Goal: Task Accomplishment & Management: Use online tool/utility

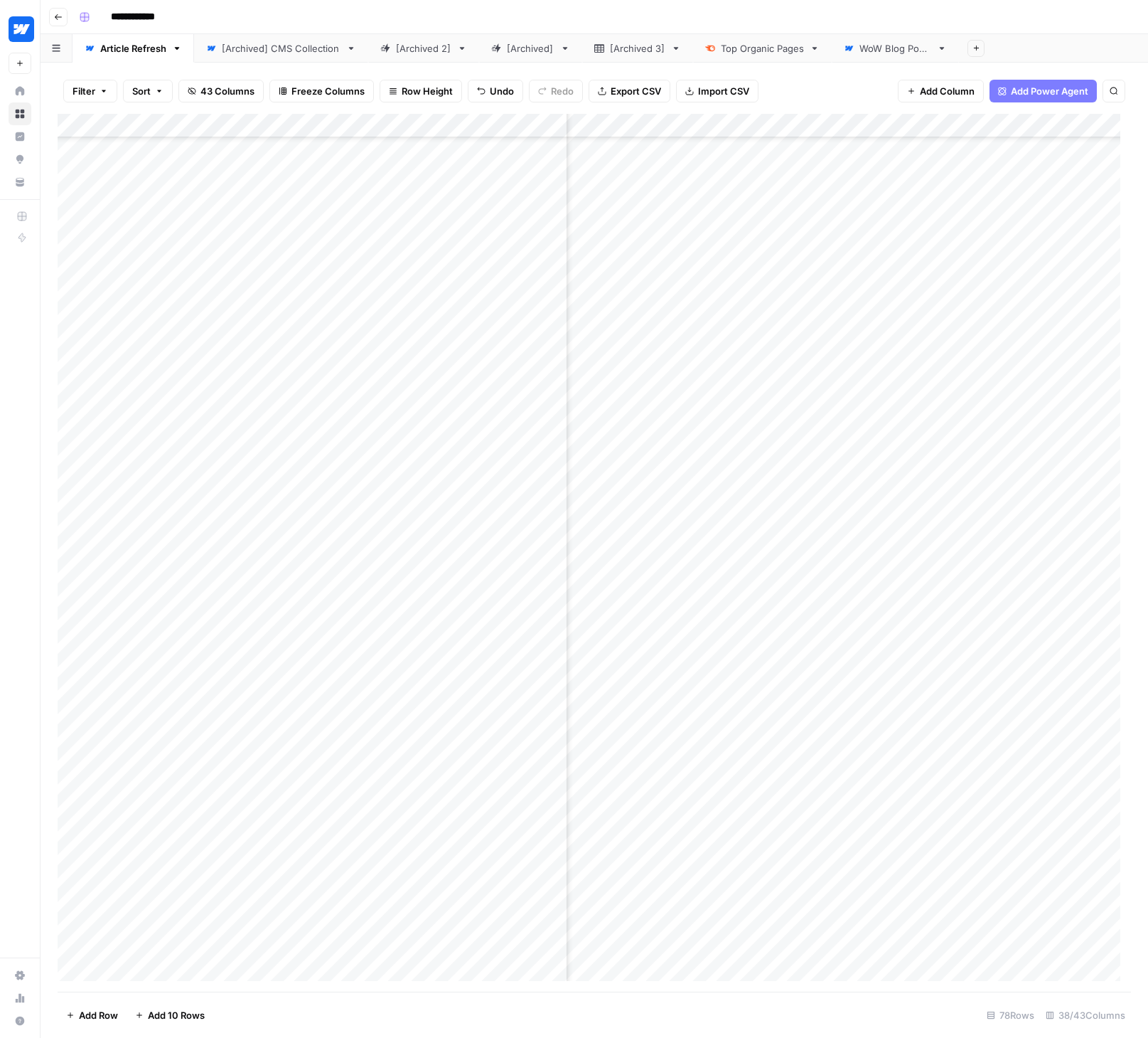
scroll to position [1066, 2565]
click at [479, 796] on div "Add Column" at bounding box center [594, 552] width 1073 height 878
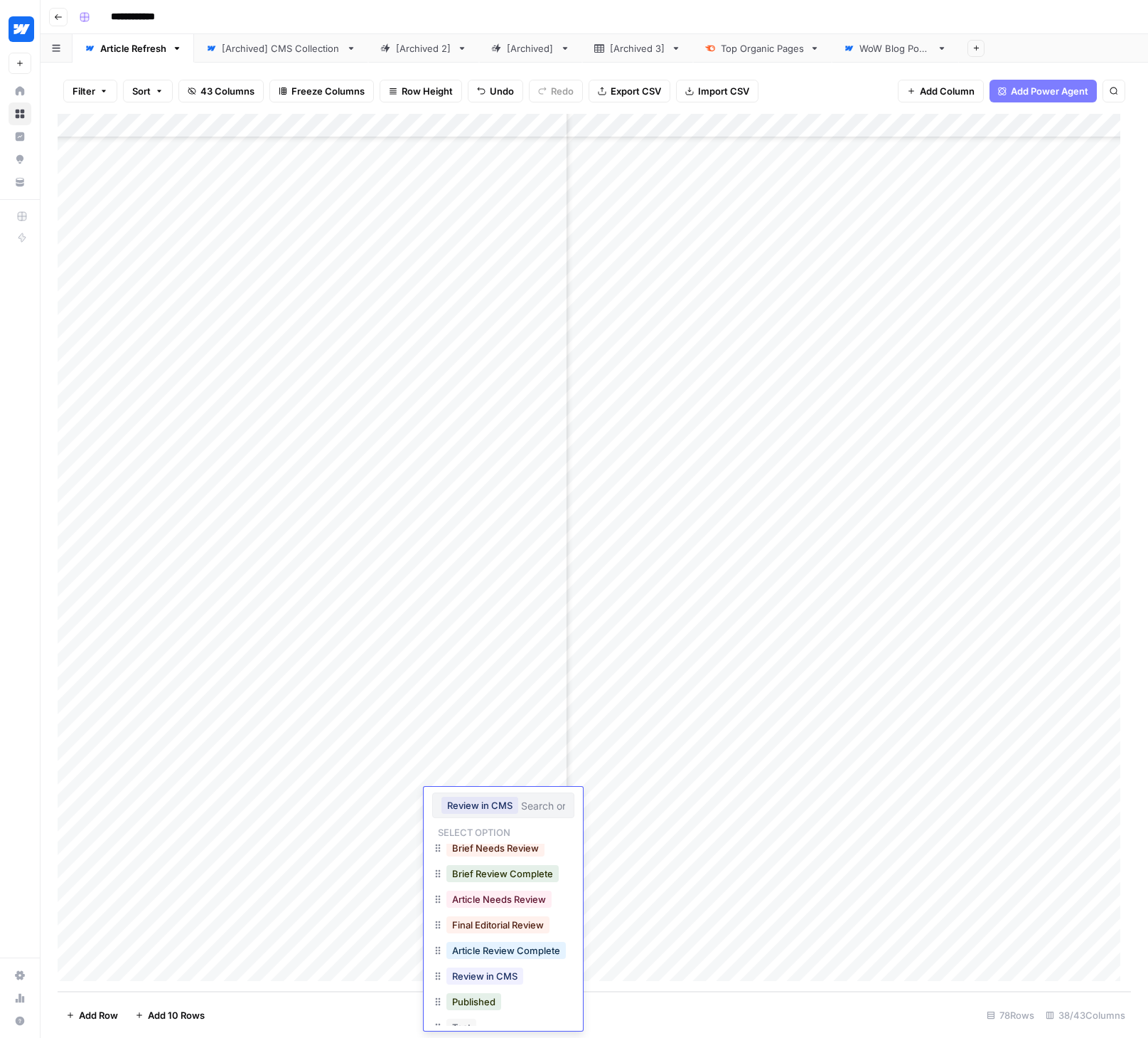
scroll to position [49, 0]
click at [496, 984] on button "Published" at bounding box center [473, 985] width 55 height 17
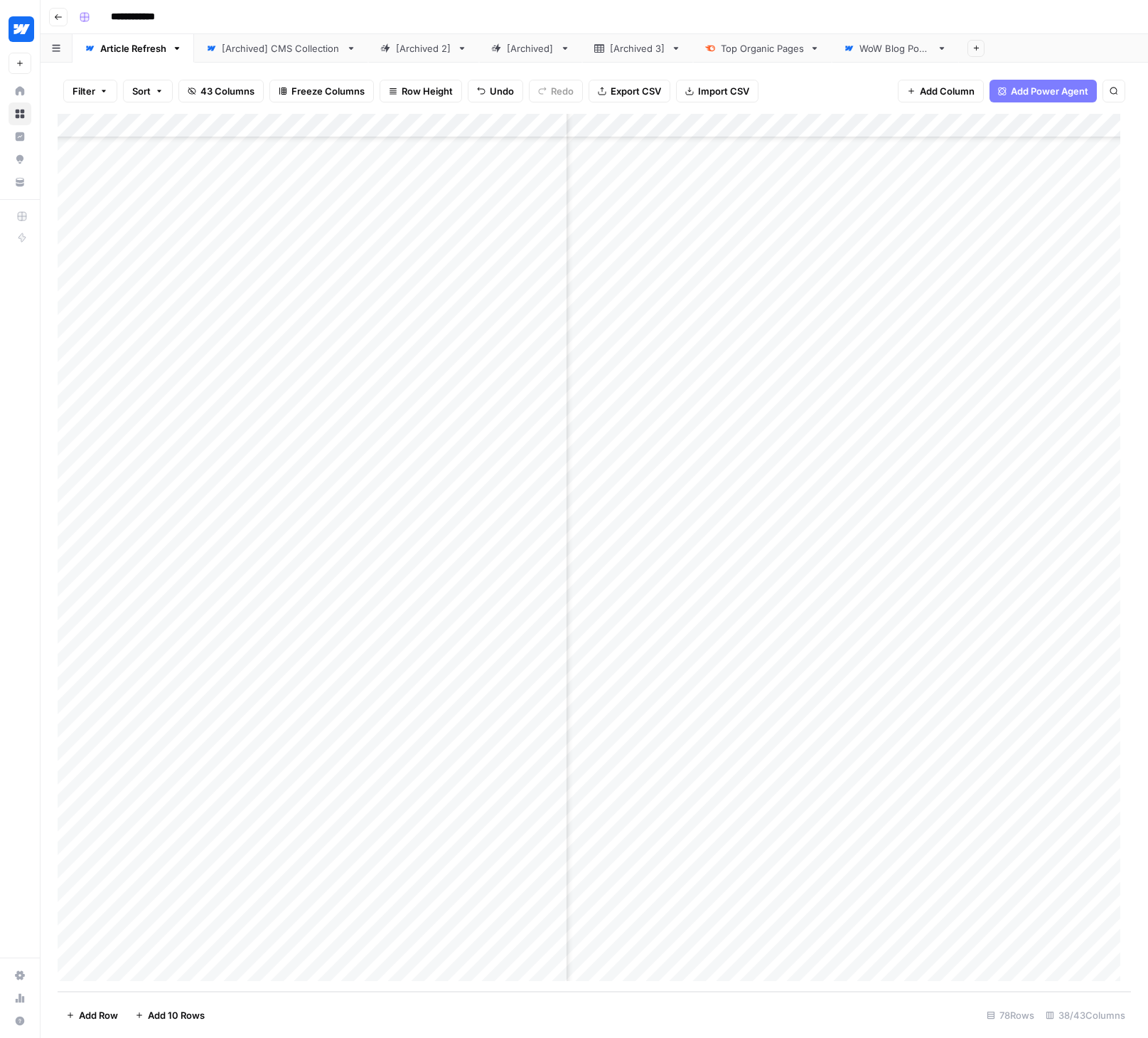
click at [526, 776] on div "Add Column" at bounding box center [594, 552] width 1073 height 878
click at [524, 778] on div "Add Column" at bounding box center [594, 552] width 1073 height 878
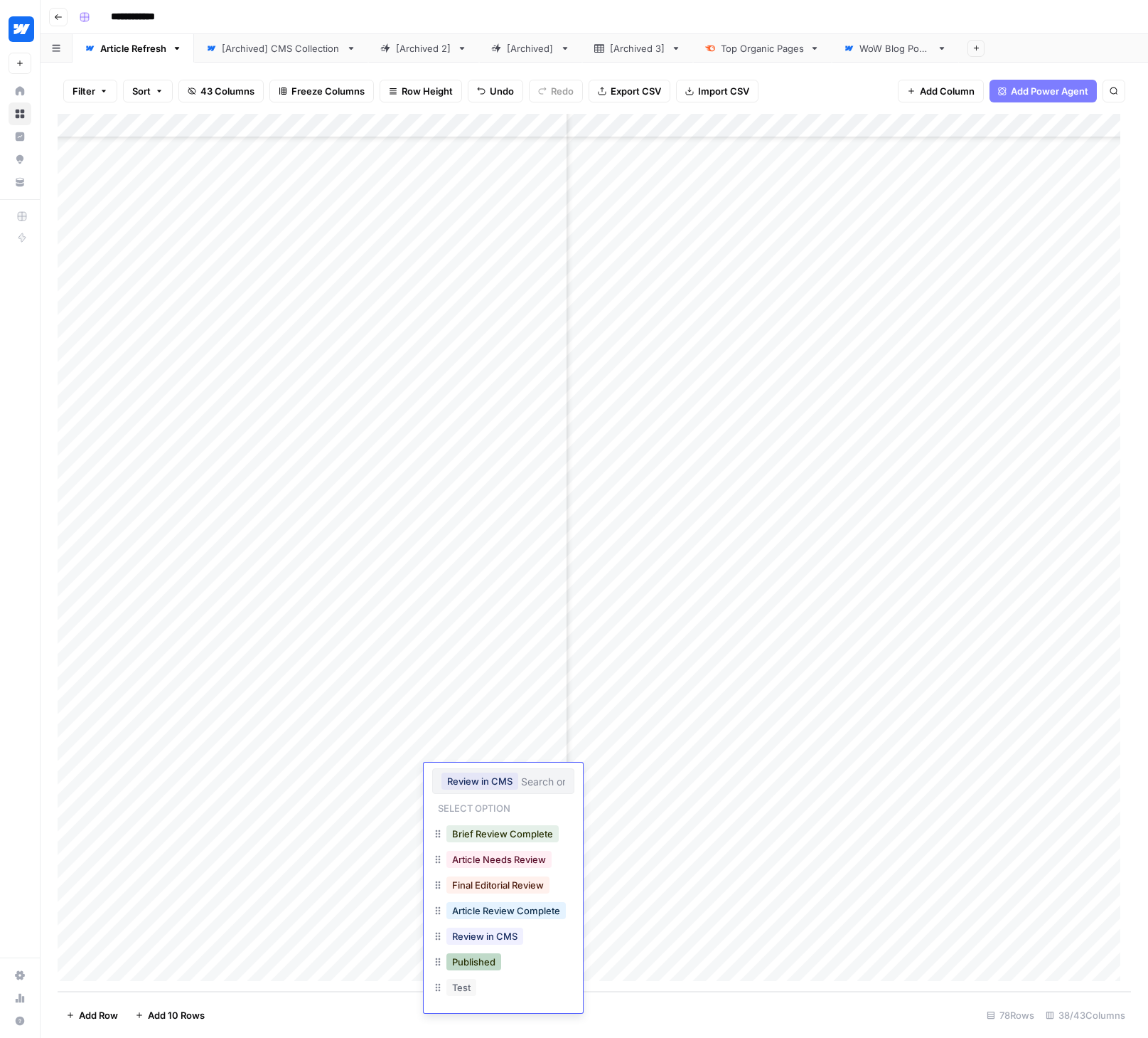
click at [473, 957] on button "Published" at bounding box center [473, 960] width 55 height 17
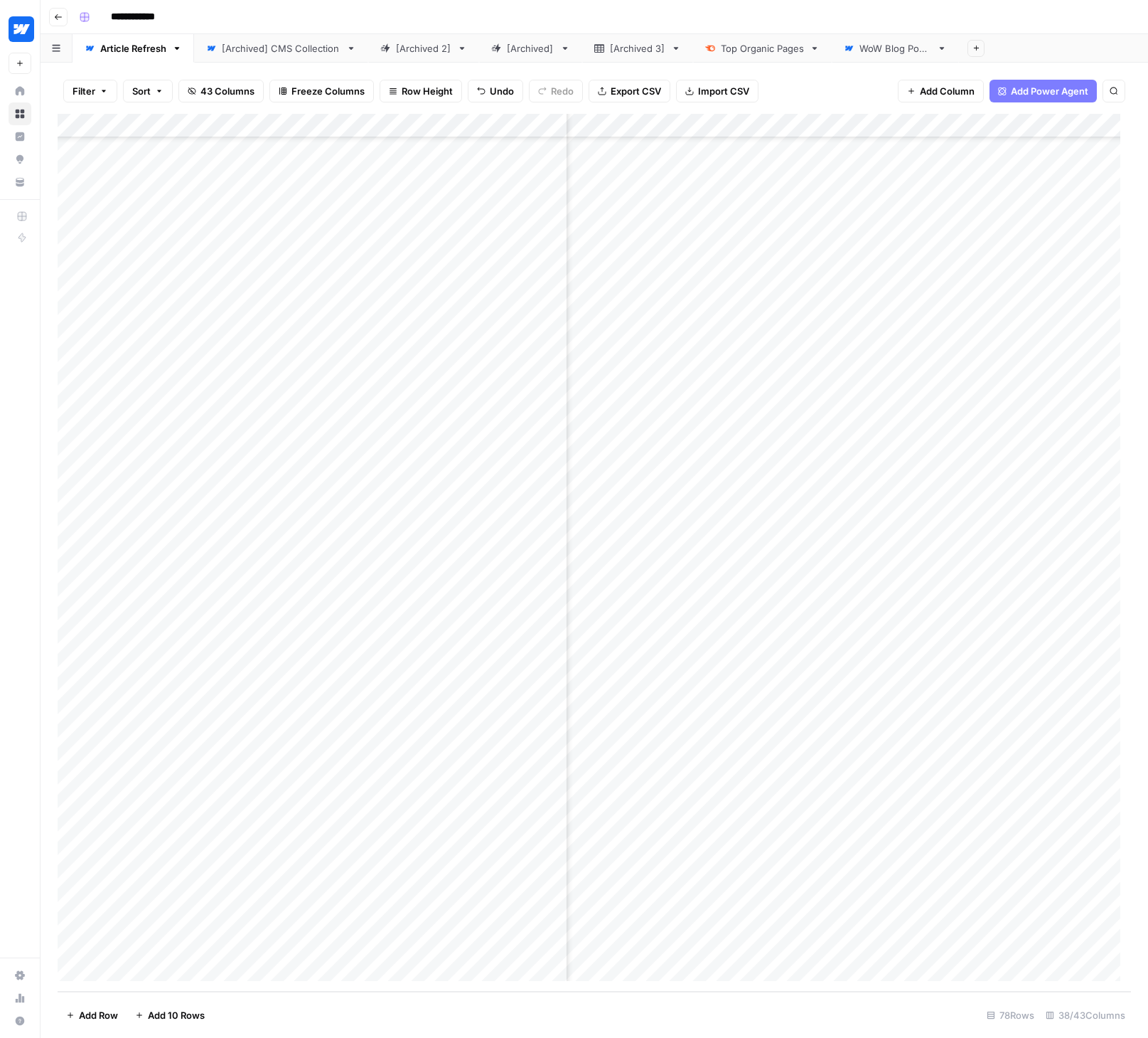
scroll to position [1066, 2887]
click at [697, 897] on div "Add Column" at bounding box center [594, 552] width 1073 height 878
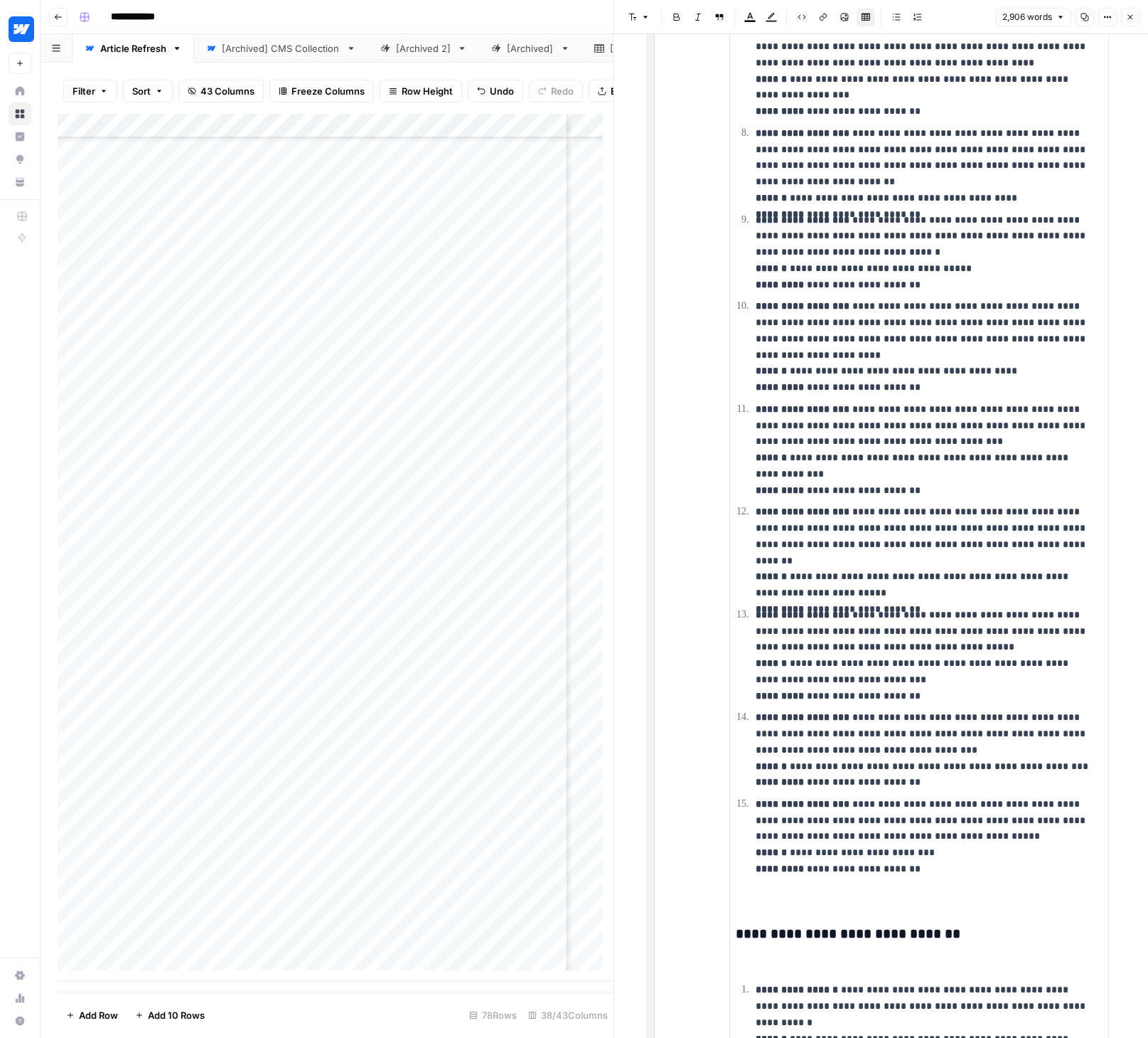
scroll to position [4679, 0]
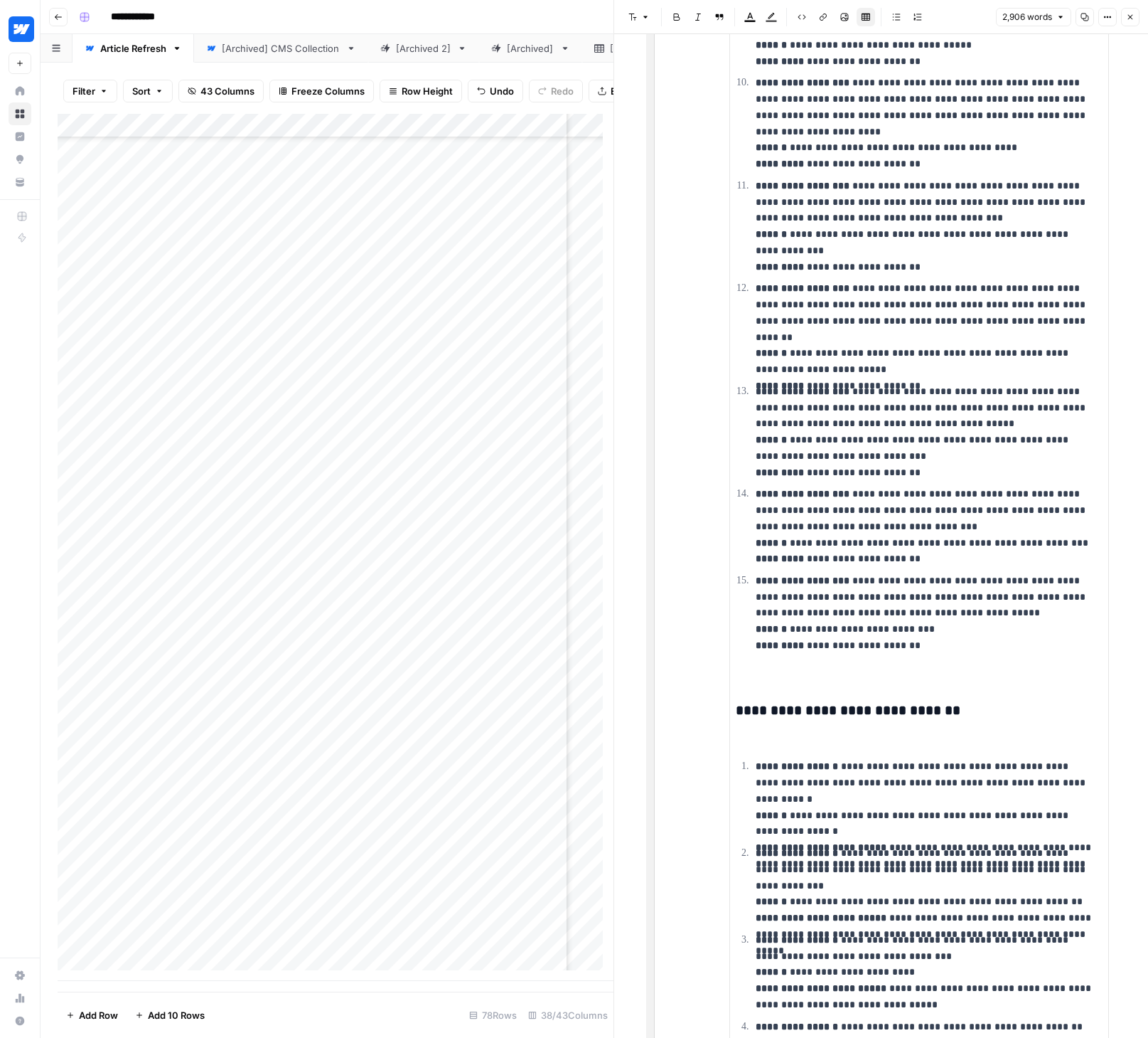
click at [1128, 20] on icon "button" at bounding box center [1130, 17] width 9 height 9
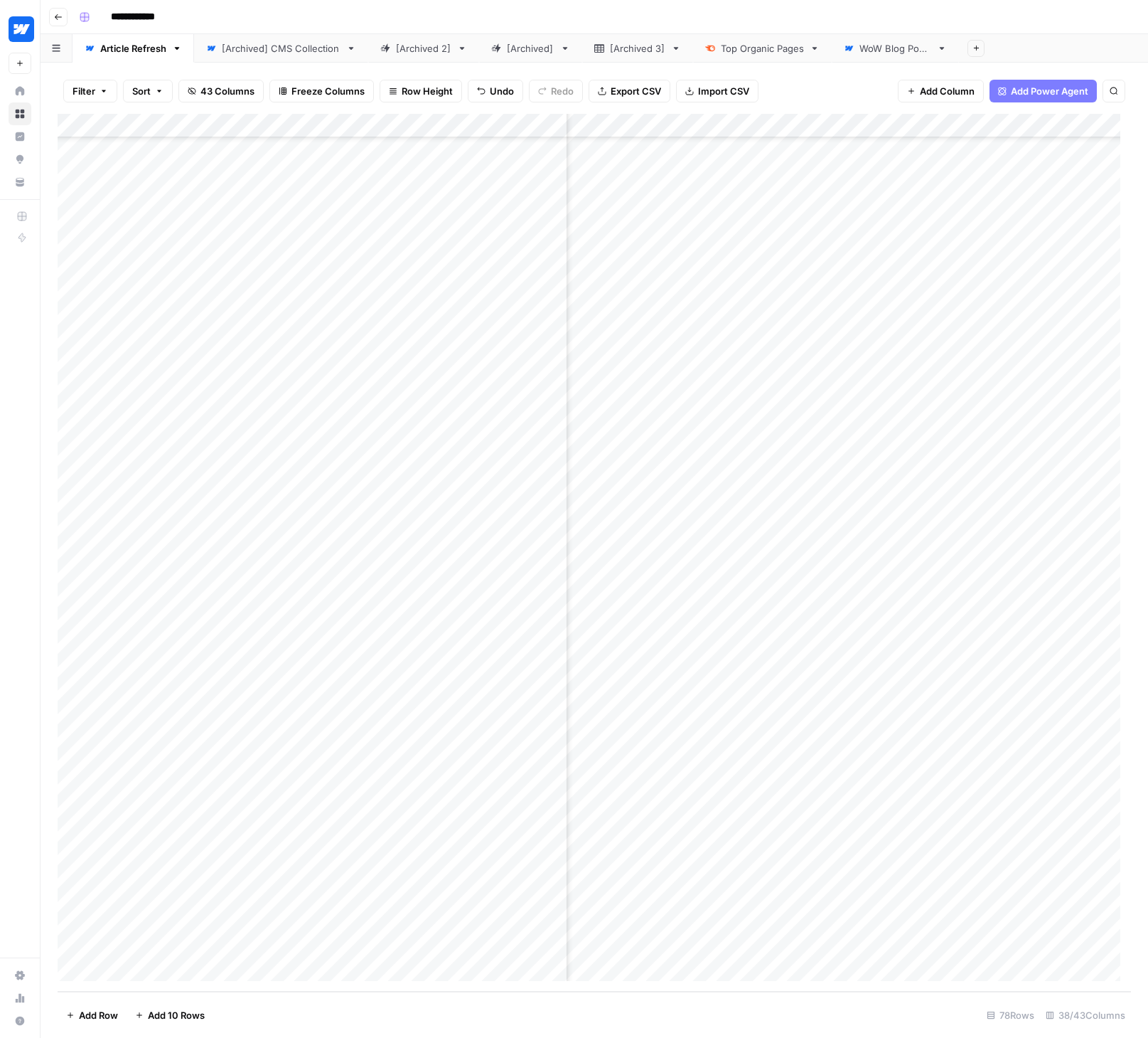
click at [1065, 896] on div "Add Column" at bounding box center [594, 552] width 1073 height 878
click at [498, 893] on div "Add Column" at bounding box center [594, 552] width 1073 height 878
click at [475, 897] on div "Add Column" at bounding box center [594, 552] width 1073 height 878
click at [496, 1002] on button "Article Needs Review" at bounding box center [499, 1006] width 105 height 17
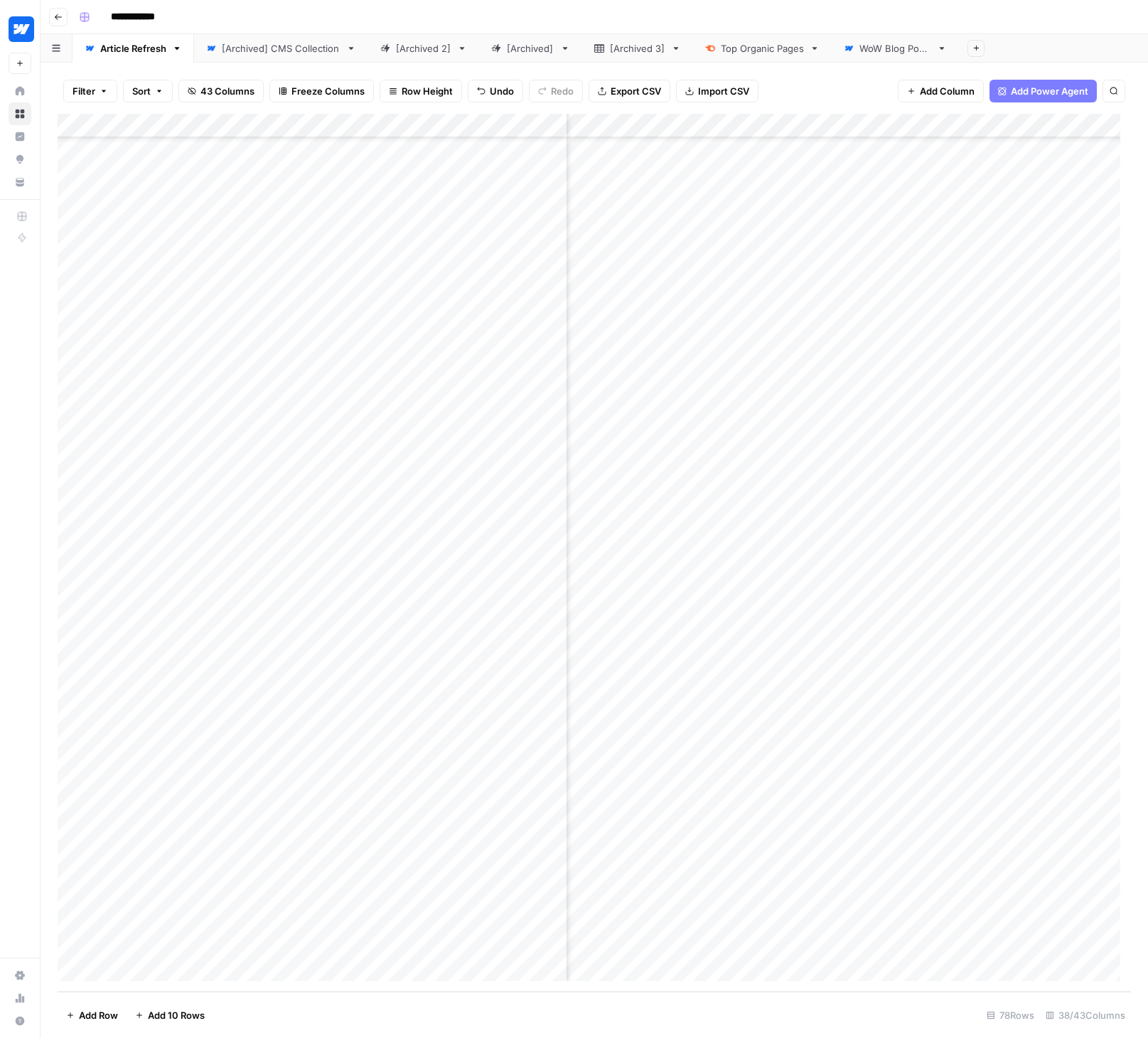
scroll to position [1066, 3609]
click at [902, 873] on div "Add Column" at bounding box center [594, 552] width 1073 height 878
click at [898, 943] on div "Add Column" at bounding box center [594, 552] width 1073 height 878
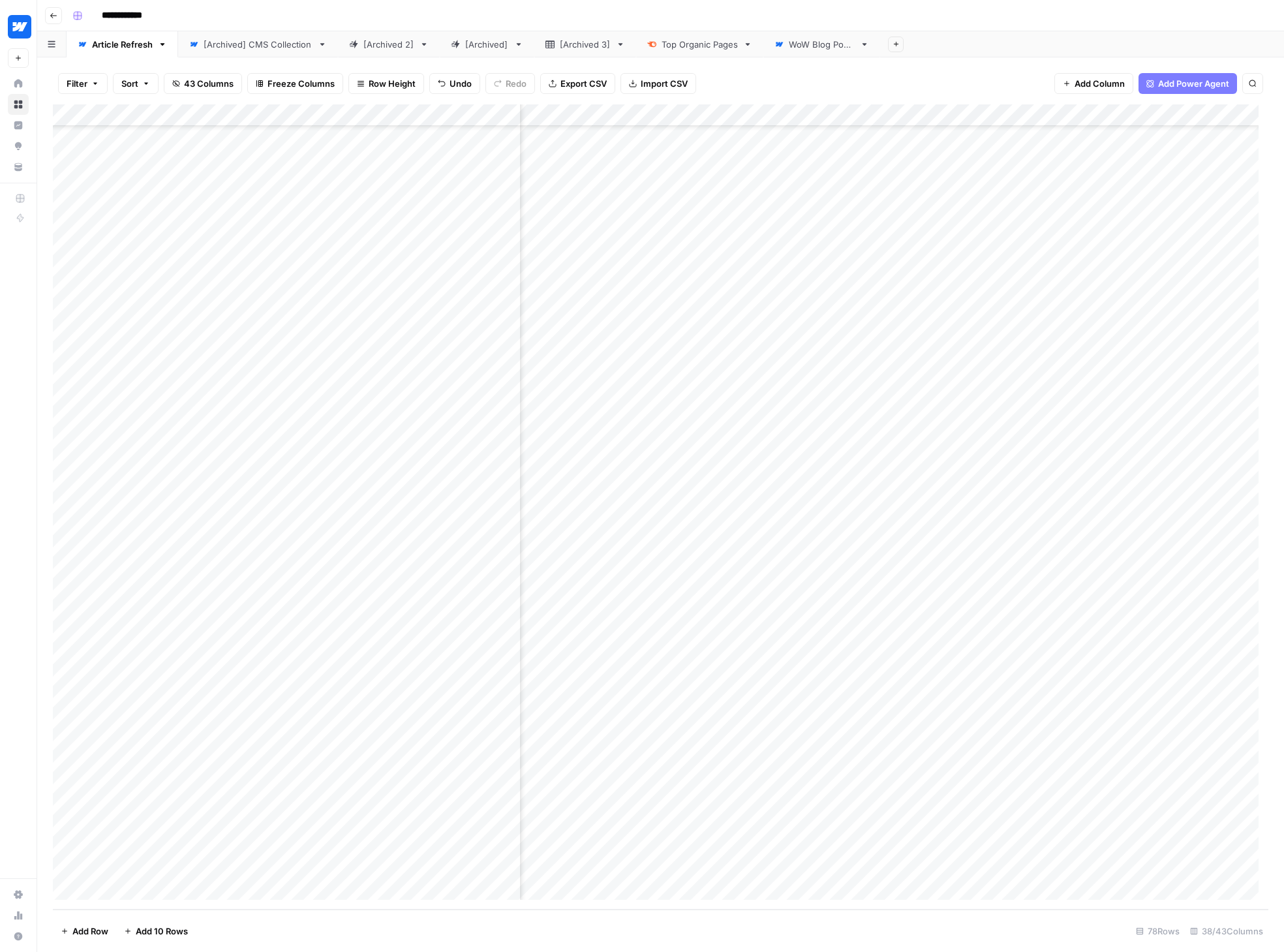
scroll to position [978, 3687]
click at [686, 754] on div "Add Column" at bounding box center [660, 506] width 1216 height 805
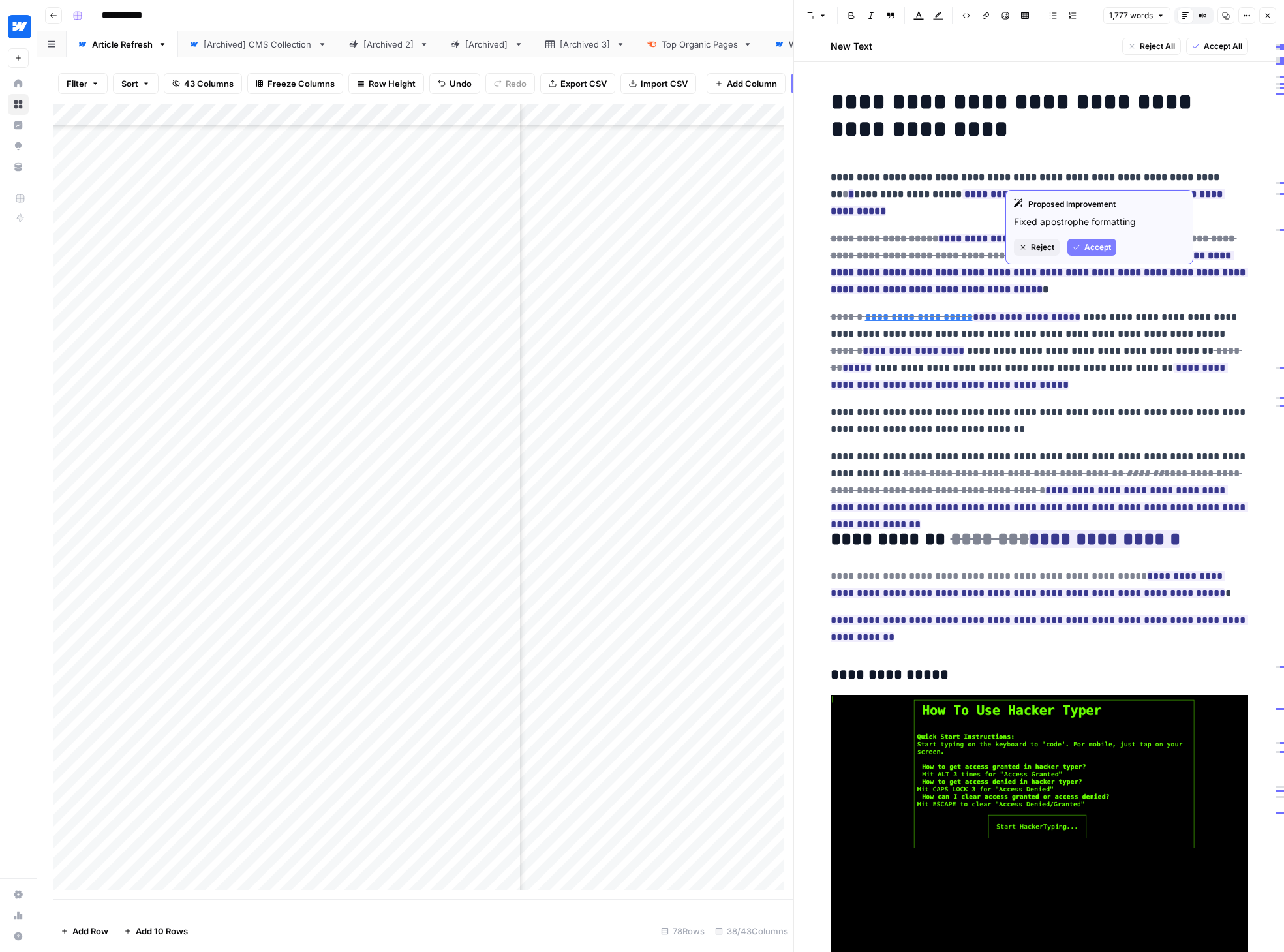
click at [1052, 243] on span "Accept" at bounding box center [1097, 247] width 26 height 12
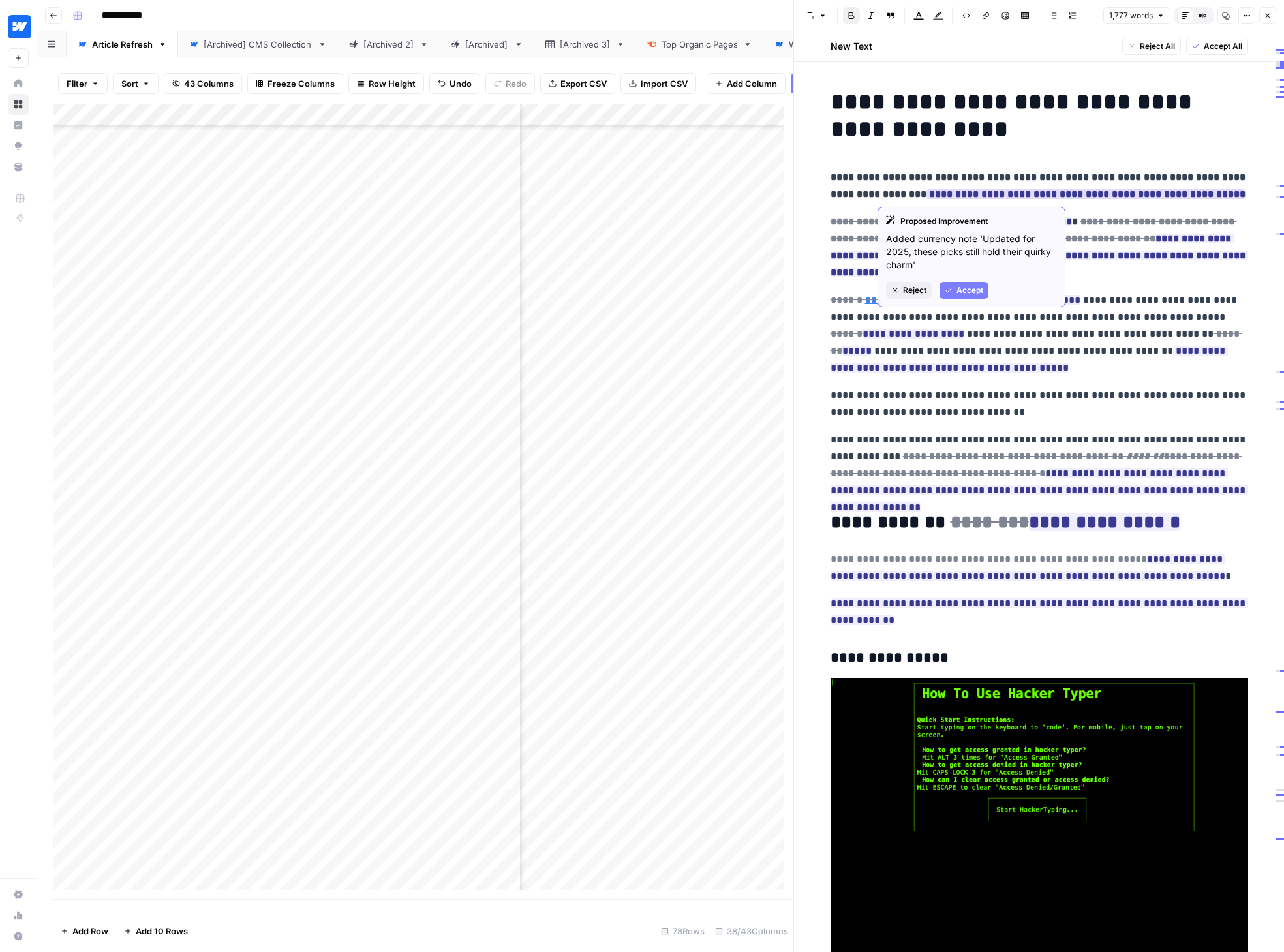
click at [975, 286] on span "Accept" at bounding box center [969, 290] width 26 height 12
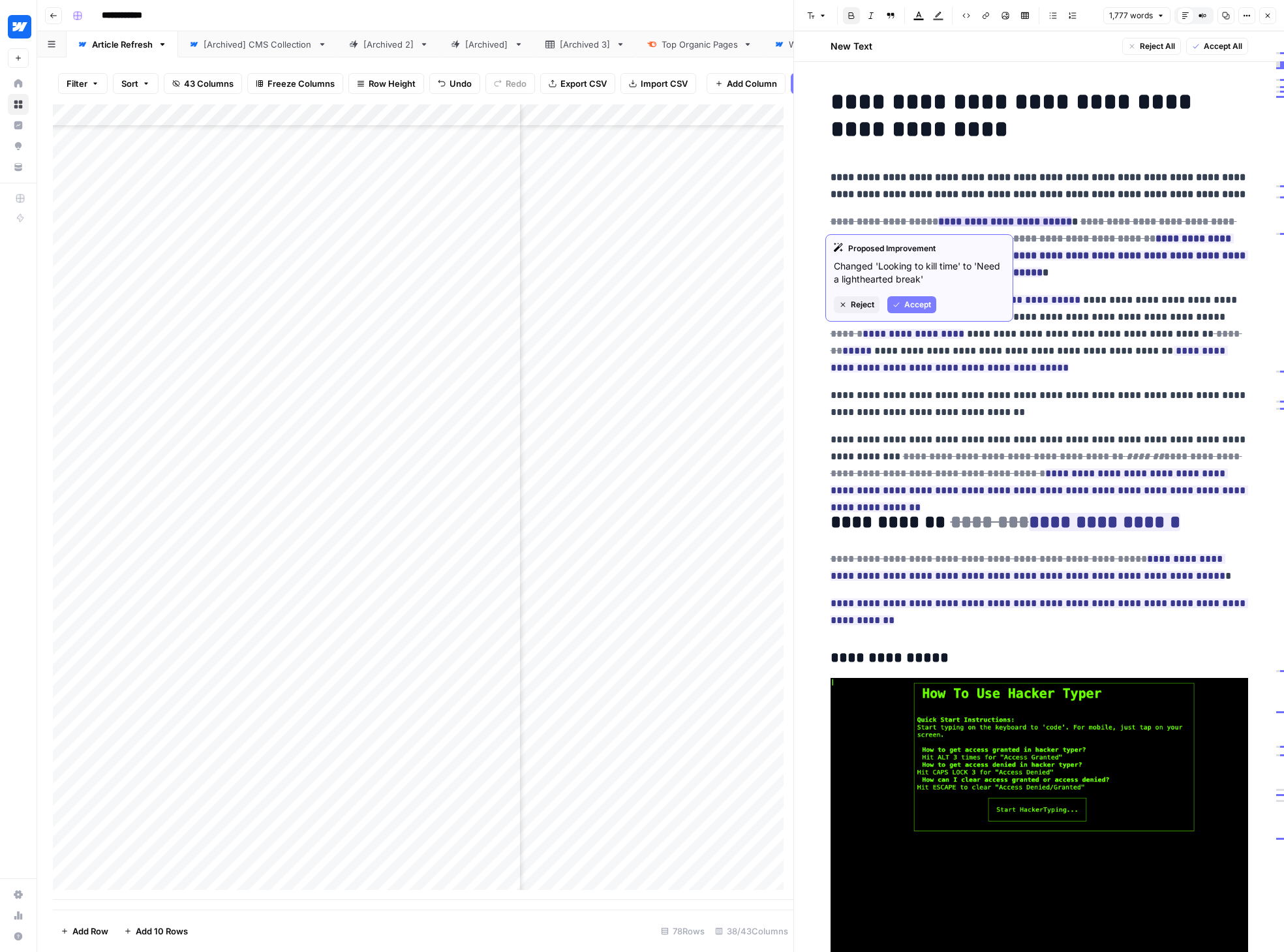
click at [921, 302] on span "Accept" at bounding box center [916, 305] width 26 height 12
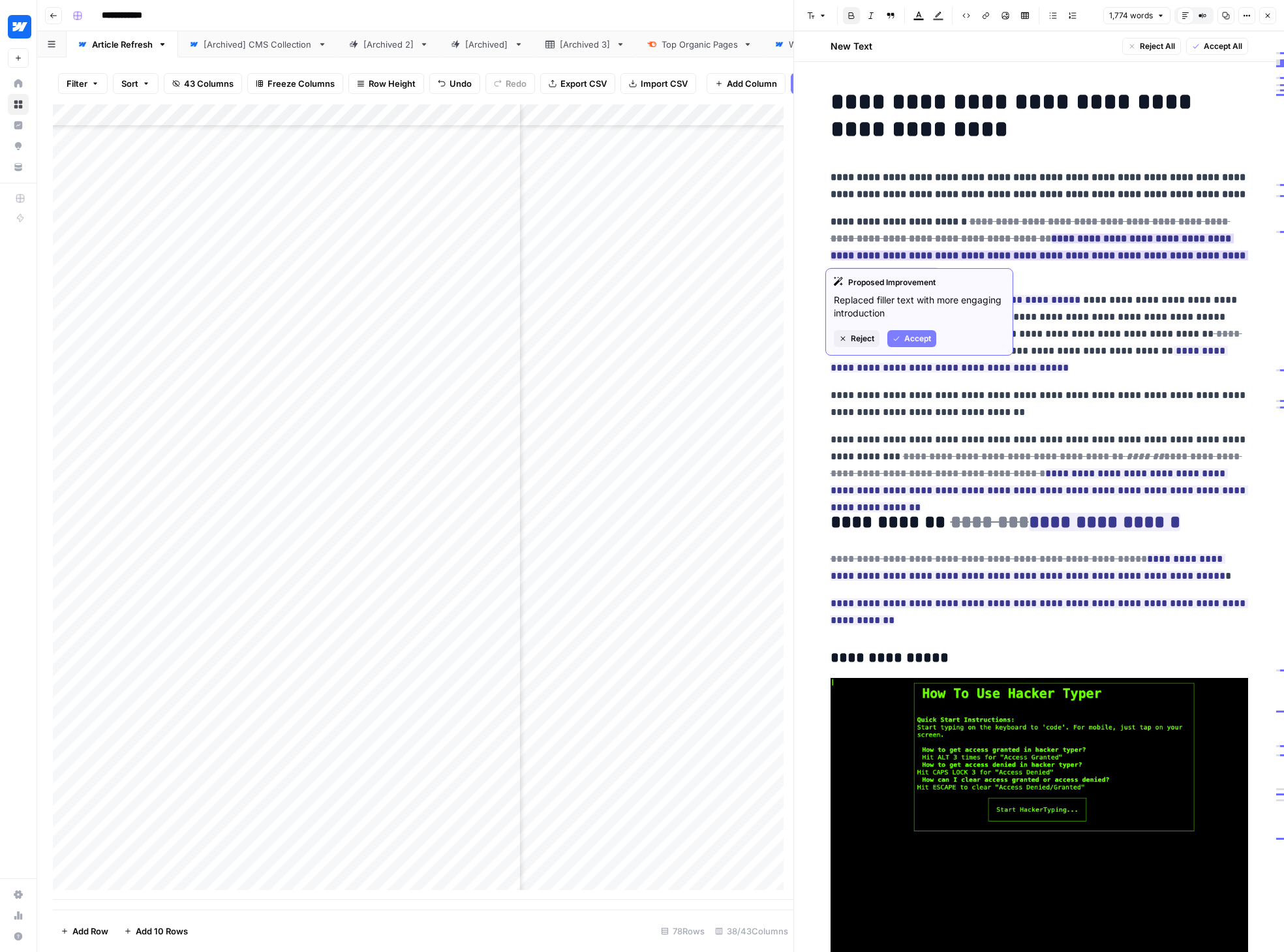
click at [922, 340] on span "Accept" at bounding box center [916, 338] width 26 height 12
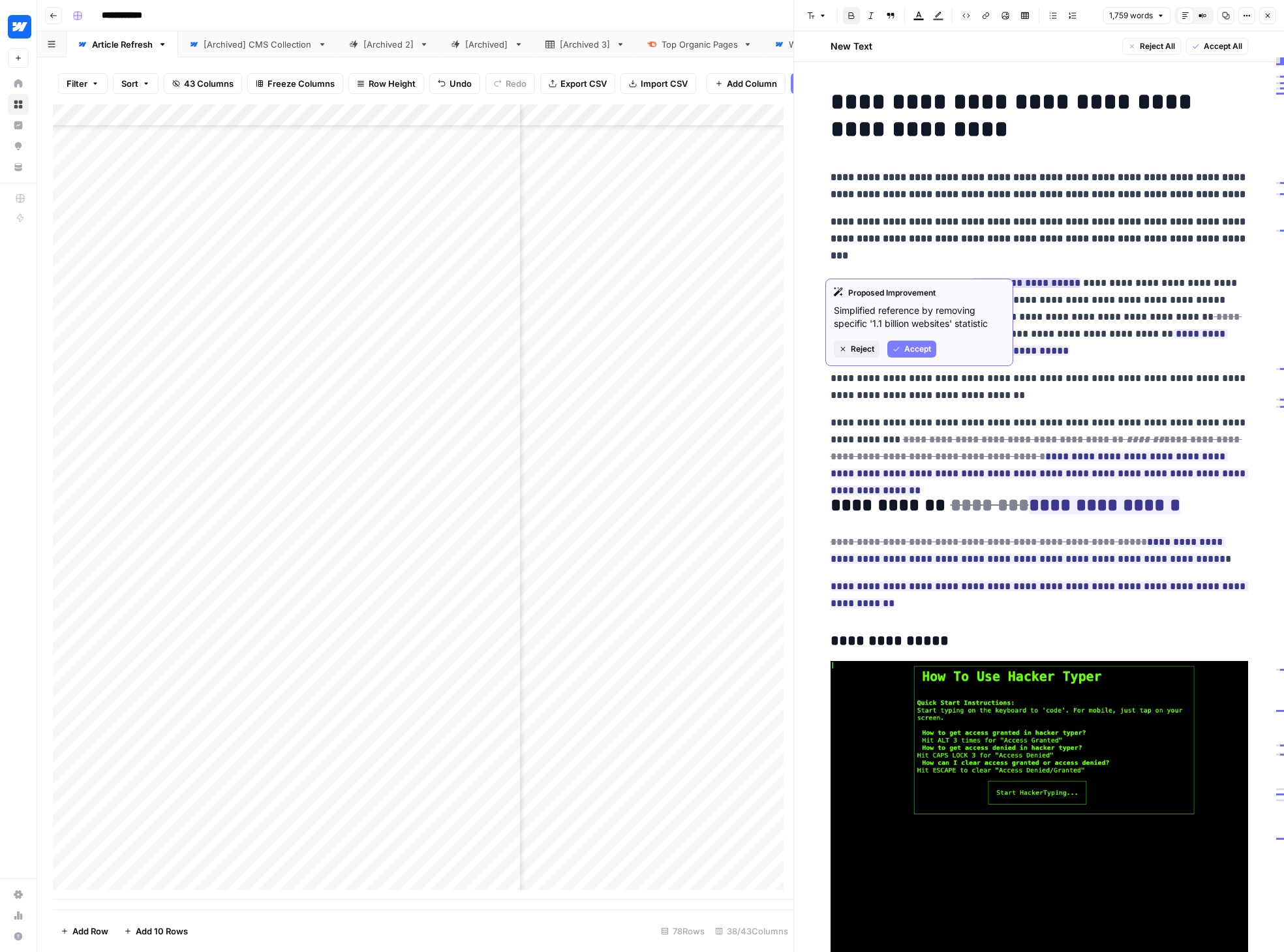
click at [922, 345] on span "Accept" at bounding box center [916, 348] width 26 height 12
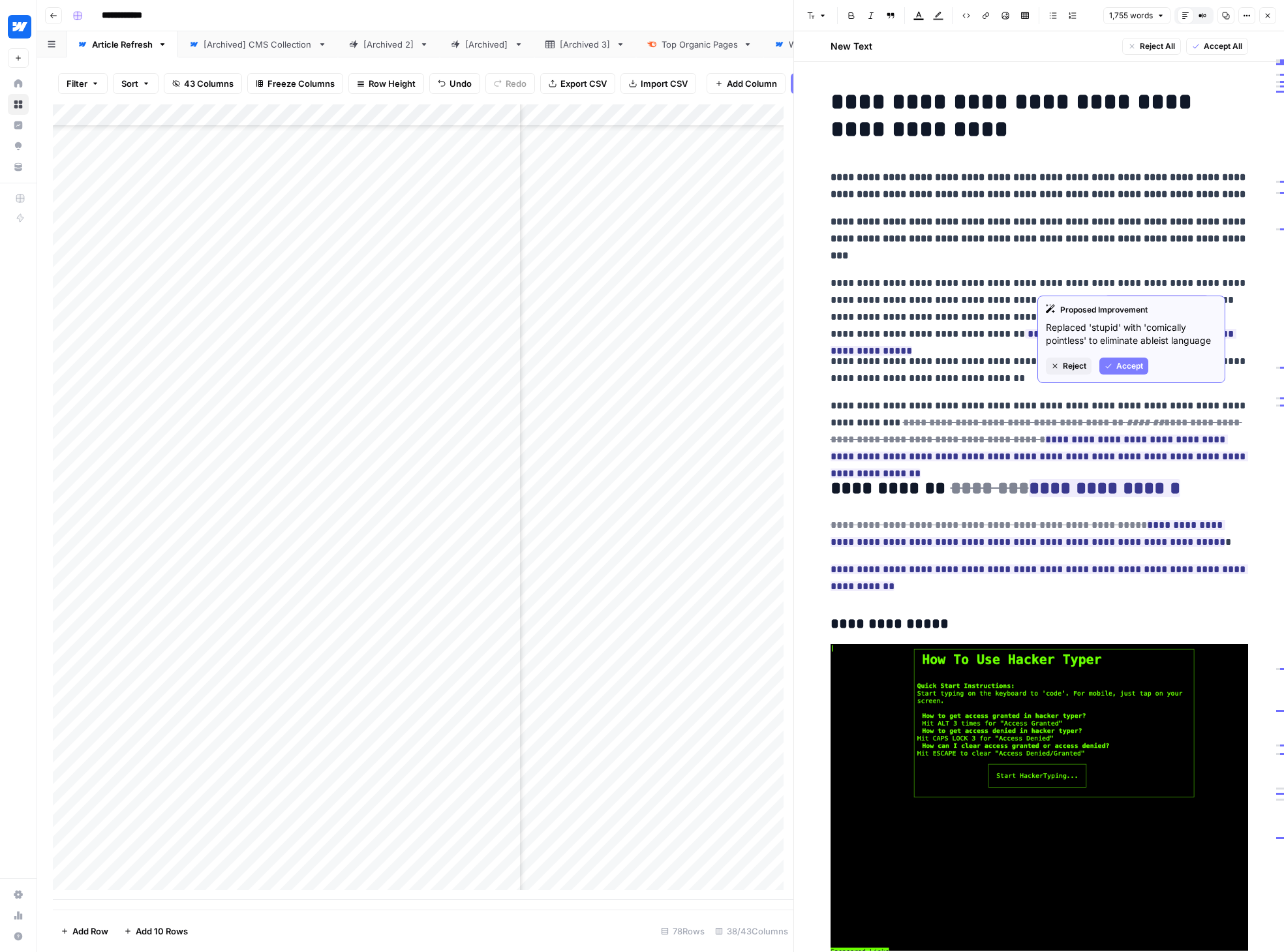
click at [1052, 367] on span "Accept" at bounding box center [1129, 366] width 26 height 12
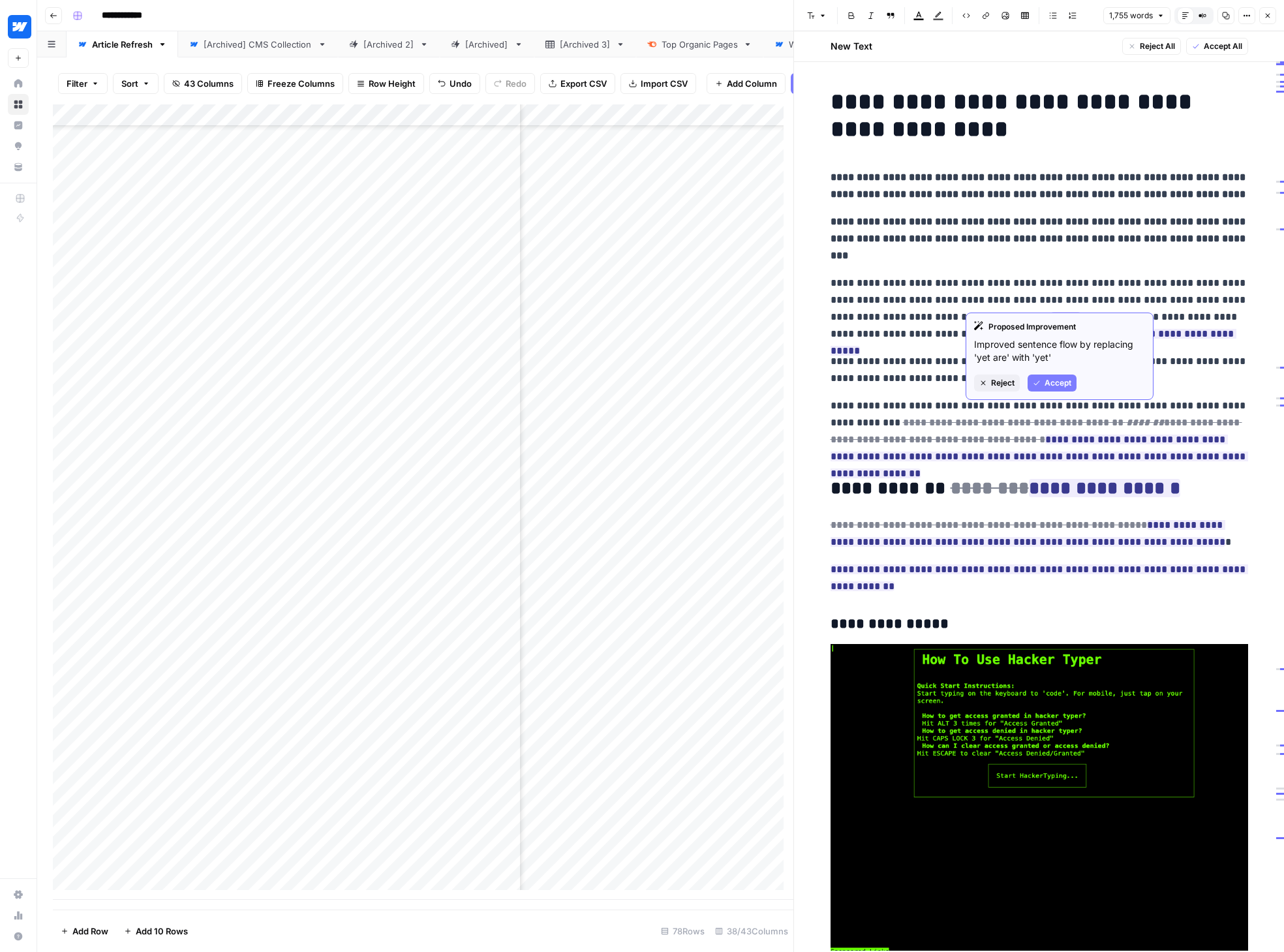
click at [1052, 383] on span "Accept" at bounding box center [1057, 382] width 26 height 12
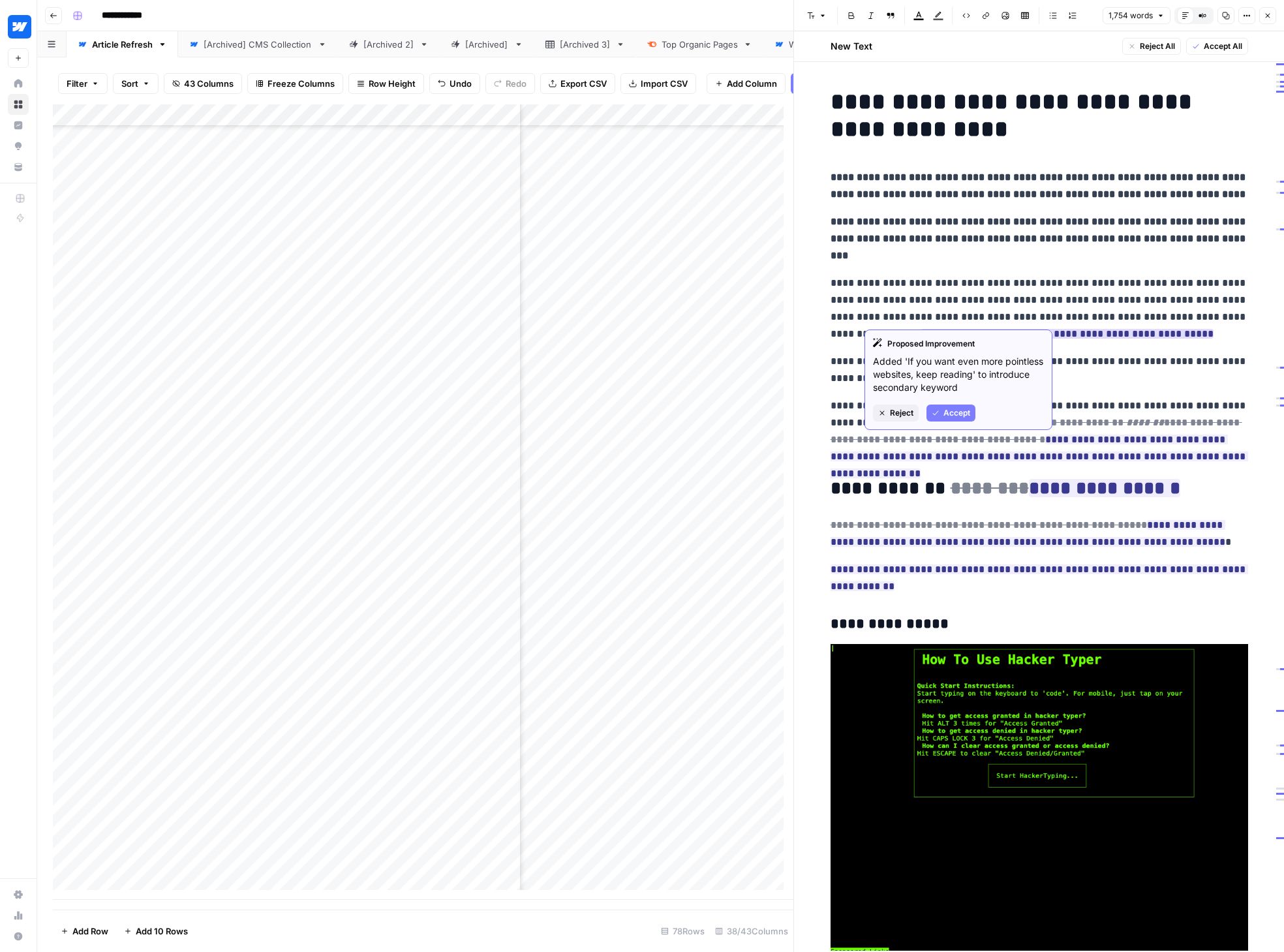
click at [954, 413] on span "Accept" at bounding box center [956, 412] width 26 height 12
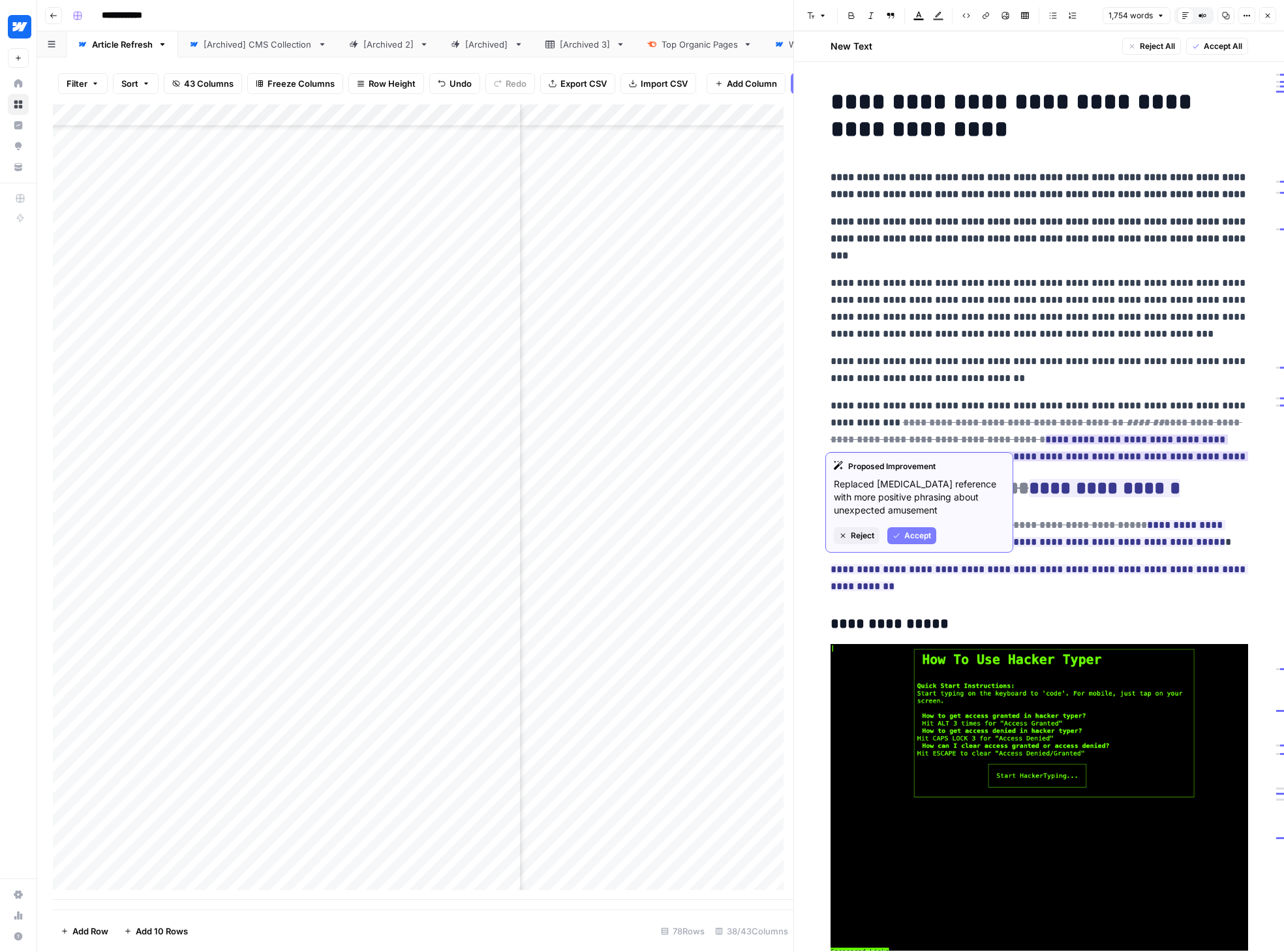
click at [925, 537] on span "Accept" at bounding box center [916, 535] width 26 height 12
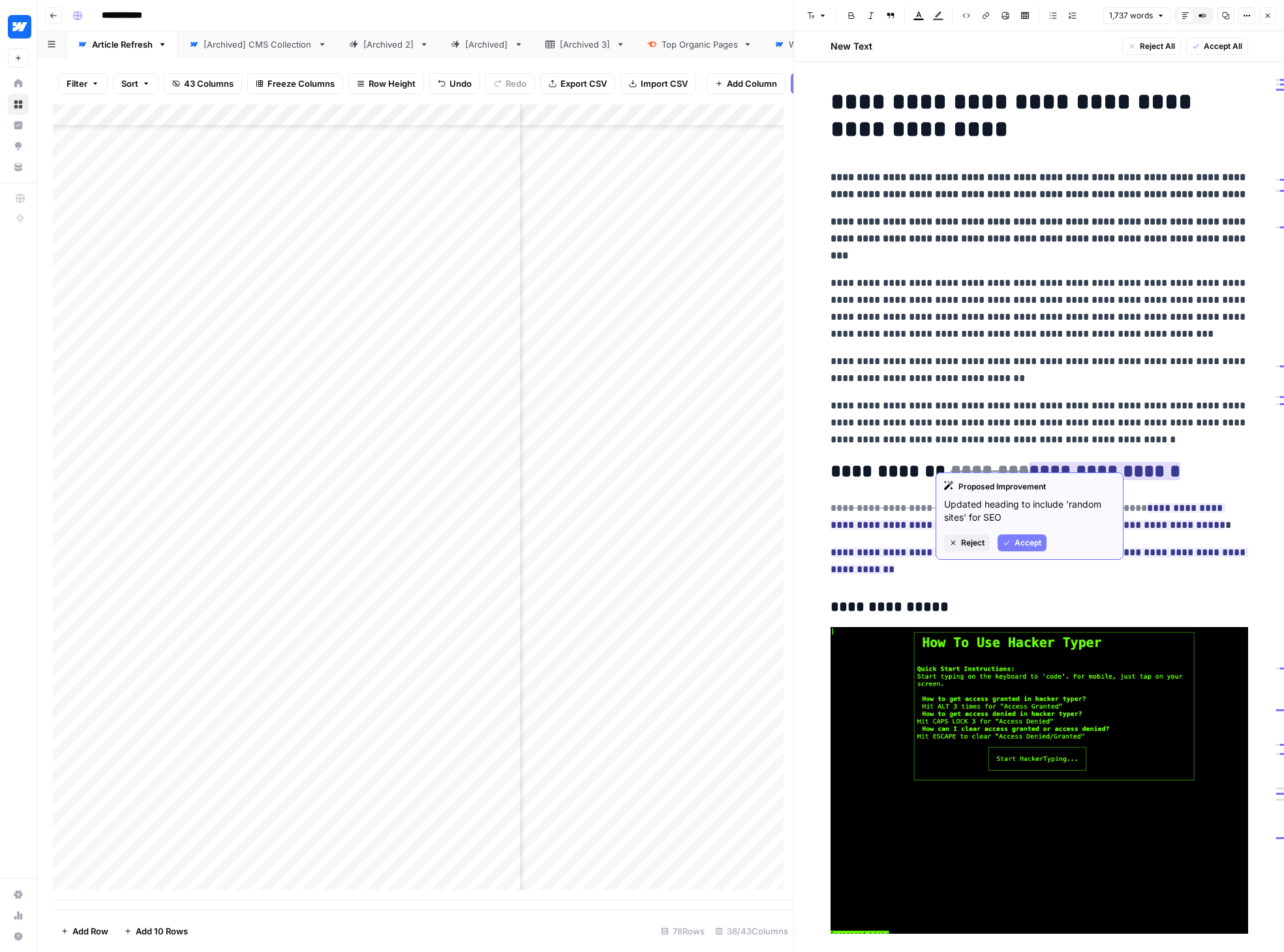
click at [1030, 538] on span "Accept" at bounding box center [1027, 543] width 26 height 12
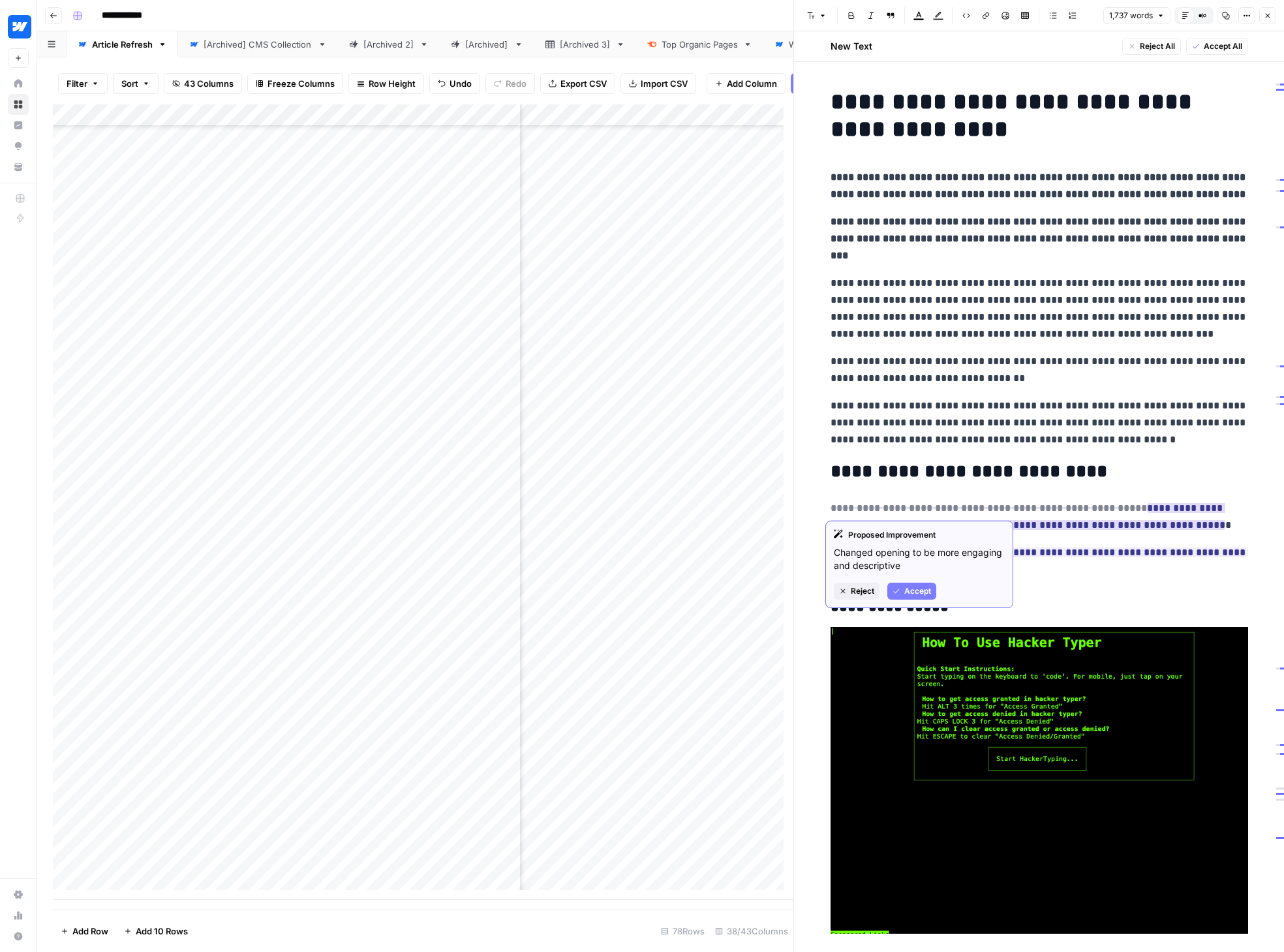
click at [925, 585] on span "Accept" at bounding box center [916, 591] width 26 height 12
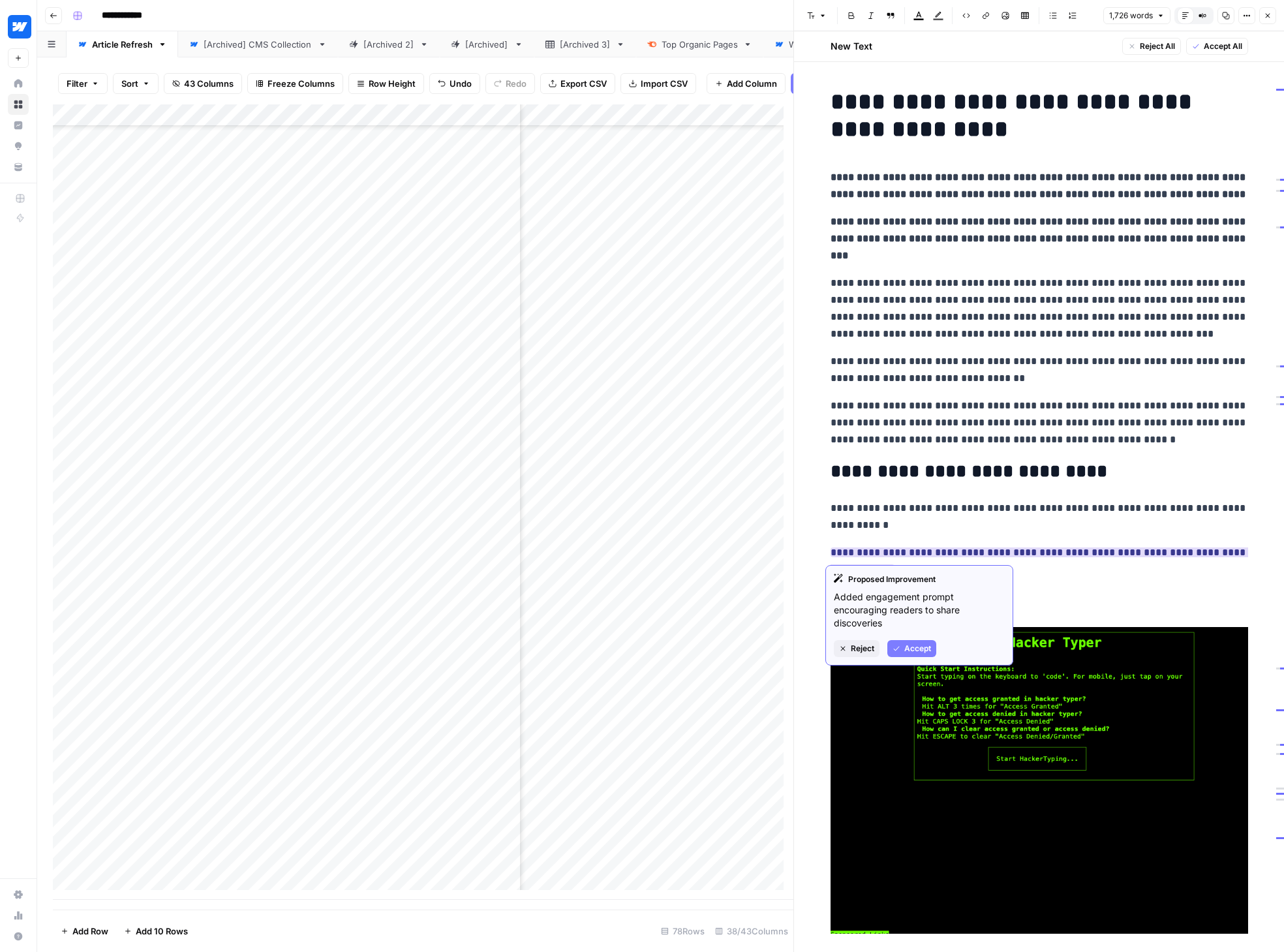
click at [910, 649] on span "Accept" at bounding box center [916, 648] width 26 height 12
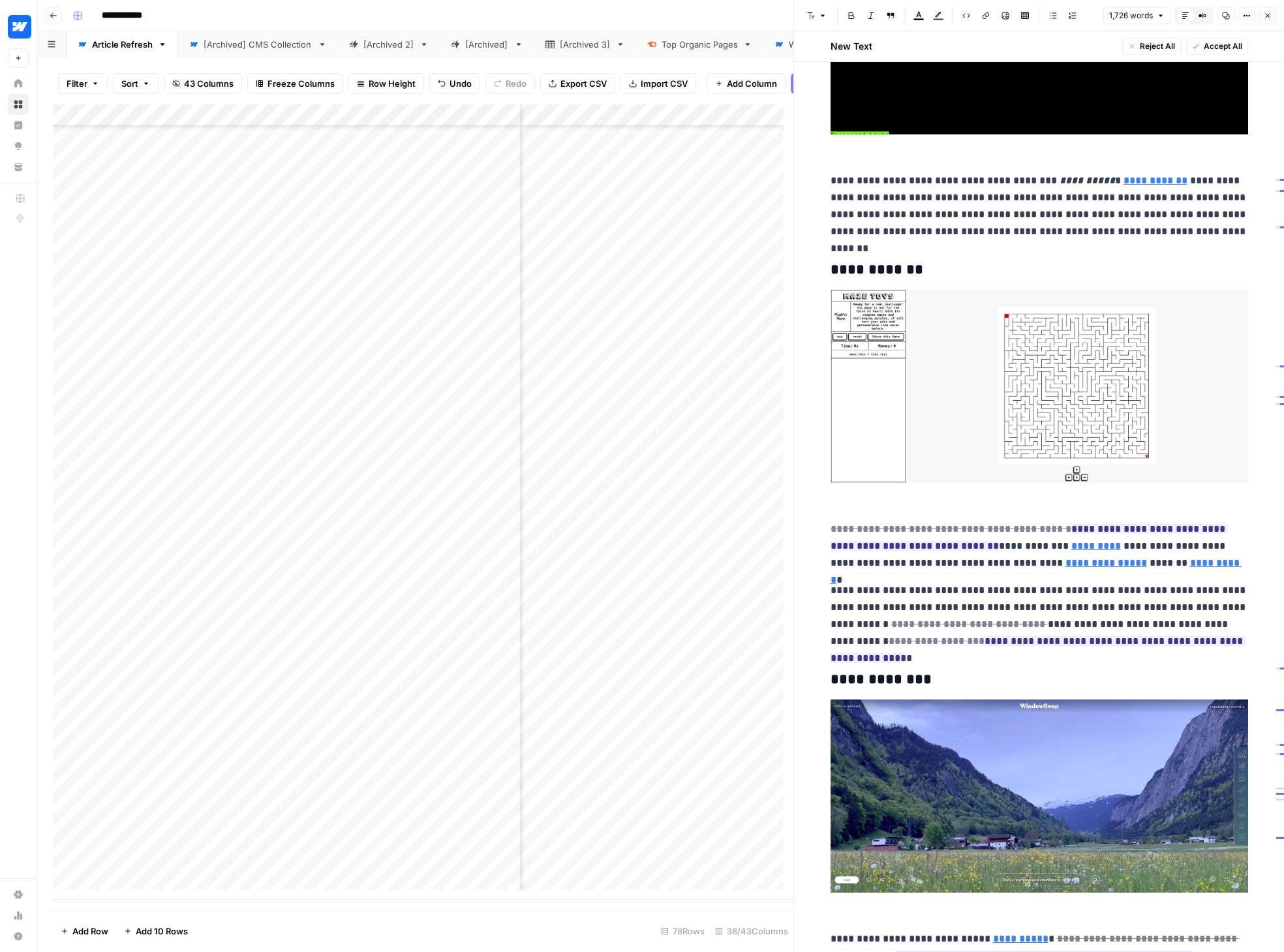
scroll to position [823, 0]
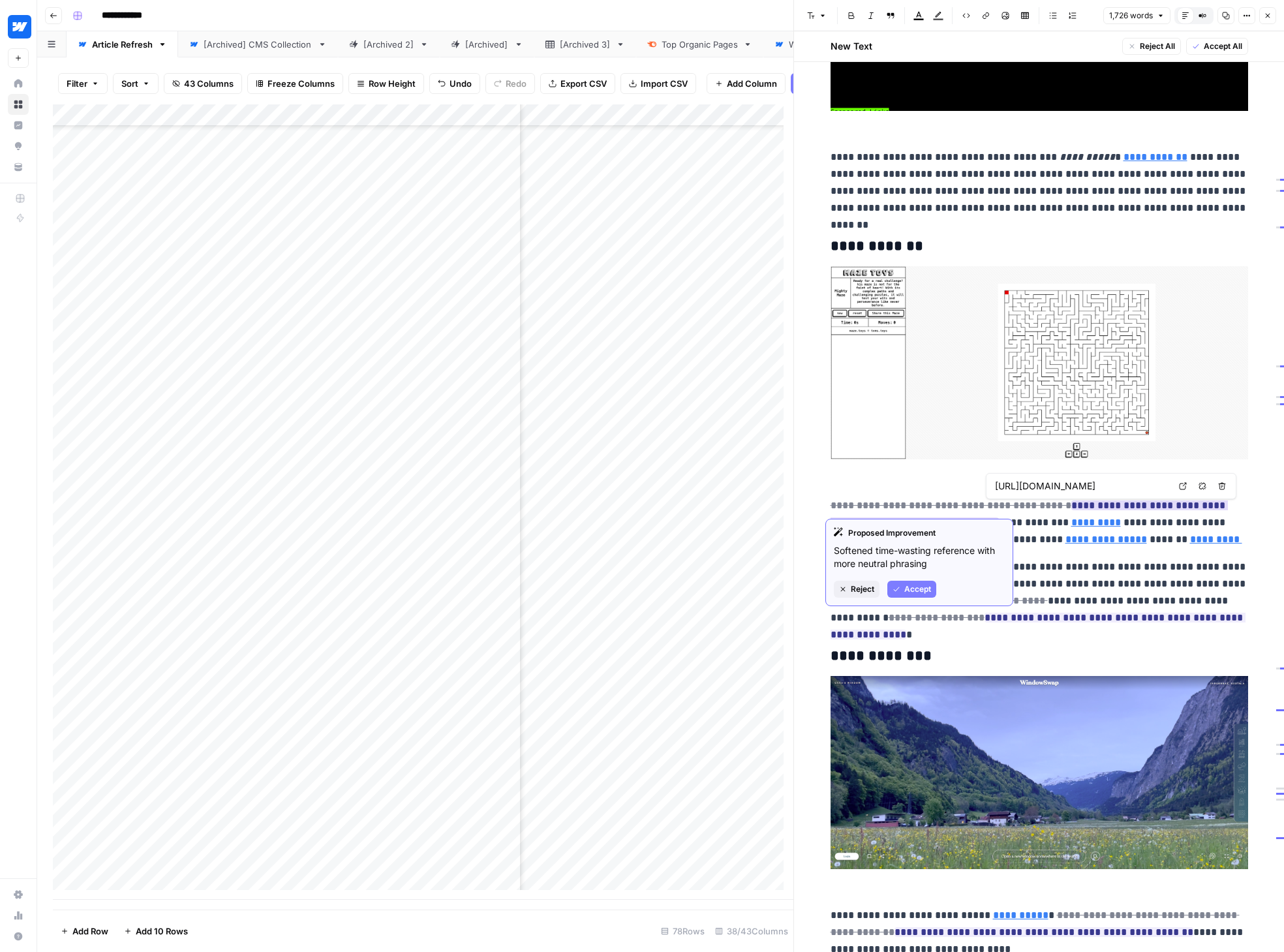
click at [903, 589] on button "Accept" at bounding box center [912, 589] width 49 height 17
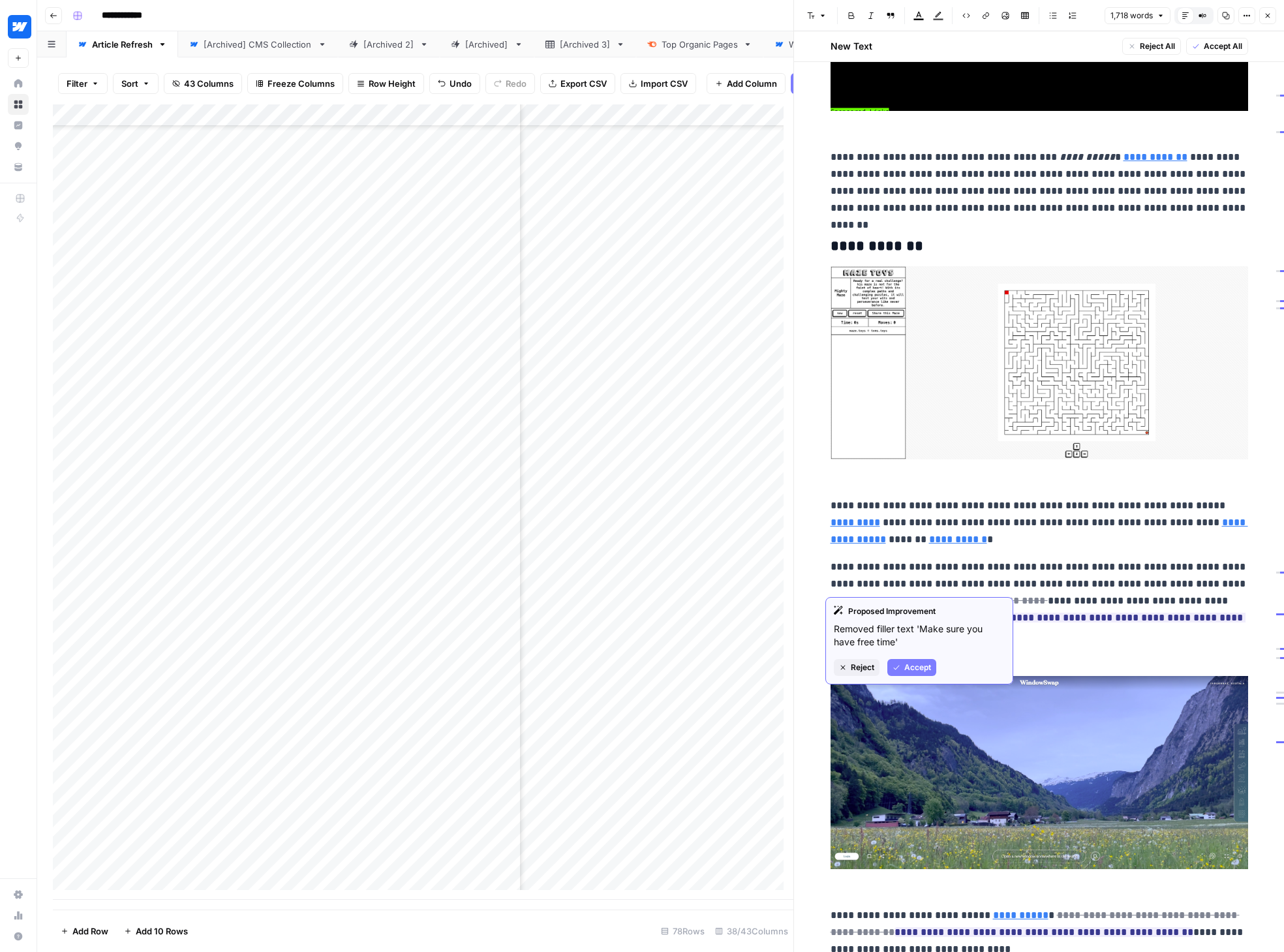
click at [914, 665] on span "Accept" at bounding box center [916, 667] width 26 height 12
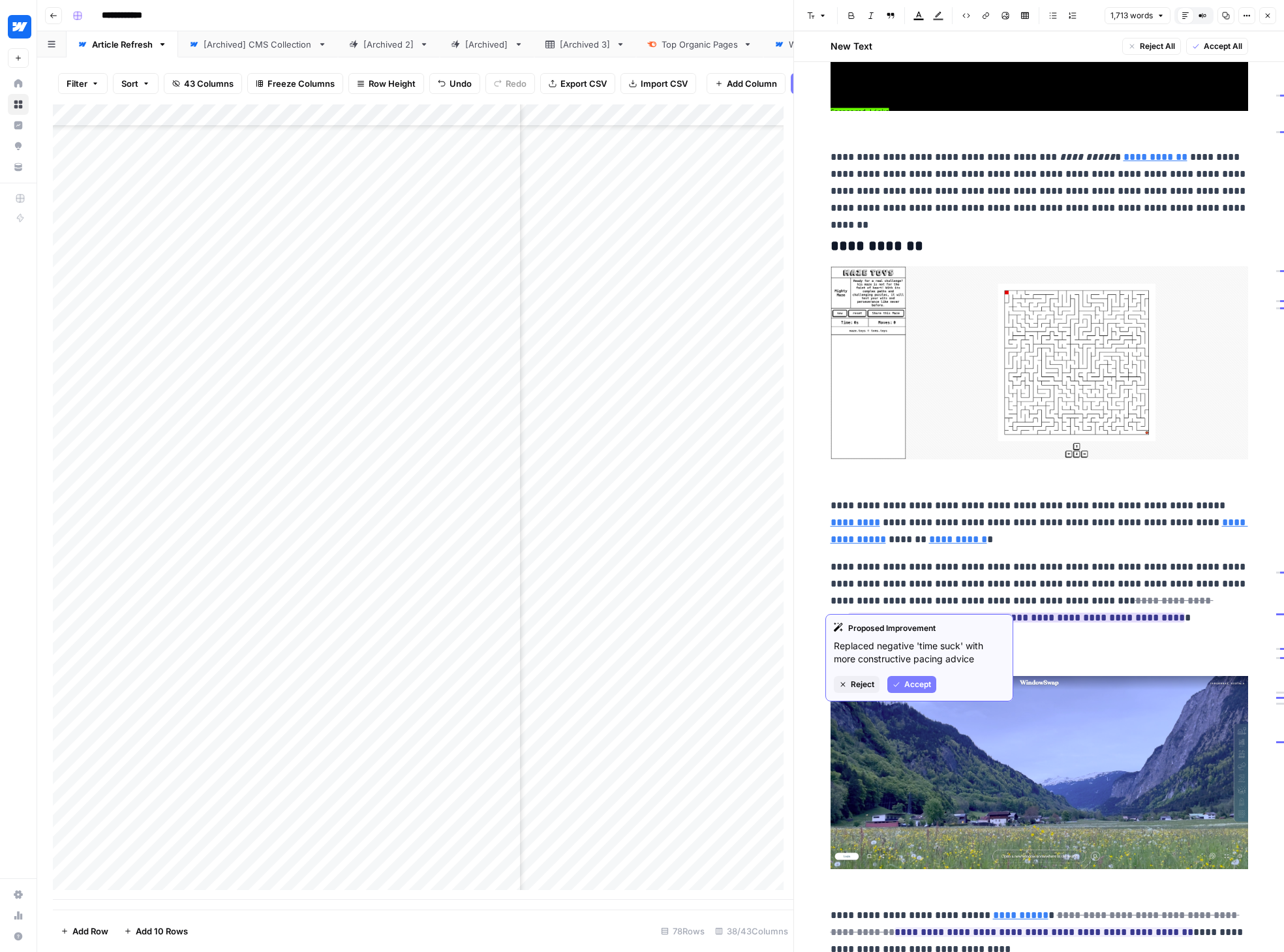
click at [927, 678] on span "Accept" at bounding box center [916, 684] width 26 height 12
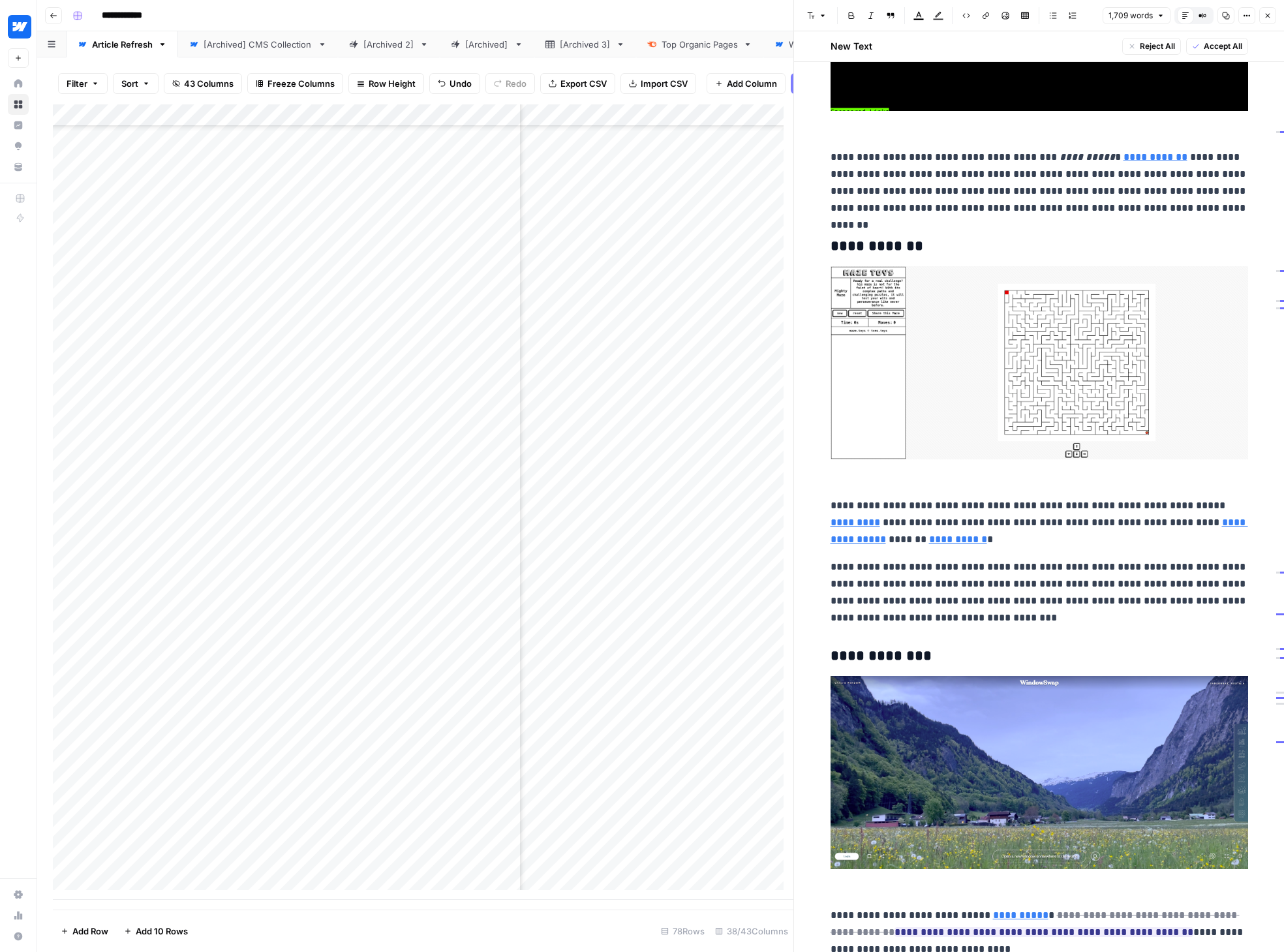
drag, startPoint x: 1055, startPoint y: 582, endPoint x: 1055, endPoint y: 592, distance: 10.0
click at [1052, 592] on p "**********" at bounding box center [1040, 592] width 418 height 67
drag, startPoint x: 1052, startPoint y: 582, endPoint x: 1048, endPoint y: 595, distance: 13.6
click at [1048, 595] on p "**********" at bounding box center [1040, 592] width 418 height 67
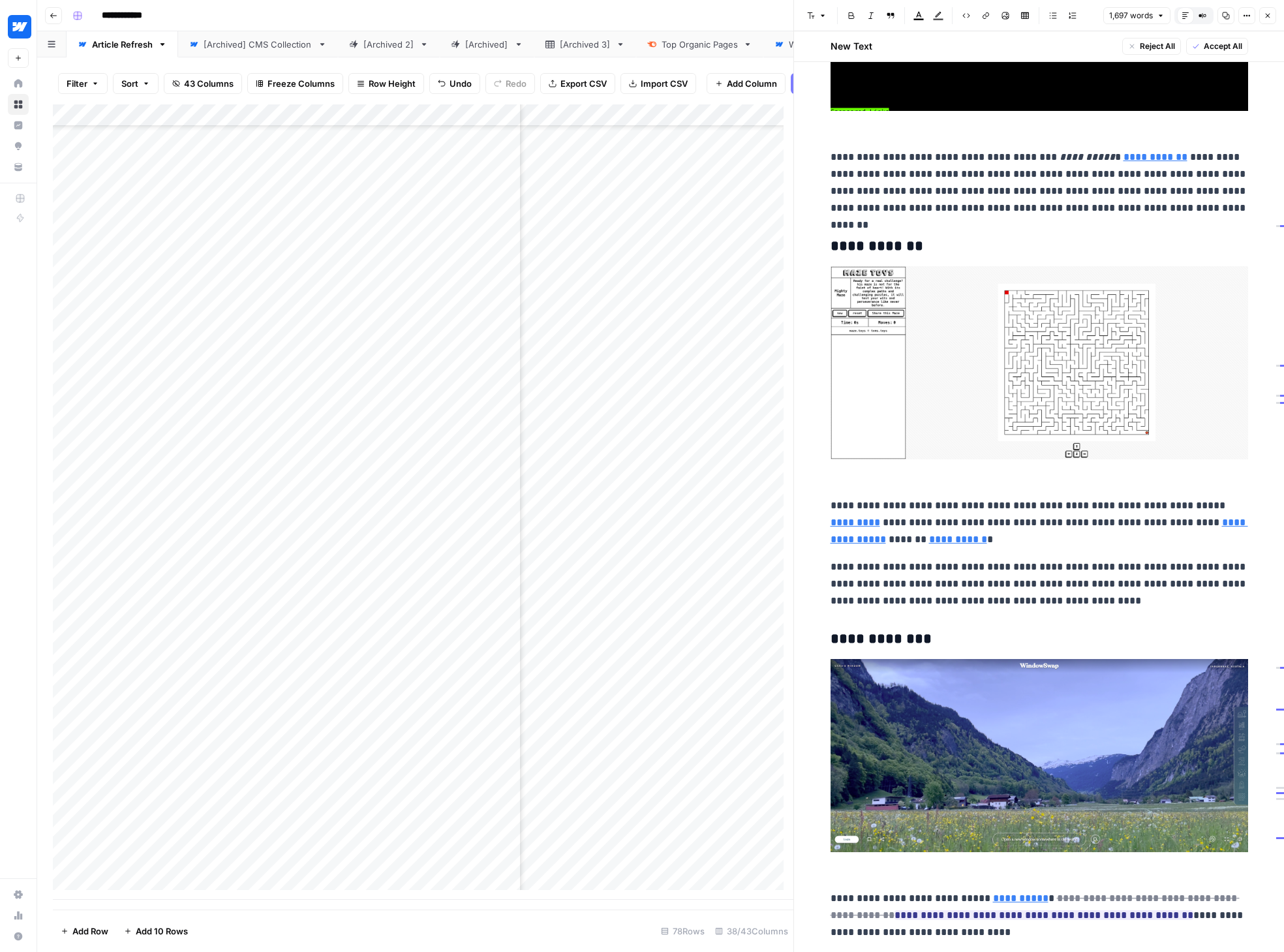
click at [1030, 564] on p "**********" at bounding box center [1040, 584] width 418 height 51
click at [1052, 571] on p "**********" at bounding box center [1040, 584] width 418 height 51
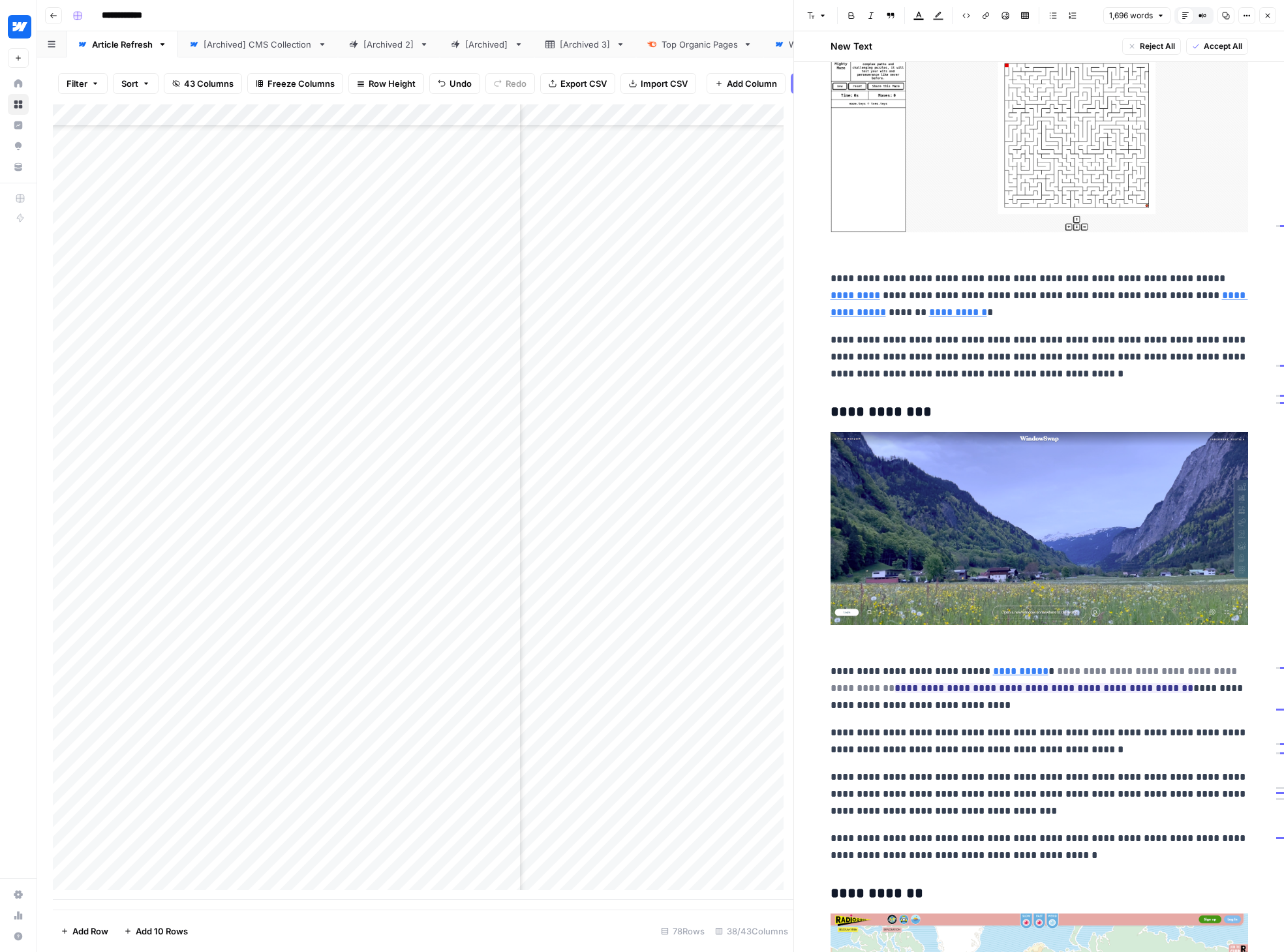
scroll to position [1110, 0]
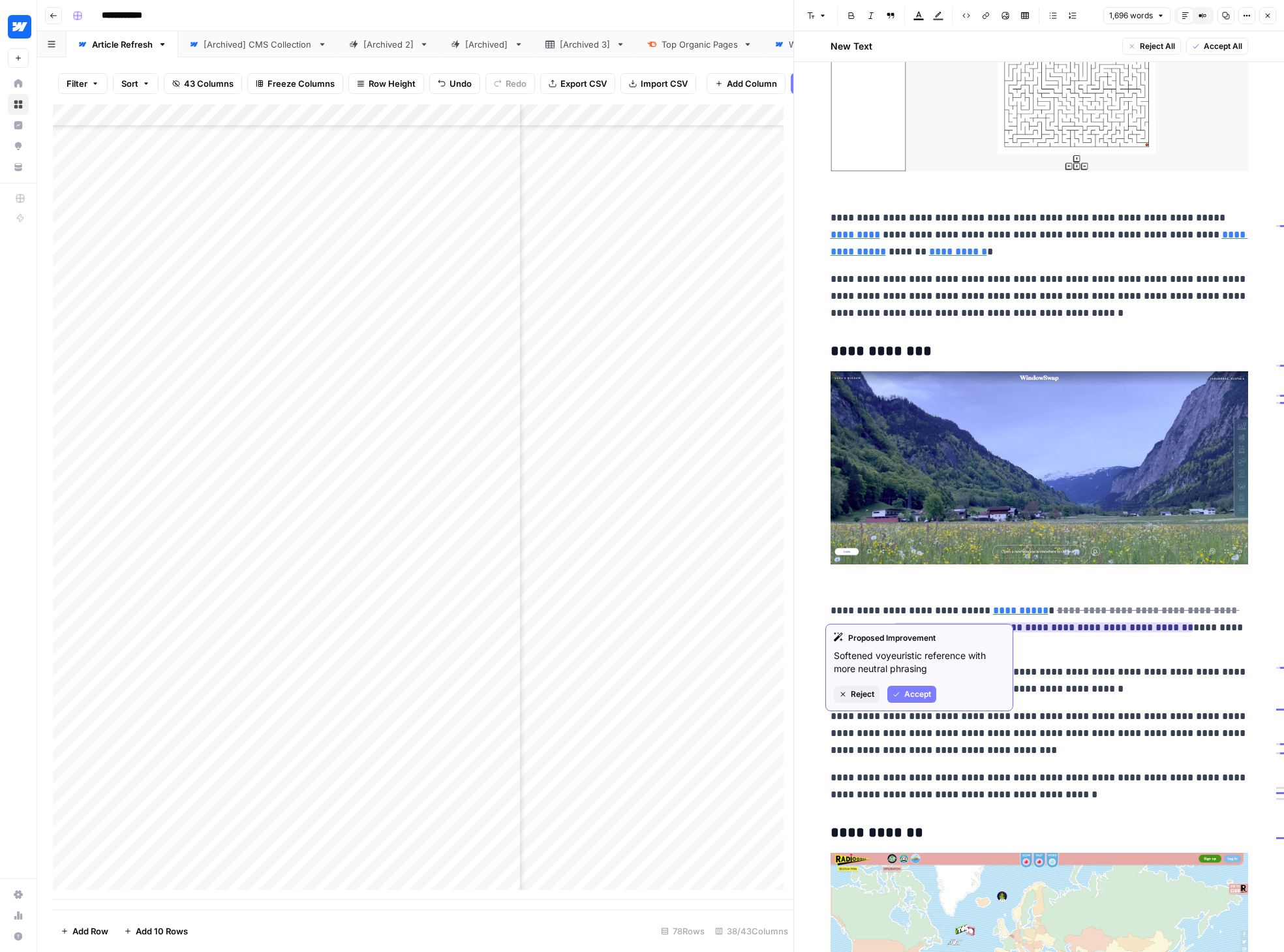
click at [927, 693] on span "Accept" at bounding box center [916, 694] width 26 height 12
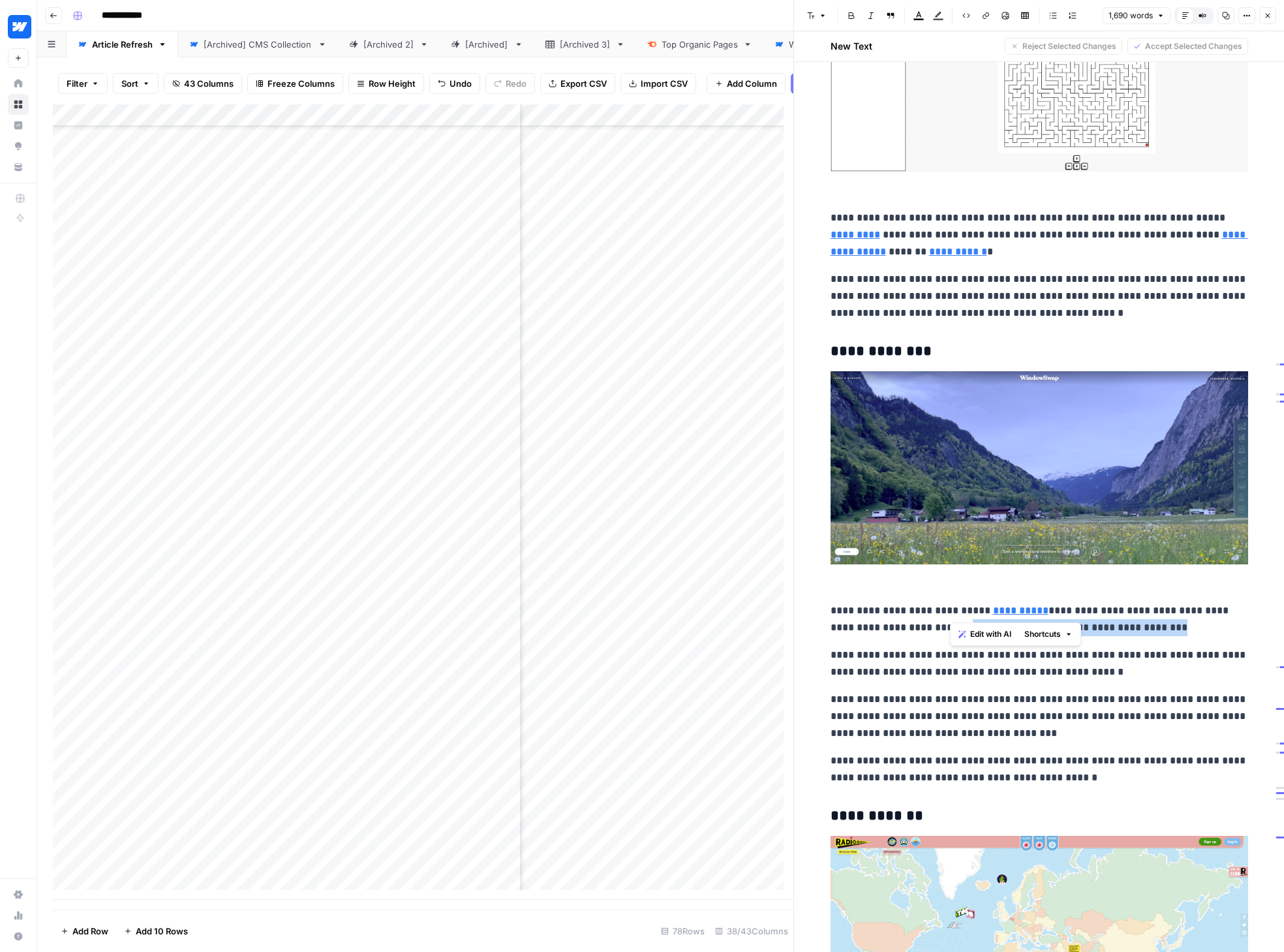
drag, startPoint x: 1115, startPoint y: 611, endPoint x: 939, endPoint y: 617, distance: 176.1
click at [939, 617] on p "**********" at bounding box center [1040, 618] width 418 height 34
click at [934, 614] on p "**********" at bounding box center [1040, 618] width 418 height 34
drag, startPoint x: 935, startPoint y: 613, endPoint x: 916, endPoint y: 613, distance: 19.0
click at [916, 613] on p "**********" at bounding box center [1040, 618] width 418 height 34
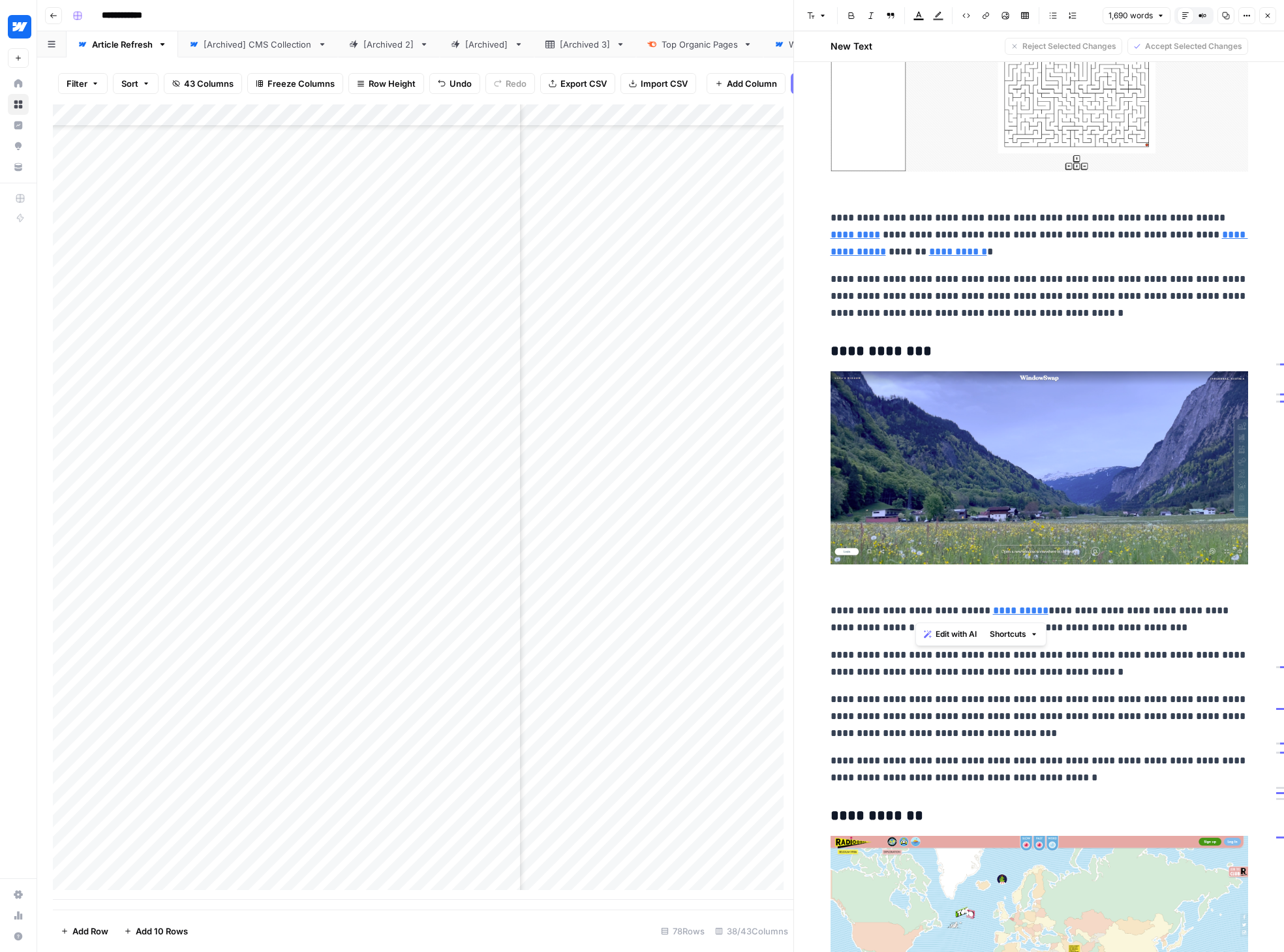
click at [1052, 618] on p "**********" at bounding box center [1040, 618] width 418 height 34
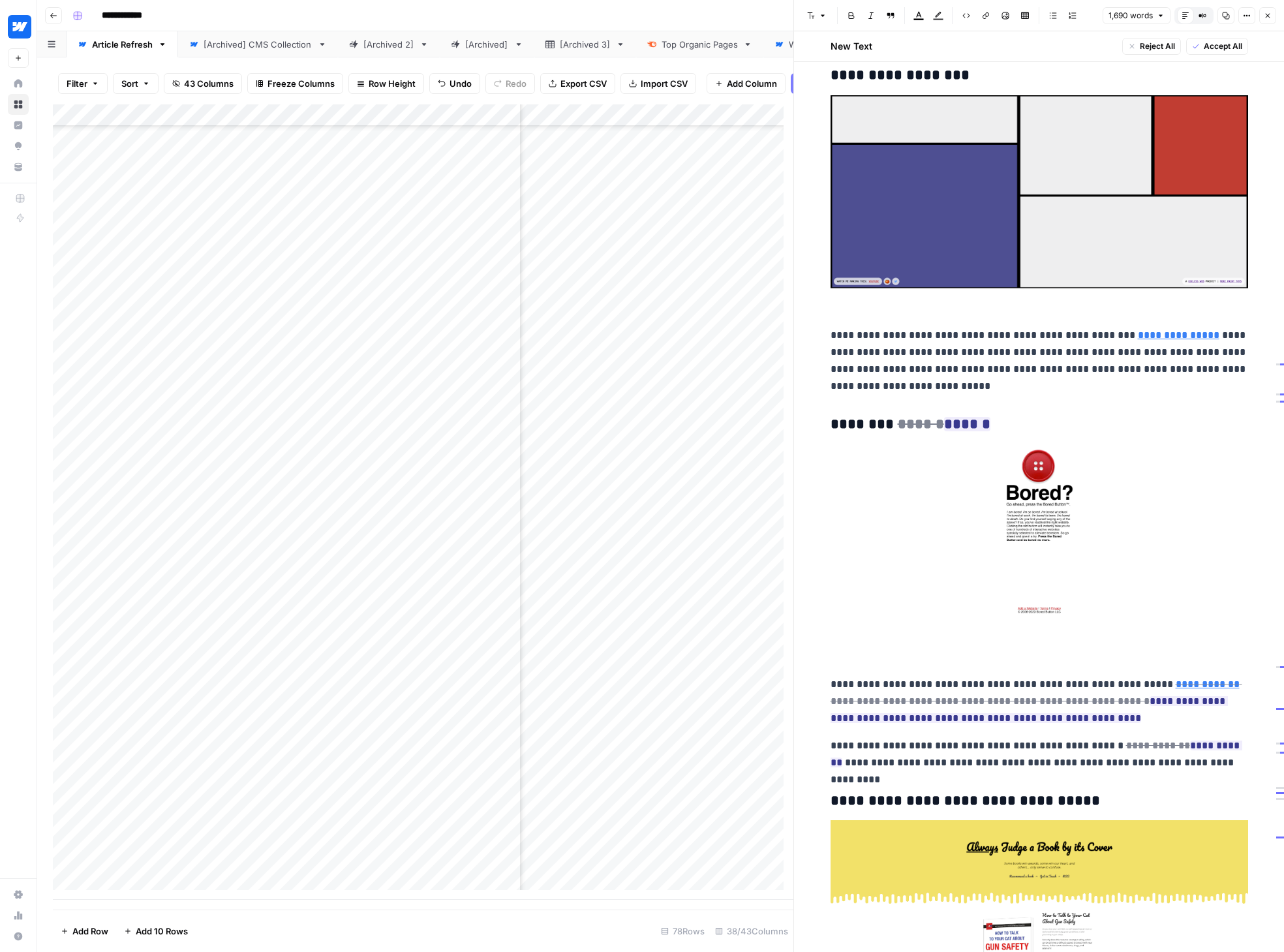
scroll to position [2594, 0]
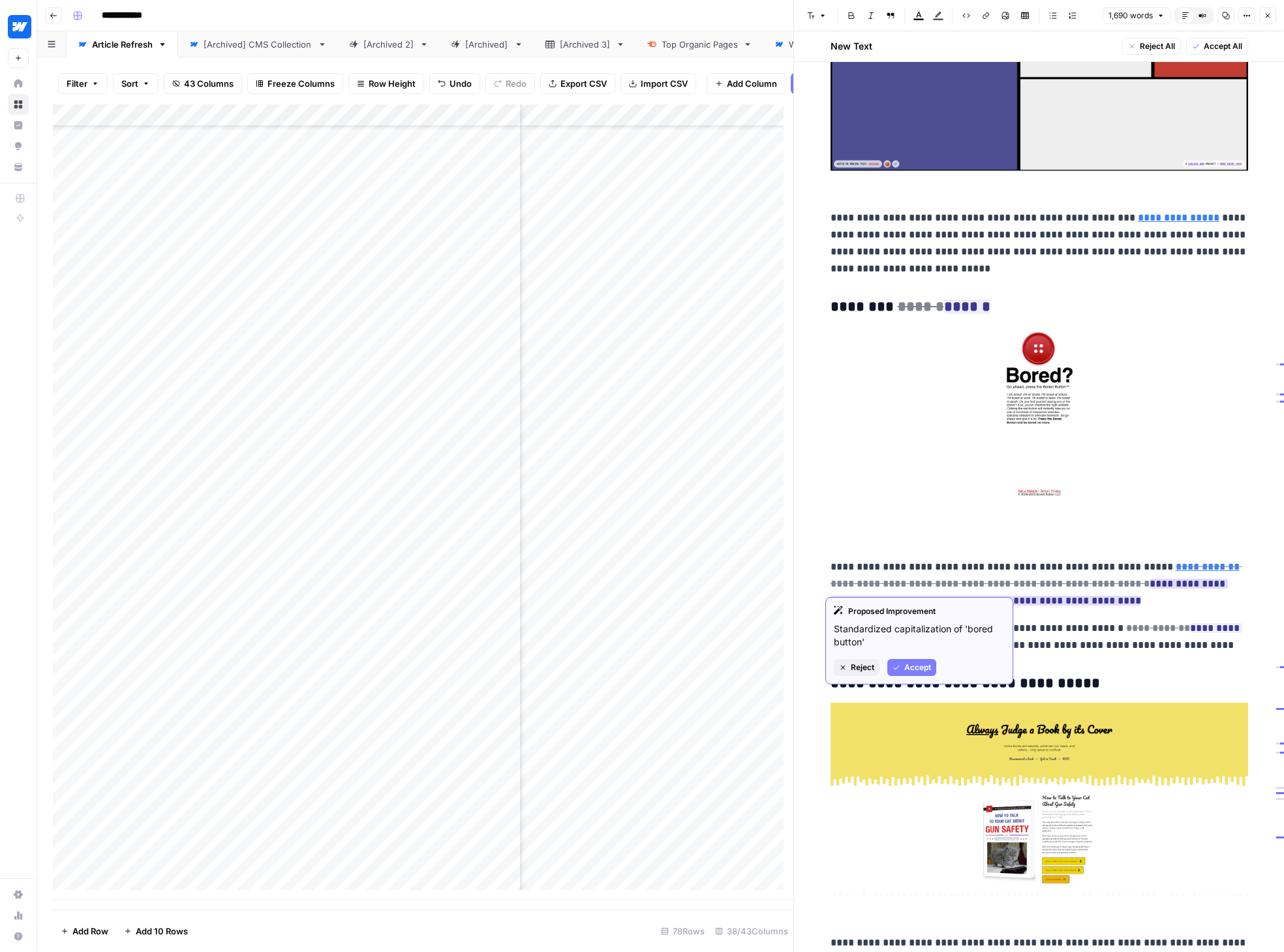
click at [858, 668] on span "Reject" at bounding box center [863, 667] width 24 height 12
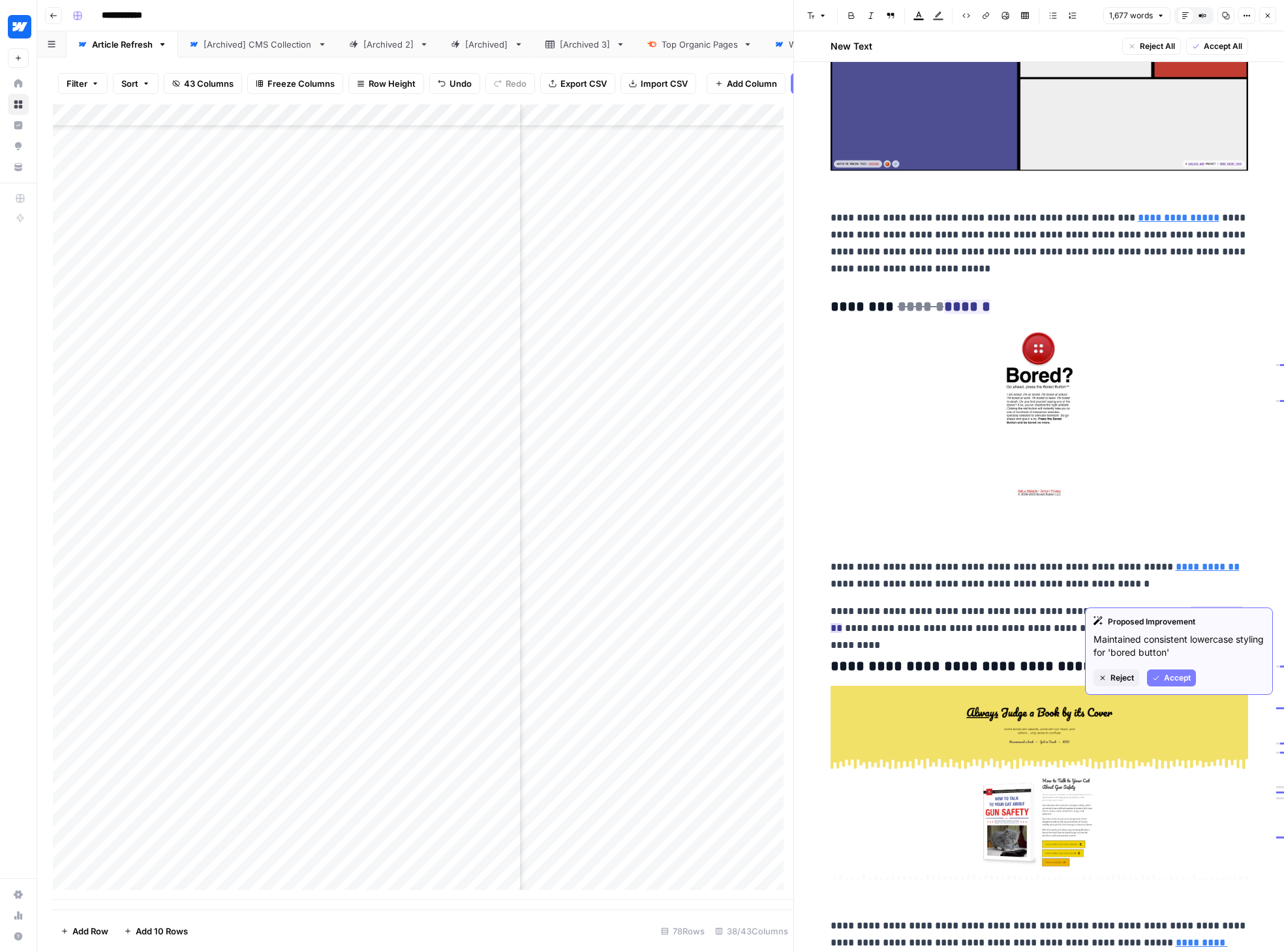
click at [1052, 678] on span "Reject" at bounding box center [1122, 678] width 24 height 12
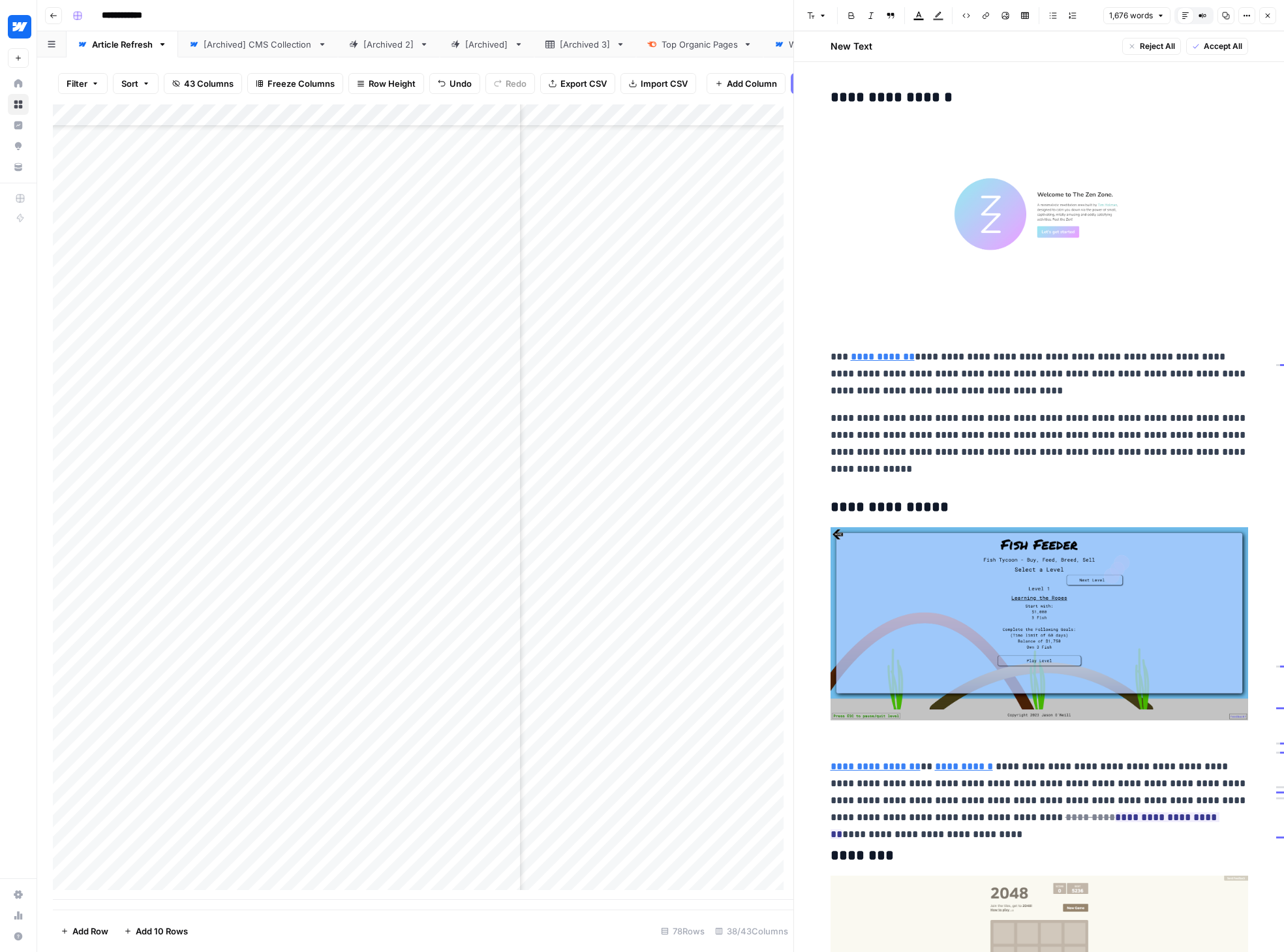
scroll to position [5086, 0]
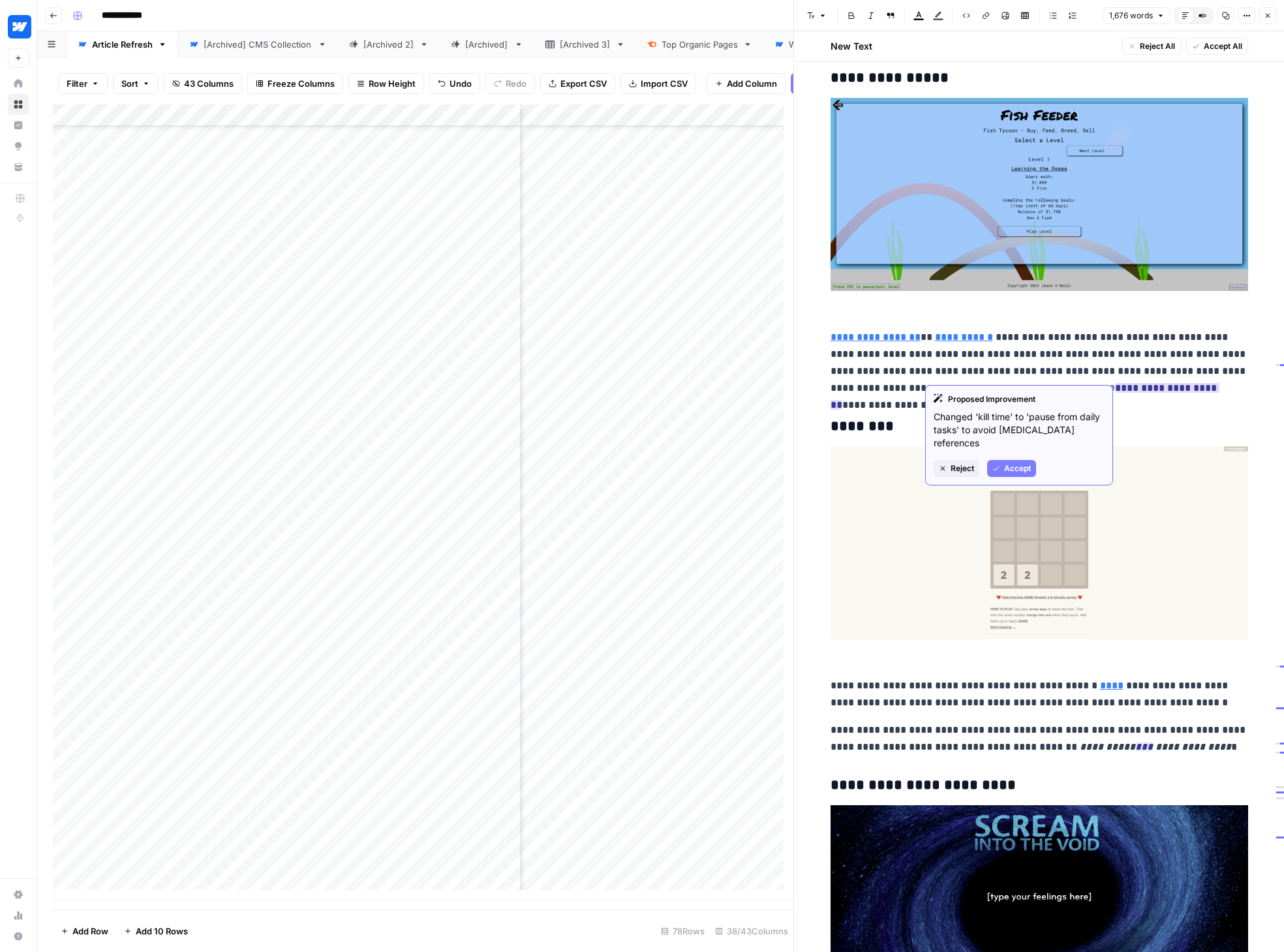
click at [995, 467] on icon "button" at bounding box center [996, 468] width 8 height 8
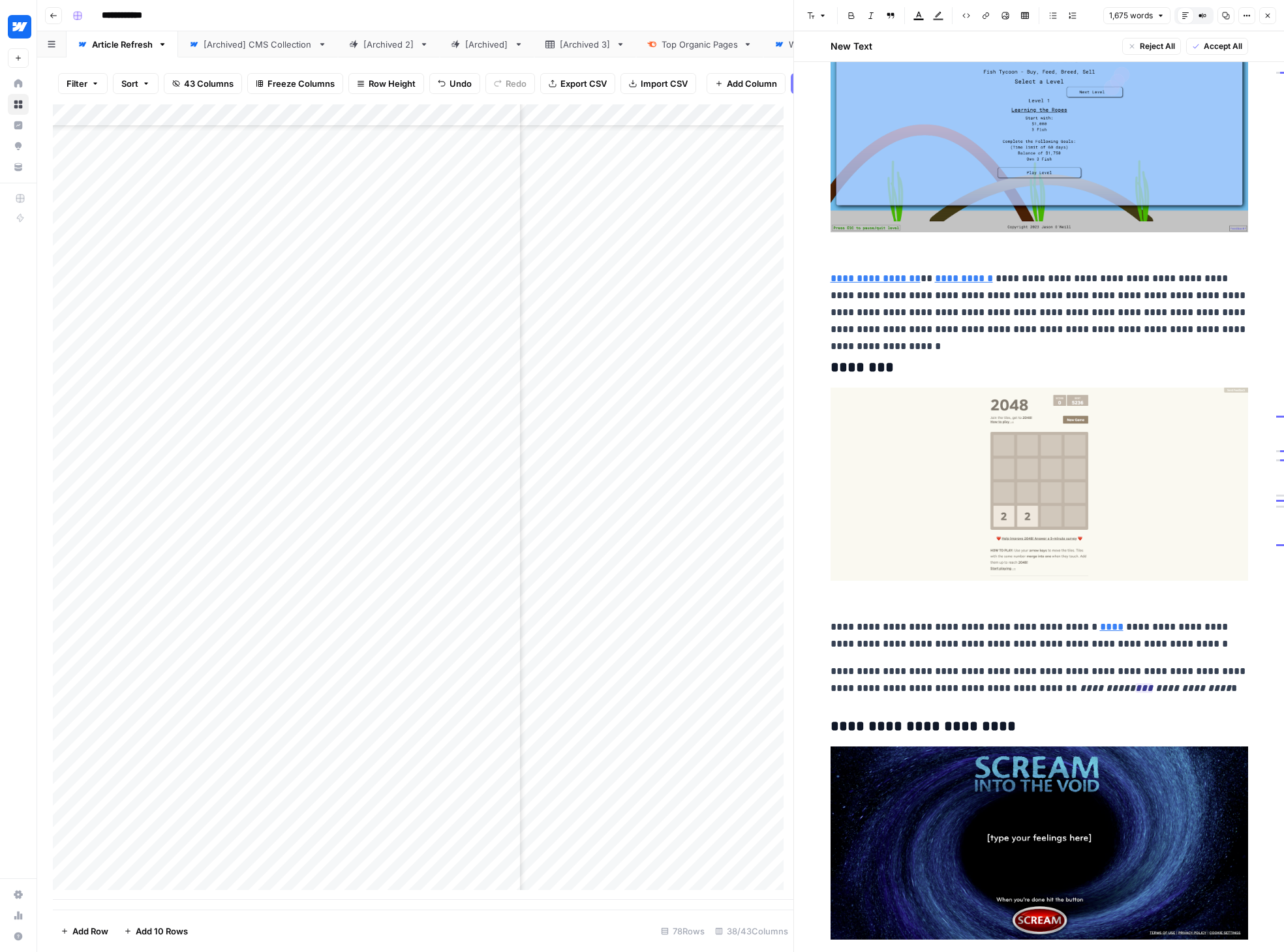
scroll to position [5324, 0]
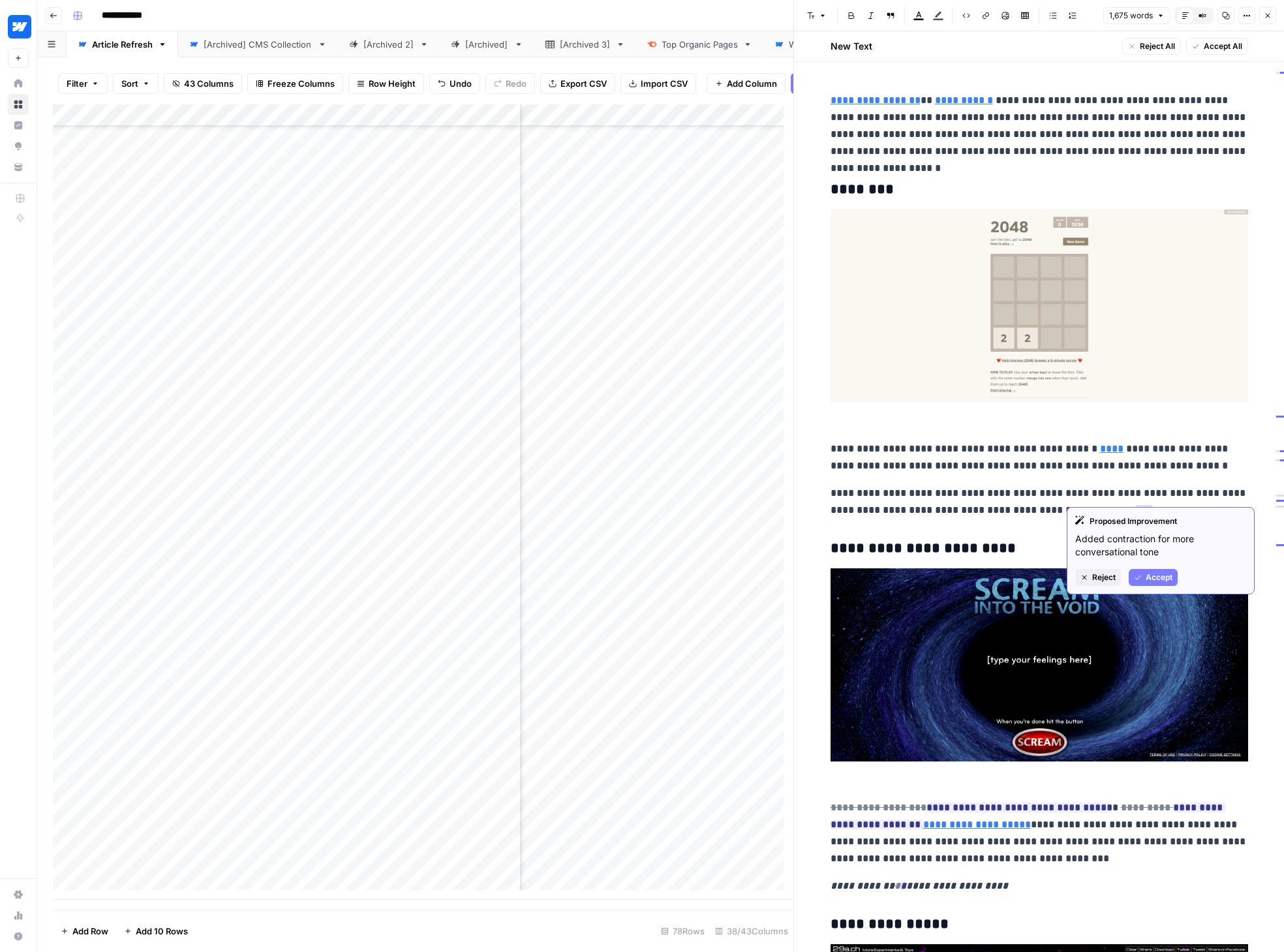
click at [1052, 574] on button "Accept" at bounding box center [1153, 577] width 49 height 17
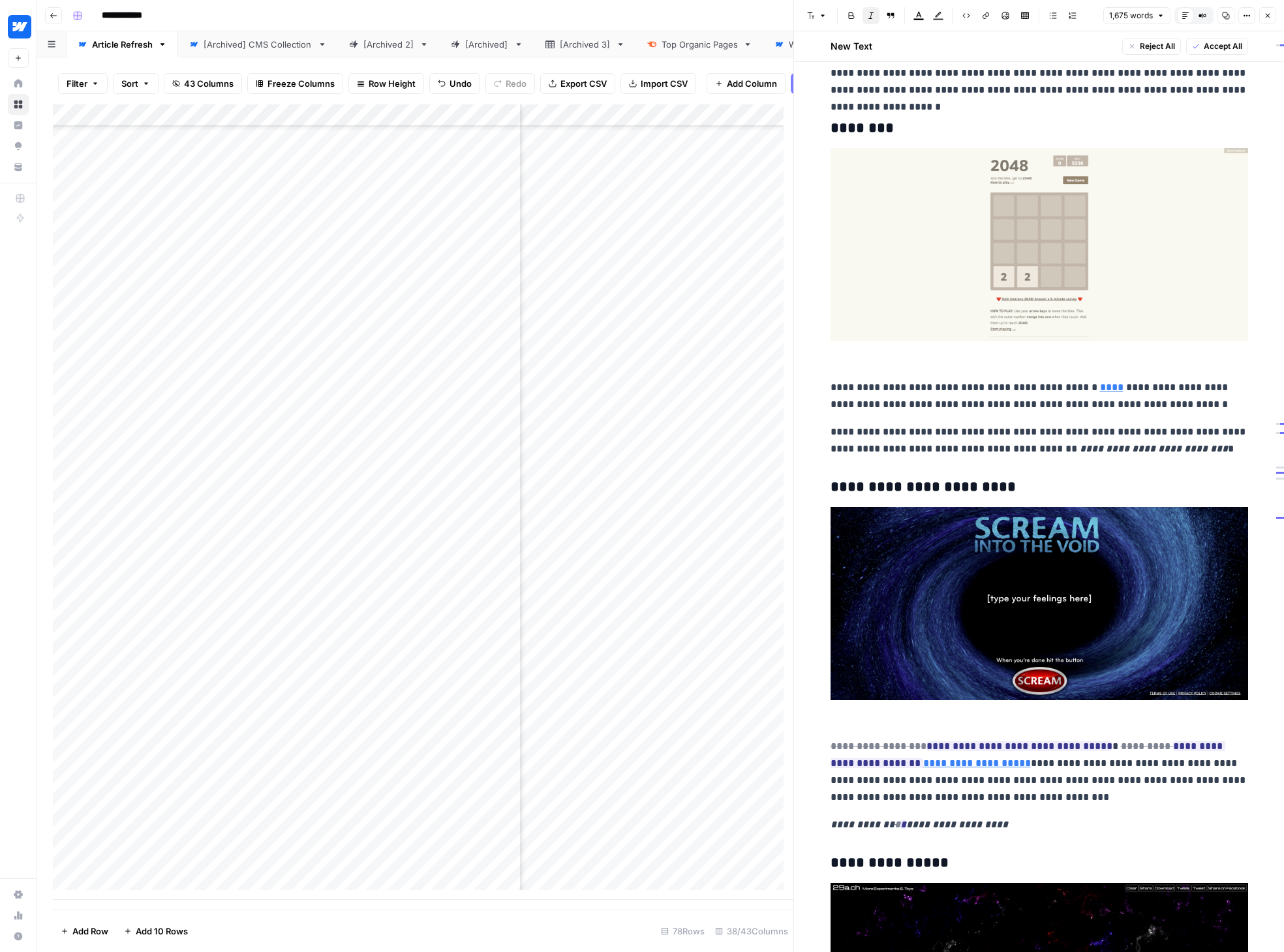
scroll to position [5556, 0]
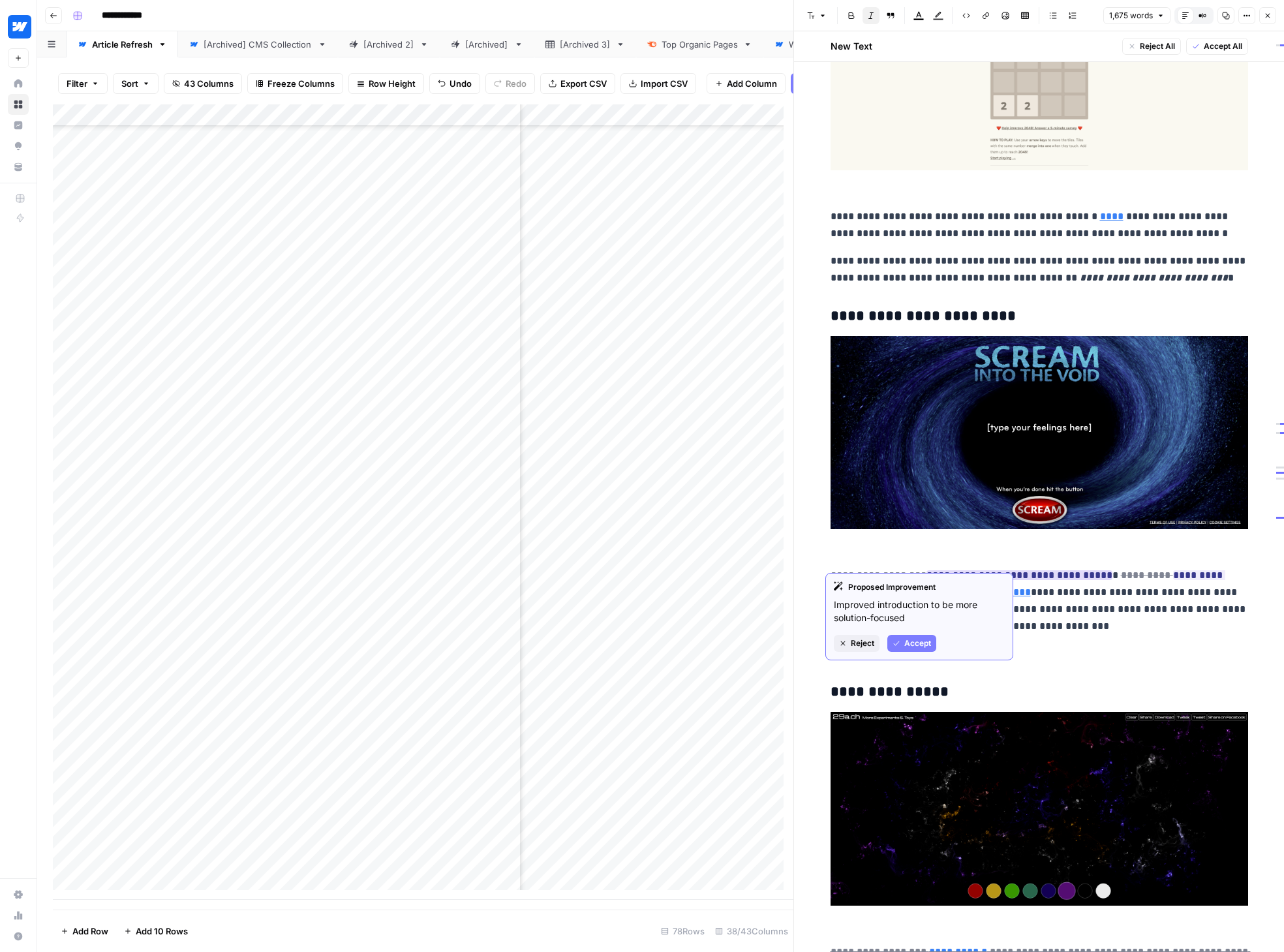
click at [925, 639] on span "Accept" at bounding box center [916, 643] width 26 height 12
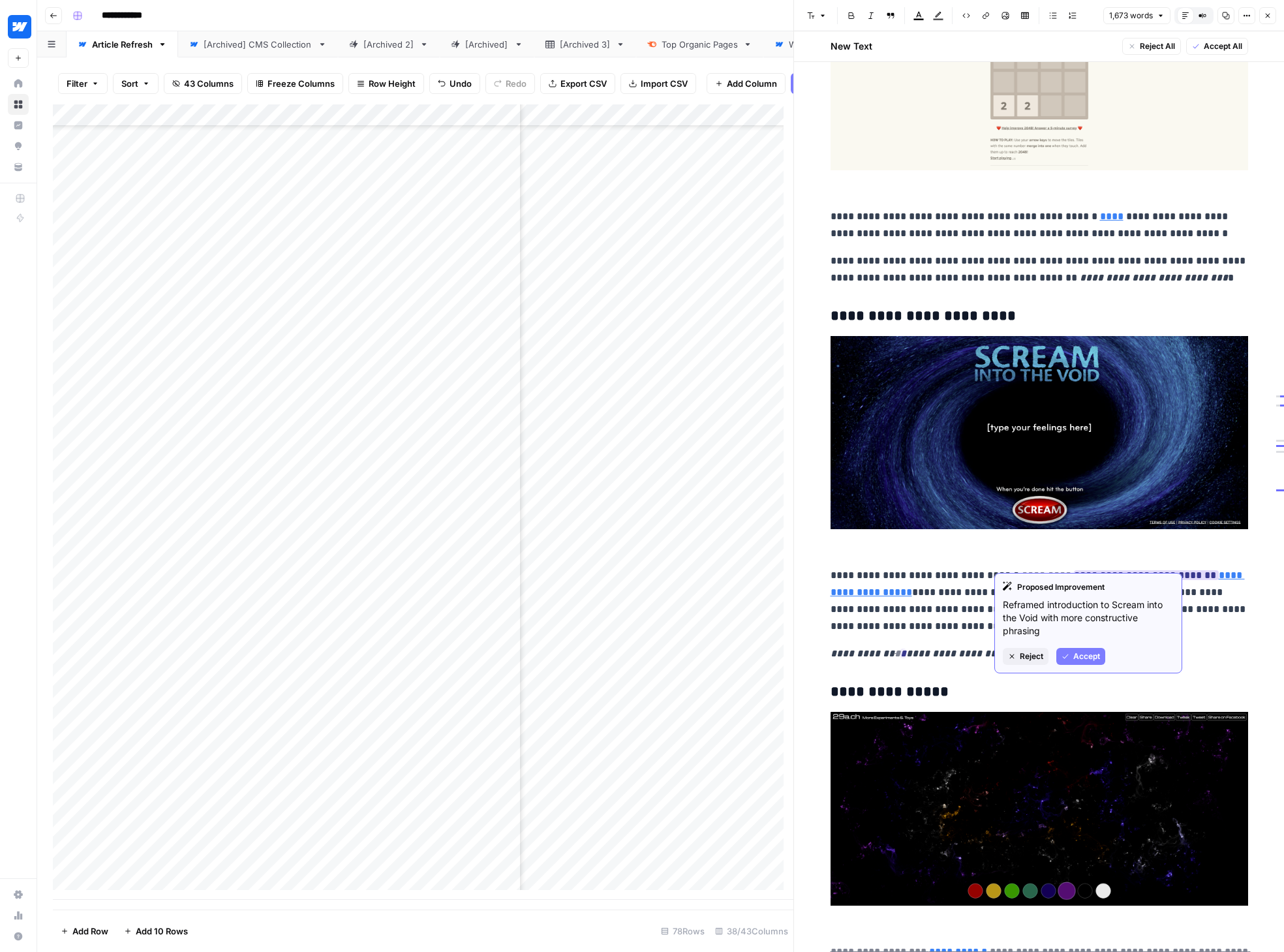
click at [1052, 651] on span "Accept" at bounding box center [1086, 656] width 26 height 12
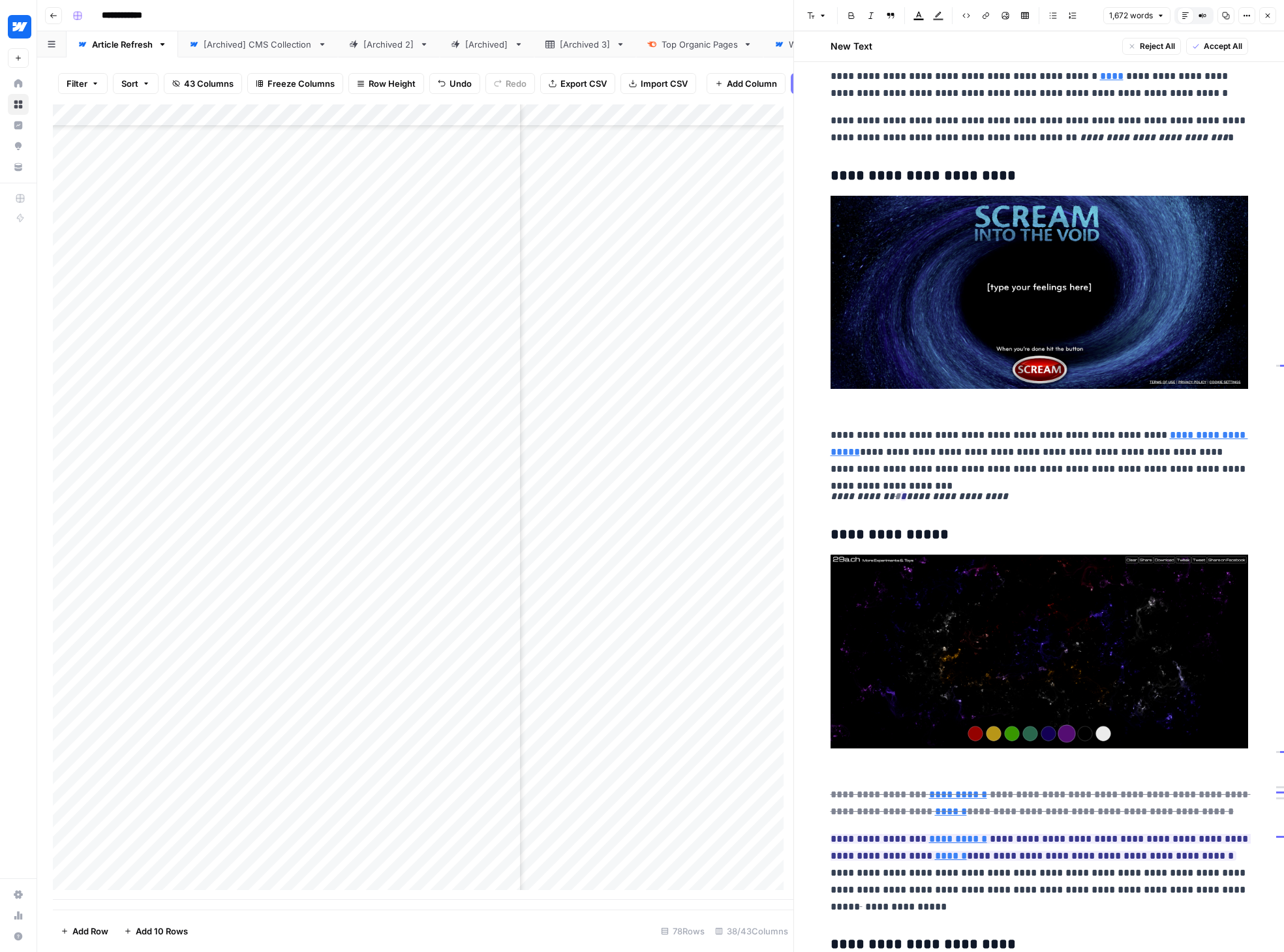
scroll to position [5902, 0]
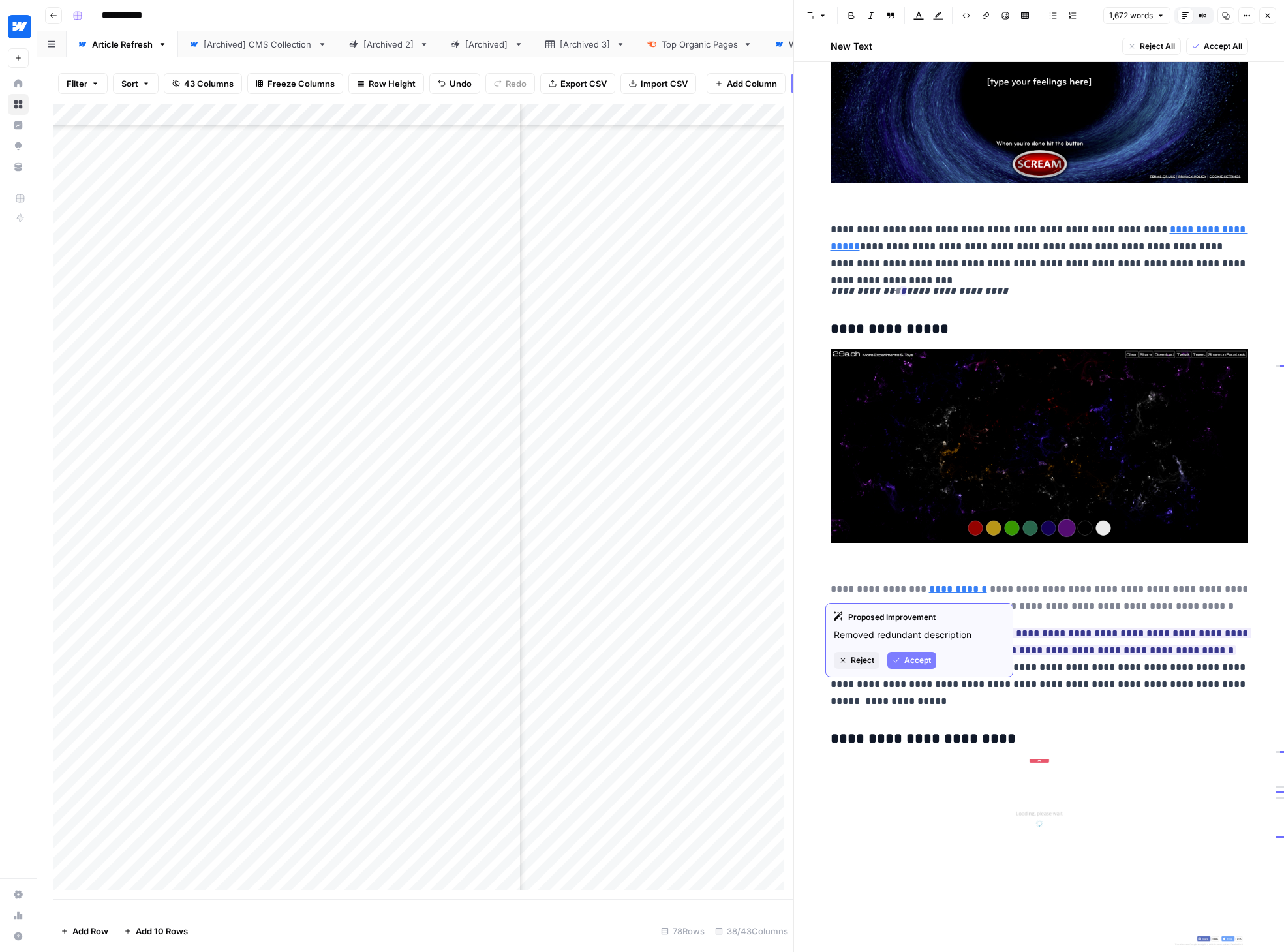
click at [925, 658] on span "Accept" at bounding box center [916, 659] width 26 height 12
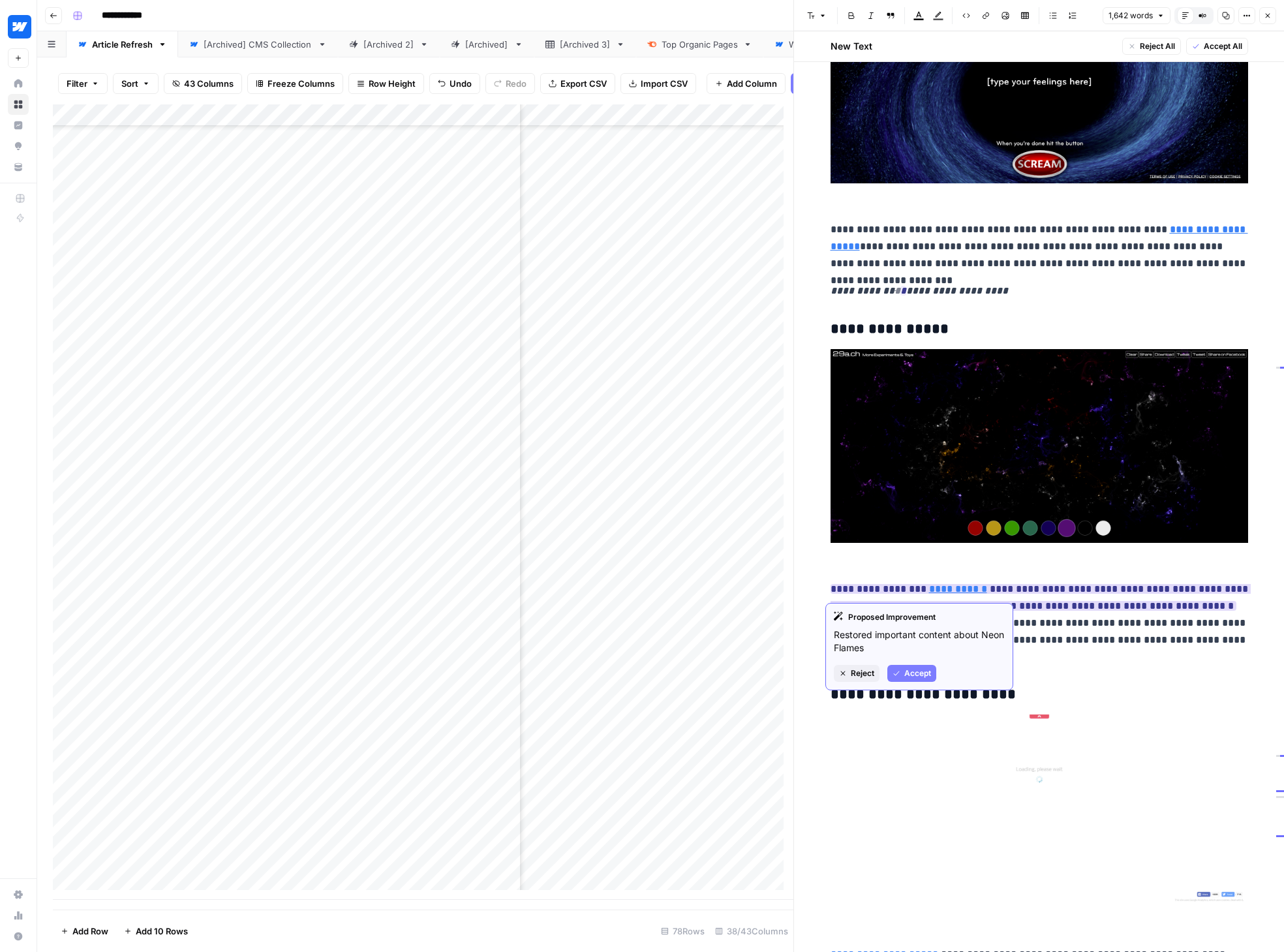
click at [926, 670] on span "Accept" at bounding box center [916, 673] width 26 height 12
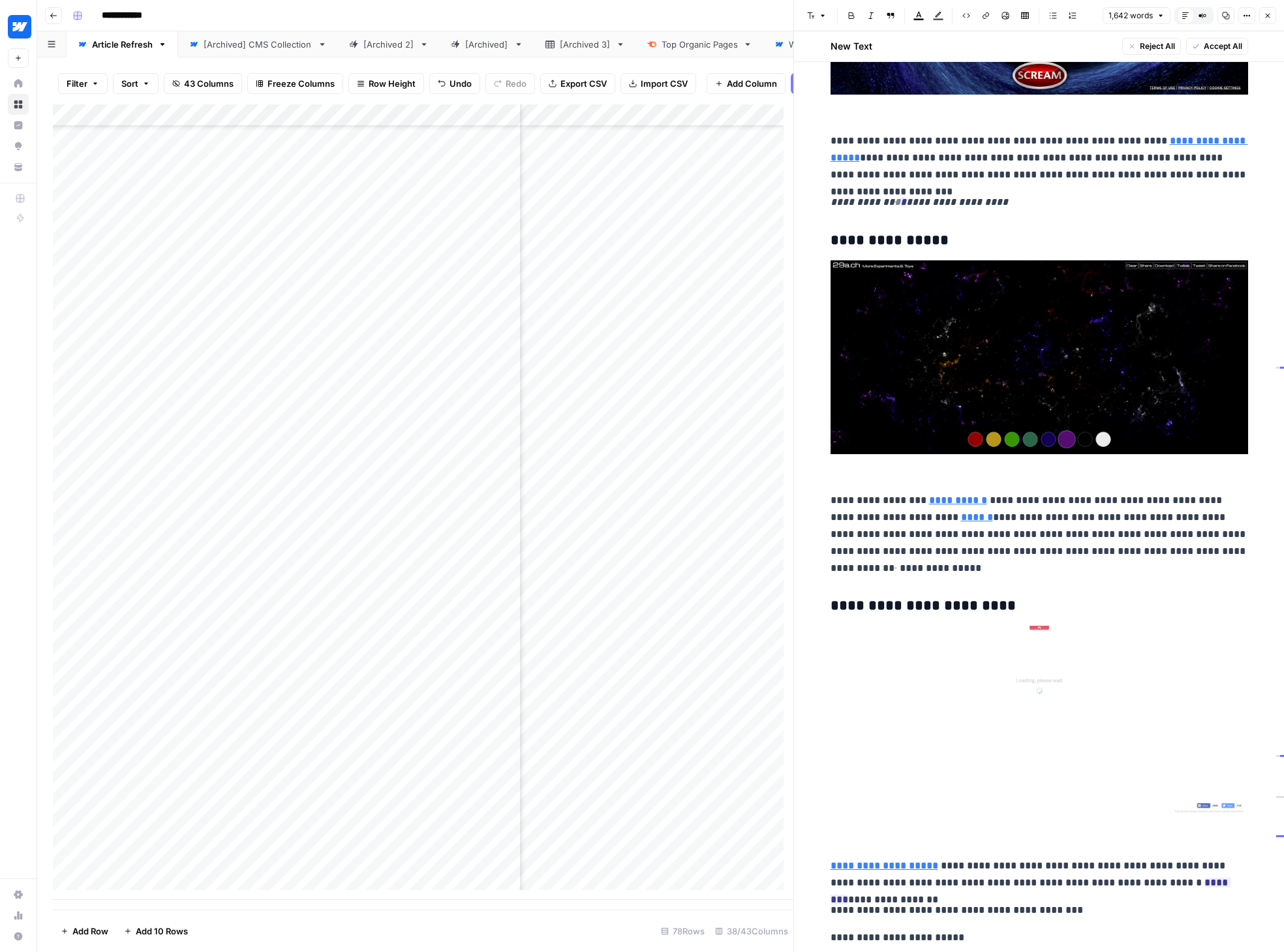
scroll to position [6279, 0]
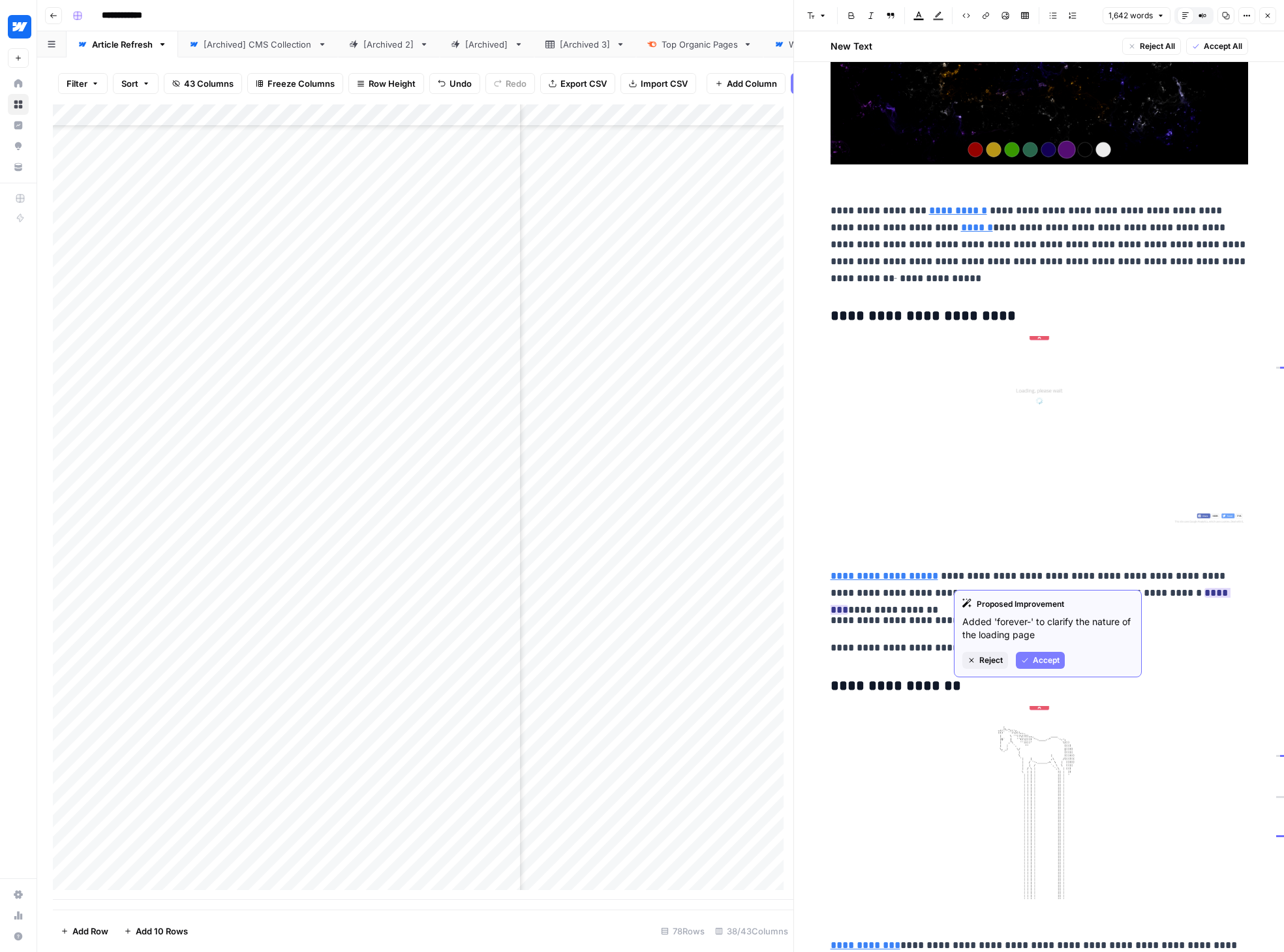
click at [1052, 658] on span "Accept" at bounding box center [1045, 659] width 26 height 12
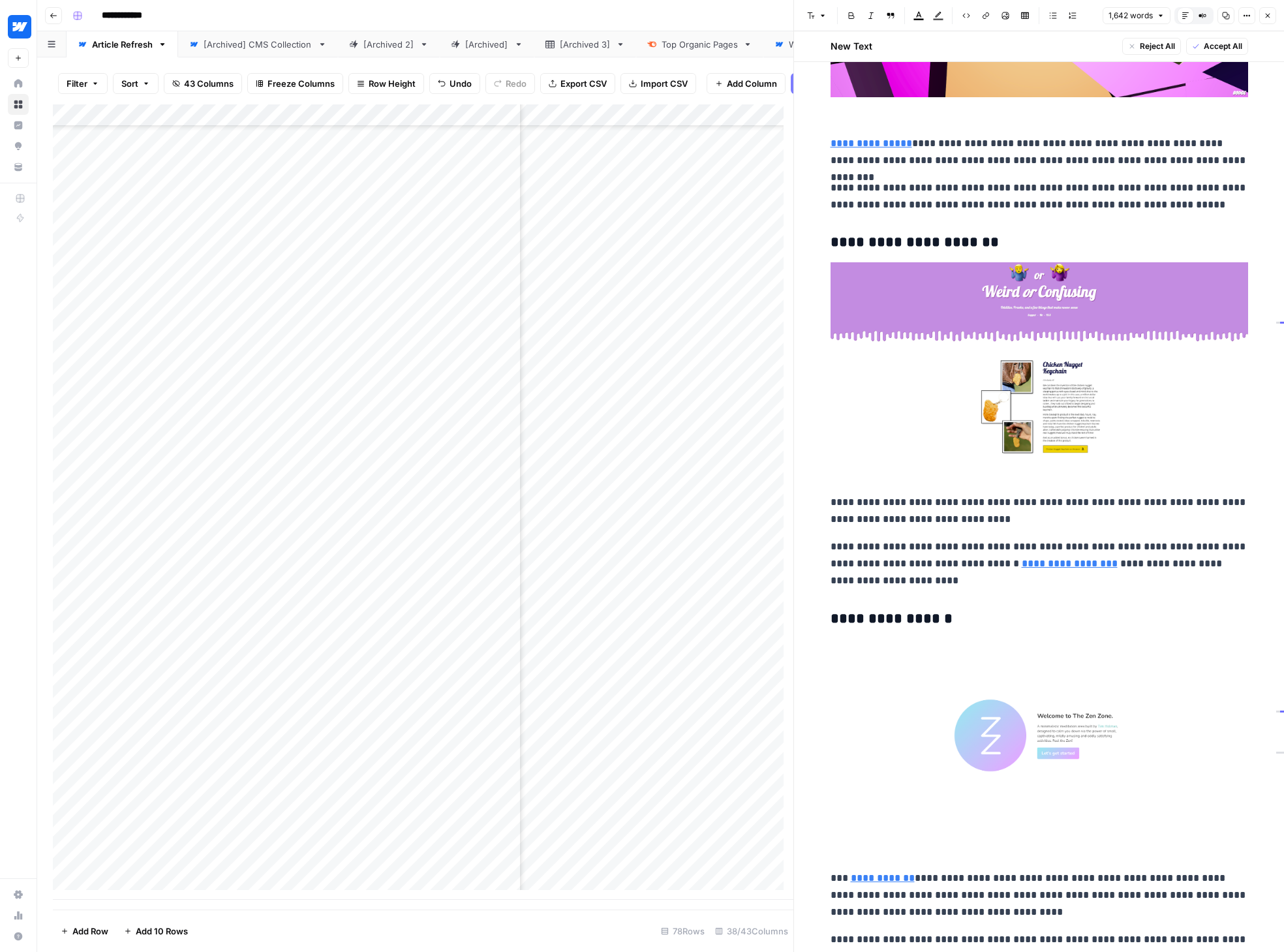
scroll to position [4116, 0]
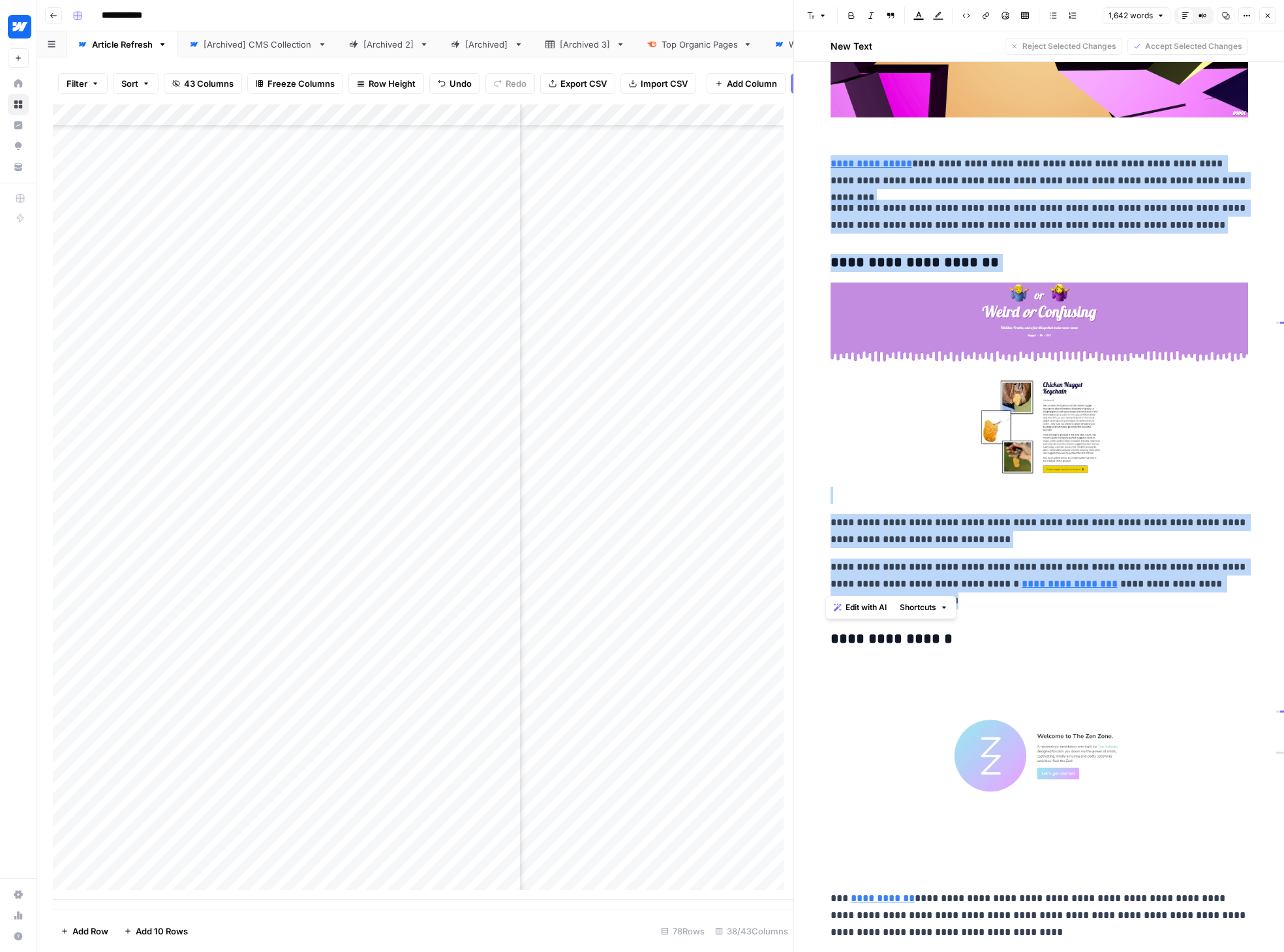
drag, startPoint x: 819, startPoint y: 143, endPoint x: 1143, endPoint y: 581, distance: 544.8
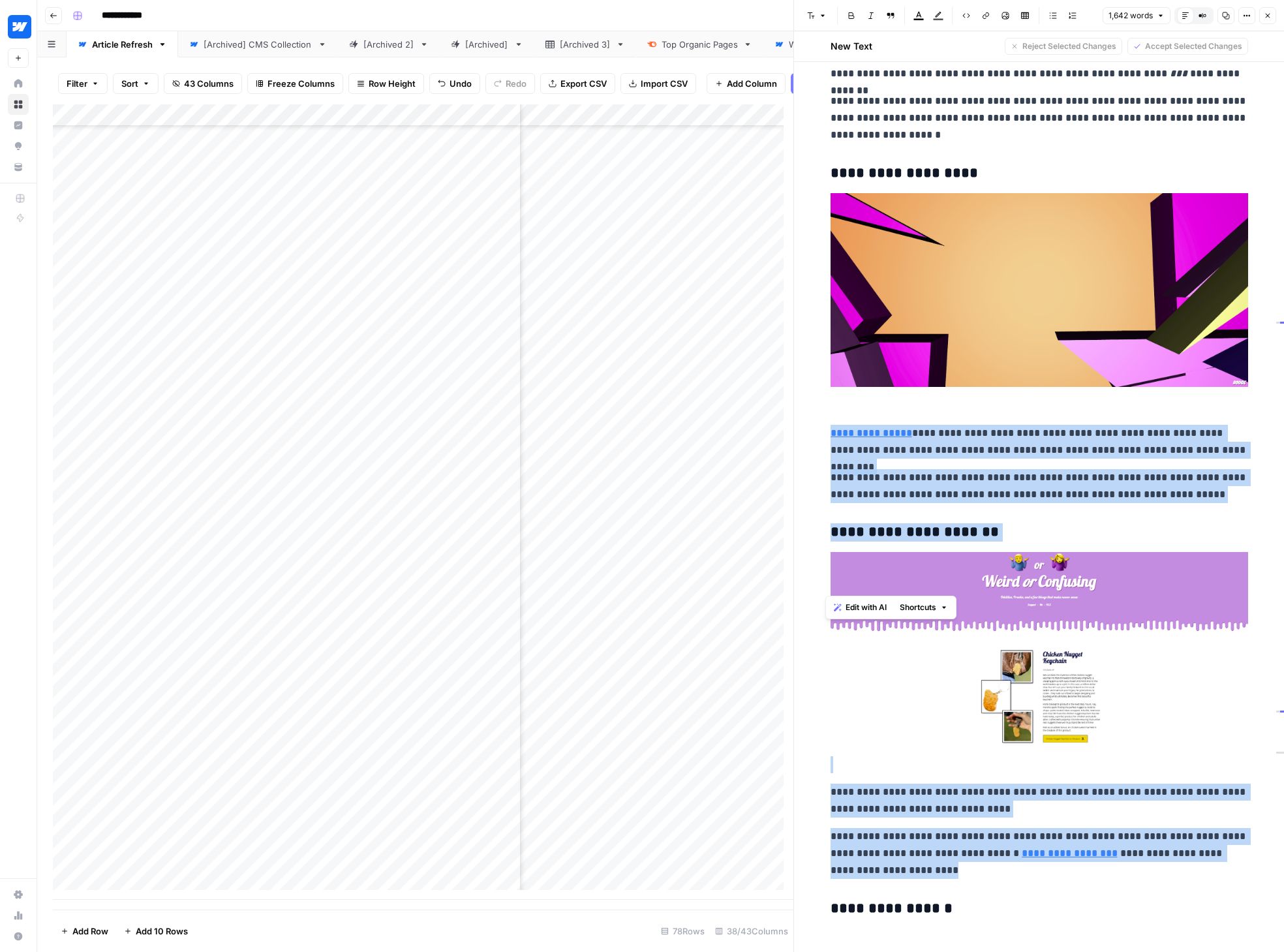
scroll to position [3674, 0]
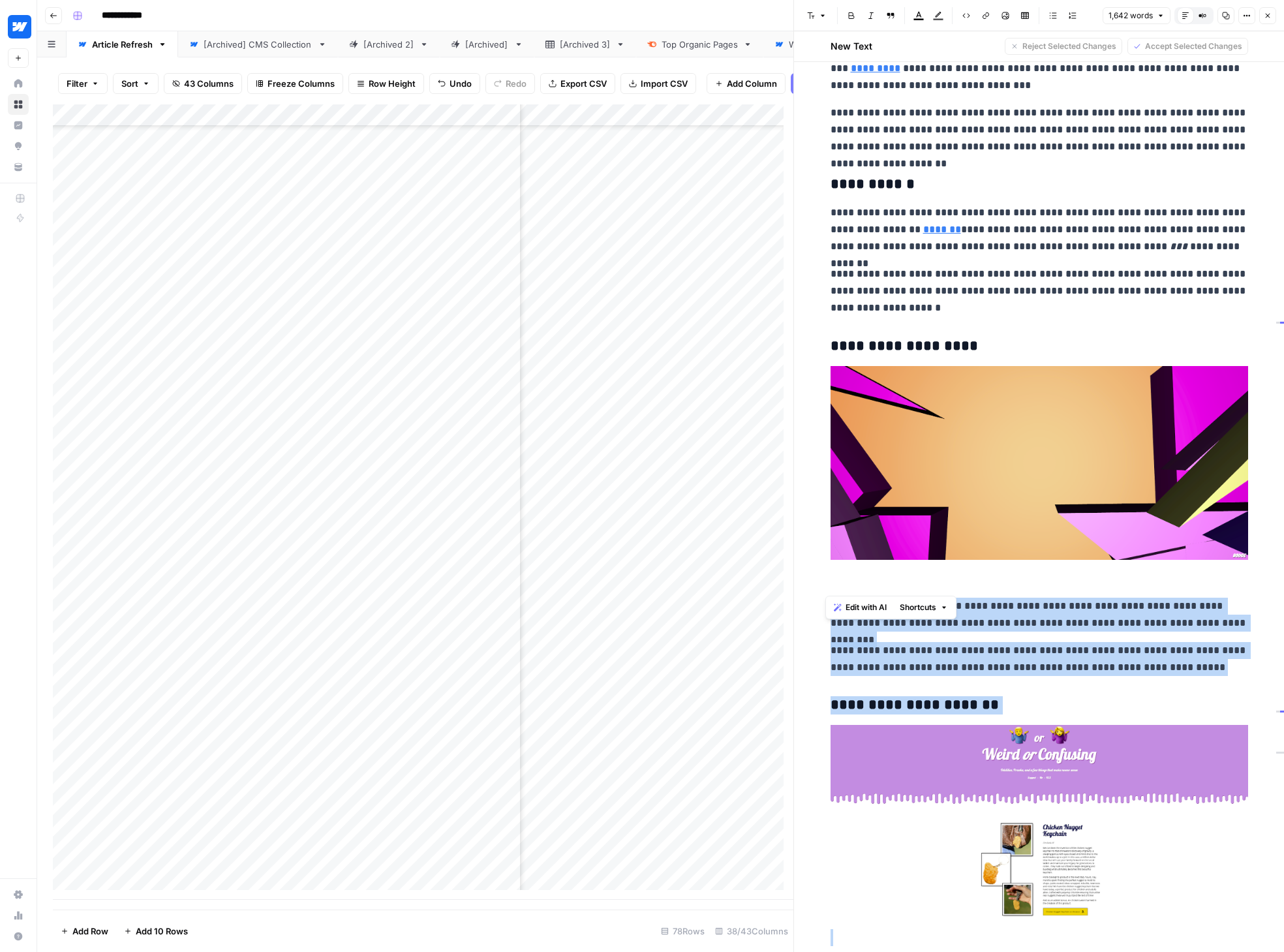
click at [1052, 274] on p "**********" at bounding box center [1040, 291] width 418 height 51
click at [1052, 46] on span "Accept All" at bounding box center [1223, 46] width 38 height 12
click at [1052, 218] on p "**********" at bounding box center [1040, 230] width 418 height 51
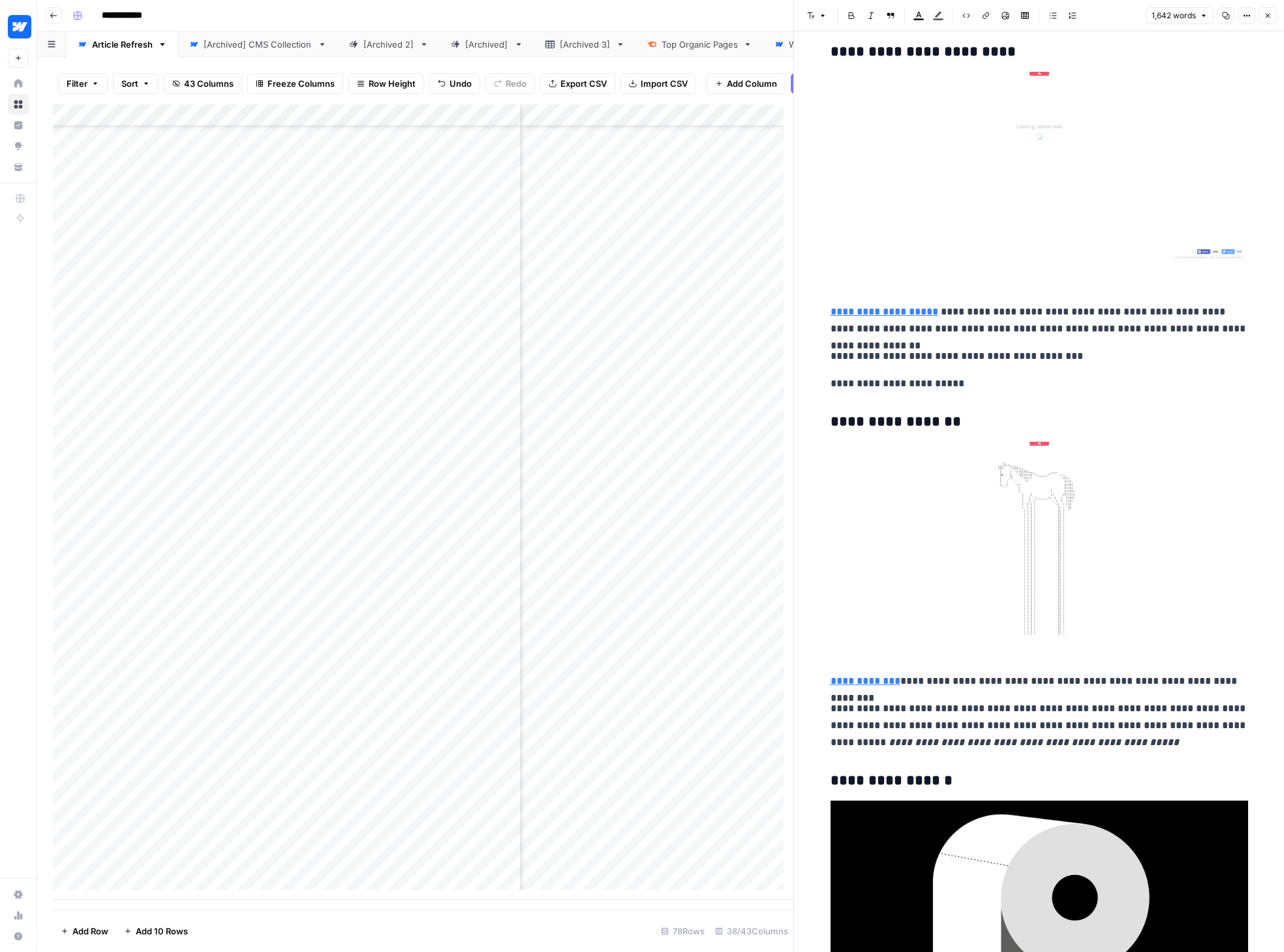
scroll to position [6852, 0]
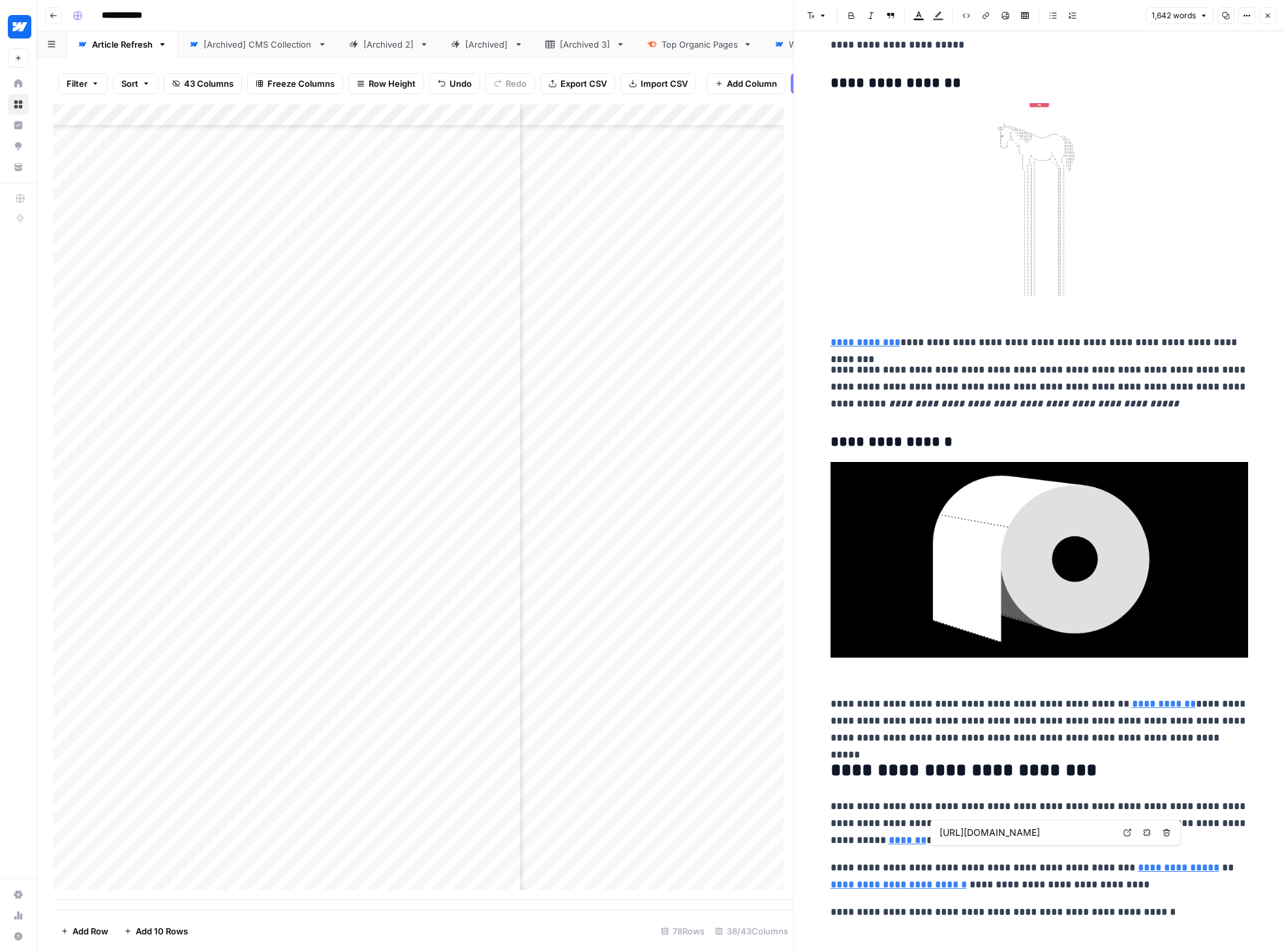
type input "[URL][DOMAIN_NAME]"
click at [1052, 872] on p "**********" at bounding box center [1040, 875] width 418 height 34
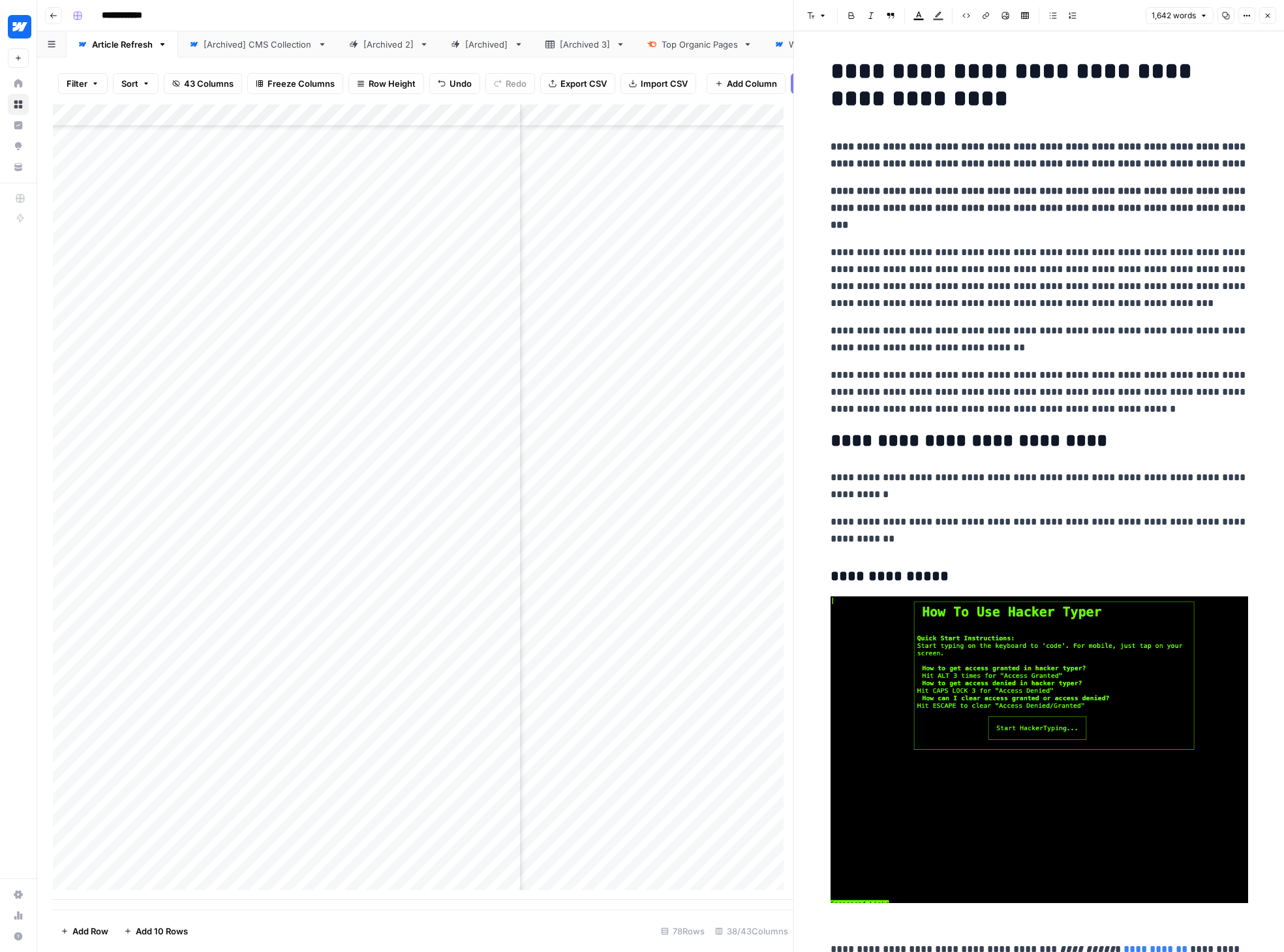
scroll to position [978, 2627]
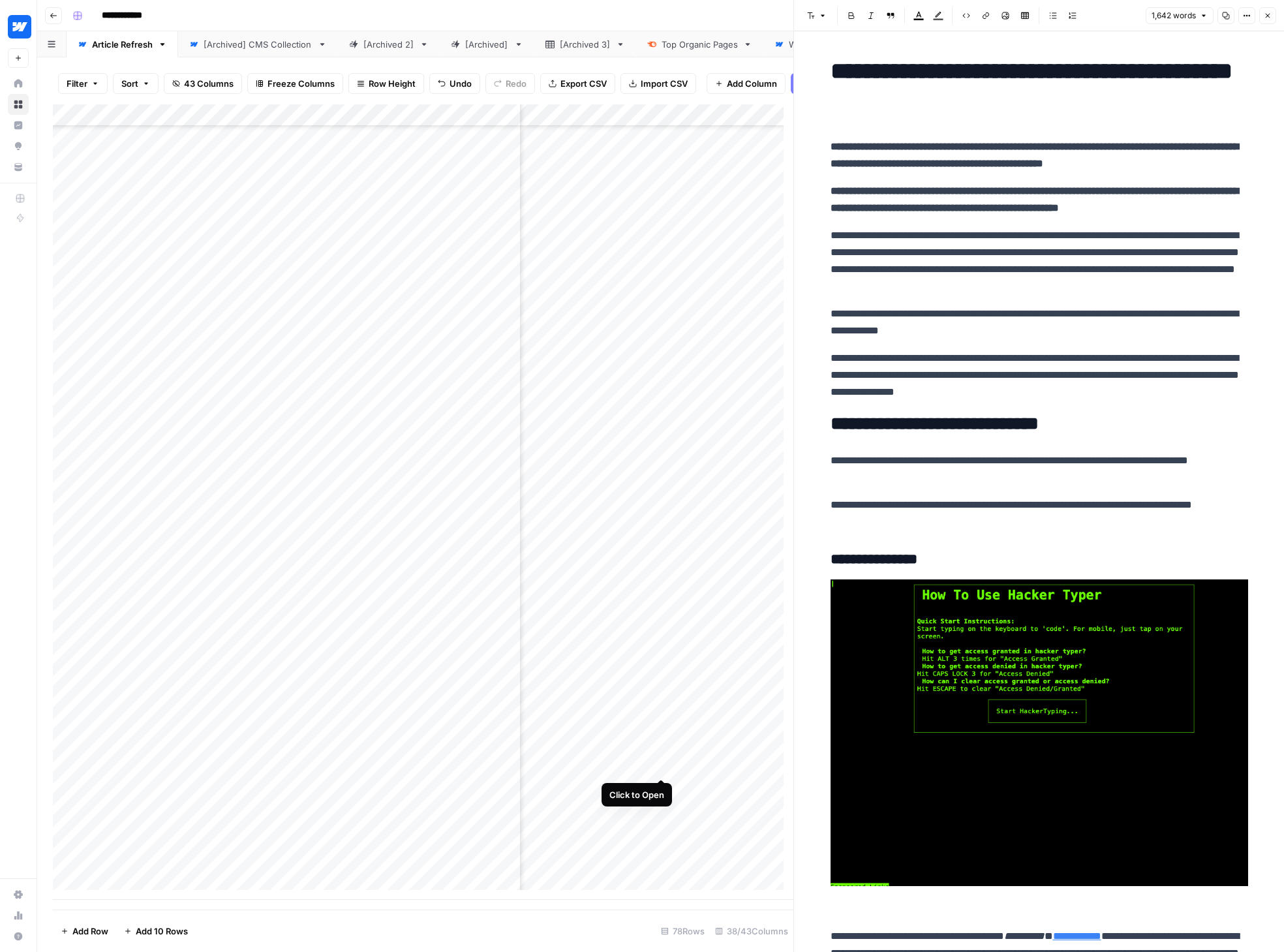
click at [659, 764] on div "Add Column" at bounding box center [423, 502] width 740 height 795
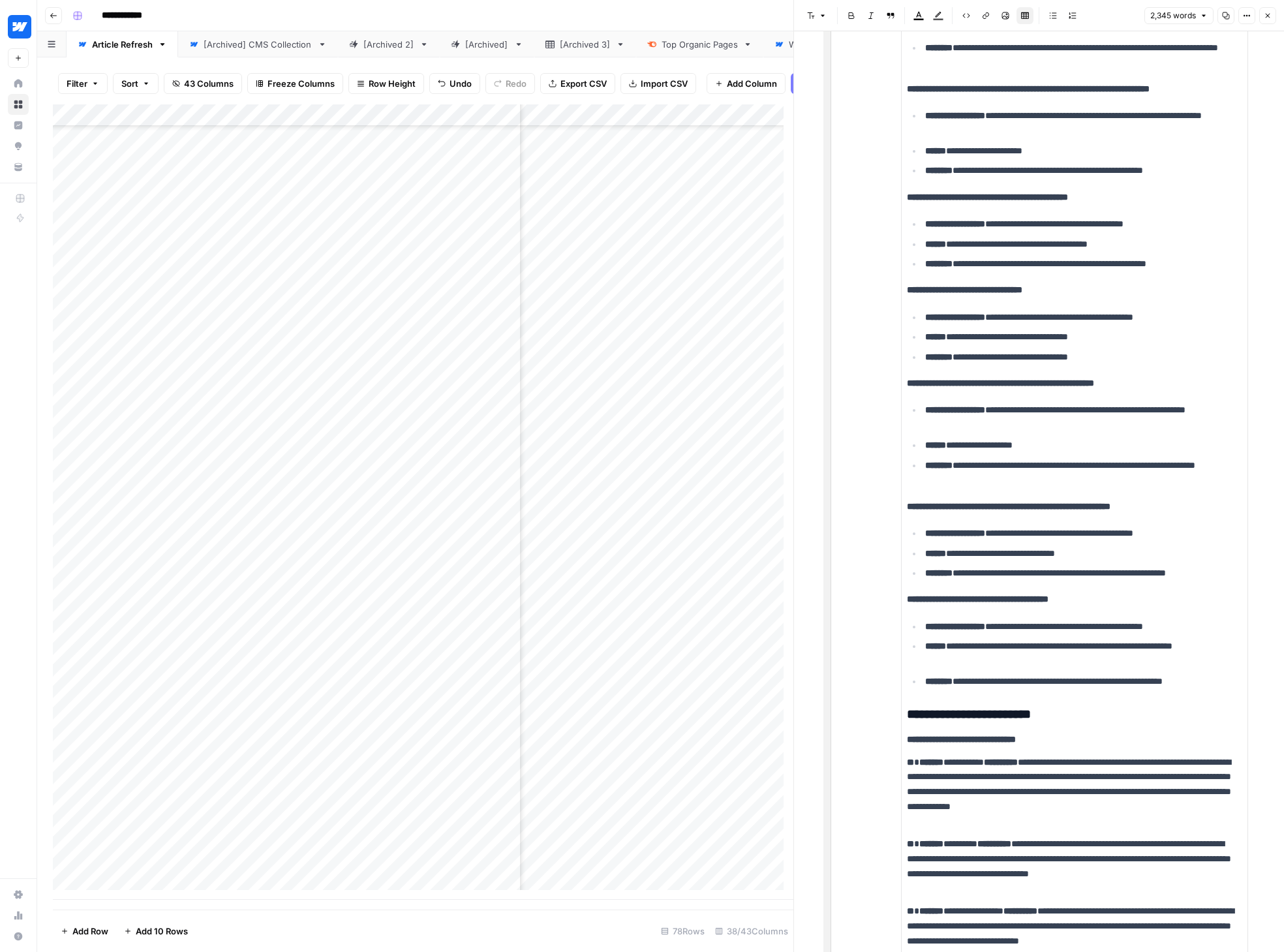
scroll to position [4640, 0]
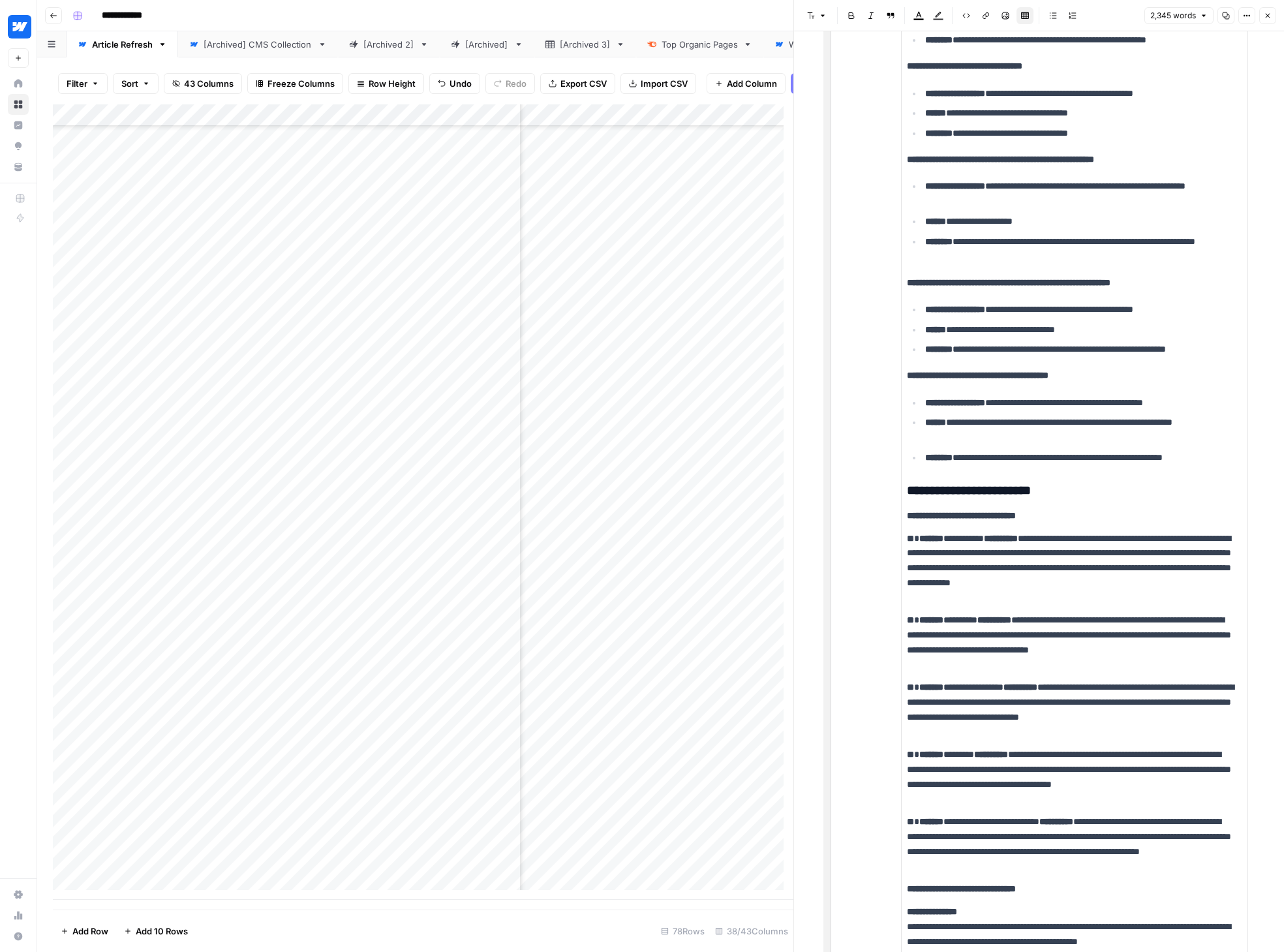
click at [1052, 465] on p "**********" at bounding box center [1080, 458] width 311 height 15
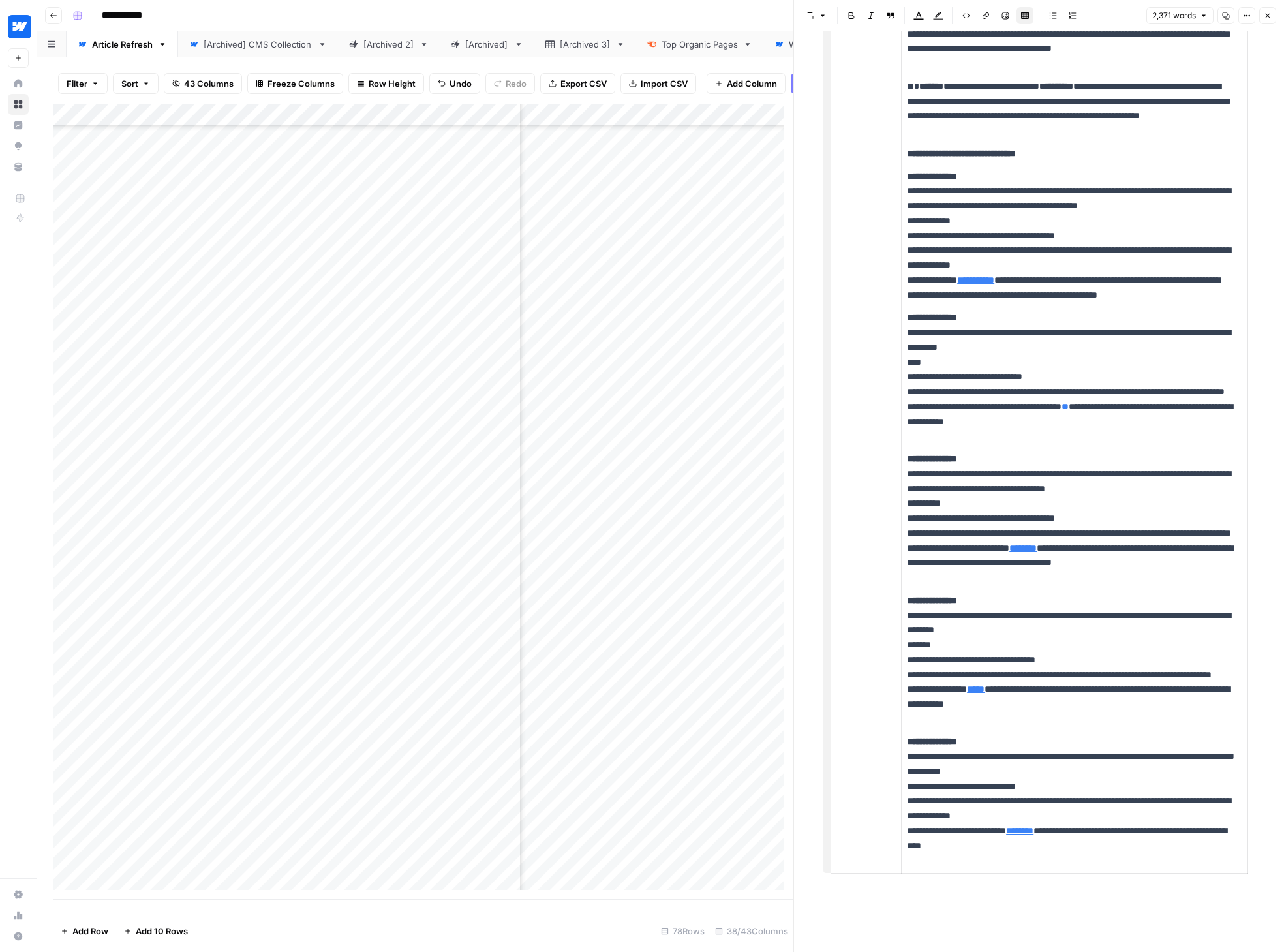
scroll to position [5501, 0]
click at [1052, 17] on icon "button" at bounding box center [1267, 16] width 8 height 8
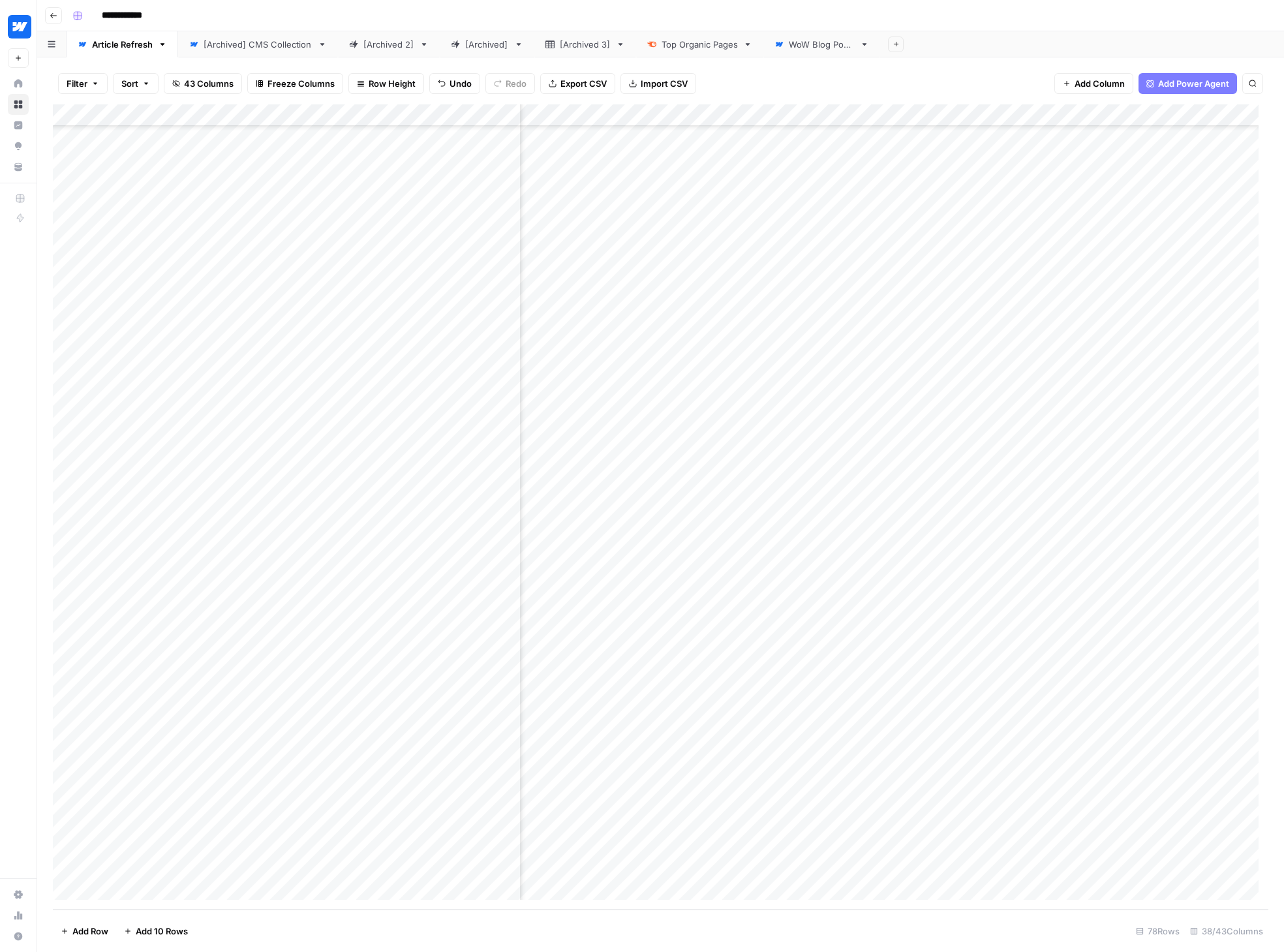
click at [1052, 757] on div "Add Column" at bounding box center [660, 506] width 1216 height 805
click at [1014, 822] on div "Add Column" at bounding box center [660, 506] width 1216 height 805
click at [986, 778] on div "Add Column" at bounding box center [660, 506] width 1216 height 805
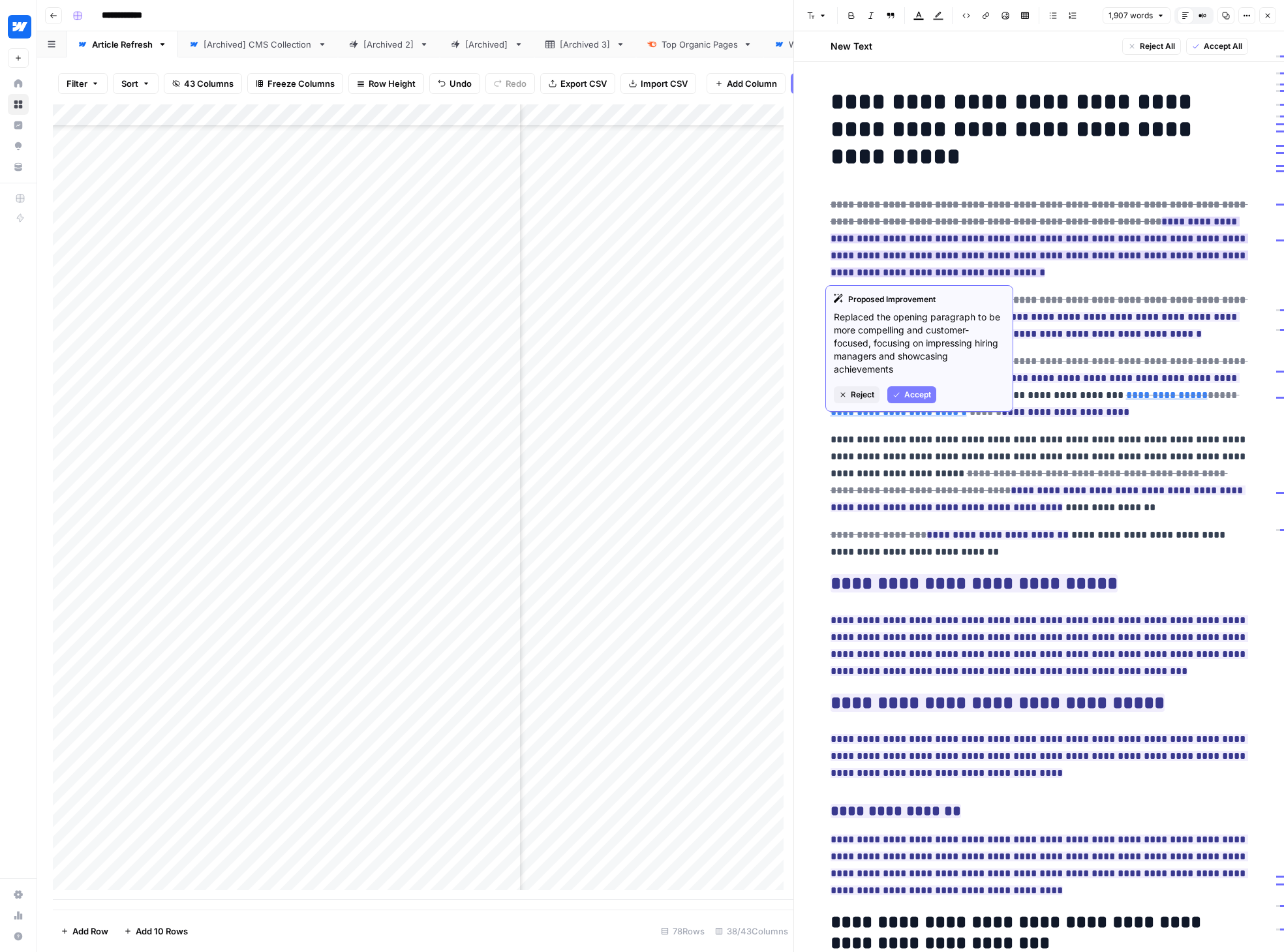
click at [856, 395] on span "Reject" at bounding box center [863, 394] width 24 height 12
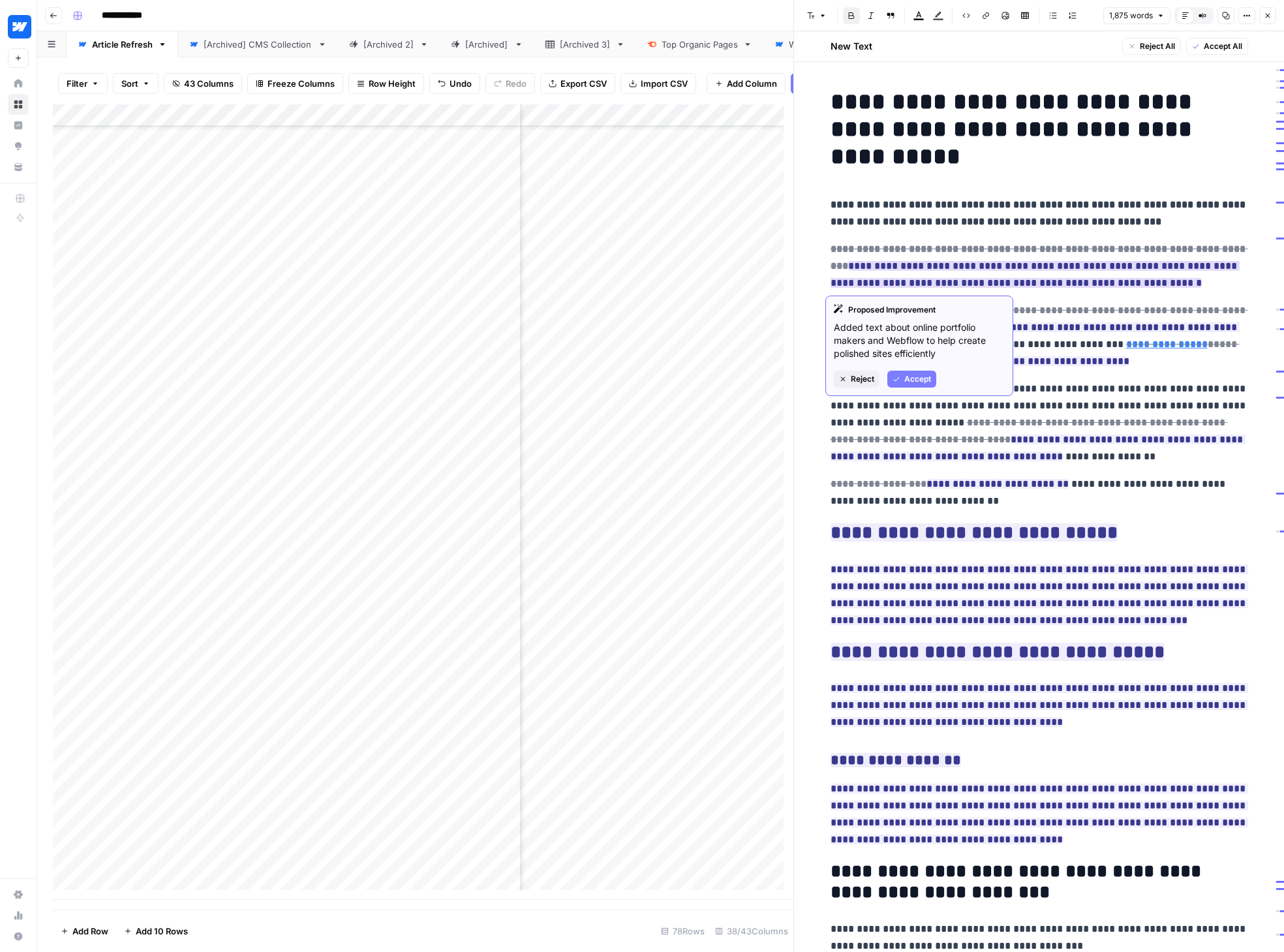
click at [910, 377] on span "Accept" at bounding box center [916, 378] width 26 height 12
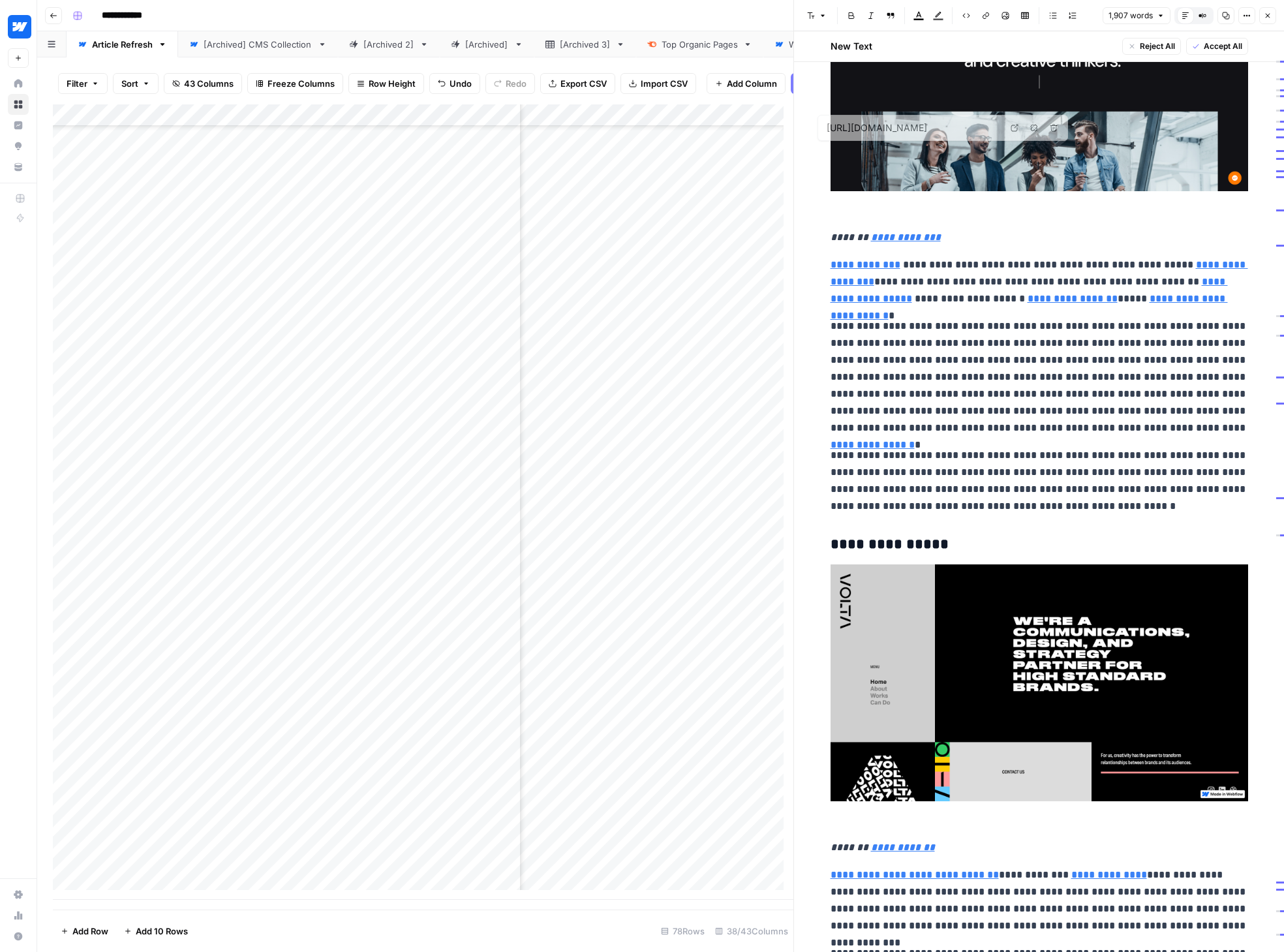
type input "[URL][DOMAIN_NAME]"
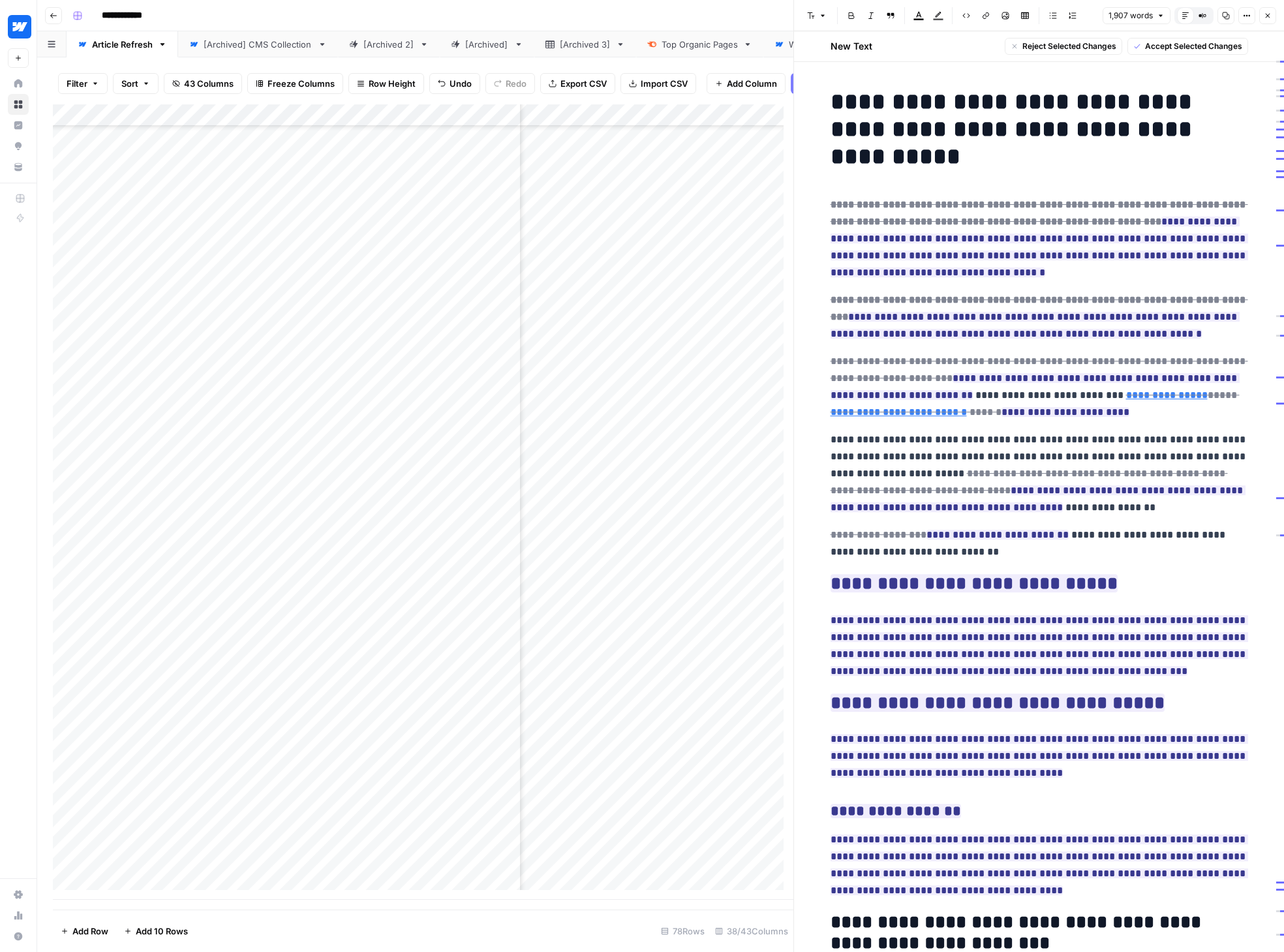
drag, startPoint x: 1101, startPoint y: 220, endPoint x: 957, endPoint y: 275, distance: 154.1
click at [957, 275] on p "**********" at bounding box center [1040, 238] width 418 height 85
copy ins "**********"
click at [960, 218] on strong "**********" at bounding box center [1040, 212] width 418 height 26
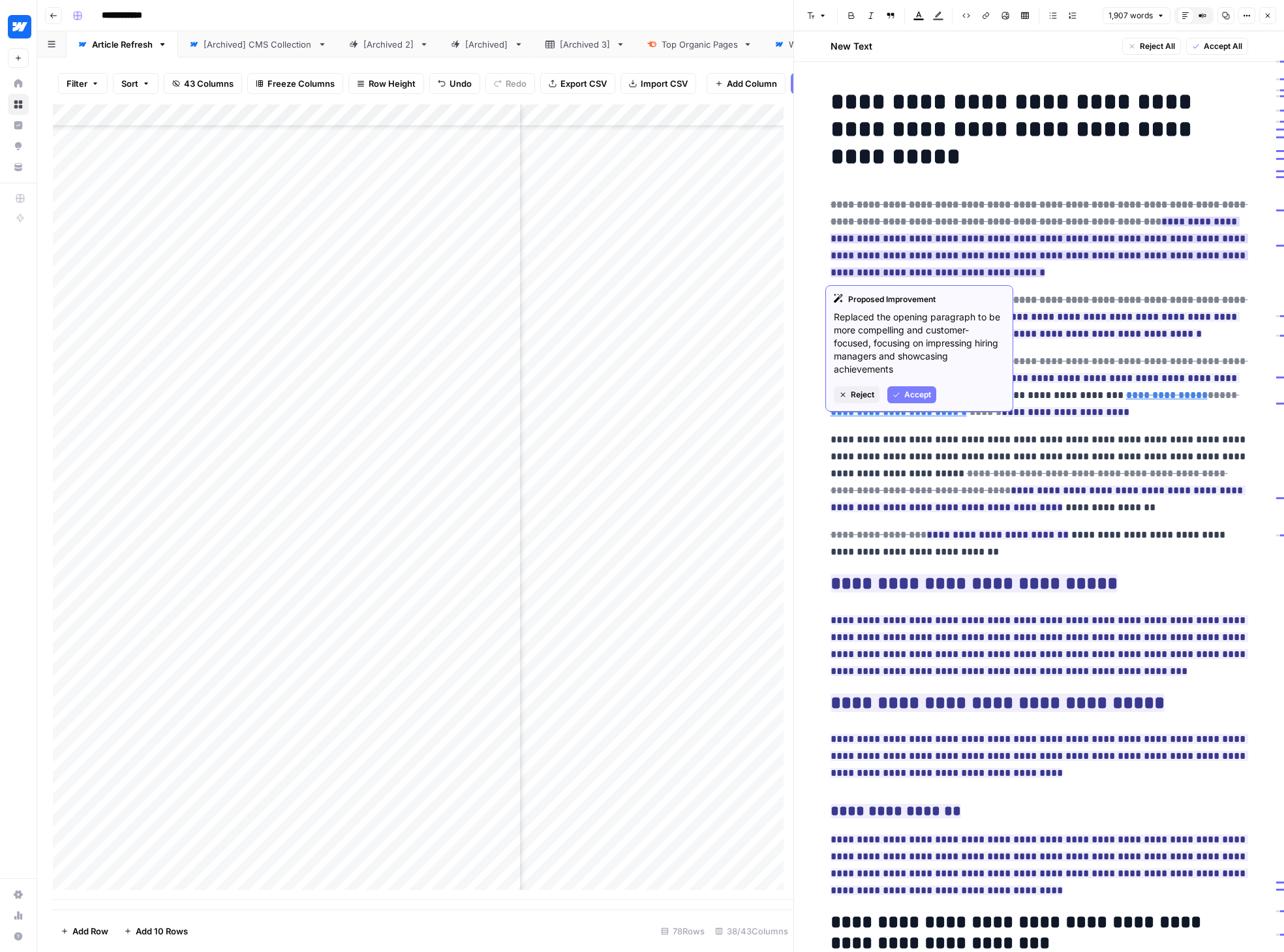
click at [865, 395] on span "Reject" at bounding box center [863, 394] width 24 height 12
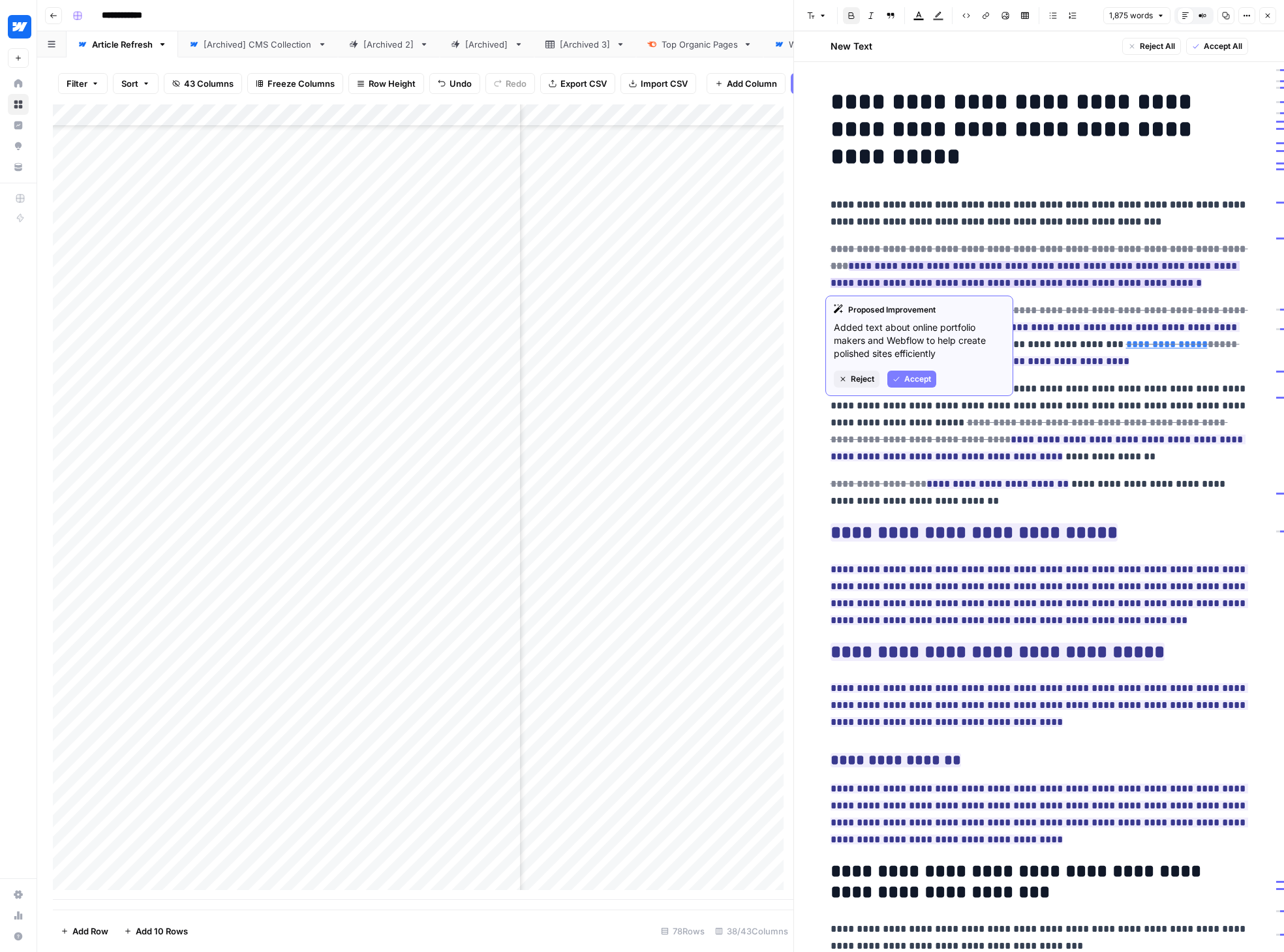
click at [906, 376] on span "Accept" at bounding box center [916, 378] width 26 height 12
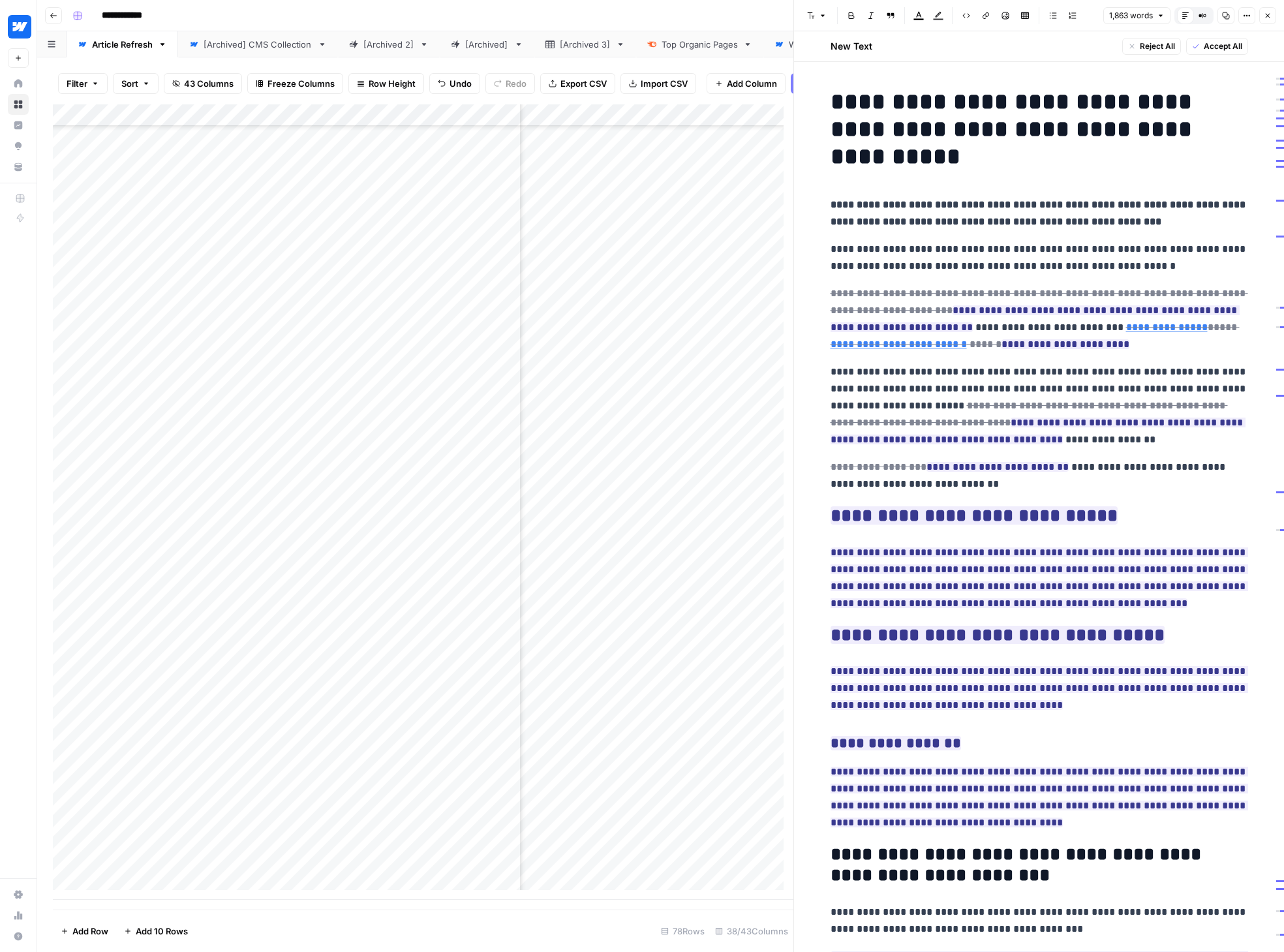
paste div
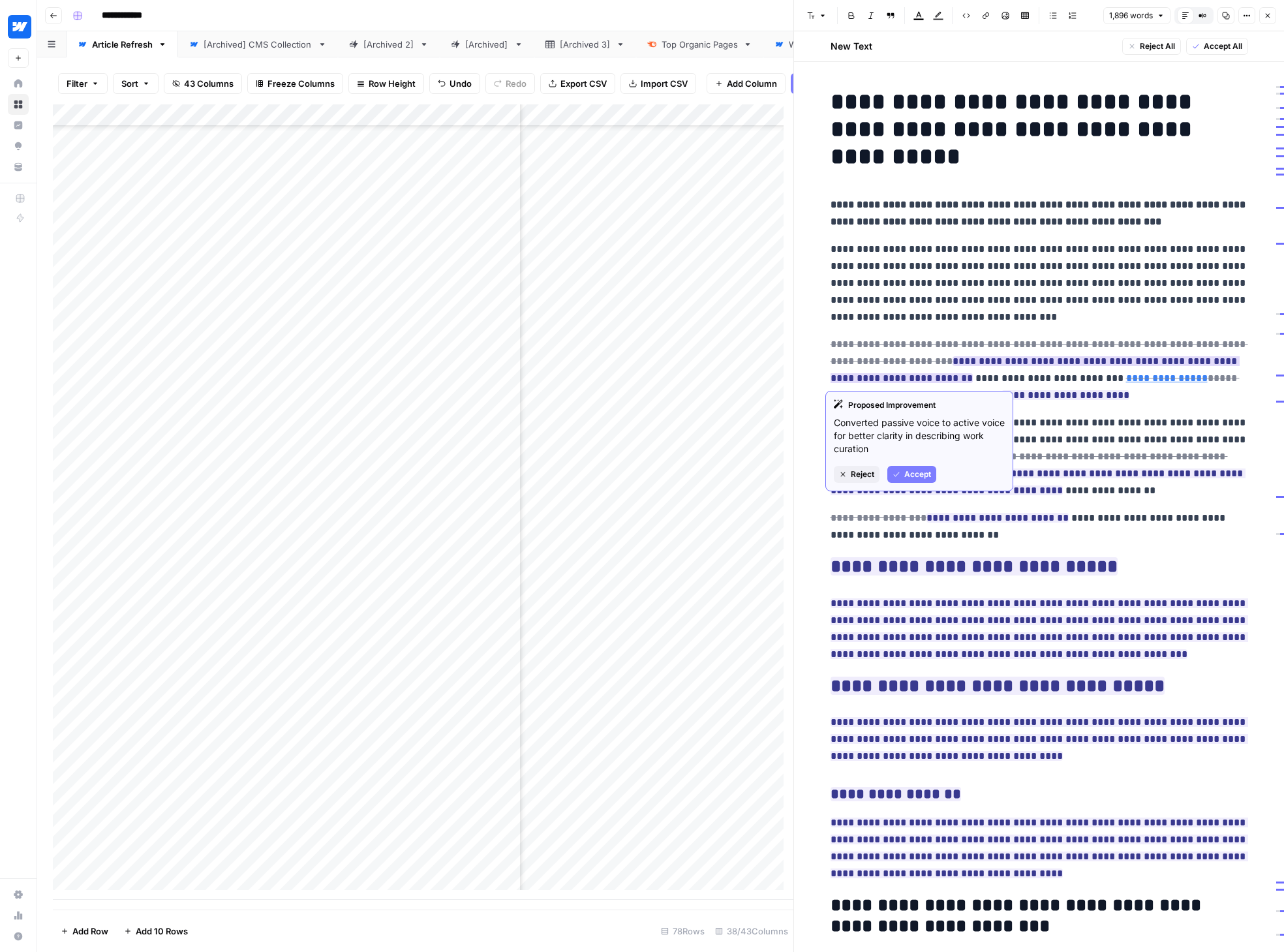
click at [910, 475] on span "Accept" at bounding box center [916, 474] width 26 height 12
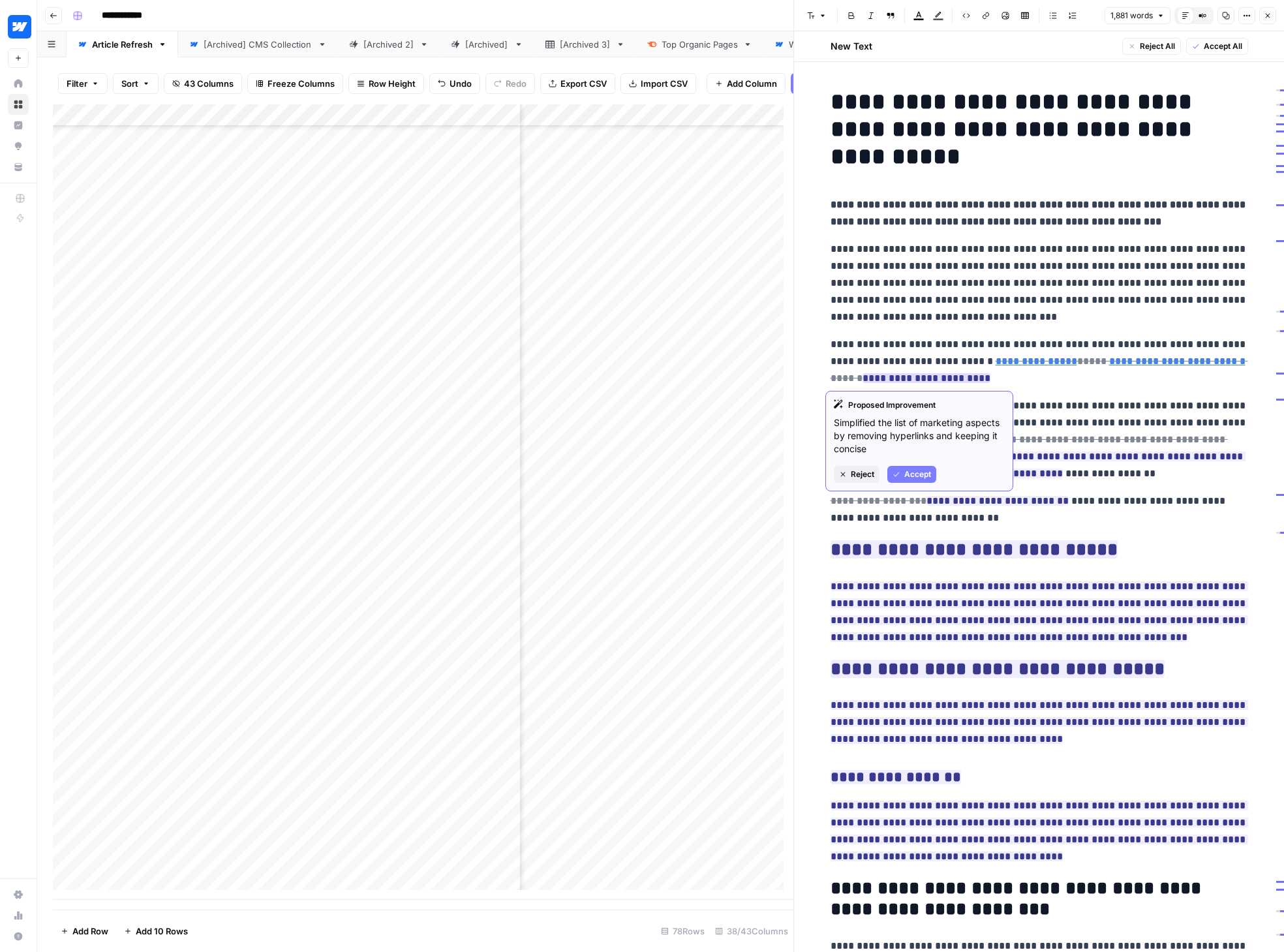
click at [922, 475] on span "Accept" at bounding box center [916, 474] width 26 height 12
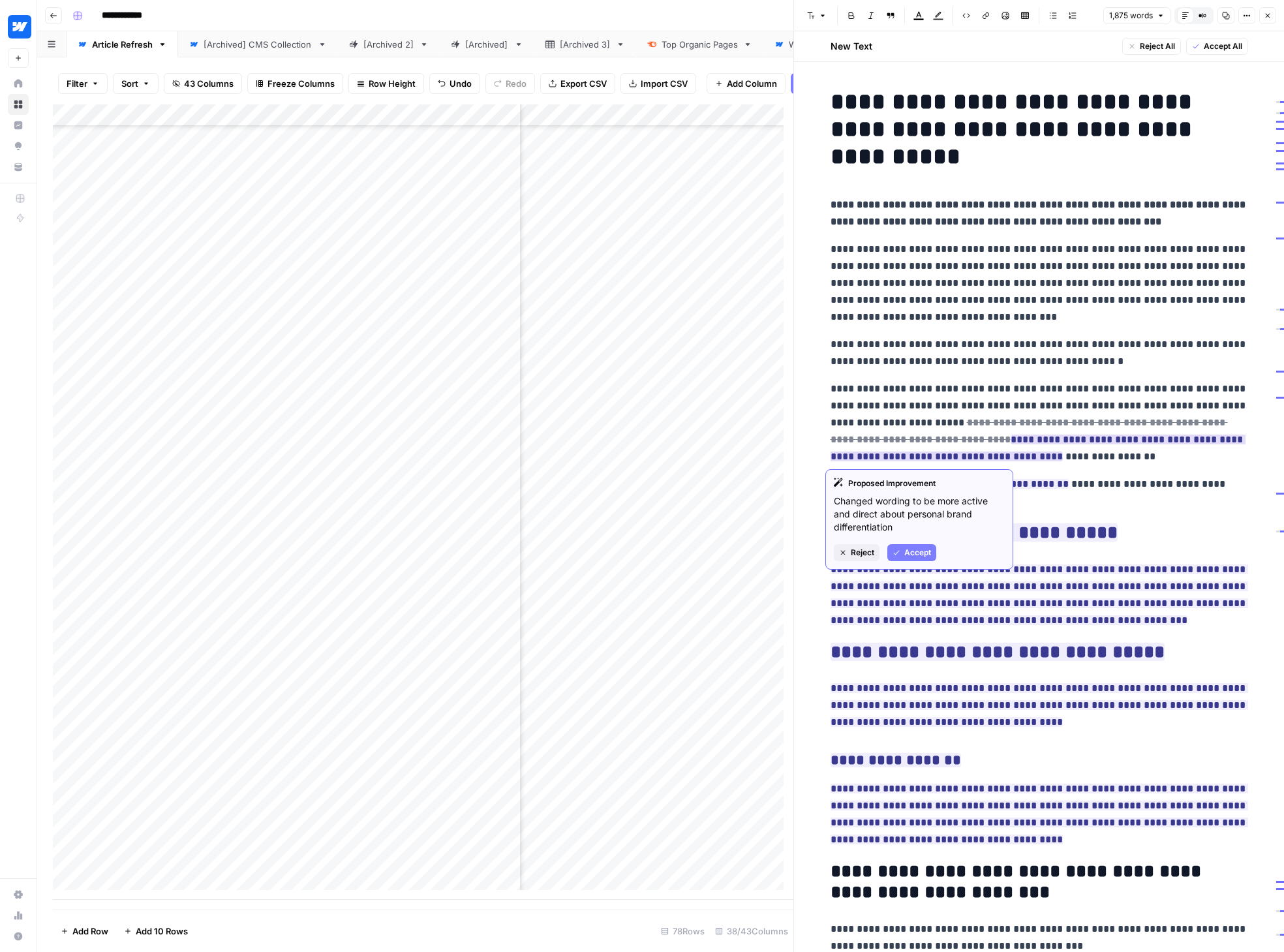
click at [915, 550] on span "Accept" at bounding box center [916, 552] width 26 height 12
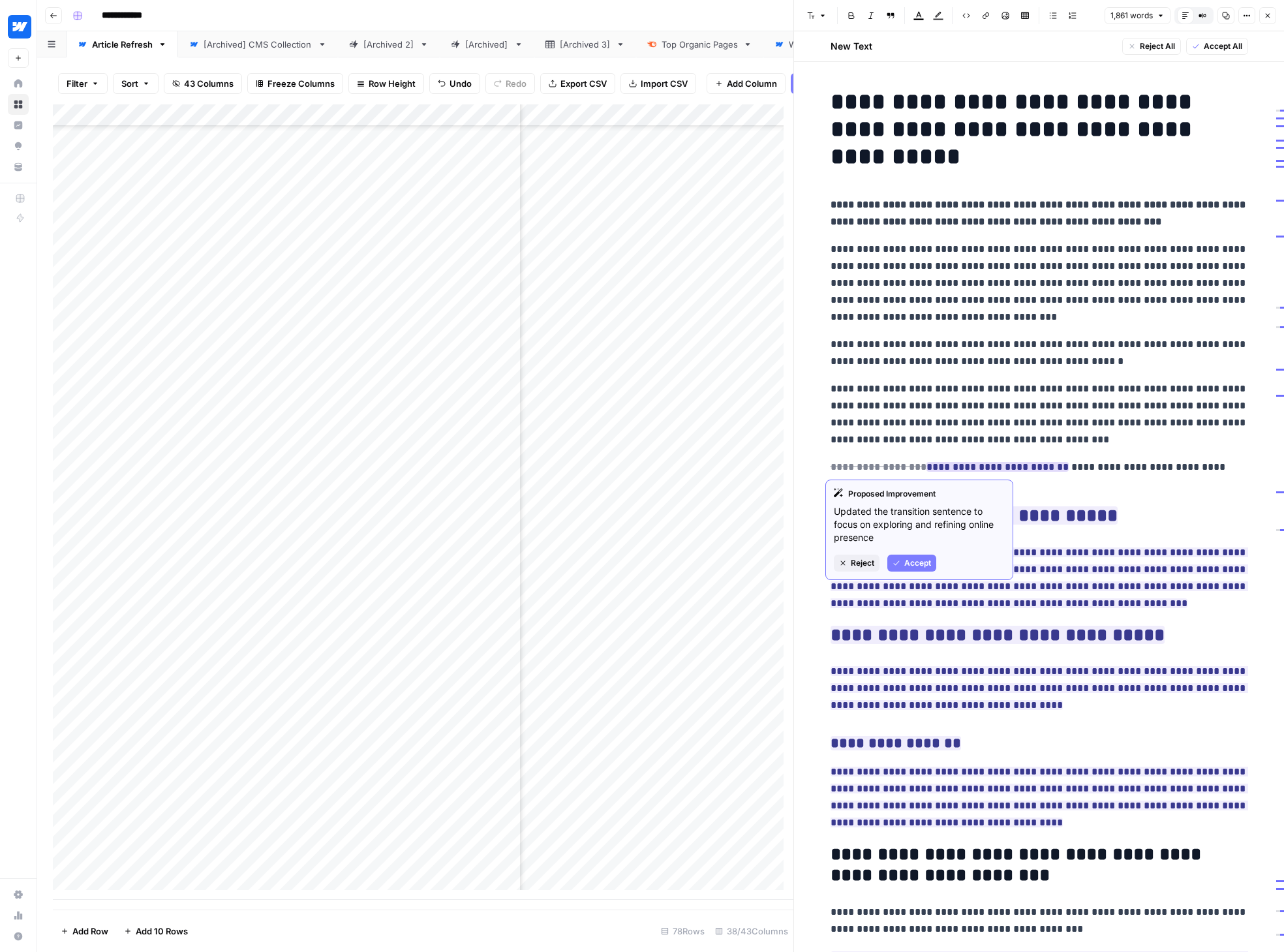
click at [910, 564] on span "Accept" at bounding box center [916, 563] width 26 height 12
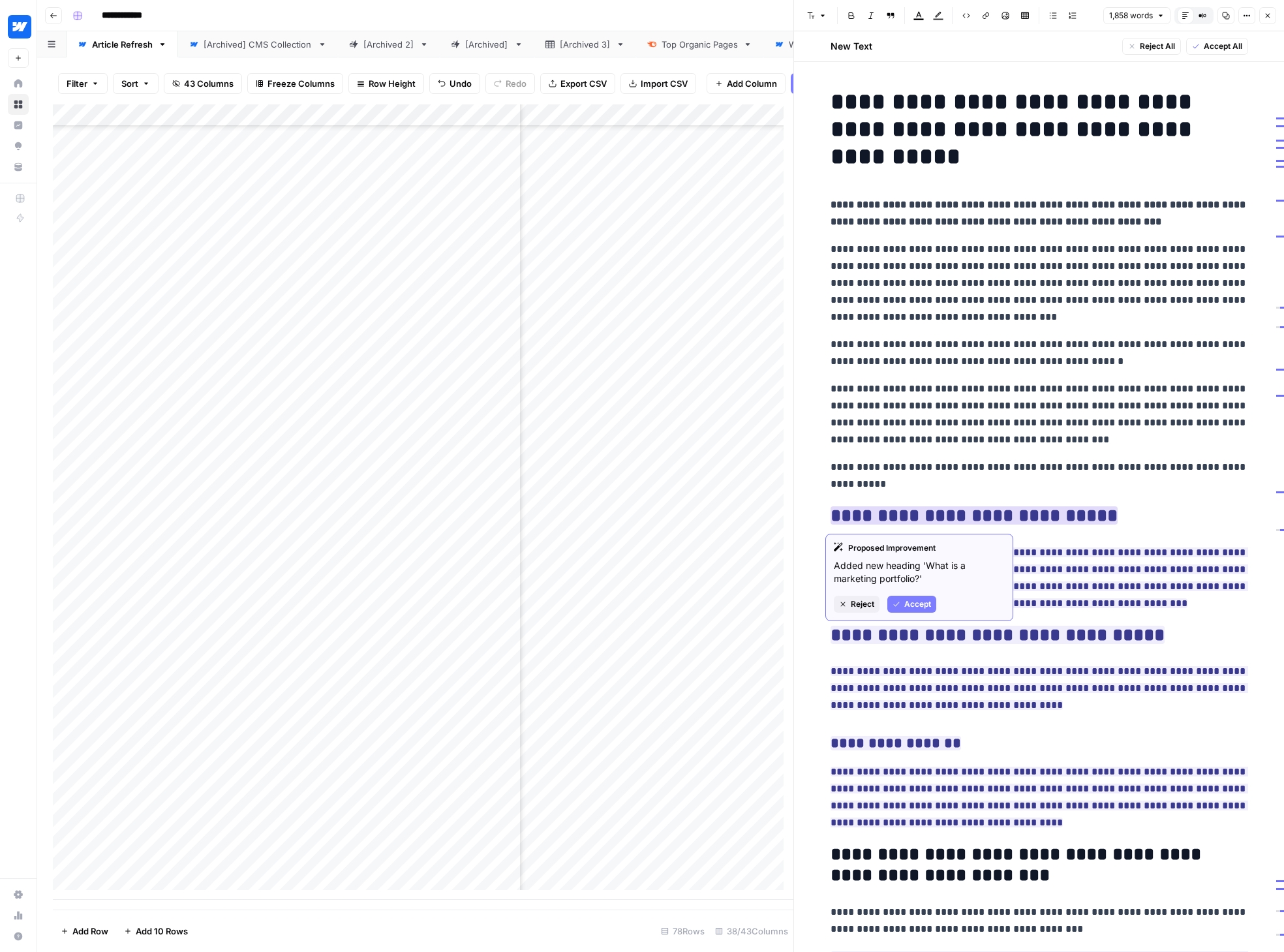
click at [919, 604] on span "Accept" at bounding box center [916, 604] width 26 height 12
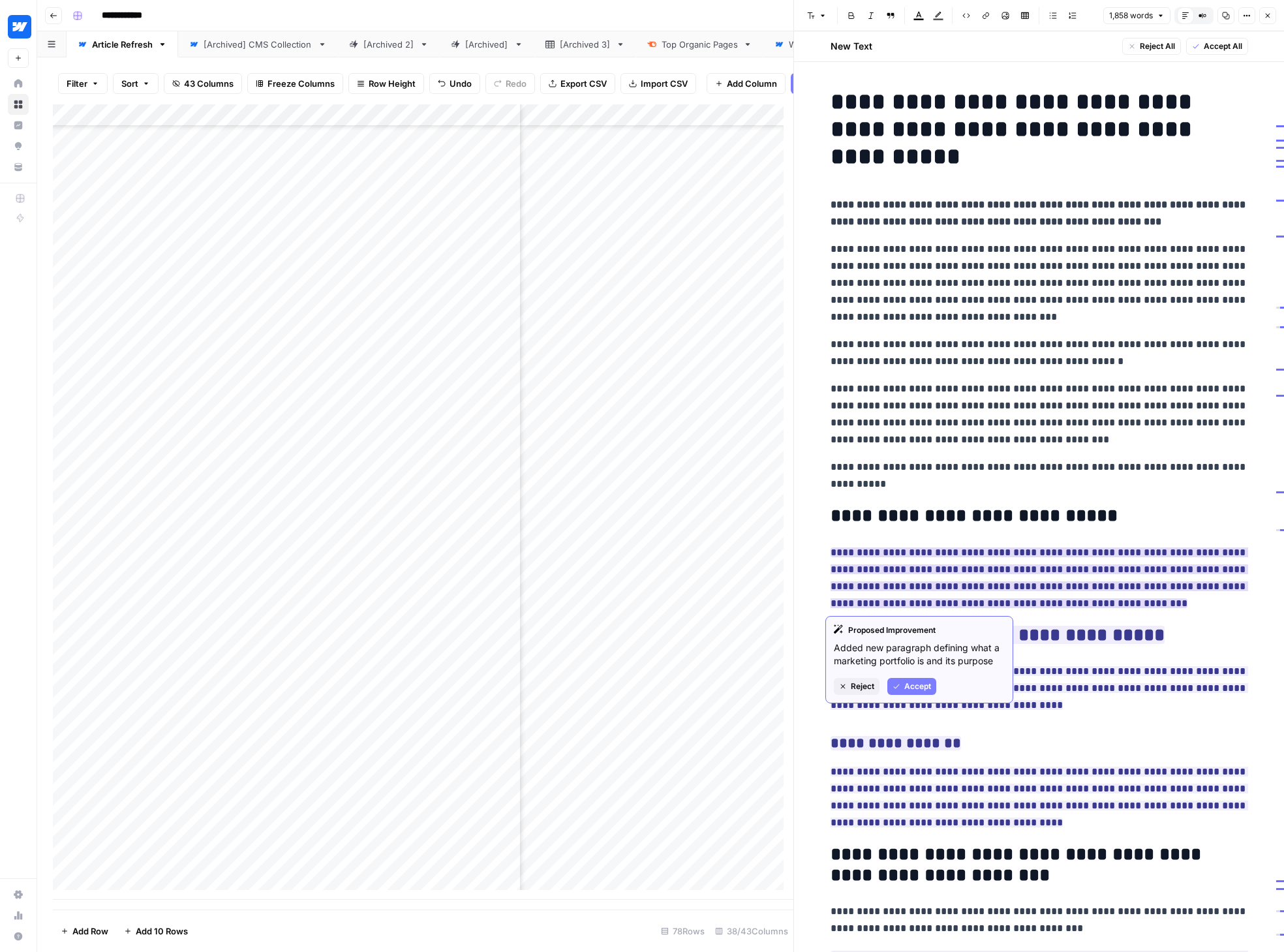
click at [911, 684] on span "Accept" at bounding box center [916, 686] width 26 height 12
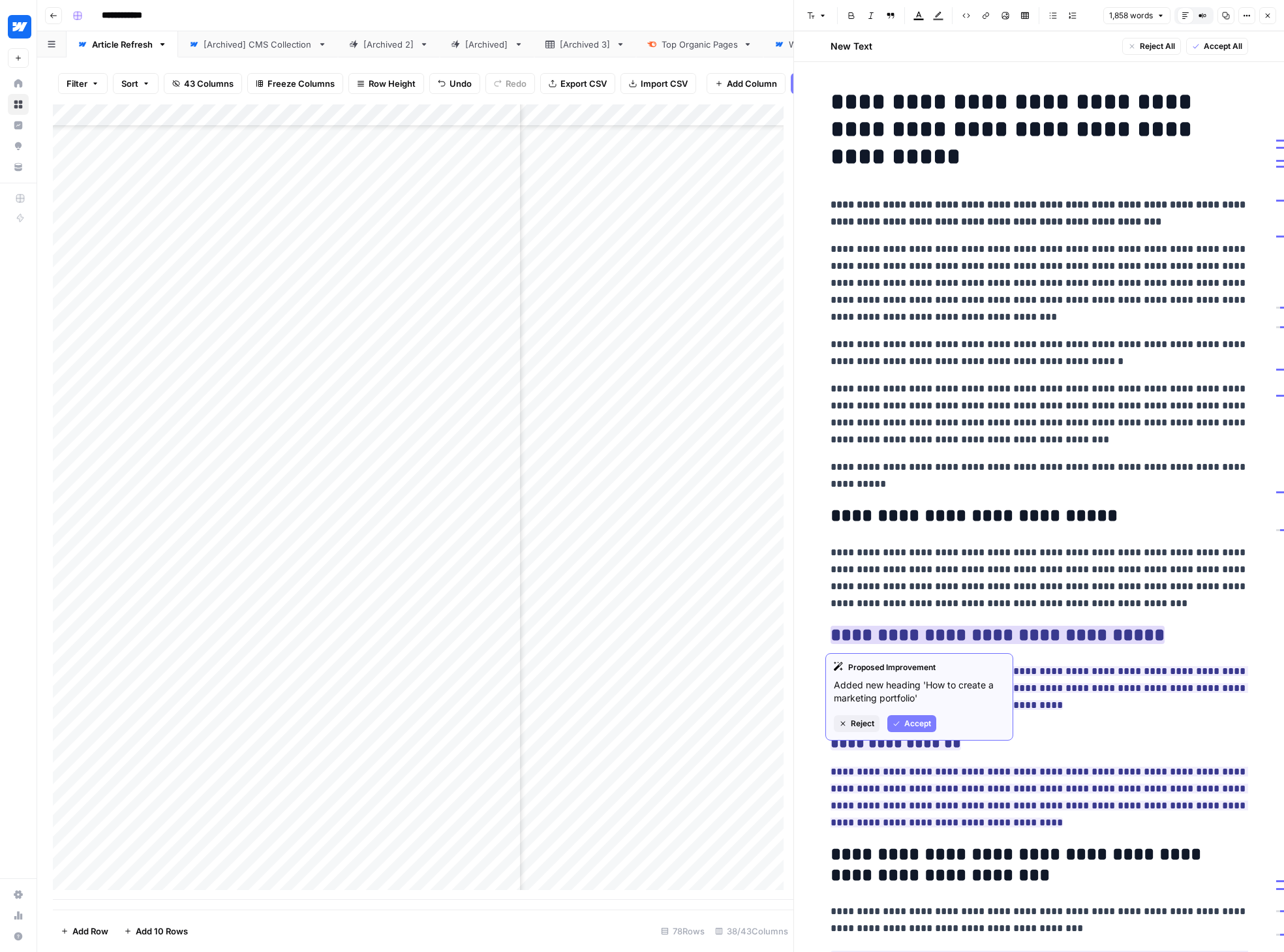
click at [931, 720] on button "Accept" at bounding box center [912, 723] width 49 height 17
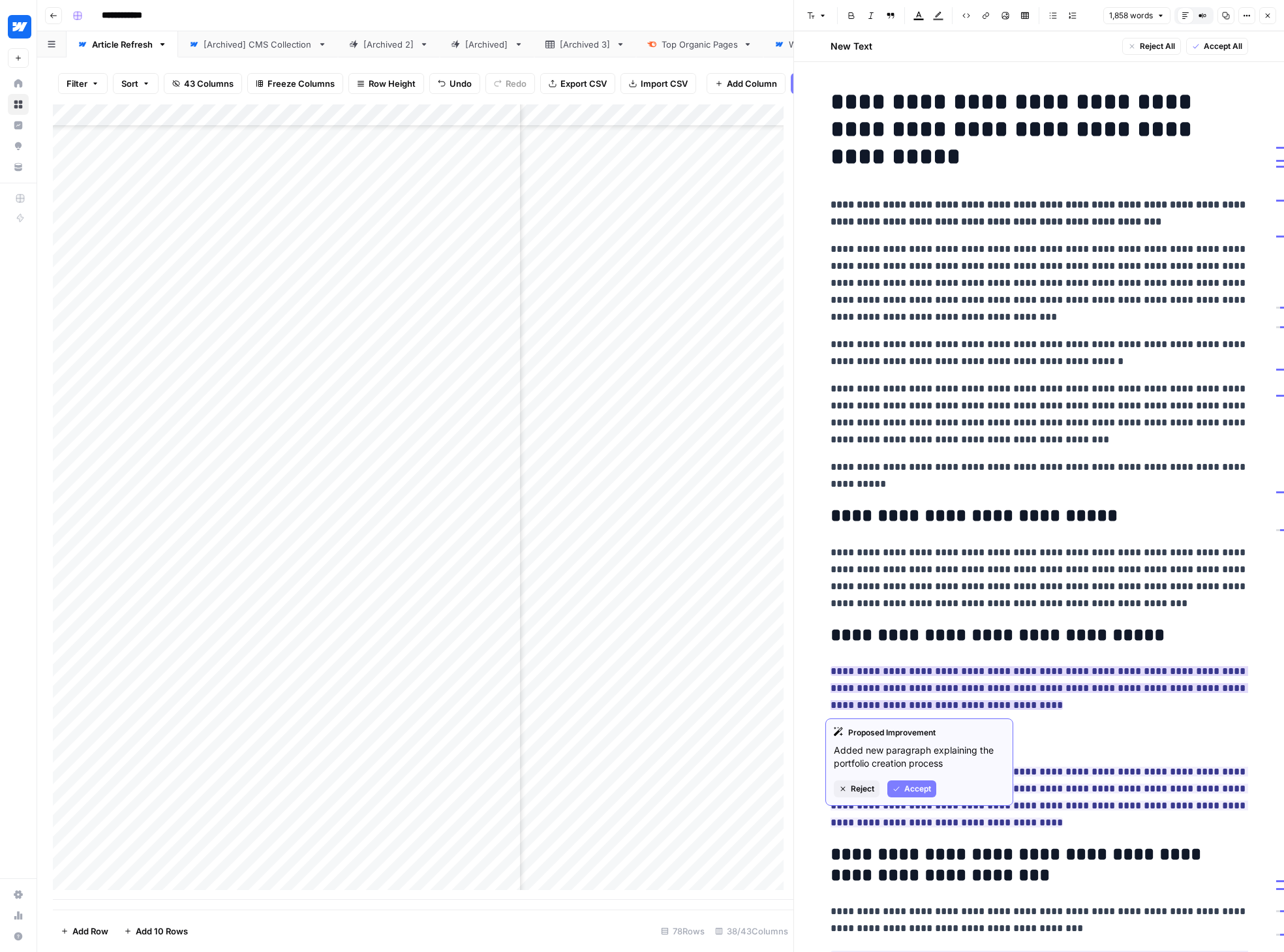
click at [902, 784] on button "Accept" at bounding box center [912, 788] width 49 height 17
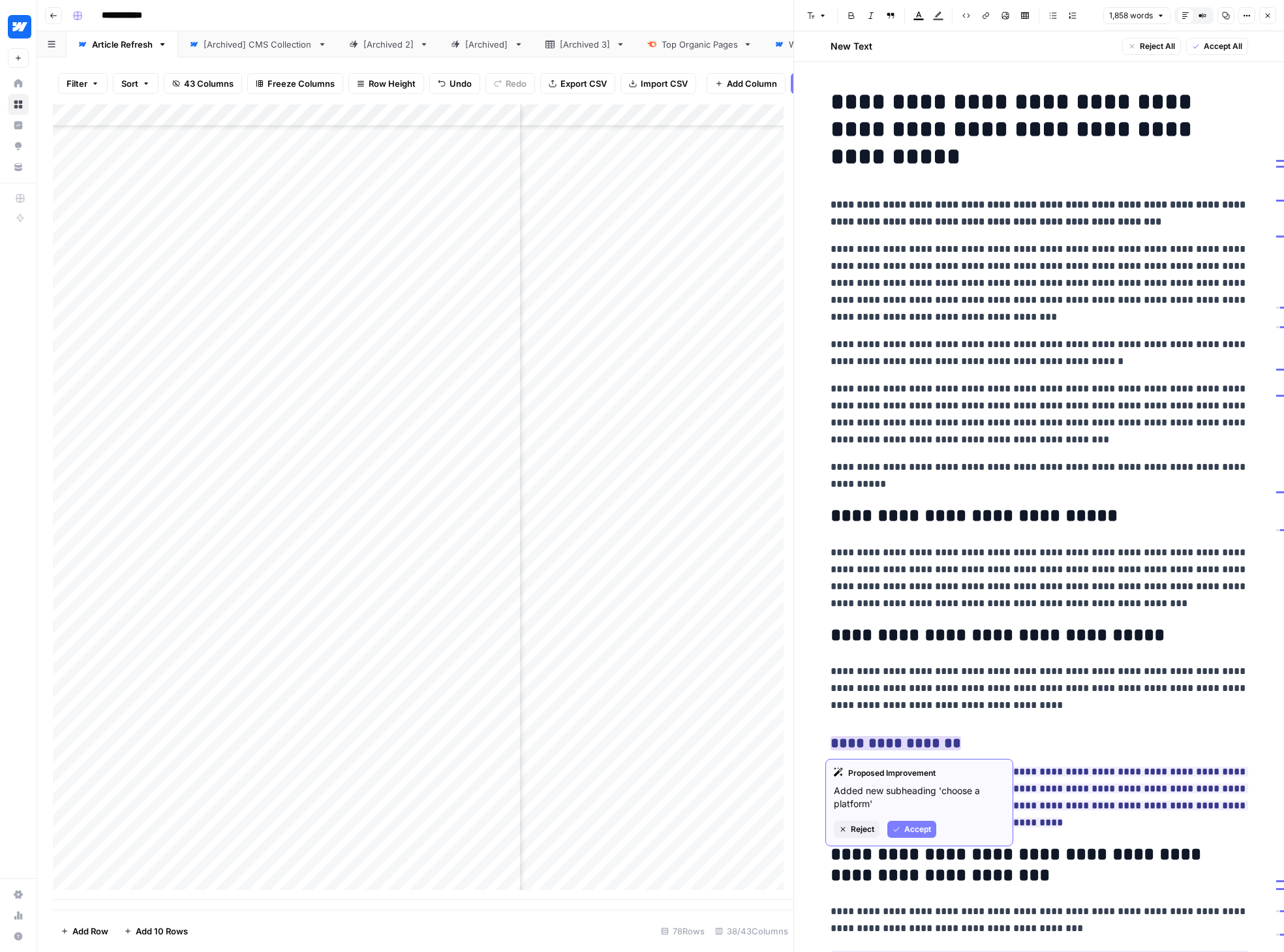
click at [899, 821] on button "Accept" at bounding box center [912, 829] width 49 height 17
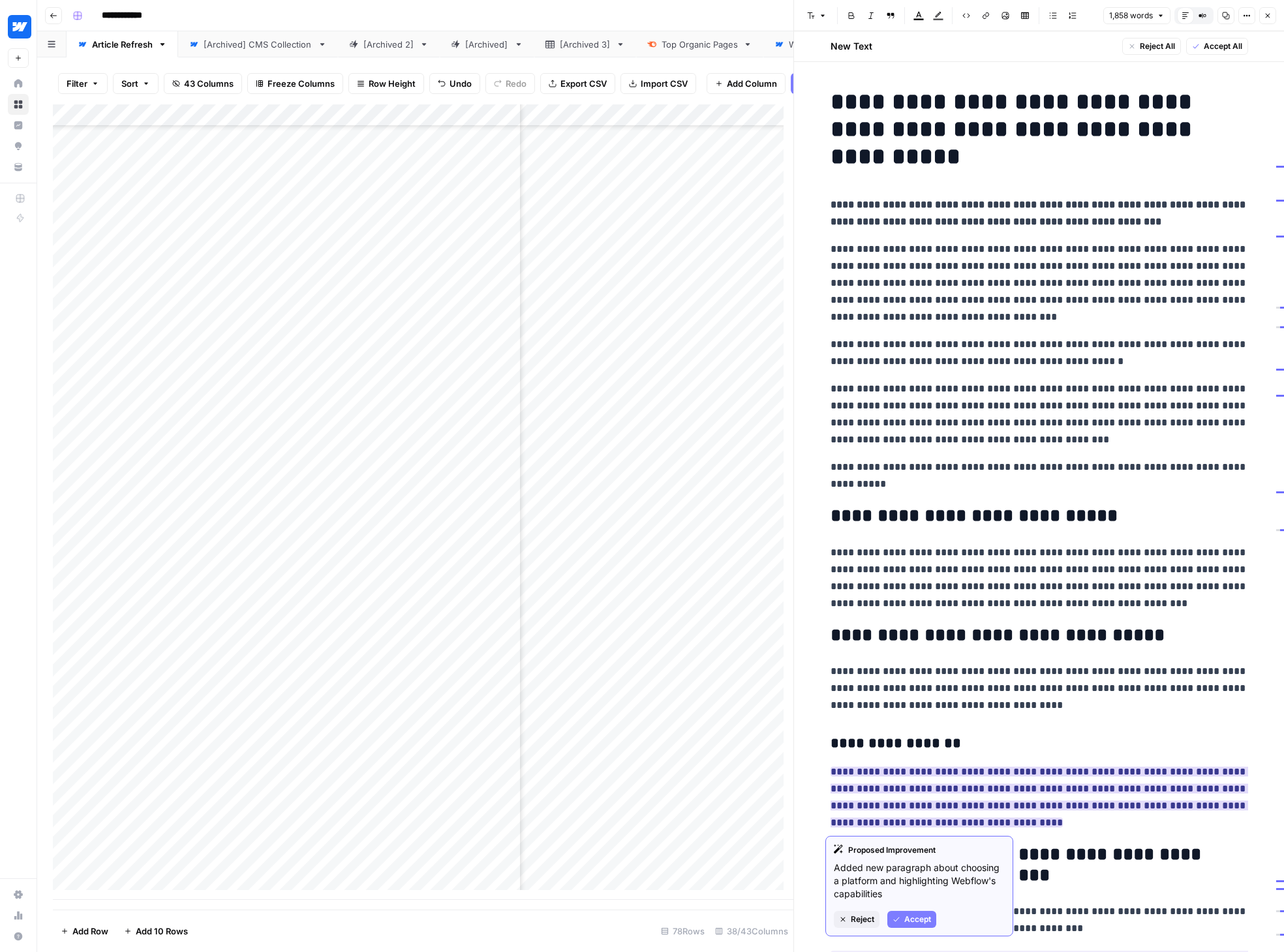
click at [916, 918] on span "Accept" at bounding box center [916, 918] width 26 height 12
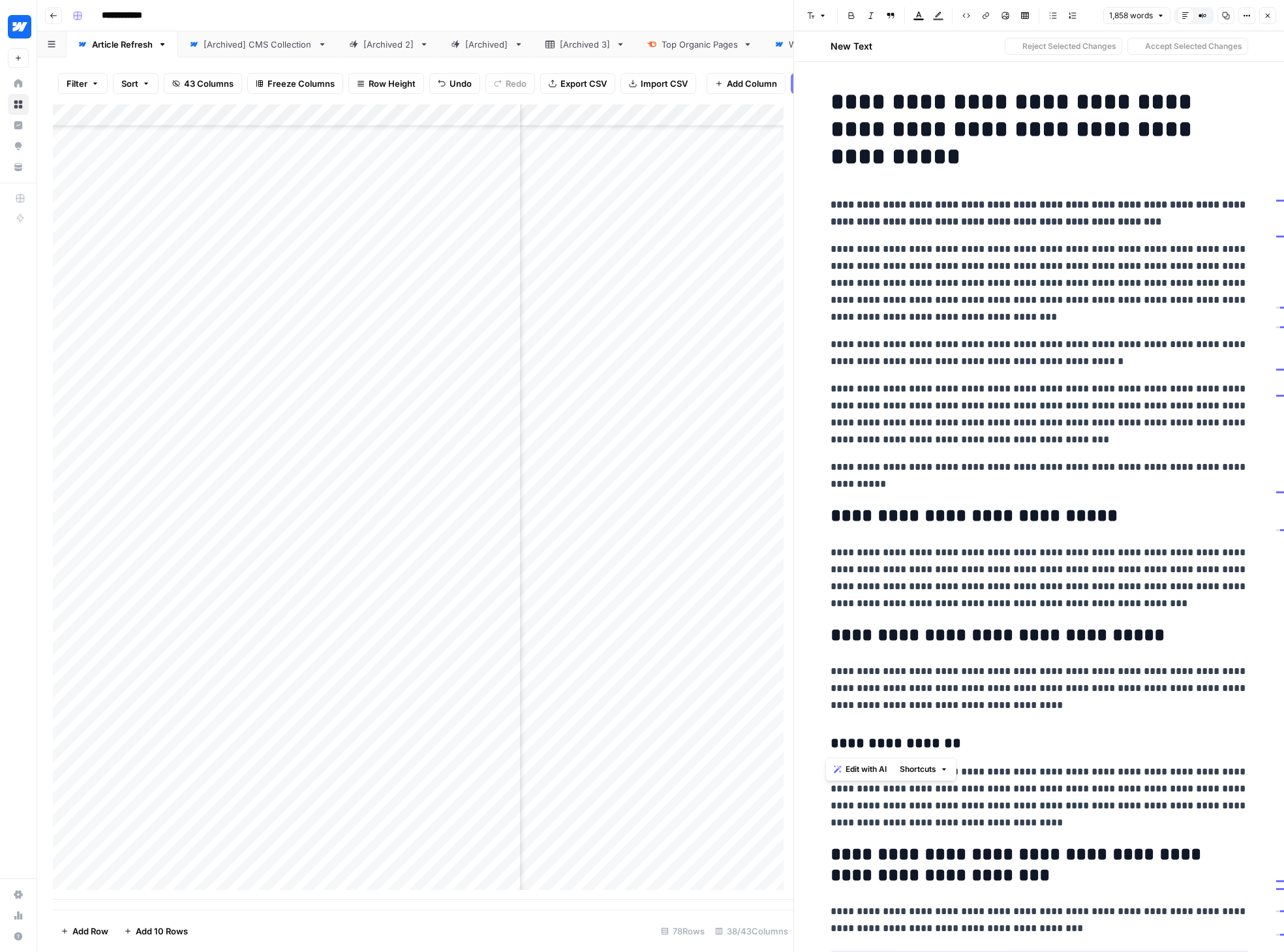
click at [831, 746] on h3 "**********" at bounding box center [1040, 743] width 418 height 18
click at [955, 741] on h3 "**********" at bounding box center [1040, 743] width 418 height 18
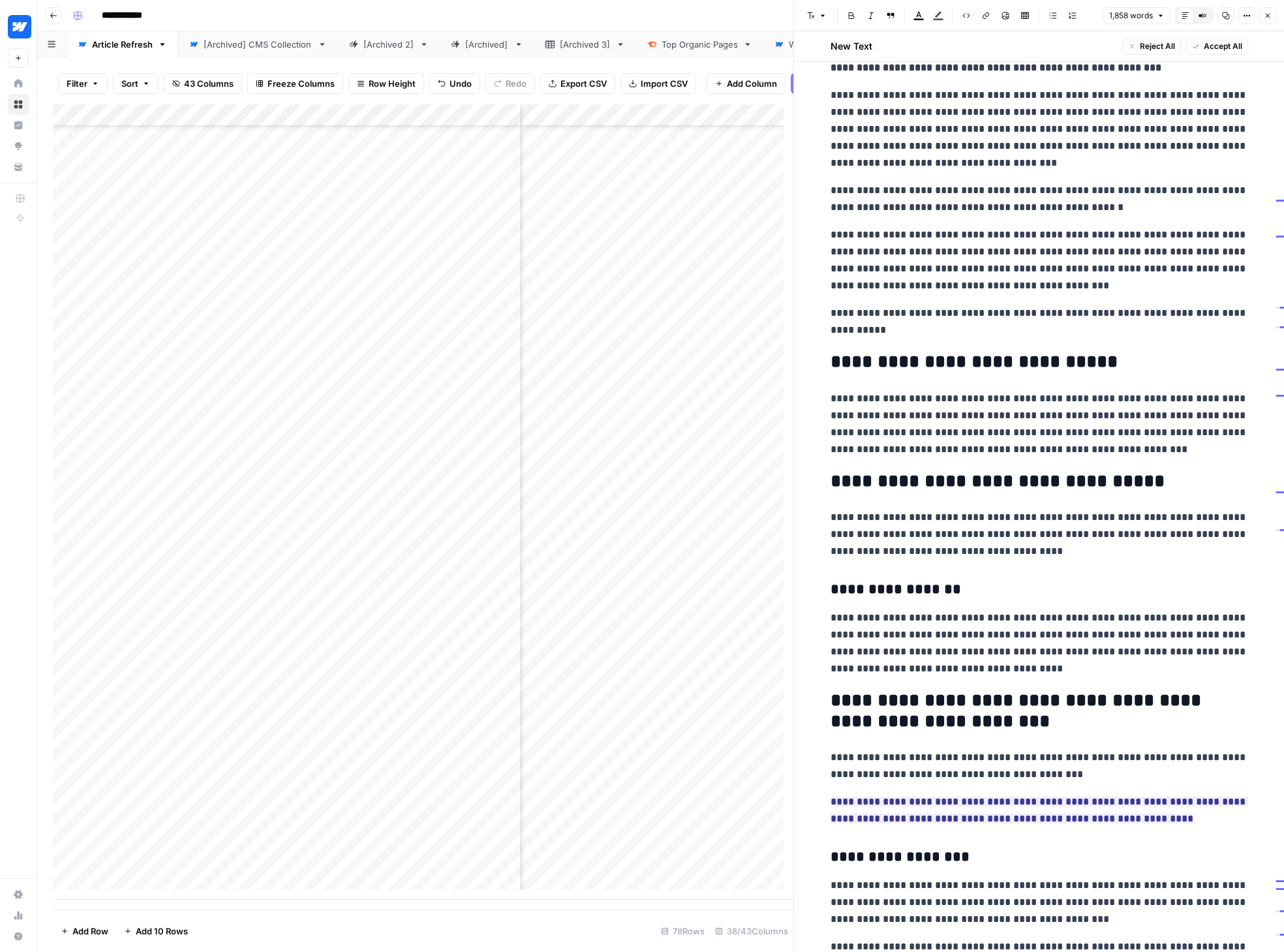
scroll to position [221, 0]
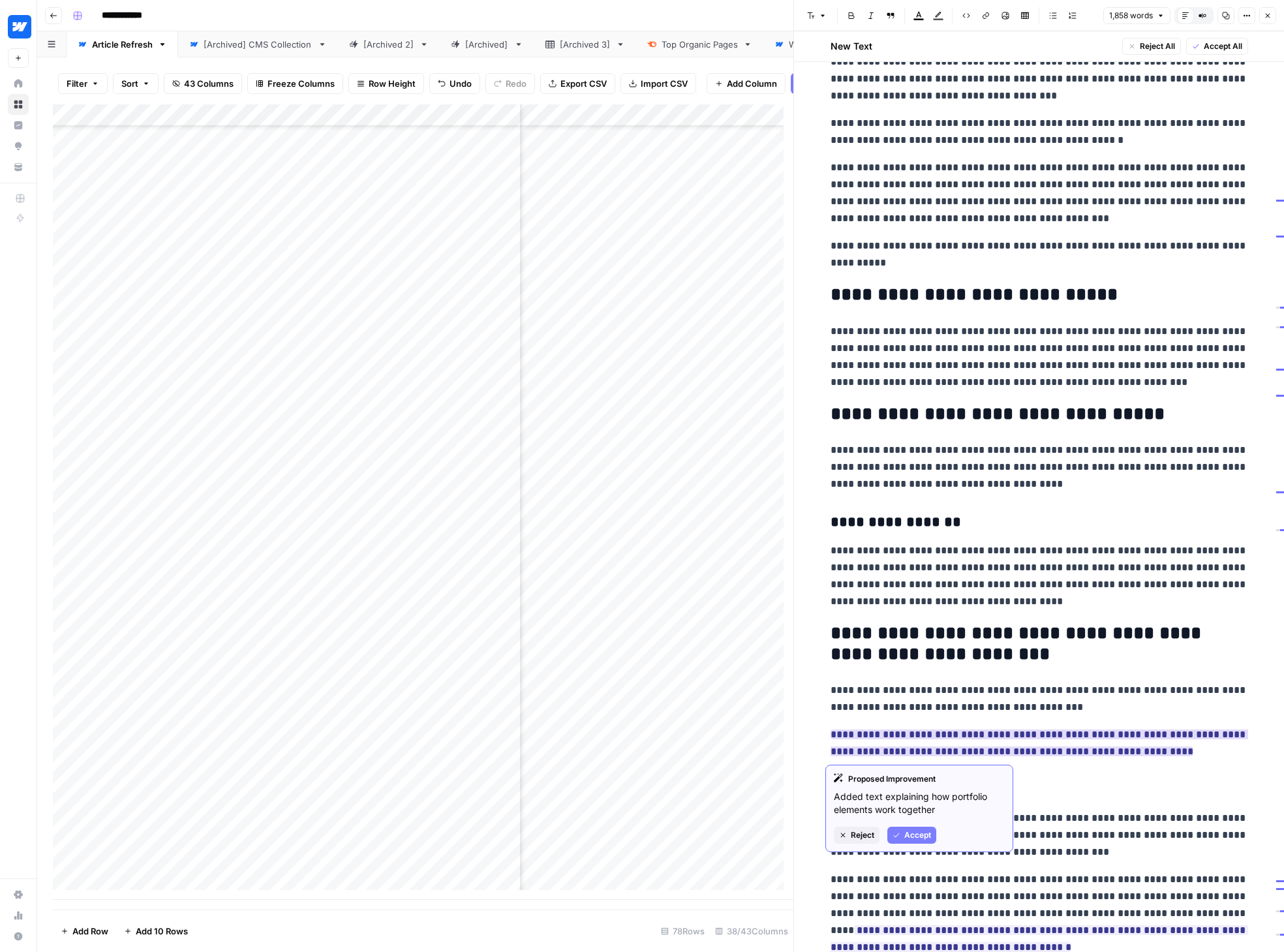
click at [910, 837] on span "Accept" at bounding box center [916, 834] width 26 height 12
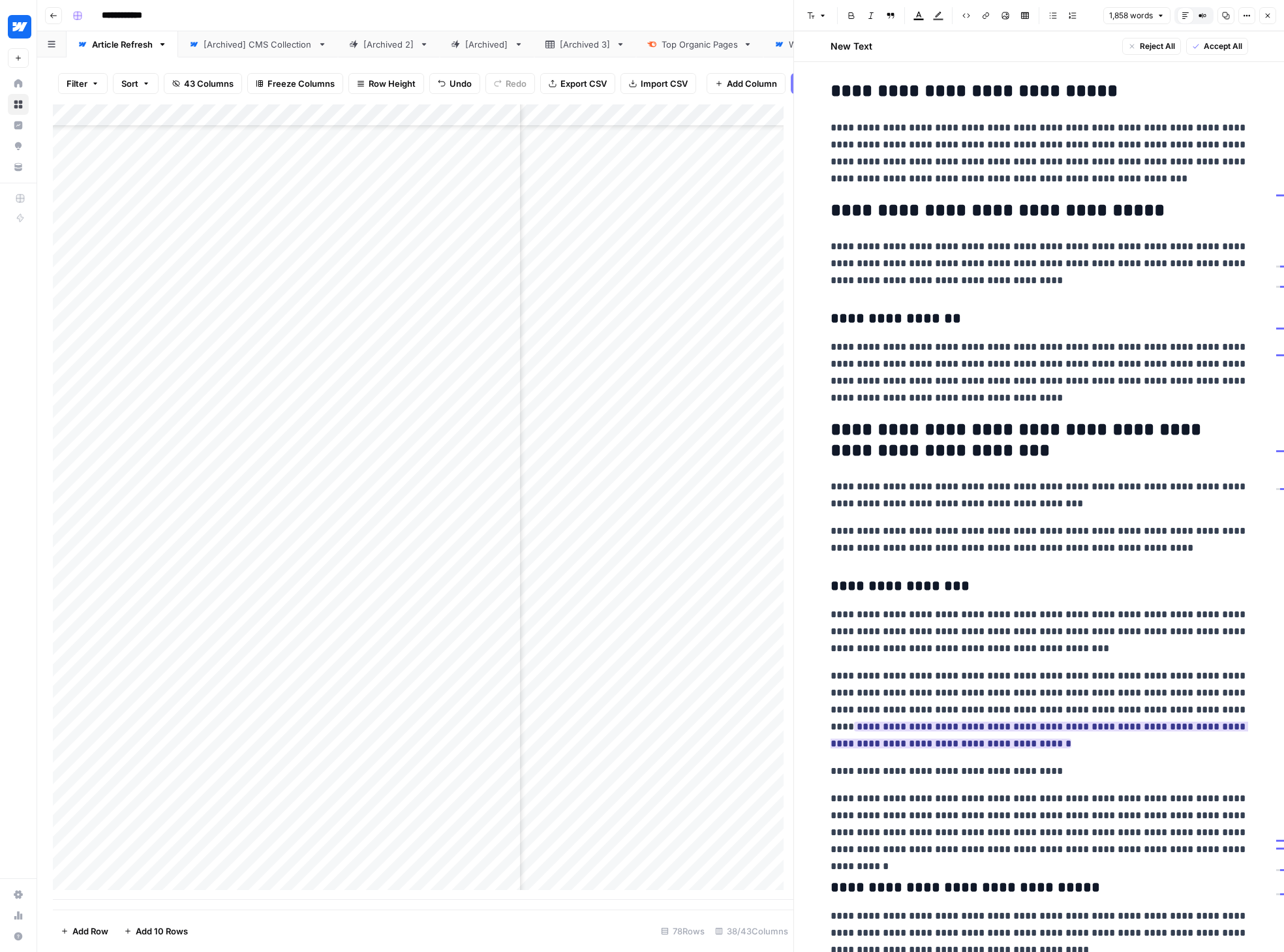
scroll to position [429, 0]
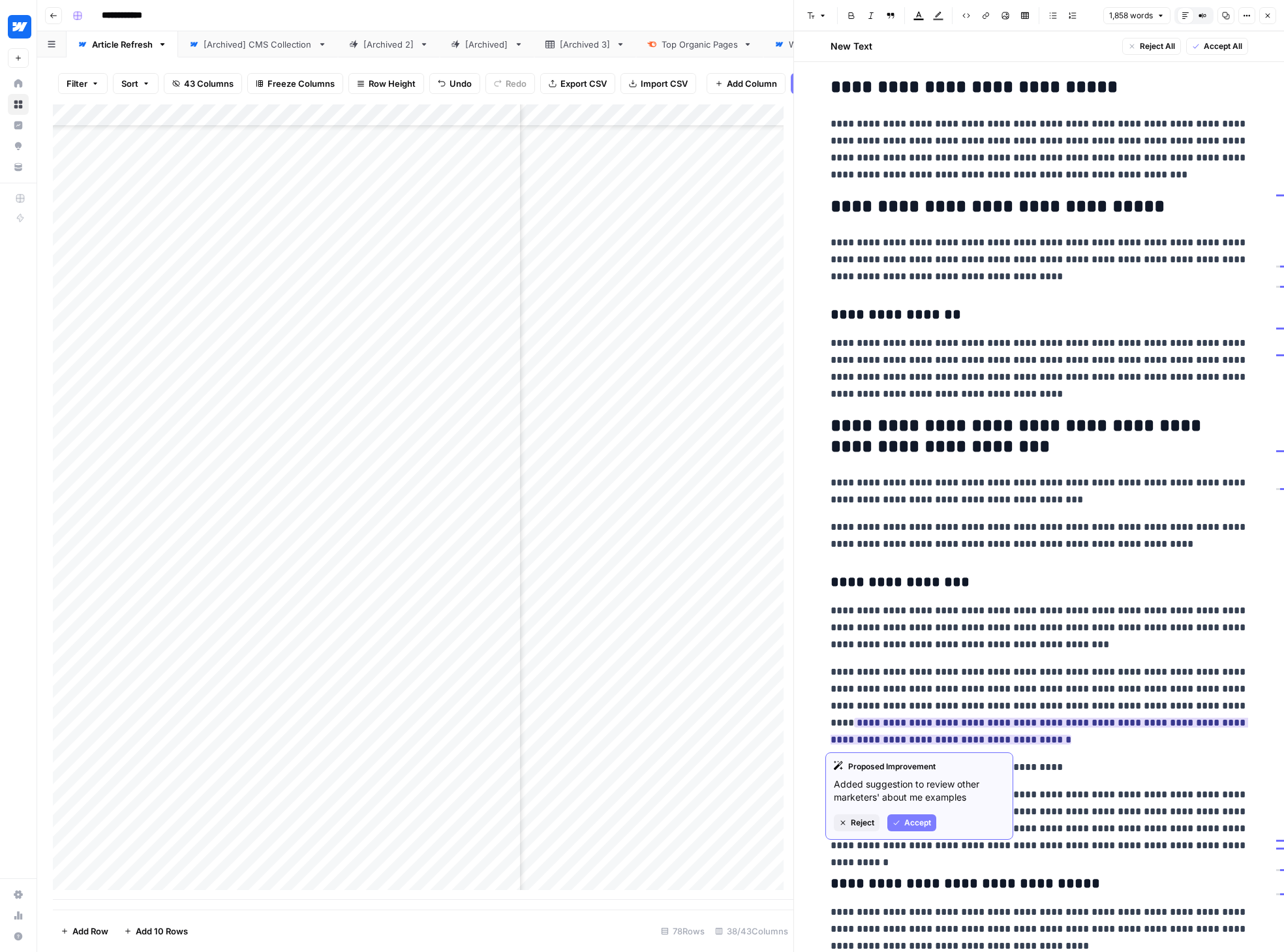
click at [908, 822] on span "Accept" at bounding box center [916, 822] width 26 height 12
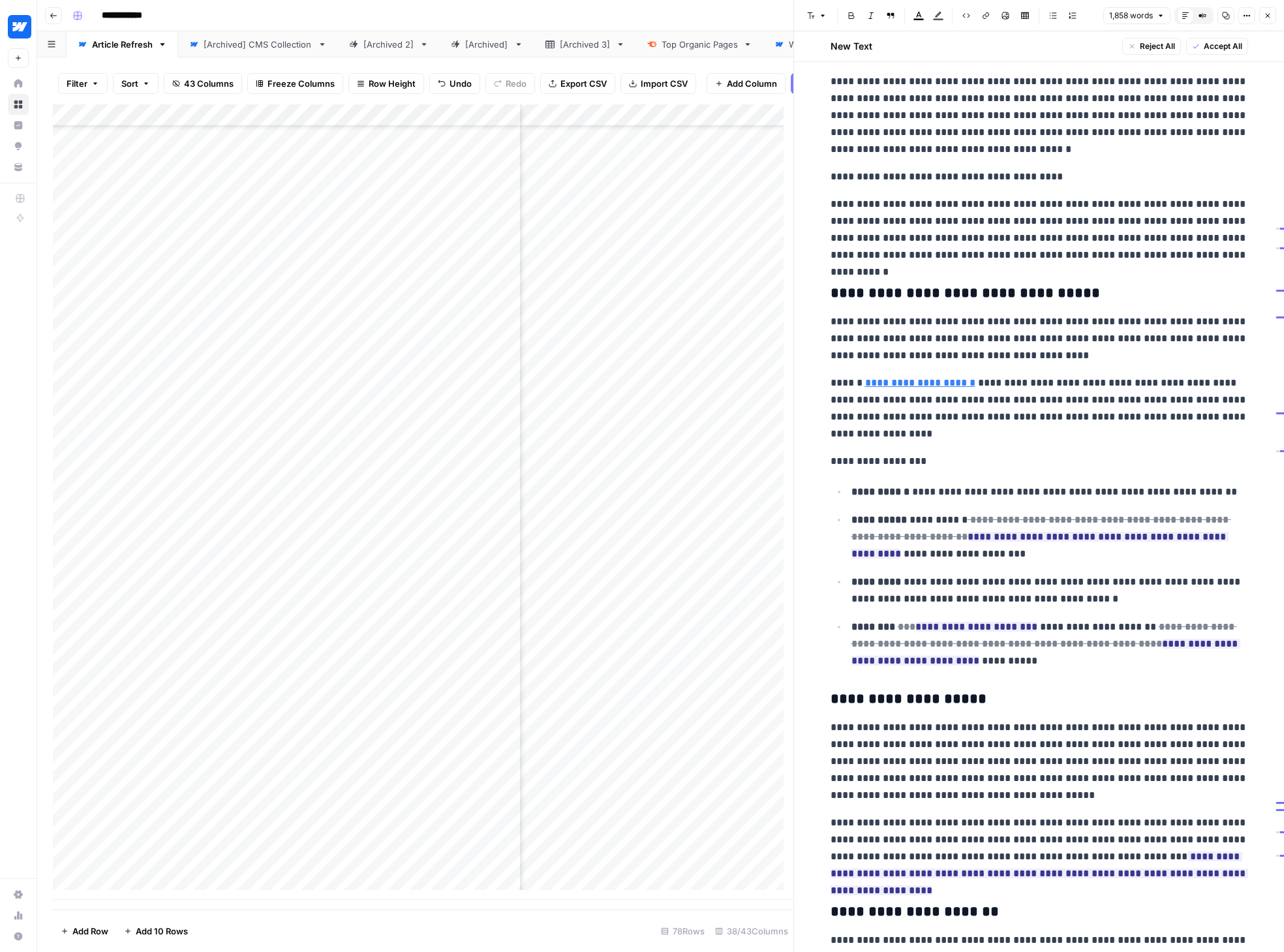
scroll to position [1025, 0]
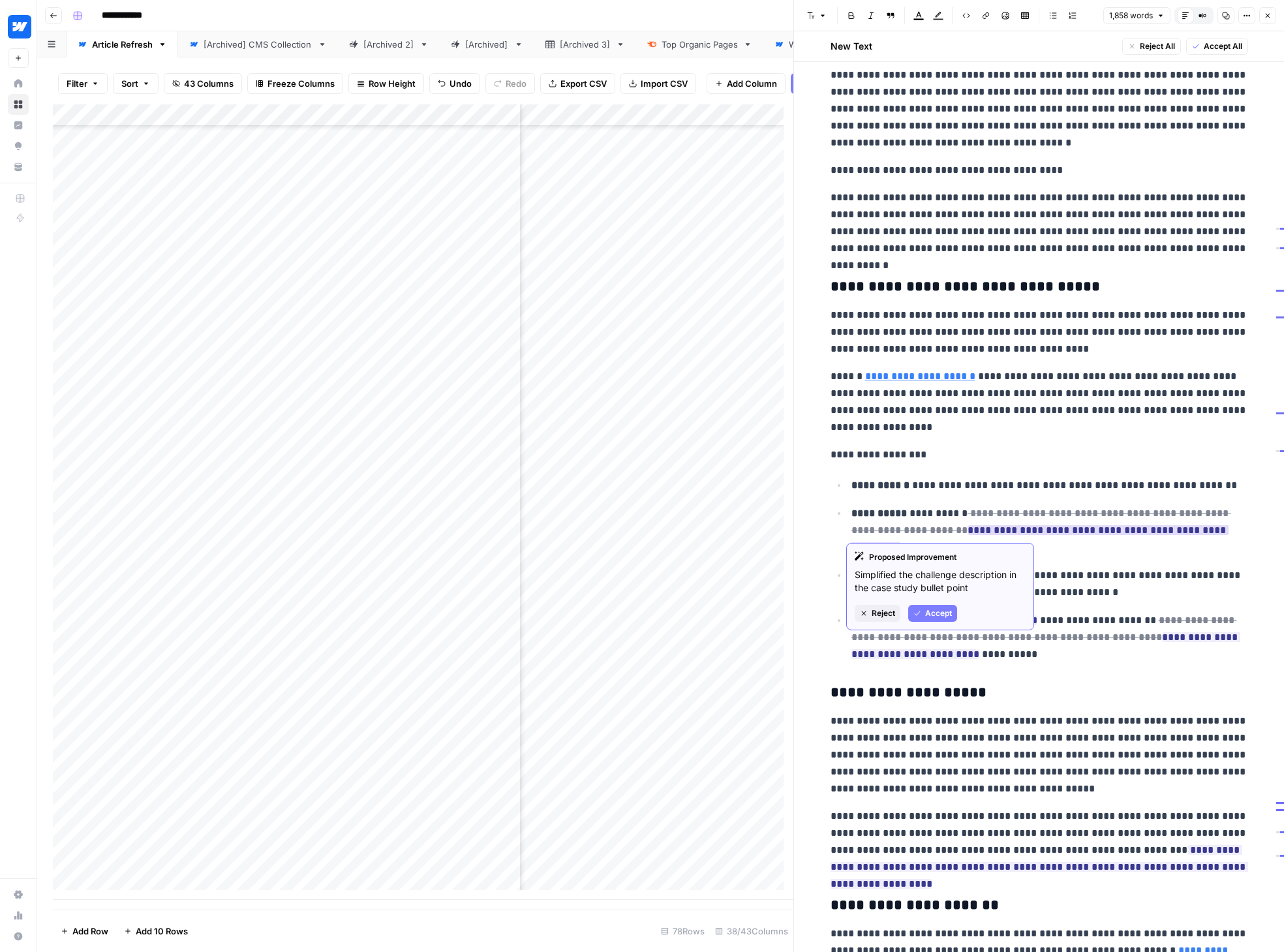
click at [932, 615] on span "Accept" at bounding box center [937, 613] width 26 height 12
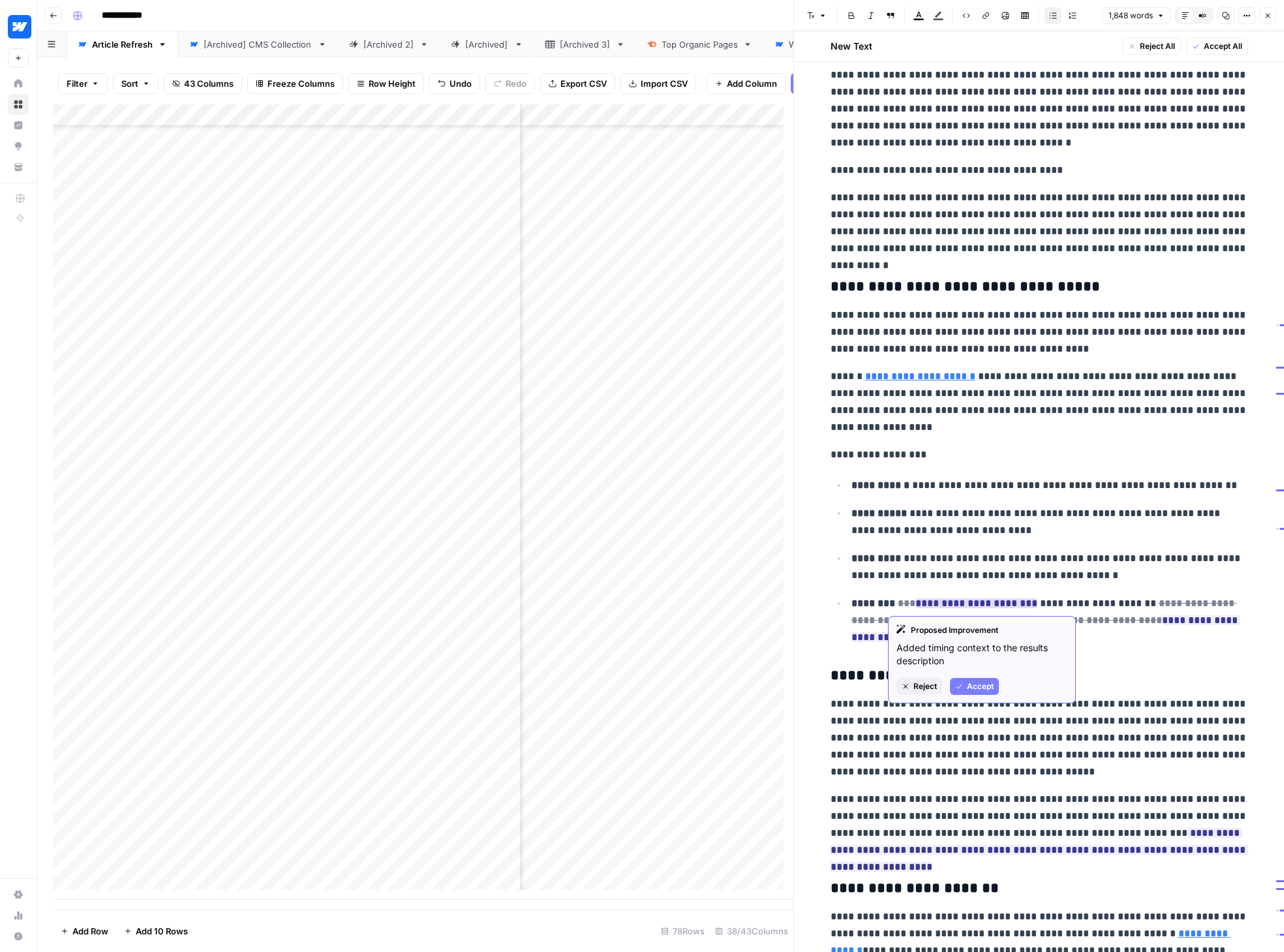
click at [966, 688] on button "Accept" at bounding box center [974, 686] width 49 height 17
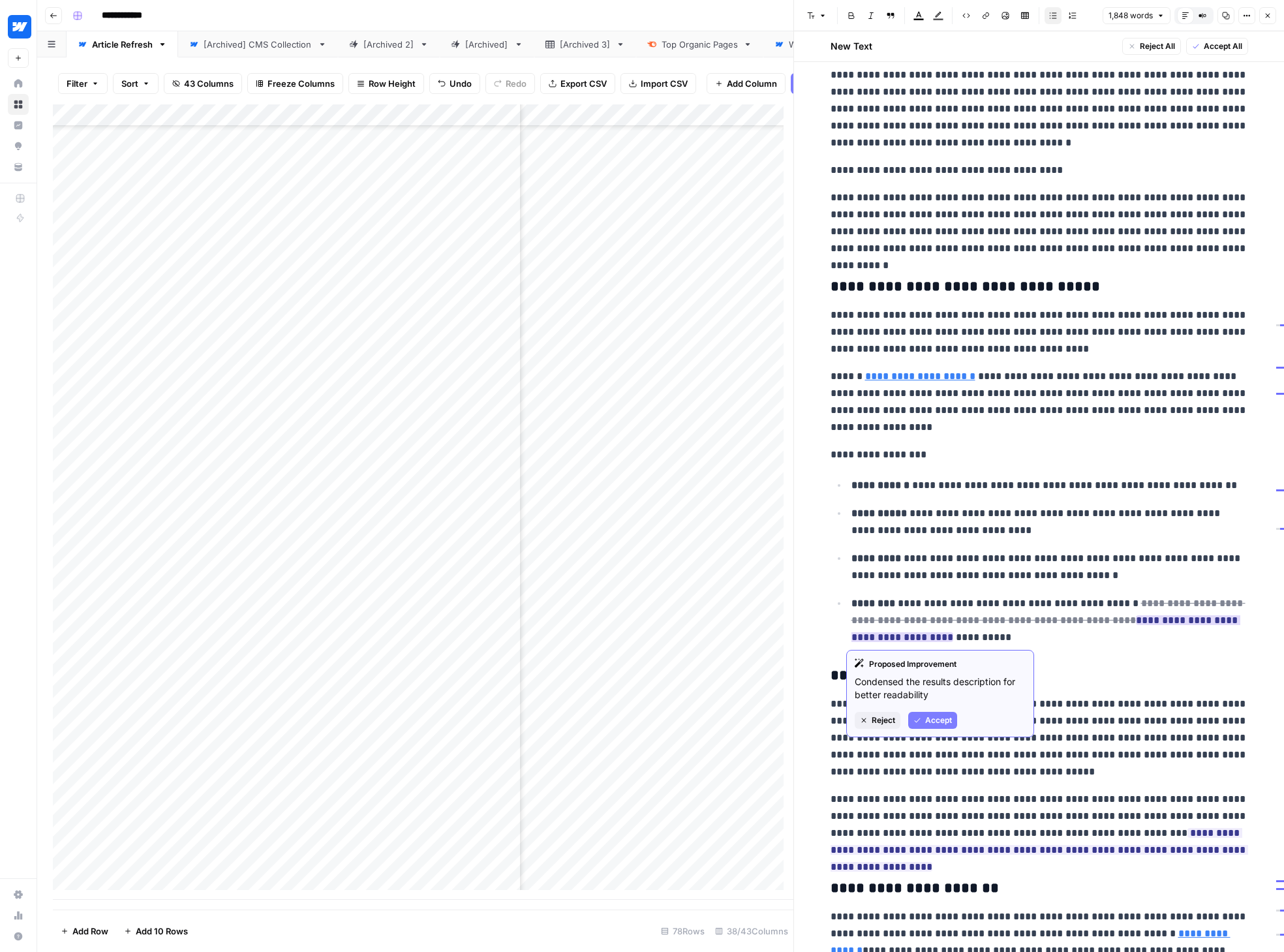
click at [952, 722] on button "Accept" at bounding box center [933, 719] width 49 height 17
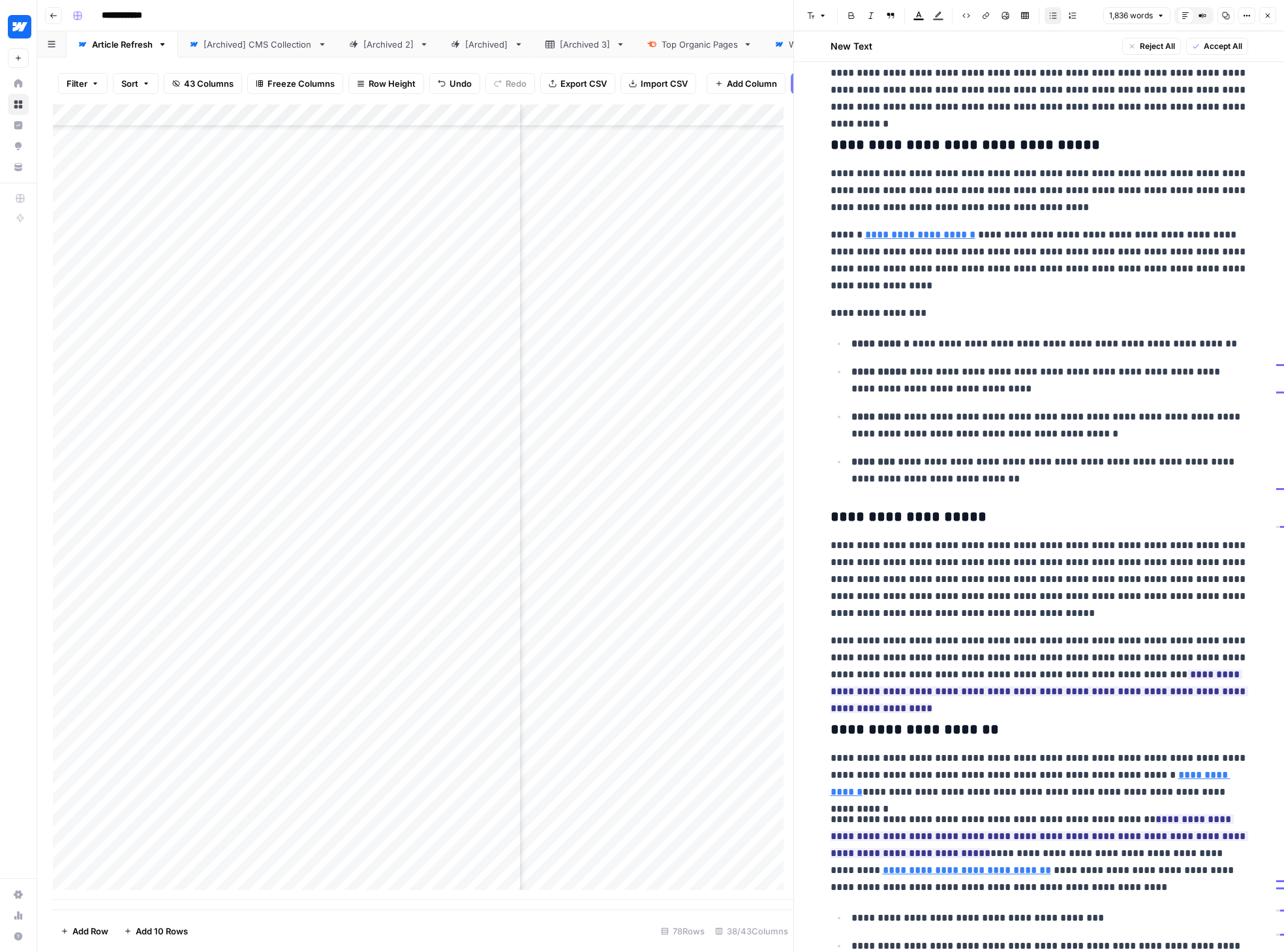
scroll to position [1188, 0]
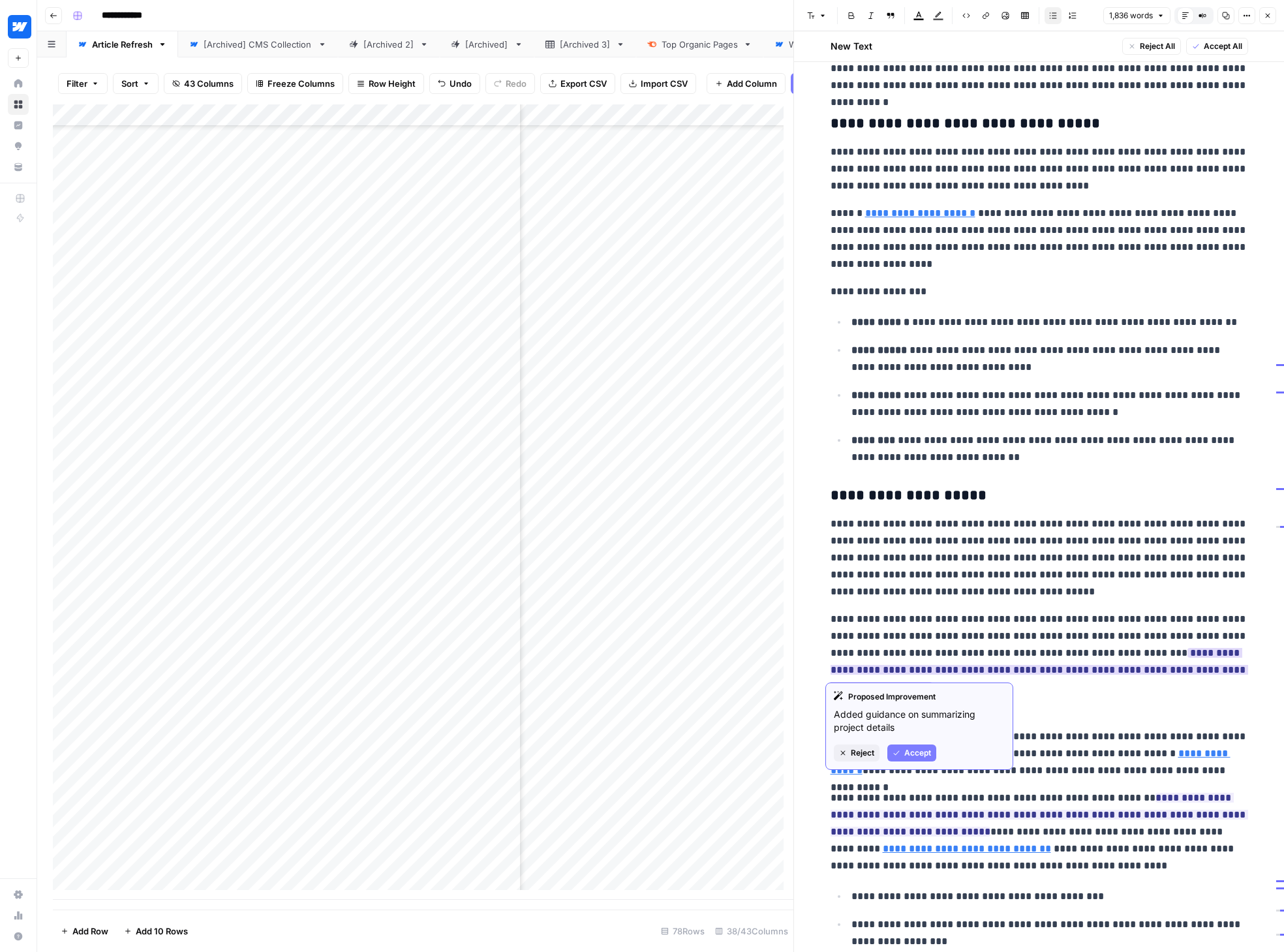
click at [928, 750] on span "Accept" at bounding box center [916, 752] width 26 height 12
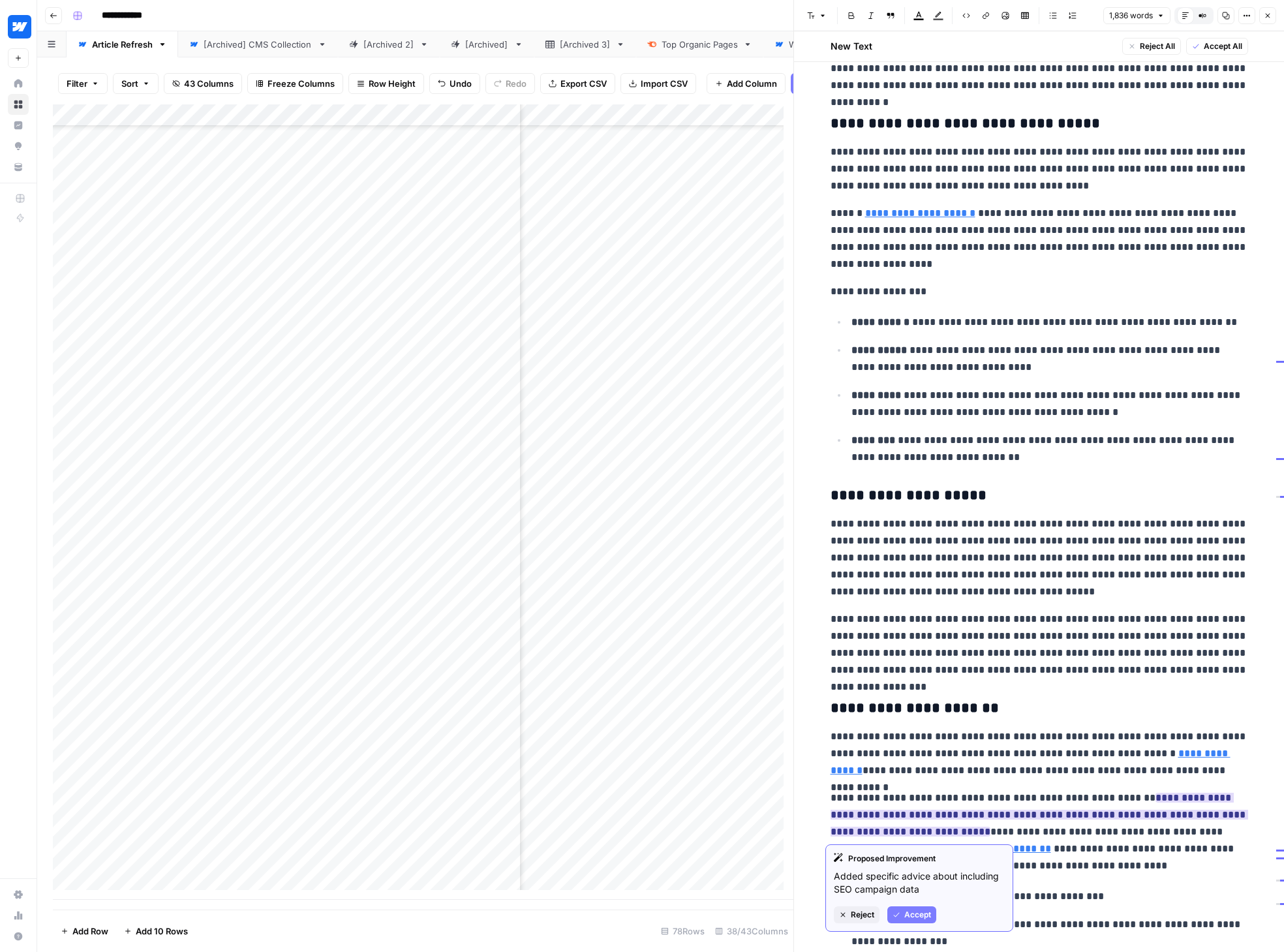
click at [918, 913] on span "Accept" at bounding box center [916, 914] width 26 height 12
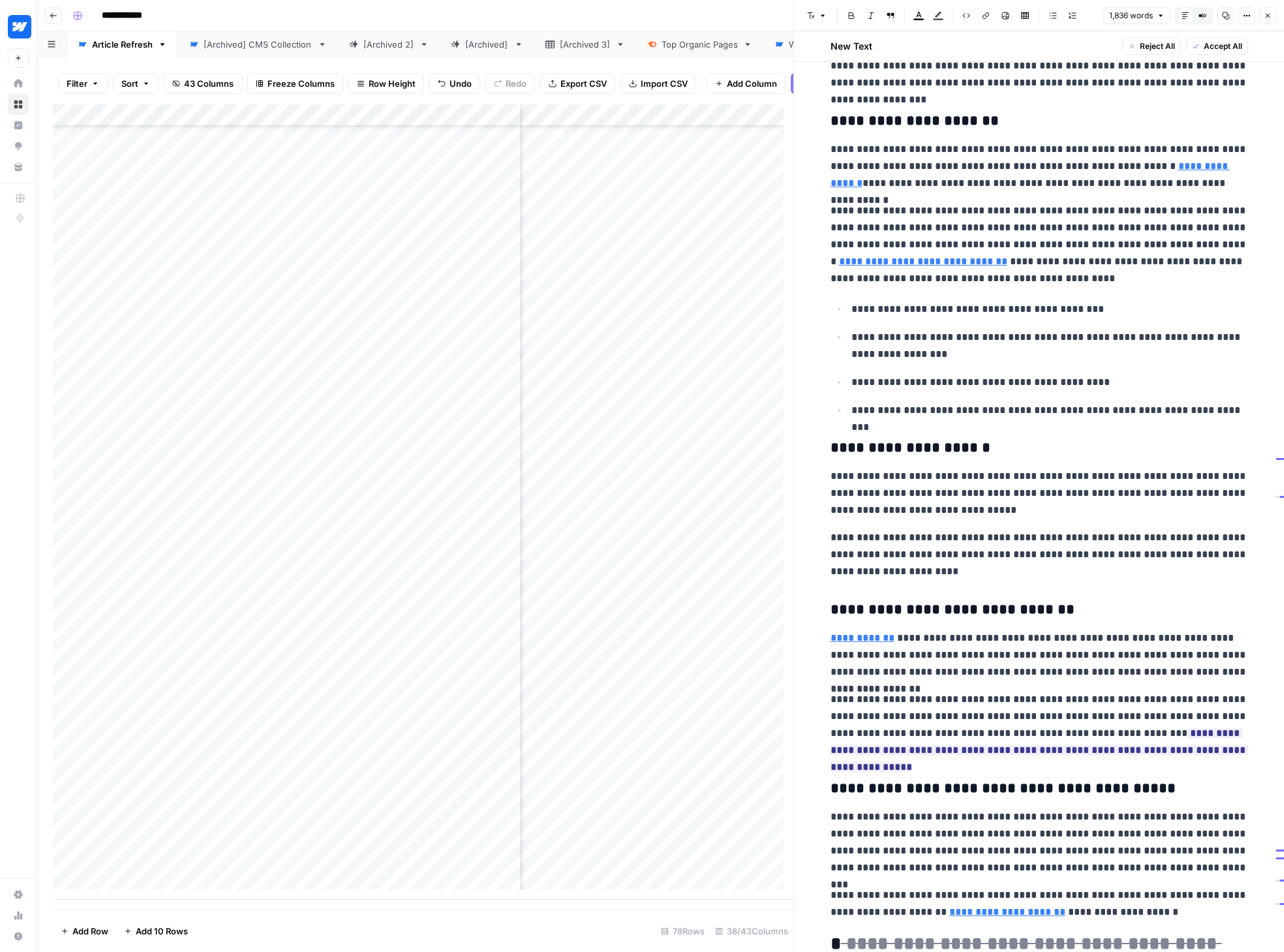
scroll to position [1840, 0]
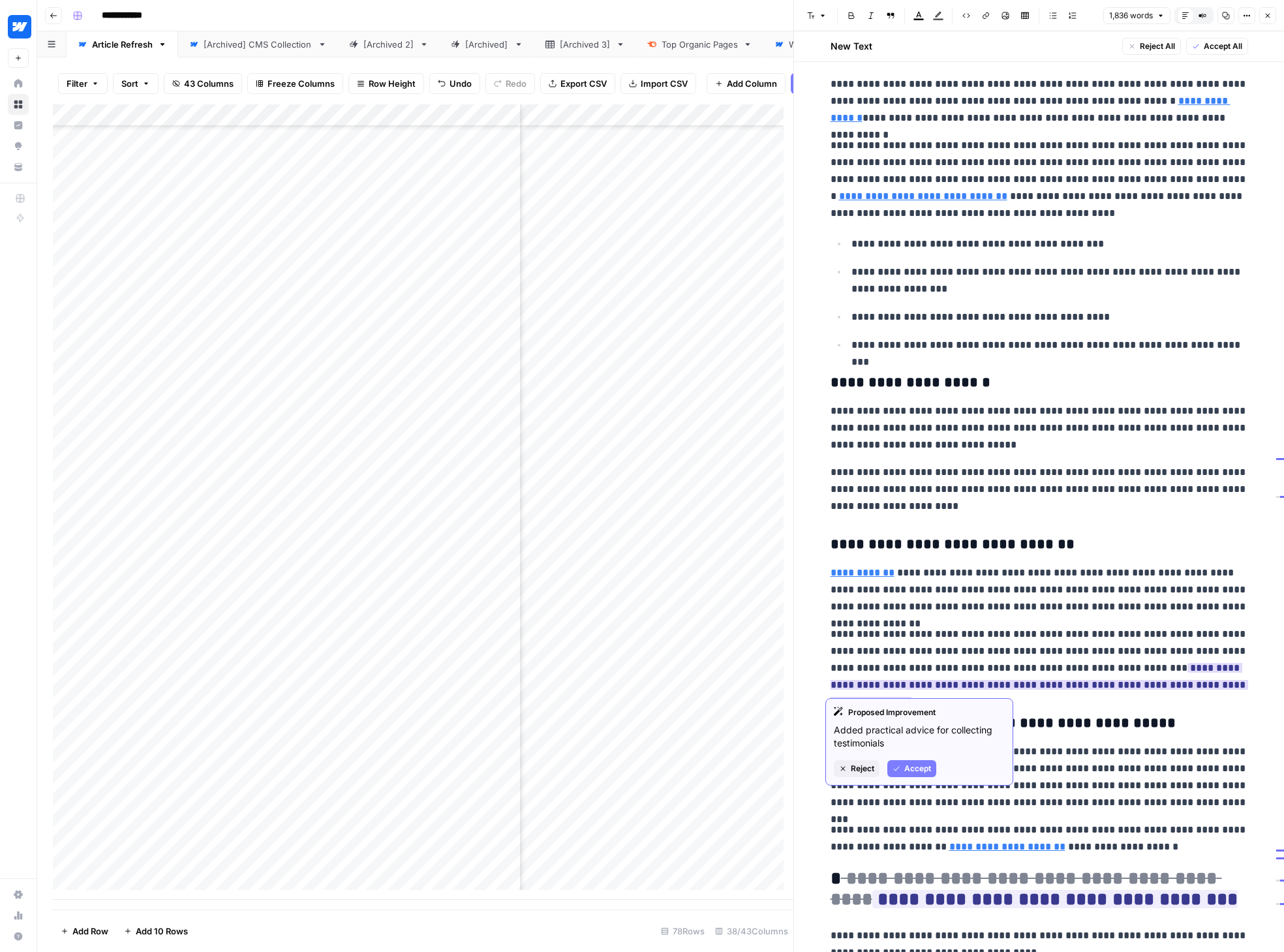
click at [927, 768] on span "Accept" at bounding box center [916, 768] width 26 height 12
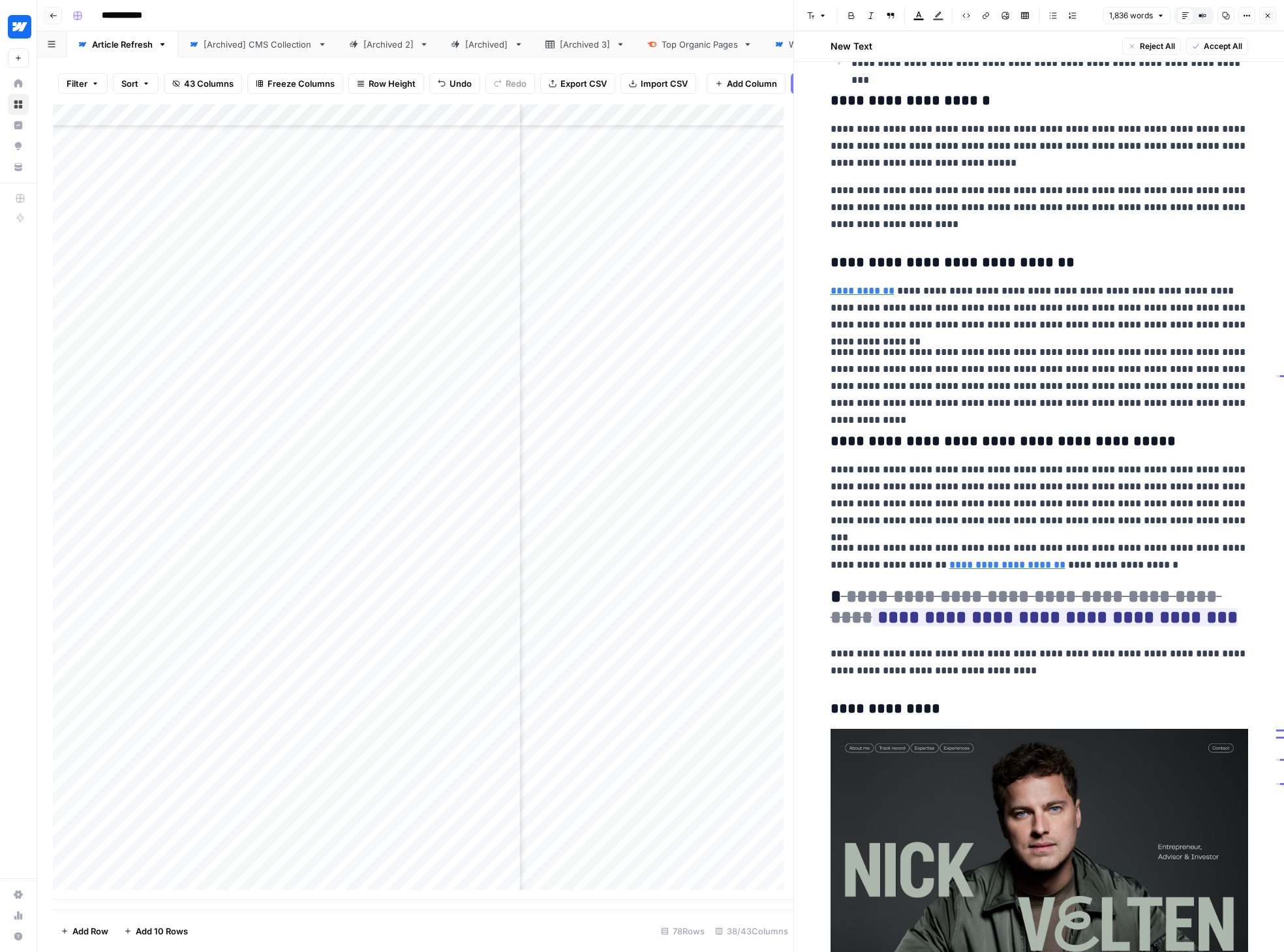
scroll to position [2145, 0]
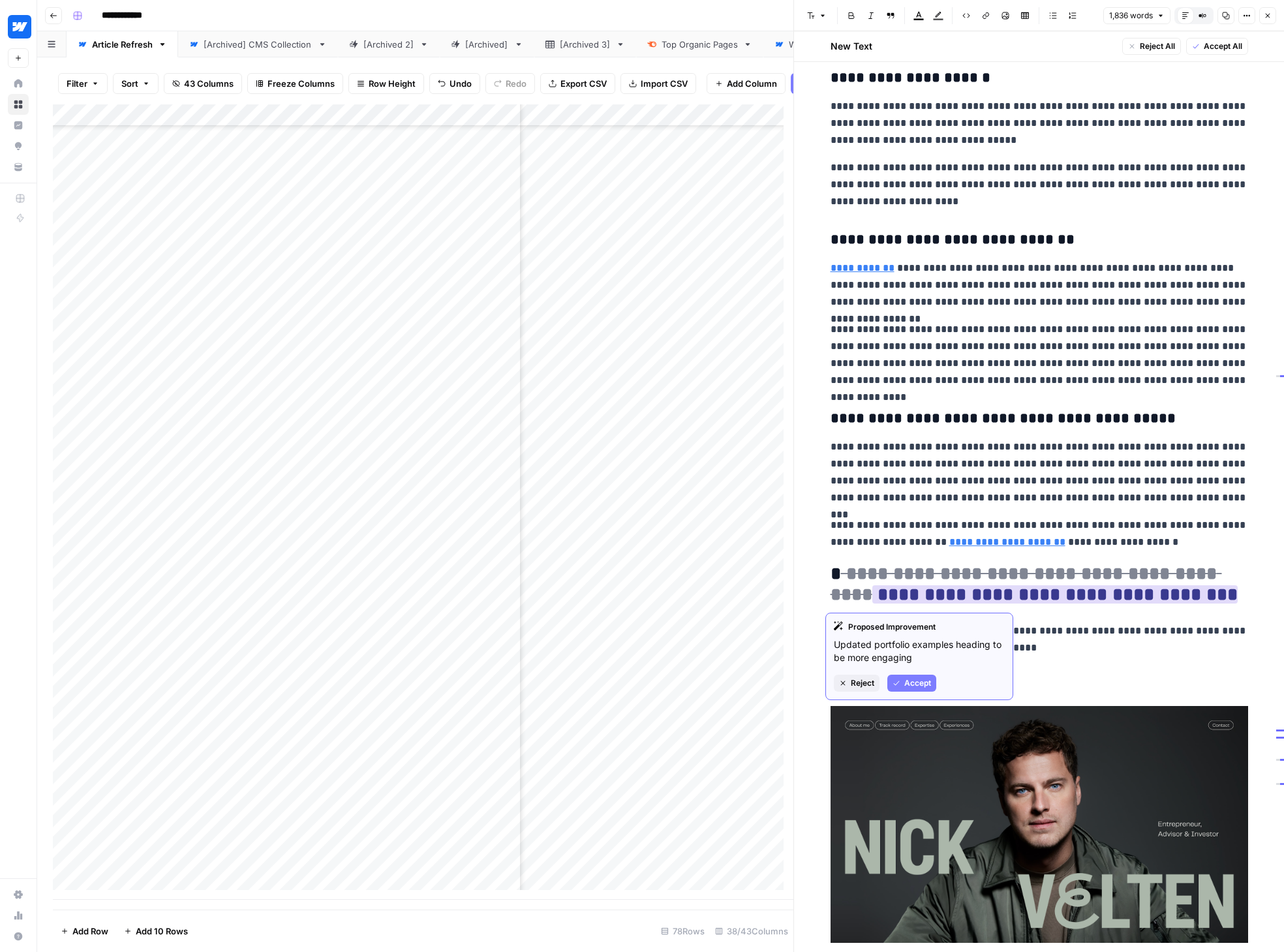
click at [908, 684] on span "Accept" at bounding box center [916, 682] width 26 height 12
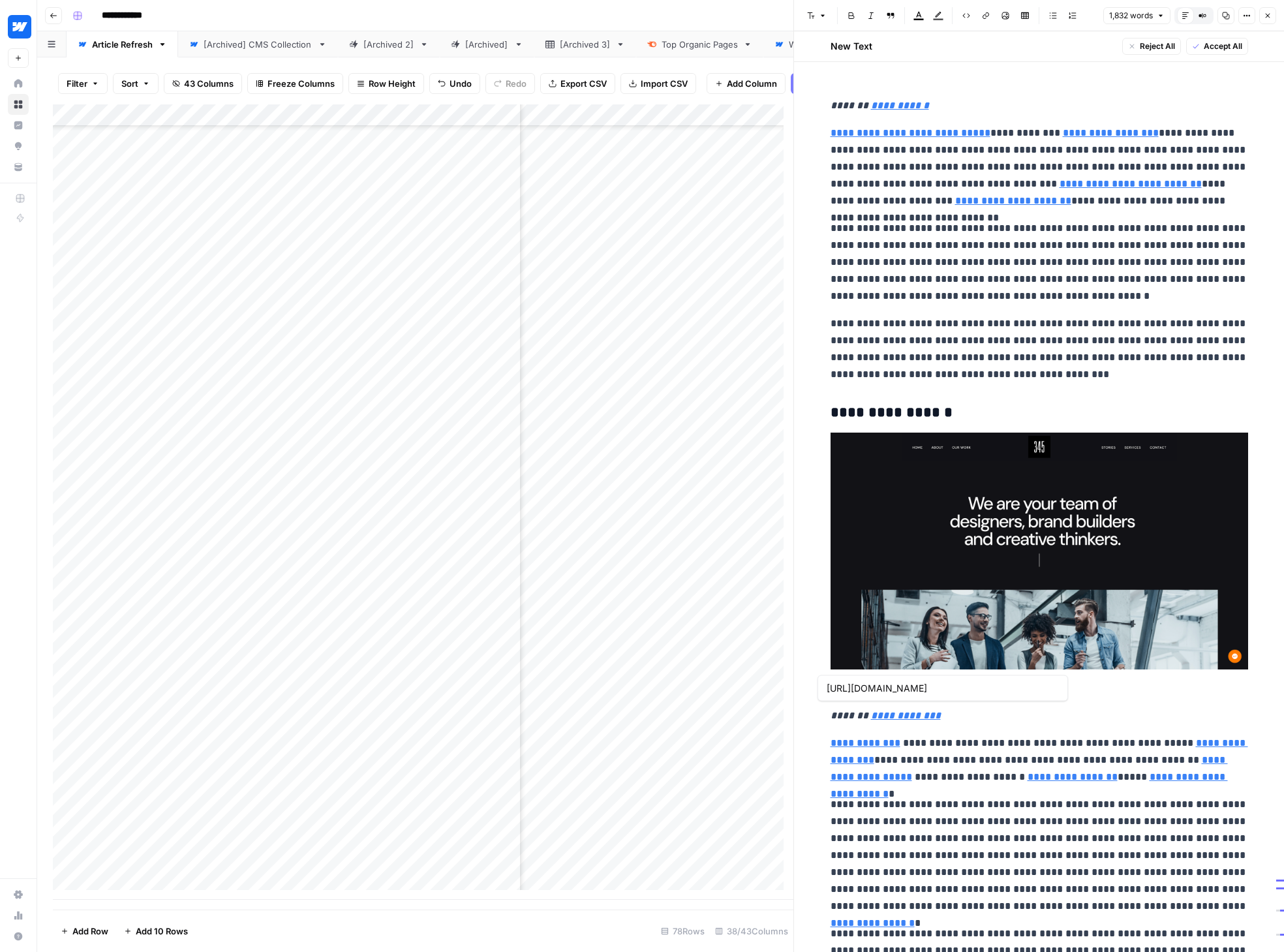
type input "[URL][DOMAIN_NAME]"
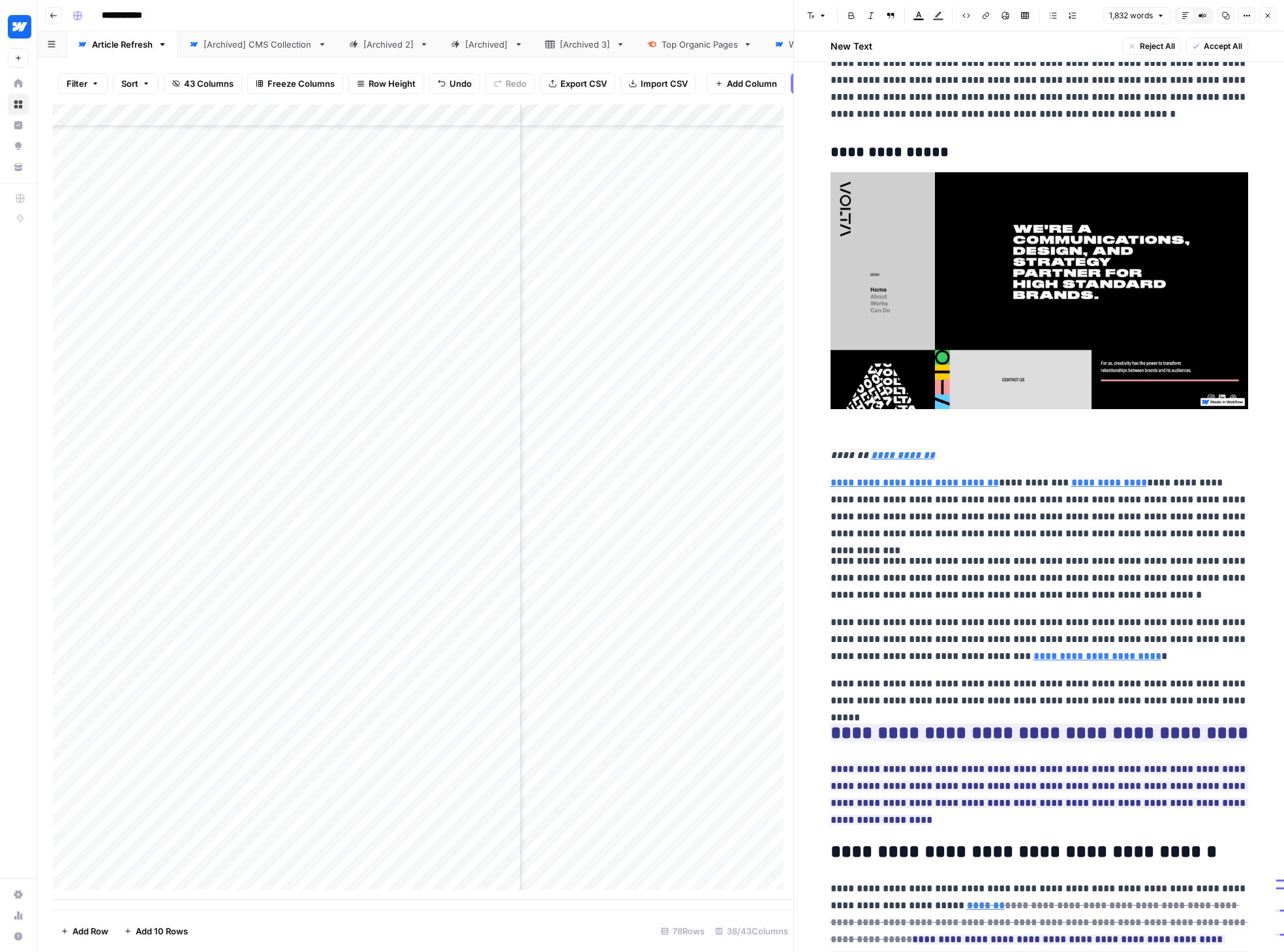
scroll to position [3880, 0]
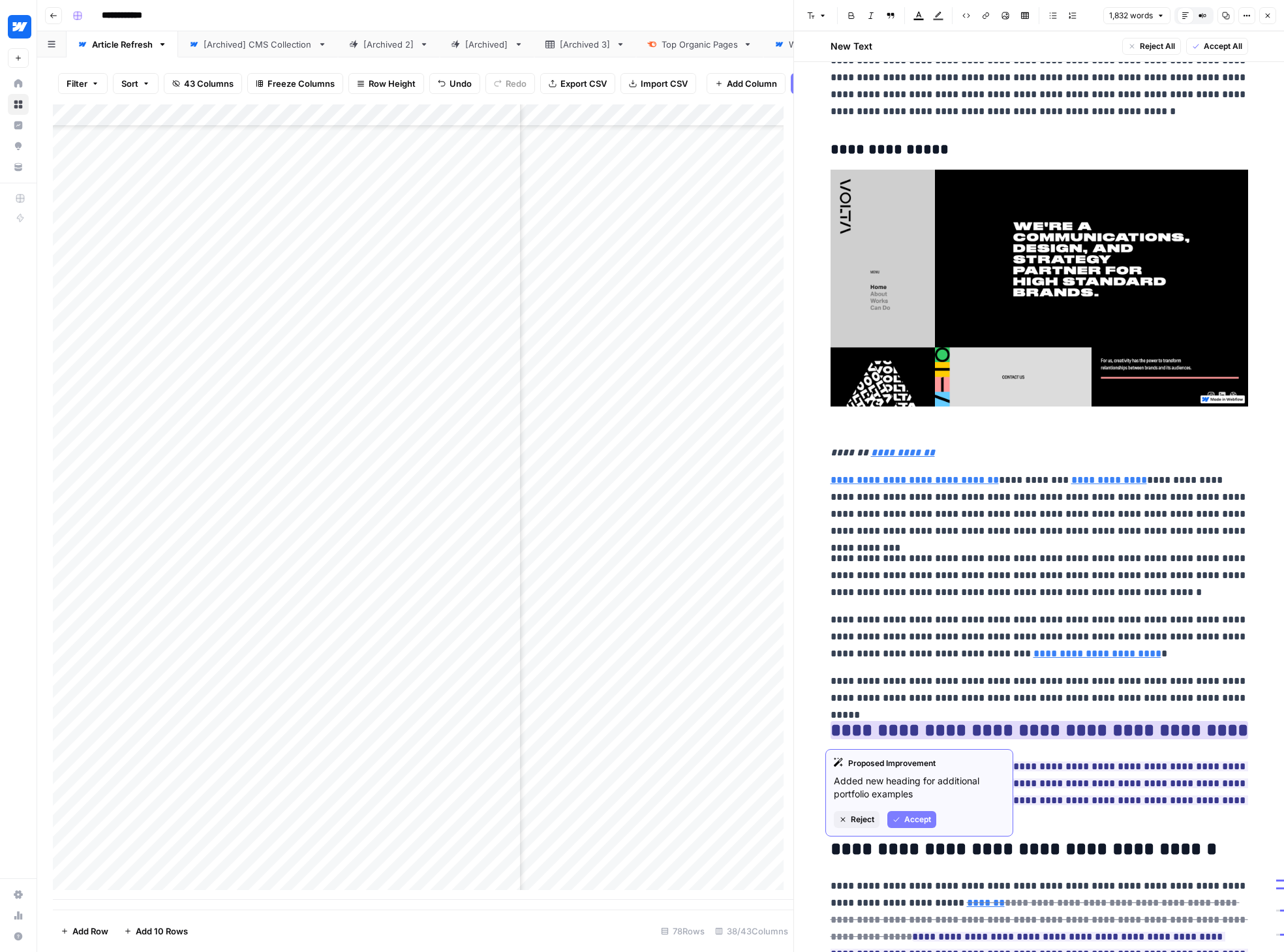
click at [916, 816] on span "Accept" at bounding box center [916, 819] width 26 height 12
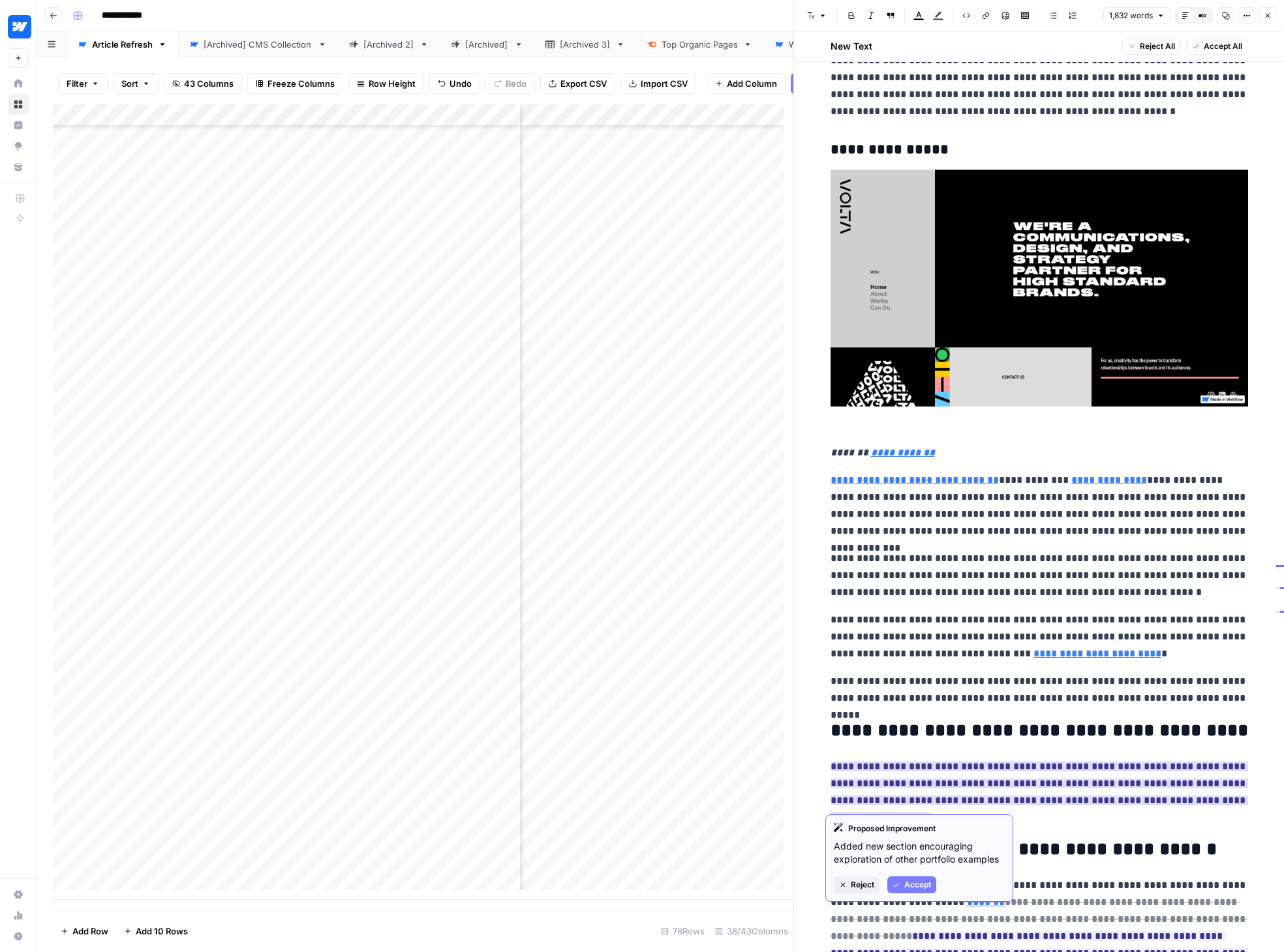
click at [901, 880] on button "Accept" at bounding box center [912, 885] width 49 height 17
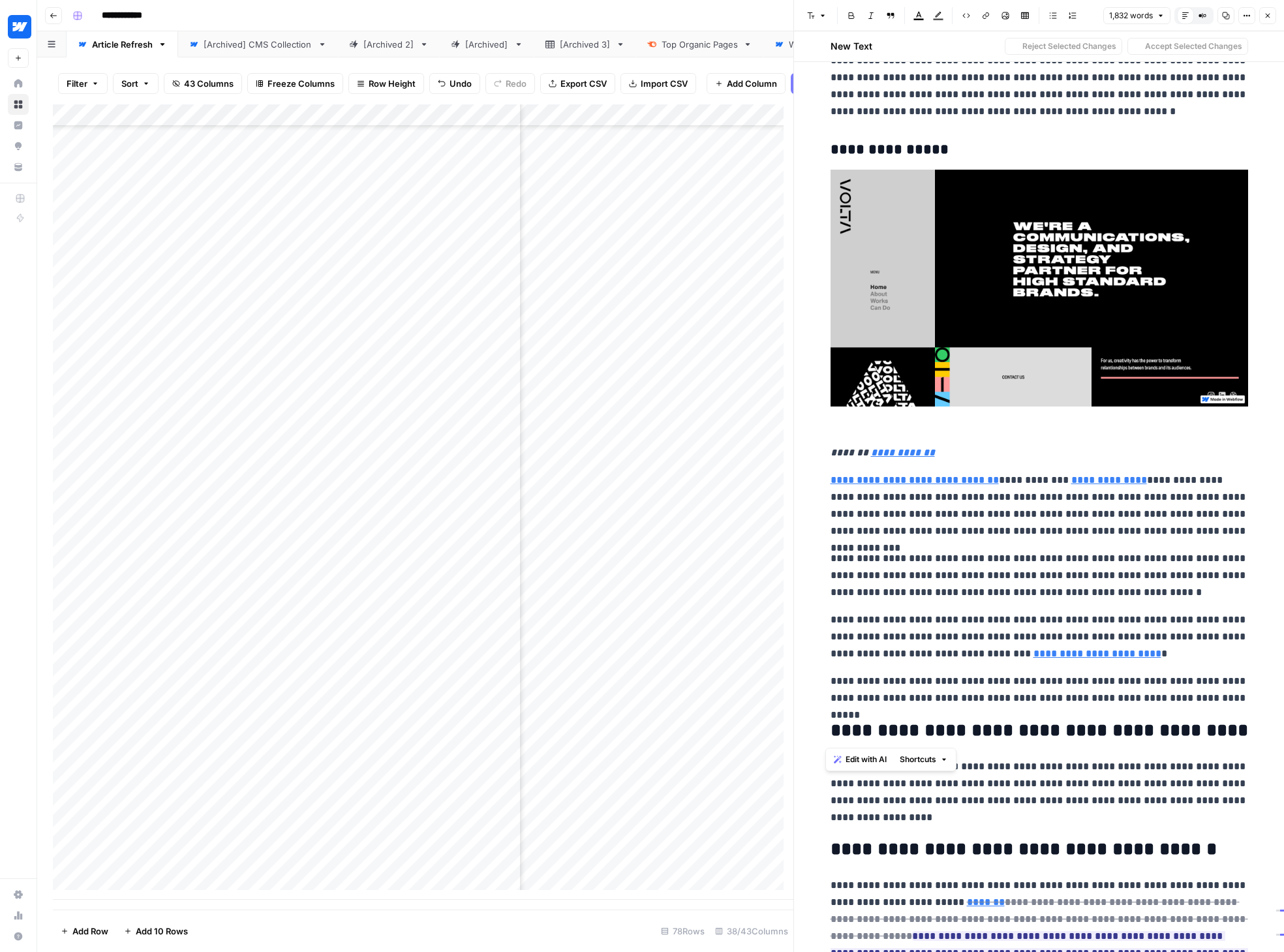
drag, startPoint x: 835, startPoint y: 730, endPoint x: 828, endPoint y: 733, distance: 7.6
click at [831, 733] on h2 "**********" at bounding box center [1040, 730] width 418 height 21
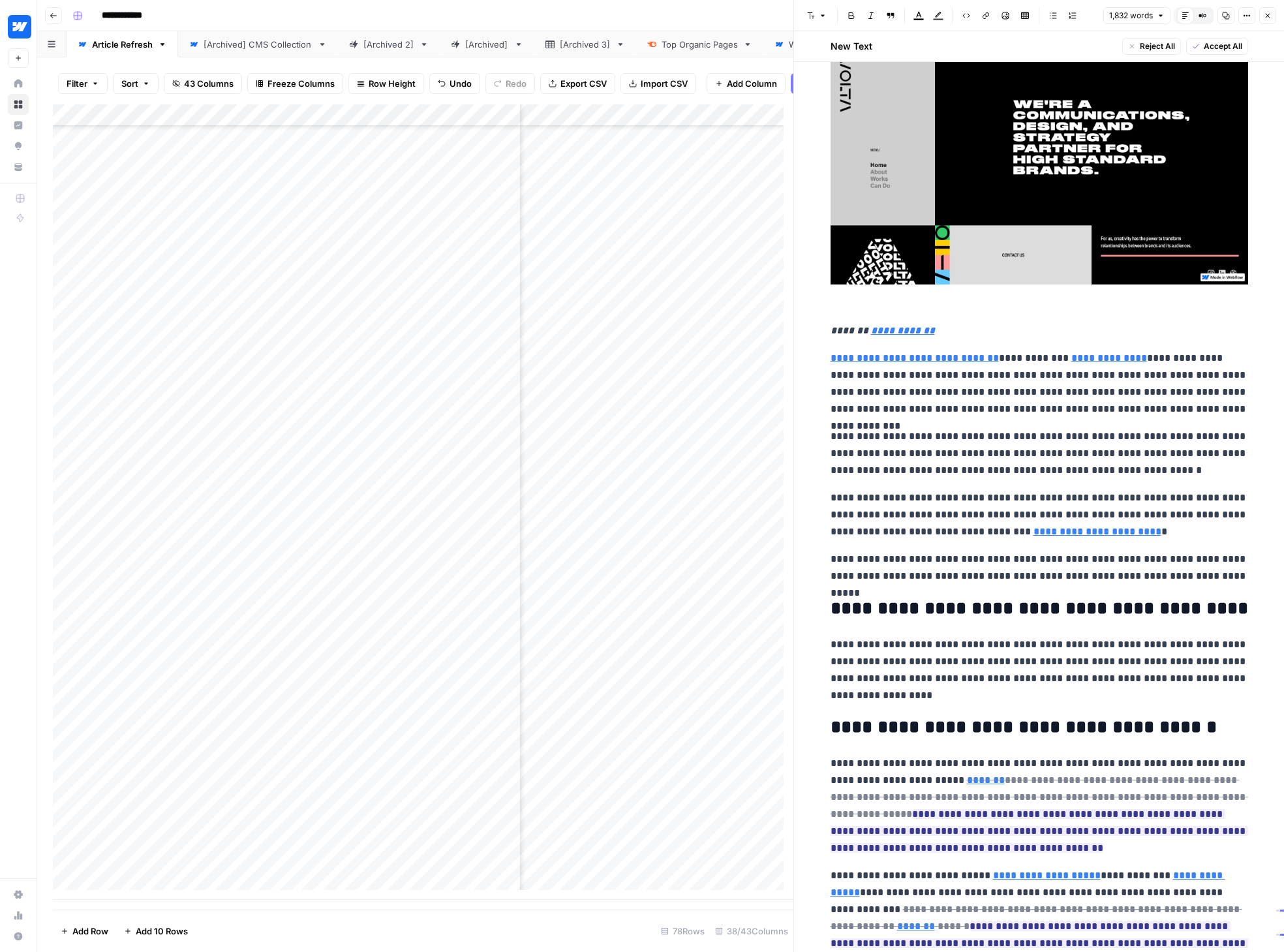
scroll to position [4002, 0]
click at [925, 881] on span "Accept" at bounding box center [916, 879] width 26 height 12
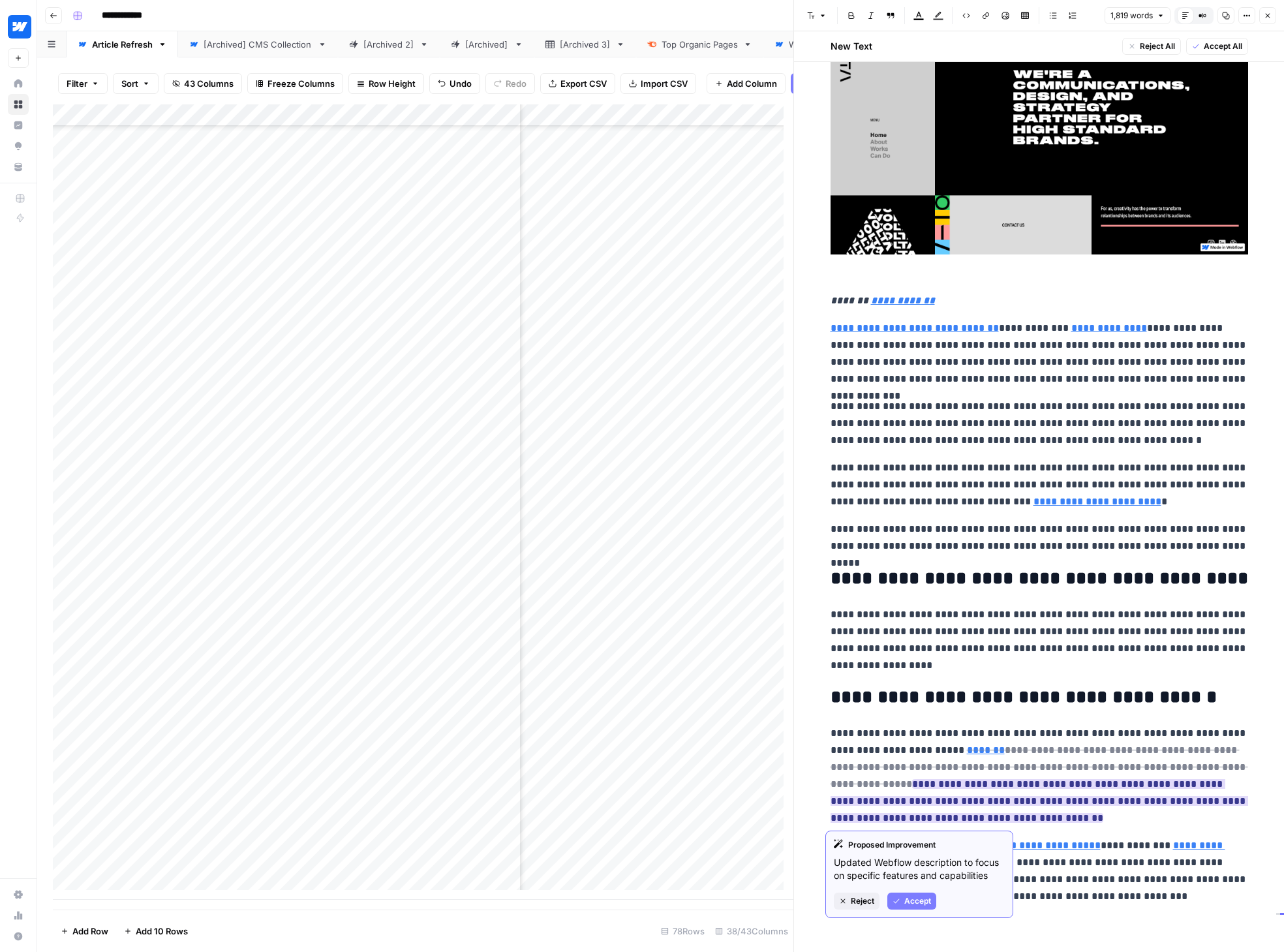
click at [916, 899] on span "Accept" at bounding box center [916, 900] width 26 height 12
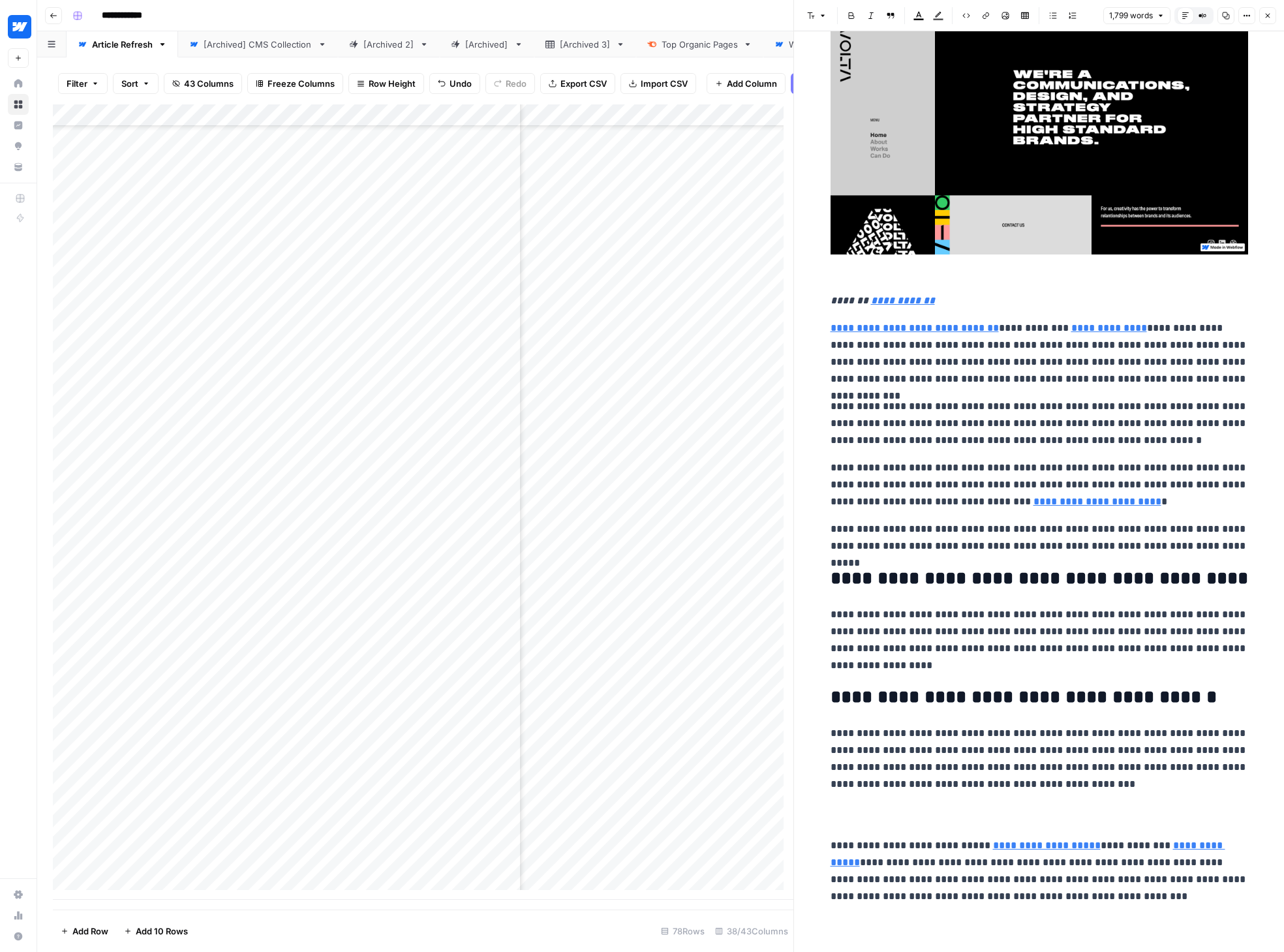
scroll to position [3968, 0]
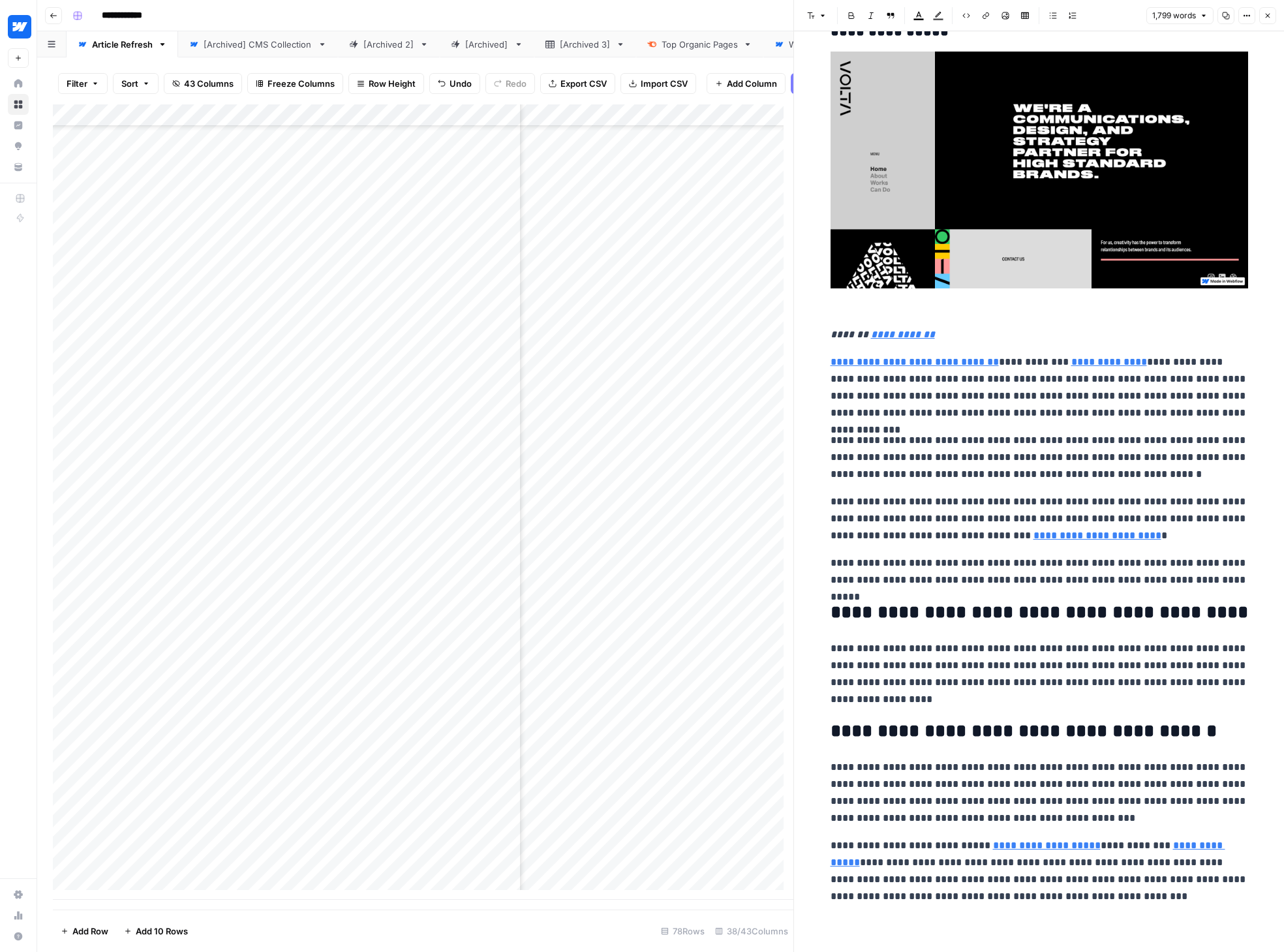
click at [920, 864] on p "**********" at bounding box center [1040, 871] width 418 height 67
click at [911, 864] on p "**********" at bounding box center [1040, 871] width 418 height 67
click at [1011, 863] on p "**********" at bounding box center [1040, 871] width 418 height 67
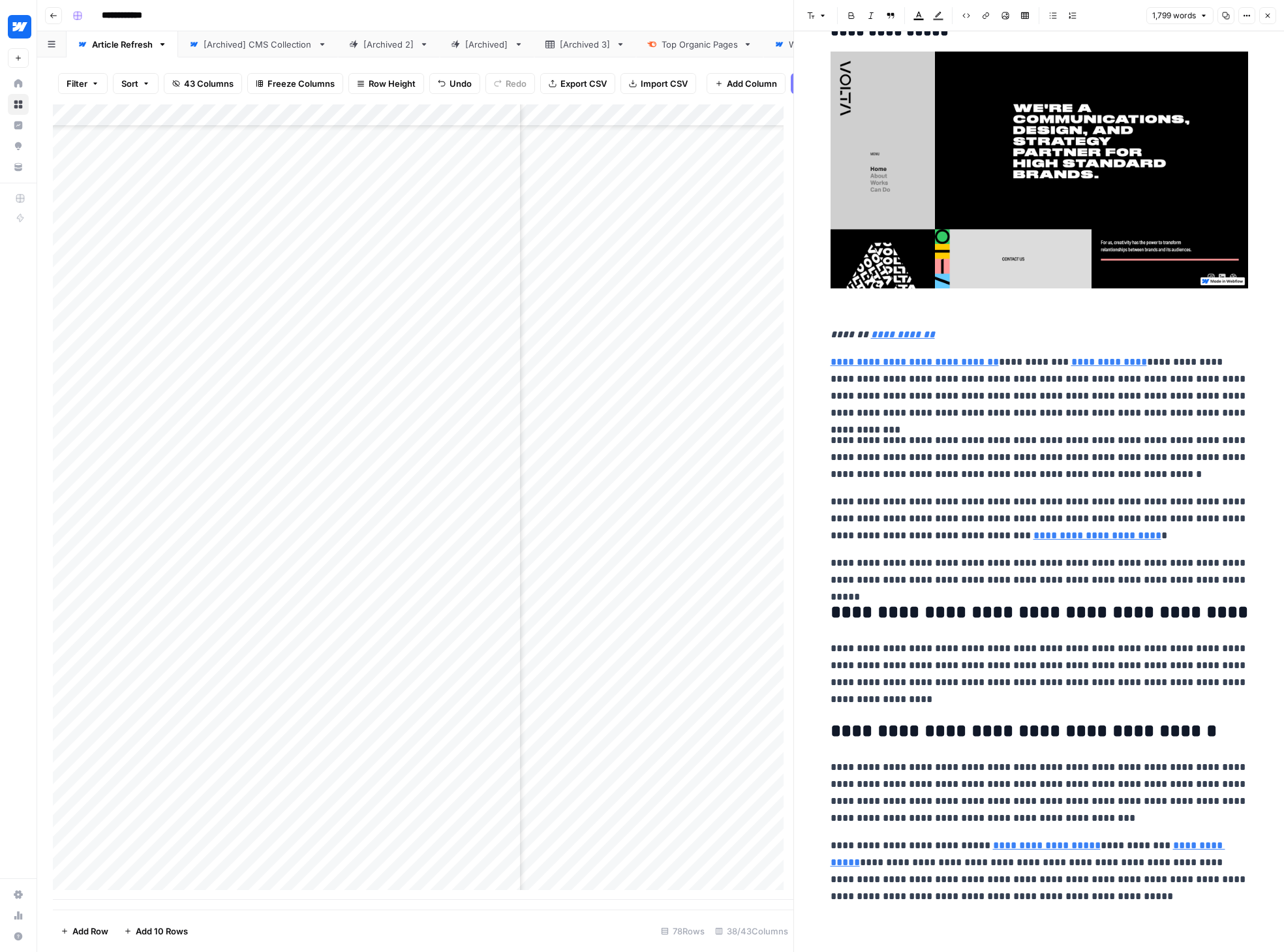
click at [1052, 782] on p "**********" at bounding box center [1040, 792] width 418 height 67
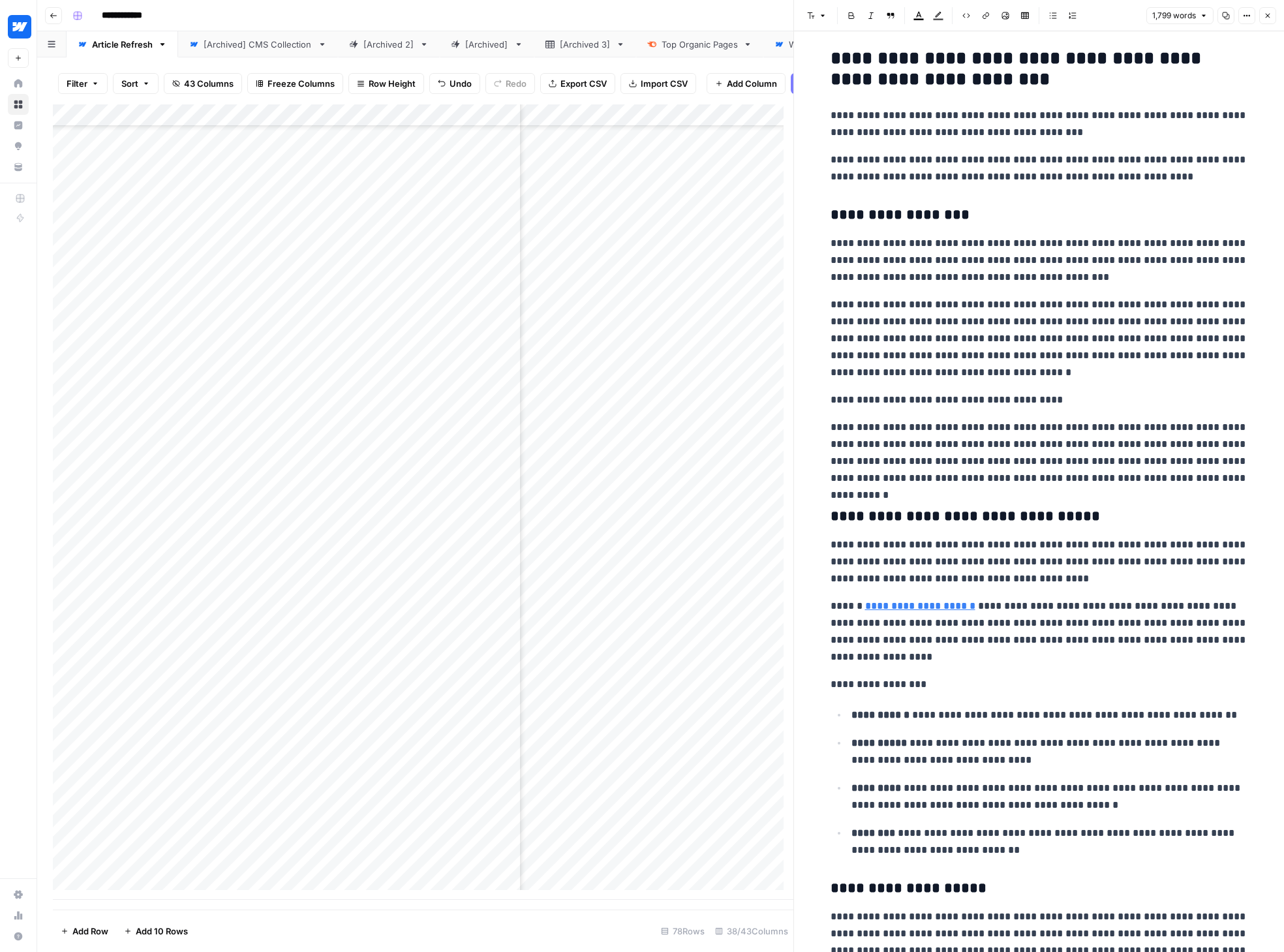
scroll to position [0, 0]
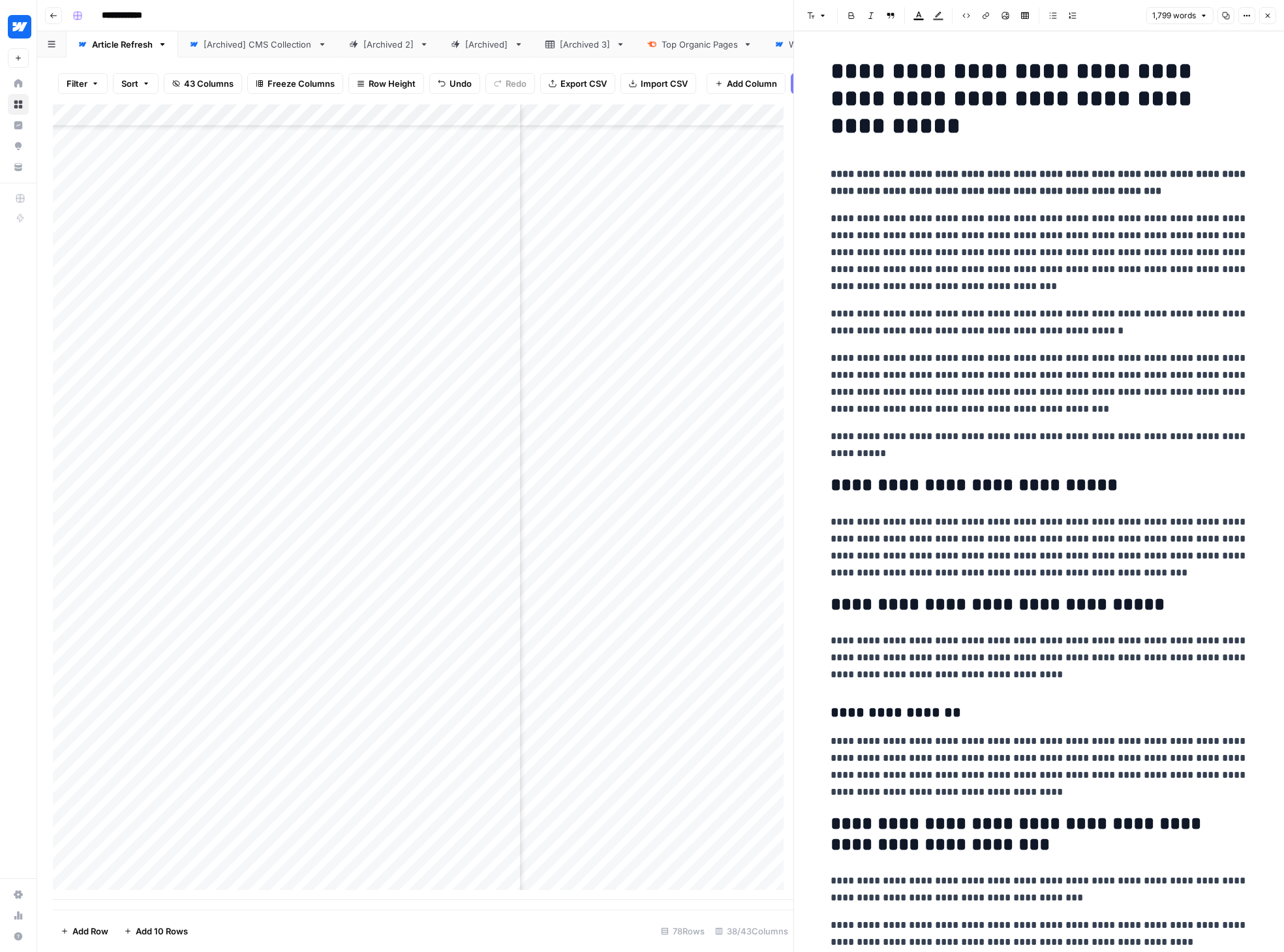
click at [1052, 19] on button "Close" at bounding box center [1267, 16] width 17 height 17
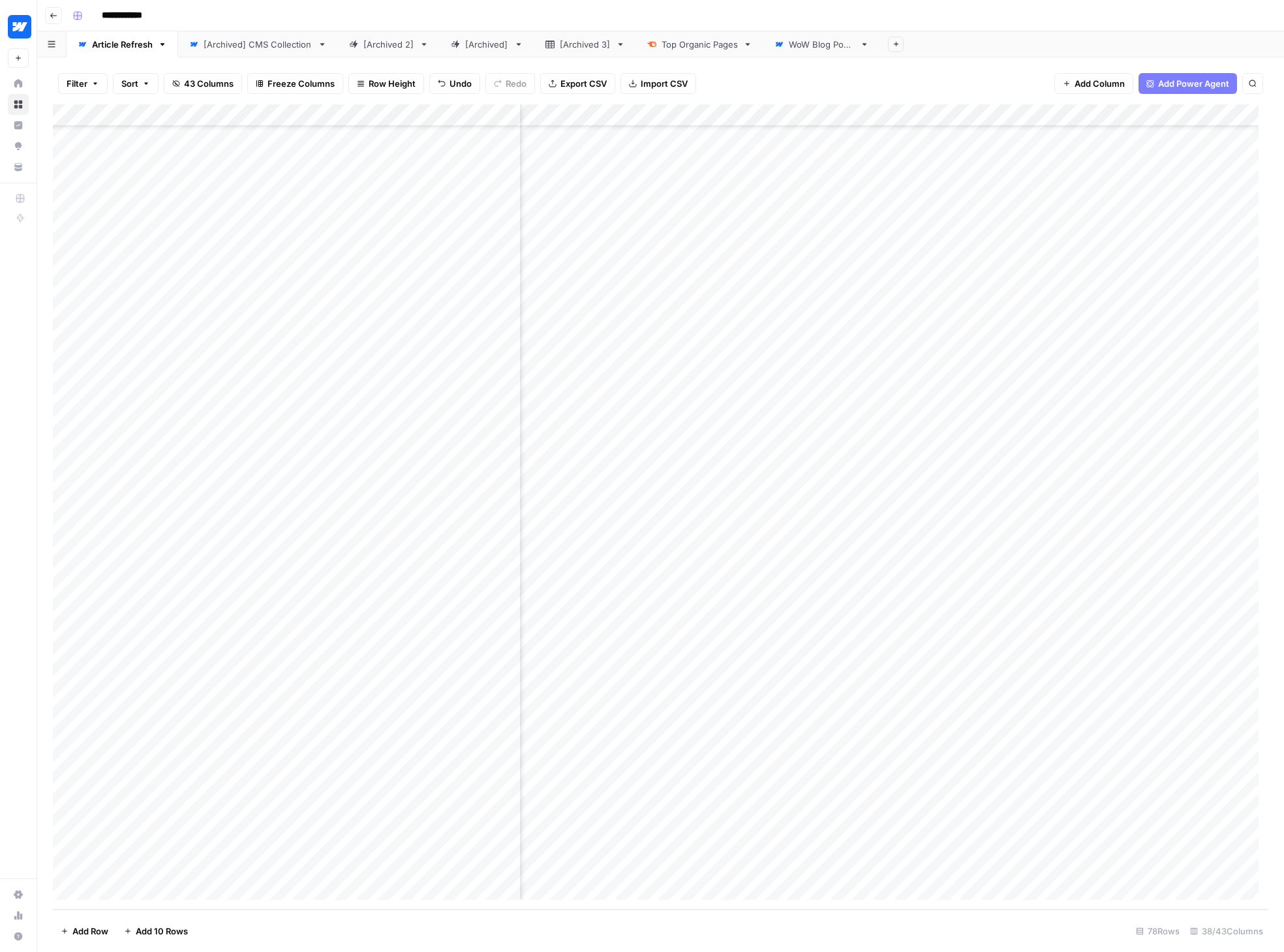
click at [1052, 777] on div "Add Column" at bounding box center [660, 506] width 1216 height 805
click at [480, 784] on div "Add Column" at bounding box center [660, 506] width 1216 height 805
click at [450, 778] on div "Add Column" at bounding box center [660, 506] width 1216 height 805
click at [476, 899] on button "Final Editorial Review" at bounding box center [457, 897] width 95 height 16
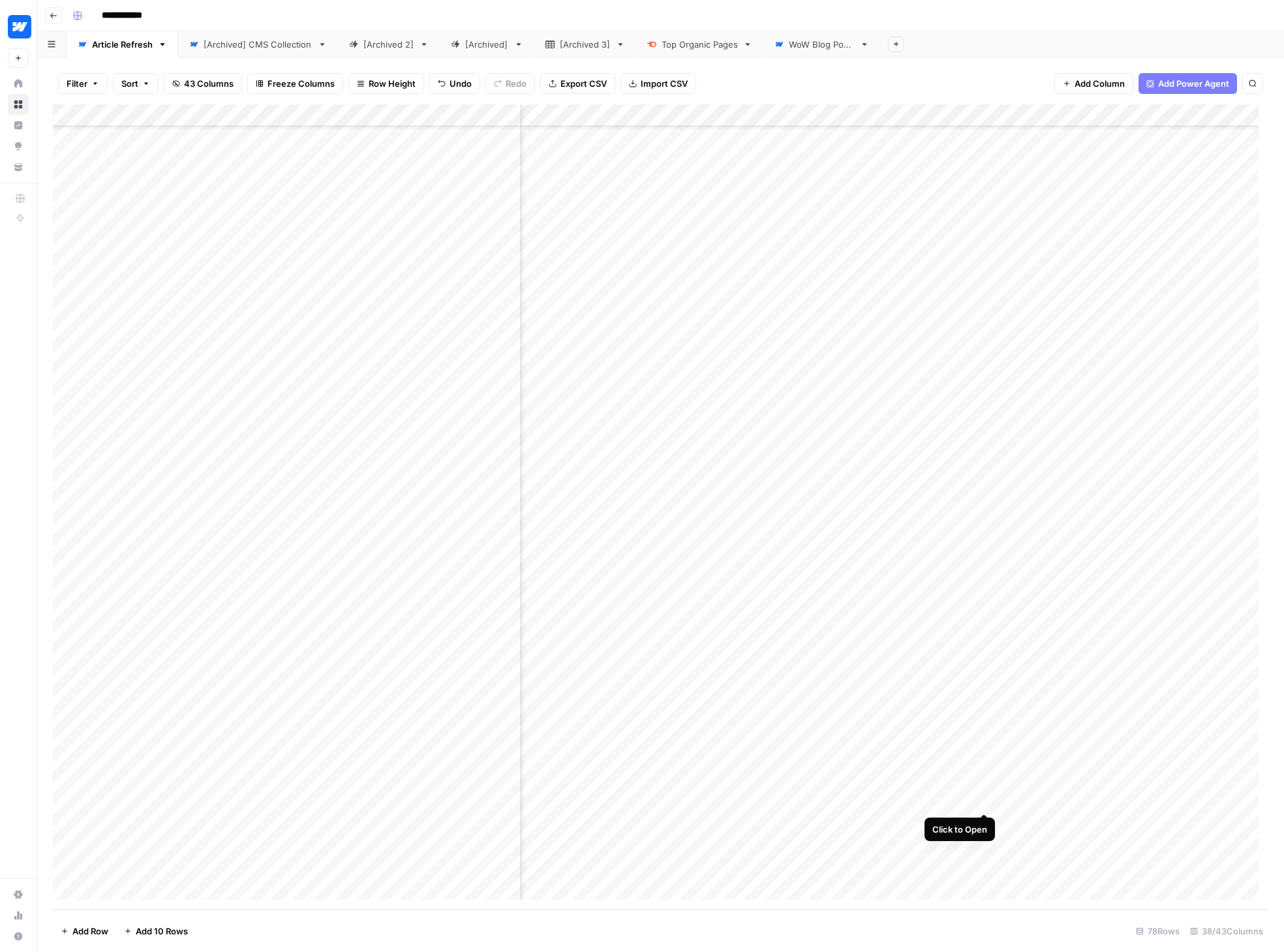
click at [984, 799] on div "Add Column" at bounding box center [660, 506] width 1216 height 805
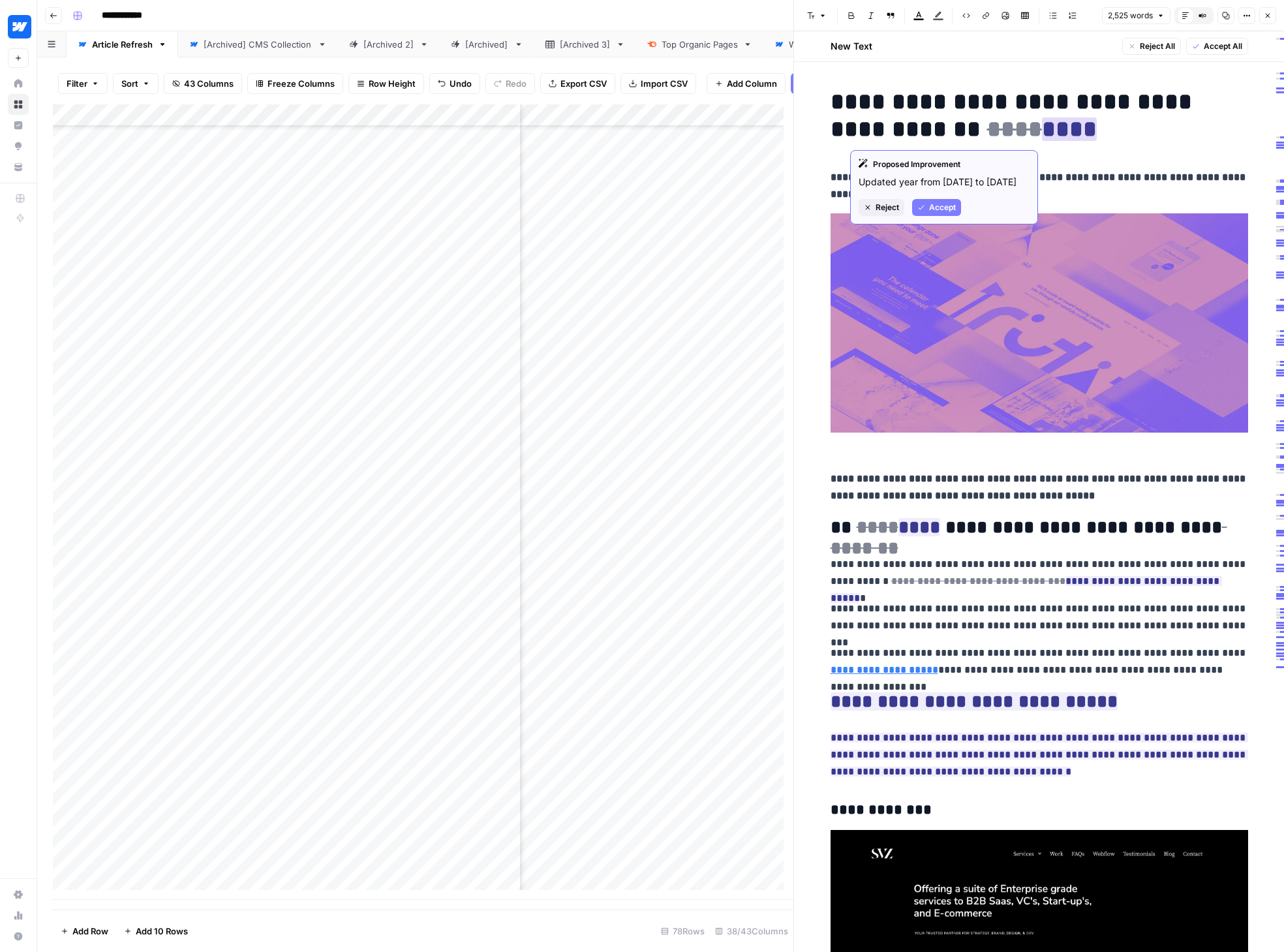
click at [935, 204] on span "Accept" at bounding box center [942, 207] width 26 height 12
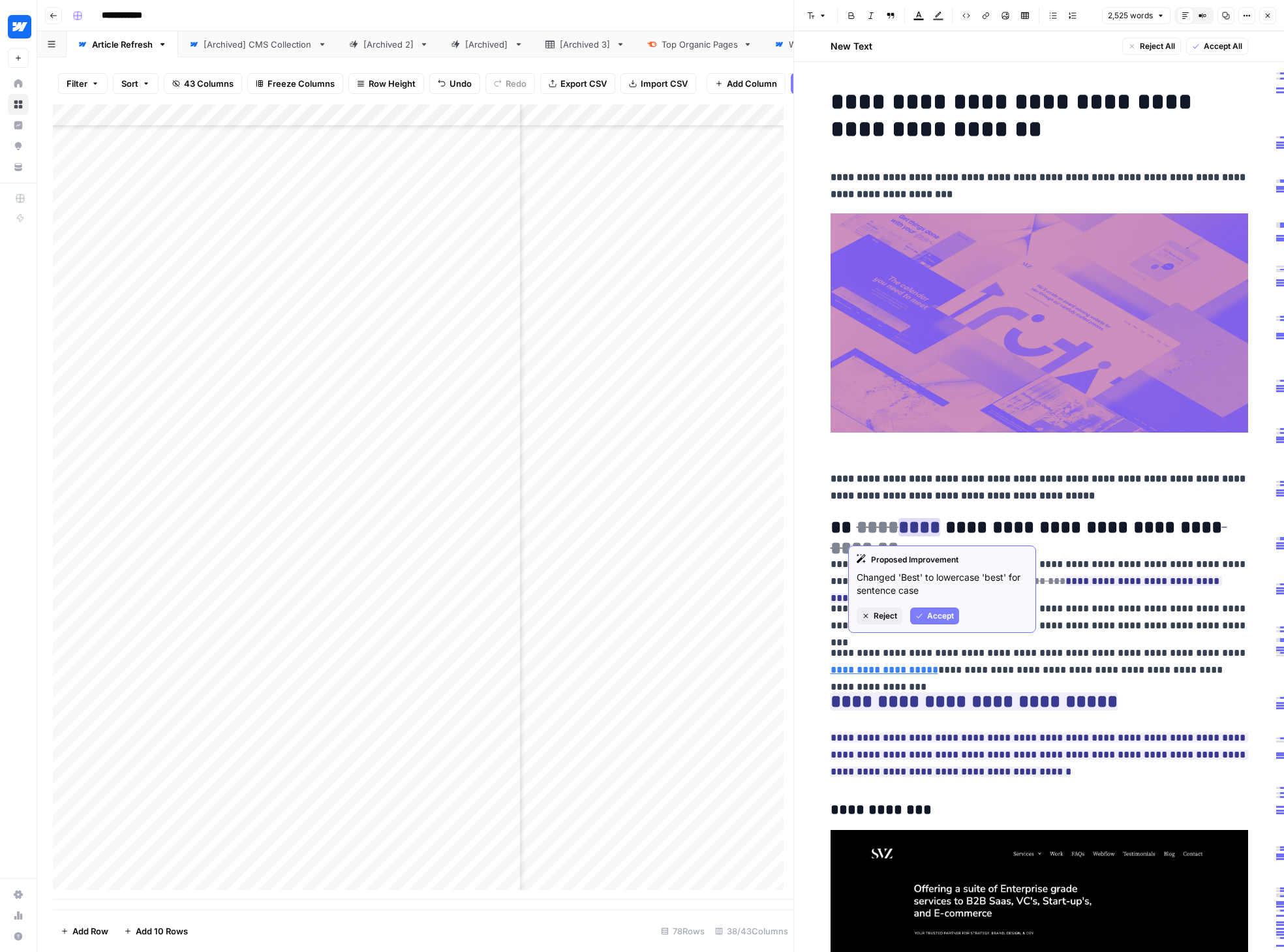
click at [936, 608] on button "Accept" at bounding box center [935, 616] width 49 height 17
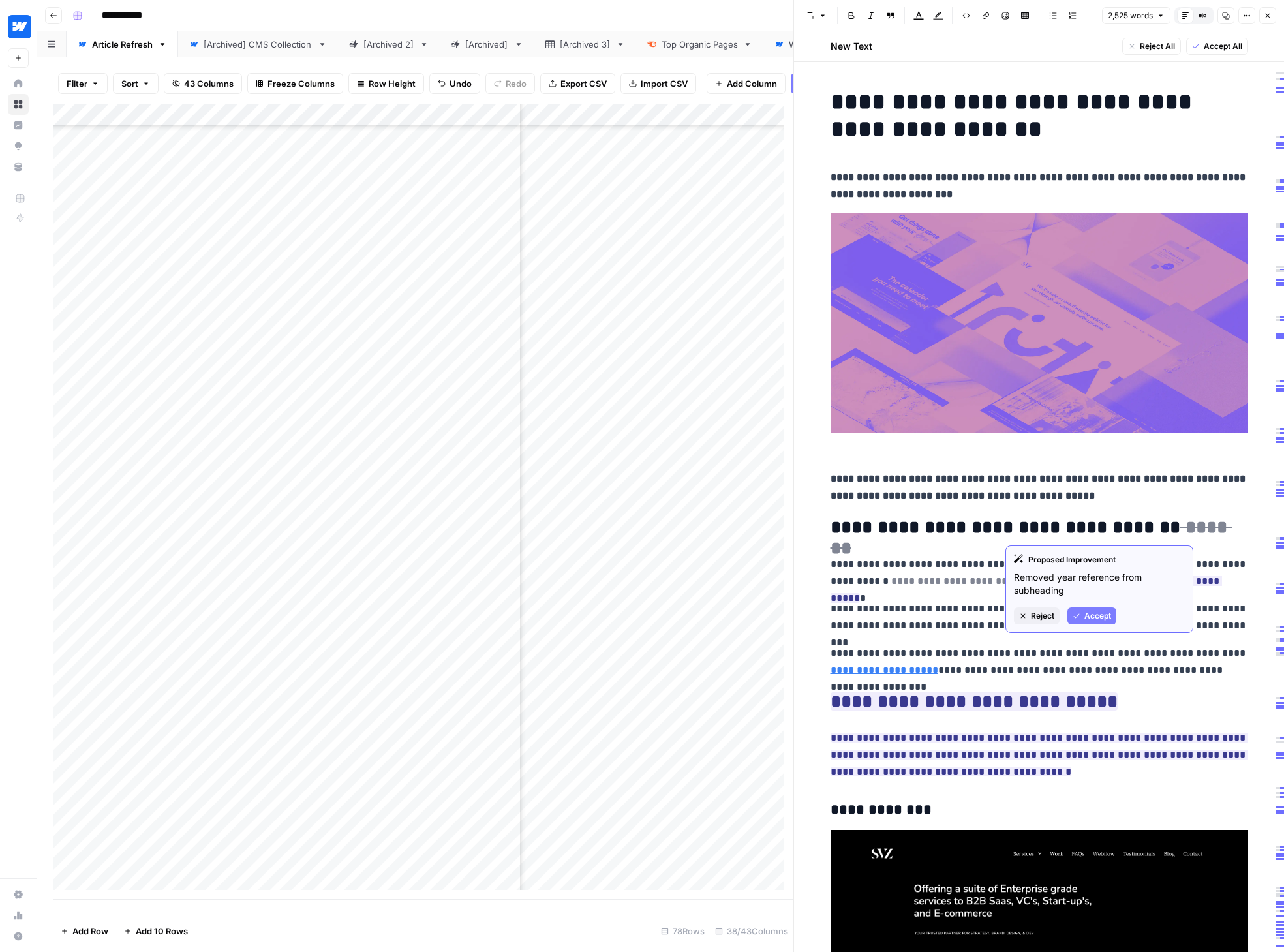
click at [1052, 612] on icon "button" at bounding box center [1076, 616] width 8 height 8
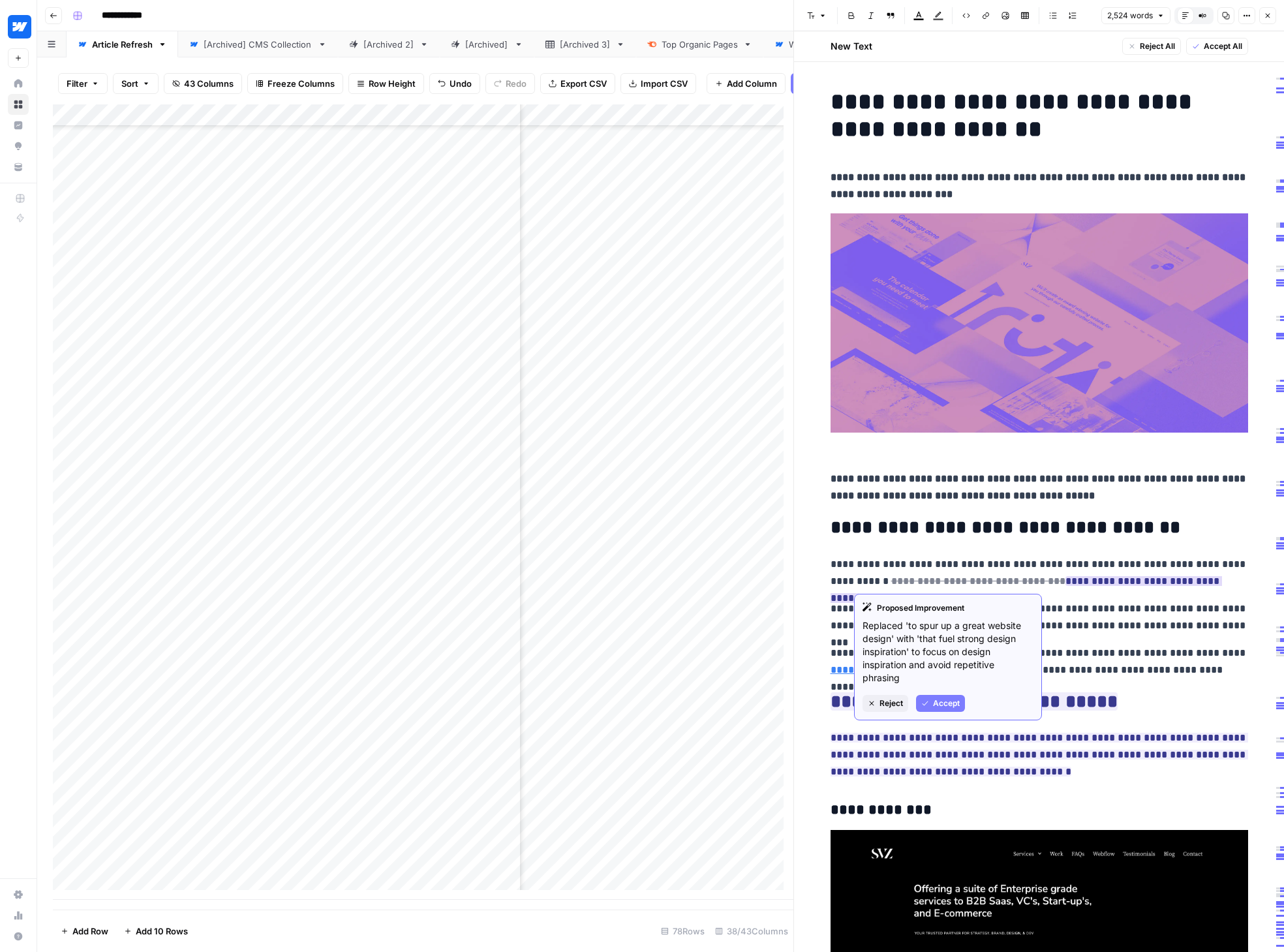
click at [958, 702] on span "Accept" at bounding box center [946, 703] width 26 height 12
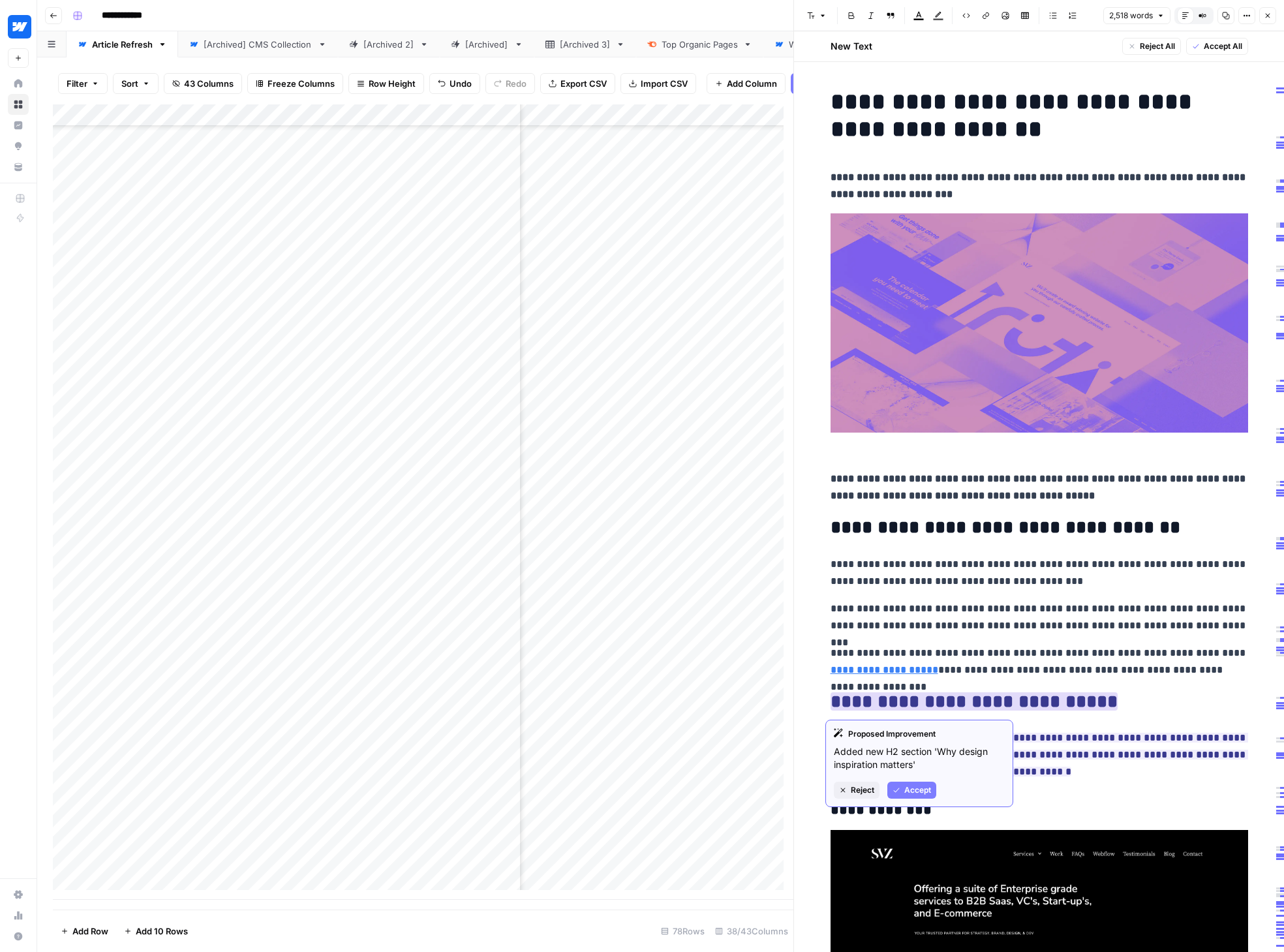
click at [927, 789] on span "Accept" at bounding box center [916, 790] width 26 height 12
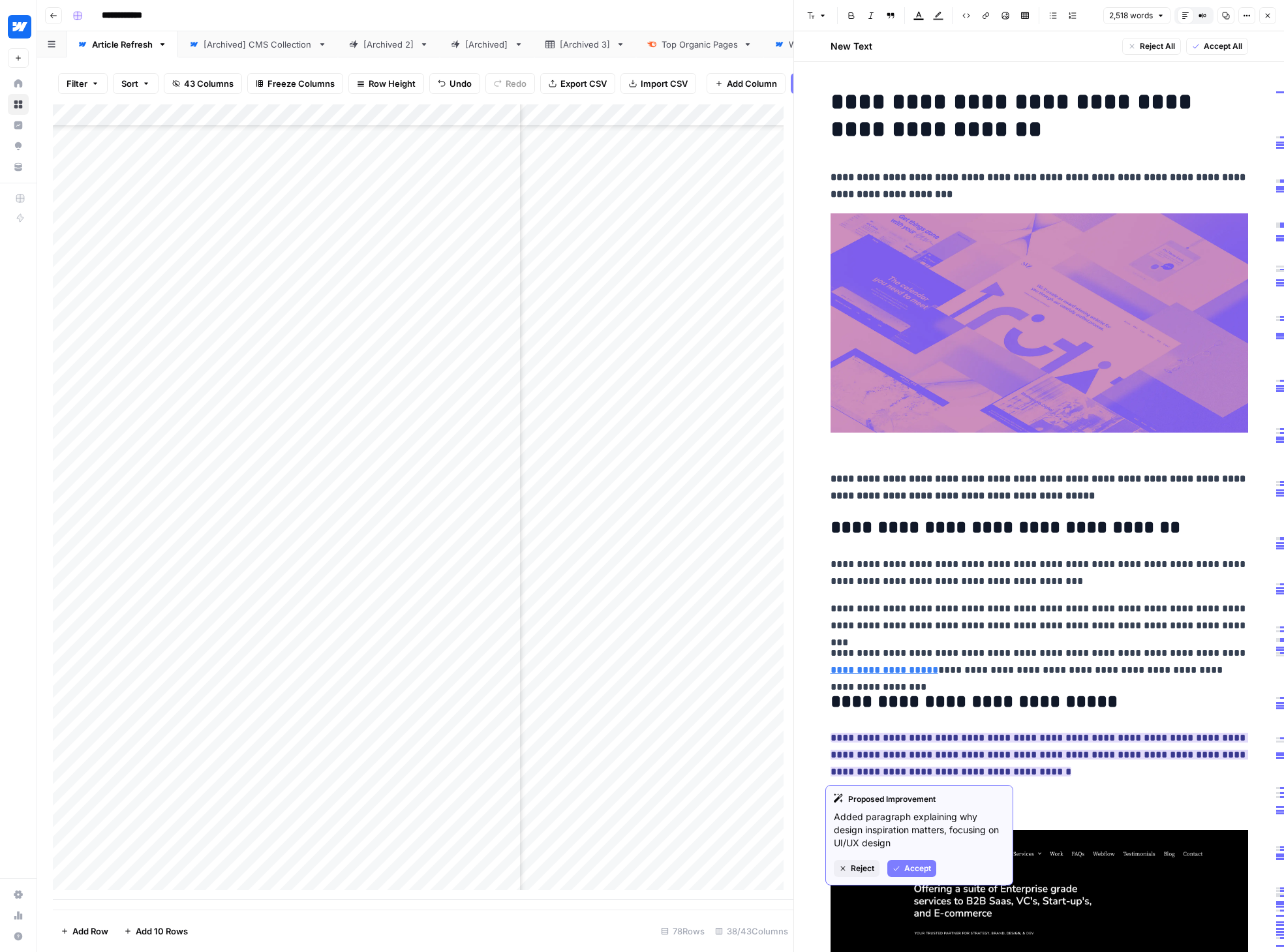
click at [906, 863] on span "Accept" at bounding box center [916, 868] width 26 height 12
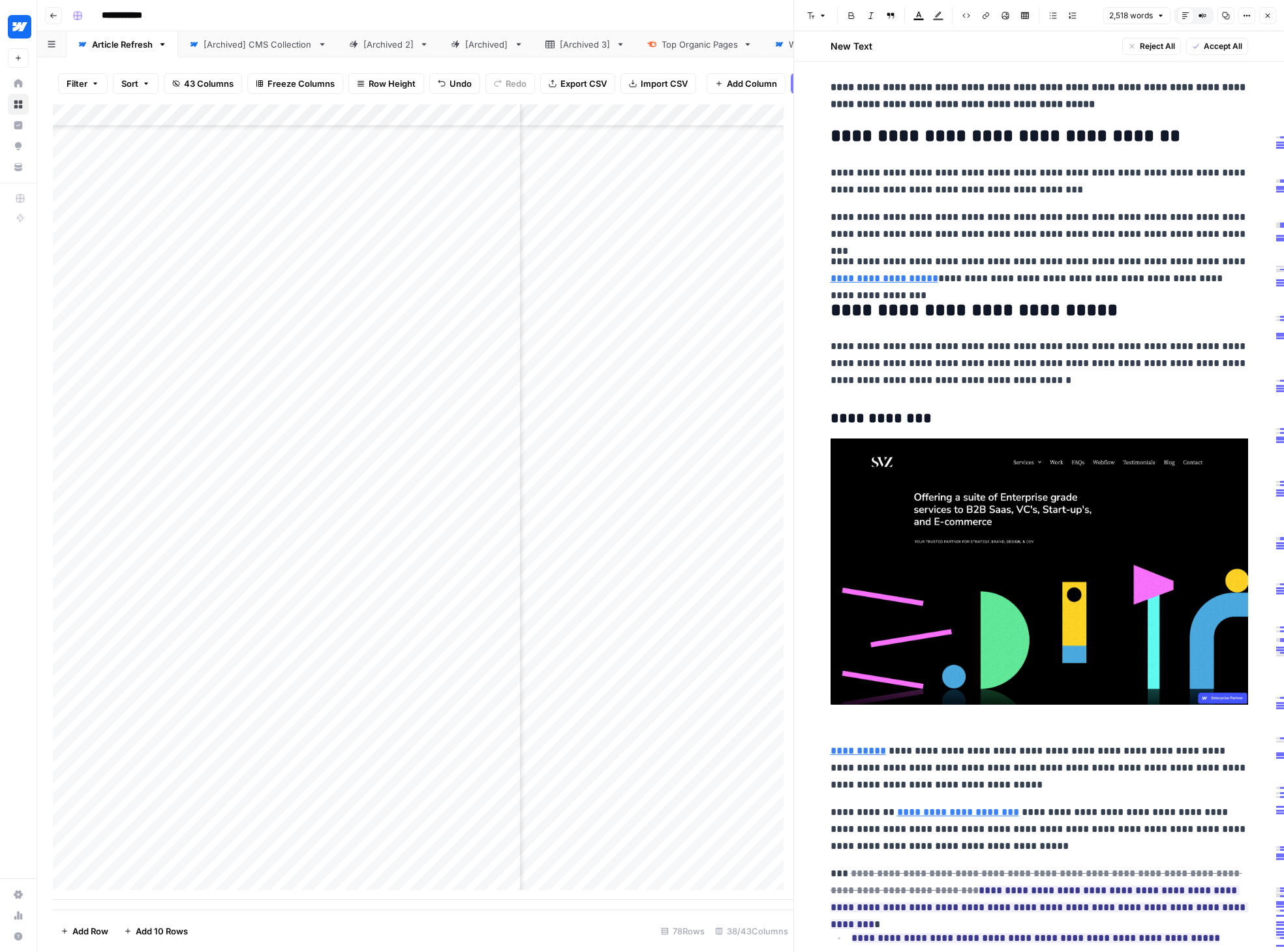
scroll to position [661, 0]
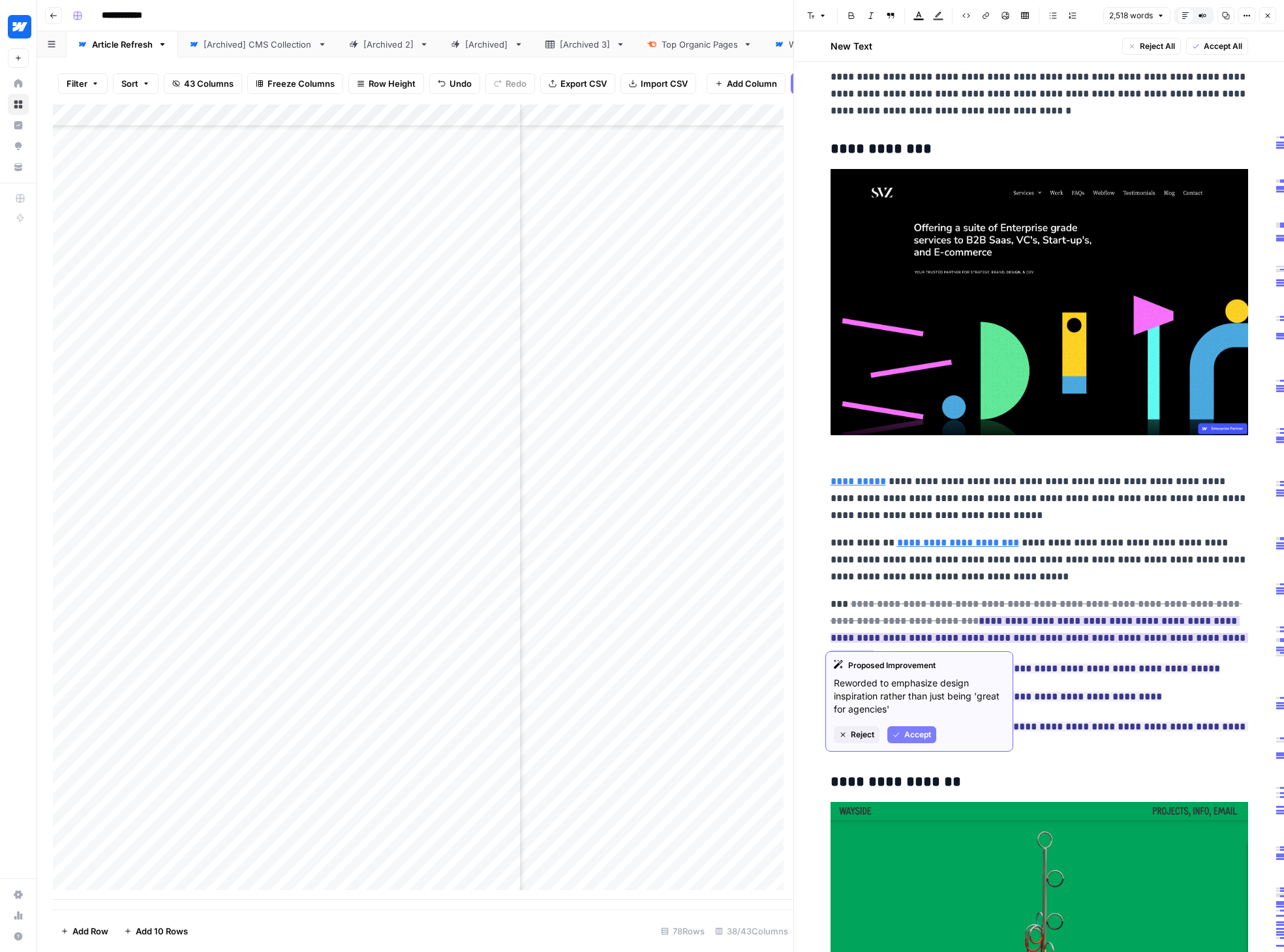
click at [907, 732] on span "Accept" at bounding box center [916, 734] width 26 height 12
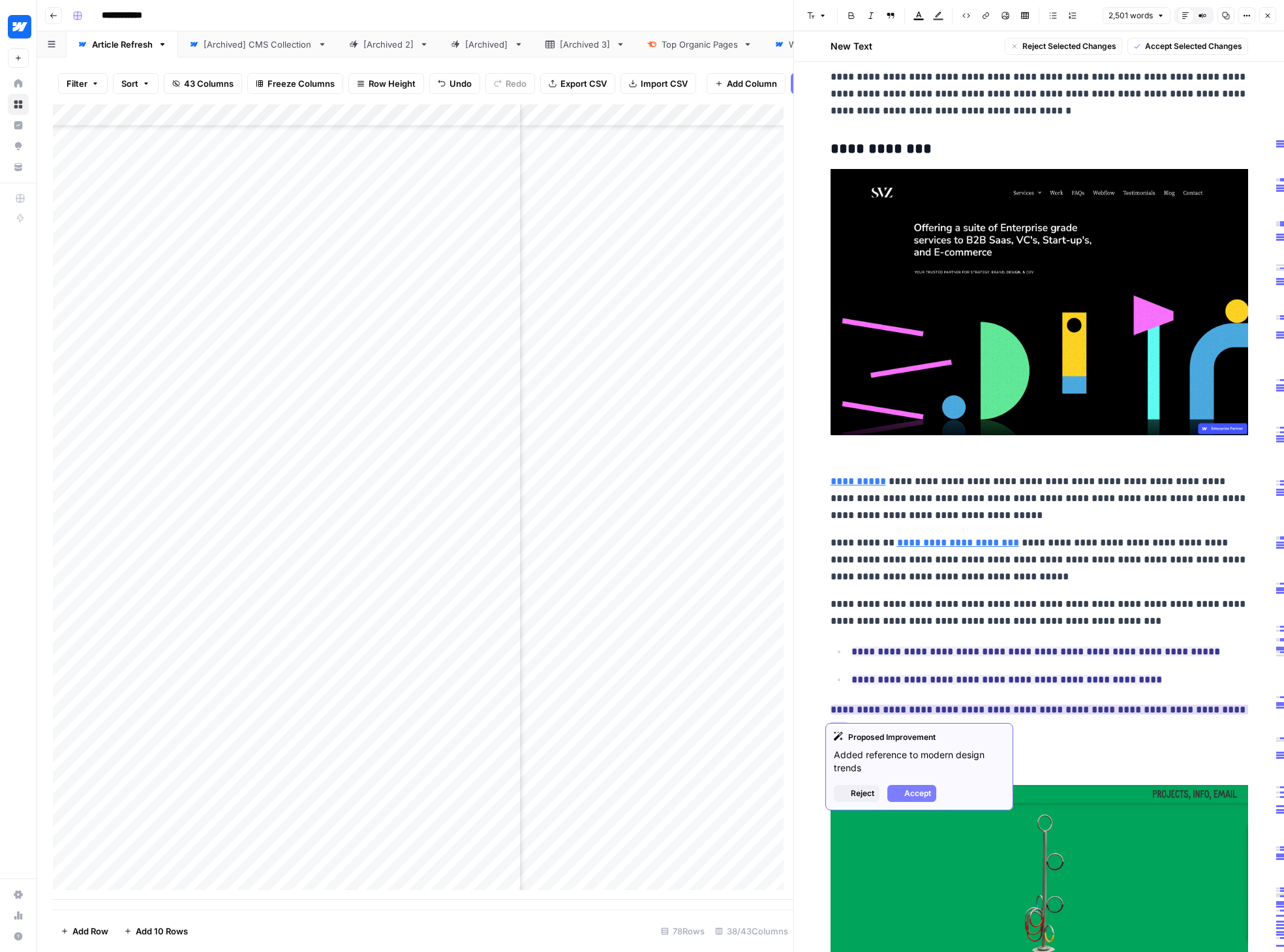
drag, startPoint x: 1007, startPoint y: 638, endPoint x: 1085, endPoint y: 710, distance: 106.2
click at [1052, 47] on span "Accept Selected Changes" at bounding box center [1193, 46] width 98 height 12
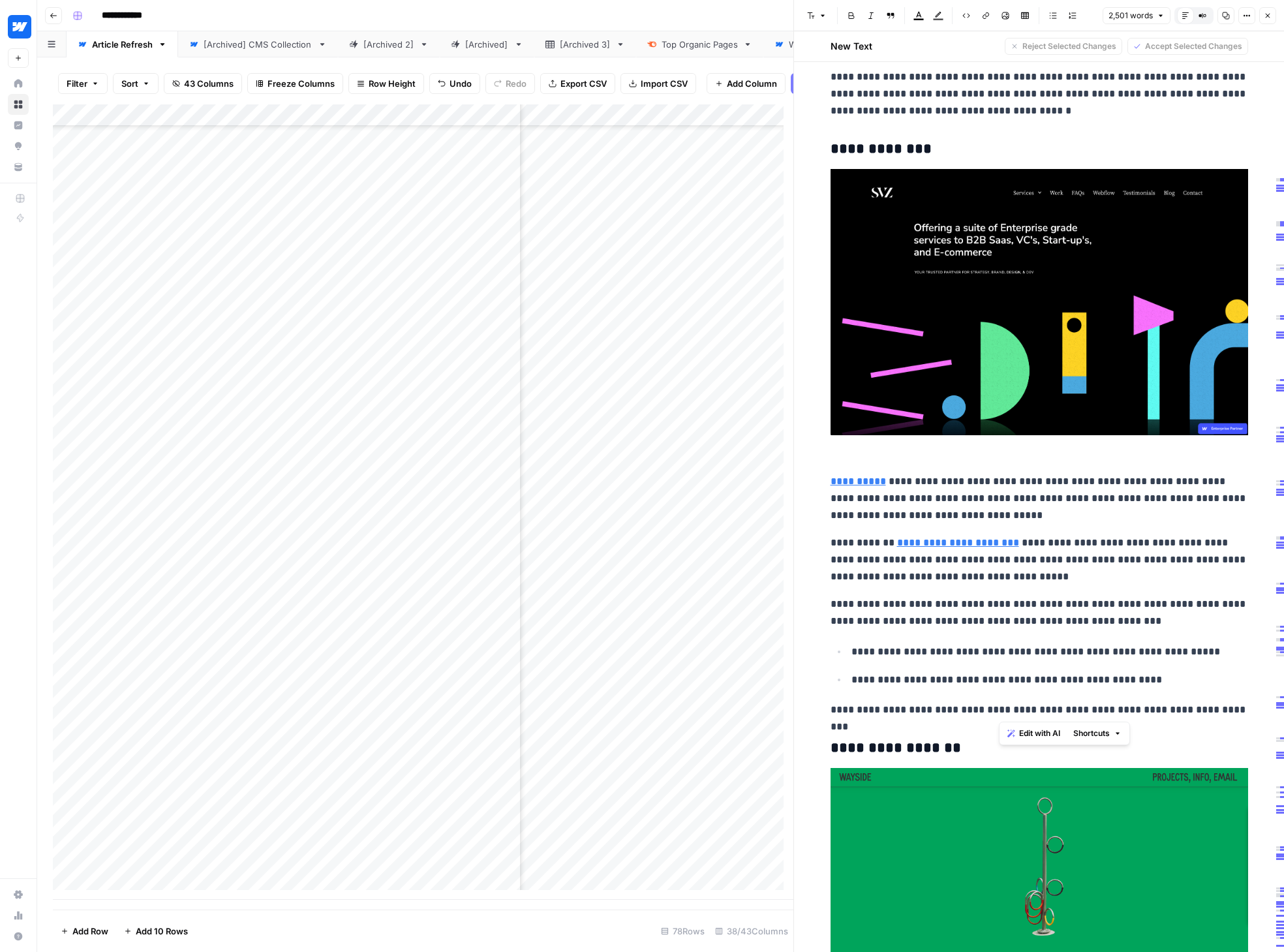
click at [1052, 555] on p "**********" at bounding box center [1040, 560] width 418 height 51
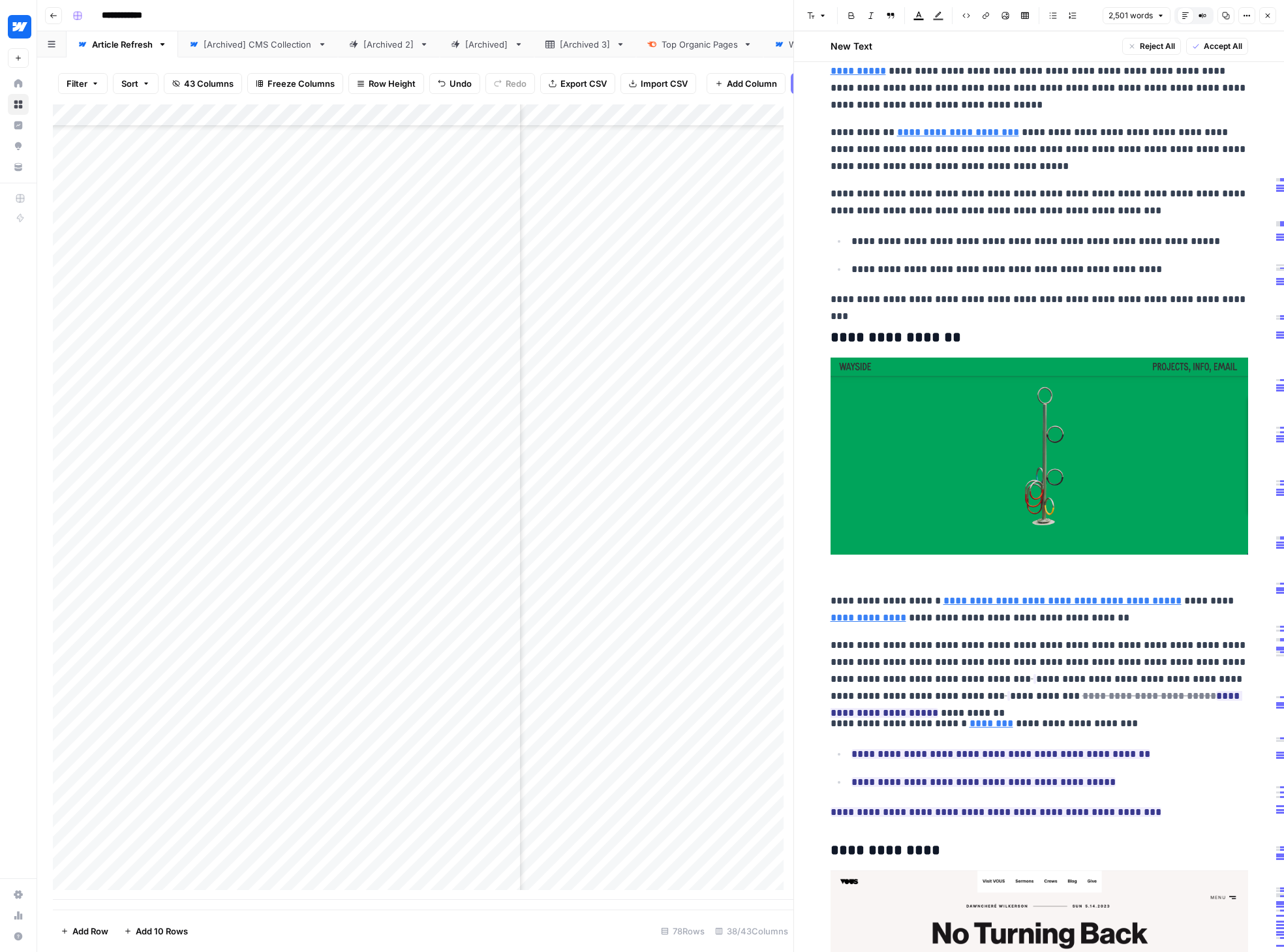
scroll to position [1245, 0]
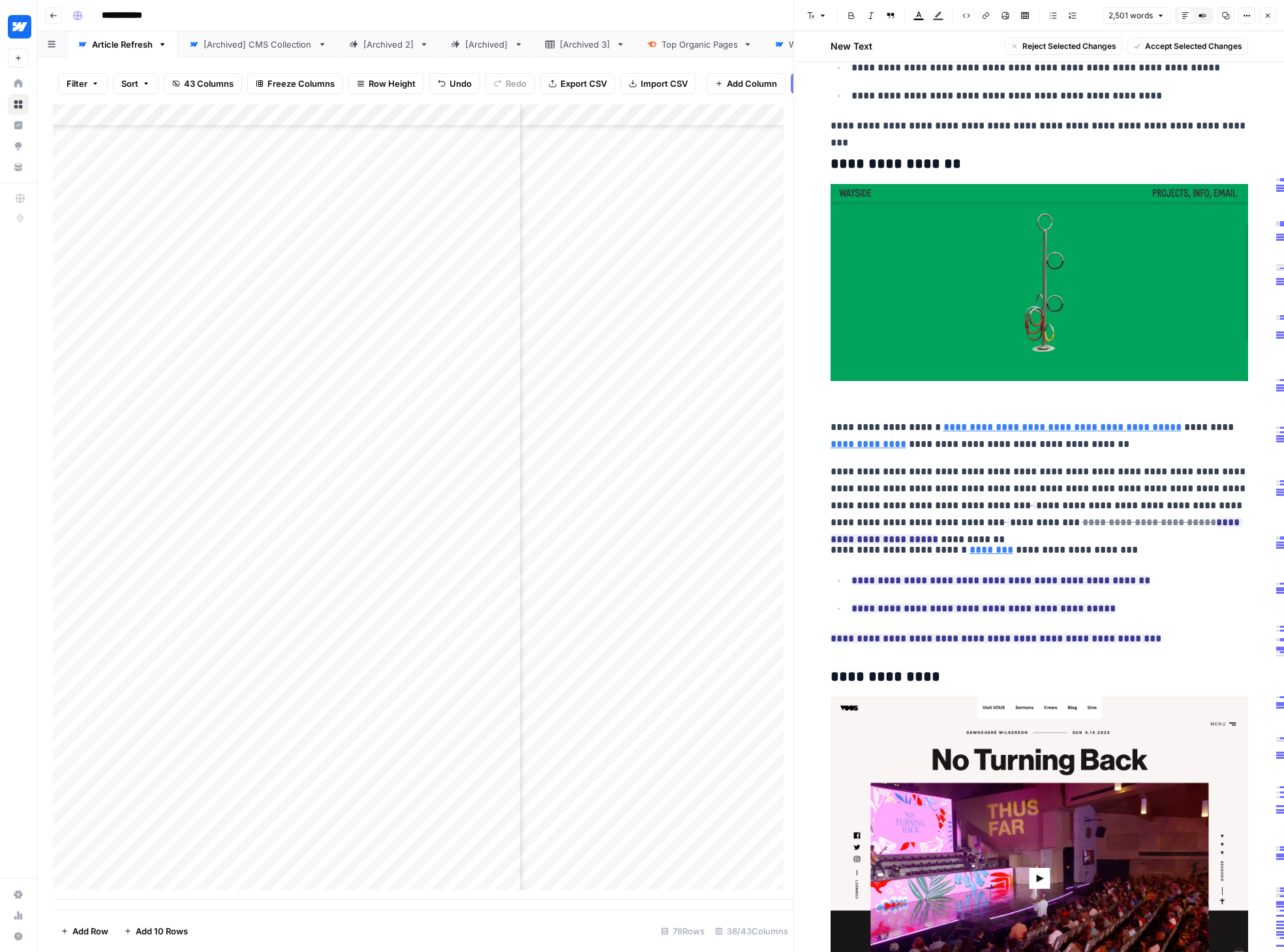
drag, startPoint x: 907, startPoint y: 498, endPoint x: 1144, endPoint y: 645, distance: 278.9
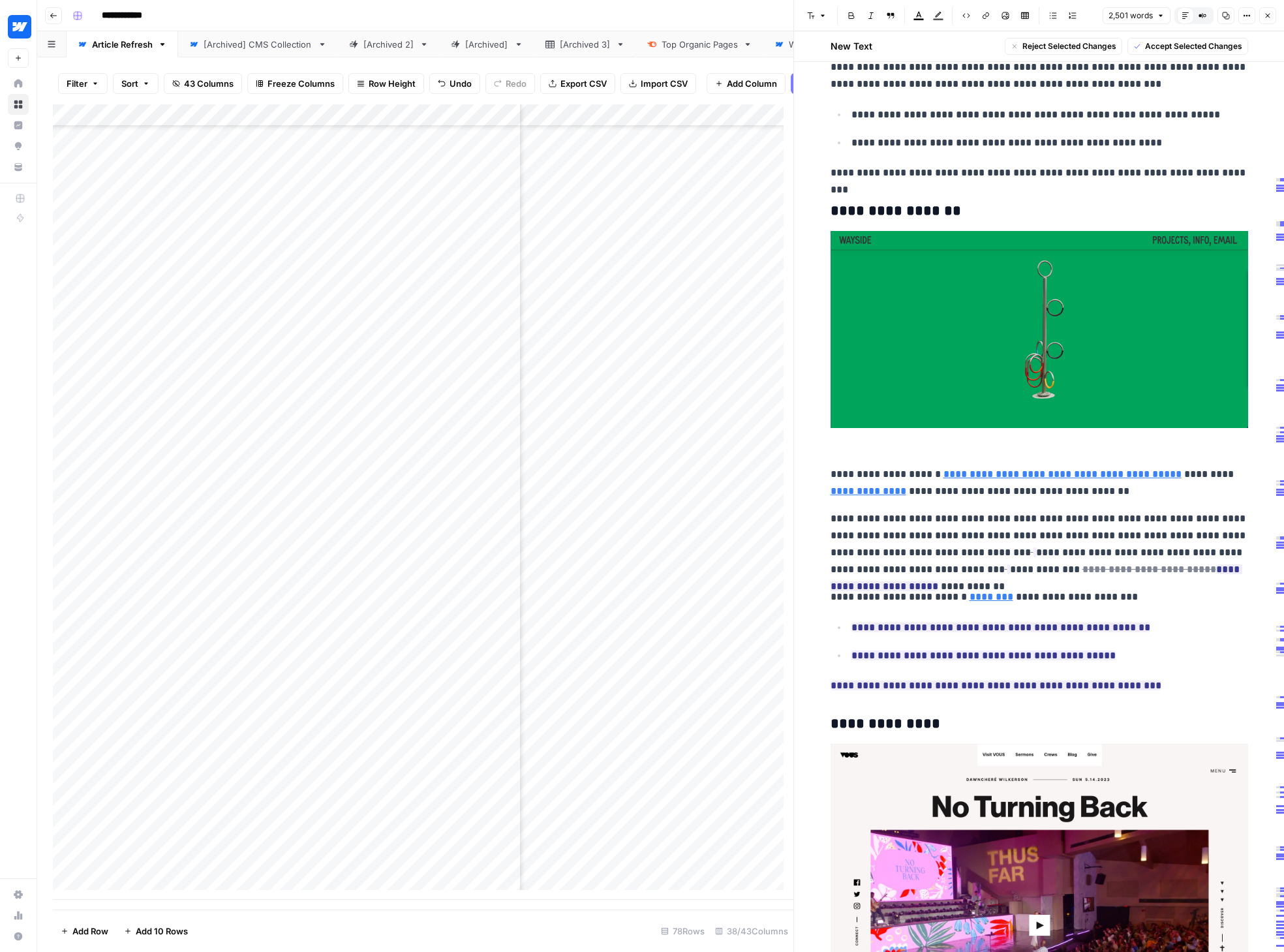
scroll to position [1194, 0]
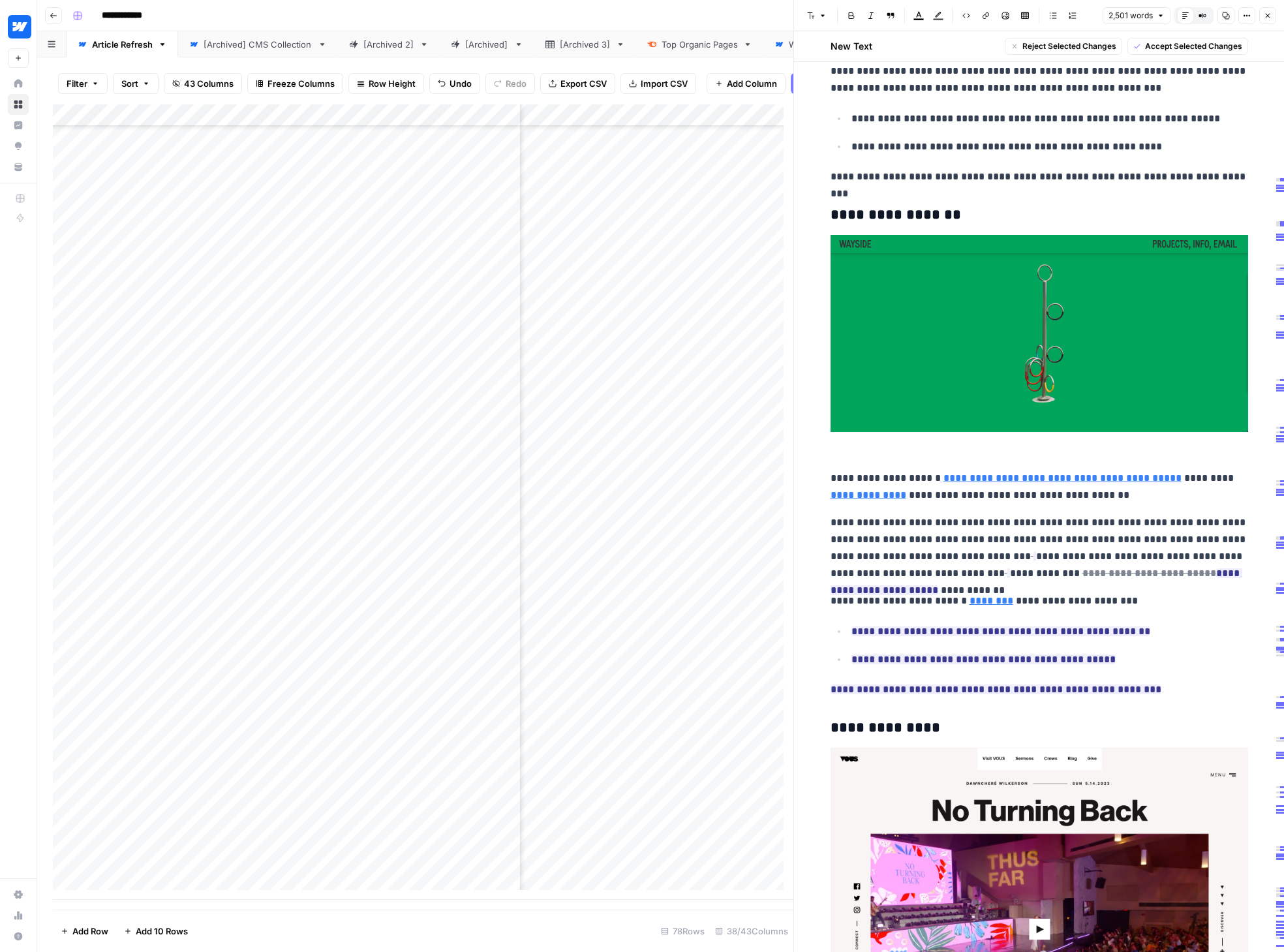
click at [1052, 45] on span "Accept Selected Changes" at bounding box center [1193, 46] width 98 height 12
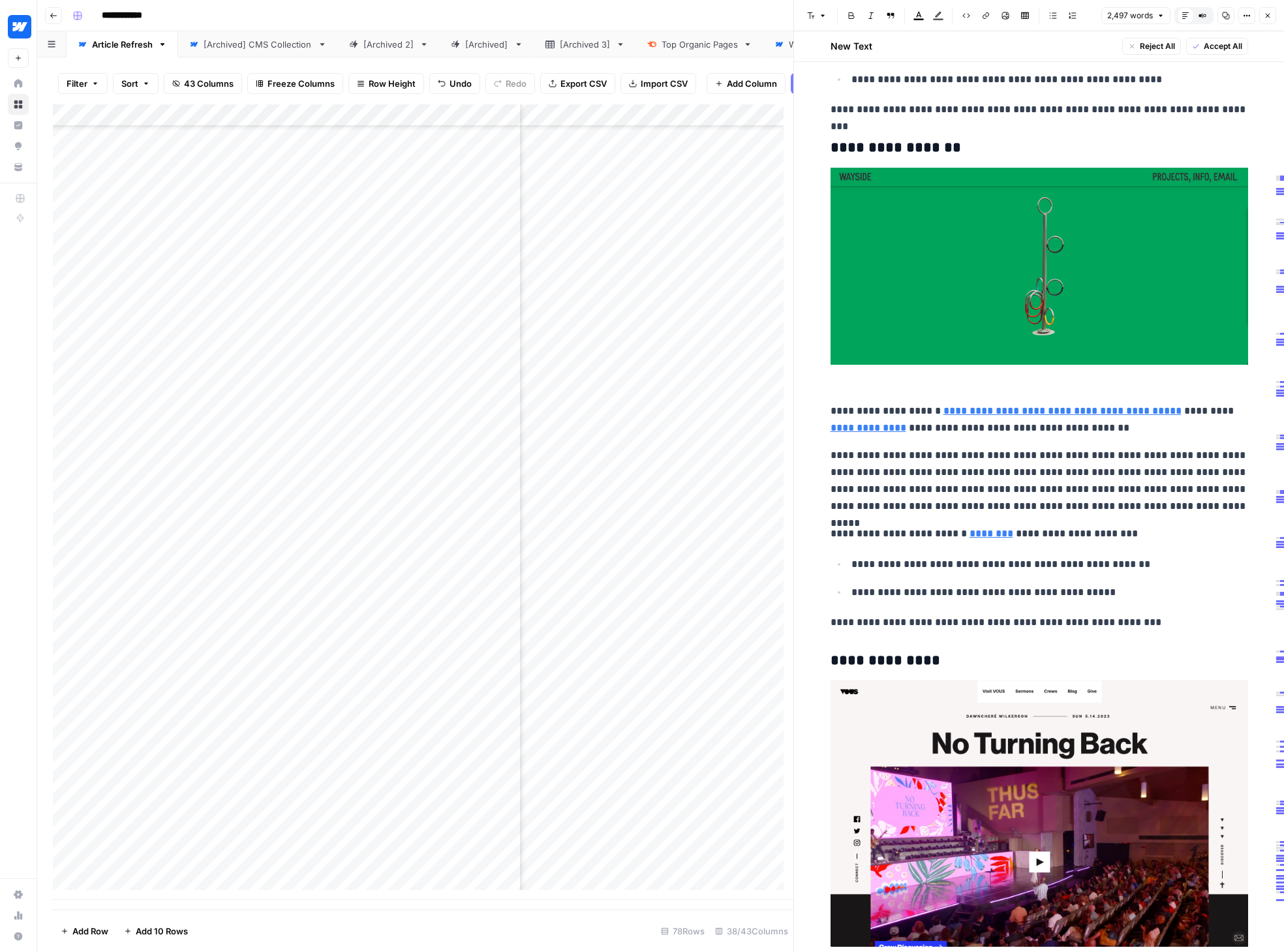
scroll to position [1273, 0]
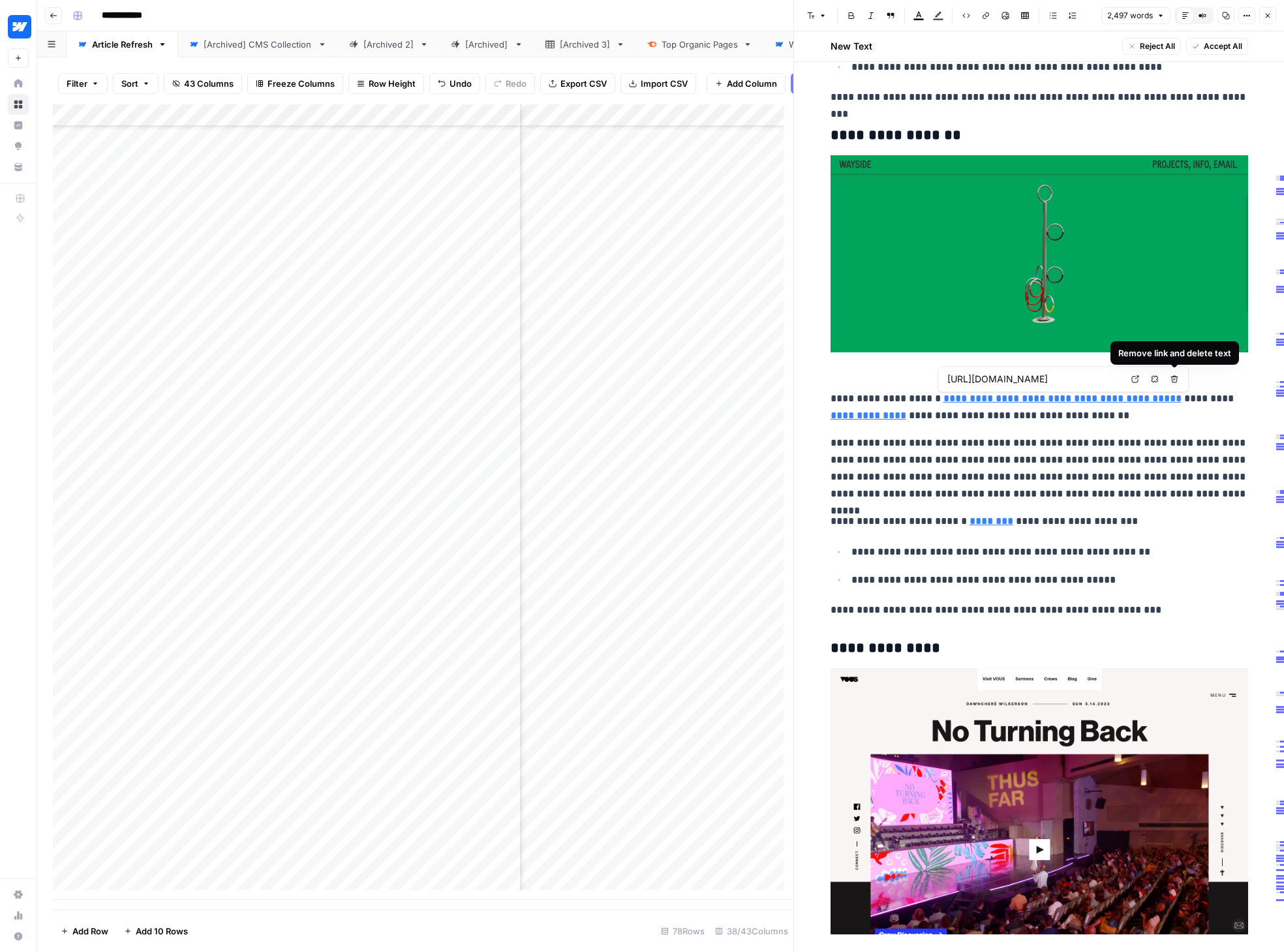
click at [1052, 384] on button "Remove link and delete text" at bounding box center [1174, 378] width 17 height 17
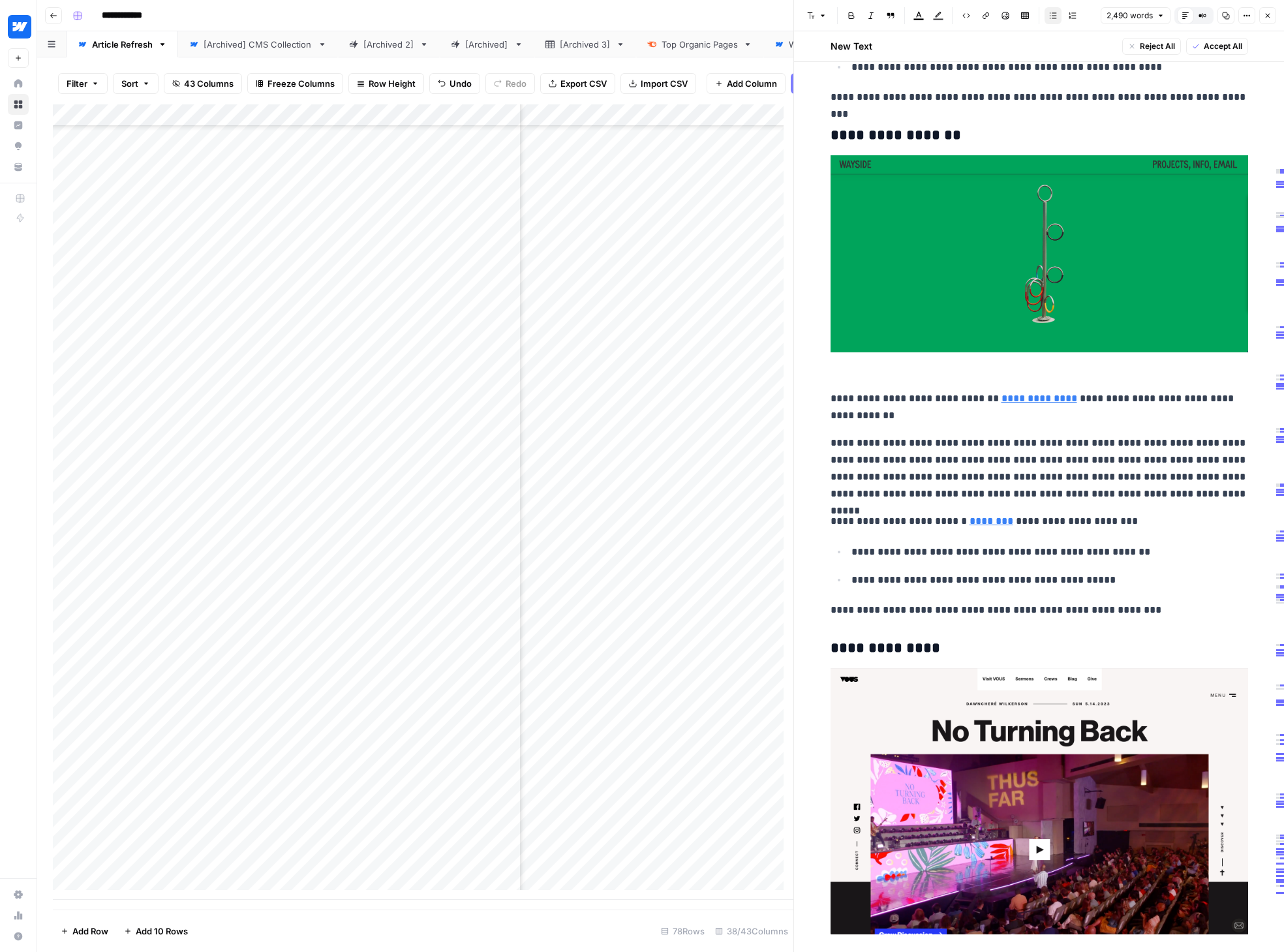
click at [947, 396] on p "**********" at bounding box center [1040, 407] width 418 height 34
click at [989, 396] on p "**********" at bounding box center [1040, 407] width 418 height 34
click at [979, 412] on p "**********" at bounding box center [1040, 407] width 418 height 34
drag, startPoint x: 946, startPoint y: 399, endPoint x: 1202, endPoint y: 398, distance: 256.0
click at [1052, 398] on p "**********" at bounding box center [1040, 407] width 418 height 34
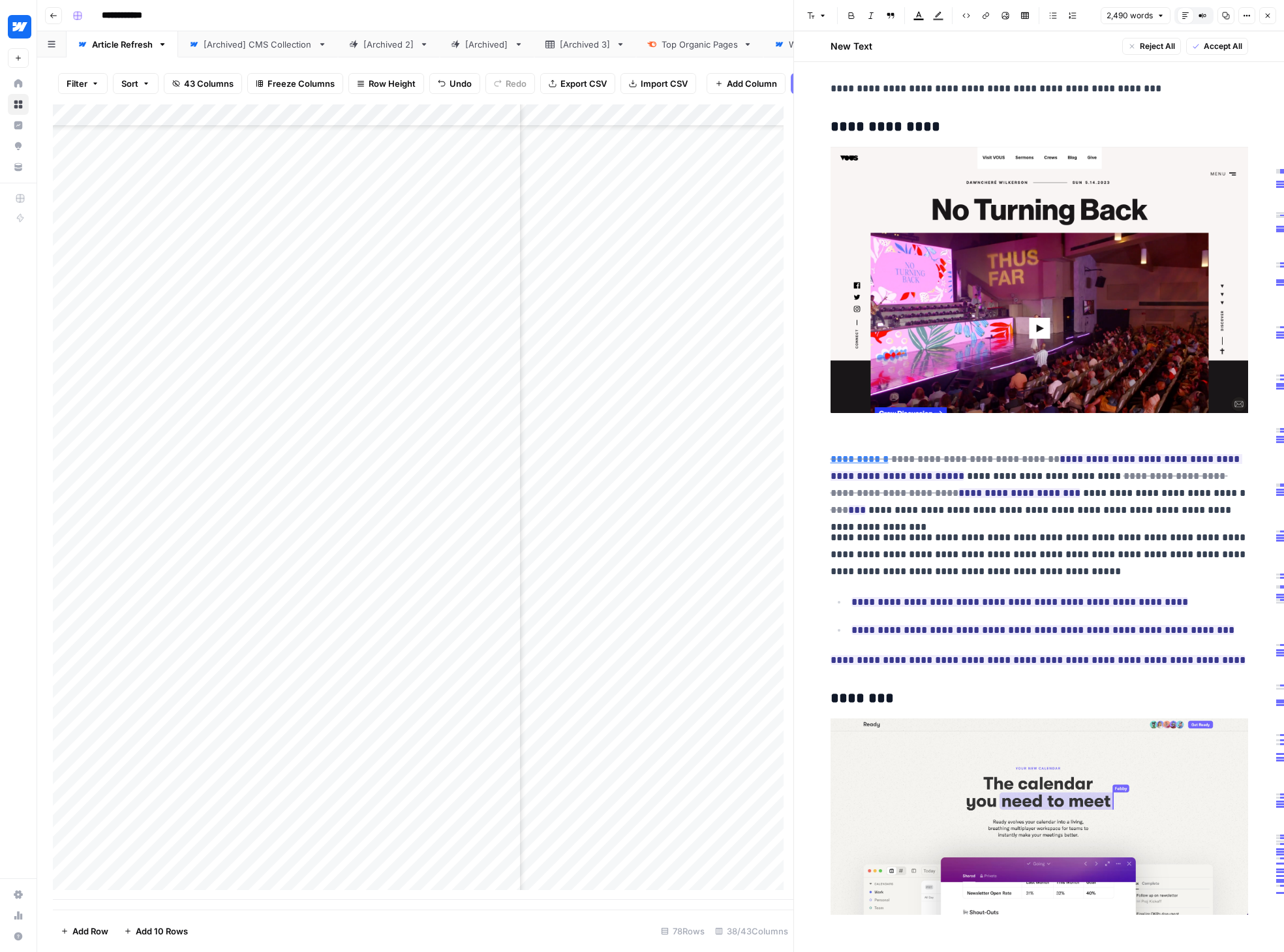
scroll to position [1804, 0]
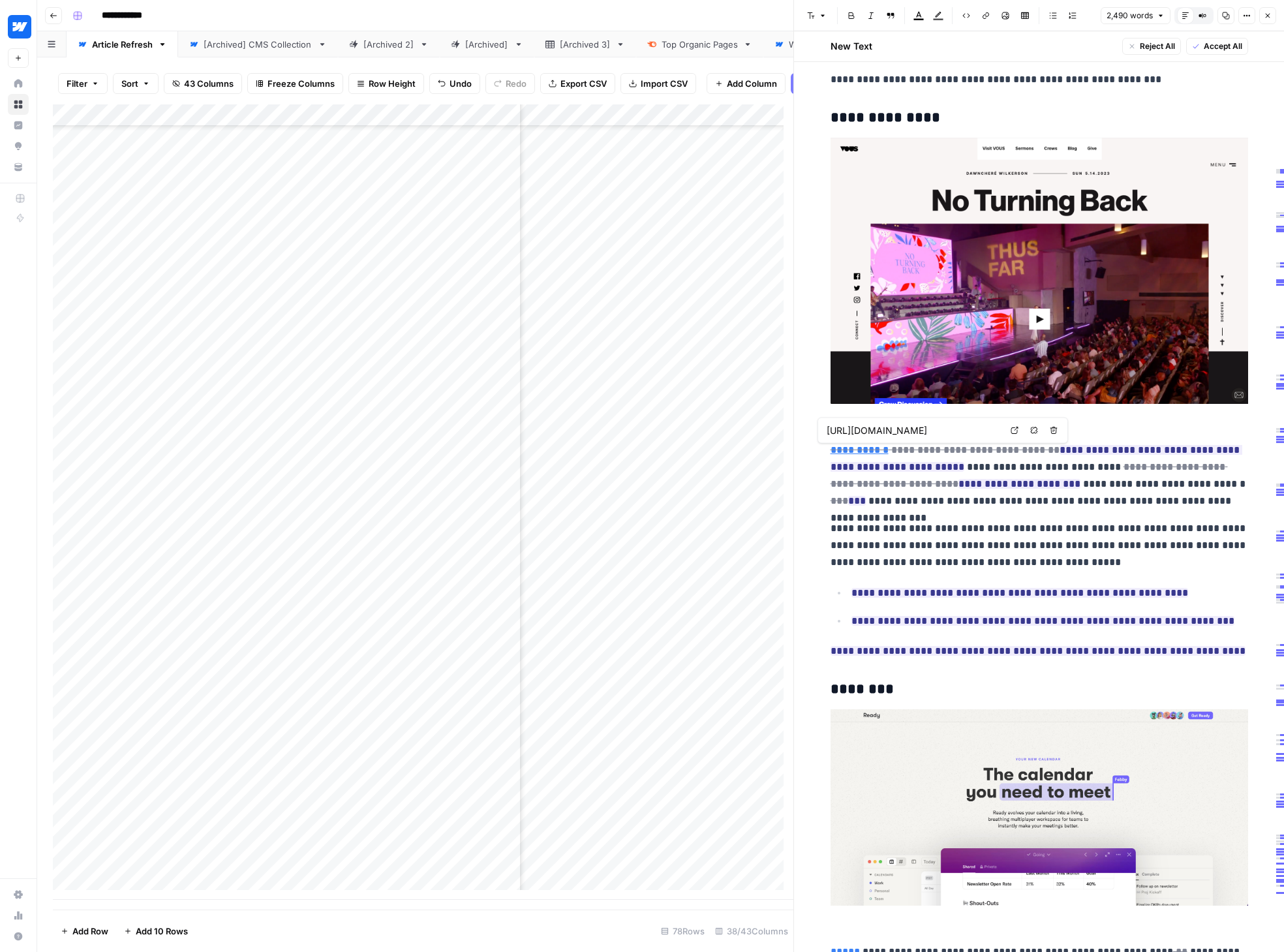
drag, startPoint x: 940, startPoint y: 429, endPoint x: 826, endPoint y: 429, distance: 114.0
click at [826, 429] on input "[URL][DOMAIN_NAME]" at bounding box center [913, 430] width 173 height 13
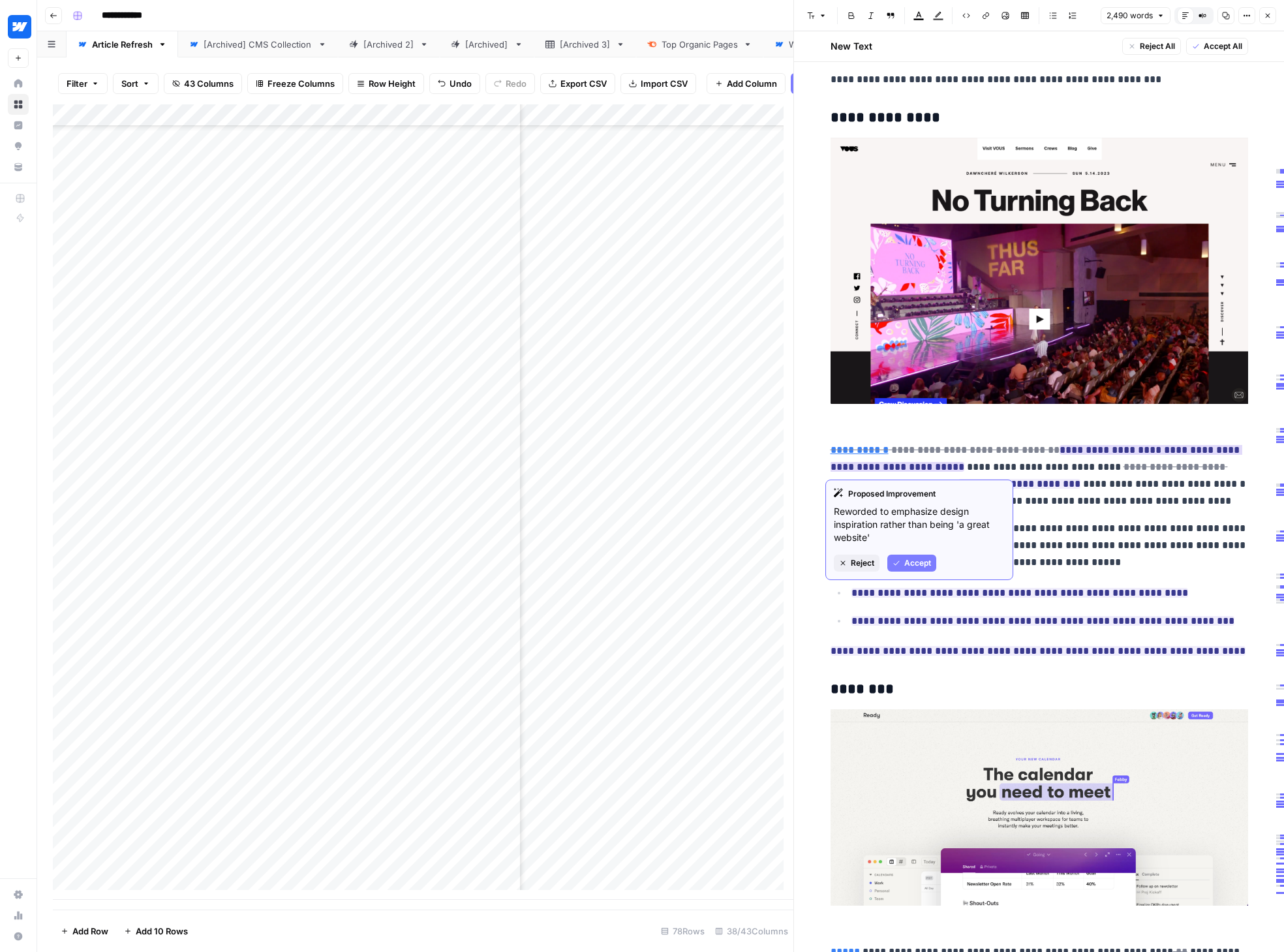
click at [925, 566] on span "Accept" at bounding box center [916, 563] width 26 height 12
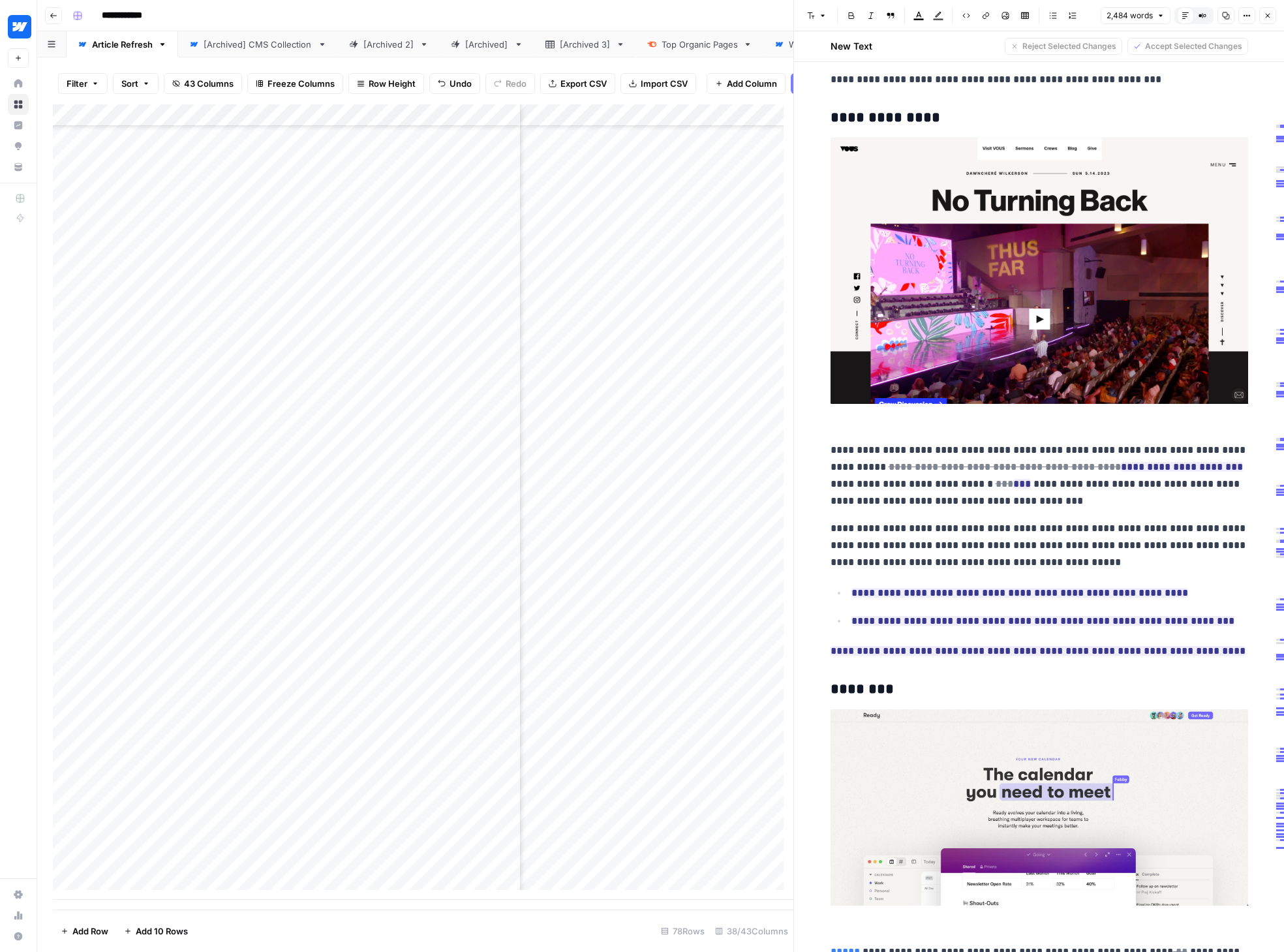
drag, startPoint x: 889, startPoint y: 446, endPoint x: 819, endPoint y: 453, distance: 70.3
click at [989, 16] on icon "button" at bounding box center [985, 16] width 8 height 8
click at [949, 103] on input "Link" at bounding box center [985, 109] width 187 height 13
paste input "[URL][DOMAIN_NAME]"
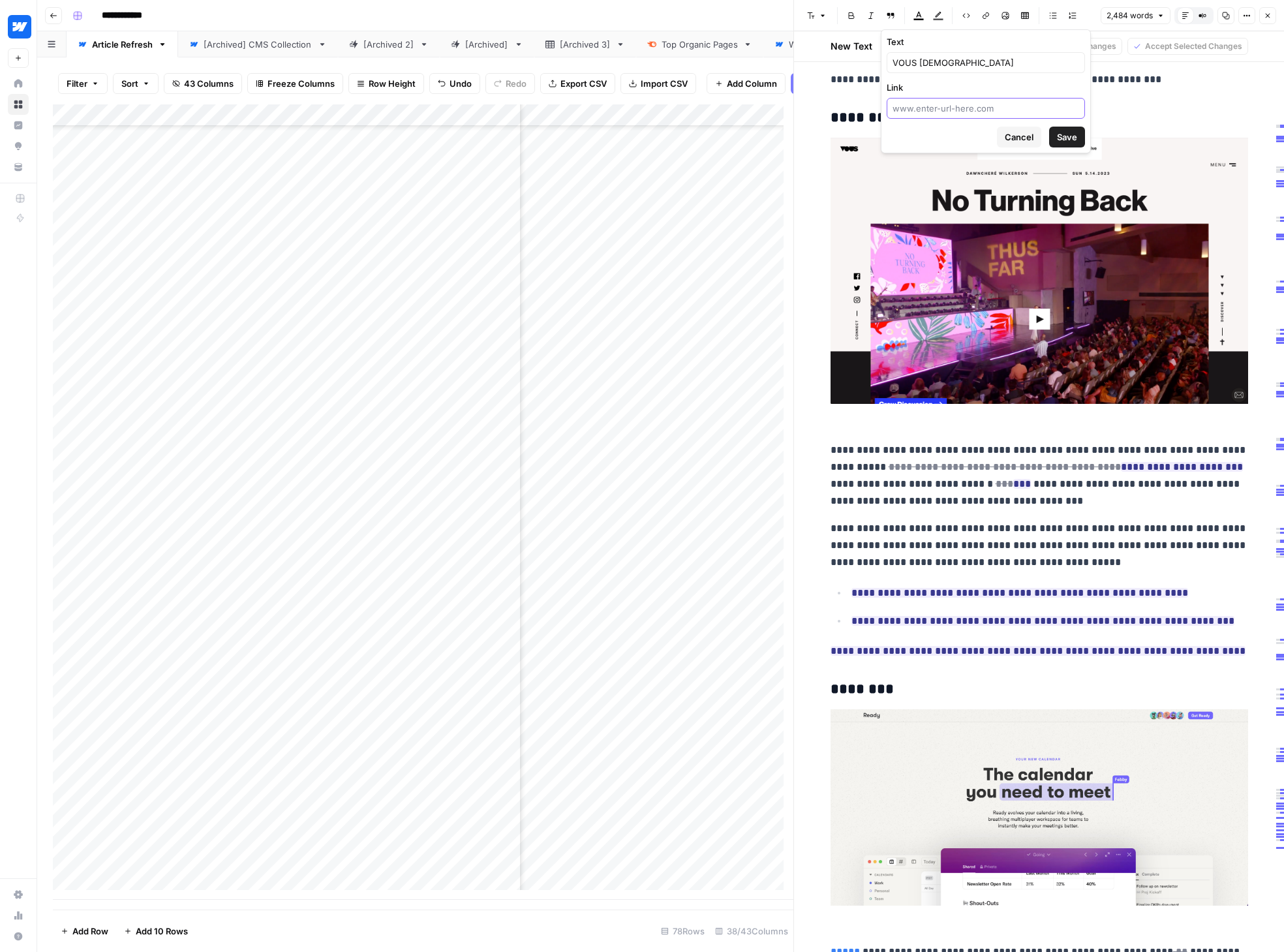
type input "[URL][DOMAIN_NAME]"
click at [1052, 138] on span "Save" at bounding box center [1067, 137] width 20 height 13
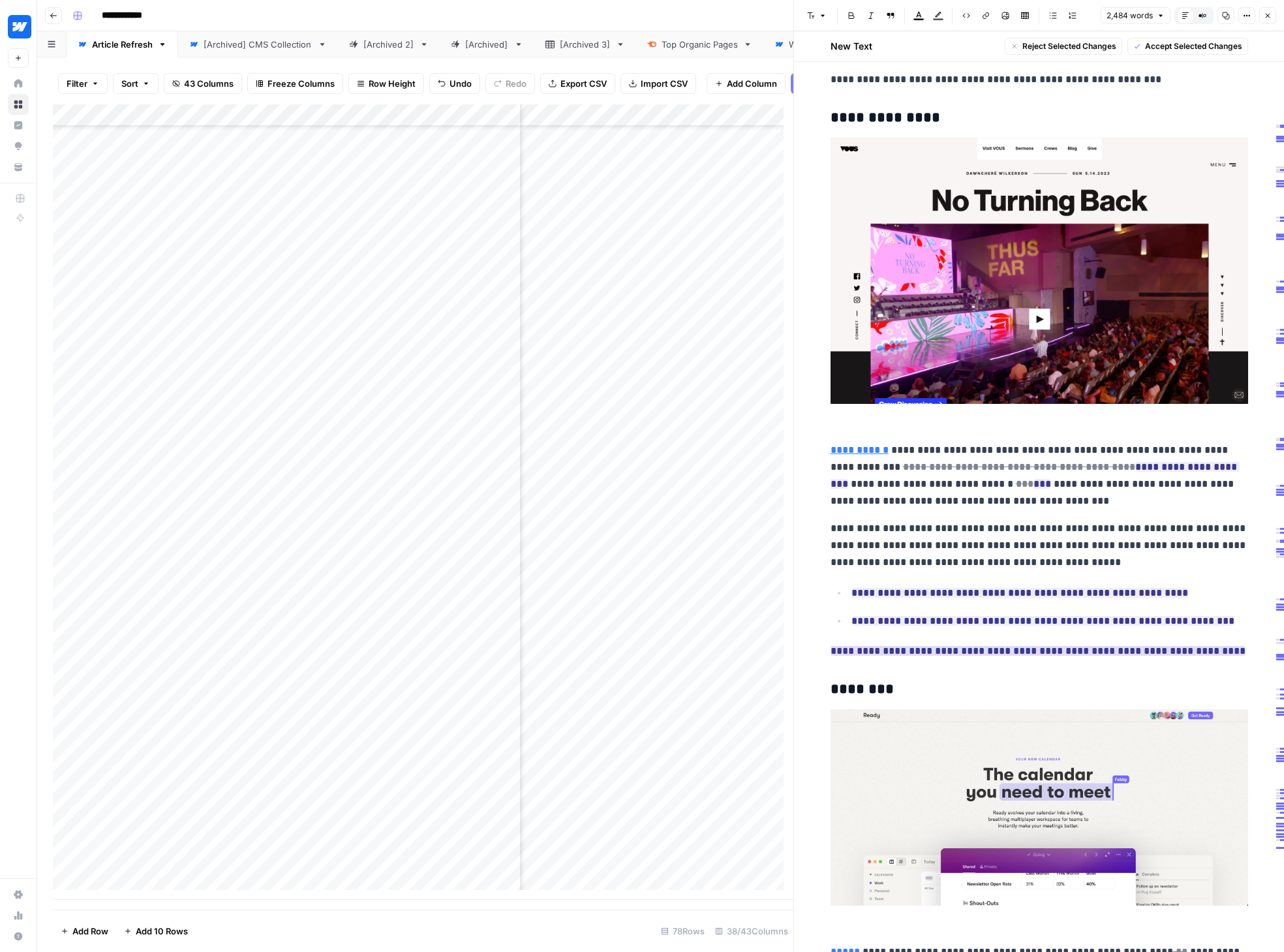
drag, startPoint x: 1115, startPoint y: 447, endPoint x: 1165, endPoint y: 652, distance: 211.0
click at [1052, 47] on span "Accept Selected Changes" at bounding box center [1193, 46] width 98 height 12
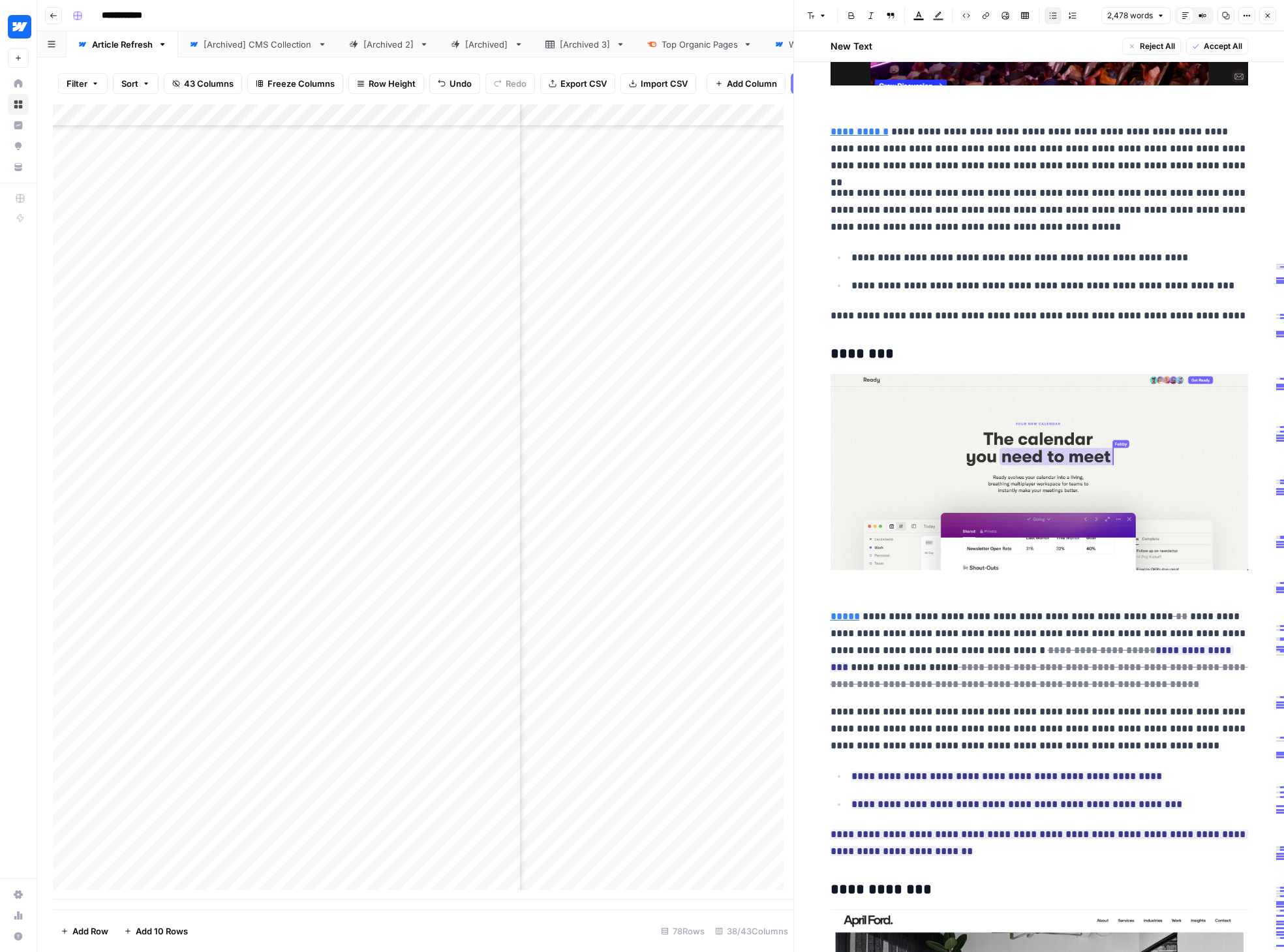
scroll to position [2300, 0]
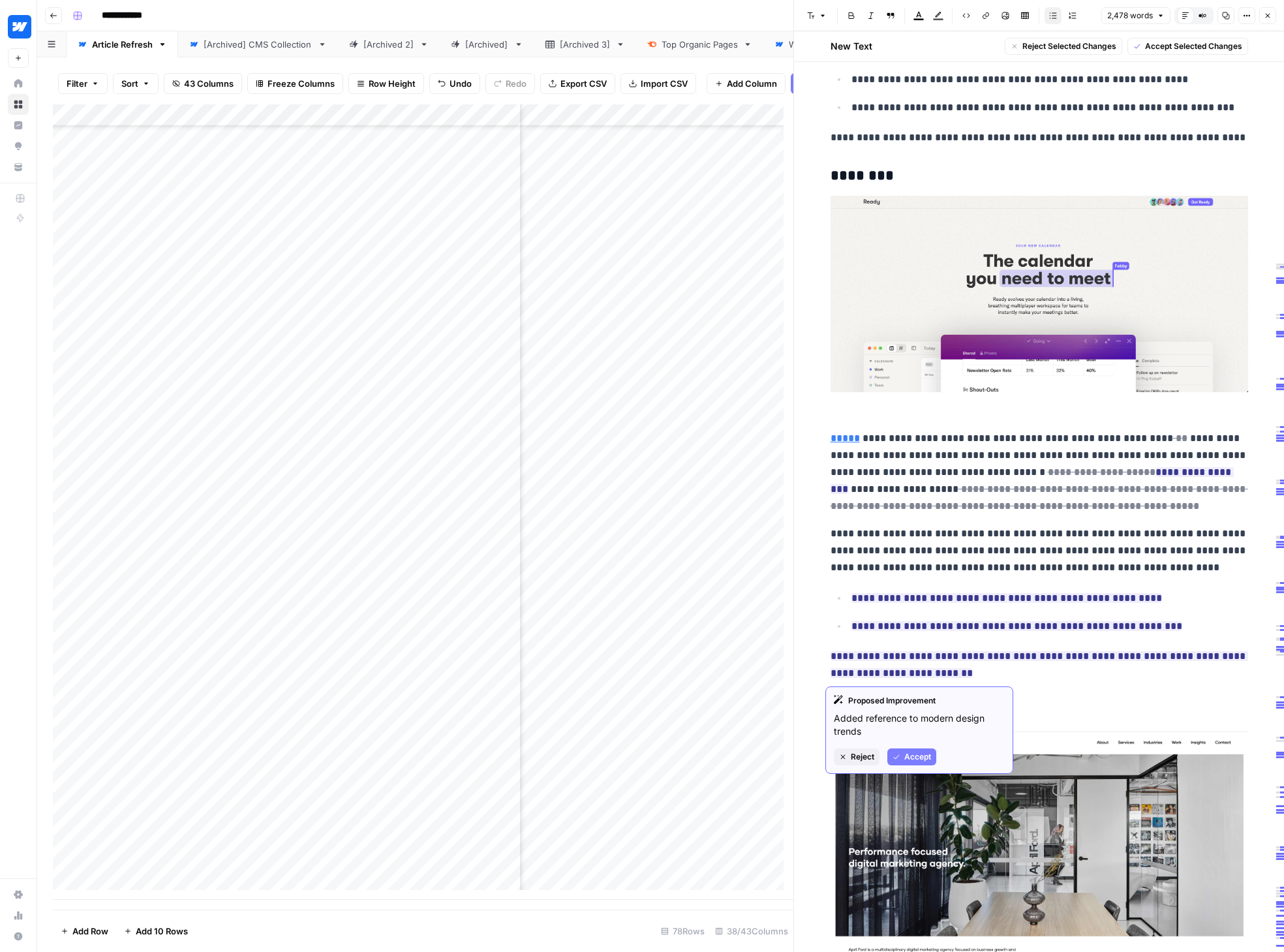
drag, startPoint x: 964, startPoint y: 450, endPoint x: 1115, endPoint y: 673, distance: 269.3
click at [1052, 52] on button "Accept Selected Changes" at bounding box center [1187, 46] width 120 height 17
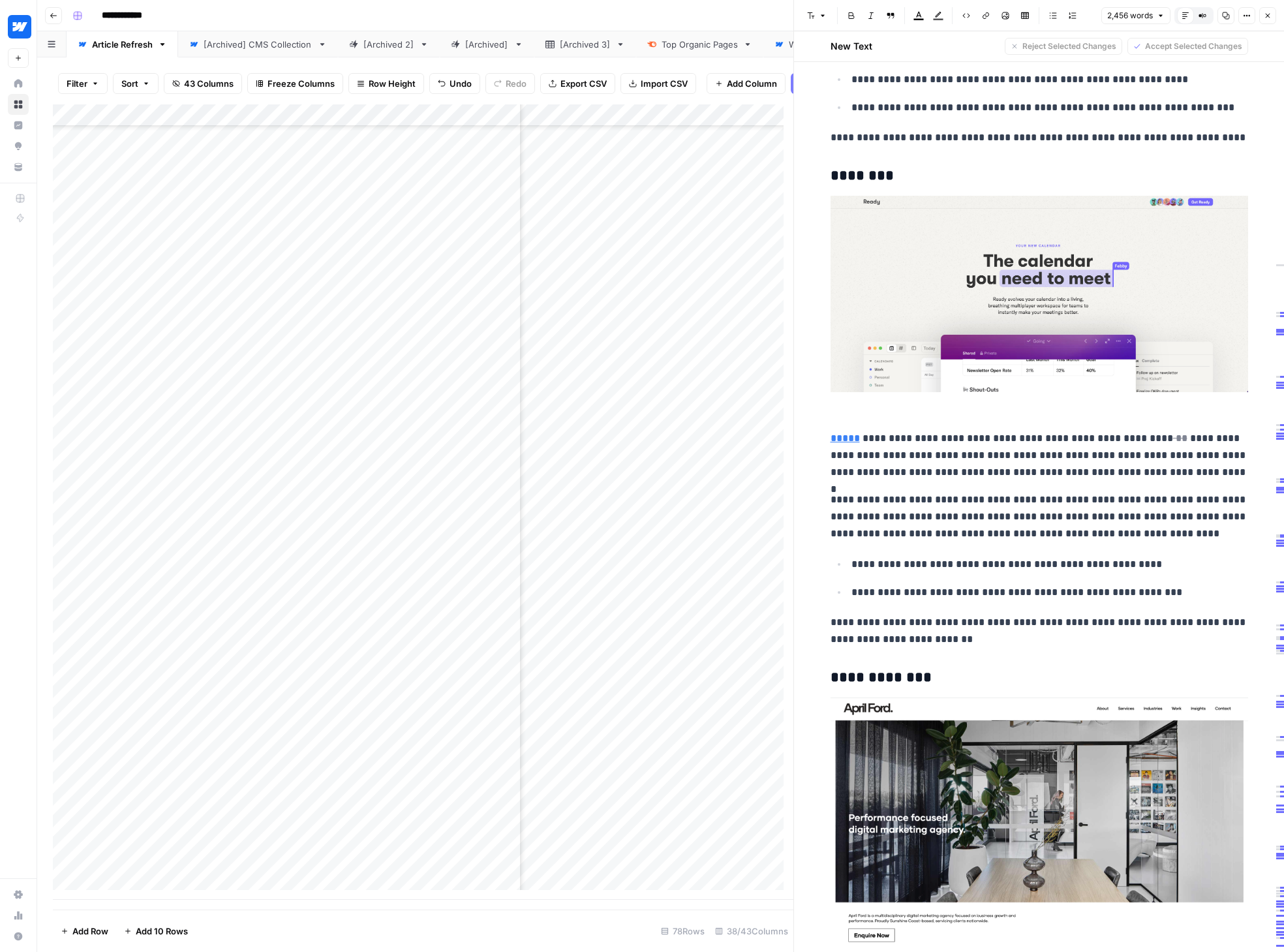
click at [1052, 574] on ul "**********" at bounding box center [1040, 578] width 418 height 46
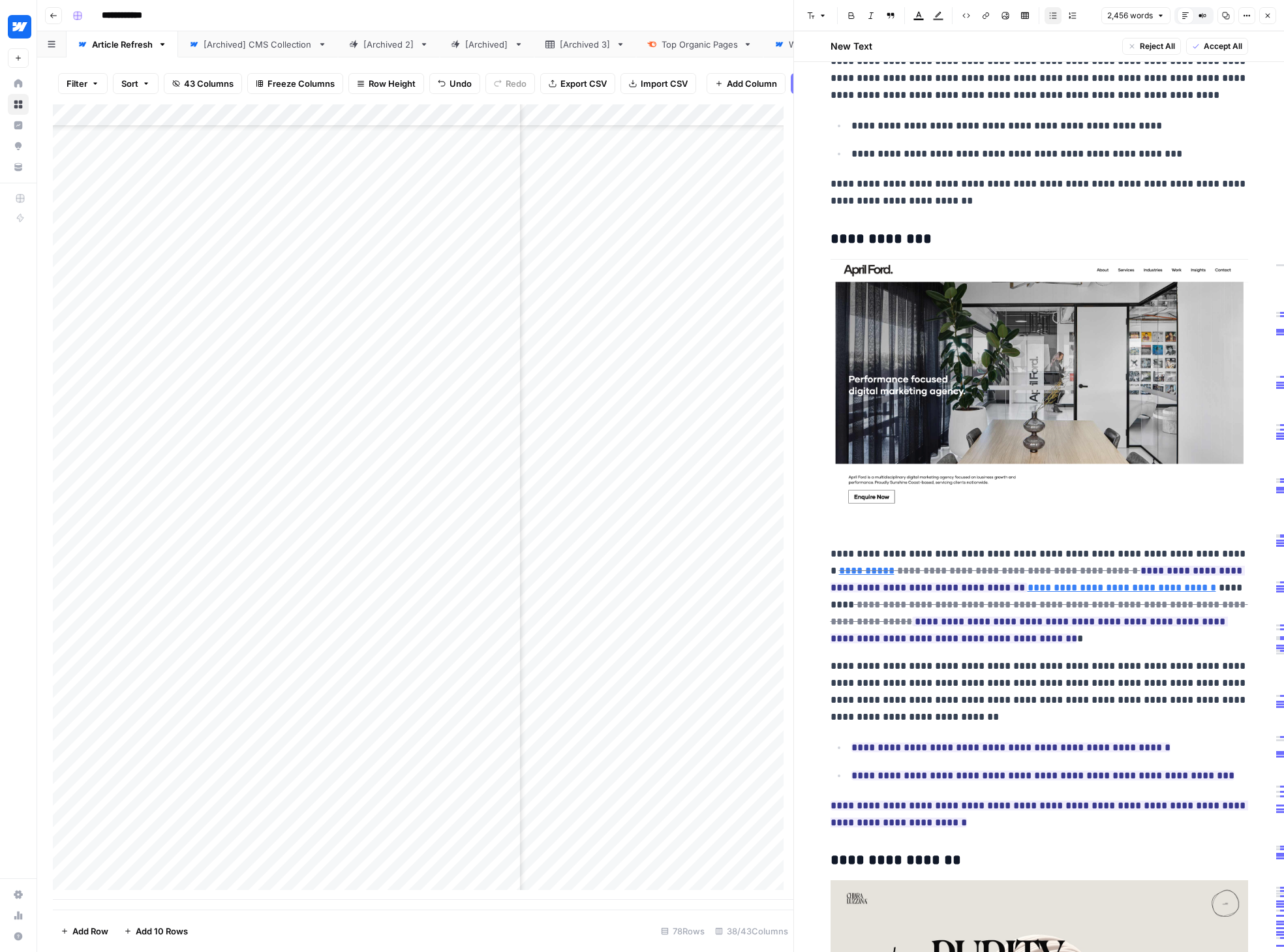
scroll to position [2739, 0]
type input "[URL][DOMAIN_NAME]"
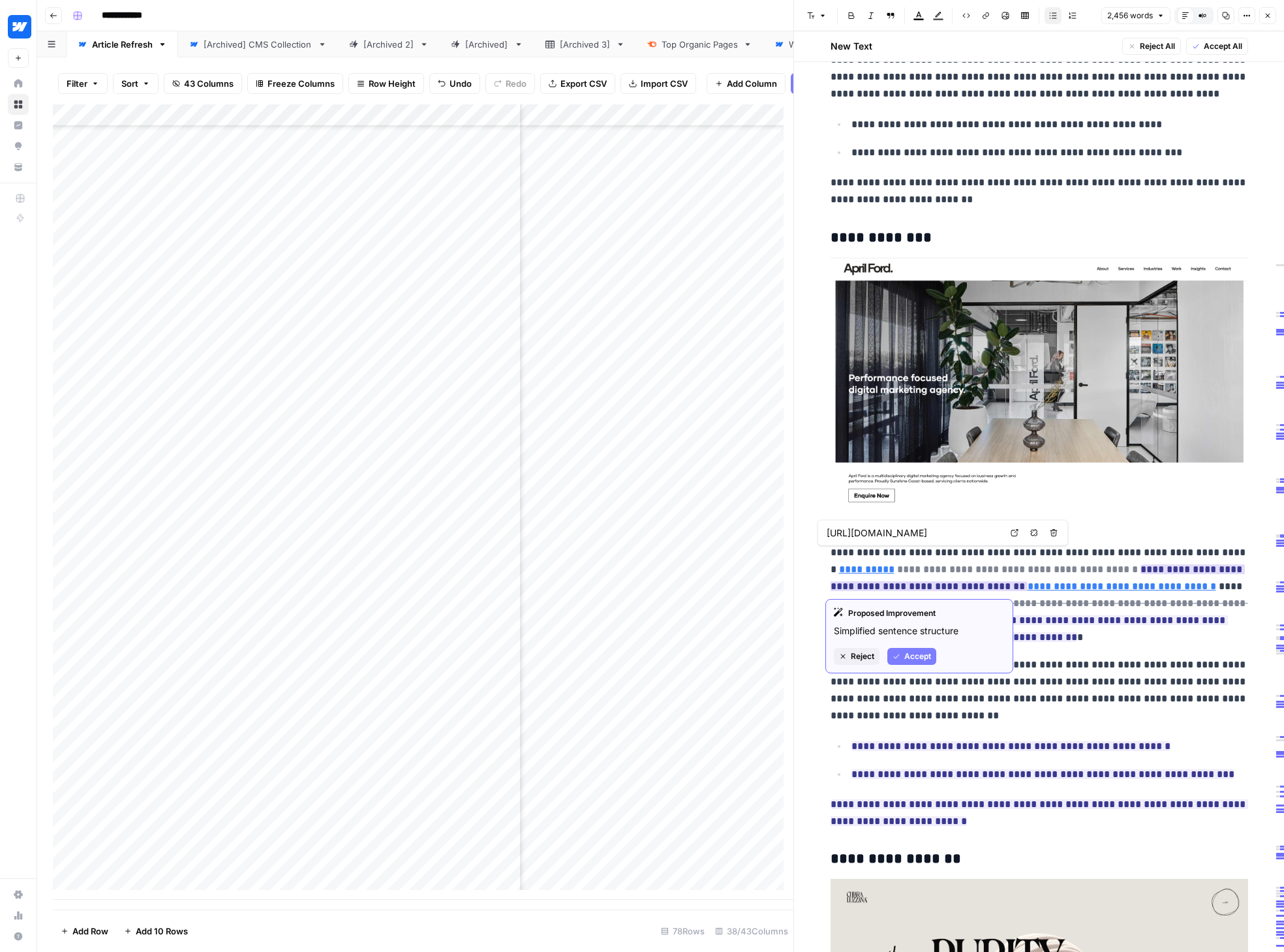
click at [839, 567] on link "**********" at bounding box center [866, 569] width 56 height 10
click at [947, 531] on p at bounding box center [1040, 396] width 418 height 276
click at [839, 570] on link "**********" at bounding box center [866, 569] width 56 height 10
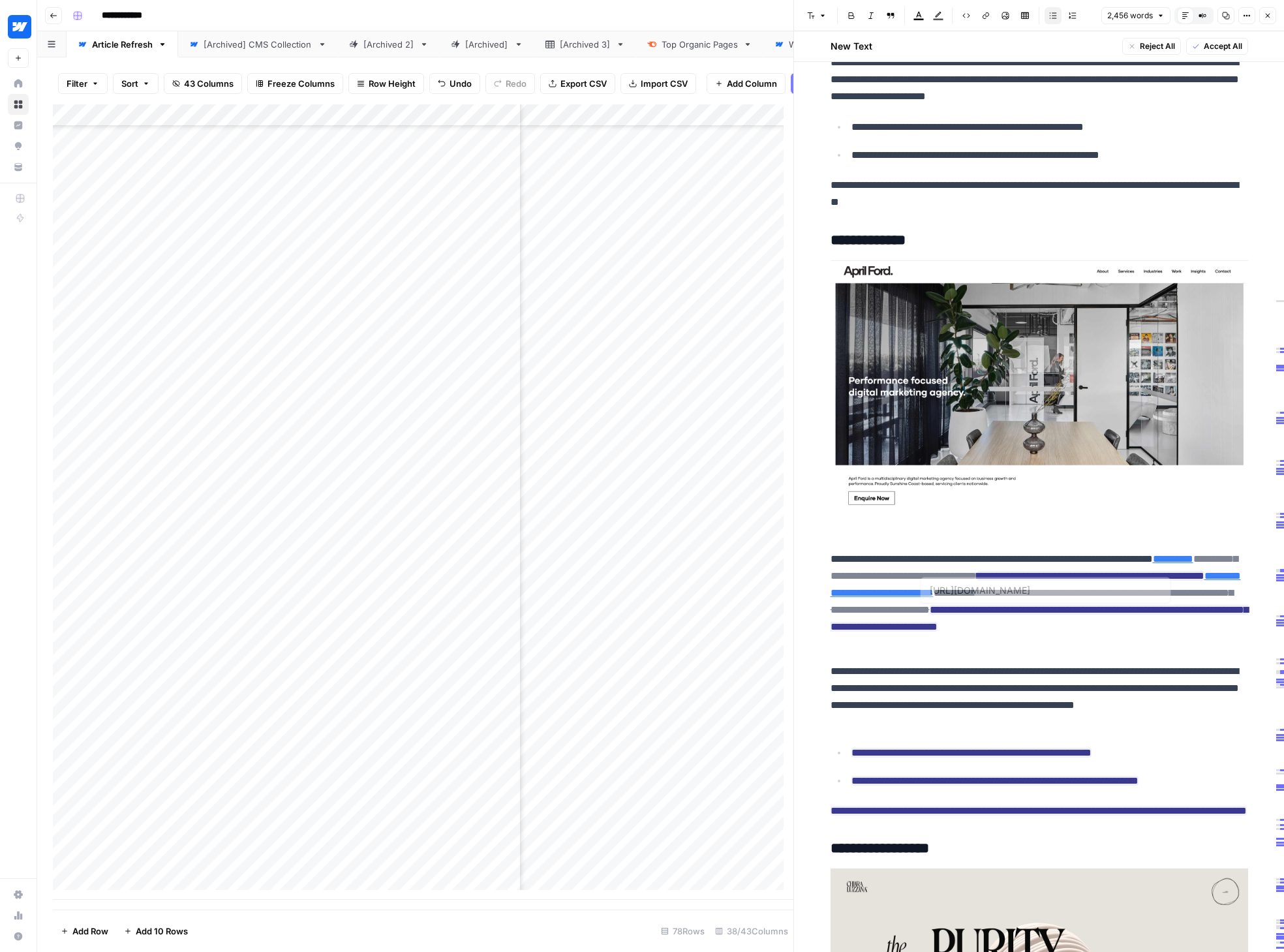
type input "[URL][DOMAIN_NAME]"
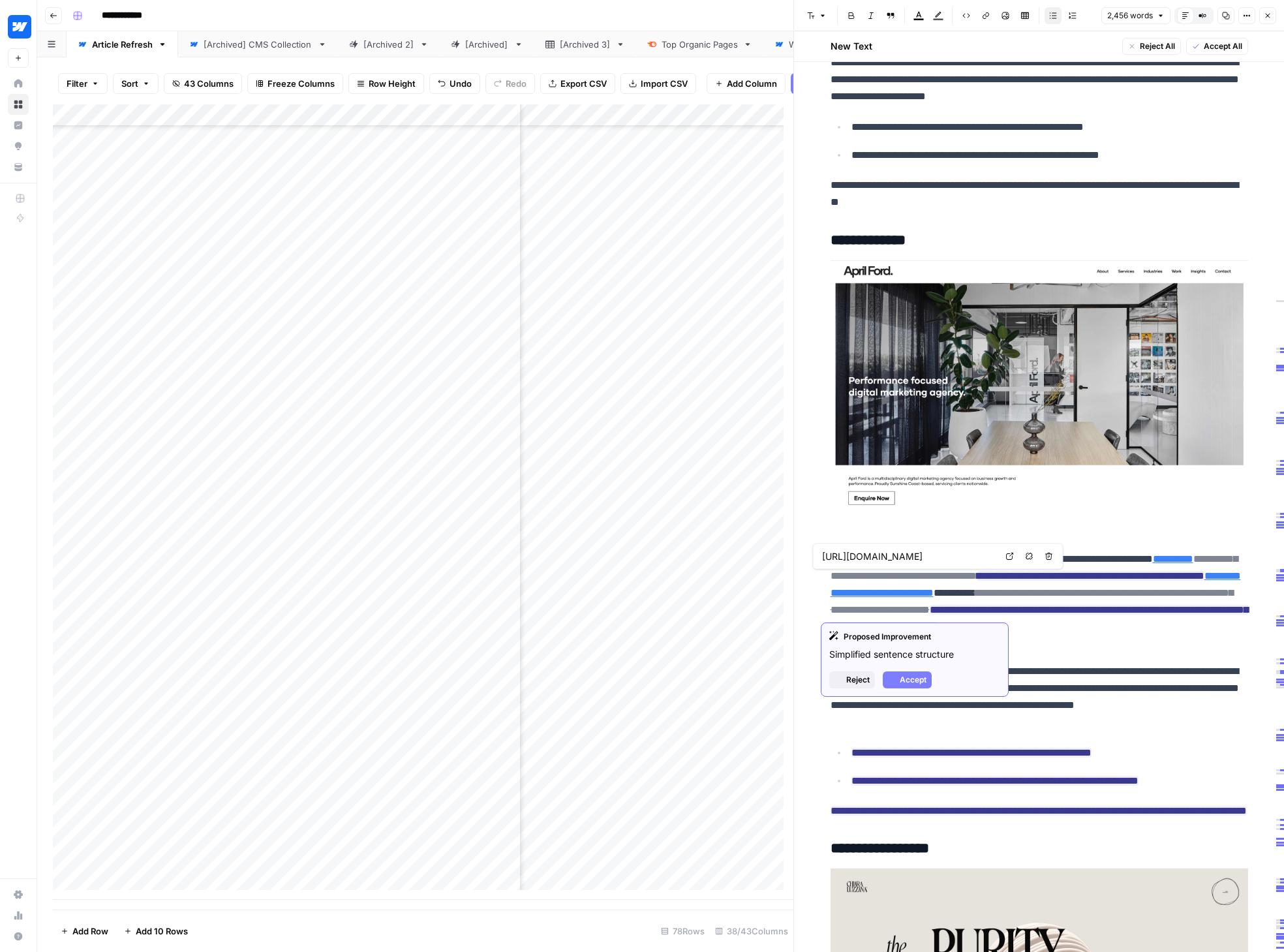
click at [1052, 564] on link "**********" at bounding box center [1173, 558] width 40 height 10
type input "[URL][DOMAIN_NAME]"
click at [910, 677] on span "Accept" at bounding box center [912, 679] width 26 height 12
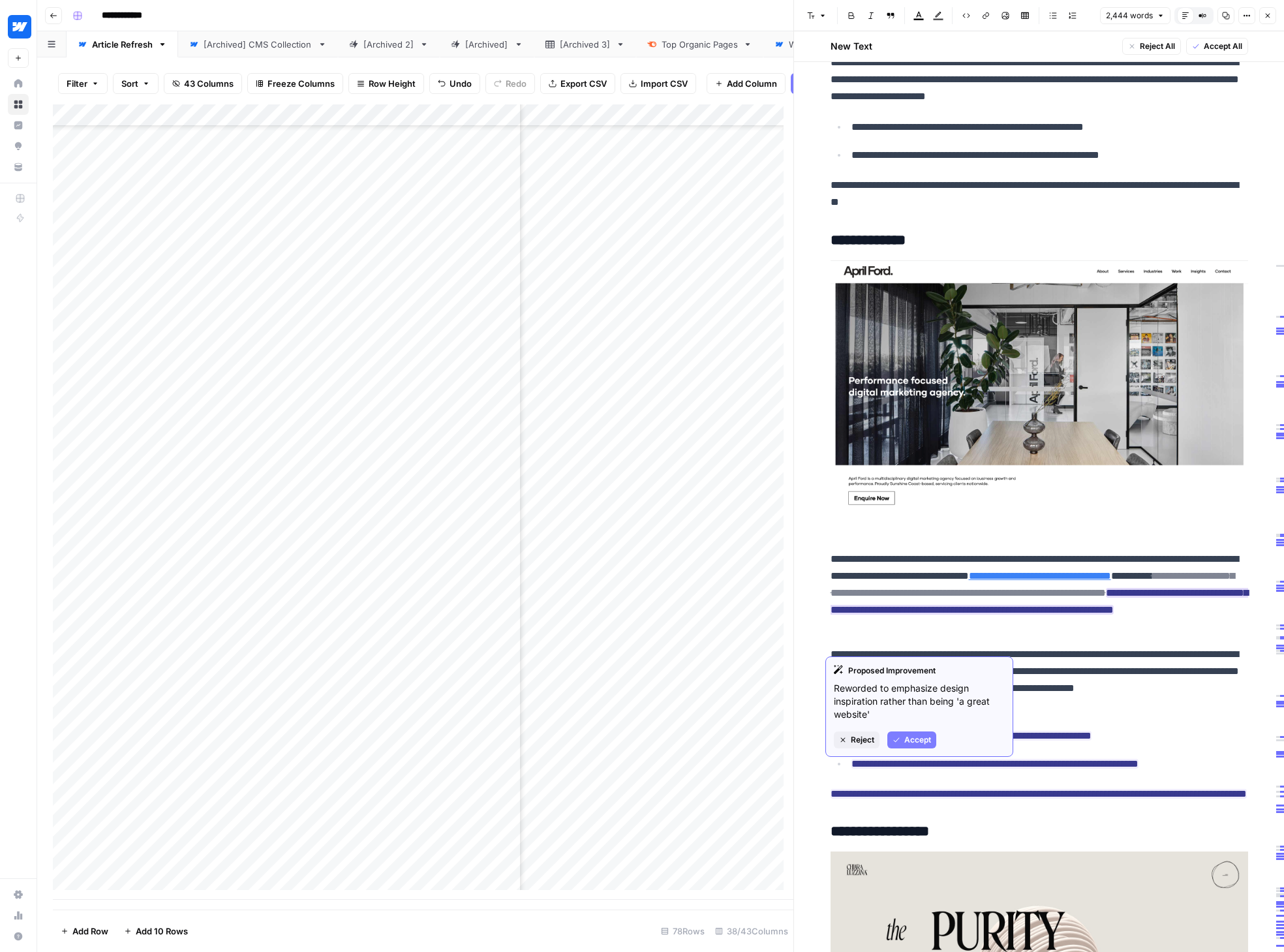
click at [916, 737] on span "Accept" at bounding box center [916, 740] width 26 height 12
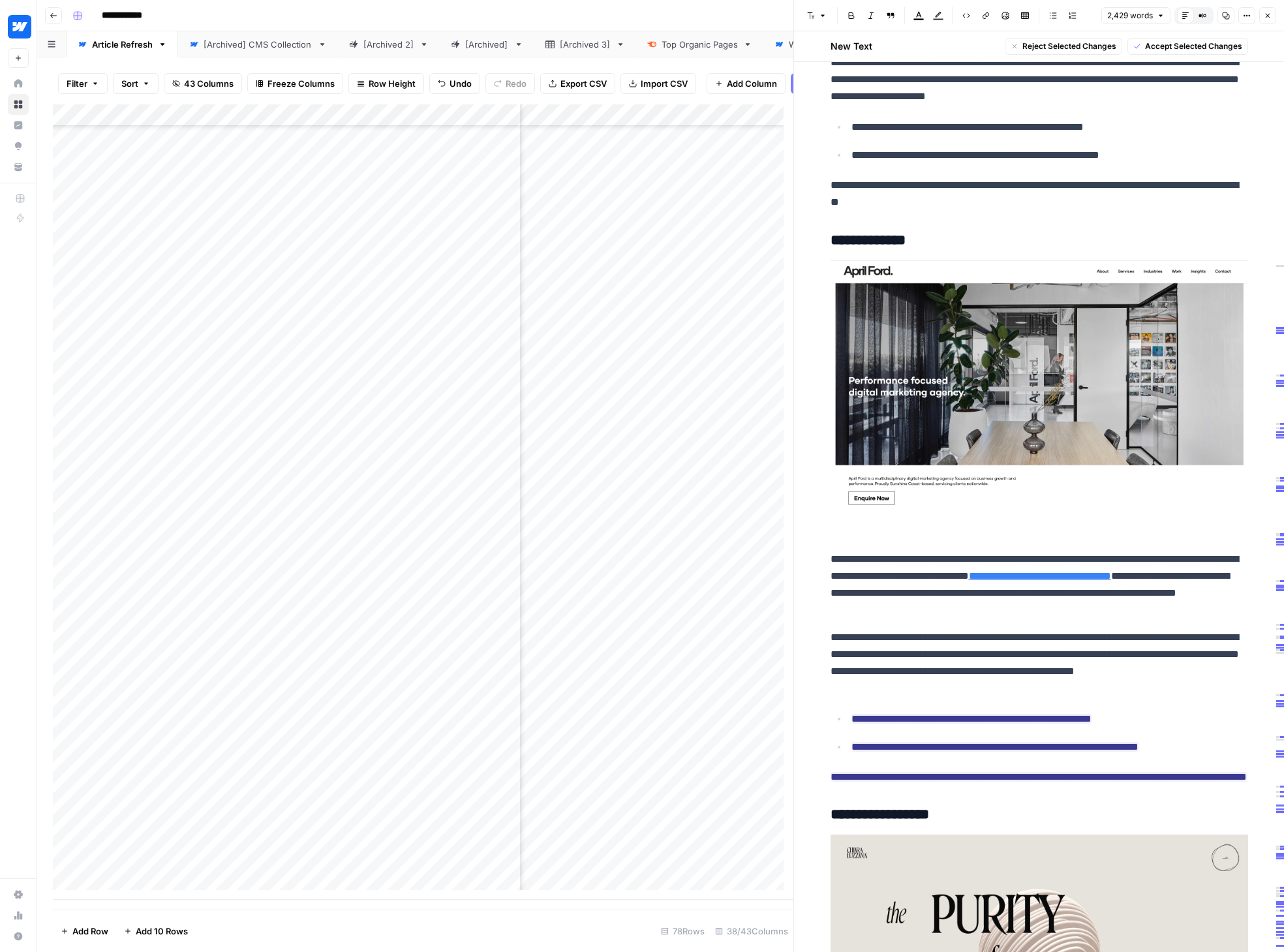
drag, startPoint x: 985, startPoint y: 686, endPoint x: 1028, endPoint y: 808, distance: 129.4
click at [1052, 49] on span "Accept Selected Changes" at bounding box center [1193, 46] width 98 height 12
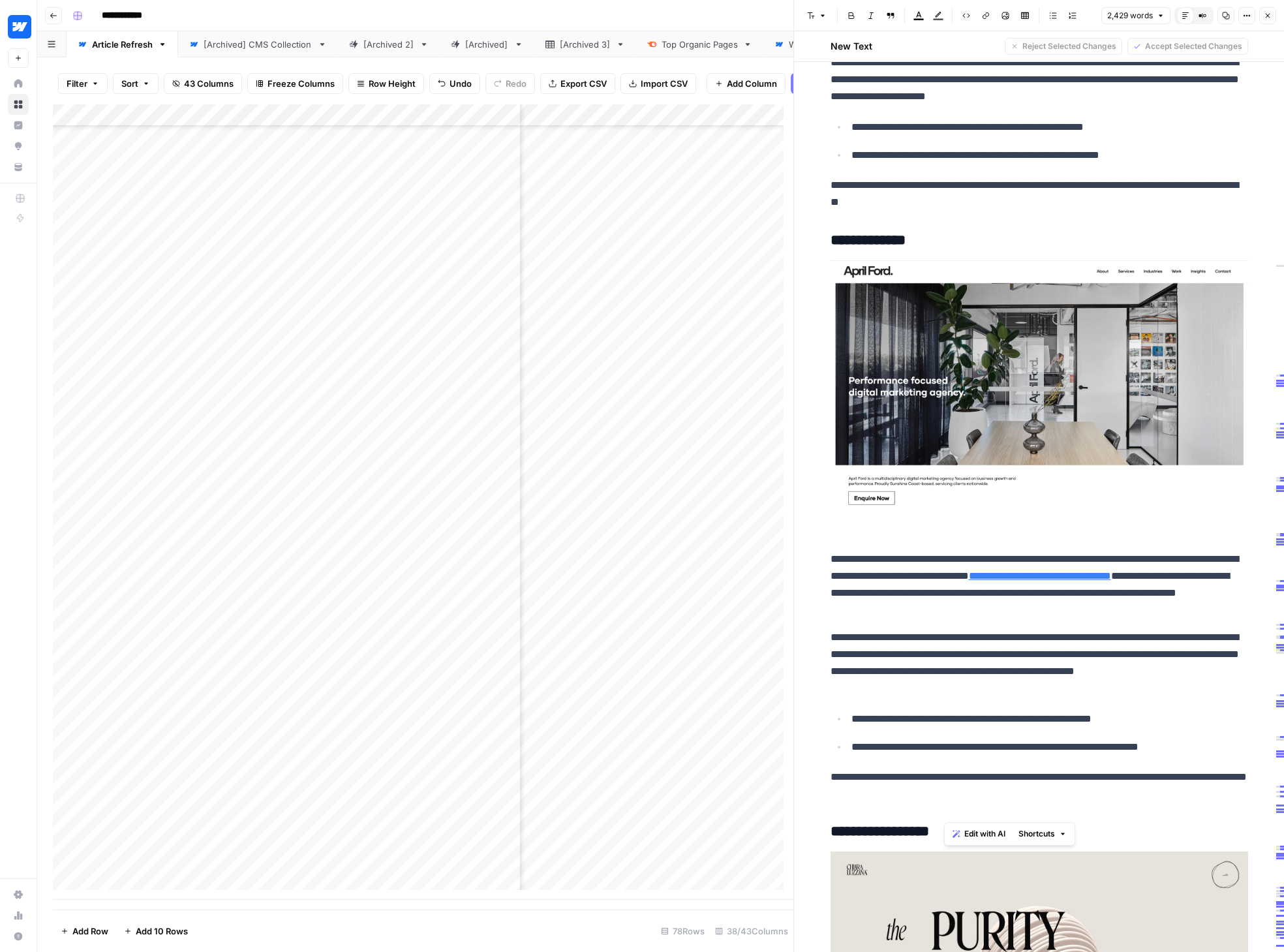
click at [1052, 581] on link "**********" at bounding box center [1040, 575] width 142 height 10
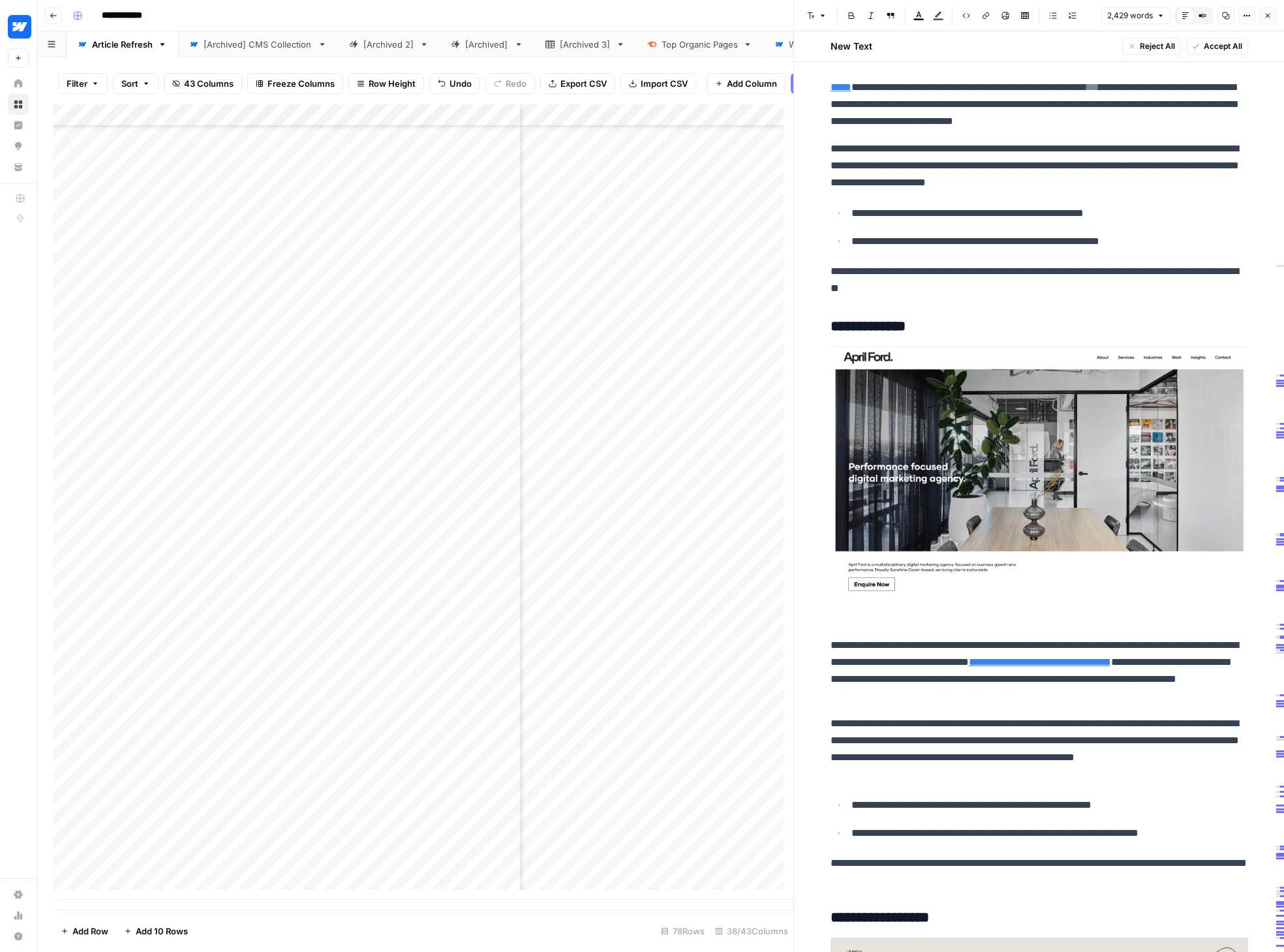
scroll to position [2905, 0]
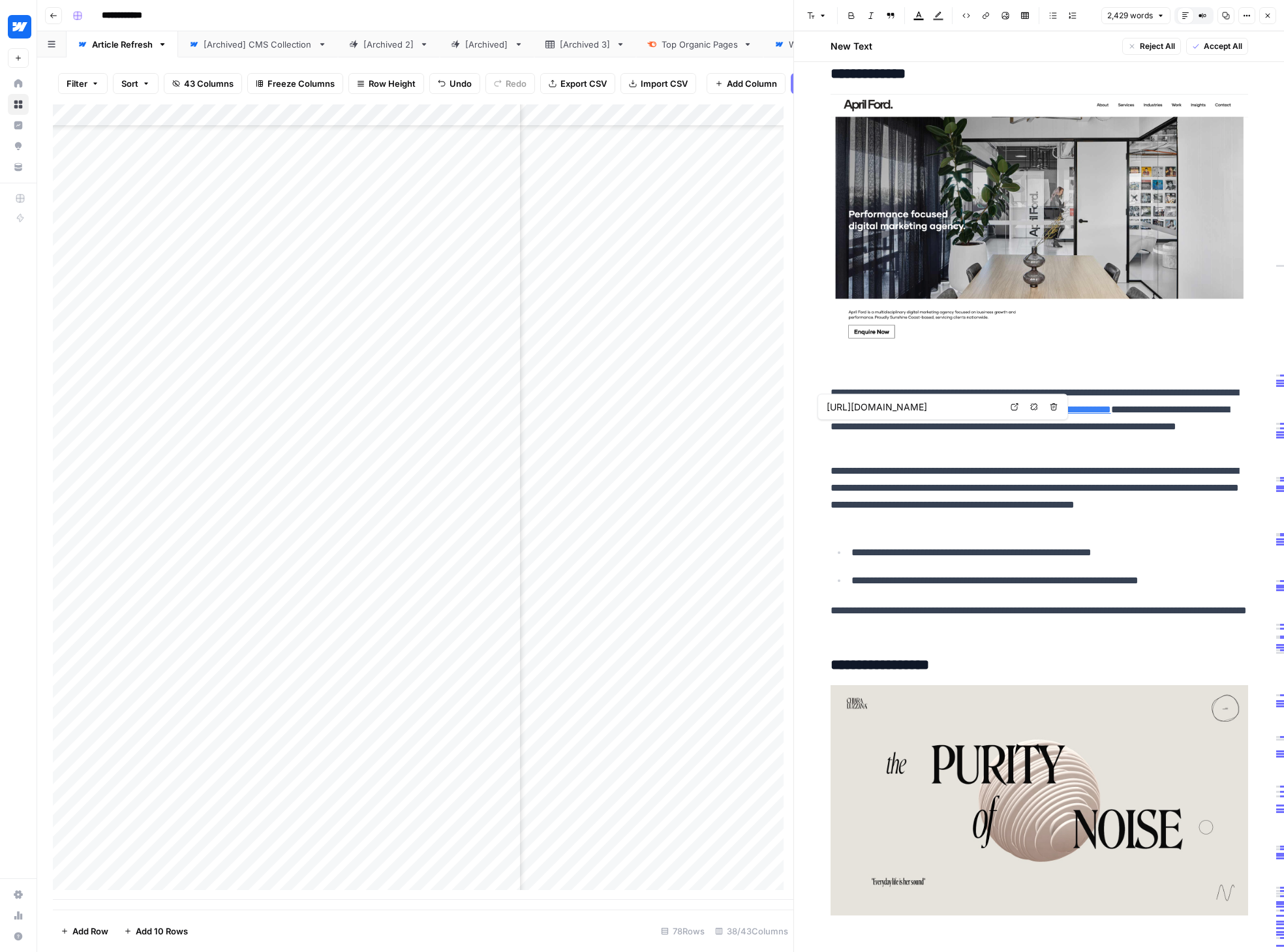
click at [1016, 404] on icon at bounding box center [1014, 407] width 8 height 8
drag, startPoint x: 1154, startPoint y: 427, endPoint x: 890, endPoint y: 450, distance: 265.0
click at [890, 450] on p "**********" at bounding box center [1040, 418] width 418 height 67
click at [1052, 406] on icon "button" at bounding box center [1135, 407] width 8 height 8
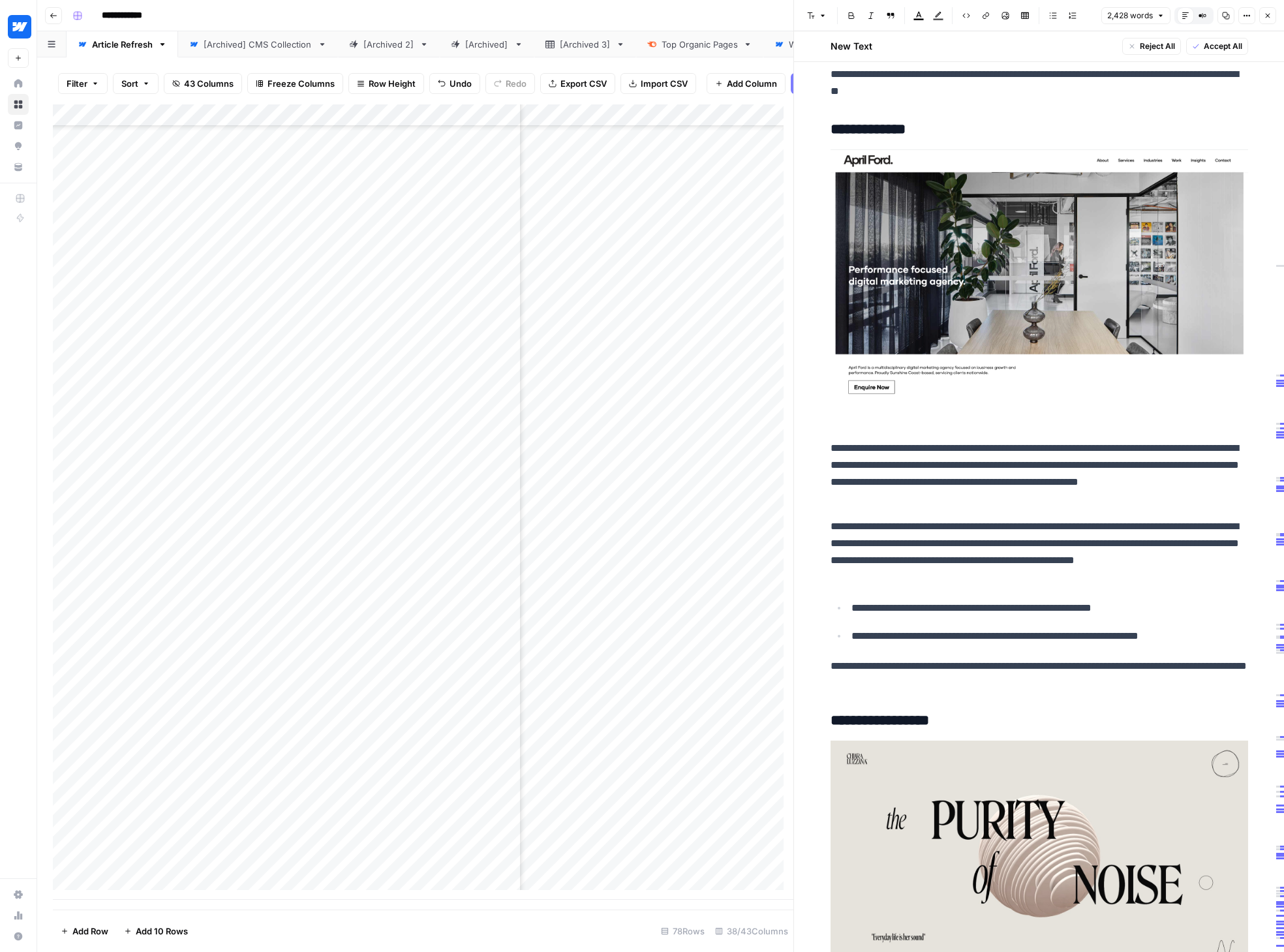
scroll to position [2849, 0]
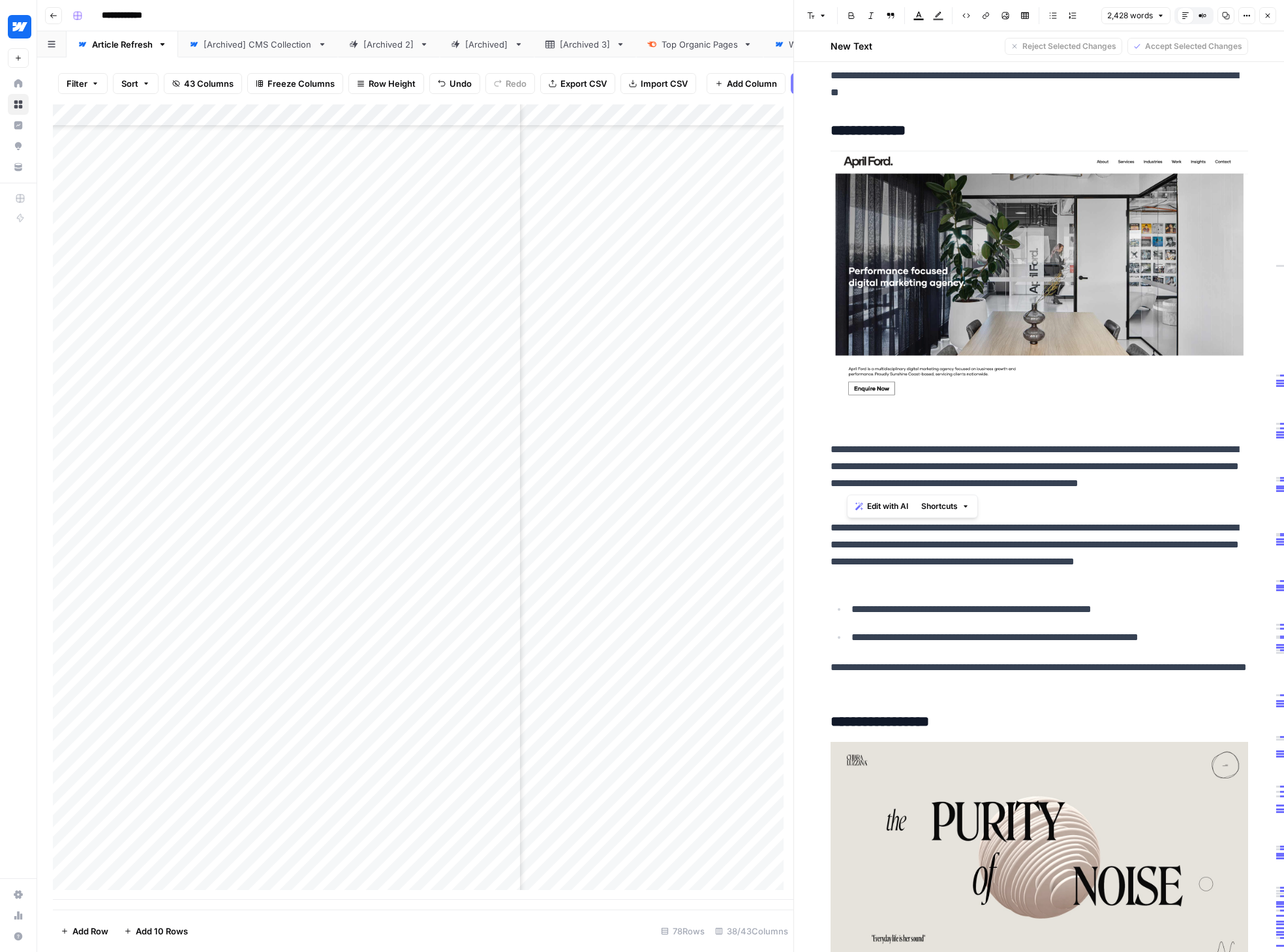
drag, startPoint x: 1206, startPoint y: 463, endPoint x: 846, endPoint y: 492, distance: 361.2
click at [846, 492] on p "**********" at bounding box center [1040, 475] width 418 height 67
click at [984, 15] on icon "button" at bounding box center [985, 16] width 8 height 8
click at [938, 99] on div at bounding box center [985, 108] width 198 height 21
paste input "[URL][DOMAIN_NAME]"
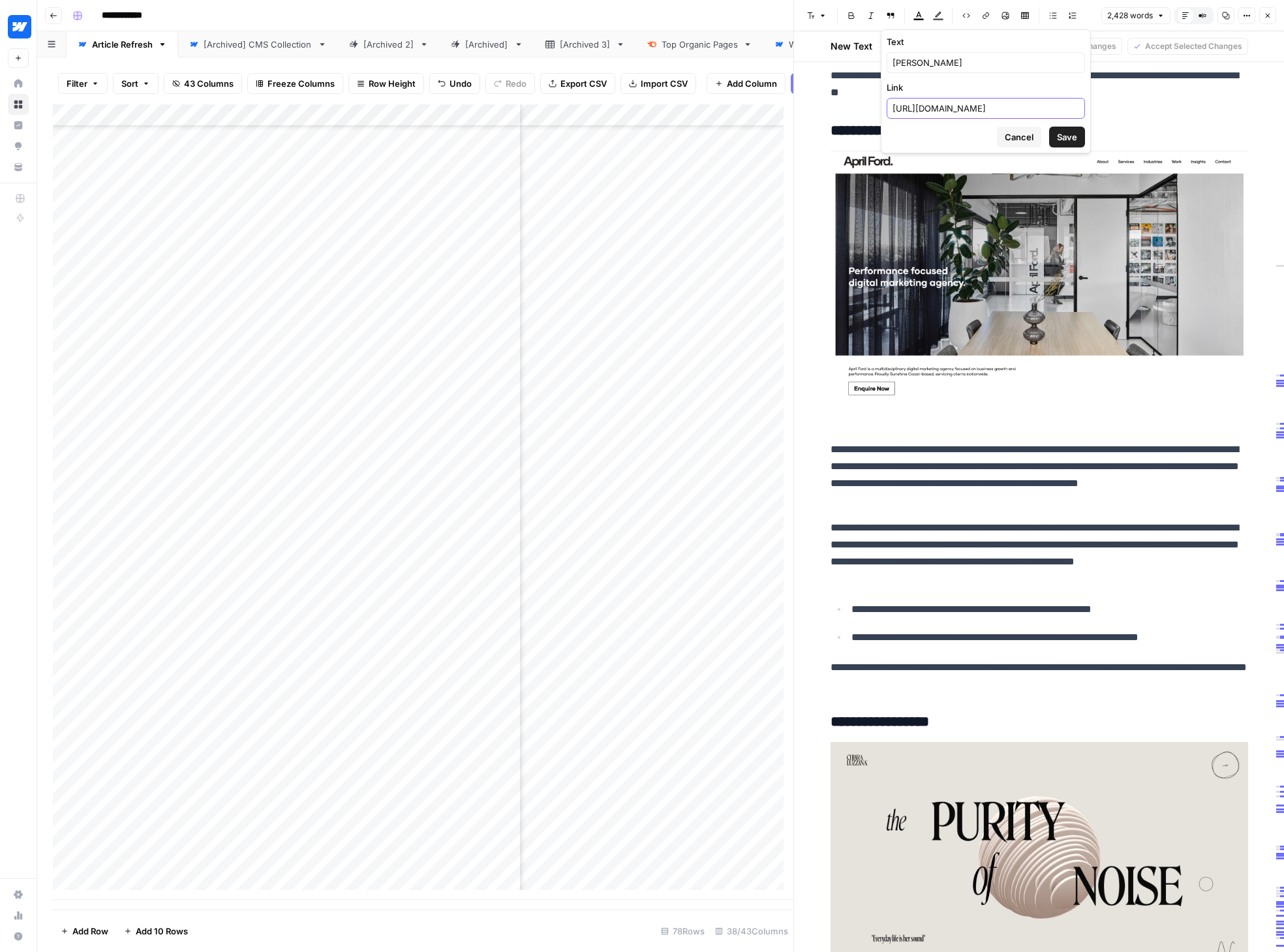
type input "[URL][DOMAIN_NAME]"
click at [1052, 136] on span "Save" at bounding box center [1067, 137] width 20 height 13
click at [1052, 509] on p "**********" at bounding box center [1040, 475] width 418 height 67
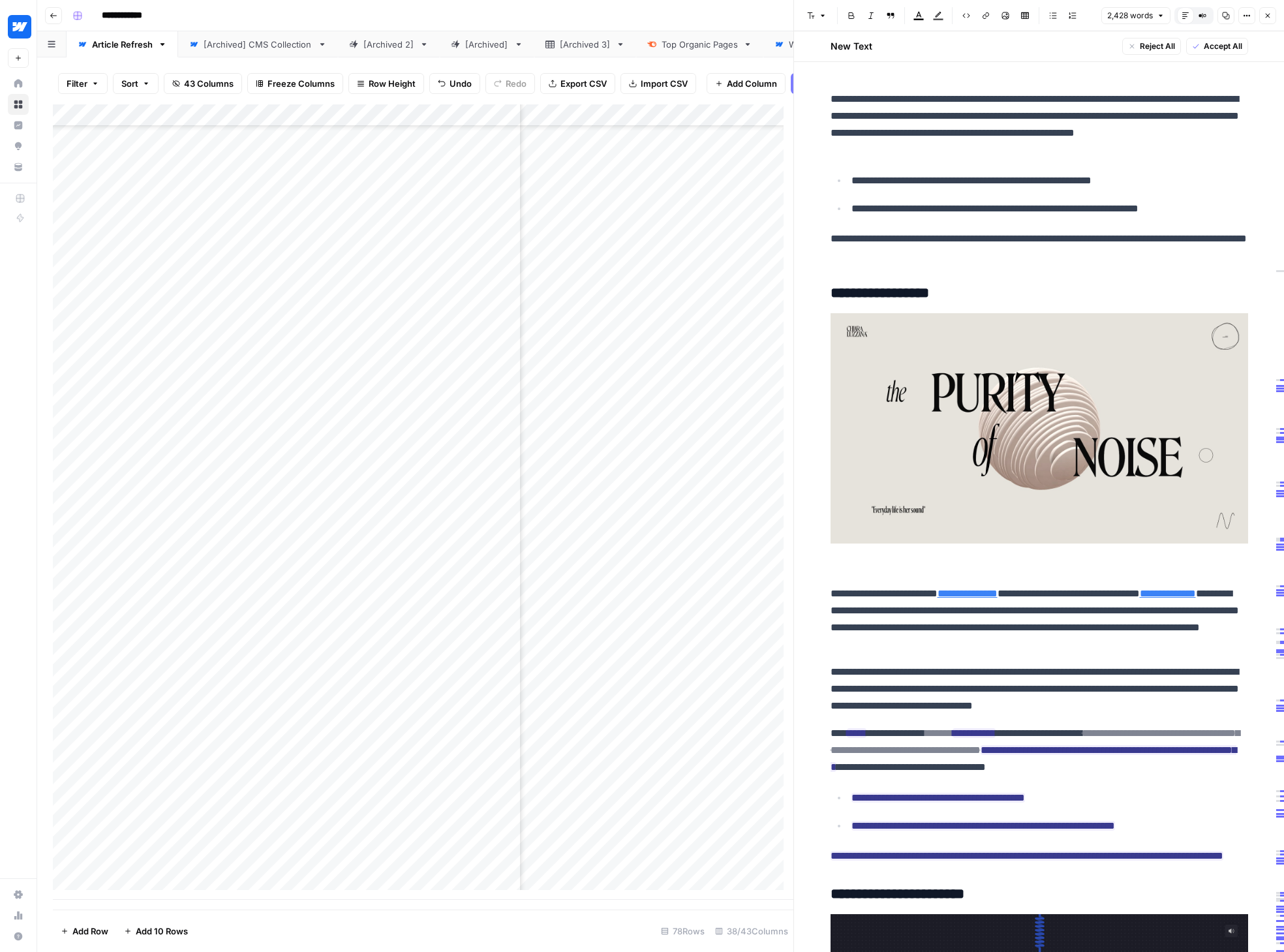
scroll to position [3404, 0]
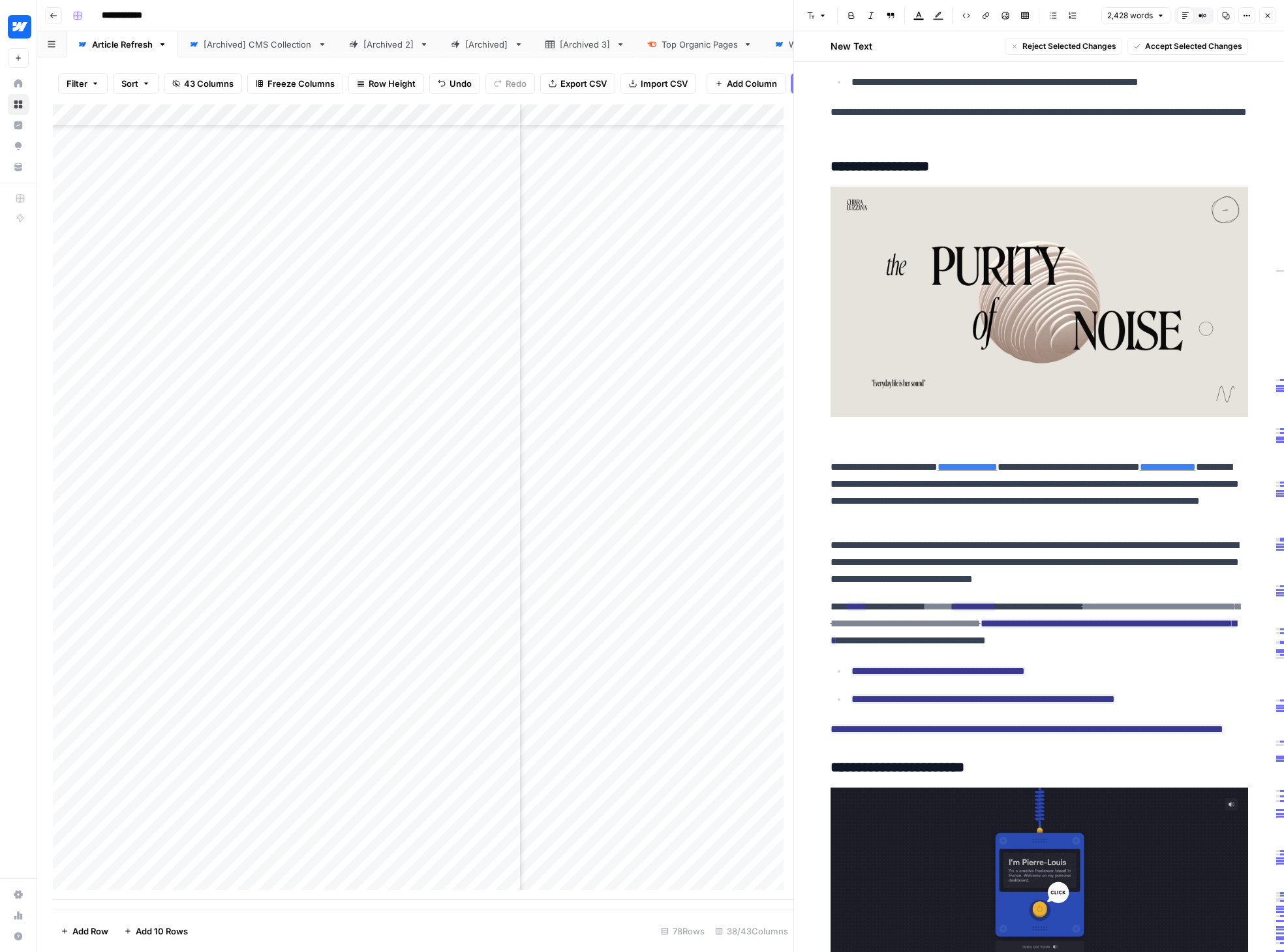
drag, startPoint x: 831, startPoint y: 622, endPoint x: 968, endPoint y: 758, distance: 193.0
click at [1052, 49] on span "Accept Selected Changes" at bounding box center [1193, 46] width 98 height 12
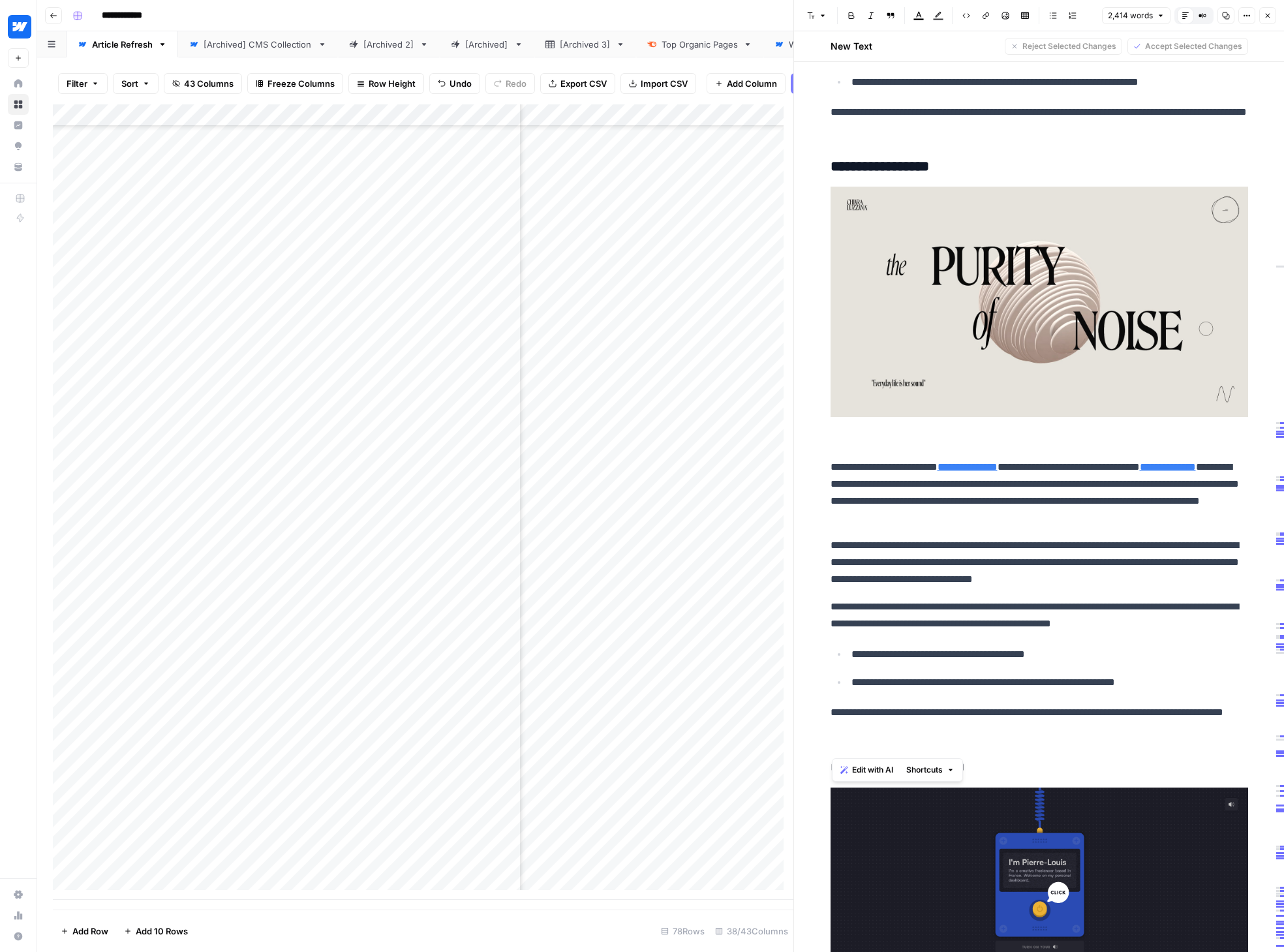
click at [1052, 526] on p "**********" at bounding box center [1040, 492] width 418 height 67
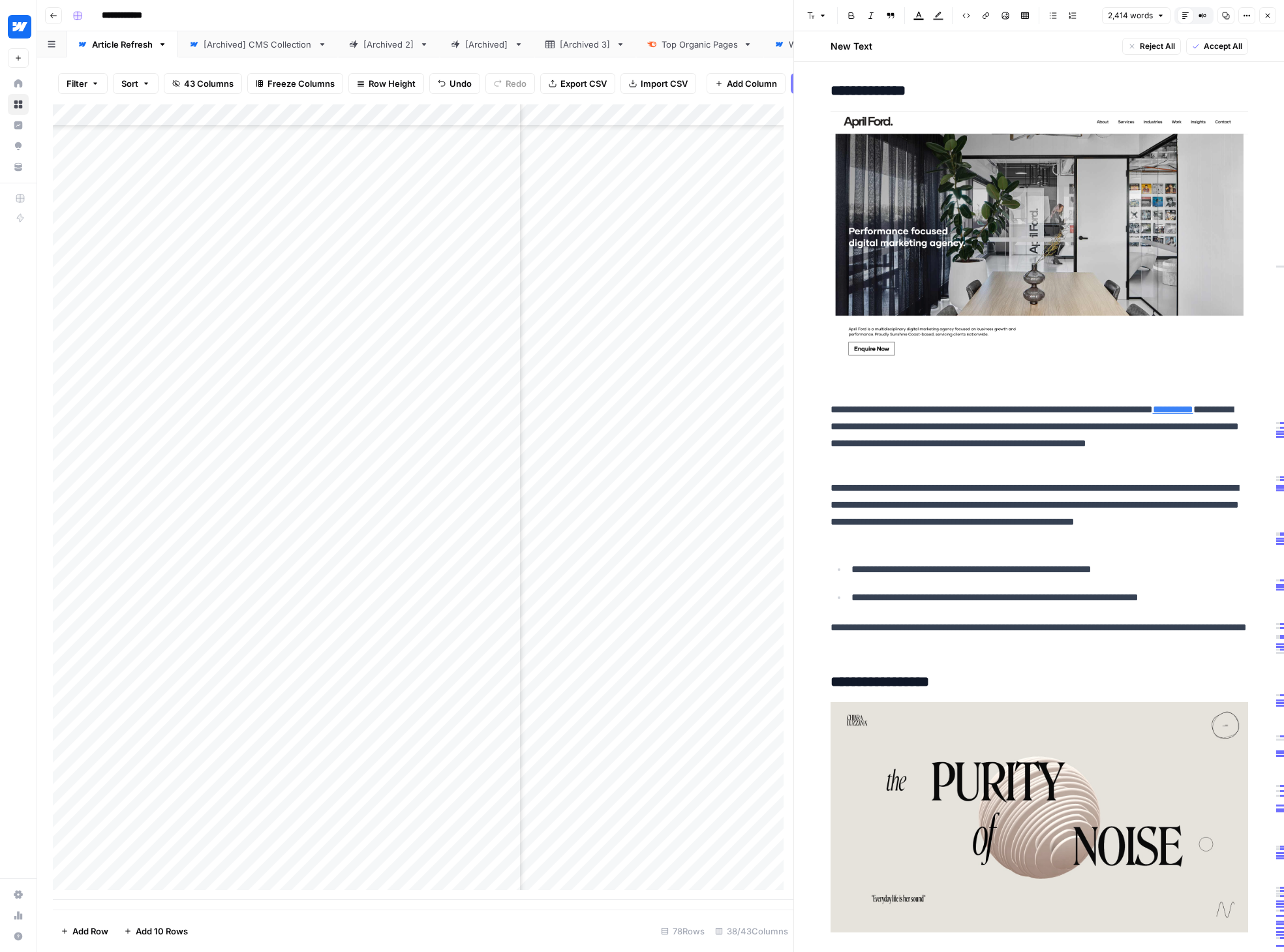
scroll to position [2833, 0]
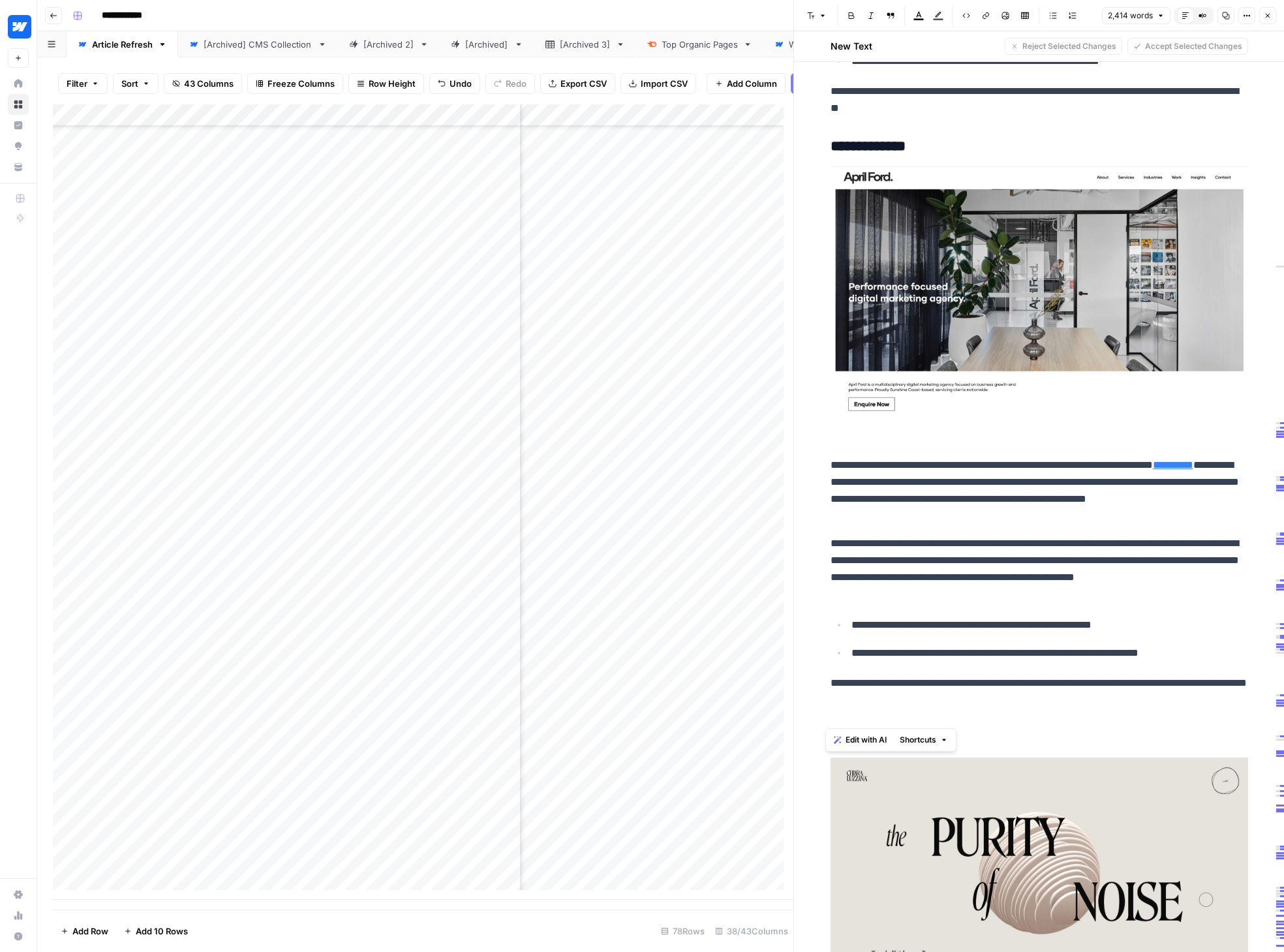
drag, startPoint x: 826, startPoint y: 476, endPoint x: 979, endPoint y: 714, distance: 282.9
copy div "**********"
click at [947, 333] on img at bounding box center [1040, 290] width 418 height 249
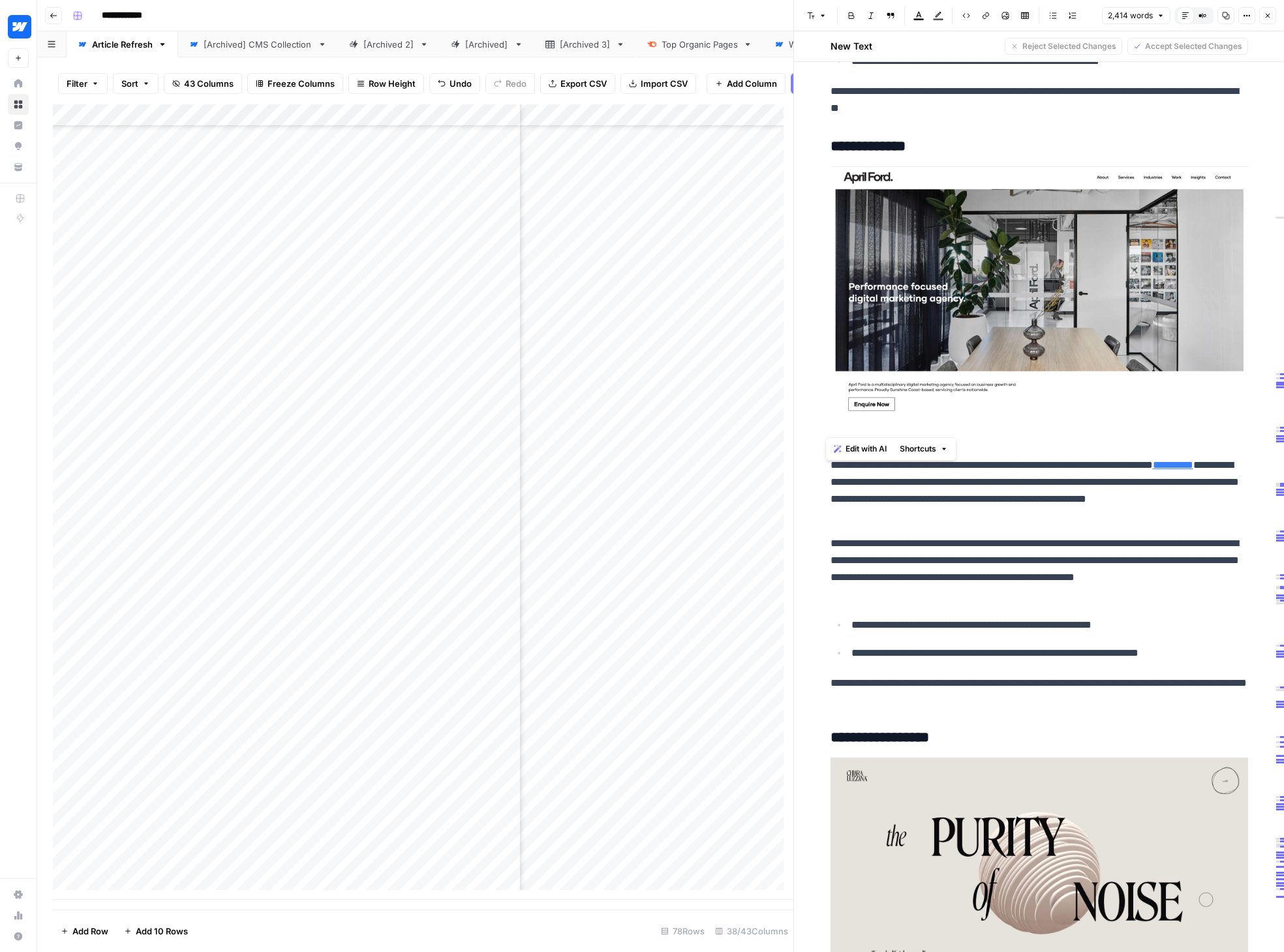
click at [978, 322] on img at bounding box center [1040, 290] width 418 height 249
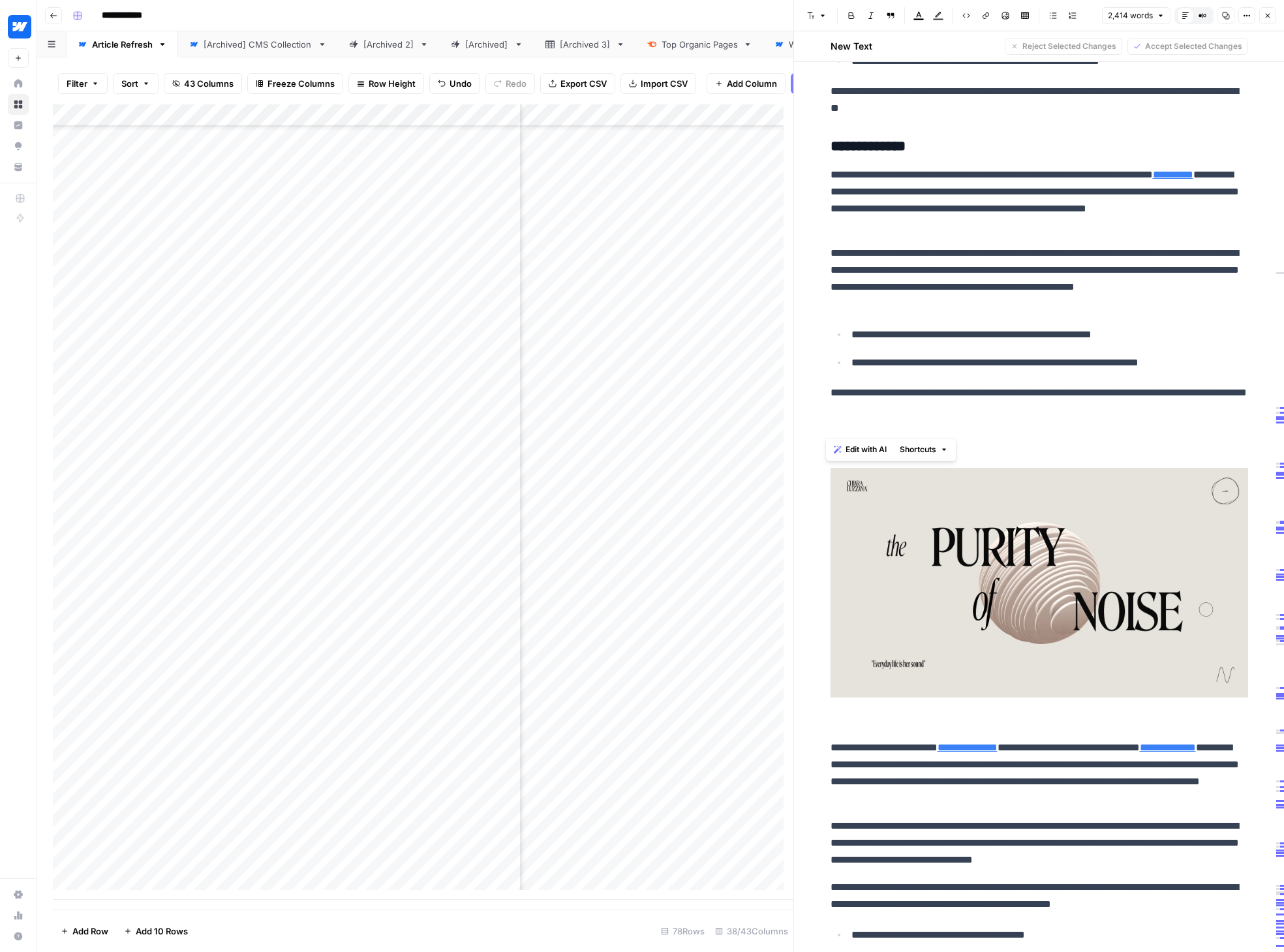
drag, startPoint x: 945, startPoint y: 420, endPoint x: 823, endPoint y: 198, distance: 253.3
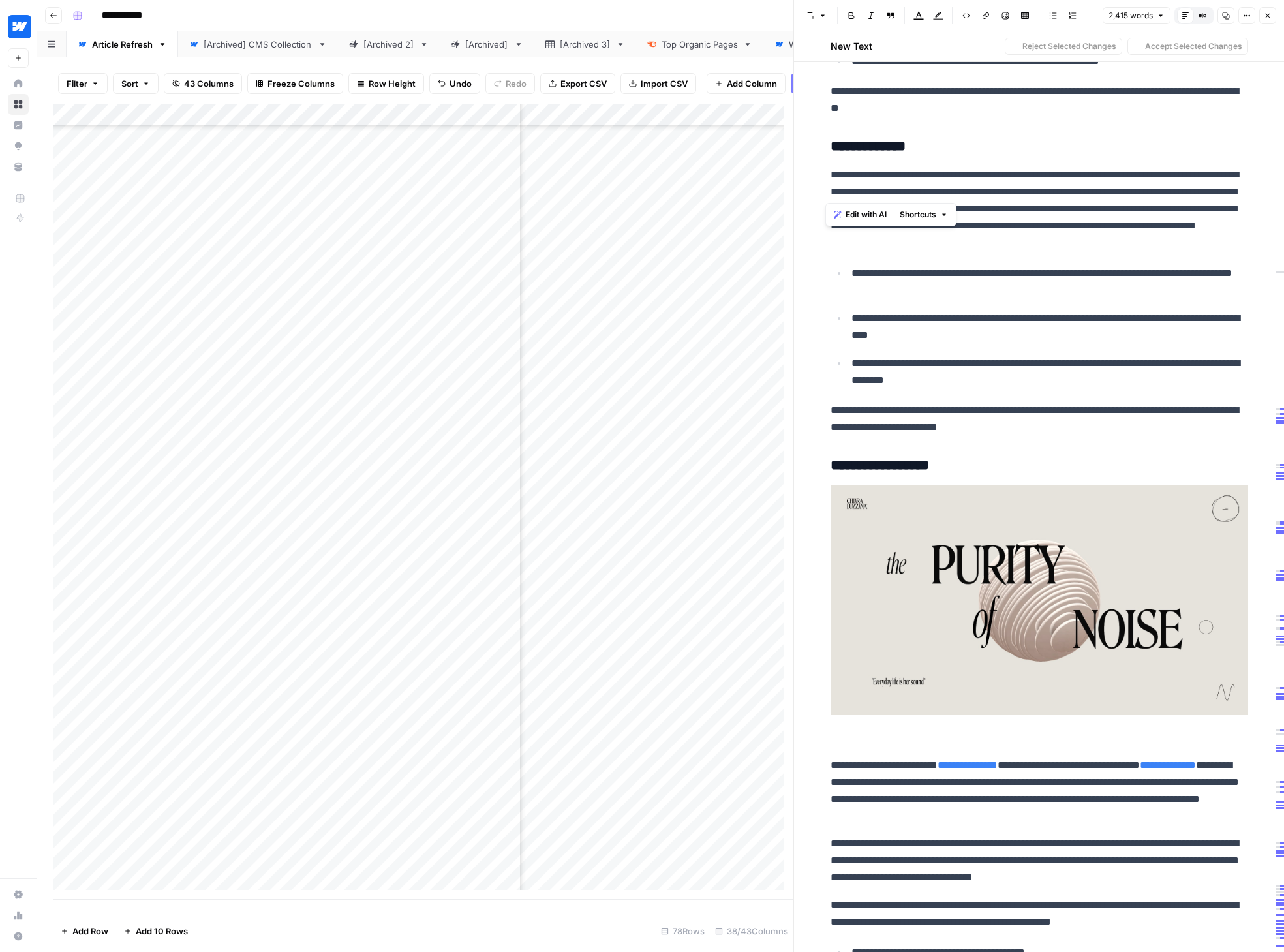
drag, startPoint x: 871, startPoint y: 191, endPoint x: 810, endPoint y: 189, distance: 61.0
click at [1052, 239] on p "**********" at bounding box center [1040, 208] width 418 height 85
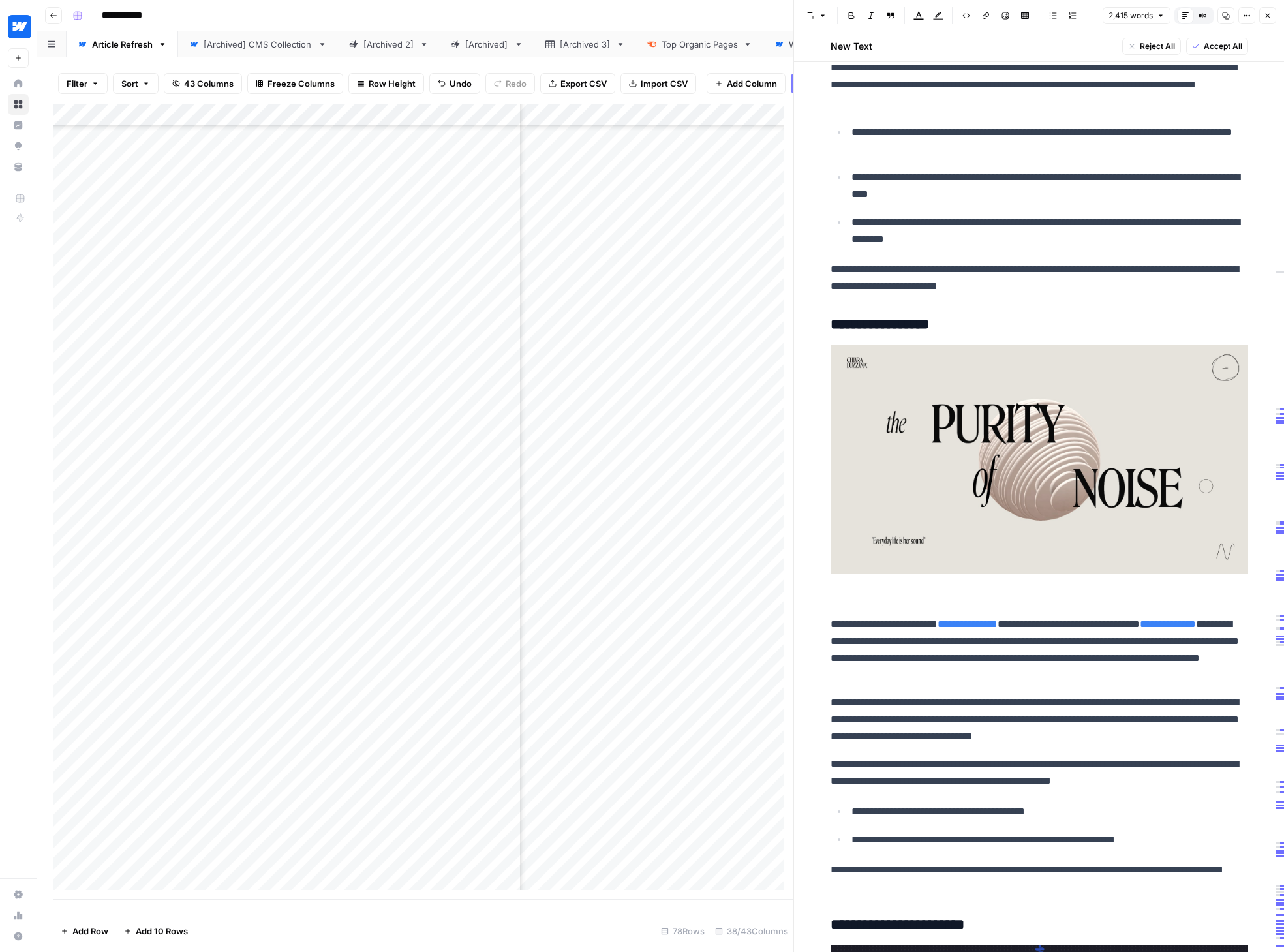
scroll to position [3110, 0]
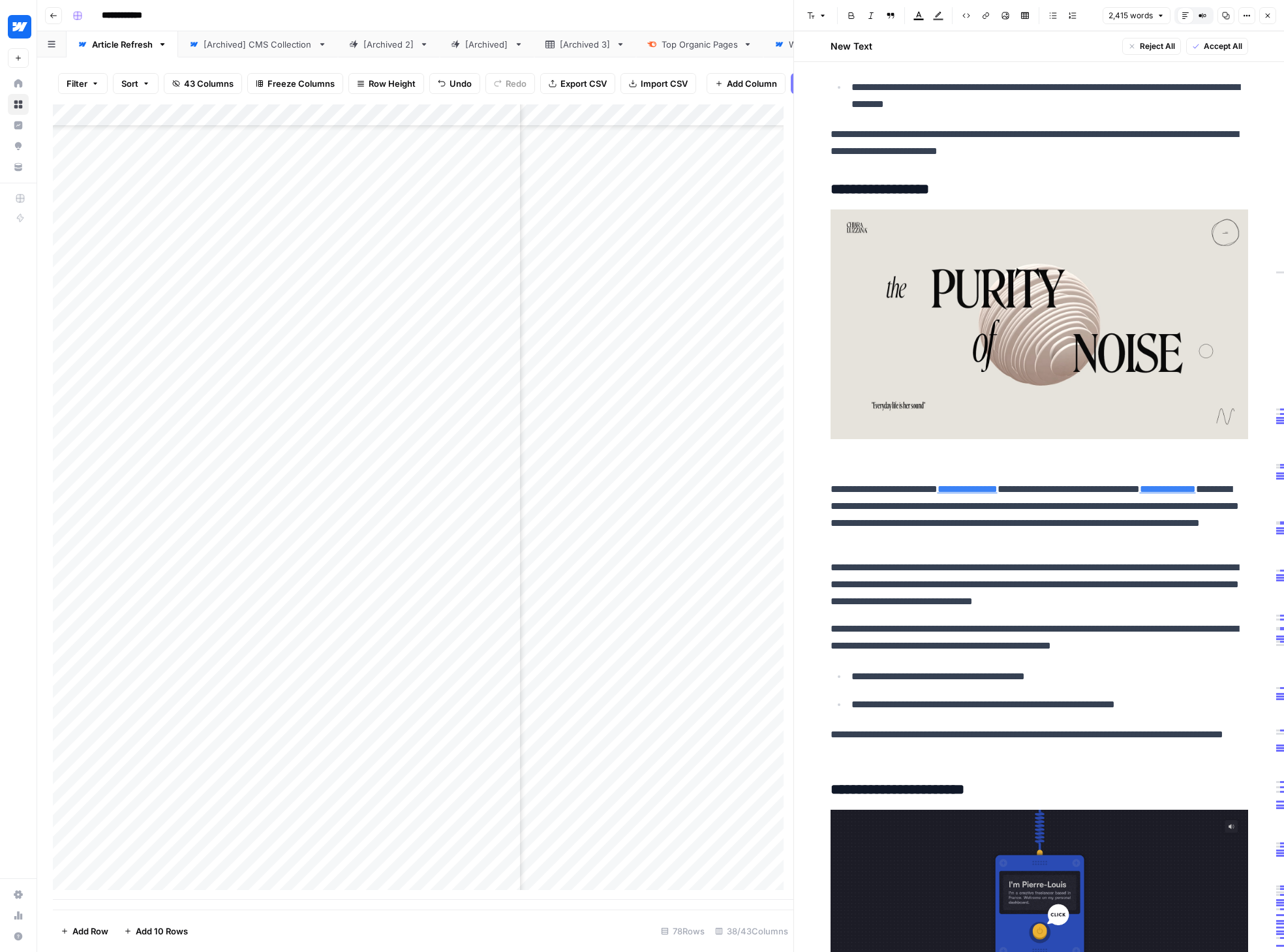
click at [993, 493] on link "**********" at bounding box center [968, 489] width 60 height 10
click at [1052, 489] on icon "button" at bounding box center [1182, 488] width 7 height 7
click at [1052, 493] on link "**********" at bounding box center [1106, 489] width 57 height 10
click at [1052, 490] on icon at bounding box center [1122, 487] width 8 height 8
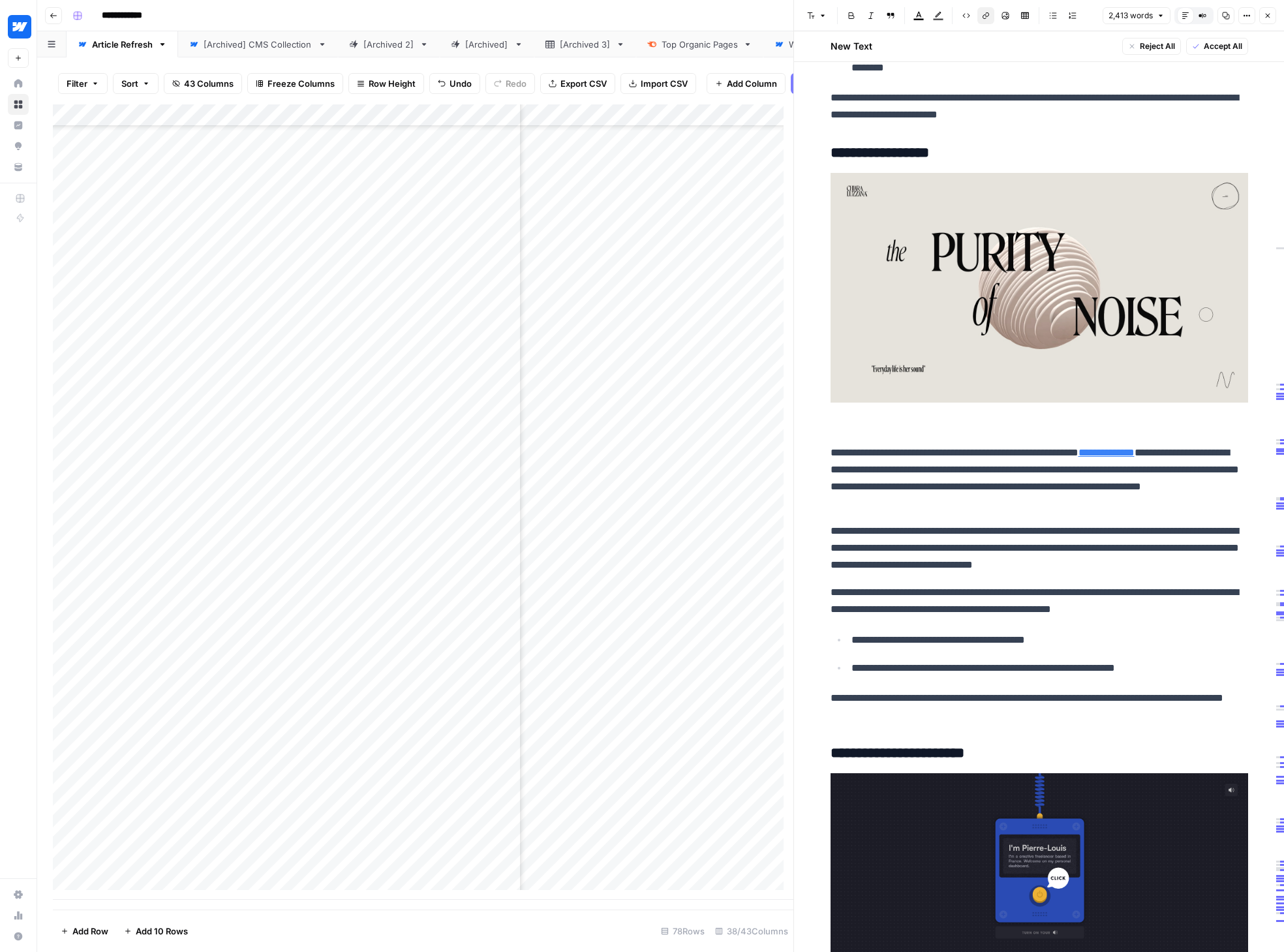
scroll to position [3441, 0]
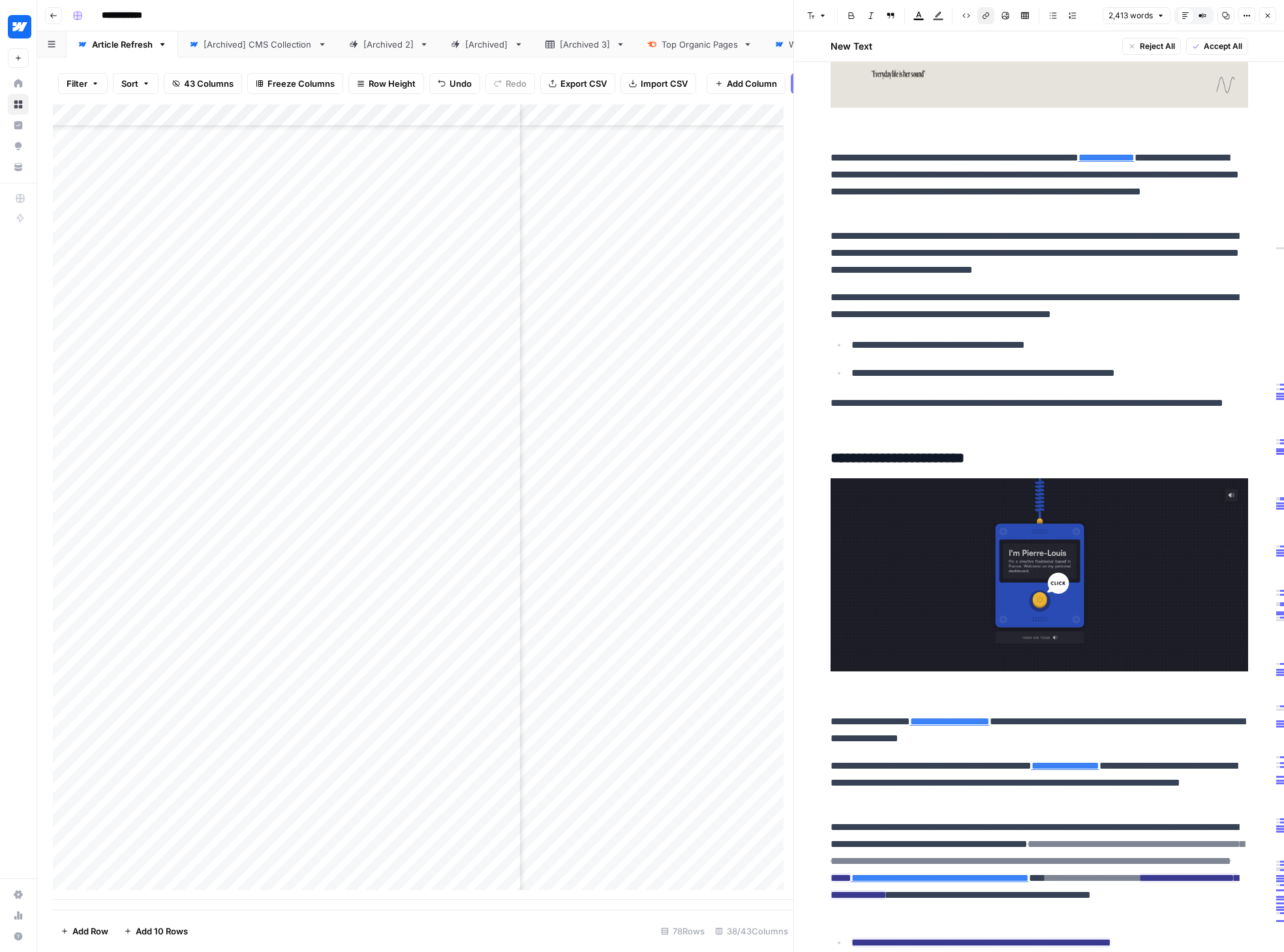
click at [979, 702] on p at bounding box center [1040, 590] width 418 height 224
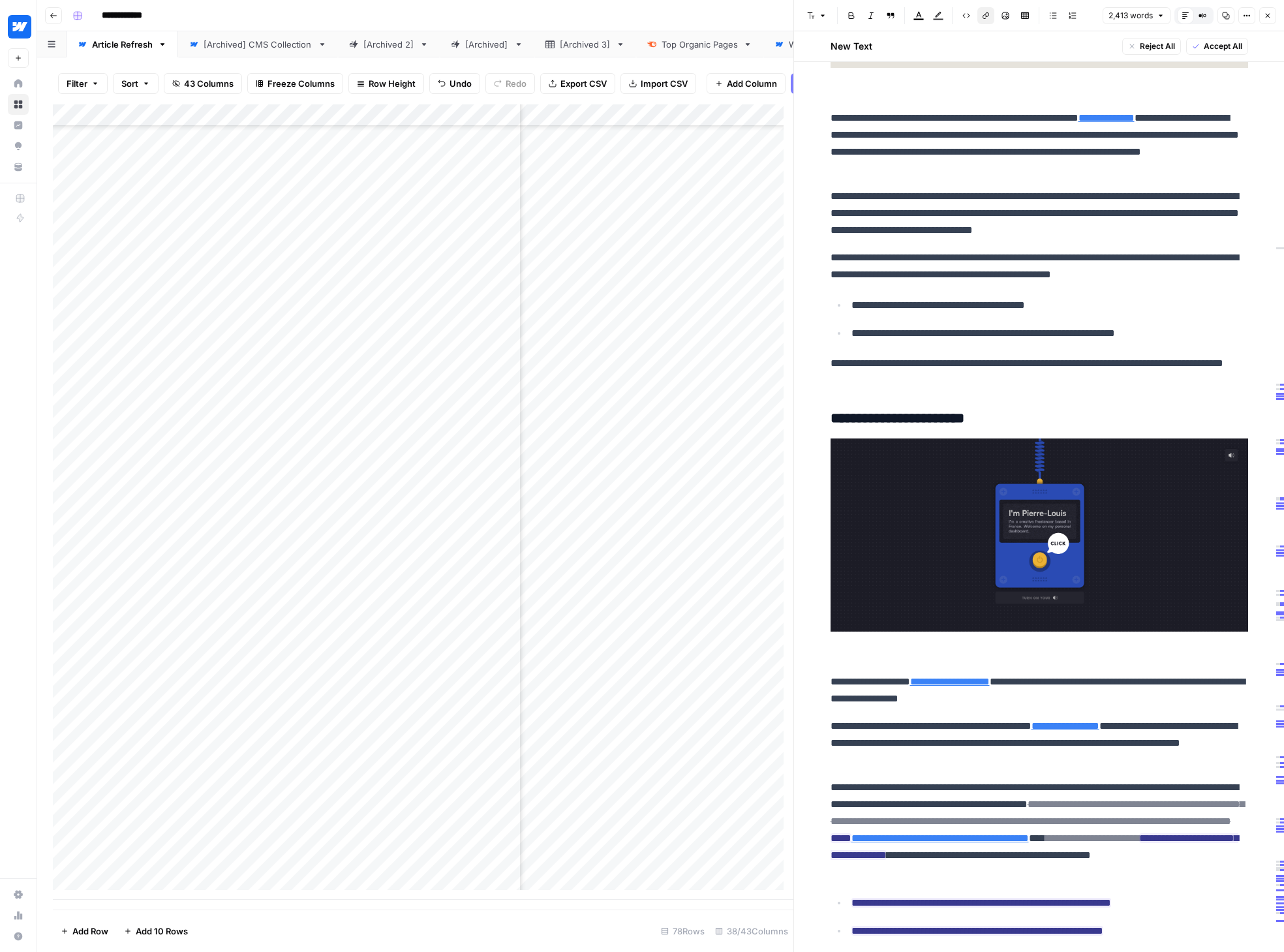
scroll to position [3558, 0]
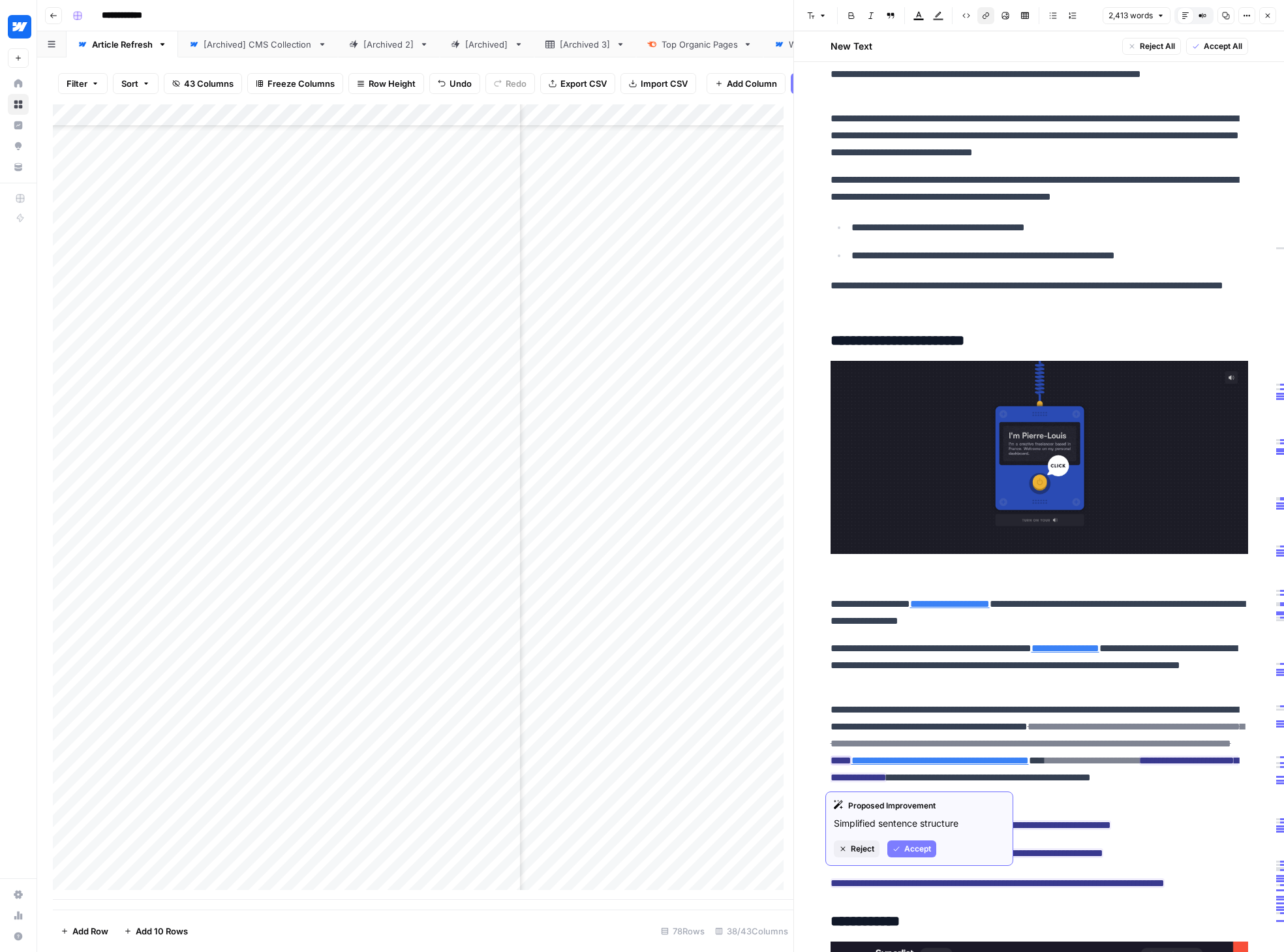
click at [926, 845] on span "Accept" at bounding box center [916, 848] width 26 height 12
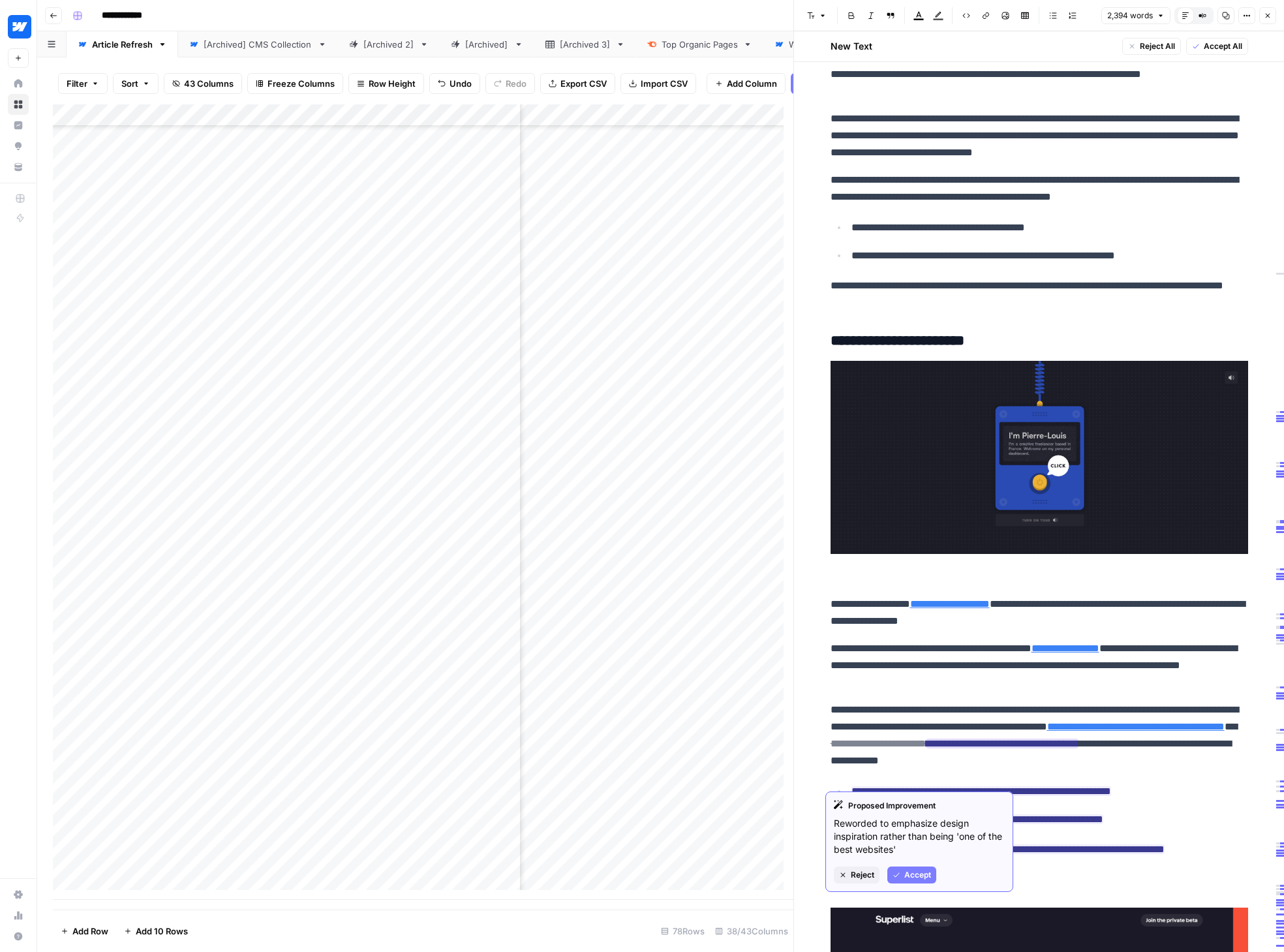
click at [917, 869] on span "Accept" at bounding box center [916, 874] width 26 height 12
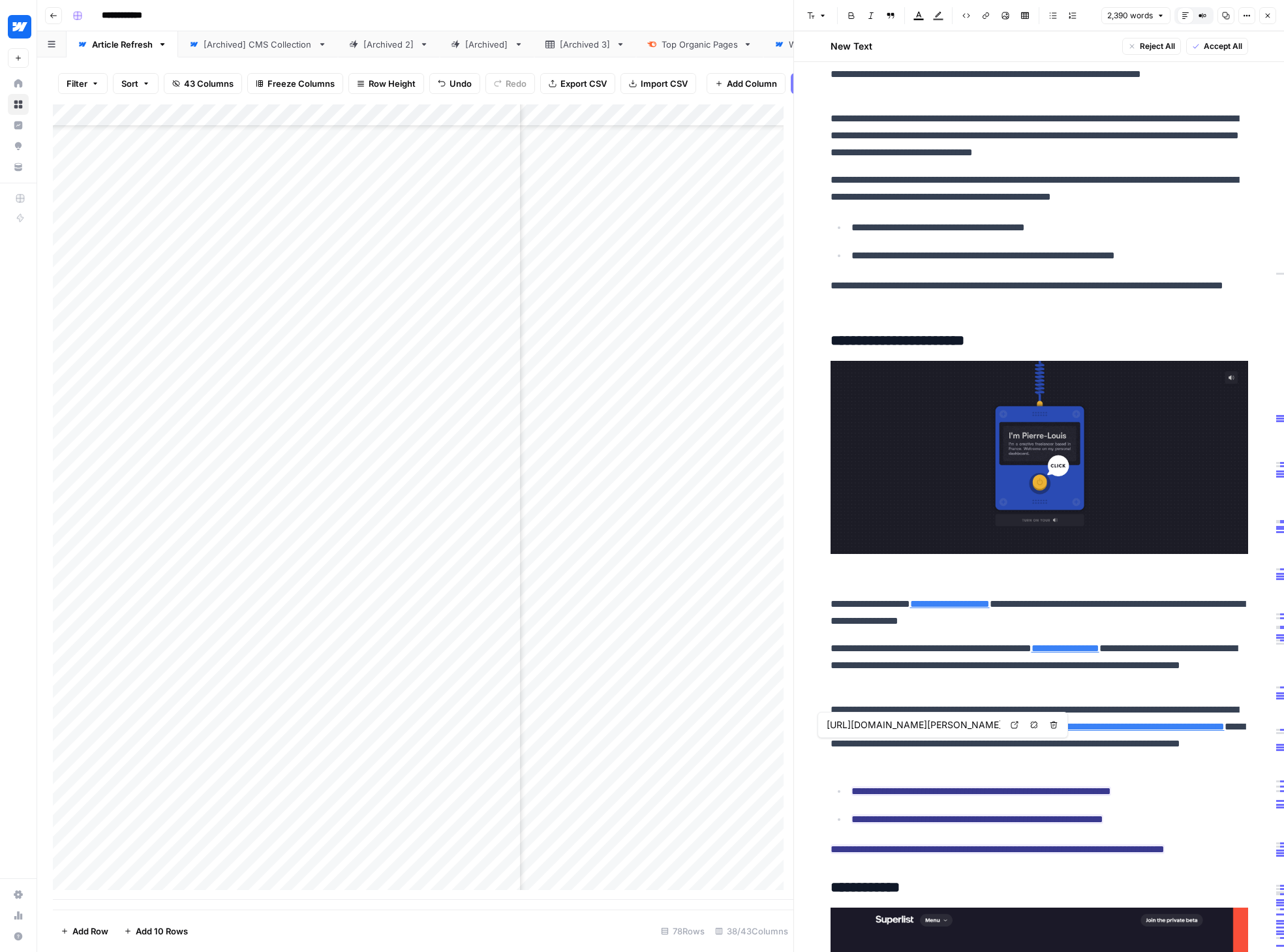
click at [1047, 731] on link "**********" at bounding box center [1135, 726] width 178 height 10
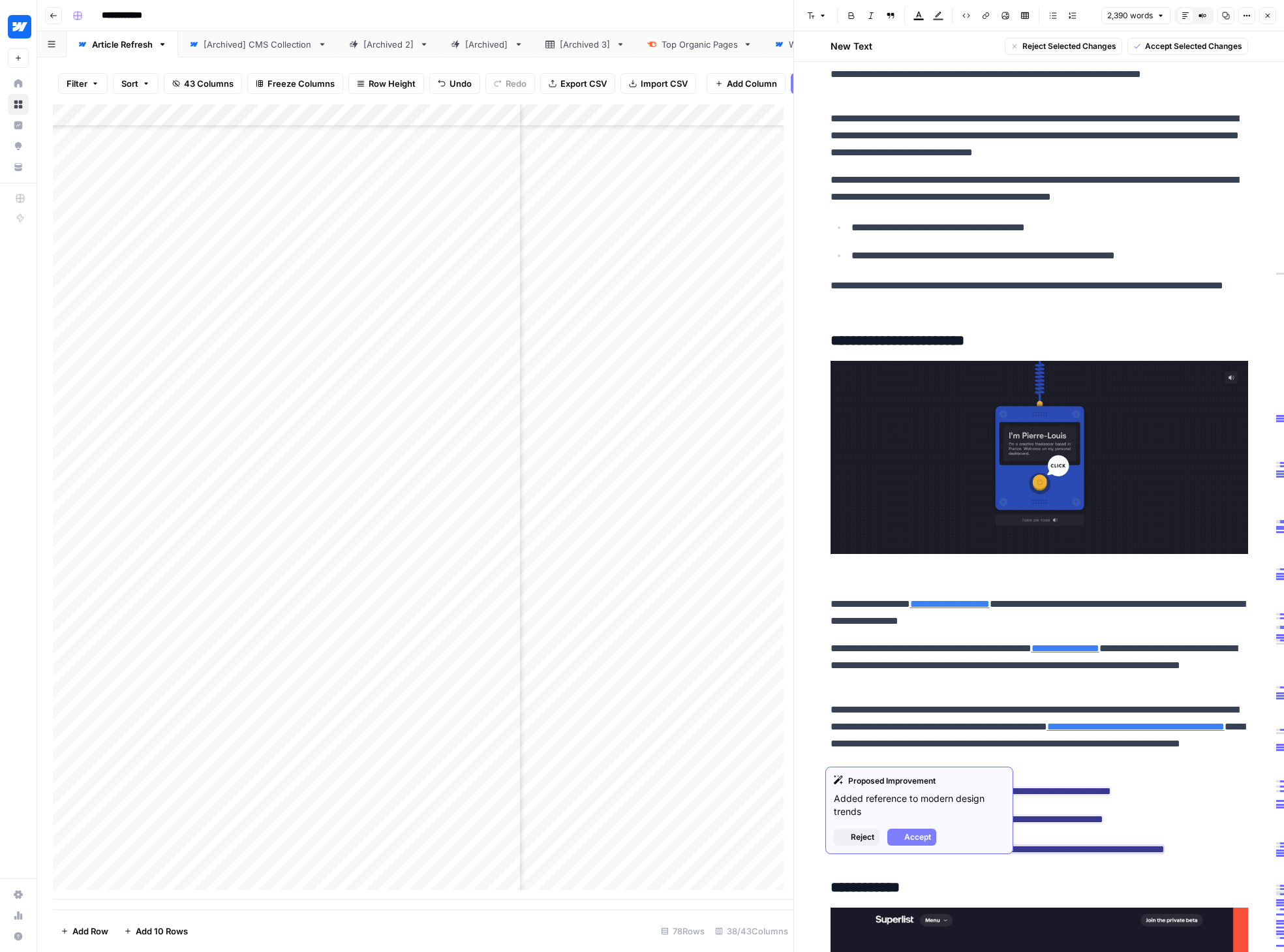
drag, startPoint x: 958, startPoint y: 805, endPoint x: 1108, endPoint y: 861, distance: 160.1
click at [920, 835] on span "Accept" at bounding box center [916, 836] width 26 height 12
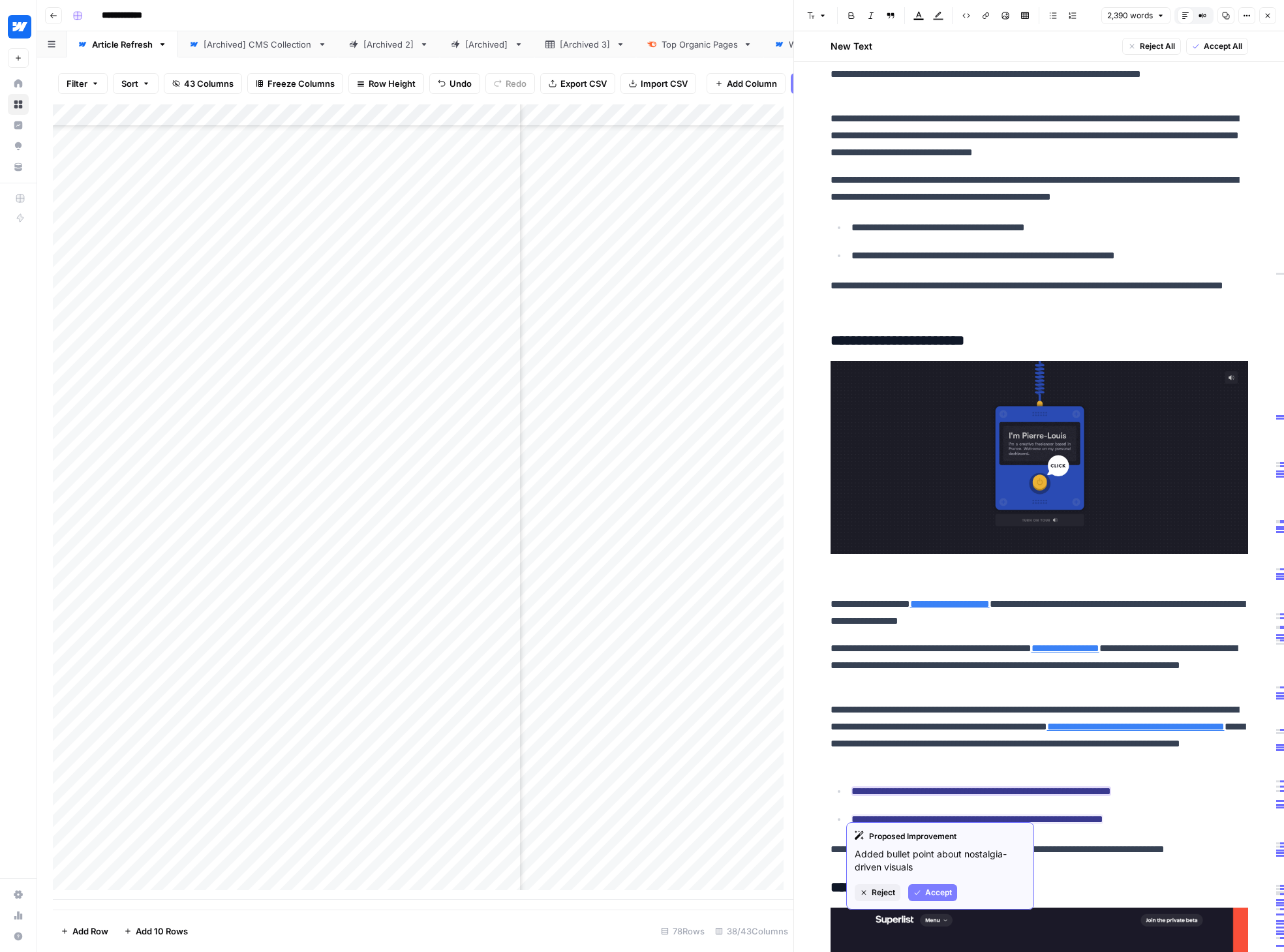
click at [943, 895] on span "Accept" at bounding box center [937, 892] width 26 height 12
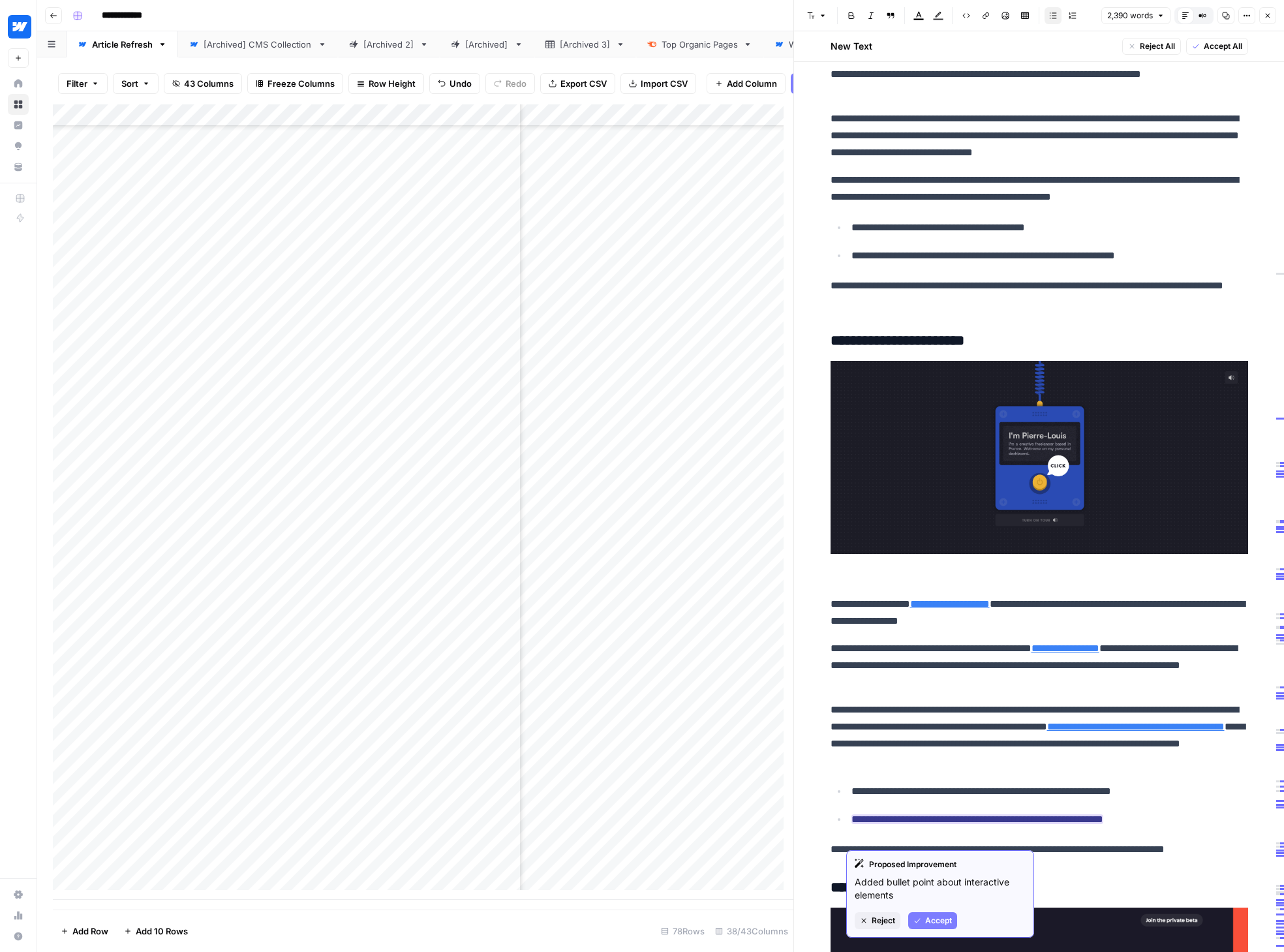
click at [943, 921] on span "Accept" at bounding box center [937, 920] width 26 height 12
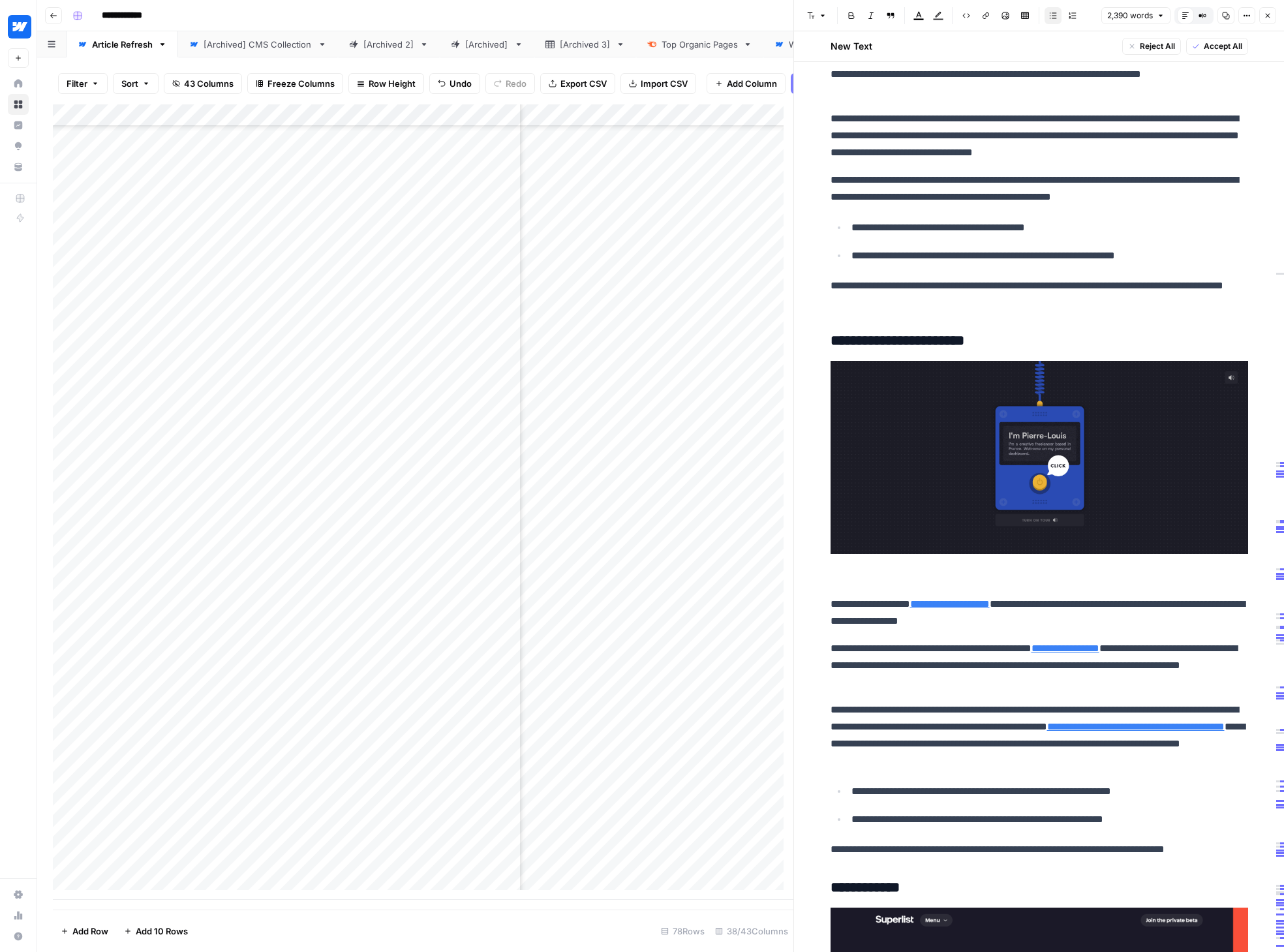
click at [1047, 731] on link "**********" at bounding box center [1135, 726] width 178 height 10
click at [989, 12] on button "Link" at bounding box center [985, 16] width 17 height 17
click at [1024, 110] on input "[URL][DOMAIN_NAME][PERSON_NAME]" at bounding box center [985, 109] width 187 height 13
click at [1025, 109] on input "[URL][DOMAIN_NAME][PERSON_NAME]" at bounding box center [985, 109] width 187 height 13
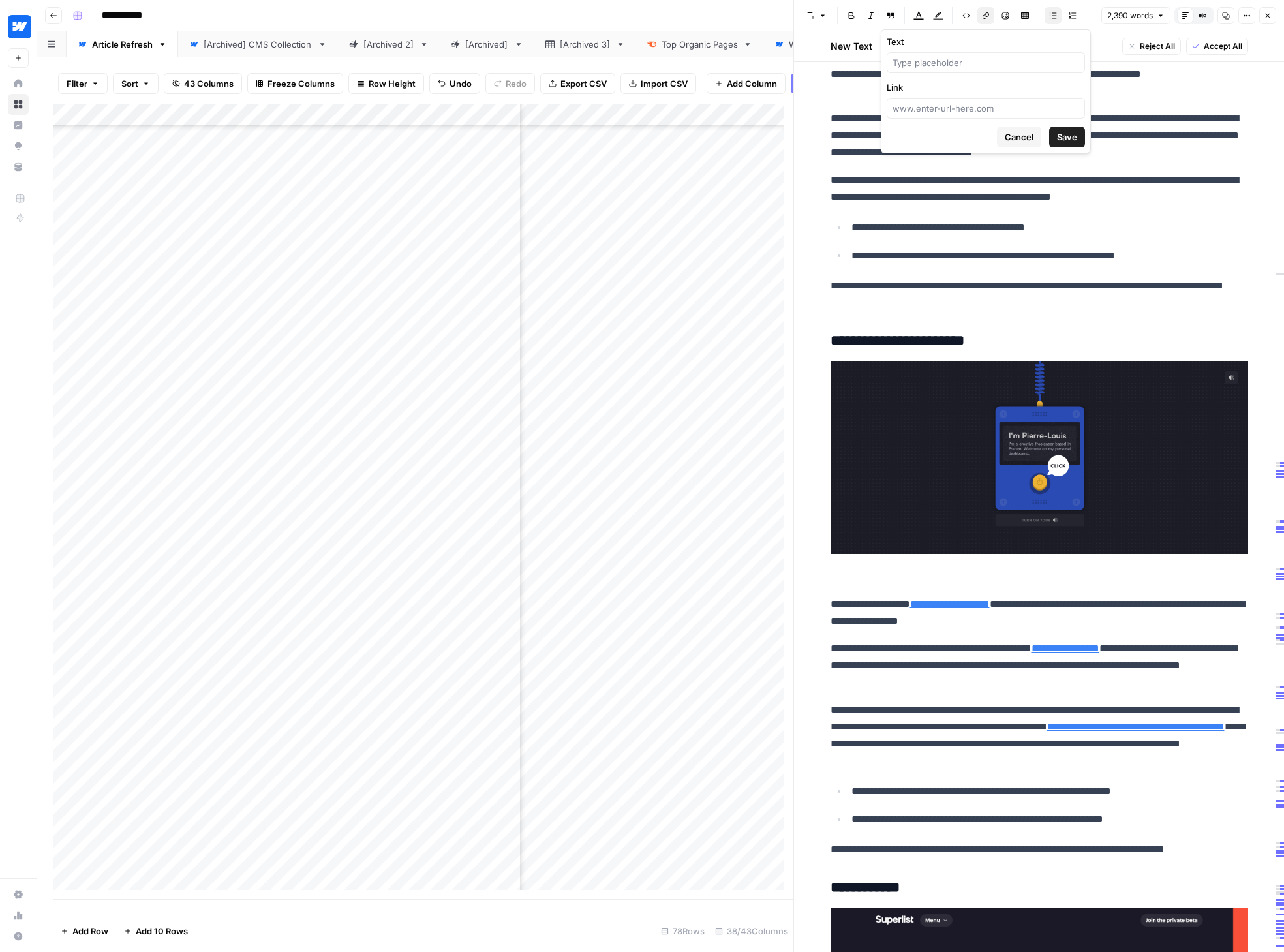
click at [1052, 137] on span "Save" at bounding box center [1067, 137] width 20 height 13
click at [1047, 731] on link "**********" at bounding box center [1135, 726] width 178 height 10
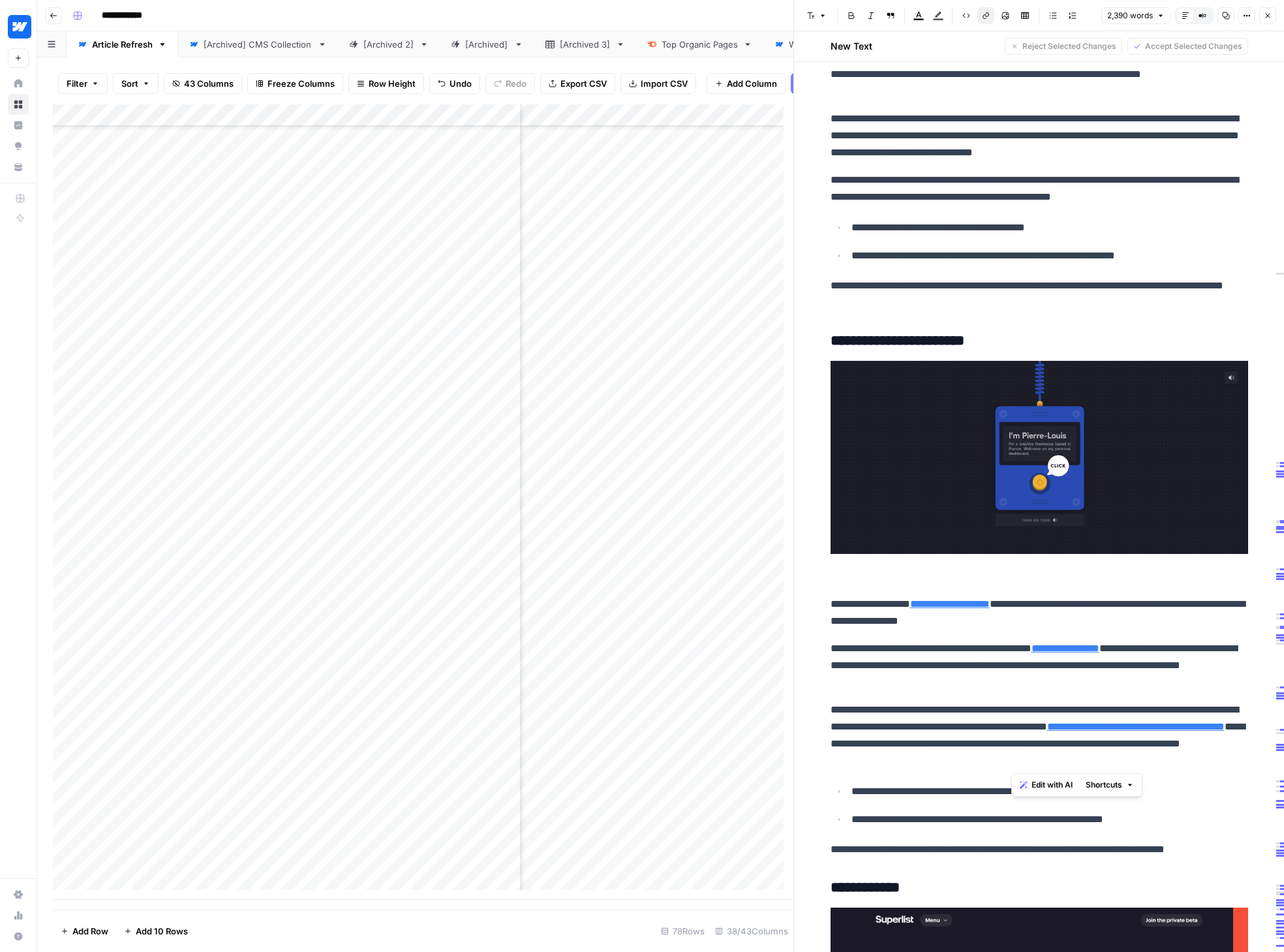
drag, startPoint x: 1011, startPoint y: 760, endPoint x: 1190, endPoint y: 743, distance: 179.8
click at [1052, 743] on p "**********" at bounding box center [1040, 735] width 418 height 67
click at [989, 16] on button "Link" at bounding box center [985, 16] width 17 height 17
click at [1052, 734] on p "**********" at bounding box center [1040, 735] width 418 height 67
click at [1052, 768] on p "**********" at bounding box center [1040, 735] width 418 height 67
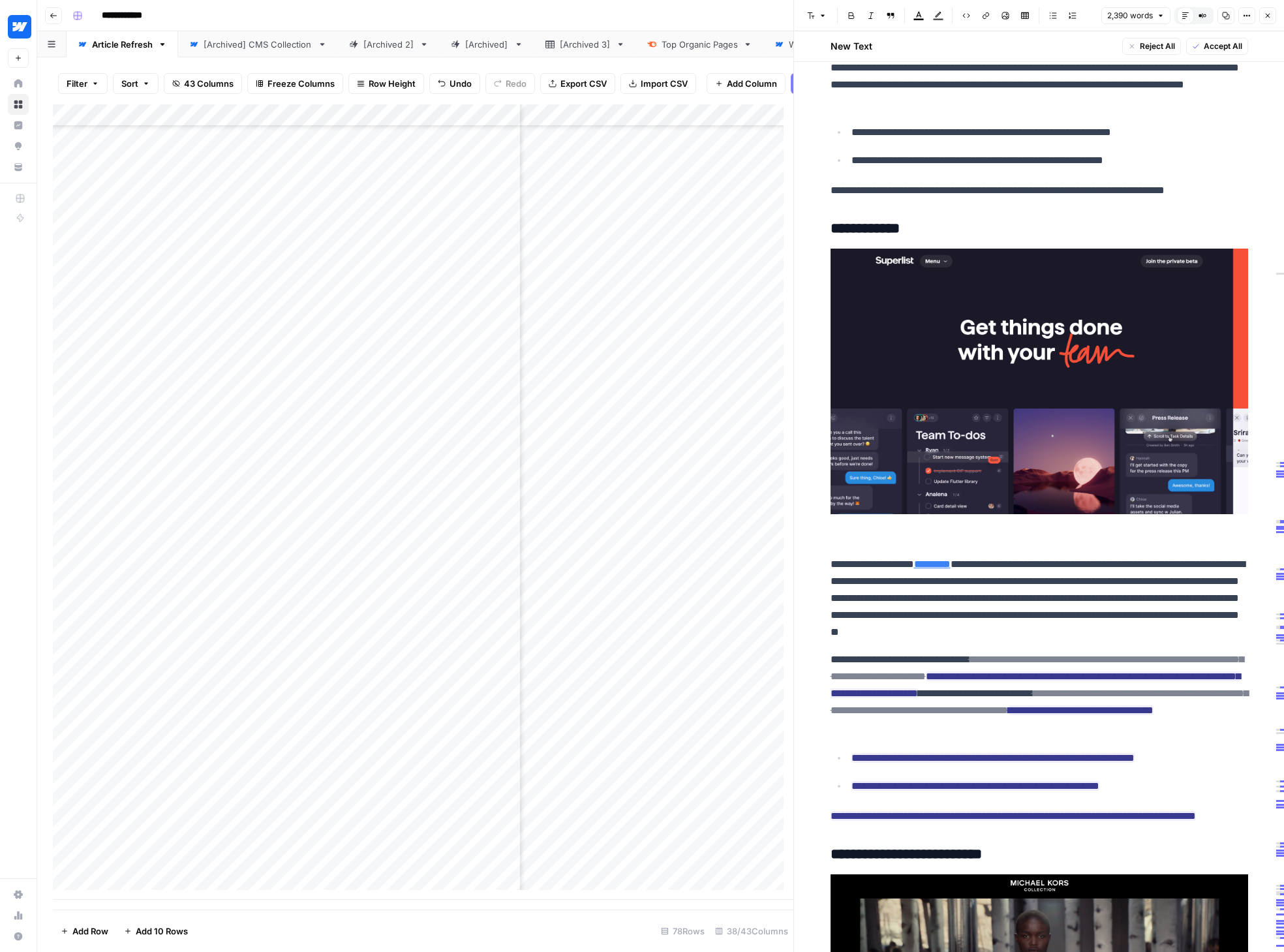
scroll to position [4370, 0]
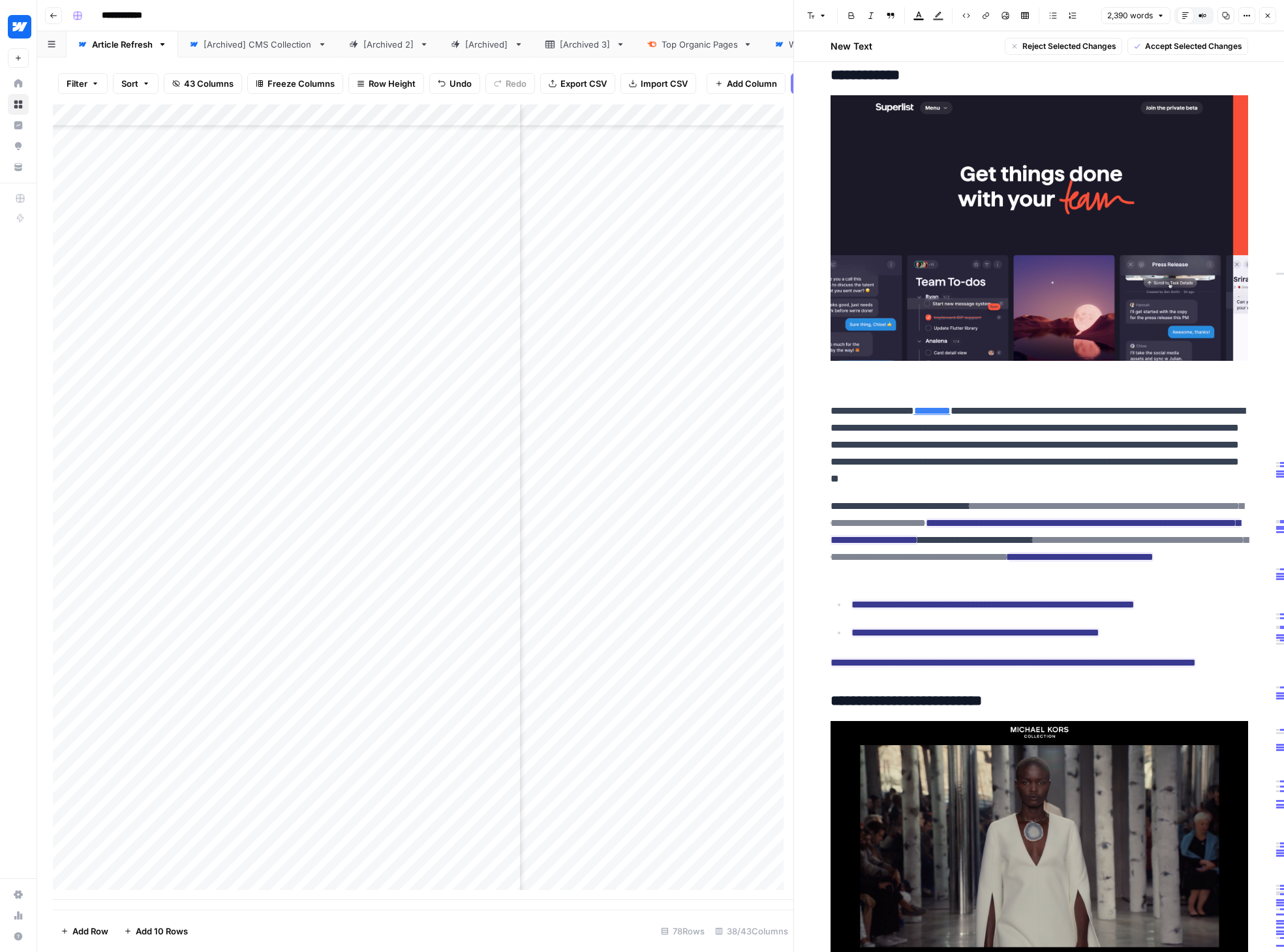
drag, startPoint x: 966, startPoint y: 523, endPoint x: 1071, endPoint y: 700, distance: 205.8
click at [1052, 700] on div "**********" at bounding box center [1039, 759] width 433 height 10091
click at [1052, 50] on span "Accept Selected Changes" at bounding box center [1193, 46] width 98 height 12
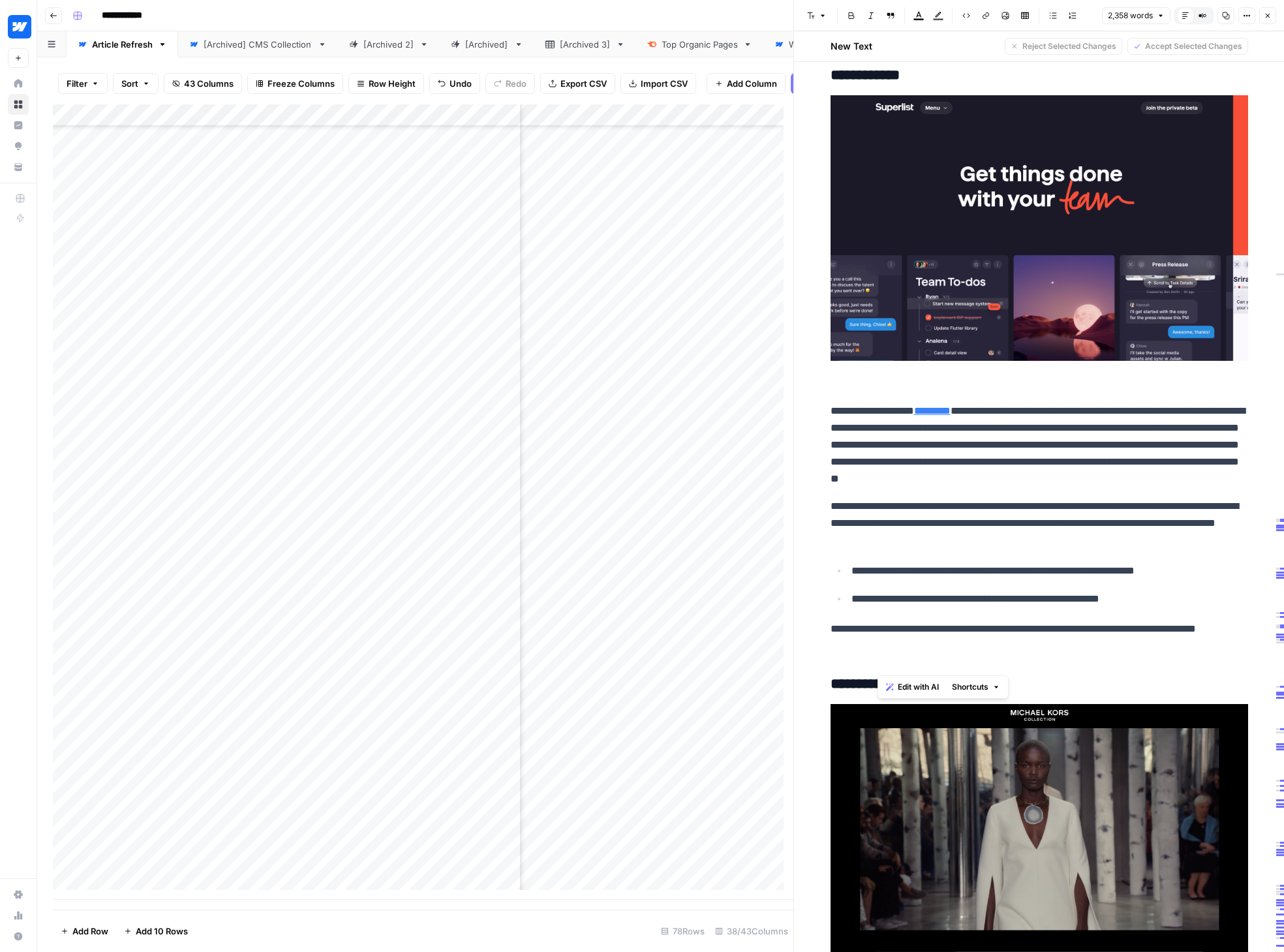
click at [1048, 572] on div "**********" at bounding box center [1039, 750] width 433 height 10074
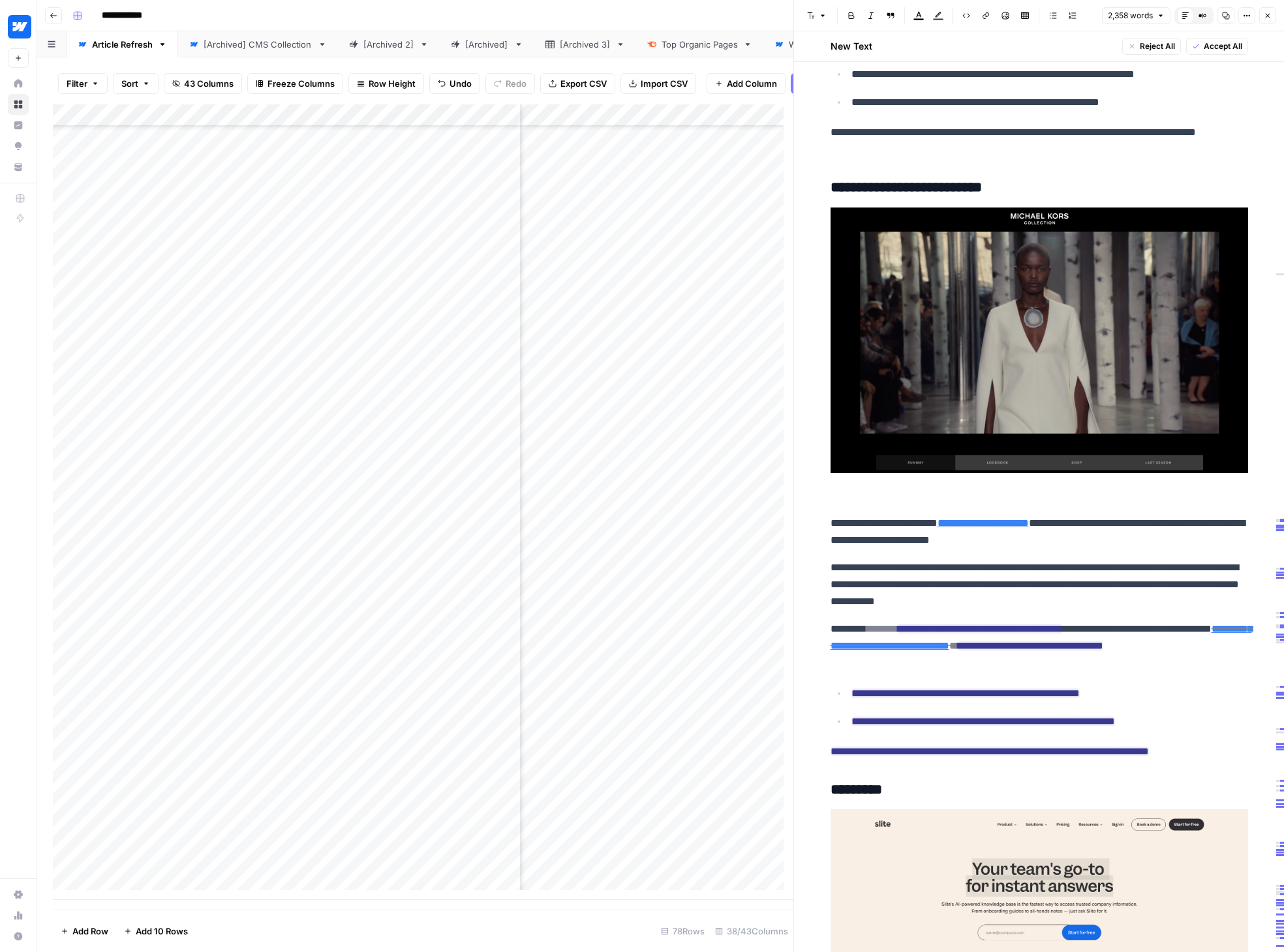
scroll to position [5148, 0]
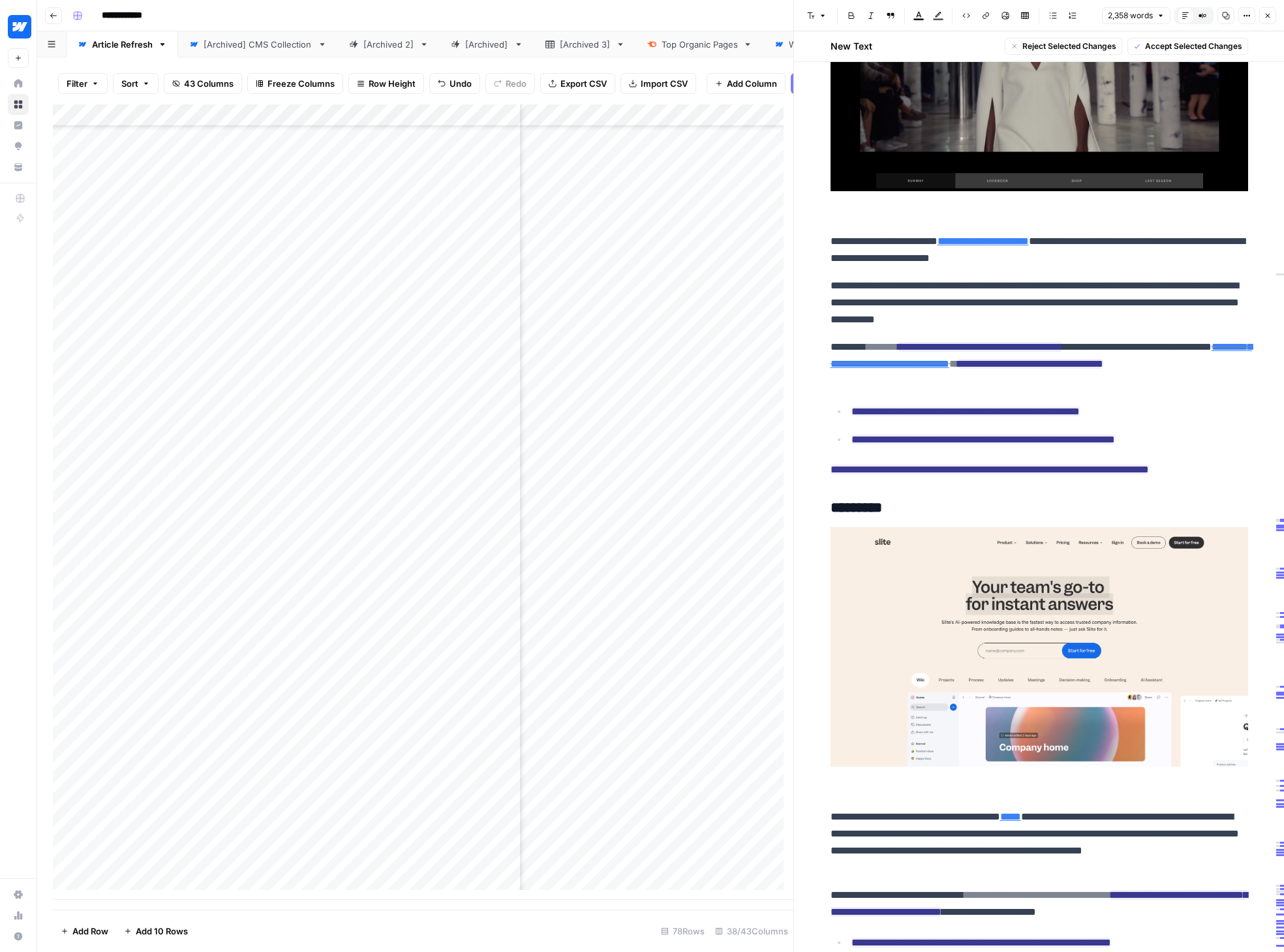
drag, startPoint x: 844, startPoint y: 361, endPoint x: 1222, endPoint y: 482, distance: 396.9
click at [1052, 359] on icon "button" at bounding box center [1086, 361] width 8 height 8
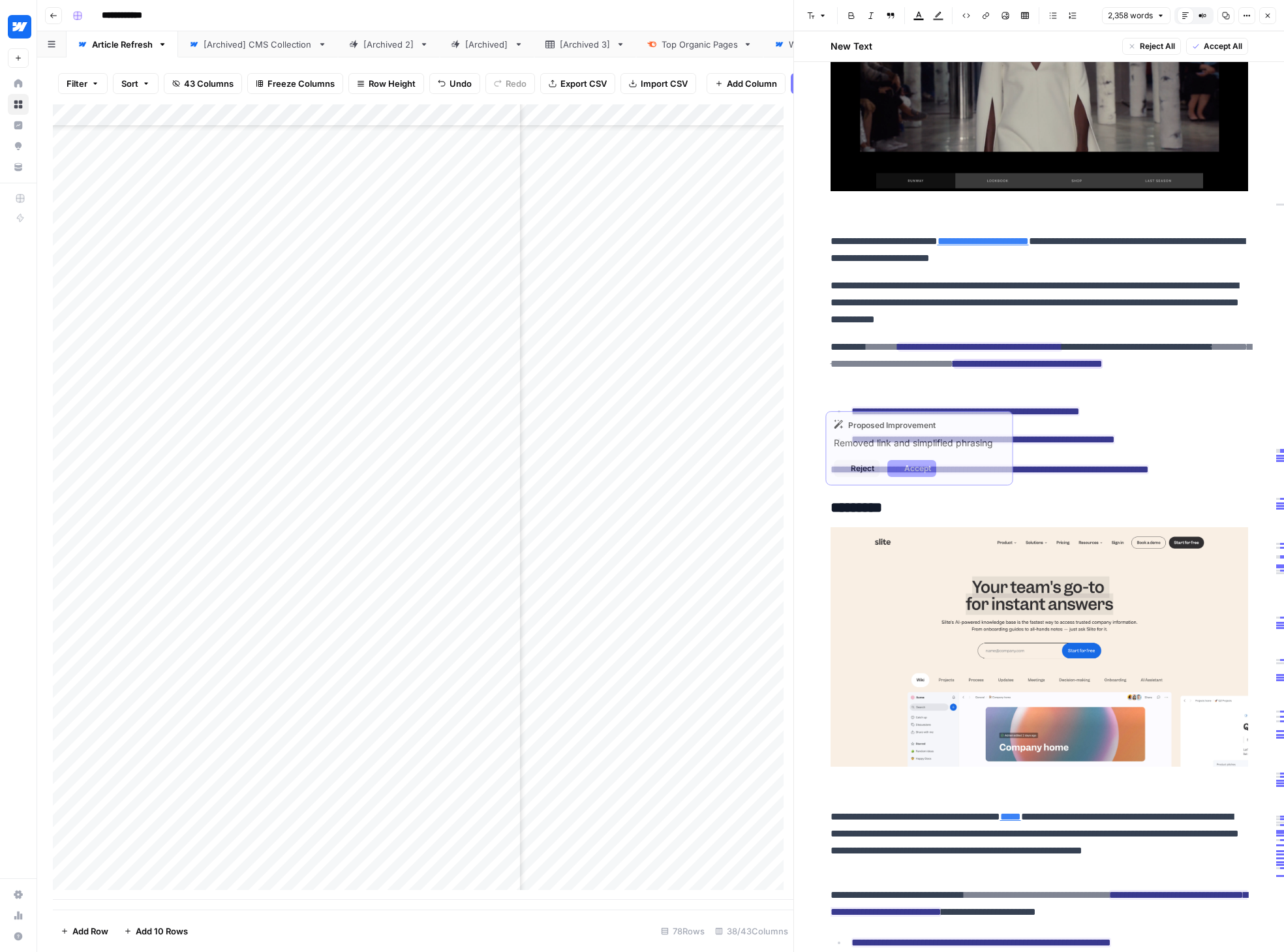
click at [1052, 368] on ins "**********" at bounding box center [1028, 363] width 150 height 10
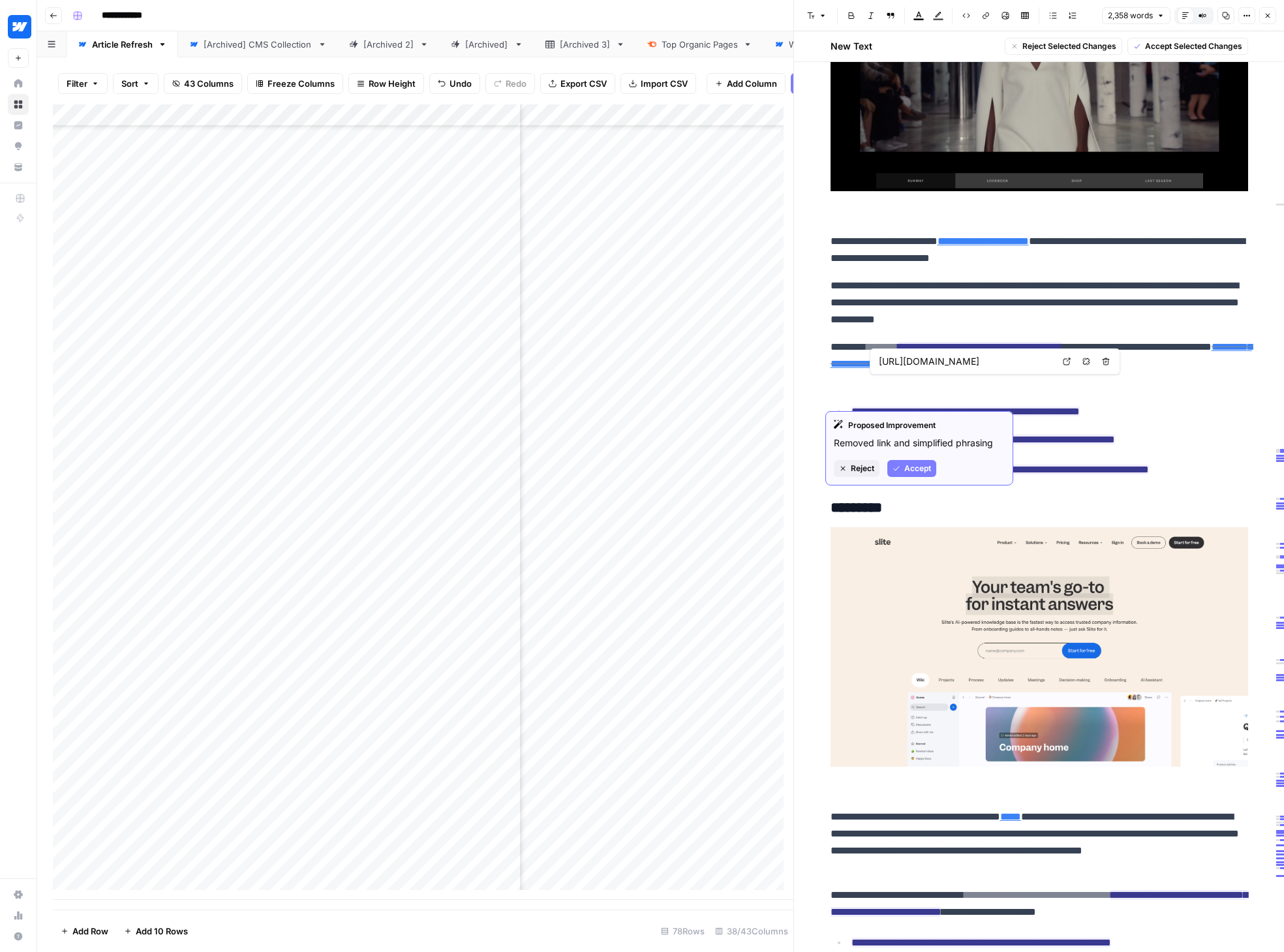
click at [922, 363] on input "[URL][DOMAIN_NAME]" at bounding box center [965, 361] width 173 height 13
click at [923, 363] on input "[URL][DOMAIN_NAME]" at bounding box center [965, 361] width 173 height 13
click at [905, 389] on p "**********" at bounding box center [1040, 364] width 418 height 51
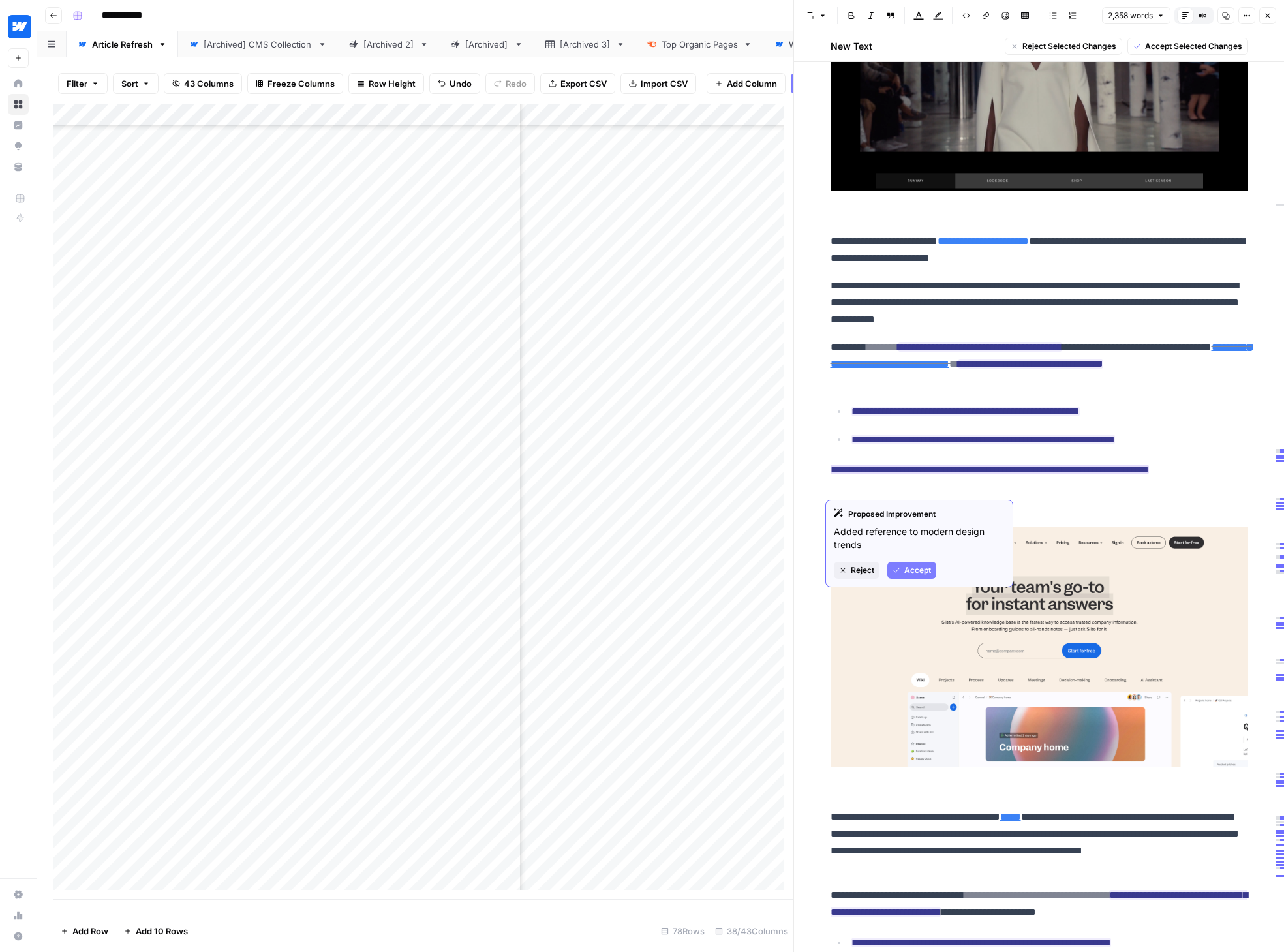
drag, startPoint x: 864, startPoint y: 362, endPoint x: 1078, endPoint y: 484, distance: 246.3
click at [1052, 42] on span "Accept Selected Changes" at bounding box center [1193, 46] width 98 height 12
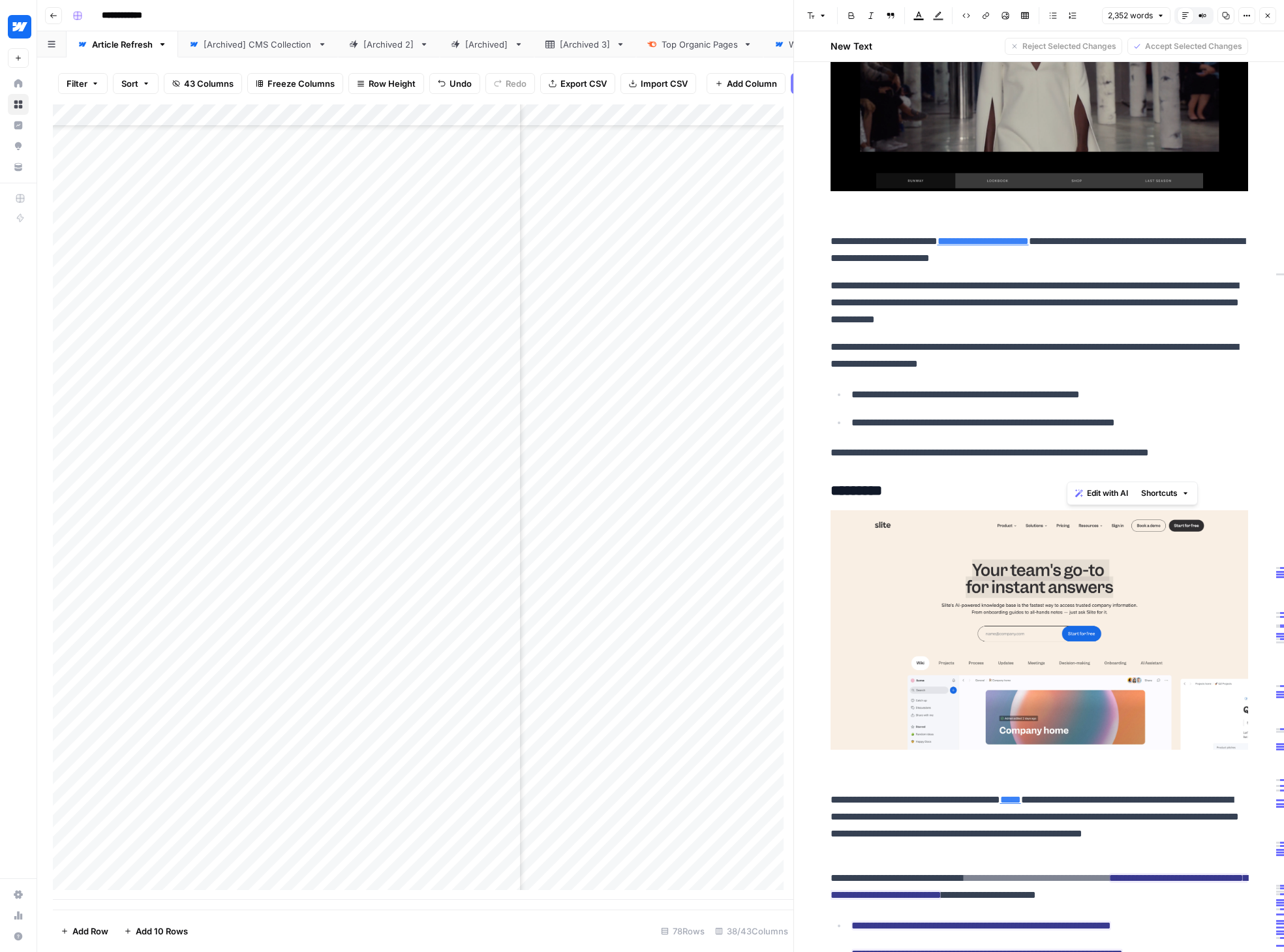
click at [936, 372] on p "**********" at bounding box center [1040, 355] width 418 height 34
drag, startPoint x: 824, startPoint y: 379, endPoint x: 920, endPoint y: 376, distance: 96.0
click at [920, 372] on p "**********" at bounding box center [1040, 355] width 418 height 34
click at [989, 16] on icon "button" at bounding box center [985, 16] width 8 height 8
click at [1052, 420] on ul "**********" at bounding box center [1040, 409] width 418 height 46
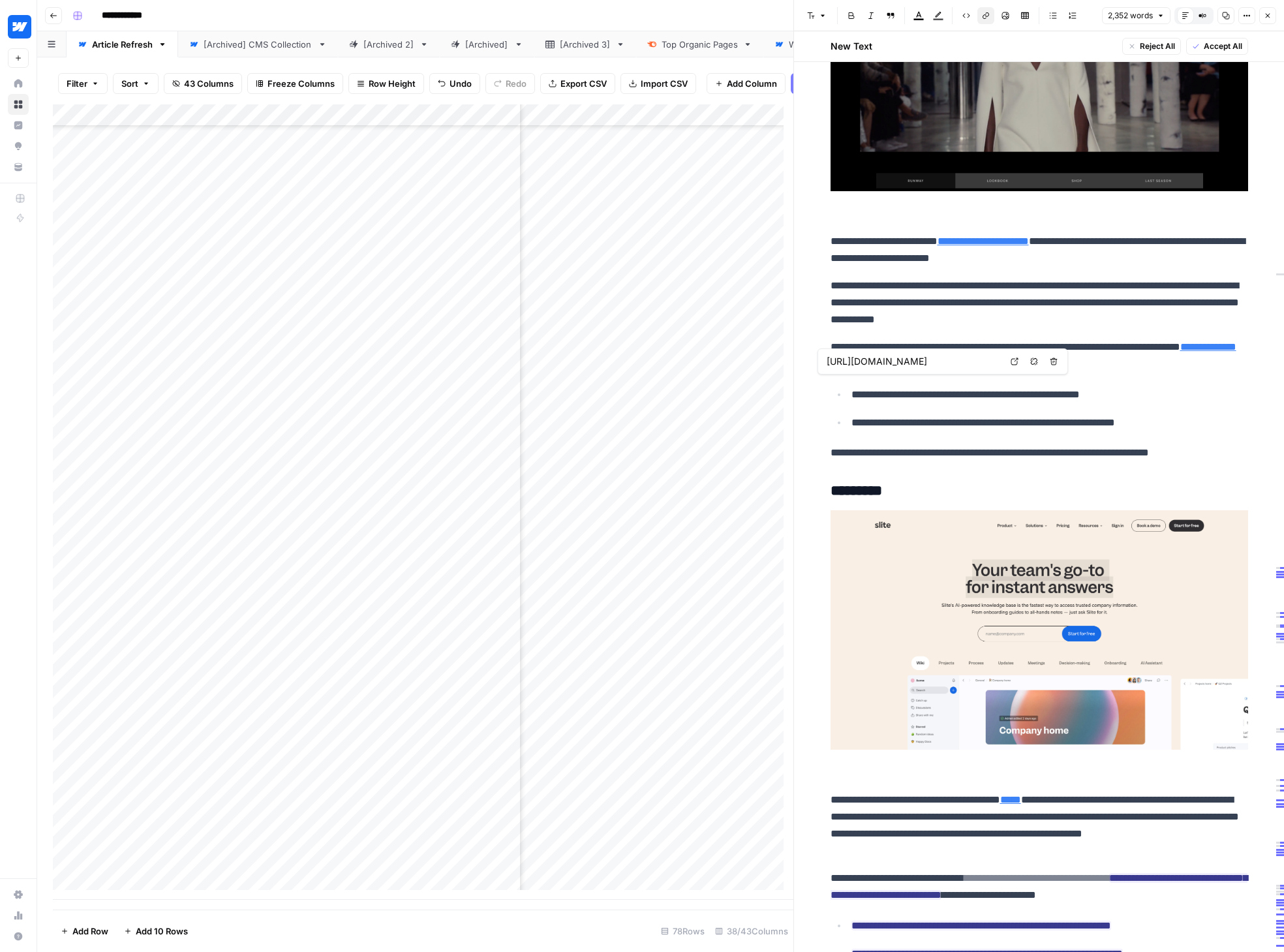
click at [1021, 402] on li "**********" at bounding box center [1047, 394] width 400 height 17
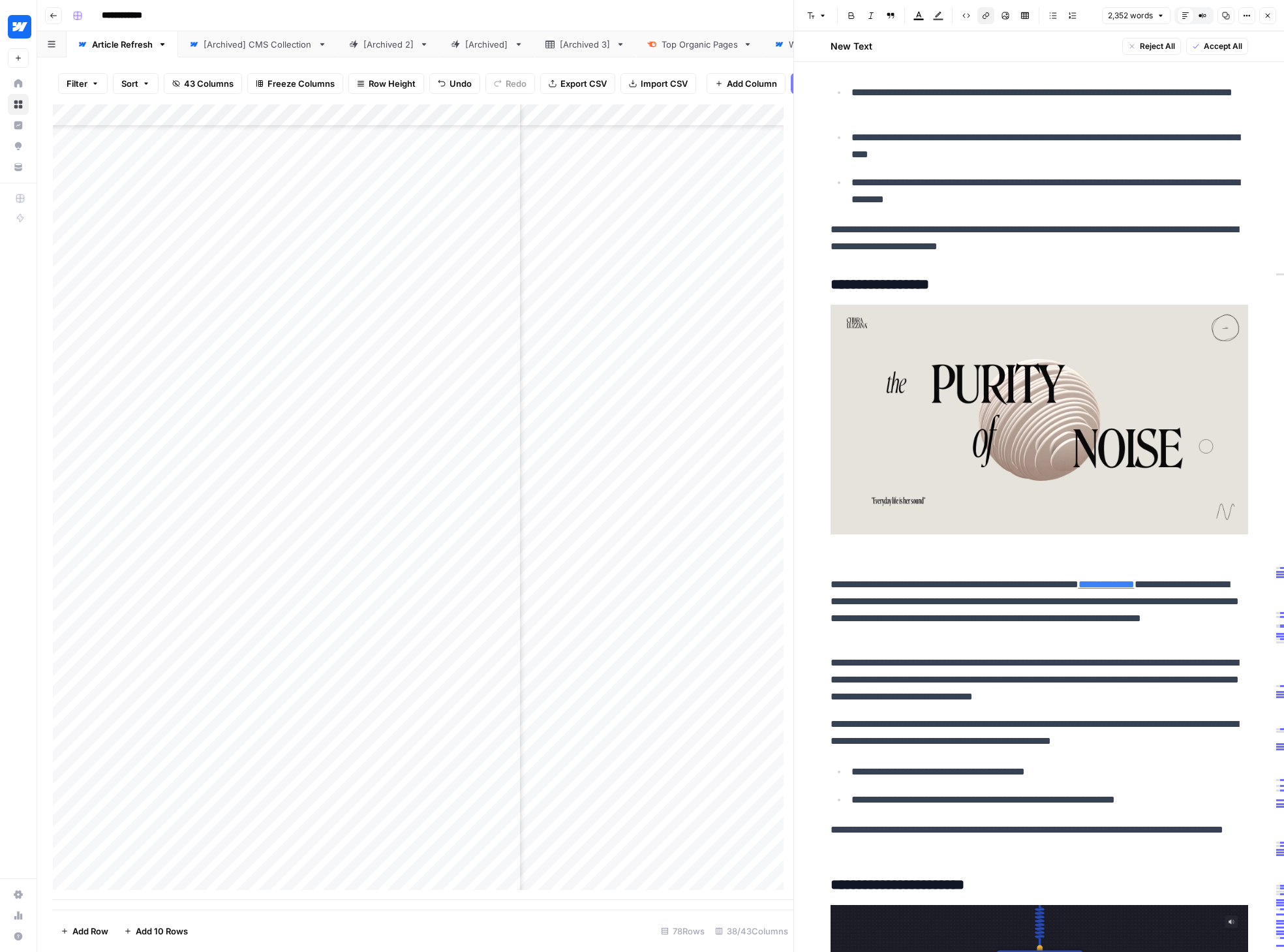
scroll to position [2849, 0]
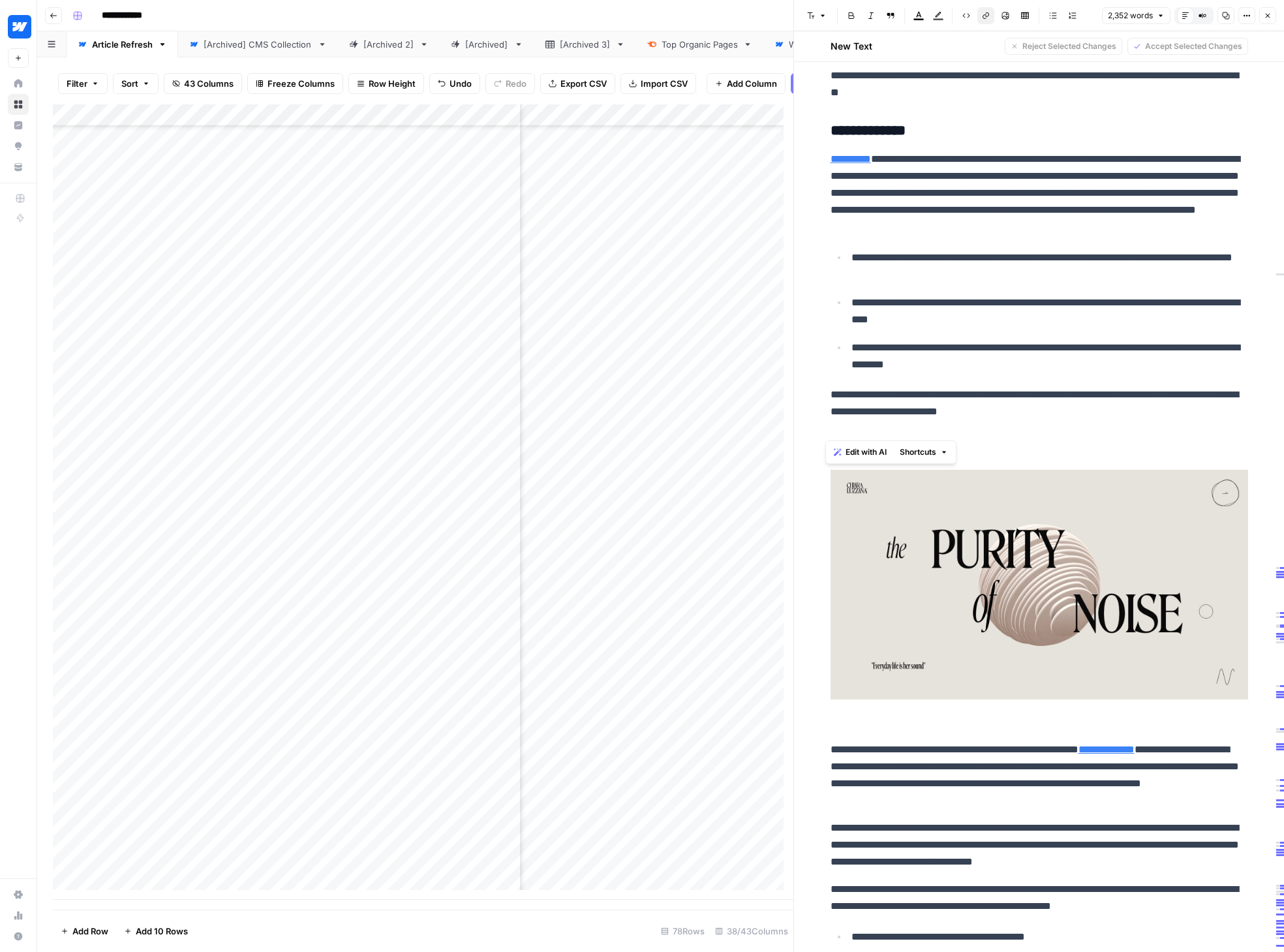
drag, startPoint x: 1084, startPoint y: 429, endPoint x: 828, endPoint y: 414, distance: 256.4
click at [831, 415] on p "**********" at bounding box center [1040, 402] width 418 height 34
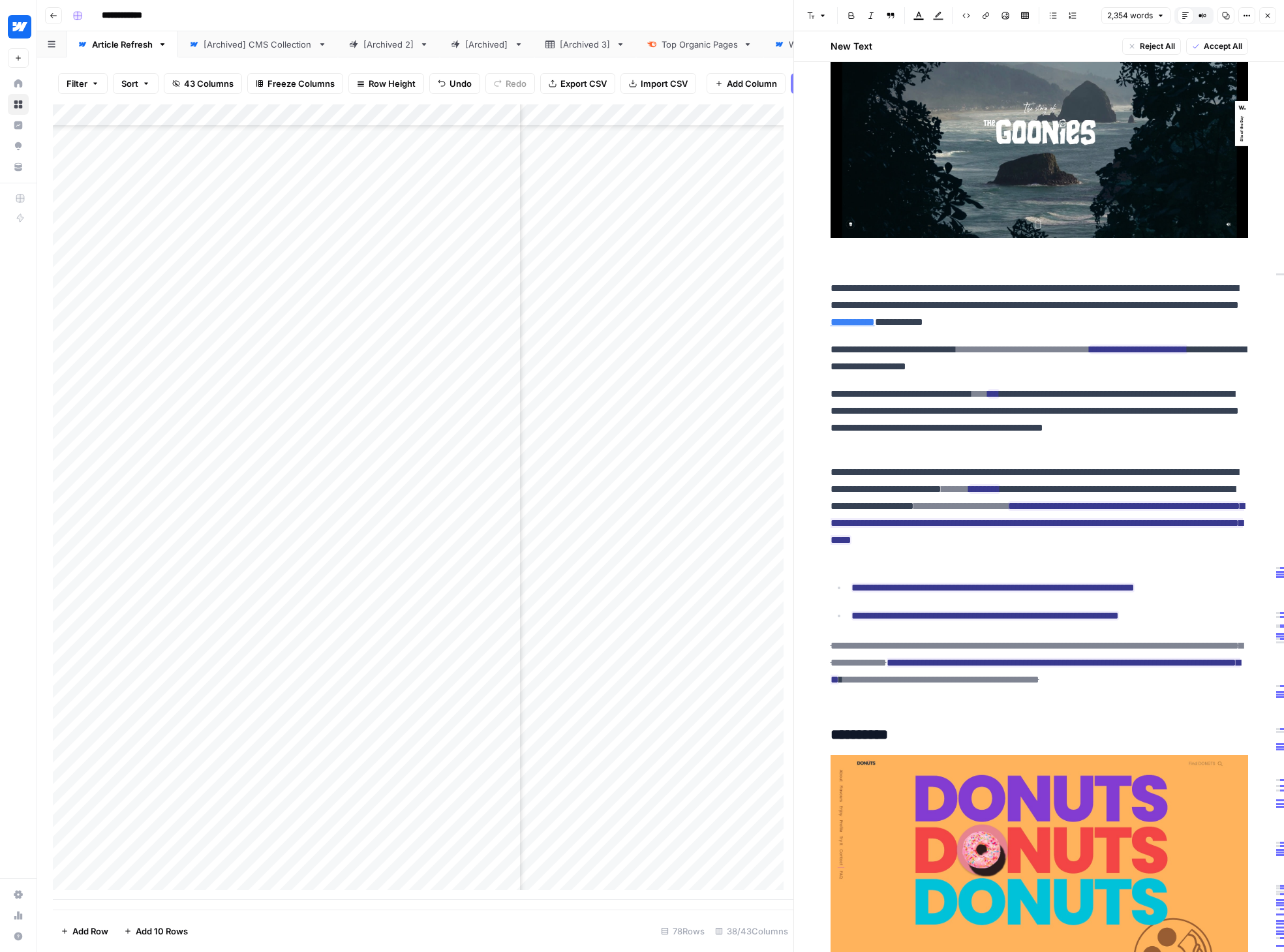
scroll to position [6174, 0]
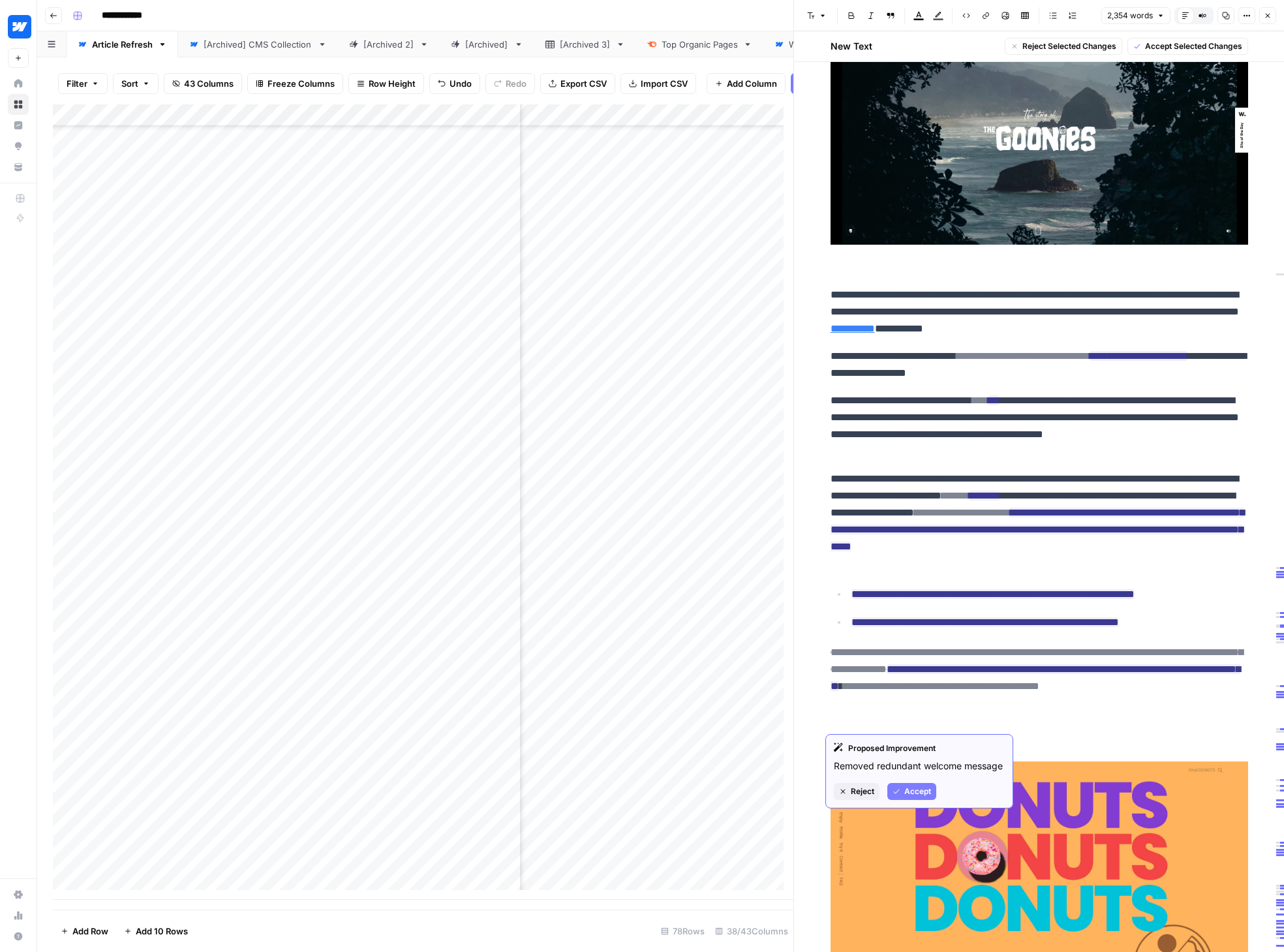
drag, startPoint x: 908, startPoint y: 374, endPoint x: 1158, endPoint y: 704, distance: 414.0
click at [962, 381] on p "**********" at bounding box center [1040, 364] width 418 height 34
drag, startPoint x: 916, startPoint y: 374, endPoint x: 1065, endPoint y: 711, distance: 368.5
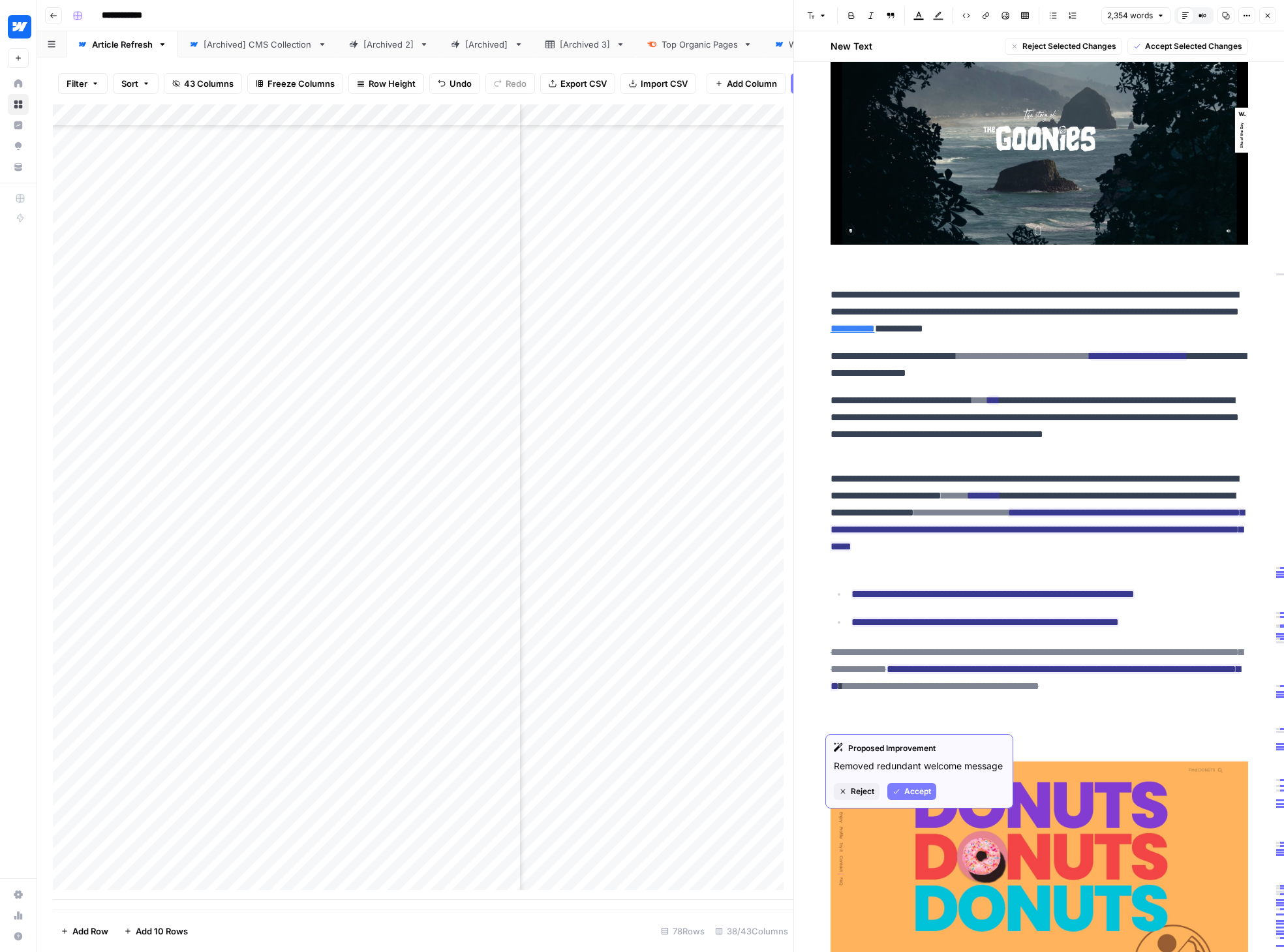
click at [925, 793] on span "Accept" at bounding box center [916, 791] width 26 height 12
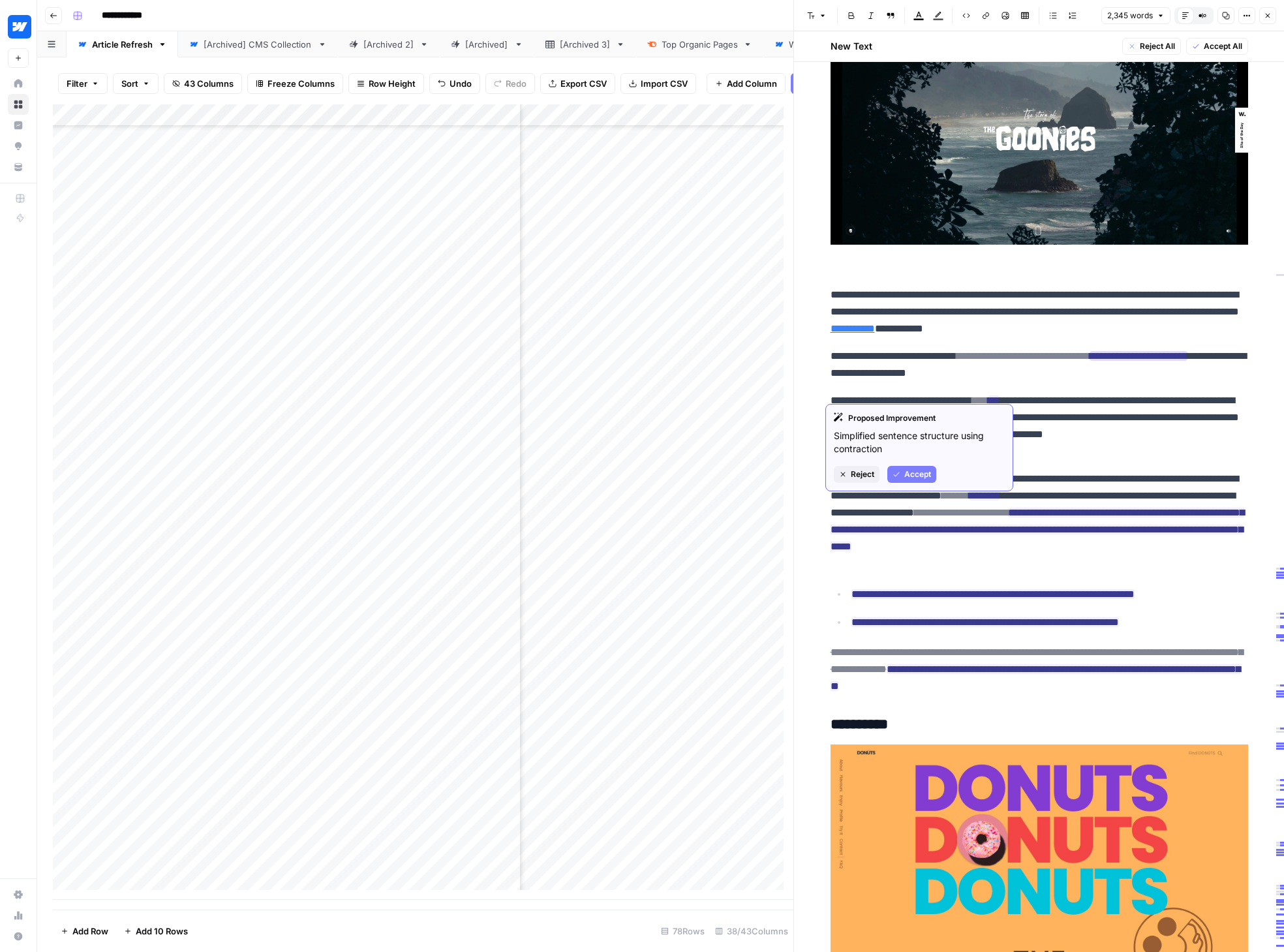
click at [912, 472] on span "Accept" at bounding box center [916, 474] width 26 height 12
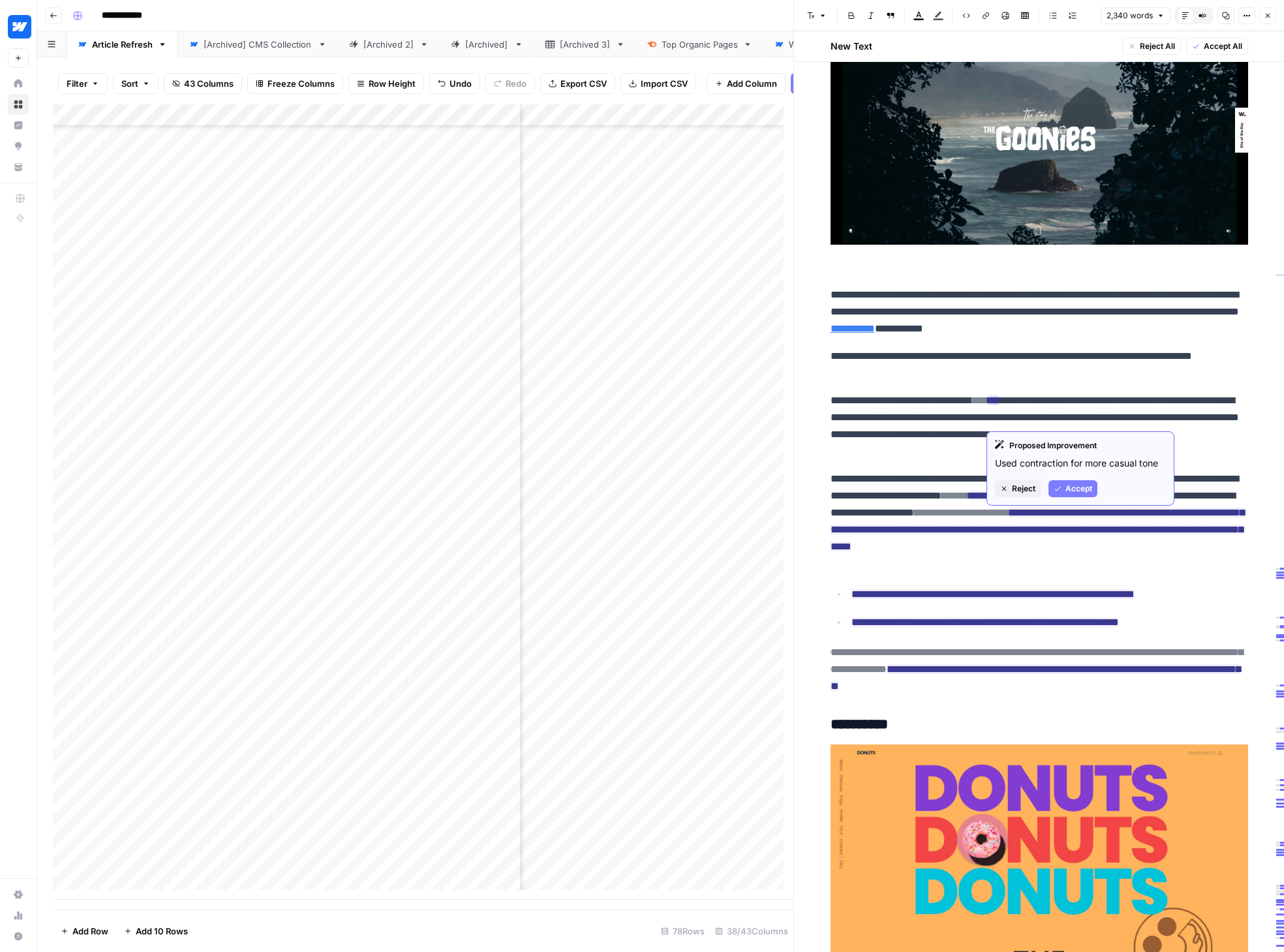
click at [1052, 489] on span "Accept" at bounding box center [1078, 488] width 26 height 12
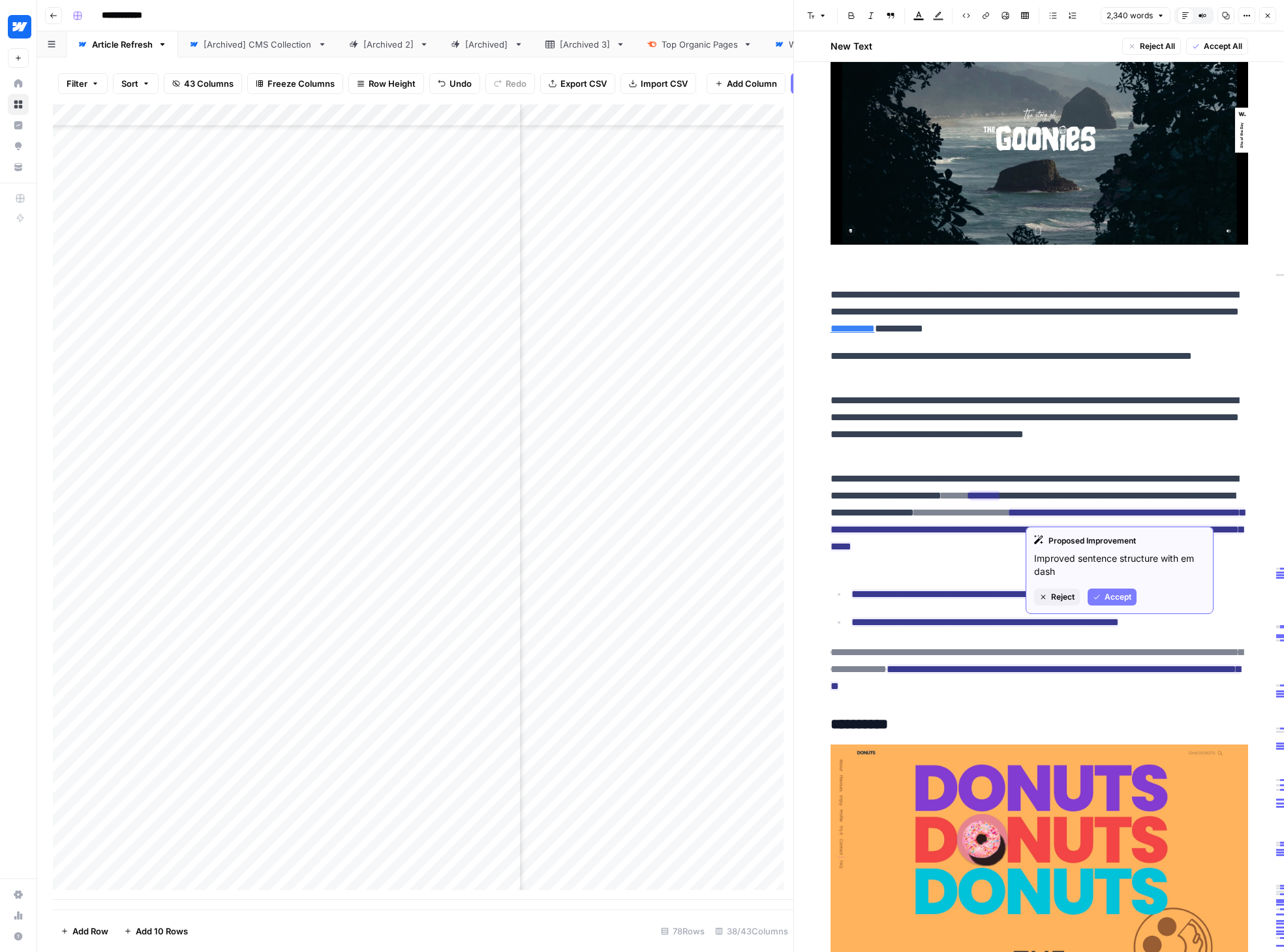
click at [1052, 593] on span "Accept" at bounding box center [1117, 596] width 26 height 12
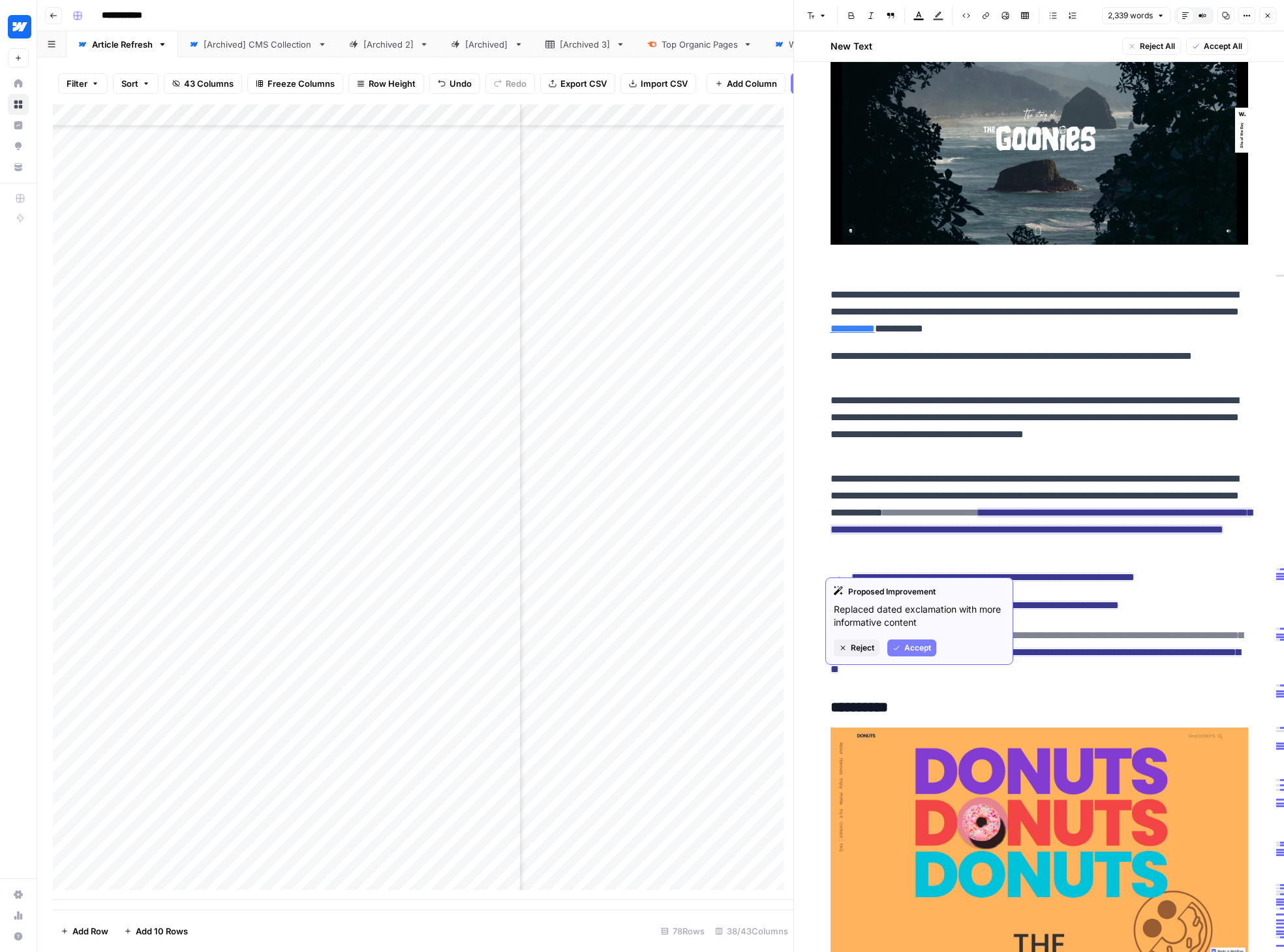
click at [923, 648] on span "Accept" at bounding box center [916, 647] width 26 height 12
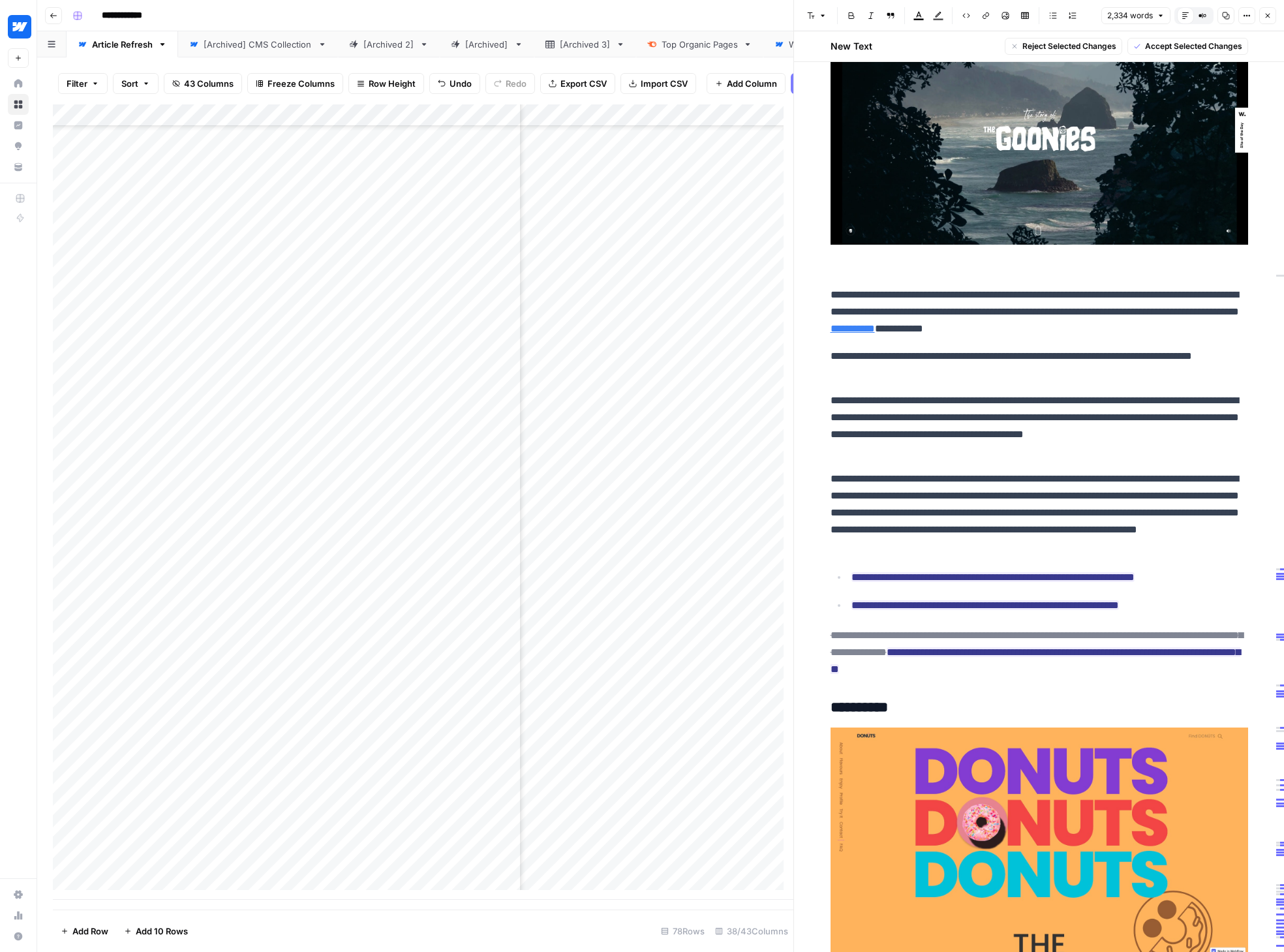
drag, startPoint x: 1032, startPoint y: 564, endPoint x: 1066, endPoint y: 688, distance: 128.6
click at [1052, 45] on span "Accept Selected Changes" at bounding box center [1193, 46] width 98 height 12
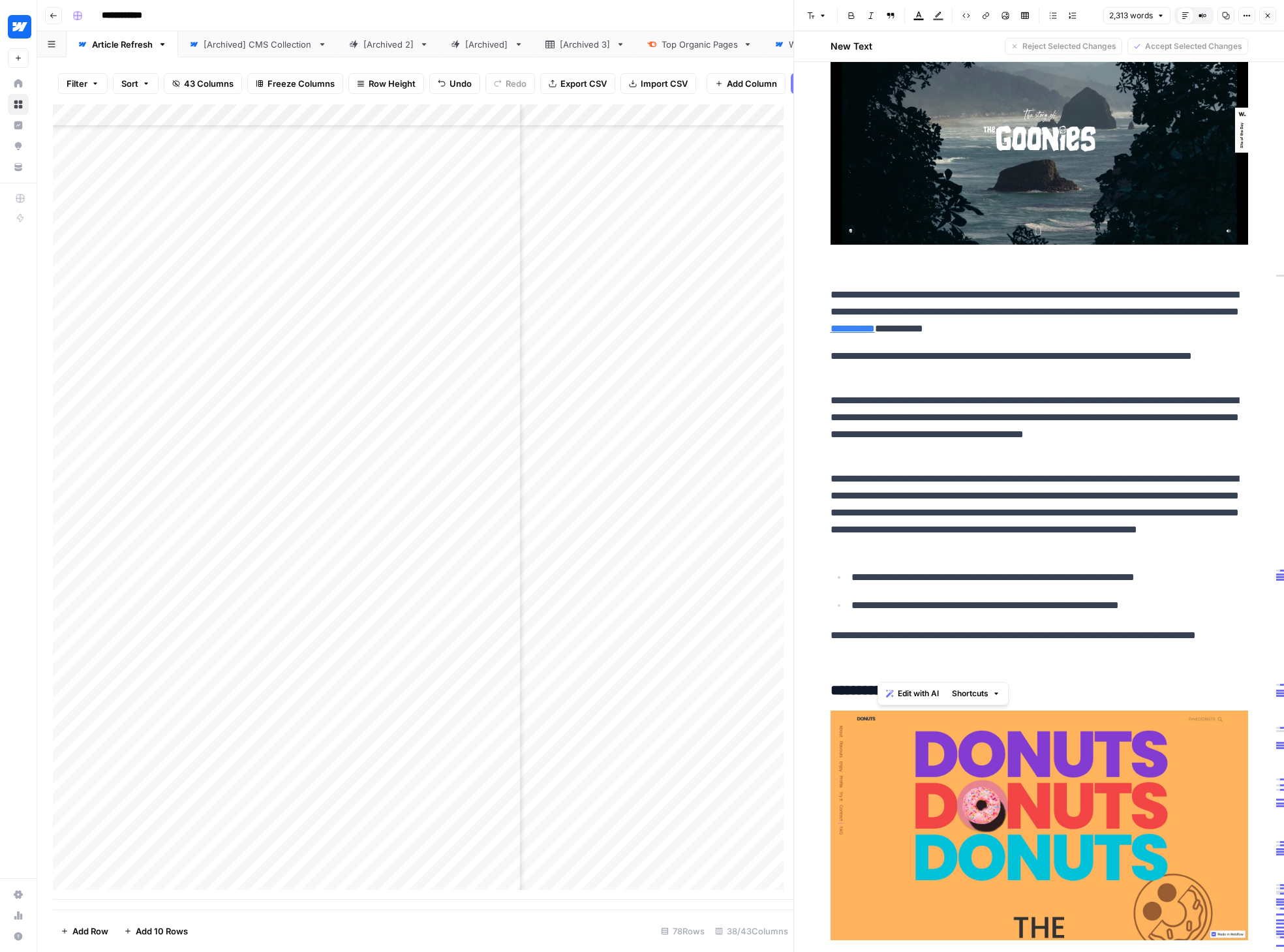
click at [1052, 503] on p "**********" at bounding box center [1040, 512] width 418 height 85
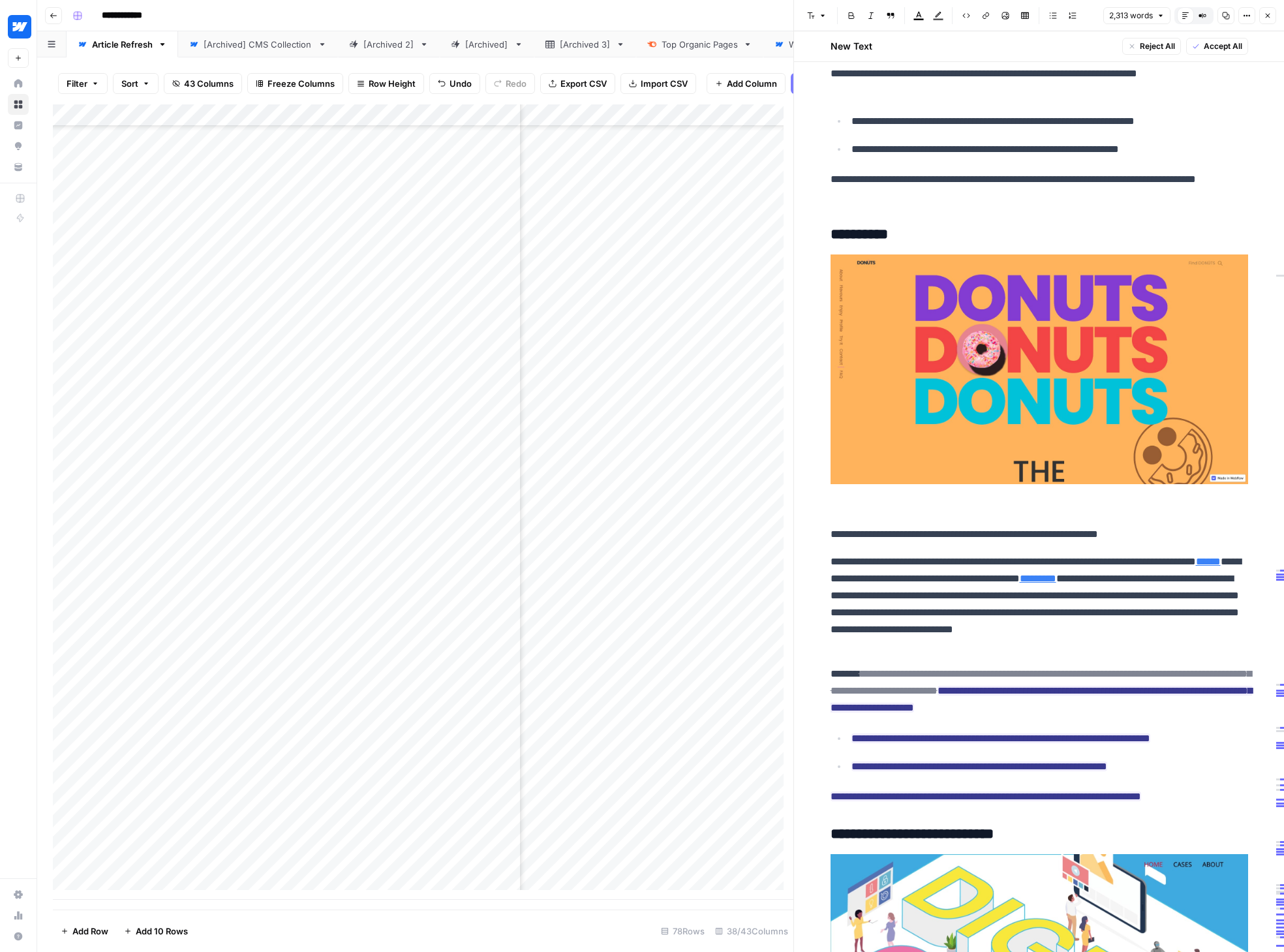
scroll to position [6818, 0]
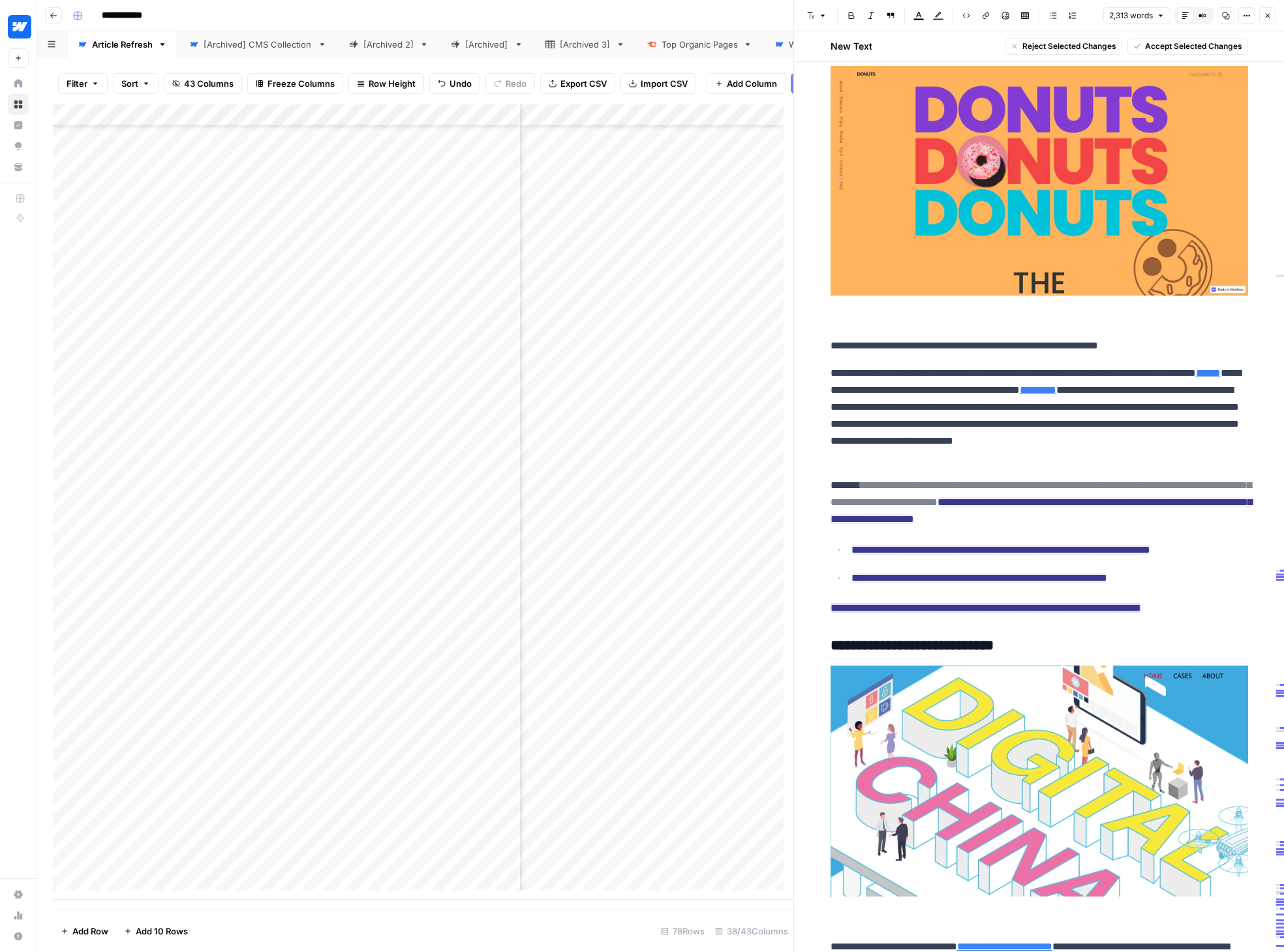
drag, startPoint x: 856, startPoint y: 500, endPoint x: 1186, endPoint y: 626, distance: 353.2
click at [1052, 47] on span "Accept Selected Changes" at bounding box center [1193, 46] width 98 height 12
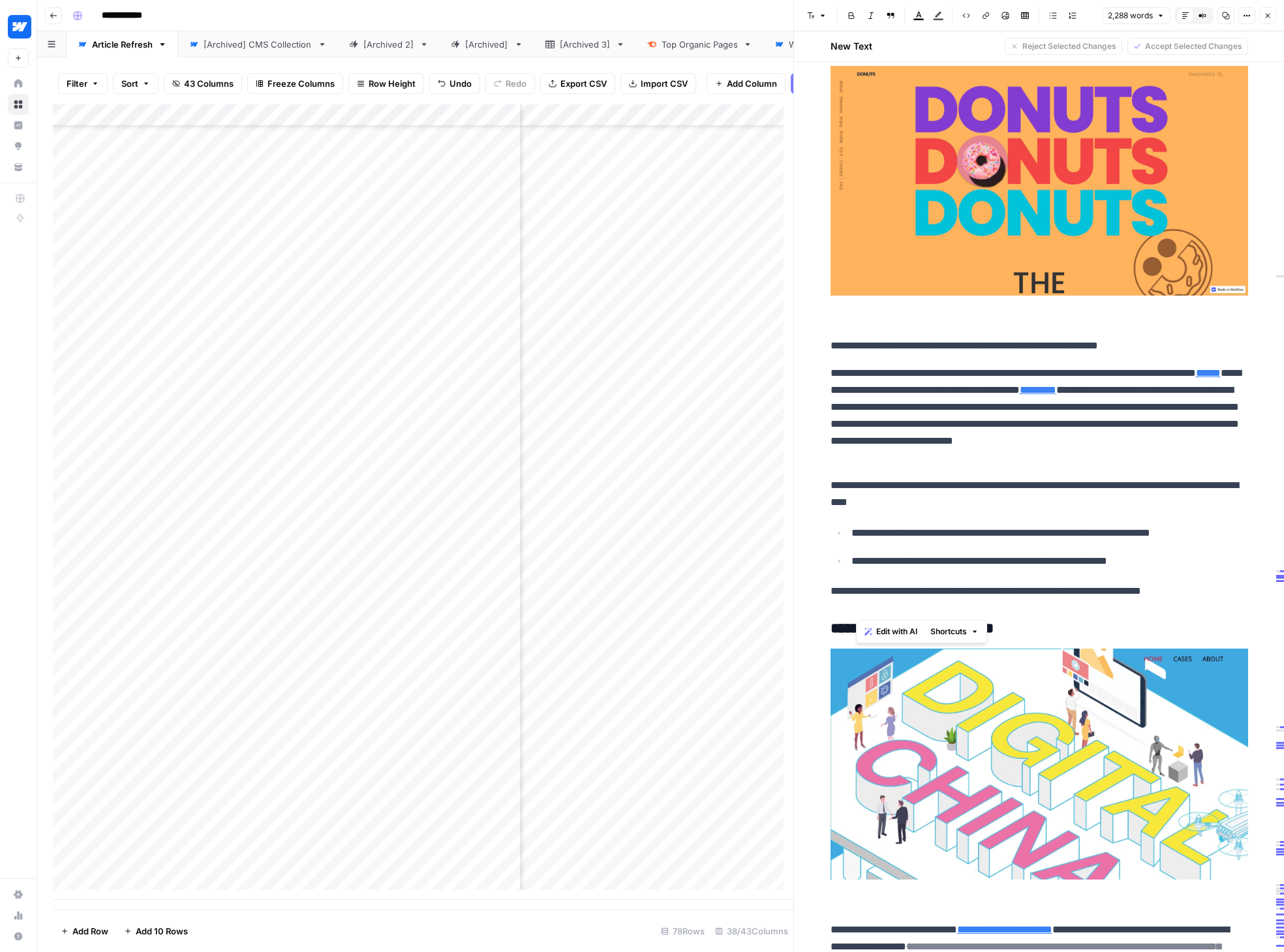
click at [1052, 460] on p "**********" at bounding box center [1040, 416] width 418 height 102
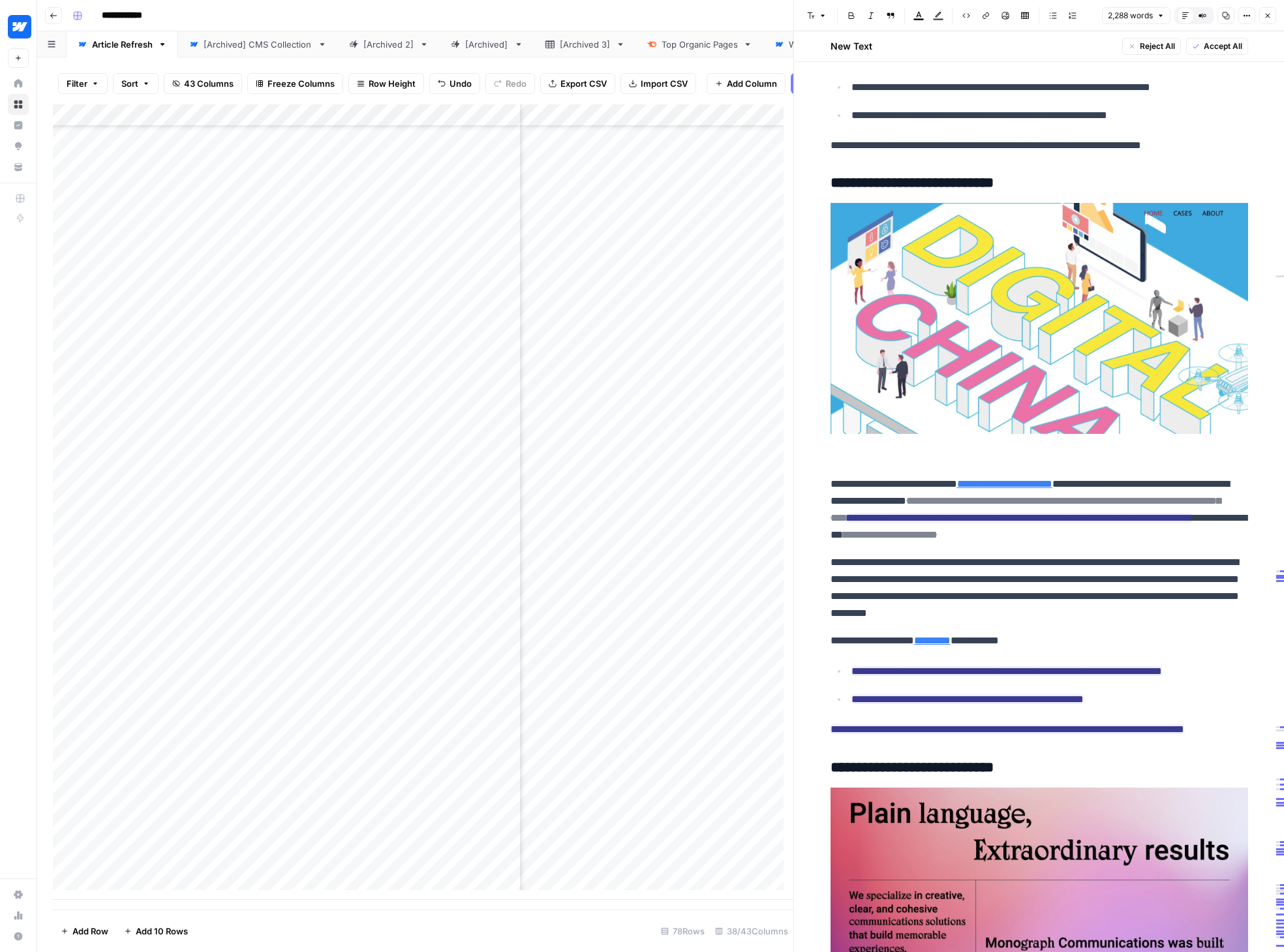
scroll to position [7366, 0]
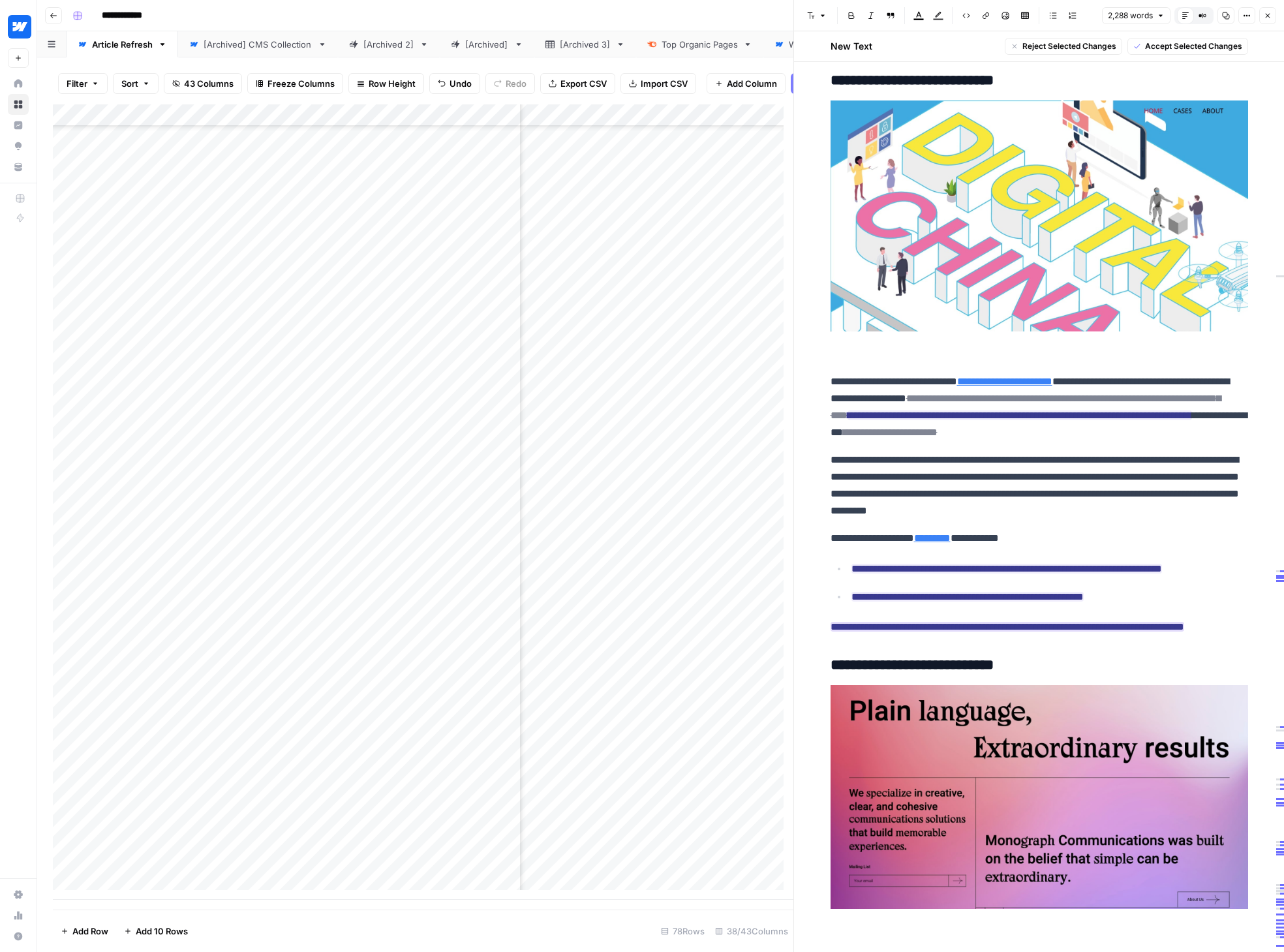
drag, startPoint x: 954, startPoint y: 415, endPoint x: 1129, endPoint y: 649, distance: 292.2
click at [1052, 47] on span "Accept Selected Changes" at bounding box center [1193, 46] width 98 height 12
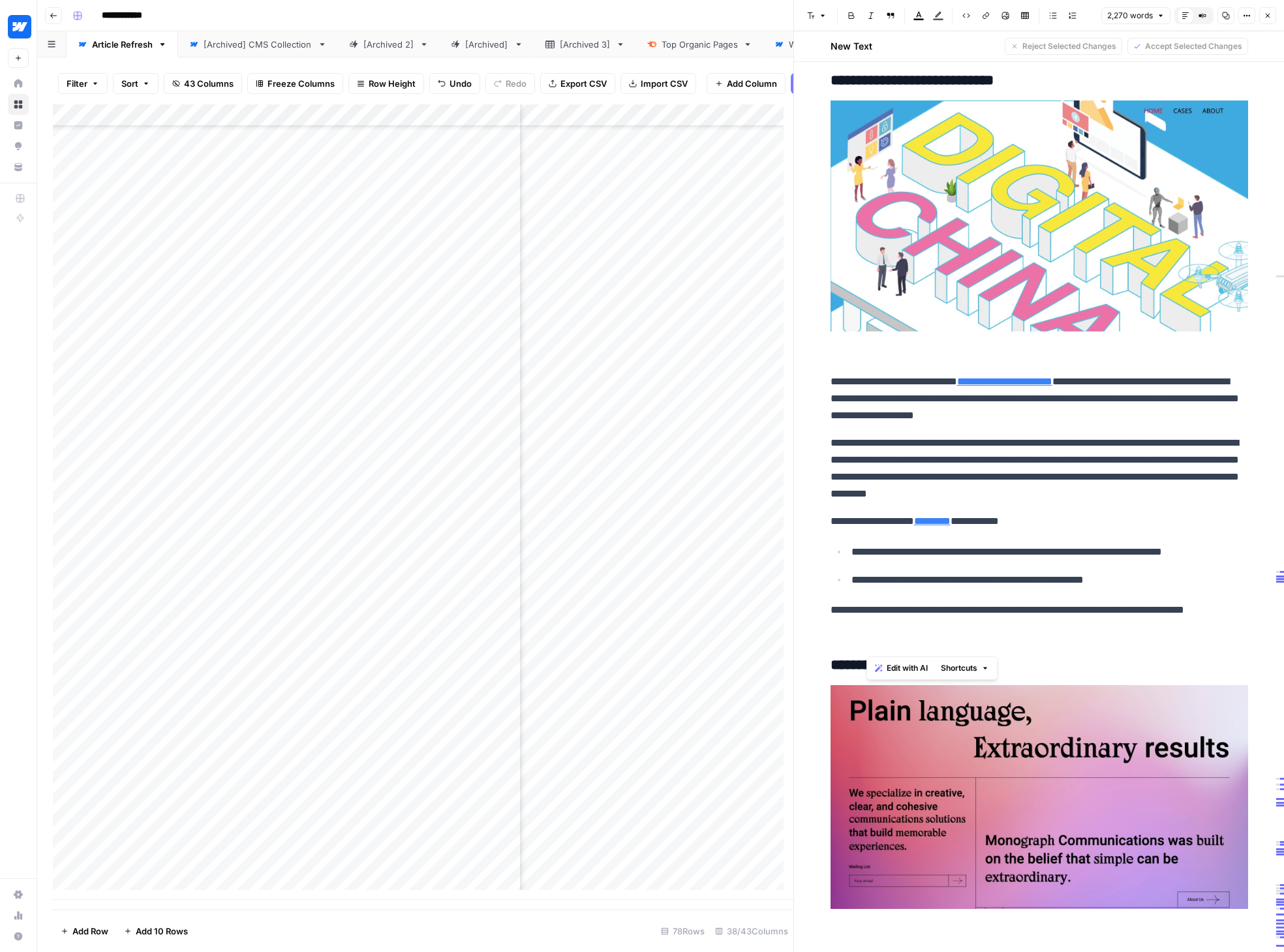
click at [1052, 310] on img at bounding box center [1040, 215] width 418 height 231
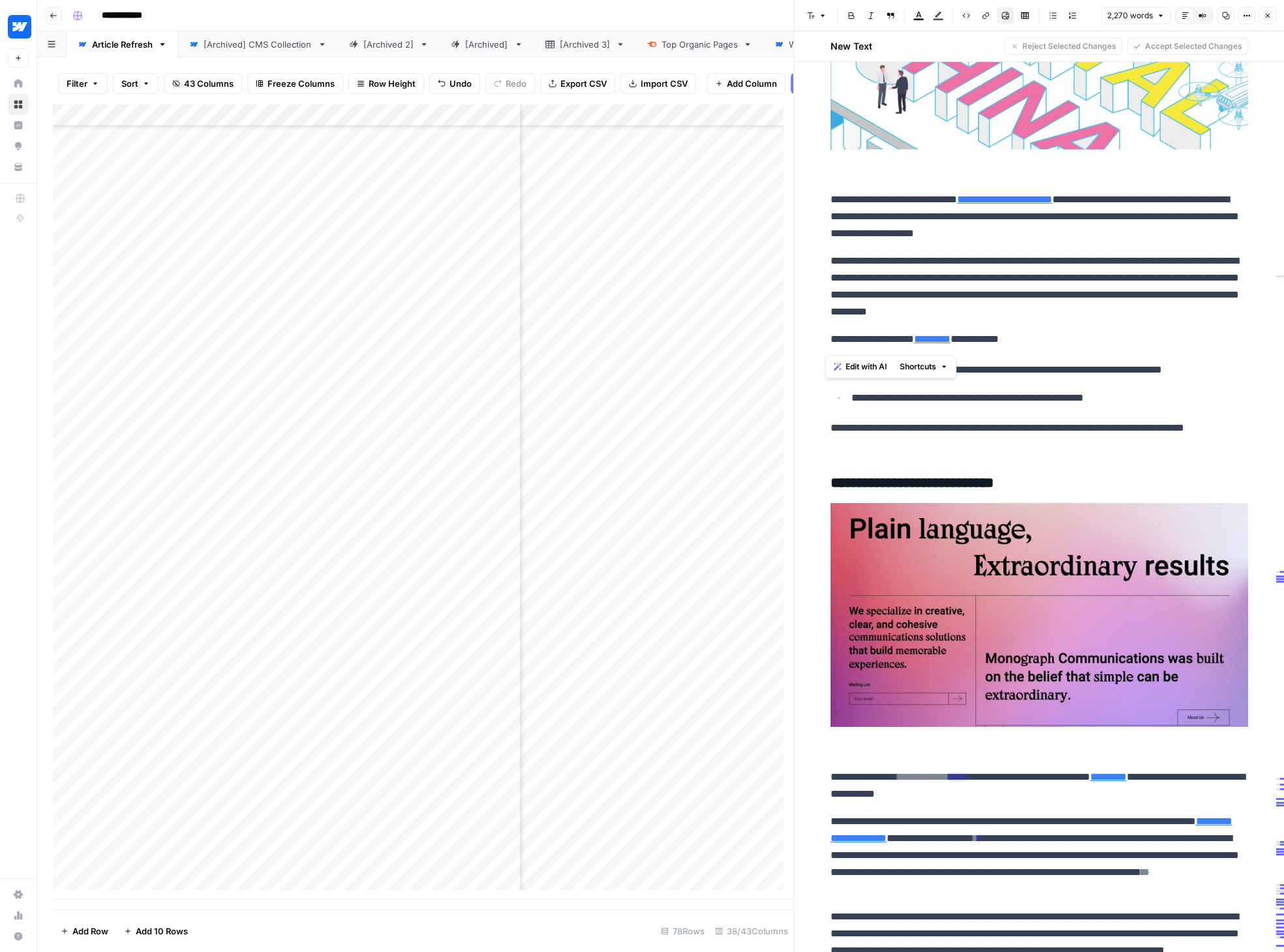
scroll to position [7677, 0]
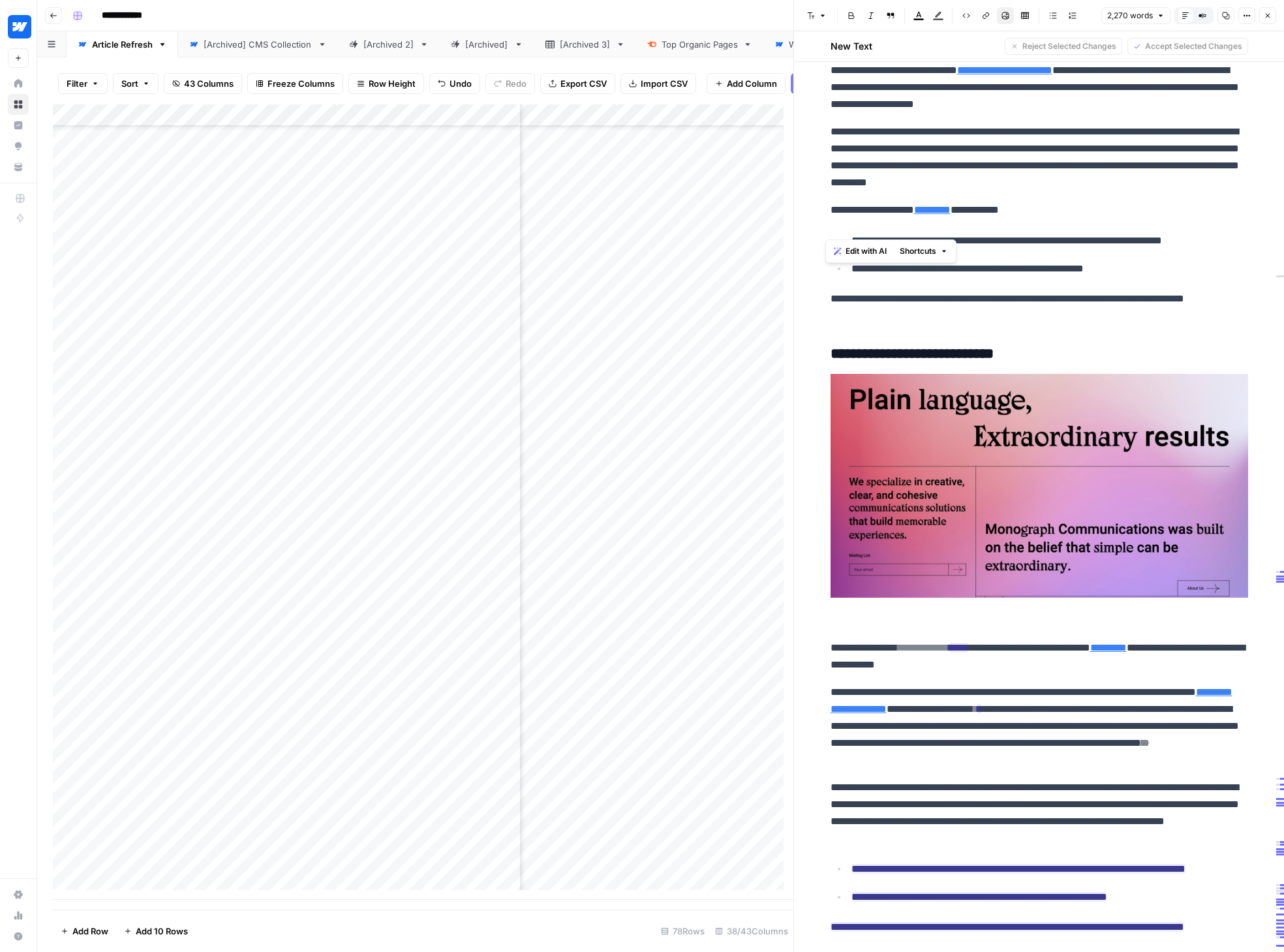
drag, startPoint x: 1065, startPoint y: 225, endPoint x: 819, endPoint y: 228, distance: 246.0
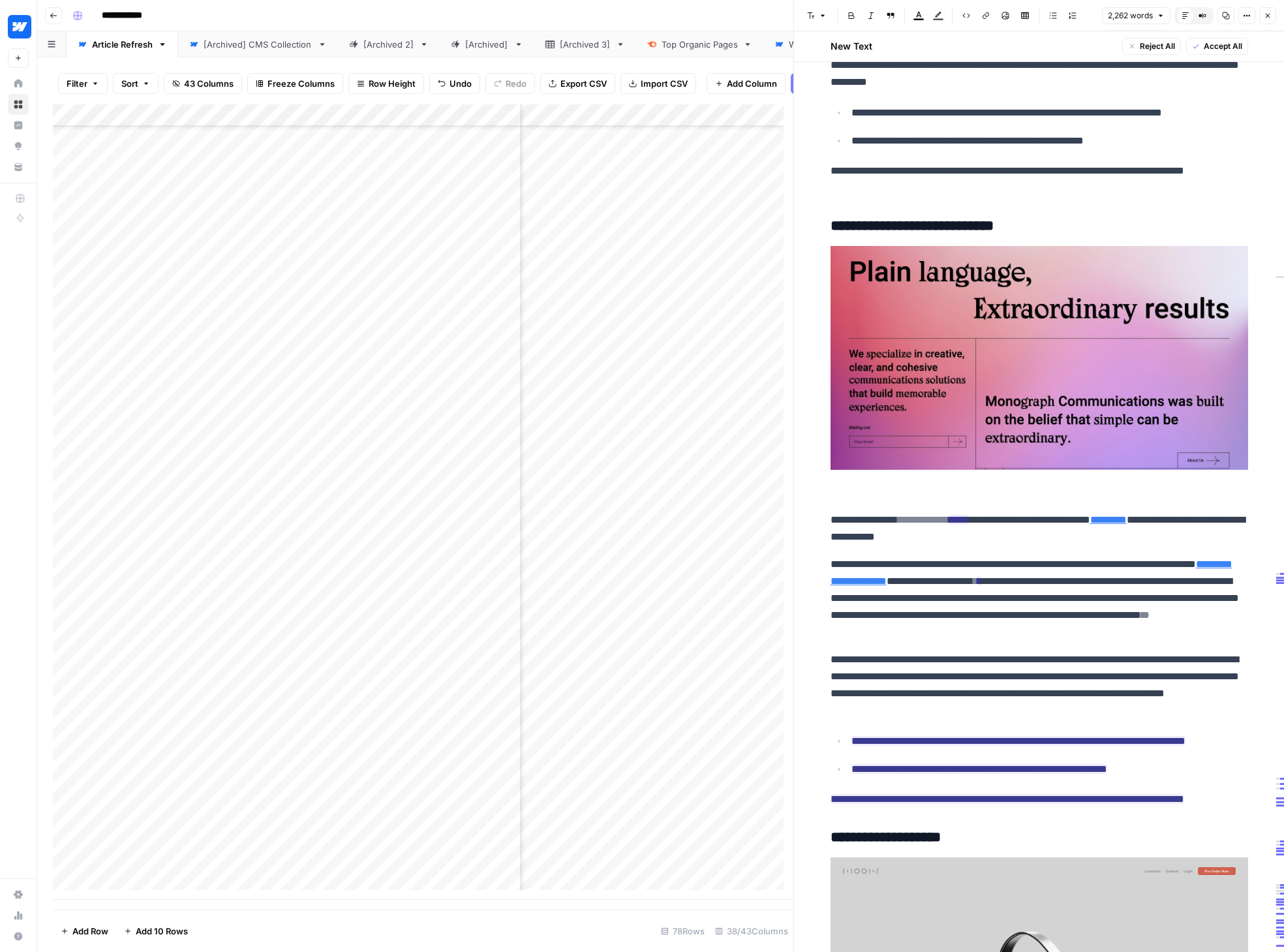
scroll to position [7942, 0]
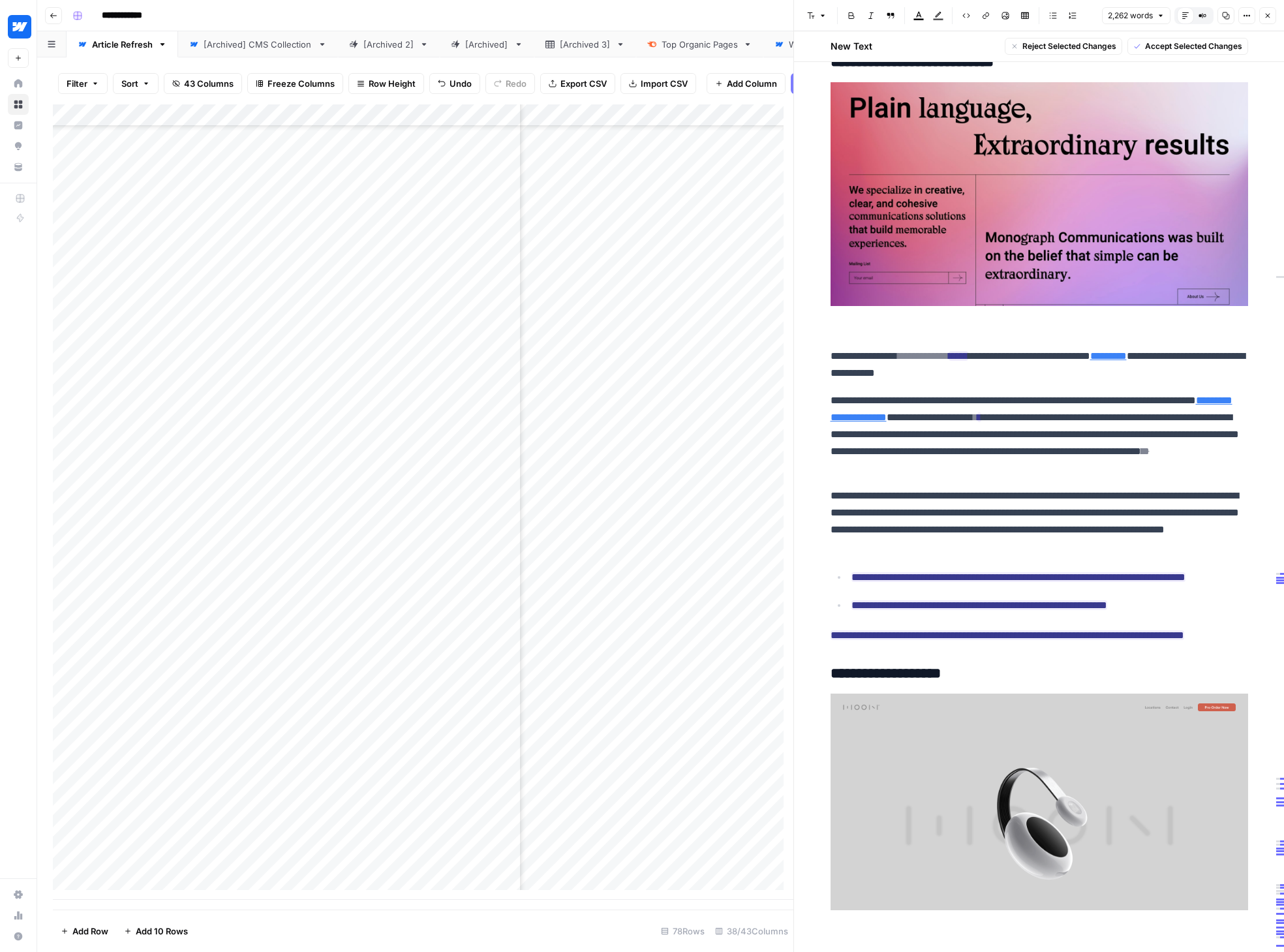
drag, startPoint x: 895, startPoint y: 375, endPoint x: 1039, endPoint y: 398, distance: 145.8
click at [1039, 381] on p "**********" at bounding box center [1040, 364] width 418 height 34
click at [1052, 45] on span "Accept Selected Changes" at bounding box center [1193, 46] width 98 height 12
click at [1052, 555] on p "**********" at bounding box center [1040, 521] width 418 height 67
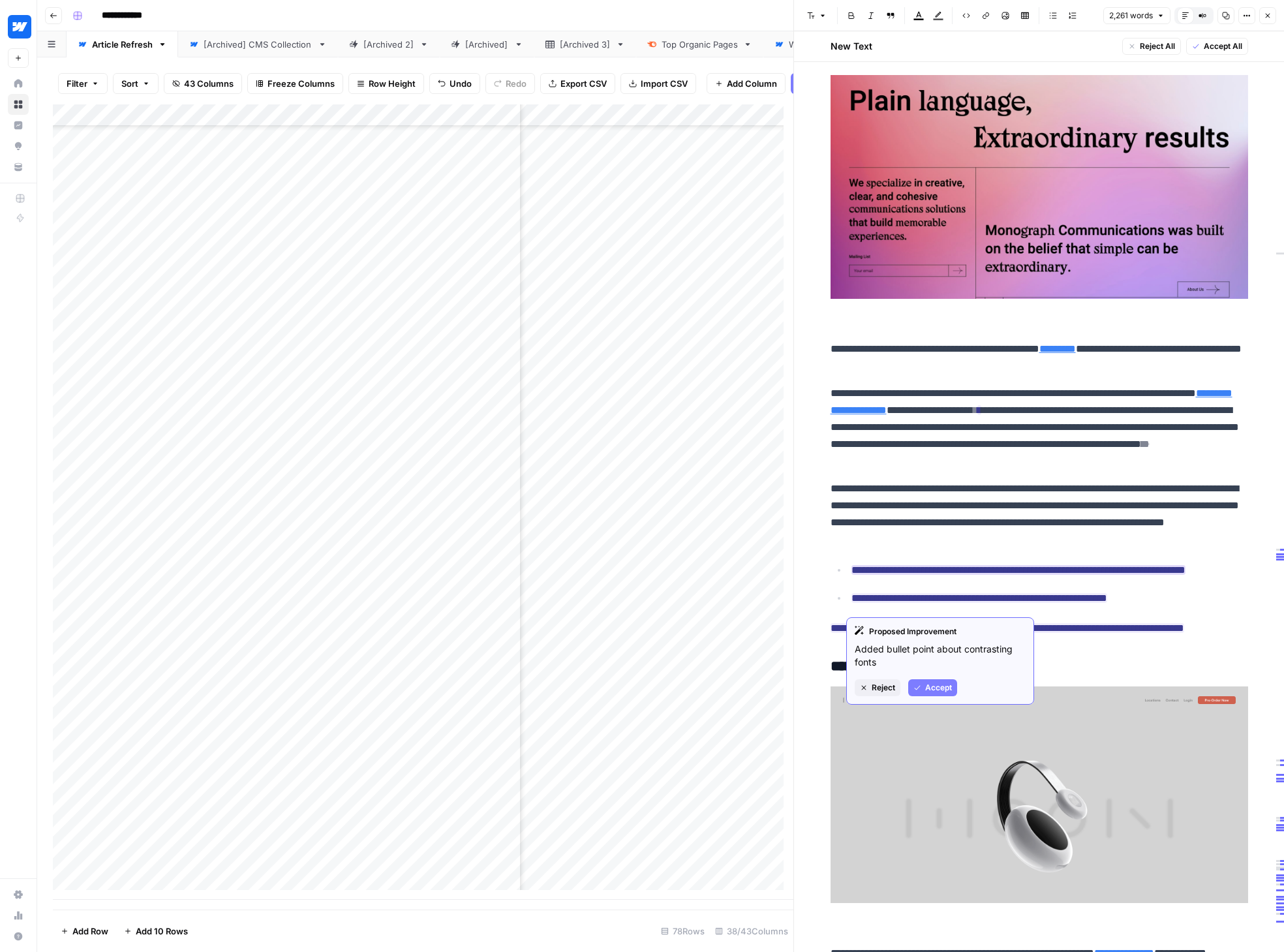
scroll to position [7950, 0]
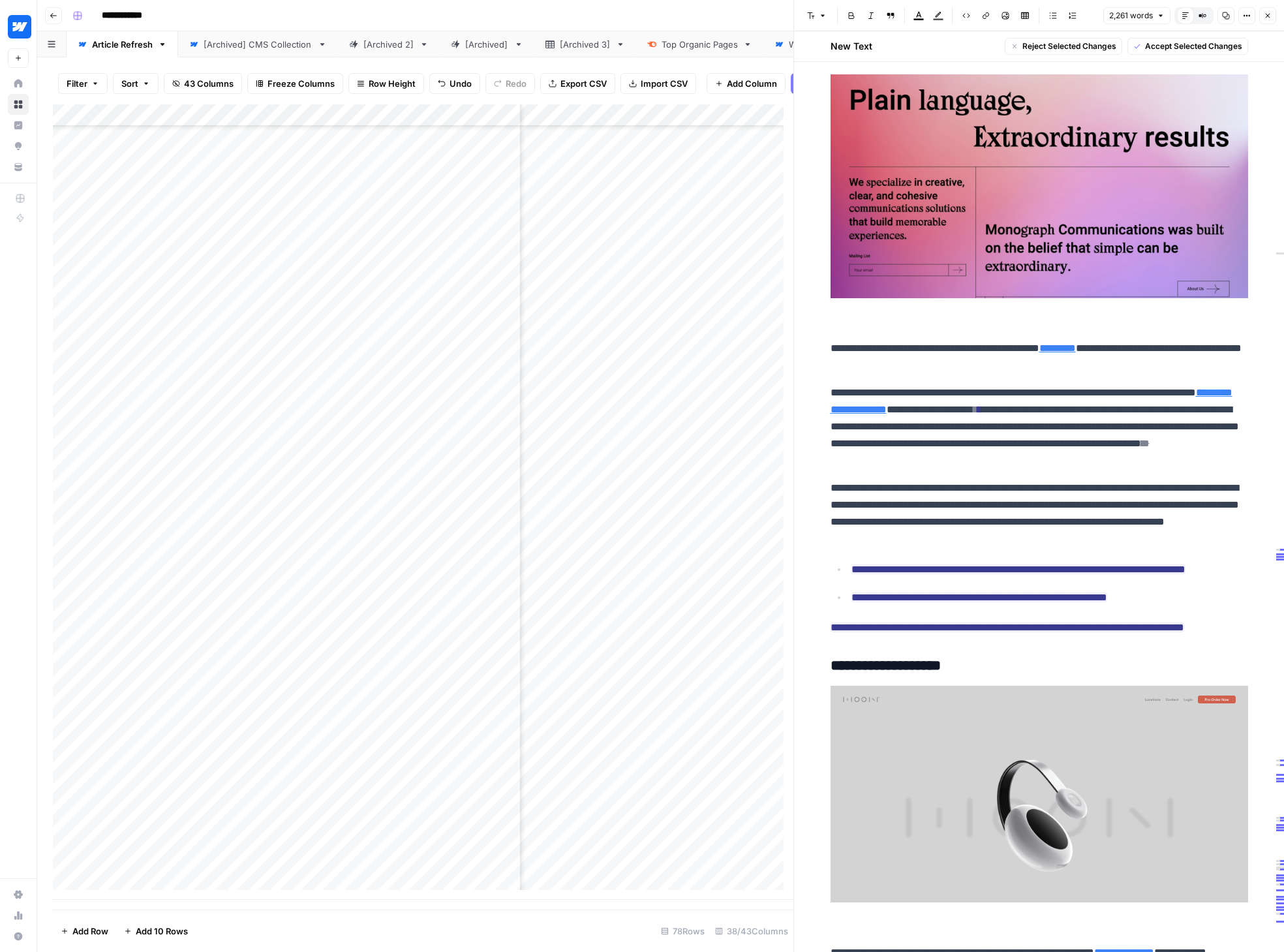
drag, startPoint x: 898, startPoint y: 588, endPoint x: 1052, endPoint y: 683, distance: 180.9
click at [1052, 47] on span "Accept Selected Changes" at bounding box center [1193, 46] width 98 height 12
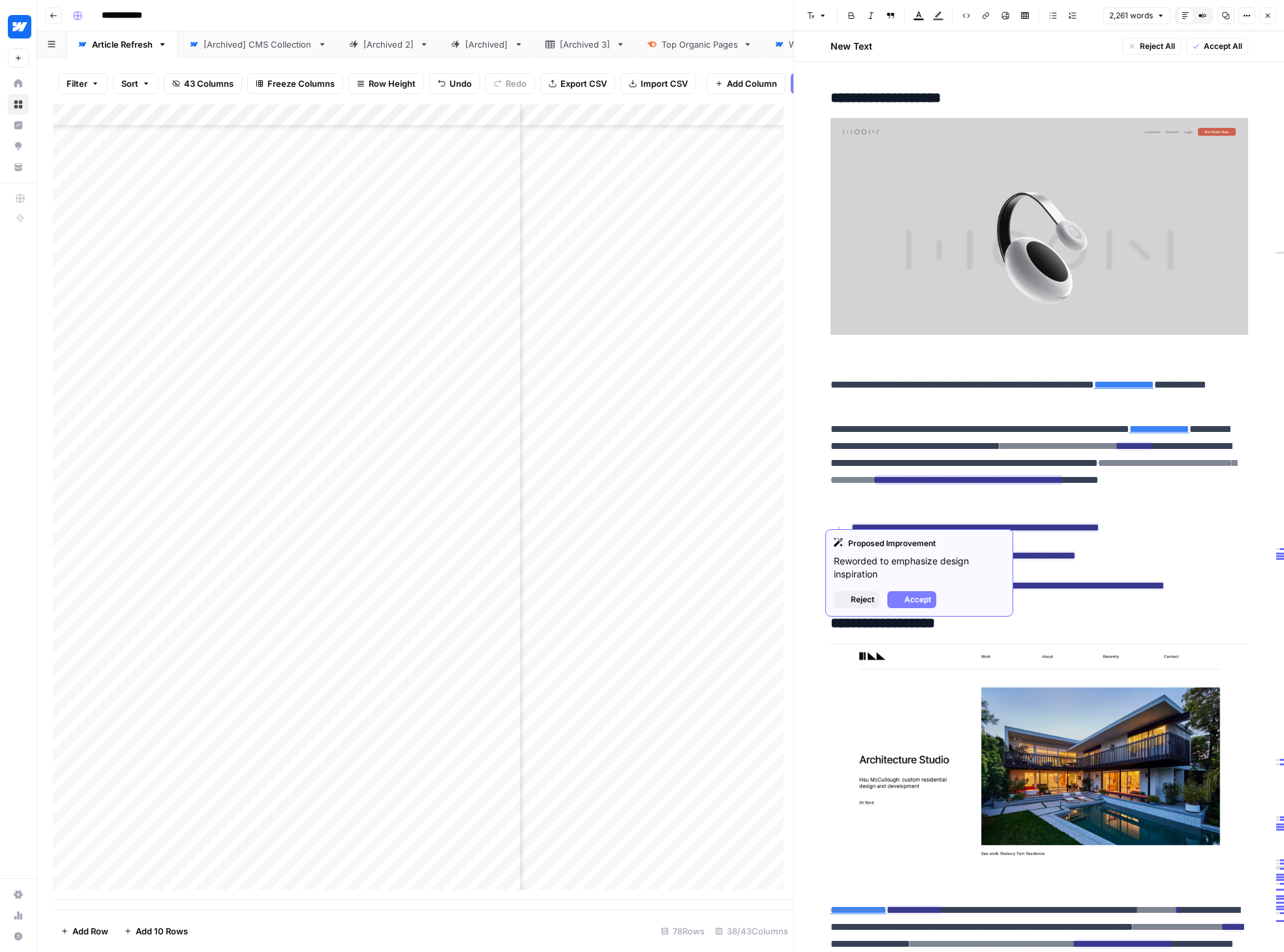
scroll to position [8552, 0]
drag, startPoint x: 895, startPoint y: 460, endPoint x: 1072, endPoint y: 631, distance: 246.1
click at [1052, 46] on span "Accept Selected Changes" at bounding box center [1193, 46] width 98 height 12
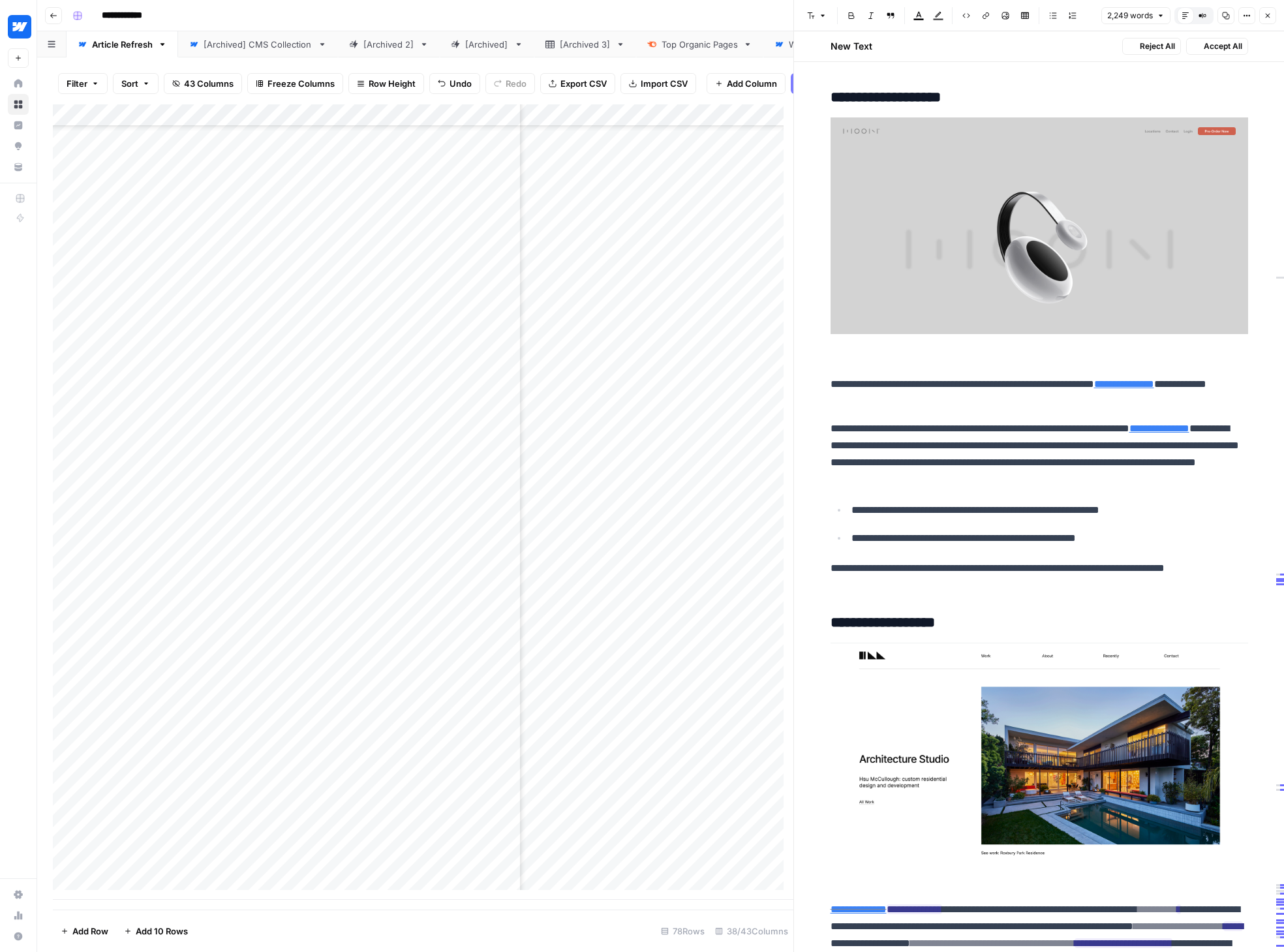
click at [1052, 409] on p "**********" at bounding box center [1040, 392] width 418 height 34
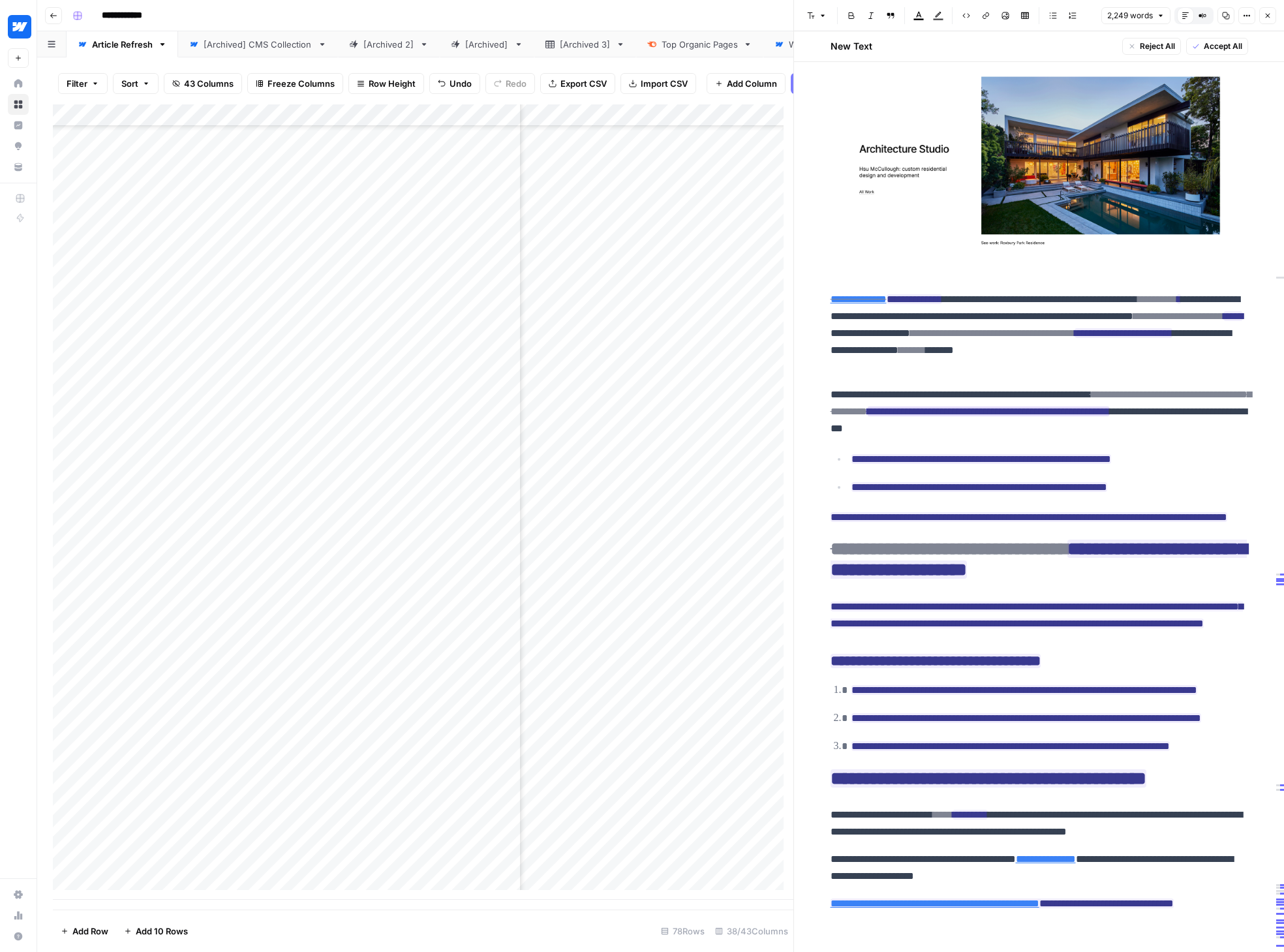
scroll to position [9178, 0]
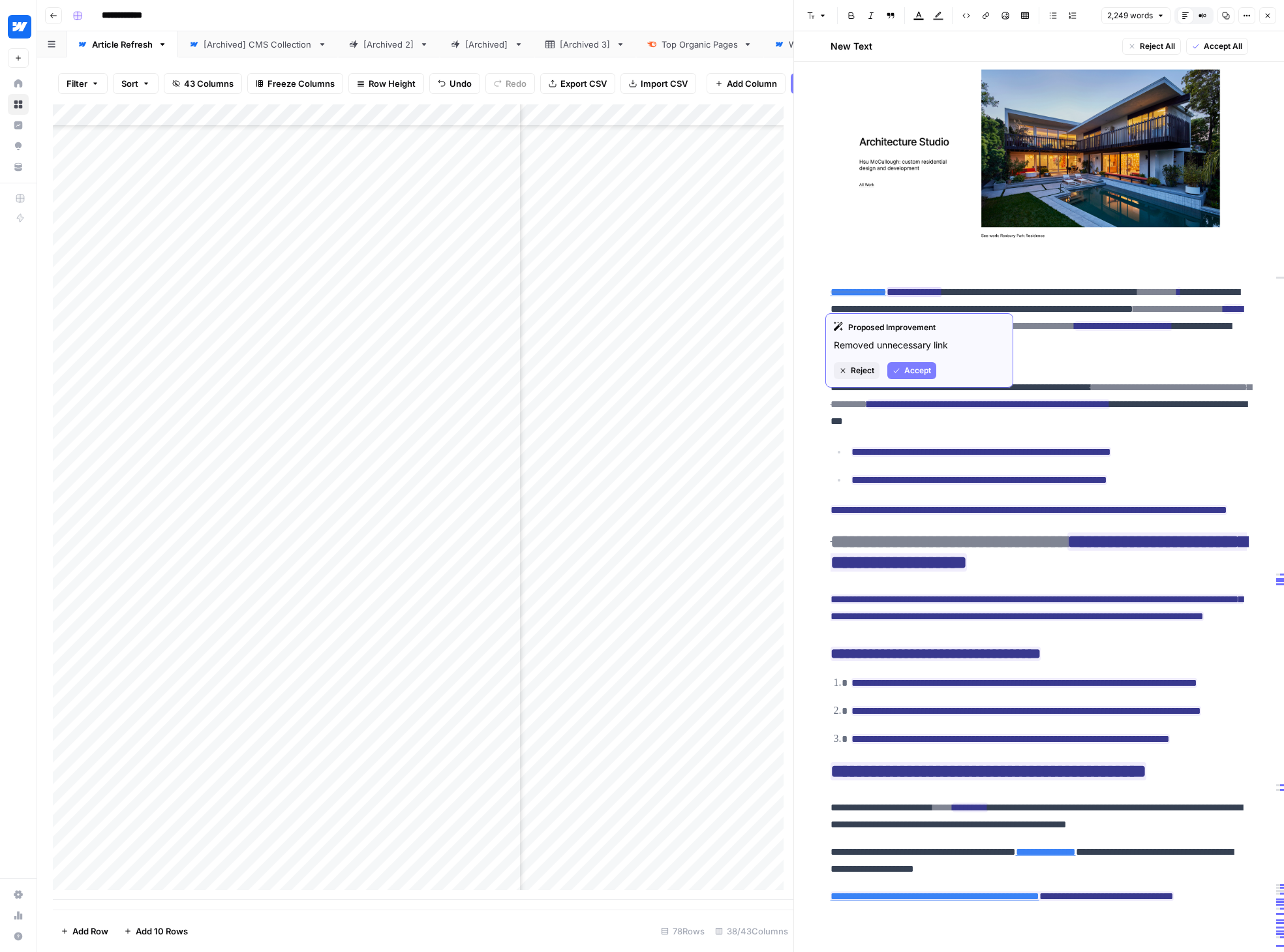
click at [868, 371] on span "Reject" at bounding box center [863, 370] width 24 height 12
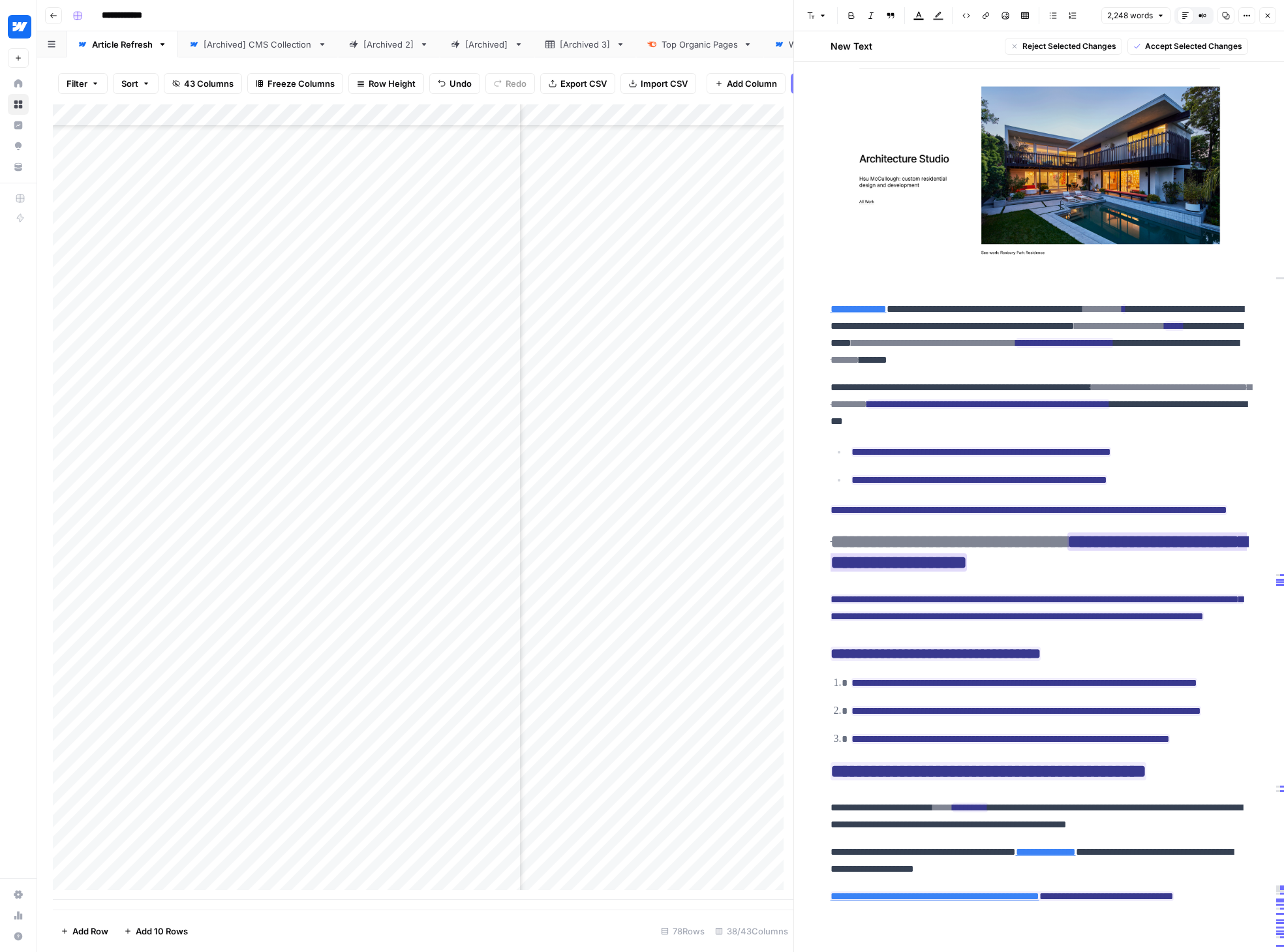
scroll to position [9255, 0]
drag, startPoint x: 902, startPoint y: 326, endPoint x: 1150, endPoint y: 899, distance: 624.4
click at [1052, 50] on span "Accept Selected Changes" at bounding box center [1193, 46] width 98 height 12
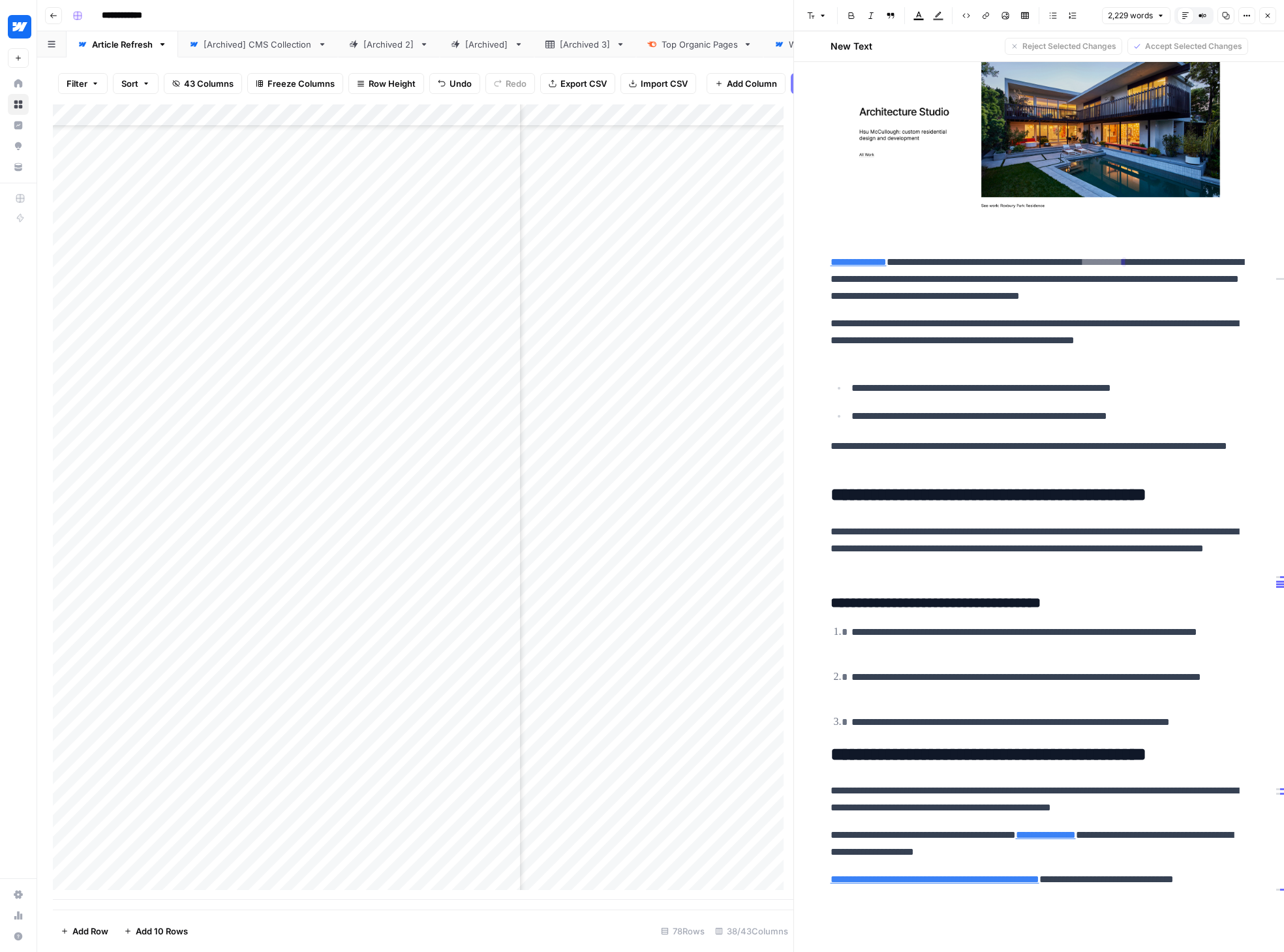
drag, startPoint x: 966, startPoint y: 858, endPoint x: 999, endPoint y: 860, distance: 33.1
click at [999, 860] on input "[URL][DOMAIN_NAME]" at bounding box center [913, 860] width 173 height 13
drag, startPoint x: 1004, startPoint y: 880, endPoint x: 826, endPoint y: 882, distance: 178.0
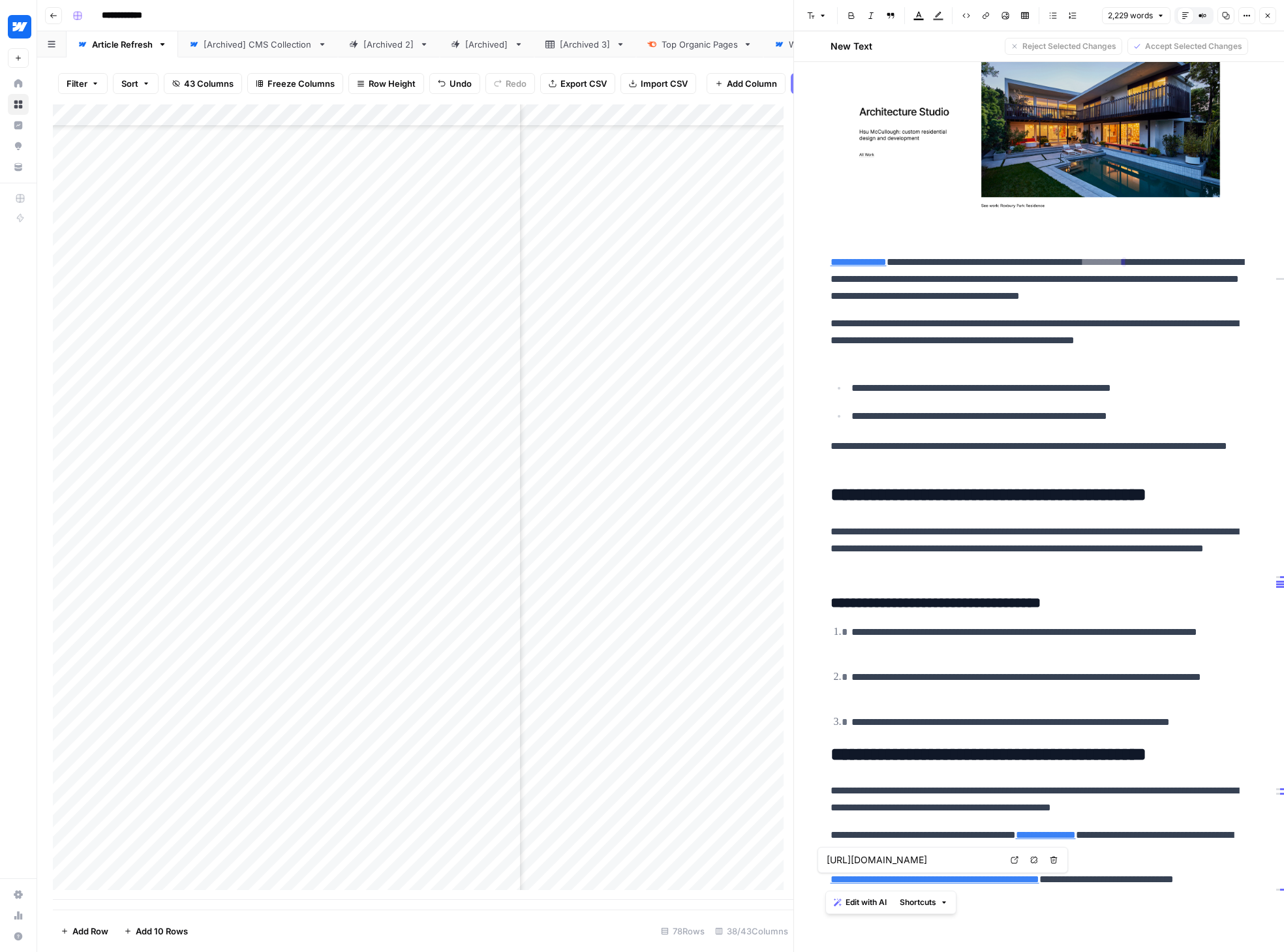
click at [831, 882] on link "**********" at bounding box center [935, 878] width 209 height 10
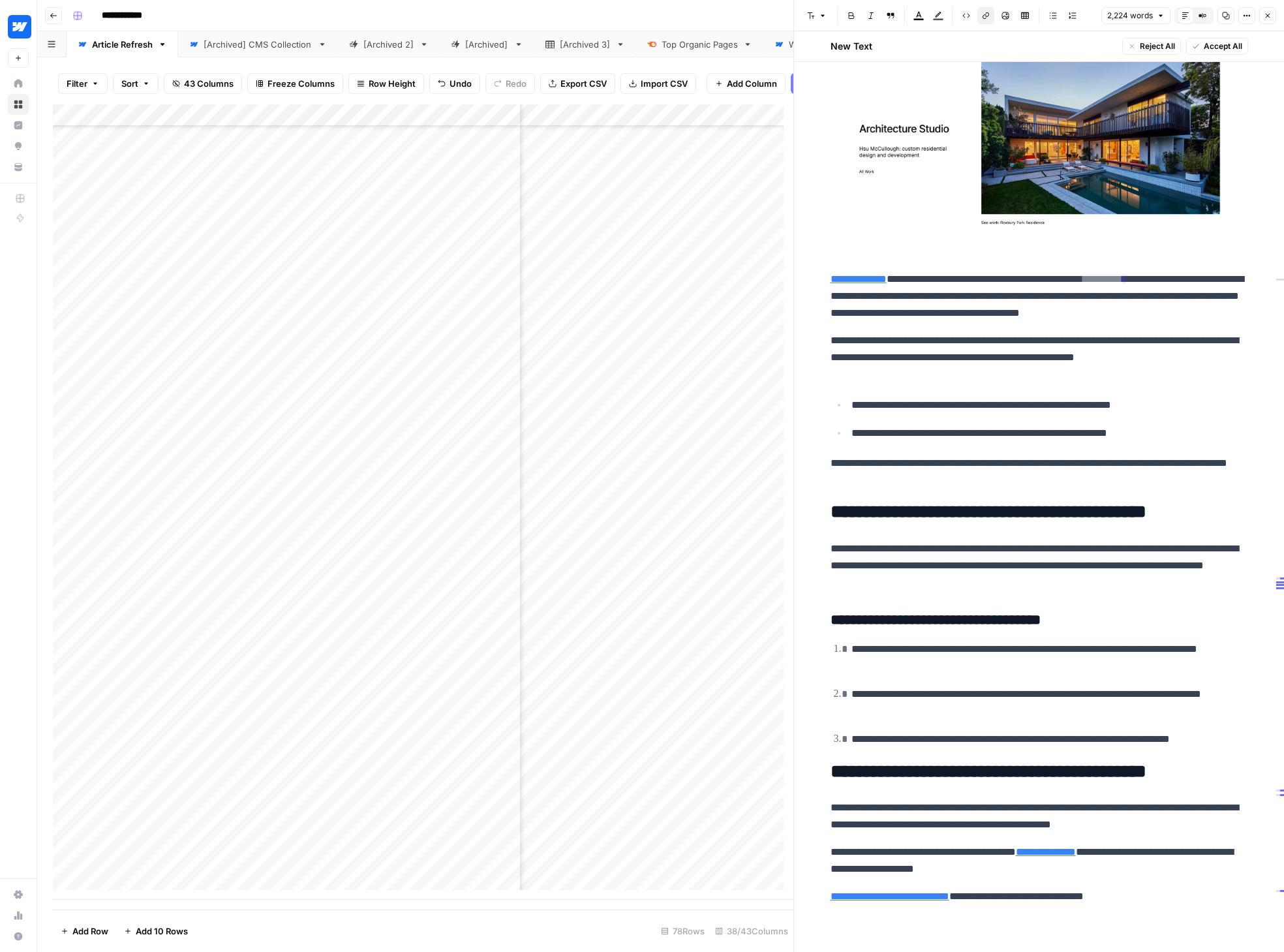
click at [1052, 899] on p "**********" at bounding box center [1040, 895] width 418 height 17
click at [874, 896] on link "**********" at bounding box center [890, 895] width 119 height 10
click at [1052, 900] on p "**********" at bounding box center [1040, 895] width 418 height 17
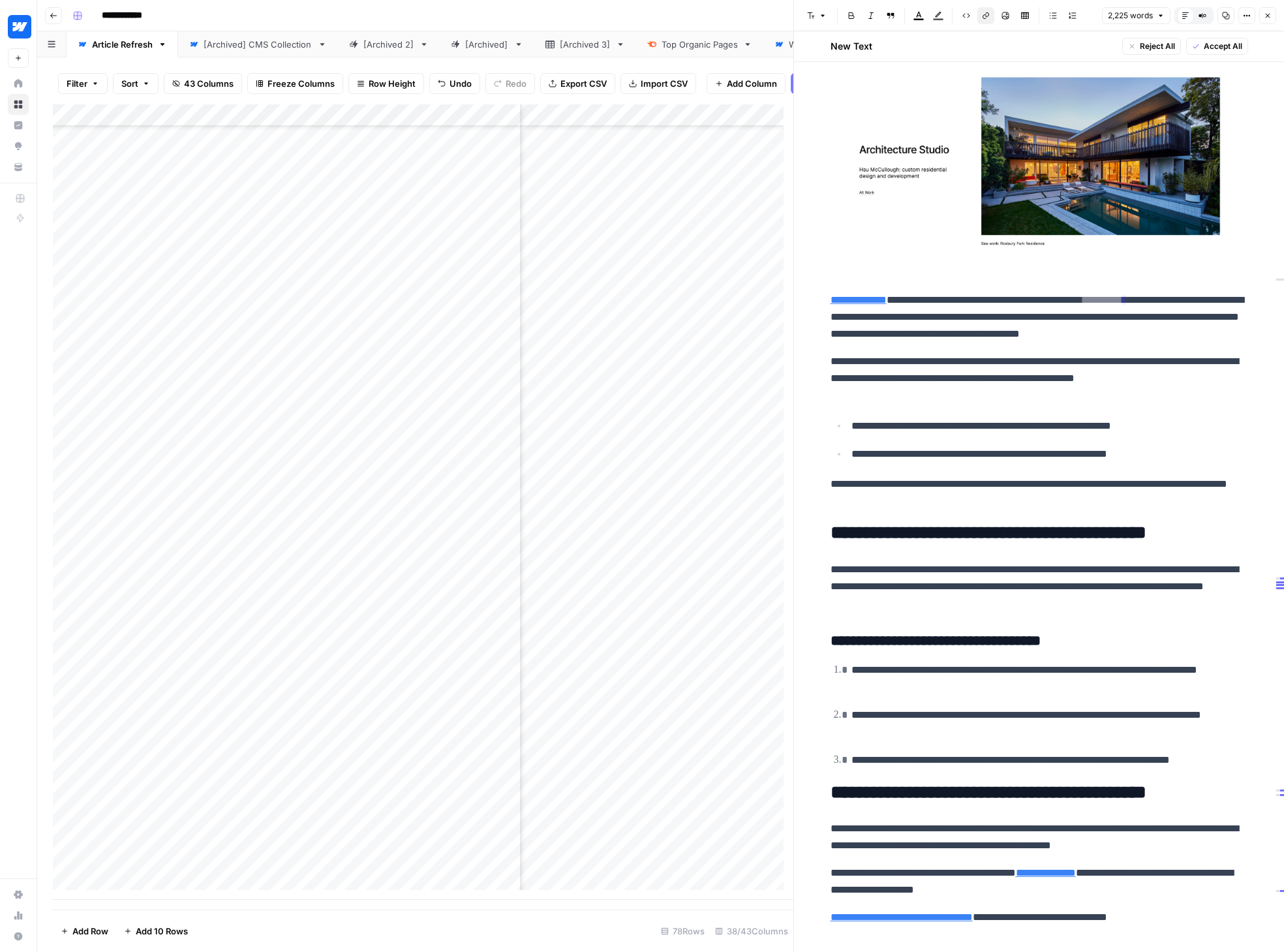
scroll to position [9164, 0]
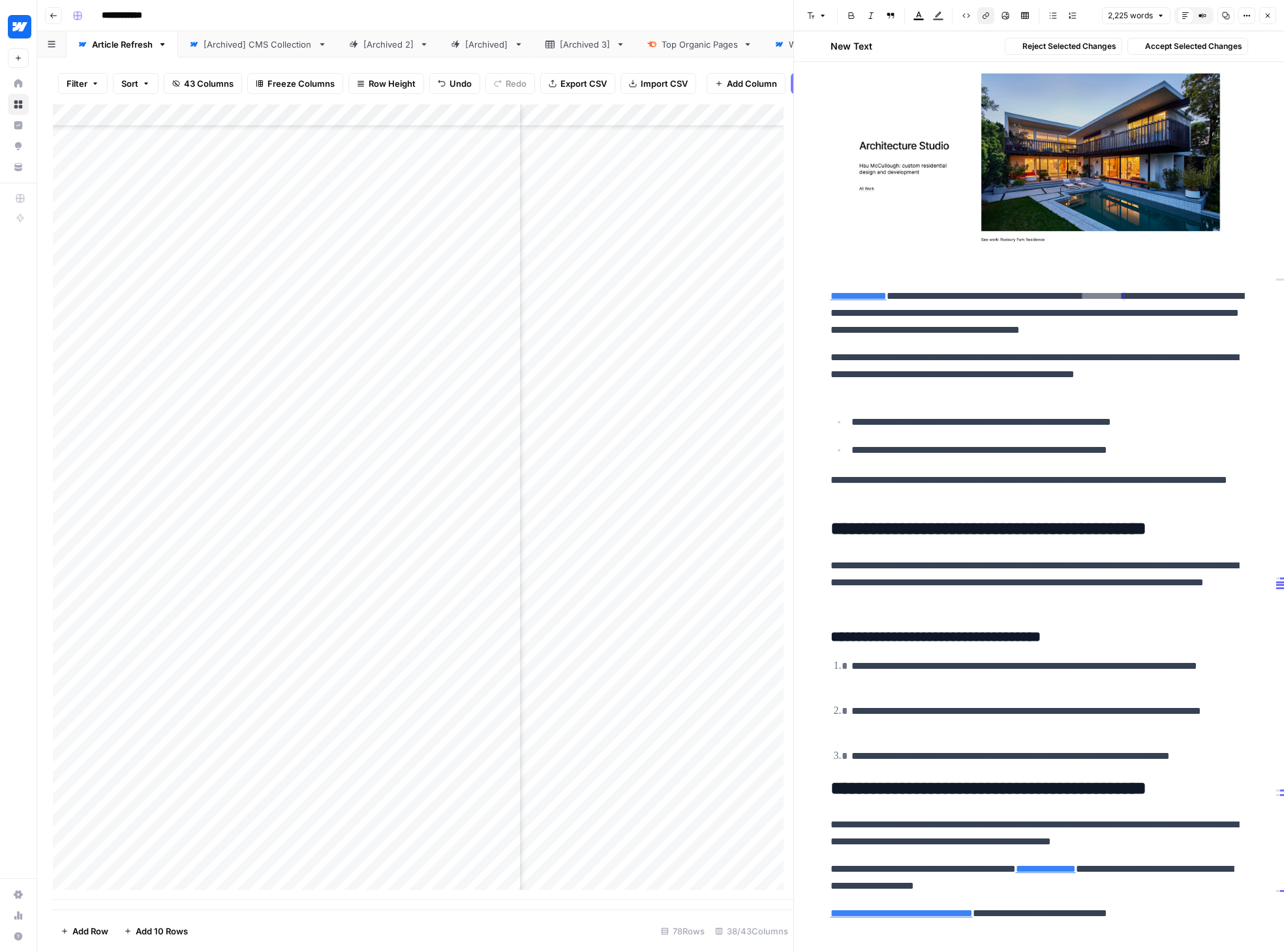
drag, startPoint x: 1110, startPoint y: 313, endPoint x: 1200, endPoint y: 336, distance: 92.9
click at [1052, 336] on p "**********" at bounding box center [1040, 313] width 418 height 51
click at [1052, 47] on span "Accept Selected Changes" at bounding box center [1193, 46] width 98 height 12
click at [1052, 385] on p "**********" at bounding box center [1040, 375] width 418 height 51
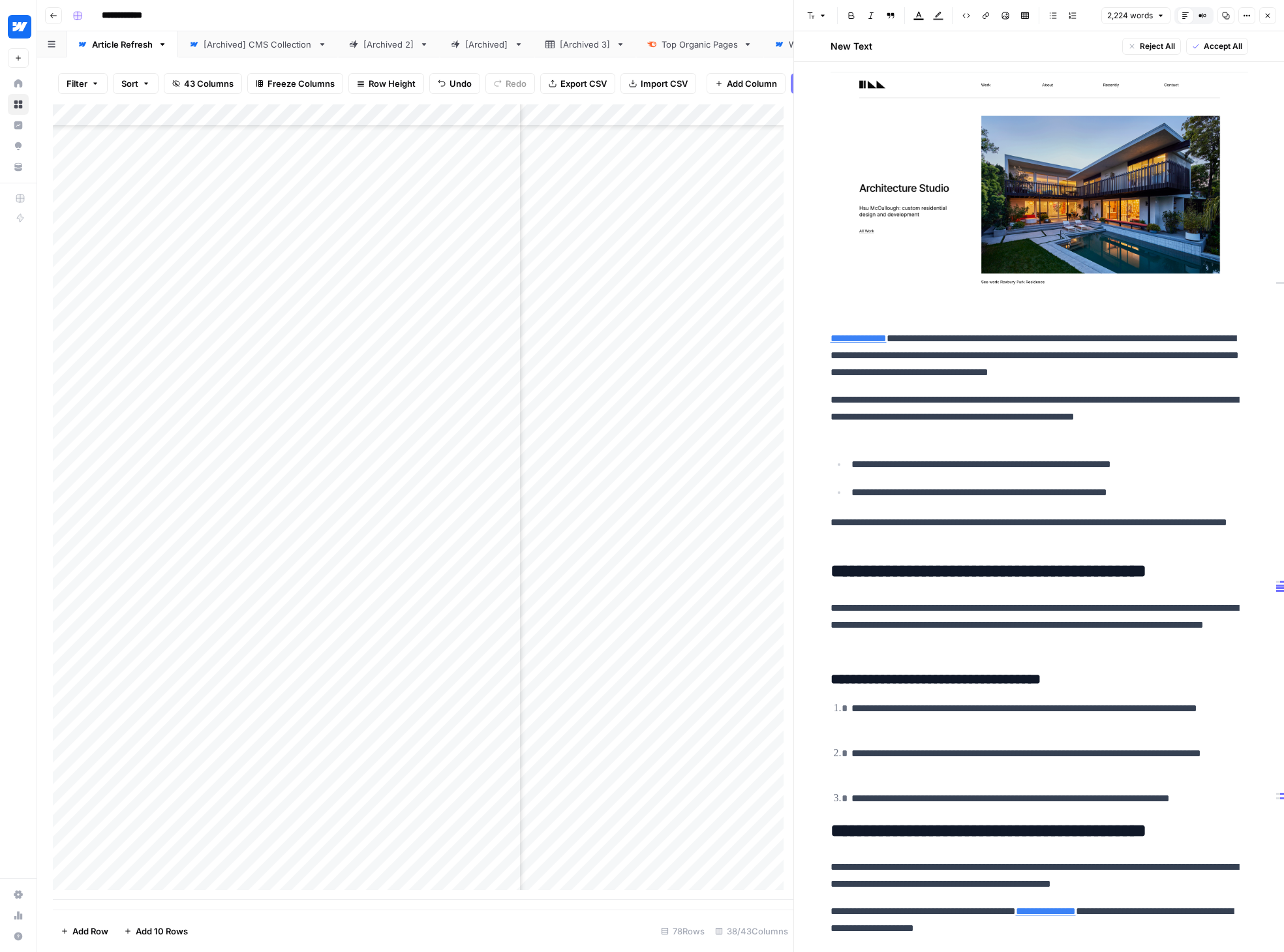
scroll to position [8215, 0]
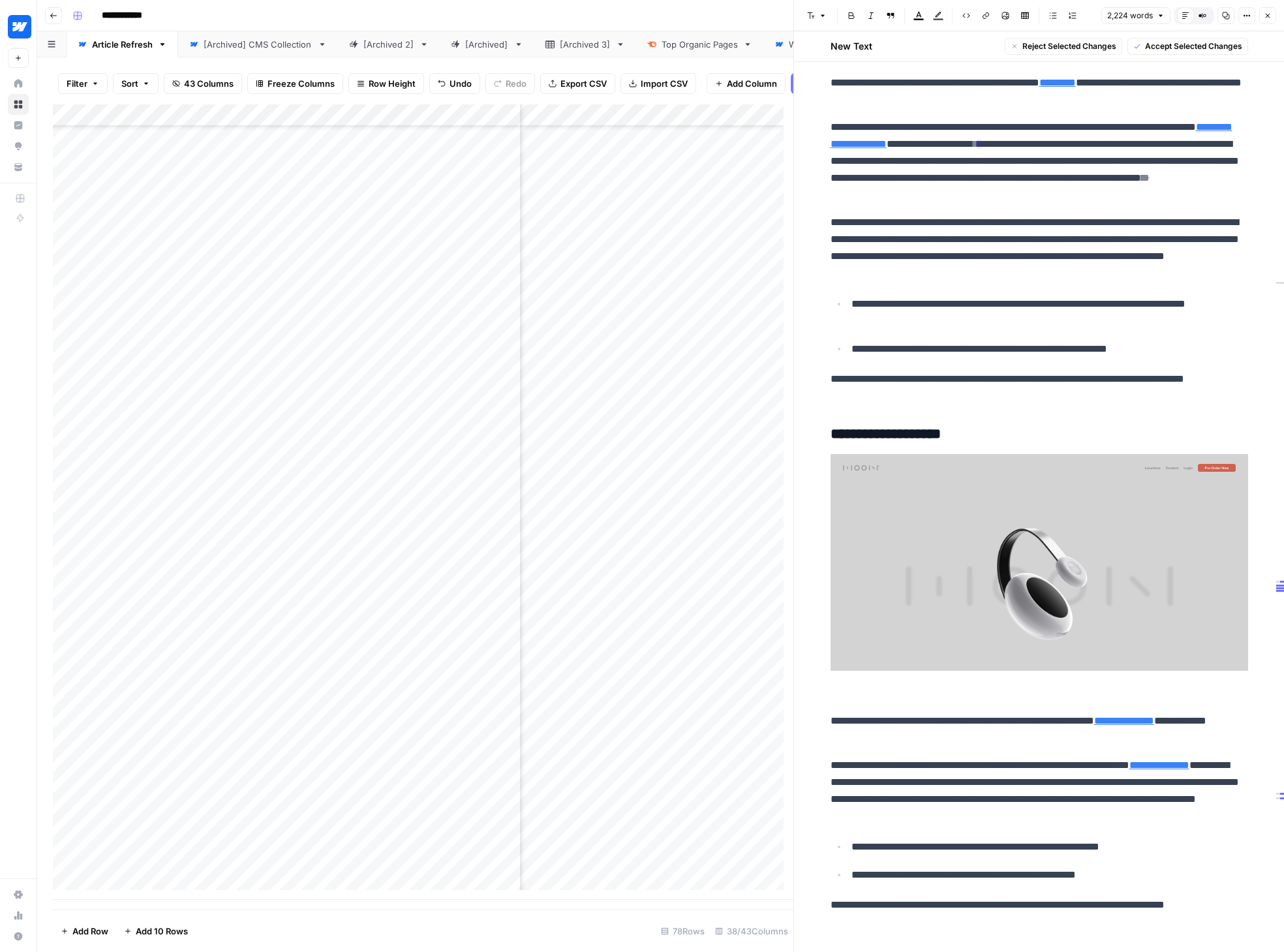
drag, startPoint x: 1075, startPoint y: 156, endPoint x: 1090, endPoint y: 234, distance: 79.4
click at [1052, 49] on span "Accept Selected Changes" at bounding box center [1193, 46] width 98 height 12
click at [1052, 203] on p "**********" at bounding box center [1040, 160] width 418 height 85
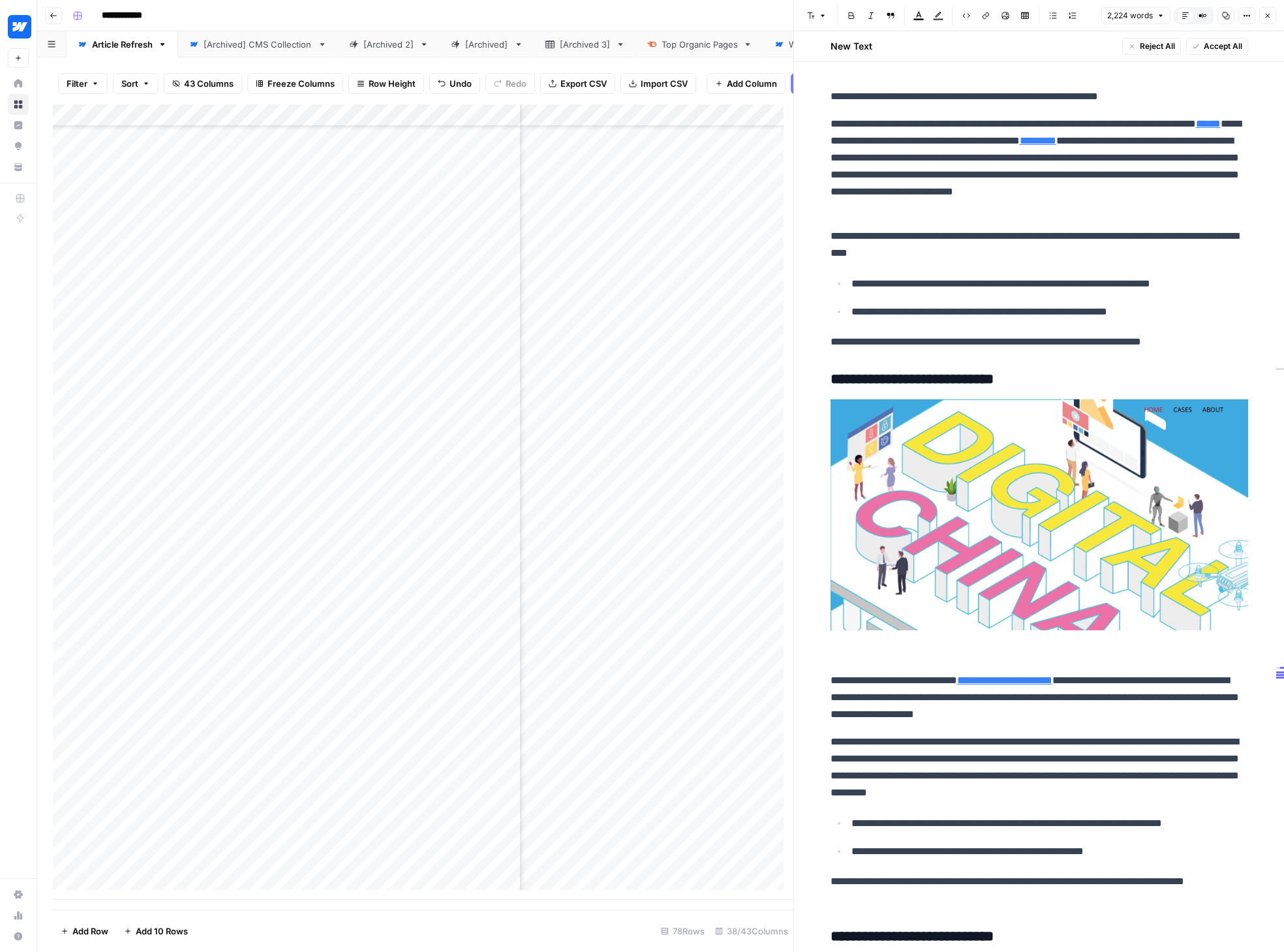
scroll to position [6972, 0]
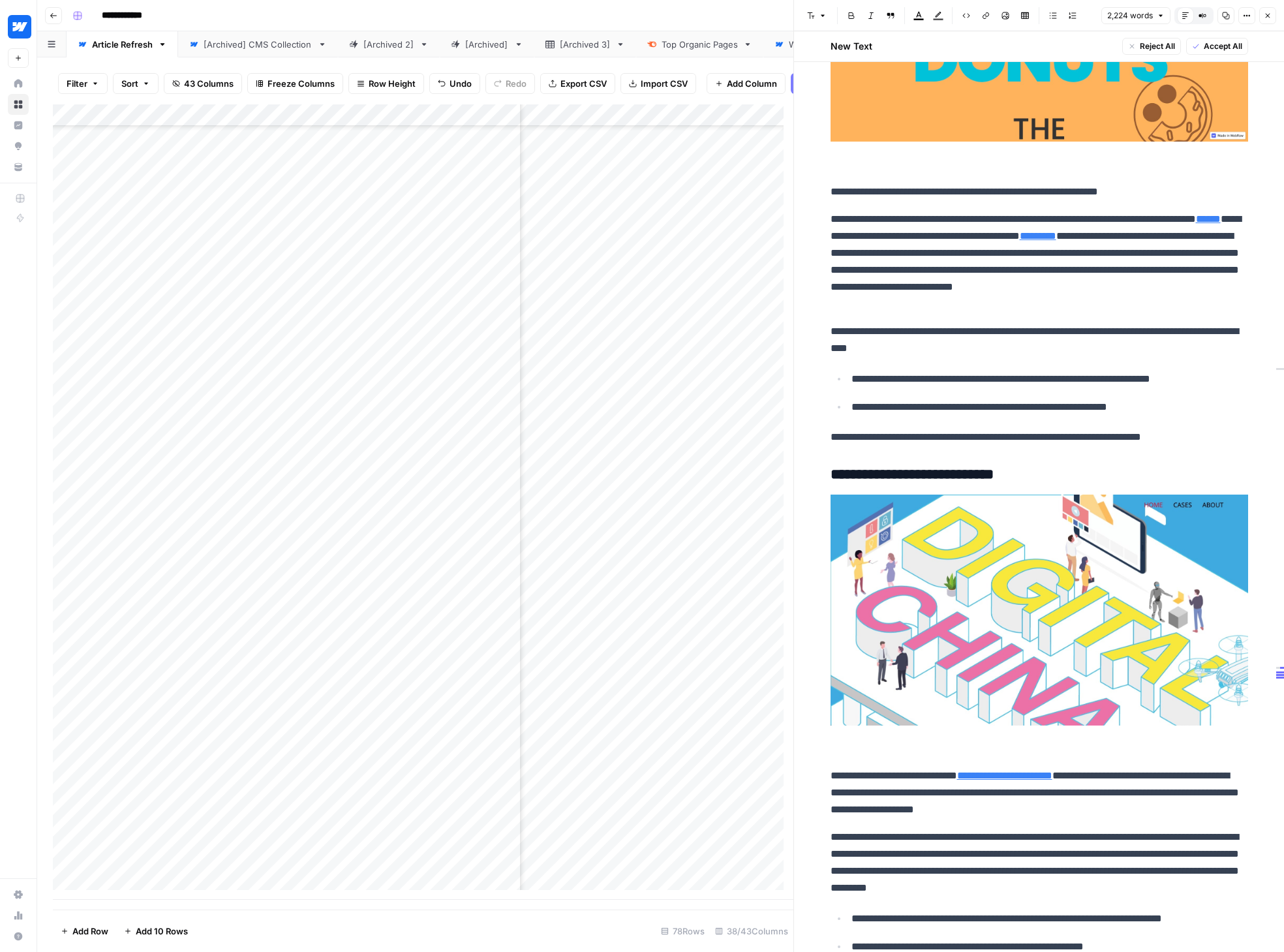
click at [1052, 47] on span "Accept All" at bounding box center [1223, 46] width 38 height 12
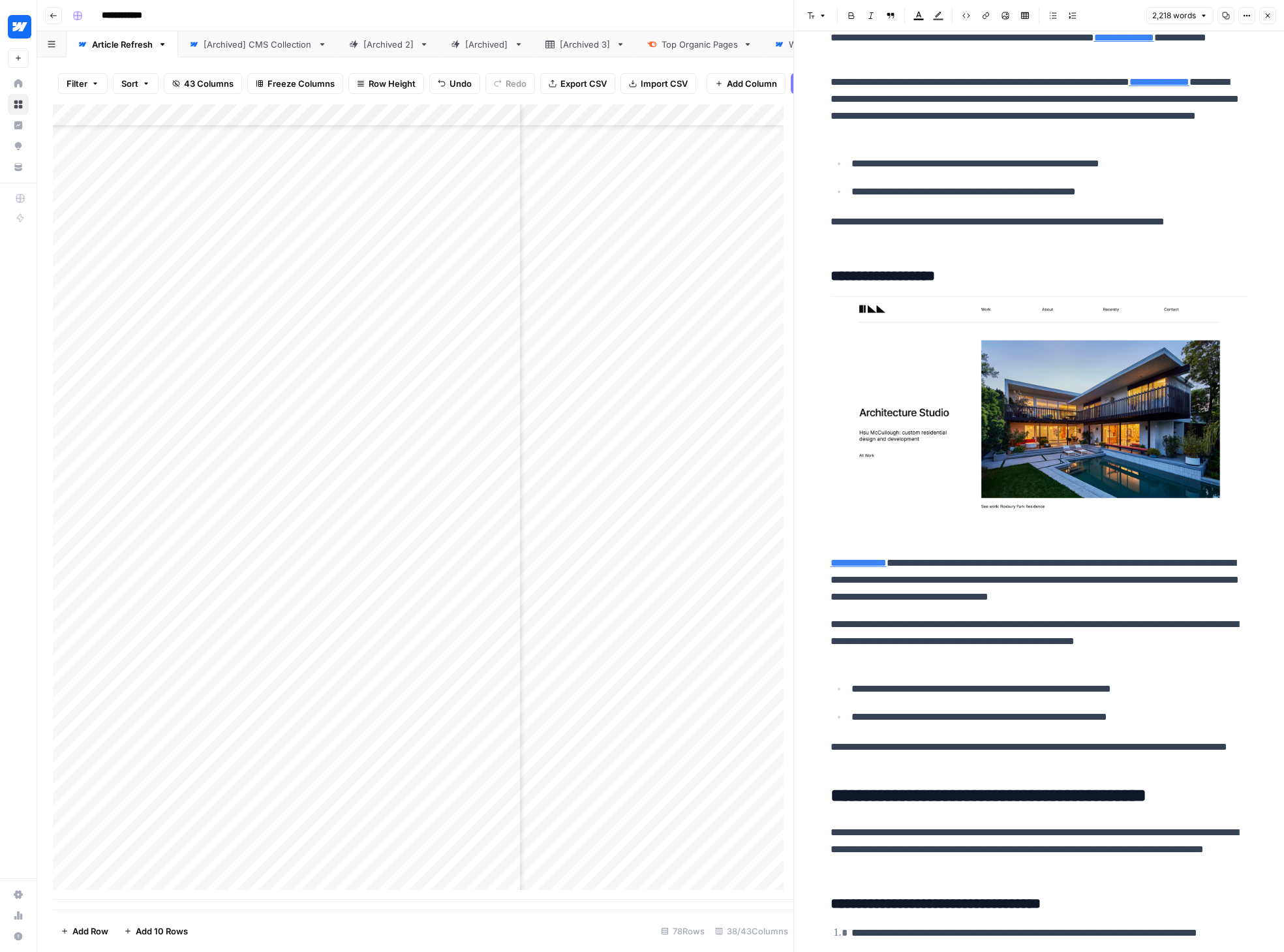
scroll to position [9169, 0]
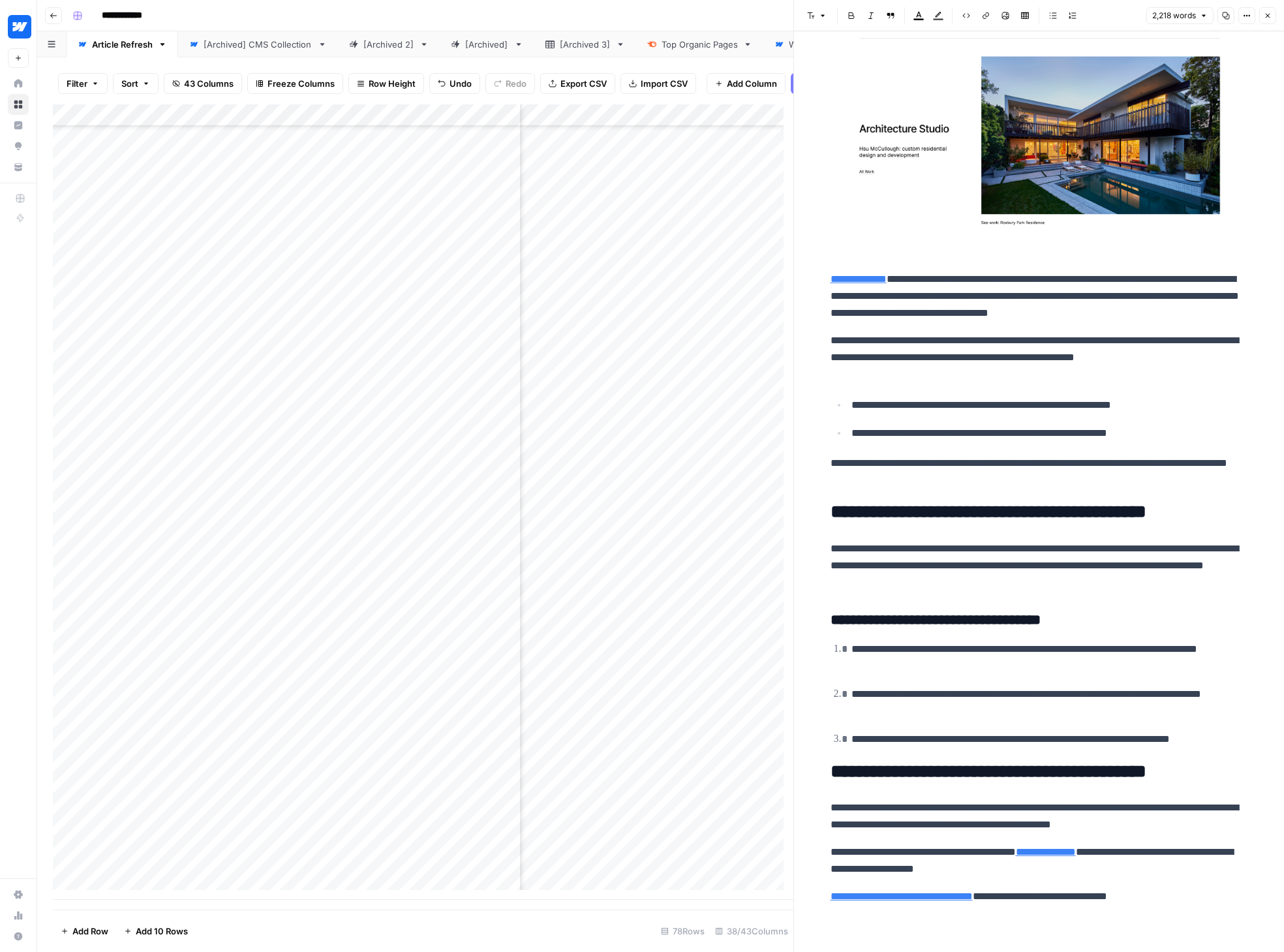
click at [1052, 13] on icon "button" at bounding box center [1267, 16] width 8 height 8
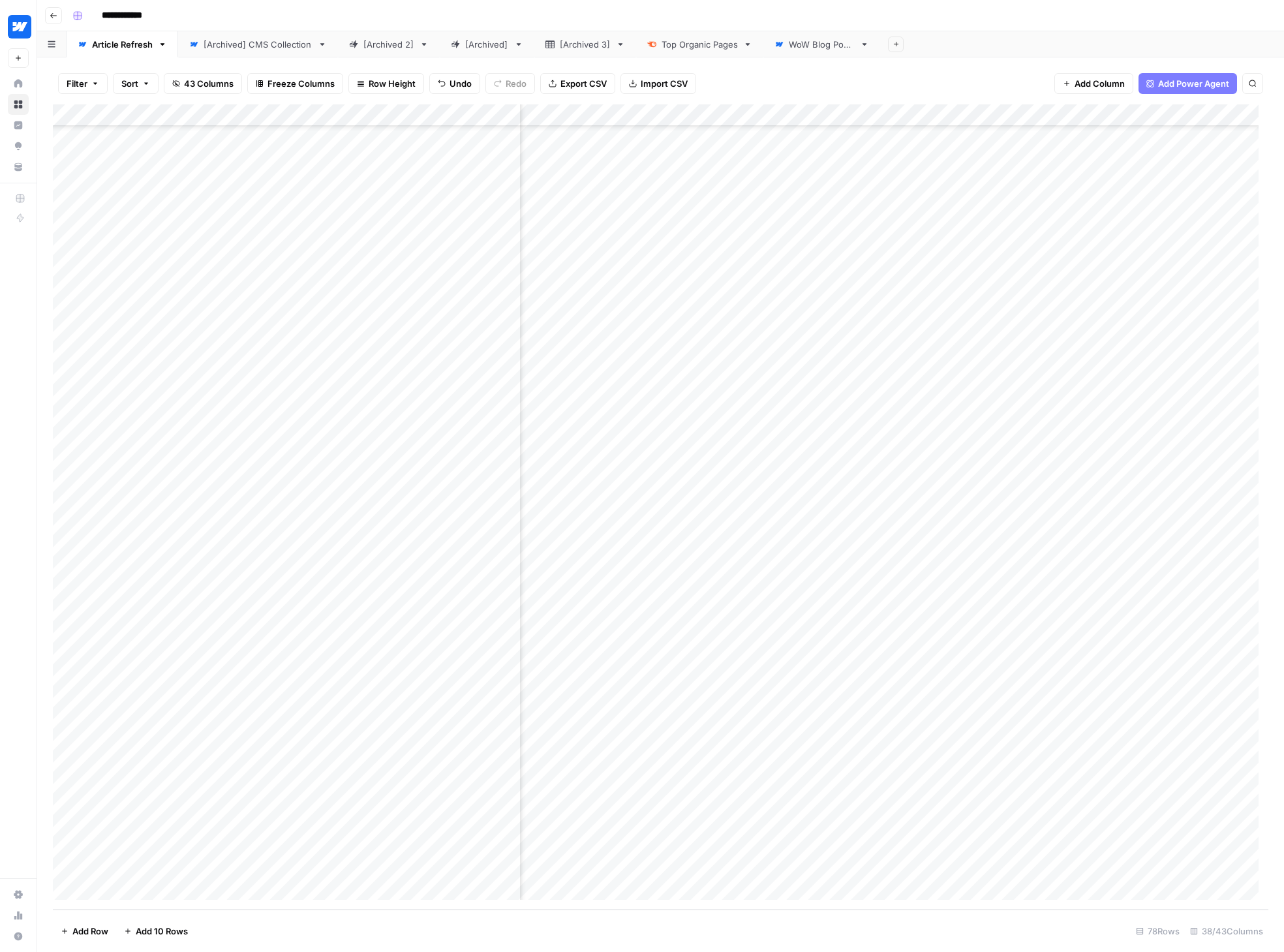
click at [1052, 801] on div "Add Column" at bounding box center [660, 506] width 1216 height 805
click at [469, 800] on div "Add Column" at bounding box center [660, 506] width 1216 height 805
click at [486, 801] on div "Add Column" at bounding box center [660, 506] width 1216 height 805
click at [460, 920] on button "Final Editorial Review" at bounding box center [457, 921] width 95 height 16
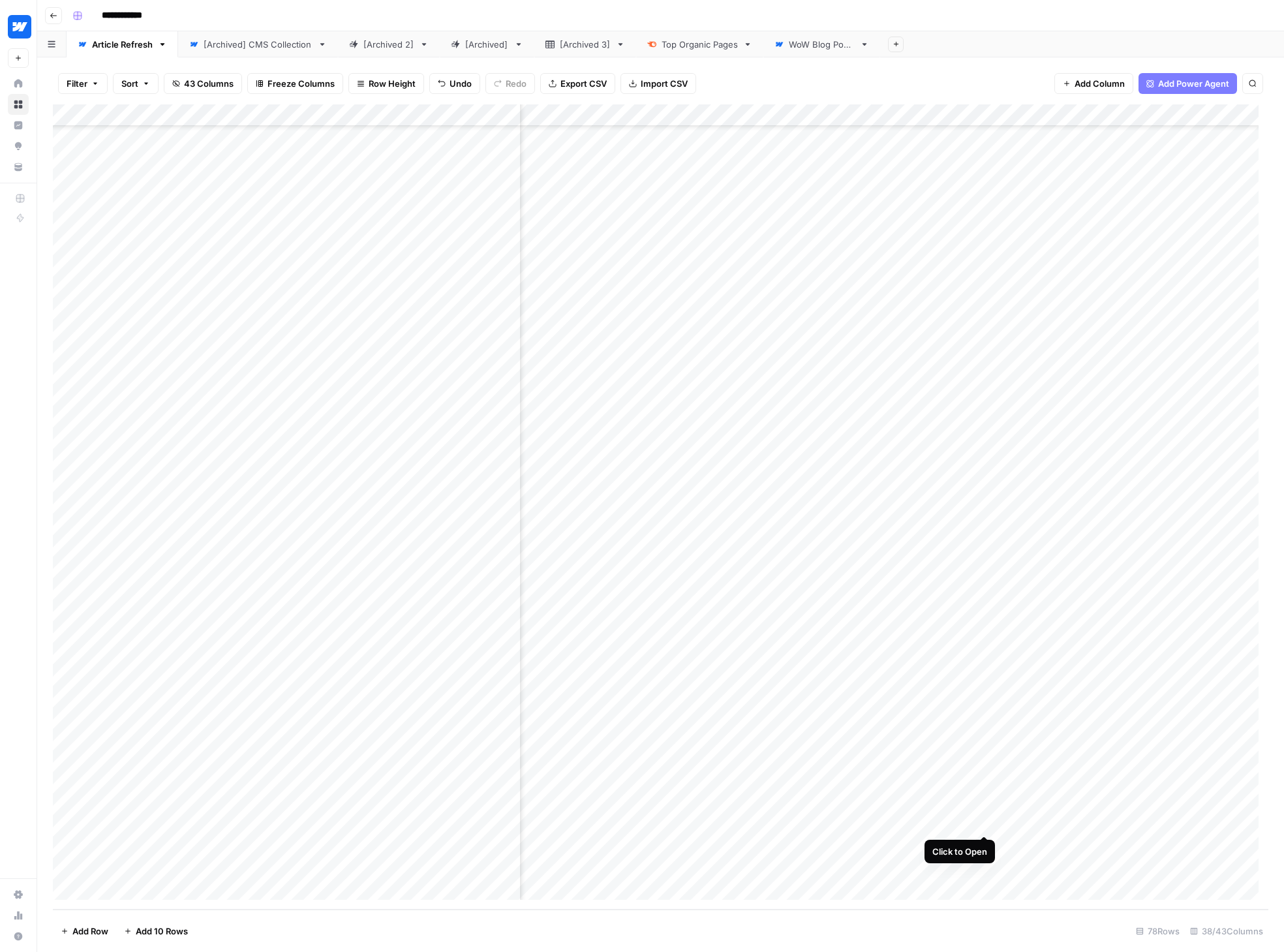
click at [984, 822] on div "Add Column" at bounding box center [660, 506] width 1216 height 805
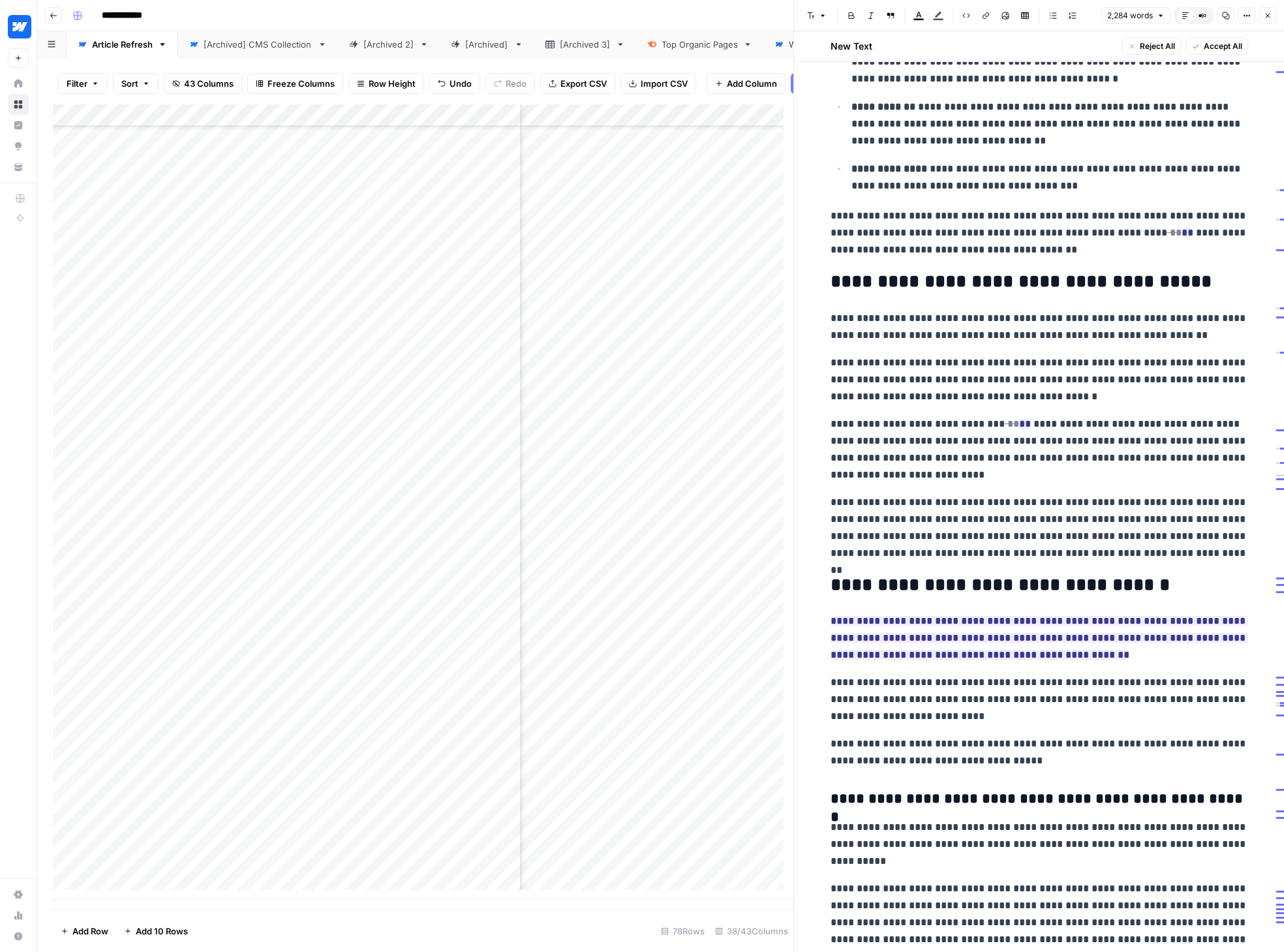
scroll to position [1115, 0]
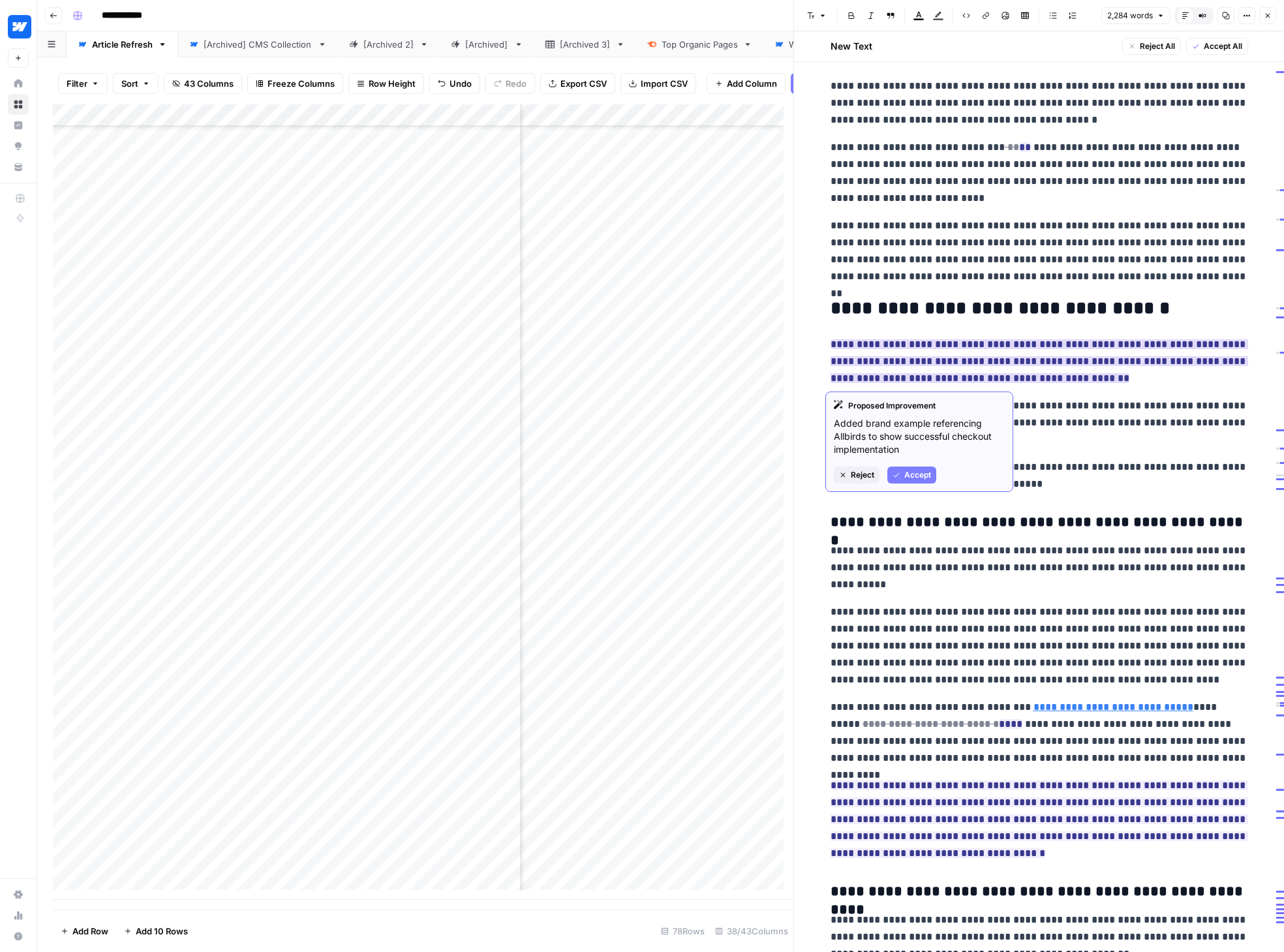
click at [915, 474] on span "Accept" at bounding box center [916, 474] width 26 height 12
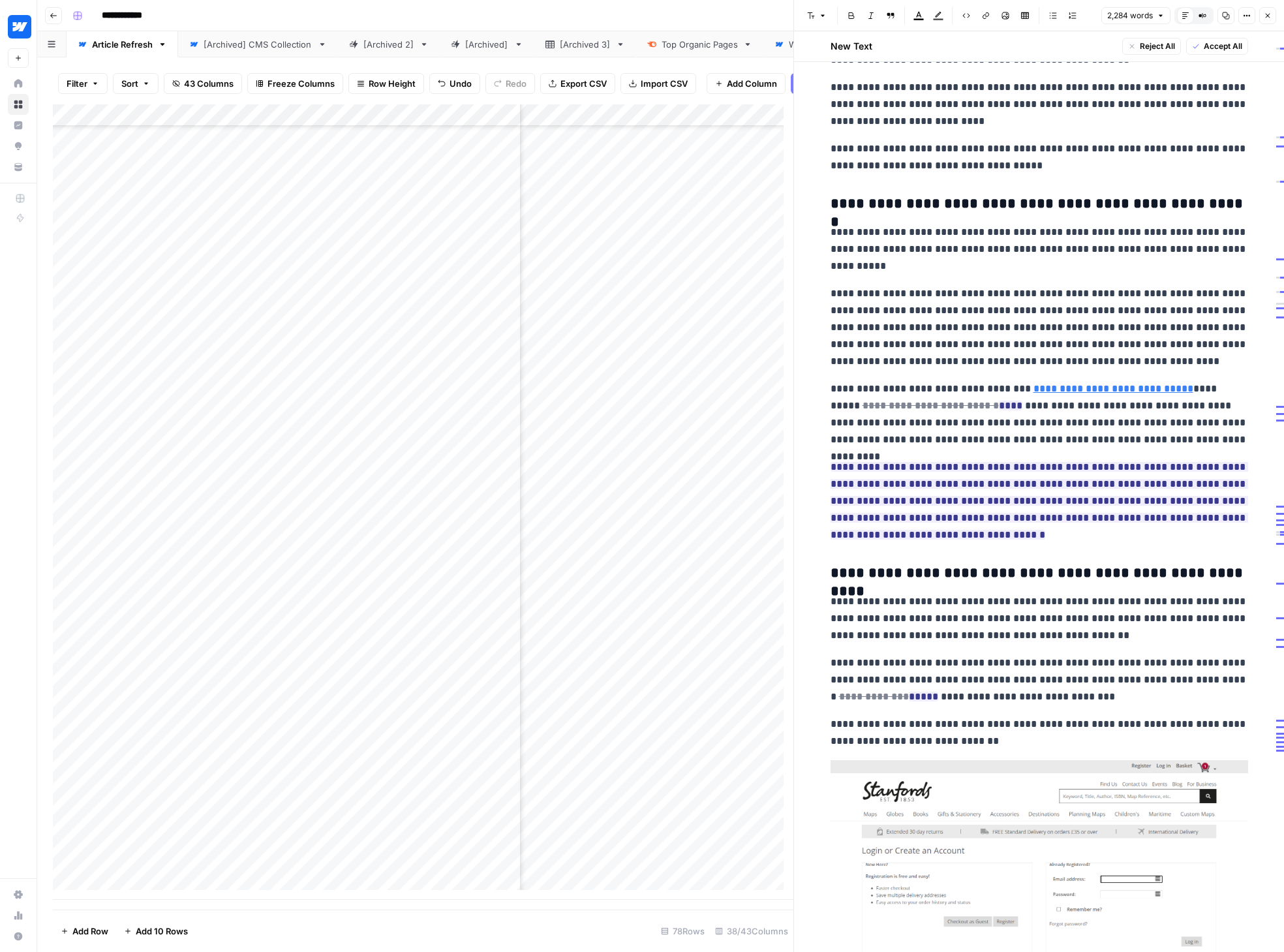
scroll to position [1440, 0]
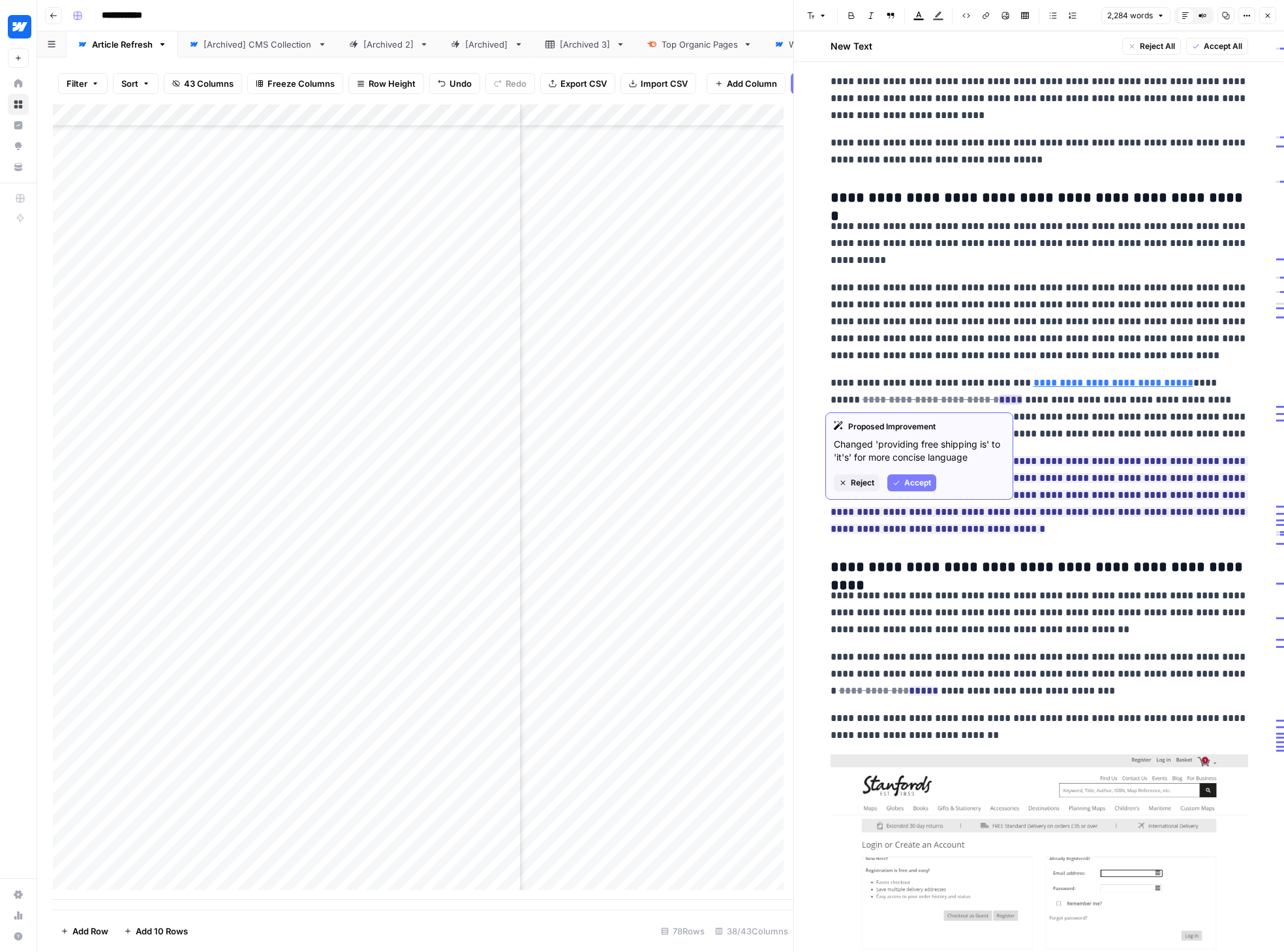
click at [906, 481] on span "Accept" at bounding box center [916, 482] width 26 height 12
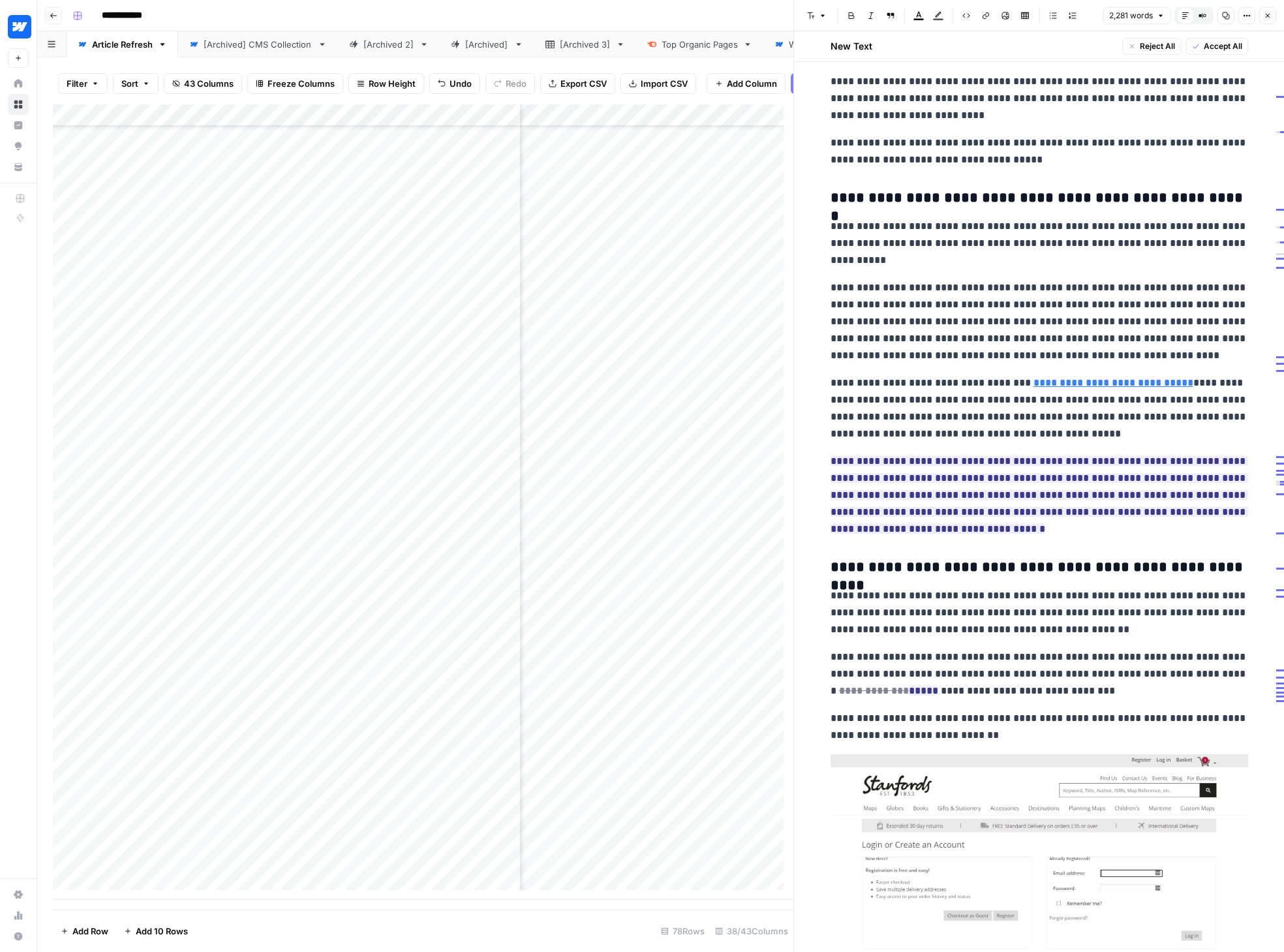
click at [1052, 382] on link "**********" at bounding box center [1113, 382] width 160 height 10
drag, startPoint x: 999, startPoint y: 384, endPoint x: 1158, endPoint y: 381, distance: 159.0
click at [1052, 381] on p "**********" at bounding box center [1040, 409] width 418 height 67
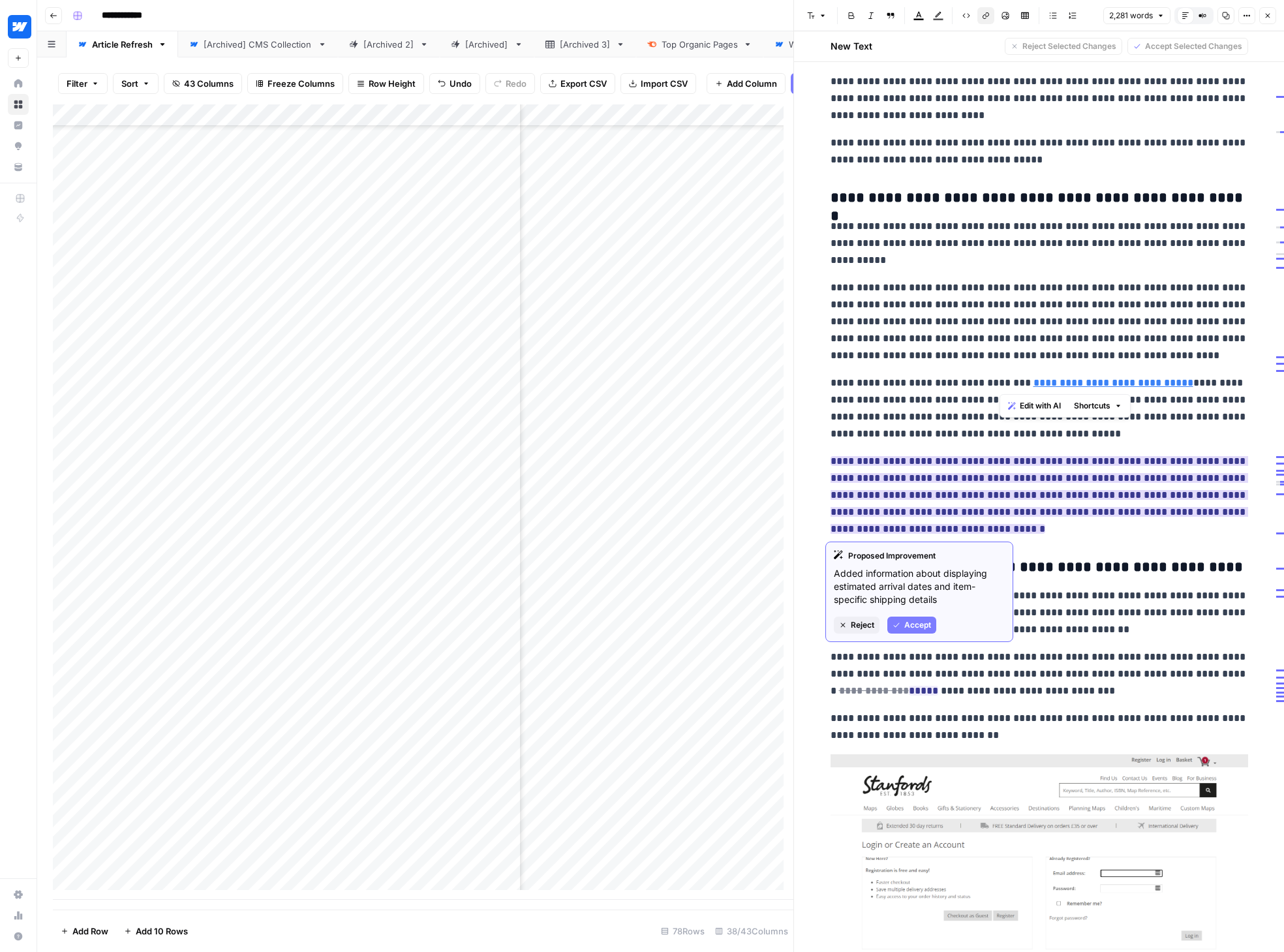
click at [908, 626] on span "Accept" at bounding box center [916, 625] width 26 height 12
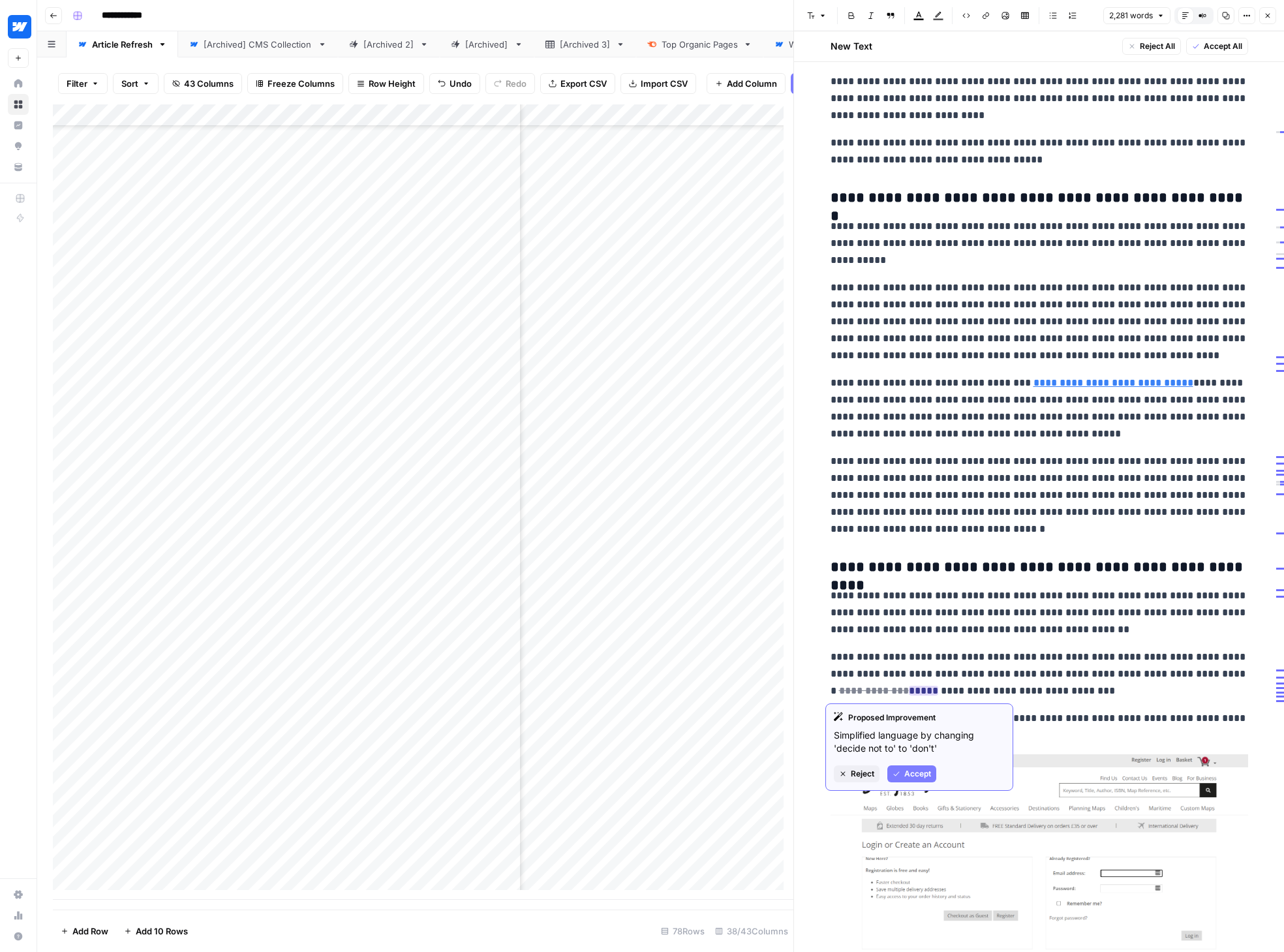
click at [915, 771] on span "Accept" at bounding box center [916, 773] width 26 height 12
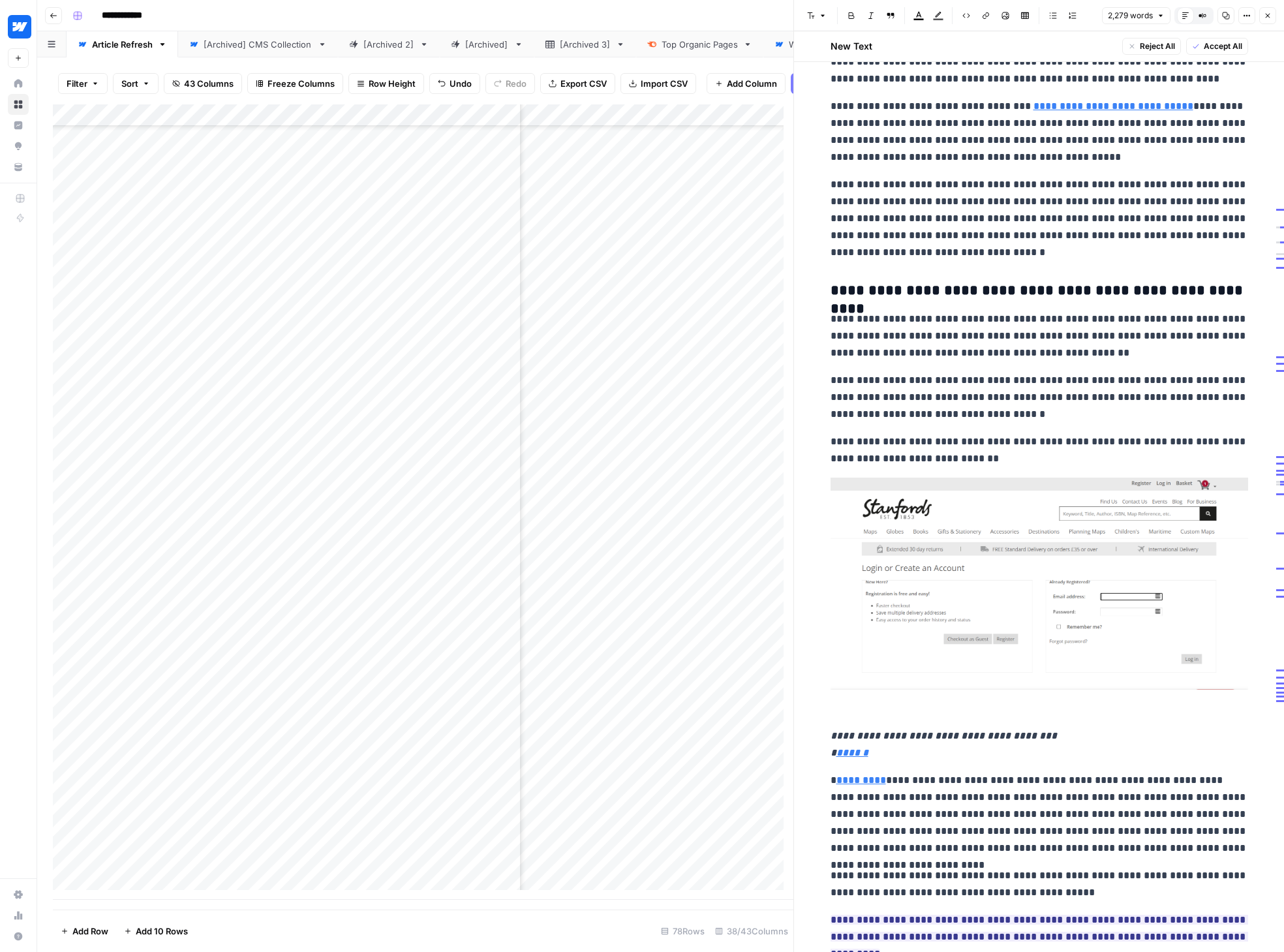
scroll to position [1988, 0]
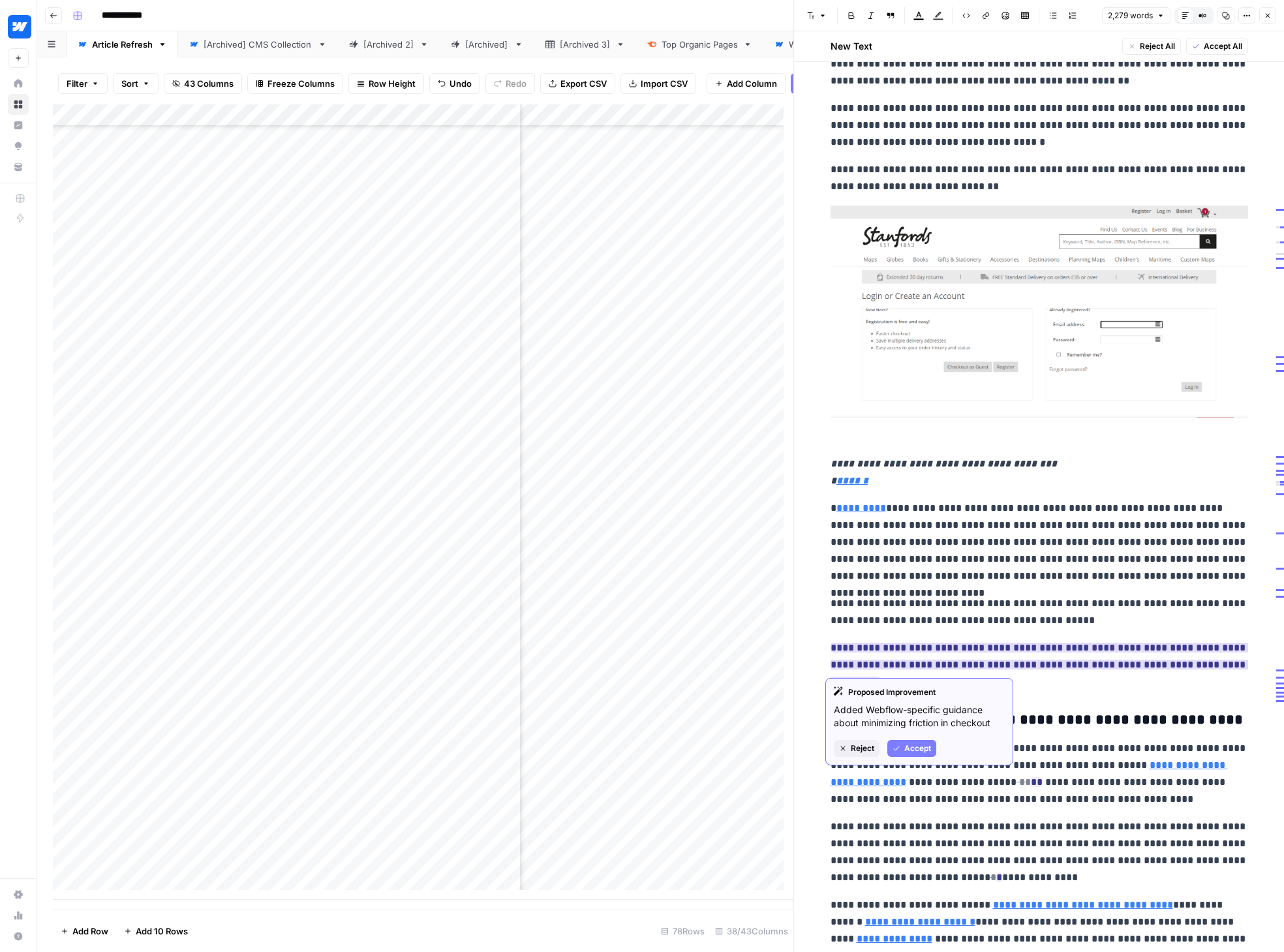
click at [904, 743] on button "Accept" at bounding box center [912, 748] width 49 height 17
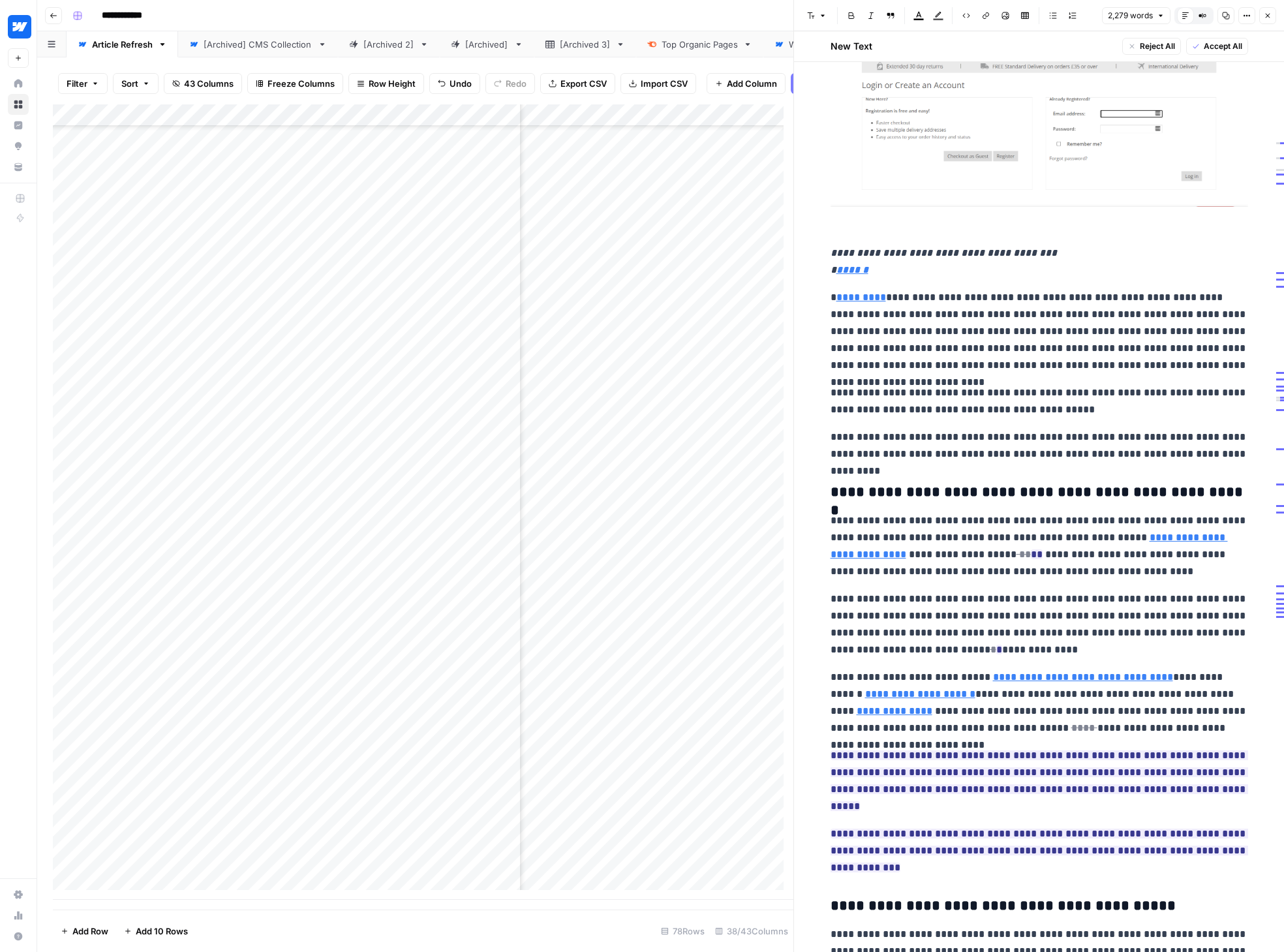
scroll to position [2273, 0]
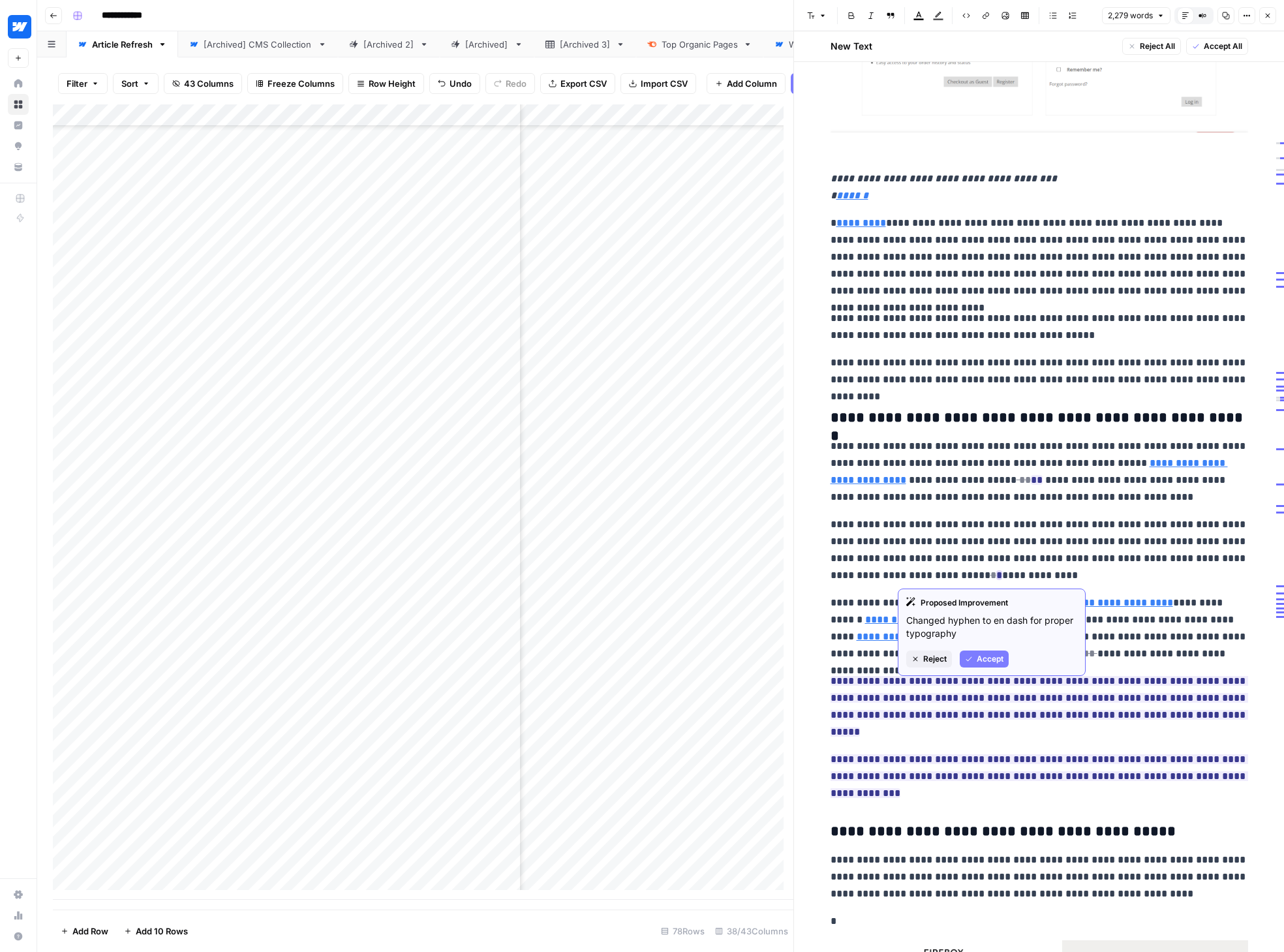
click at [989, 661] on span "Accept" at bounding box center [989, 658] width 26 height 12
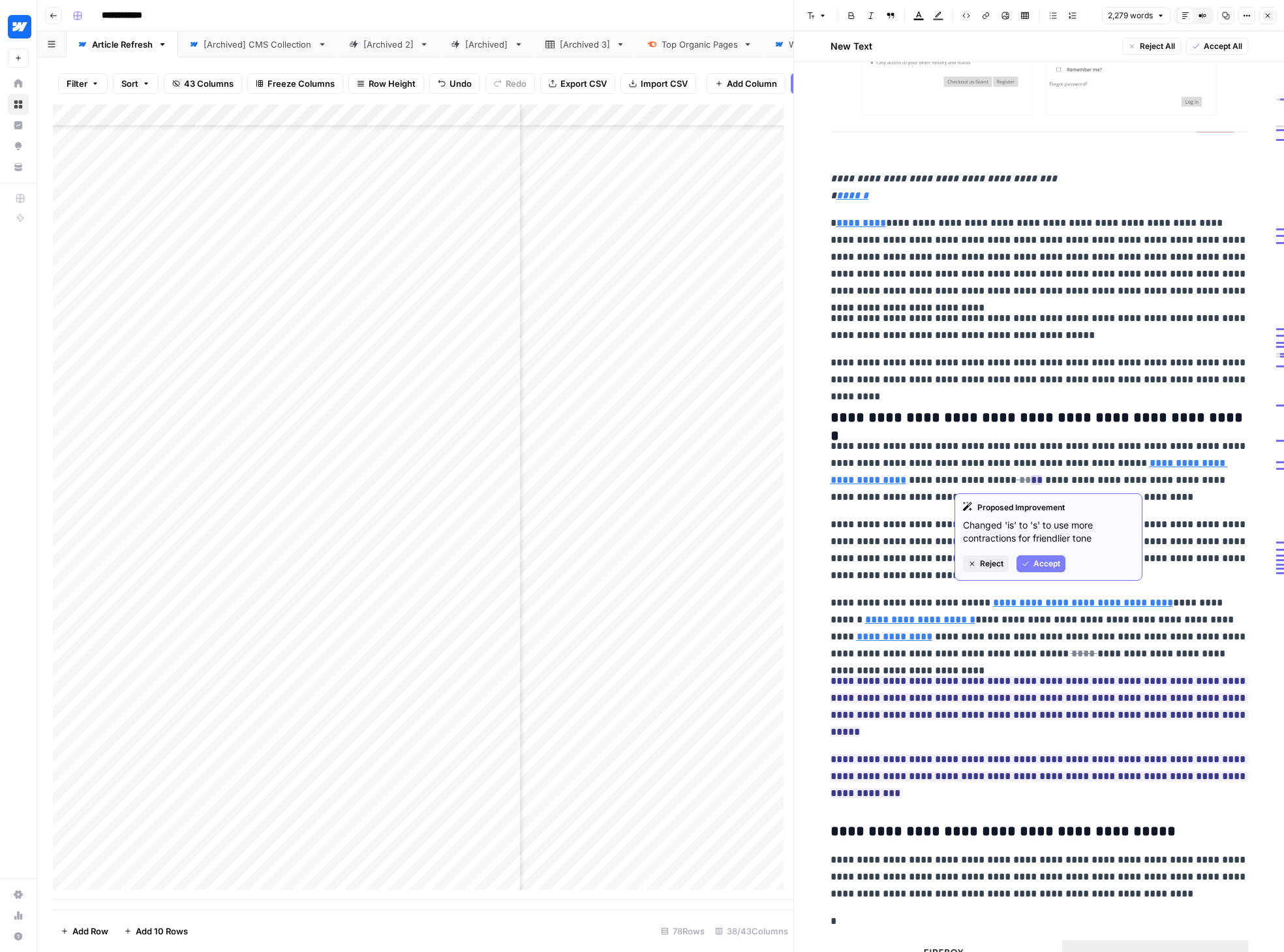
click at [1032, 562] on button "Accept" at bounding box center [1041, 564] width 49 height 17
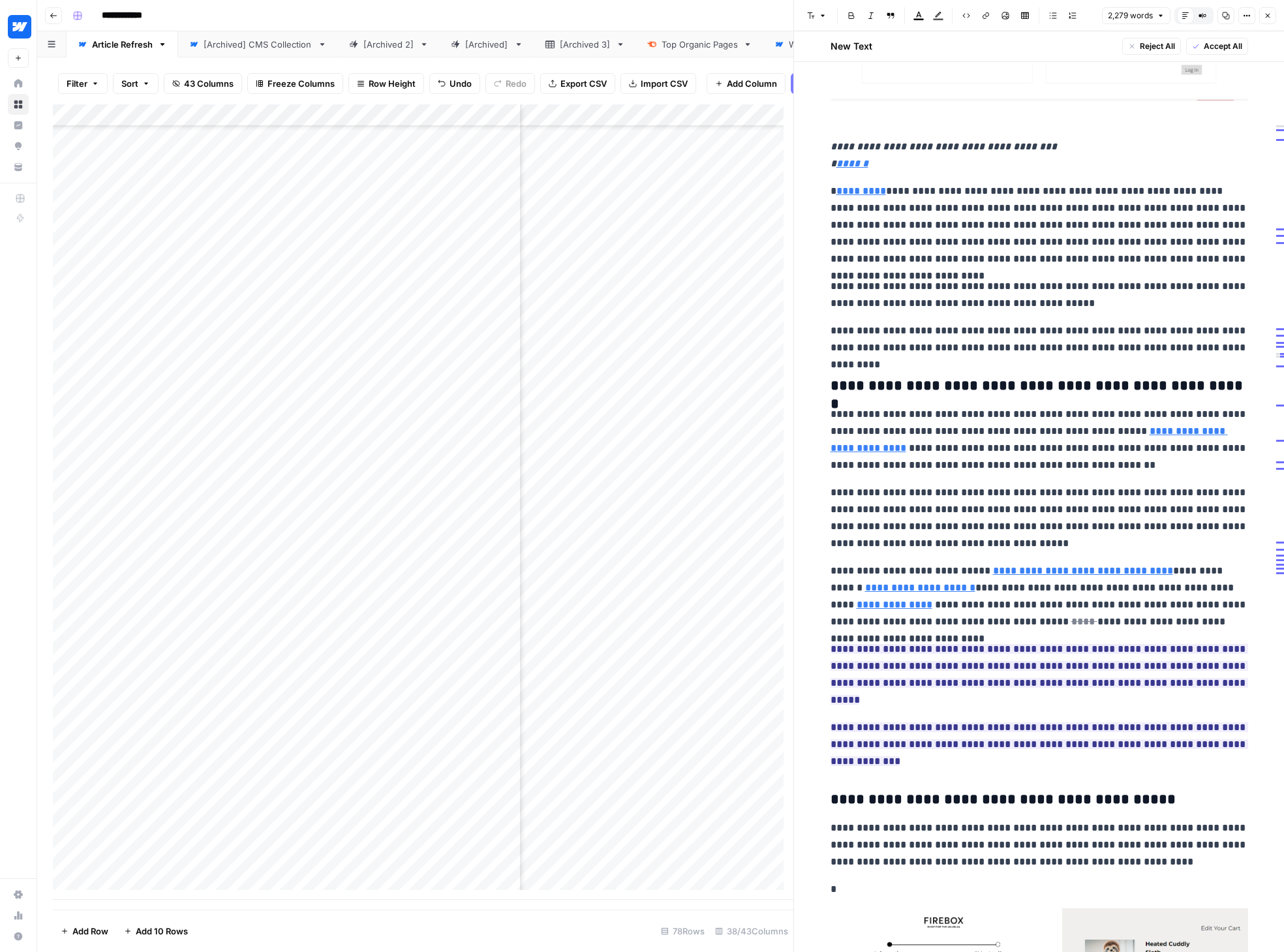
scroll to position [2504, 0]
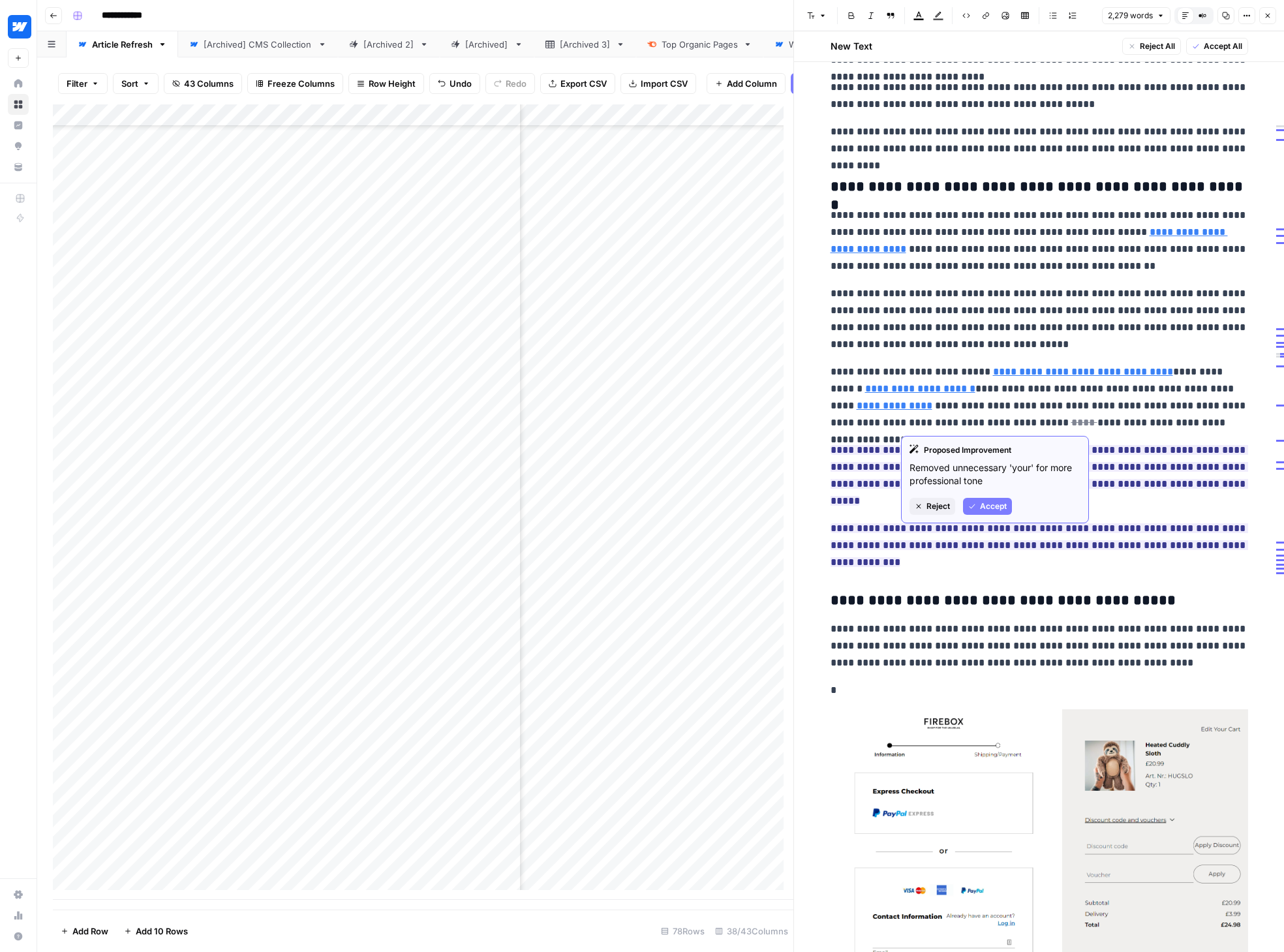
click at [989, 503] on span "Accept" at bounding box center [992, 506] width 26 height 12
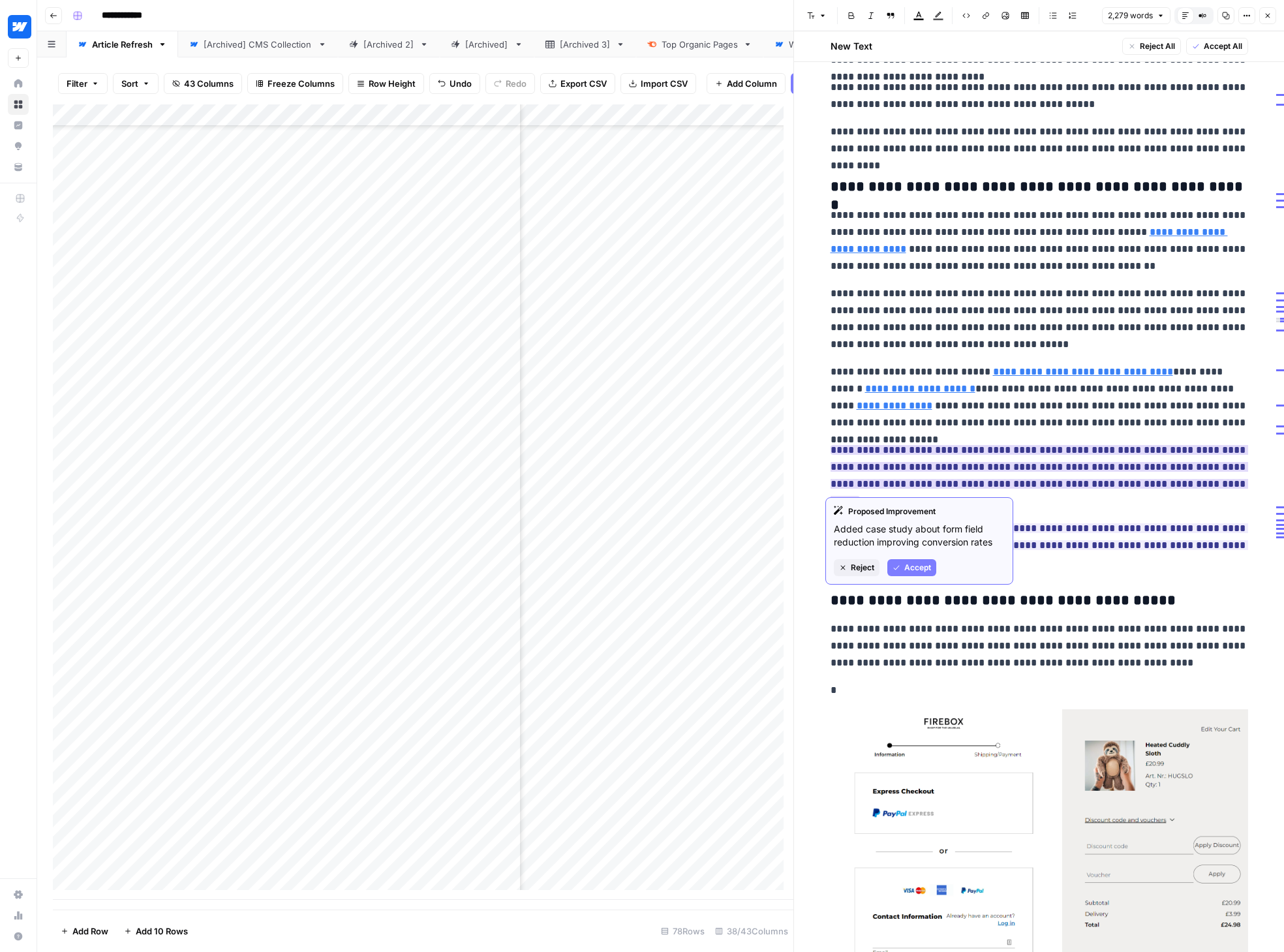
click at [912, 563] on span "Accept" at bounding box center [916, 567] width 26 height 12
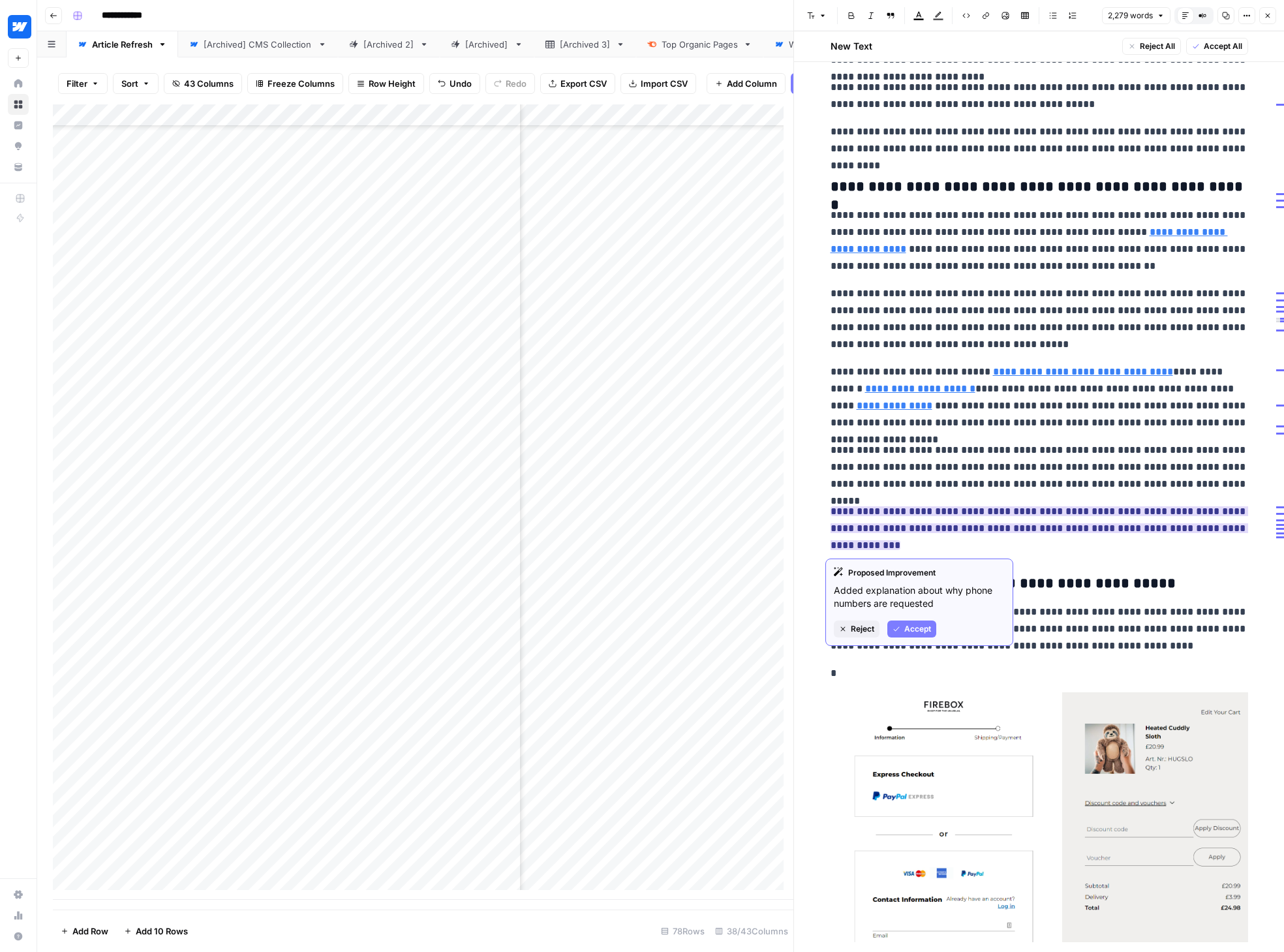
click at [920, 625] on span "Accept" at bounding box center [916, 628] width 26 height 12
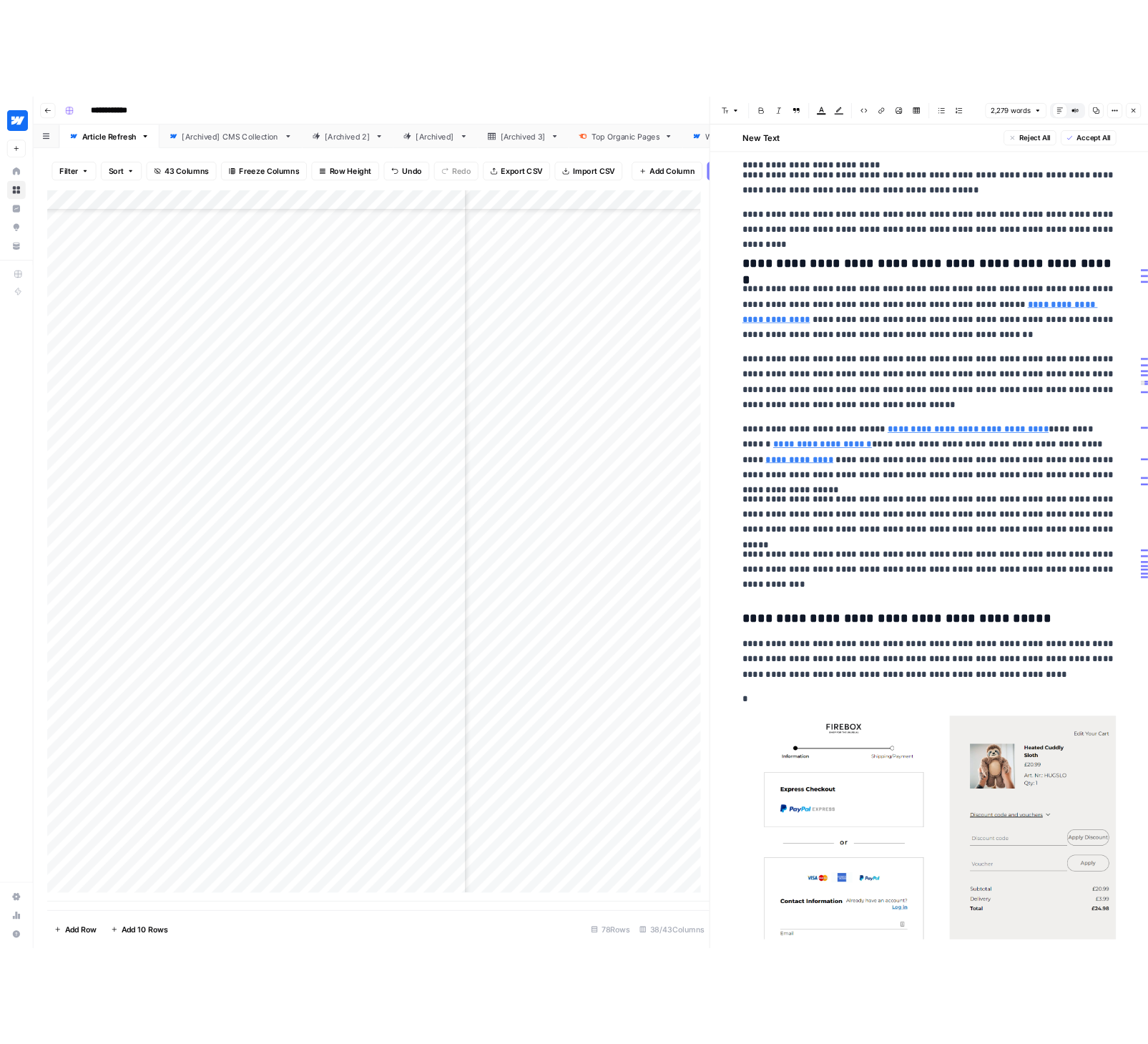
scroll to position [2749, 0]
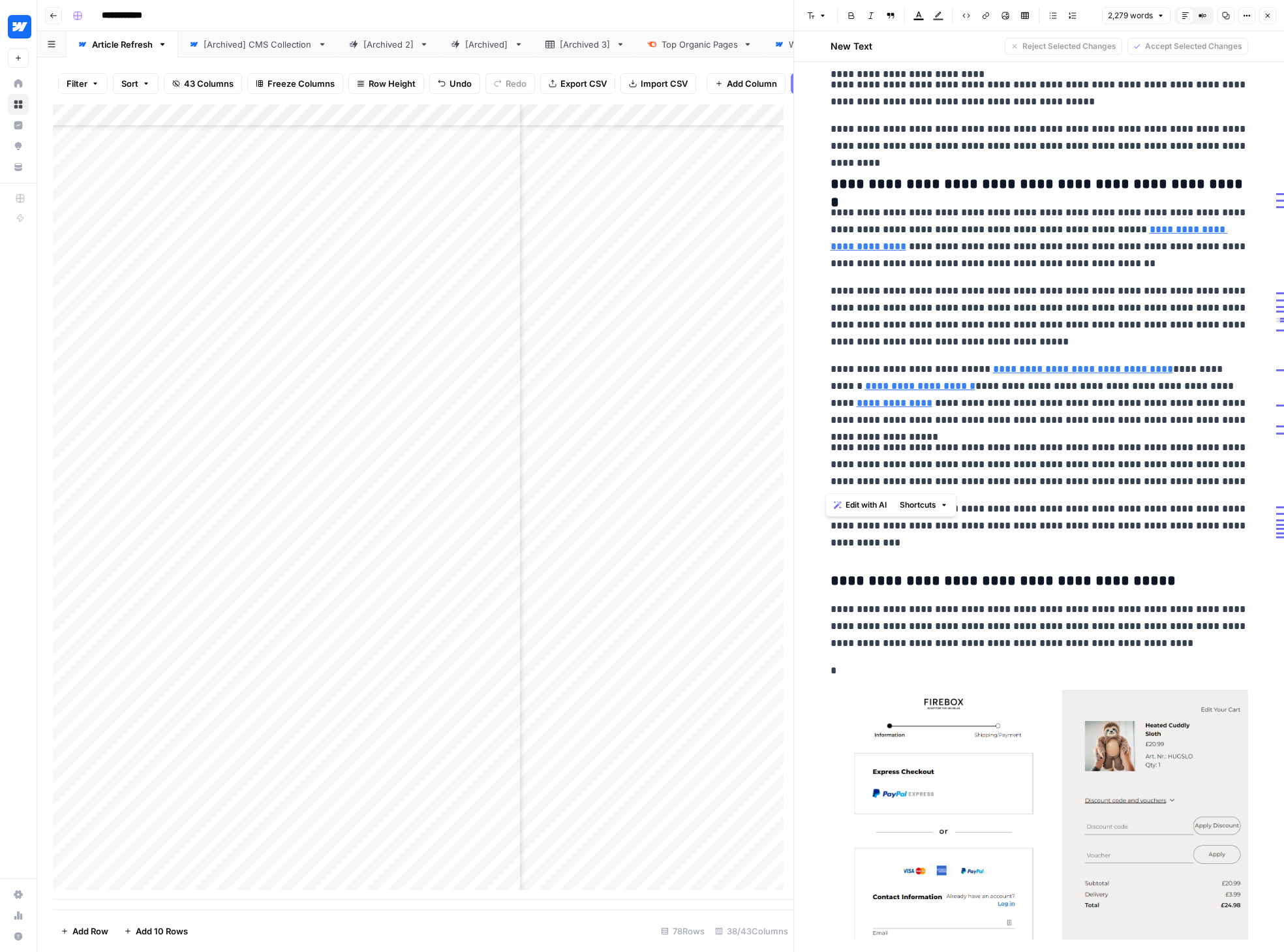
drag, startPoint x: 842, startPoint y: 441, endPoint x: 1191, endPoint y: 480, distance: 351.2
click at [1052, 480] on p "**********" at bounding box center [1040, 464] width 418 height 51
click at [875, 503] on span "Edit with AI" at bounding box center [865, 504] width 41 height 12
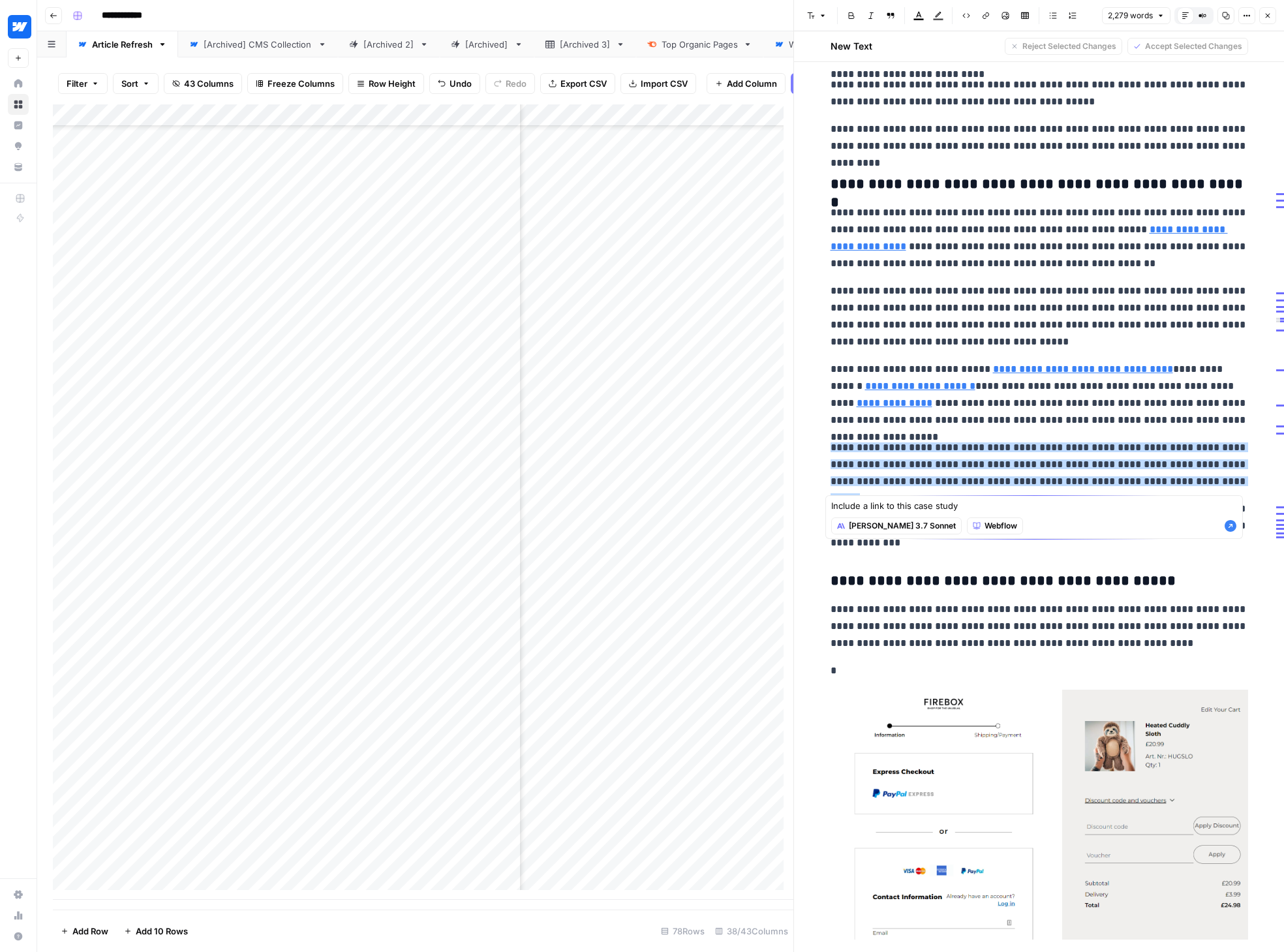
type textarea "Include a link to this case study"
click at [1052, 525] on icon "button" at bounding box center [1230, 525] width 12 height 12
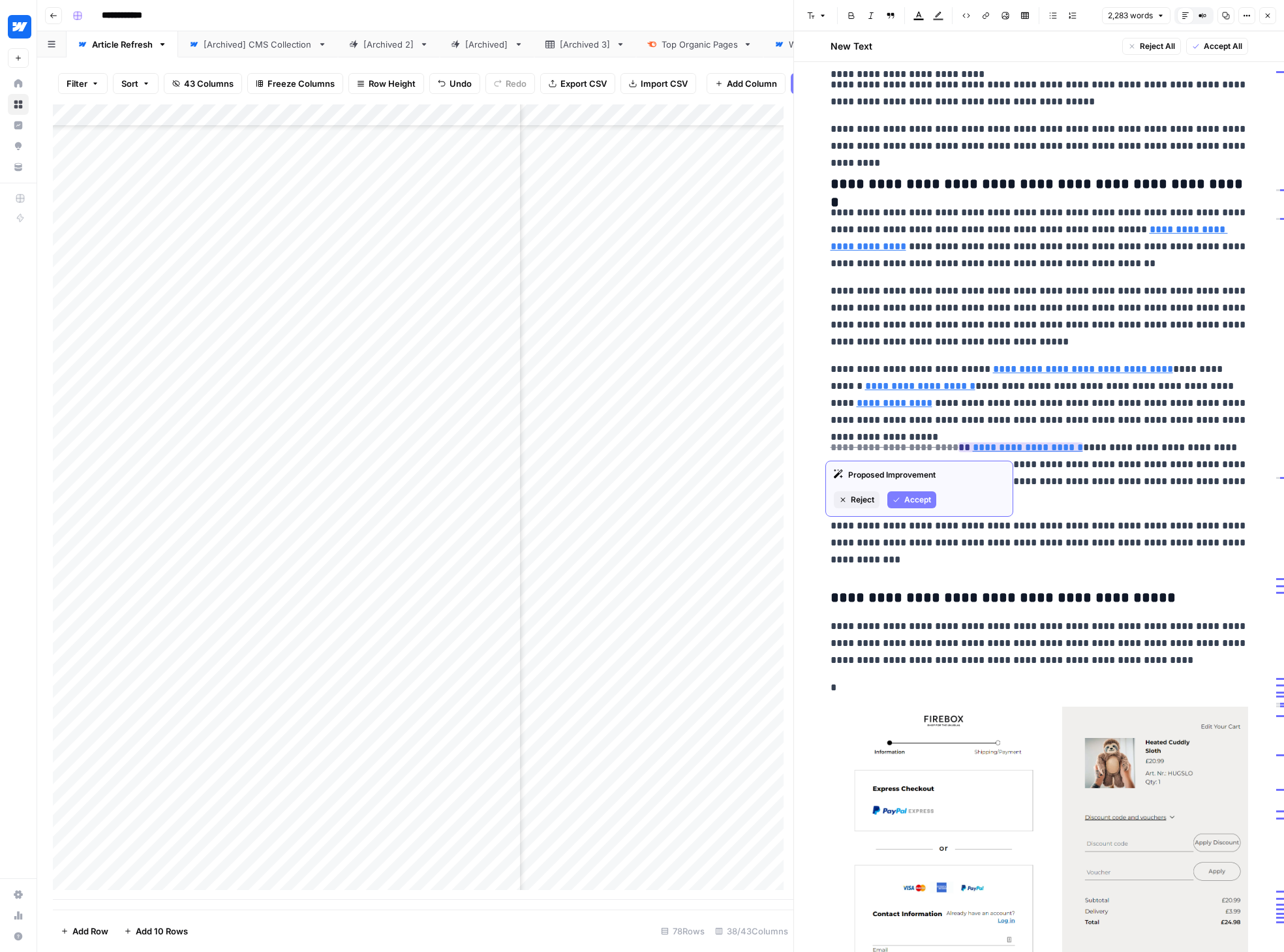
click at [917, 502] on span "Accept" at bounding box center [916, 499] width 26 height 12
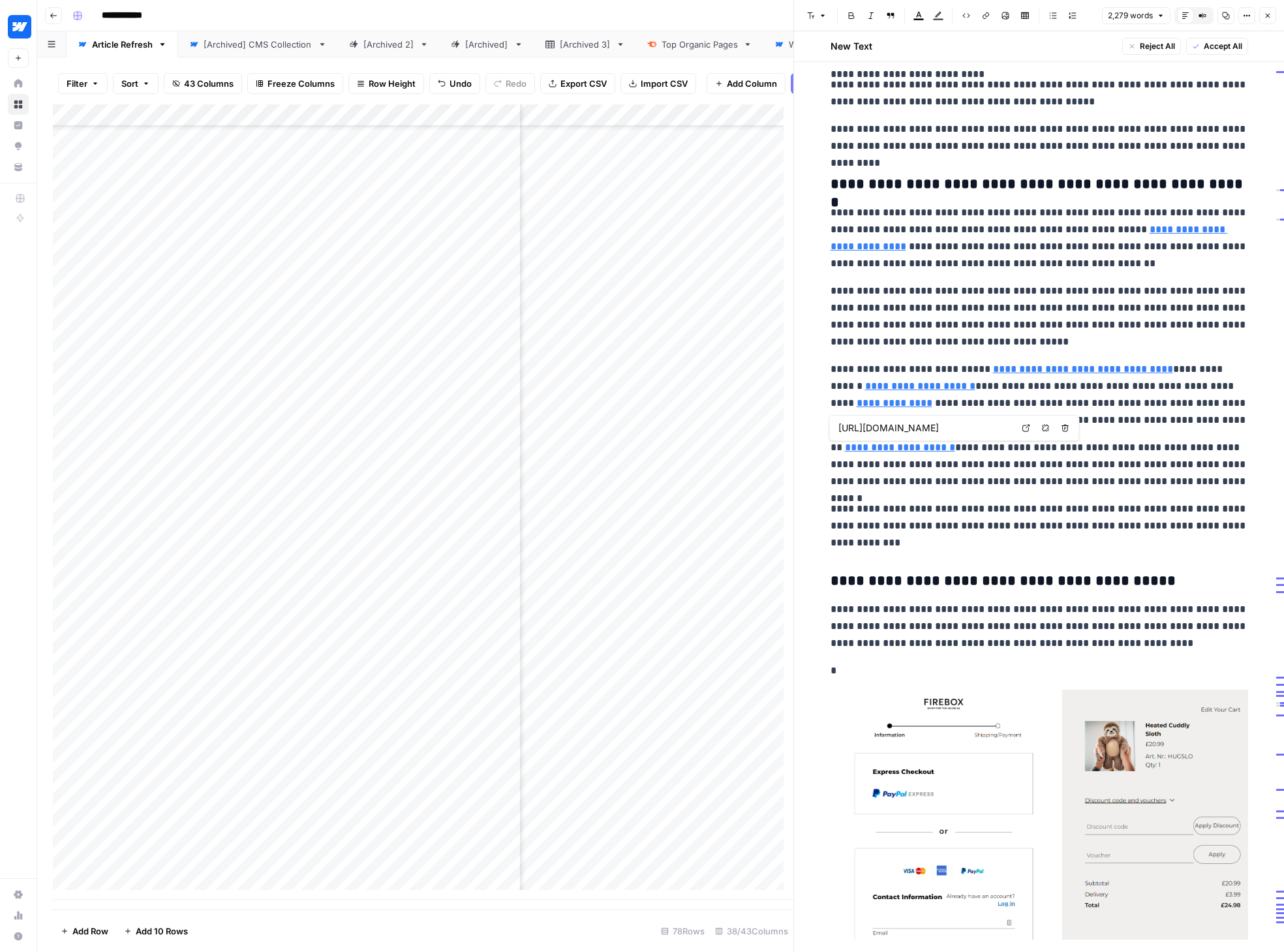
click at [1023, 428] on icon at bounding box center [1026, 428] width 8 height 8
type input "[URL][DOMAIN_NAME]"
drag, startPoint x: 825, startPoint y: 447, endPoint x: 1220, endPoint y: 480, distance: 396.4
click at [1052, 480] on p "**********" at bounding box center [1040, 464] width 418 height 51
click at [883, 507] on span "Edit with AI" at bounding box center [865, 504] width 41 height 12
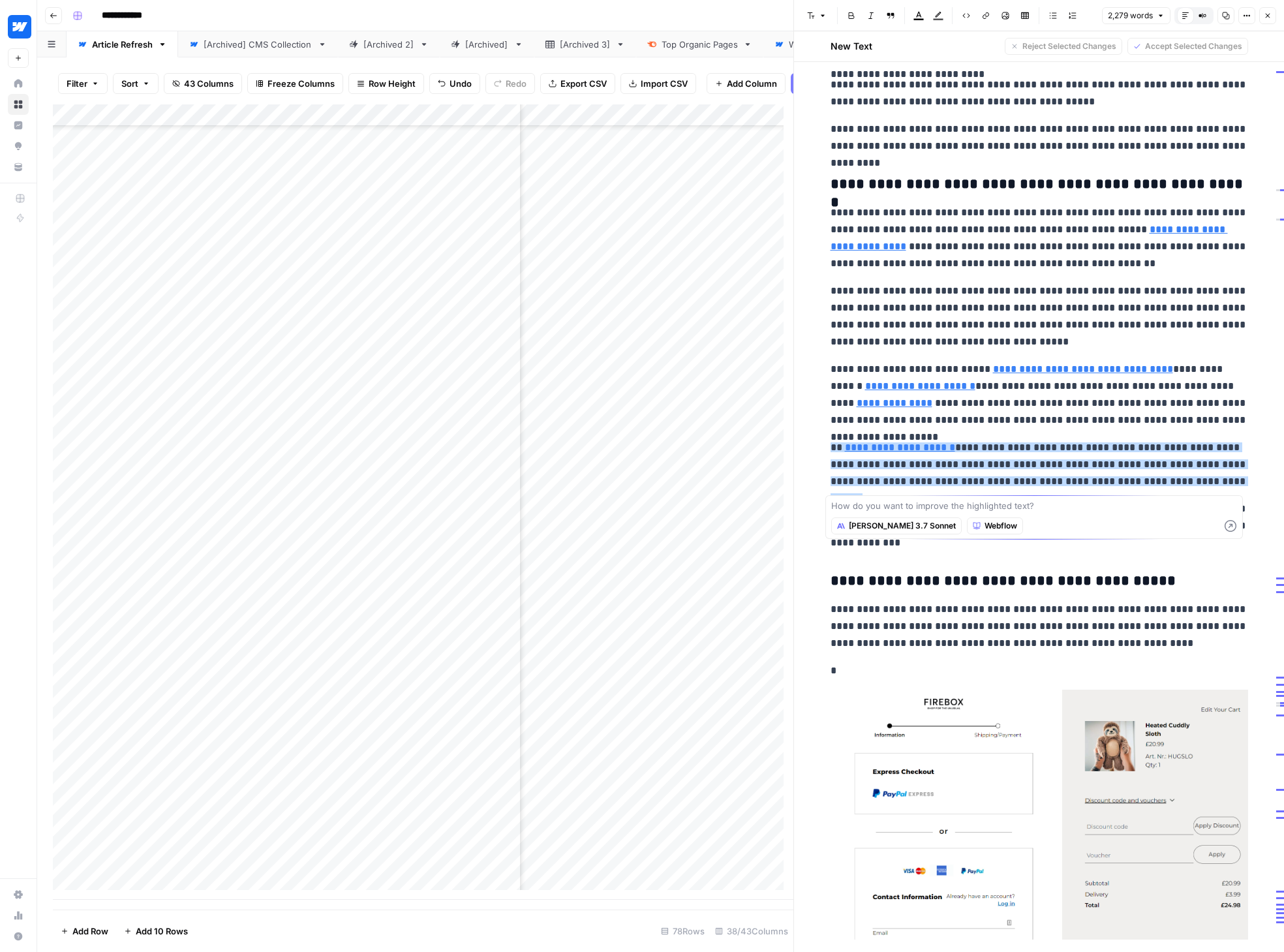
click at [886, 523] on span "[PERSON_NAME] 3.7 Sonnet" at bounding box center [902, 525] width 107 height 12
click at [916, 574] on span "GPT-4.1" at bounding box center [919, 573] width 127 height 13
click at [877, 526] on button "GPT-4.1" at bounding box center [857, 525] width 54 height 17
click at [887, 581] on button "GPT-4.1" at bounding box center [909, 573] width 145 height 18
click at [873, 533] on button "GPT-4.1" at bounding box center [857, 525] width 54 height 17
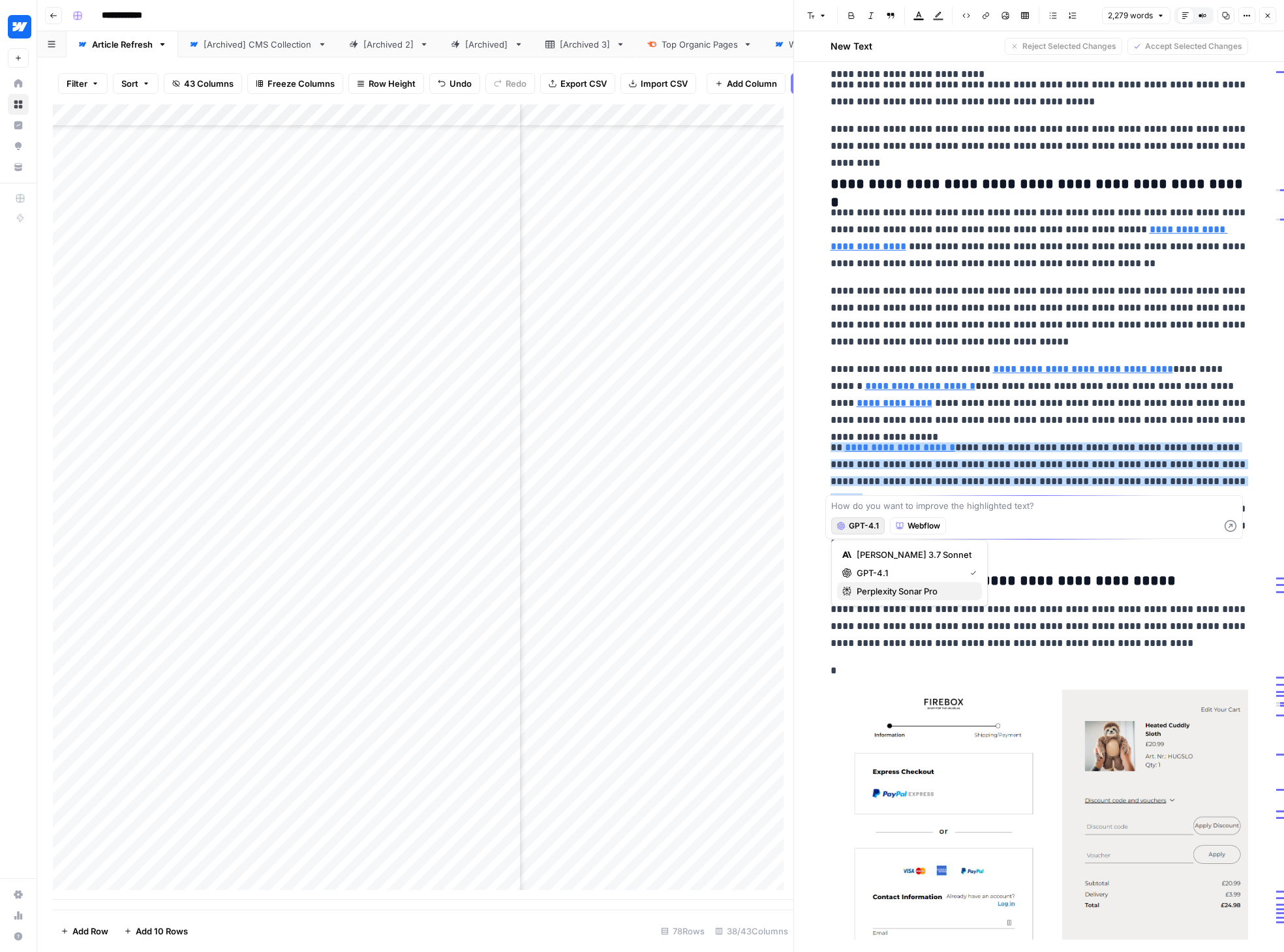
click at [881, 586] on span "Perplexity Sonar Pro" at bounding box center [914, 591] width 115 height 13
click at [898, 507] on textarea at bounding box center [1033, 505] width 406 height 13
type textarea "Include an updated link to this case study"
click at [1052, 528] on icon "button" at bounding box center [1230, 525] width 12 height 12
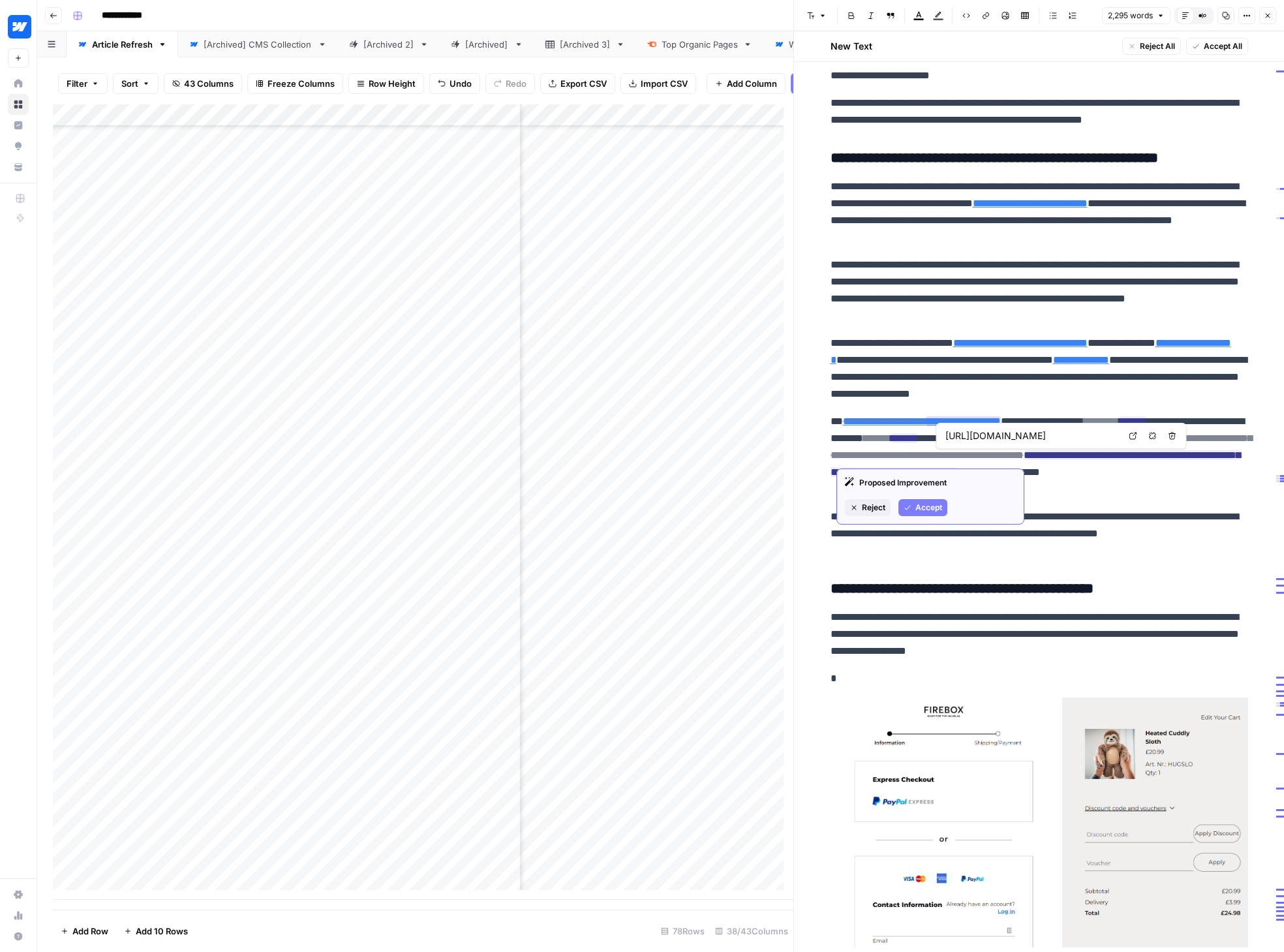
type input "[URL][DOMAIN_NAME]"
click at [1052, 437] on icon at bounding box center [1133, 435] width 8 height 8
click at [928, 503] on span "Accept" at bounding box center [927, 507] width 26 height 12
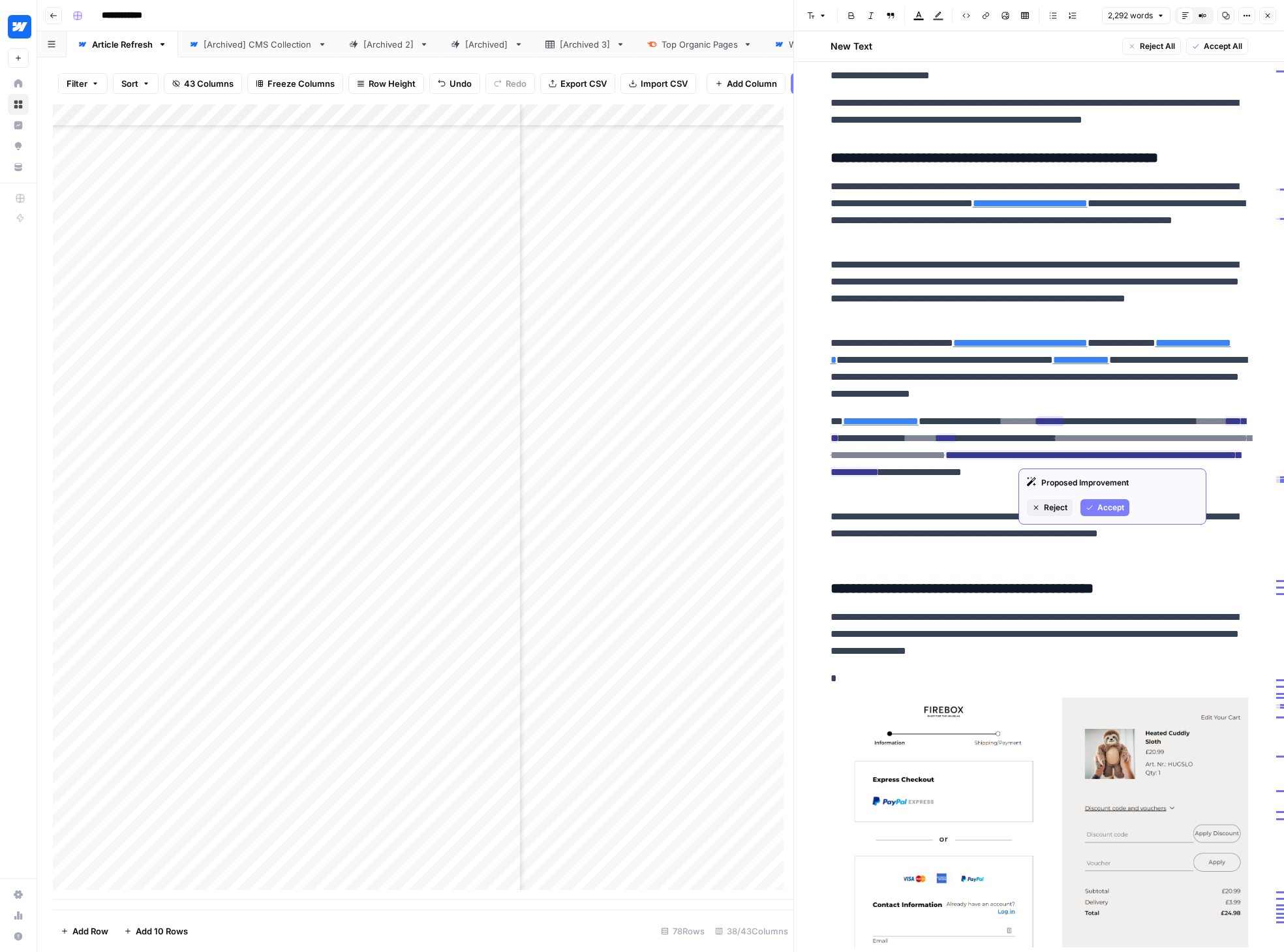
click at [1052, 507] on span "Accept" at bounding box center [1110, 507] width 26 height 12
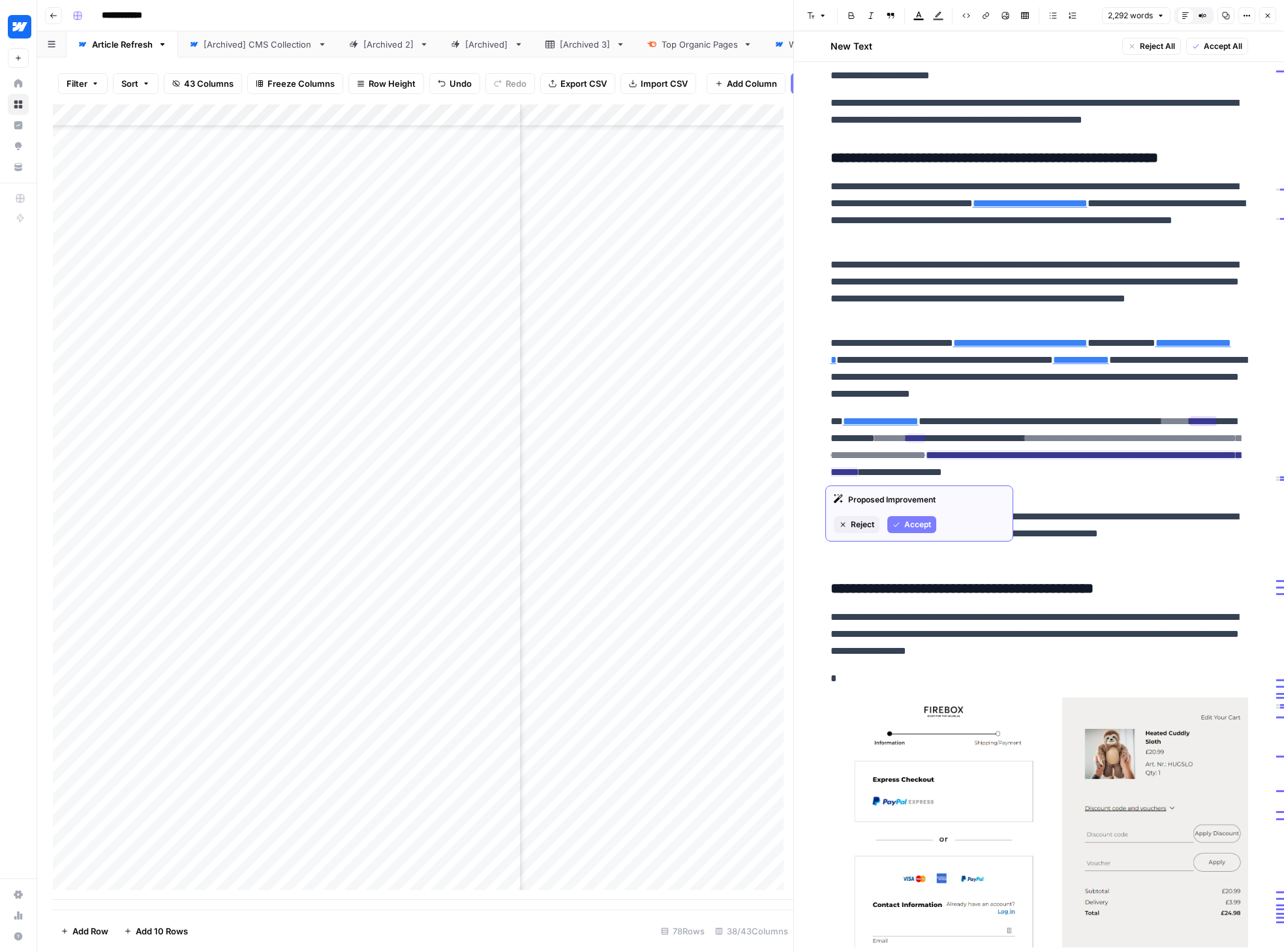
click at [924, 521] on span "Accept" at bounding box center [916, 524] width 26 height 12
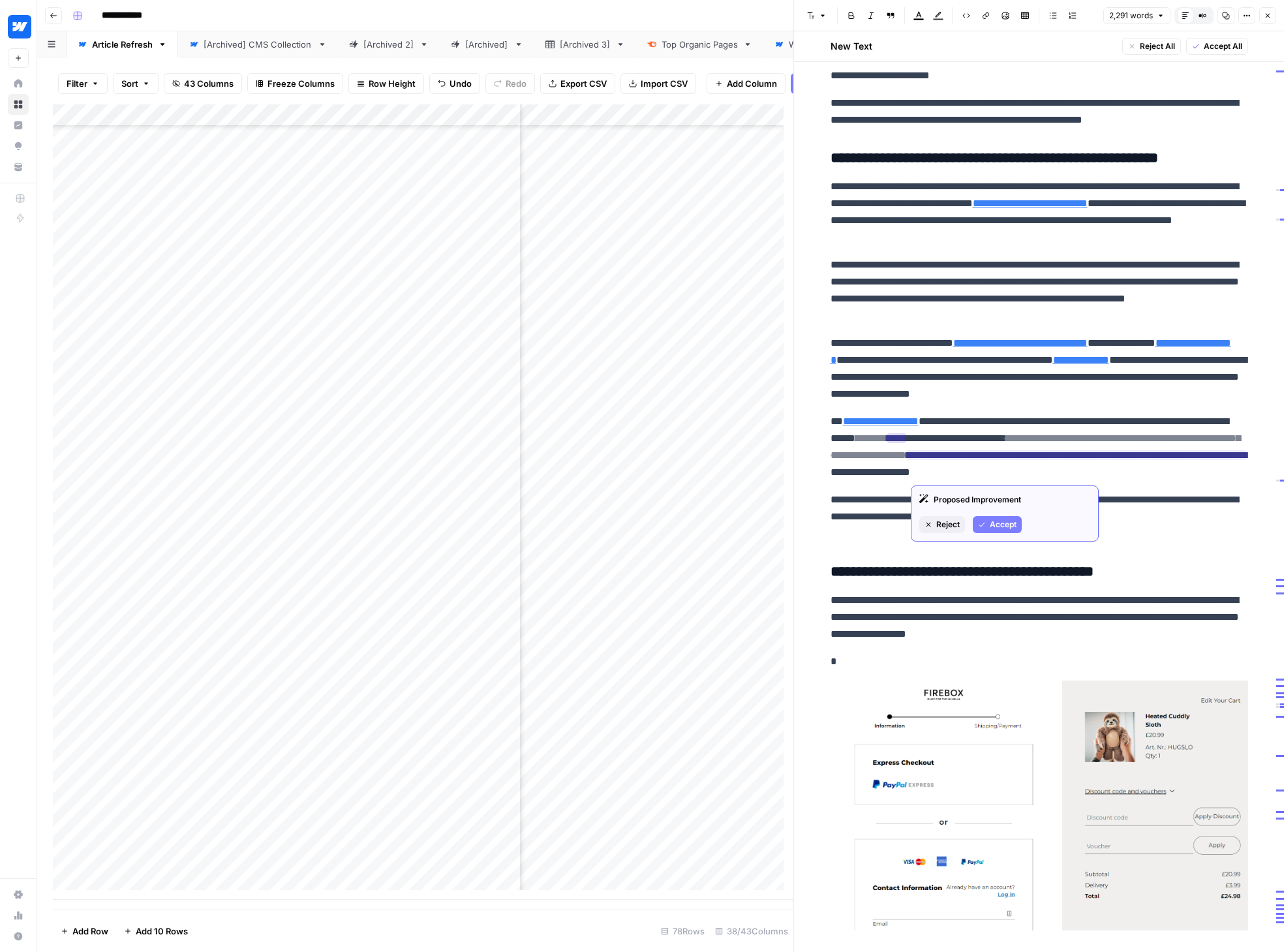
click at [1006, 524] on span "Accept" at bounding box center [1002, 524] width 26 height 12
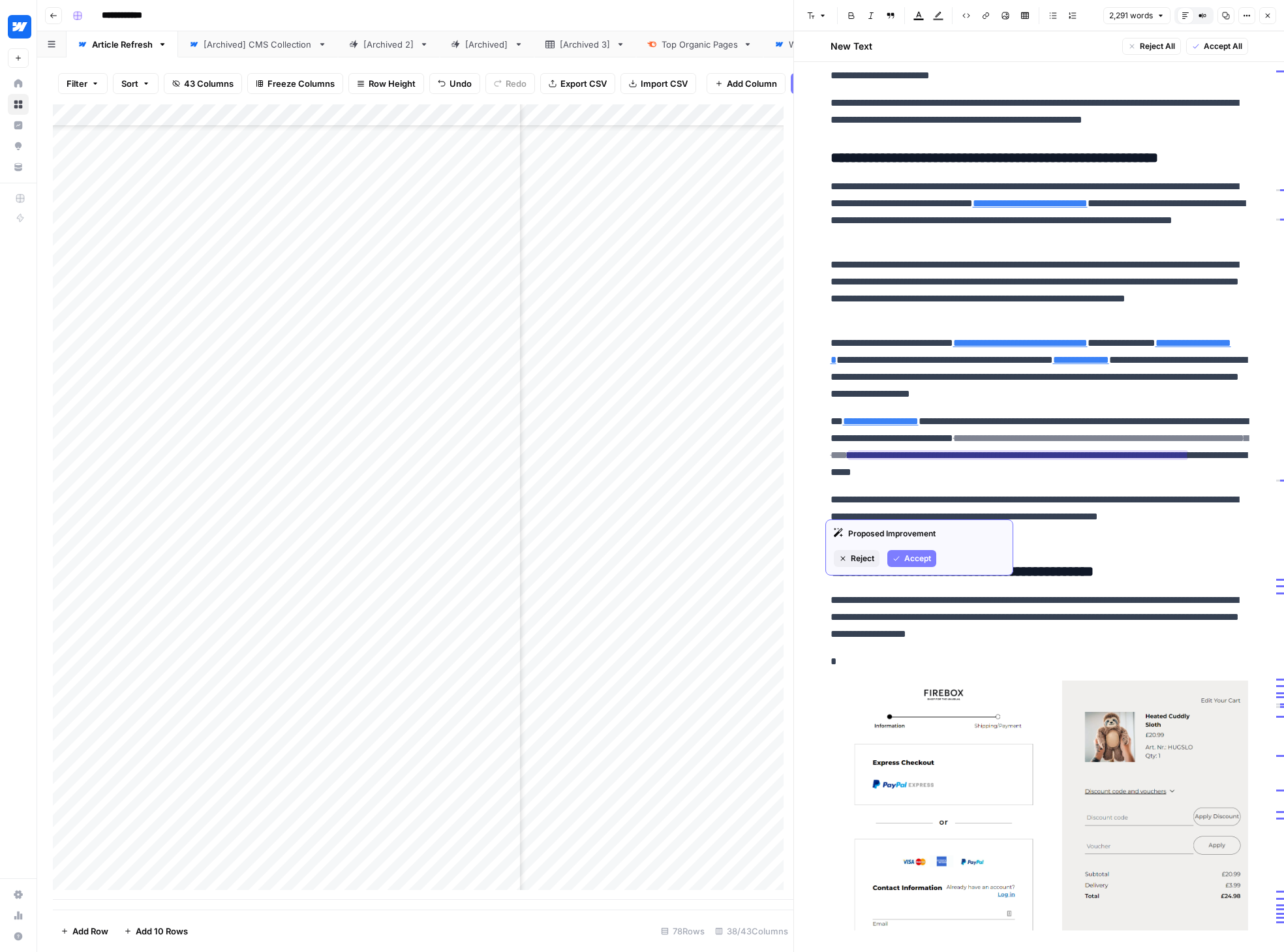
click at [926, 554] on span "Accept" at bounding box center [916, 558] width 26 height 12
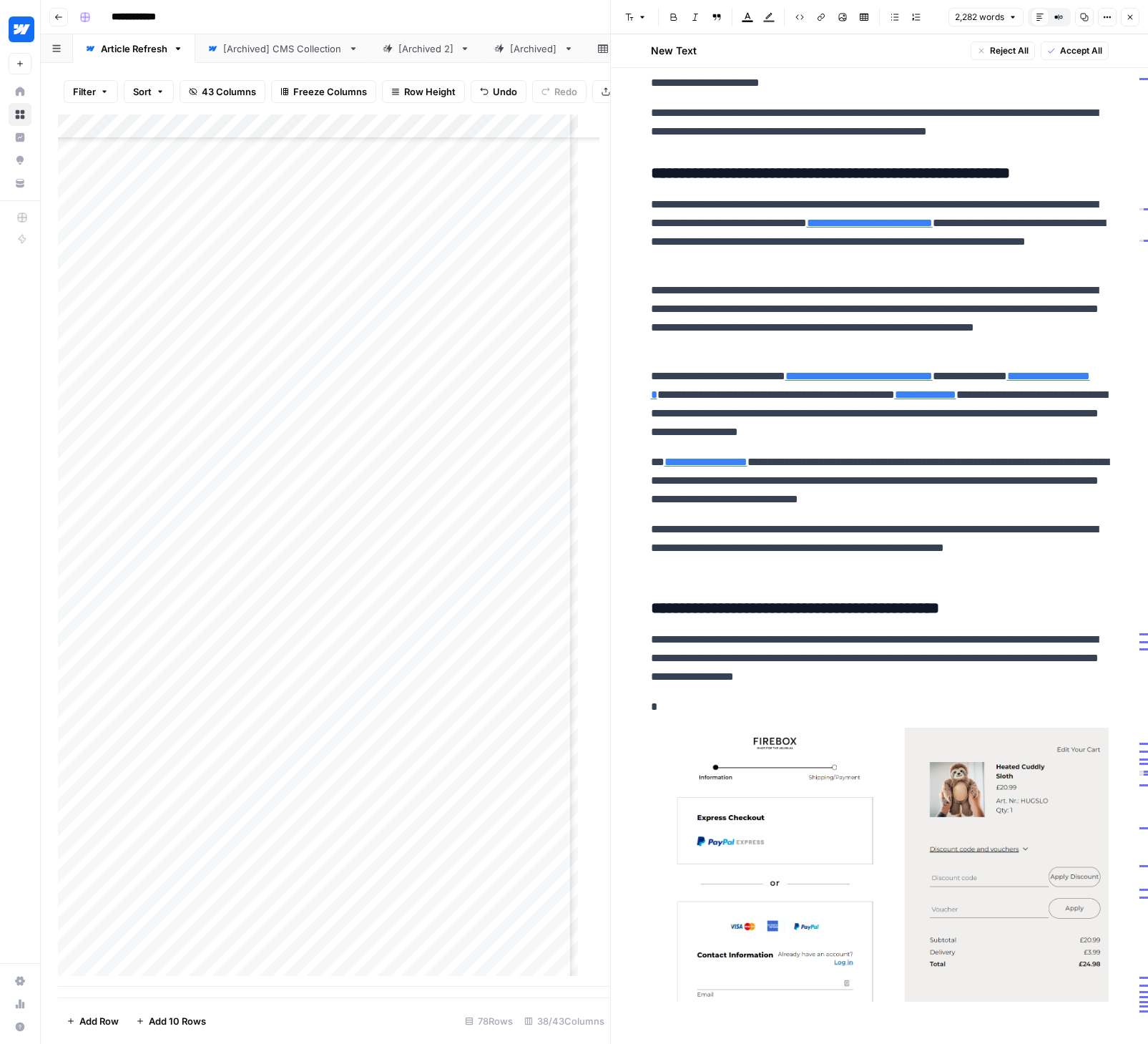
click at [747, 467] on link "**********" at bounding box center [705, 461] width 83 height 11
drag, startPoint x: 760, startPoint y: 500, endPoint x: 657, endPoint y: 504, distance: 103.1
click at [657, 504] on p "**********" at bounding box center [880, 481] width 458 height 56
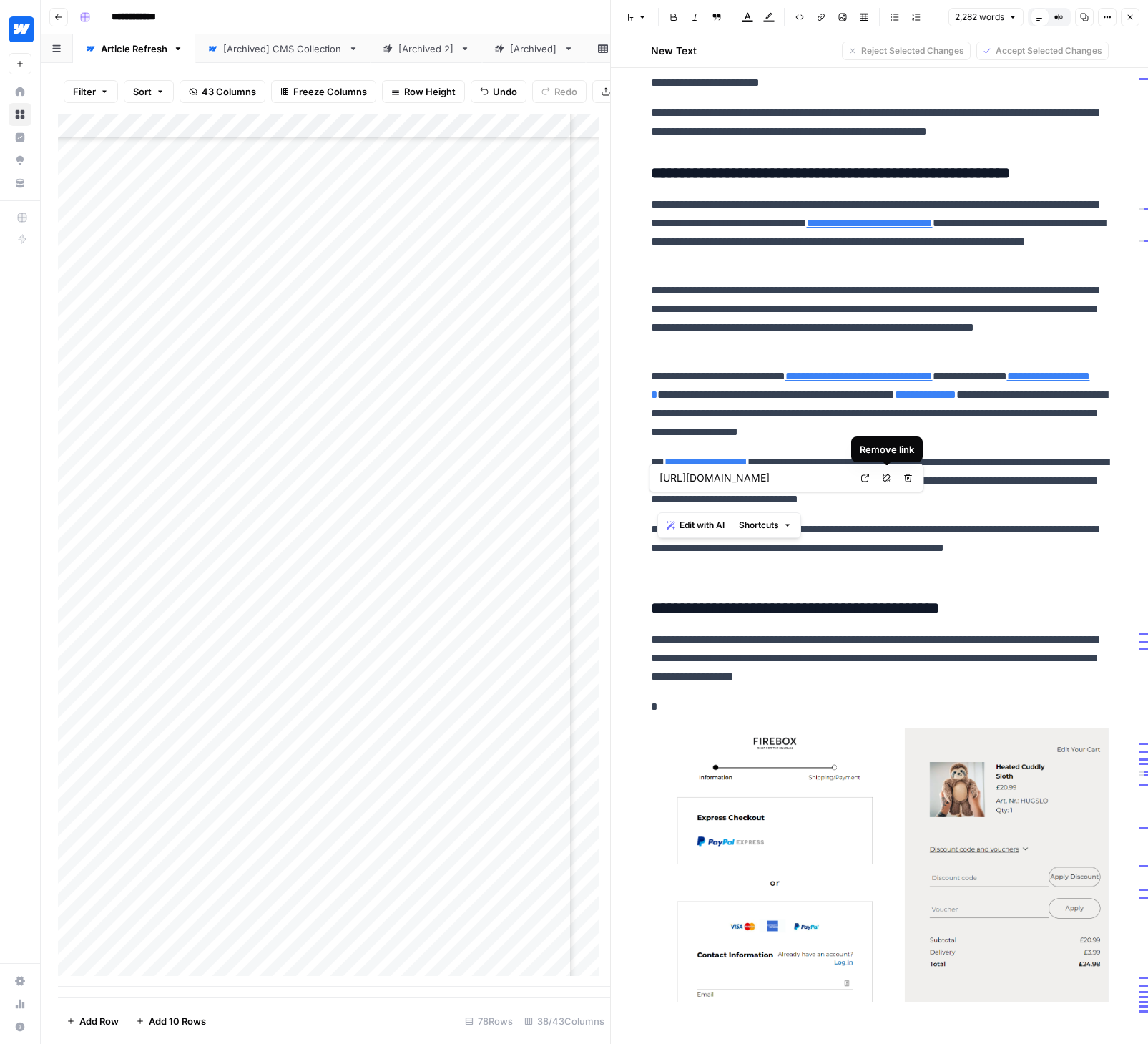
click at [892, 479] on button "Remove link" at bounding box center [887, 477] width 19 height 19
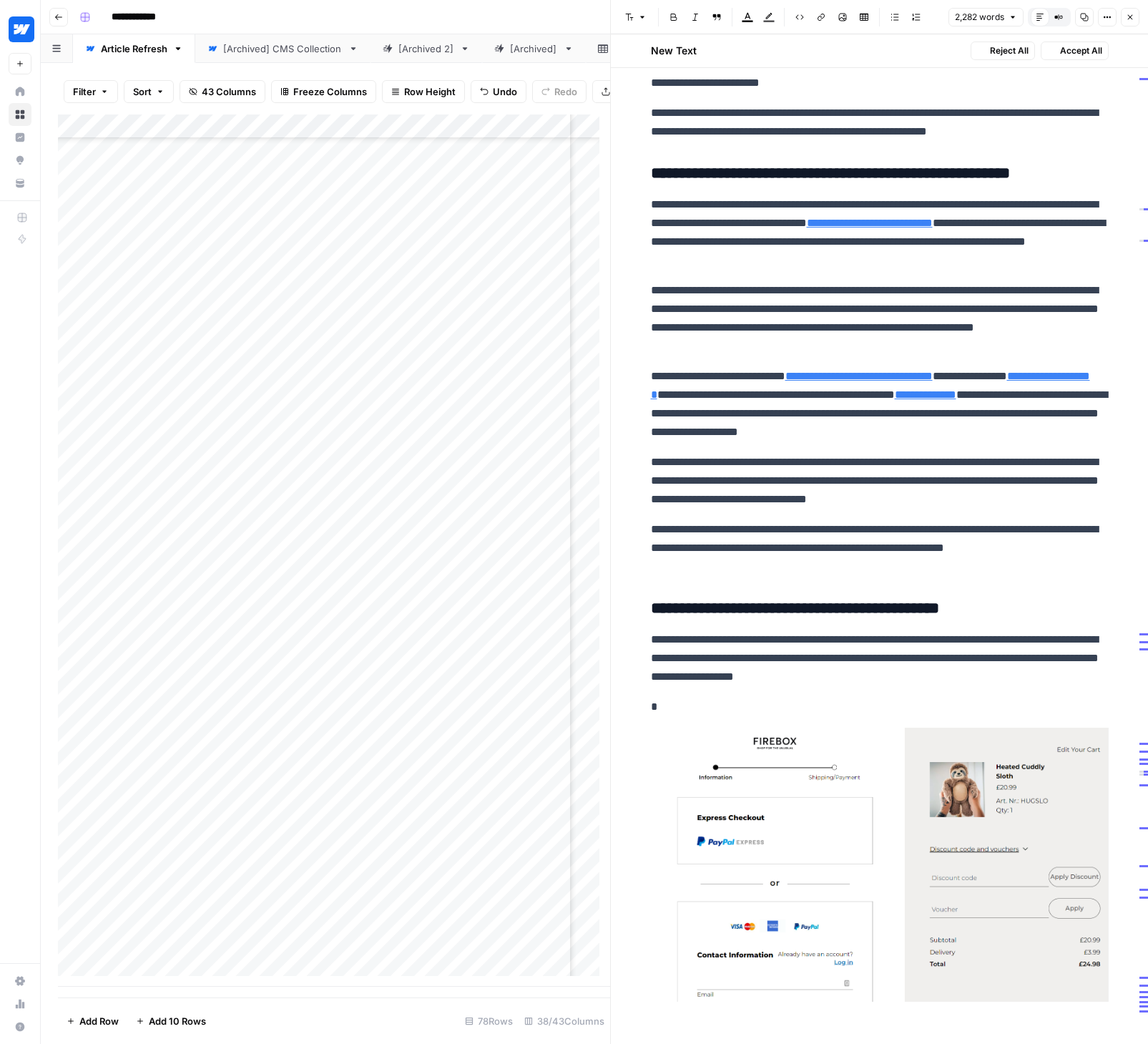
click at [778, 505] on p "**********" at bounding box center [880, 481] width 458 height 56
drag, startPoint x: 761, startPoint y: 496, endPoint x: 659, endPoint y: 509, distance: 102.4
click at [659, 509] on p "**********" at bounding box center [880, 481] width 458 height 56
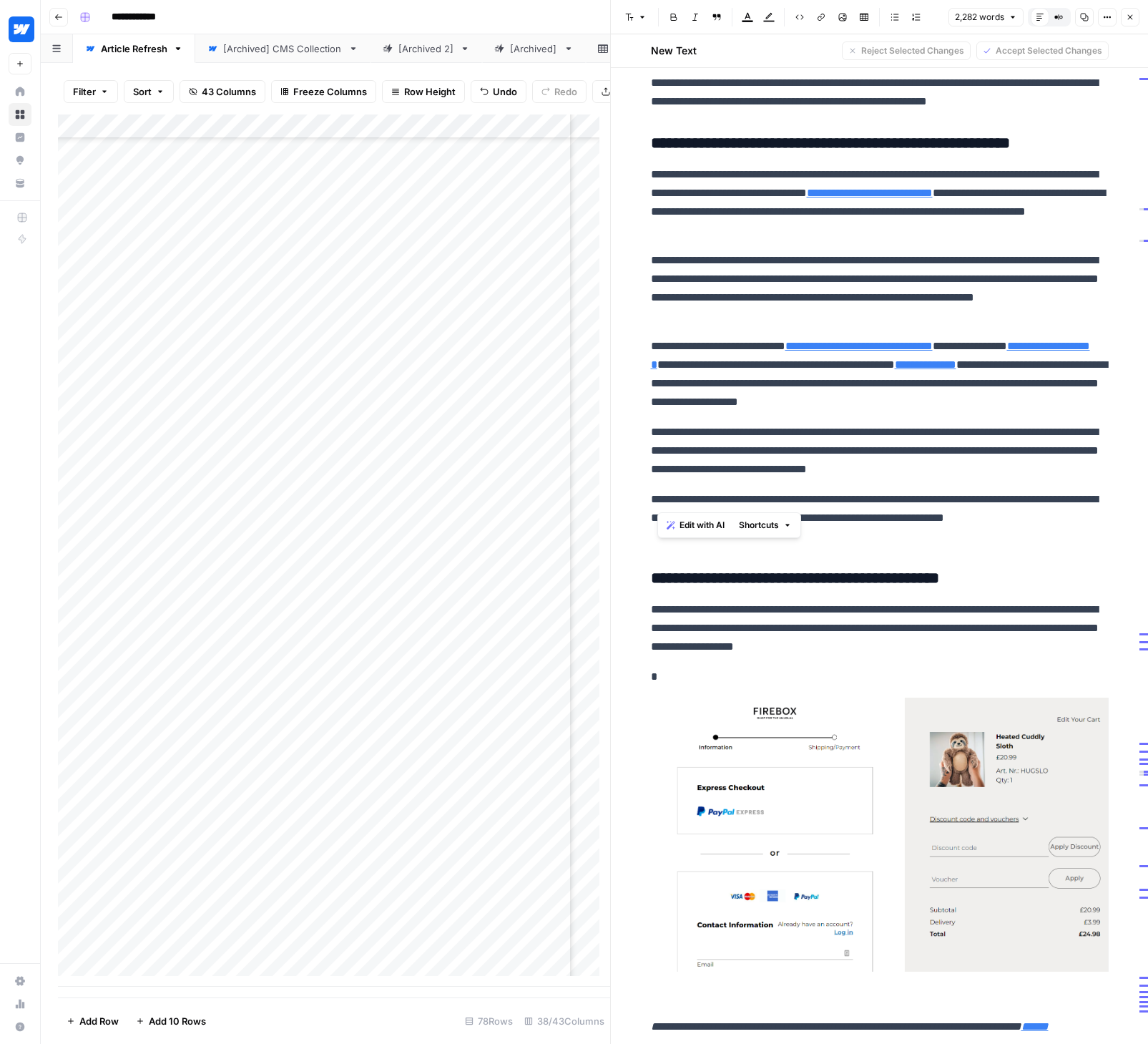
scroll to position [2845, 0]
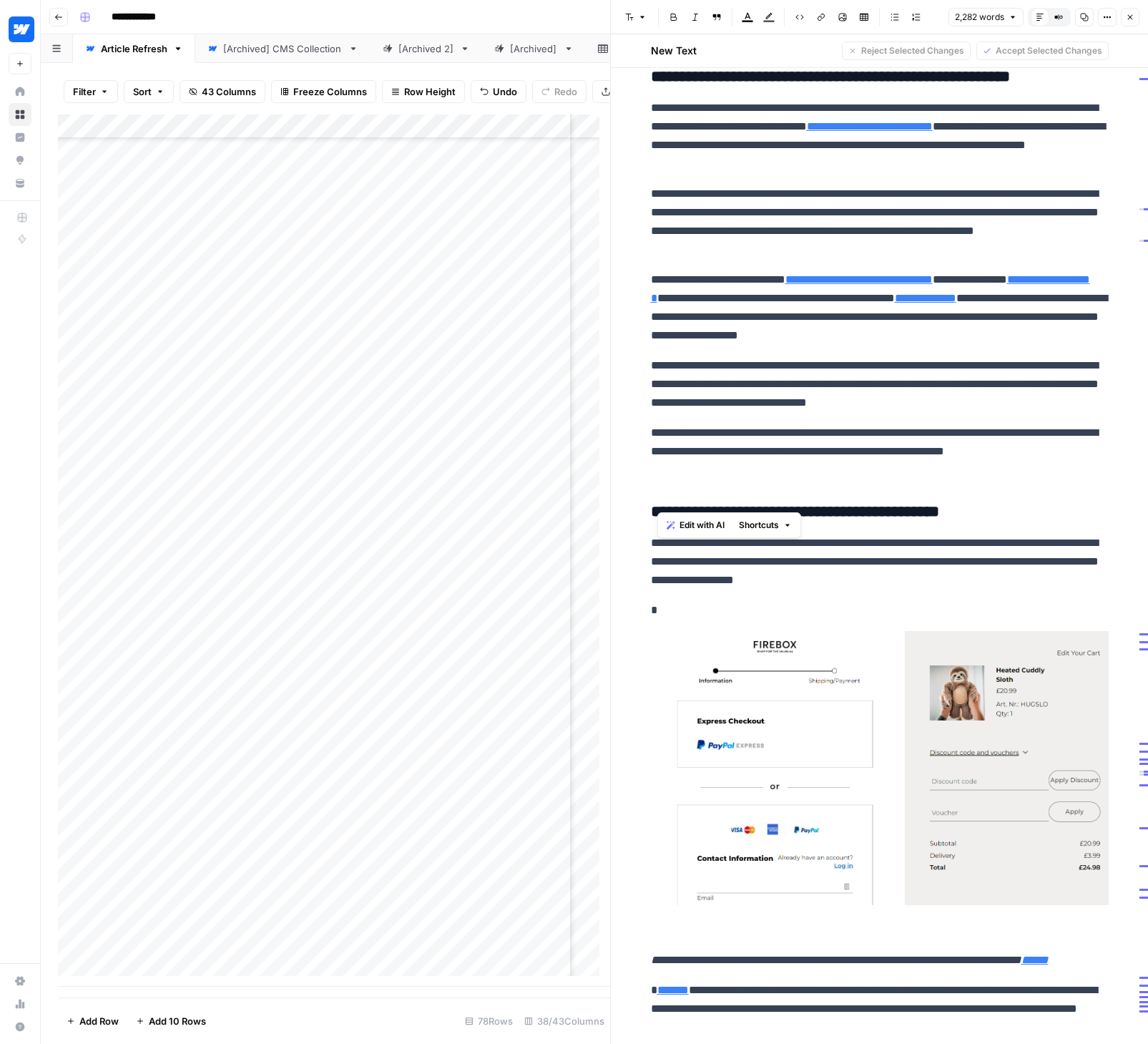
click at [672, 409] on p "**********" at bounding box center [880, 384] width 458 height 56
drag, startPoint x: 674, startPoint y: 403, endPoint x: 760, endPoint y: 398, distance: 86.7
click at [760, 398] on p "**********" at bounding box center [880, 384] width 458 height 56
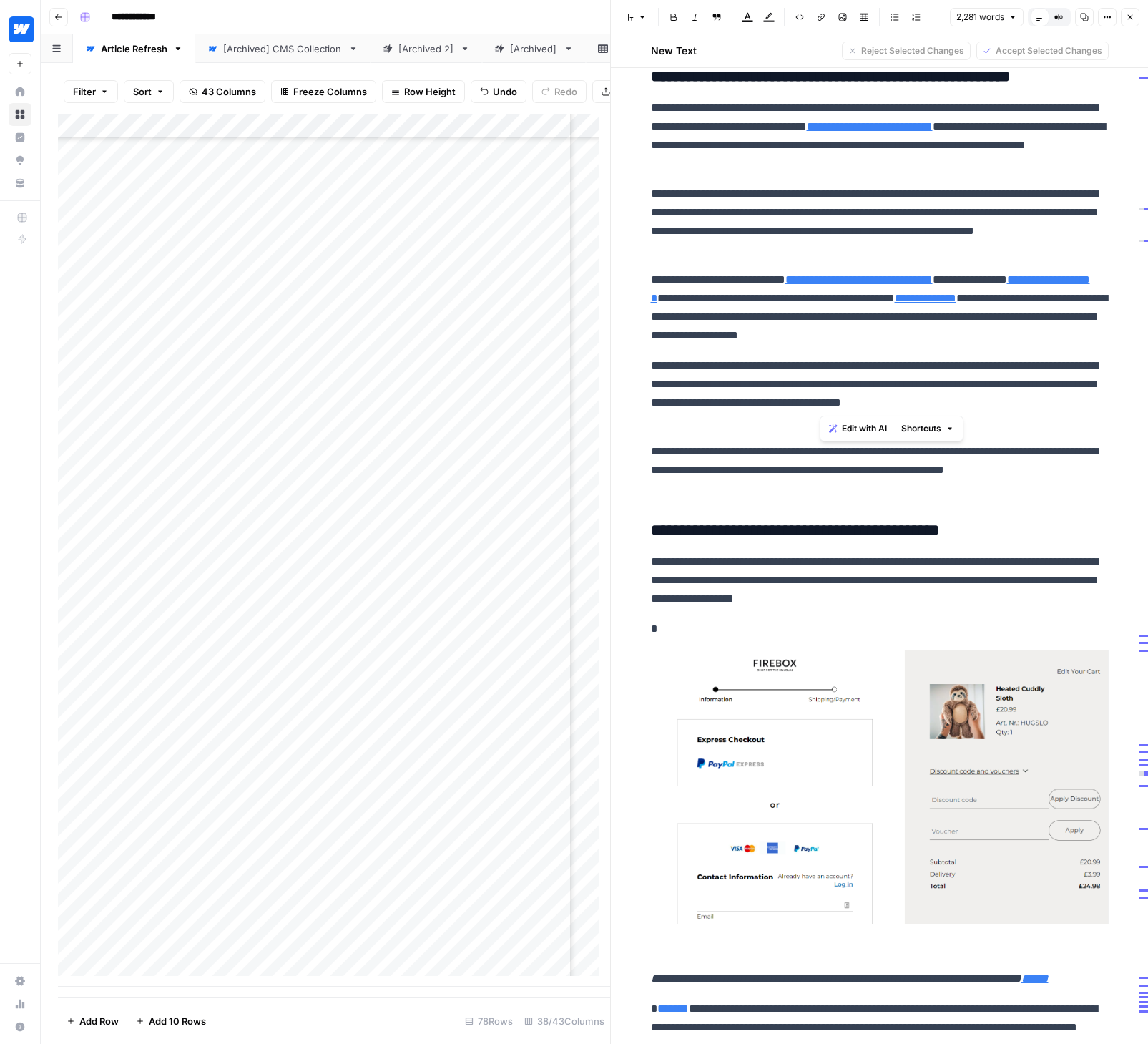
drag, startPoint x: 820, startPoint y: 404, endPoint x: 906, endPoint y: 401, distance: 85.2
click at [906, 401] on p "**********" at bounding box center [880, 393] width 458 height 74
click at [978, 400] on p "**********" at bounding box center [880, 393] width 458 height 74
drag, startPoint x: 984, startPoint y: 403, endPoint x: 667, endPoint y: 420, distance: 317.3
click at [667, 420] on p "**********" at bounding box center [880, 393] width 458 height 74
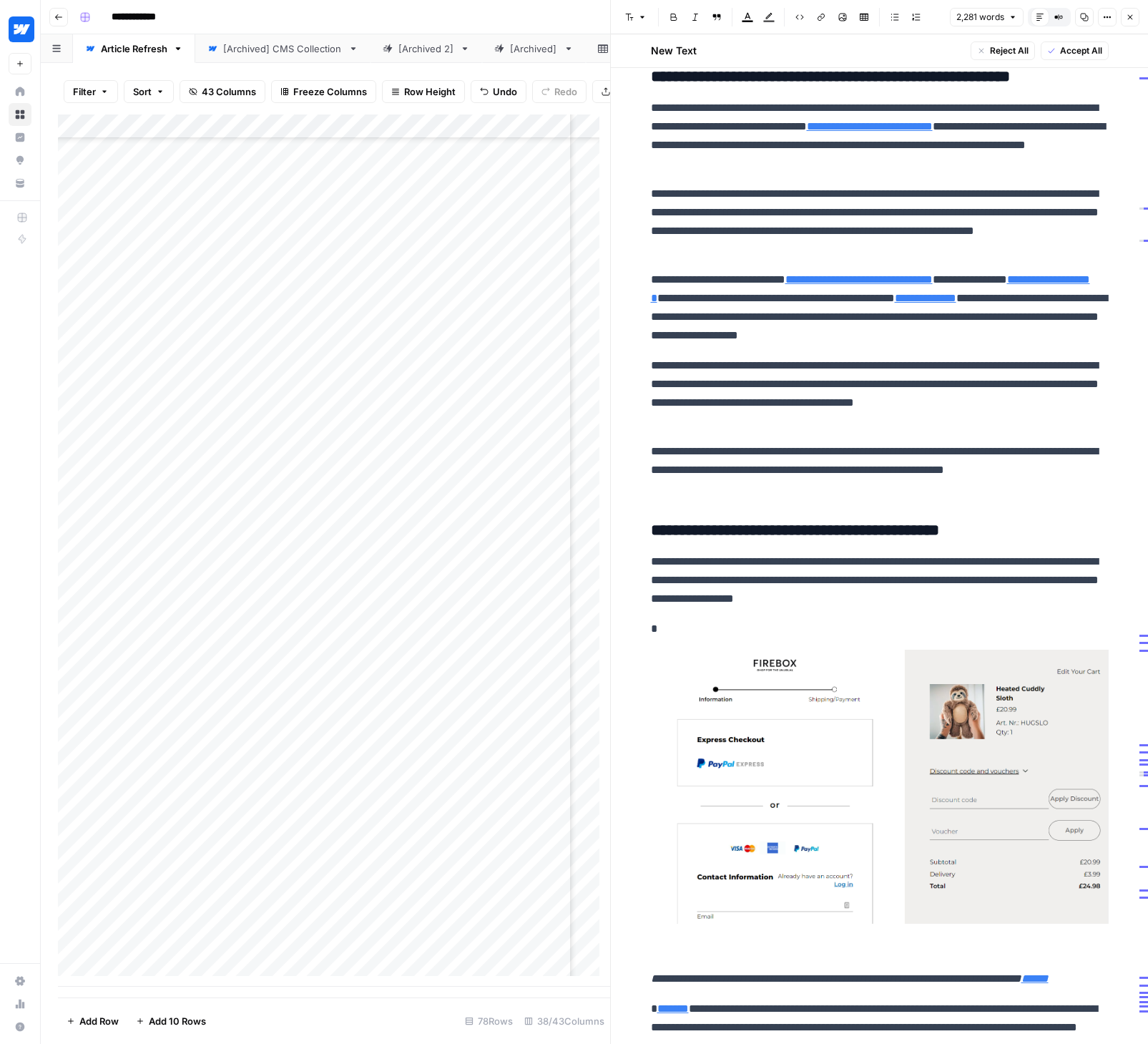
click at [1108, 404] on div "**********" at bounding box center [879, 454] width 475 height 6416
click at [651, 421] on p "**********" at bounding box center [880, 393] width 458 height 74
click at [735, 418] on p "**********" at bounding box center [880, 393] width 458 height 74
drag, startPoint x: 730, startPoint y: 420, endPoint x: 702, endPoint y: 422, distance: 28.0
click at [702, 422] on p "**********" at bounding box center [880, 393] width 458 height 74
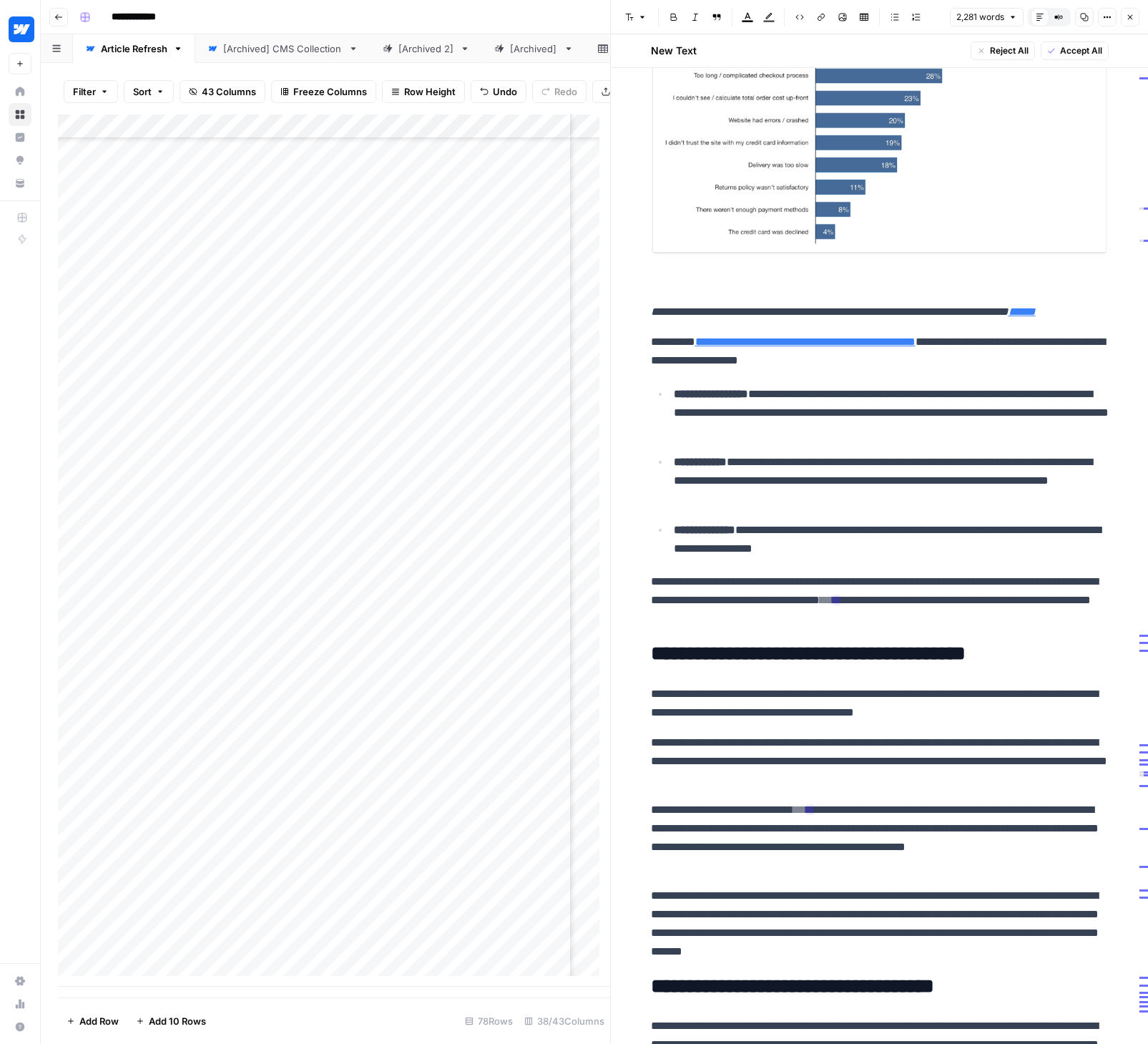
scroll to position [0, 0]
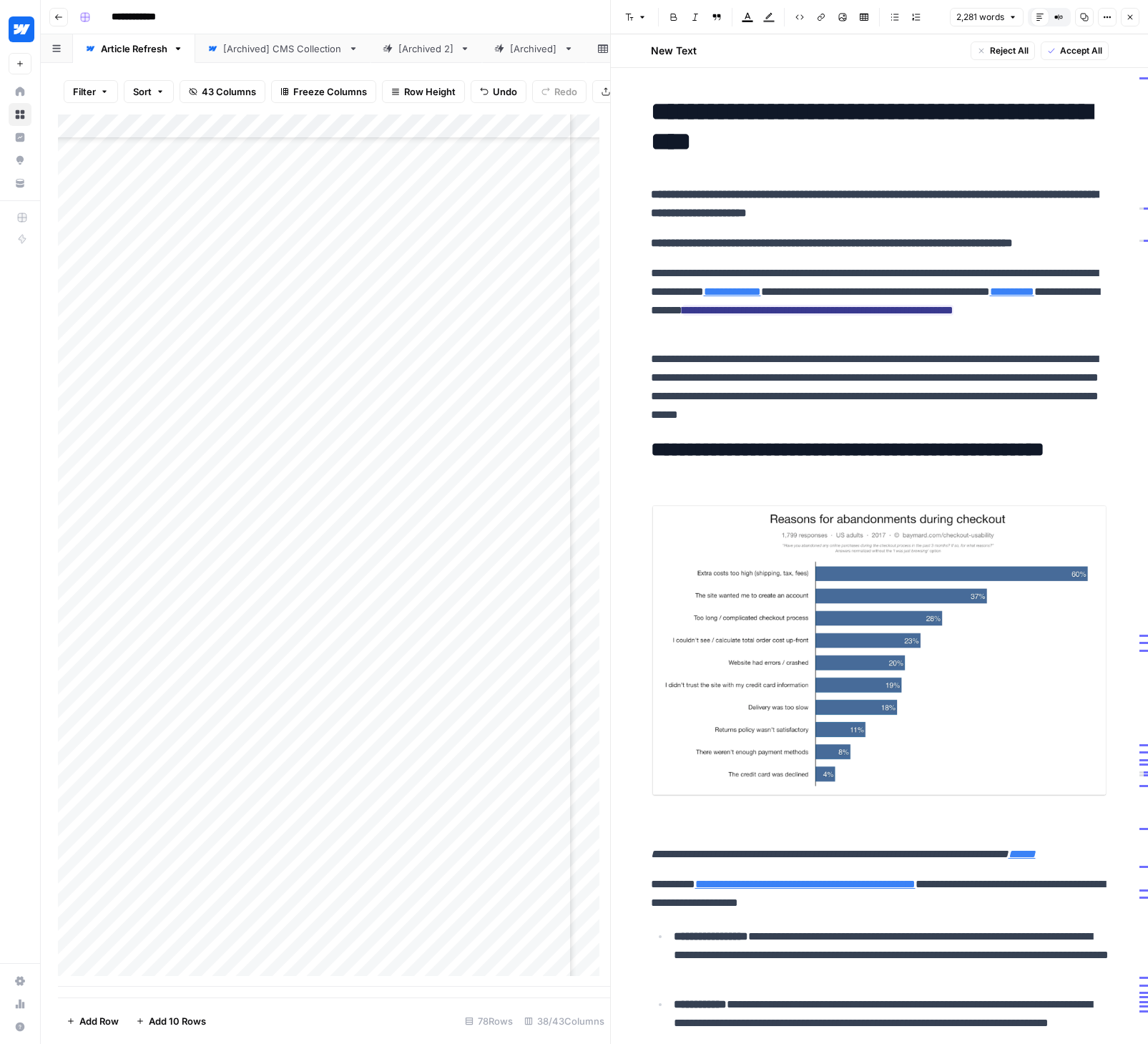
click at [923, 338] on p "**********" at bounding box center [880, 301] width 458 height 74
drag, startPoint x: 642, startPoint y: 283, endPoint x: 865, endPoint y: 361, distance: 237.3
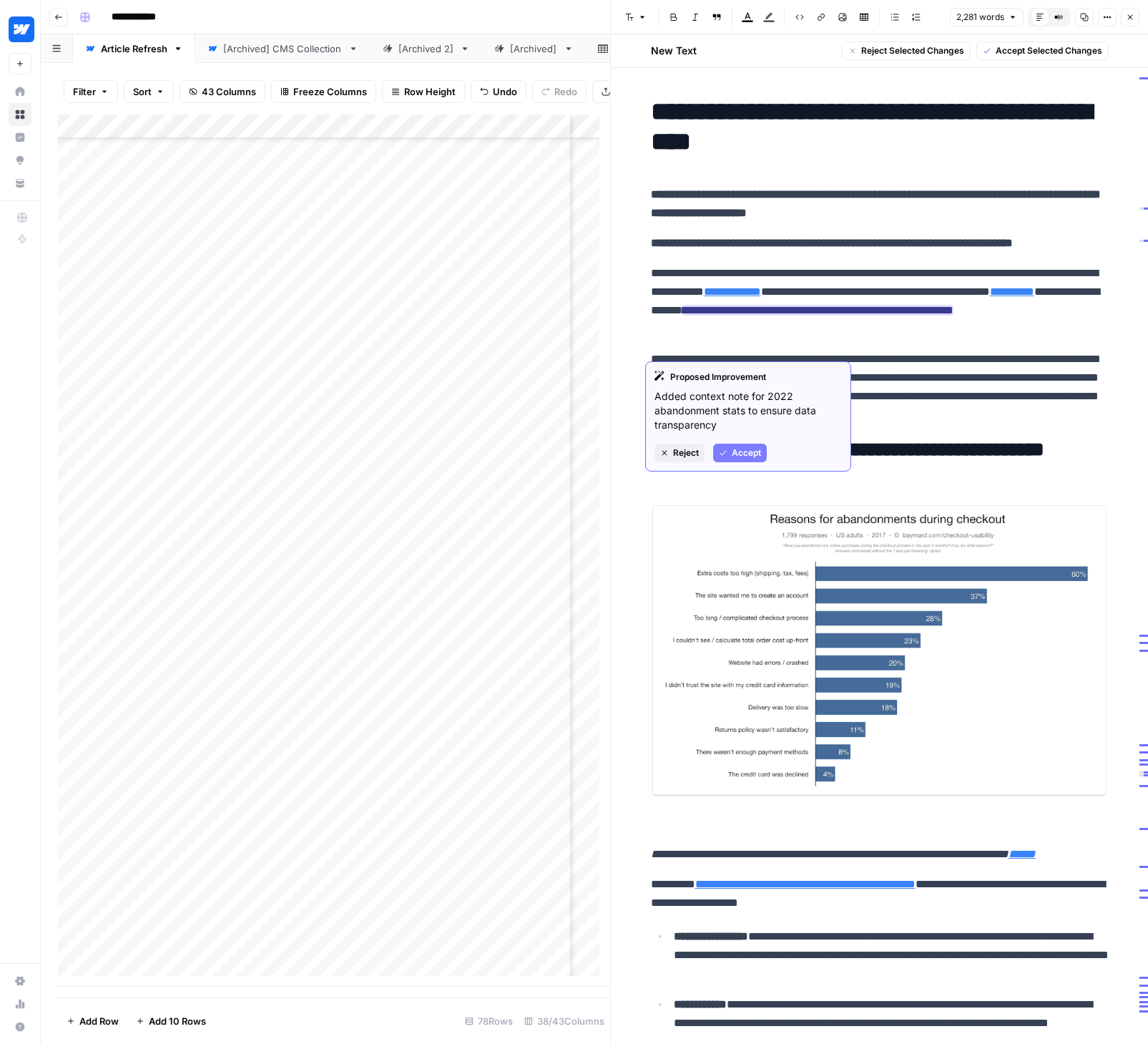
click at [742, 451] on span "Accept" at bounding box center [746, 452] width 29 height 13
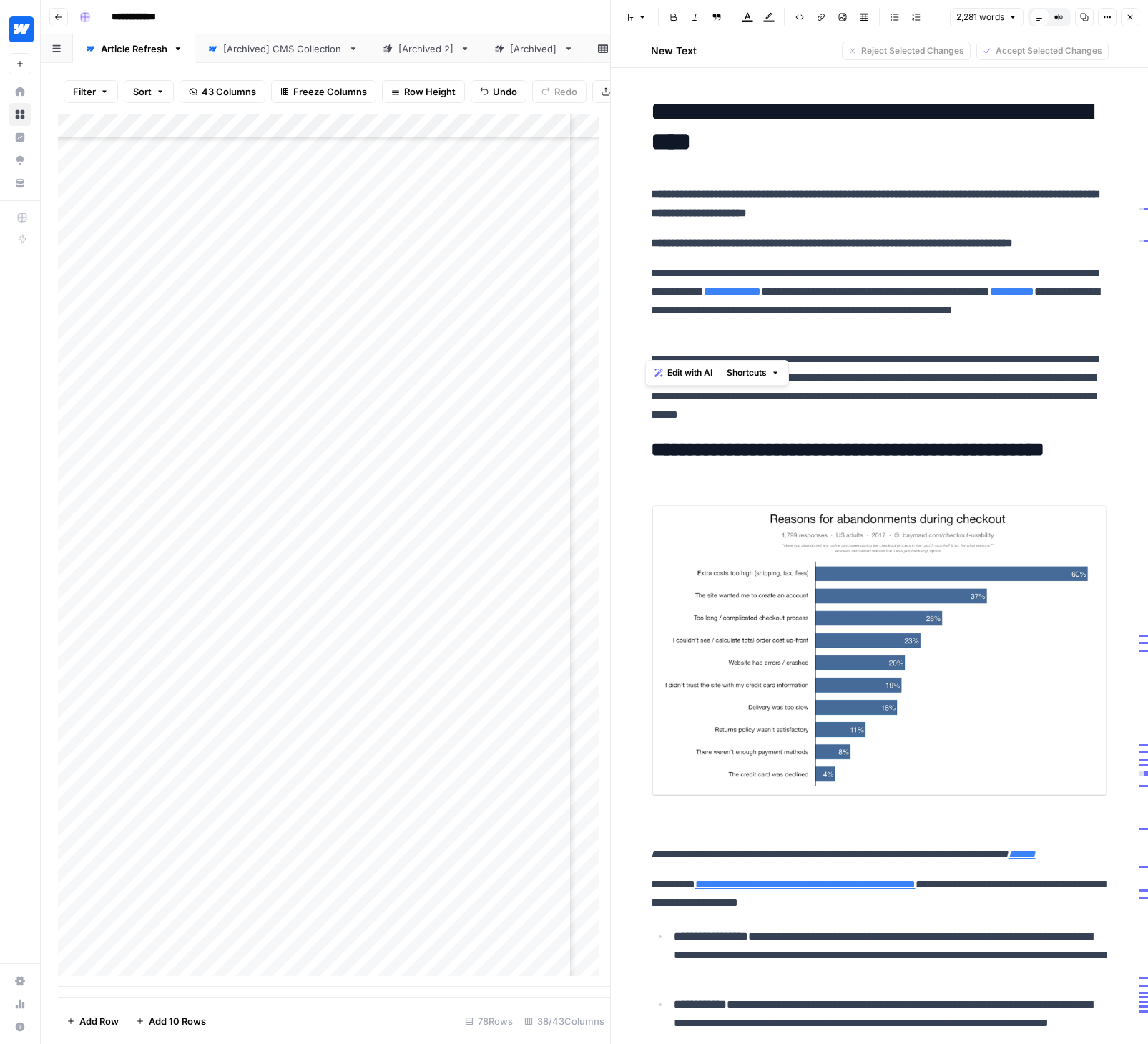
drag, startPoint x: 853, startPoint y: 350, endPoint x: 617, endPoint y: 292, distance: 243.2
click at [617, 292] on div "**********" at bounding box center [879, 522] width 538 height 1044
click at [687, 371] on span "Edit with AI" at bounding box center [689, 372] width 45 height 13
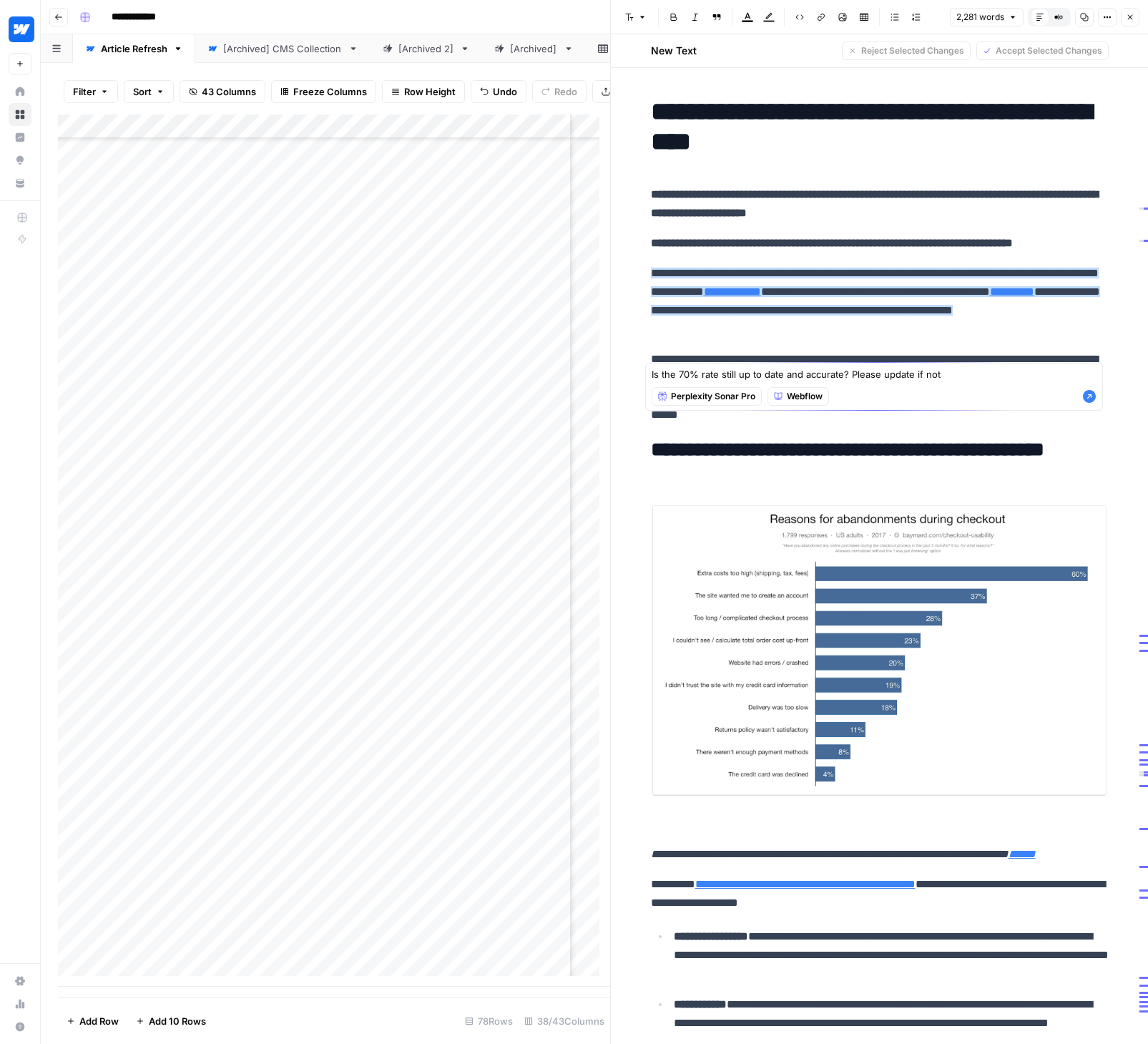
type textarea "Is the 70% rate still up to date and accurate? Please update if not"
click at [1089, 396] on icon "button" at bounding box center [1089, 396] width 13 height 13
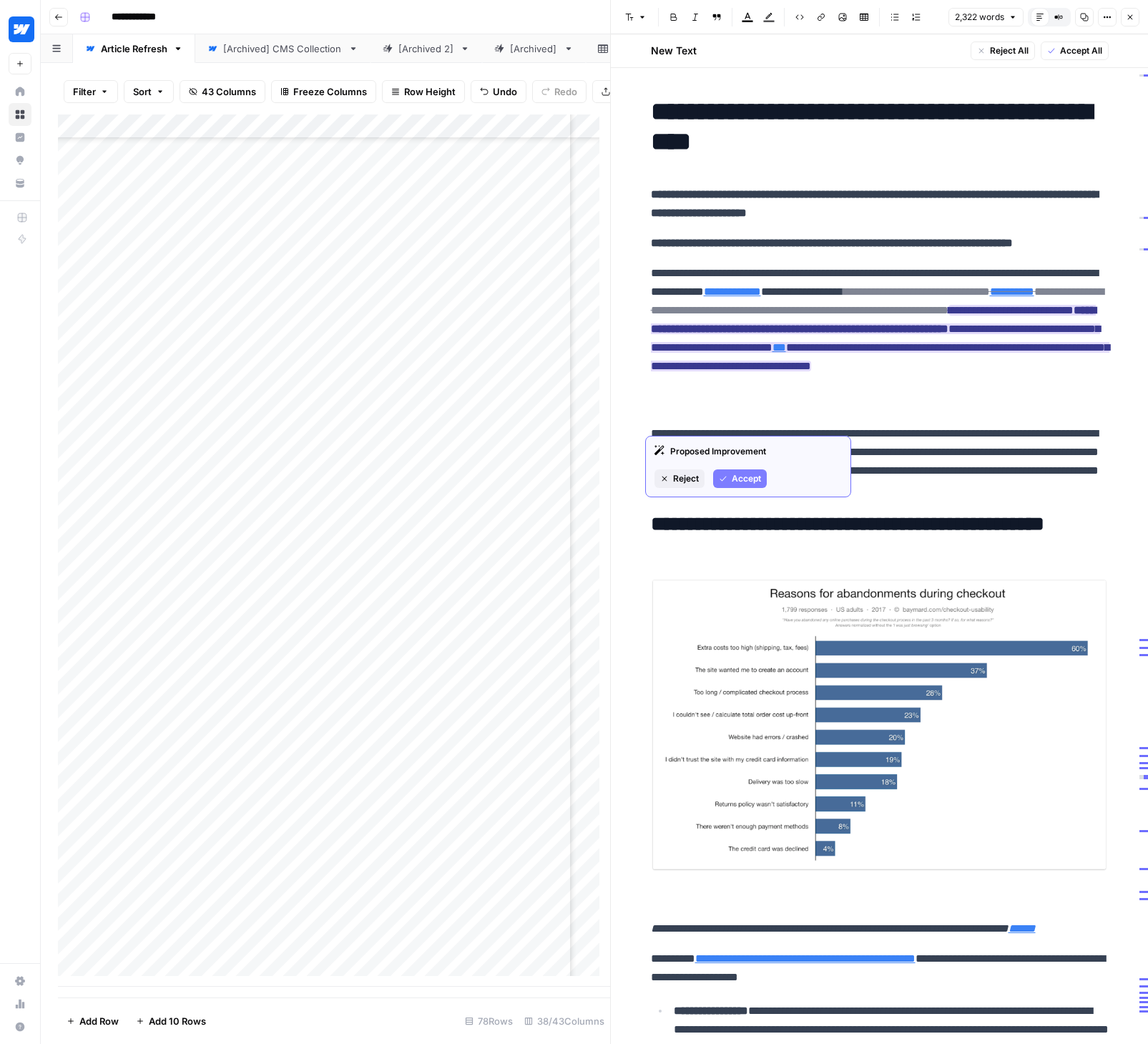
click at [740, 478] on span "Accept" at bounding box center [746, 478] width 29 height 13
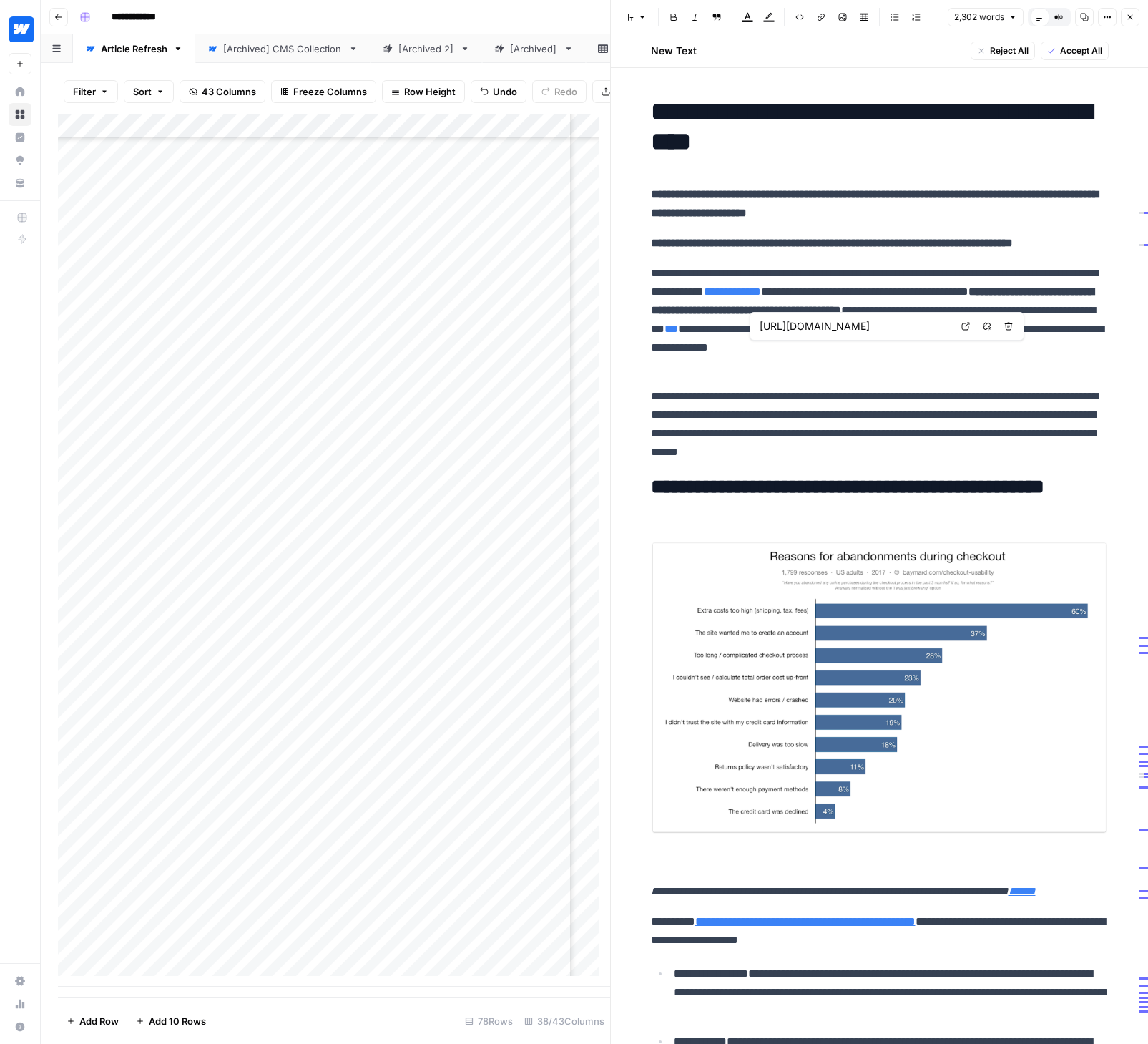
click at [678, 334] on link "***" at bounding box center [671, 328] width 14 height 11
click at [963, 325] on icon at bounding box center [965, 326] width 9 height 9
type input "[URL][DOMAIN_NAME]"
drag, startPoint x: 1019, startPoint y: 345, endPoint x: 1032, endPoint y: 343, distance: 13.8
click at [1032, 343] on p "**********" at bounding box center [880, 320] width 458 height 112
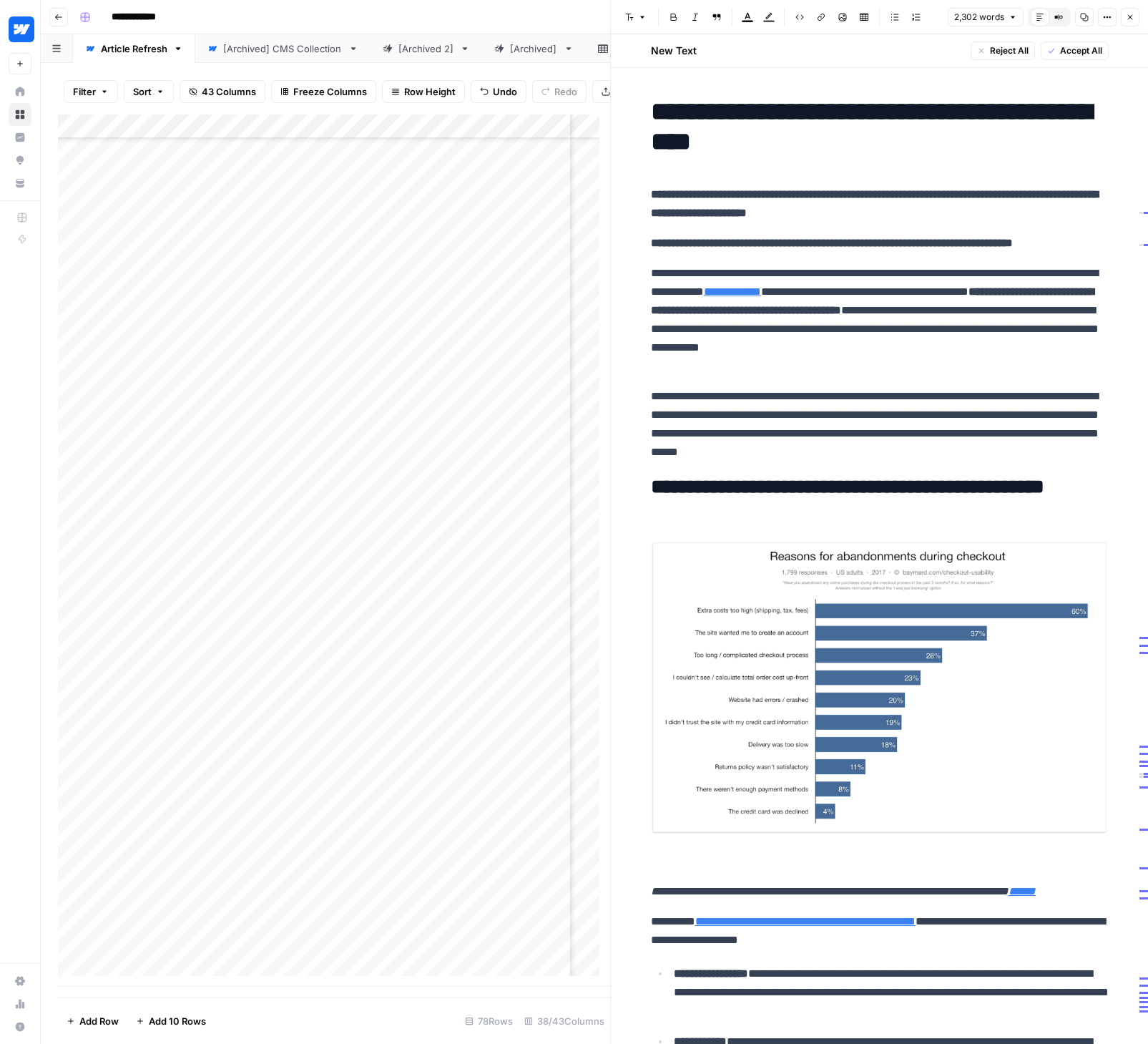
click at [722, 315] on strong "**********" at bounding box center [872, 300] width 443 height 29
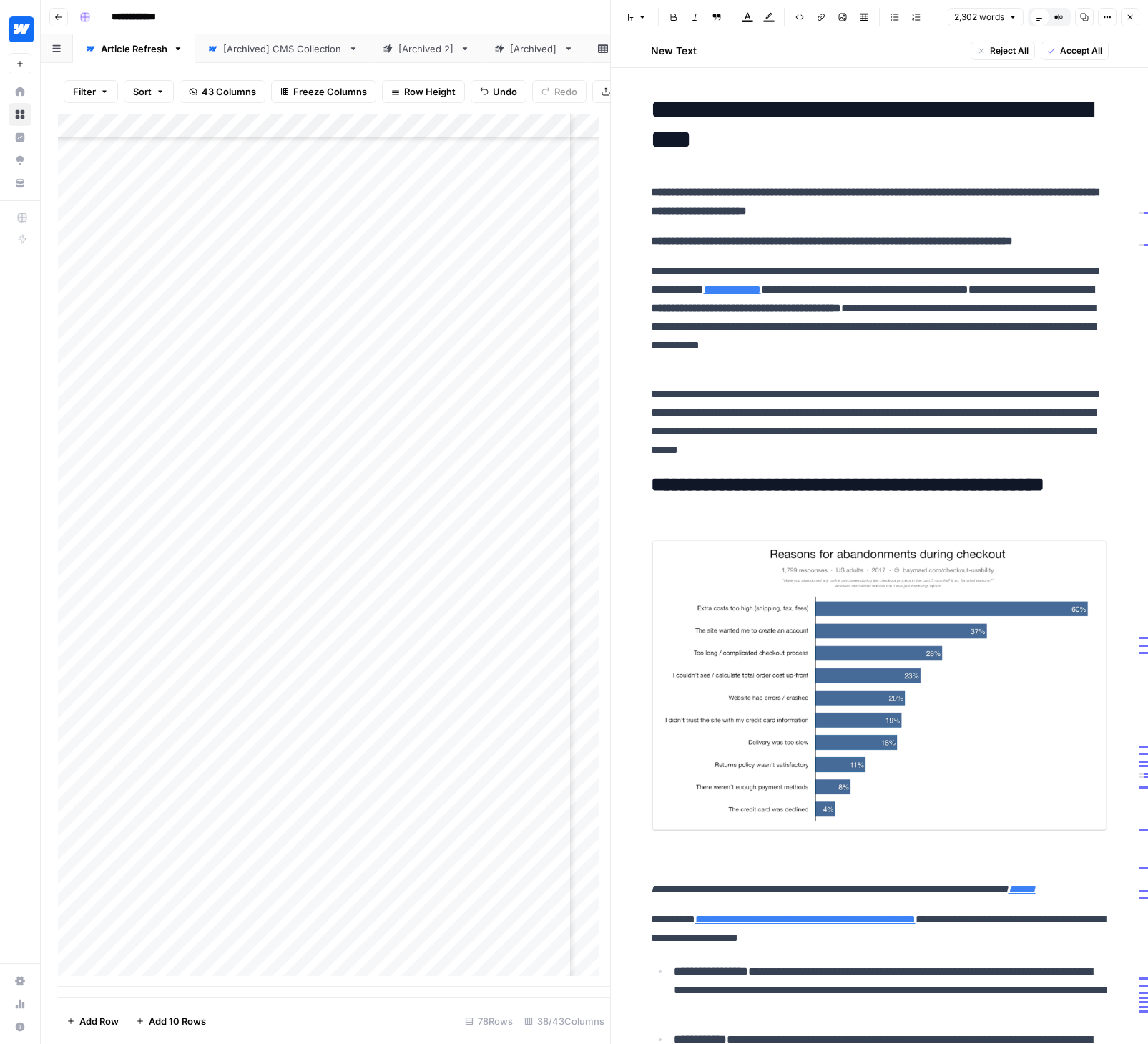
scroll to position [3, 0]
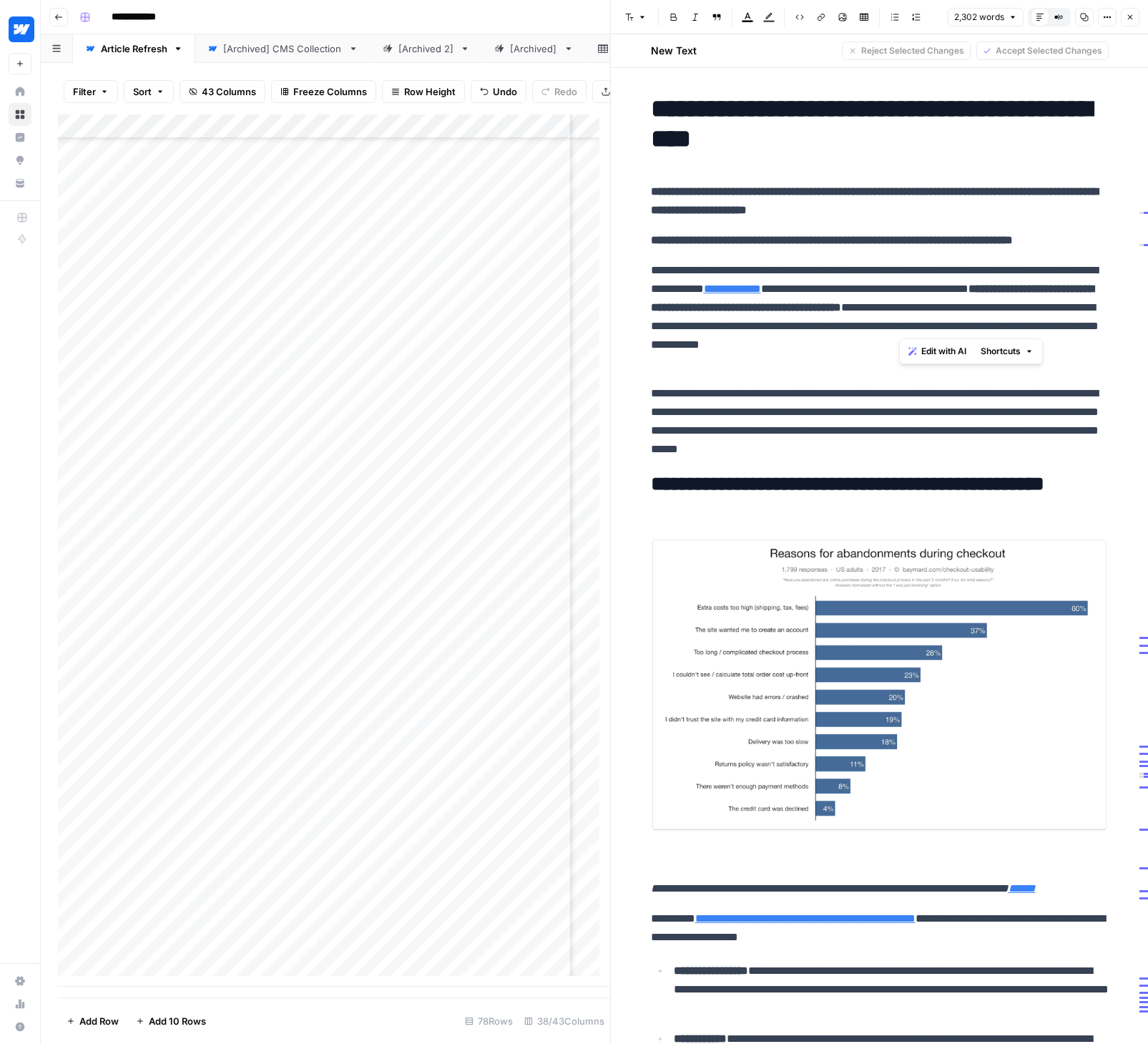
drag, startPoint x: 898, startPoint y: 328, endPoint x: 1057, endPoint y: 328, distance: 159.5
click at [1057, 313] on strong "**********" at bounding box center [872, 297] width 443 height 29
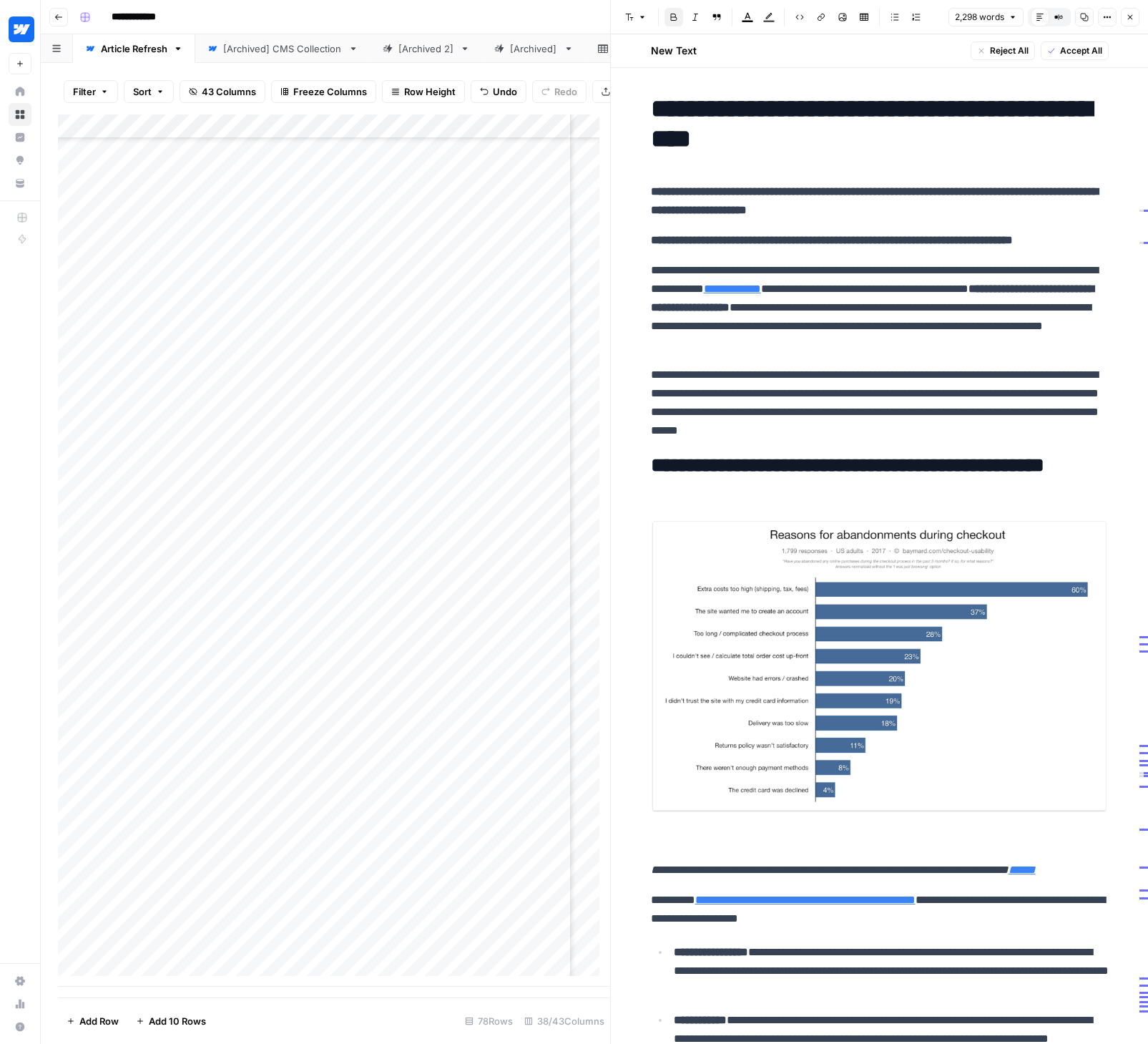
click at [1015, 307] on p "**********" at bounding box center [880, 307] width 458 height 93
drag, startPoint x: 1051, startPoint y: 305, endPoint x: 667, endPoint y: 328, distance: 384.1
click at [667, 328] on p "**********" at bounding box center [880, 307] width 458 height 93
click at [975, 342] on p "**********" at bounding box center [880, 307] width 458 height 93
click at [966, 617] on img at bounding box center [880, 667] width 458 height 296
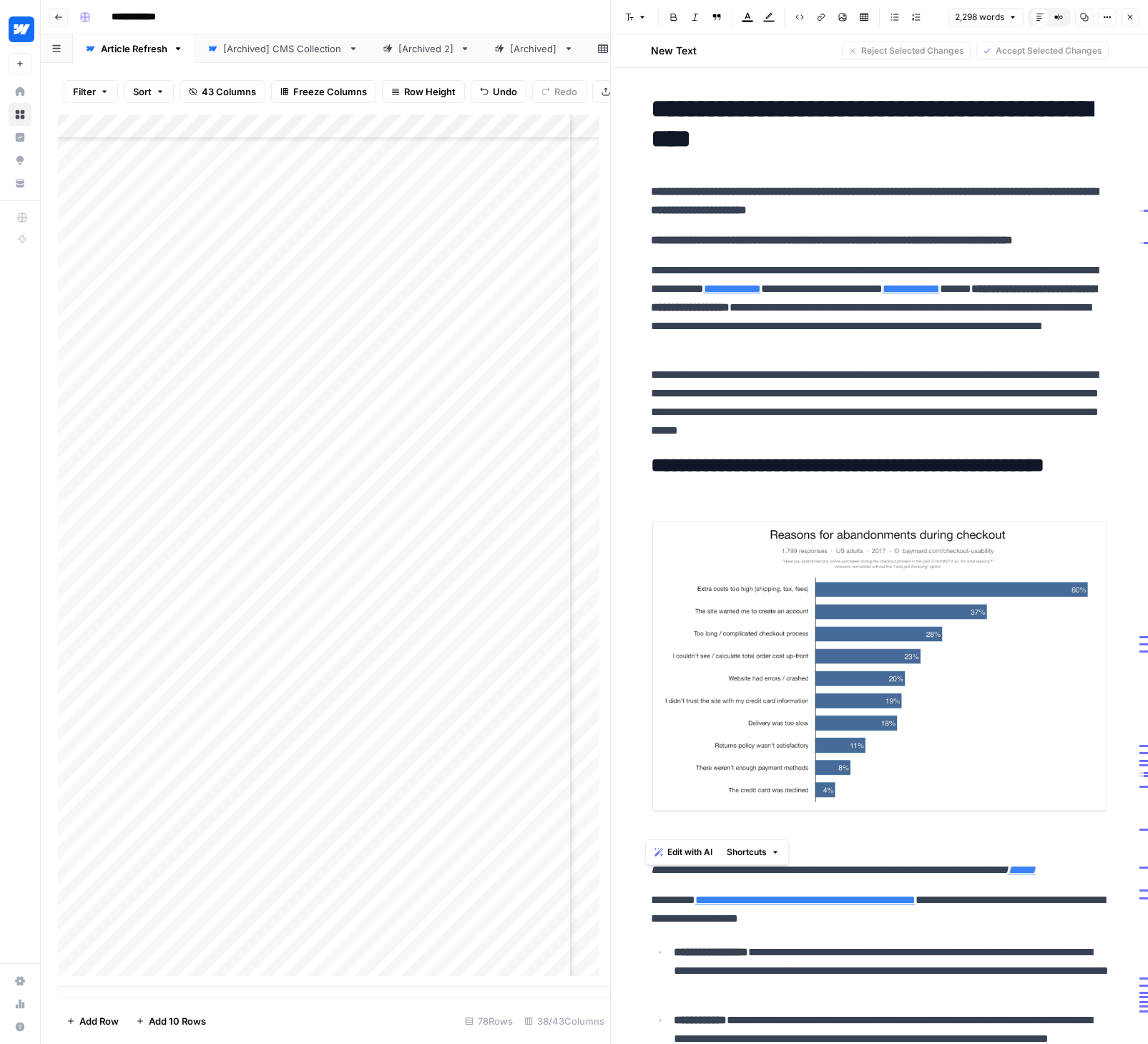
click at [848, 607] on img at bounding box center [880, 667] width 458 height 296
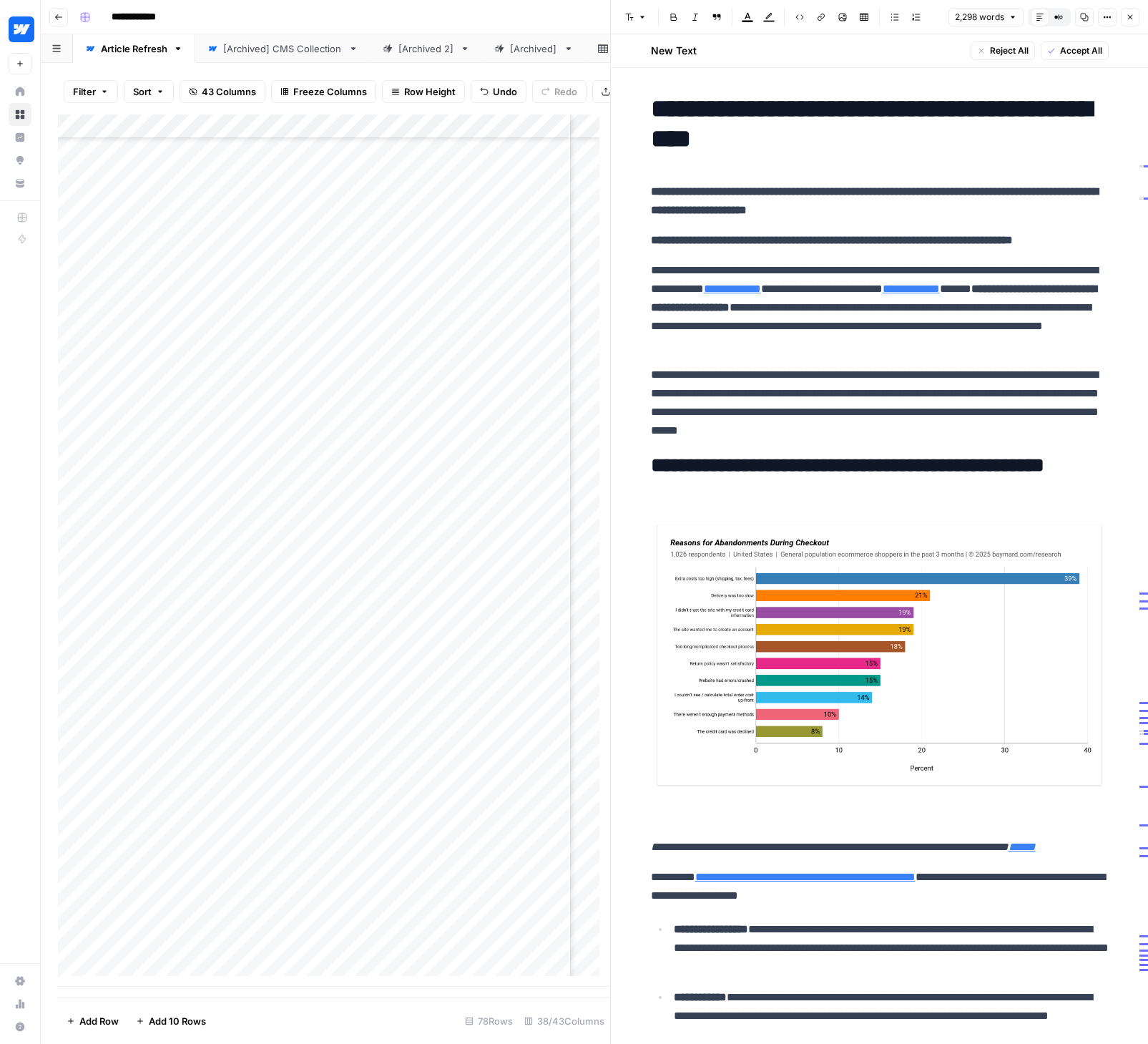
click at [674, 825] on p at bounding box center [880, 672] width 458 height 307
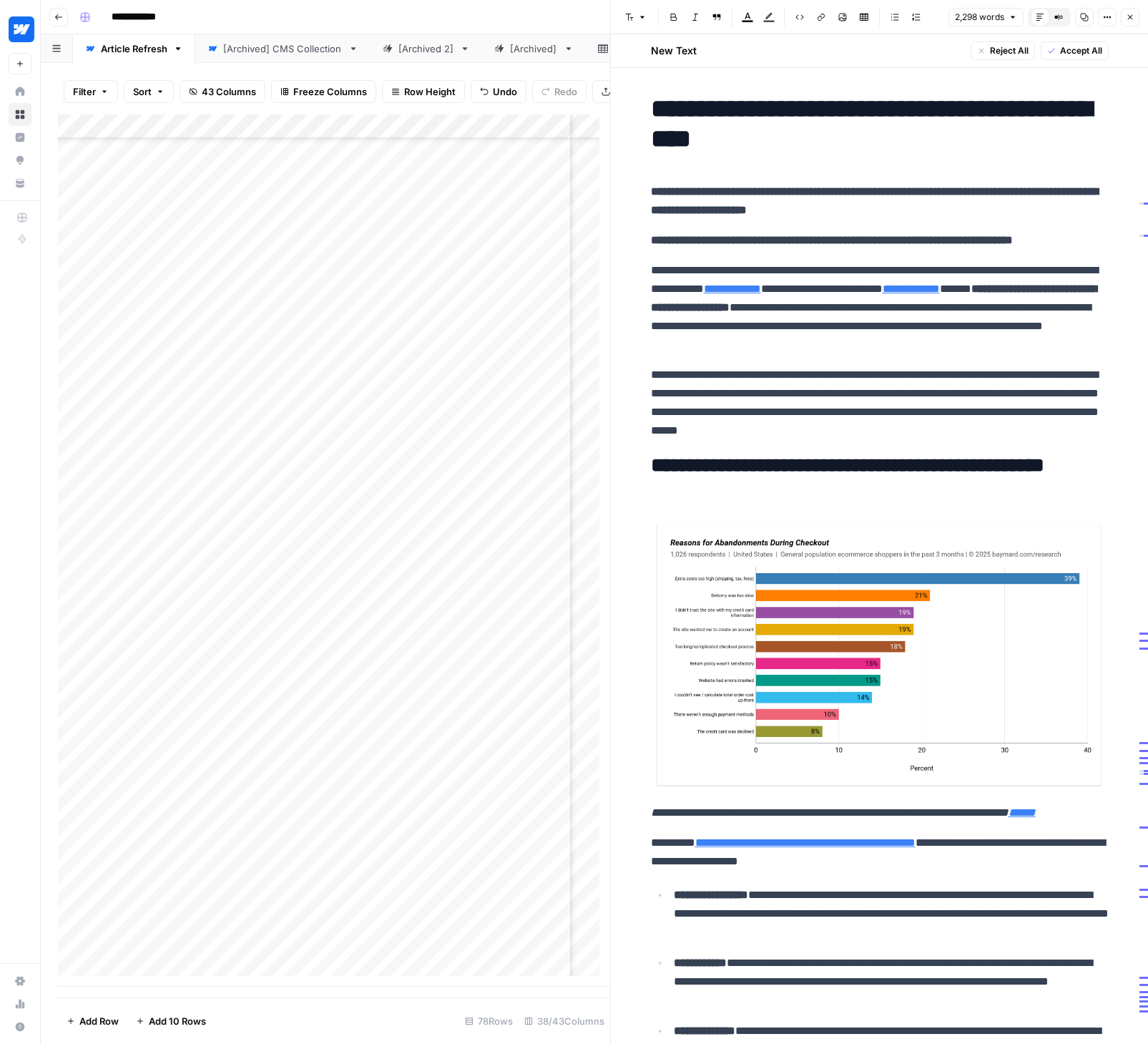
click at [1009, 818] on em "******" at bounding box center [1022, 812] width 27 height 11
click at [1017, 818] on em "******" at bounding box center [1030, 812] width 27 height 11
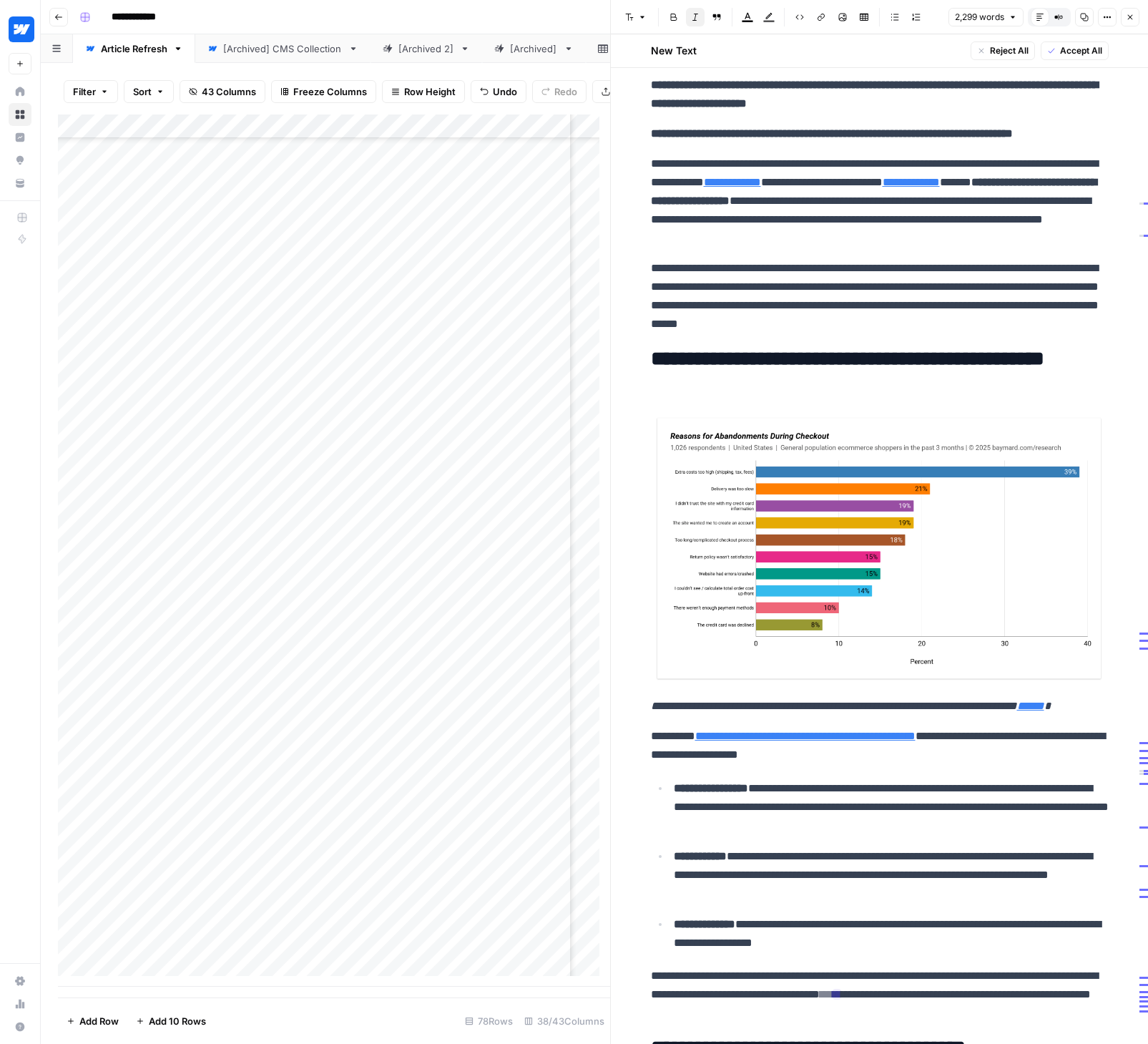
scroll to position [300, 0]
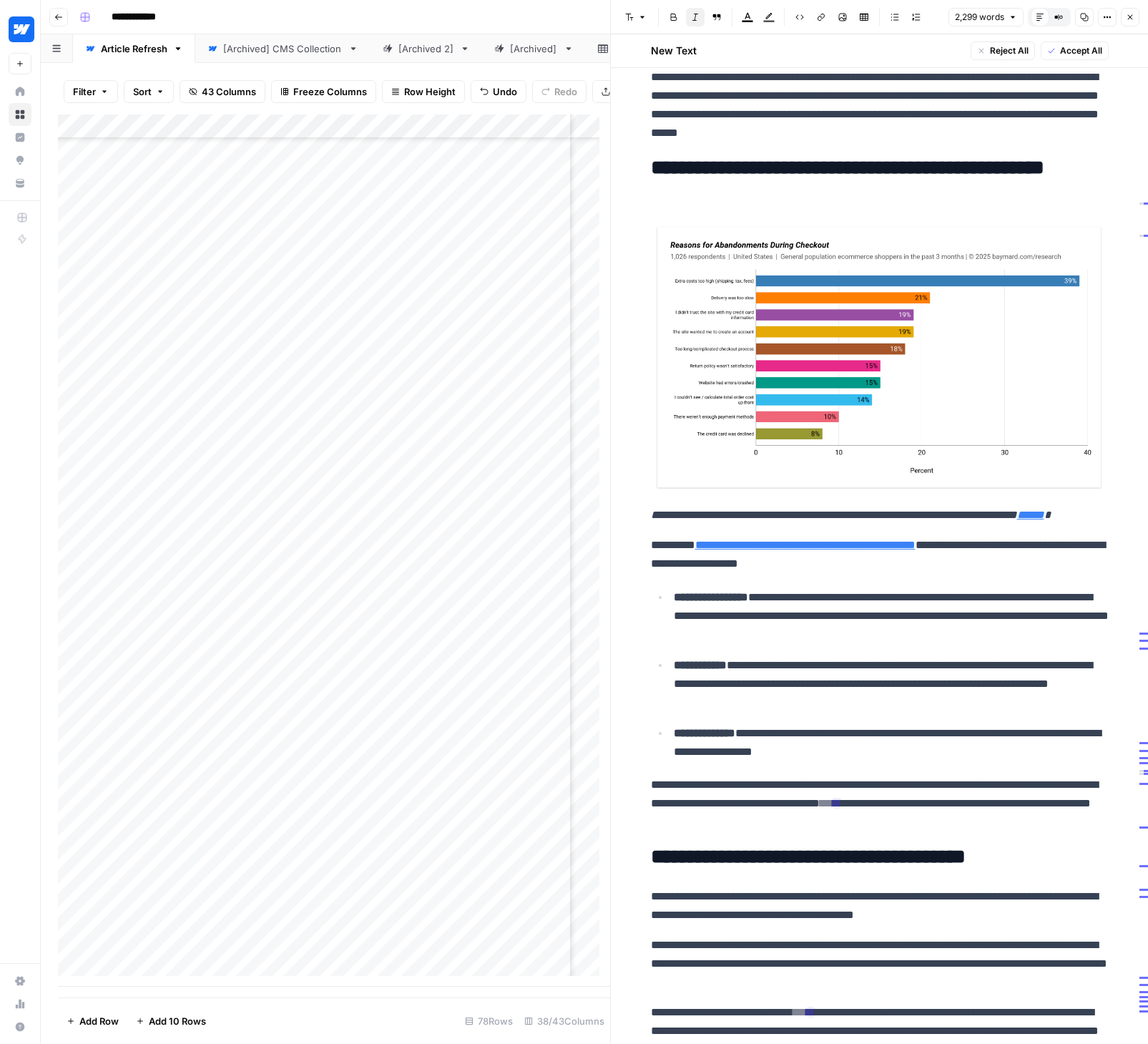
click at [823, 644] on p "**********" at bounding box center [891, 616] width 435 height 56
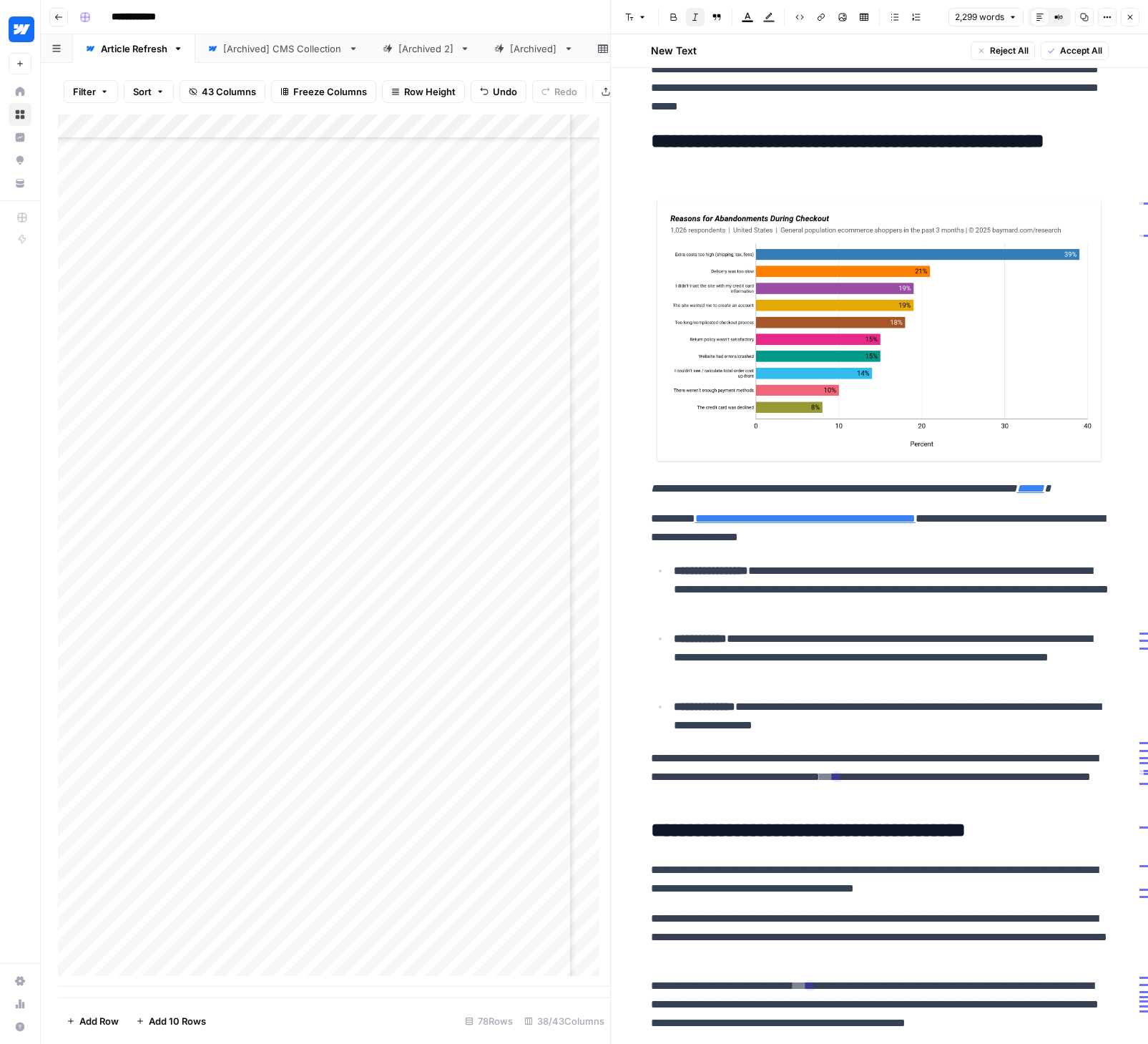
scroll to position [329, 0]
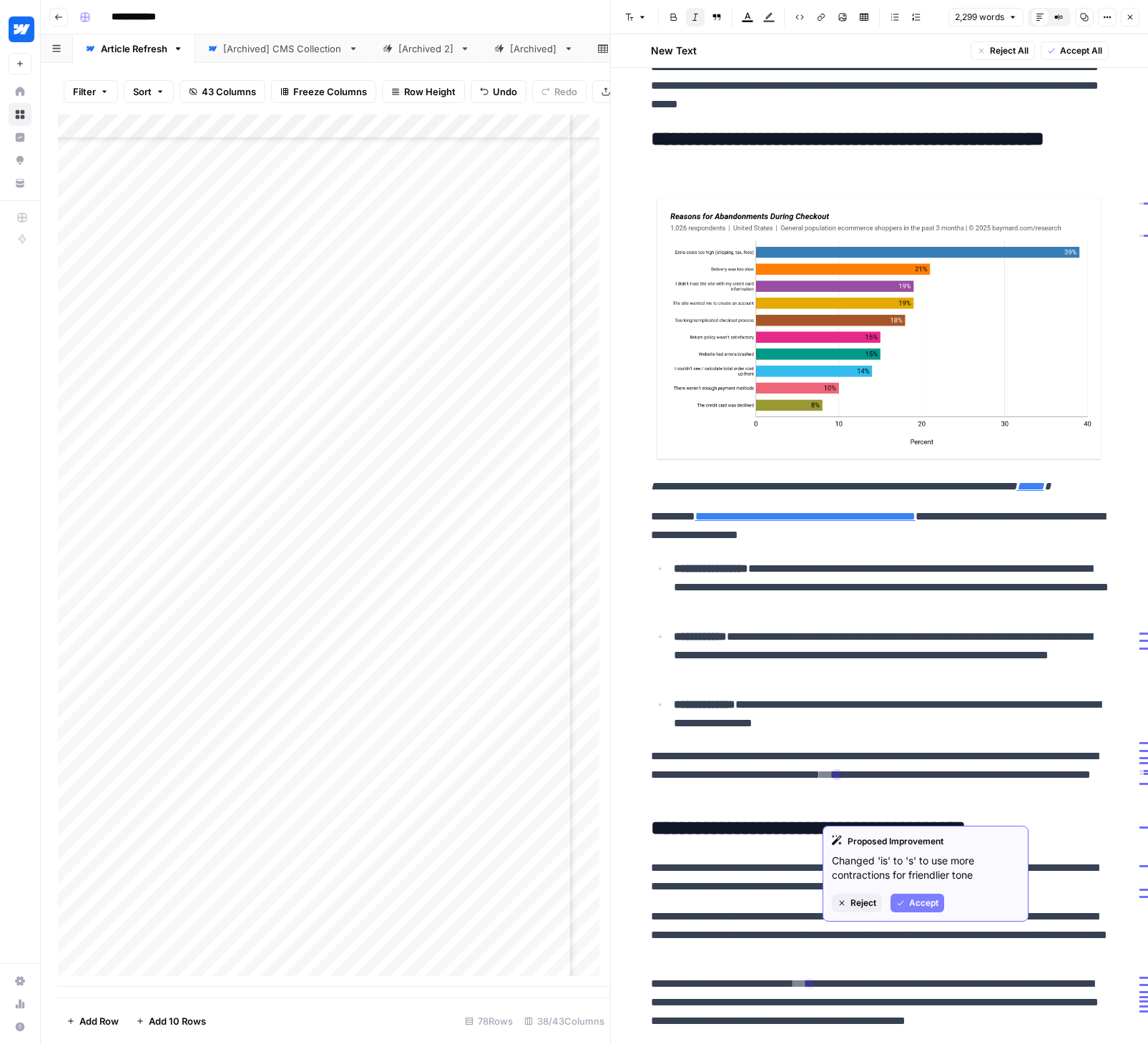
click at [922, 903] on span "Accept" at bounding box center [923, 902] width 29 height 13
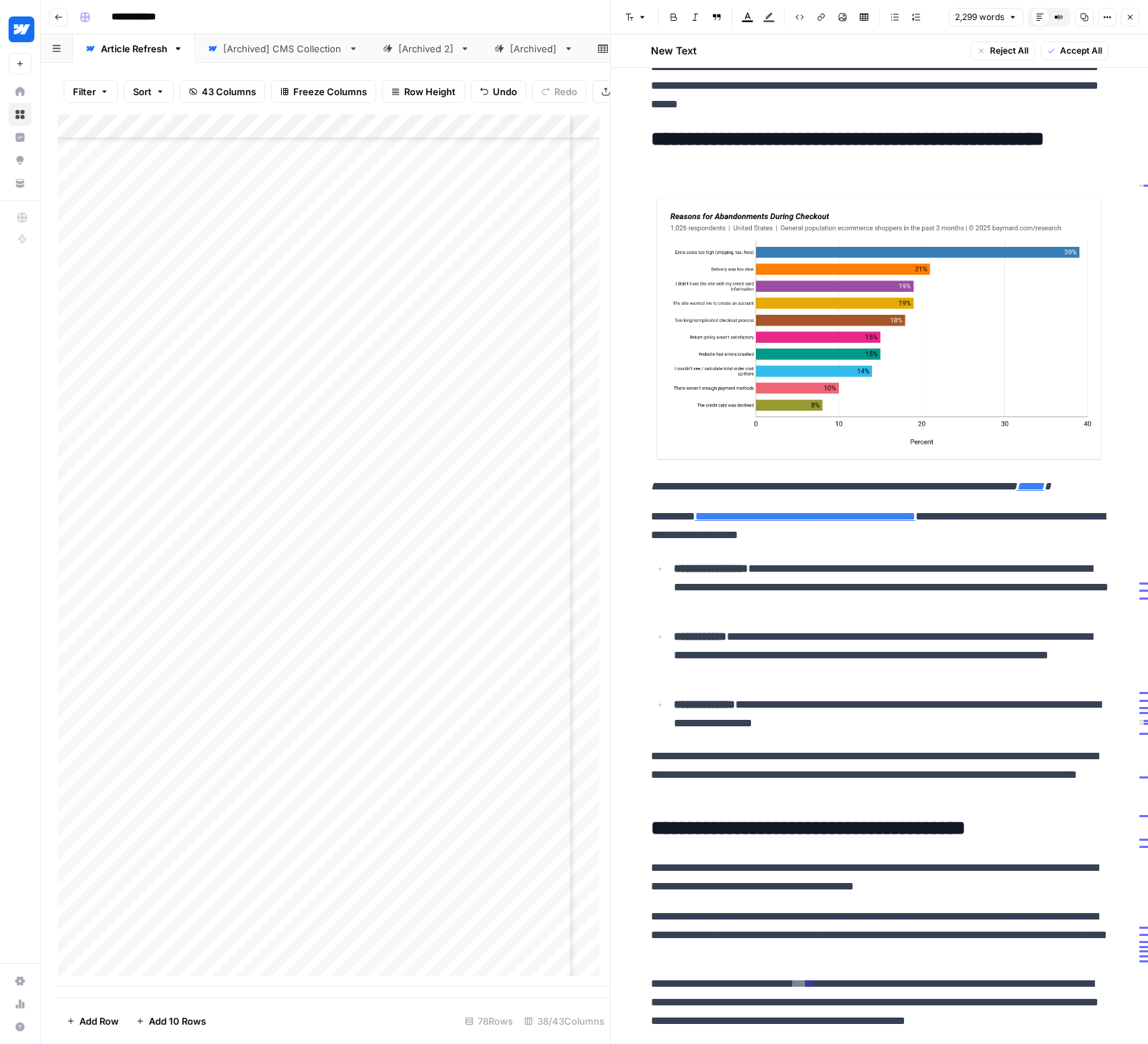
click at [798, 678] on p "**********" at bounding box center [891, 655] width 435 height 56
drag, startPoint x: 727, startPoint y: 671, endPoint x: 662, endPoint y: 674, distance: 65.2
click at [662, 674] on ul "**********" at bounding box center [880, 646] width 458 height 174
click at [953, 683] on p "**********" at bounding box center [891, 655] width 435 height 56
drag, startPoint x: 728, startPoint y: 671, endPoint x: 657, endPoint y: 675, distance: 71.7
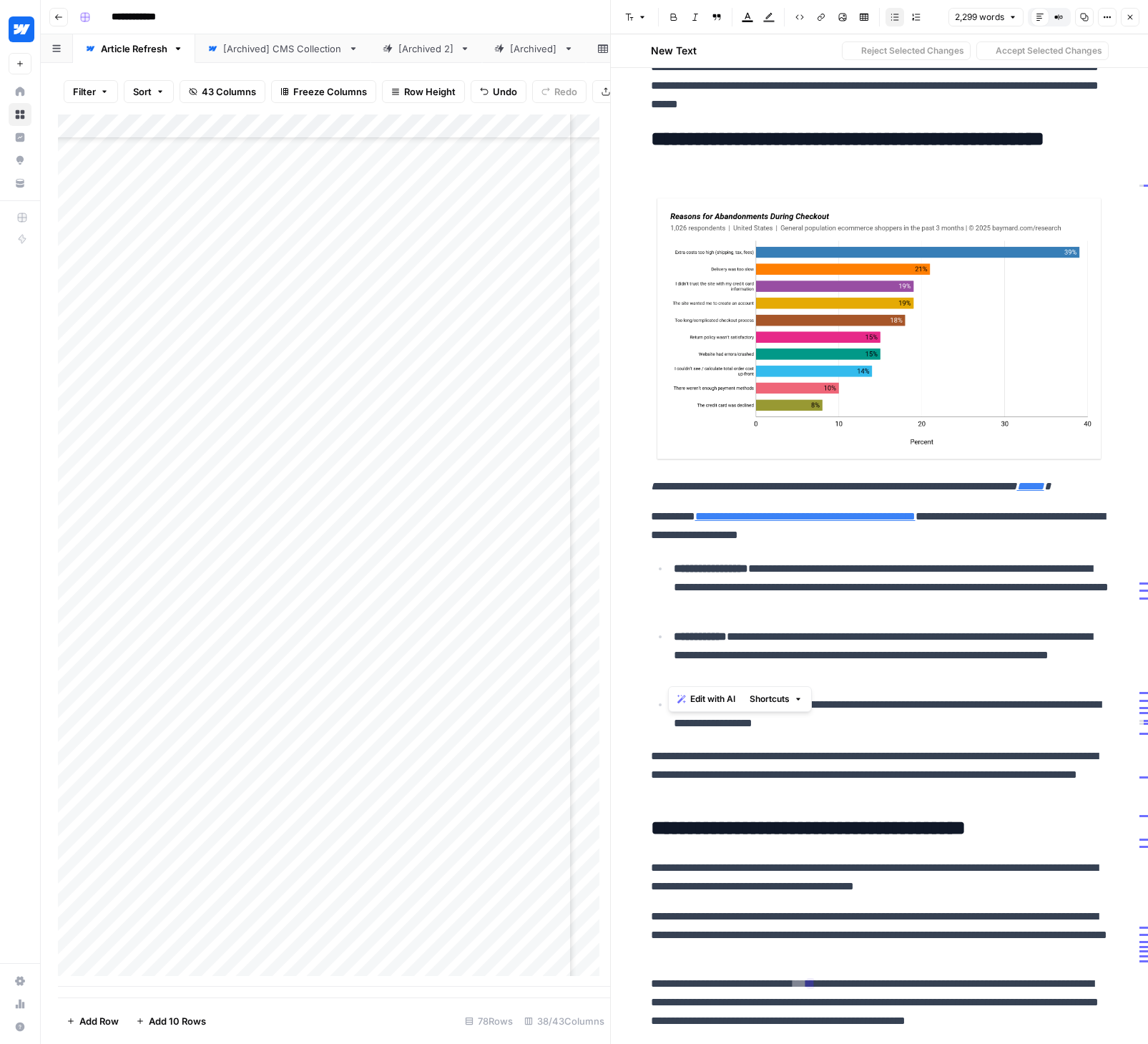
click at [669, 675] on li "**********" at bounding box center [888, 655] width 439 height 57
click at [921, 683] on p "**********" at bounding box center [891, 655] width 435 height 56
click at [722, 642] on strong "**********" at bounding box center [737, 636] width 126 height 11
click at [809, 683] on p "**********" at bounding box center [891, 655] width 435 height 56
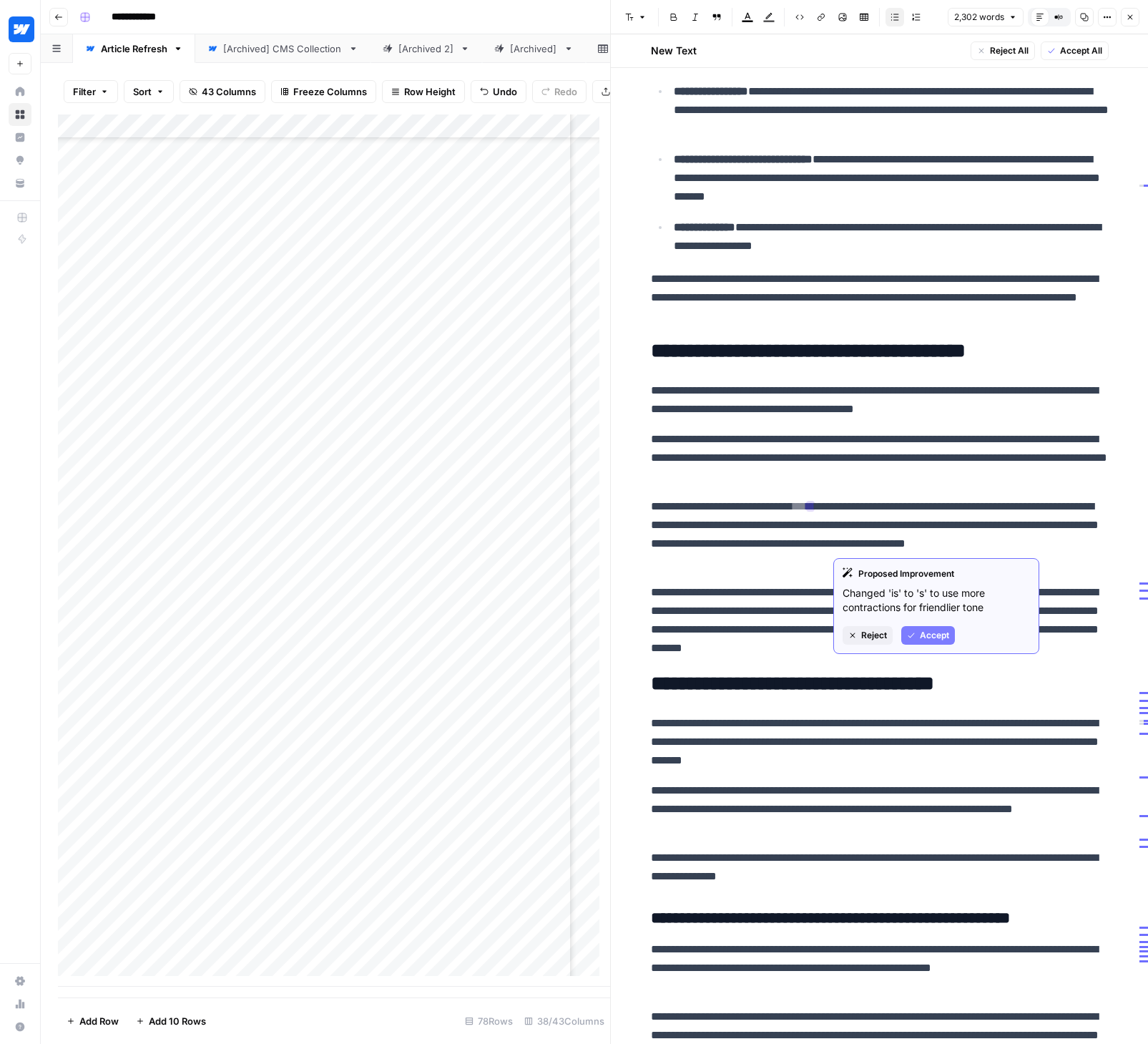
click at [920, 629] on span "Accept" at bounding box center [934, 635] width 29 height 13
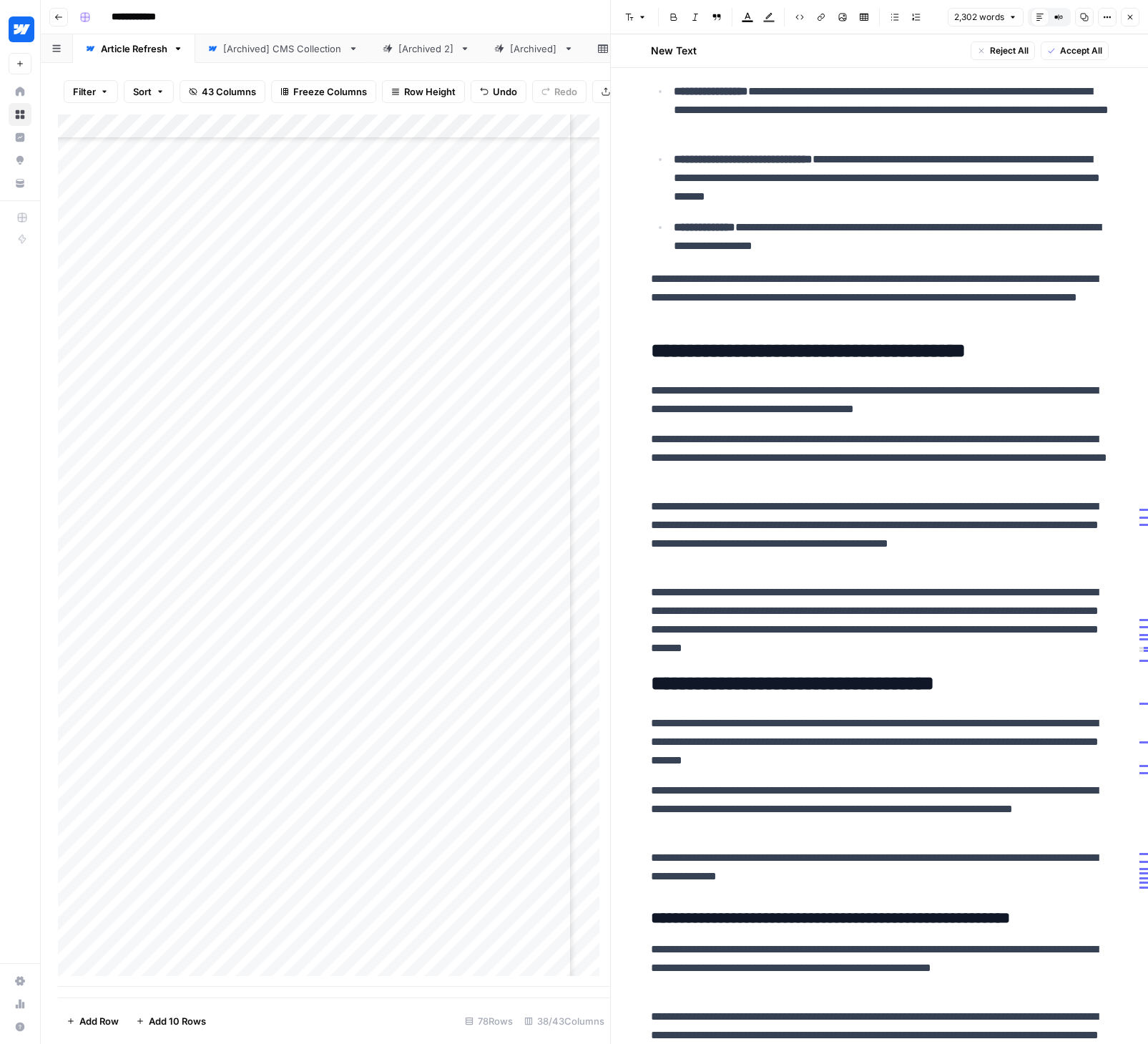
click at [815, 571] on p "**********" at bounding box center [880, 534] width 458 height 74
click at [1005, 625] on p "**********" at bounding box center [880, 620] width 458 height 74
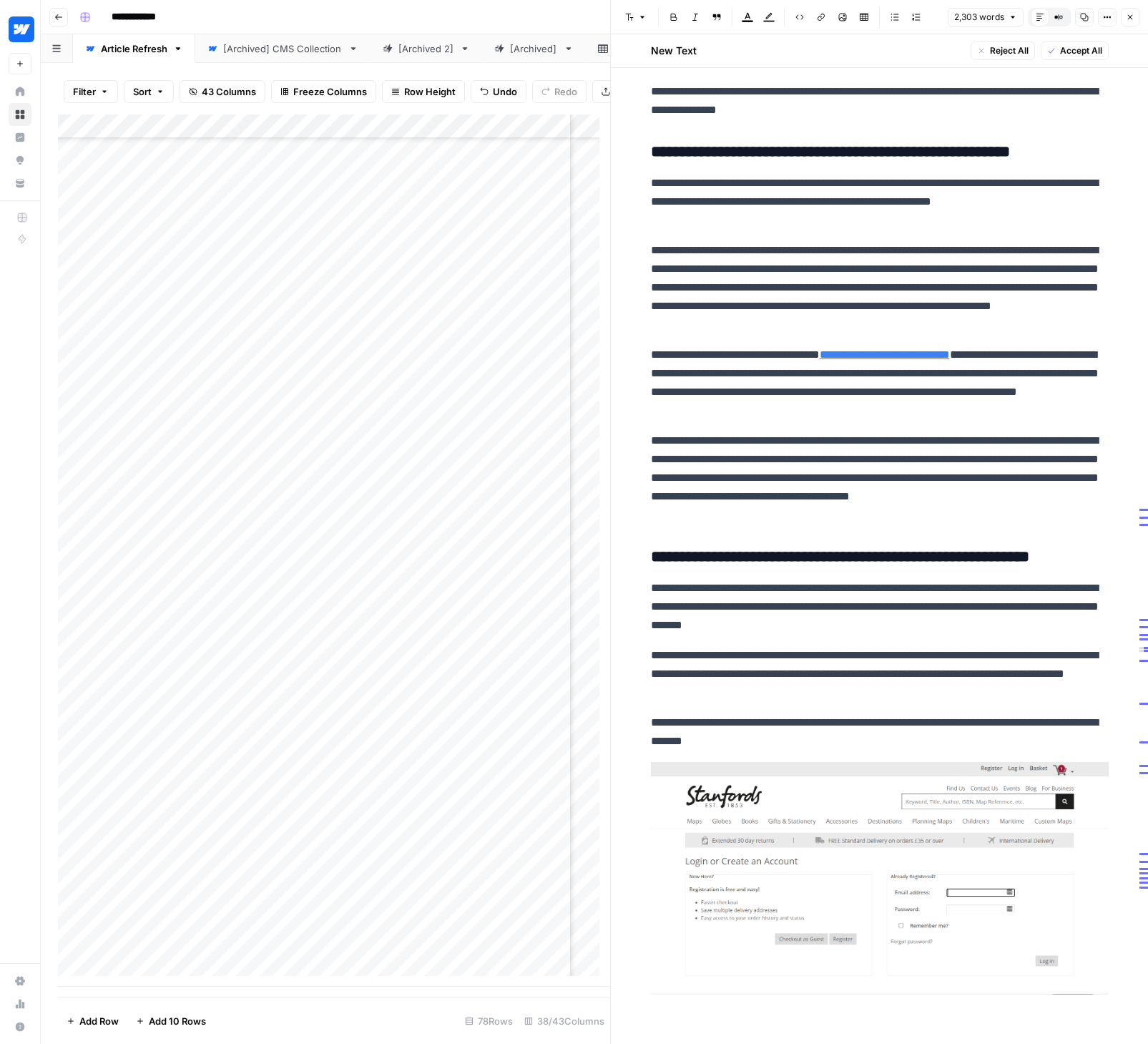
scroll to position [1570, 0]
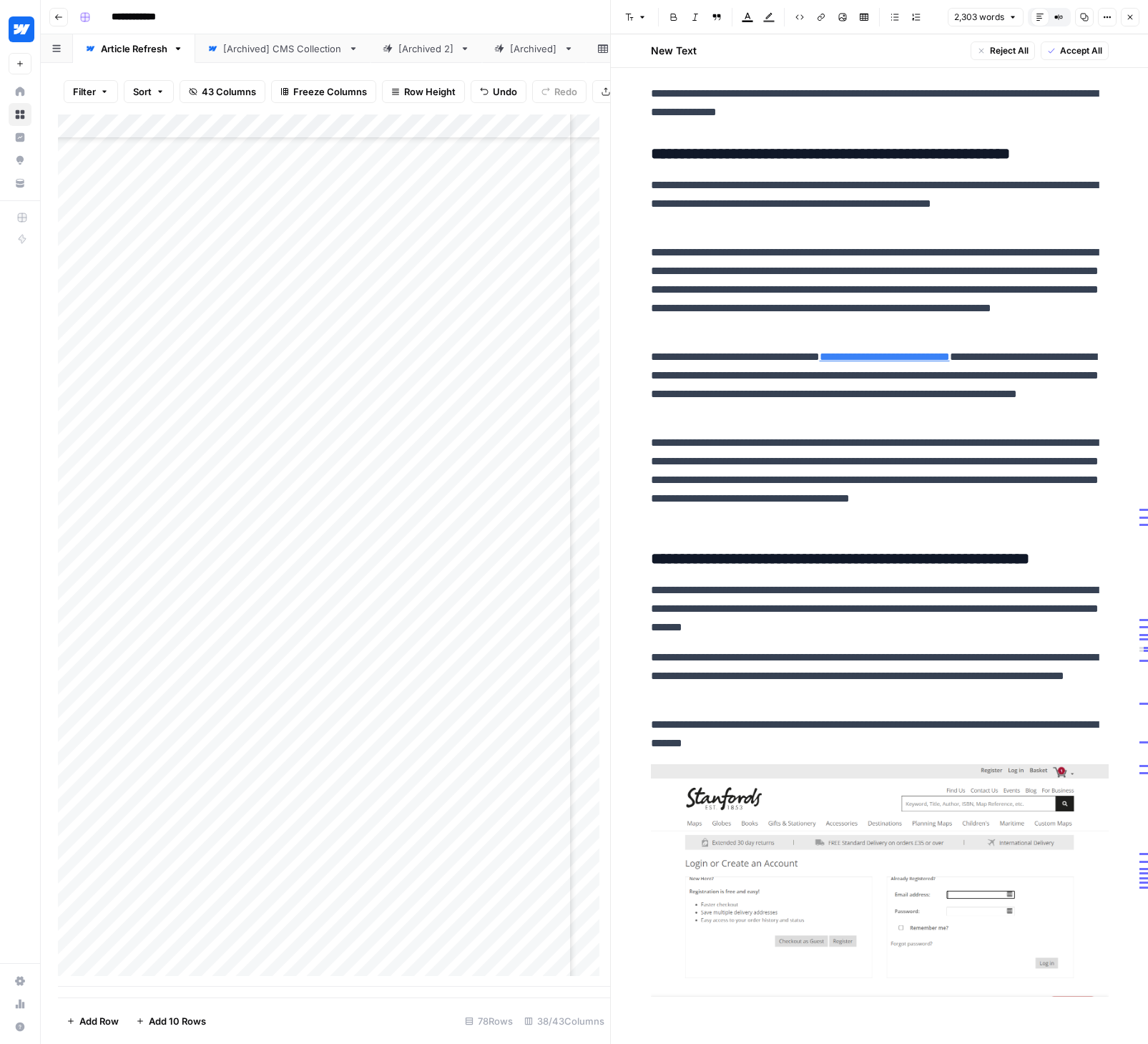
click at [902, 362] on link "**********" at bounding box center [885, 356] width 130 height 11
click at [1042, 377] on link "Open in a new tab" at bounding box center [1043, 372] width 19 height 19
click at [962, 376] on input "[URL][DOMAIN_NAME]" at bounding box center [933, 372] width 190 height 14
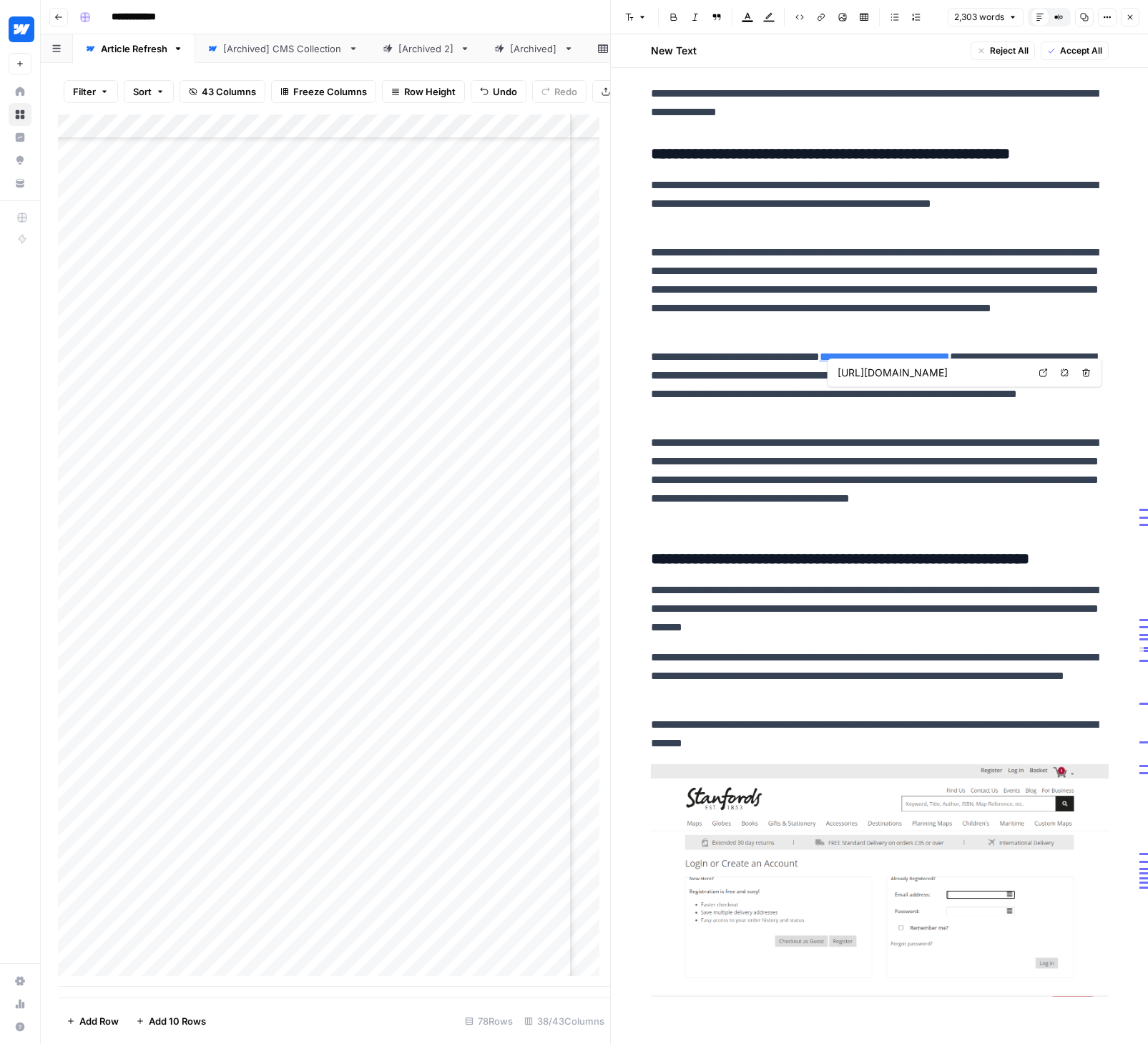
paste input "[DOMAIN_NAME][URL]"
type input "[URL][DOMAIN_NAME]"
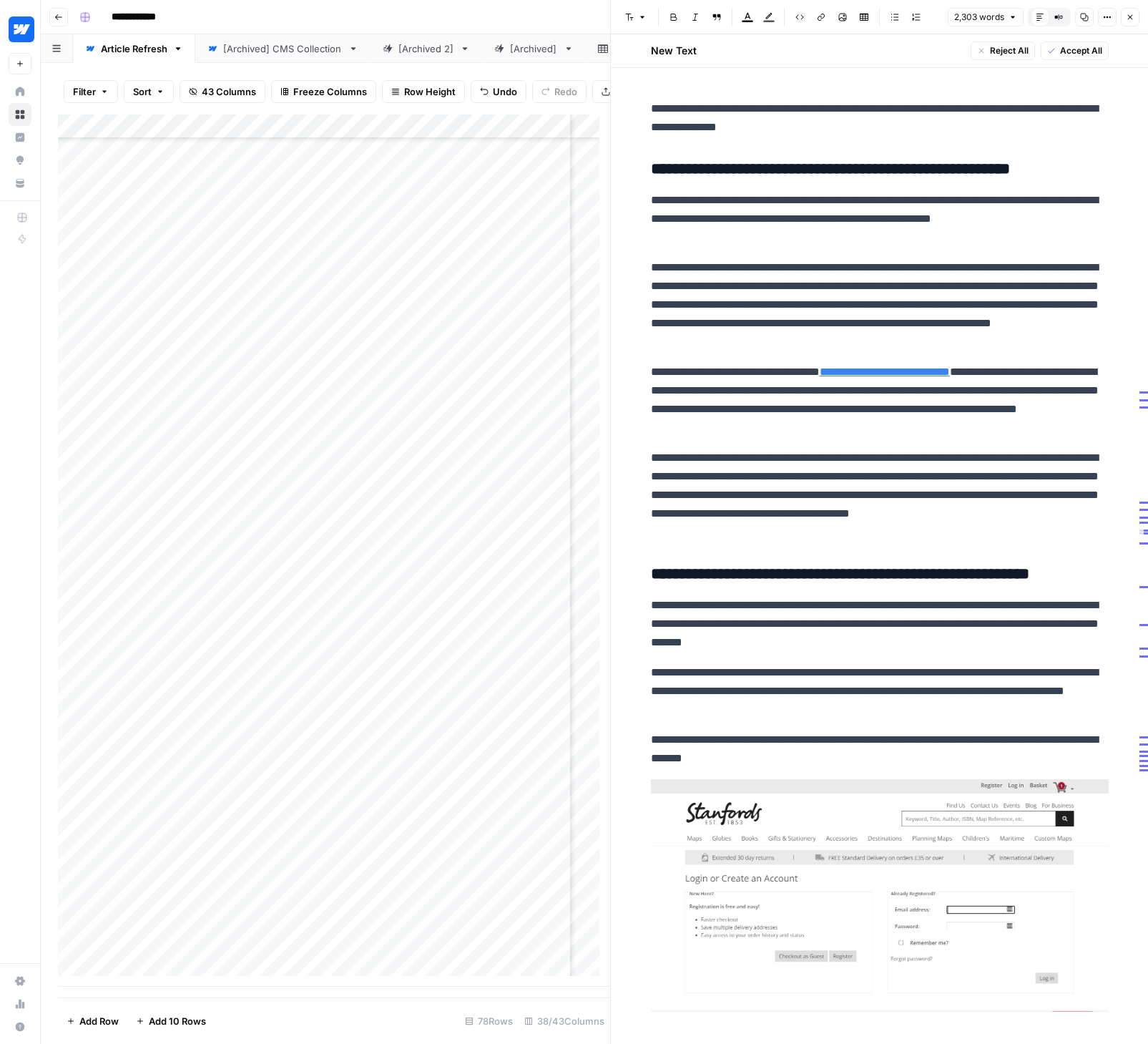
scroll to position [1556, 0]
click at [872, 376] on link "**********" at bounding box center [885, 370] width 130 height 11
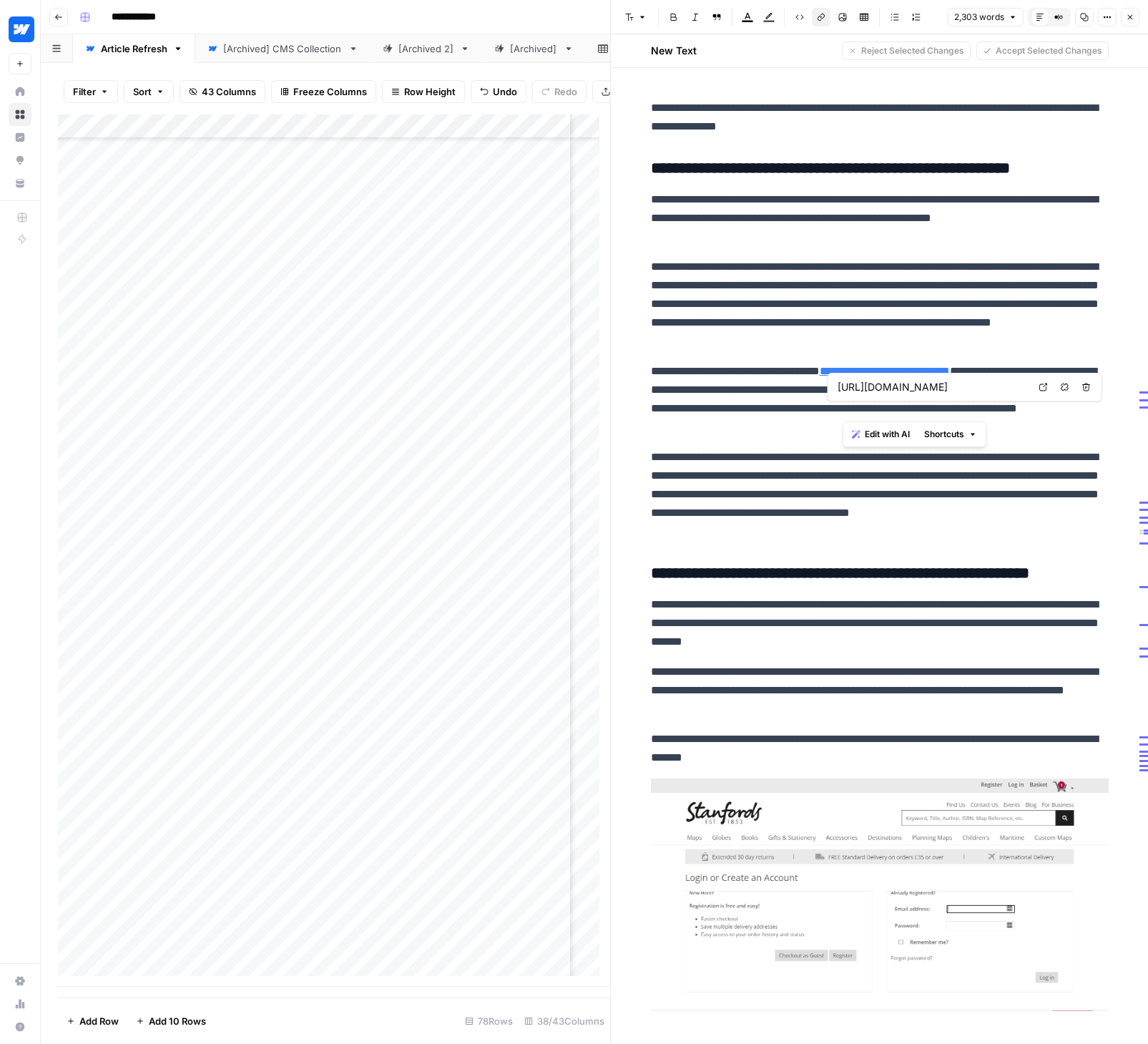
click at [848, 376] on link "**********" at bounding box center [885, 370] width 130 height 11
drag, startPoint x: 936, startPoint y: 408, endPoint x: 1006, endPoint y: 405, distance: 70.2
click at [950, 376] on link "**********" at bounding box center [885, 370] width 130 height 11
click at [954, 433] on p "**********" at bounding box center [880, 399] width 458 height 74
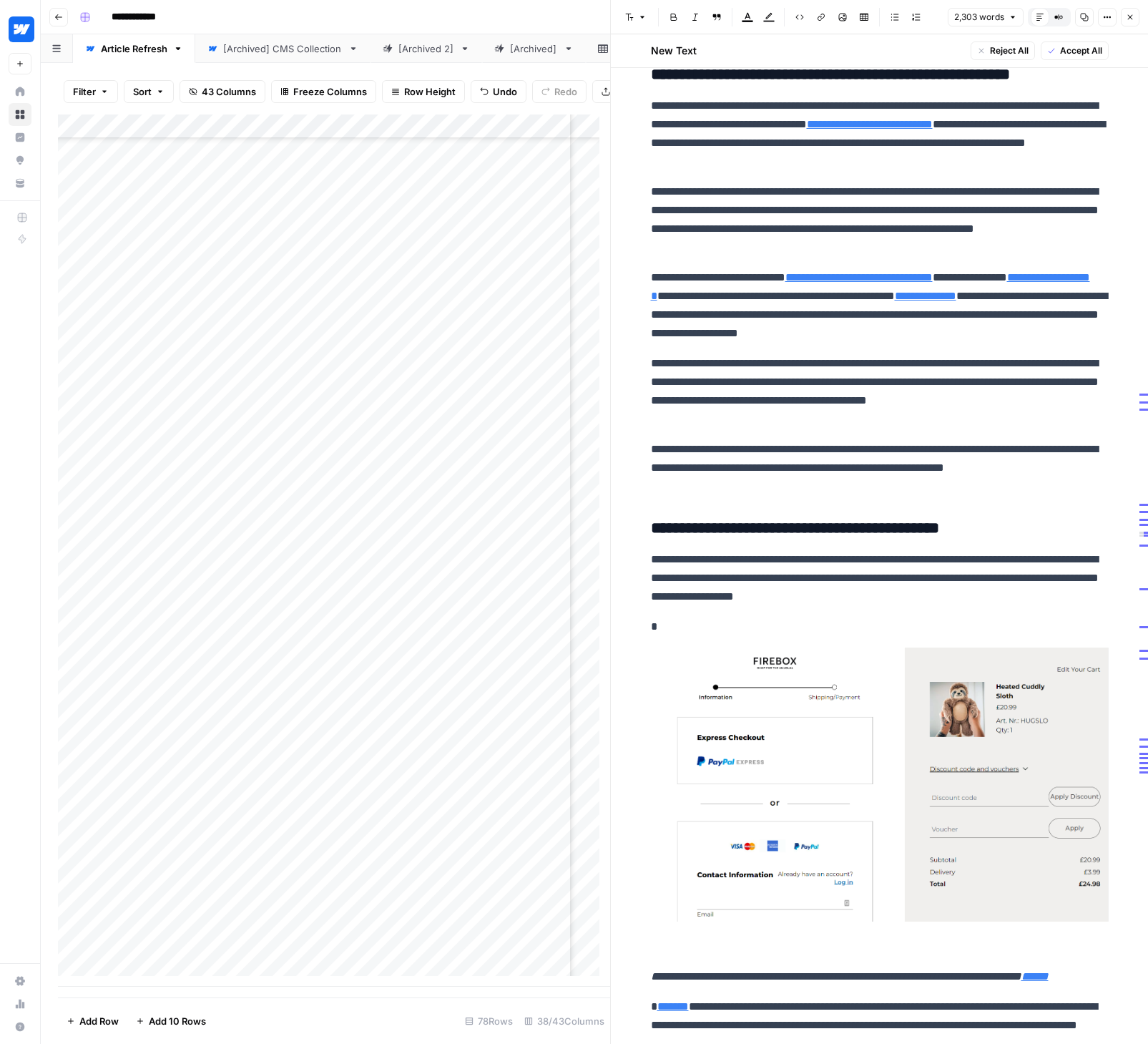
scroll to position [2812, 0]
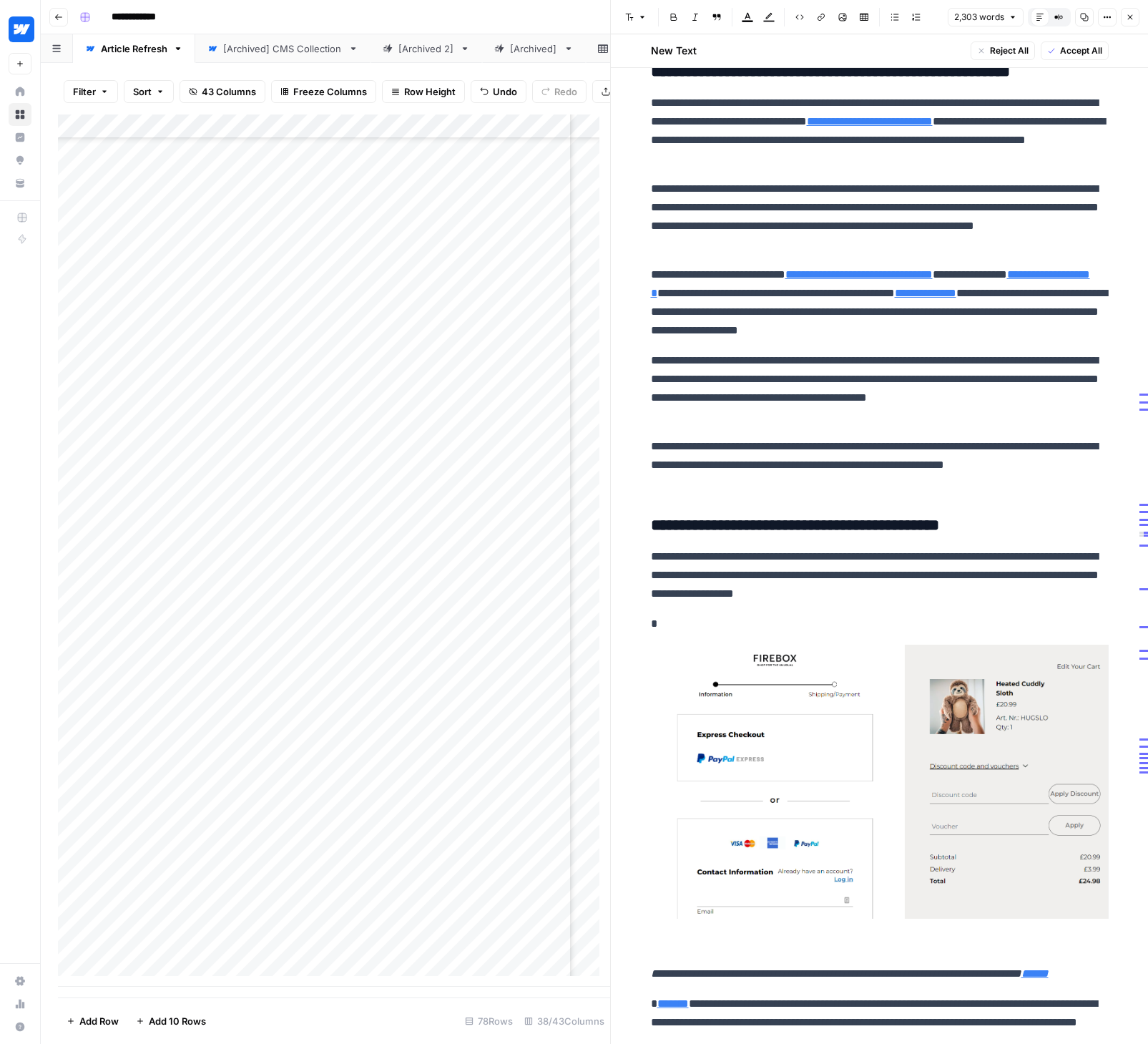
click at [859, 399] on p "**********" at bounding box center [880, 388] width 458 height 74
click at [868, 393] on p "**********" at bounding box center [880, 388] width 458 height 74
click at [887, 426] on p "**********" at bounding box center [880, 388] width 458 height 74
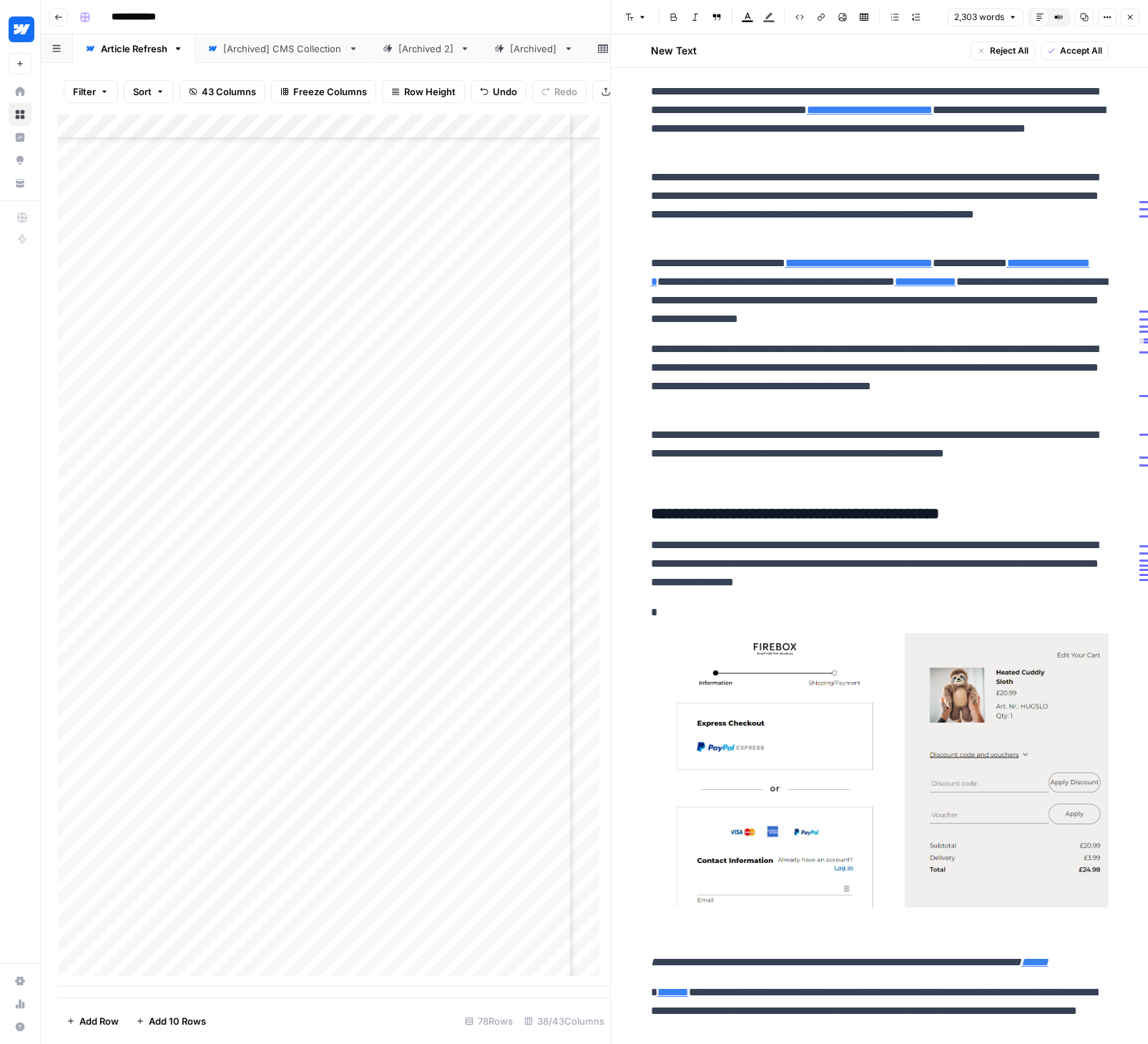
scroll to position [2888, 0]
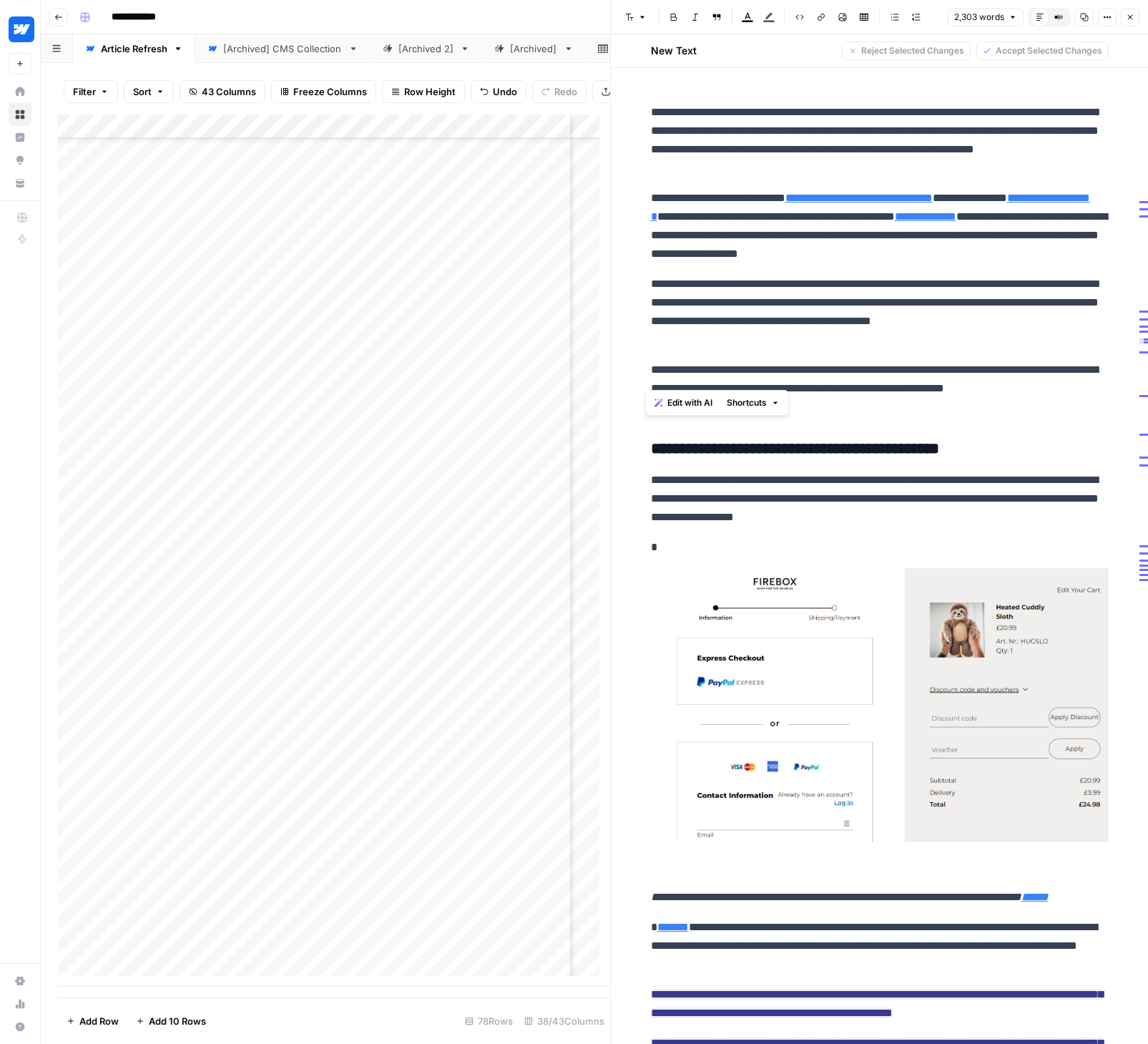
drag, startPoint x: 730, startPoint y: 384, endPoint x: 644, endPoint y: 325, distance: 103.8
click at [644, 325] on div "**********" at bounding box center [879, 391] width 475 height 6376
click at [874, 203] on link "**********" at bounding box center [858, 197] width 147 height 11
drag, startPoint x: 639, startPoint y: 315, endPoint x: 771, endPoint y: 386, distance: 150.1
click at [771, 386] on div "**********" at bounding box center [879, 391] width 475 height 6376
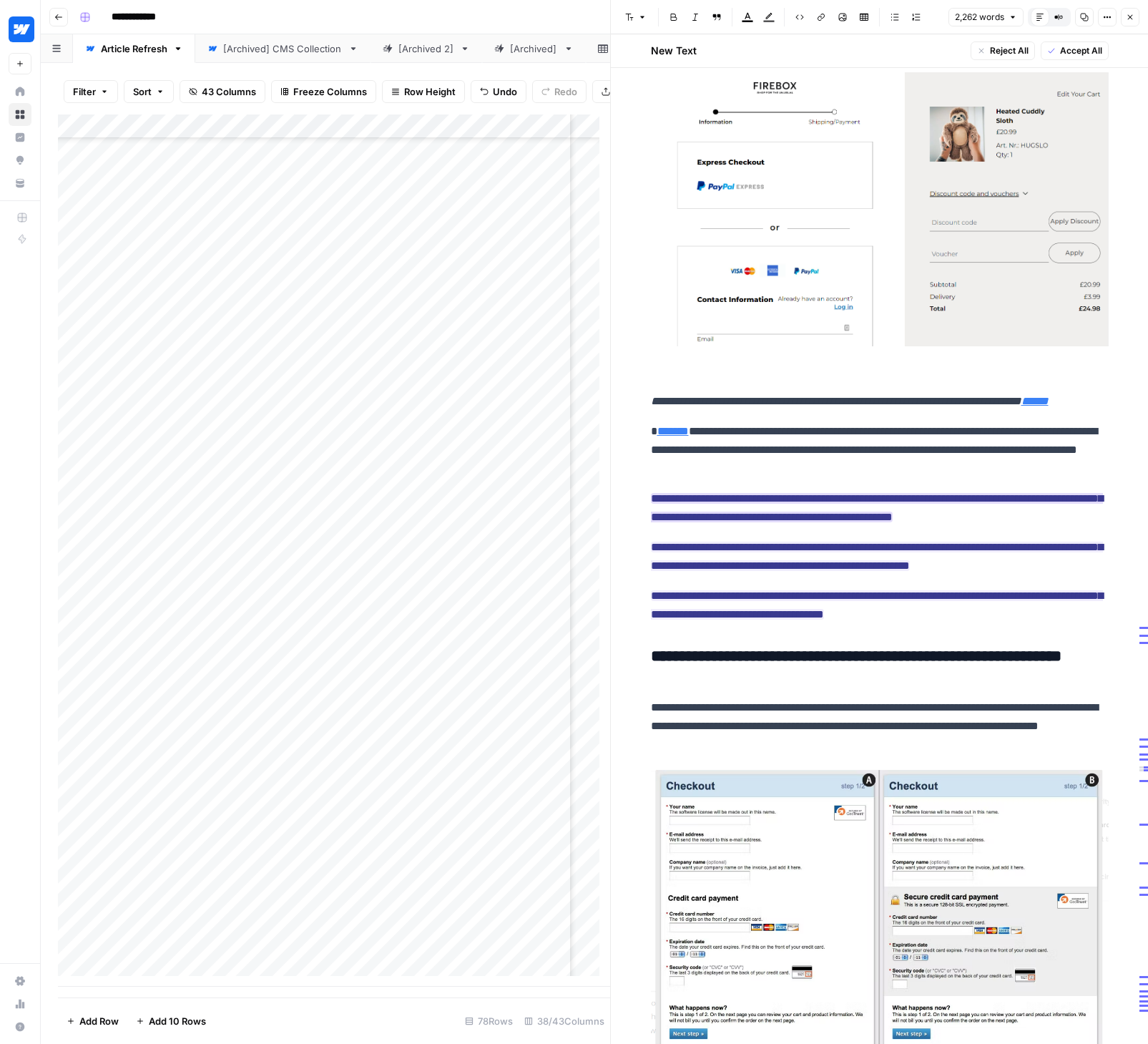
scroll to position [3302, 0]
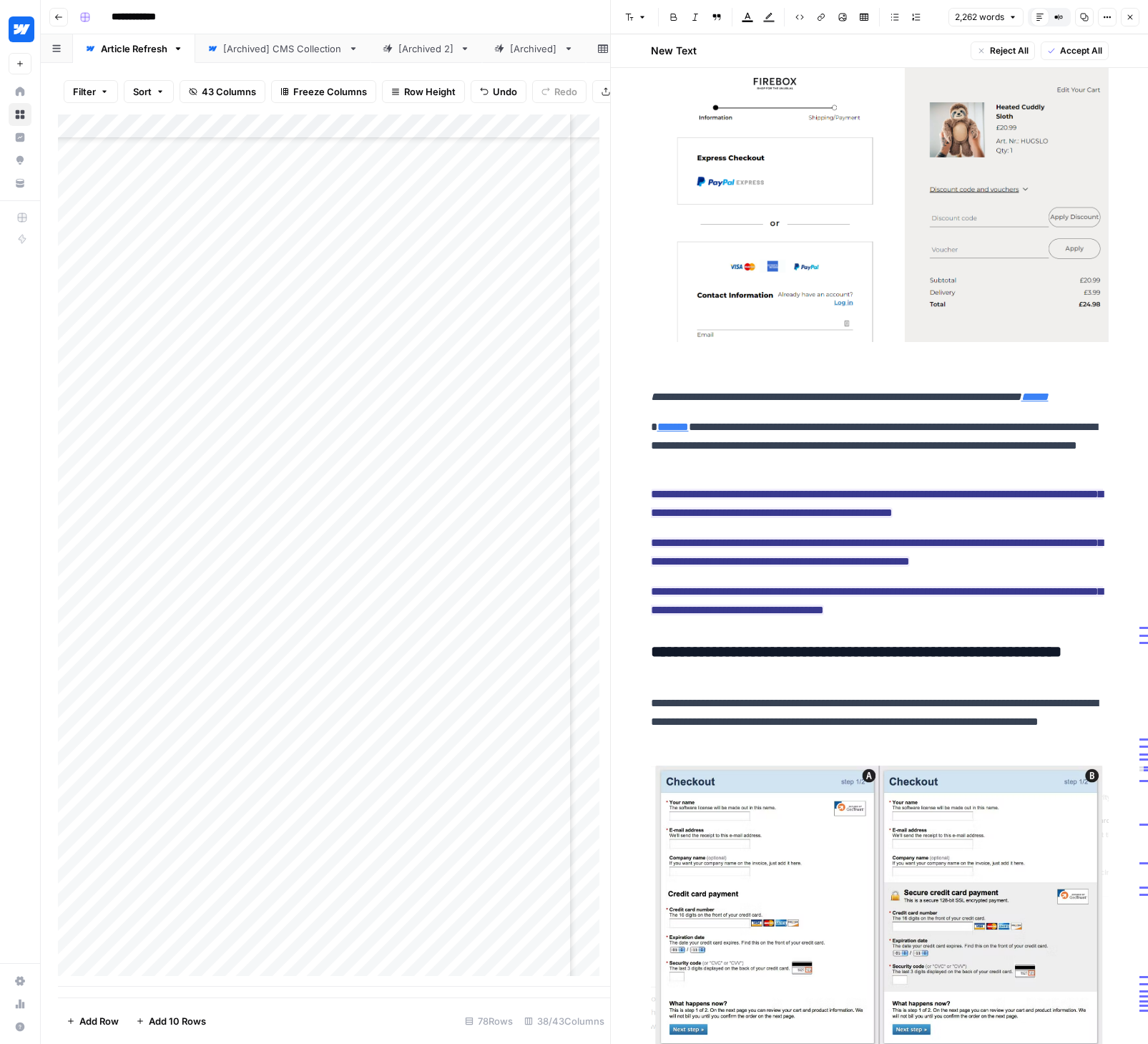
click at [876, 473] on p "**********" at bounding box center [880, 446] width 458 height 56
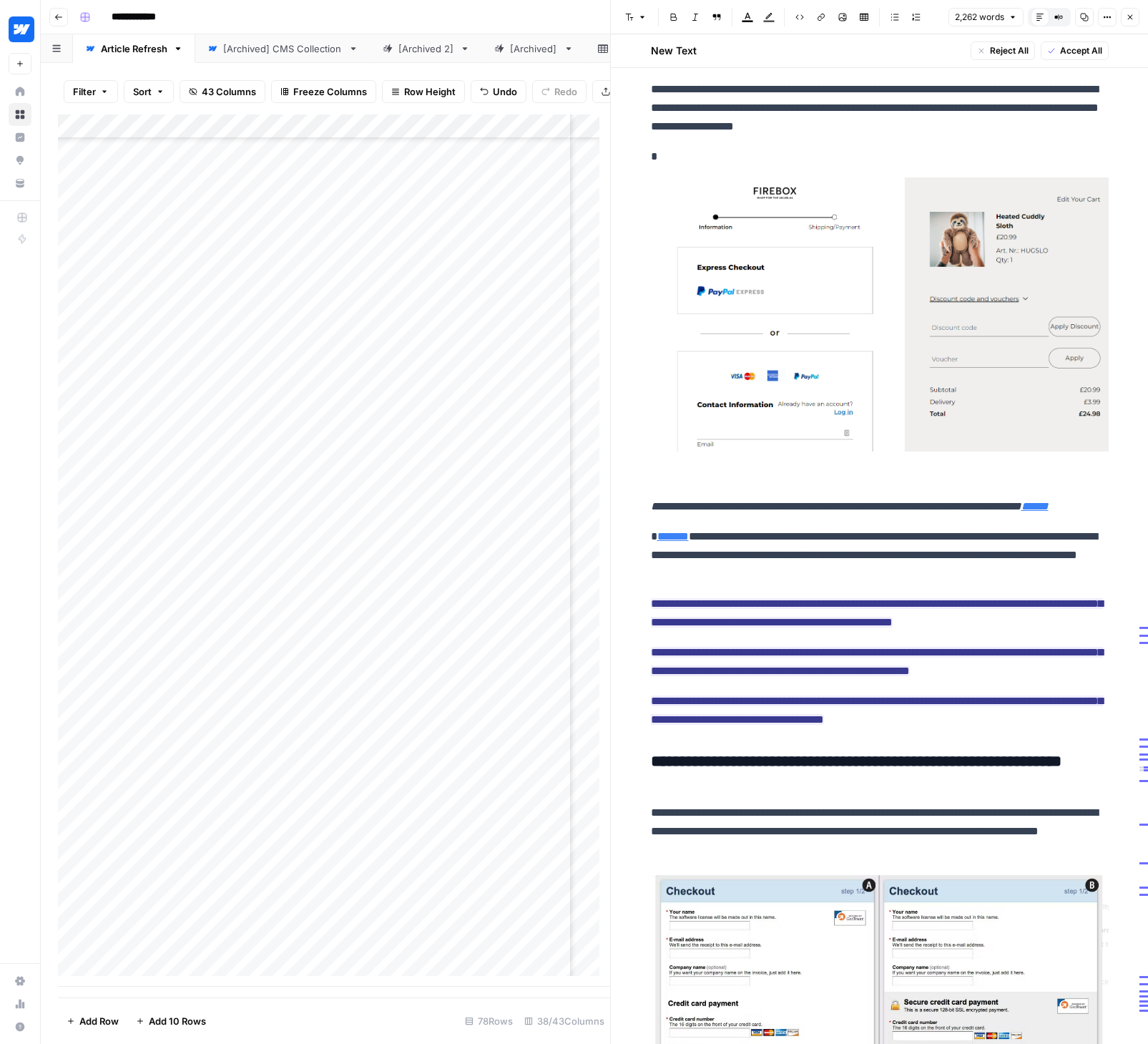
scroll to position [3165, 0]
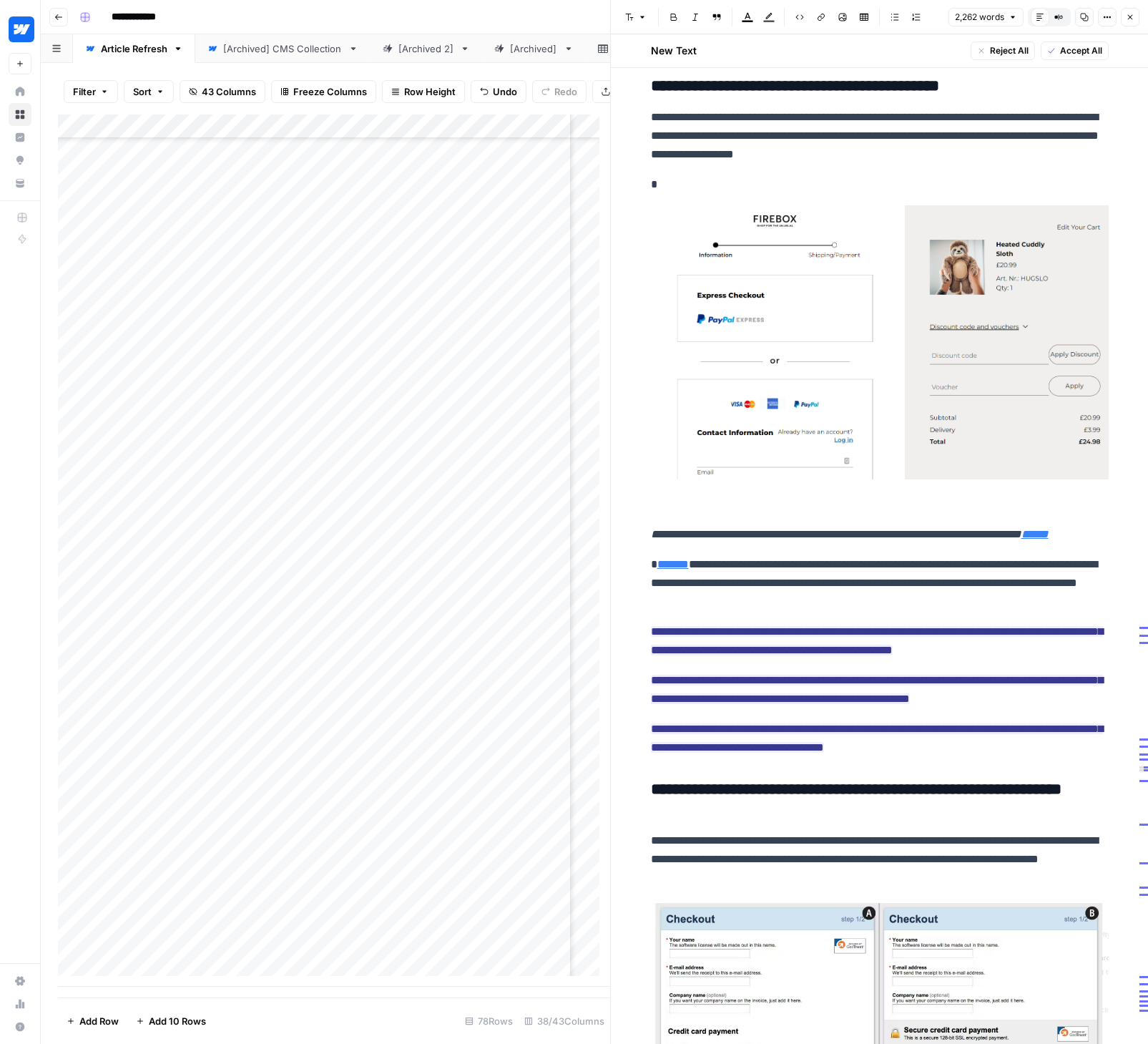
click at [1021, 539] on em "******" at bounding box center [1034, 534] width 27 height 11
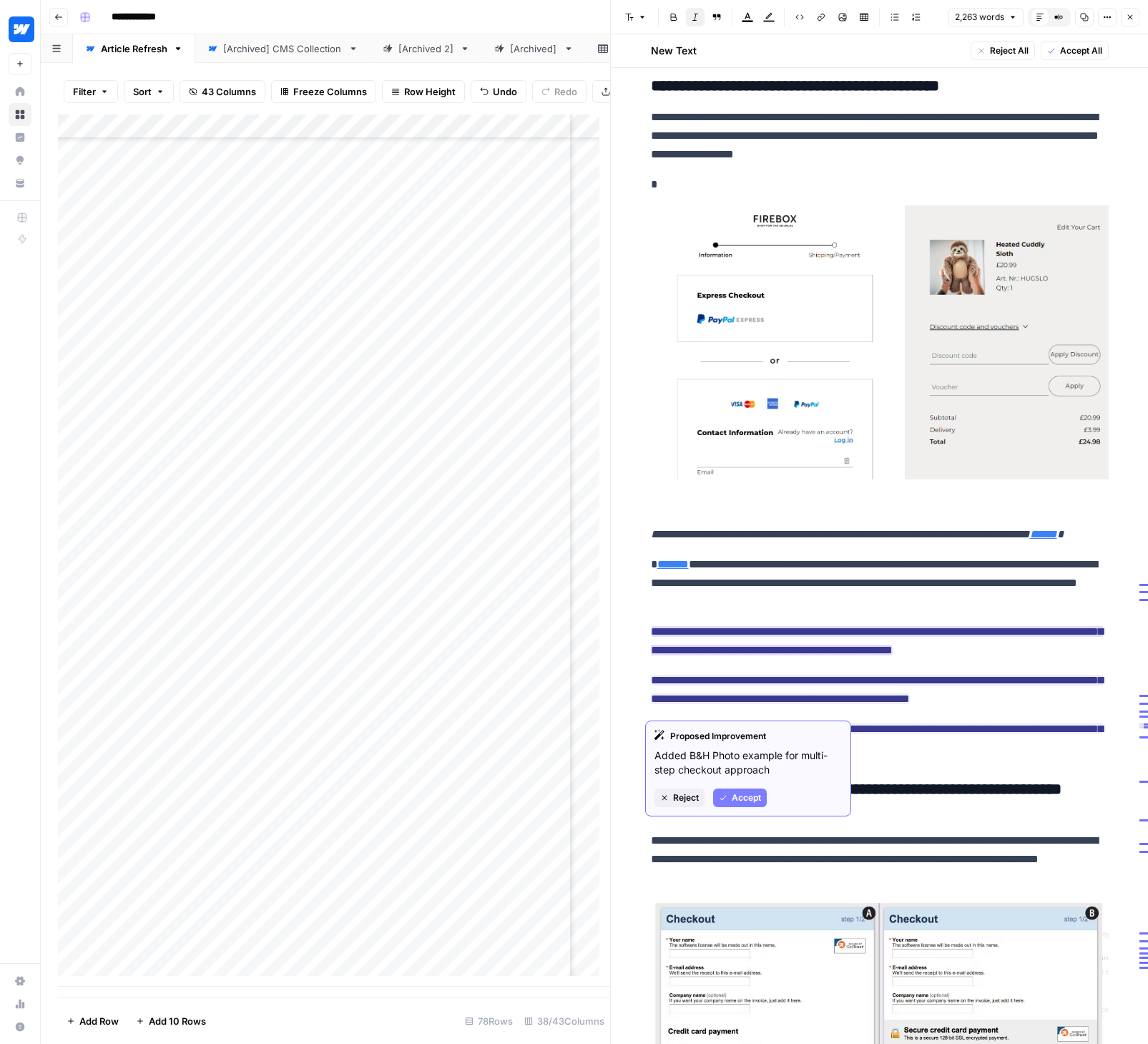
click at [688, 800] on span "Reject" at bounding box center [686, 797] width 26 height 13
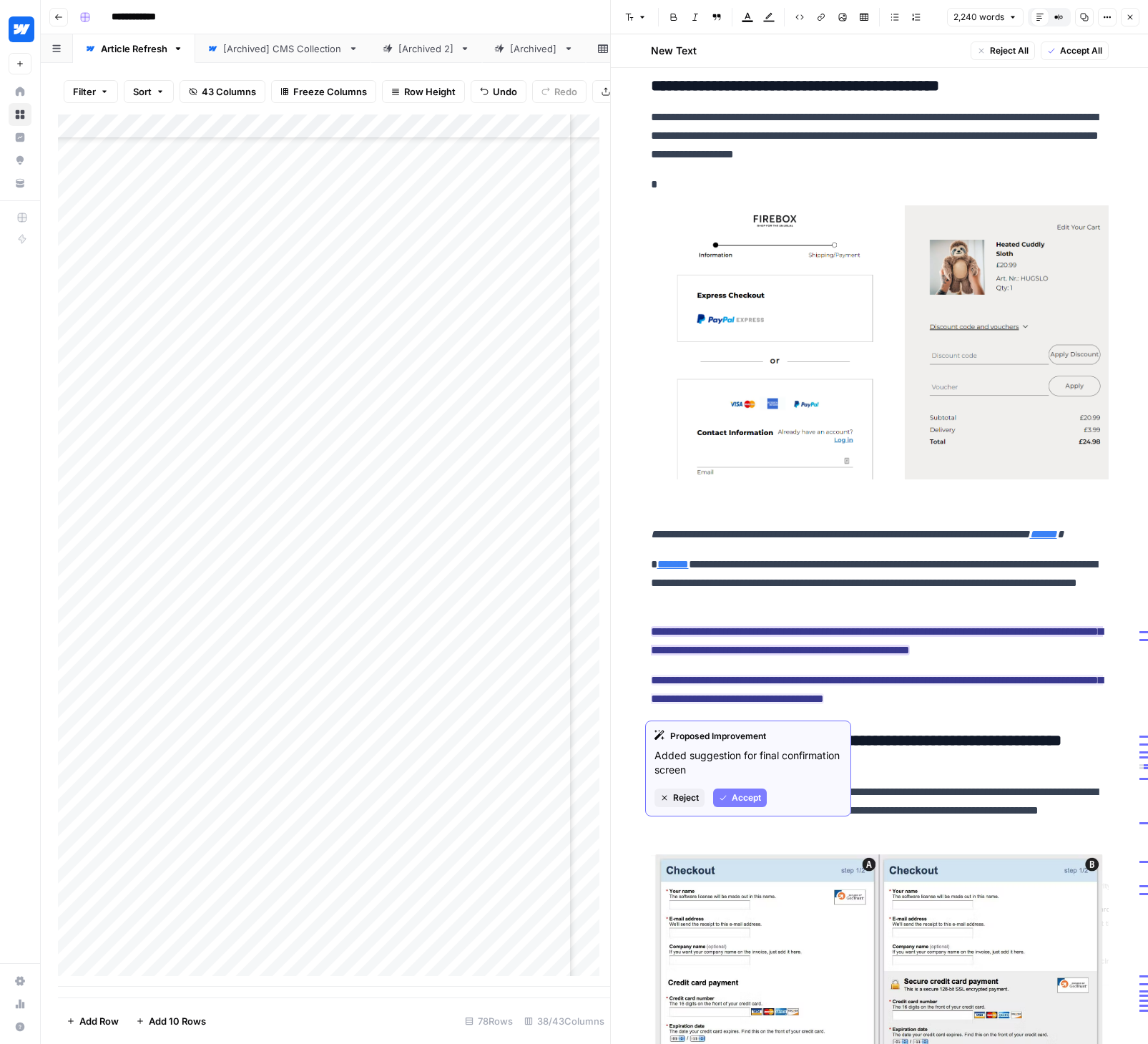
click at [735, 798] on span "Accept" at bounding box center [746, 797] width 29 height 13
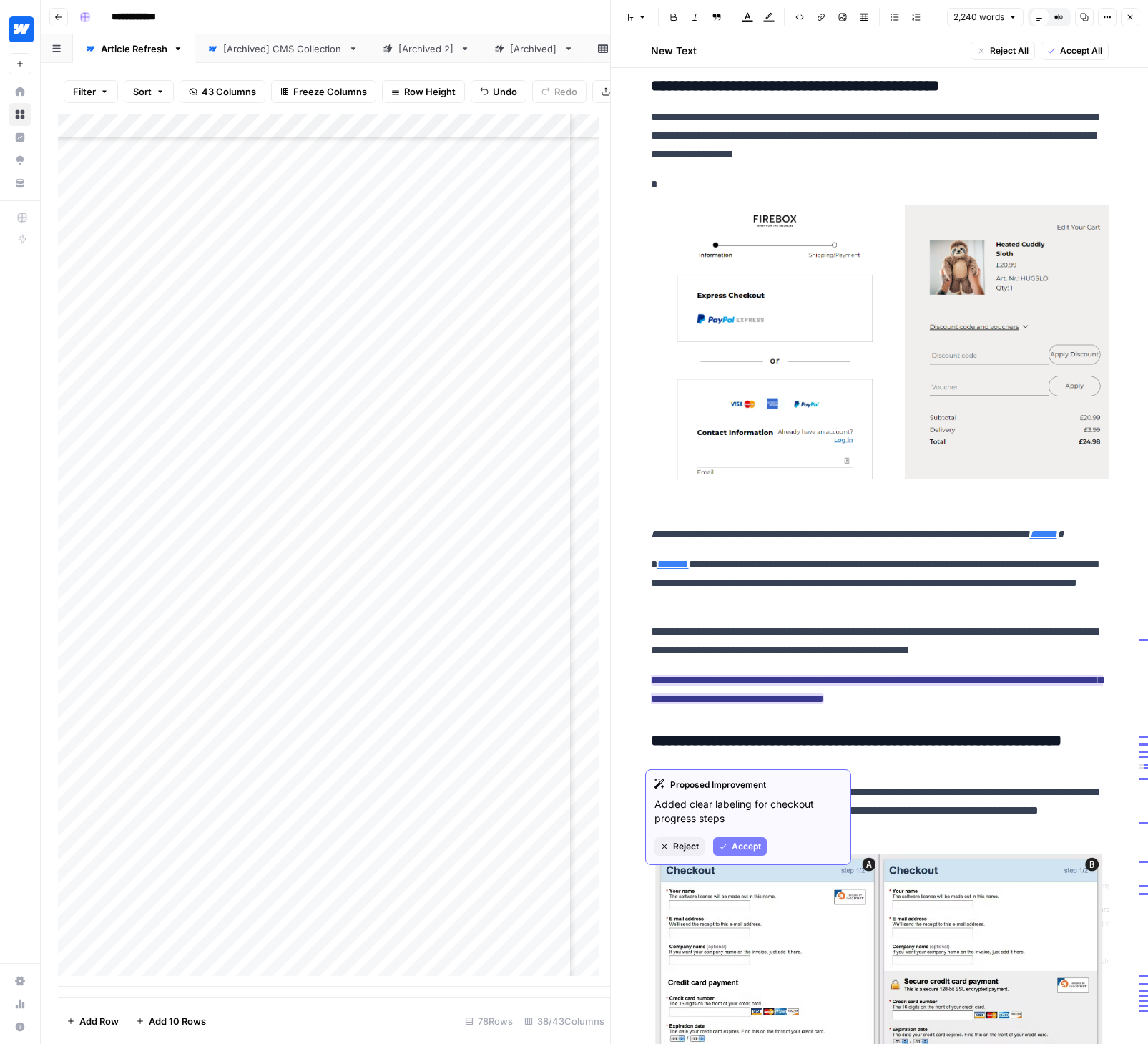
click at [737, 837] on button "Accept" at bounding box center [740, 846] width 54 height 19
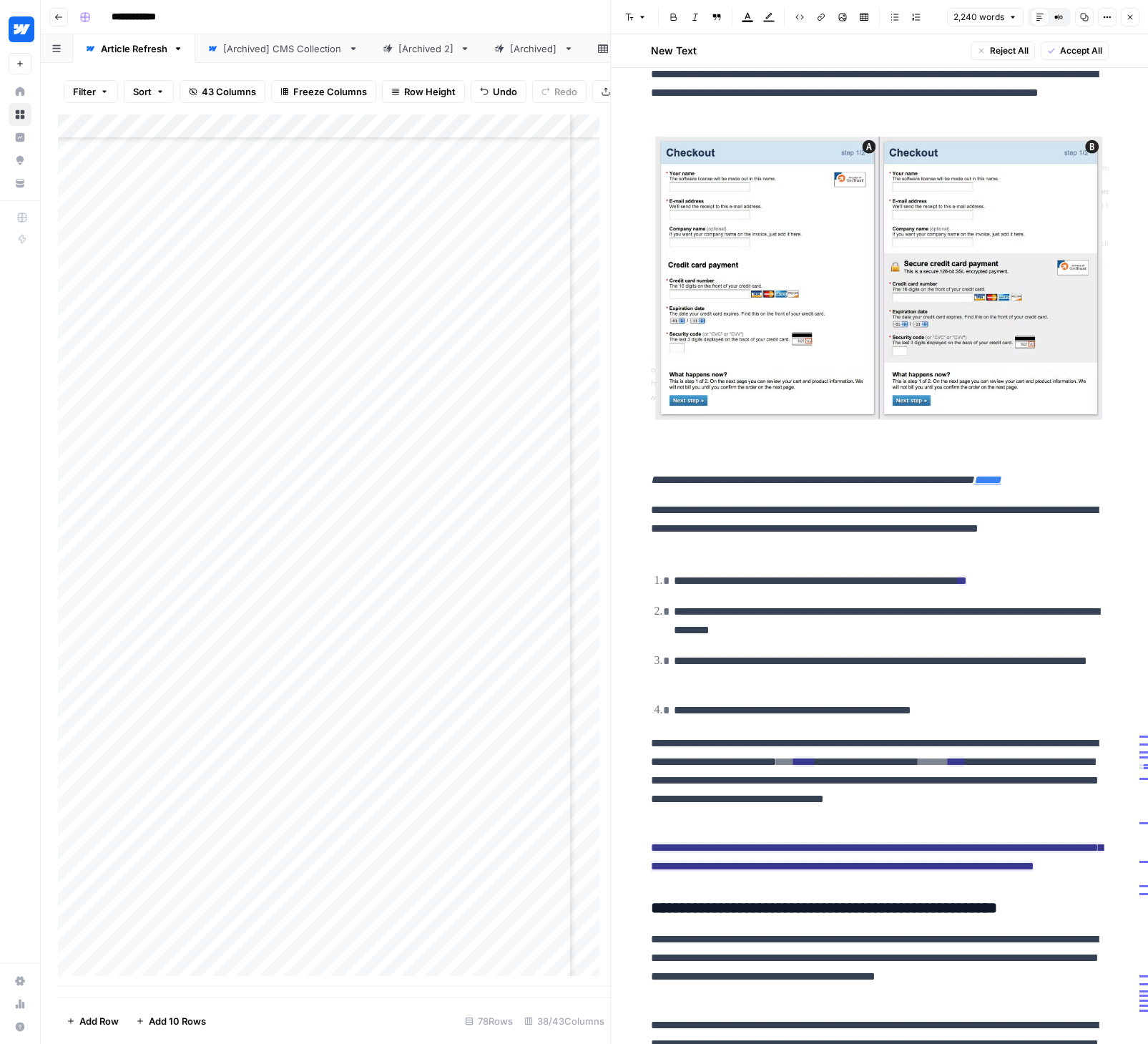
scroll to position [3950, 0]
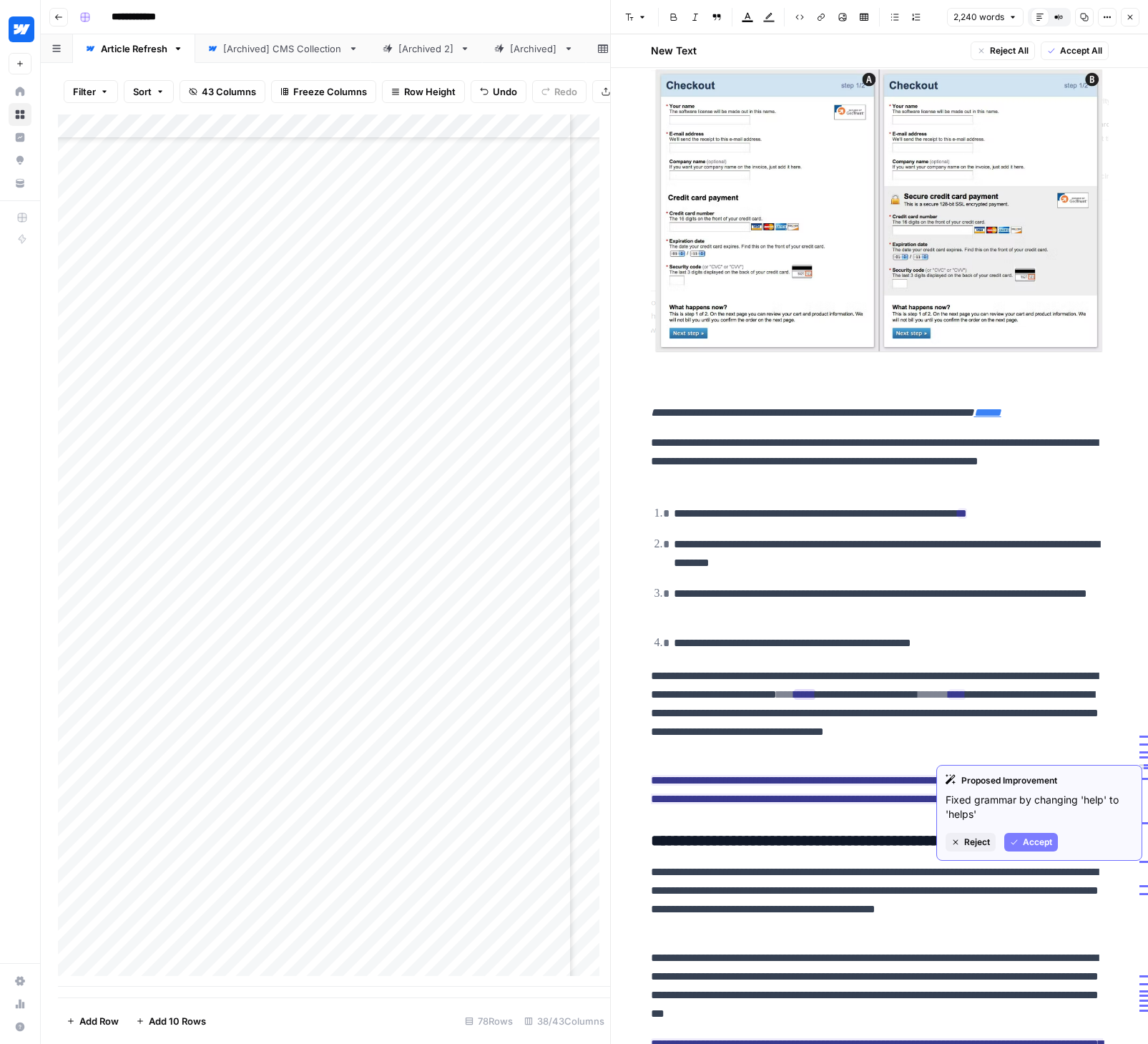
click at [1026, 841] on span "Accept" at bounding box center [1037, 841] width 29 height 13
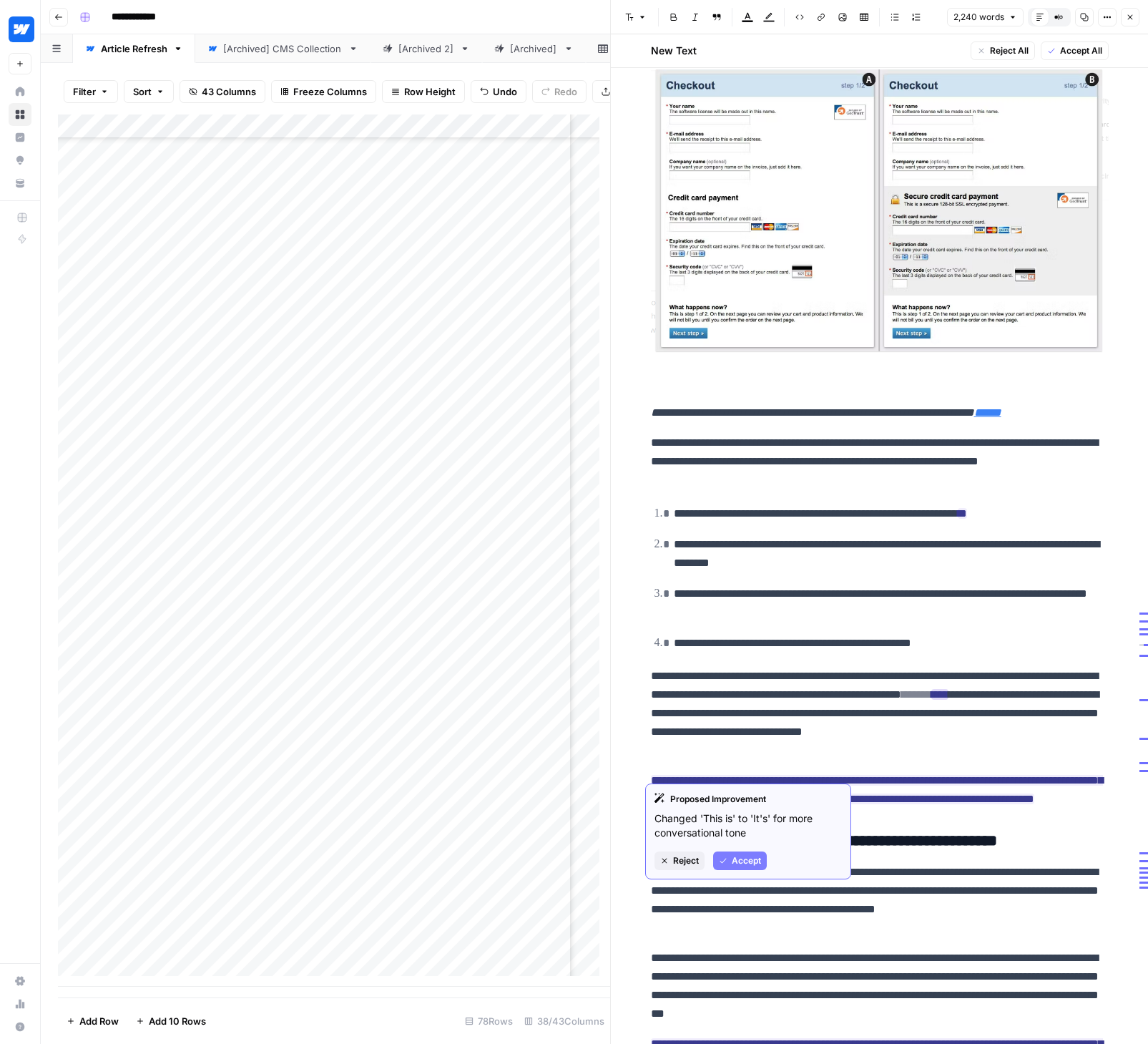
click at [742, 856] on span "Accept" at bounding box center [746, 860] width 29 height 13
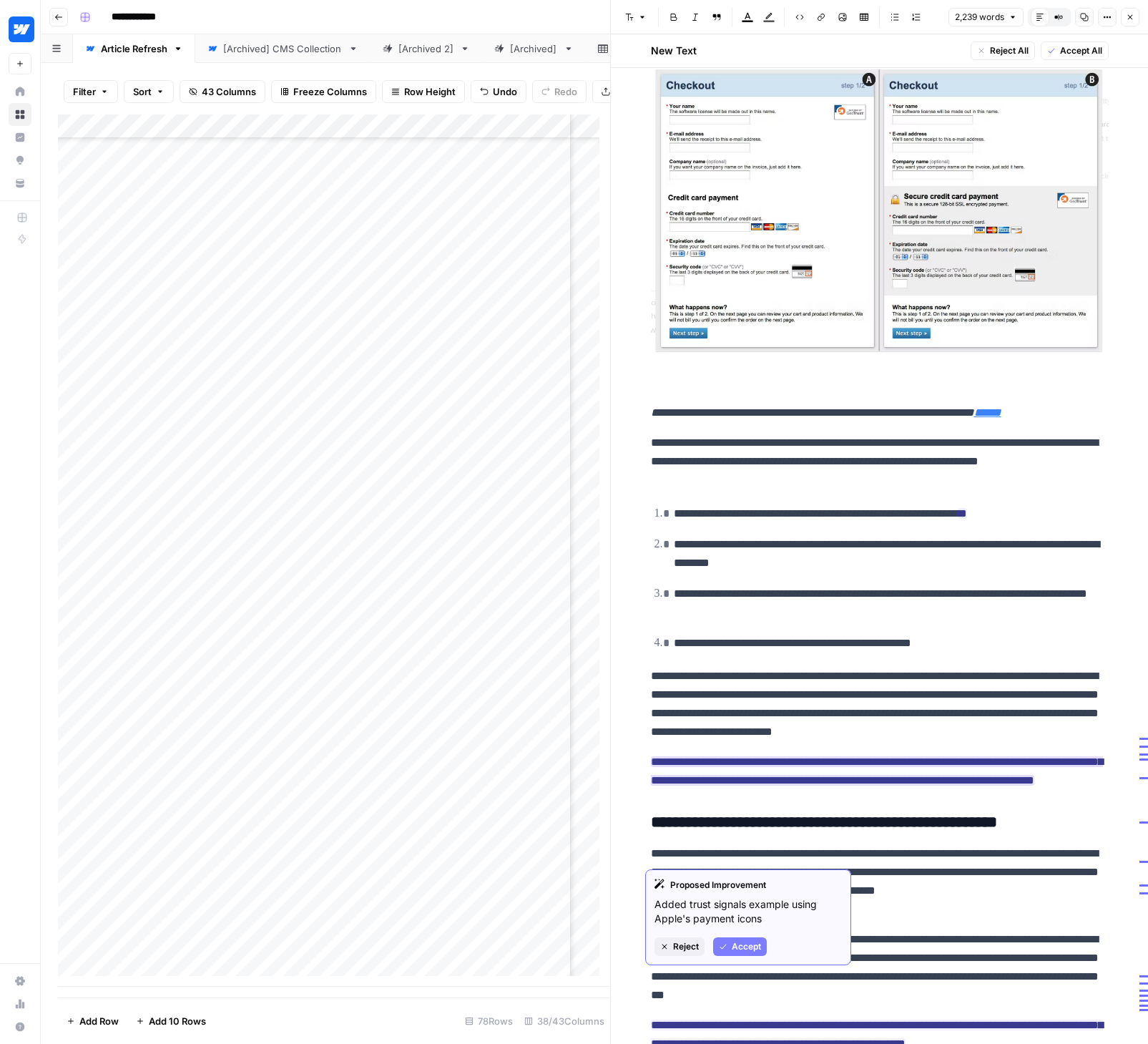
click at [733, 948] on span "Accept" at bounding box center [746, 946] width 29 height 13
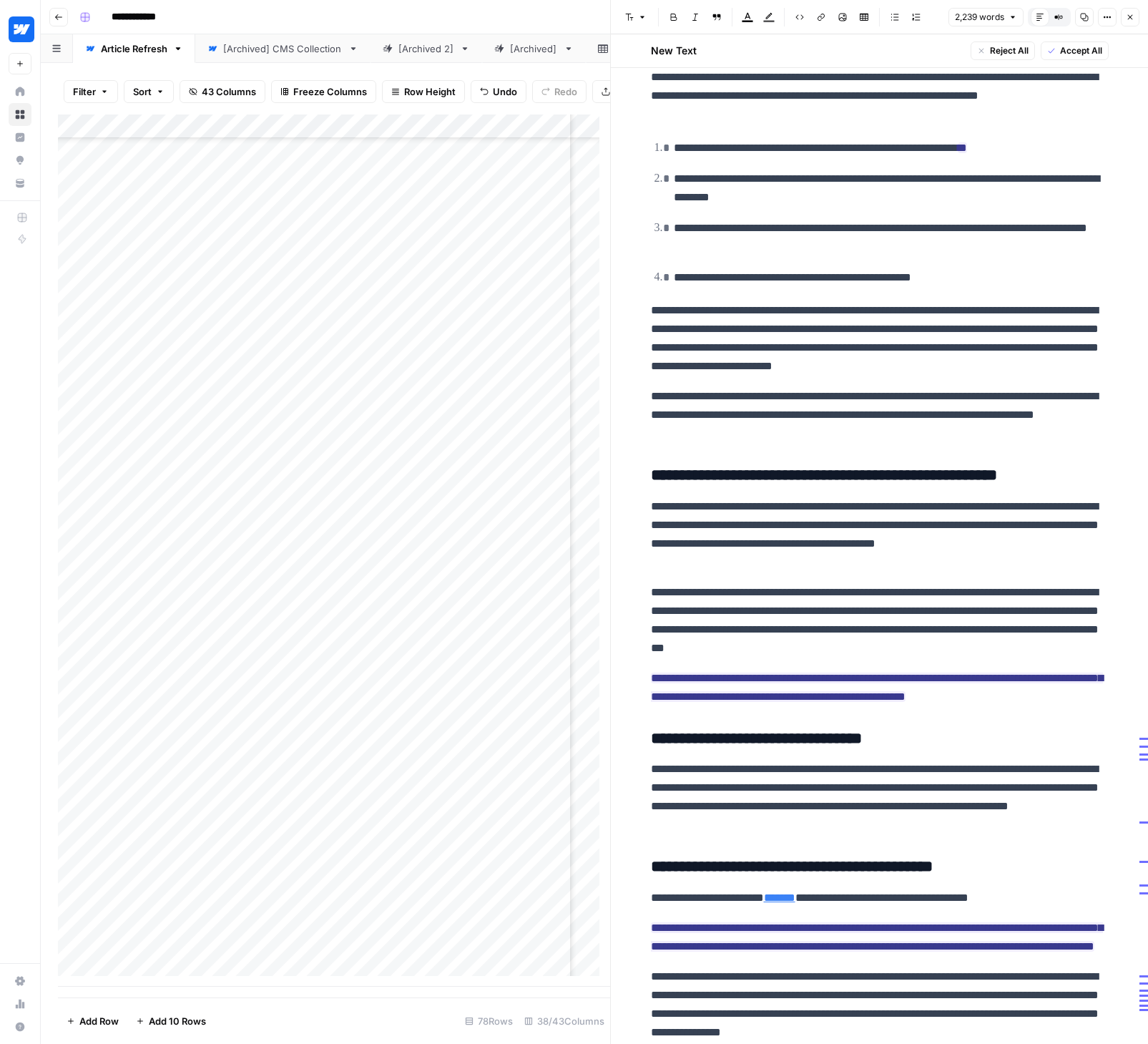
scroll to position [4347, 0]
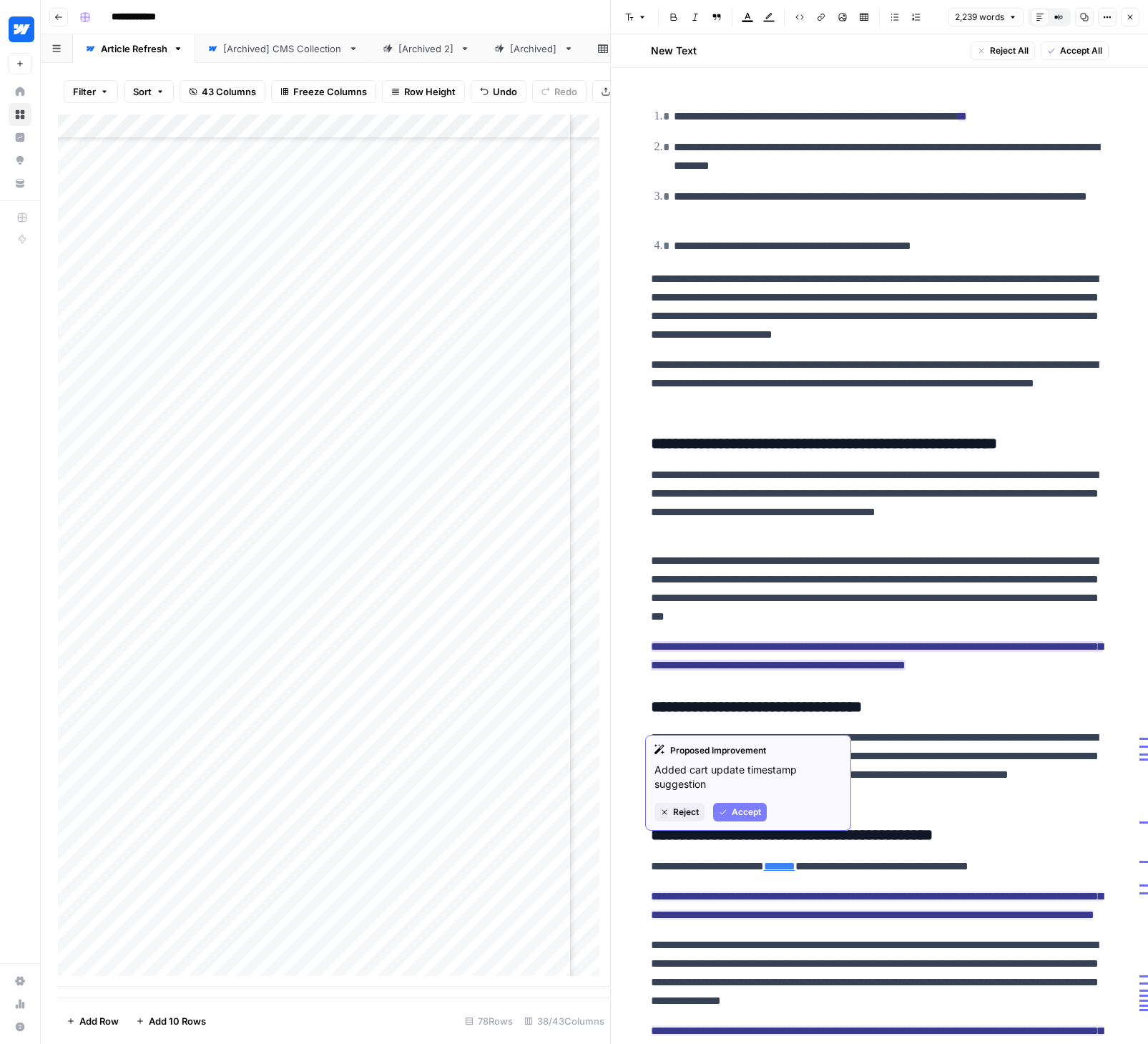
click at [760, 814] on span "Accept" at bounding box center [746, 811] width 29 height 13
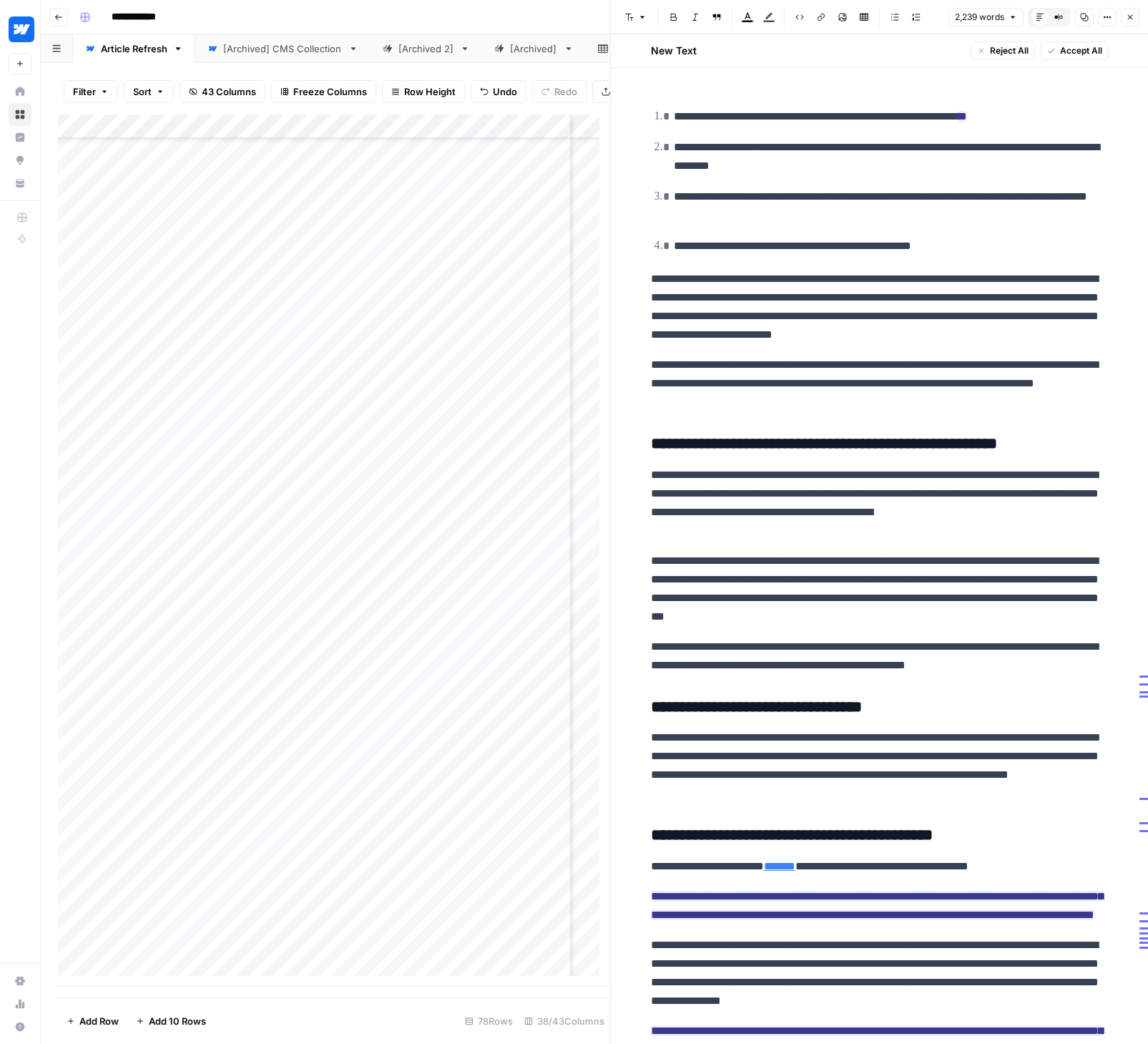
scroll to position [4598, 0]
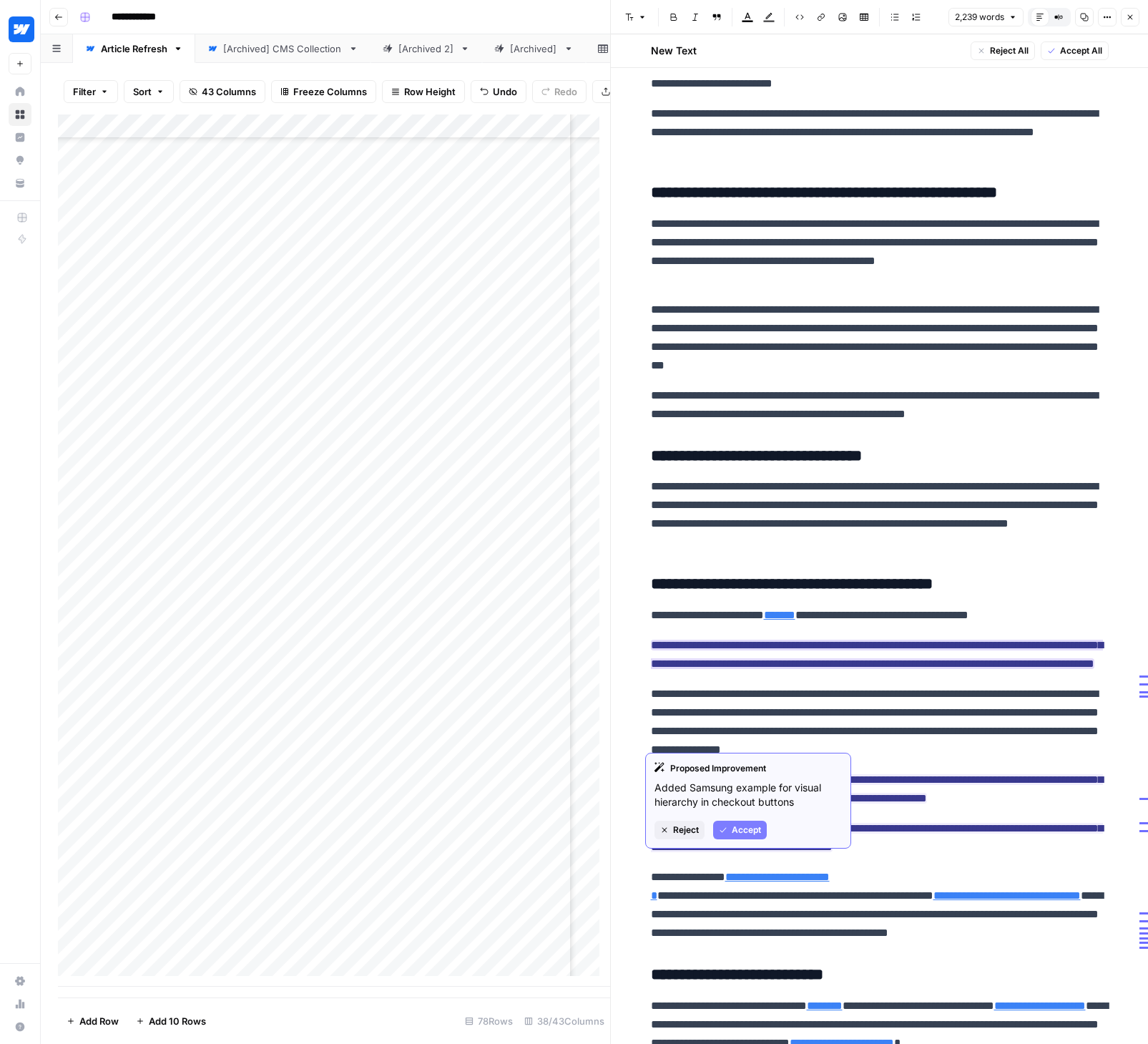
click at [747, 830] on span "Accept" at bounding box center [746, 829] width 29 height 13
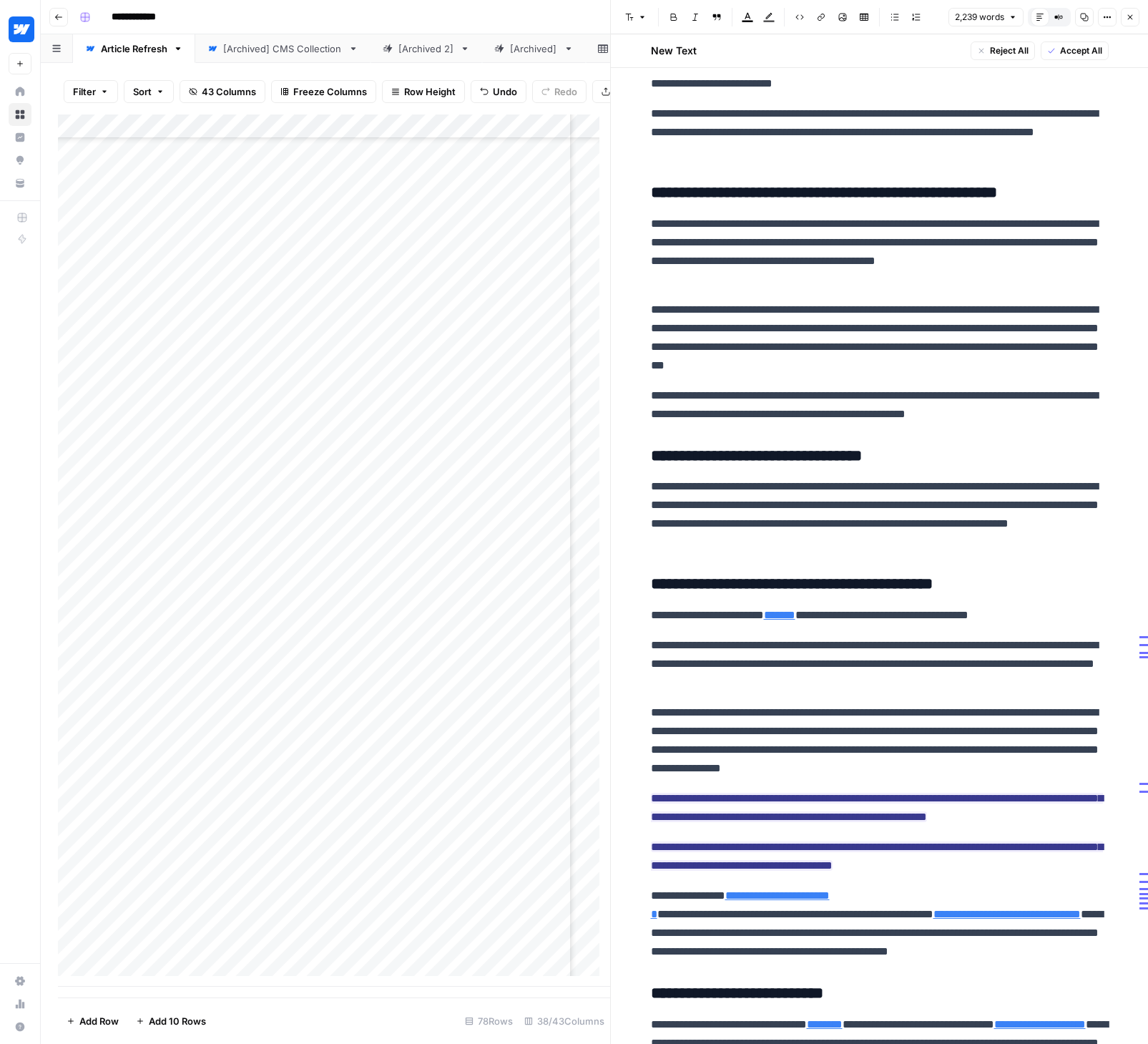
scroll to position [4714, 0]
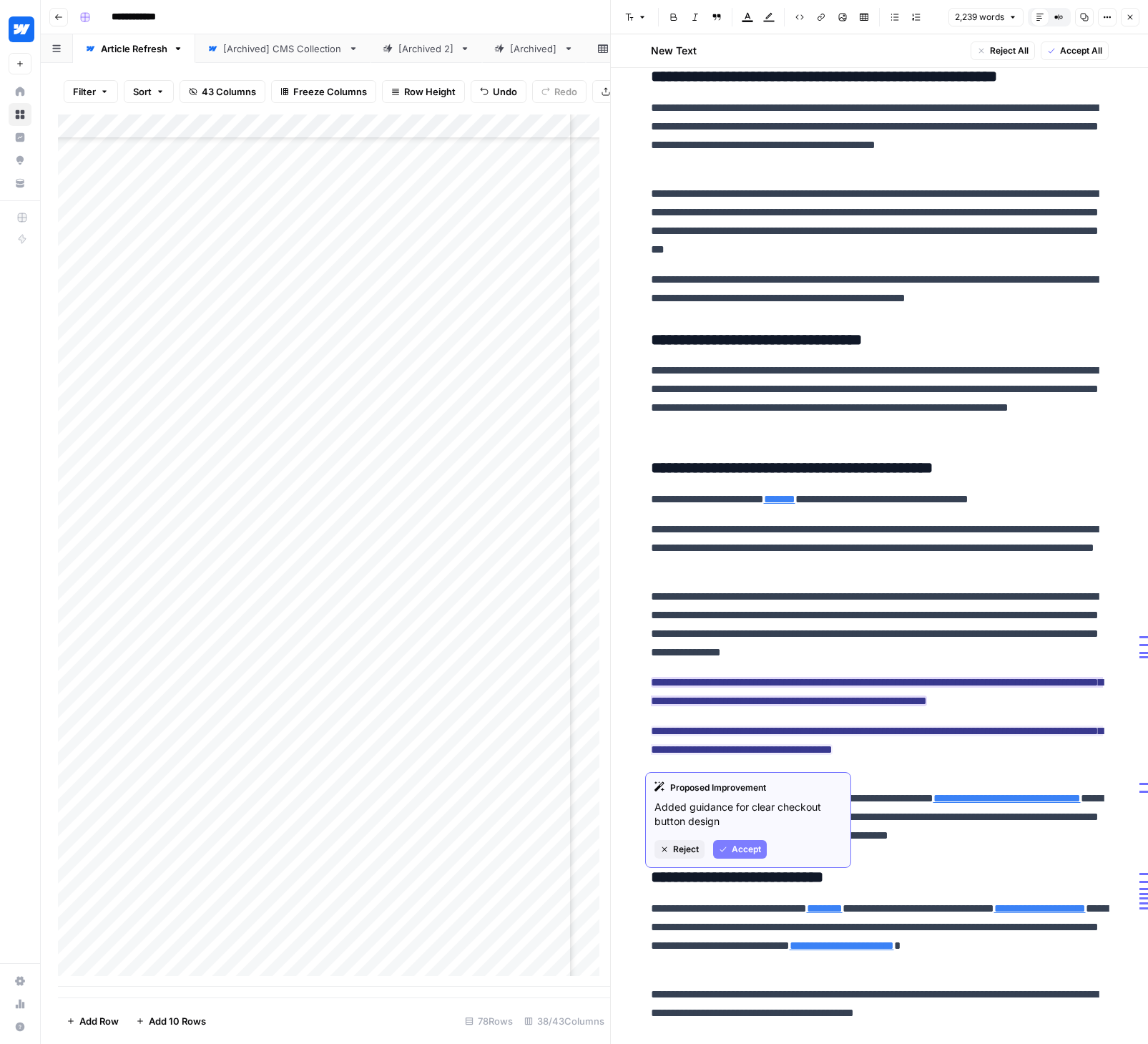
click at [742, 850] on span "Accept" at bounding box center [746, 849] width 29 height 13
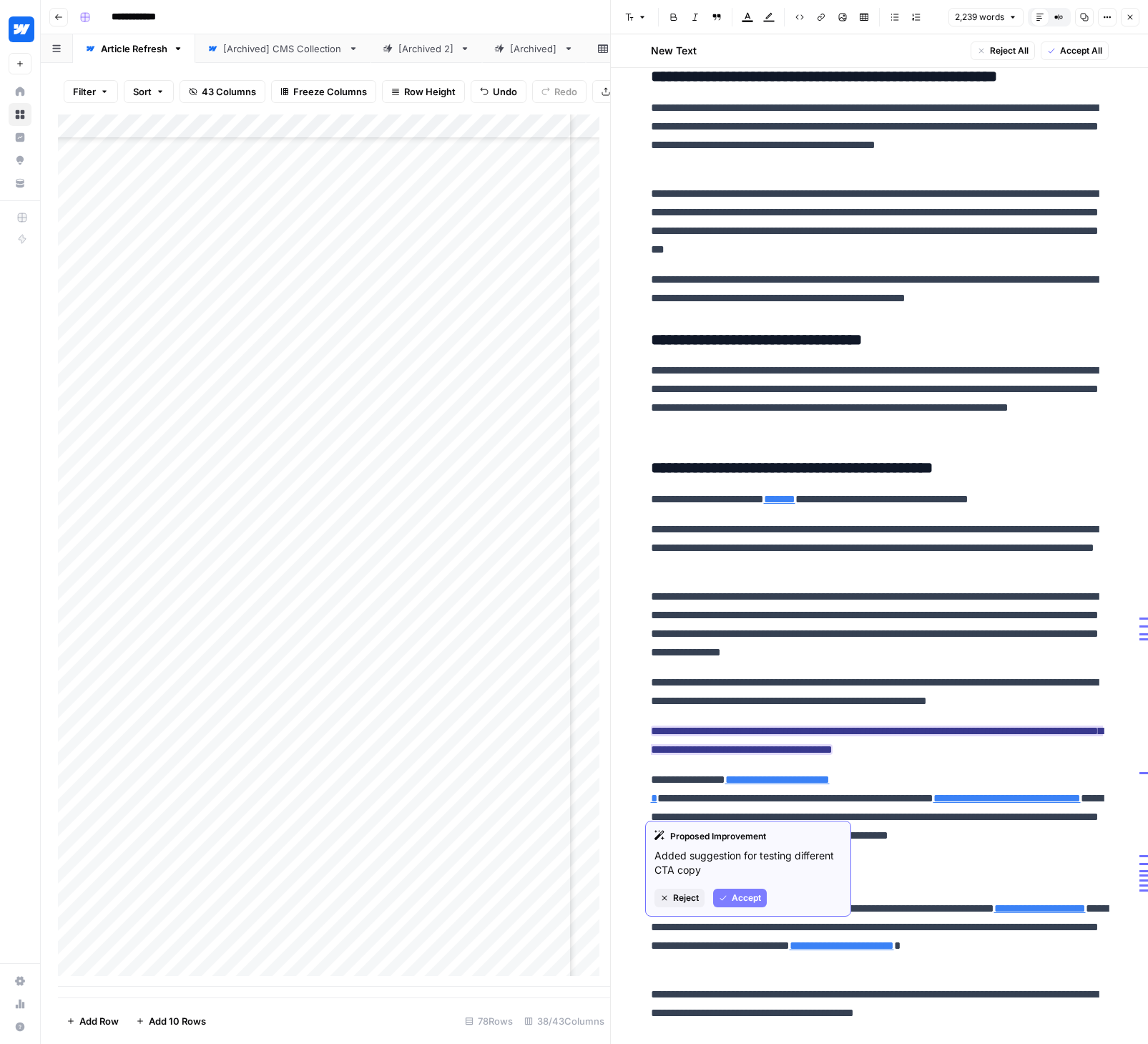
click at [742, 895] on span "Accept" at bounding box center [746, 897] width 29 height 13
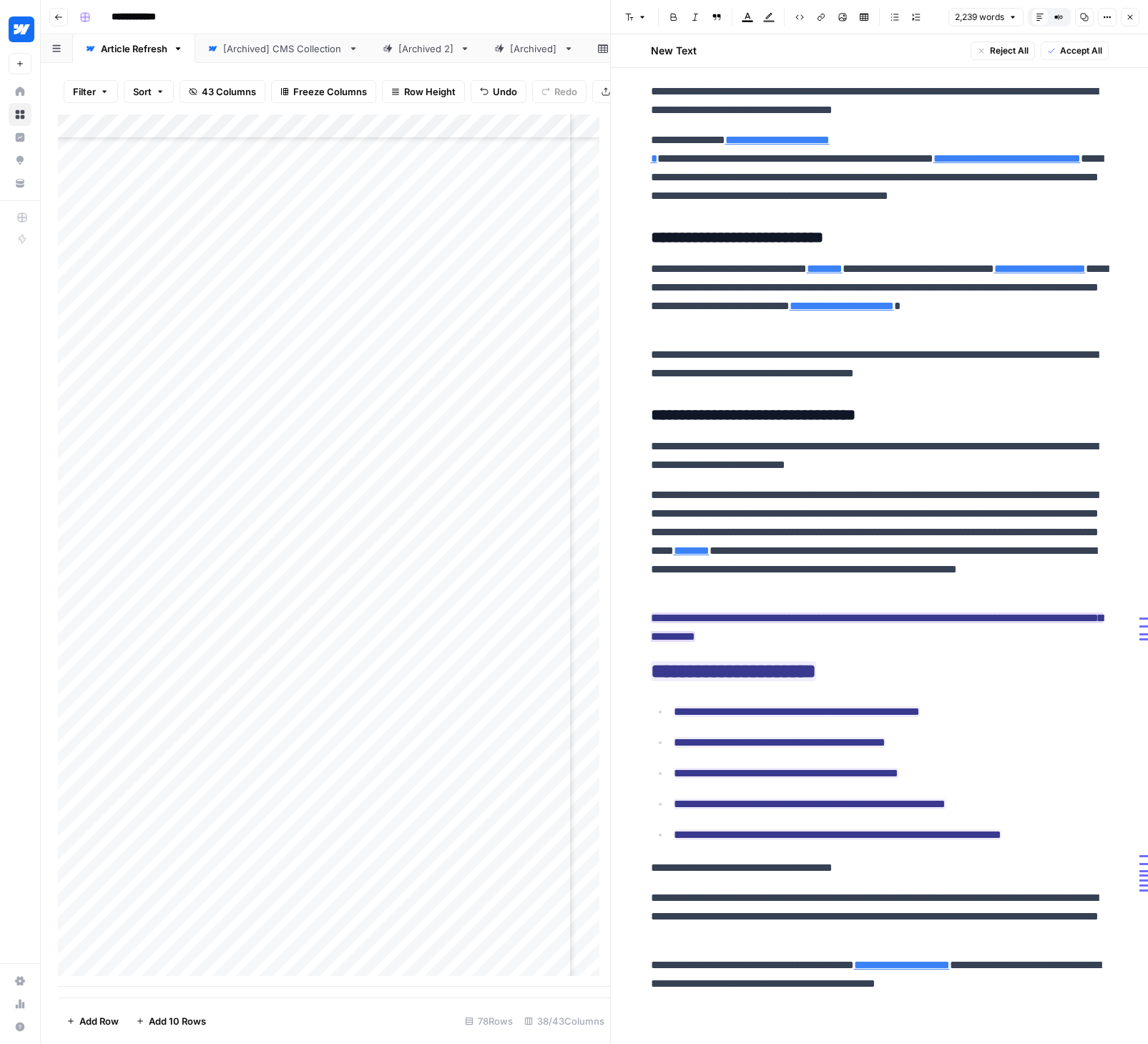
scroll to position [5410, 0]
drag, startPoint x: 769, startPoint y: 611, endPoint x: 885, endPoint y: 863, distance: 277.5
click at [1021, 51] on span "Accept Selected Changes" at bounding box center [1049, 50] width 107 height 13
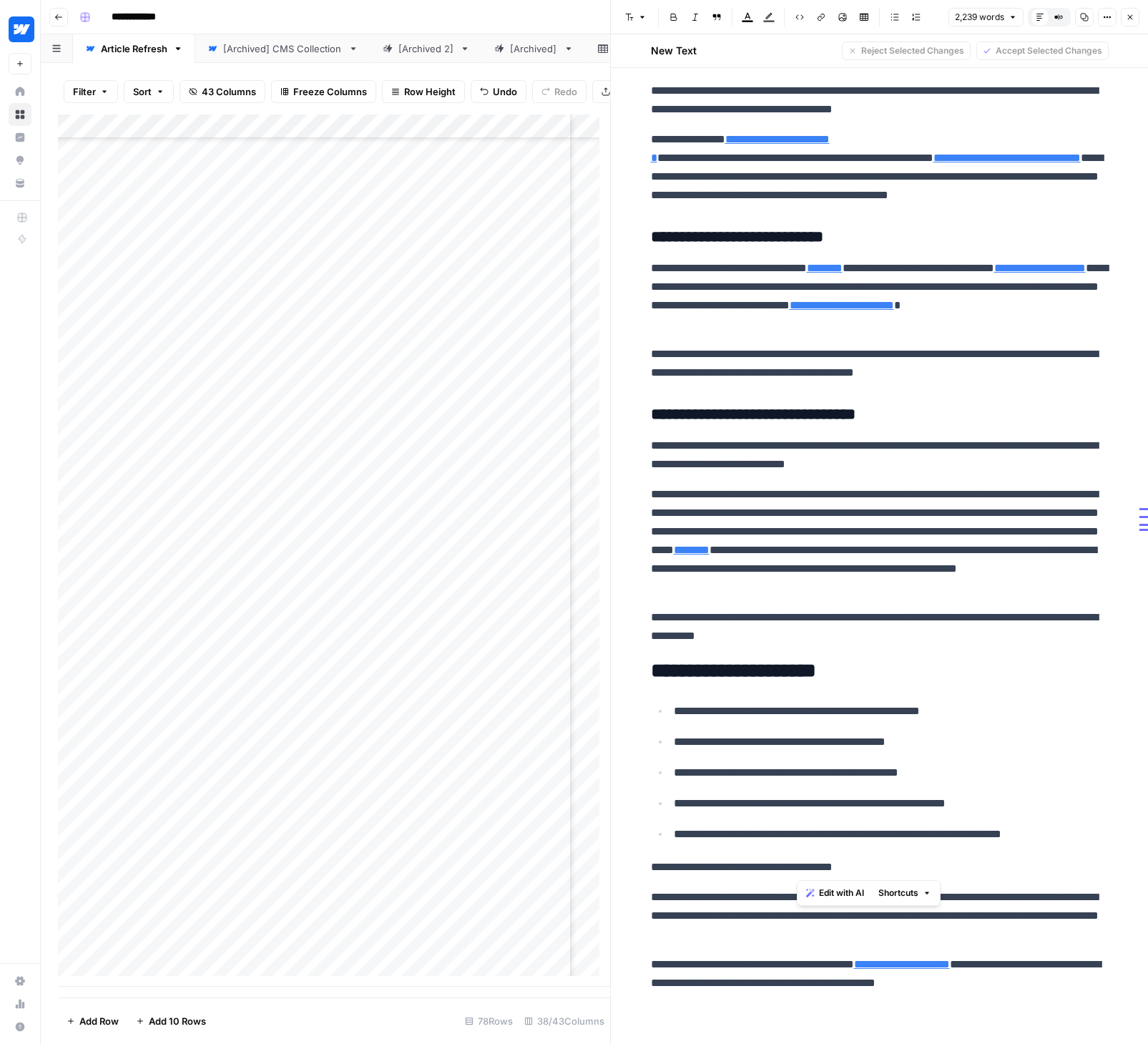
click at [960, 485] on p "**********" at bounding box center [880, 541] width 458 height 112
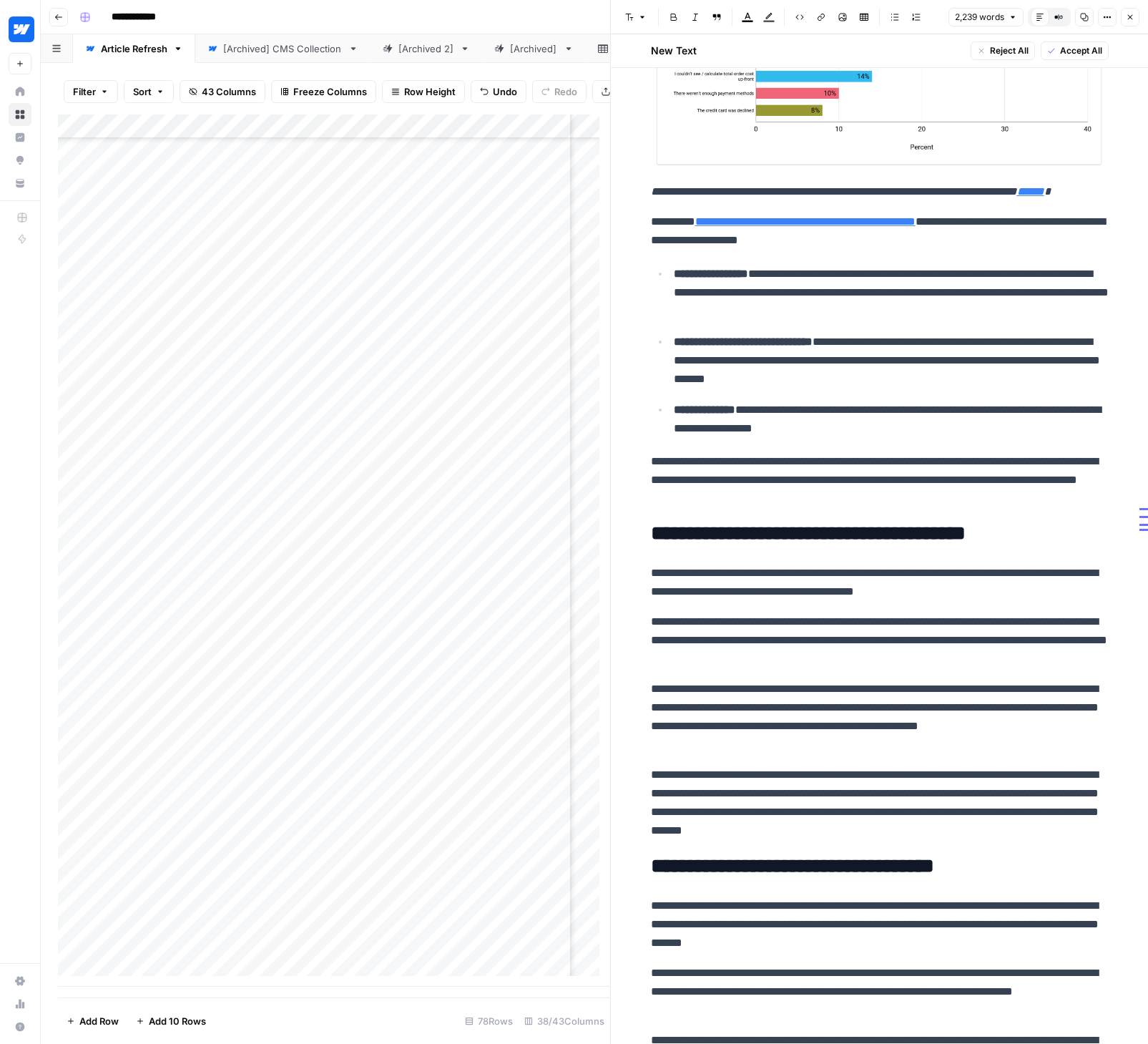
scroll to position [0, 0]
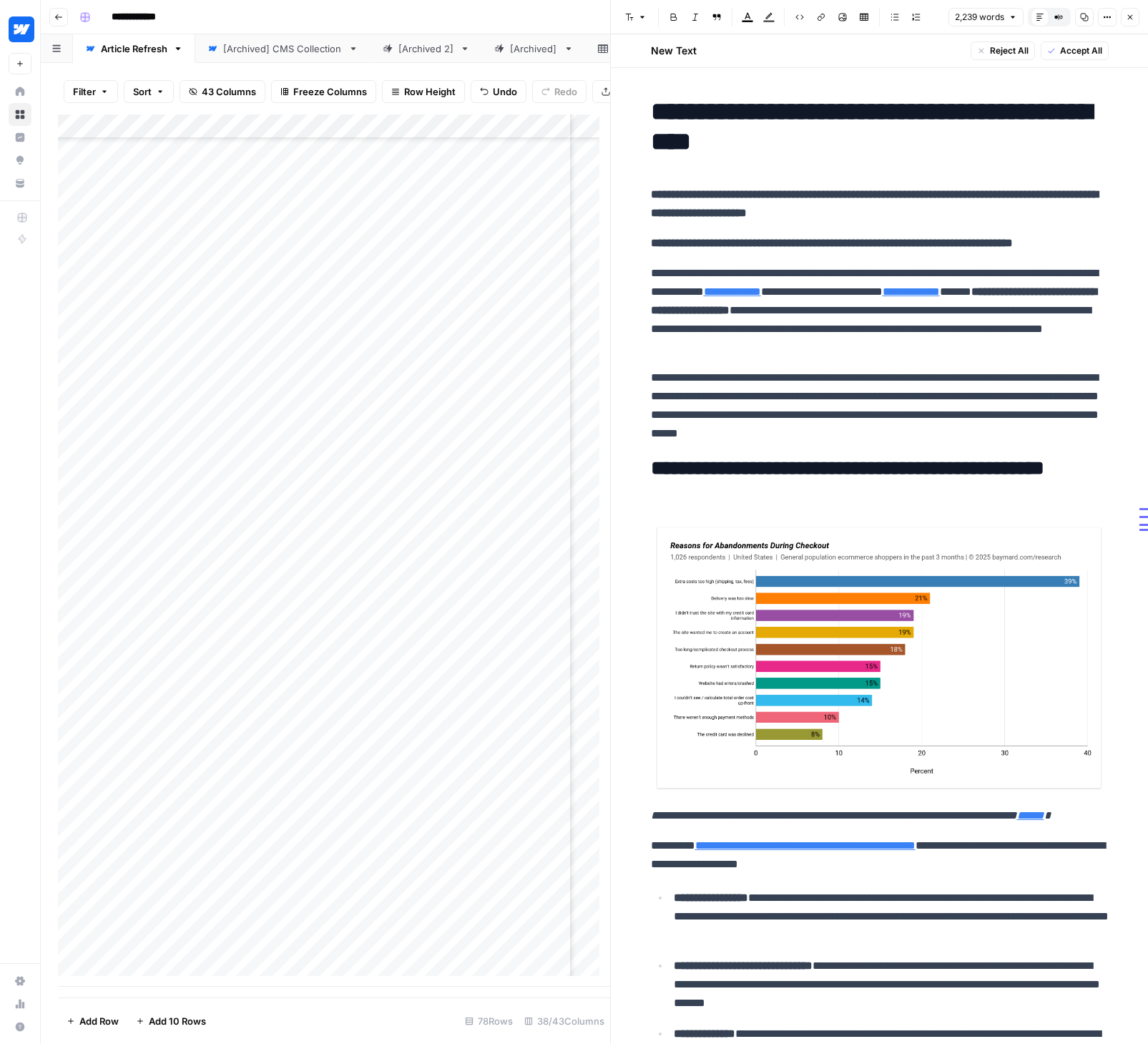
click at [1072, 56] on span "Accept All" at bounding box center [1081, 50] width 42 height 13
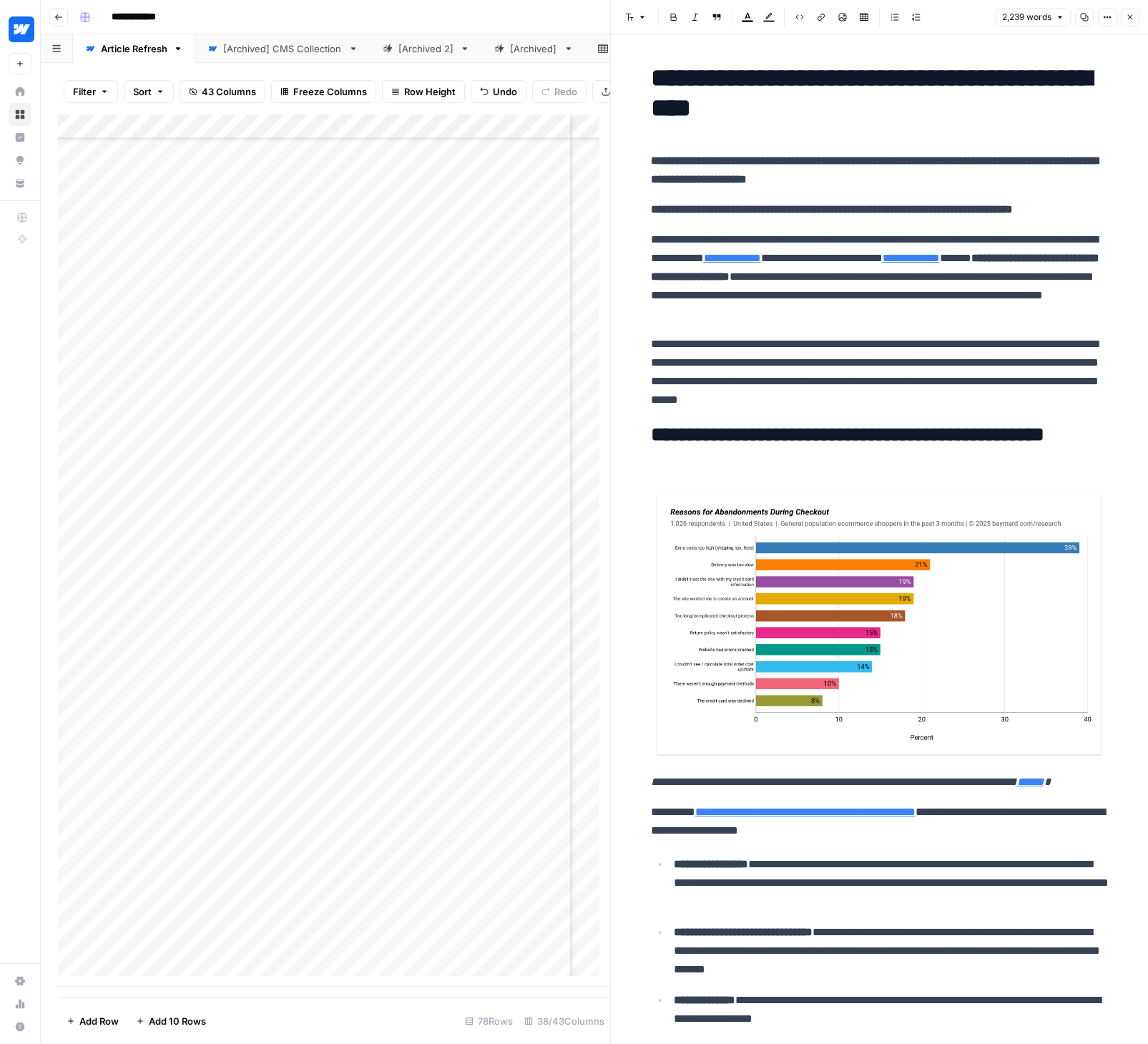
click at [1127, 14] on icon "button" at bounding box center [1130, 17] width 9 height 9
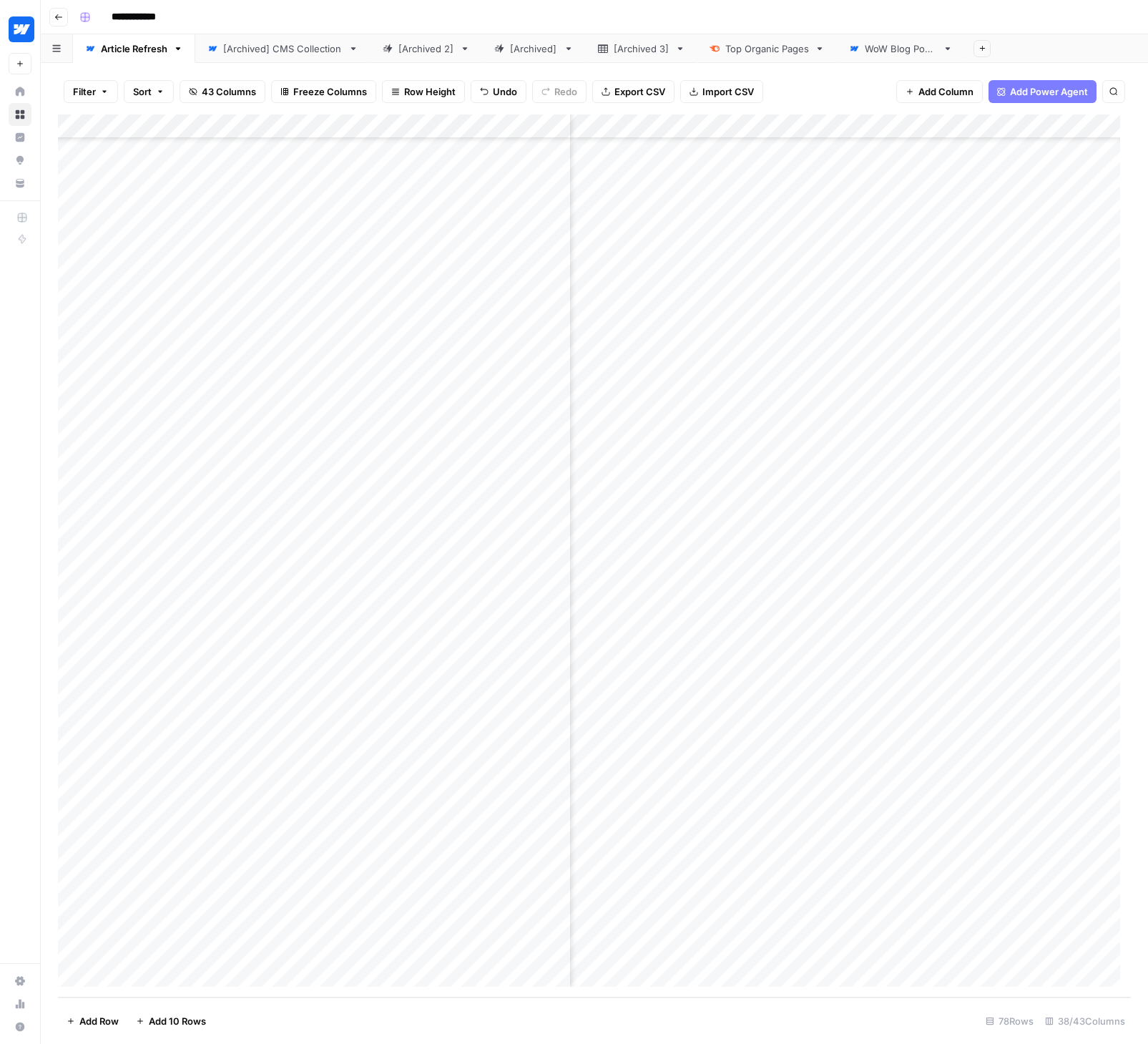
scroll to position [1072, 4098]
click at [826, 900] on div "Add Column" at bounding box center [594, 555] width 1073 height 883
click at [516, 901] on div "Add Column" at bounding box center [594, 555] width 1073 height 883
click at [503, 902] on div "Add Column" at bounding box center [594, 555] width 1073 height 883
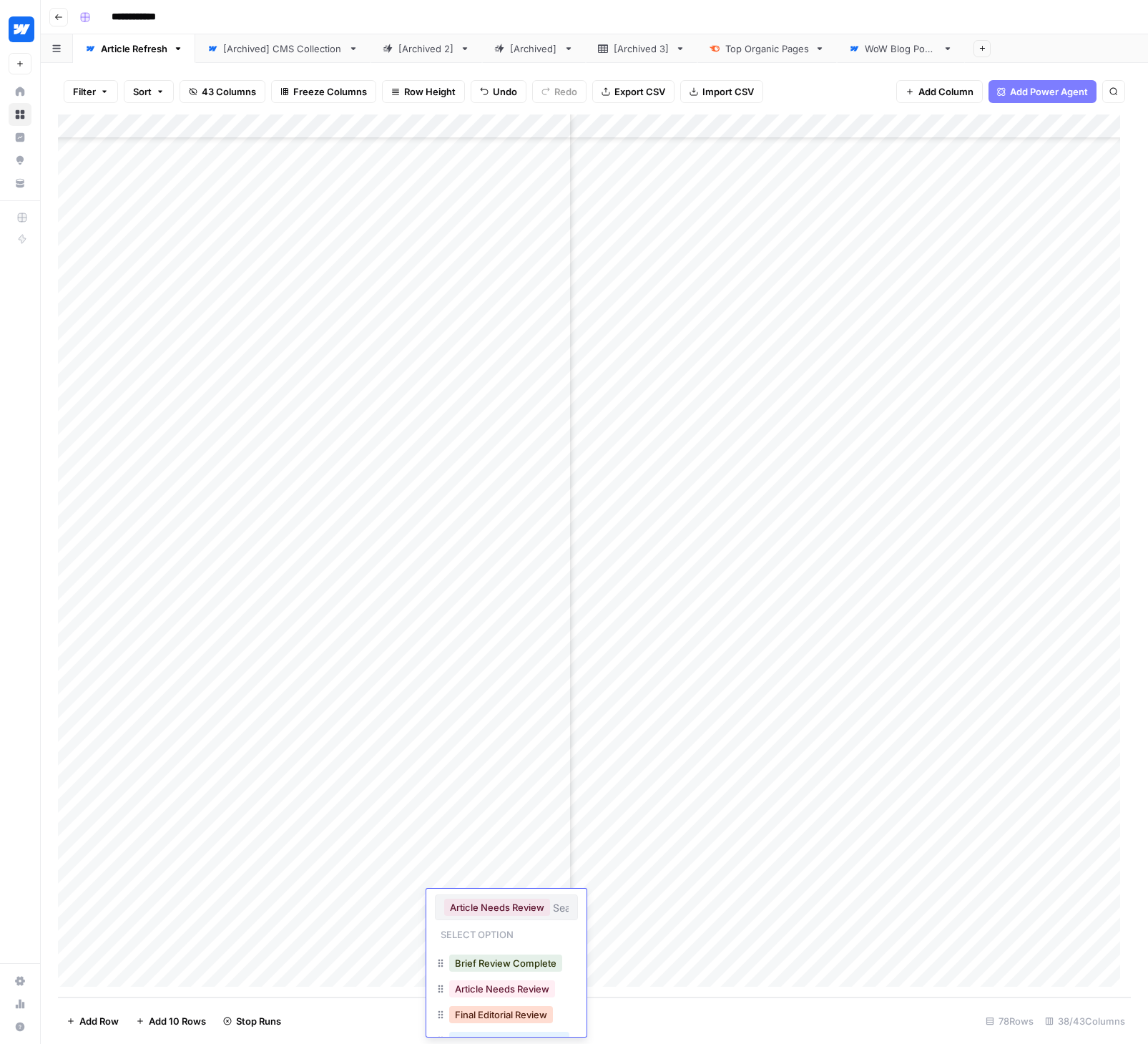
click at [511, 1014] on button "Final Editorial Review" at bounding box center [501, 1014] width 104 height 17
click at [439, 125] on div "Add Column" at bounding box center [594, 555] width 1073 height 883
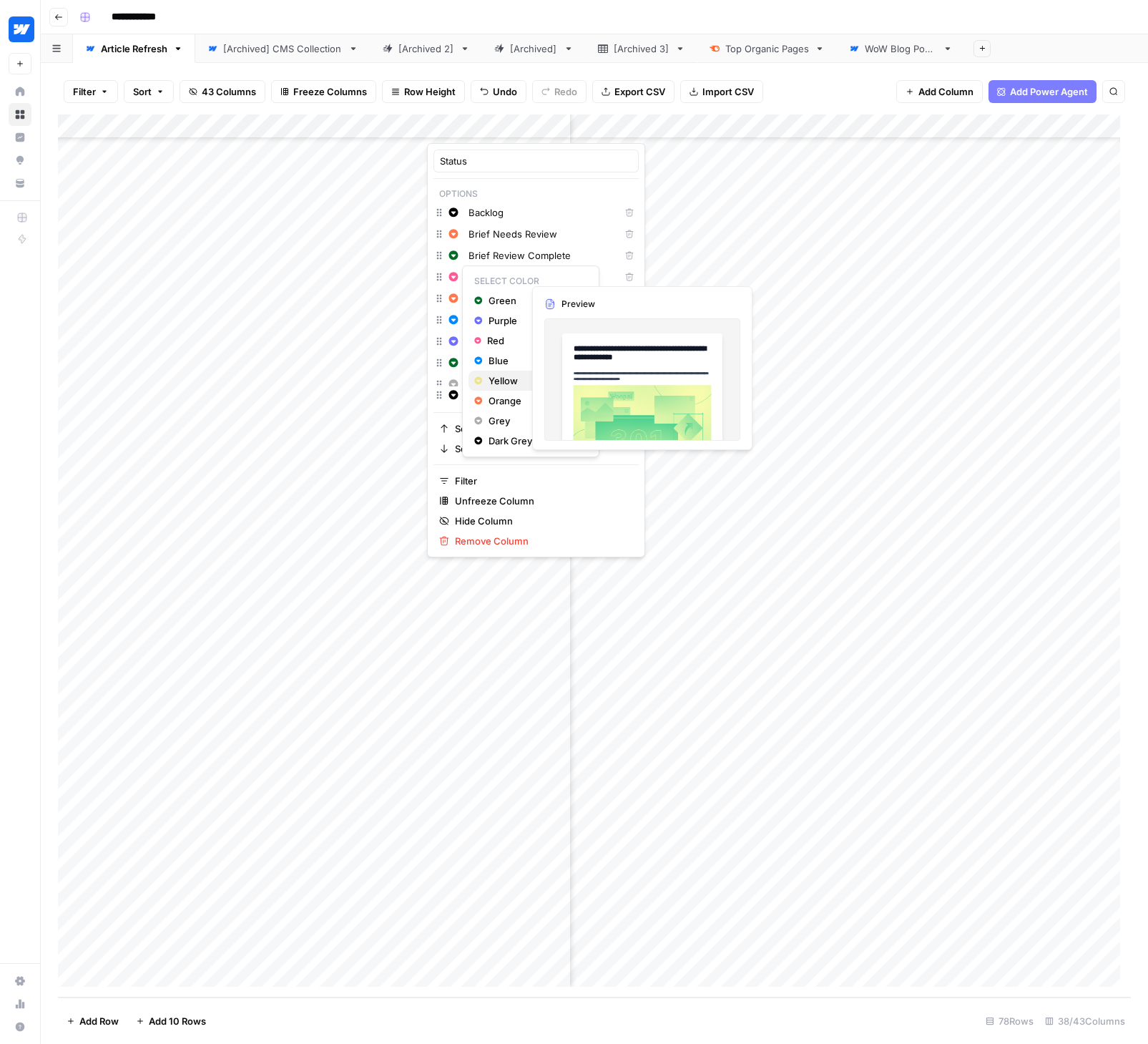
click at [508, 381] on span "Yellow" at bounding box center [535, 380] width 93 height 14
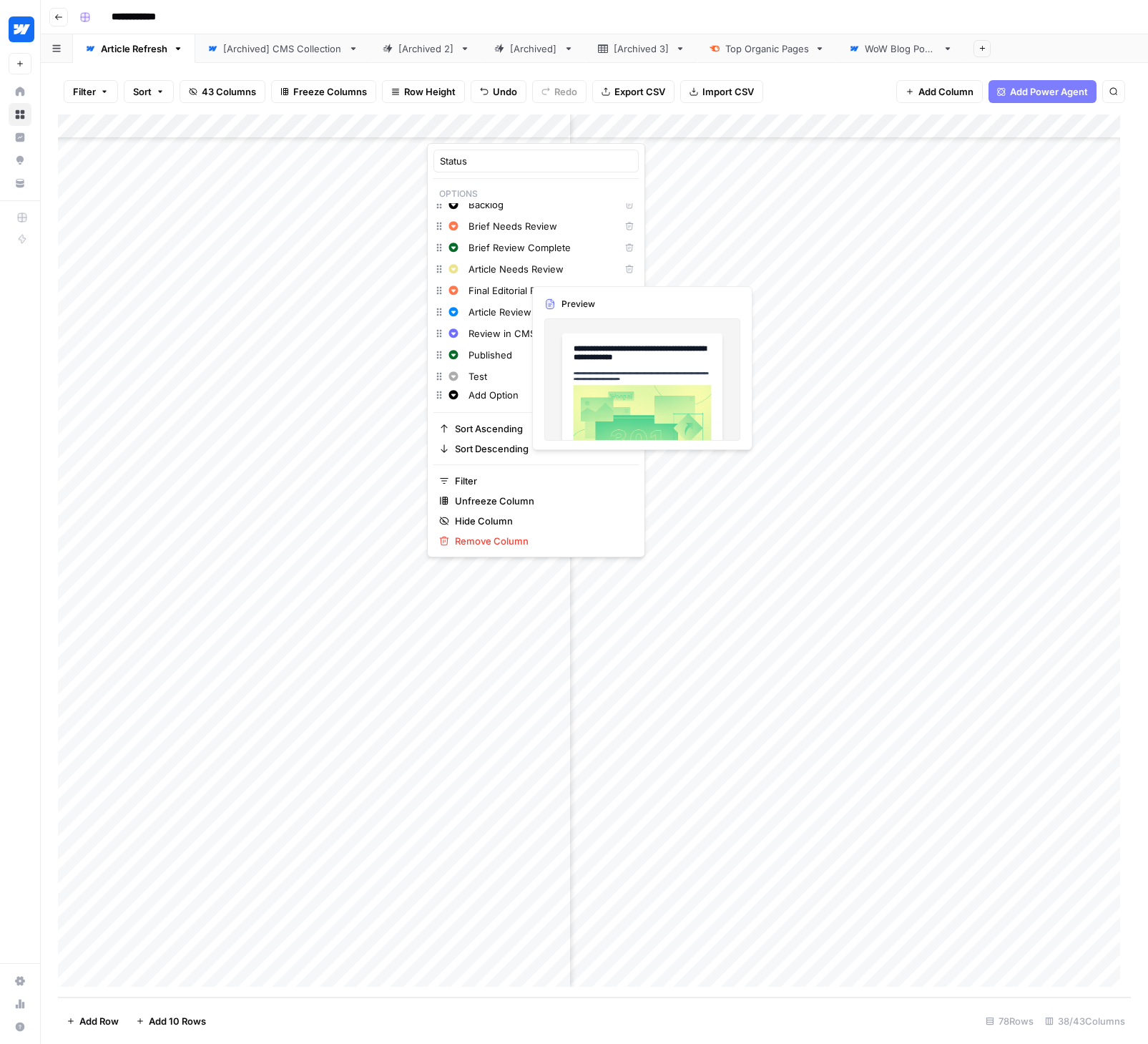
scroll to position [10, 0]
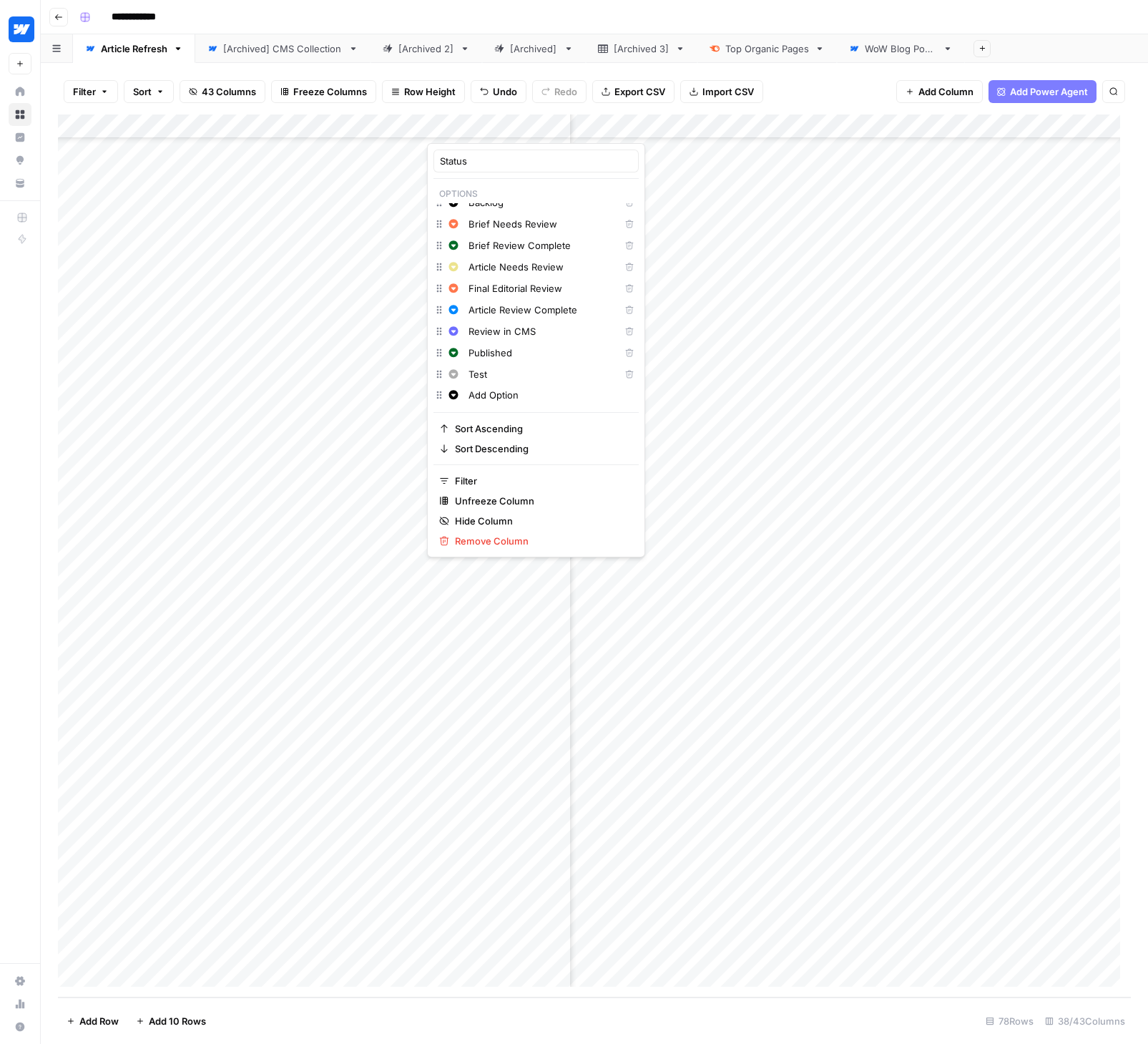
click at [699, 70] on div "Filter Sort 43 Columns Freeze Columns Row Height Undo Redo Export CSV Import CS…" at bounding box center [594, 92] width 1073 height 46
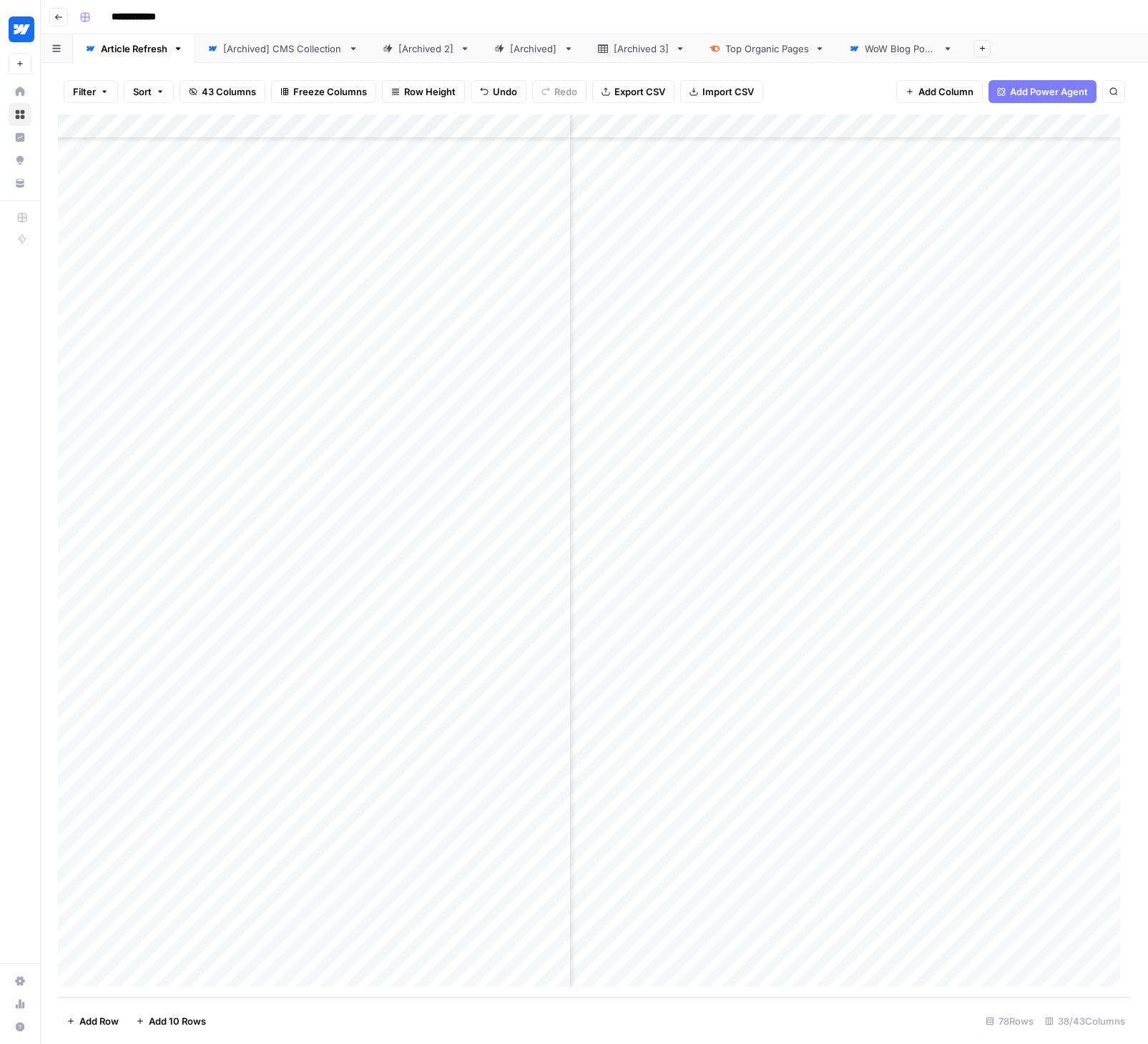
click at [610, 1008] on footer "Add Row Add 10 Rows 78 Rows 38/43 Columns" at bounding box center [594, 1020] width 1073 height 46
click at [568, 1011] on footer "Add Row Add 10 Rows 78 Rows 38/43 Columns" at bounding box center [594, 1020] width 1073 height 46
click at [554, 908] on div "Add Column" at bounding box center [594, 555] width 1073 height 883
drag, startPoint x: 728, startPoint y: 996, endPoint x: 717, endPoint y: 997, distance: 11.5
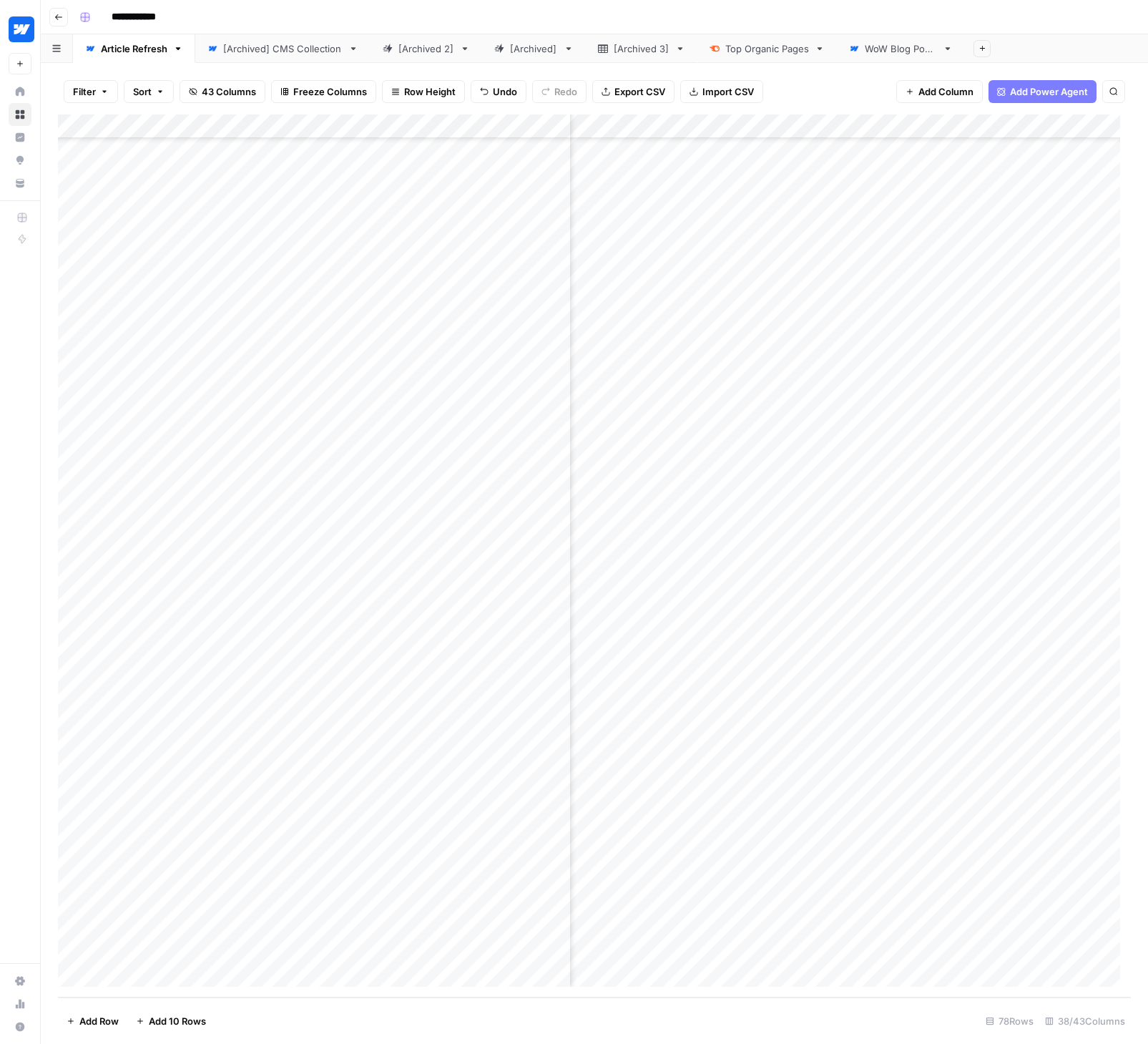
click at [717, 997] on div "Filter Sort 43 Columns Freeze Columns Row Height Undo Redo Export CSV Import CS…" at bounding box center [594, 553] width 1107 height 981
click at [851, 828] on div "Add Column" at bounding box center [594, 555] width 1073 height 883
click at [920, 925] on div "Add Column" at bounding box center [594, 555] width 1073 height 883
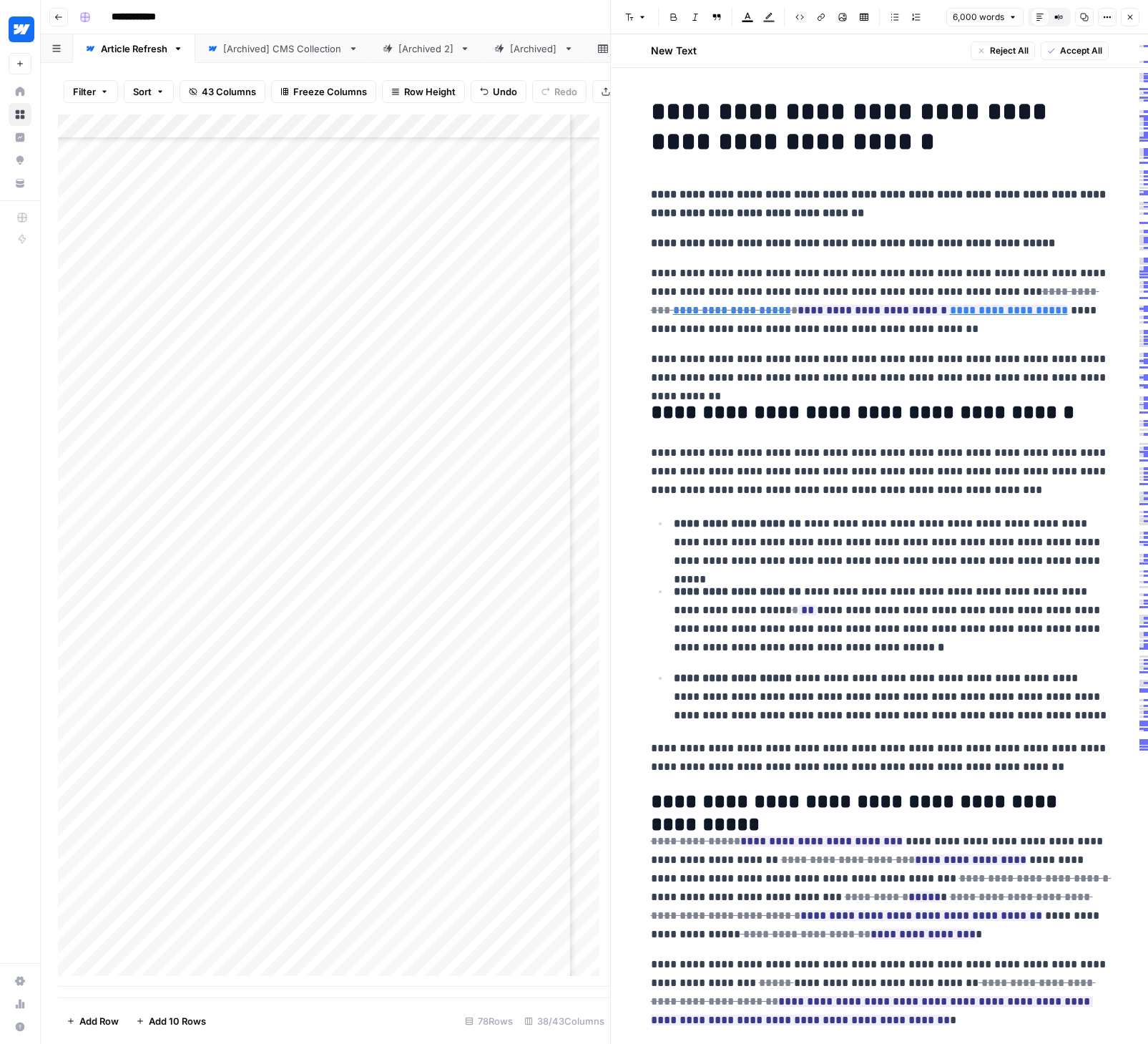
click at [323, 963] on div "Add Column" at bounding box center [334, 550] width 552 height 872
click at [150, 981] on div "Add Column" at bounding box center [334, 550] width 552 height 872
click at [341, 1030] on footer "Add Row Add 10 Rows 79 Rows 38/43 Columns" at bounding box center [334, 1020] width 552 height 46
click at [265, 946] on div "Add Column" at bounding box center [334, 550] width 552 height 872
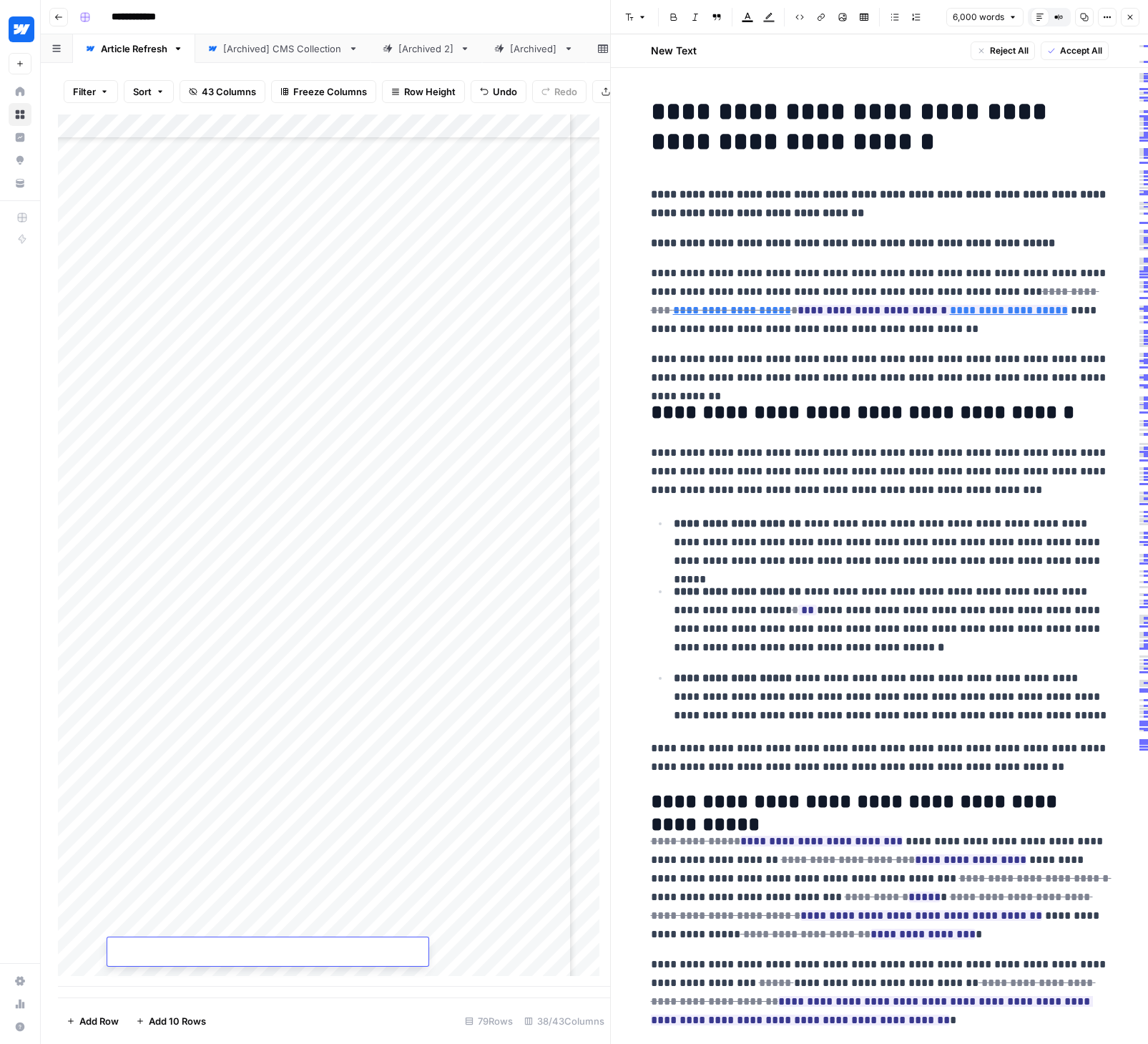
click at [1129, 16] on icon "button" at bounding box center [1130, 17] width 9 height 9
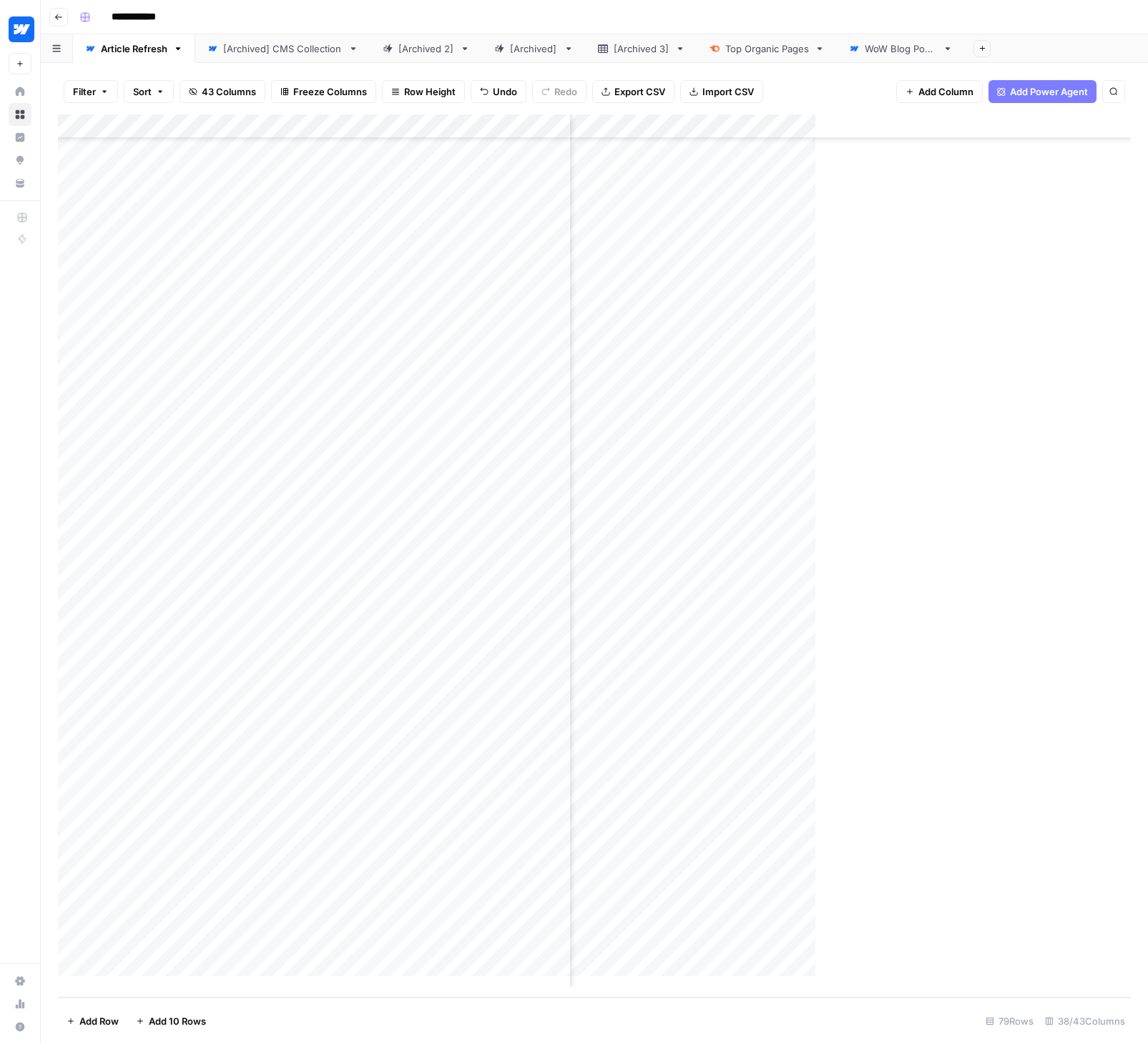
scroll to position [1096, 3870]
click at [269, 977] on div "Add Column" at bounding box center [594, 555] width 1073 height 883
click at [318, 947] on div "Add Column" at bounding box center [594, 555] width 1073 height 883
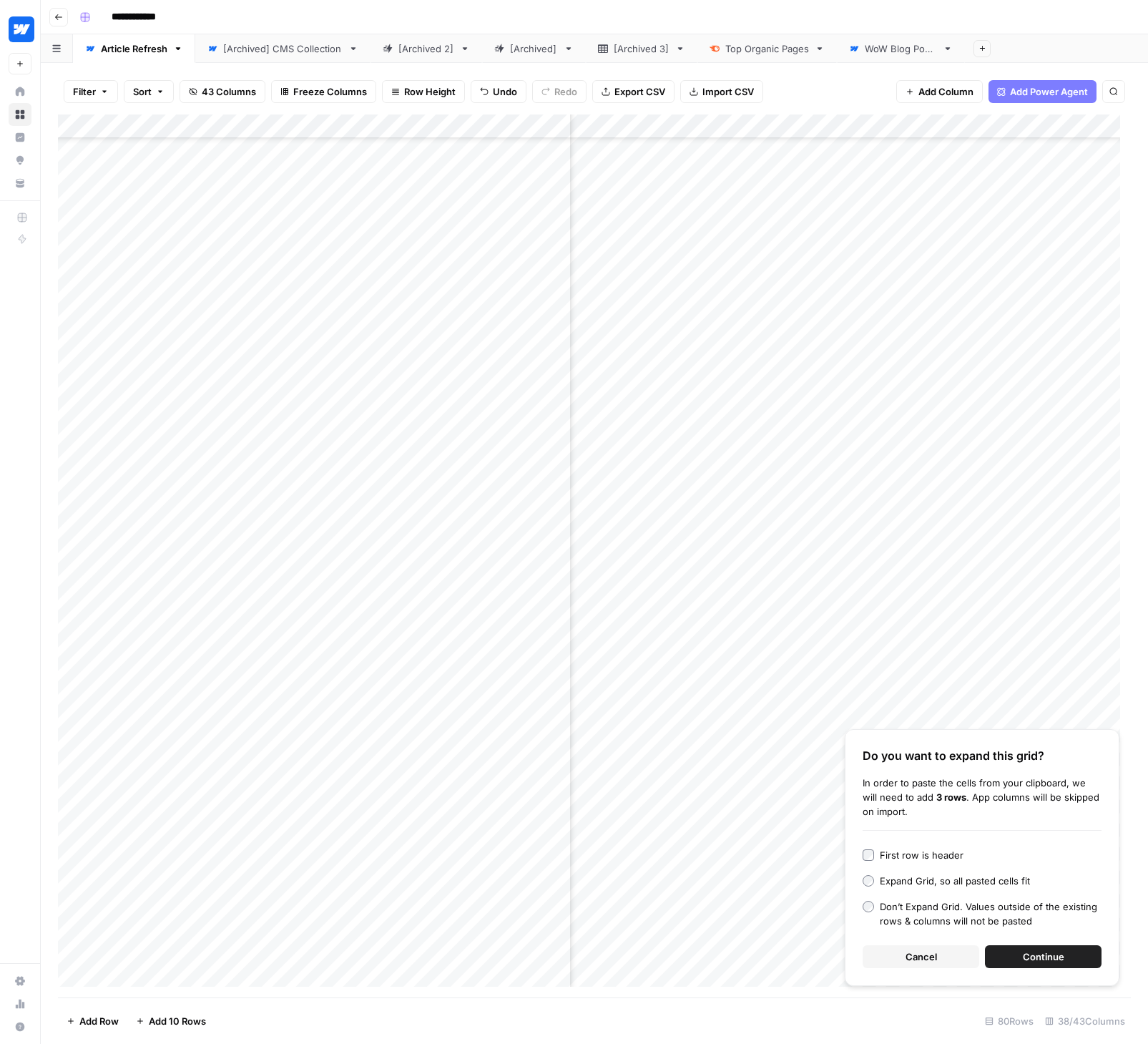
click at [1015, 952] on button "Continue" at bounding box center [1043, 956] width 117 height 23
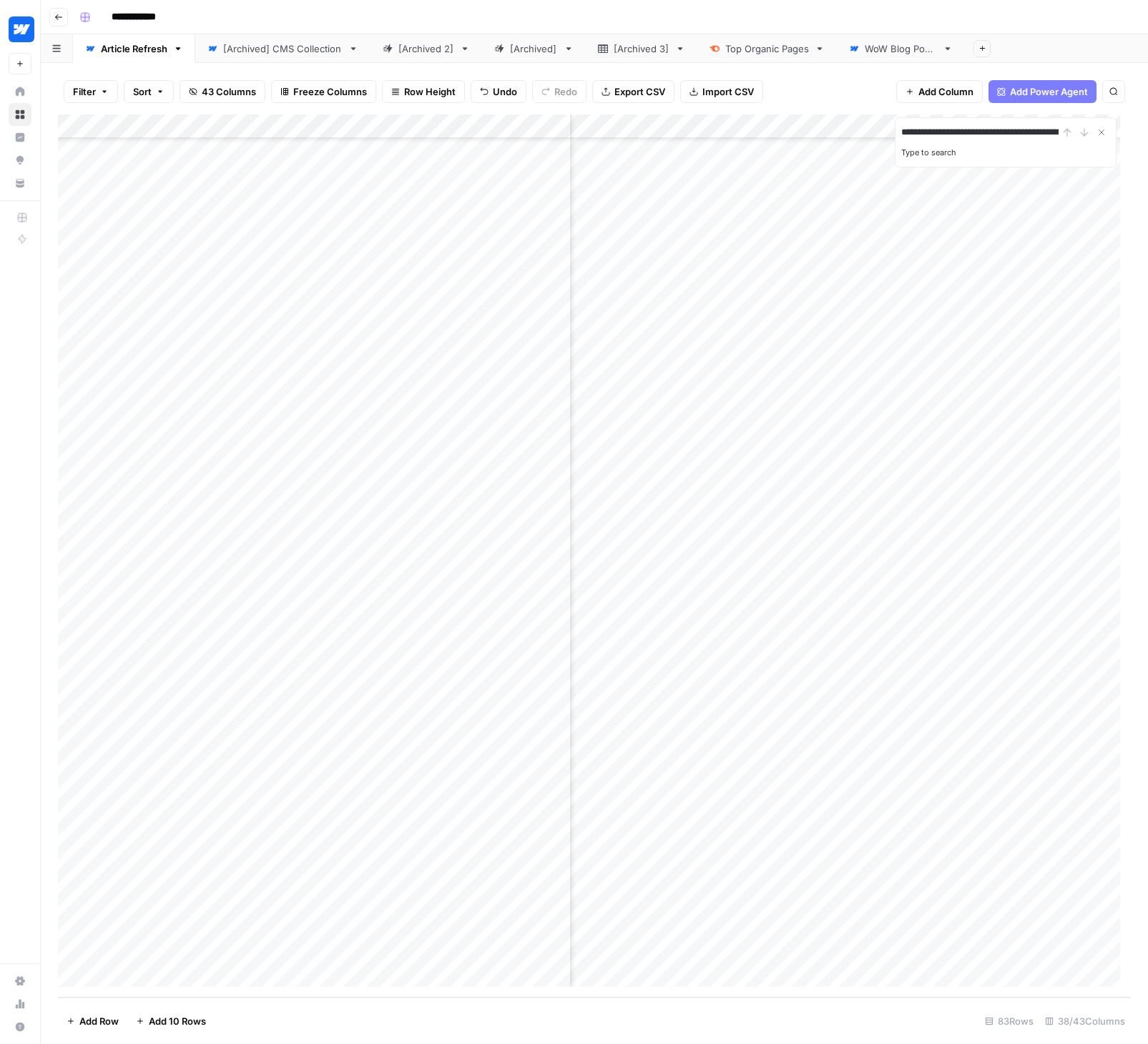
scroll to position [0, 99]
type input "**********"
click at [1086, 132] on div "**********" at bounding box center [1005, 132] width 209 height 17
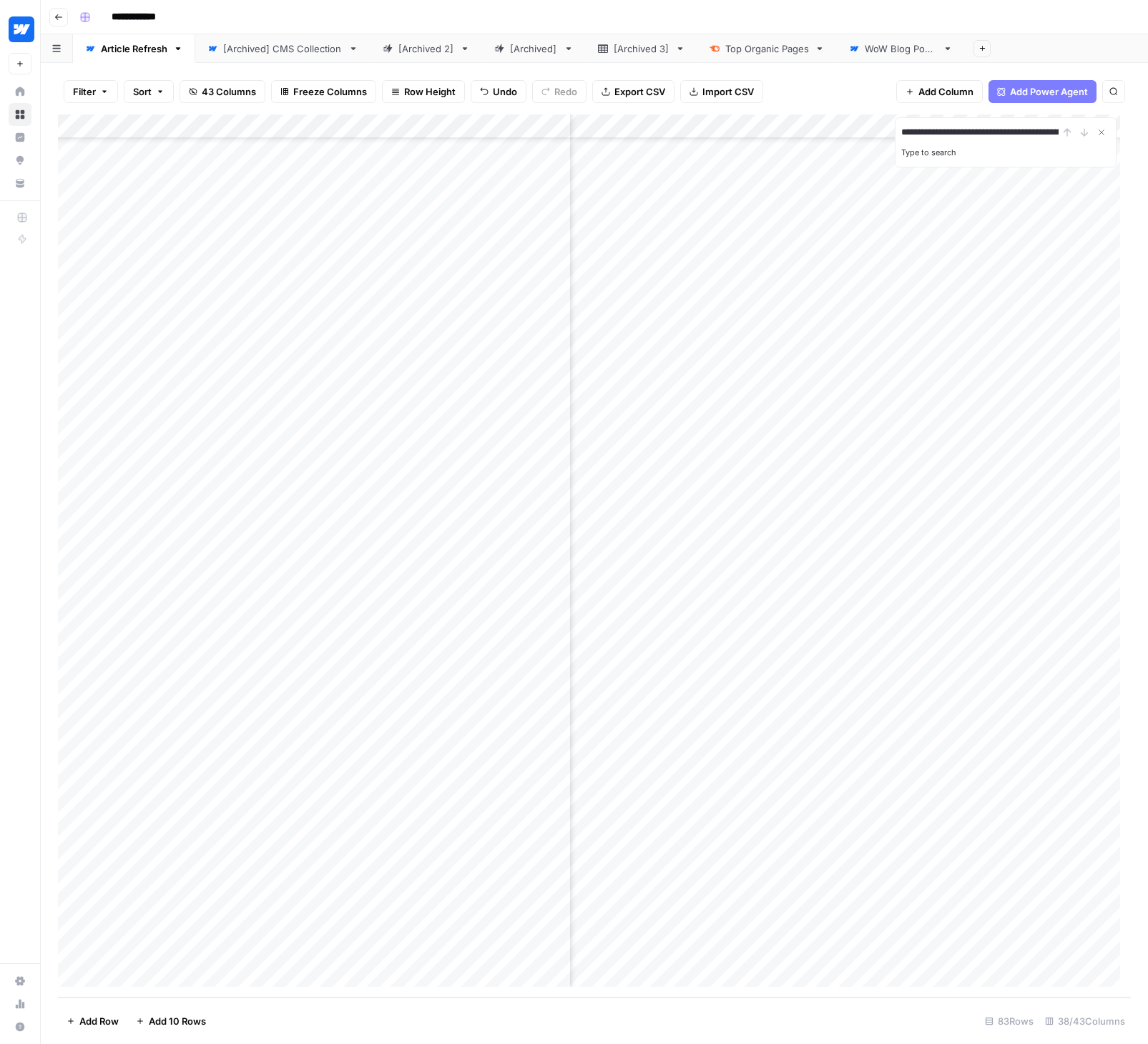
click at [489, 857] on div "Add Column" at bounding box center [594, 555] width 1073 height 883
click at [494, 853] on div "Add Column" at bounding box center [594, 555] width 1073 height 883
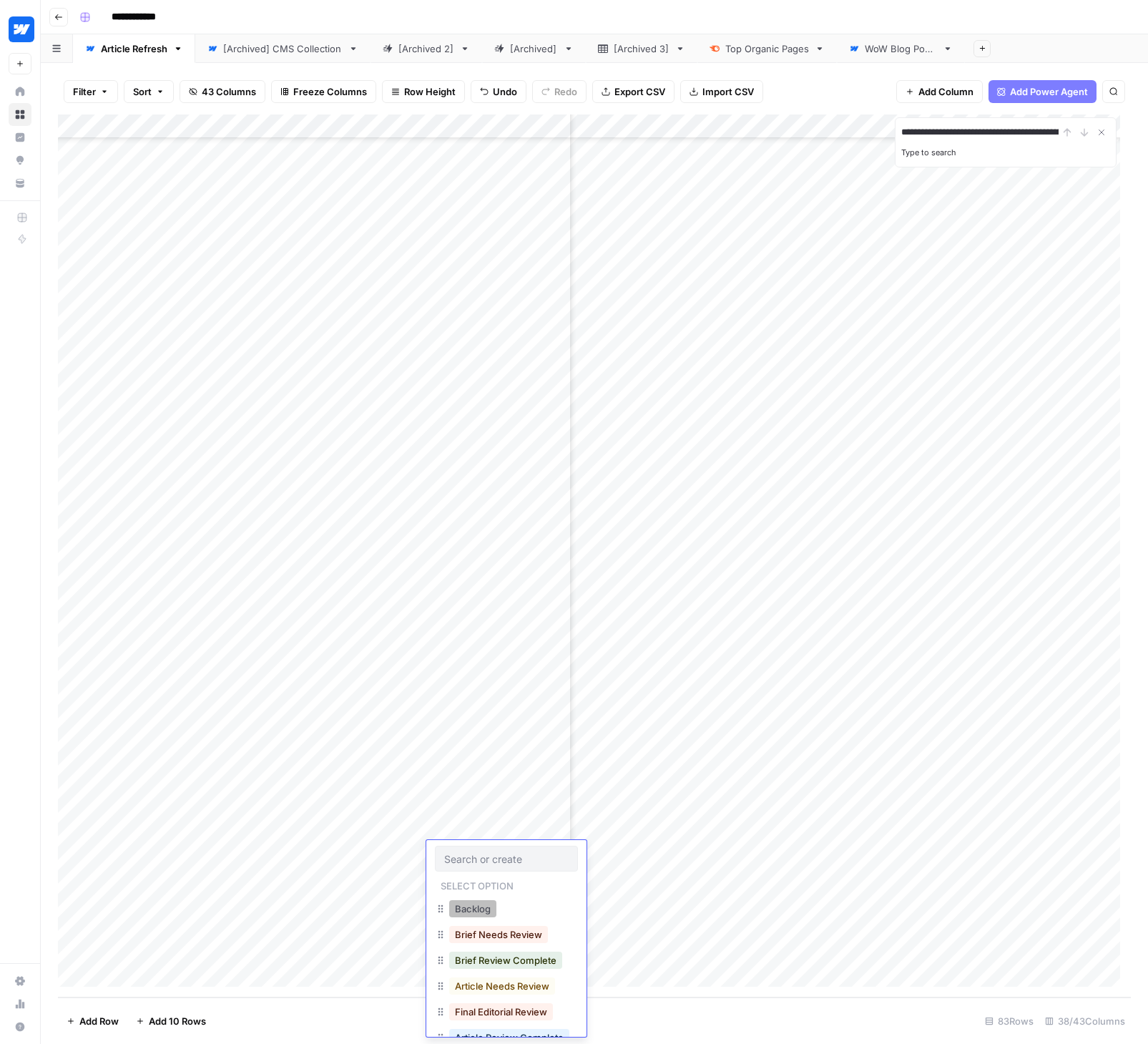
click at [495, 903] on button "Backlog" at bounding box center [472, 908] width 47 height 17
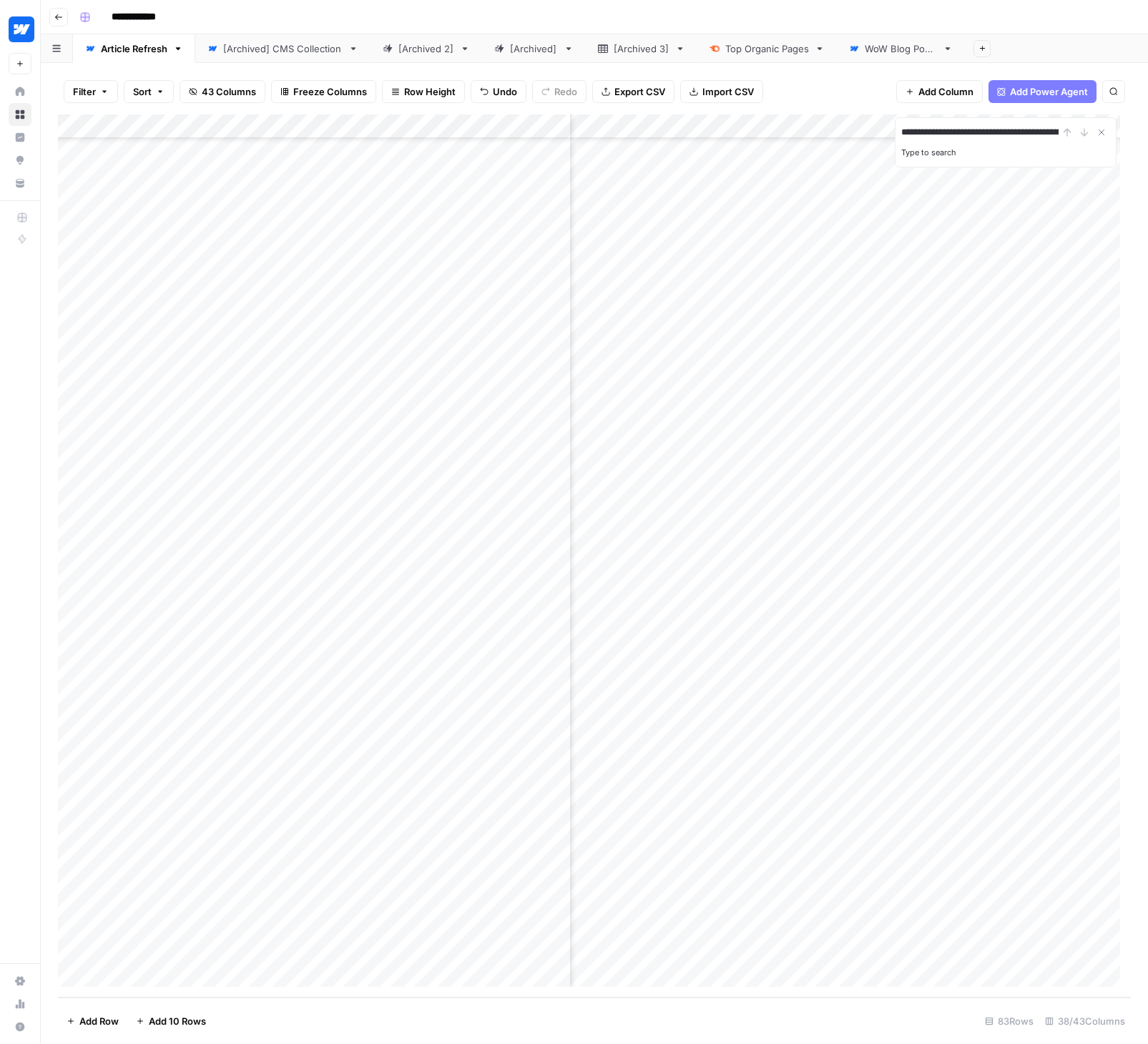
click at [525, 882] on div "Add Column" at bounding box center [594, 555] width 1073 height 883
click at [703, 1032] on footer "Add Row Add 10 Rows 83 Rows 38/43 Columns" at bounding box center [594, 1020] width 1073 height 46
click at [496, 903] on div "Add Column" at bounding box center [594, 555] width 1073 height 883
click at [495, 927] on div "Add Column" at bounding box center [594, 555] width 1073 height 883
click at [494, 950] on div "Add Column" at bounding box center [594, 555] width 1073 height 883
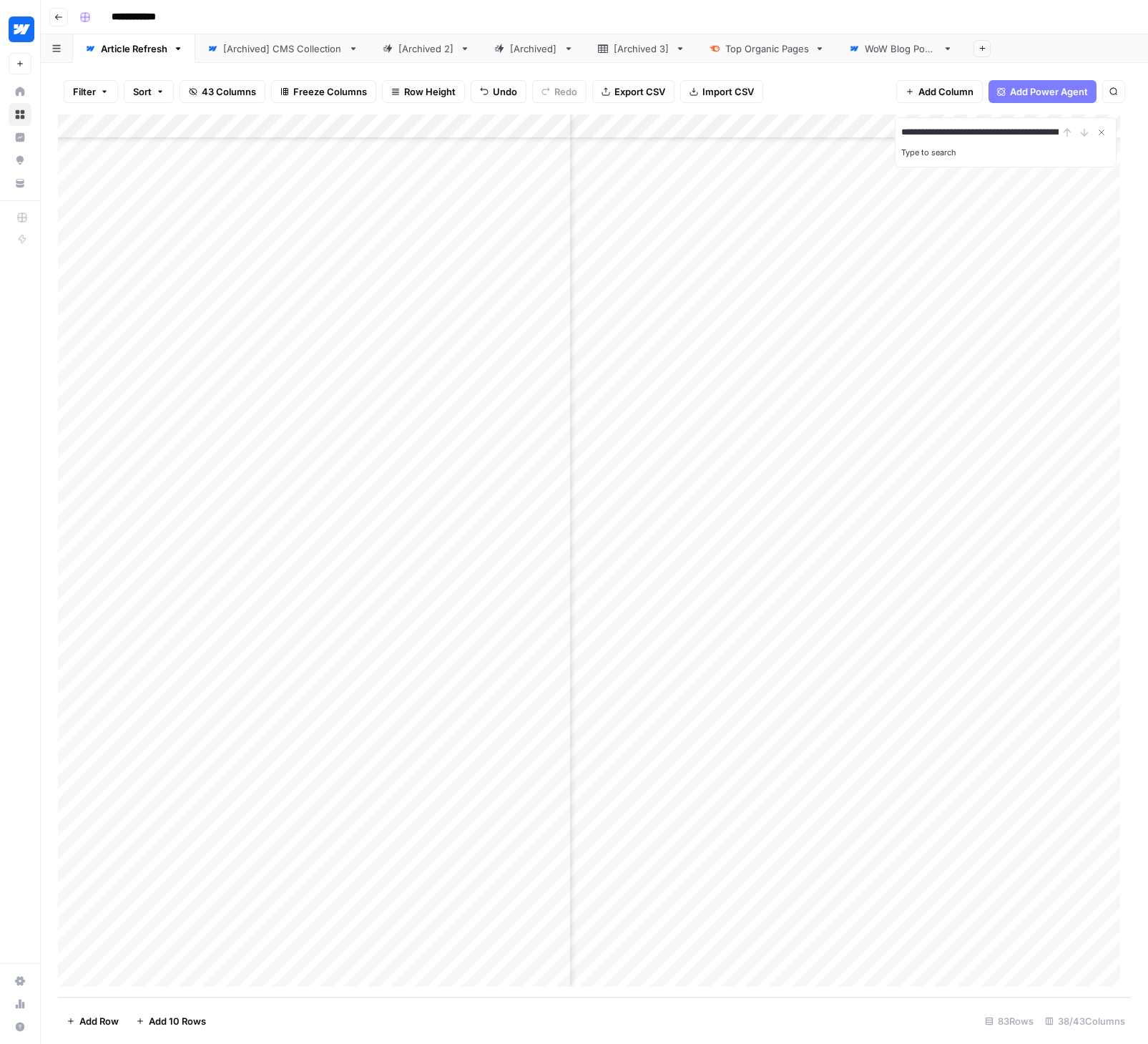
click at [567, 1019] on footer "Add Row Add 10 Rows 83 Rows 38/43 Columns" at bounding box center [594, 1020] width 1073 height 46
click at [654, 853] on div "Add Column" at bounding box center [594, 555] width 1073 height 883
click at [647, 875] on div "Add Column" at bounding box center [594, 555] width 1073 height 883
click at [650, 903] on div "Add Column" at bounding box center [594, 555] width 1073 height 883
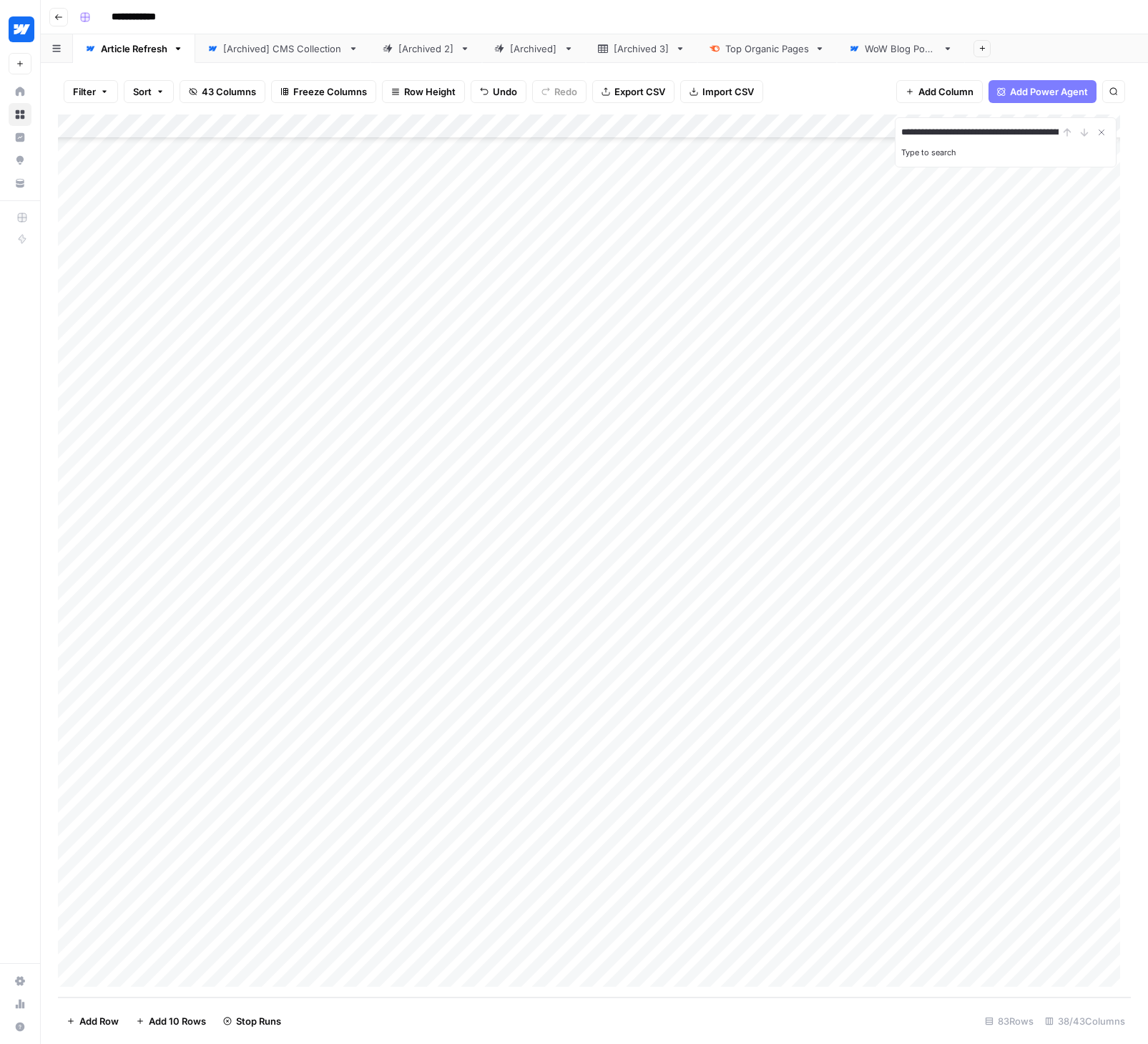
click at [649, 927] on div "Add Column" at bounding box center [594, 555] width 1073 height 883
click at [646, 951] on div "Add Column" at bounding box center [594, 555] width 1073 height 883
click at [754, 703] on div "Add Column" at bounding box center [594, 555] width 1073 height 883
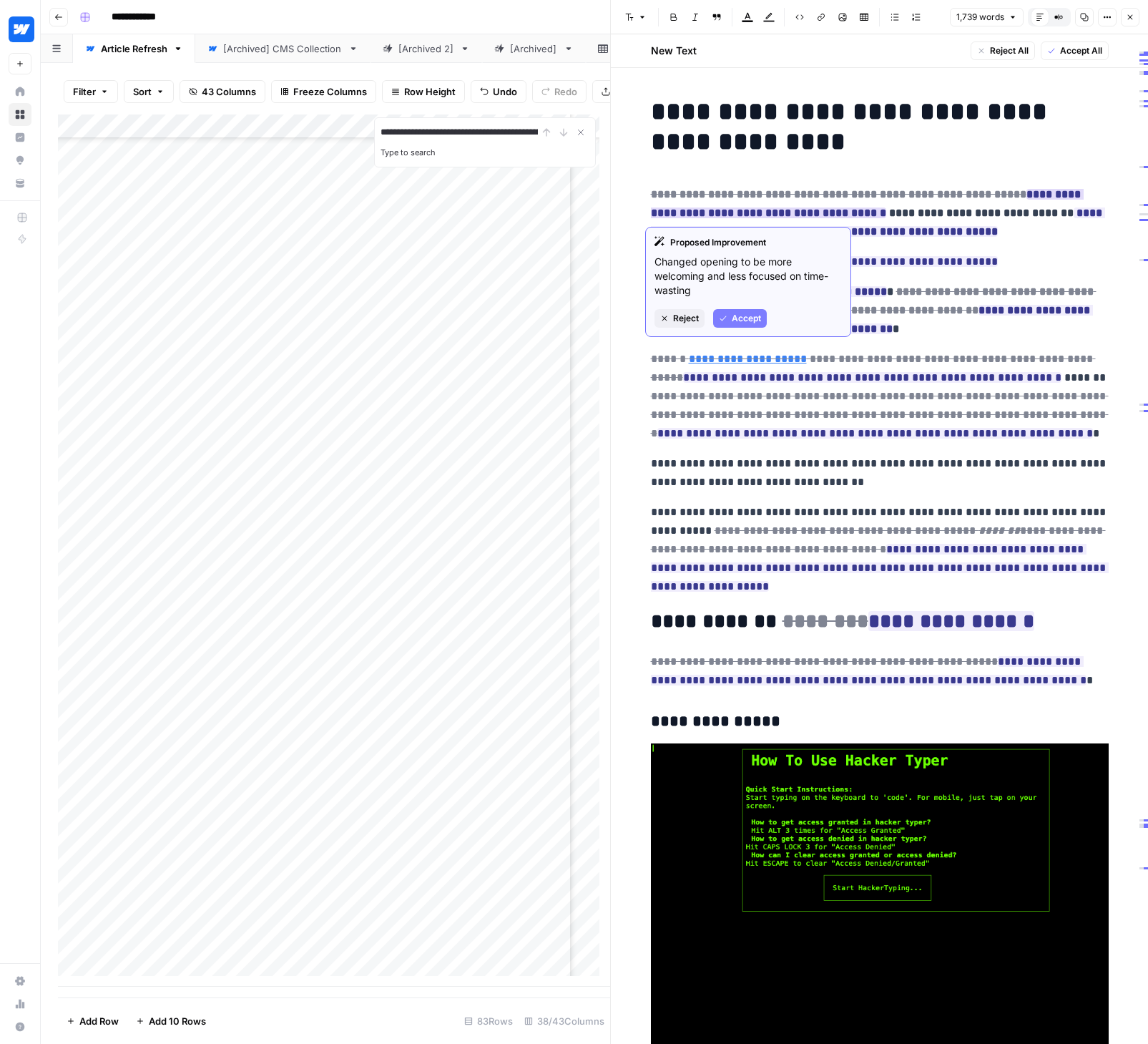
click at [678, 315] on span "Reject" at bounding box center [686, 318] width 26 height 13
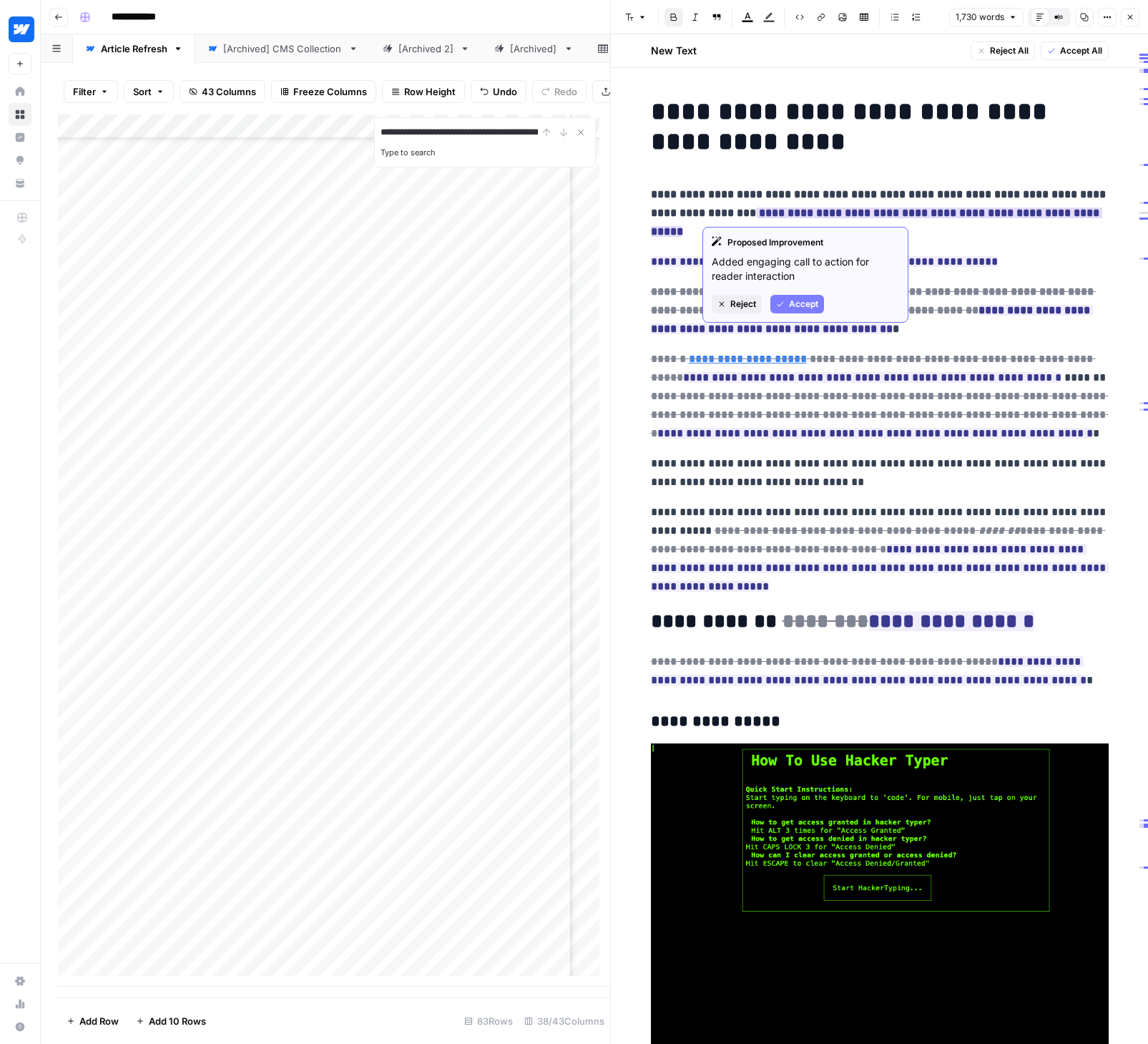
click at [803, 300] on span "Accept" at bounding box center [803, 304] width 29 height 13
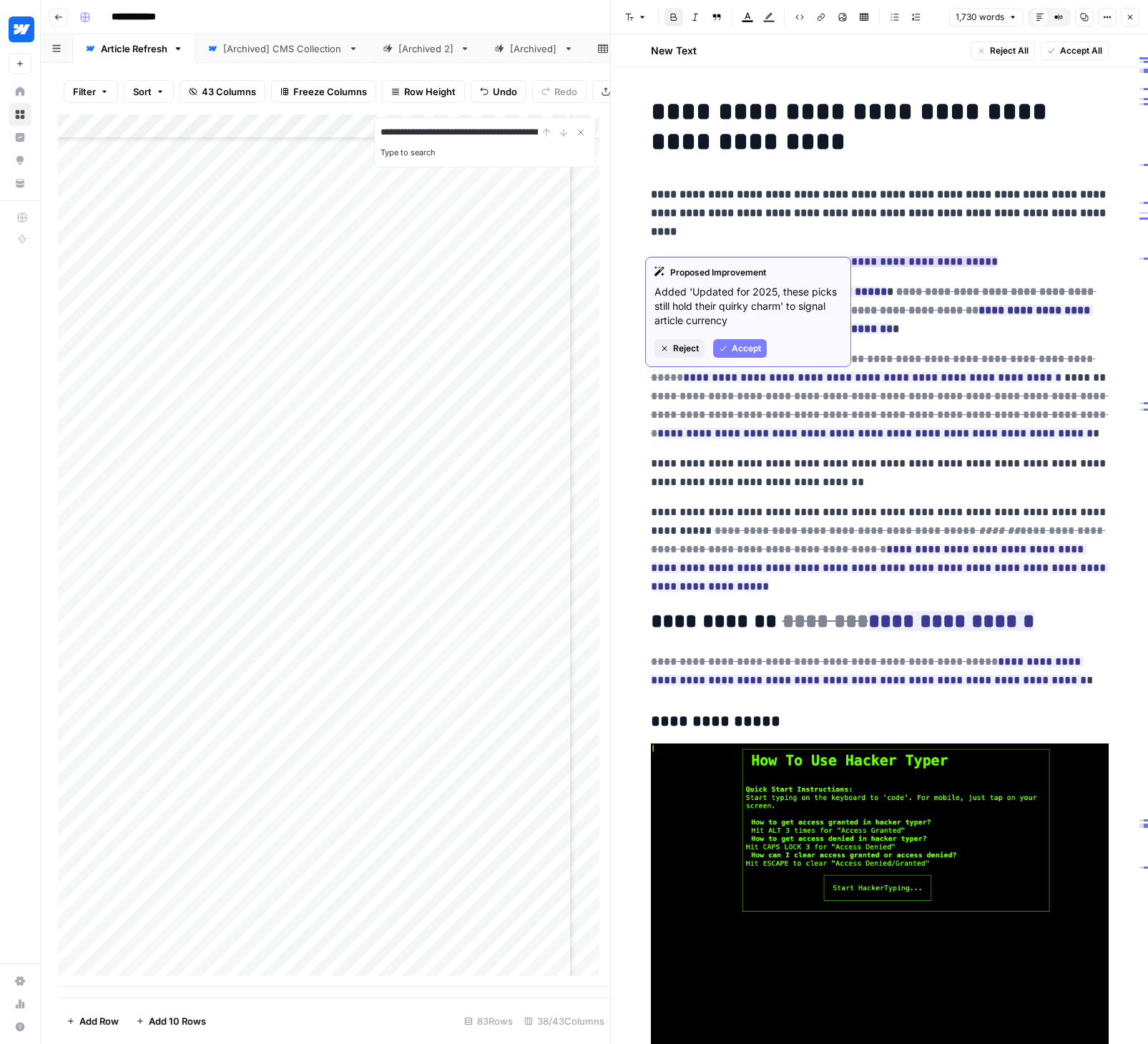
click at [751, 347] on span "Accept" at bounding box center [746, 348] width 29 height 13
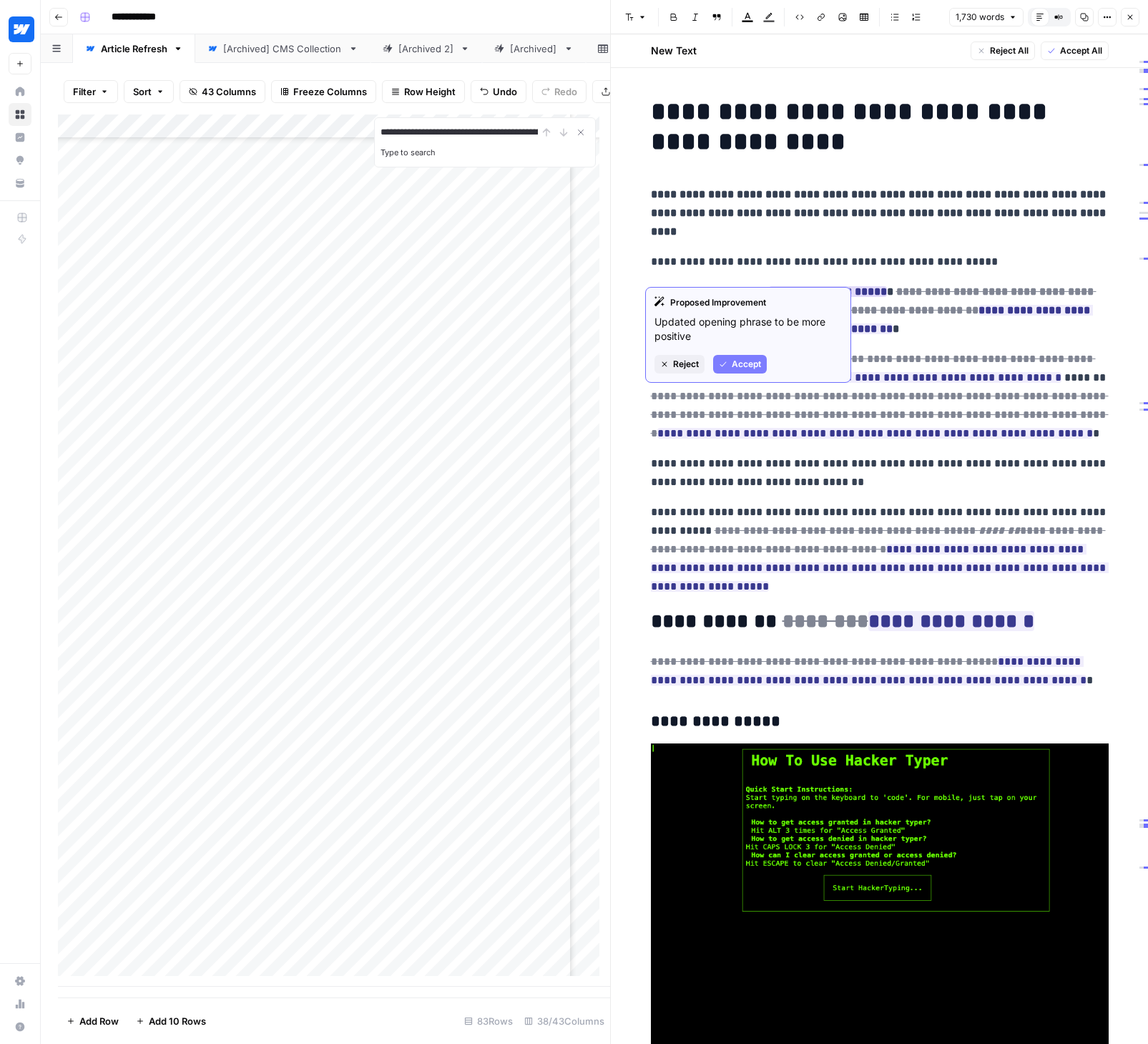
click at [750, 360] on span "Accept" at bounding box center [746, 364] width 29 height 13
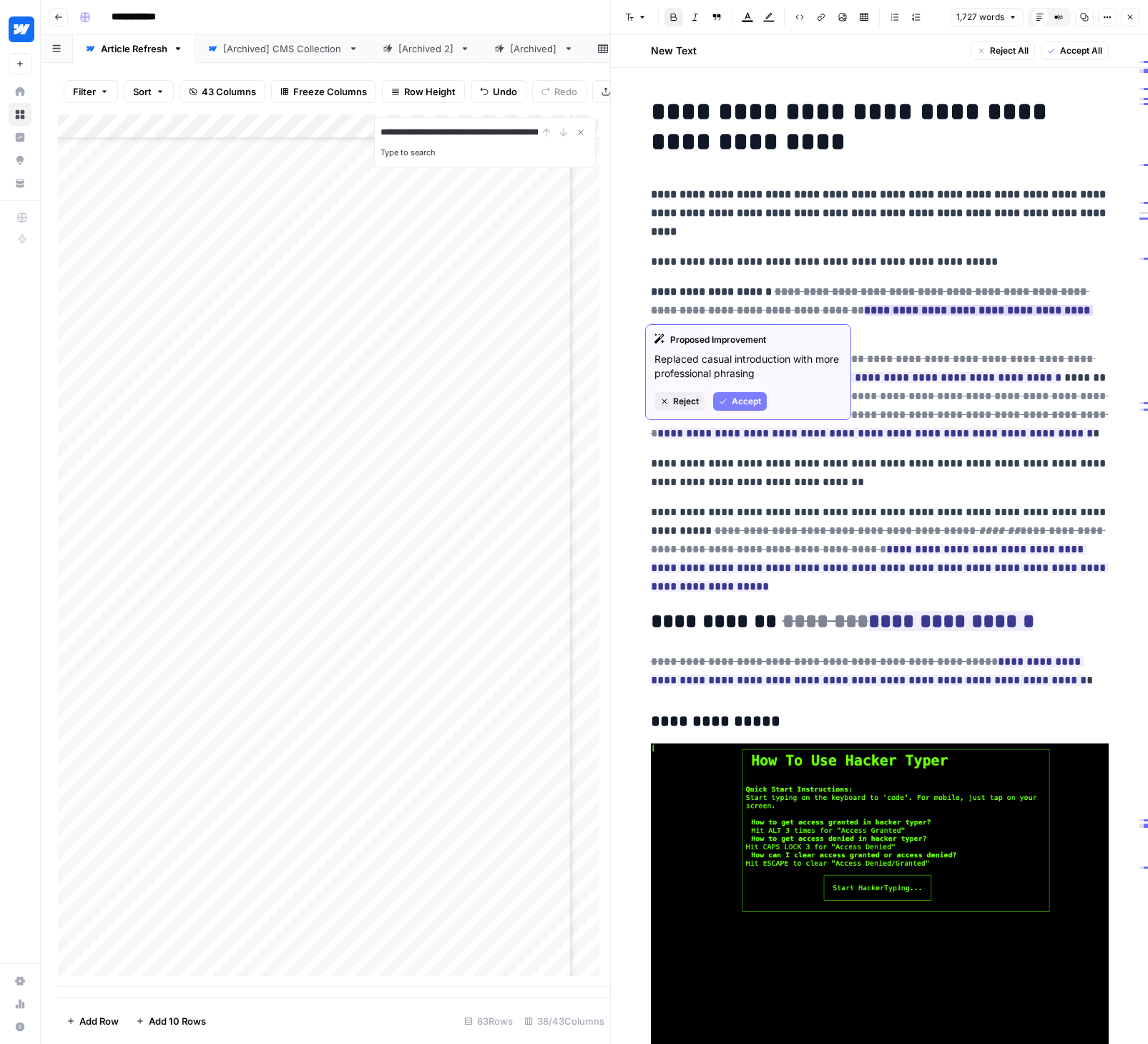
click at [757, 398] on span "Accept" at bounding box center [746, 401] width 29 height 13
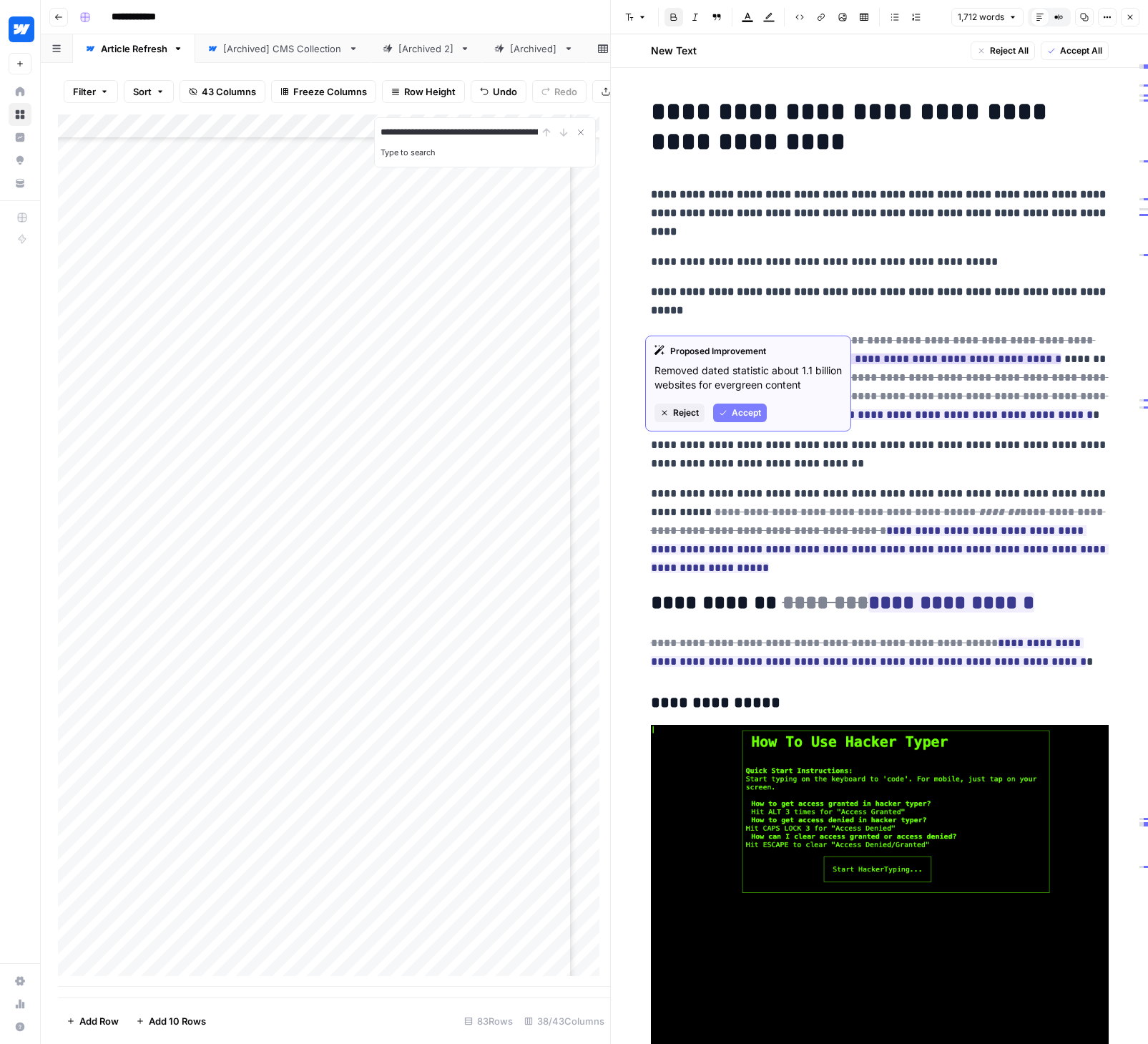
click at [749, 407] on span "Accept" at bounding box center [746, 412] width 29 height 13
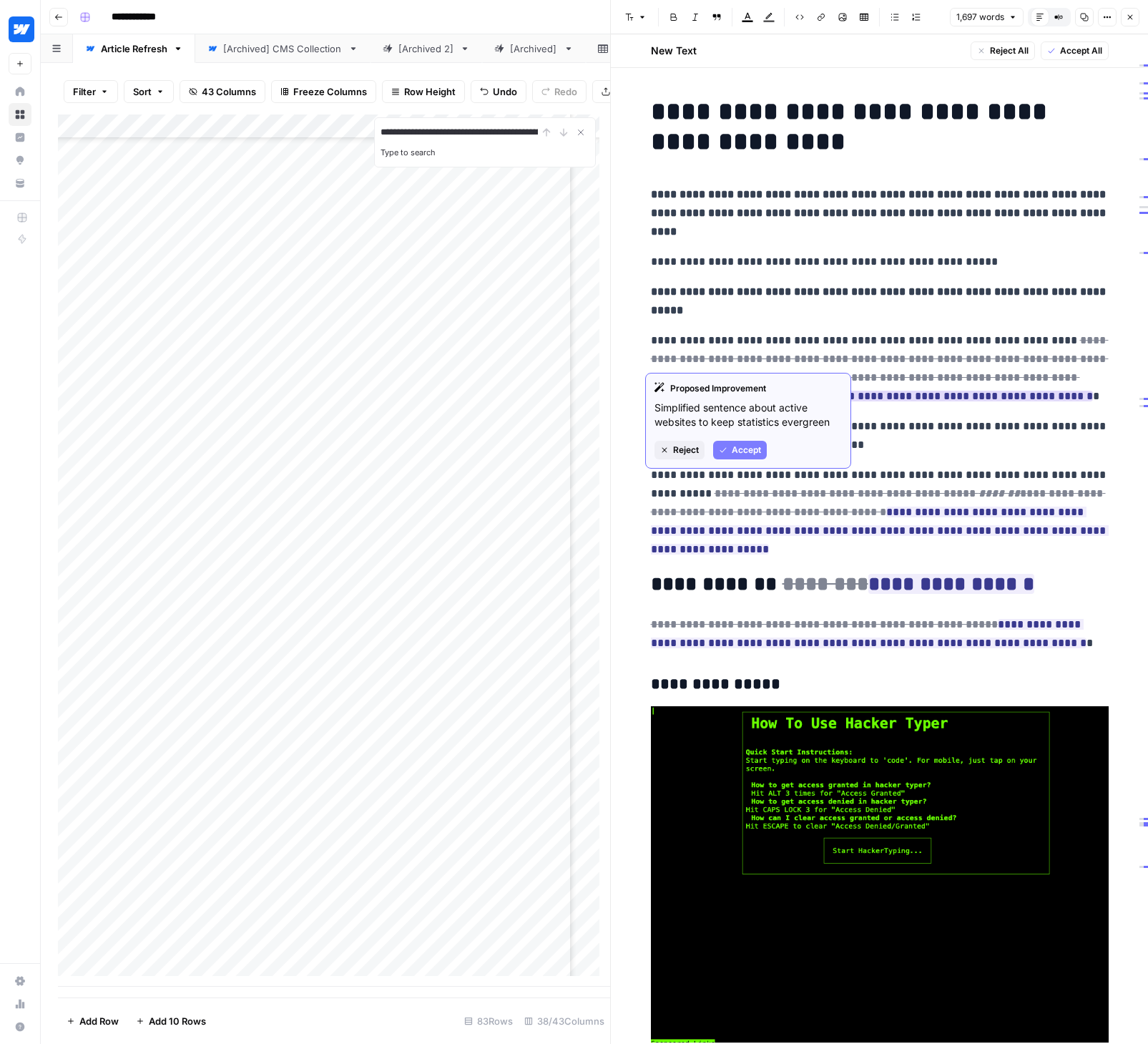
click at [750, 450] on span "Accept" at bounding box center [746, 449] width 29 height 13
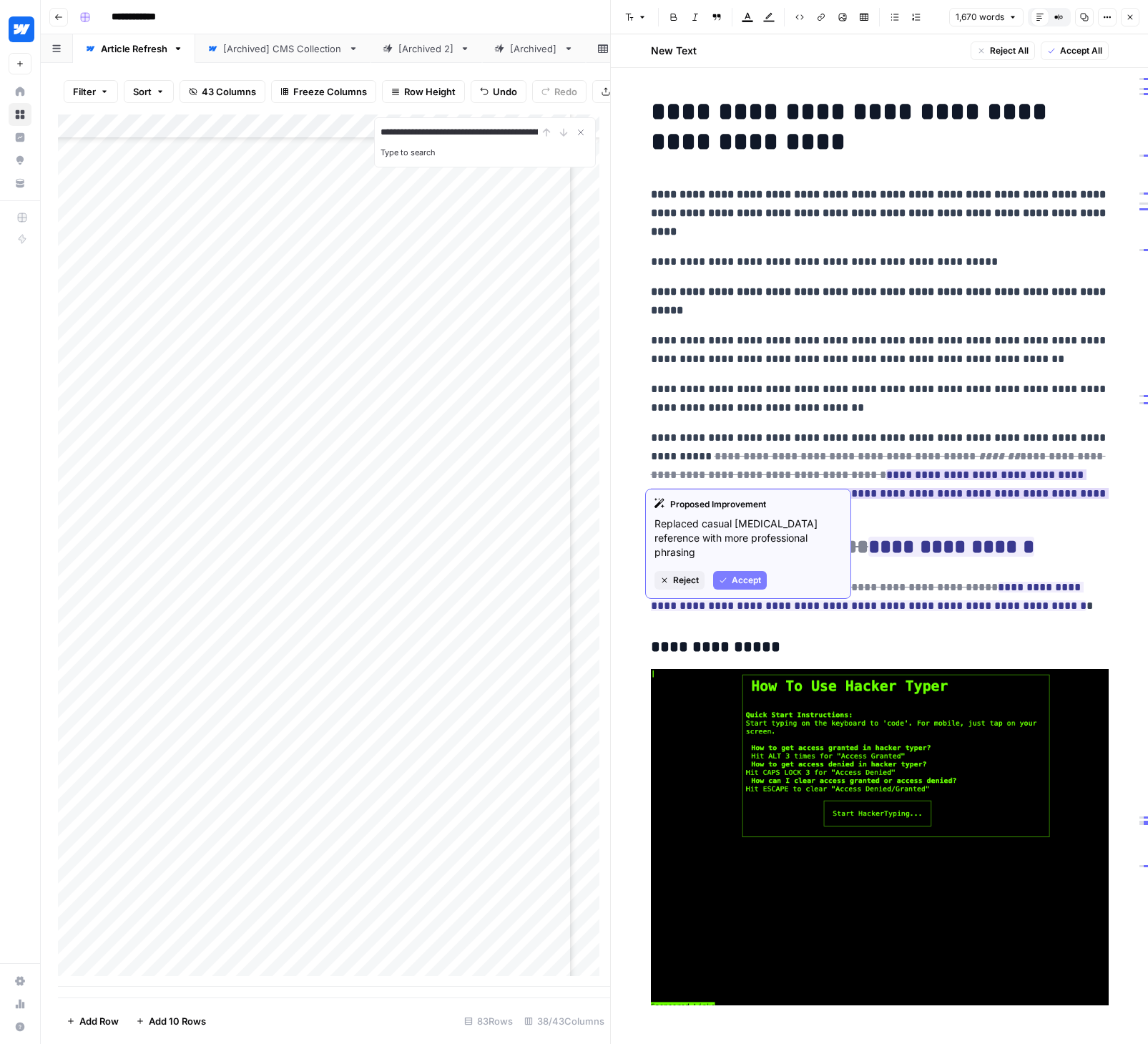
click at [737, 579] on span "Accept" at bounding box center [746, 580] width 29 height 13
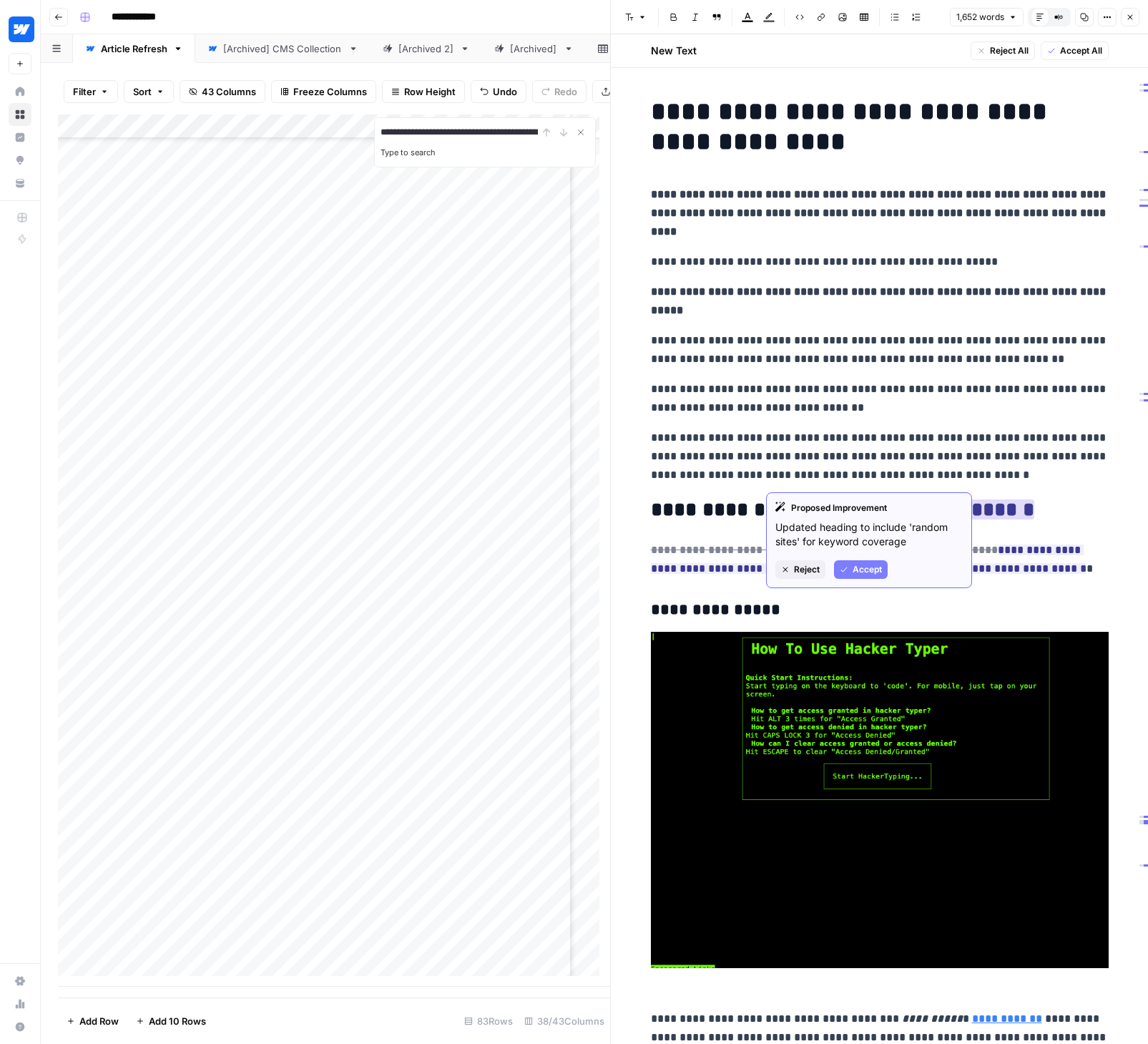
click at [866, 576] on button "Accept" at bounding box center [861, 569] width 54 height 19
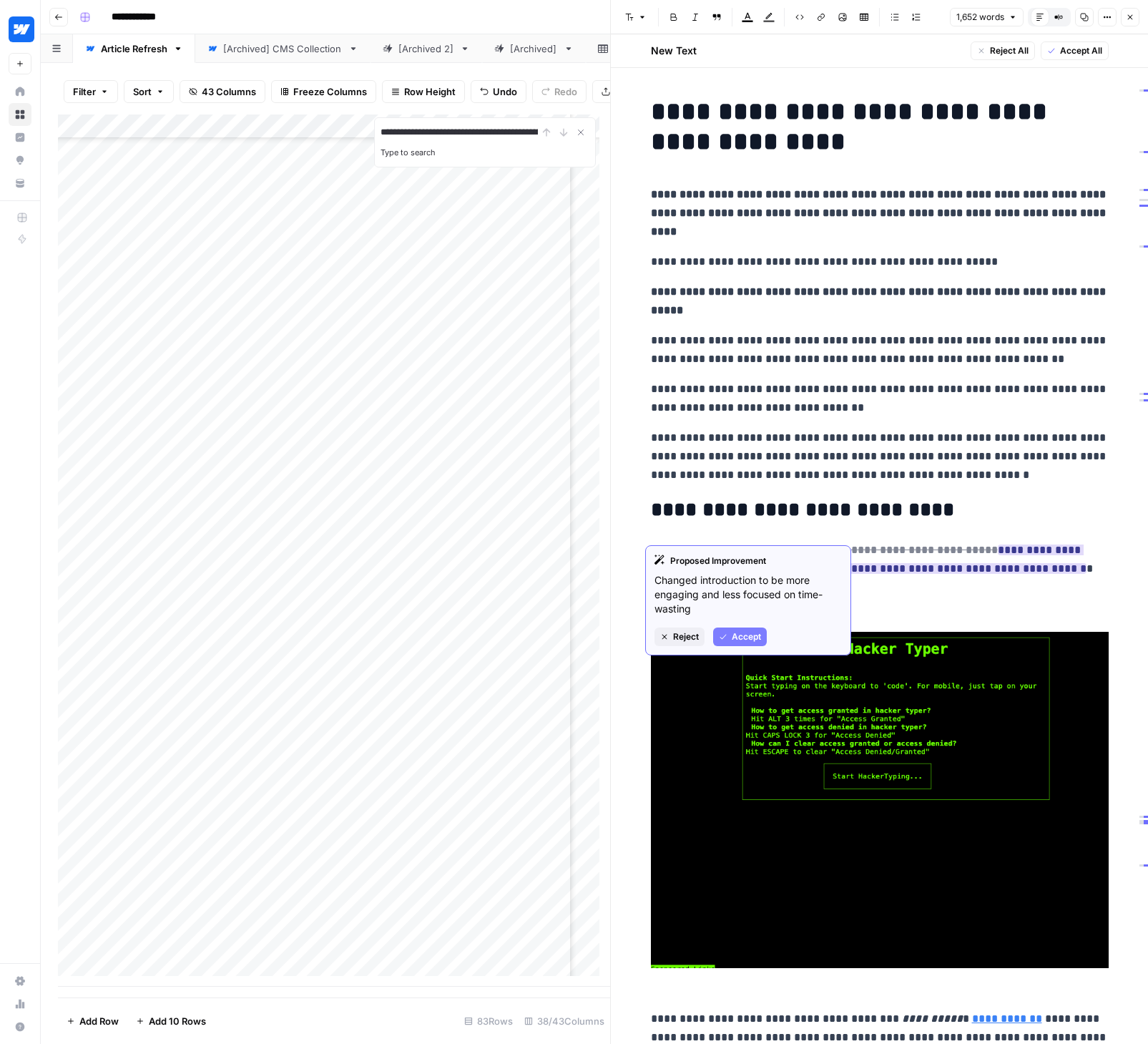
click at [750, 637] on span "Accept" at bounding box center [746, 636] width 29 height 13
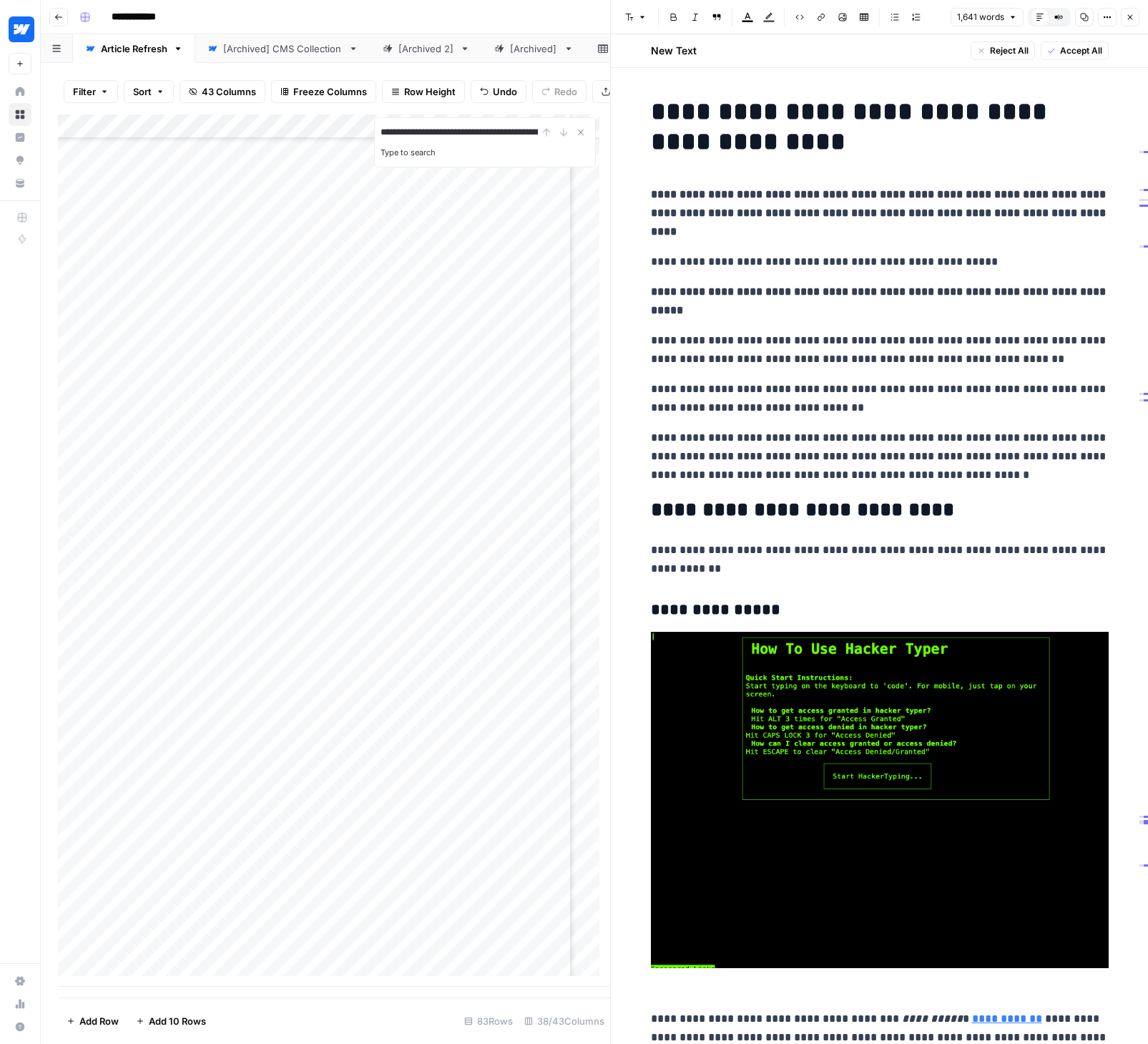
click at [1015, 286] on strong "**********" at bounding box center [880, 300] width 458 height 29
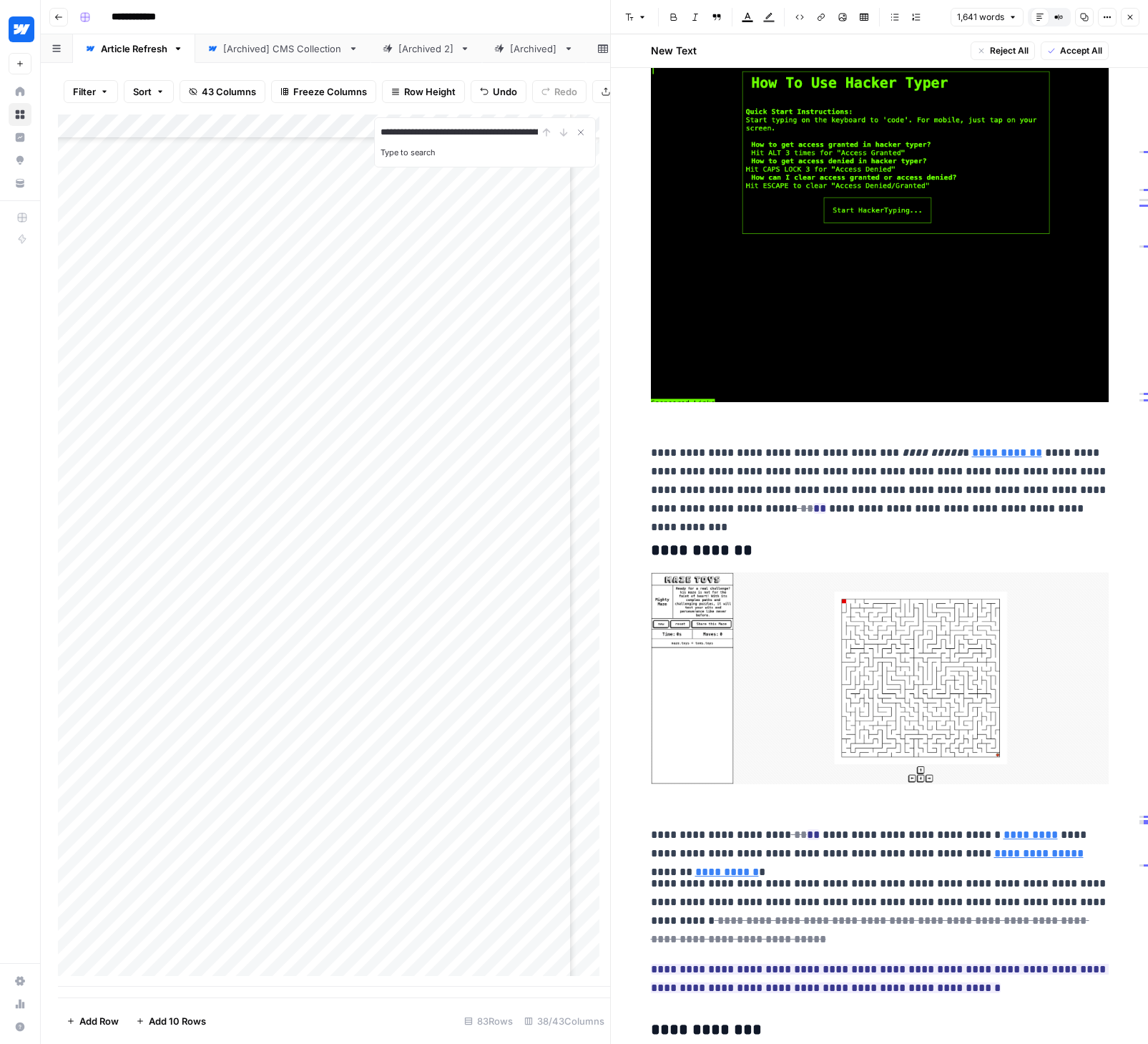
scroll to position [928, 0]
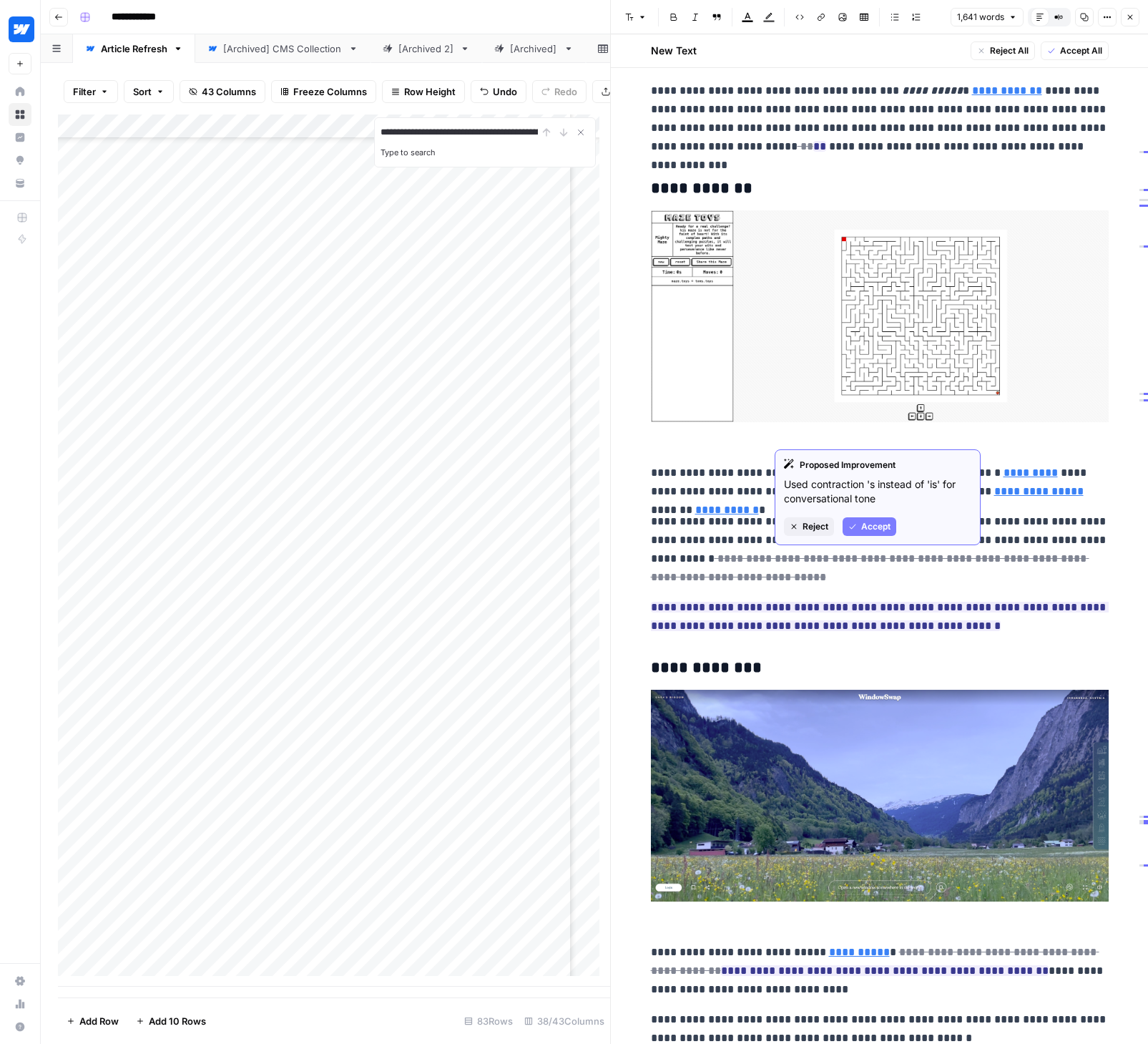
click at [861, 523] on span "Accept" at bounding box center [875, 526] width 29 height 13
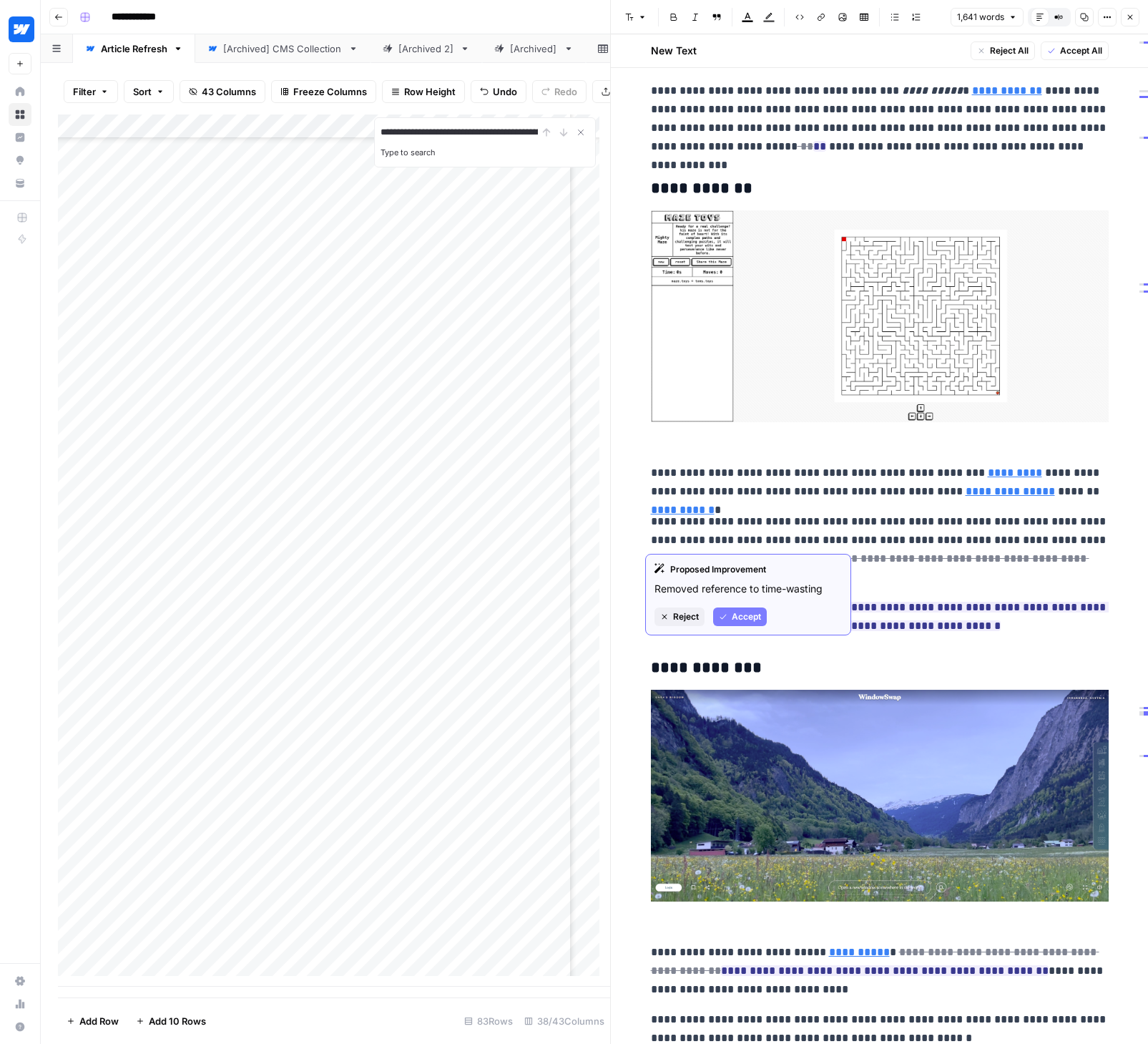
click at [735, 619] on span "Accept" at bounding box center [746, 616] width 29 height 13
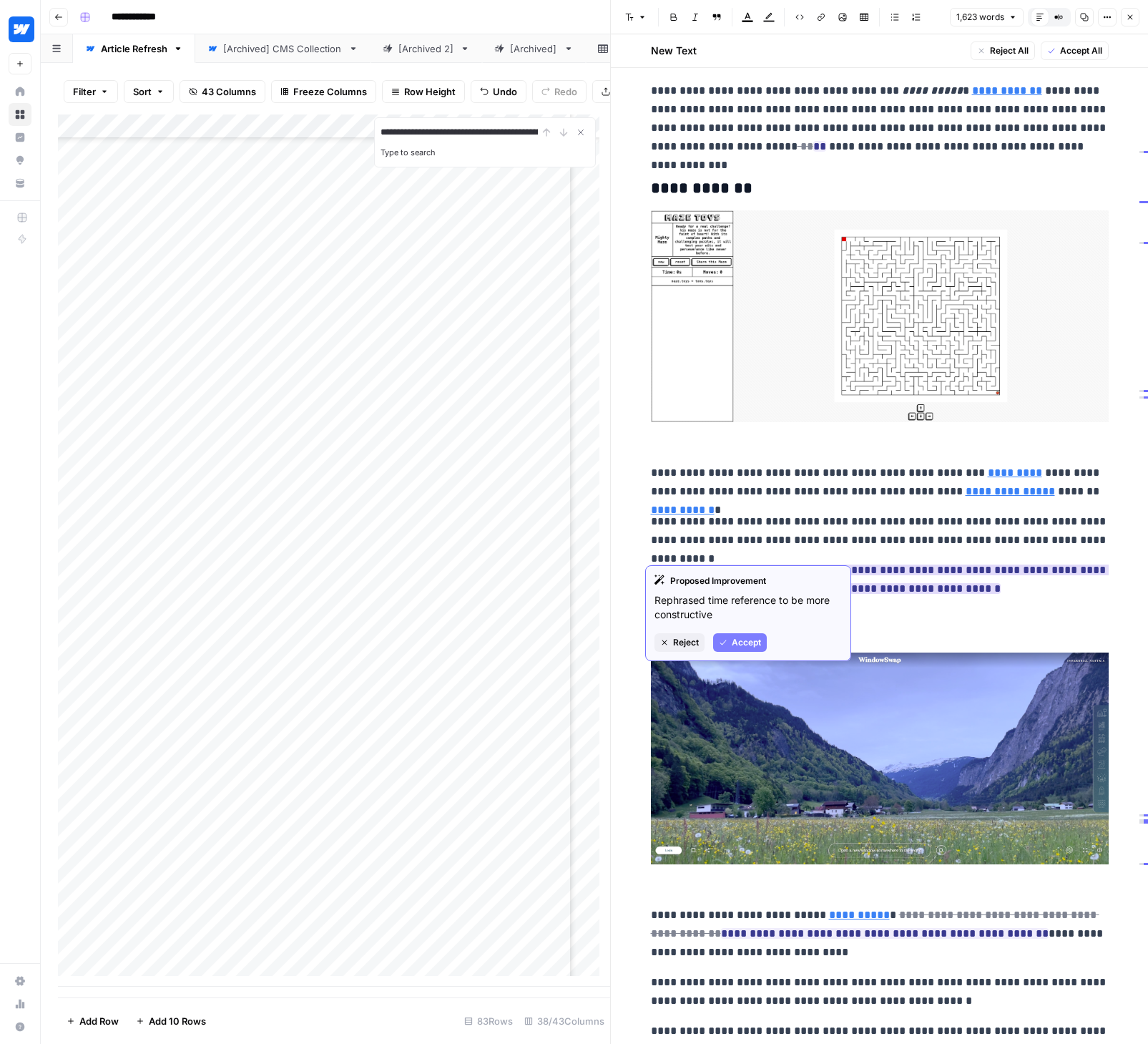
click at [747, 643] on span "Accept" at bounding box center [746, 642] width 29 height 13
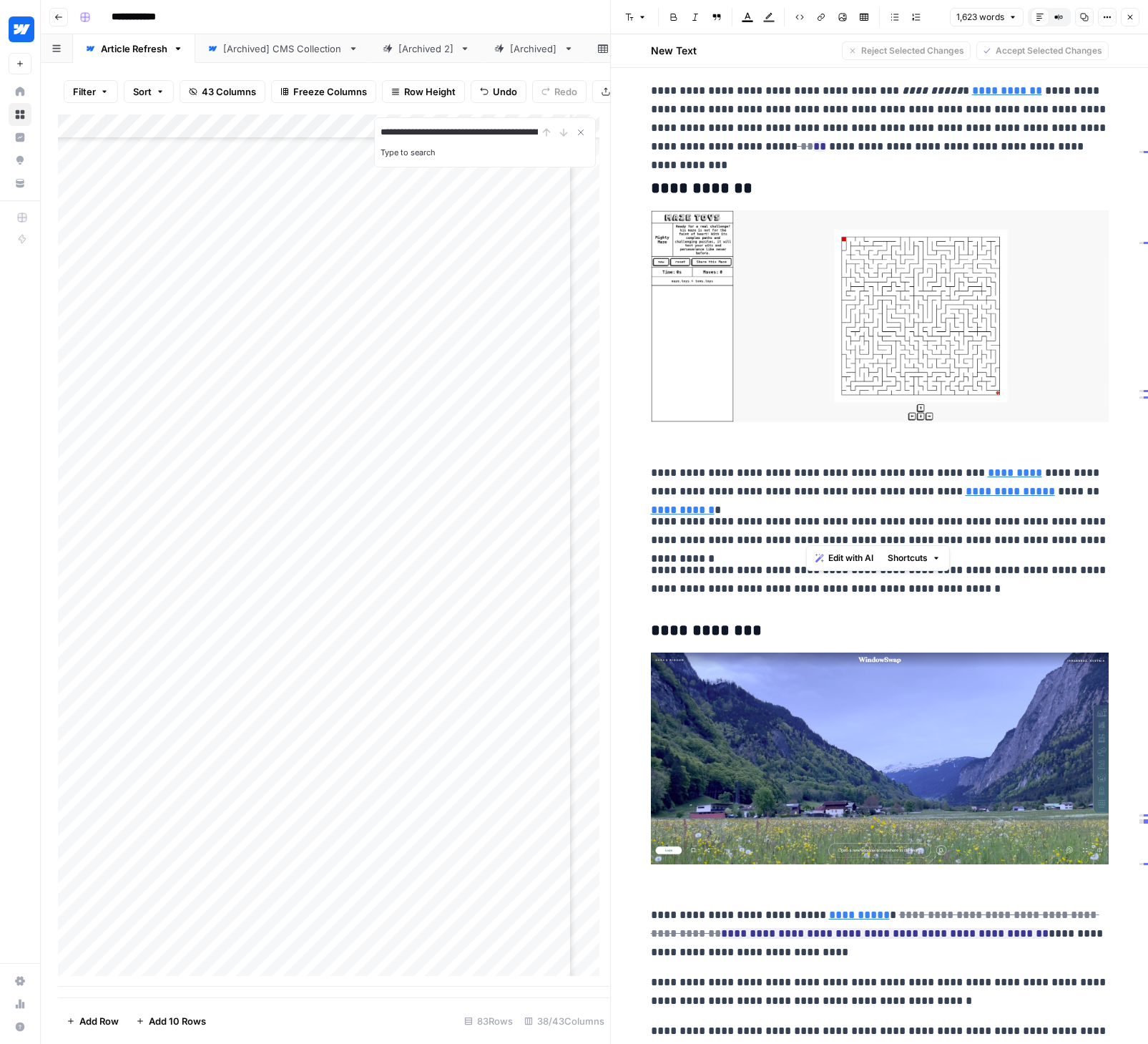
drag, startPoint x: 805, startPoint y: 529, endPoint x: 1058, endPoint y: 529, distance: 252.5
click at [1058, 561] on p "**********" at bounding box center [880, 579] width 458 height 37
drag, startPoint x: 1065, startPoint y: 527, endPoint x: 806, endPoint y: 541, distance: 259.3
click at [806, 561] on p "**********" at bounding box center [880, 579] width 458 height 37
click at [907, 561] on p "**********" at bounding box center [880, 579] width 458 height 37
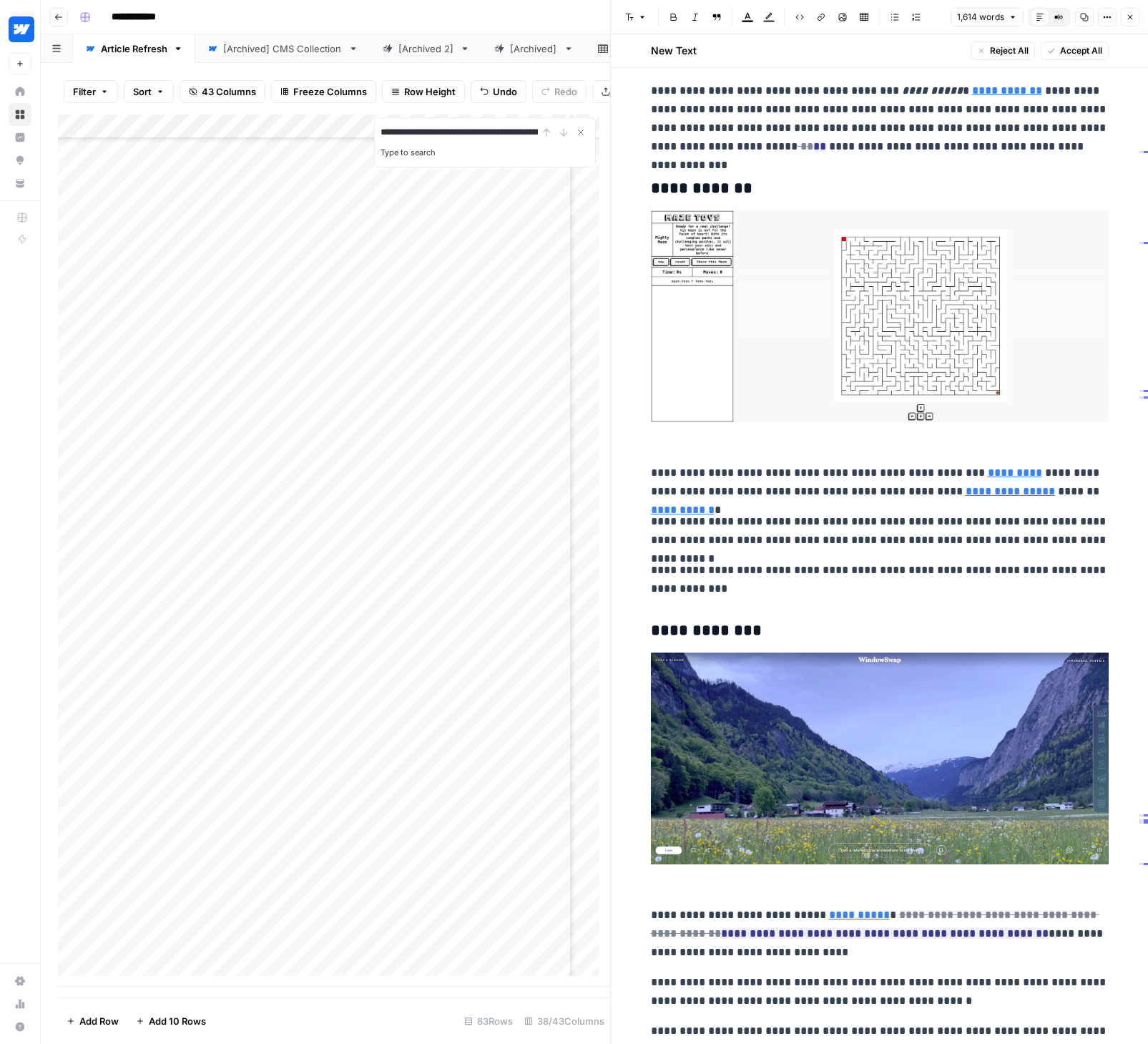
click at [810, 561] on p "**********" at bounding box center [880, 579] width 458 height 37
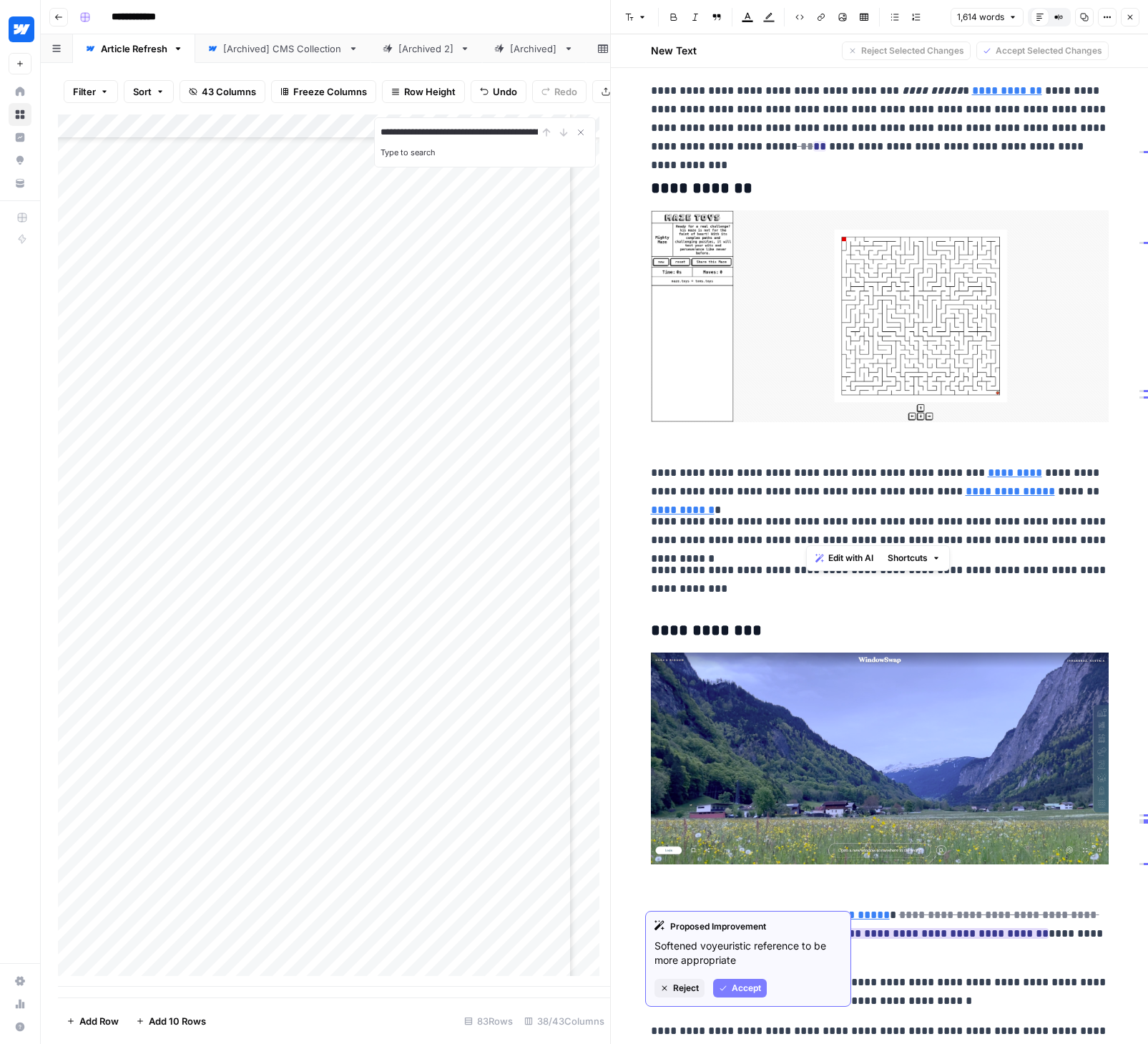
click at [740, 988] on span "Accept" at bounding box center [746, 987] width 29 height 13
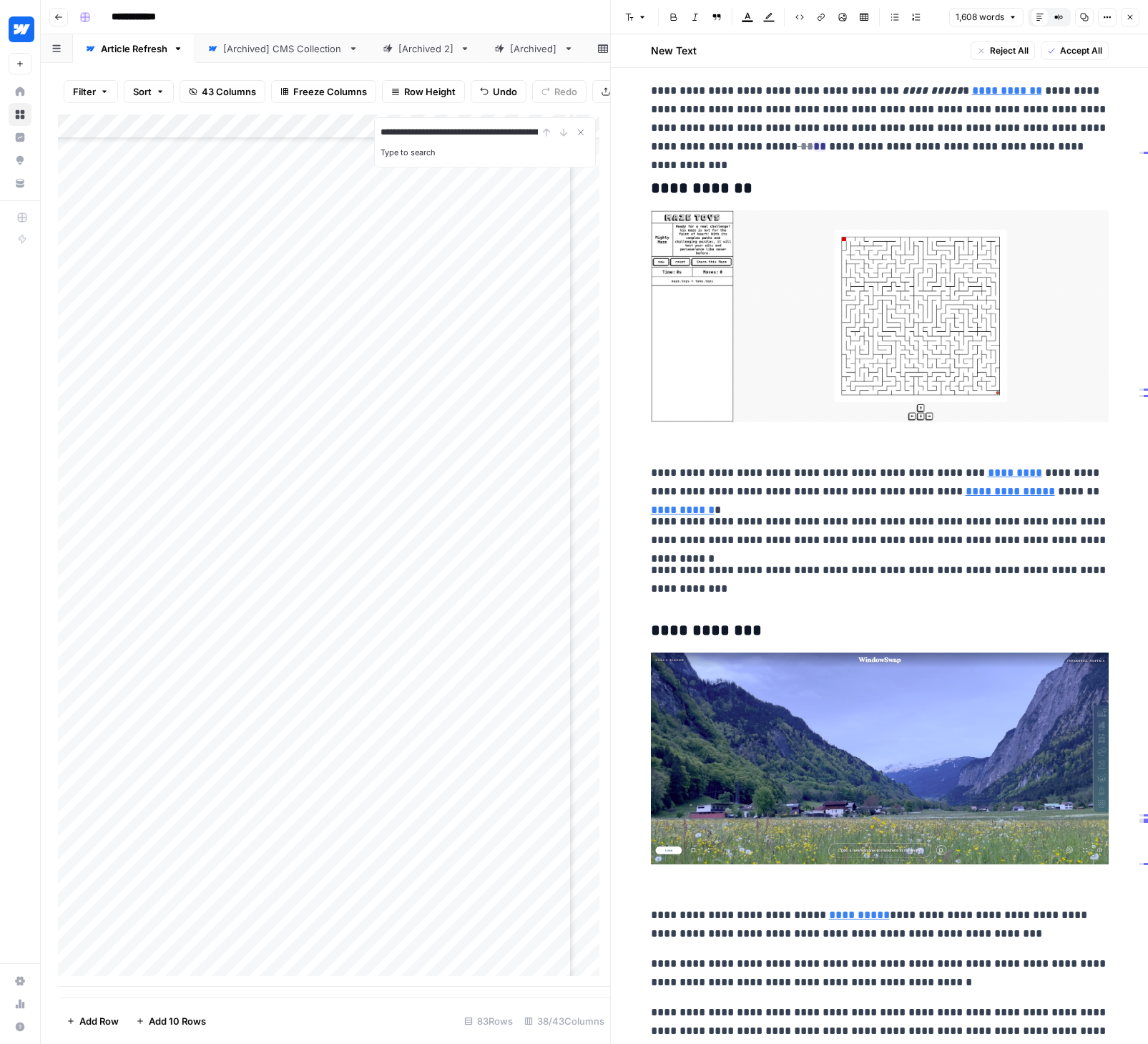
click at [965, 906] on p "**********" at bounding box center [880, 924] width 458 height 37
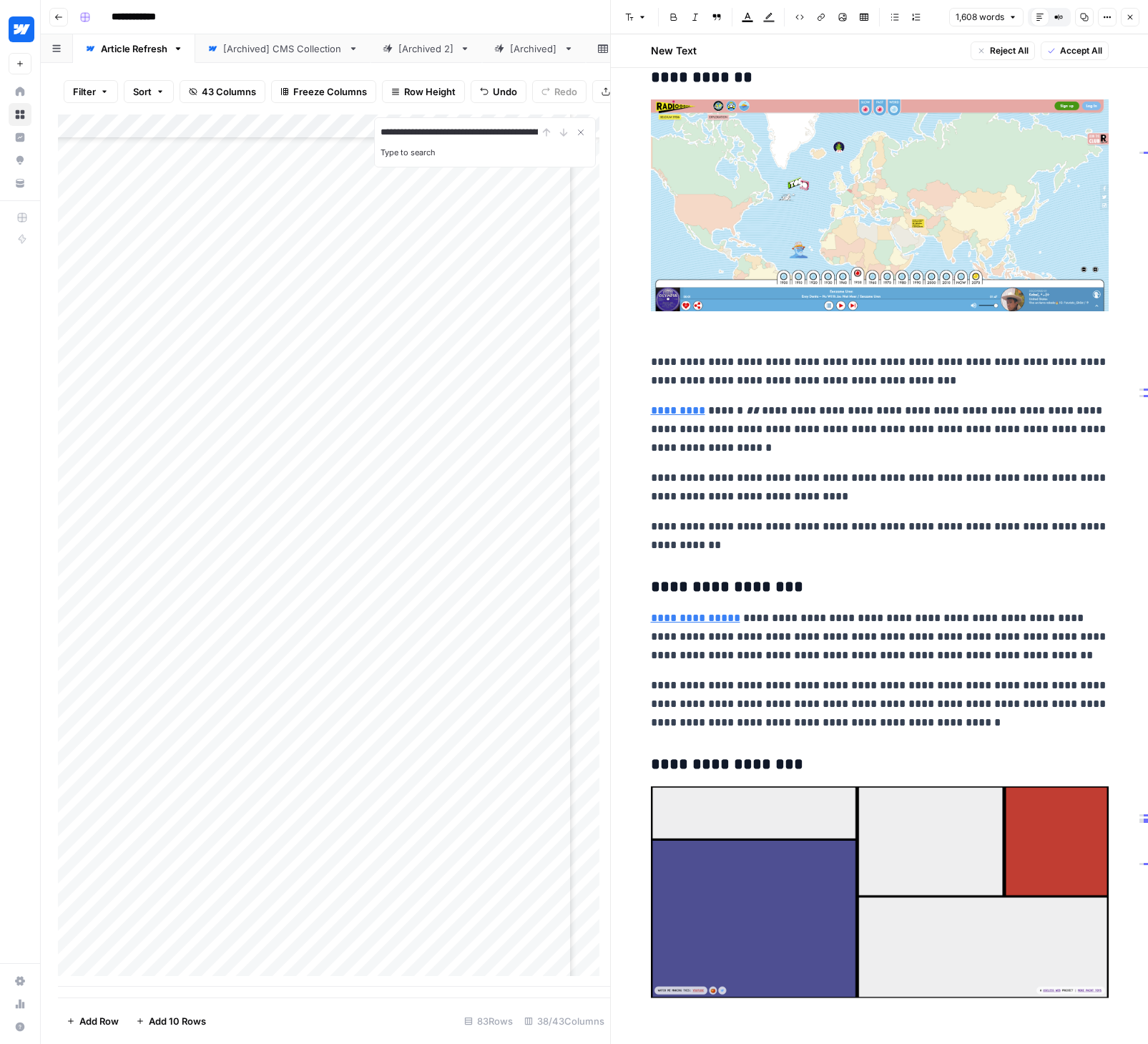
scroll to position [2673, 0]
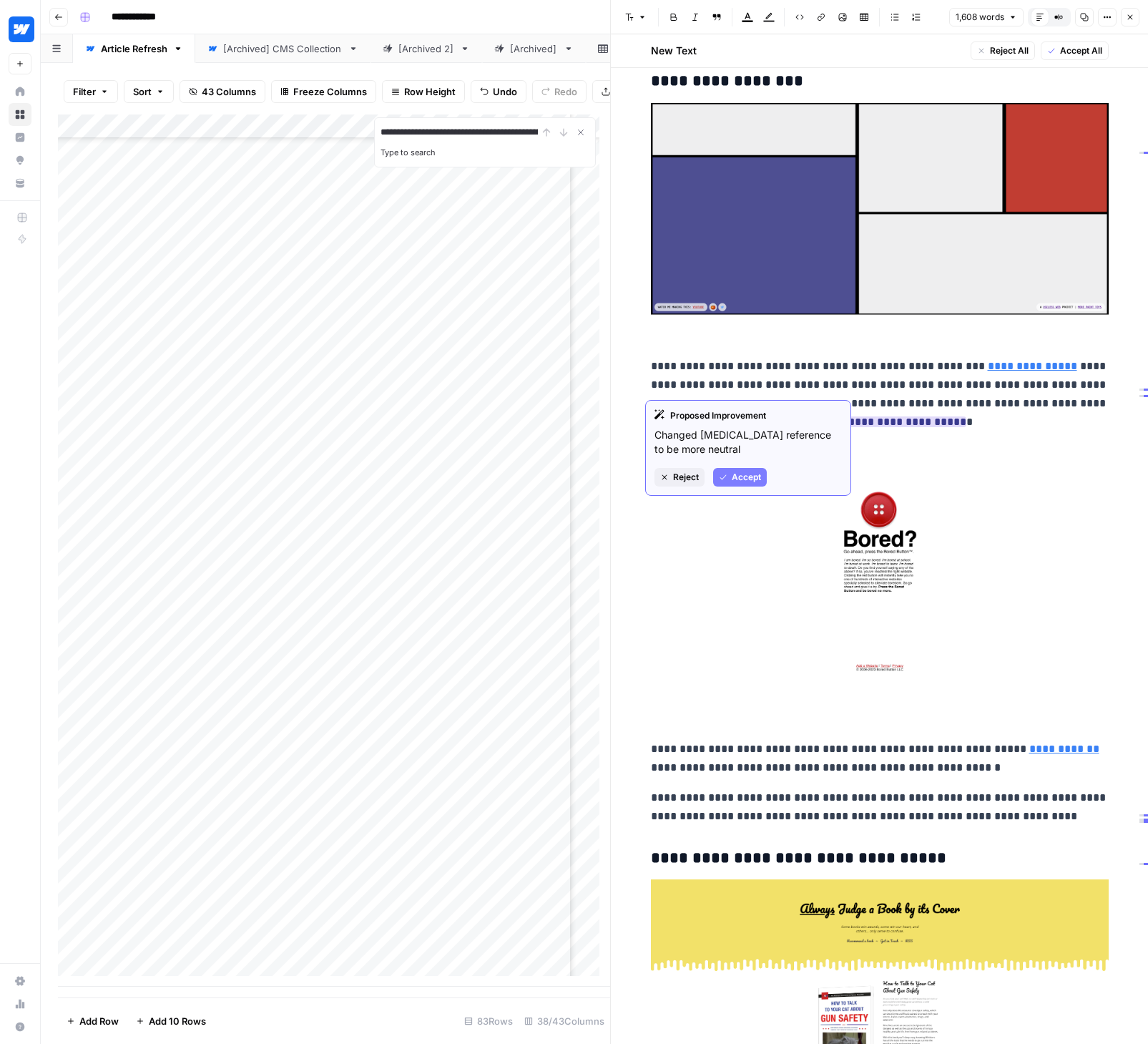
click at [732, 473] on span "Accept" at bounding box center [746, 477] width 29 height 13
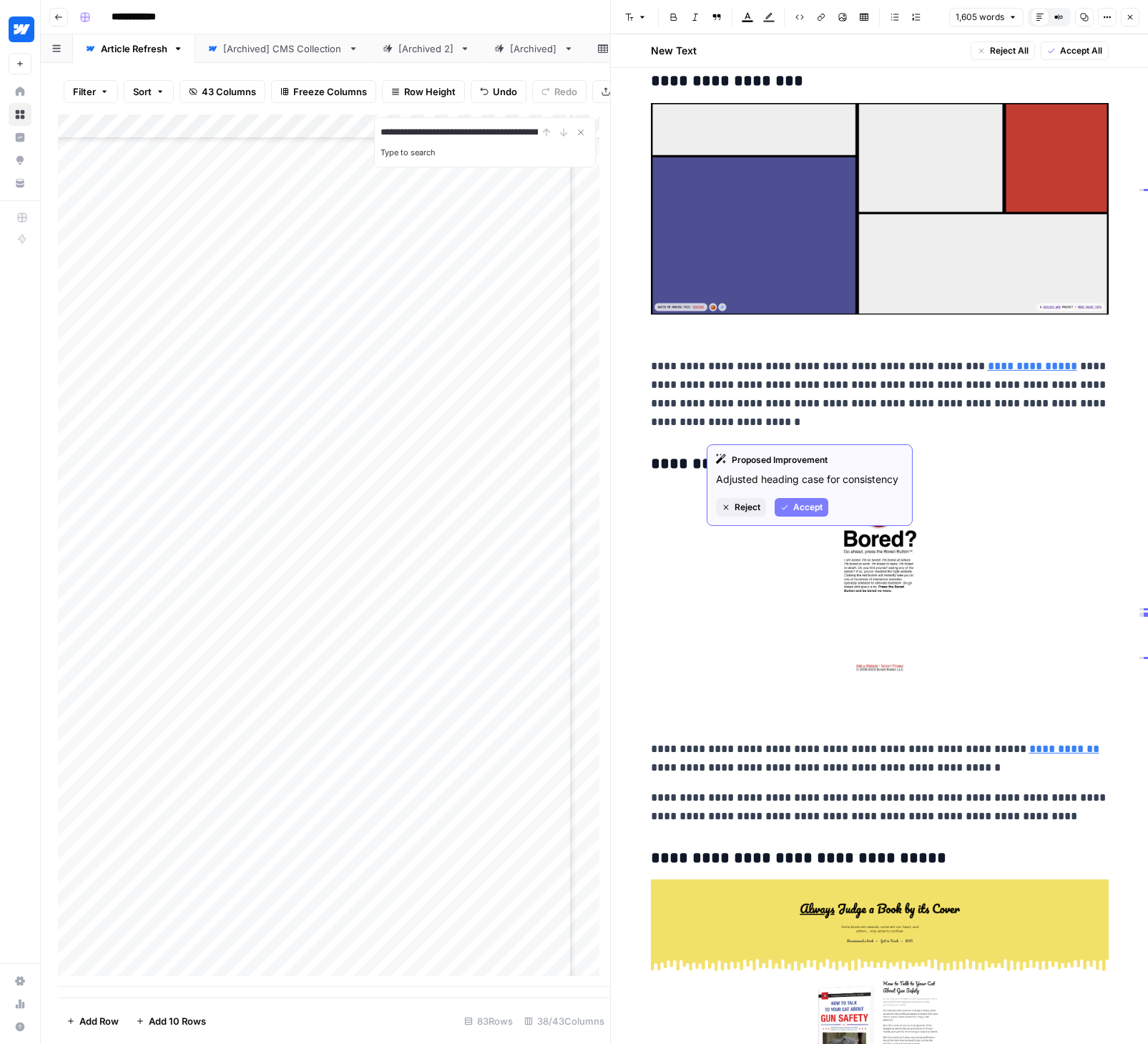
click at [801, 504] on span "Accept" at bounding box center [807, 507] width 29 height 13
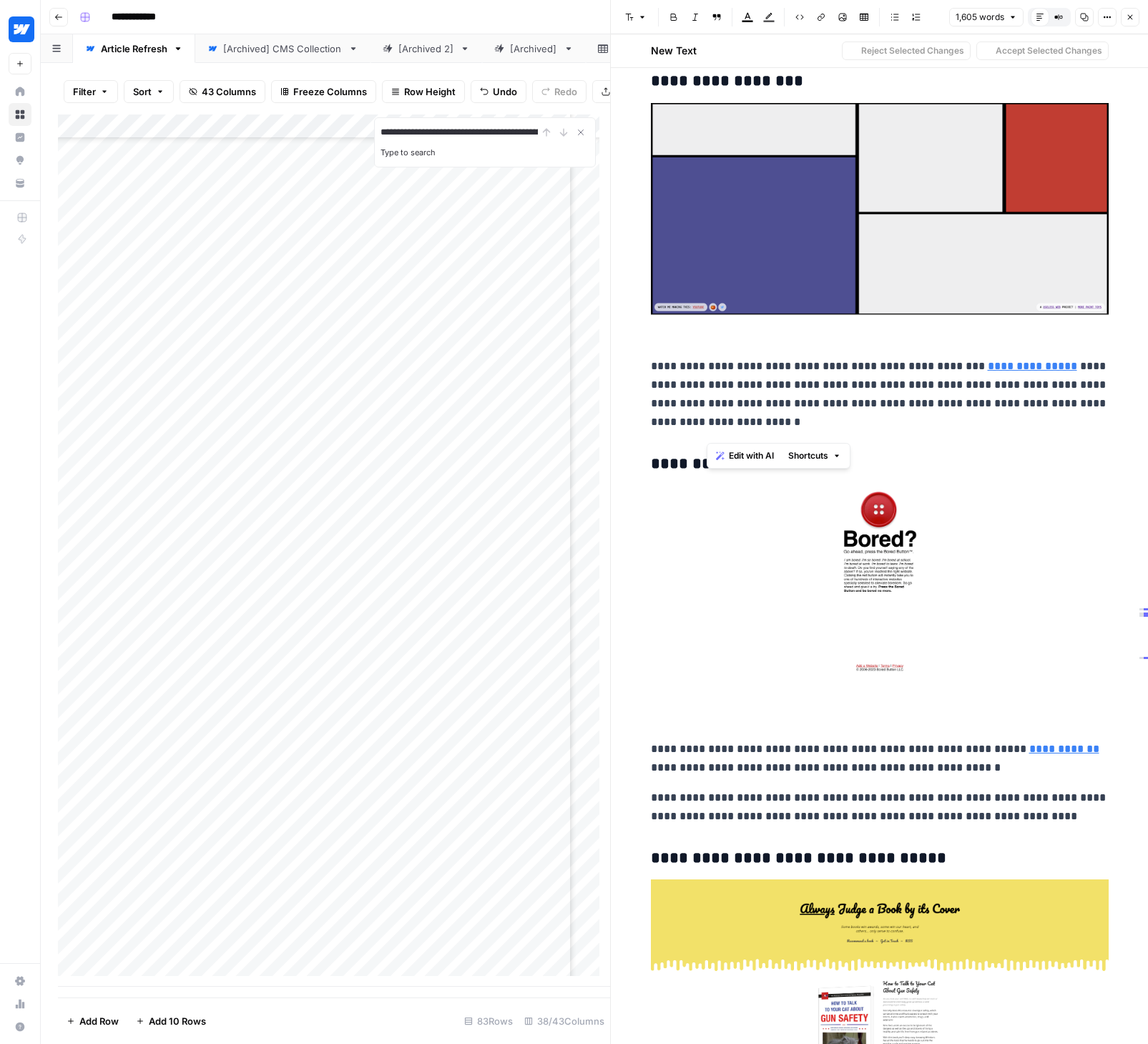
drag, startPoint x: 711, startPoint y: 431, endPoint x: 717, endPoint y: 426, distance: 7.7
click at [717, 454] on h3 "**********" at bounding box center [880, 464] width 458 height 20
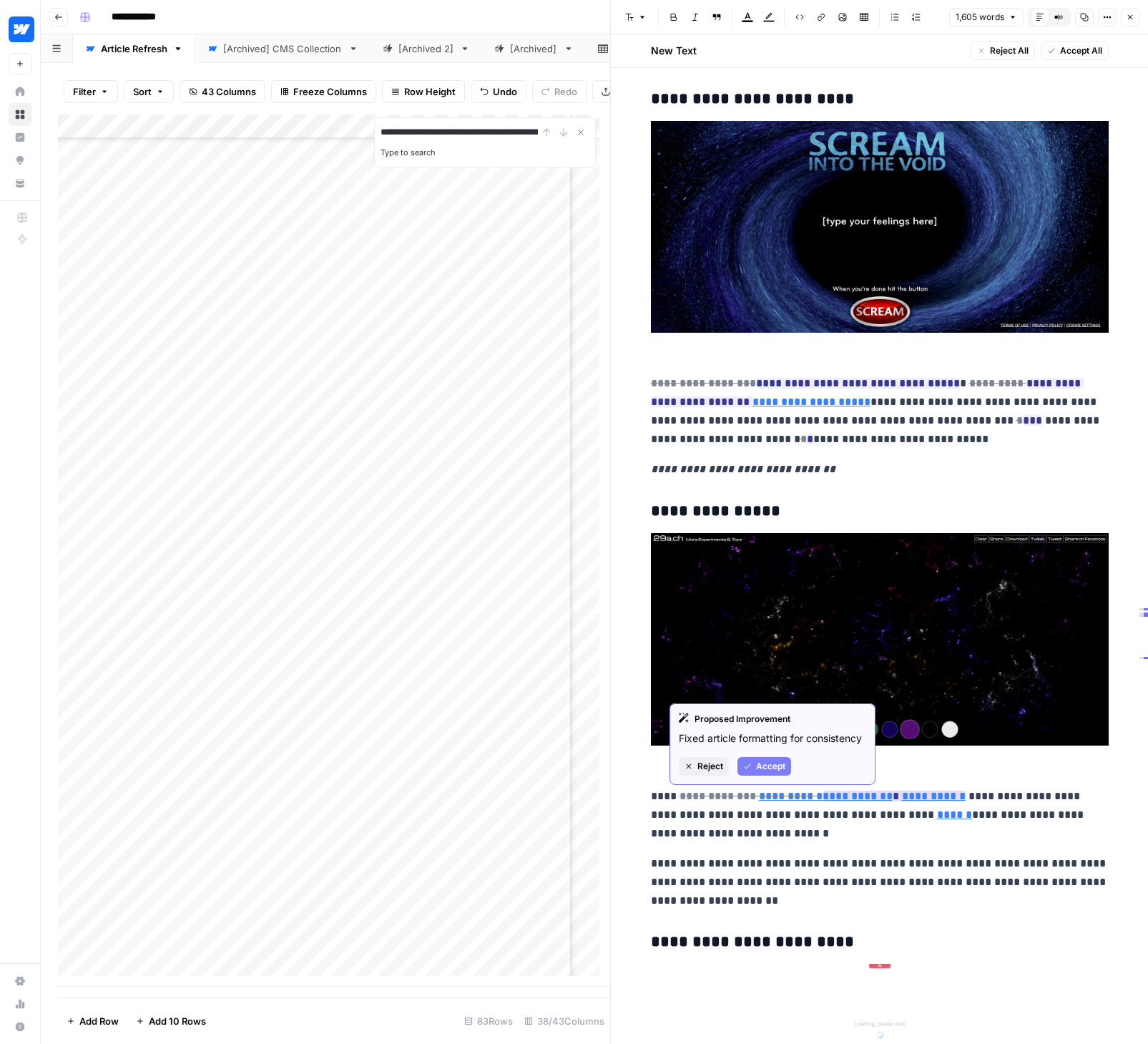
scroll to position [6112, 0]
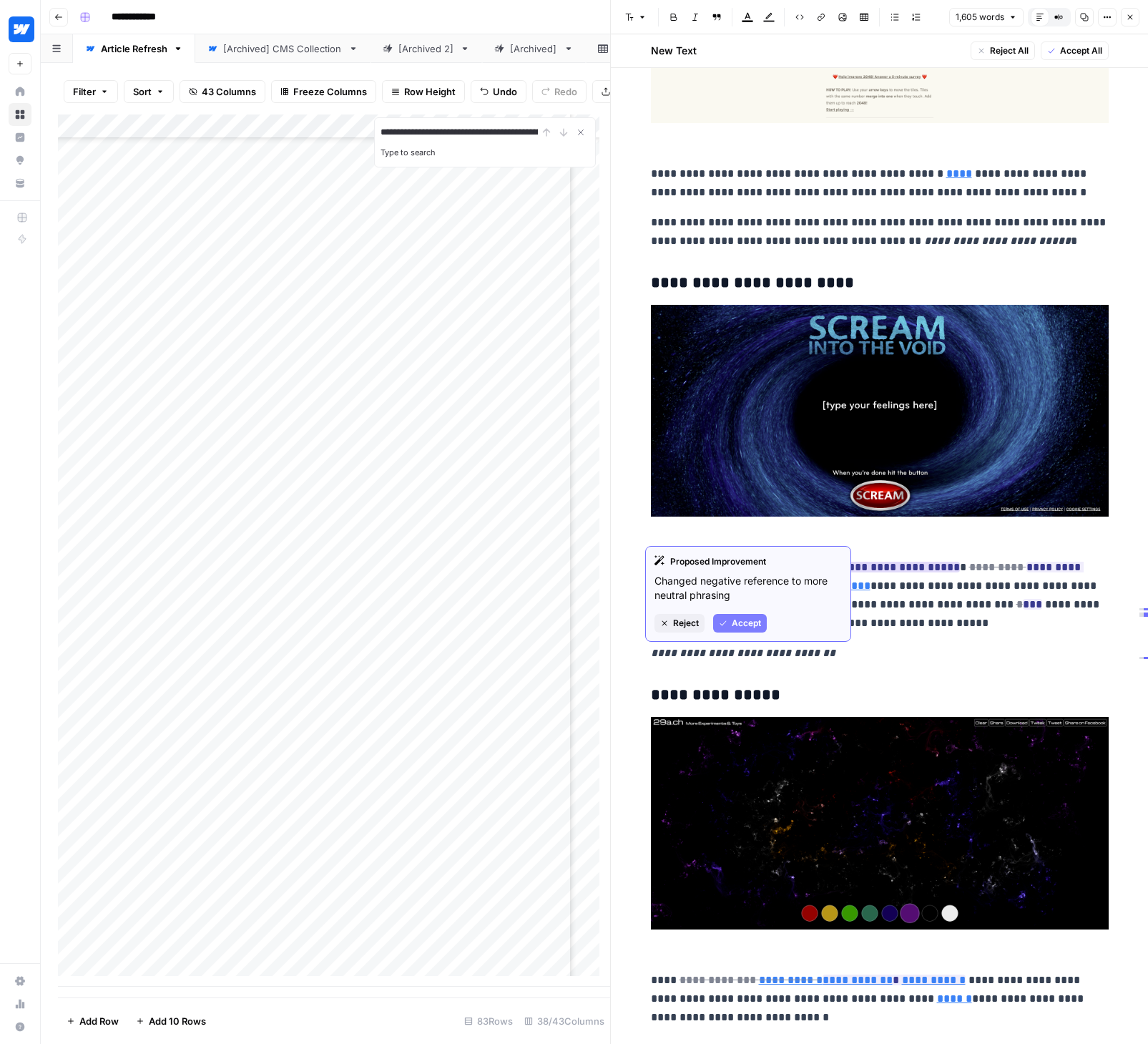
click at [755, 624] on span "Accept" at bounding box center [746, 623] width 29 height 13
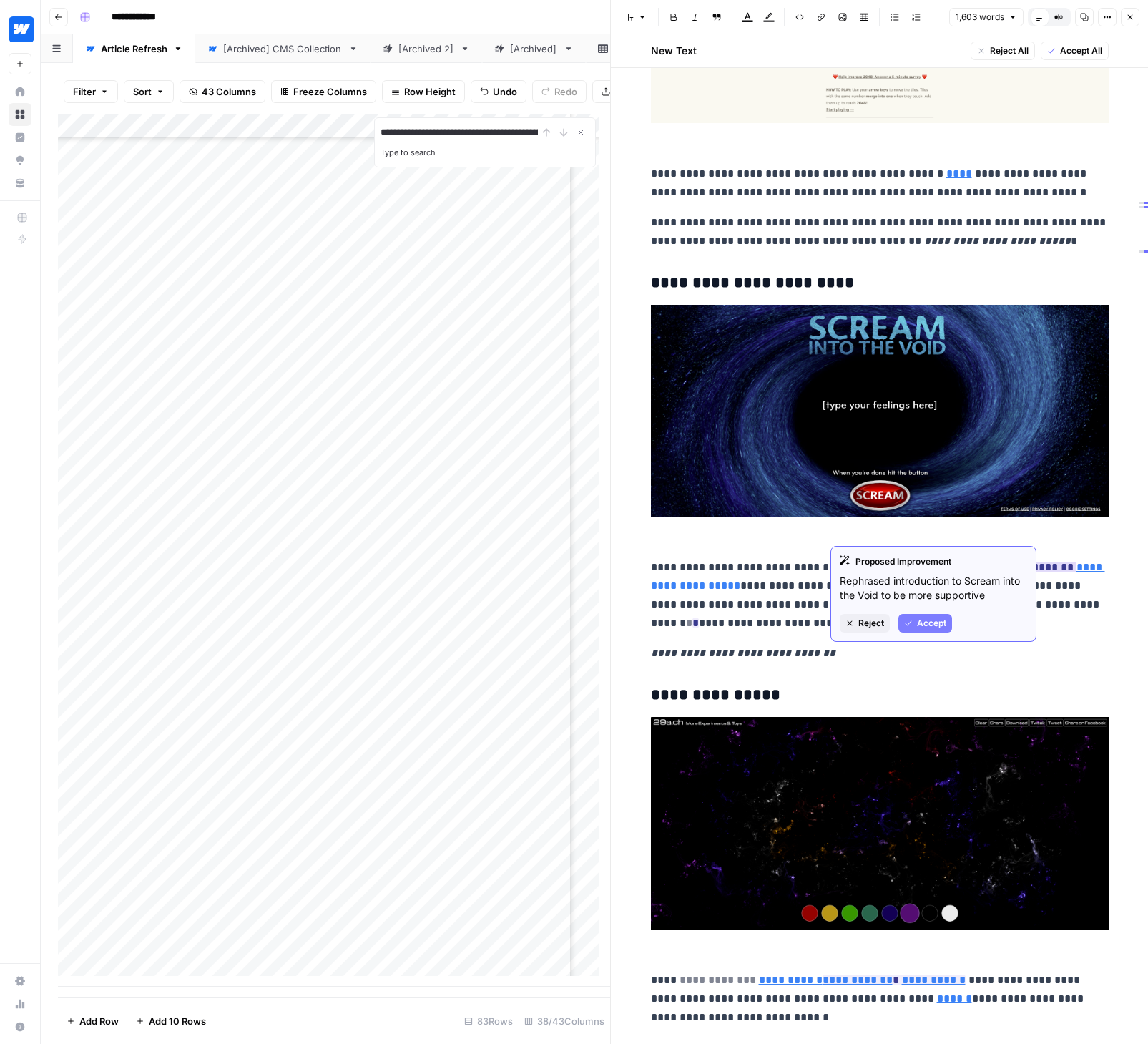
click at [921, 619] on span "Accept" at bounding box center [931, 623] width 29 height 13
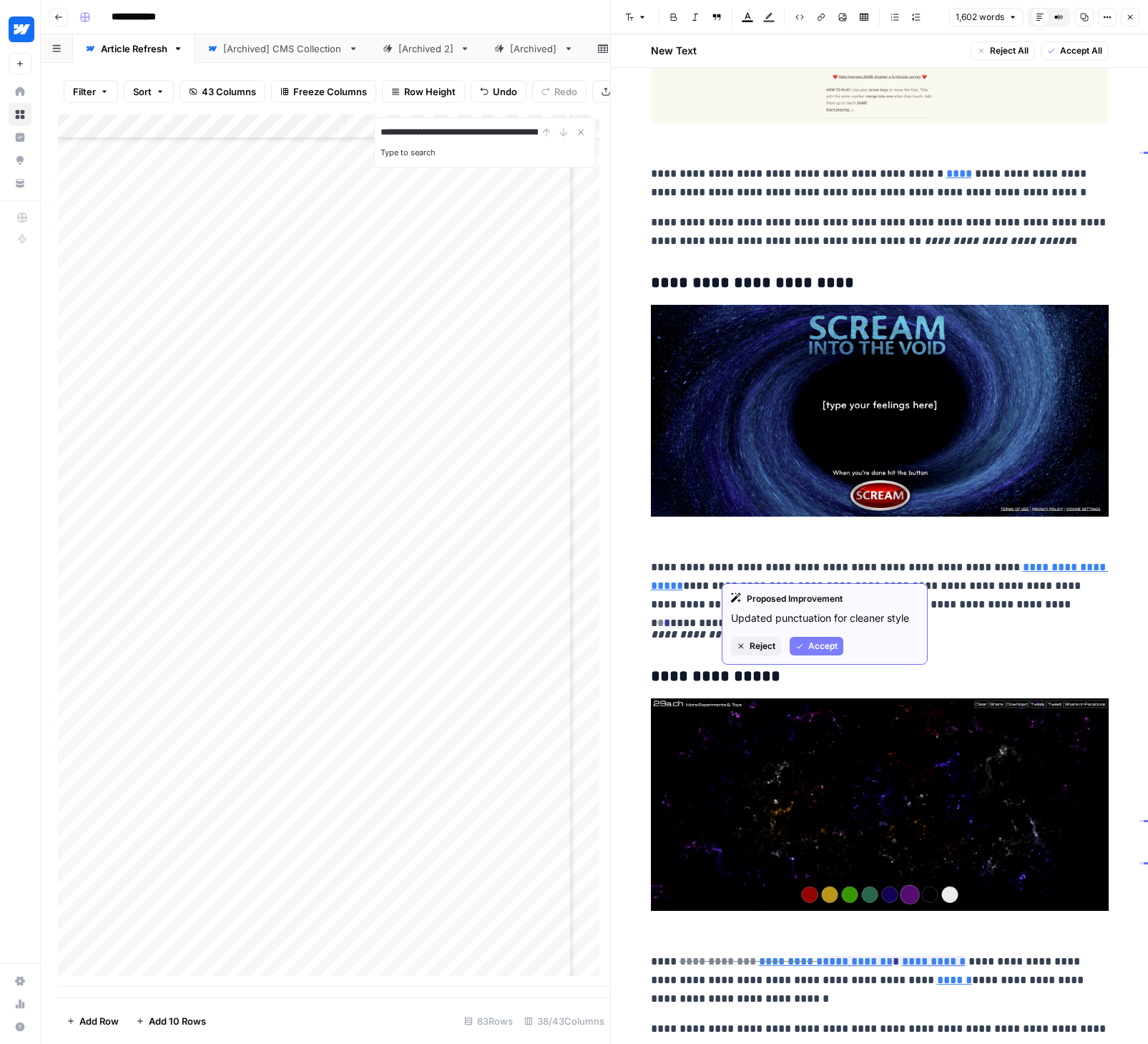
click at [818, 644] on span "Accept" at bounding box center [822, 645] width 29 height 13
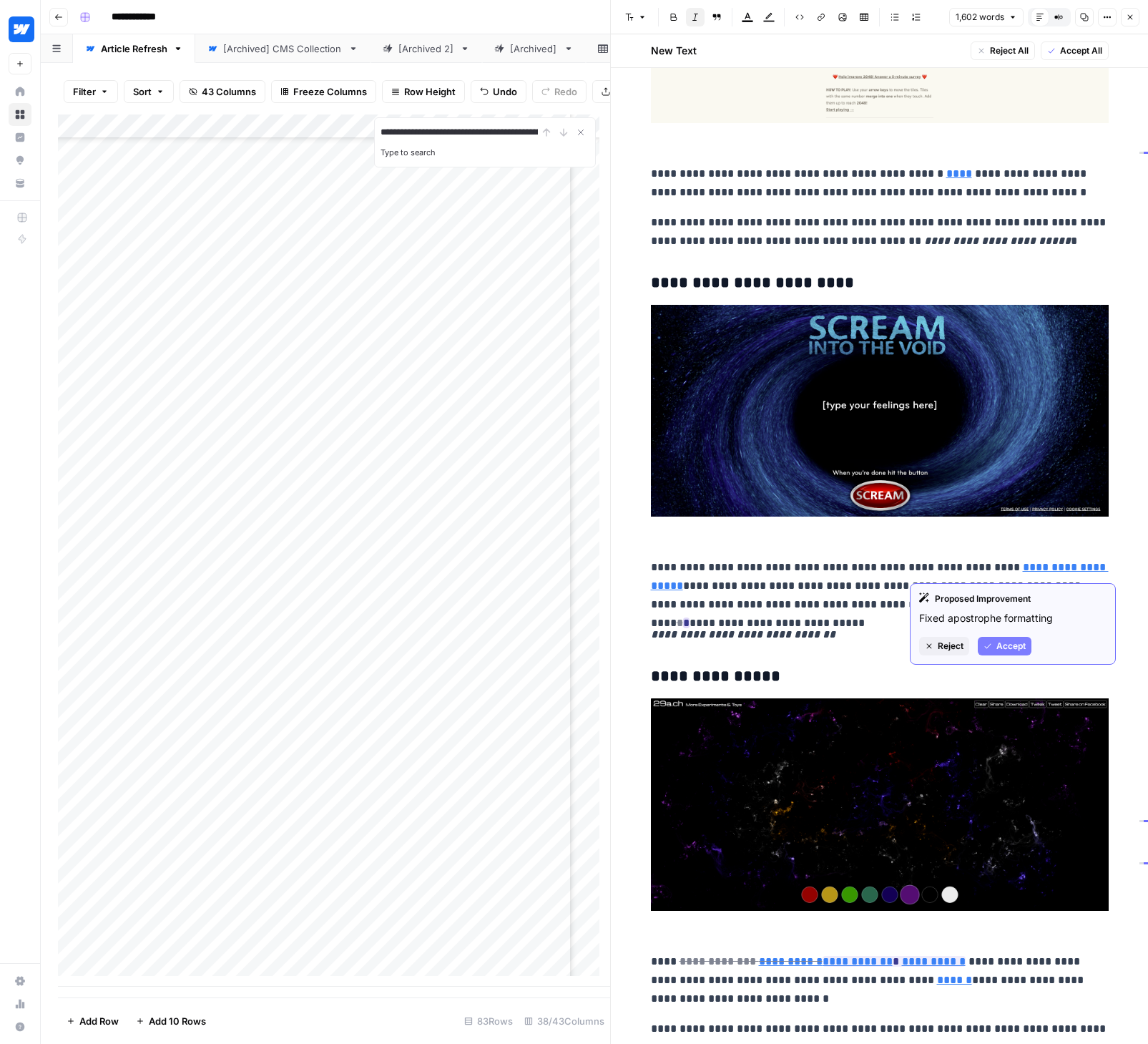
click at [1014, 643] on span "Accept" at bounding box center [1010, 645] width 29 height 13
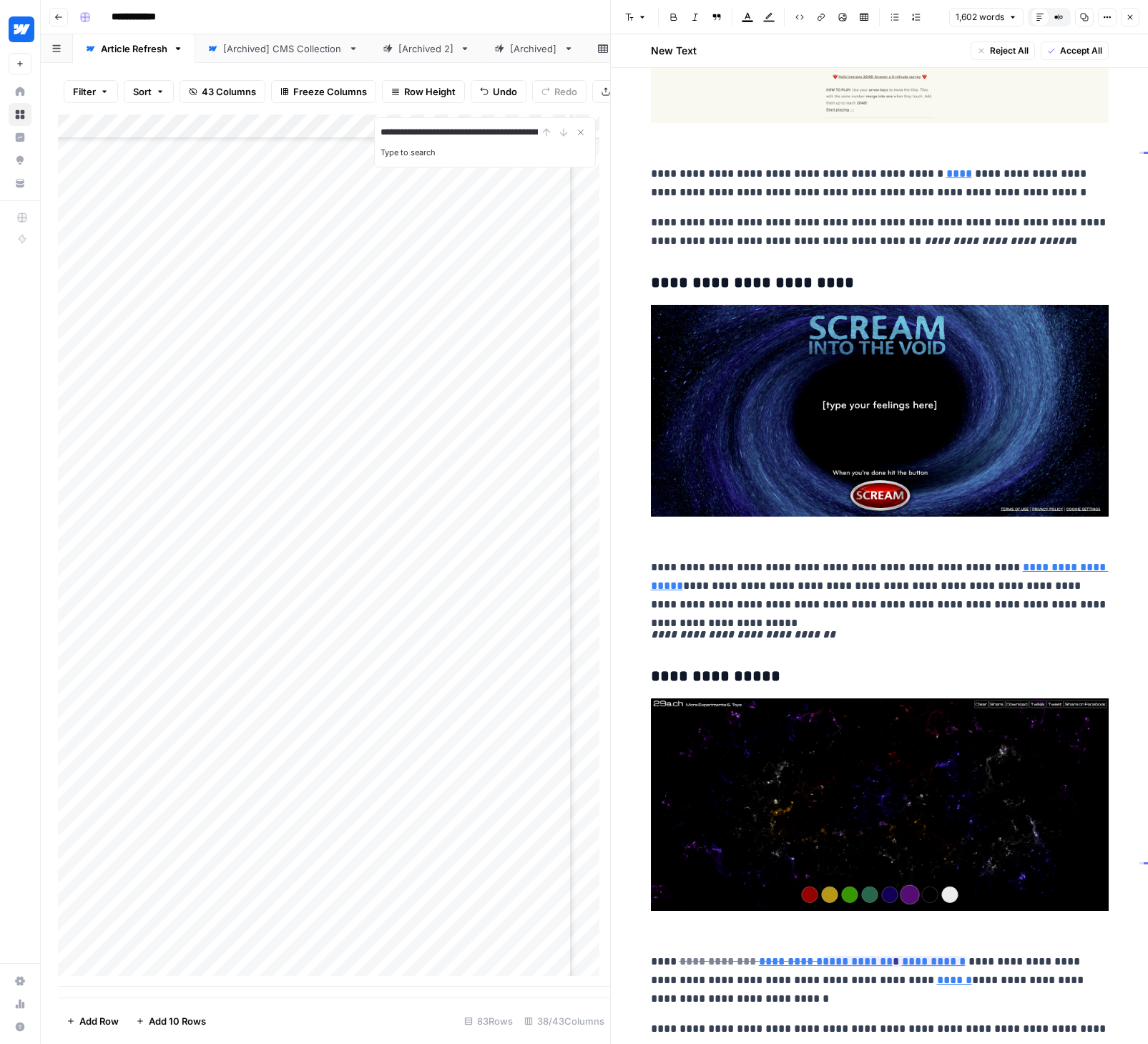
click at [858, 574] on p "**********" at bounding box center [880, 586] width 458 height 56
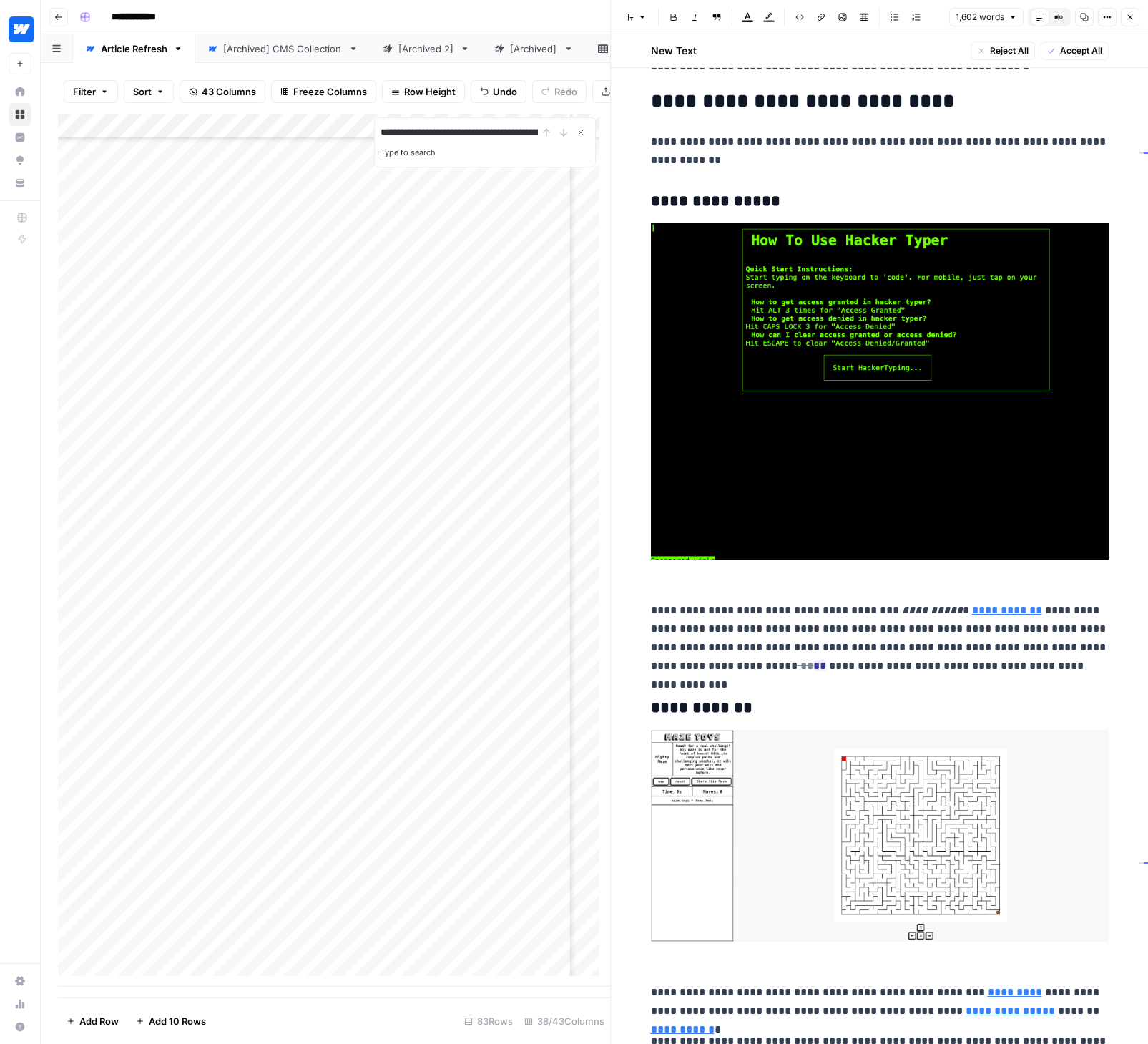
scroll to position [409, 0]
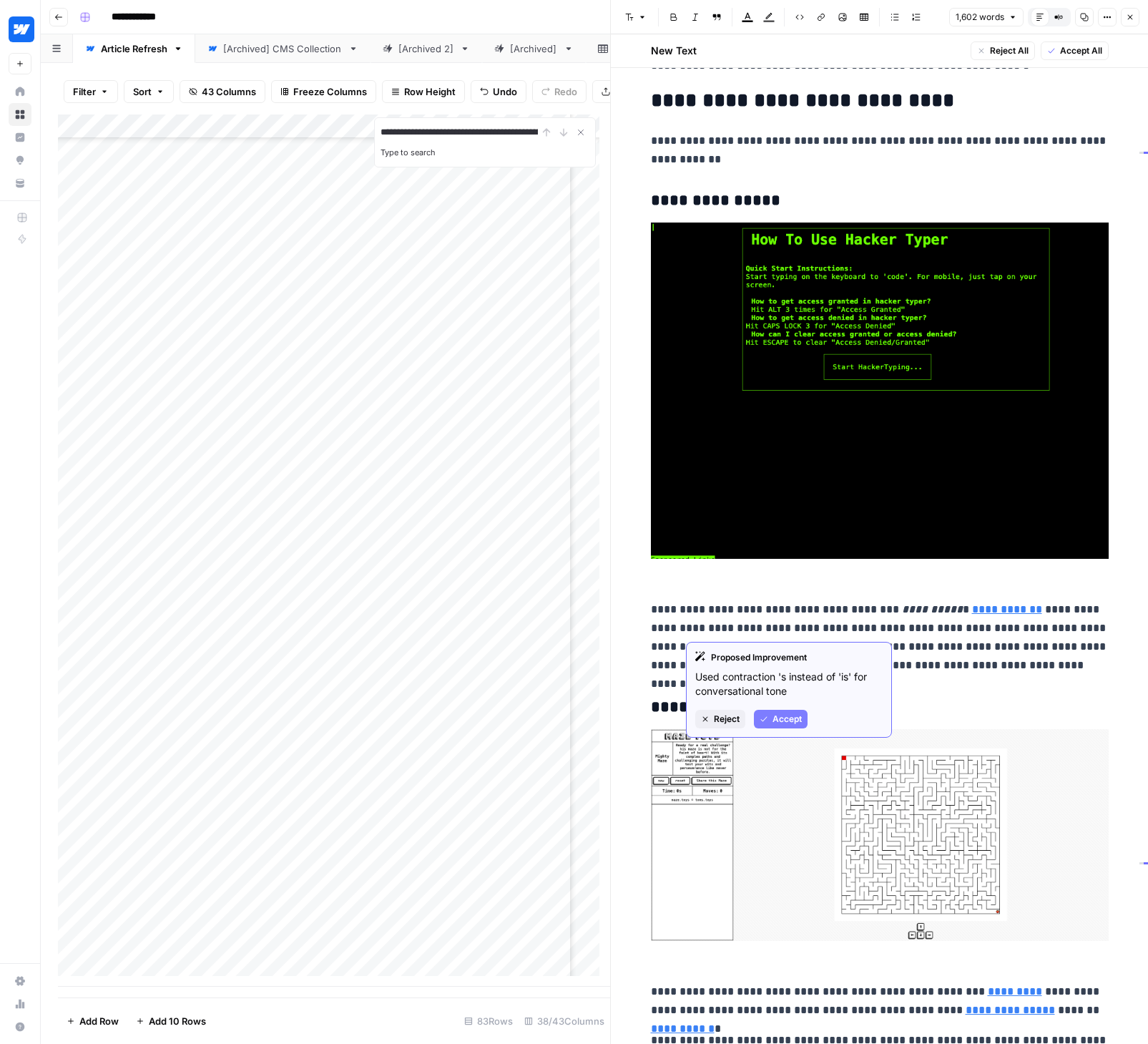
click at [767, 715] on icon "button" at bounding box center [764, 719] width 9 height 9
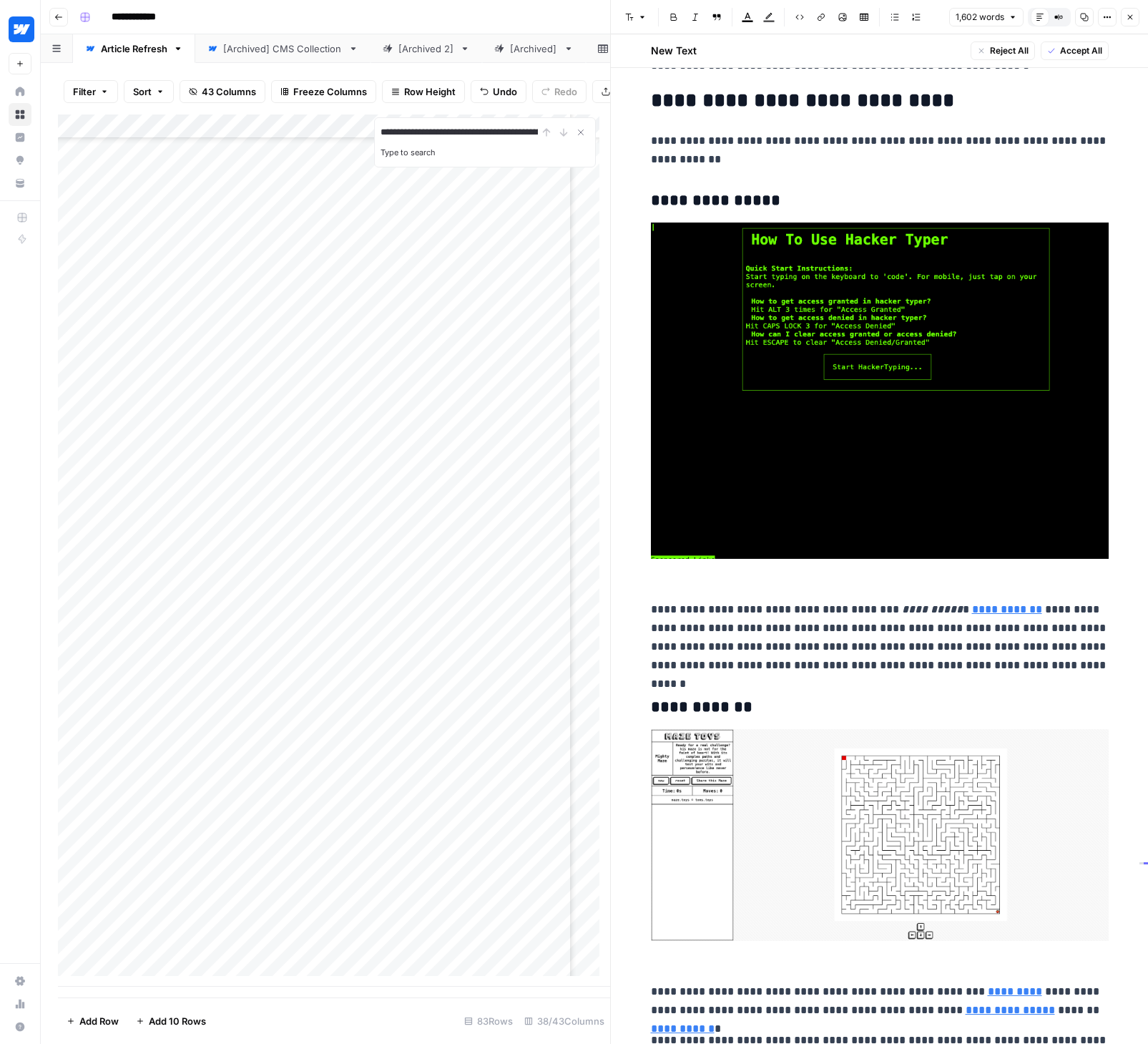
click at [803, 609] on p "**********" at bounding box center [880, 637] width 458 height 74
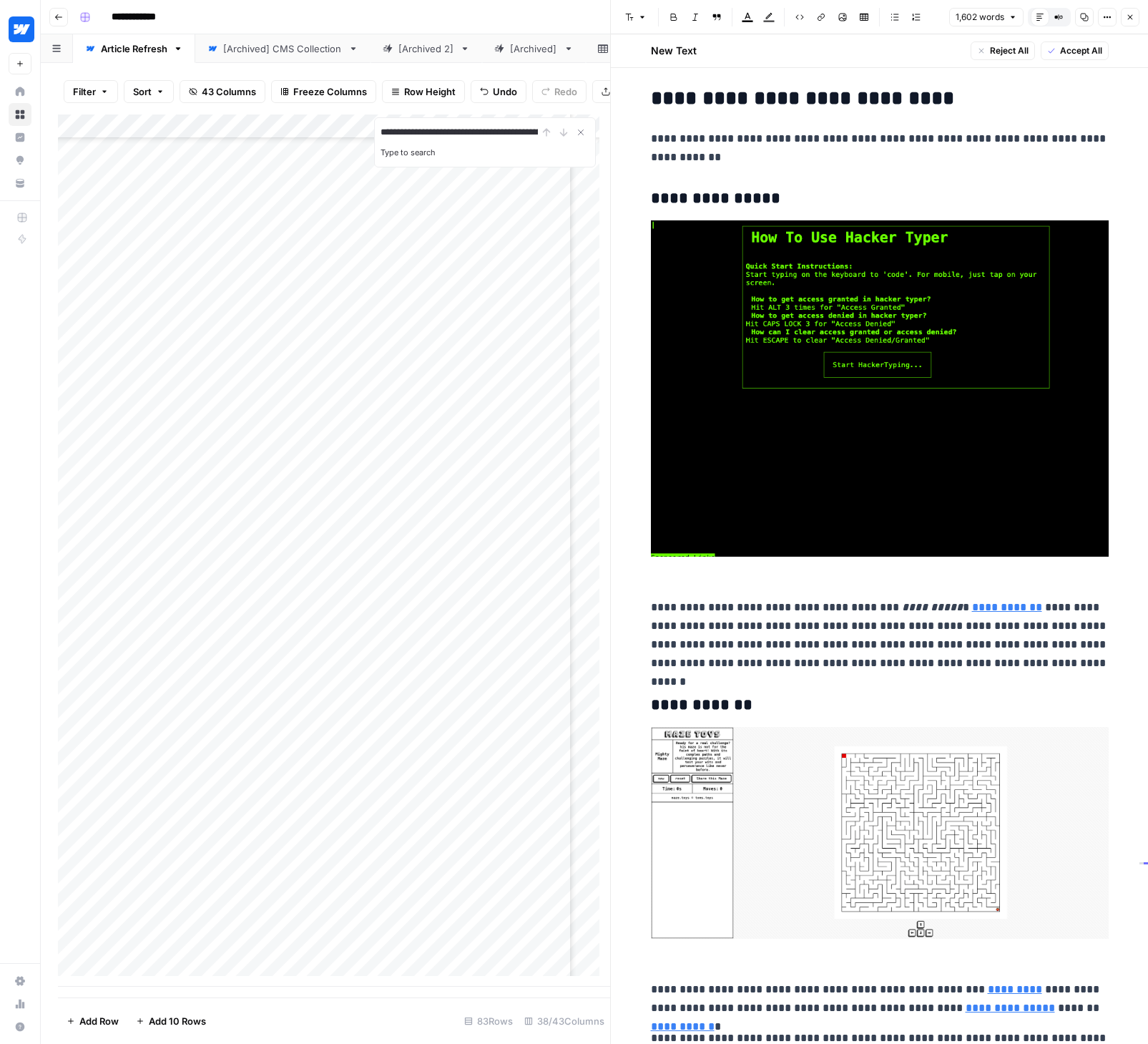
scroll to position [412, 0]
type input "I"
click at [1067, 22] on icon "button" at bounding box center [1064, 22] width 7 height 7
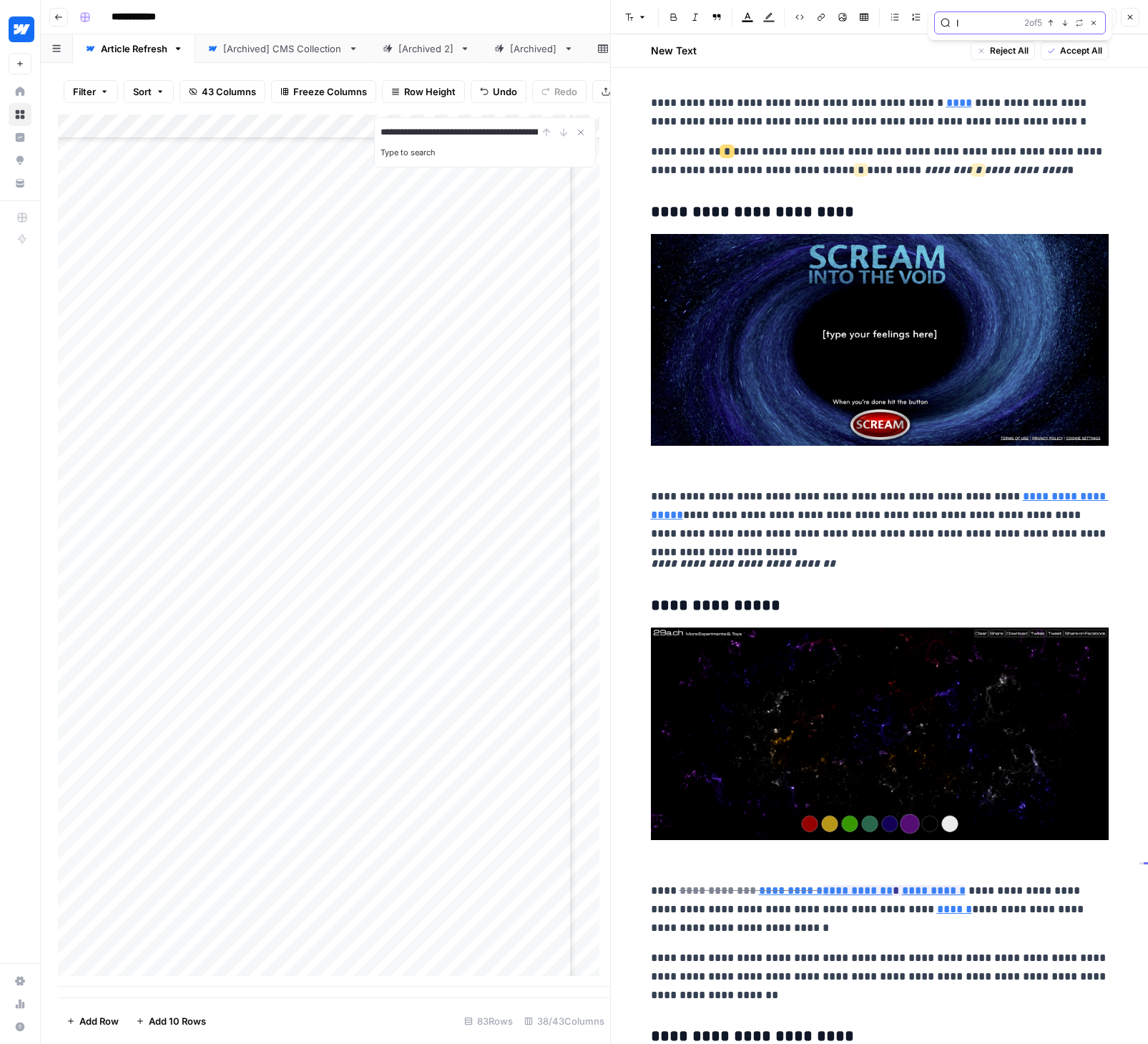
scroll to position [6155, 0]
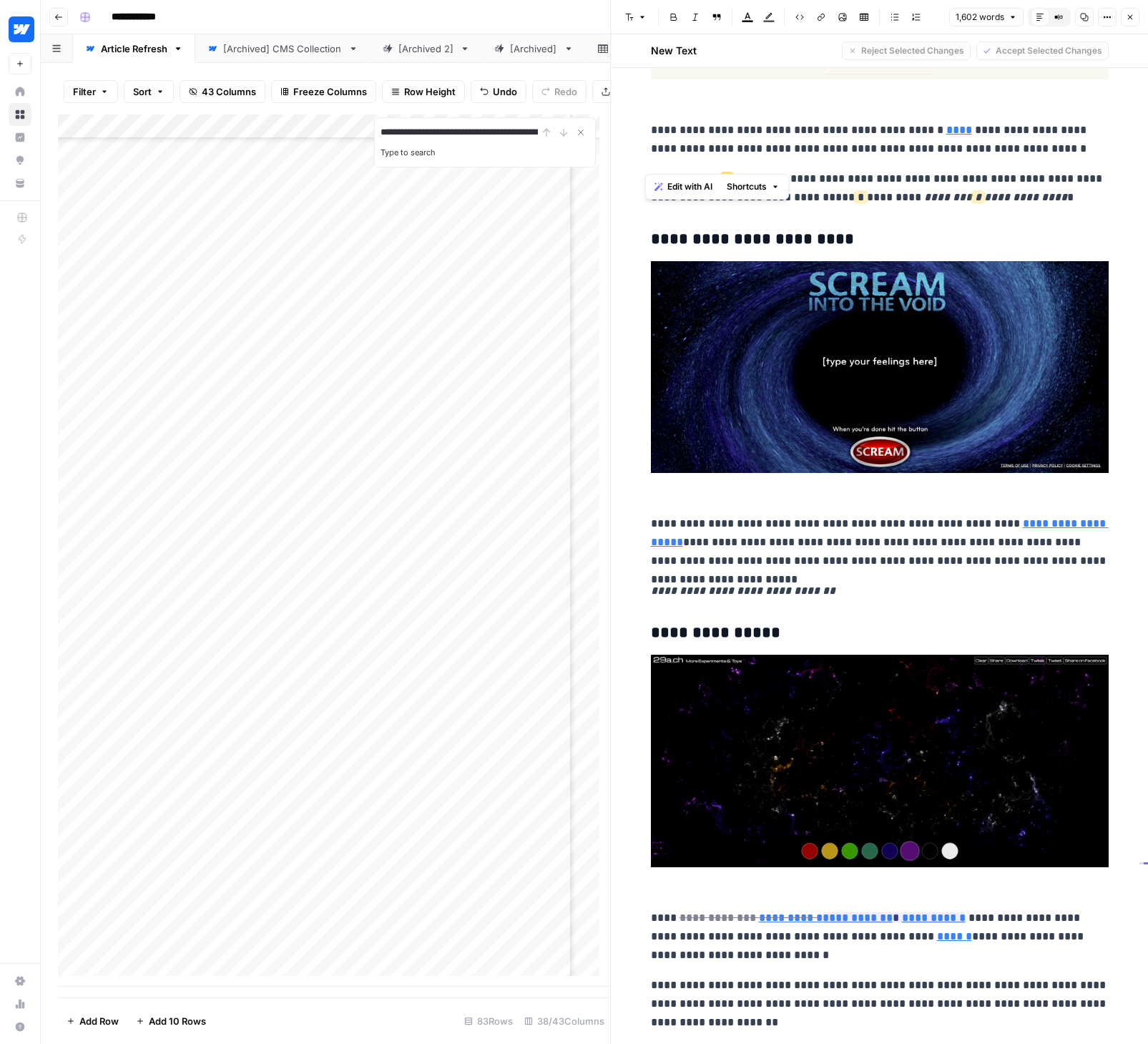
drag, startPoint x: 1008, startPoint y: 162, endPoint x: 642, endPoint y: 147, distance: 366.5
click at [687, 185] on span "Edit with AI" at bounding box center [689, 186] width 45 height 13
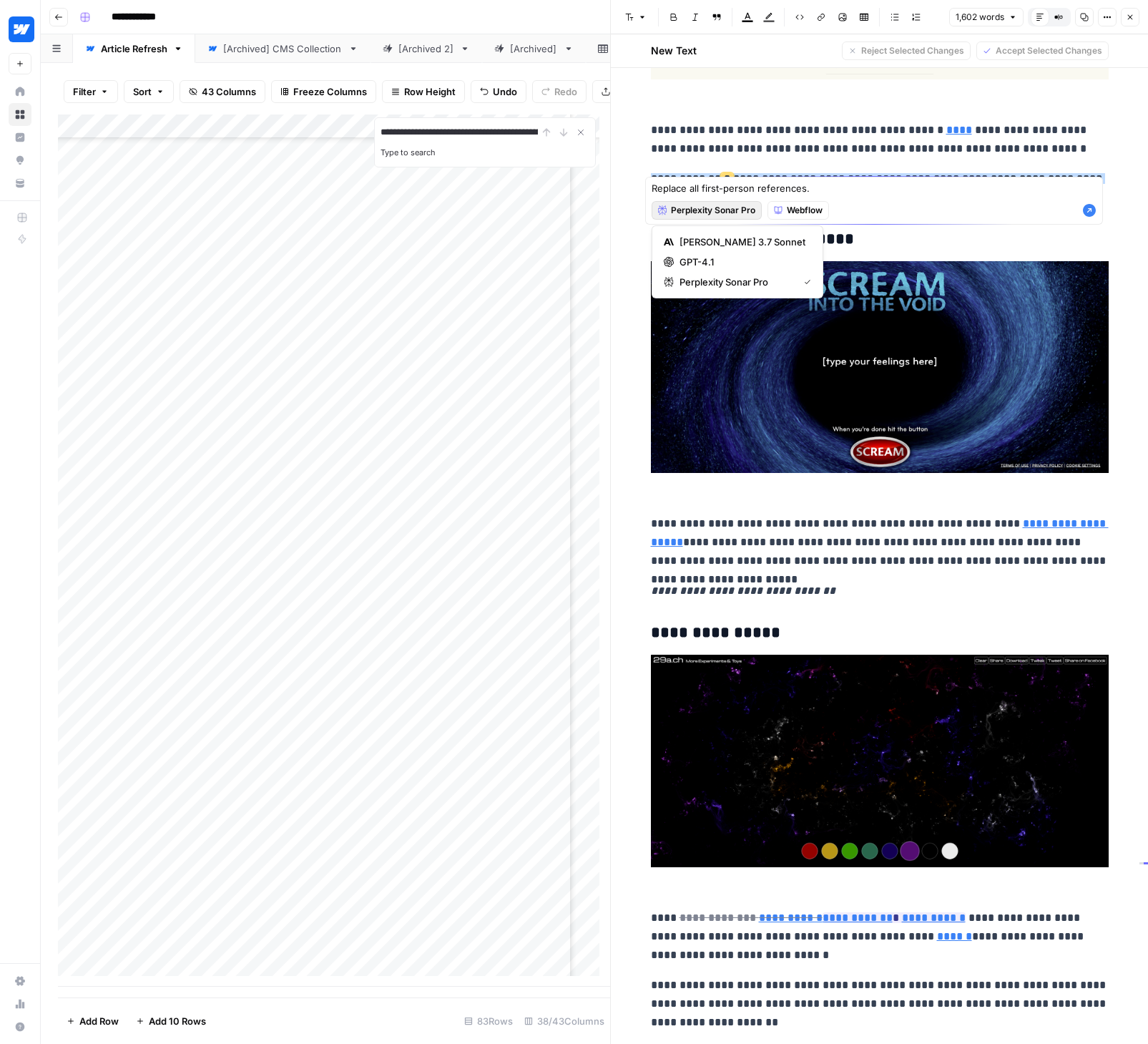
click at [660, 208] on icon "button" at bounding box center [662, 210] width 9 height 10
click at [707, 239] on span "[PERSON_NAME] 3.7 Sonnet" at bounding box center [742, 242] width 126 height 14
click at [845, 190] on textarea "Replace all first-person references." at bounding box center [874, 188] width 445 height 14
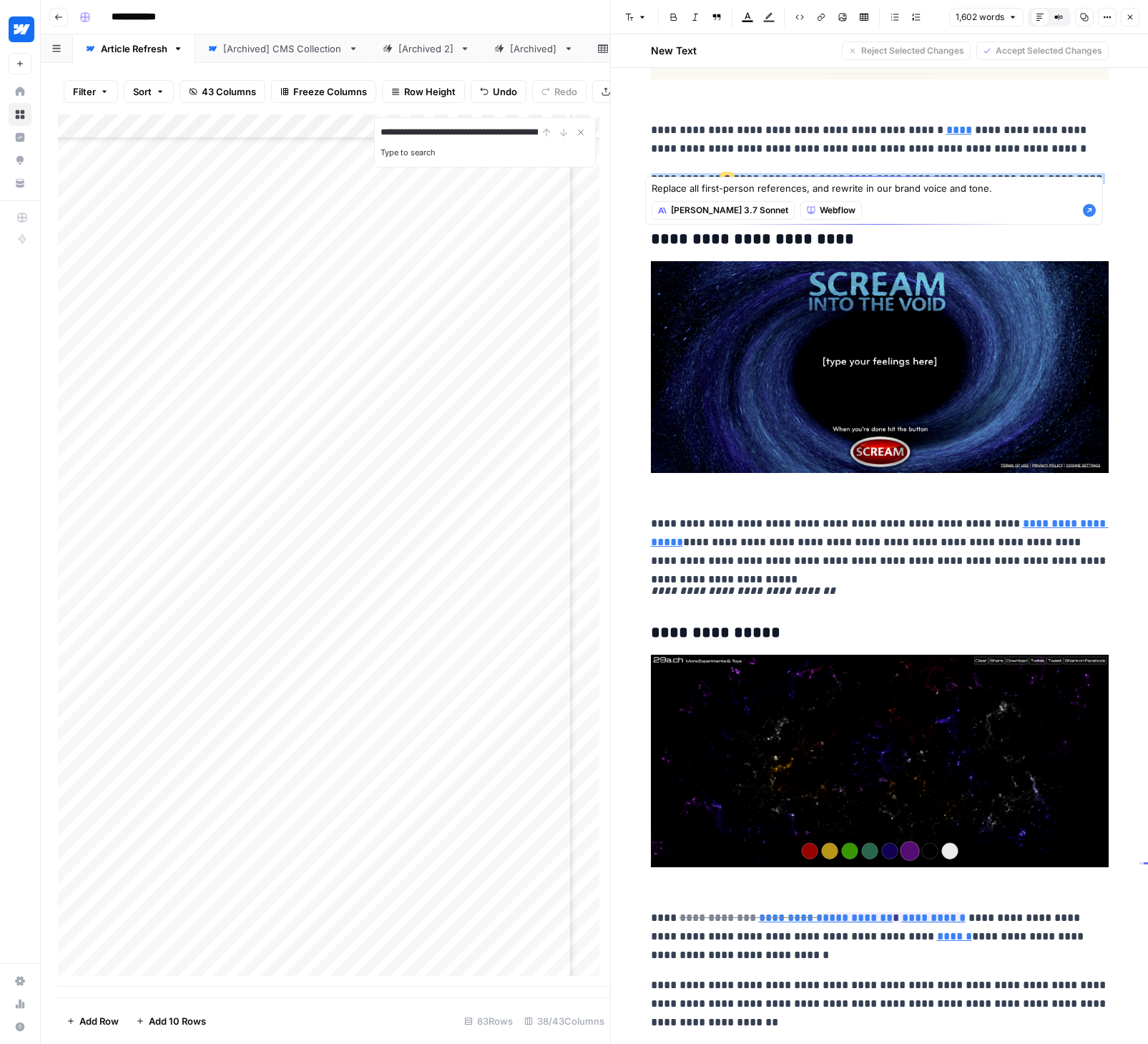
type textarea "Replace all first-person references, and rewrite in our brand voice and tone."
drag, startPoint x: 1005, startPoint y: 189, endPoint x: 640, endPoint y: 187, distance: 364.8
click at [640, 187] on body "**********" at bounding box center [574, 522] width 1148 height 1044
click at [1086, 208] on icon "button" at bounding box center [1089, 210] width 13 height 13
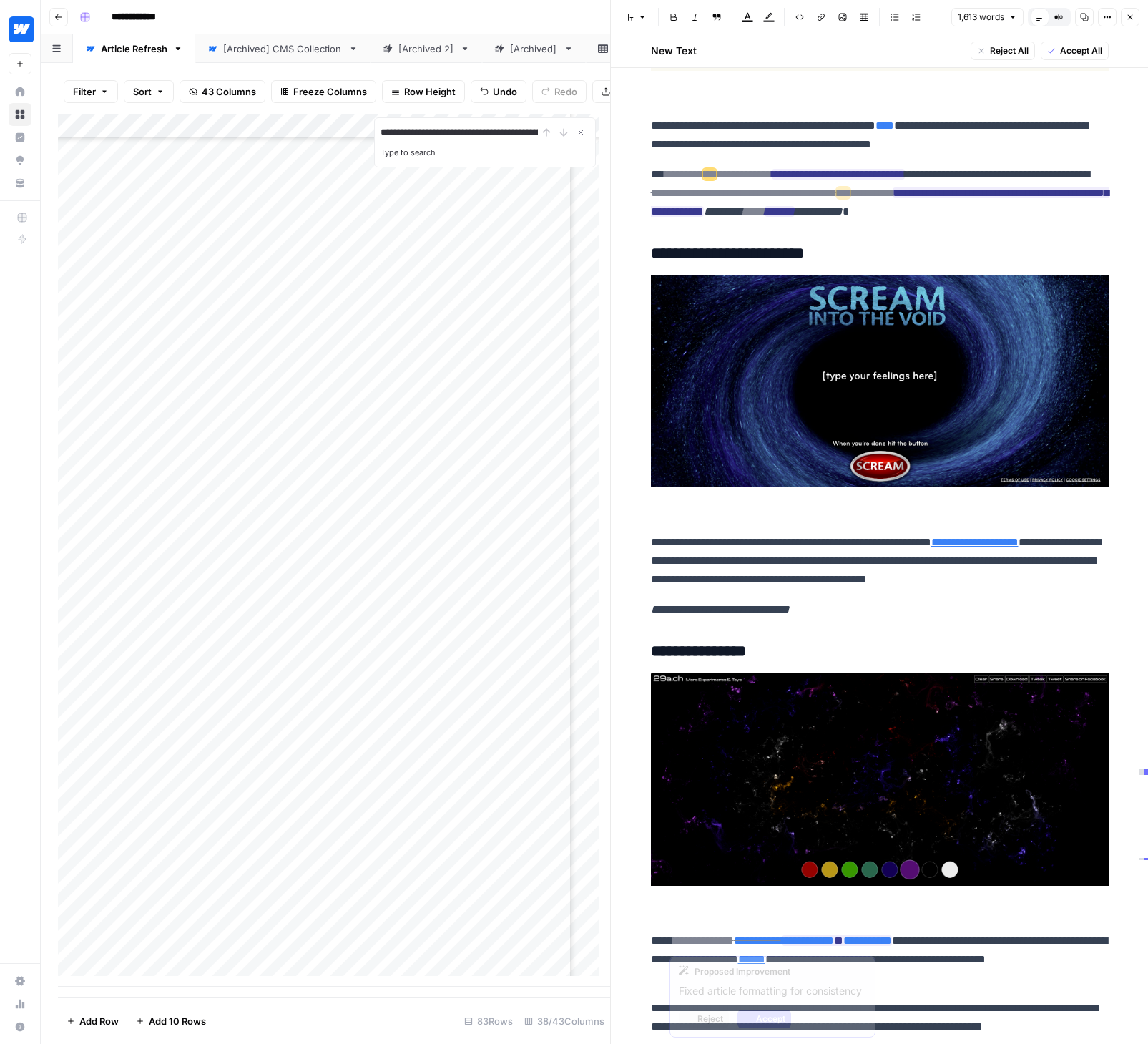
type input "https://thezen.zone/"
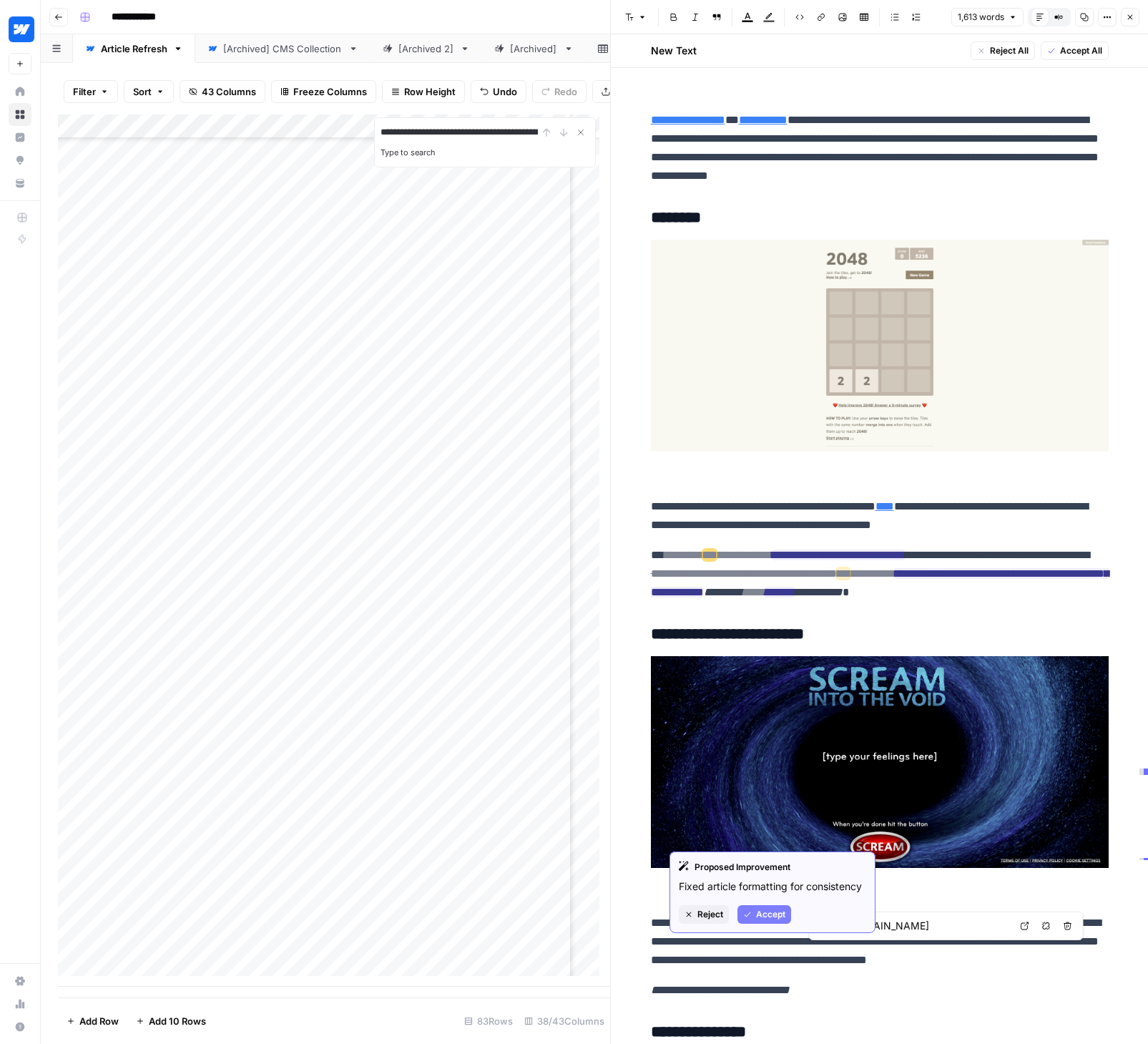
scroll to position [5768, 0]
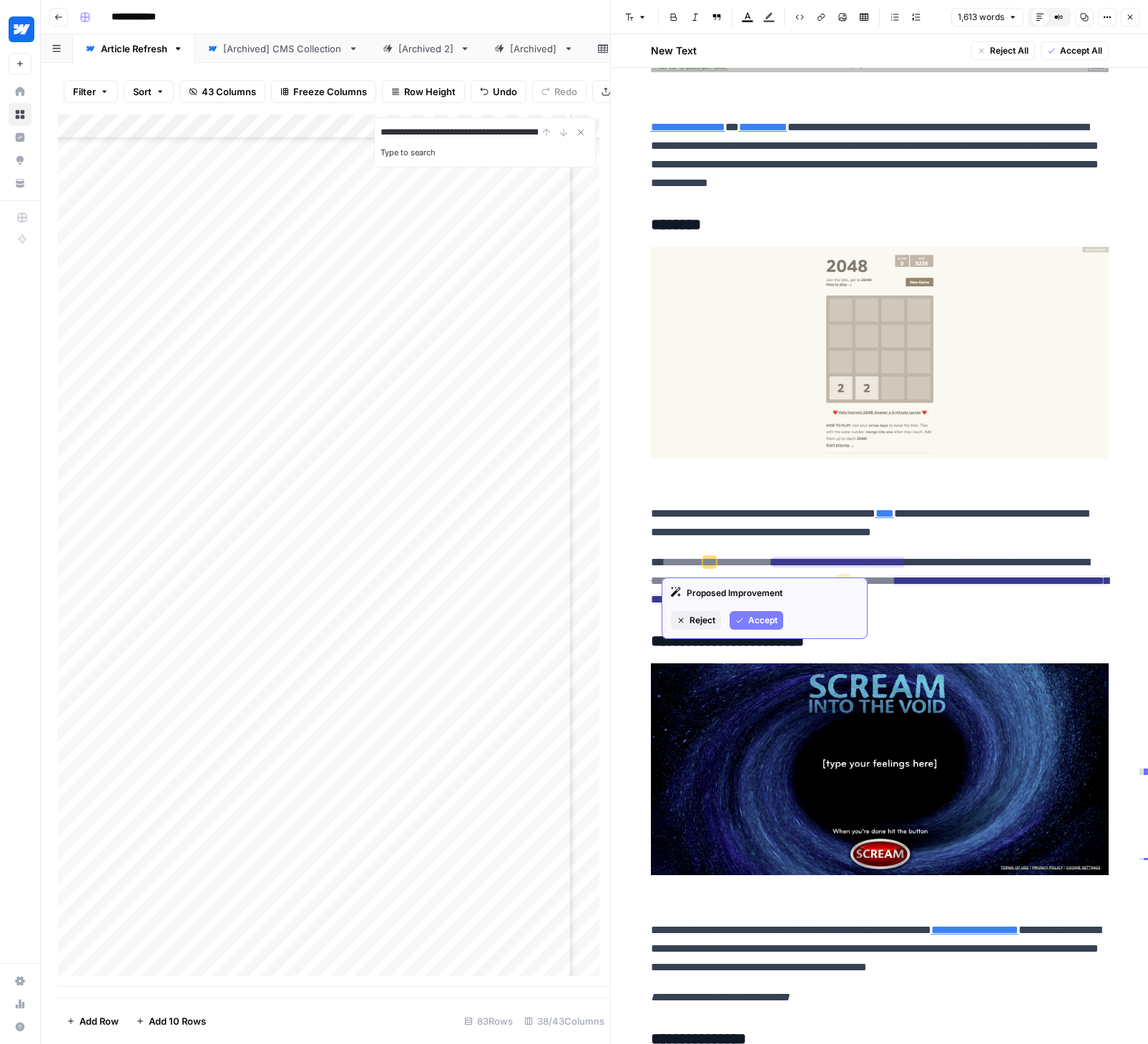
click at [772, 617] on span "Accept" at bounding box center [762, 620] width 29 height 13
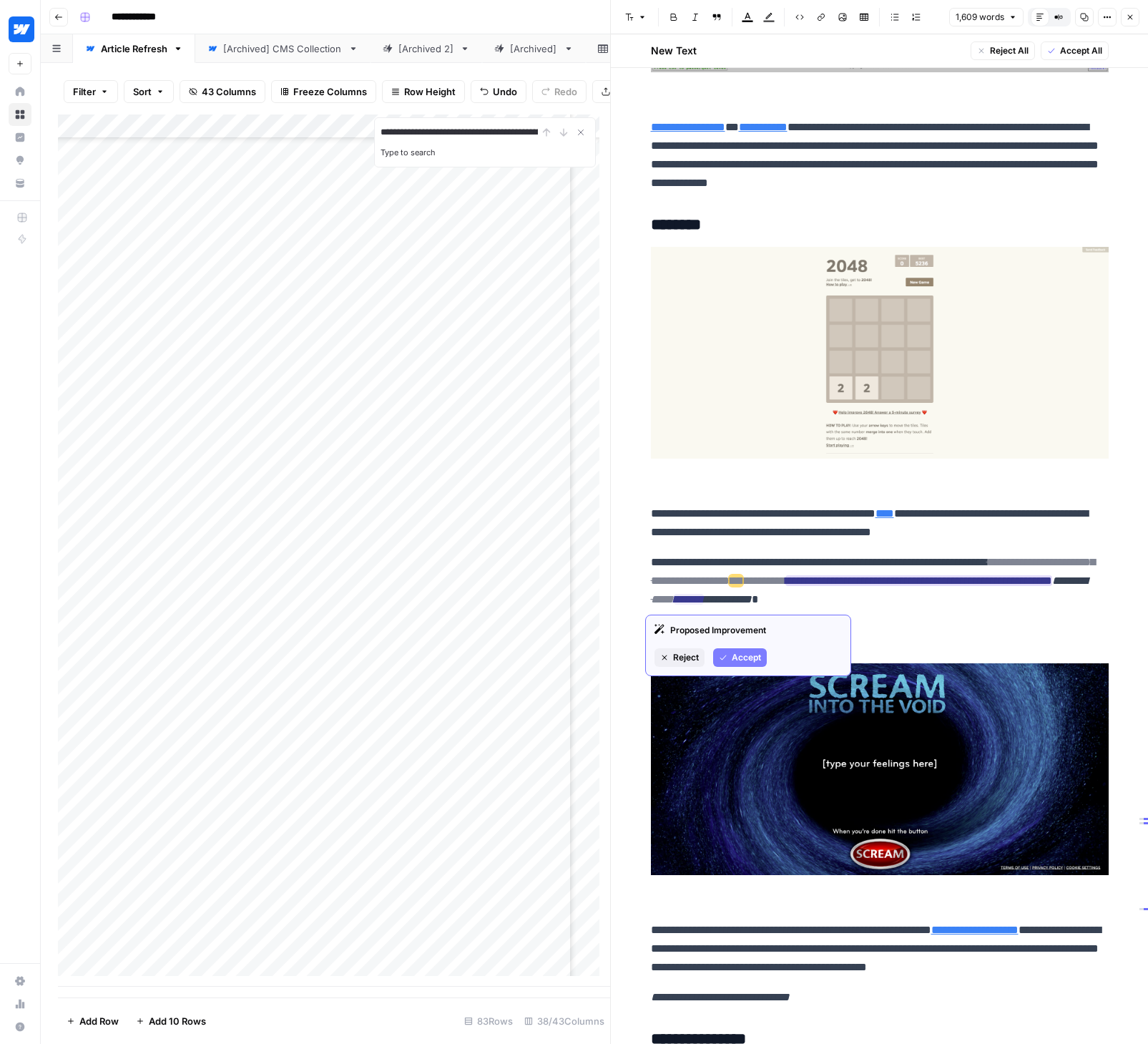
click at [748, 652] on span "Accept" at bounding box center [746, 657] width 29 height 13
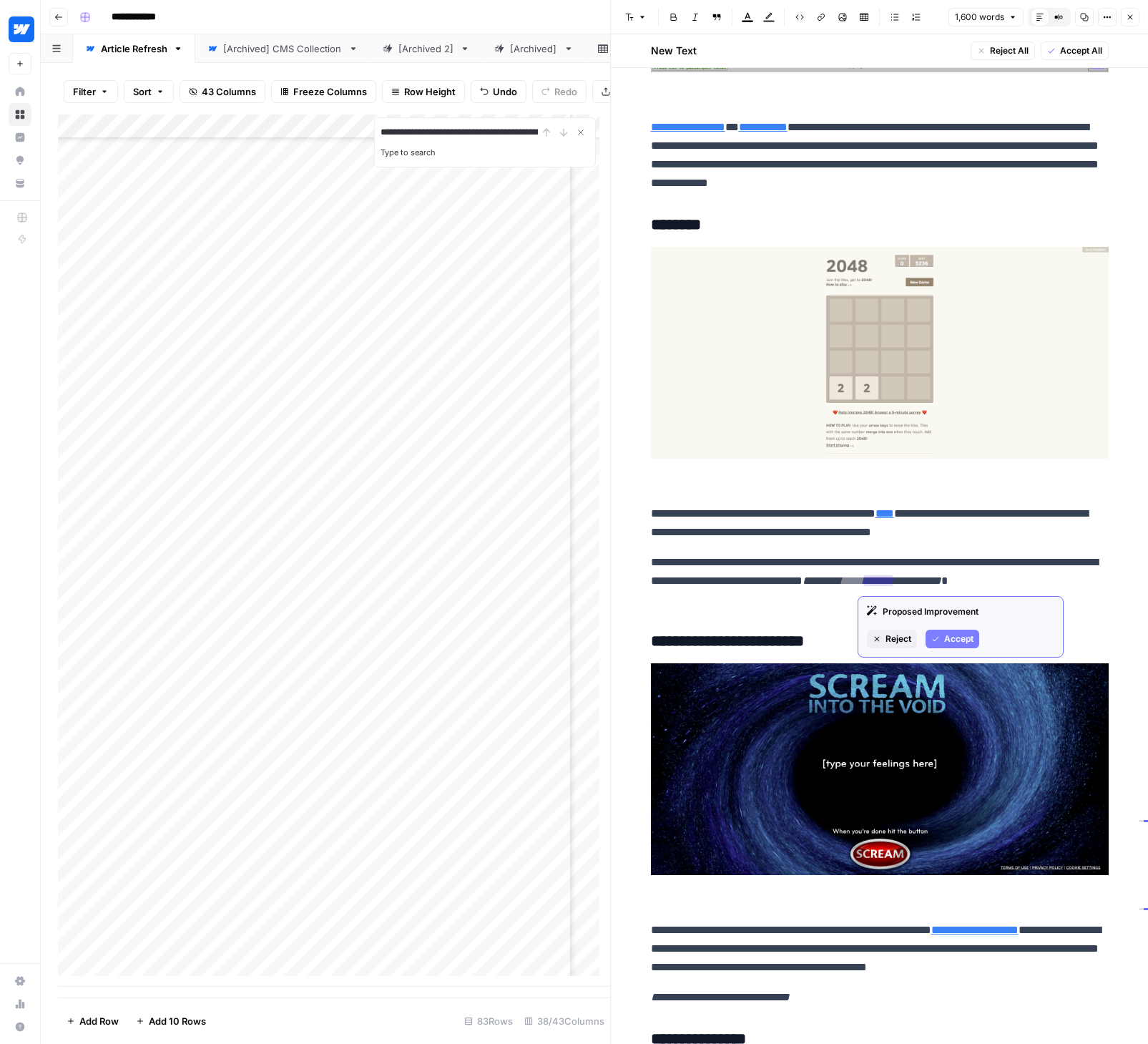
click at [960, 642] on span "Accept" at bounding box center [958, 638] width 29 height 13
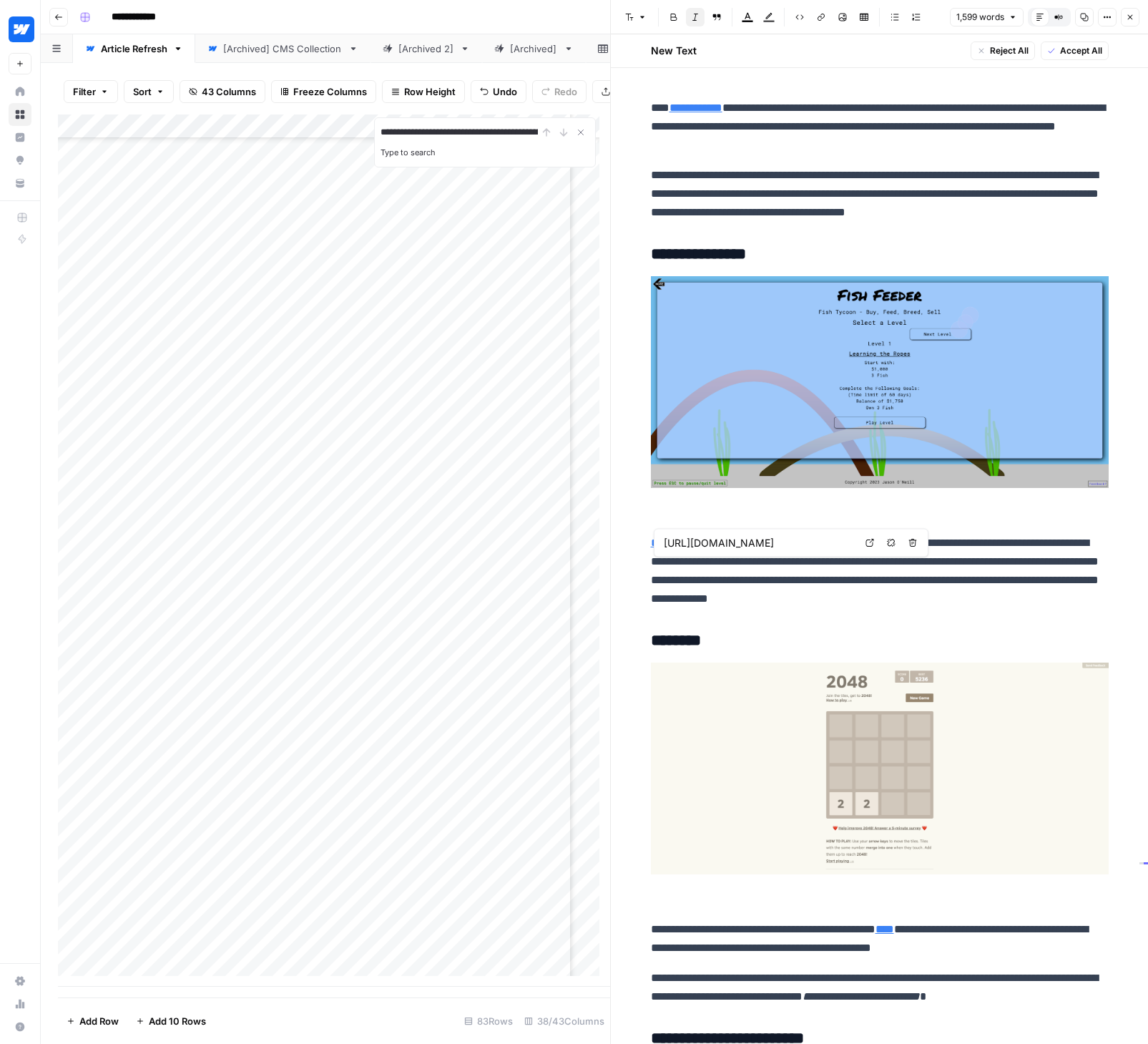
scroll to position [4791, 0]
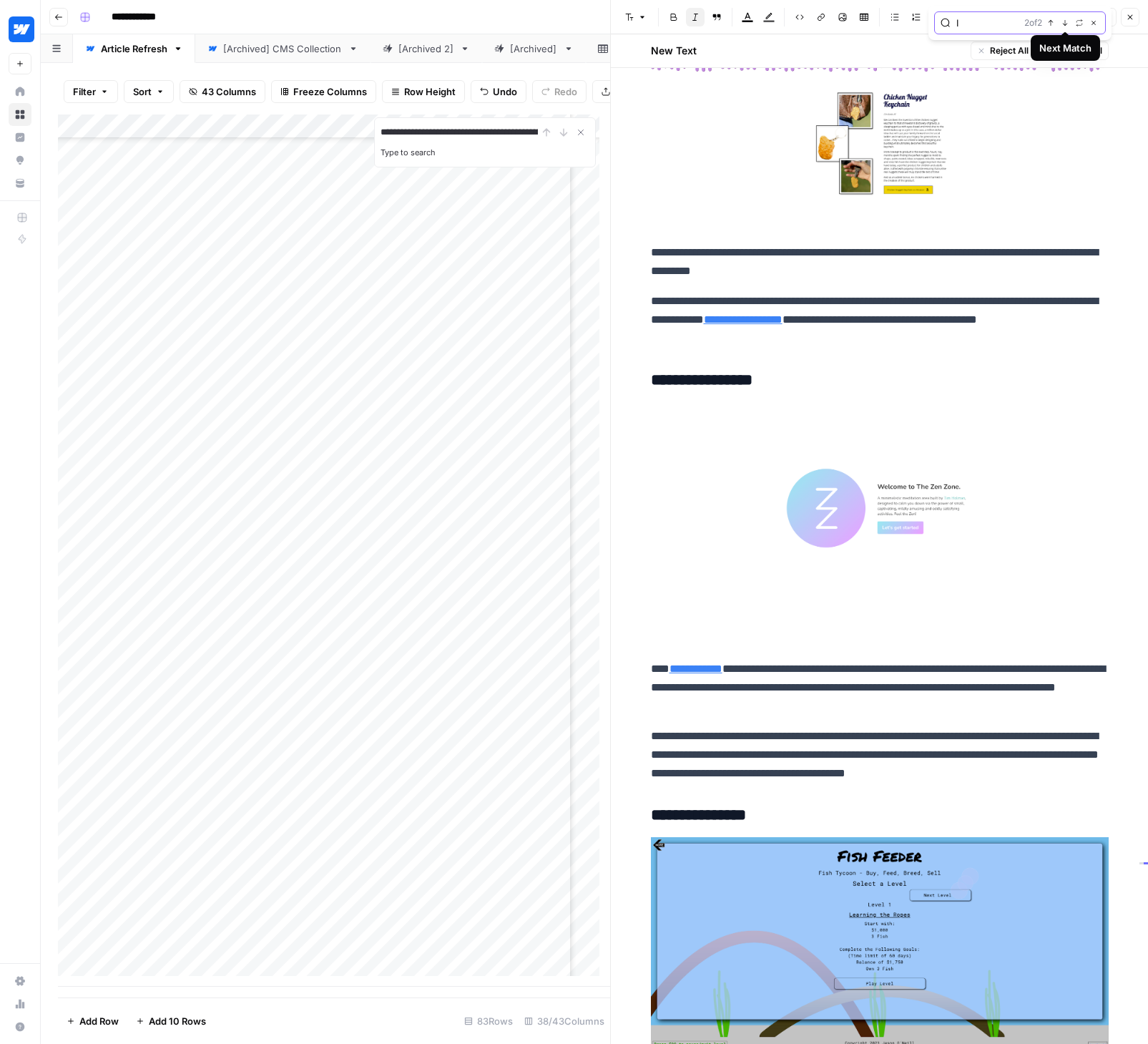
click at [1066, 24] on icon "button" at bounding box center [1064, 22] width 7 height 7
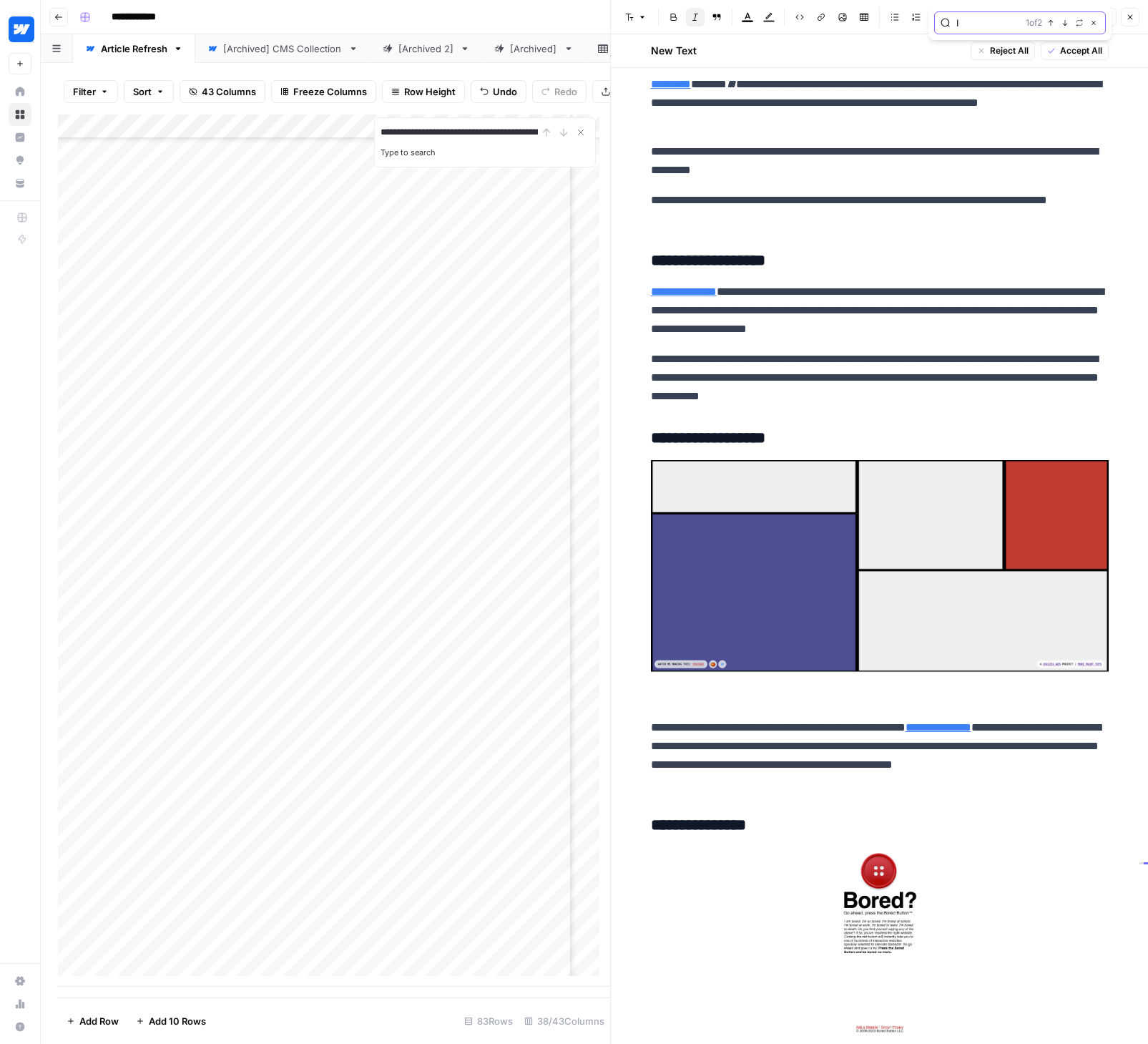
scroll to position [2295, 0]
click at [1066, 24] on icon "button" at bounding box center [1064, 22] width 7 height 7
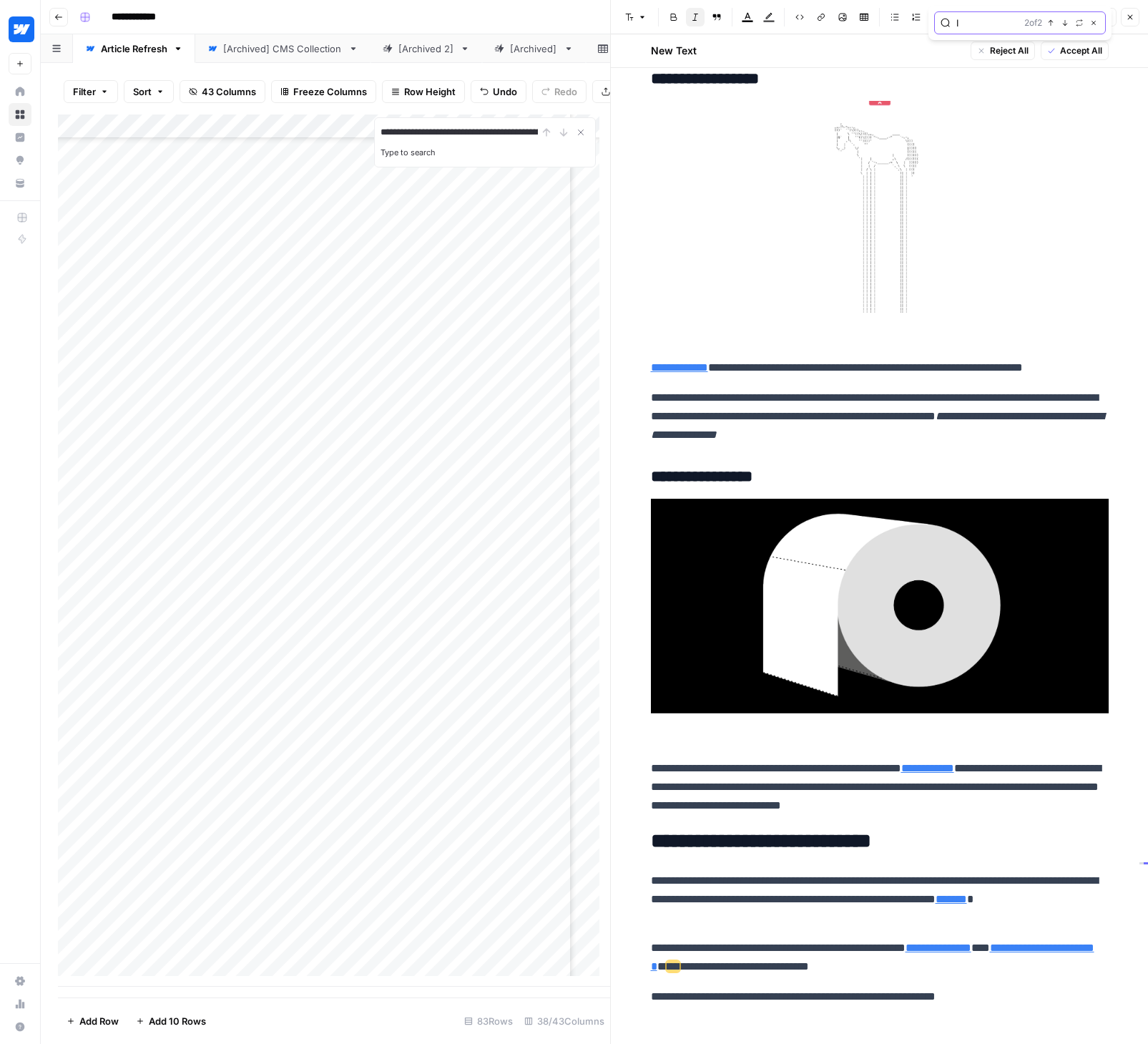
scroll to position [7569, 0]
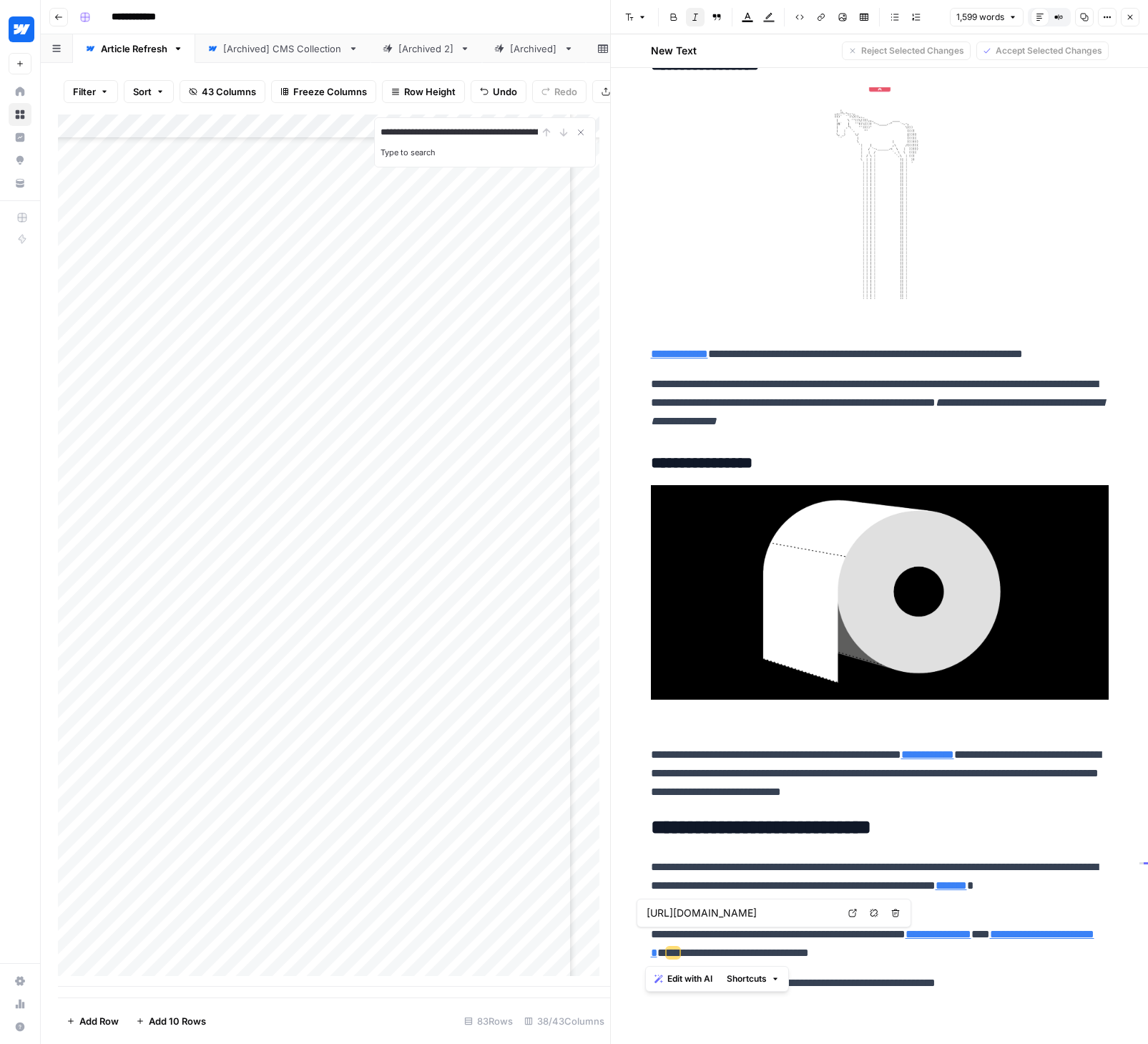
drag, startPoint x: 963, startPoint y: 955, endPoint x: 631, endPoint y: 937, distance: 332.4
click at [700, 976] on span "Edit with AI" at bounding box center [689, 978] width 45 height 13
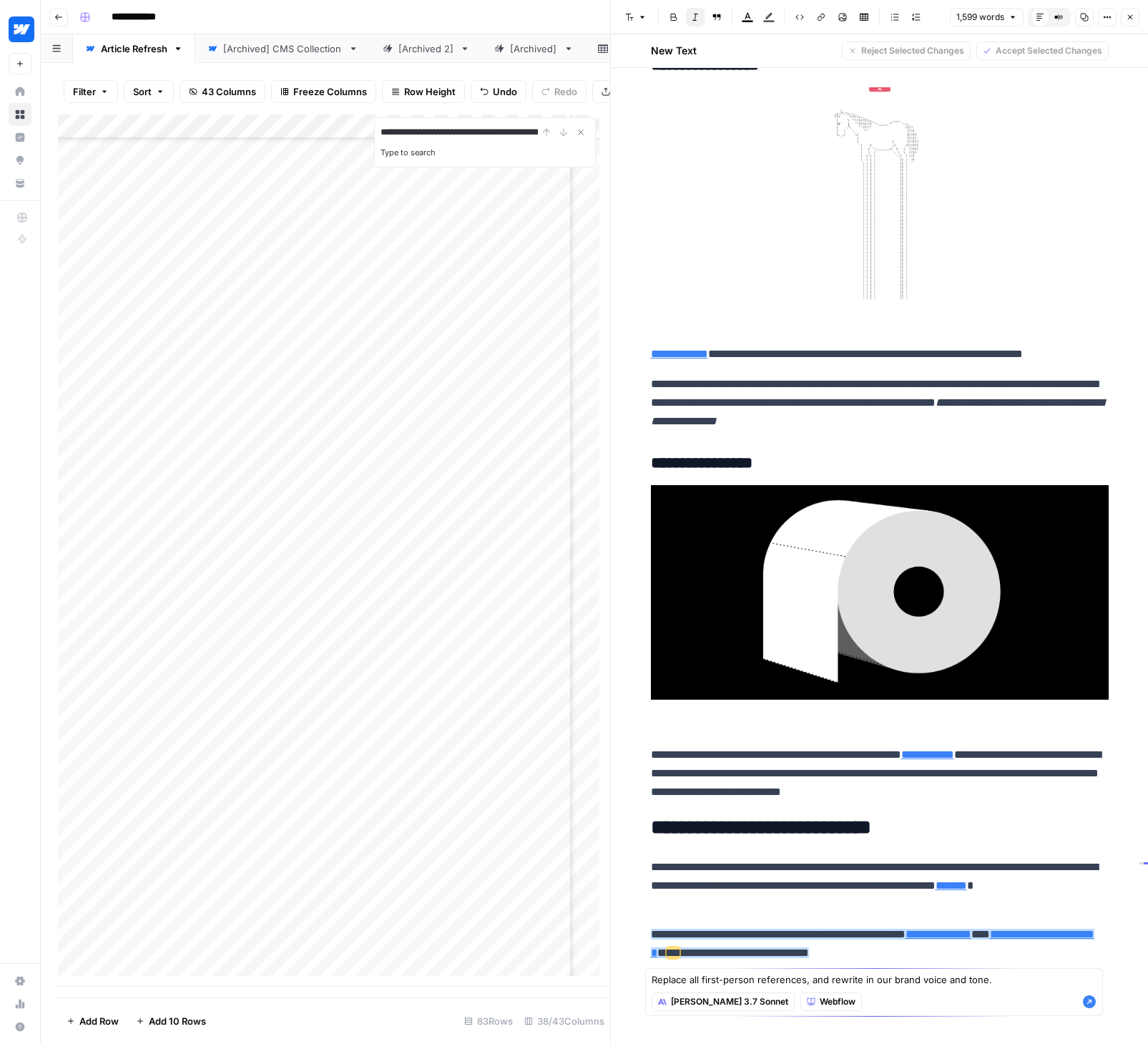
type textarea "Replace all first-person references, and rewrite in our brand voice and tone."
click at [1089, 1000] on icon "button" at bounding box center [1089, 1001] width 13 height 13
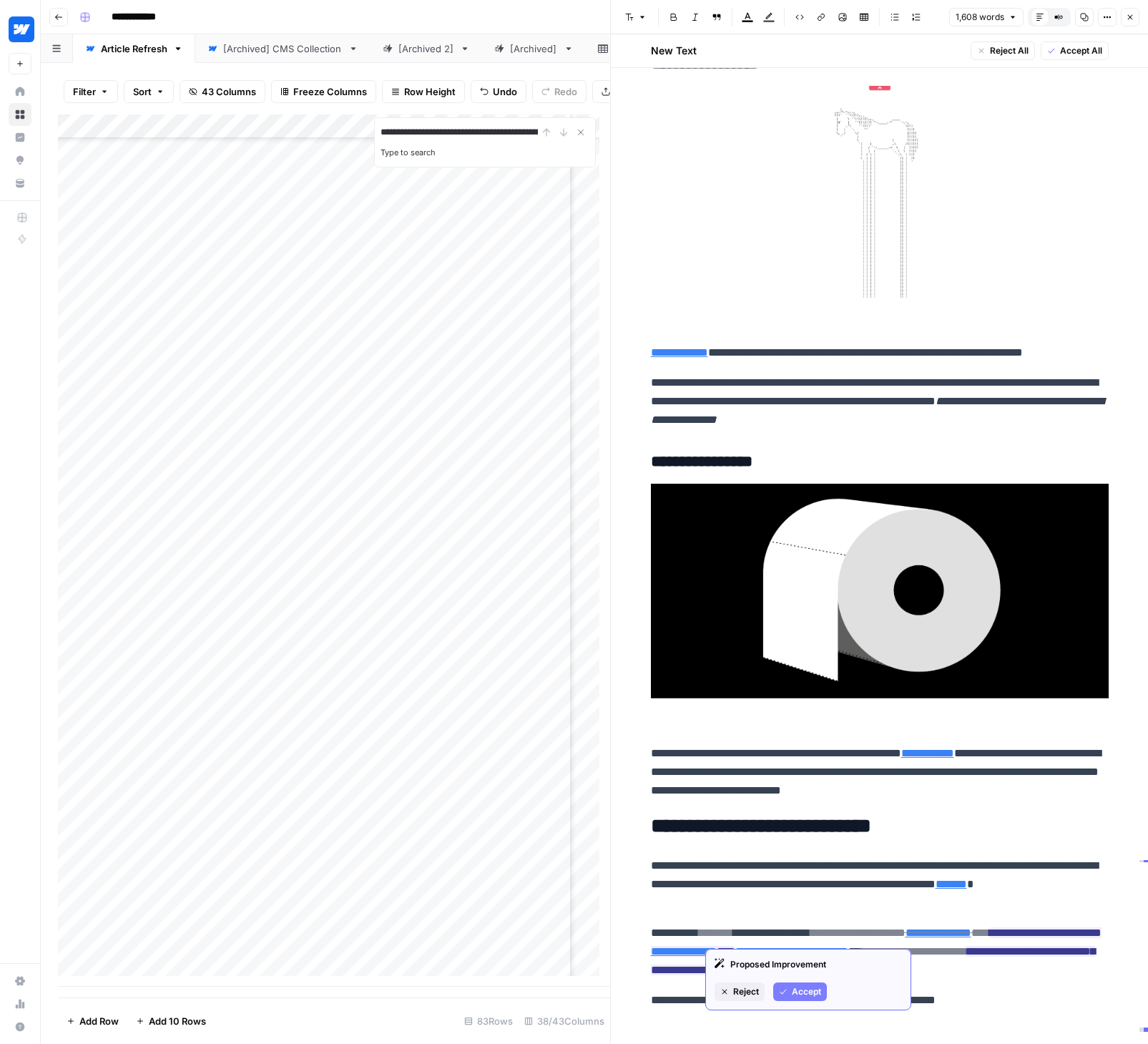
click at [802, 989] on span "Accept" at bounding box center [806, 991] width 29 height 13
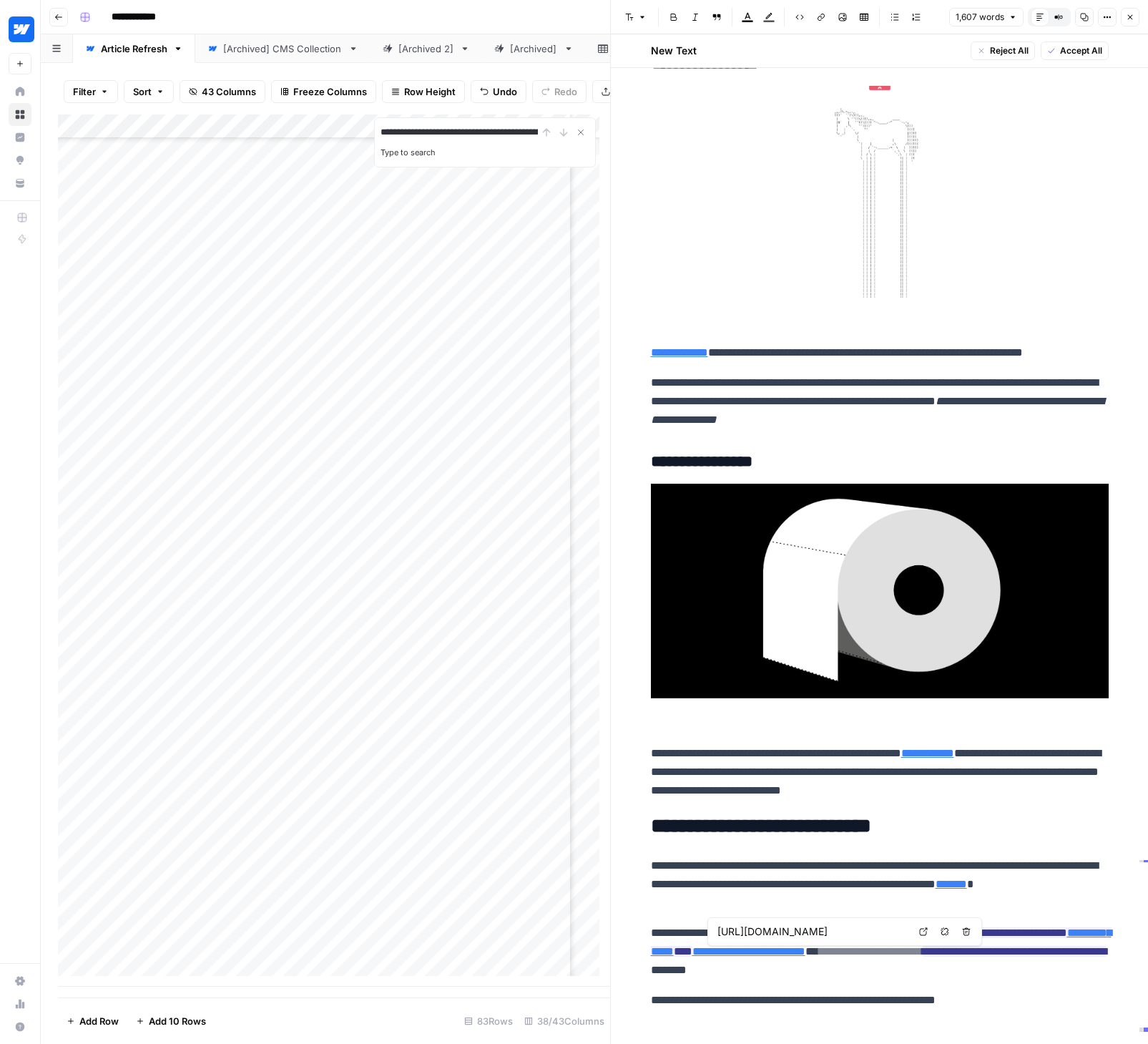
type input "[URL][DOMAIN_NAME]"
click at [740, 1011] on span "Accept" at bounding box center [746, 1009] width 29 height 13
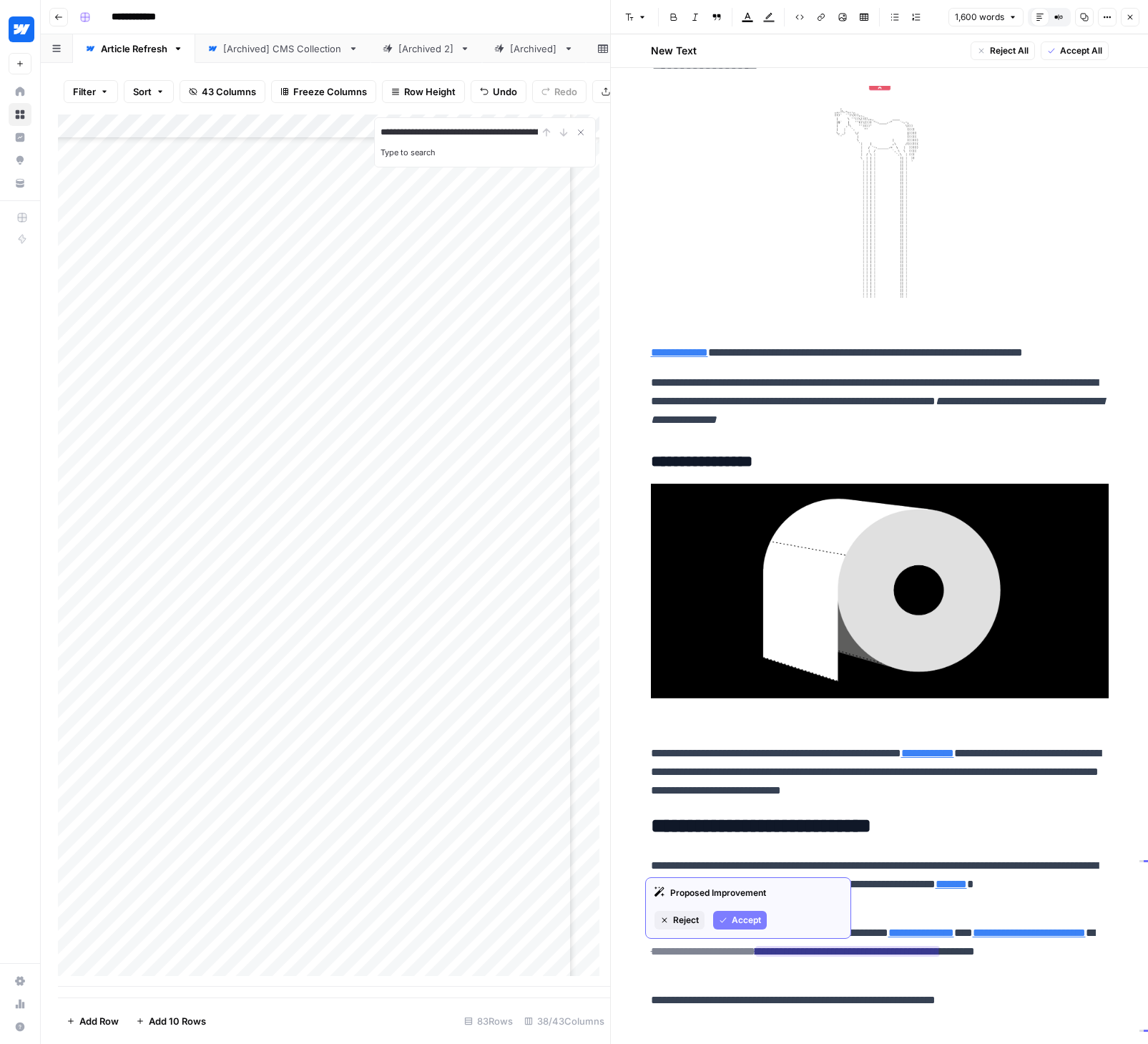
click at [742, 920] on span "Accept" at bounding box center [746, 919] width 29 height 13
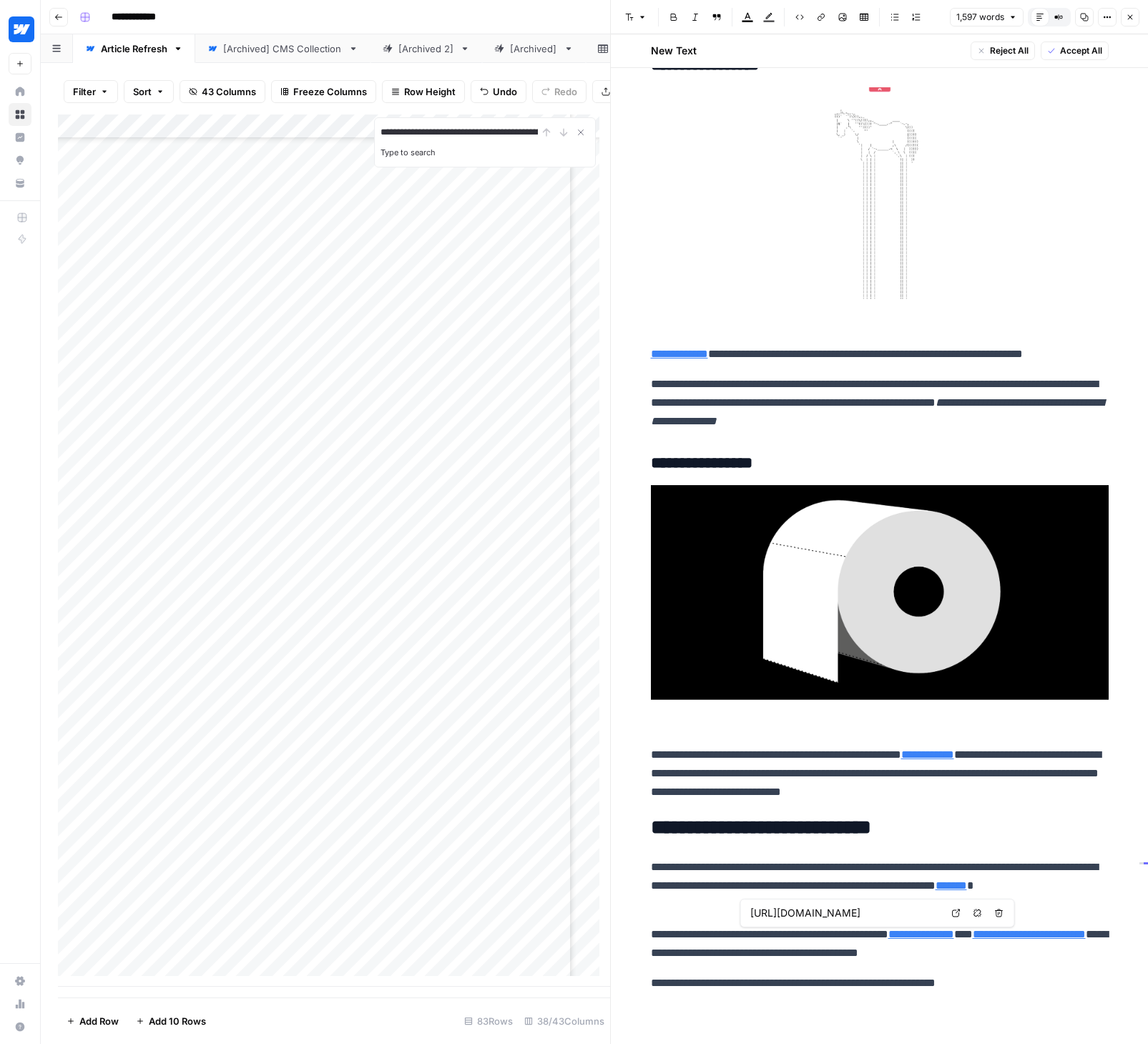
click at [948, 915] on link "Open in a new tab" at bounding box center [956, 912] width 19 height 19
click at [937, 381] on p "**********" at bounding box center [880, 403] width 458 height 56
click at [1051, 22] on icon "button" at bounding box center [1050, 22] width 7 height 7
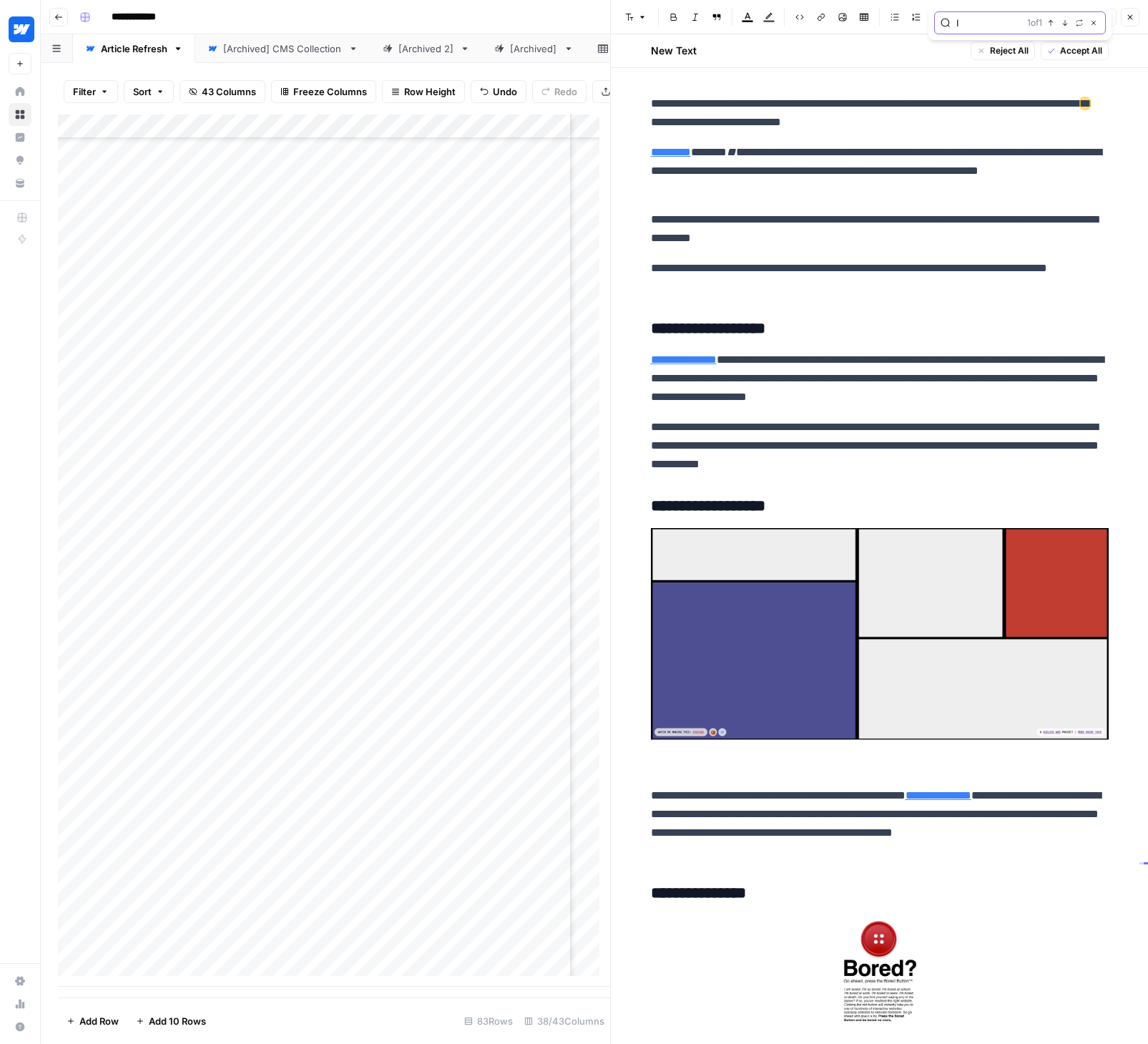
scroll to position [2207, 0]
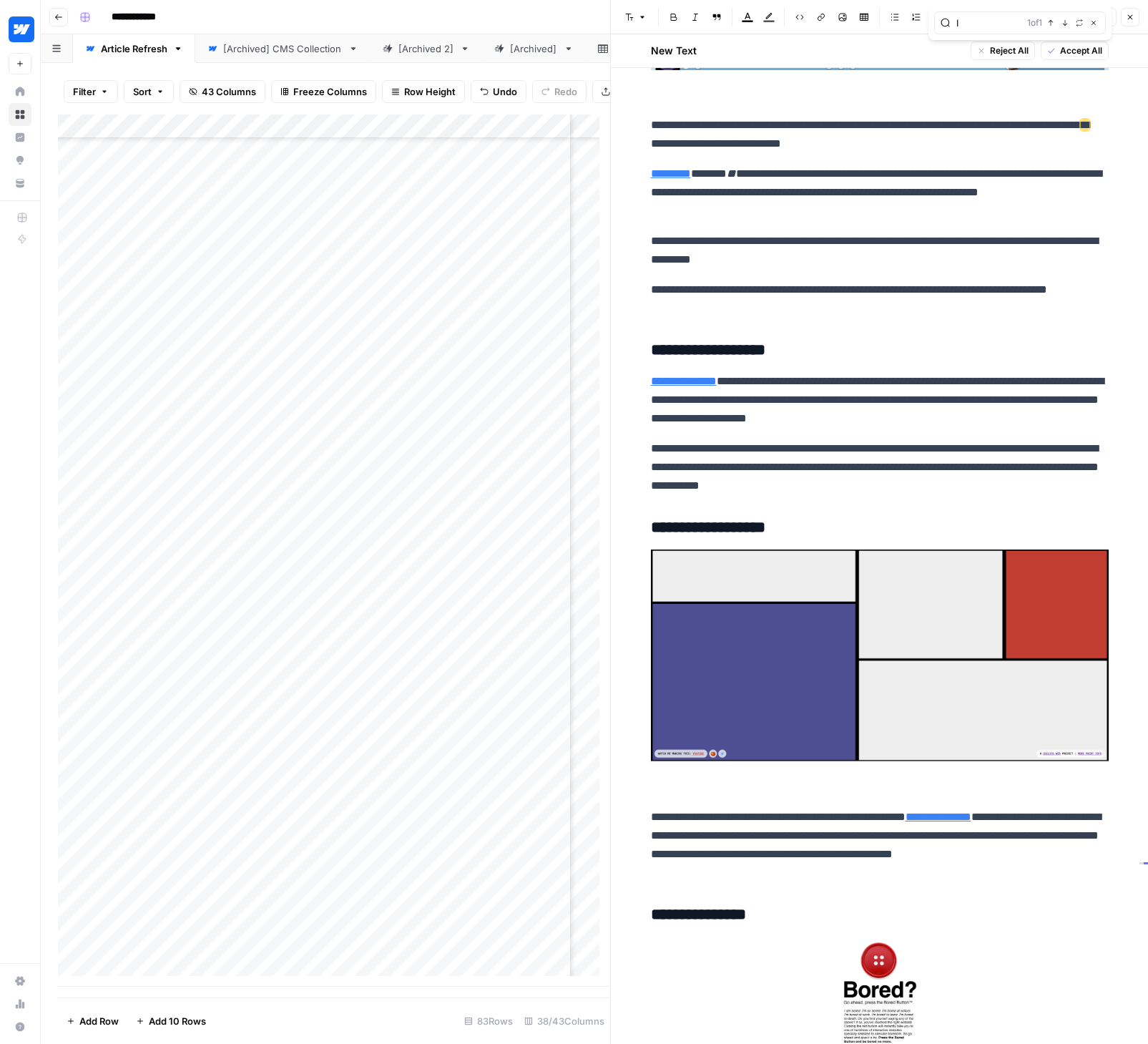
click at [752, 142] on p "**********" at bounding box center [880, 134] width 458 height 37
drag, startPoint x: 923, startPoint y: 146, endPoint x: 647, endPoint y: 119, distance: 278.1
click at [651, 119] on p "**********" at bounding box center [880, 134] width 458 height 37
click at [679, 165] on span "Edit with AI" at bounding box center [689, 169] width 45 height 13
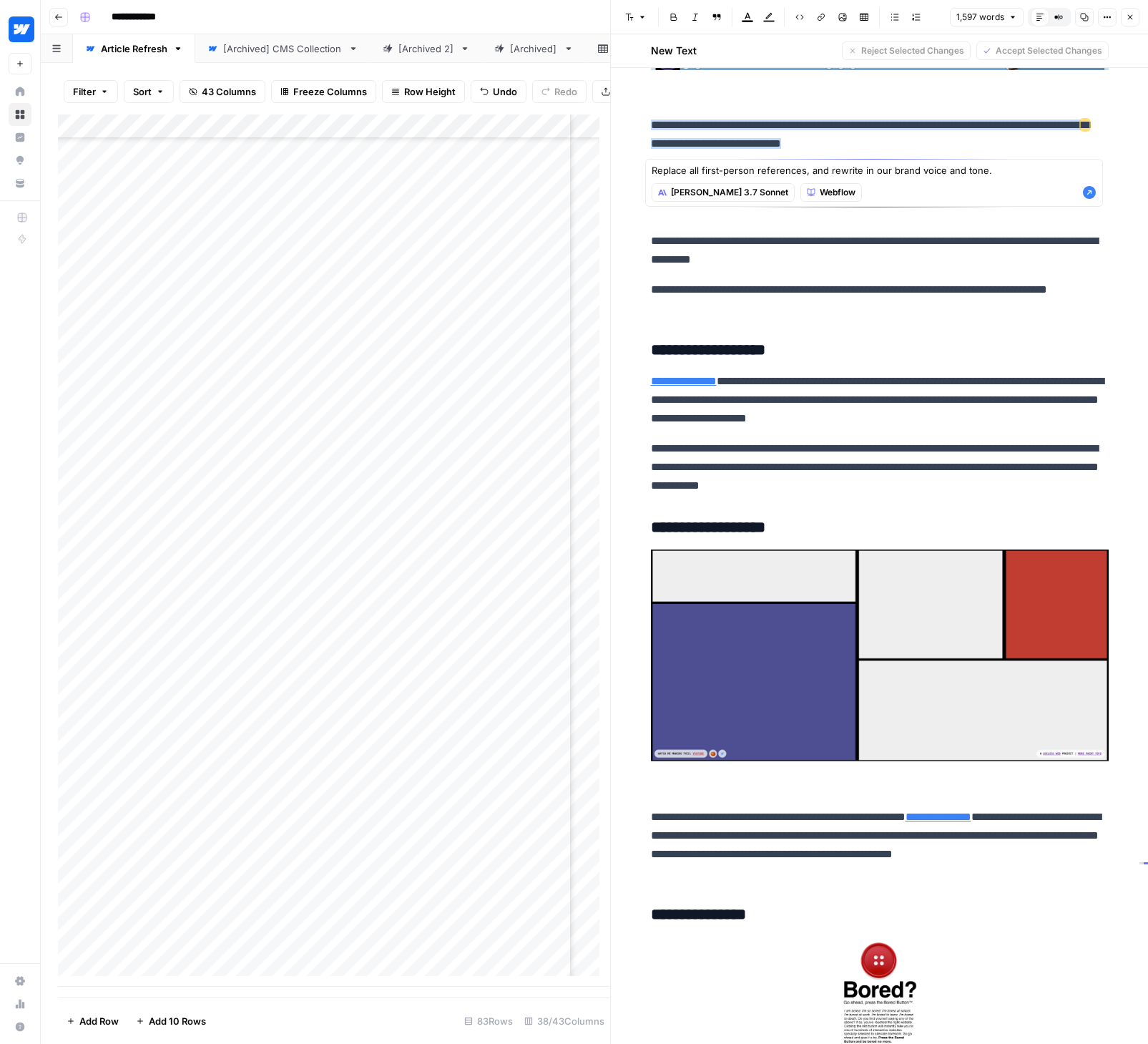
type textarea "Replace all first-person references, and rewrite in our brand voice and tone."
click at [1090, 197] on icon "button" at bounding box center [1089, 192] width 13 height 13
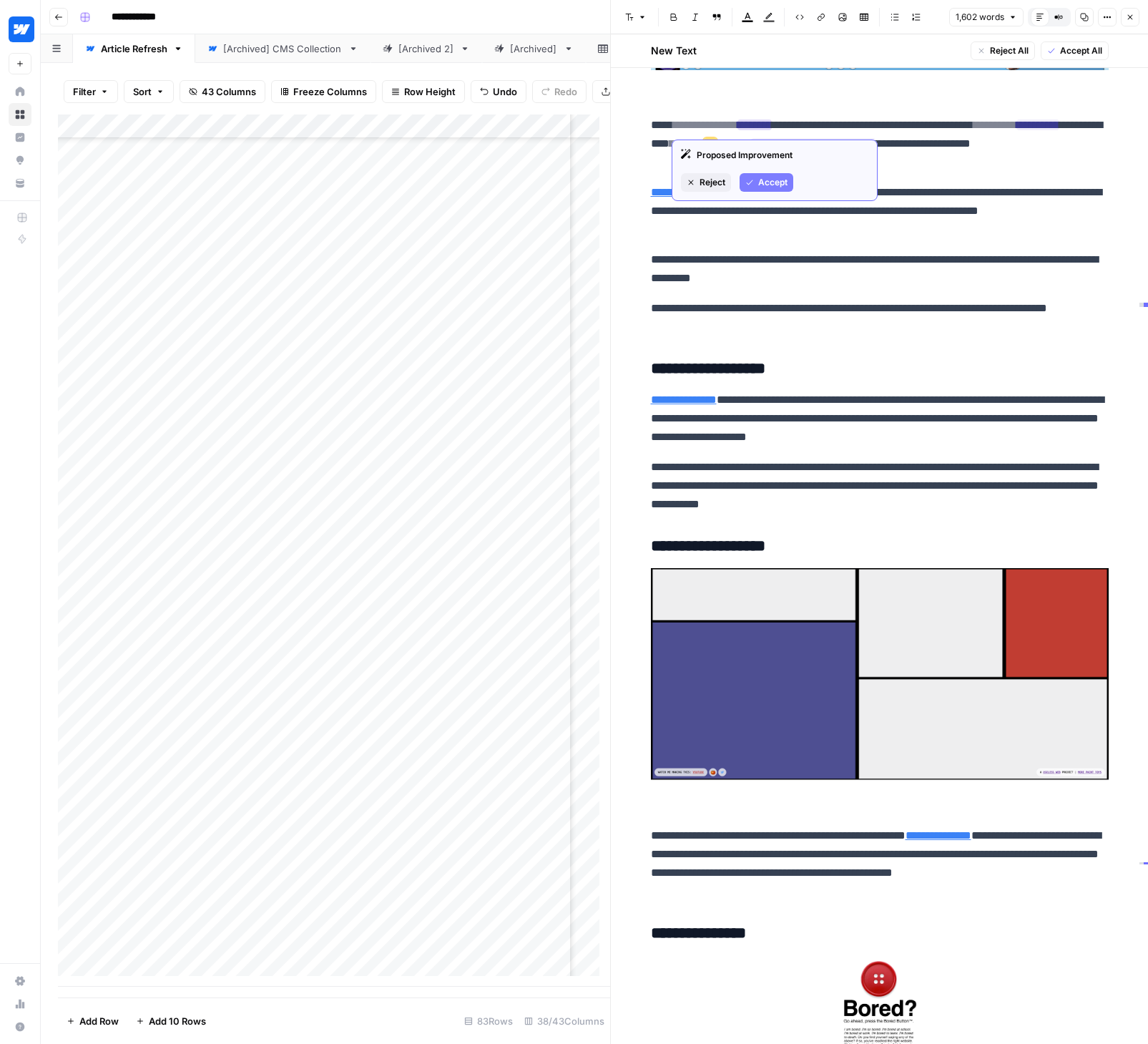
click at [760, 180] on span "Accept" at bounding box center [772, 182] width 29 height 13
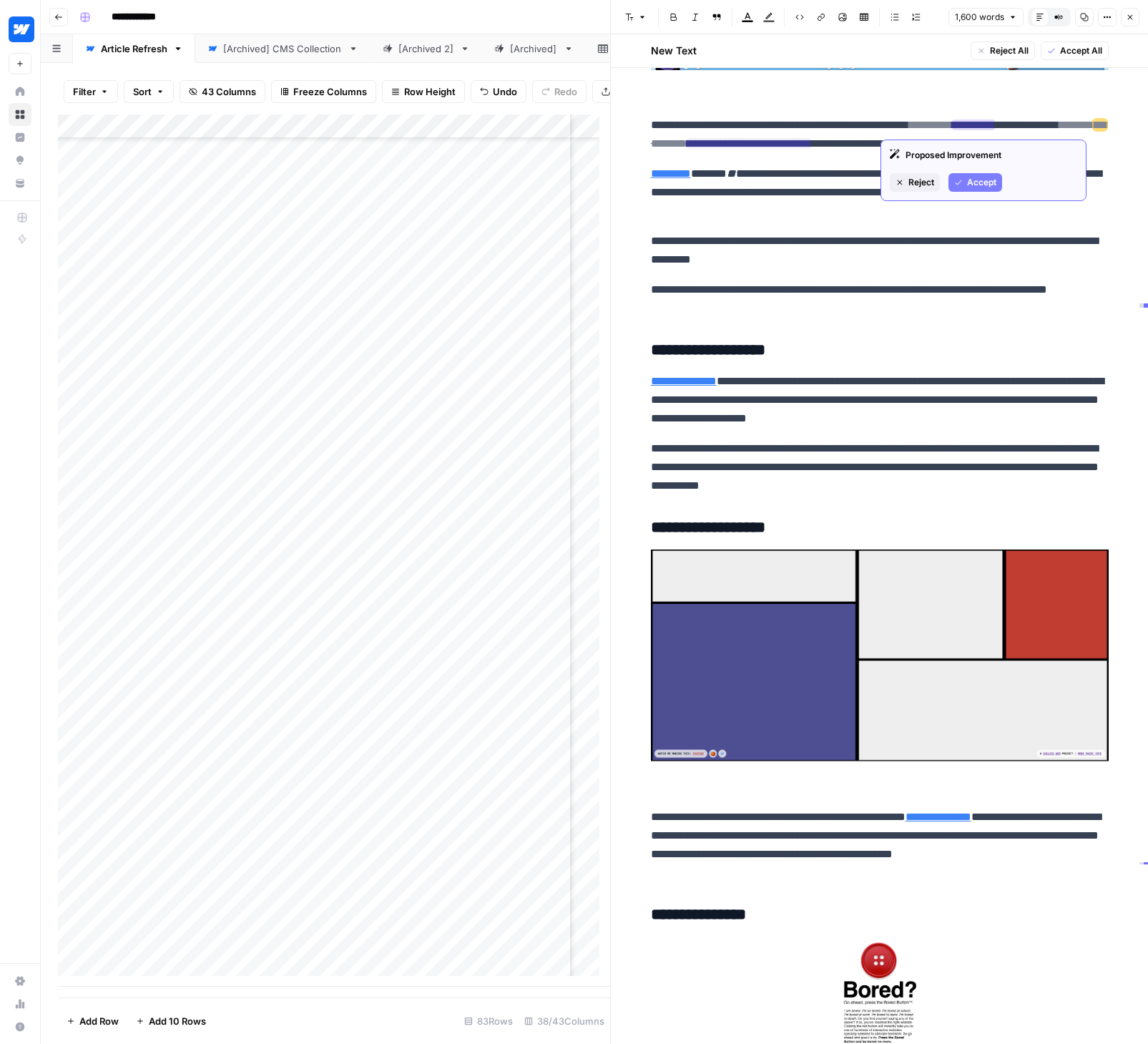
click at [967, 180] on span "Accept" at bounding box center [981, 182] width 29 height 13
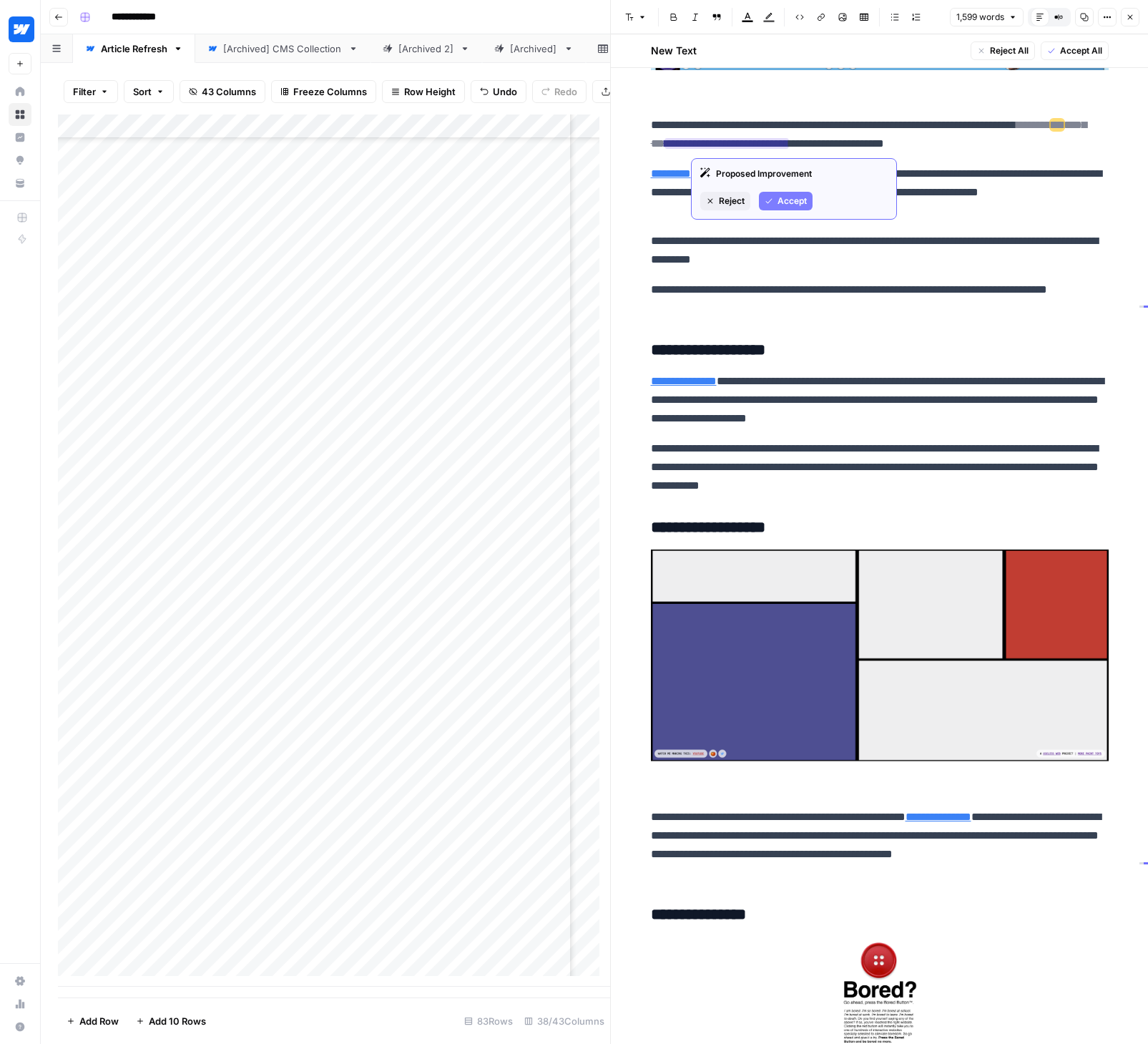
click at [798, 202] on span "Accept" at bounding box center [791, 201] width 29 height 13
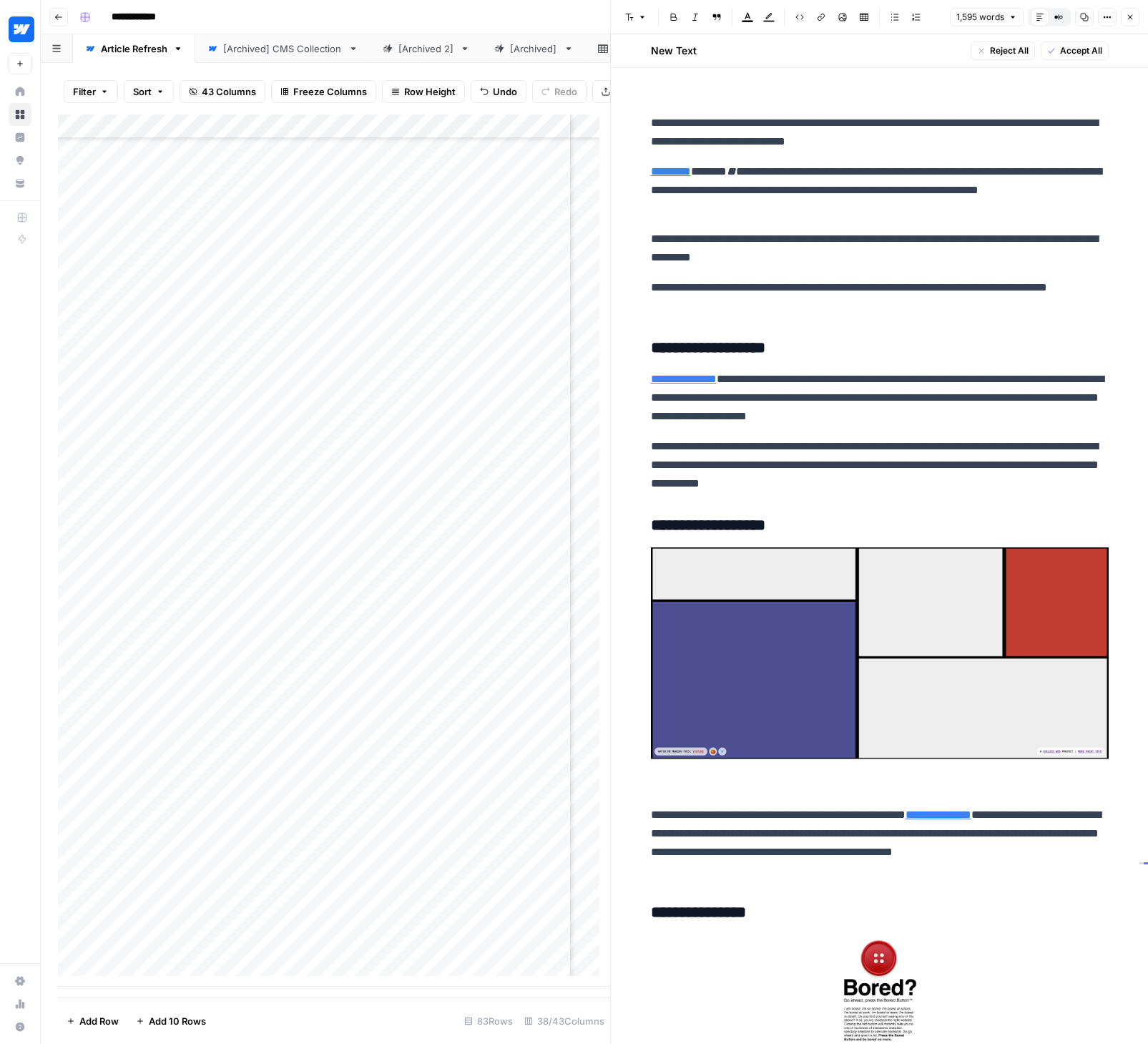
scroll to position [2209, 0]
click at [988, 202] on p "**********" at bounding box center [880, 190] width 458 height 56
type input "I"
drag, startPoint x: 803, startPoint y: 444, endPoint x: 787, endPoint y: 451, distance: 17.7
click at [787, 451] on p "**********" at bounding box center [880, 464] width 458 height 56
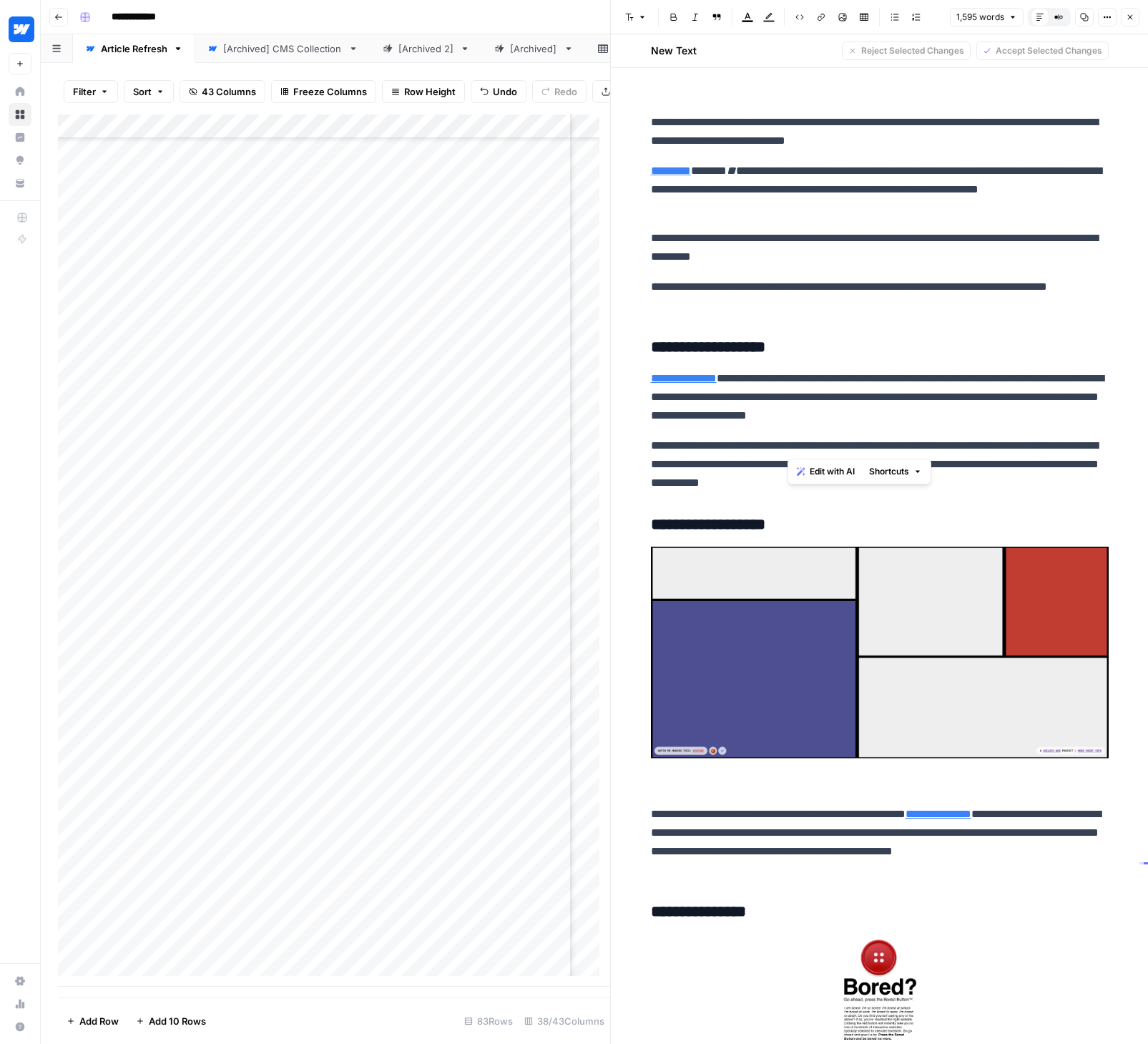
copy p "***"
click at [912, 289] on p "**********" at bounding box center [880, 296] width 458 height 37
type input "I’m"
drag, startPoint x: 659, startPoint y: 442, endPoint x: 981, endPoint y: 477, distance: 324.5
click at [981, 477] on p "**********" at bounding box center [880, 464] width 458 height 56
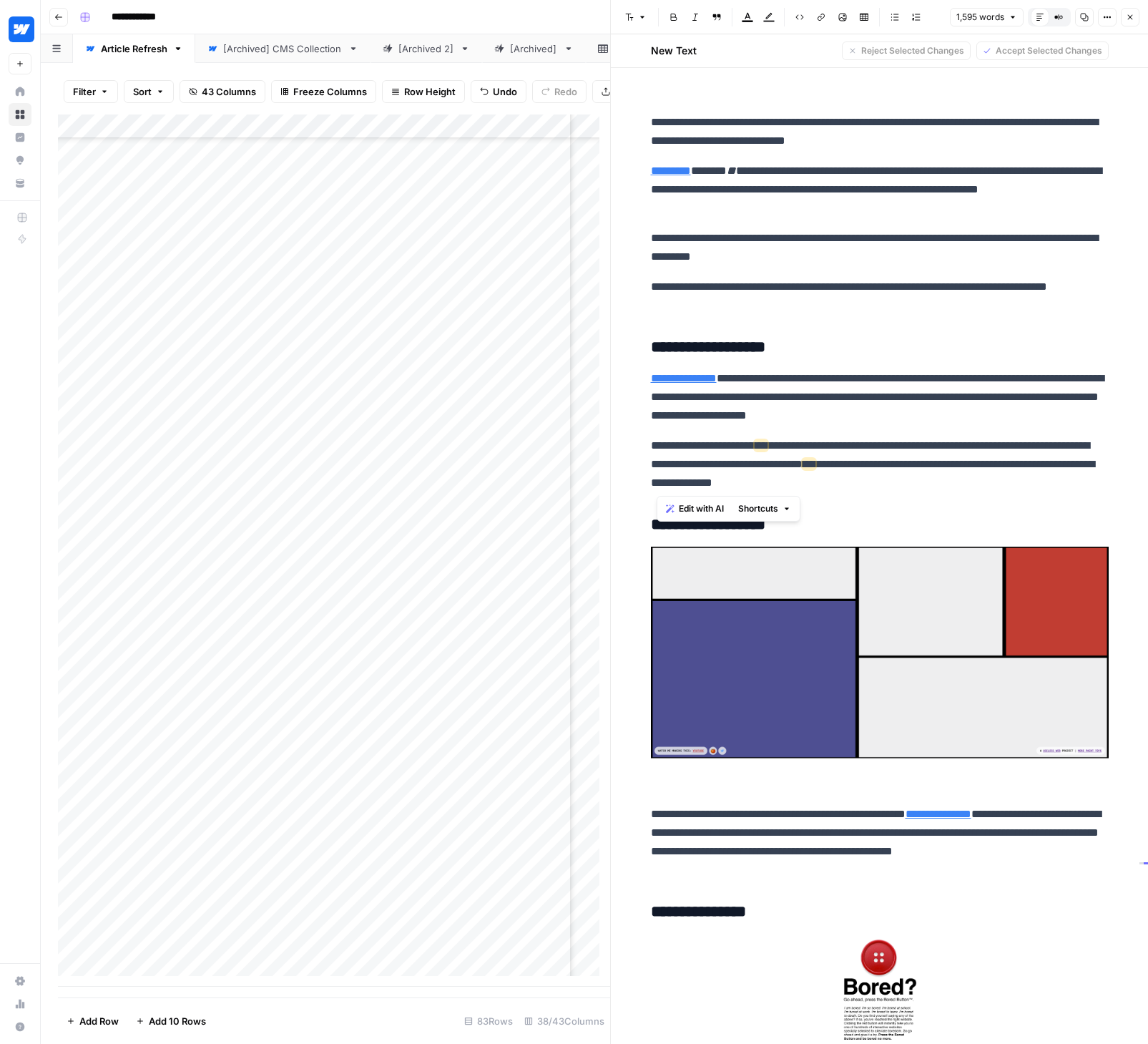
click at [968, 480] on p "**********" at bounding box center [880, 464] width 458 height 56
drag, startPoint x: 973, startPoint y: 481, endPoint x: 640, endPoint y: 445, distance: 334.6
drag, startPoint x: 965, startPoint y: 484, endPoint x: 648, endPoint y: 381, distance: 333.0
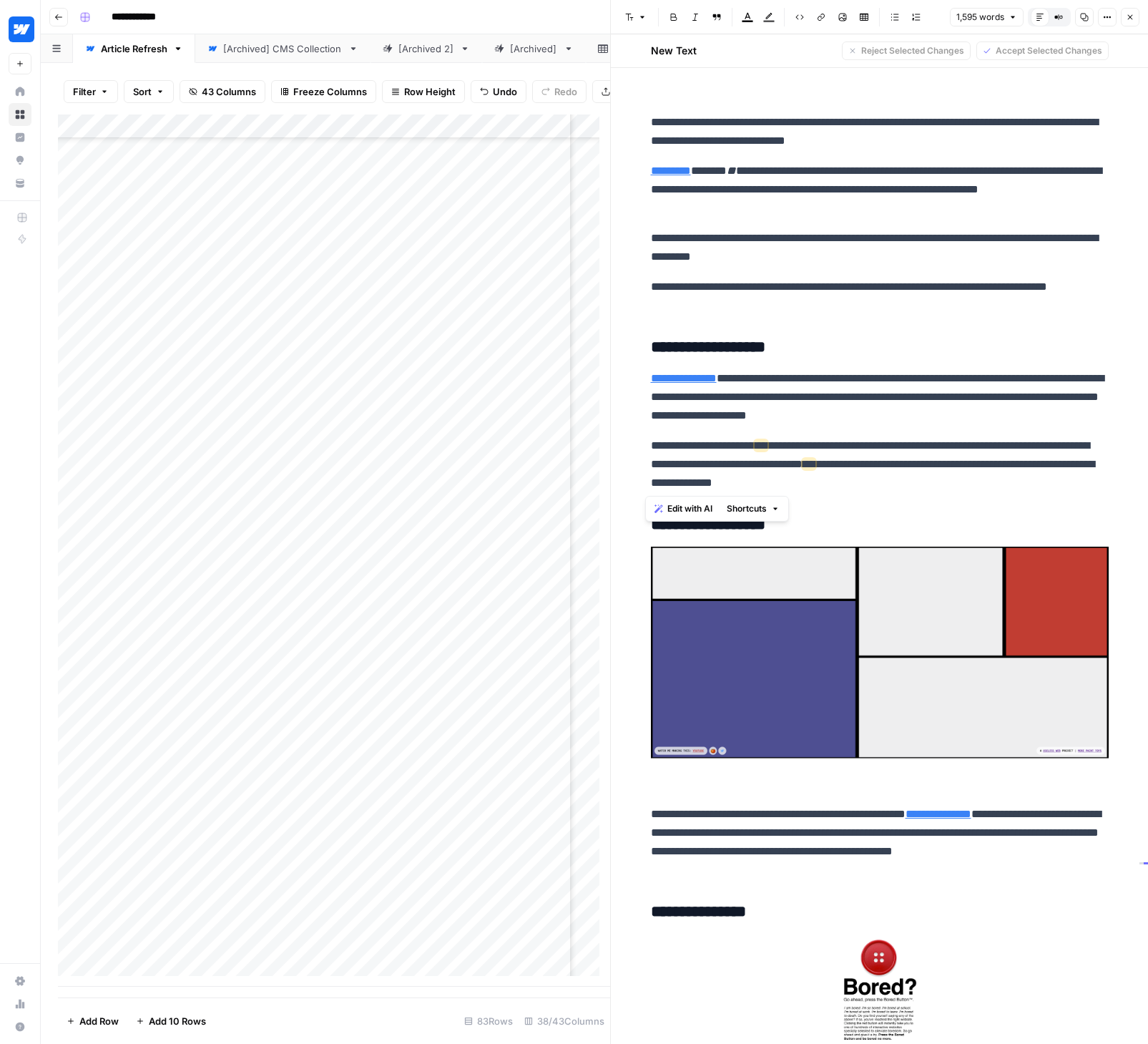
click at [690, 517] on div "Edit with AI Shortcuts" at bounding box center [717, 509] width 144 height 26
click at [691, 512] on span "Edit with AI" at bounding box center [689, 508] width 45 height 13
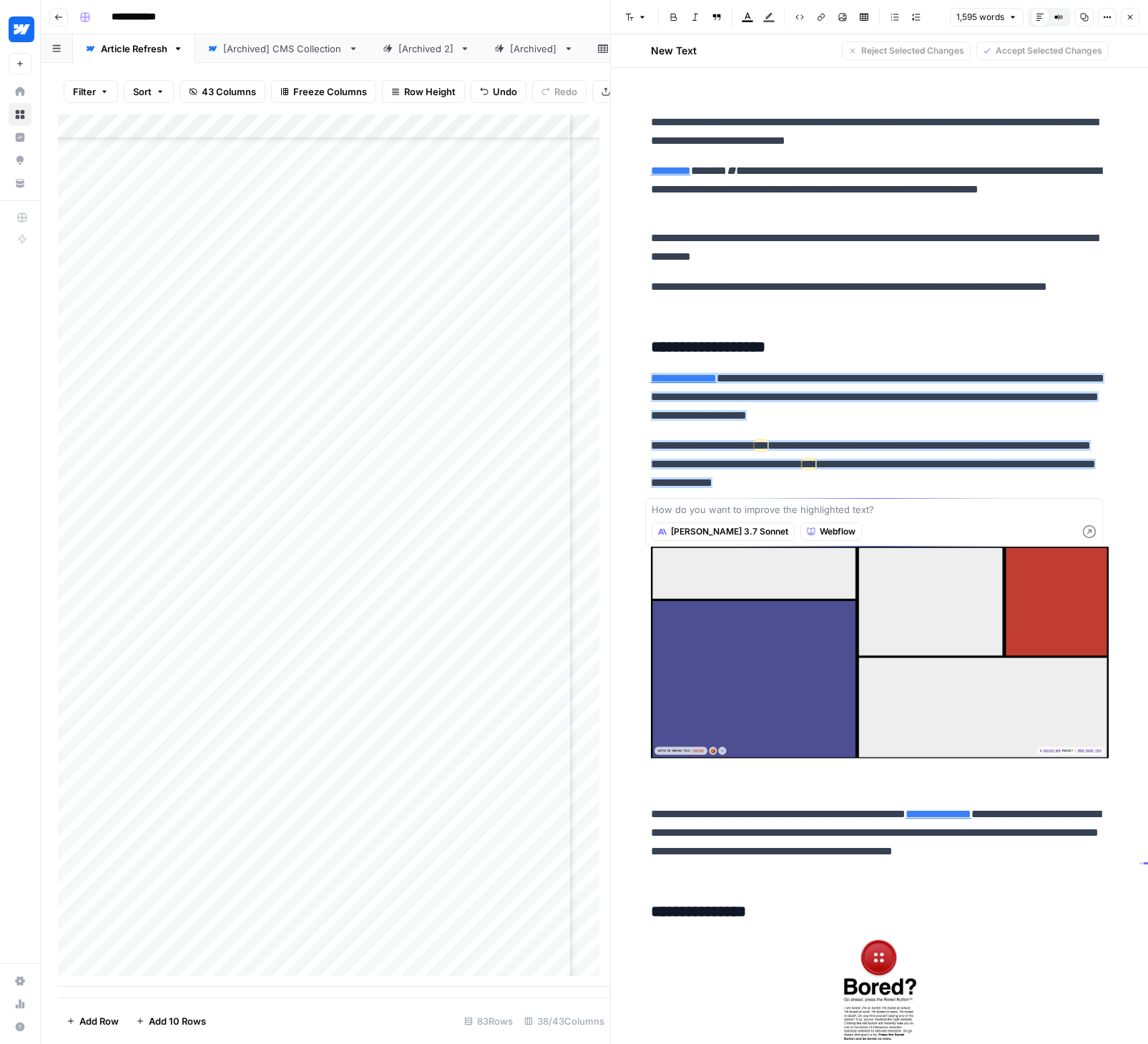
click at [760, 512] on textarea at bounding box center [874, 509] width 445 height 14
drag, startPoint x: 807, startPoint y: 513, endPoint x: 624, endPoint y: 506, distance: 182.5
click at [624, 506] on body "**********" at bounding box center [574, 522] width 1148 height 1044
type textarea "Replace all first-person mentions, and rewrite in our brand voice and tone."
click at [1088, 529] on icon "button" at bounding box center [1089, 531] width 13 height 13
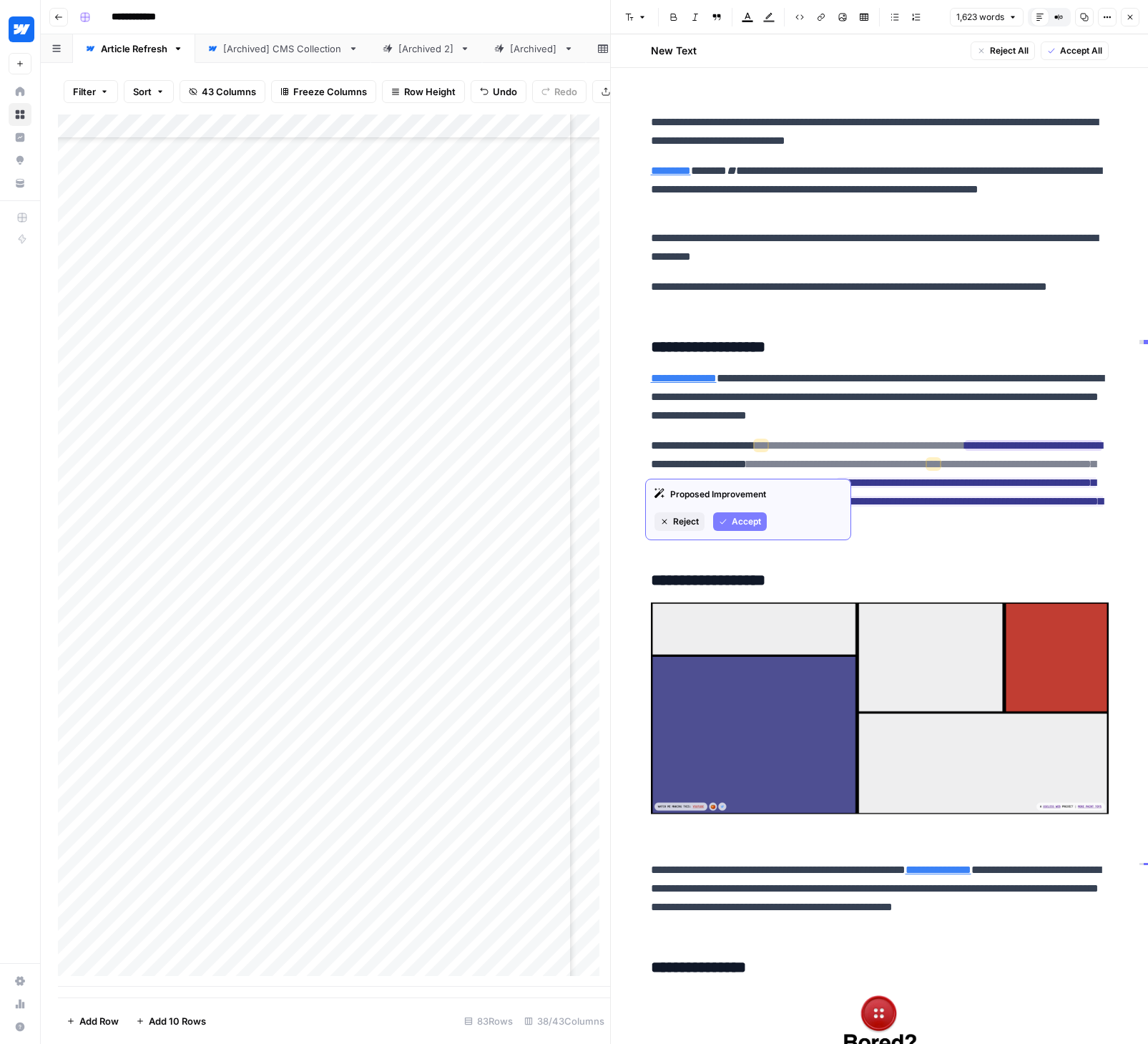
click at [750, 518] on span "Accept" at bounding box center [746, 521] width 29 height 13
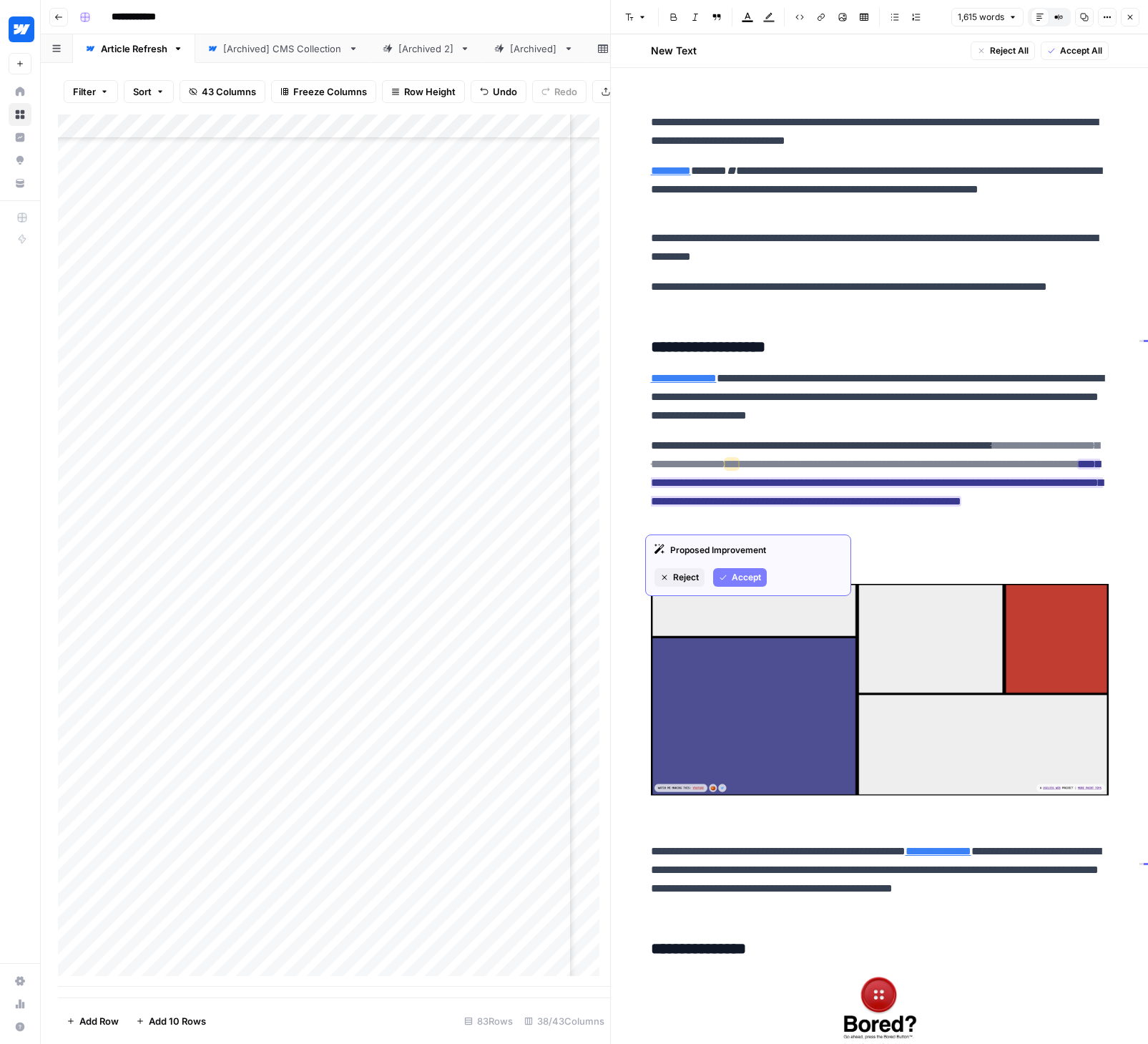
click at [730, 574] on button "Accept" at bounding box center [740, 577] width 54 height 19
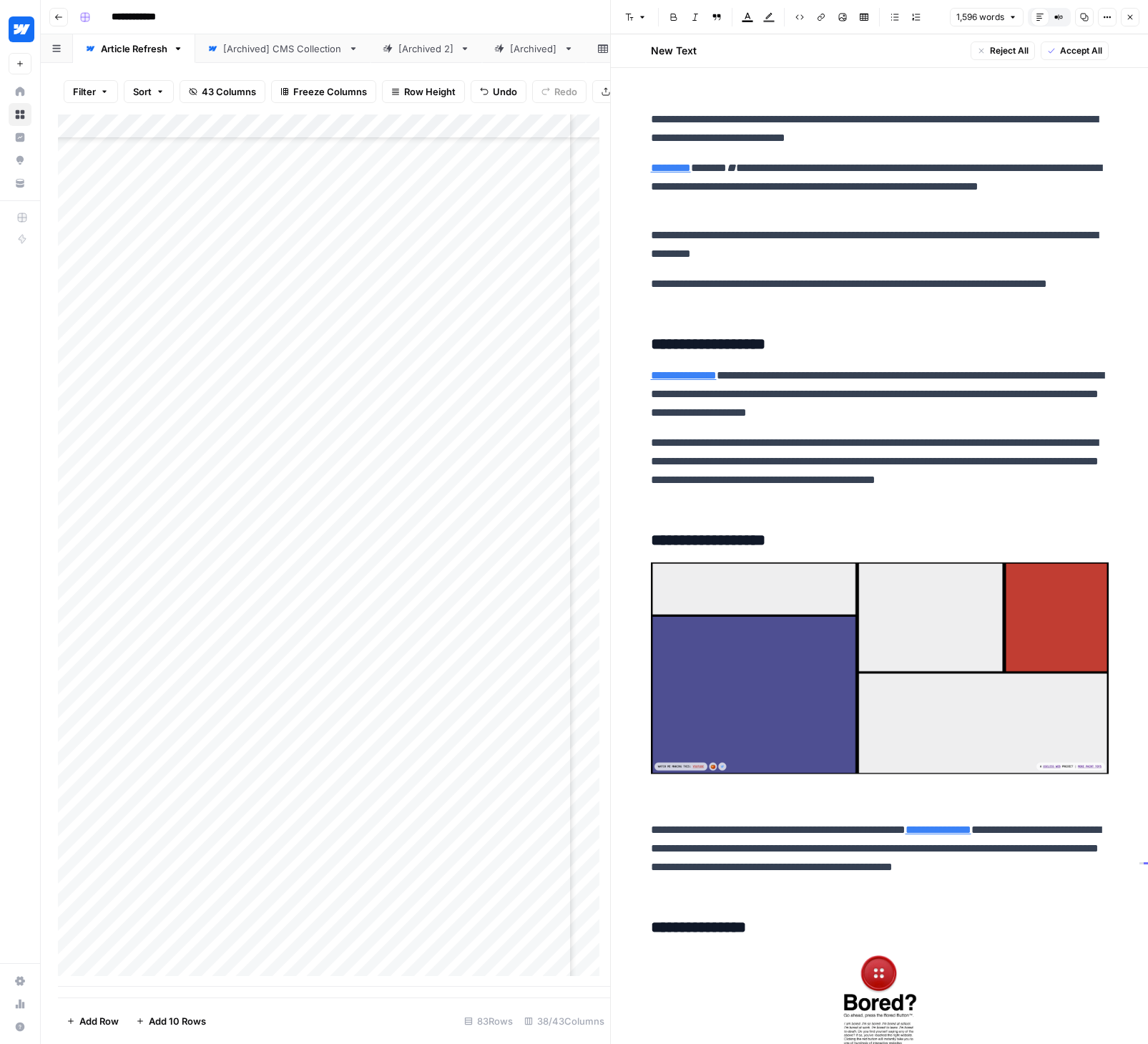
scroll to position [2212, 0]
click at [849, 482] on p "**********" at bounding box center [880, 470] width 458 height 74
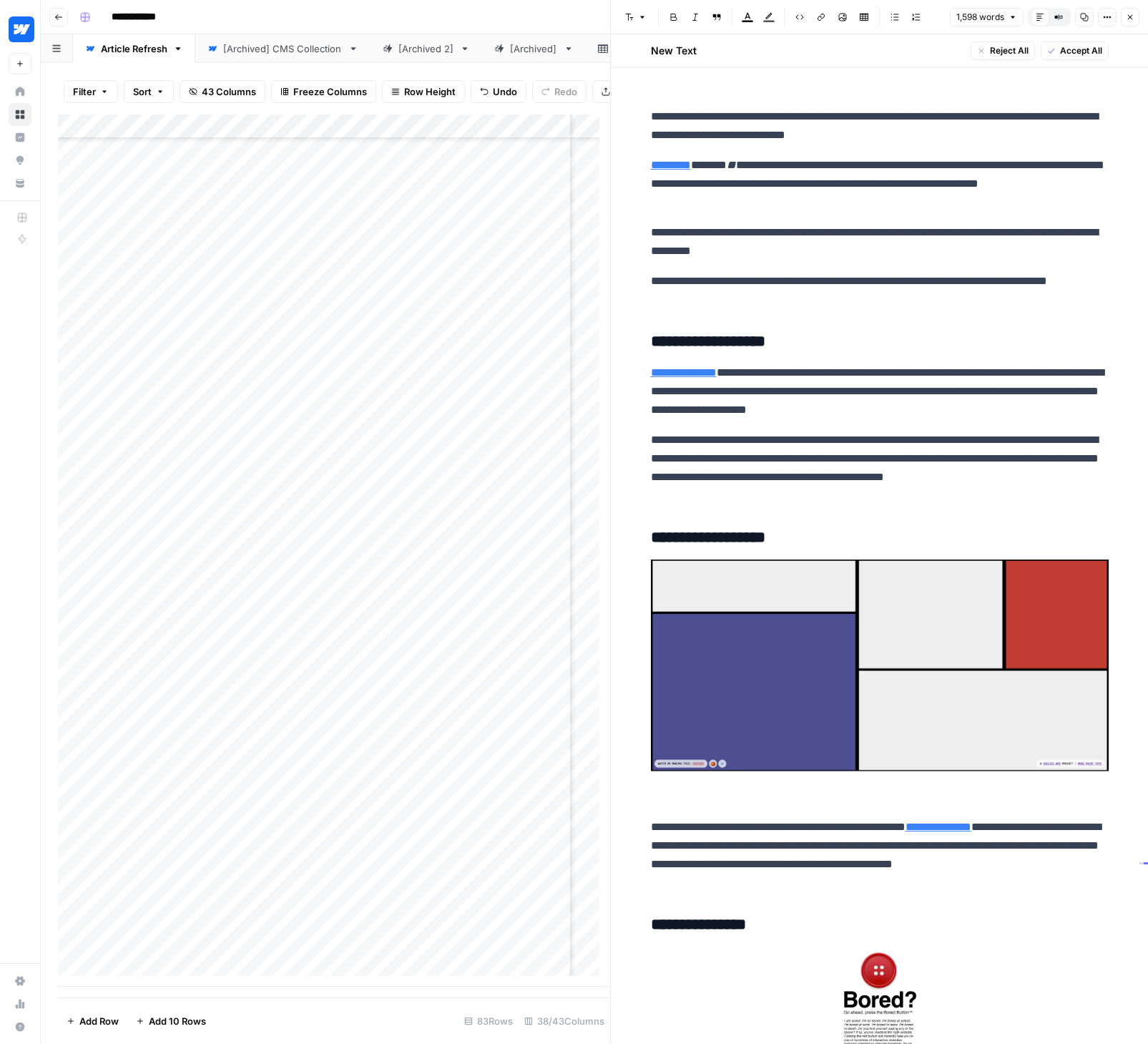
click at [970, 139] on p "**********" at bounding box center [880, 125] width 458 height 37
click at [1064, 21] on icon "button" at bounding box center [1064, 22] width 7 height 7
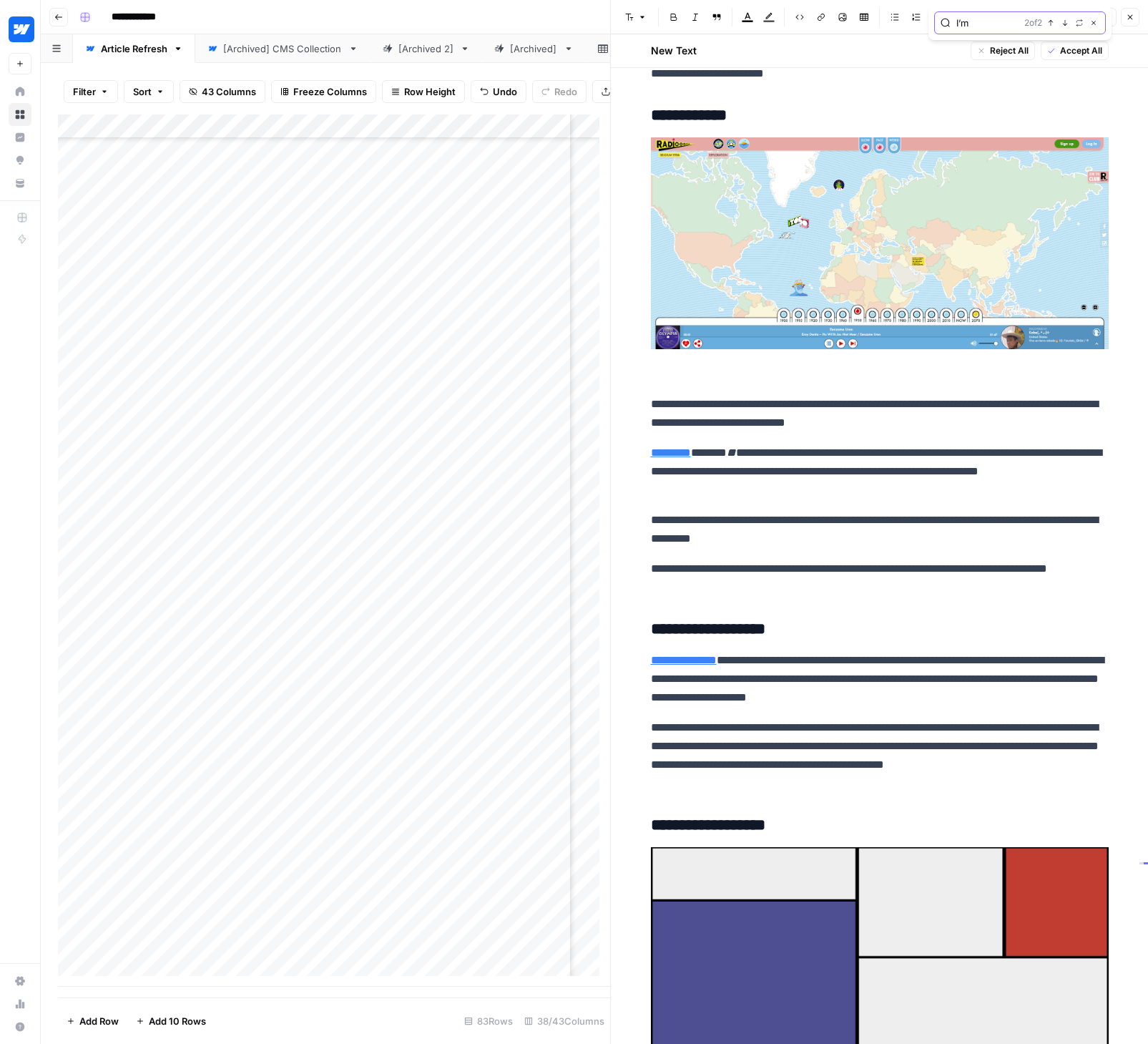
scroll to position [1927, 0]
click at [1063, 21] on icon "button" at bounding box center [1064, 22] width 7 height 7
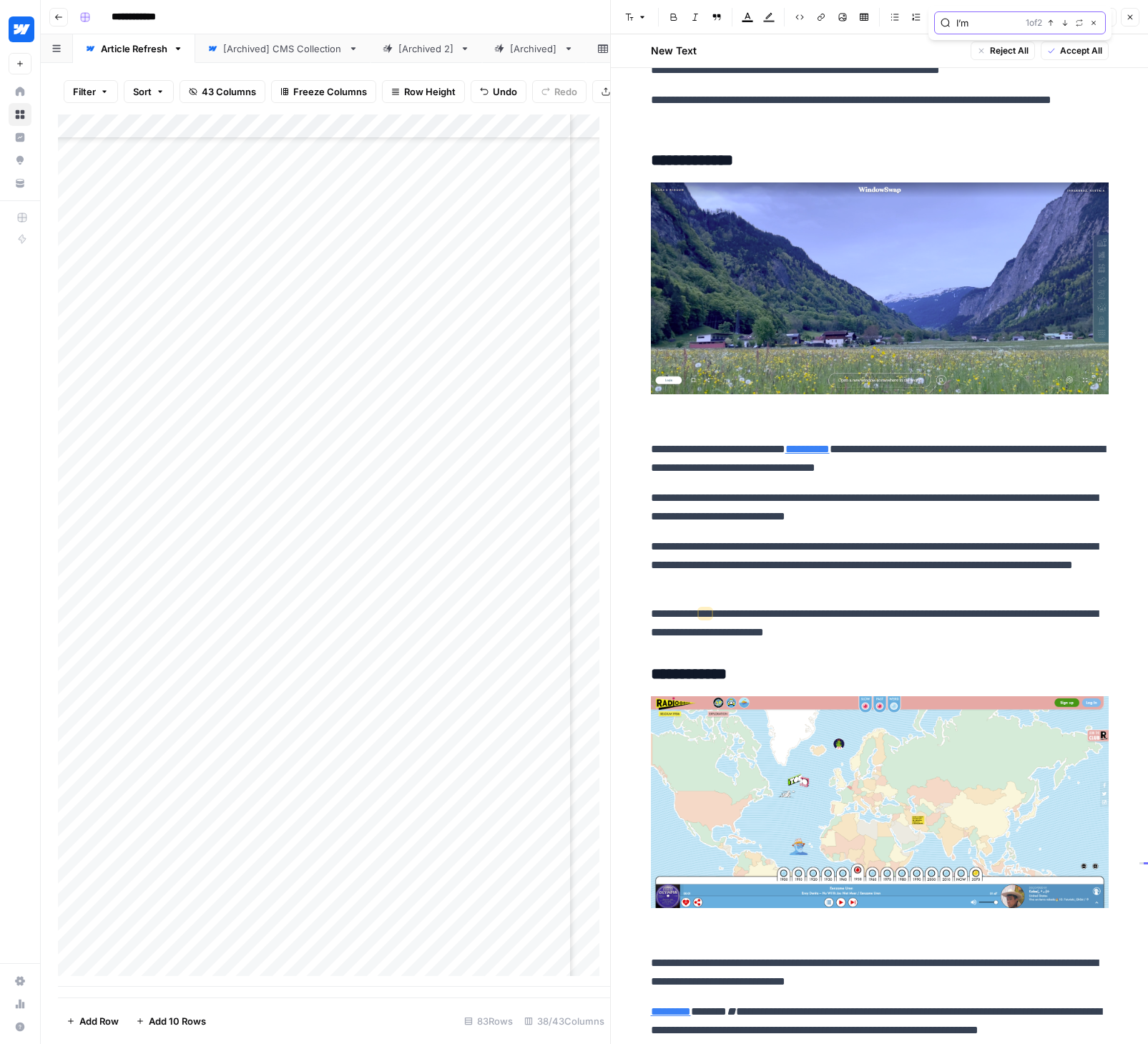
scroll to position [1365, 0]
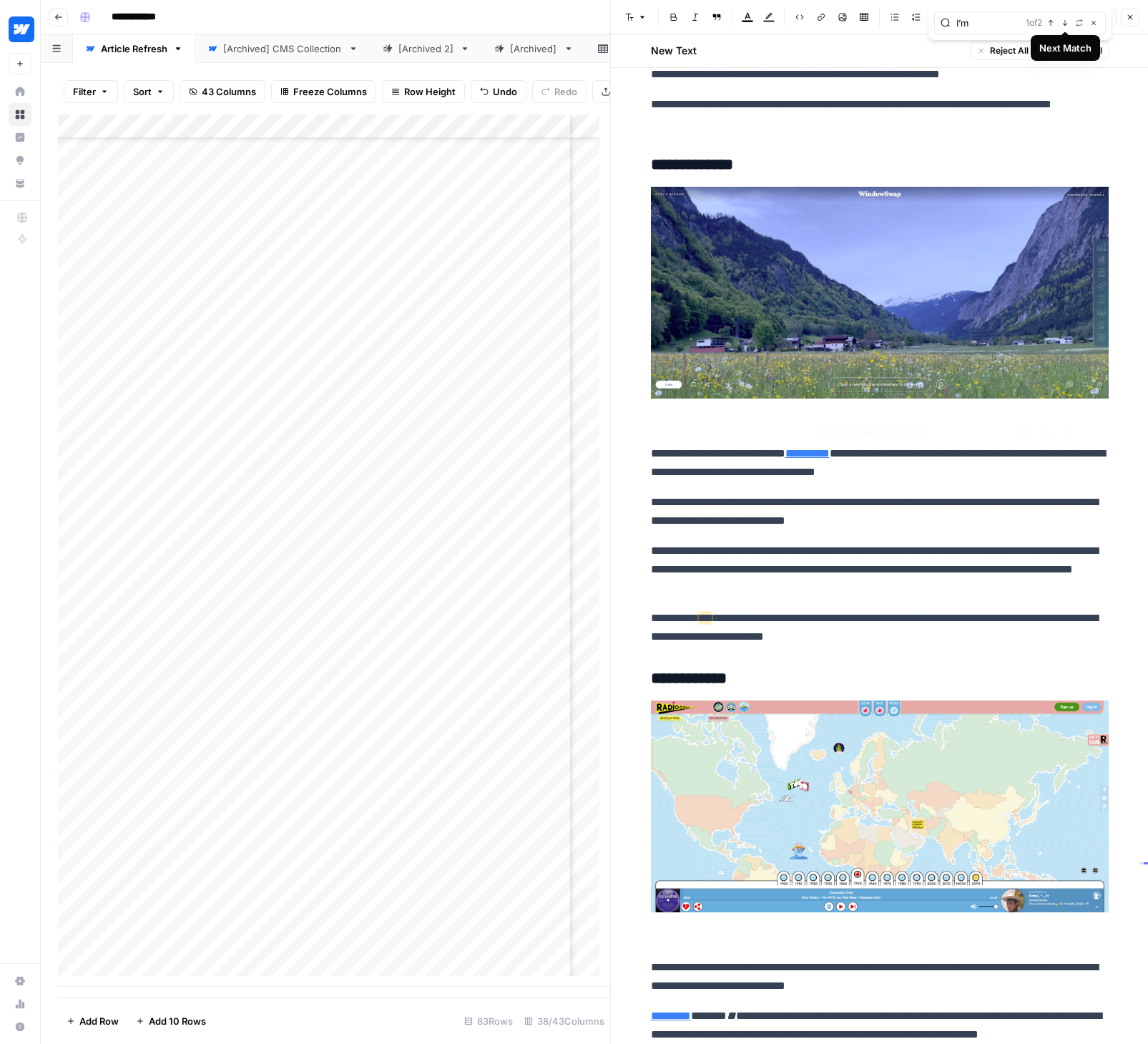
click at [782, 617] on p "**********" at bounding box center [880, 627] width 458 height 37
drag, startPoint x: 926, startPoint y: 635, endPoint x: 643, endPoint y: 619, distance: 283.7
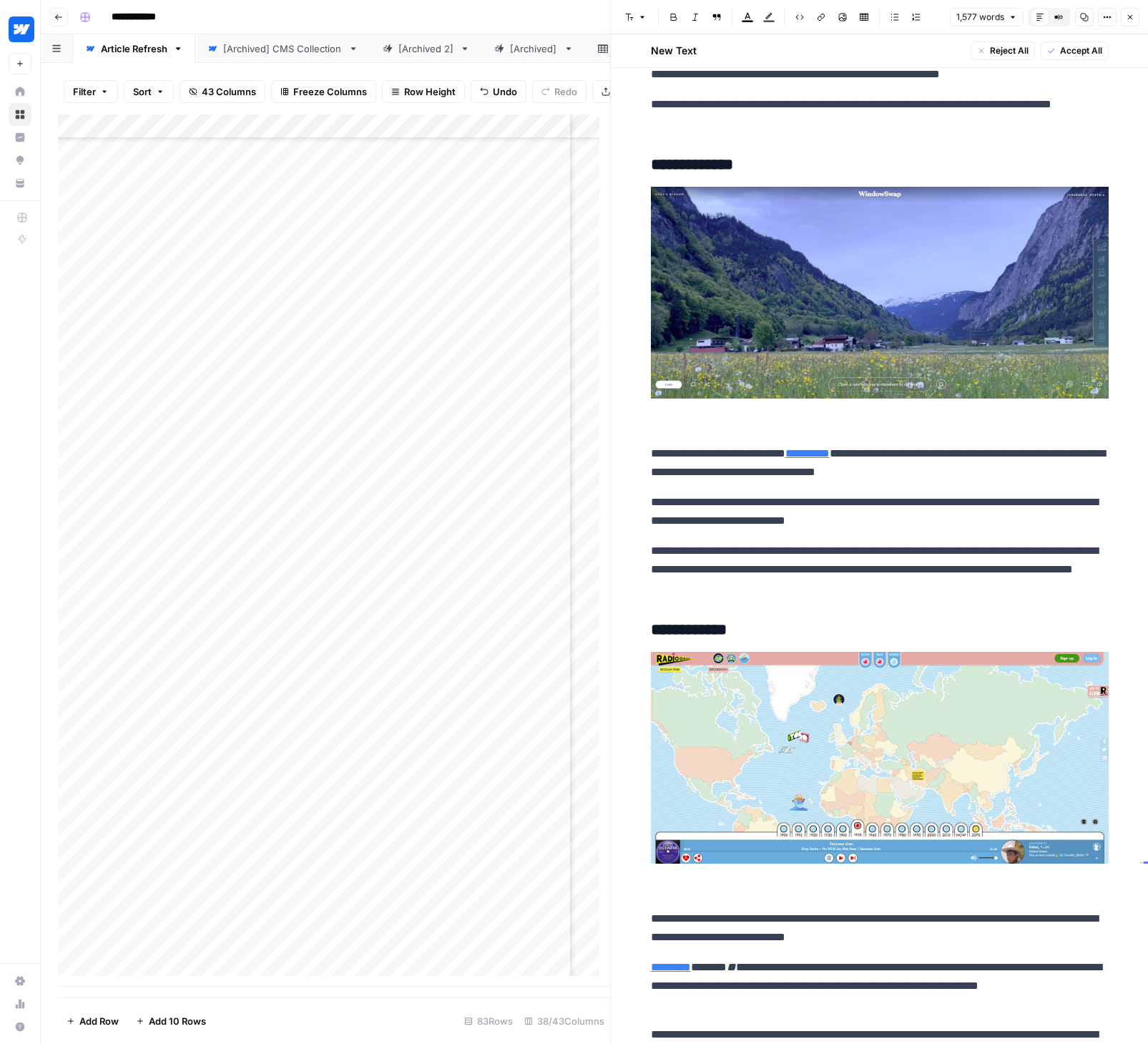
click at [983, 119] on p "**********" at bounding box center [880, 113] width 458 height 37
click at [1061, 22] on icon "button" at bounding box center [1064, 22] width 7 height 7
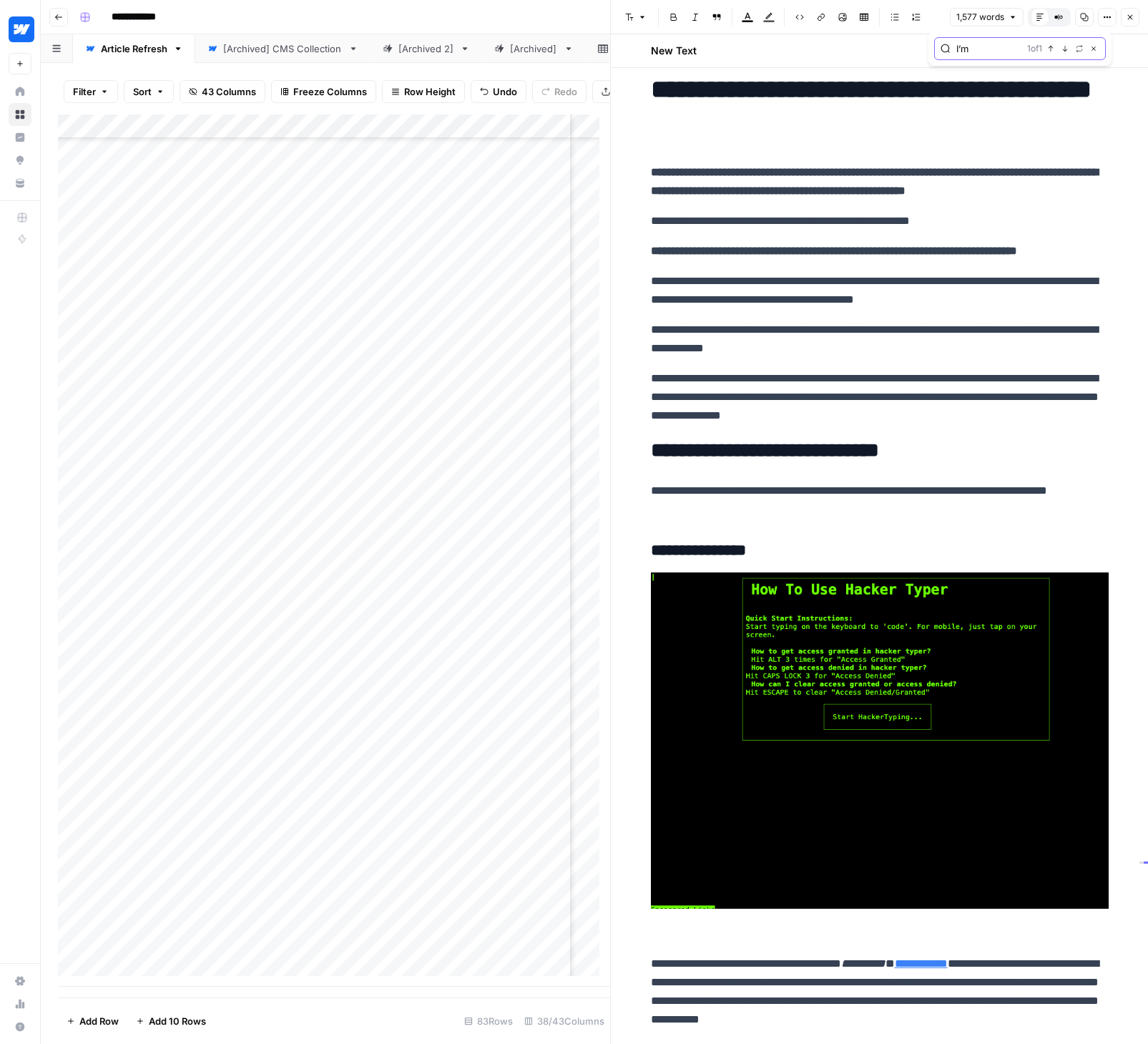
scroll to position [22, 0]
click at [893, 245] on strong "**********" at bounding box center [834, 250] width 366 height 11
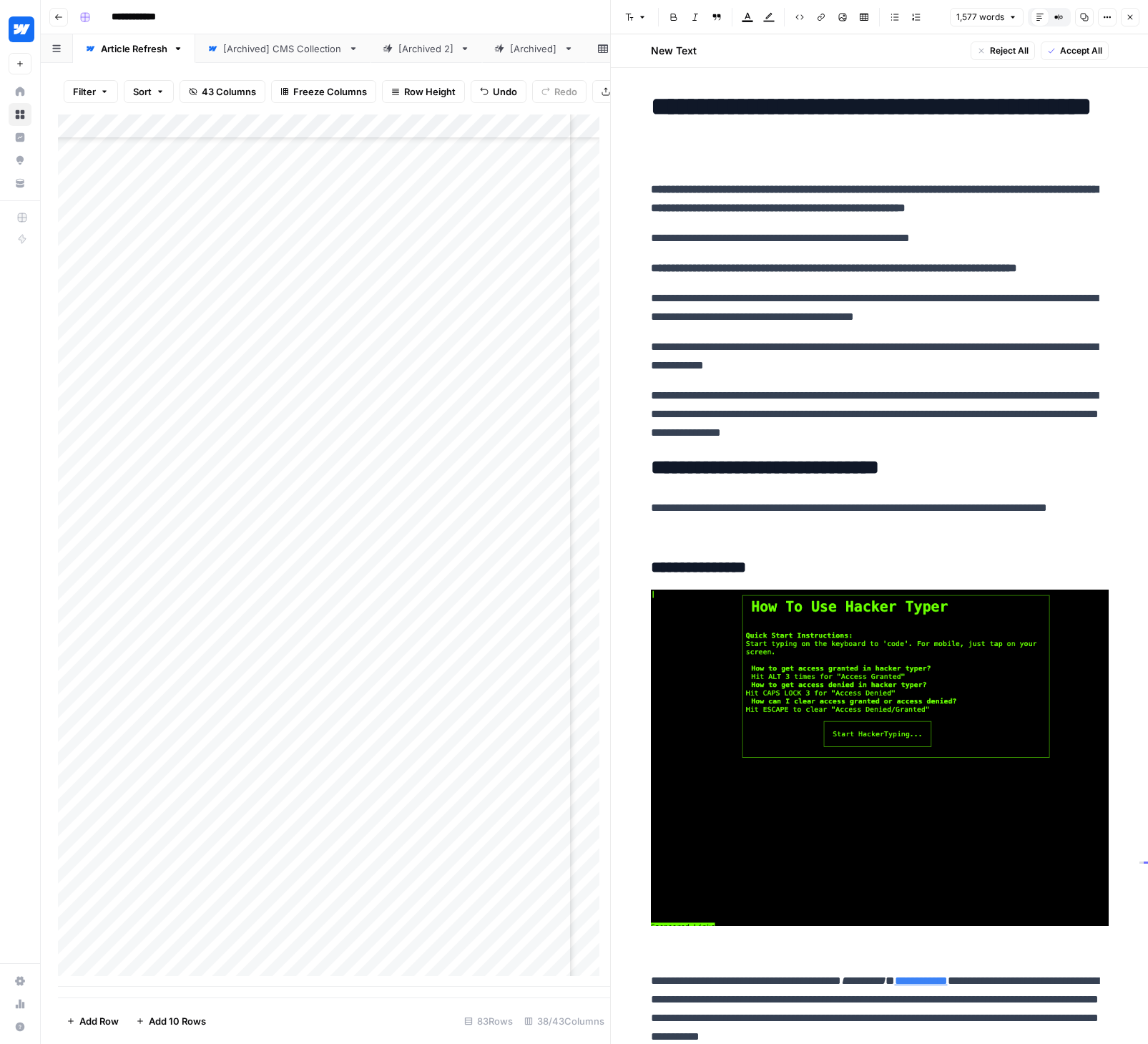
scroll to position [5, 0]
click at [1054, 66] on button "Previous match" at bounding box center [1050, 65] width 11 height 11
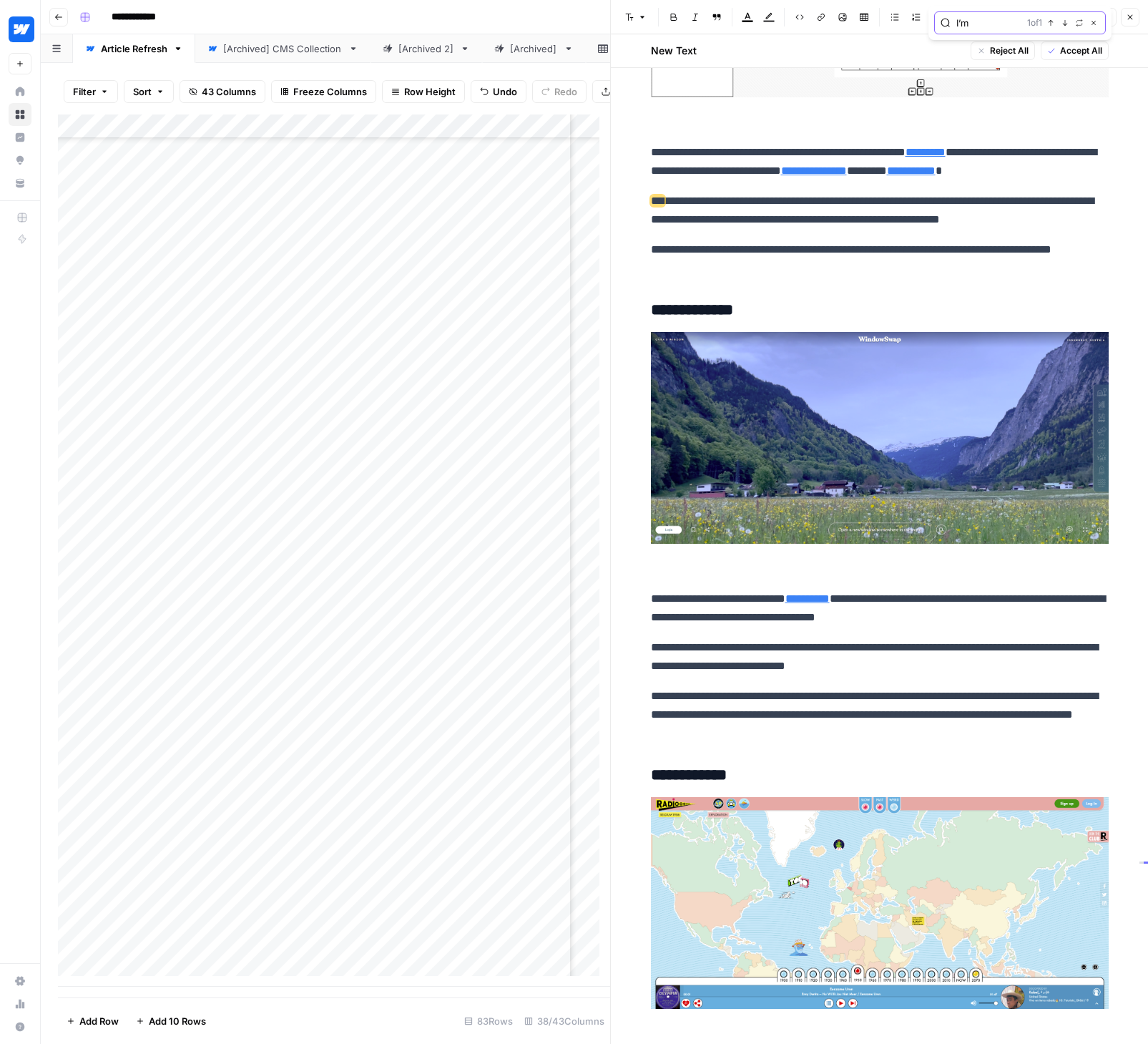
scroll to position [1220, 0]
drag, startPoint x: 645, startPoint y: 151, endPoint x: 757, endPoint y: 266, distance: 160.8
click at [703, 291] on span "Edit with AI" at bounding box center [689, 294] width 45 height 13
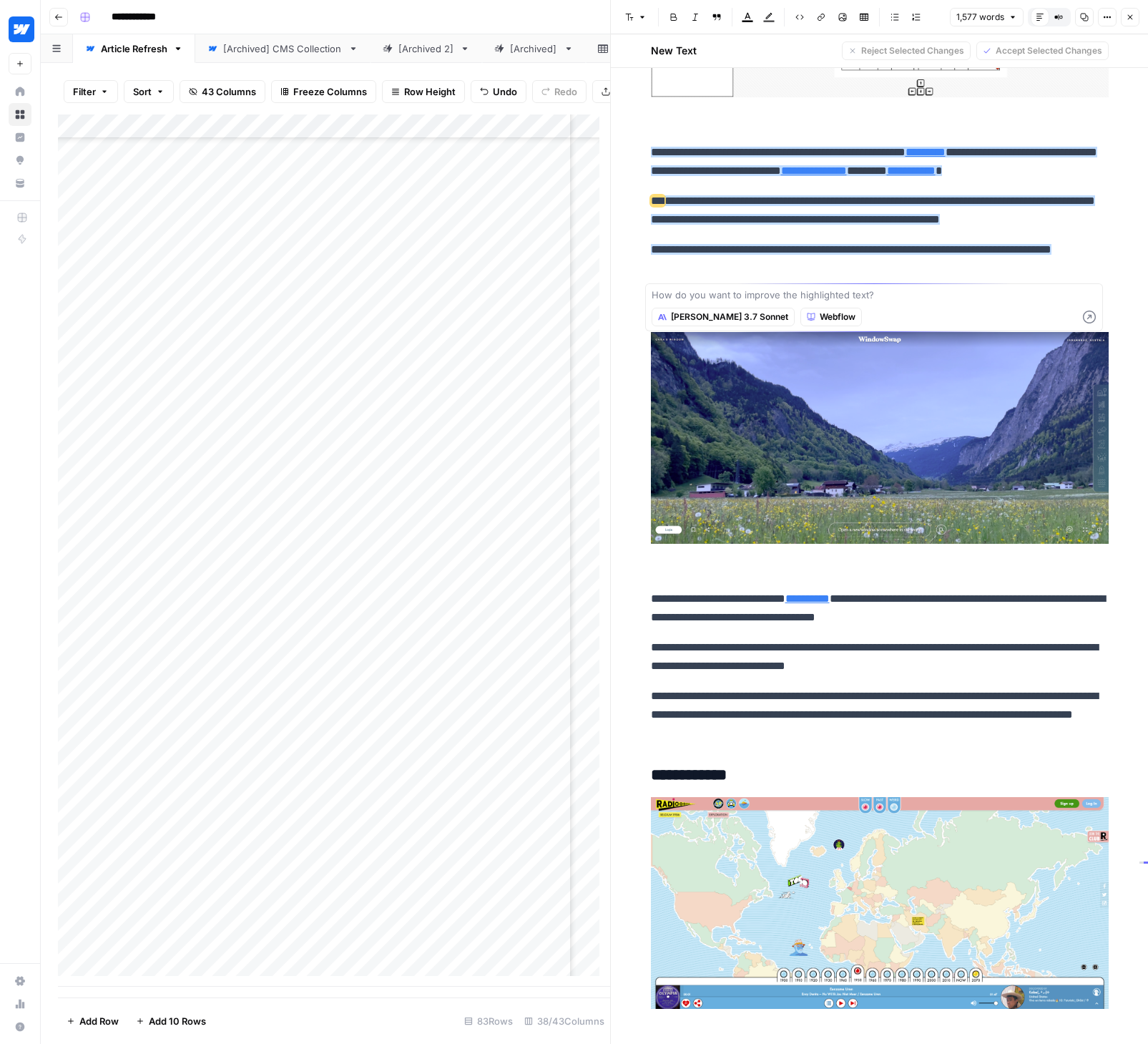
click at [708, 294] on textarea at bounding box center [874, 295] width 445 height 14
type textarea "Replace all first-person mentions, and rewrite in our brand voice and tone."
click at [1086, 313] on icon "button" at bounding box center [1089, 316] width 13 height 13
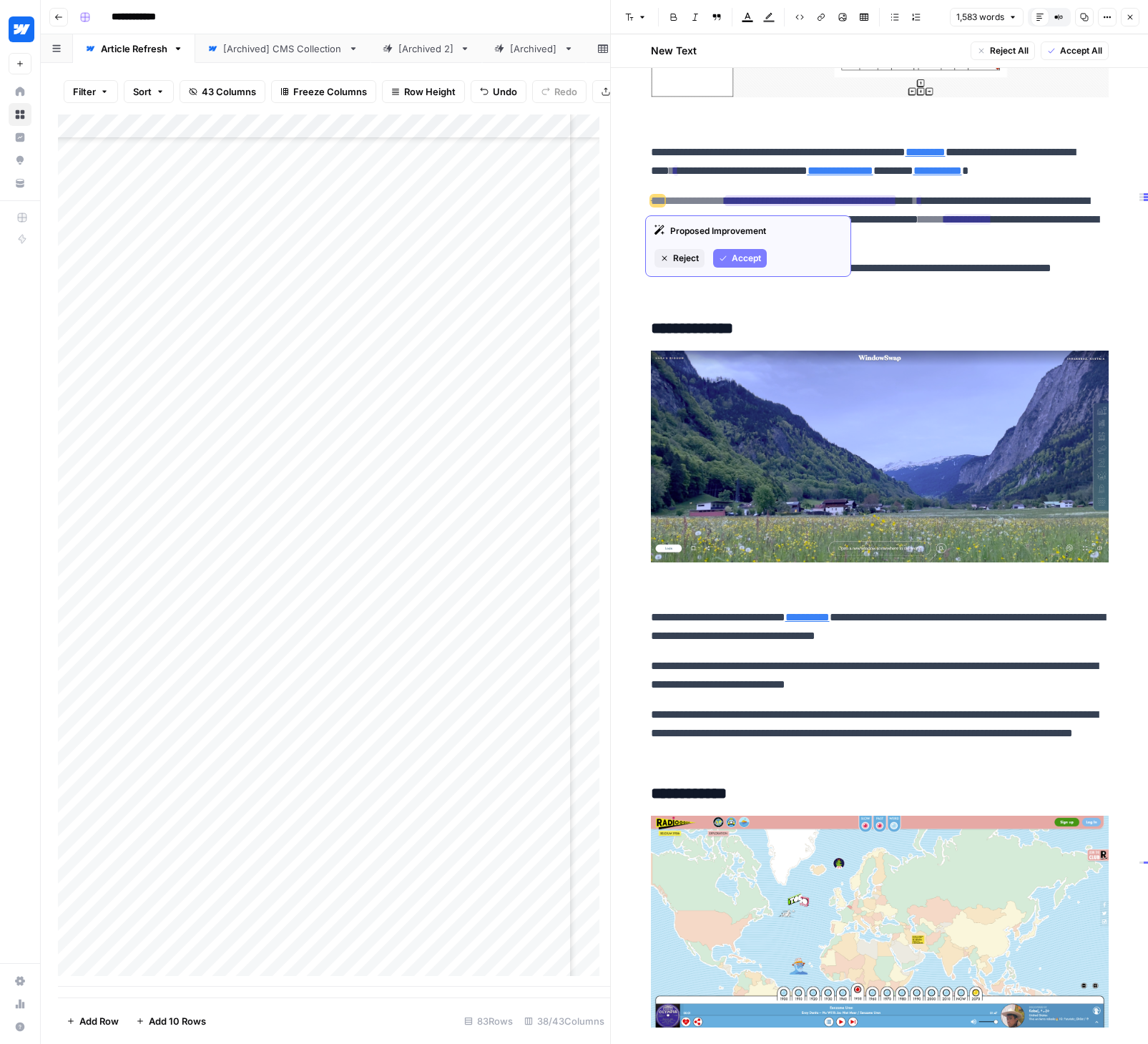
click at [752, 255] on span "Accept" at bounding box center [746, 258] width 29 height 13
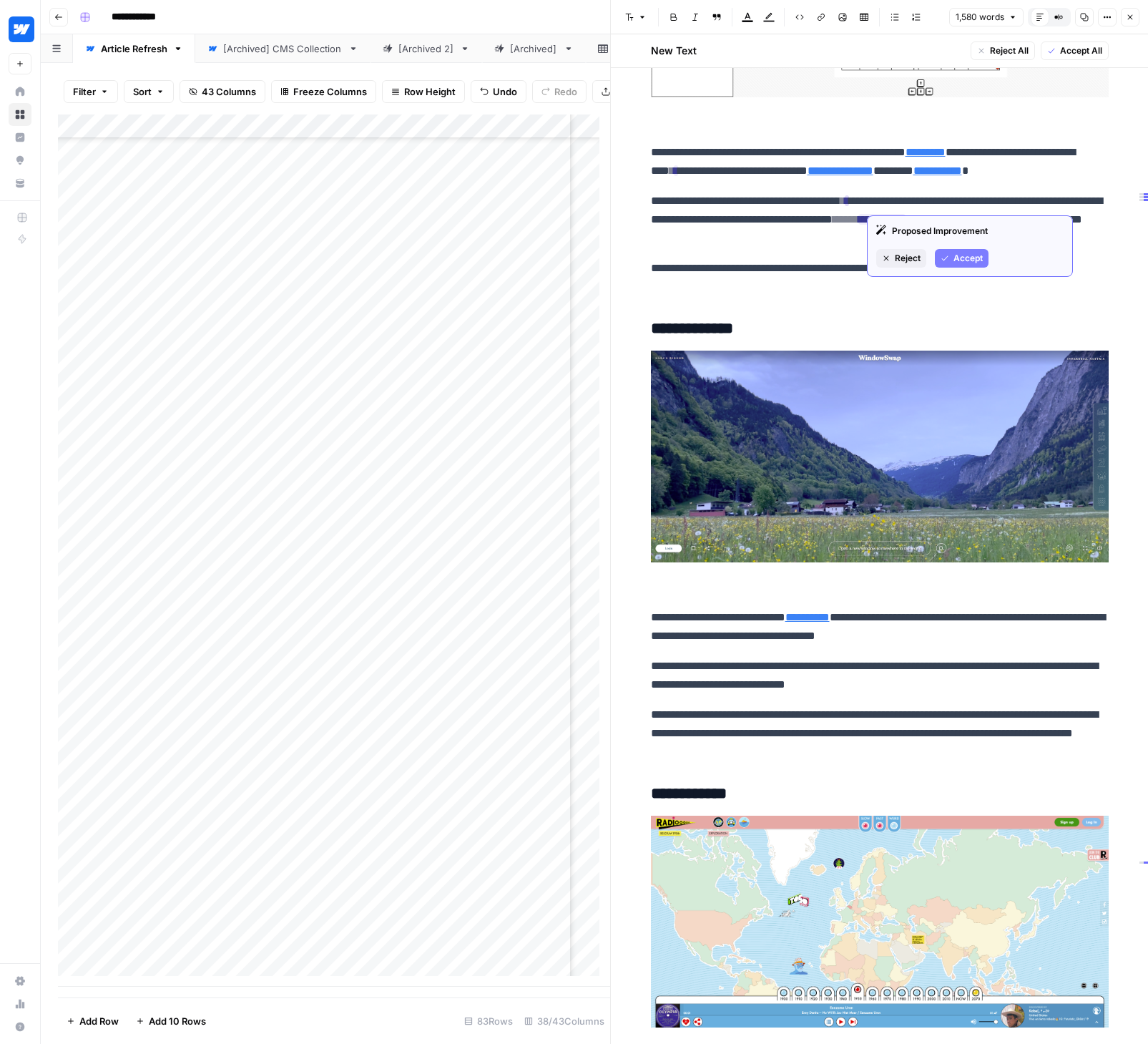
click at [953, 255] on span "Accept" at bounding box center [967, 258] width 29 height 13
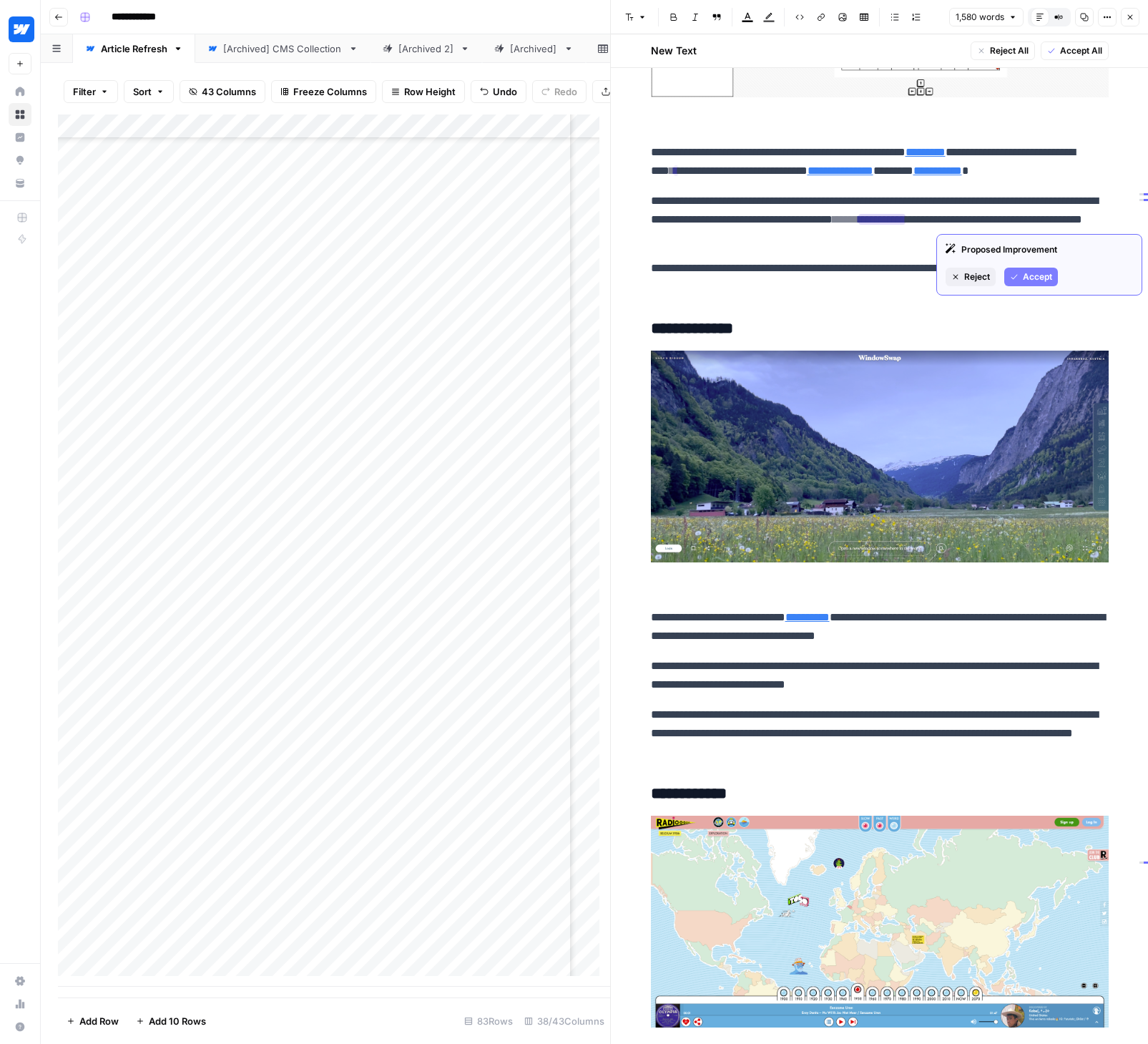
click at [1029, 279] on span "Accept" at bounding box center [1037, 276] width 29 height 13
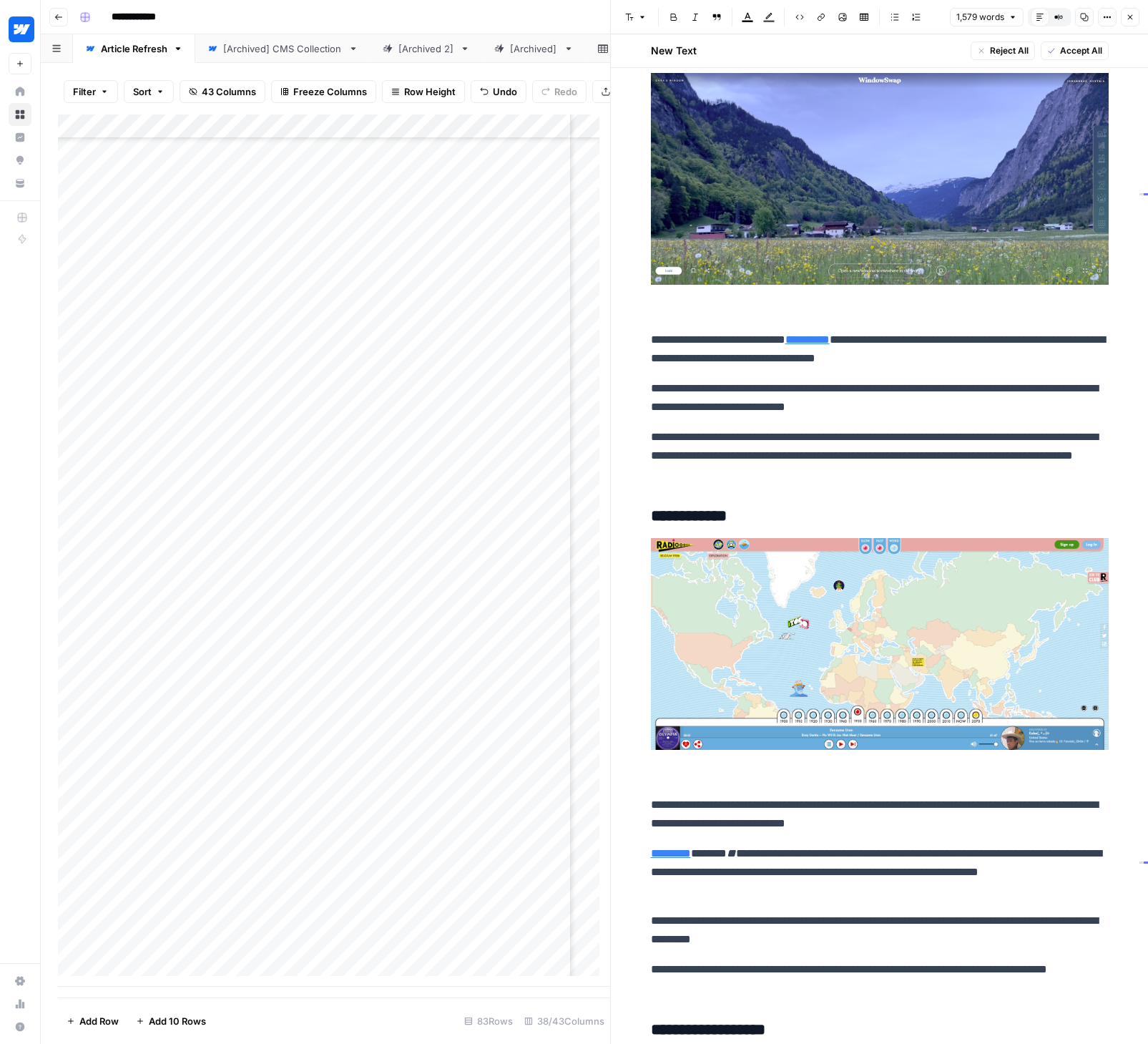
scroll to position [502, 0]
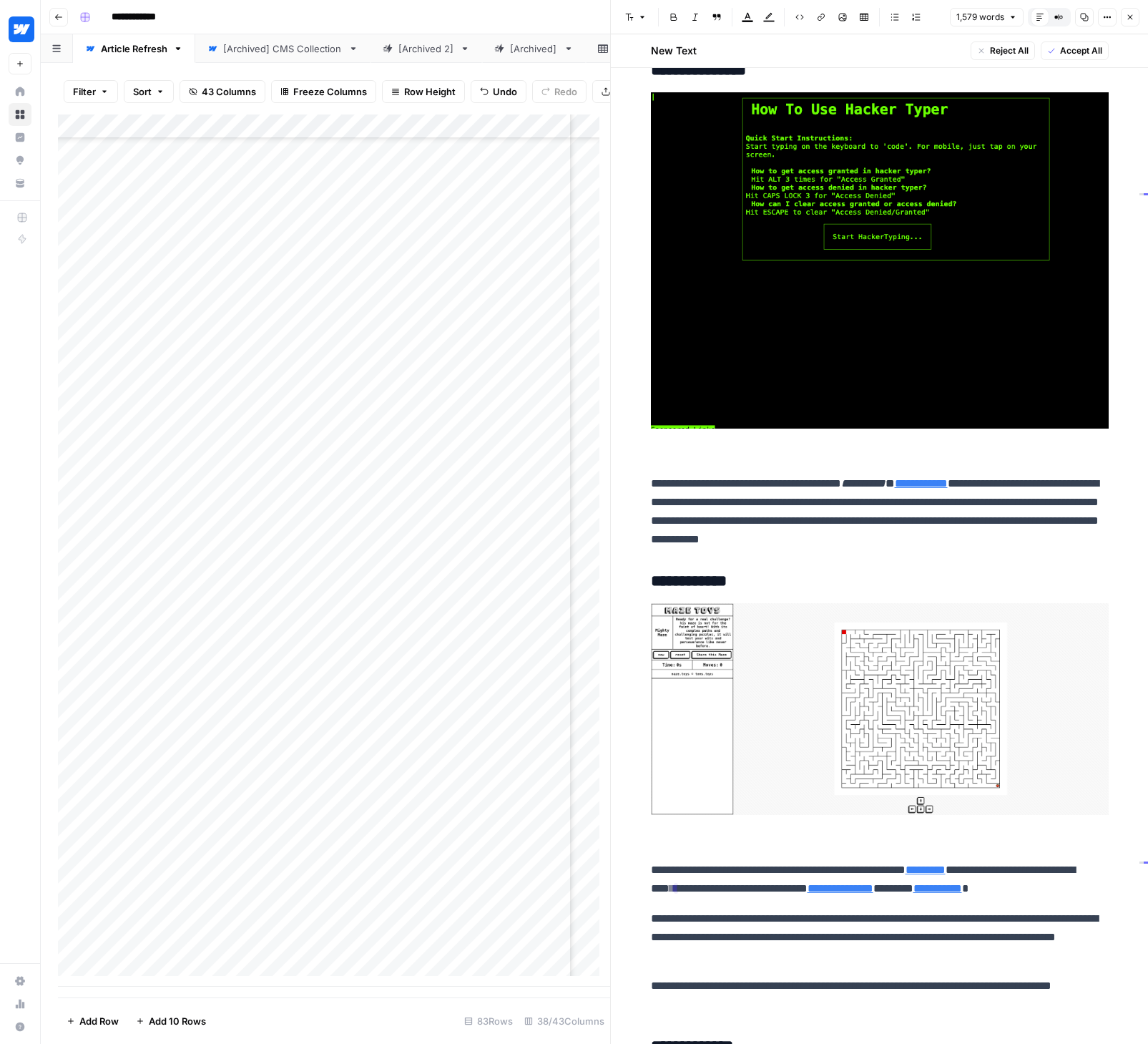
click at [1063, 46] on span "Accept All" at bounding box center [1081, 50] width 42 height 13
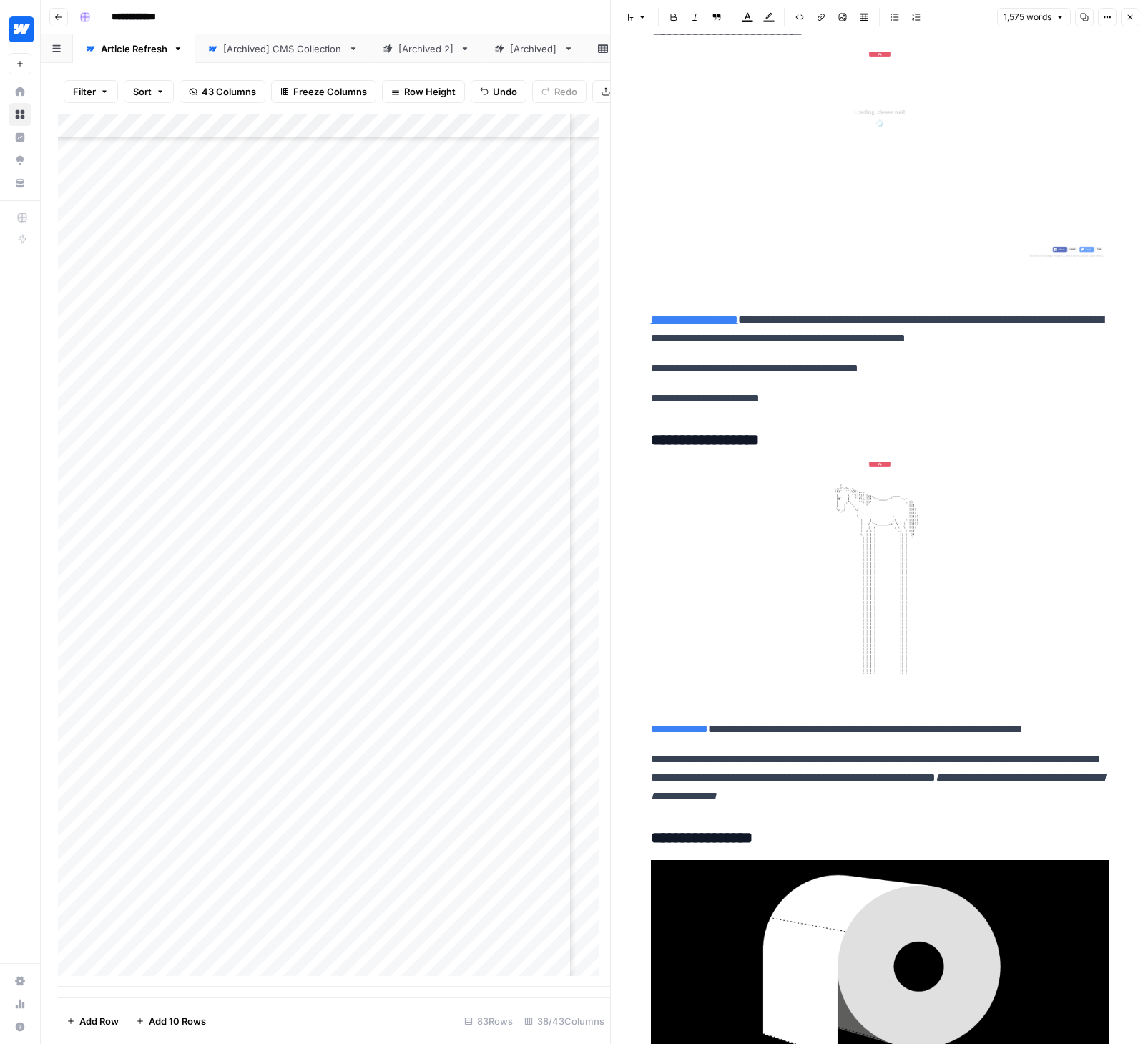
scroll to position [7505, 0]
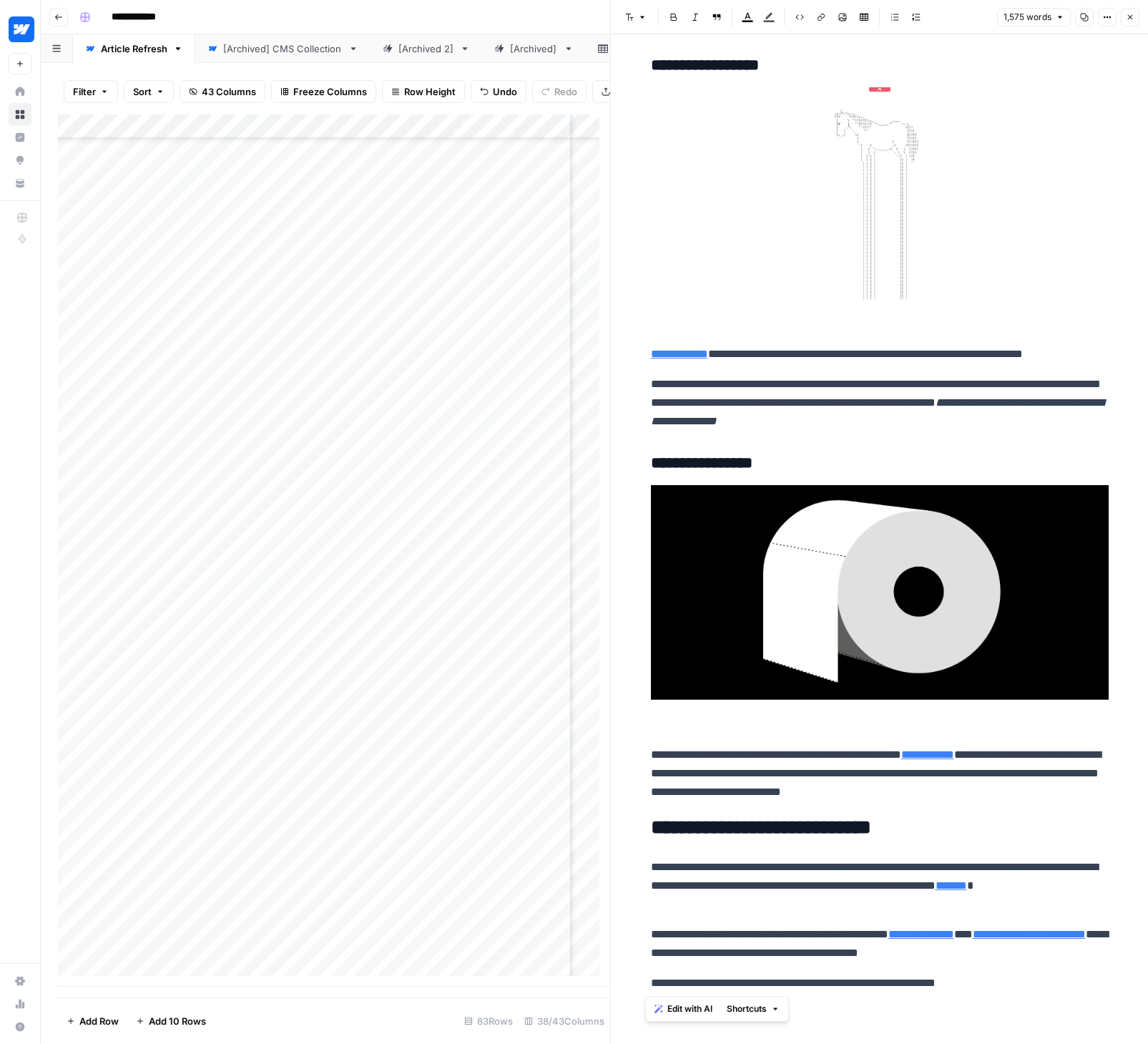
drag, startPoint x: 1013, startPoint y: 983, endPoint x: 610, endPoint y: 986, distance: 402.7
click at [610, 986] on div "**********" at bounding box center [879, 522] width 538 height 1044
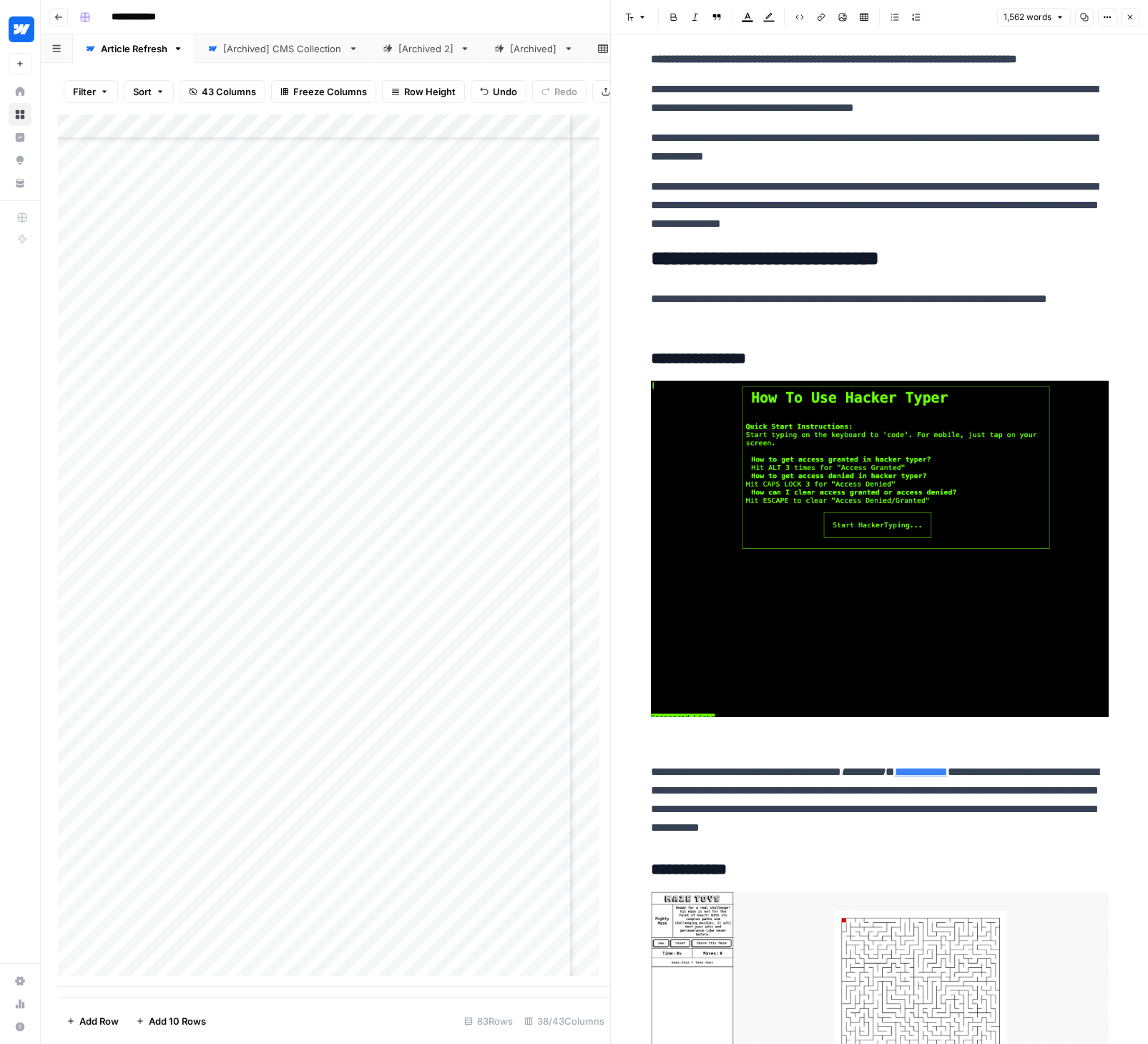
scroll to position [0, 0]
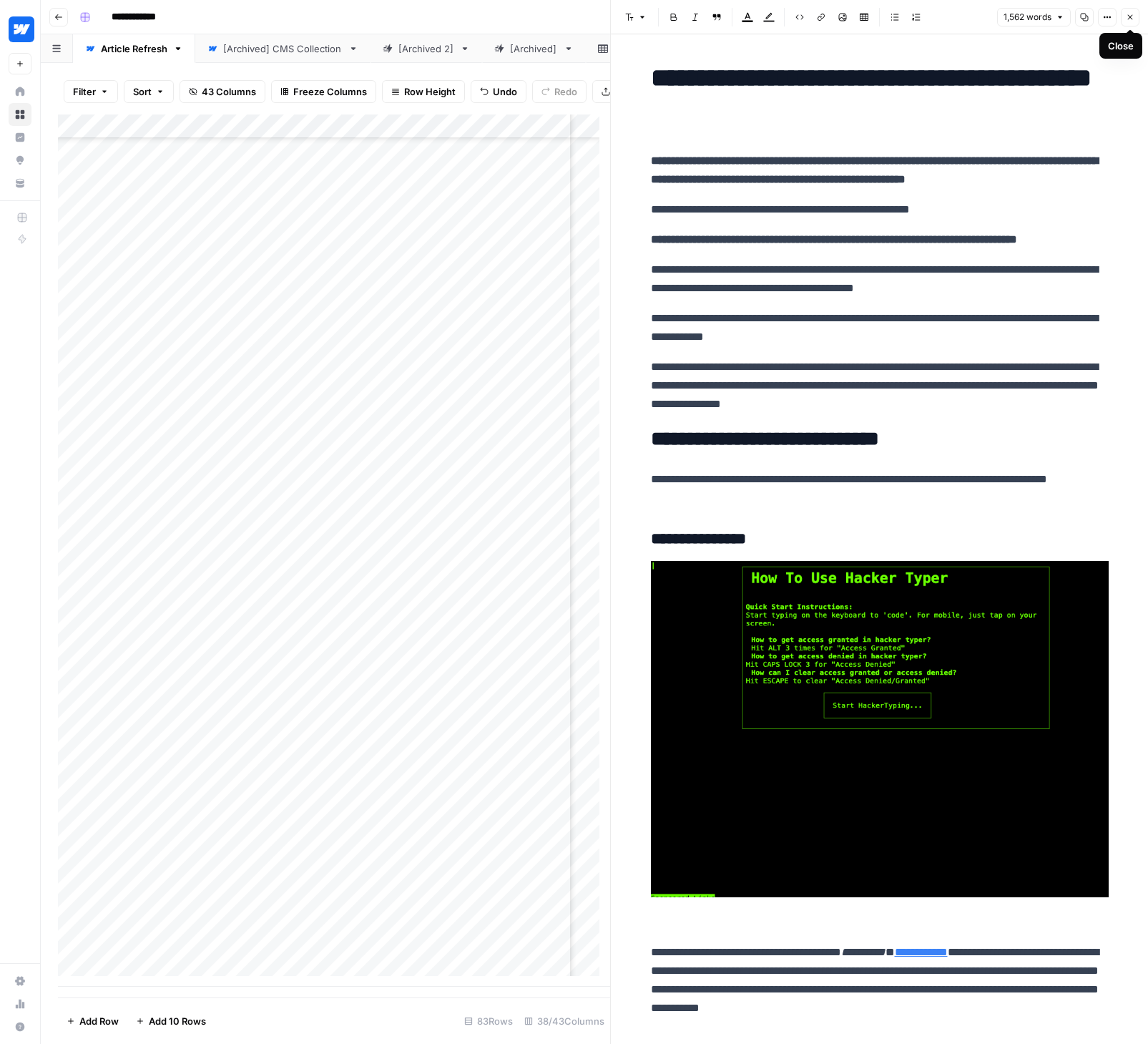
click at [1102, 82] on h1 "**********" at bounding box center [880, 93] width 458 height 60
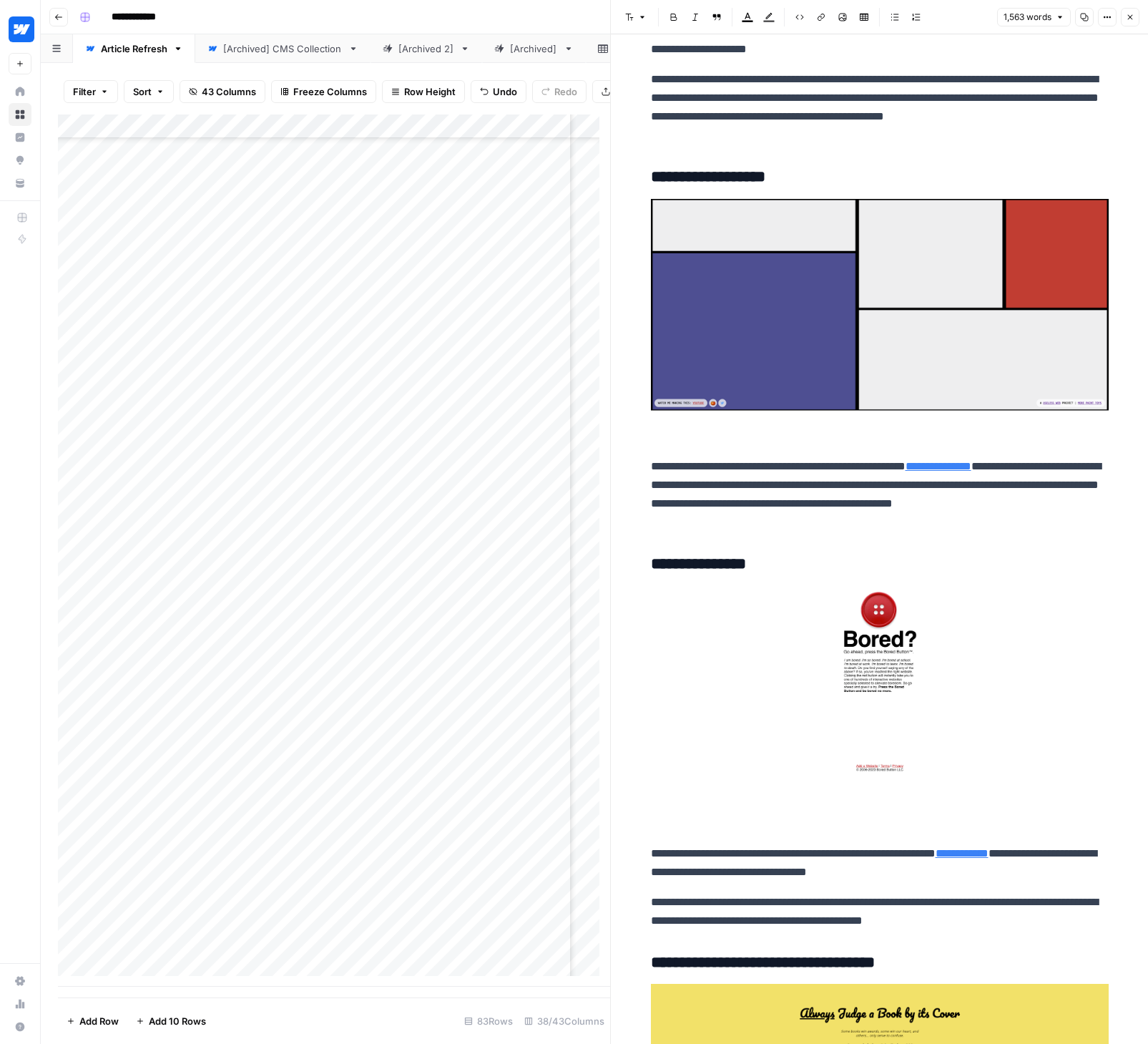
scroll to position [2513, 0]
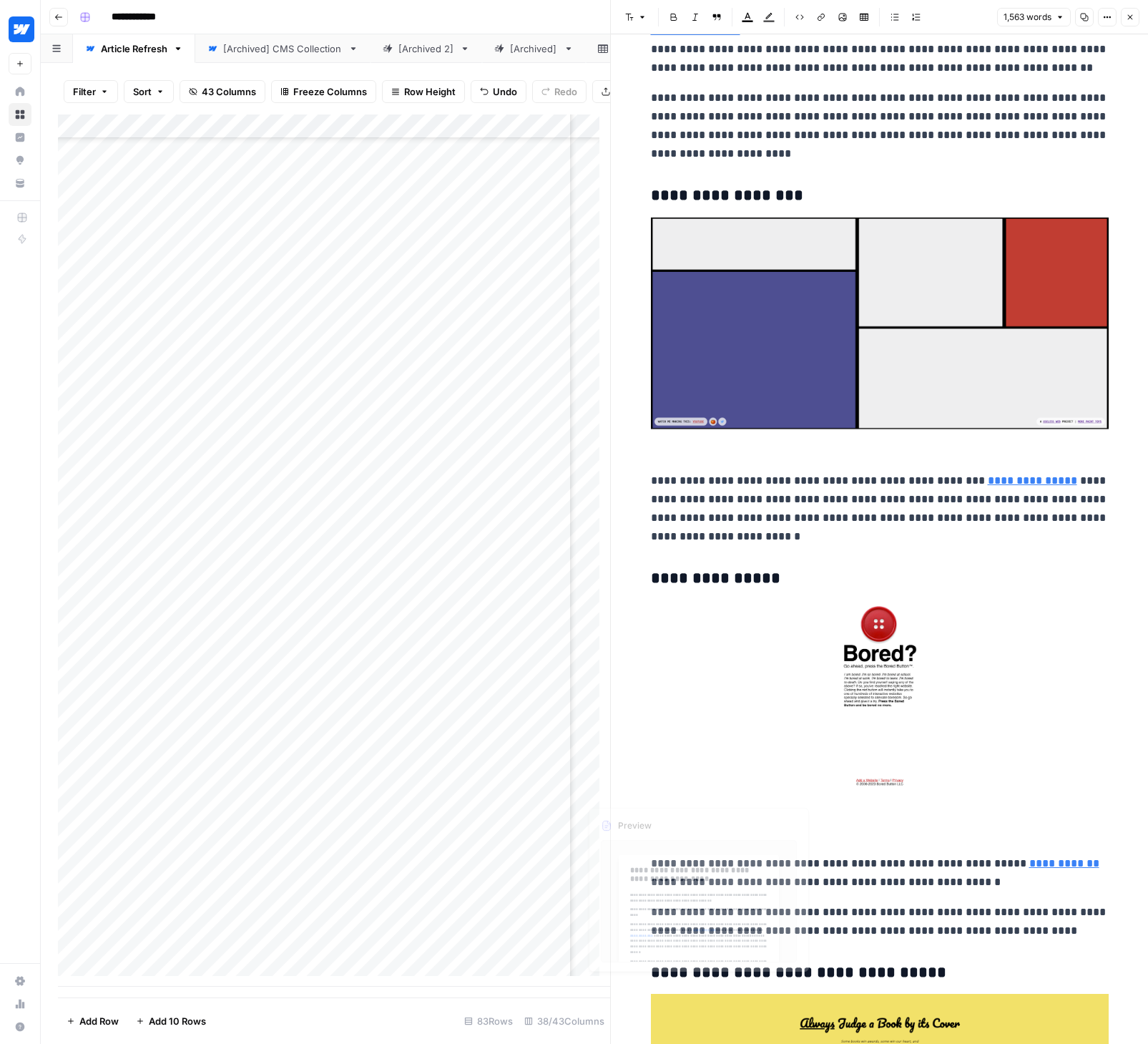
click at [503, 725] on div "Add Column" at bounding box center [334, 550] width 552 height 872
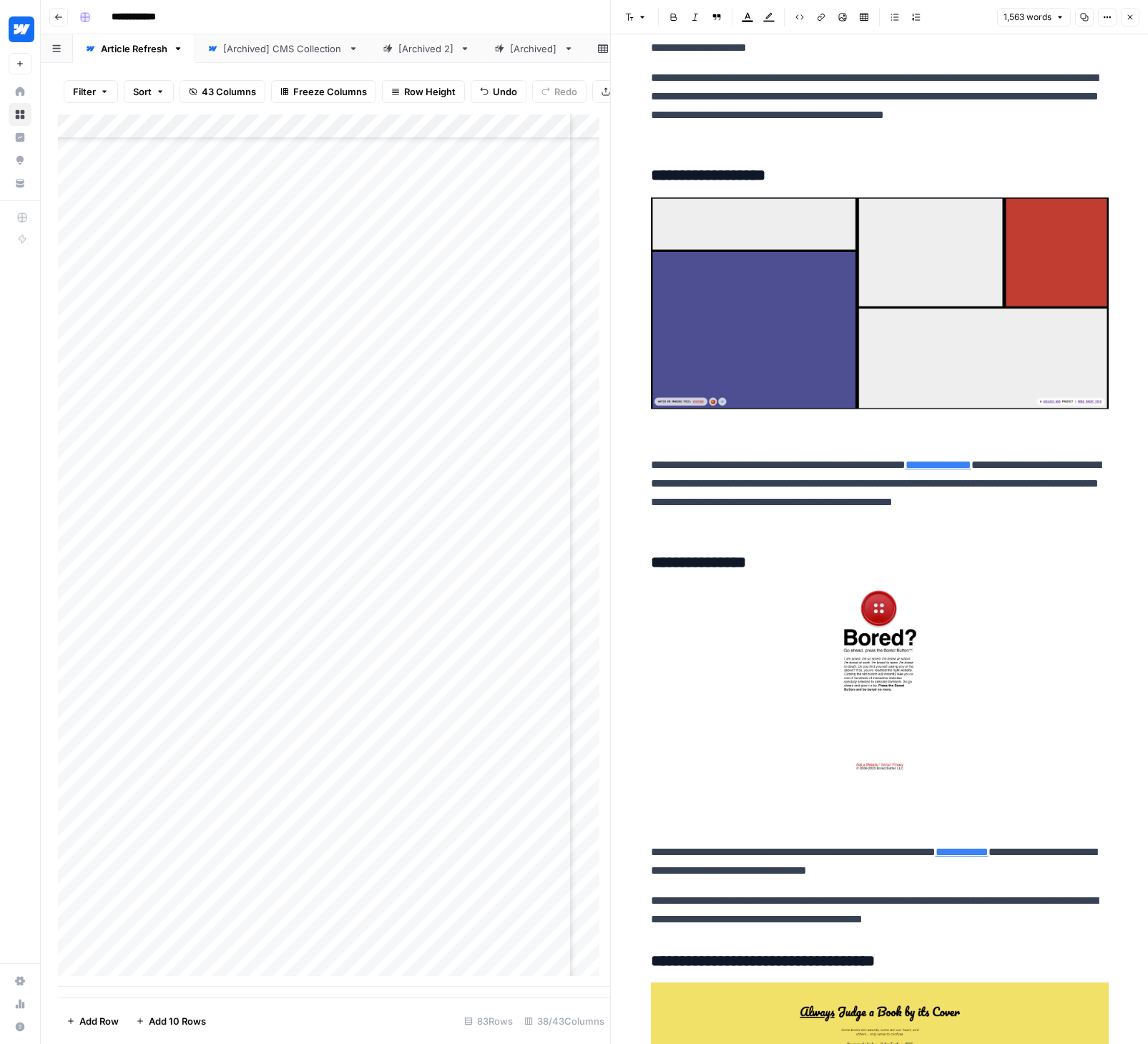
click at [524, 713] on div "Add Column" at bounding box center [334, 550] width 552 height 872
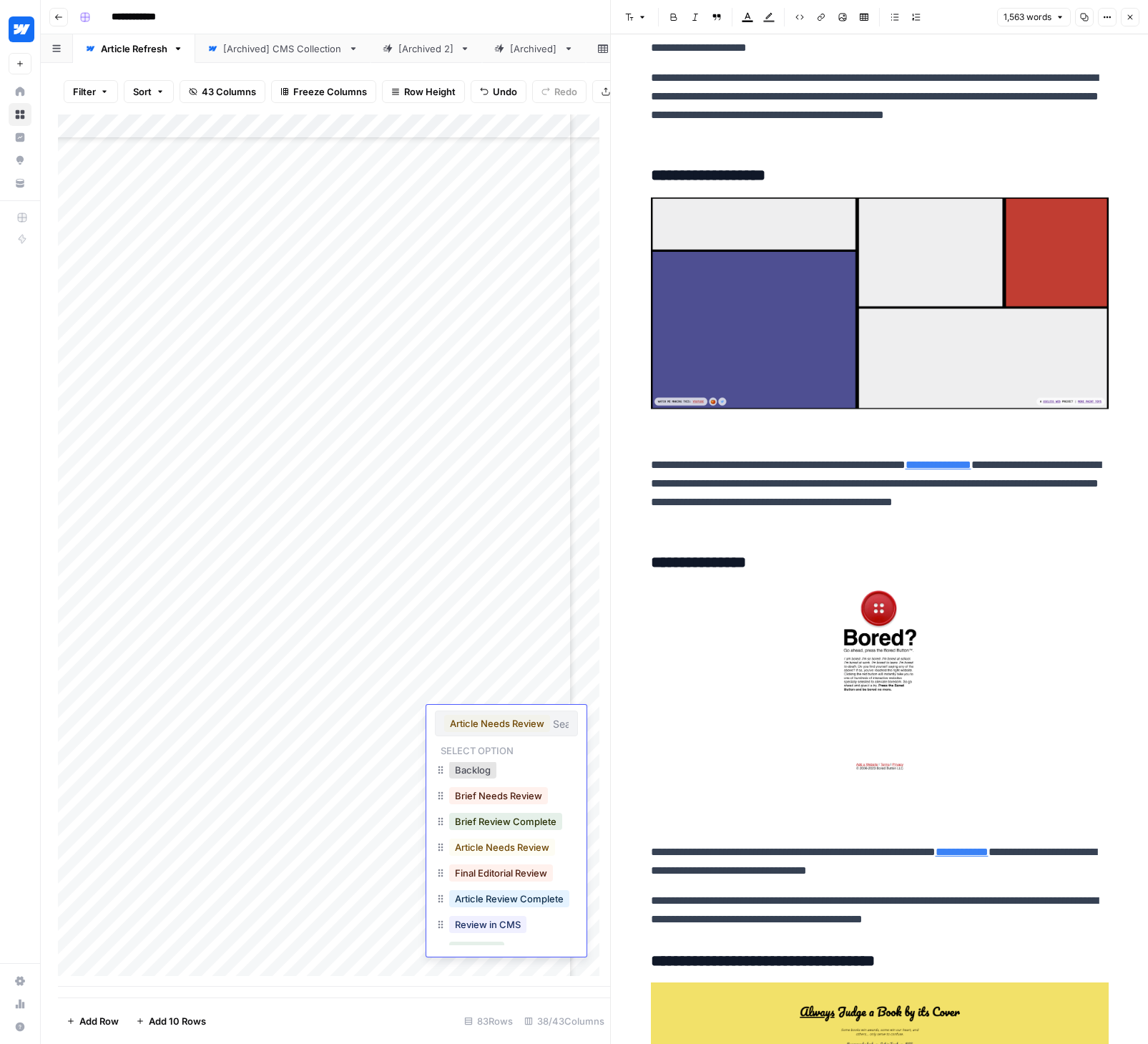
scroll to position [9, 0]
click at [519, 868] on button "Final Editorial Review" at bounding box center [501, 866] width 104 height 17
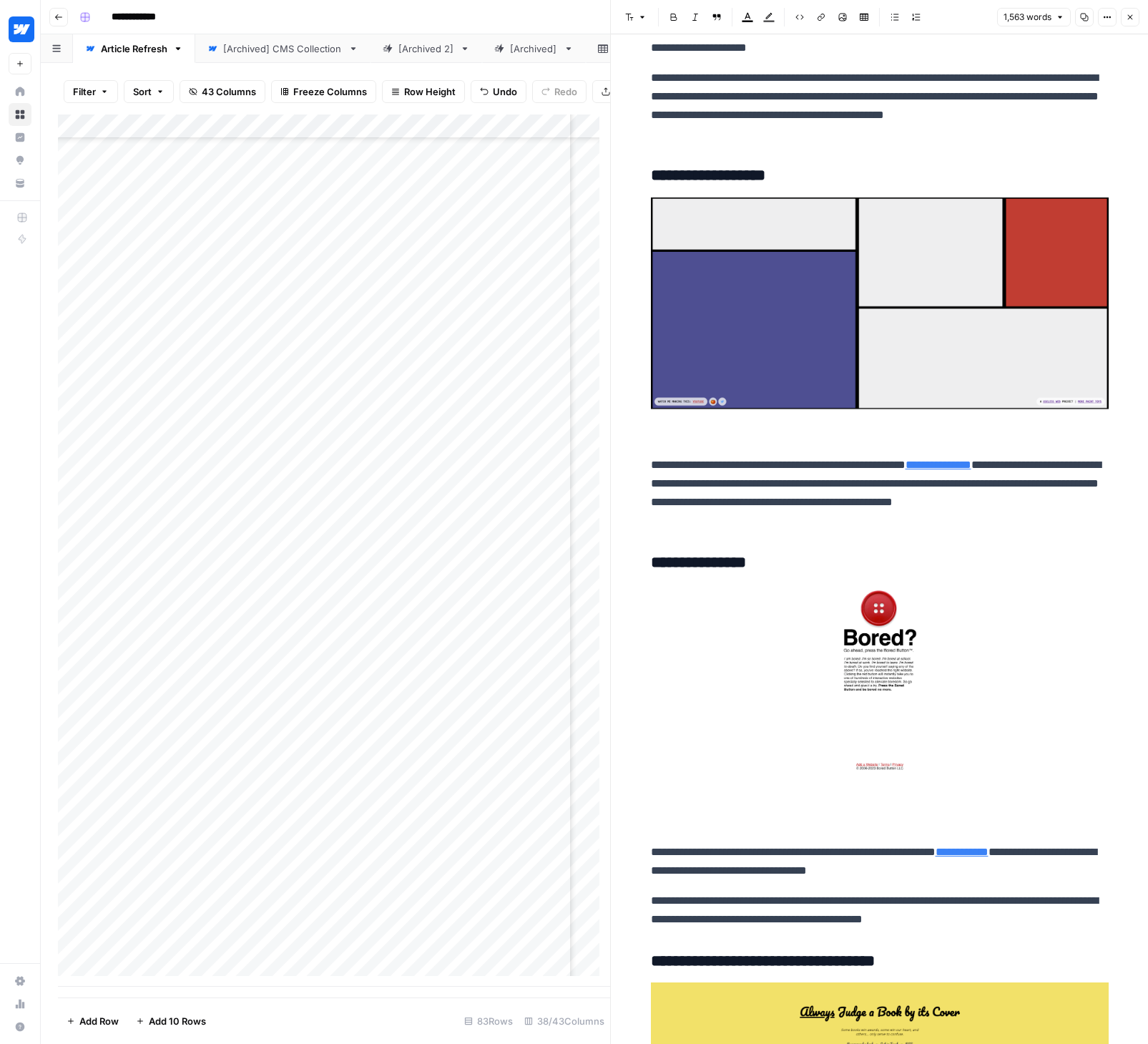
click at [1123, 23] on button "Close" at bounding box center [1130, 17] width 19 height 19
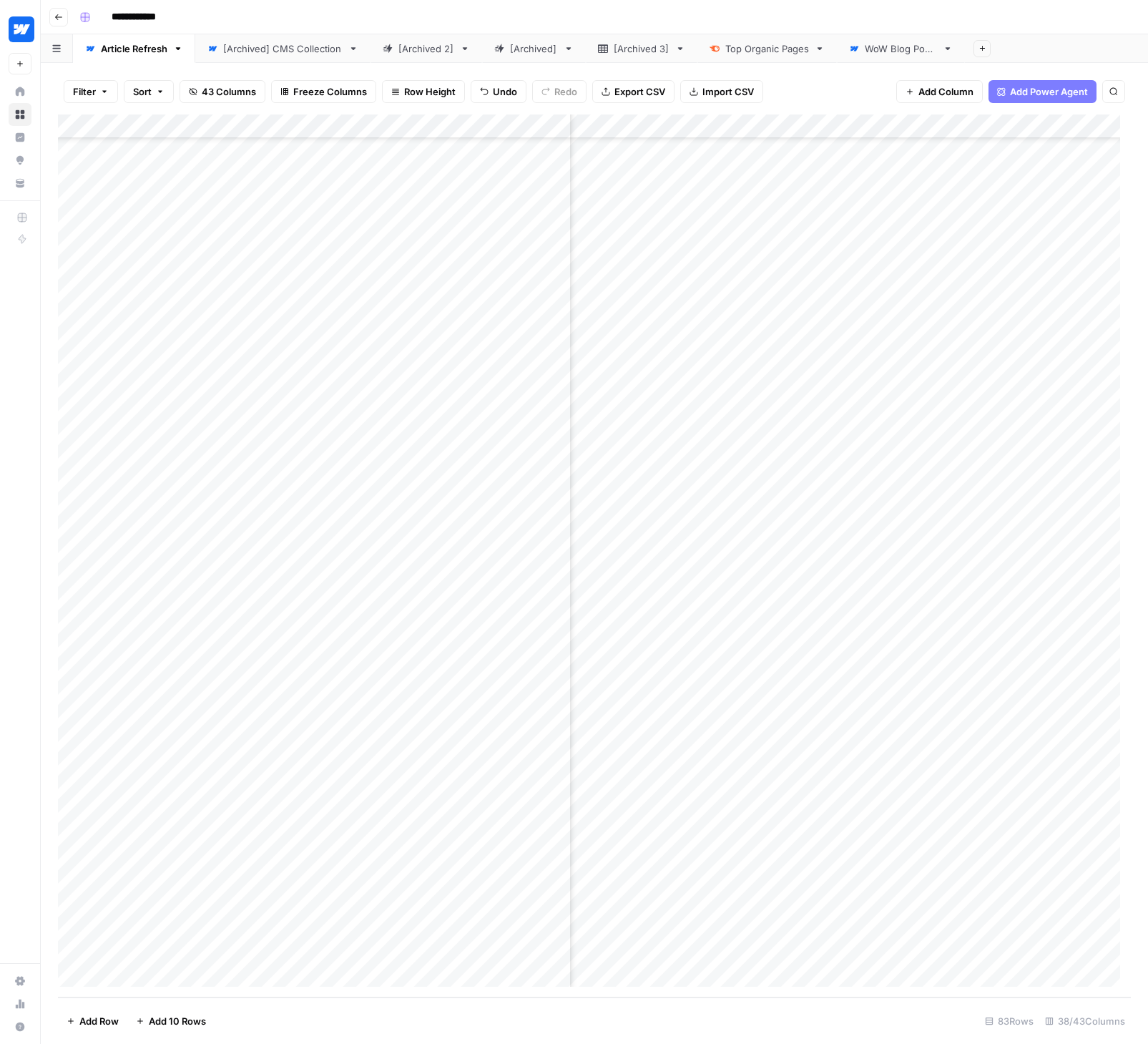
click at [883, 702] on div "Add Column" at bounding box center [594, 555] width 1073 height 883
click at [750, 805] on div "Add Column" at bounding box center [594, 555] width 1073 height 883
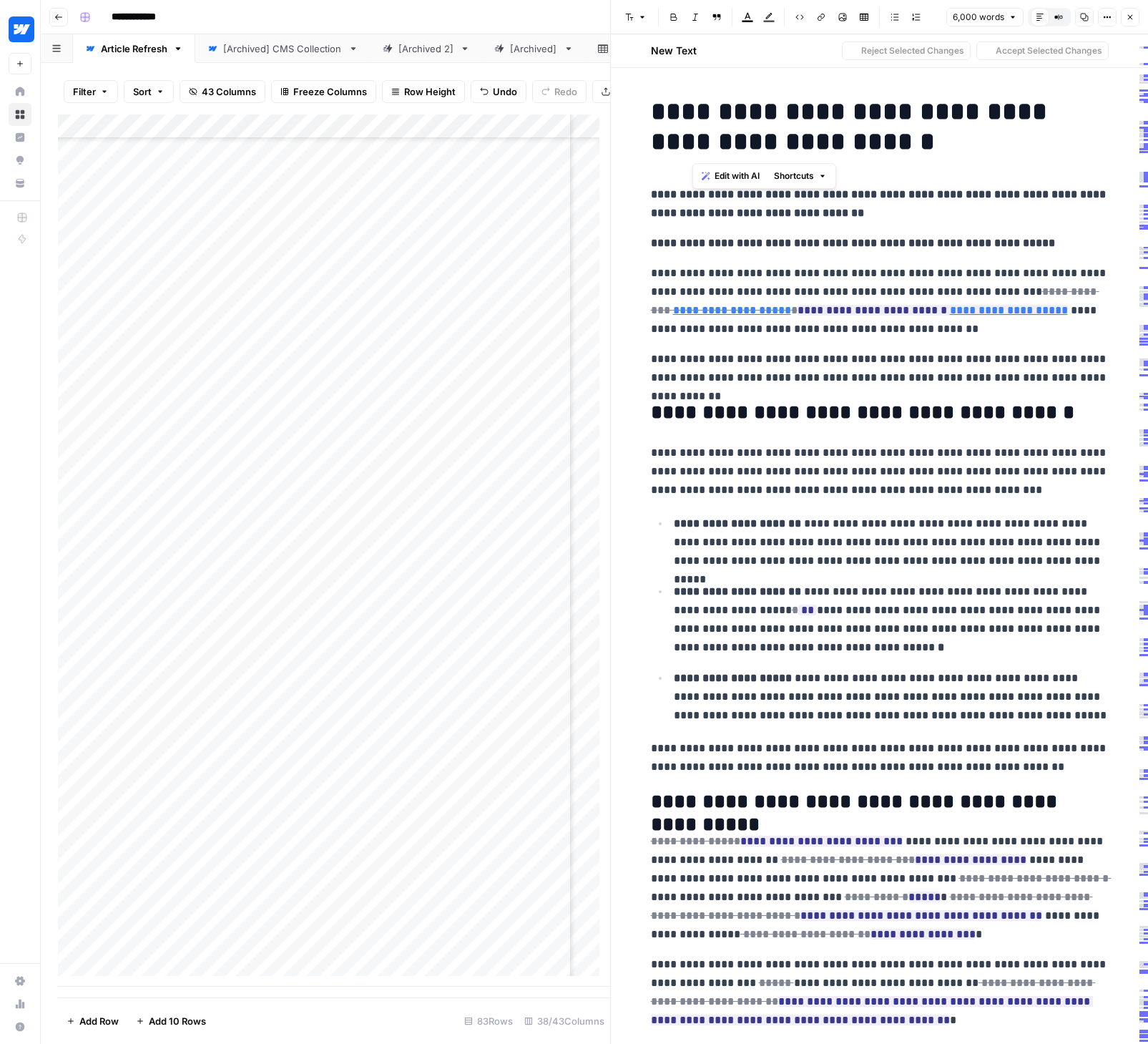
click at [697, 147] on h1 "**********" at bounding box center [880, 127] width 458 height 60
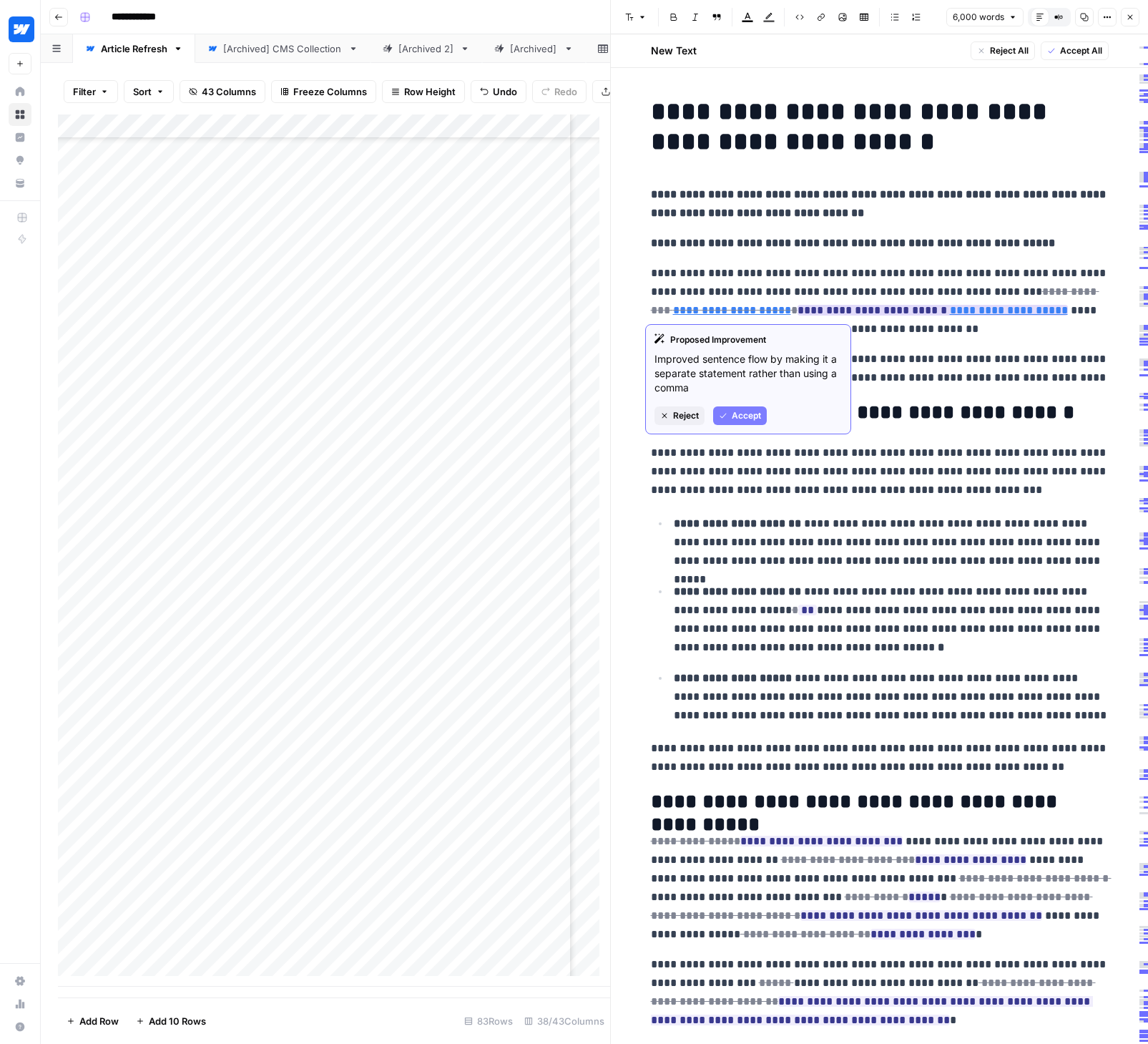
click at [741, 416] on span "Accept" at bounding box center [746, 415] width 29 height 13
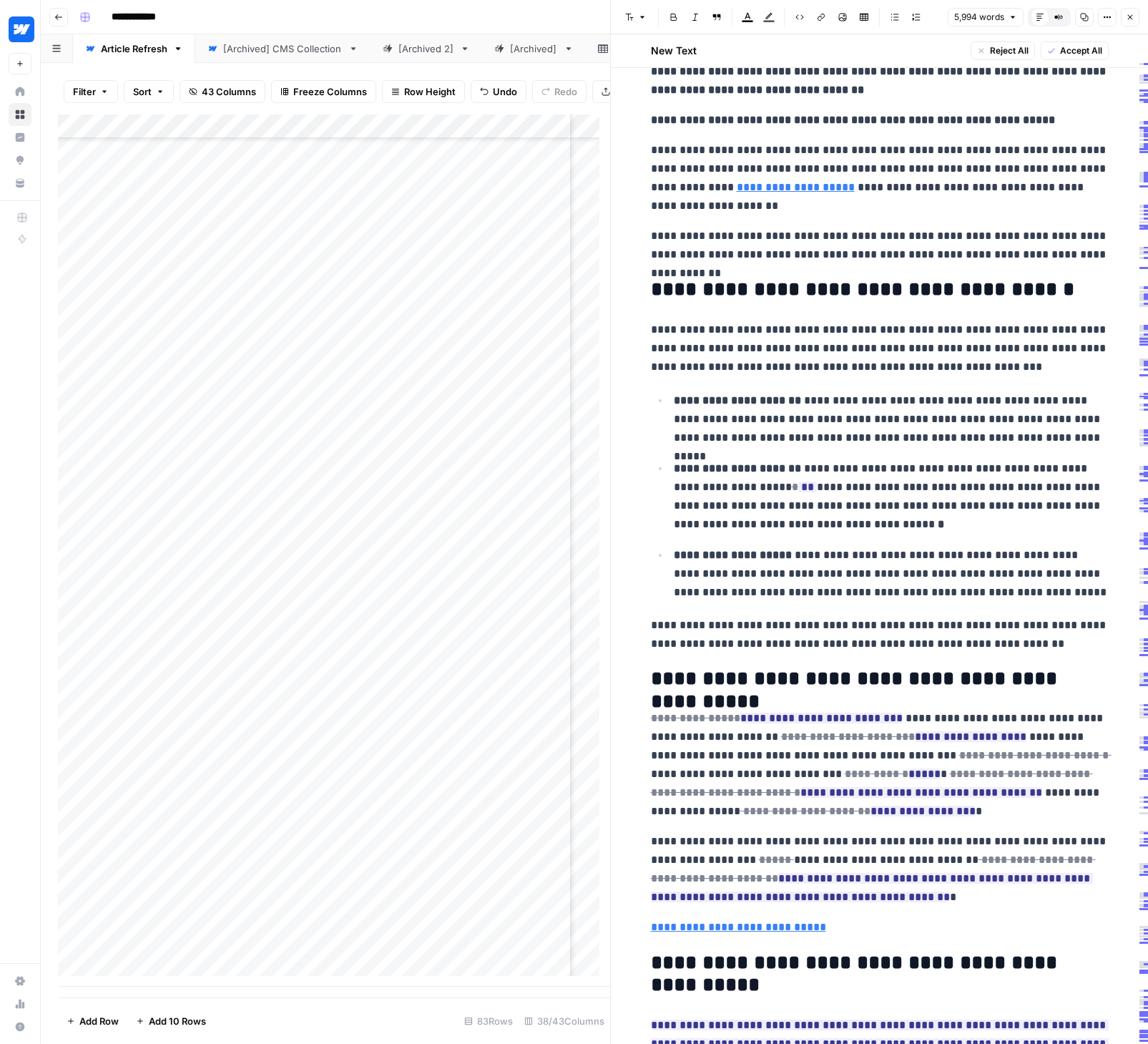
scroll to position [149, 0]
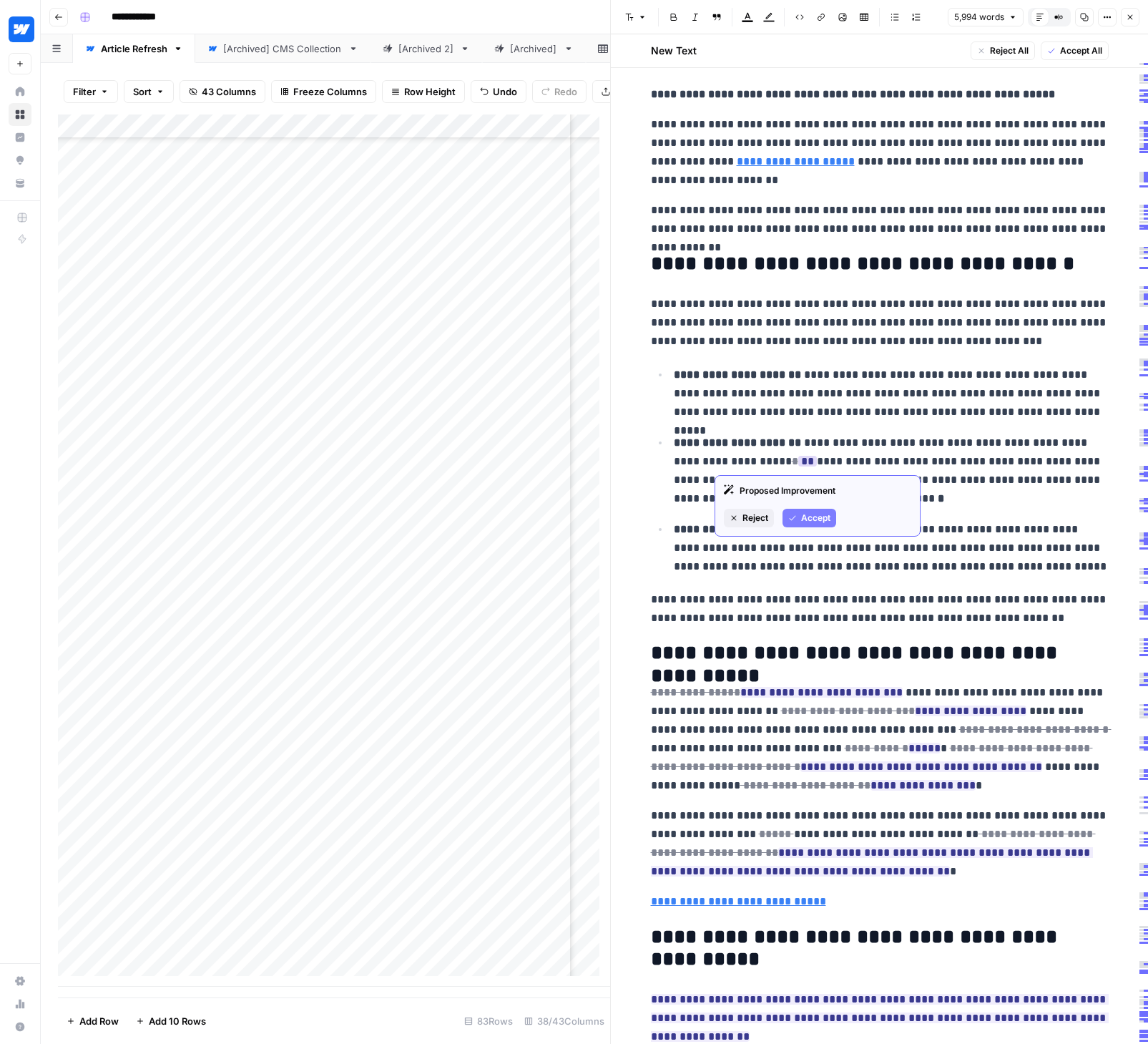
click at [798, 521] on button "Accept" at bounding box center [809, 518] width 54 height 19
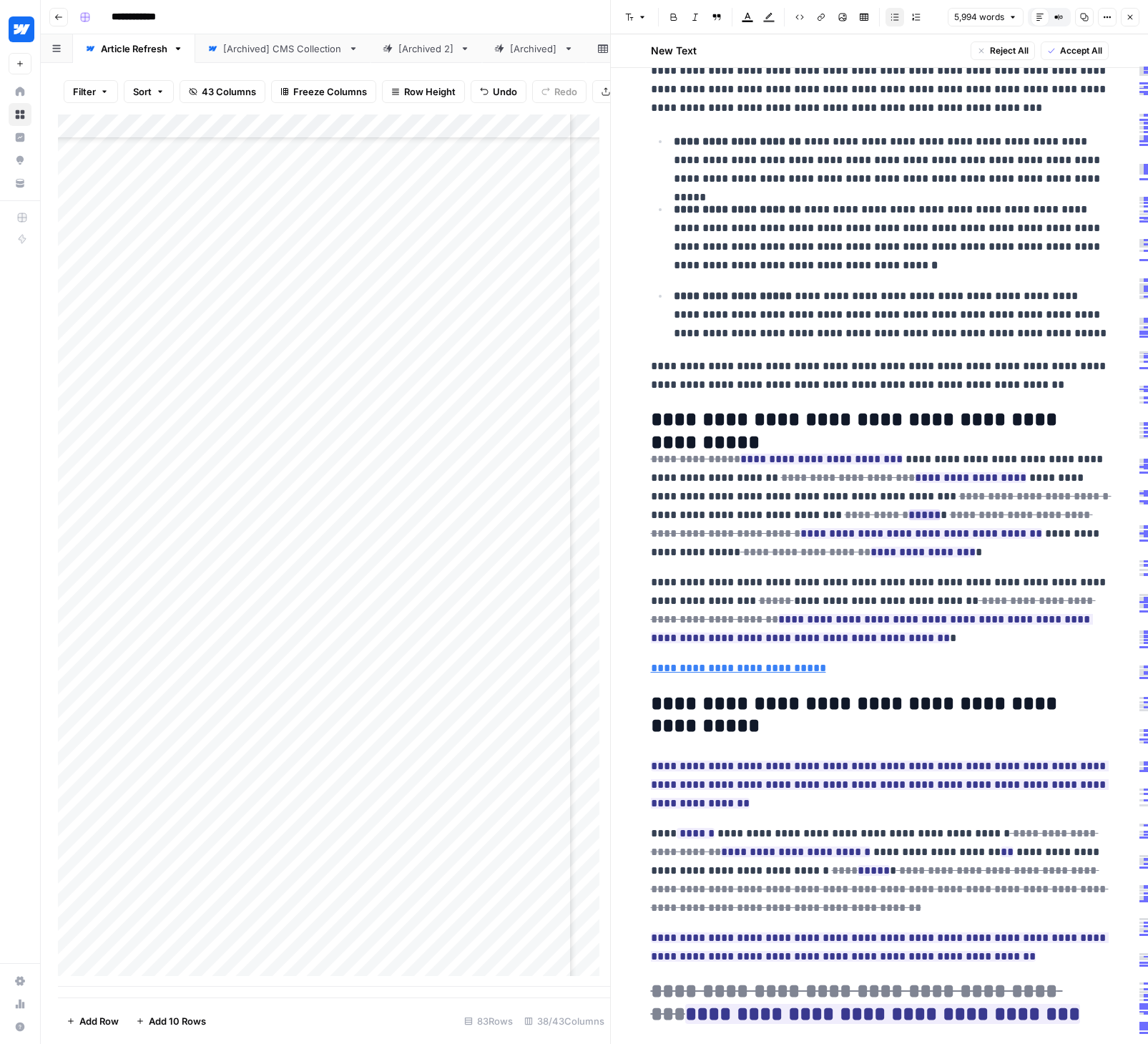
scroll to position [374, 0]
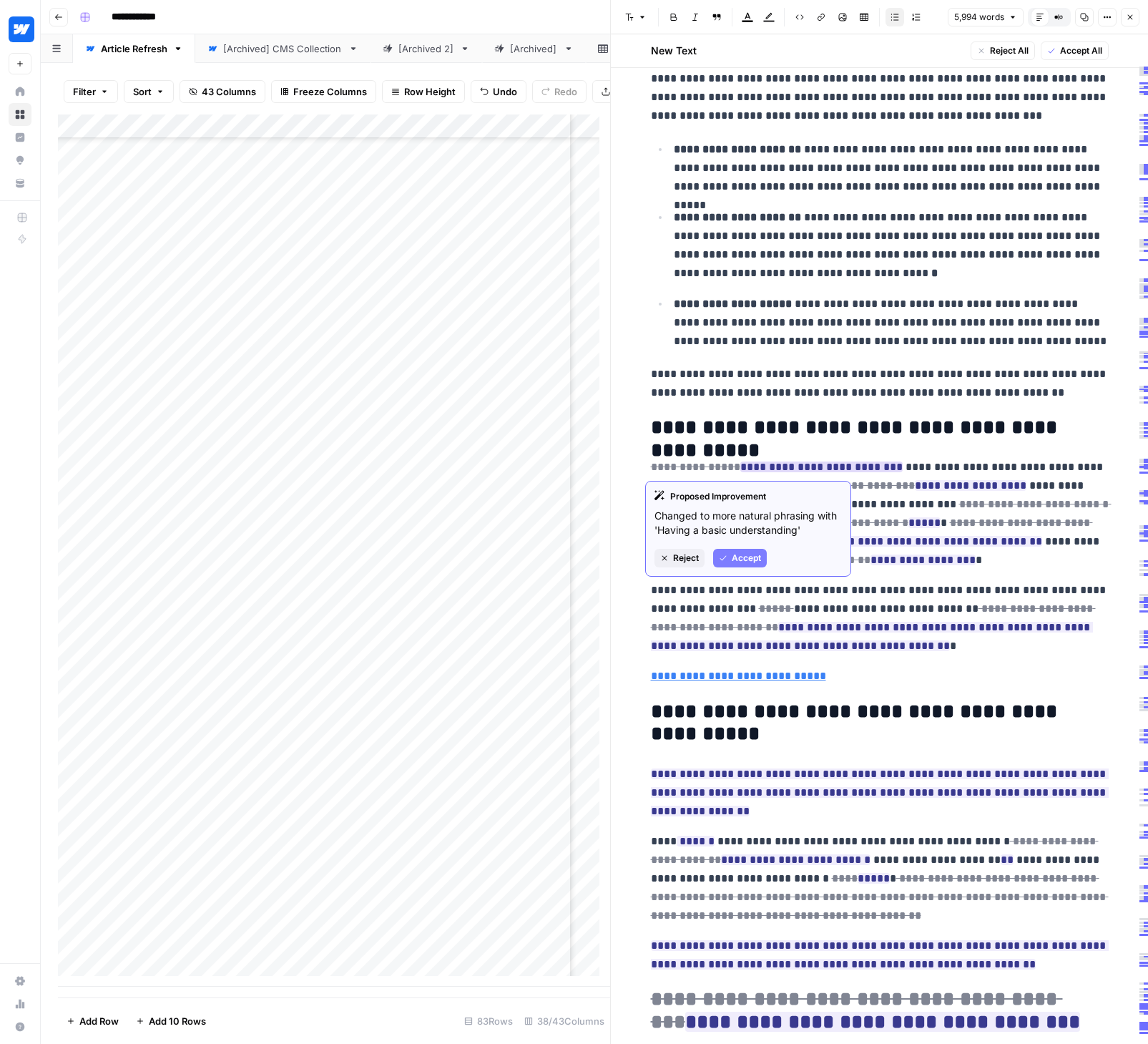
click at [752, 554] on span "Accept" at bounding box center [746, 557] width 29 height 13
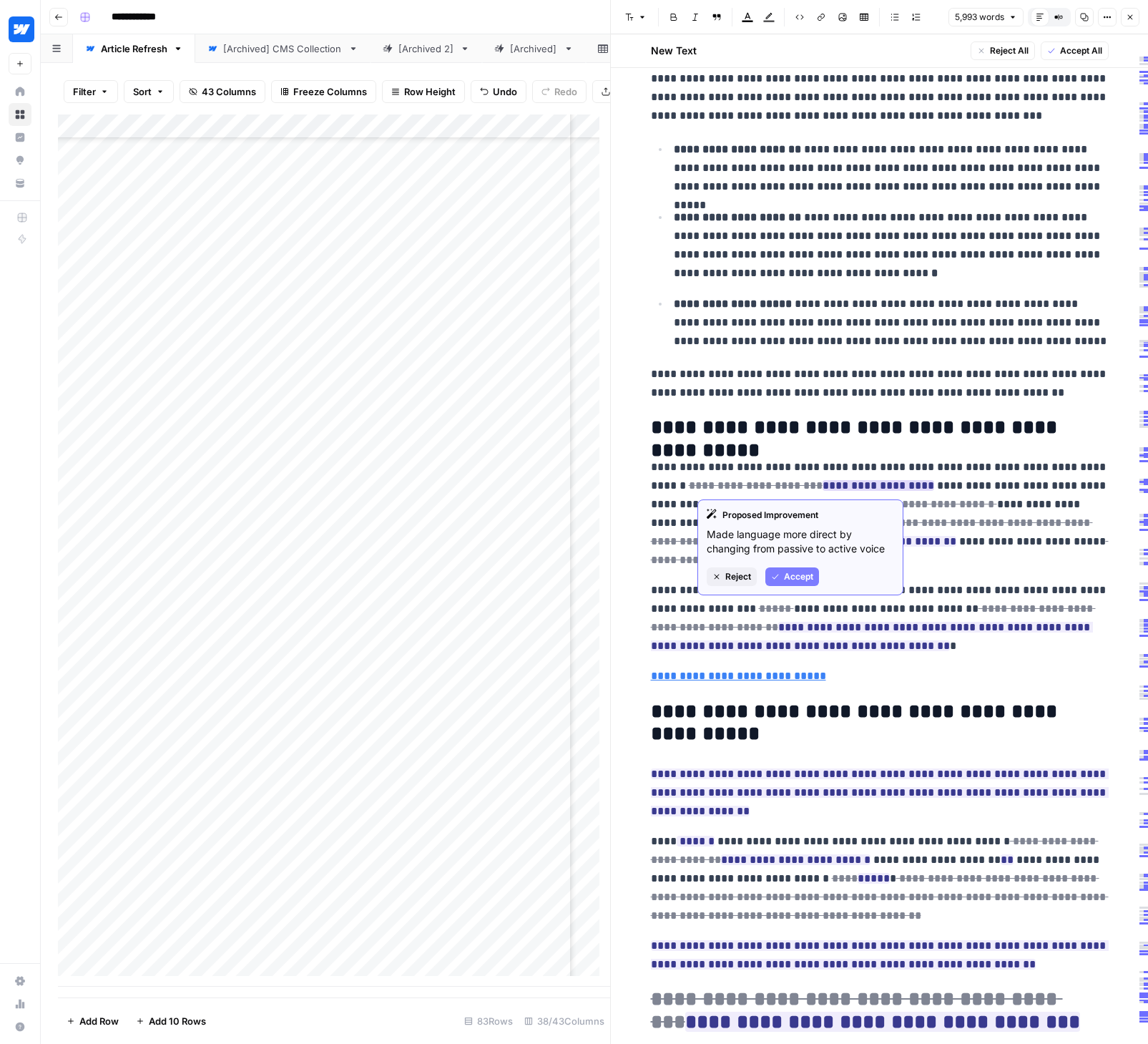
click at [807, 573] on span "Accept" at bounding box center [798, 576] width 29 height 13
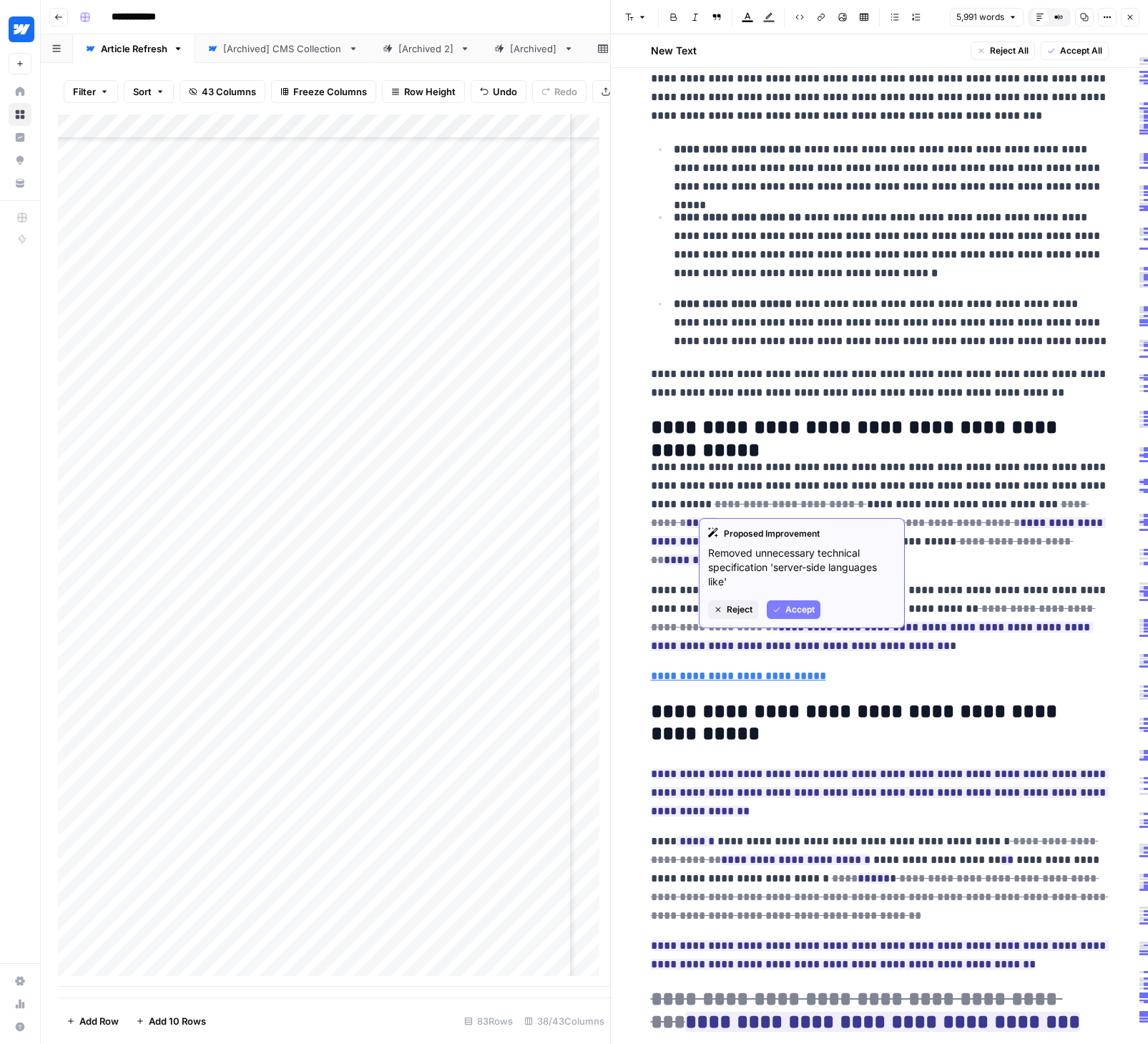
click at [794, 609] on span "Accept" at bounding box center [799, 609] width 29 height 13
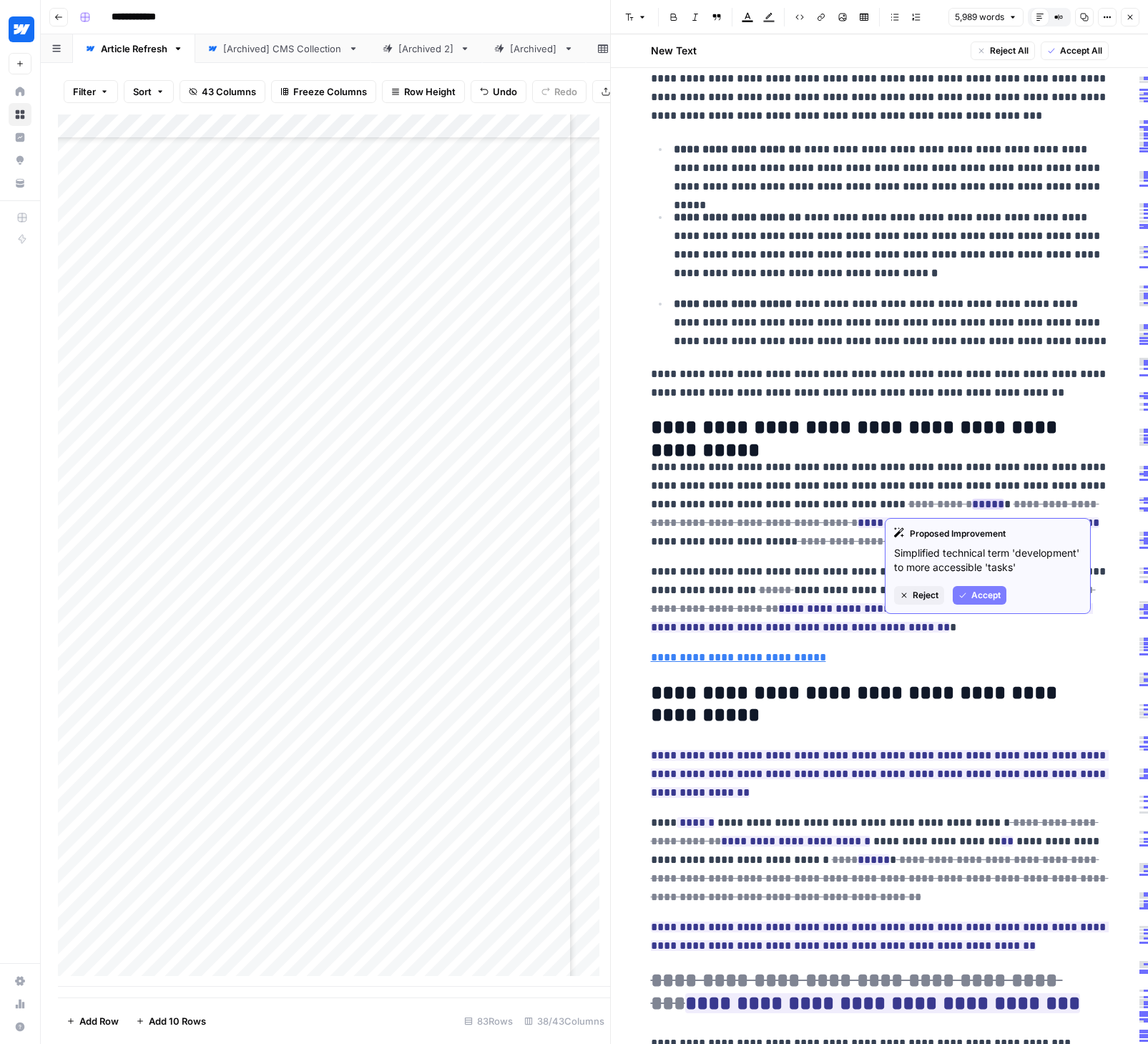
click at [973, 596] on span "Accept" at bounding box center [985, 595] width 29 height 13
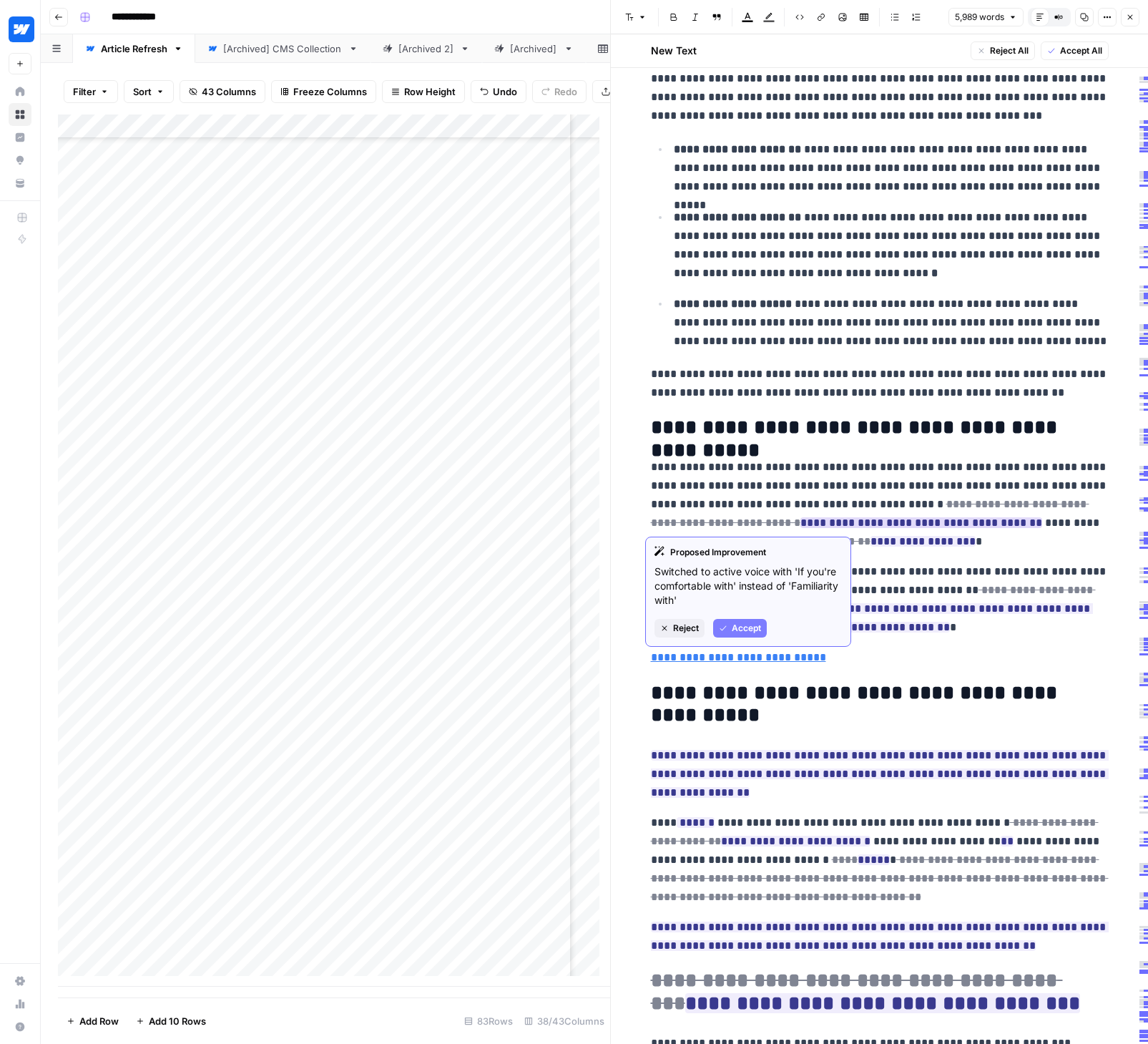
click at [753, 629] on span "Accept" at bounding box center [746, 628] width 29 height 13
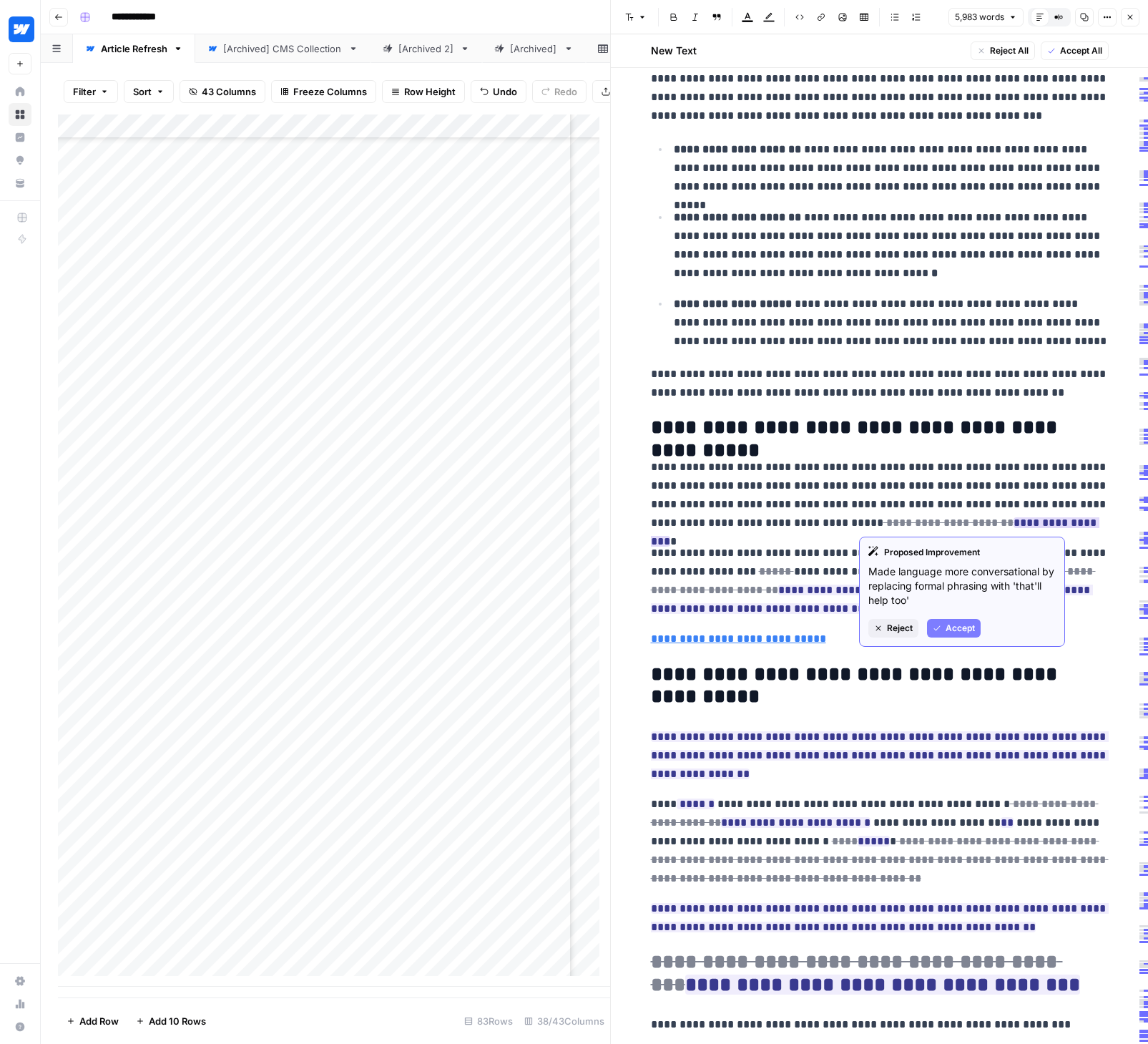
click at [953, 628] on span "Accept" at bounding box center [960, 628] width 29 height 13
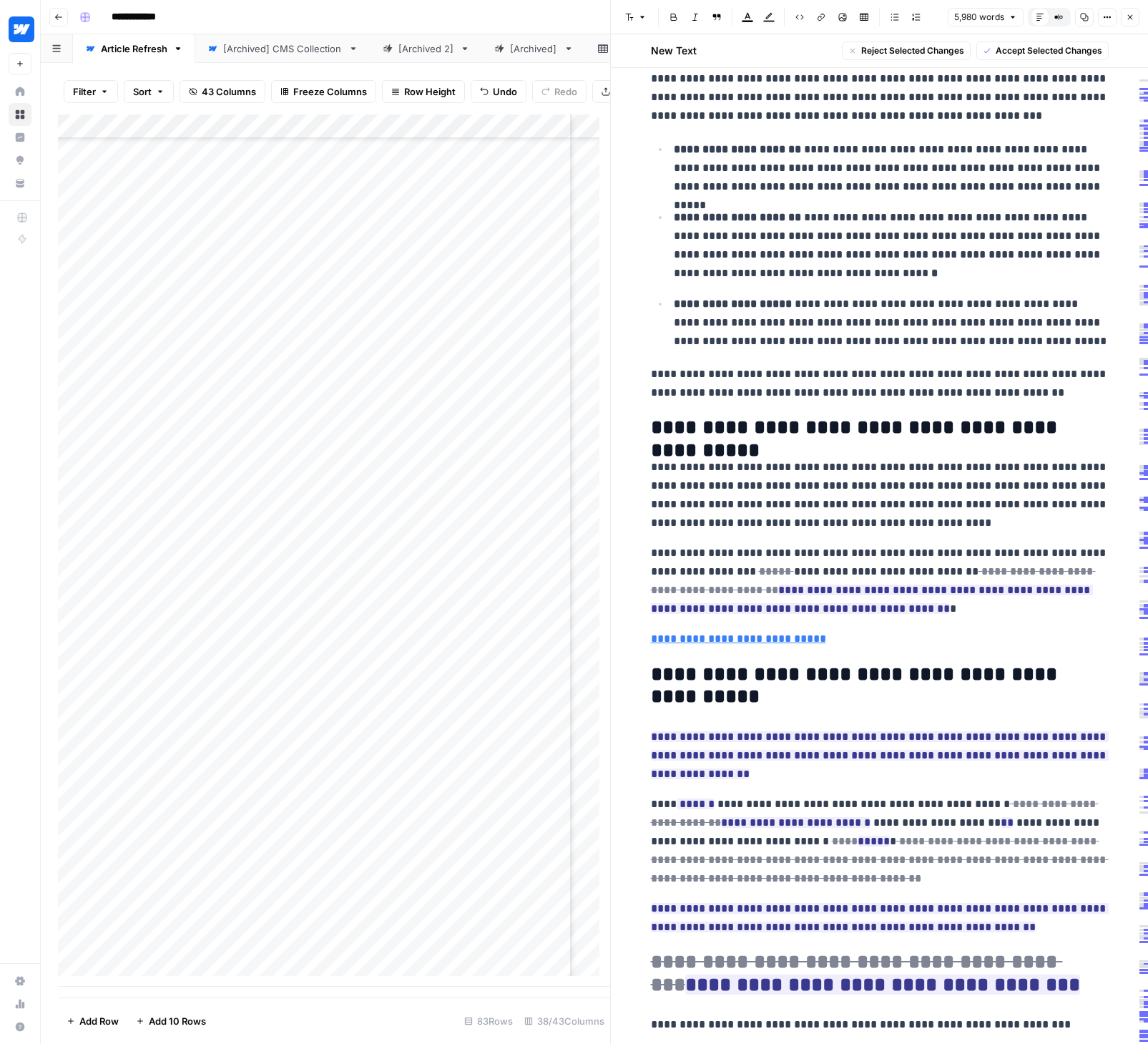
drag, startPoint x: 723, startPoint y: 567, endPoint x: 833, endPoint y: 607, distance: 116.3
click at [833, 607] on p "**********" at bounding box center [880, 581] width 458 height 74
click at [1039, 57] on button "Accept Selected Changes" at bounding box center [1042, 50] width 132 height 19
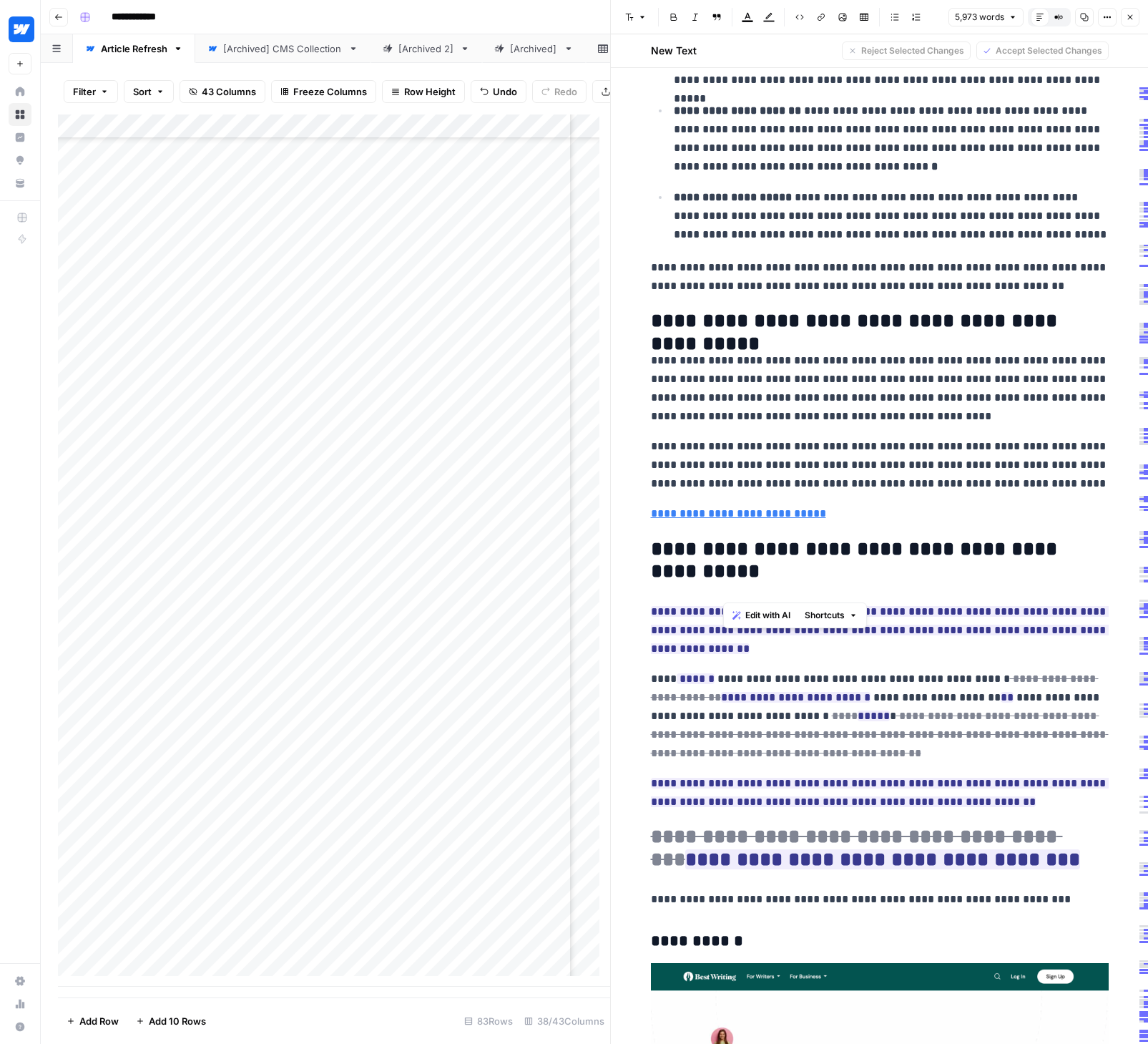
scroll to position [510, 0]
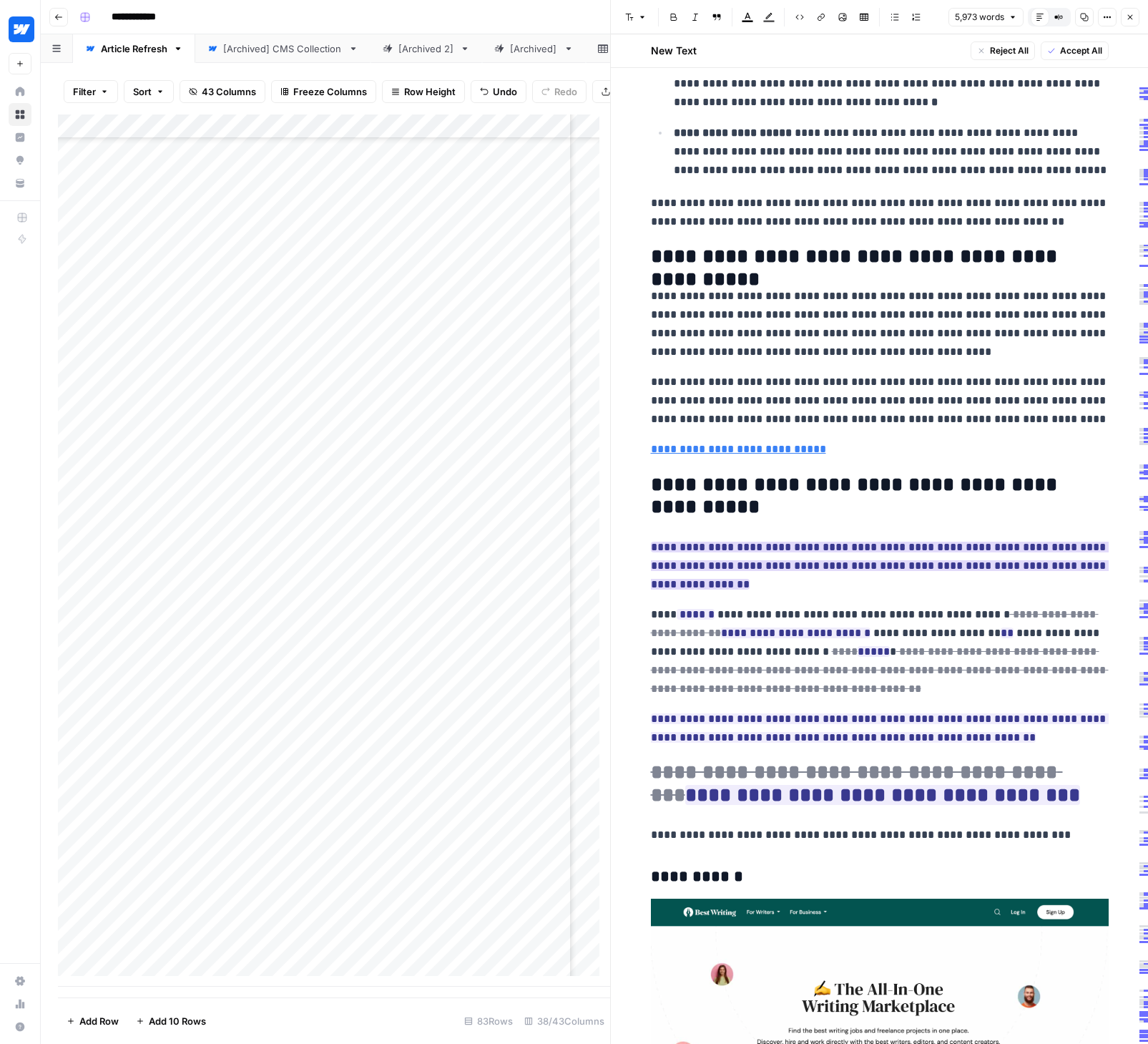
scroll to position [615, 0]
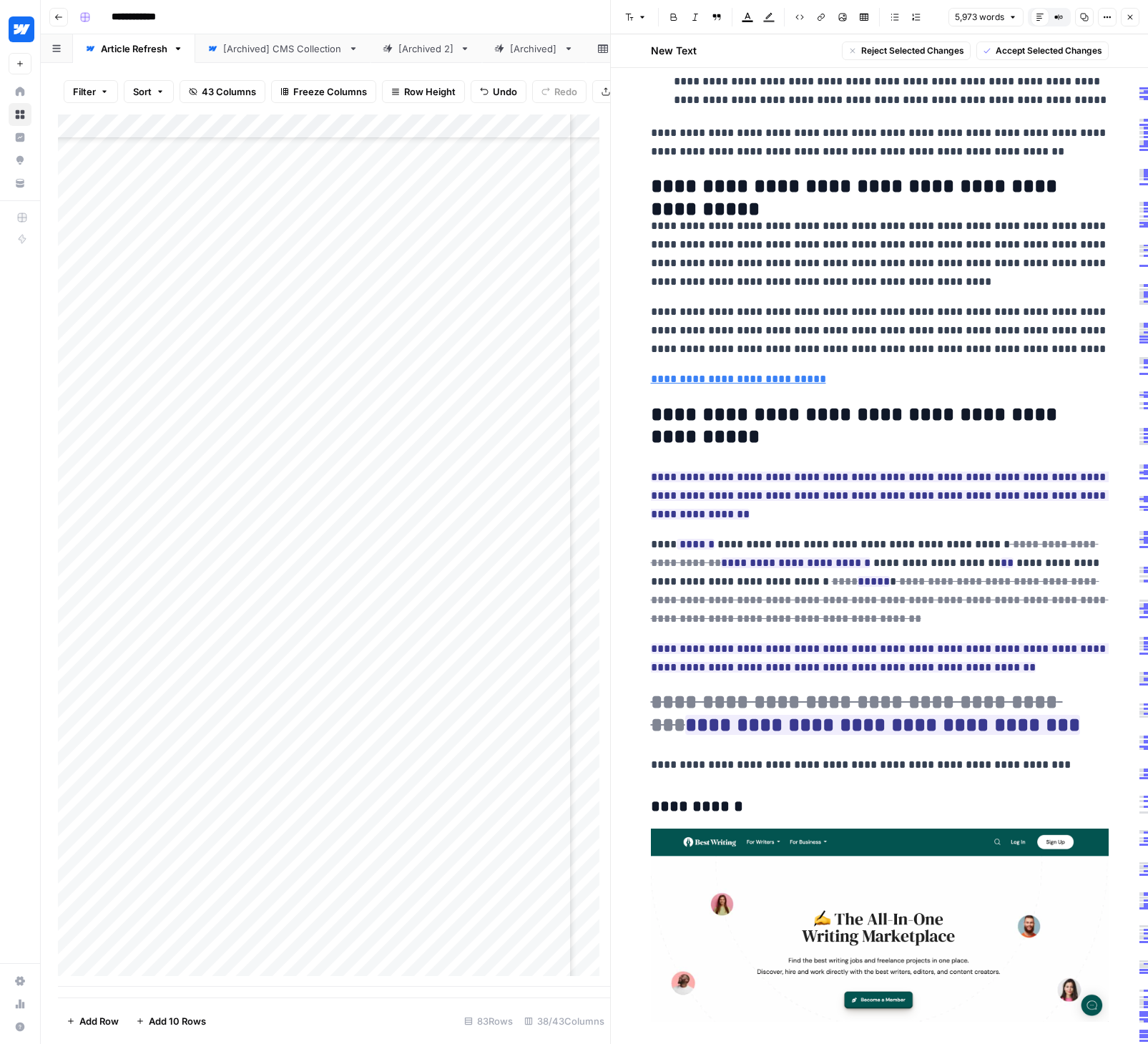
drag, startPoint x: 649, startPoint y: 472, endPoint x: 1021, endPoint y: 660, distance: 417.4
click at [1024, 53] on span "Accept Selected Changes" at bounding box center [1049, 50] width 107 height 13
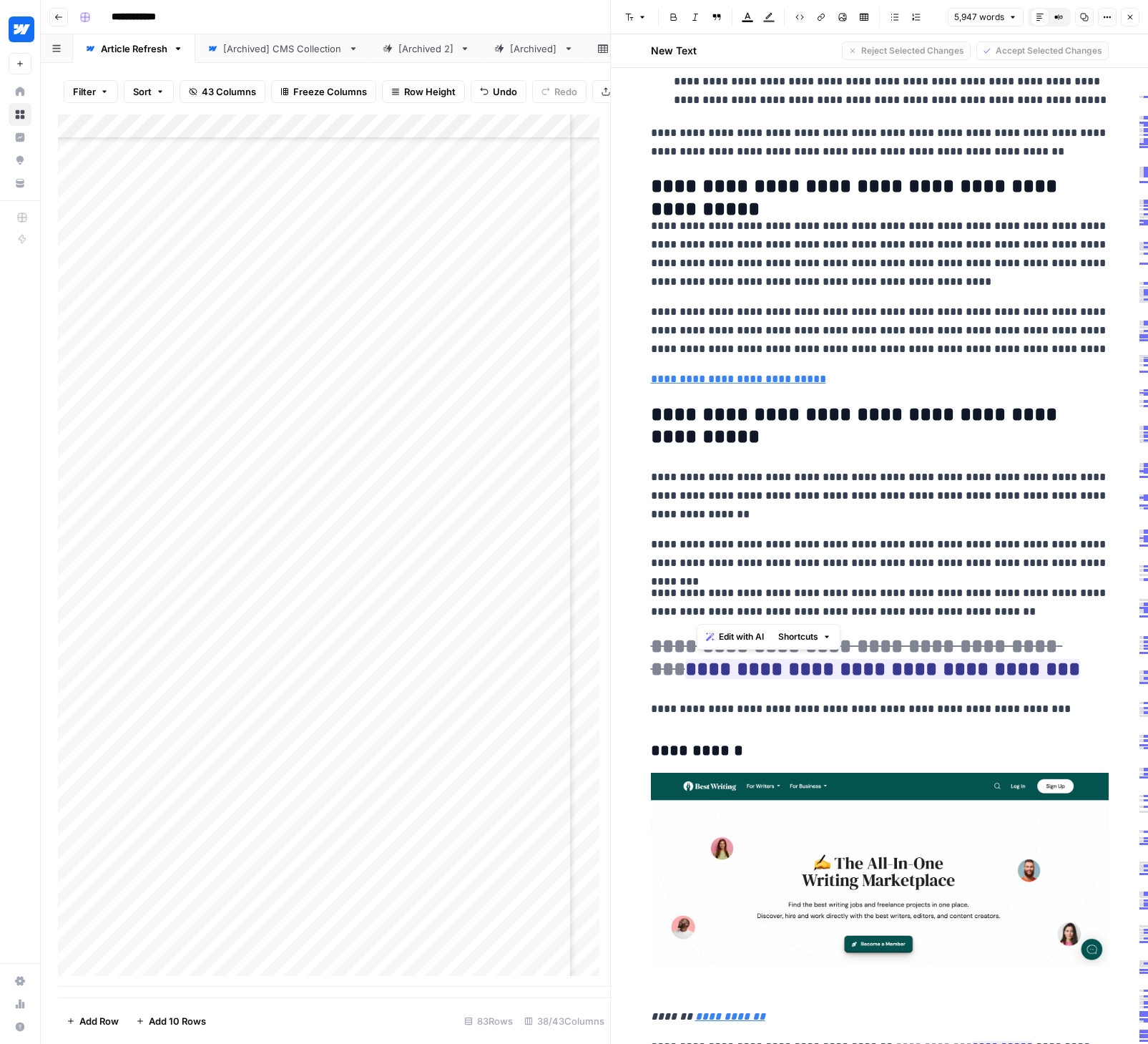
click at [899, 545] on p "**********" at bounding box center [880, 553] width 458 height 37
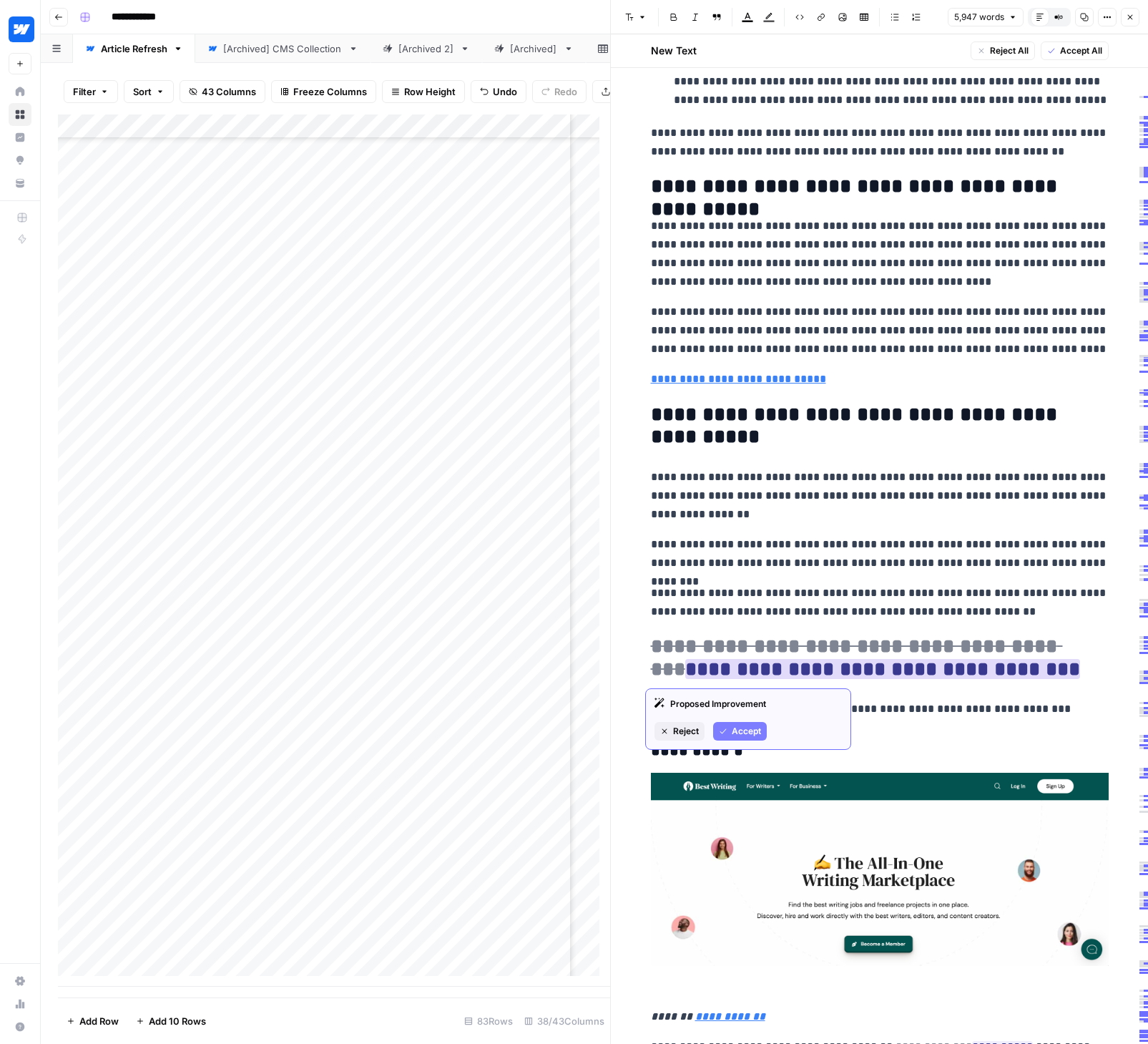
click at [686, 729] on span "Reject" at bounding box center [686, 731] width 26 height 13
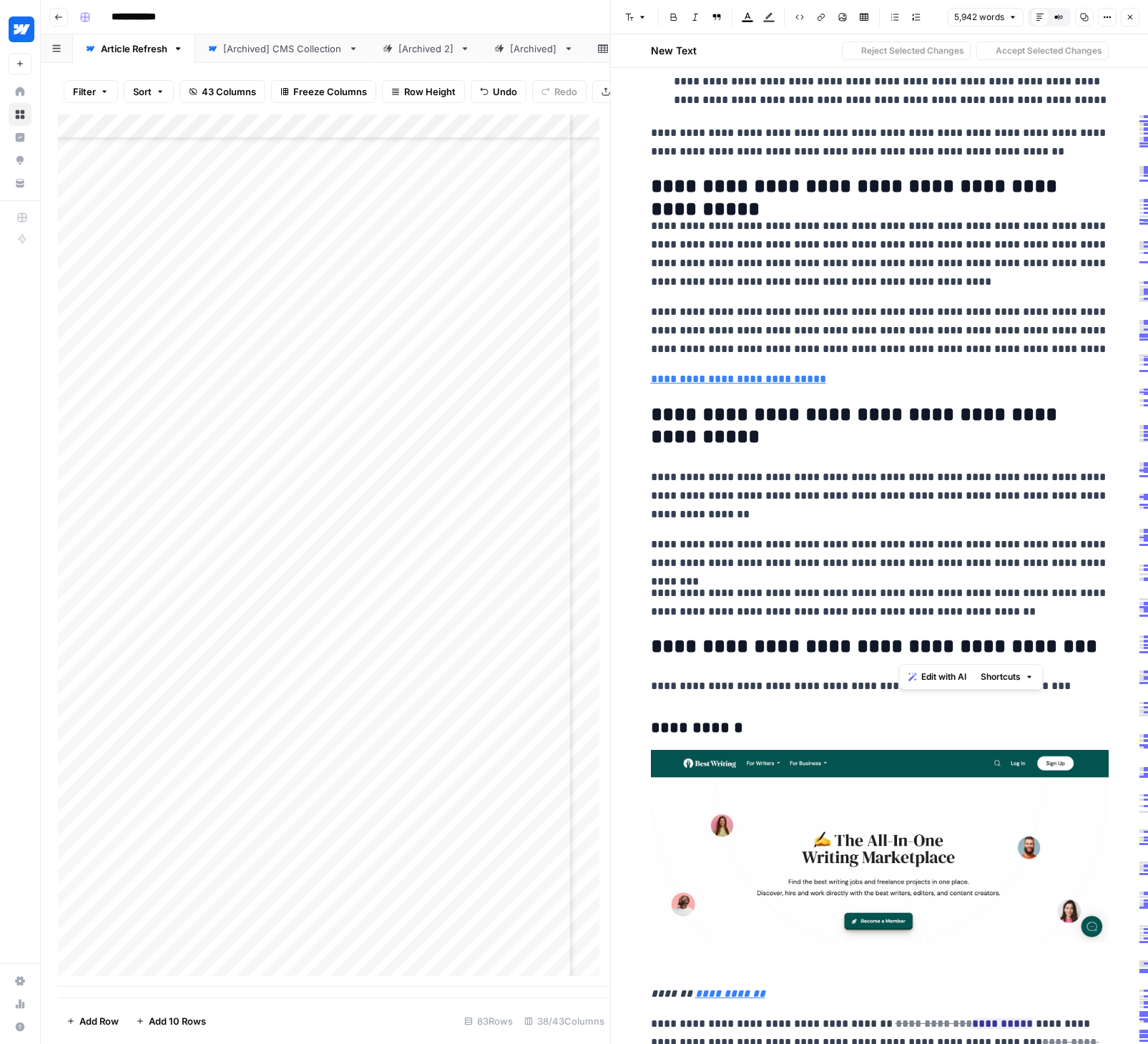
click at [1036, 643] on h2 "**********" at bounding box center [880, 646] width 458 height 23
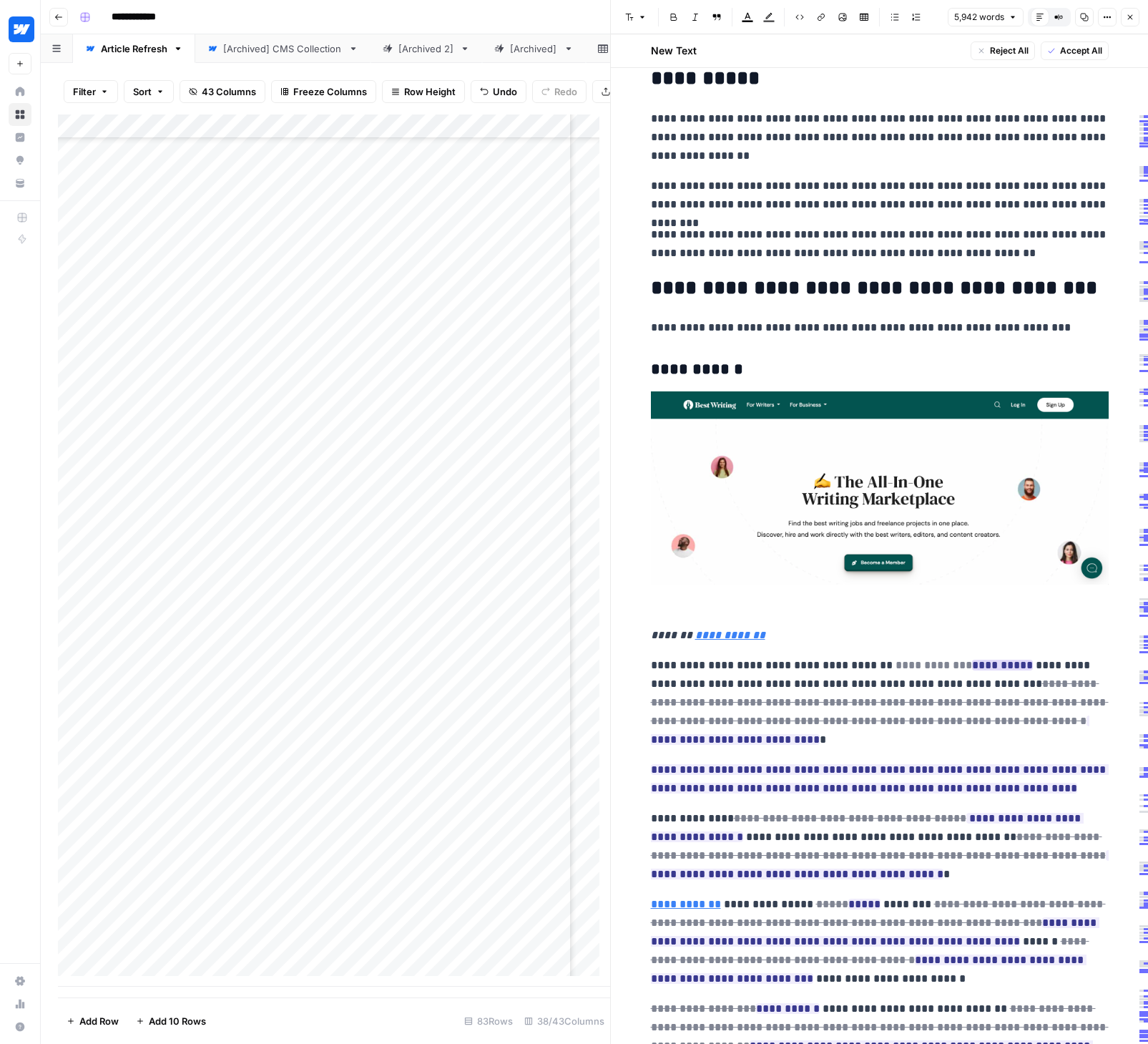
scroll to position [976, 0]
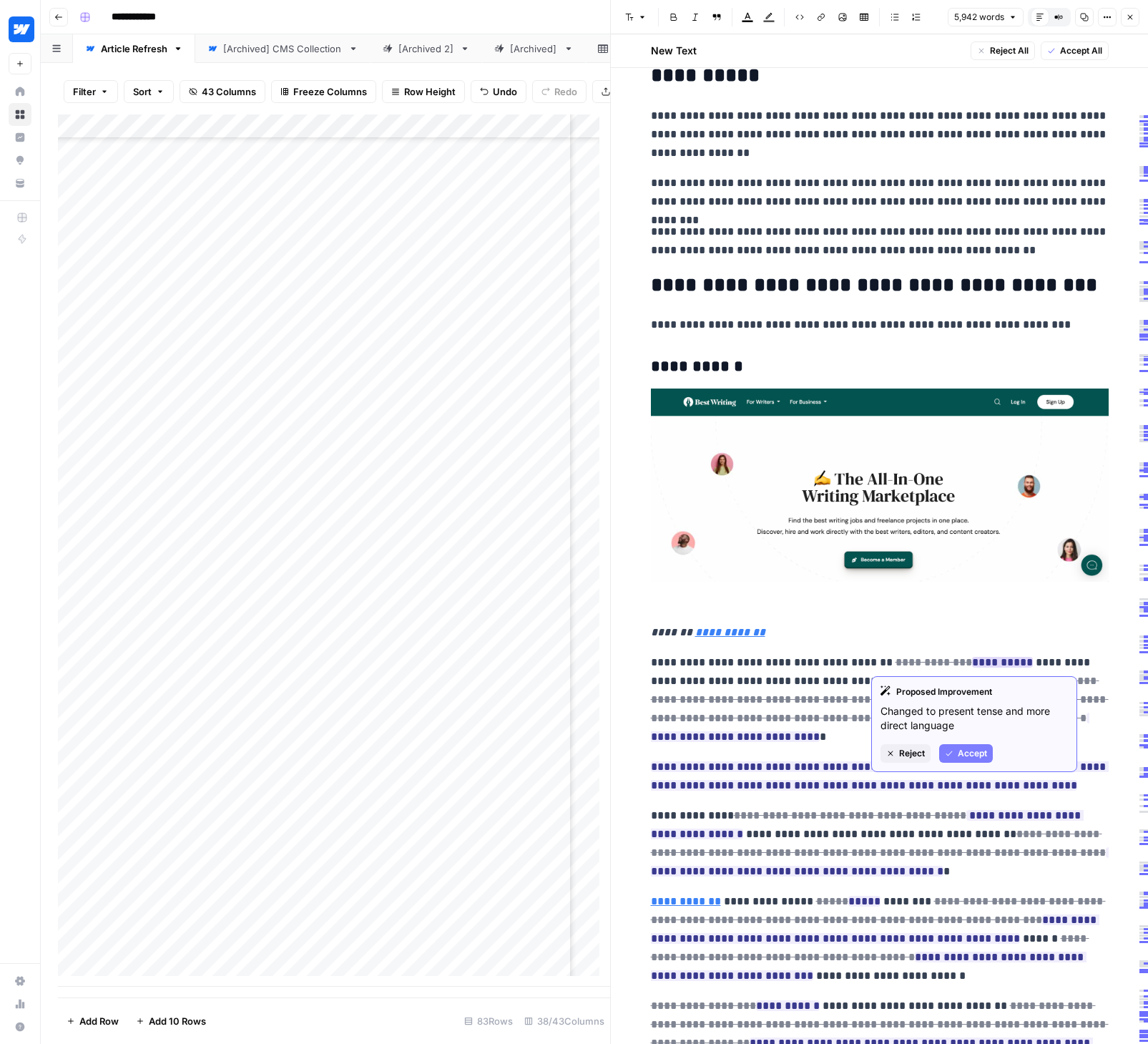
click at [967, 752] on span "Accept" at bounding box center [972, 753] width 29 height 13
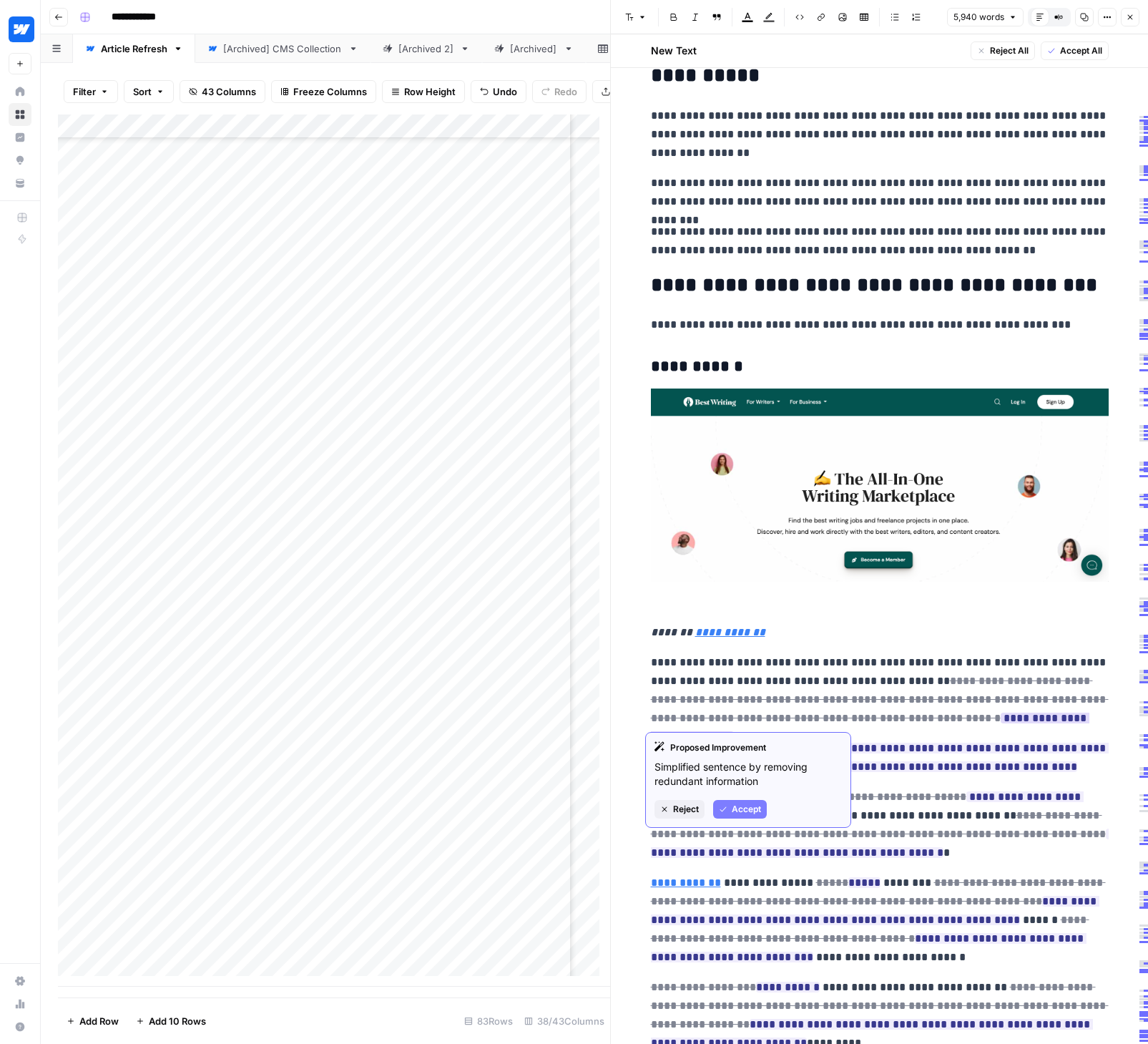
click at [747, 808] on span "Accept" at bounding box center [746, 809] width 29 height 13
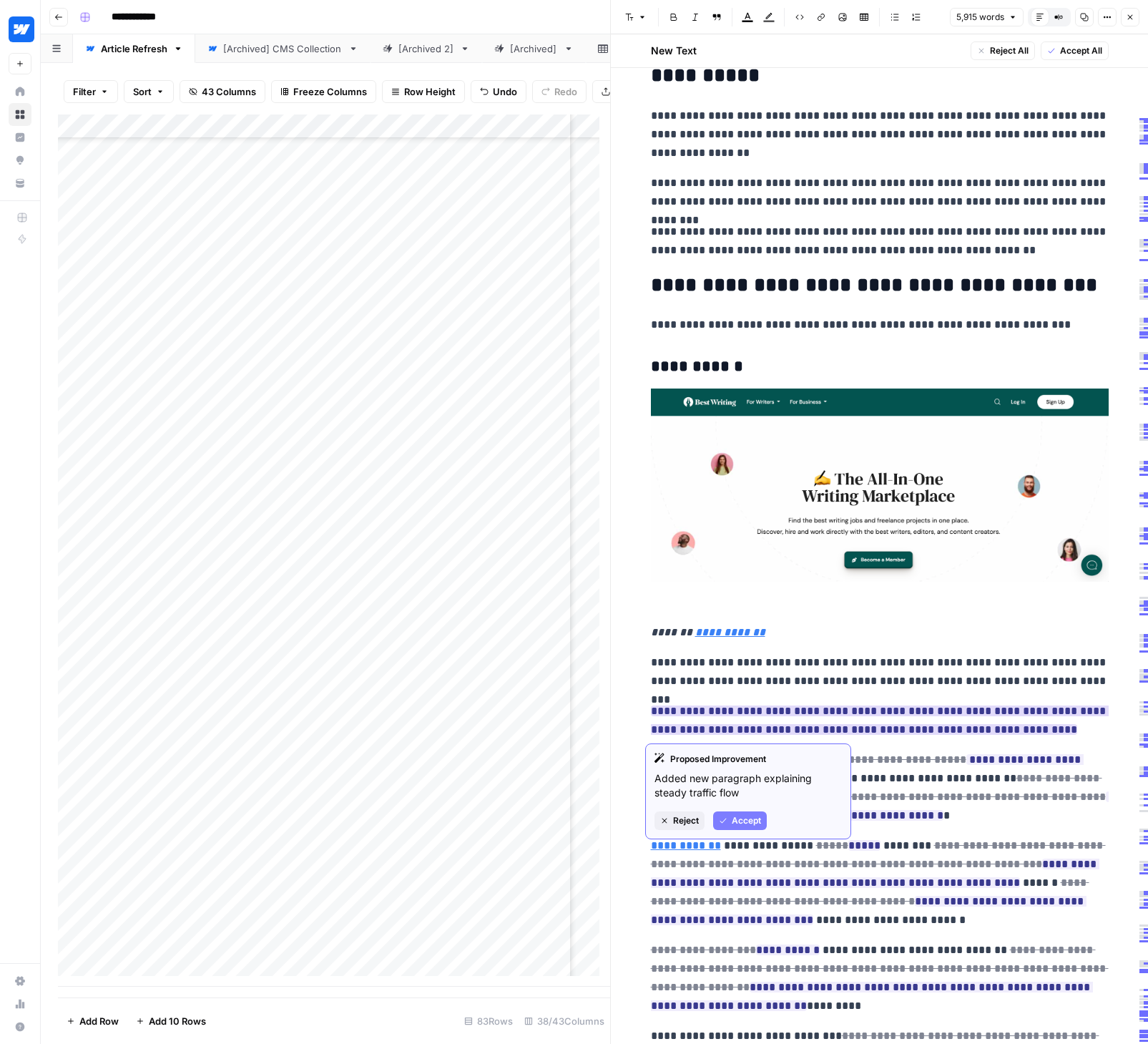
click at [750, 818] on span "Accept" at bounding box center [746, 820] width 29 height 13
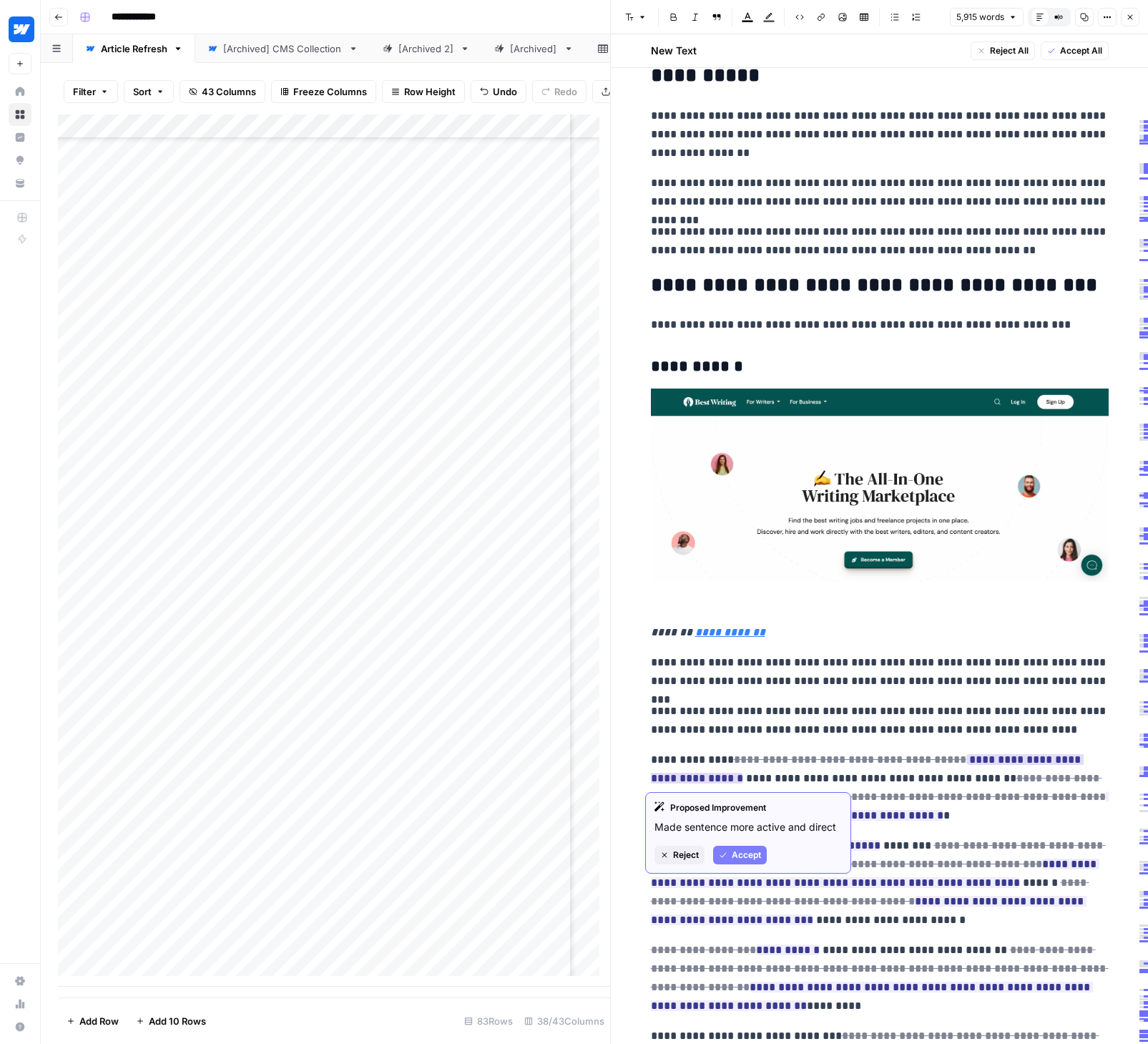
click at [755, 850] on span "Accept" at bounding box center [746, 854] width 29 height 13
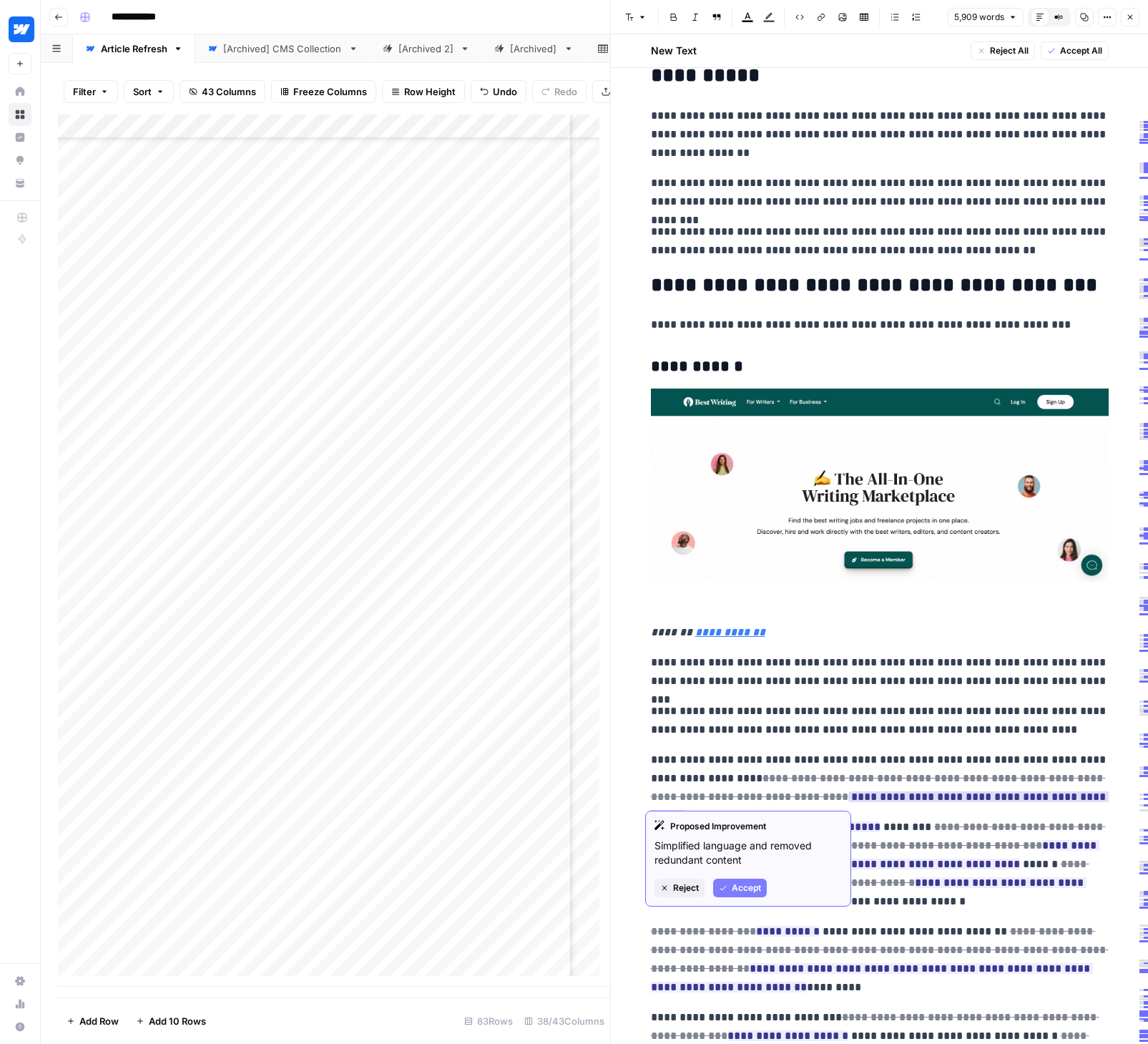
click at [736, 888] on span "Accept" at bounding box center [746, 887] width 29 height 13
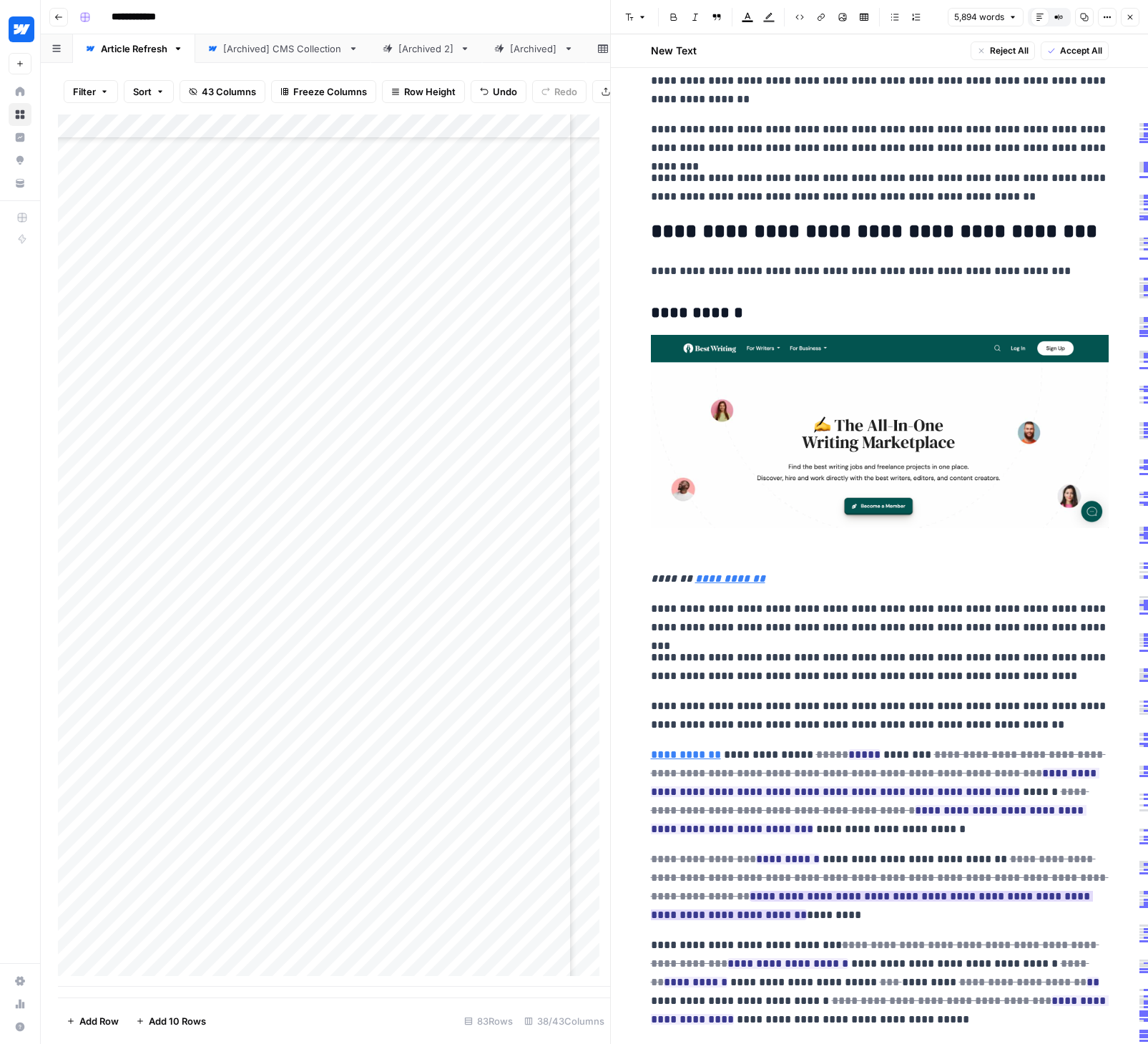
scroll to position [1207, 0]
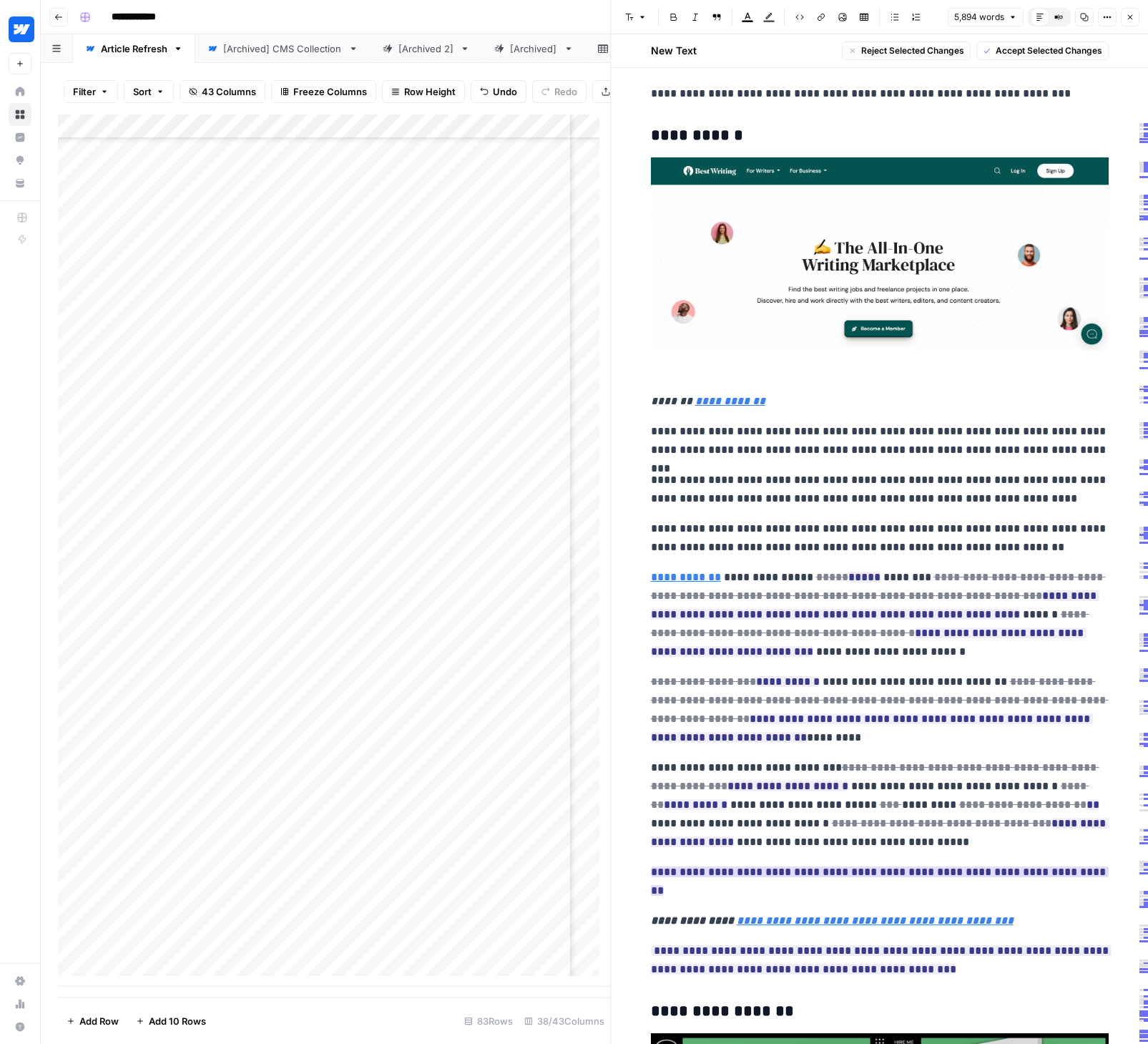
drag, startPoint x: 755, startPoint y: 573, endPoint x: 1003, endPoint y: 865, distance: 383.1
click at [1006, 50] on span "Accept Selected Changes" at bounding box center [1049, 50] width 107 height 13
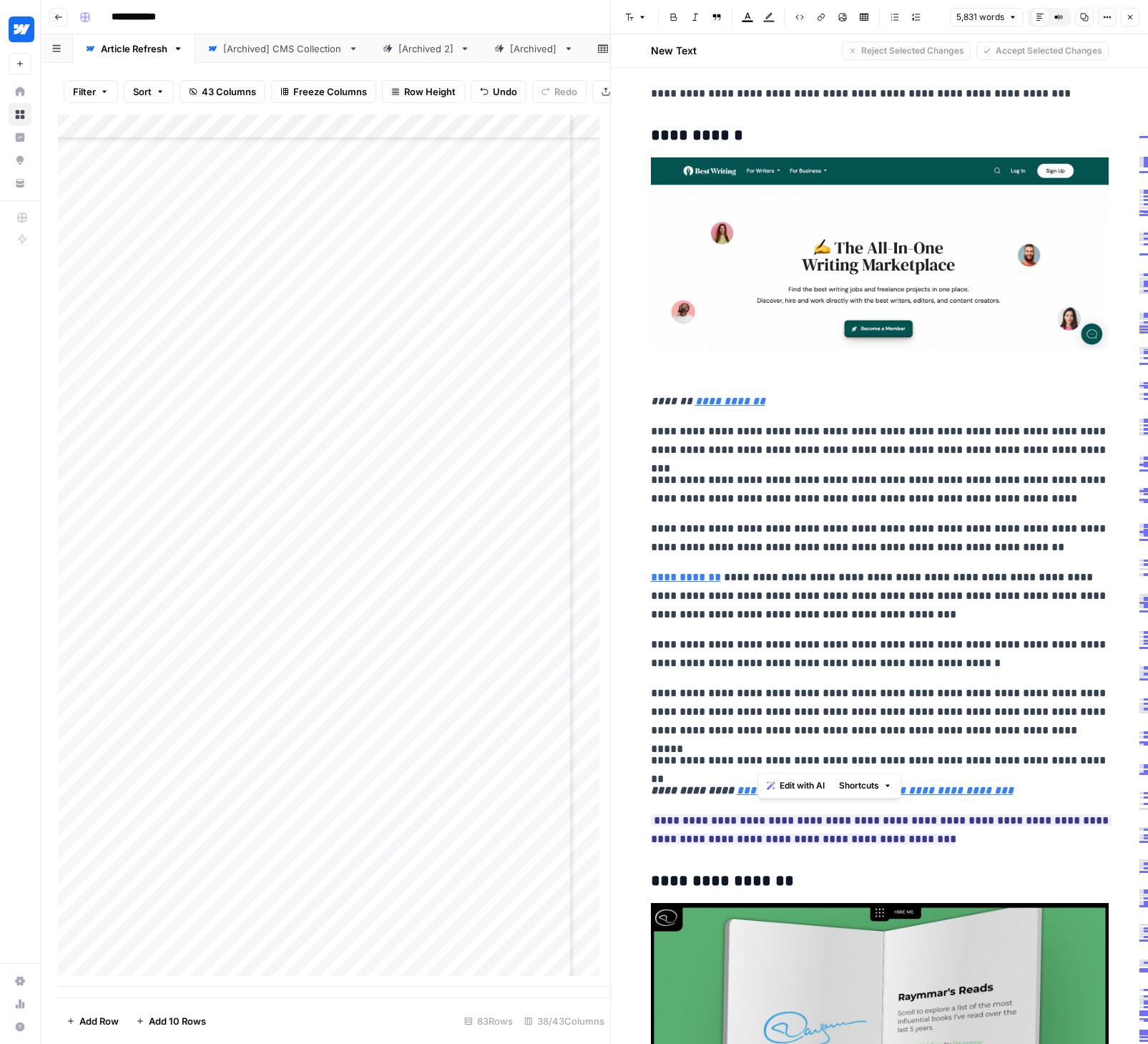
click at [922, 759] on p "**********" at bounding box center [880, 760] width 458 height 19
drag, startPoint x: 884, startPoint y: 760, endPoint x: 984, endPoint y: 754, distance: 100.3
click at [984, 754] on p "**********" at bounding box center [880, 760] width 458 height 19
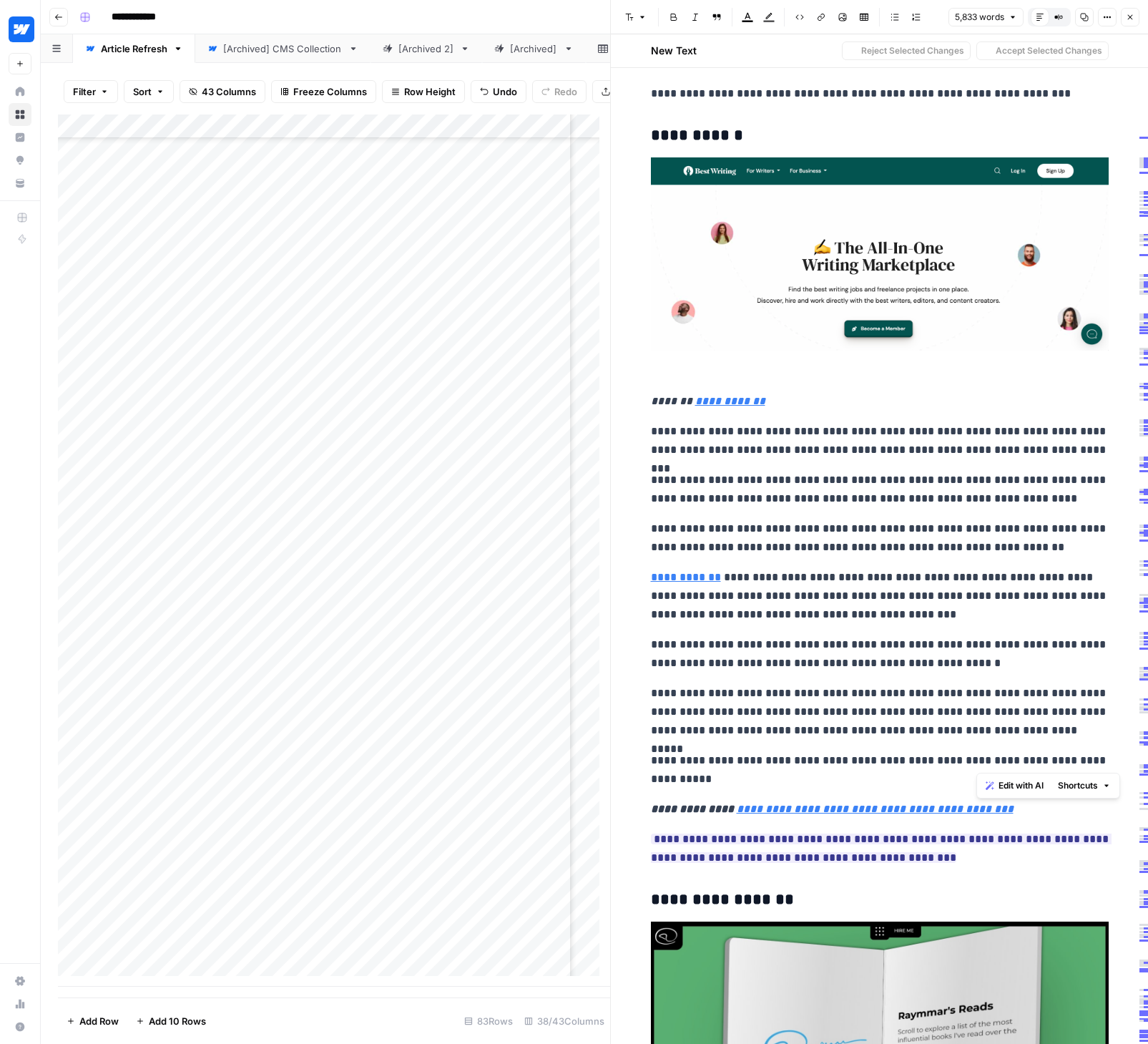
click at [978, 762] on p "**********" at bounding box center [880, 769] width 458 height 37
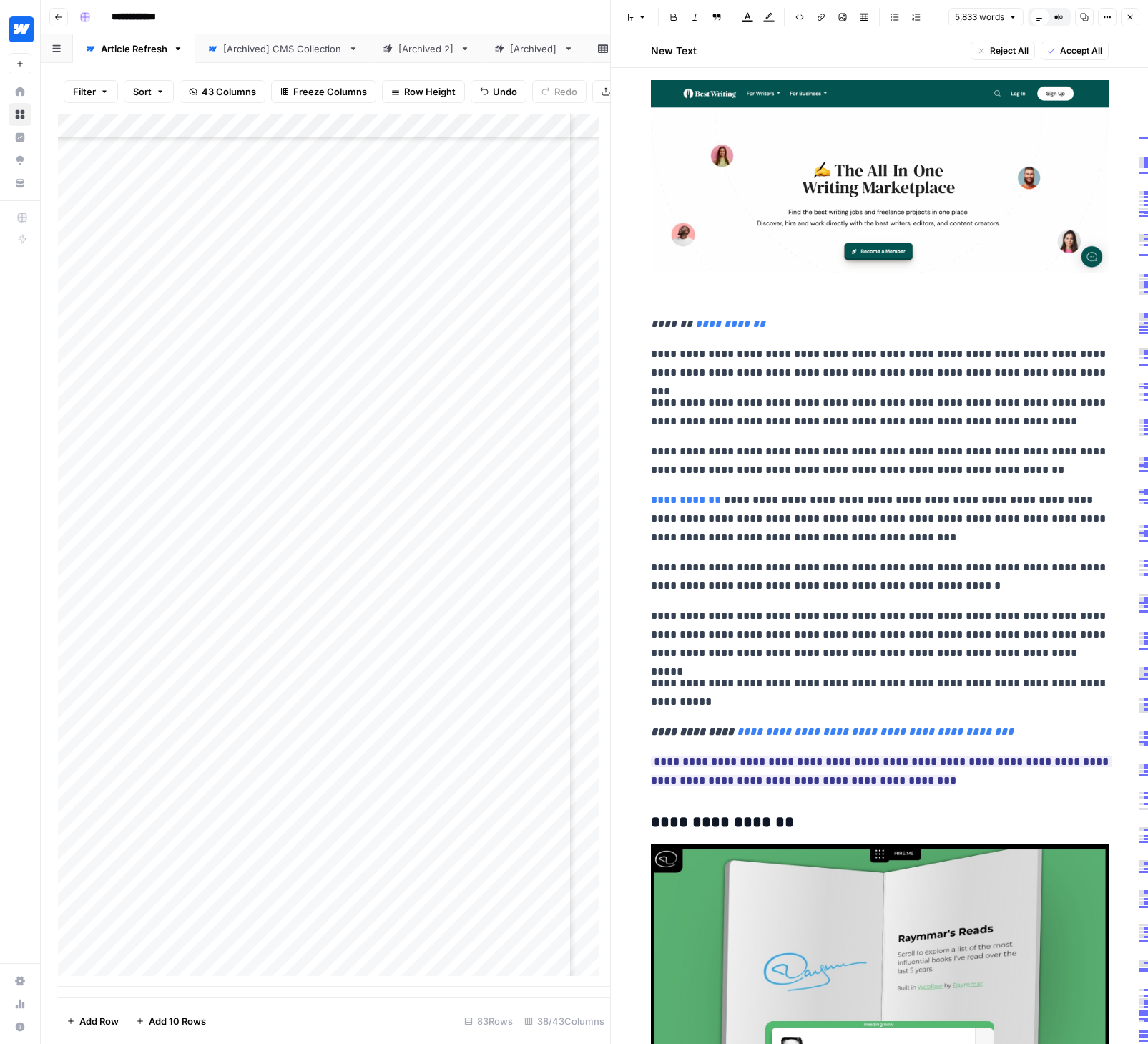
scroll to position [1298, 0]
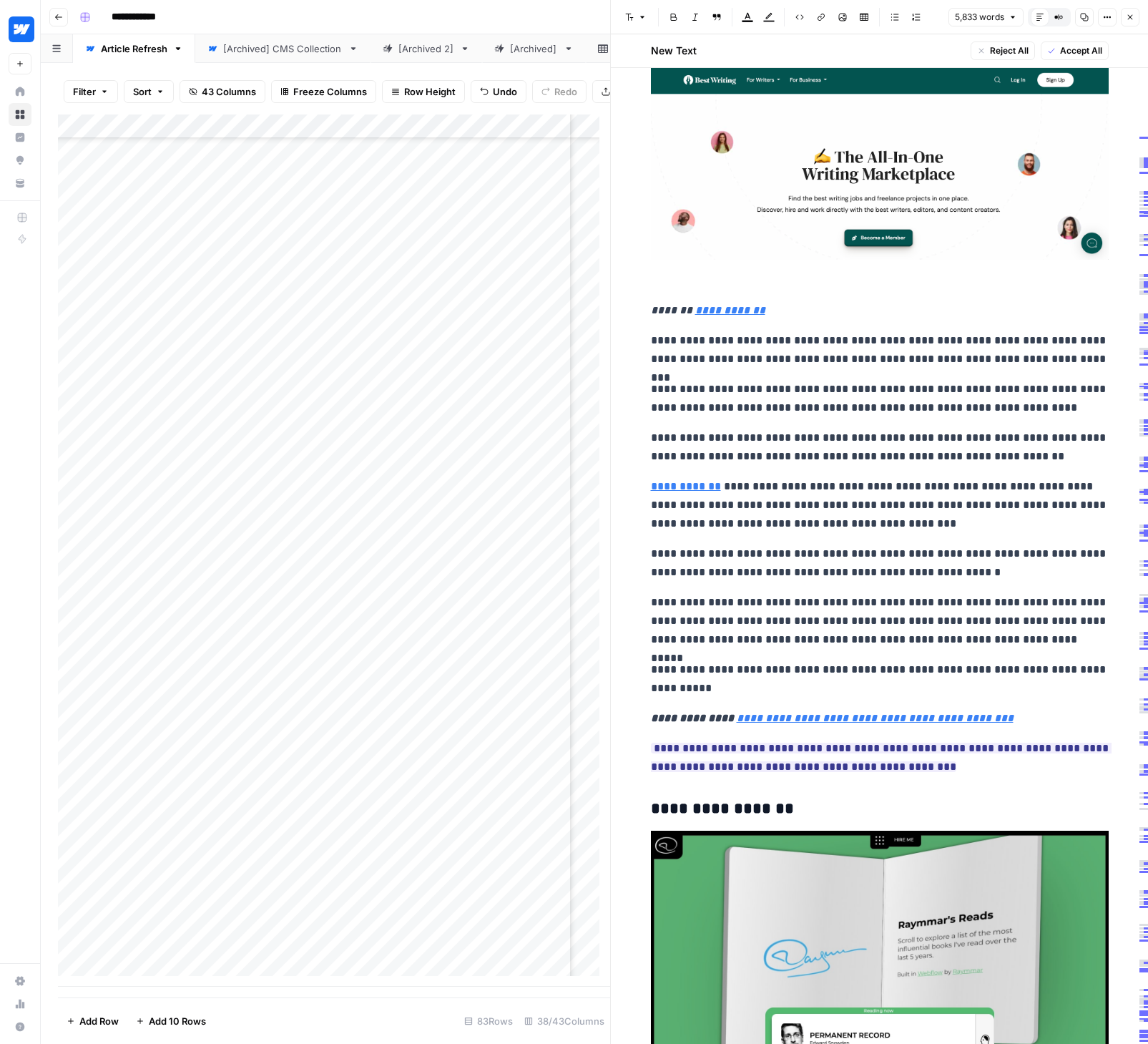
click at [865, 661] on p "**********" at bounding box center [880, 678] width 458 height 37
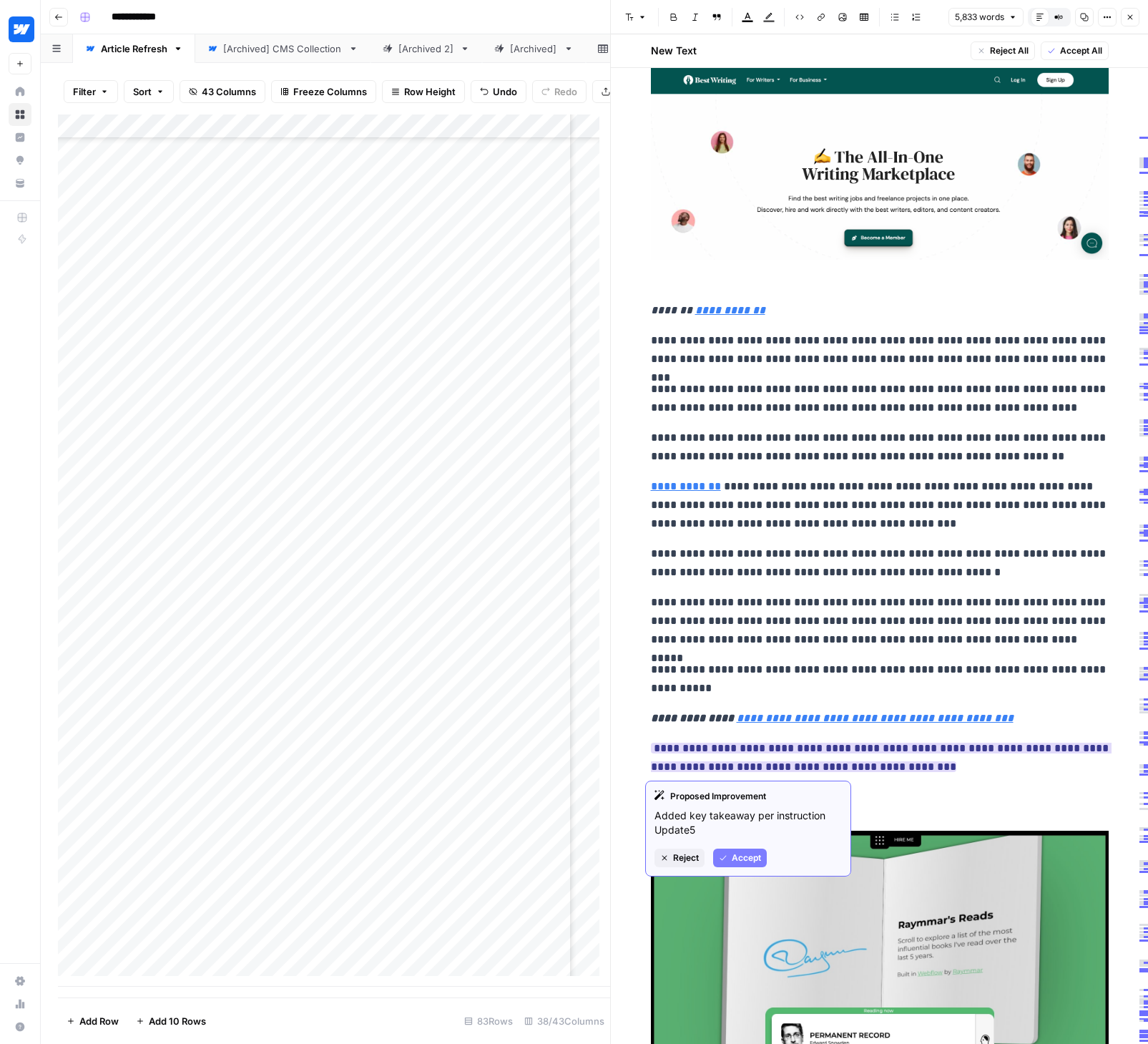
click at [733, 854] on span "Accept" at bounding box center [746, 857] width 29 height 13
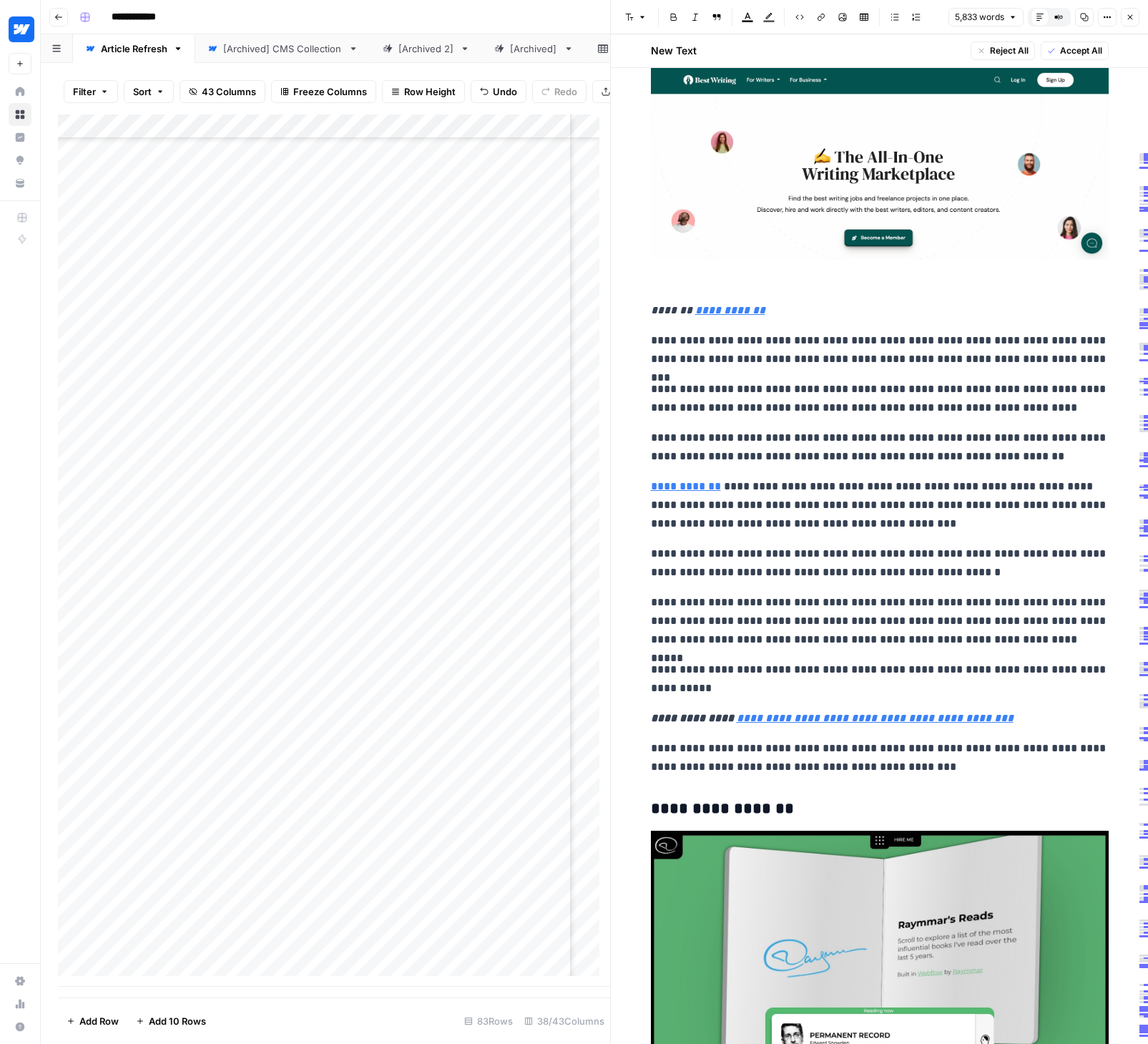
click at [887, 674] on p "**********" at bounding box center [880, 678] width 458 height 37
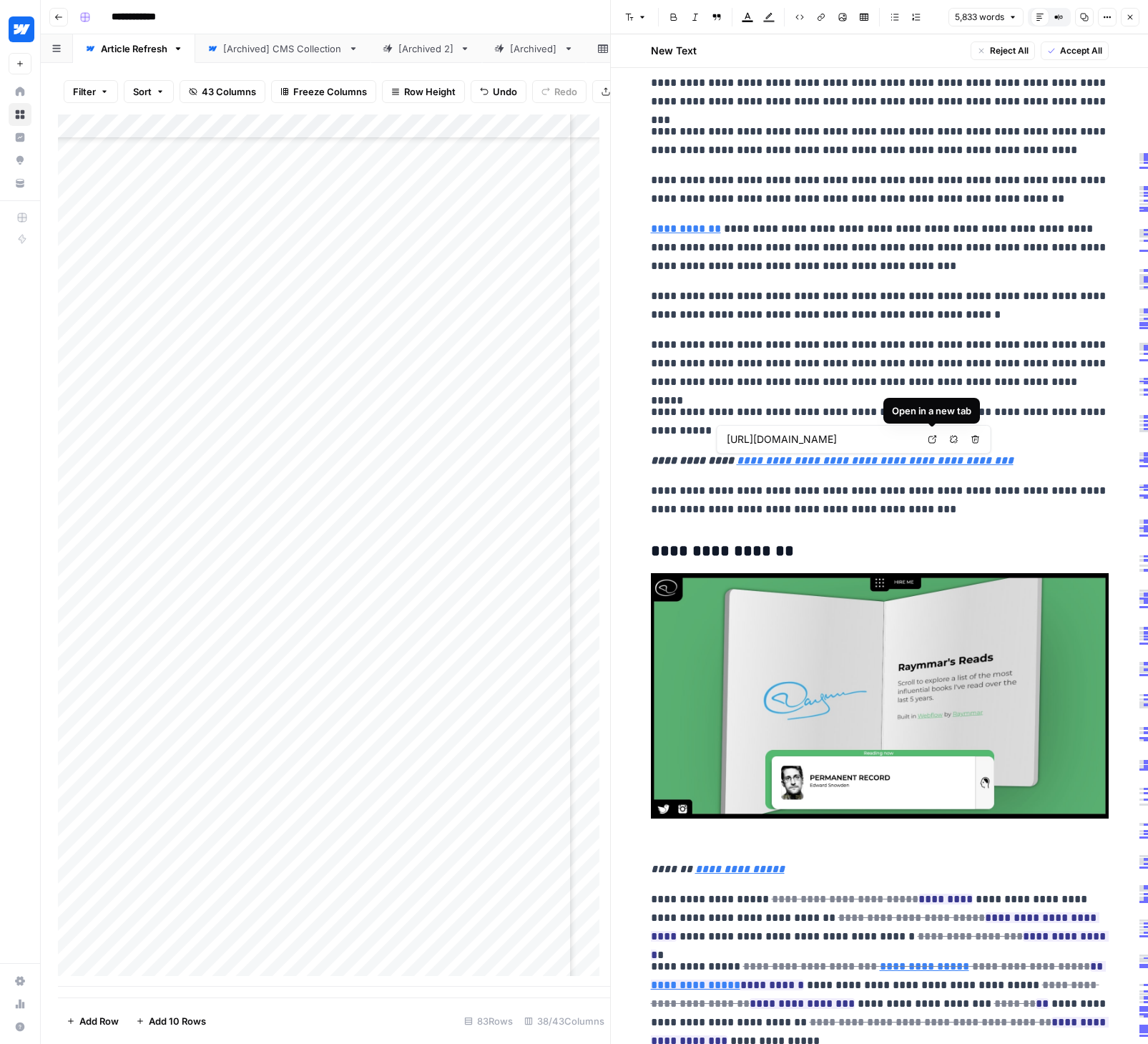
scroll to position [1799, 0]
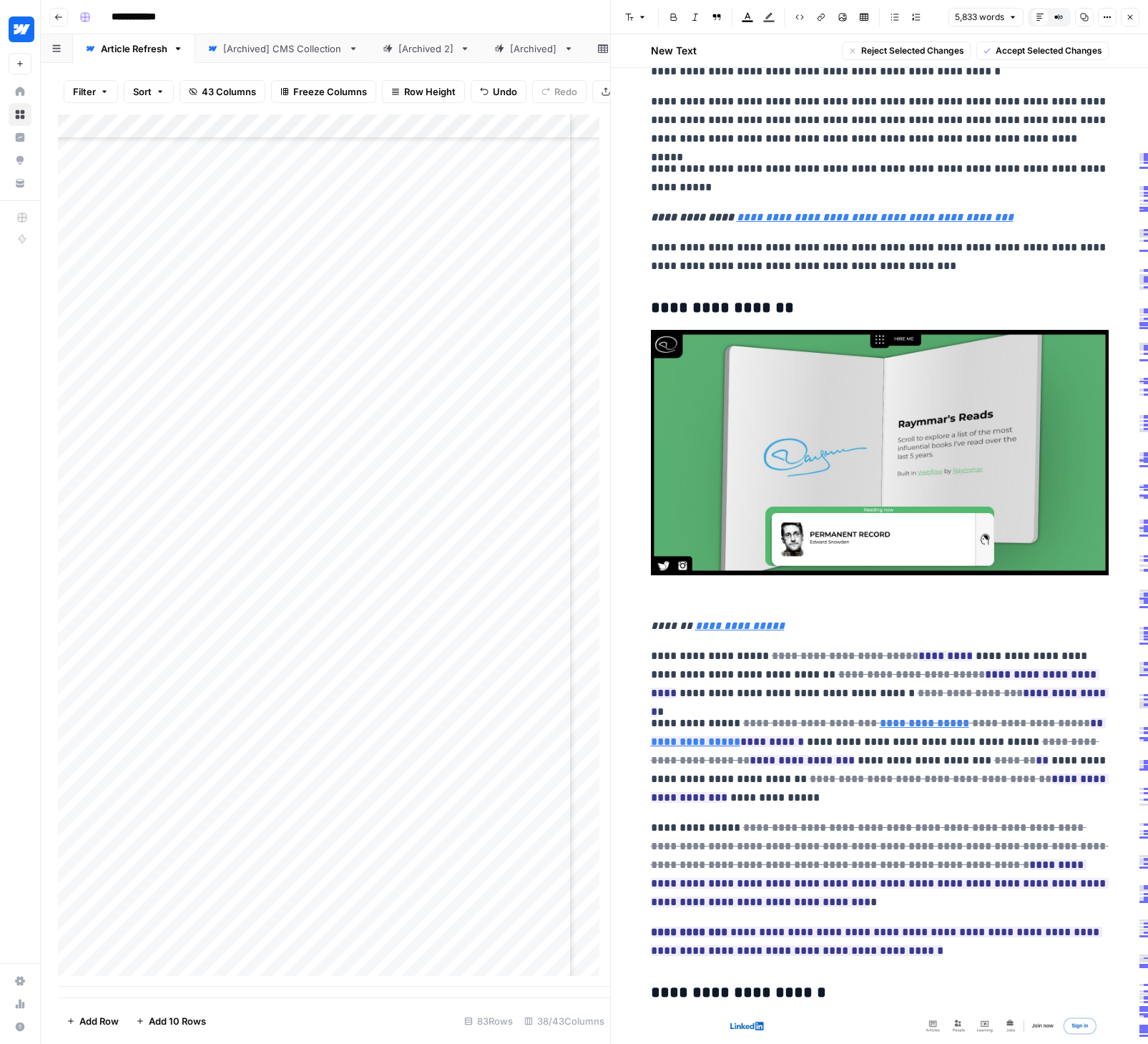
drag, startPoint x: 730, startPoint y: 654, endPoint x: 989, endPoint y: 693, distance: 261.8
click at [989, 693] on p "**********" at bounding box center [880, 675] width 458 height 56
click at [1031, 51] on span "Accept Selected Changes" at bounding box center [1049, 50] width 107 height 13
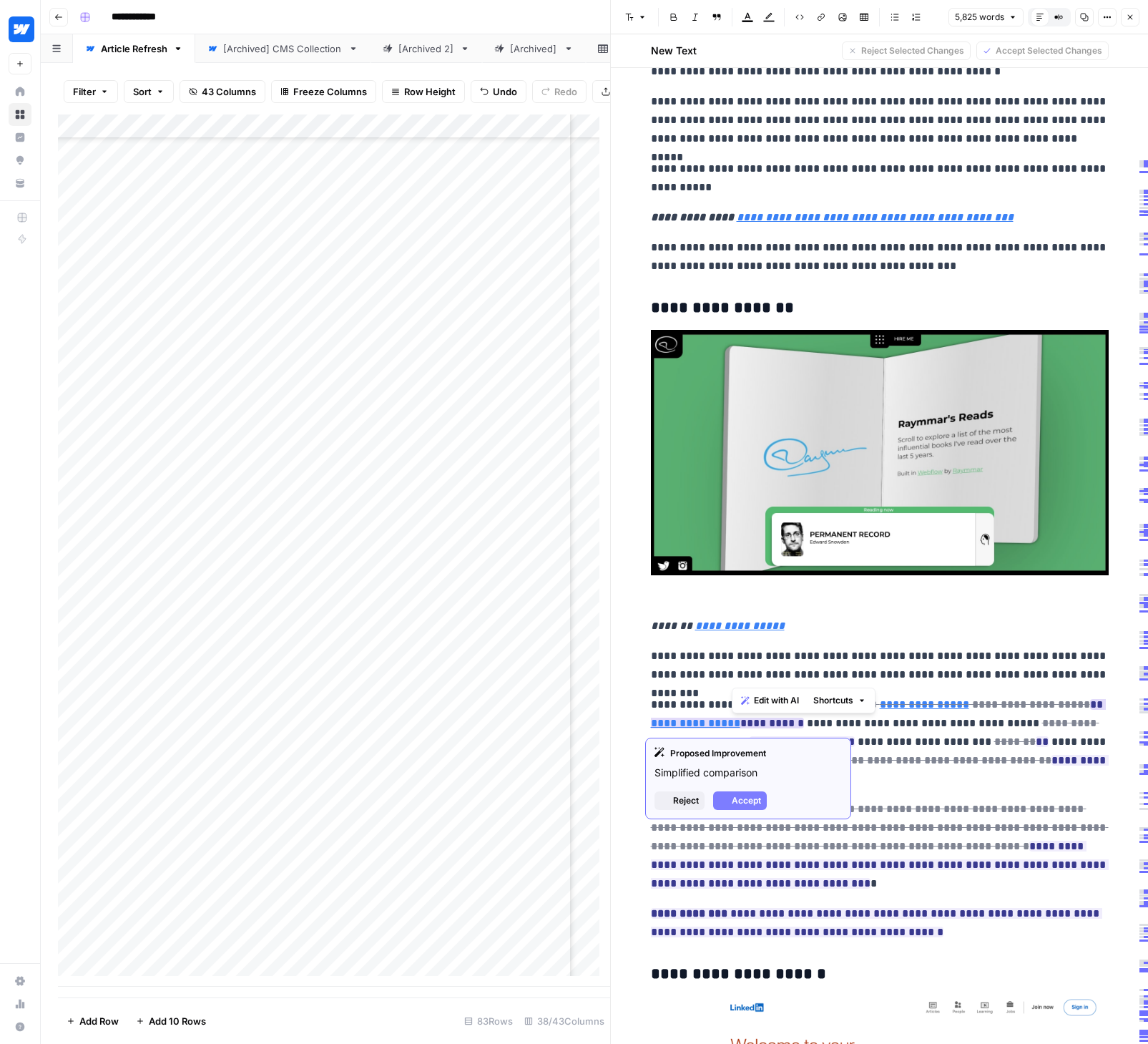
click at [983, 712] on span "**********" at bounding box center [878, 714] width 455 height 38
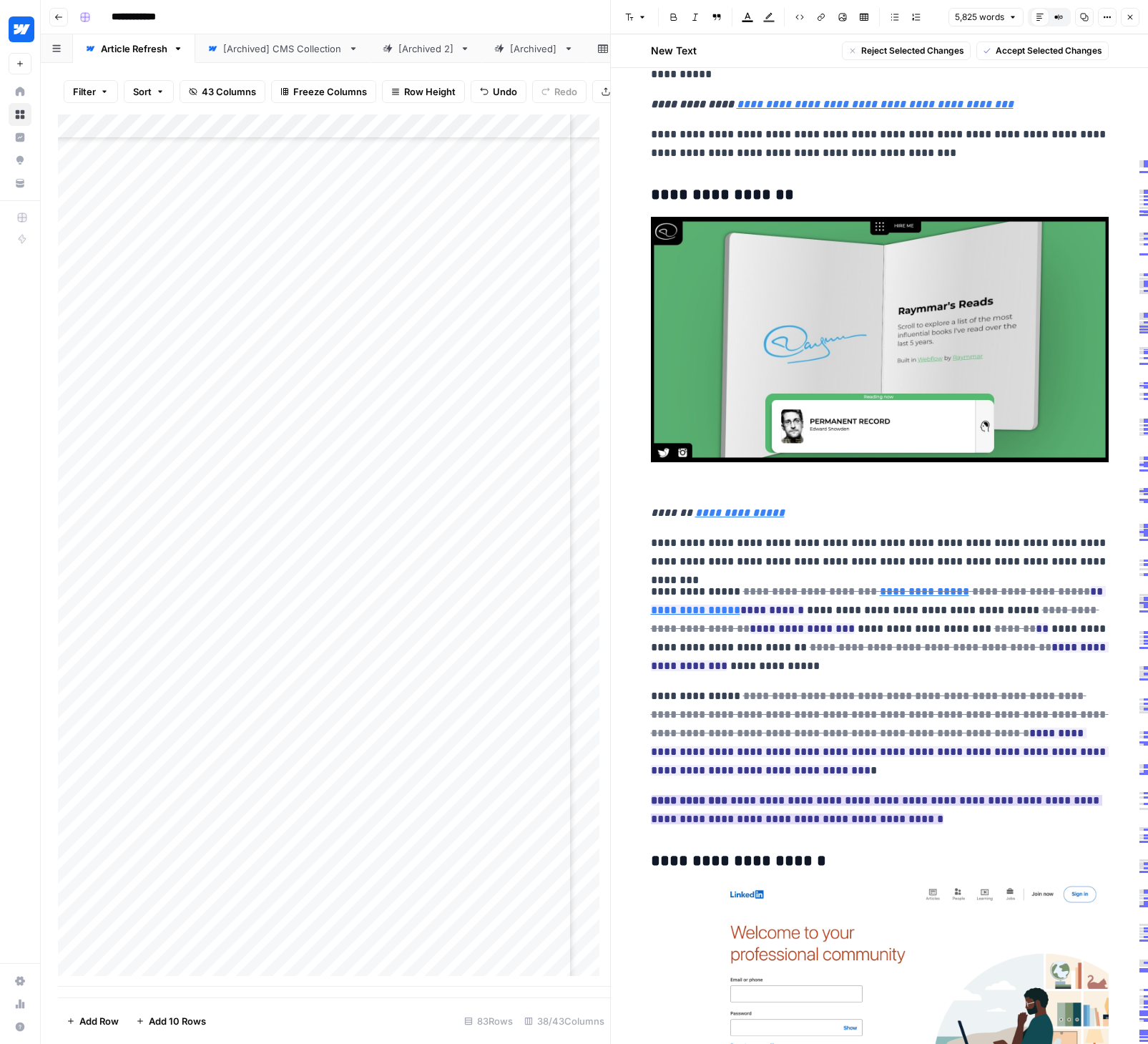
scroll to position [1926, 0]
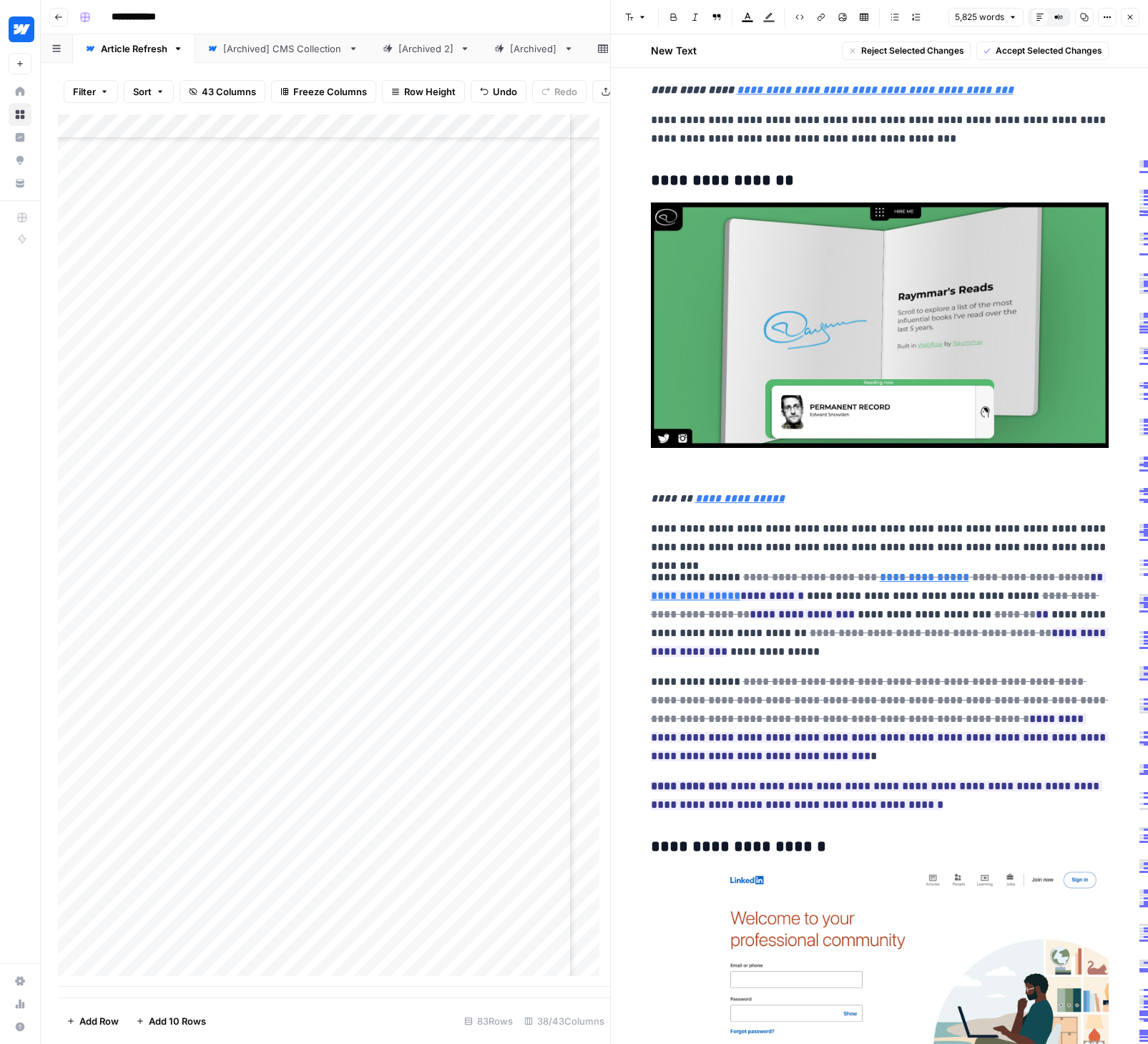
drag, startPoint x: 717, startPoint y: 702, endPoint x: 893, endPoint y: 800, distance: 201.4
click at [1059, 48] on span "Accept Selected Changes" at bounding box center [1049, 50] width 107 height 13
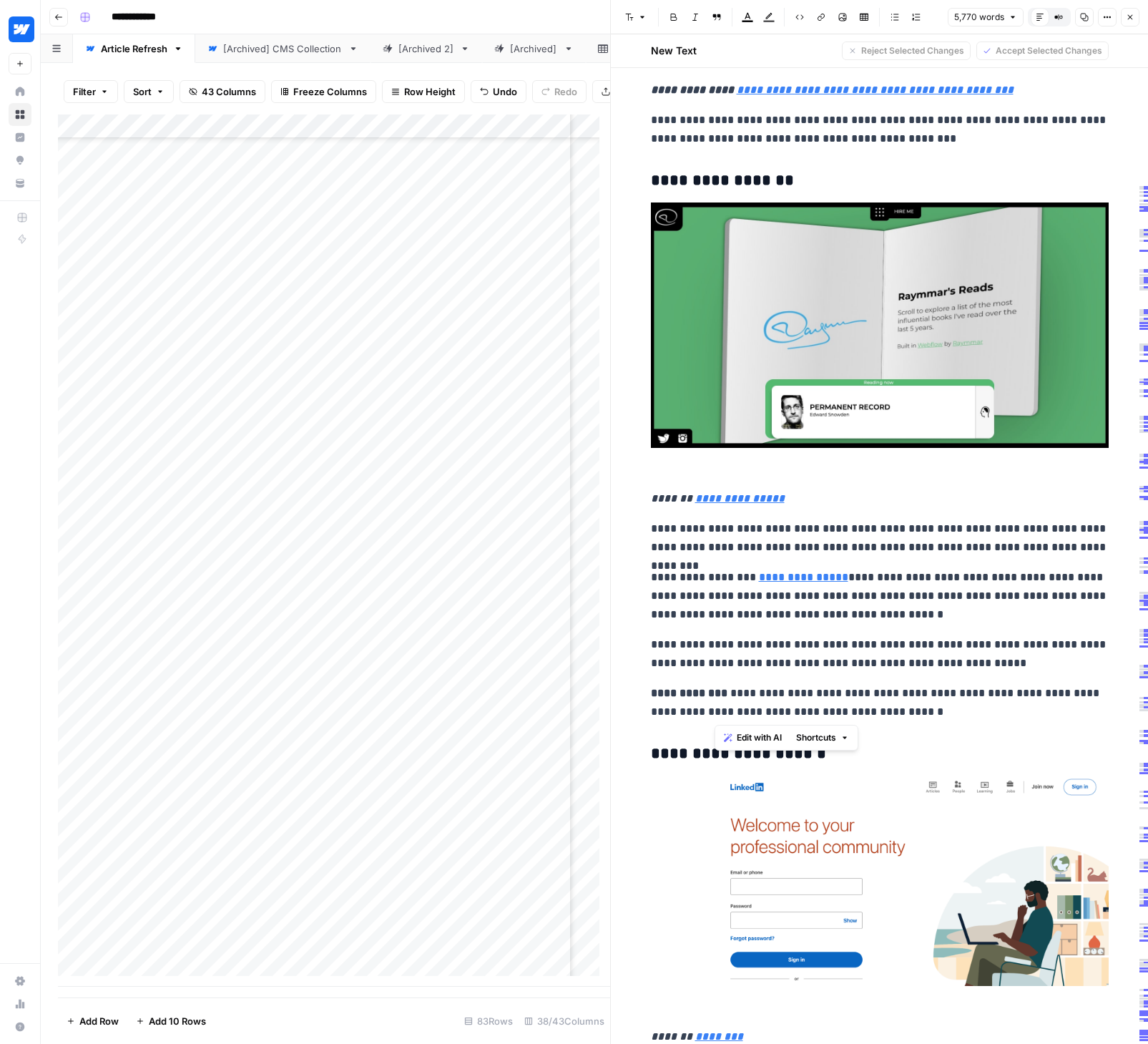
click at [976, 617] on p "**********" at bounding box center [880, 596] width 458 height 56
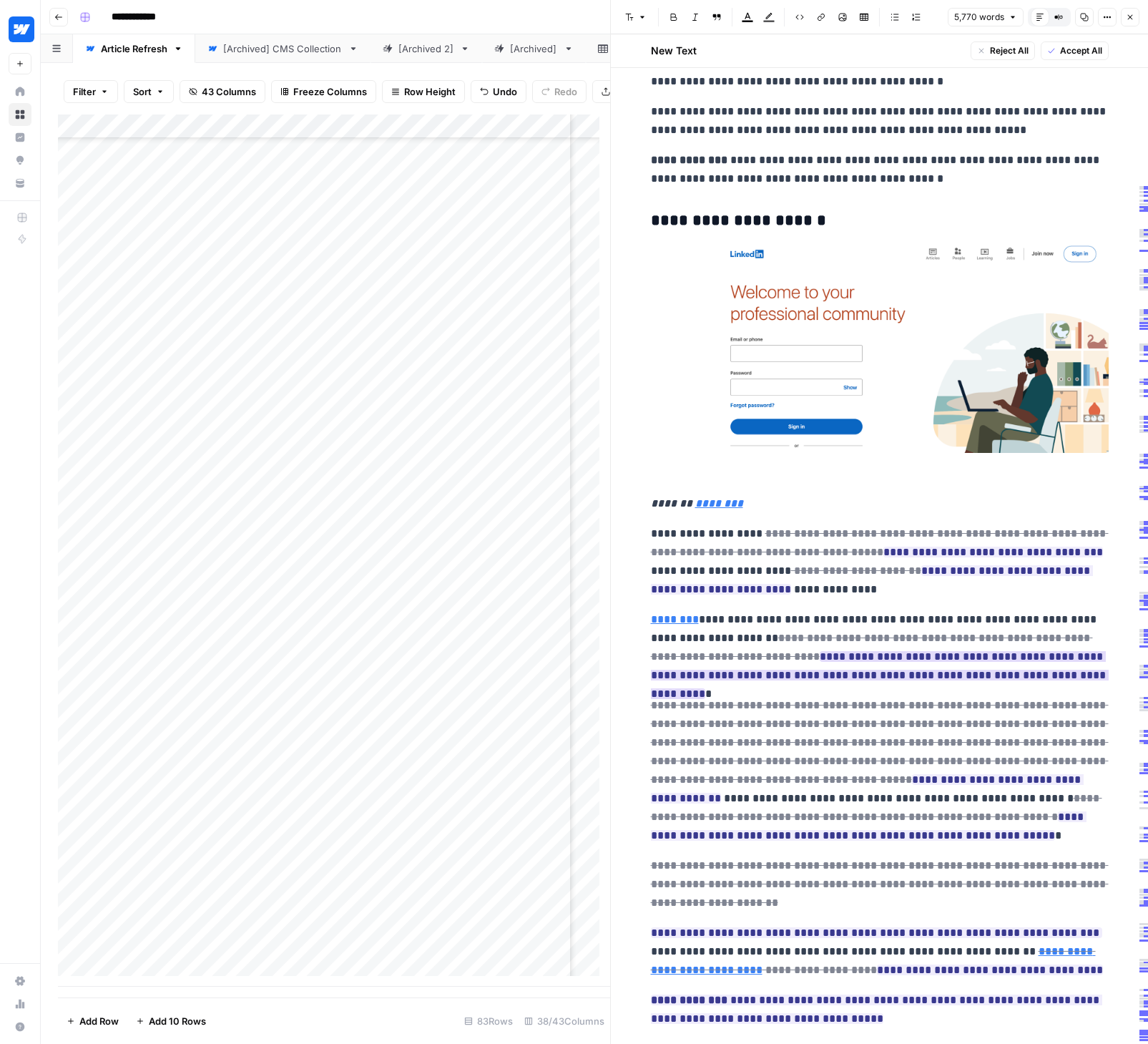
scroll to position [2482, 0]
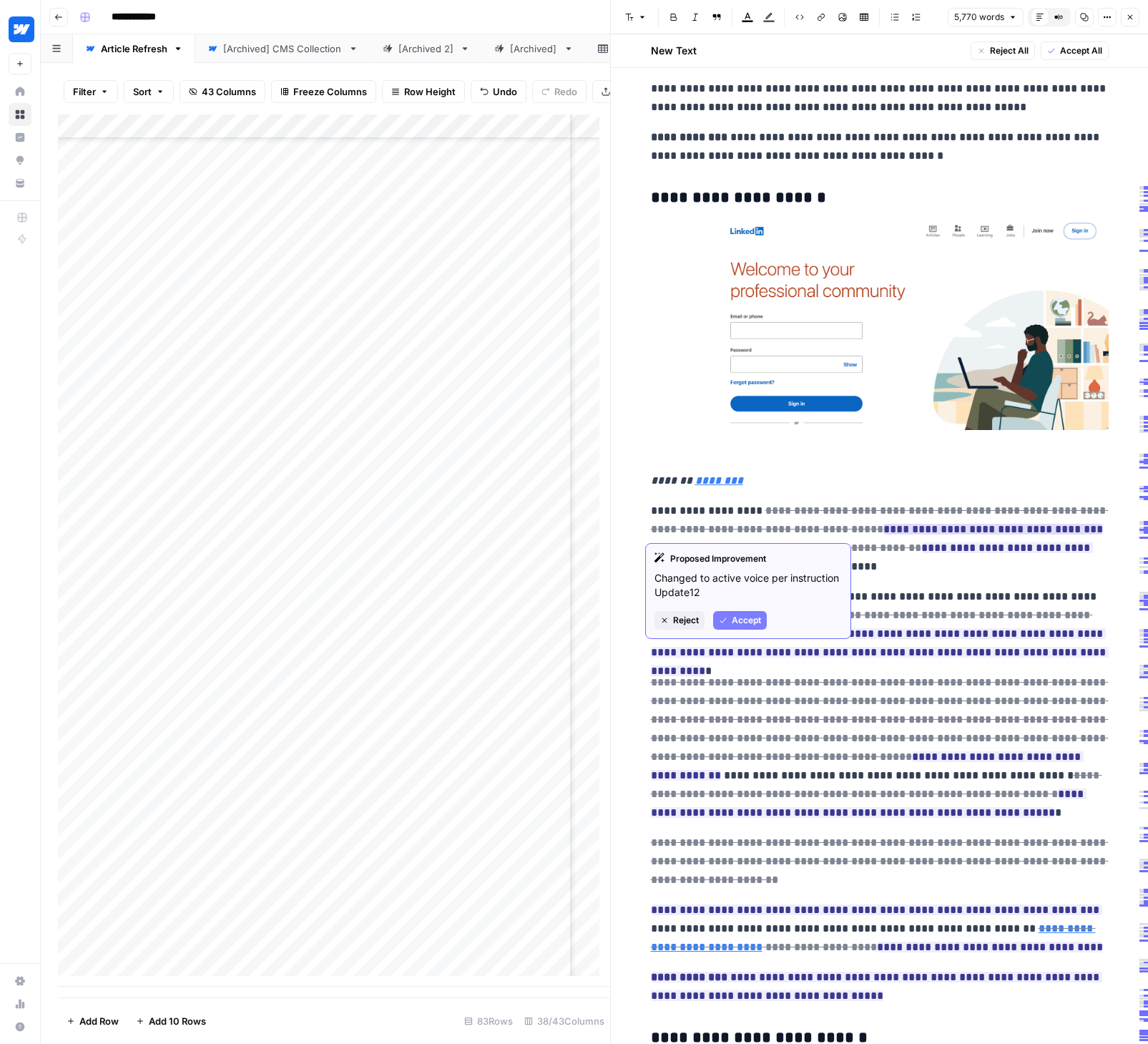
click at [741, 619] on span "Accept" at bounding box center [746, 620] width 29 height 13
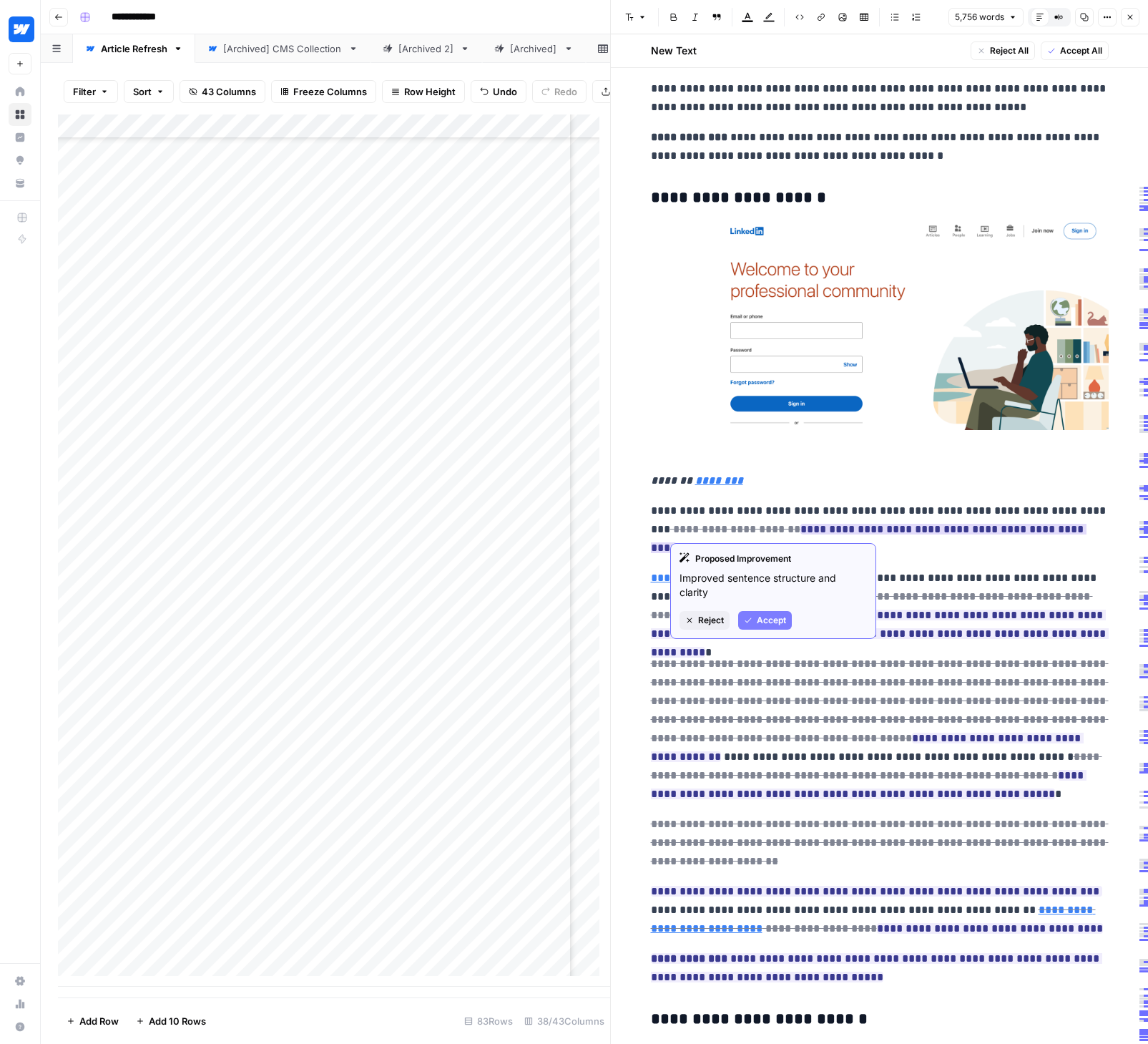
click at [775, 622] on span "Accept" at bounding box center [771, 620] width 29 height 13
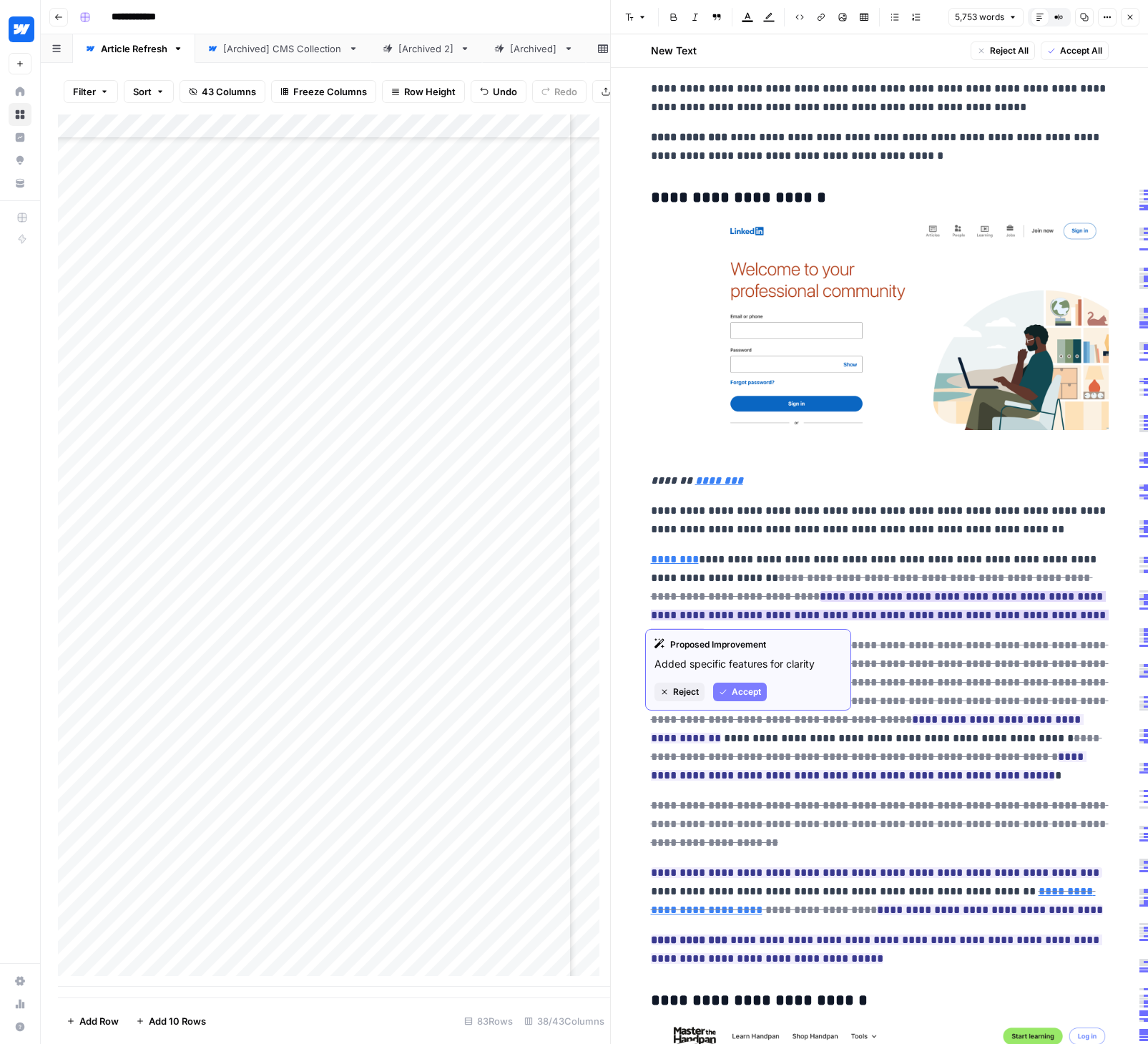
click at [746, 689] on span "Accept" at bounding box center [746, 691] width 29 height 13
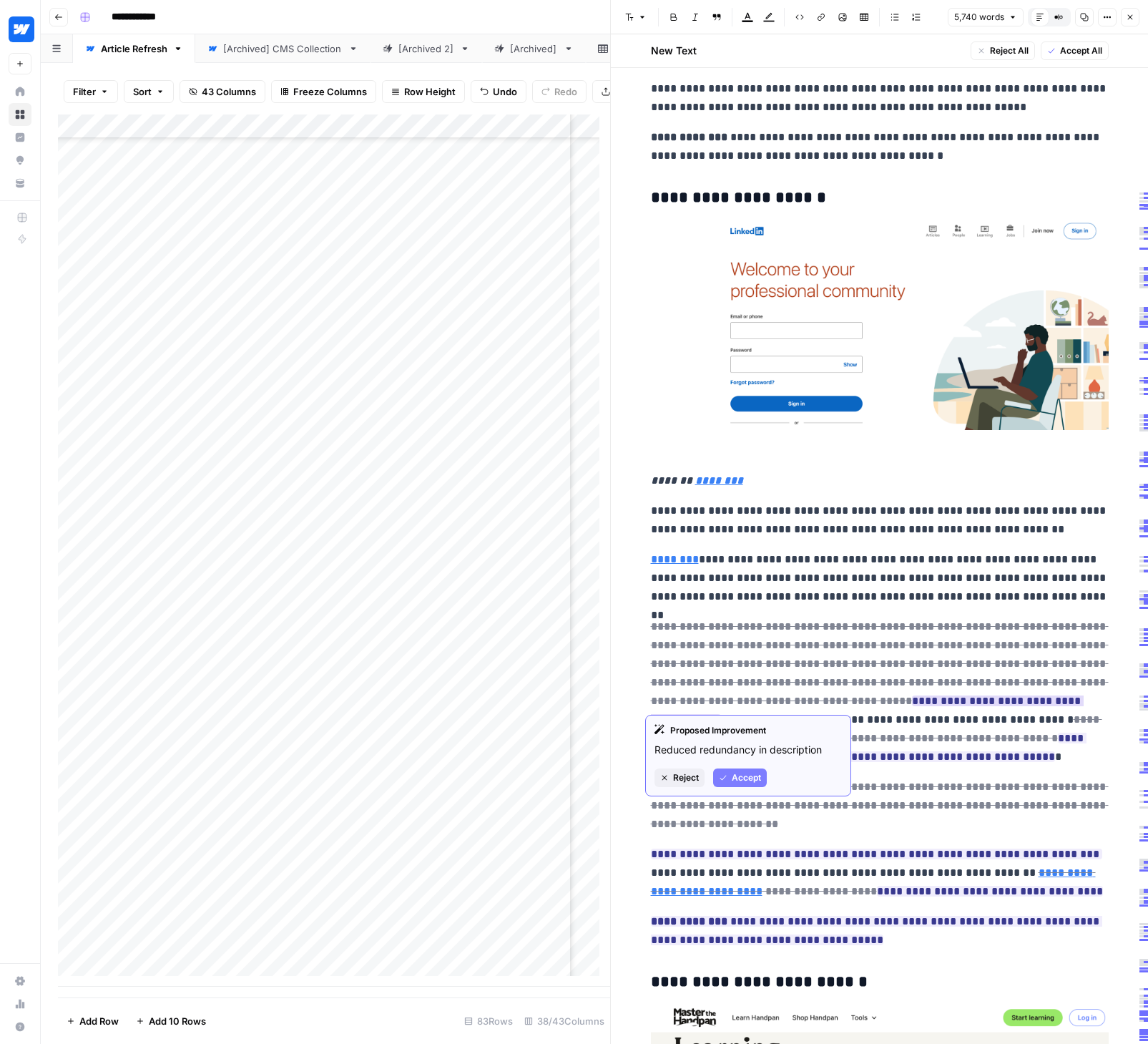
click at [731, 778] on button "Accept" at bounding box center [740, 777] width 54 height 19
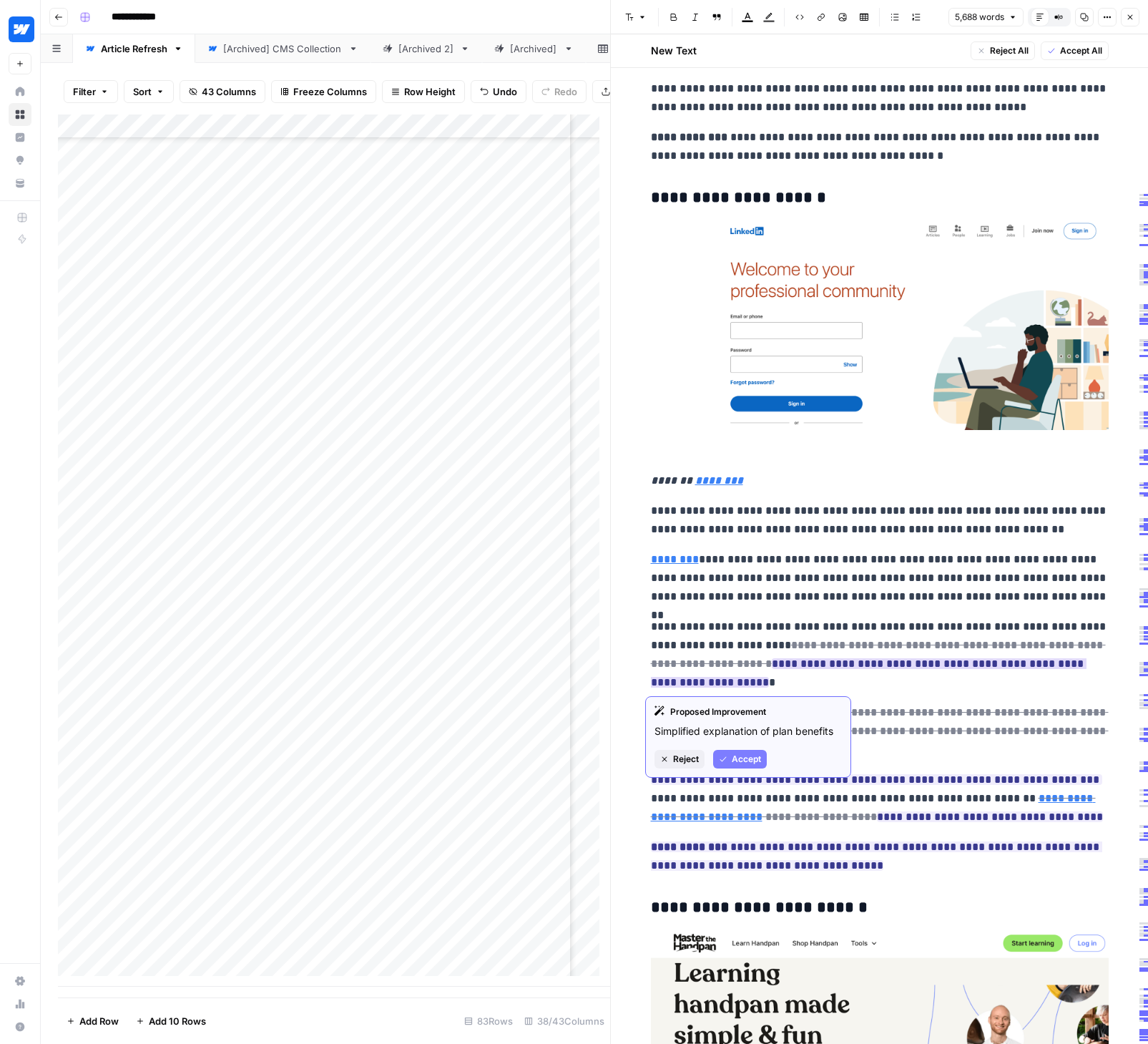
click at [749, 754] on span "Accept" at bounding box center [746, 758] width 29 height 13
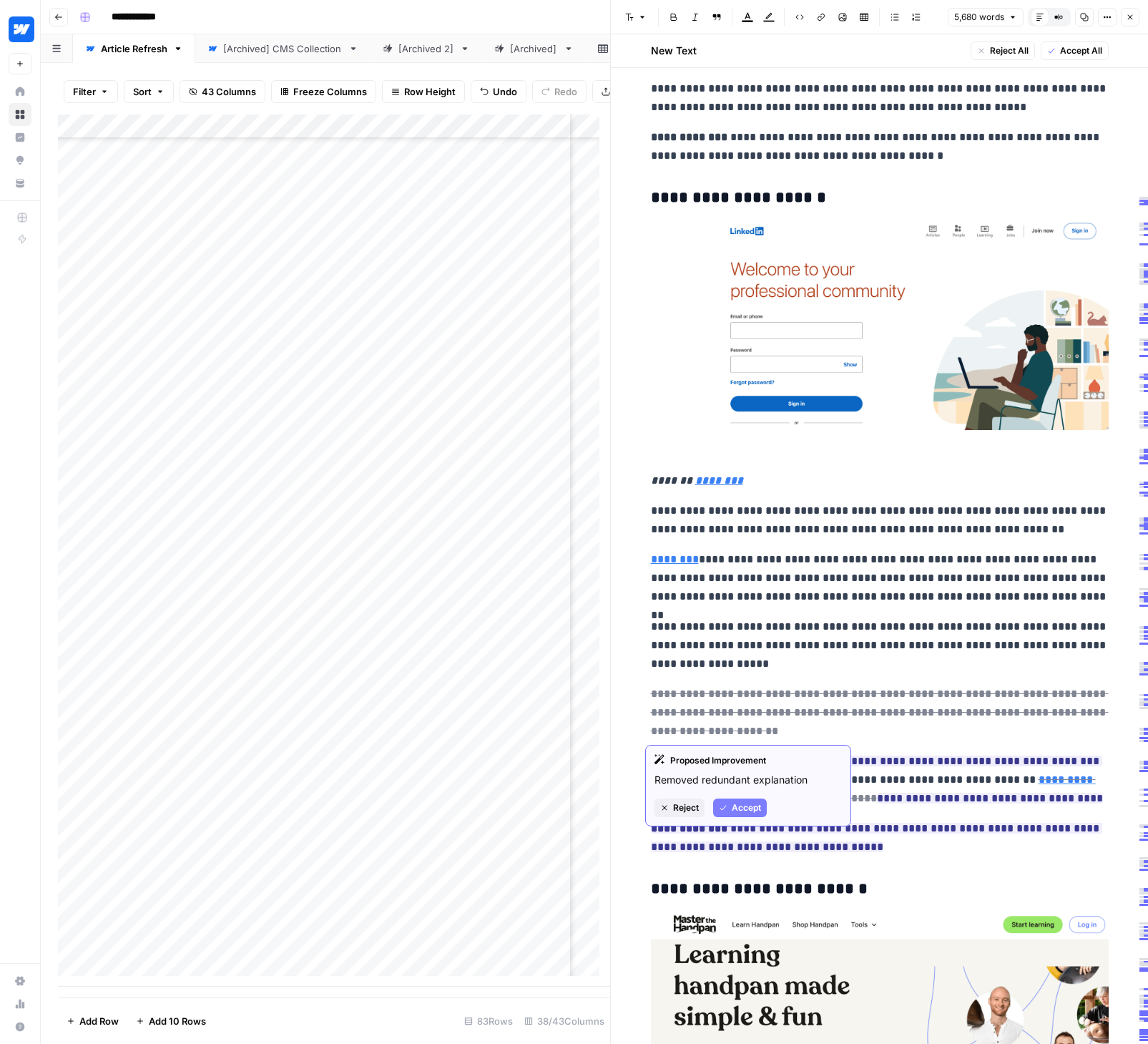
click at [739, 803] on span "Accept" at bounding box center [746, 807] width 29 height 13
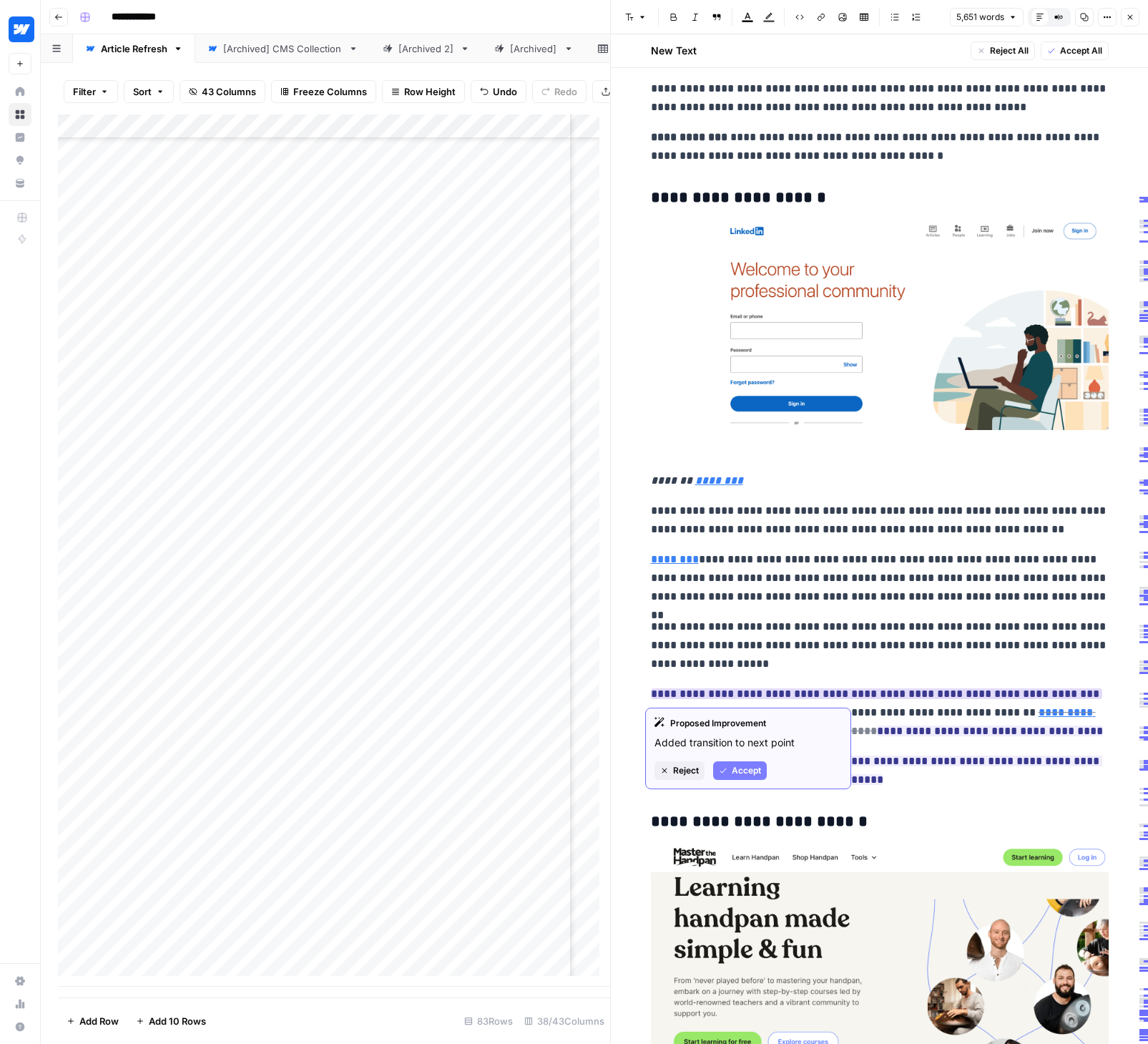
click at [739, 768] on span "Accept" at bounding box center [746, 770] width 29 height 13
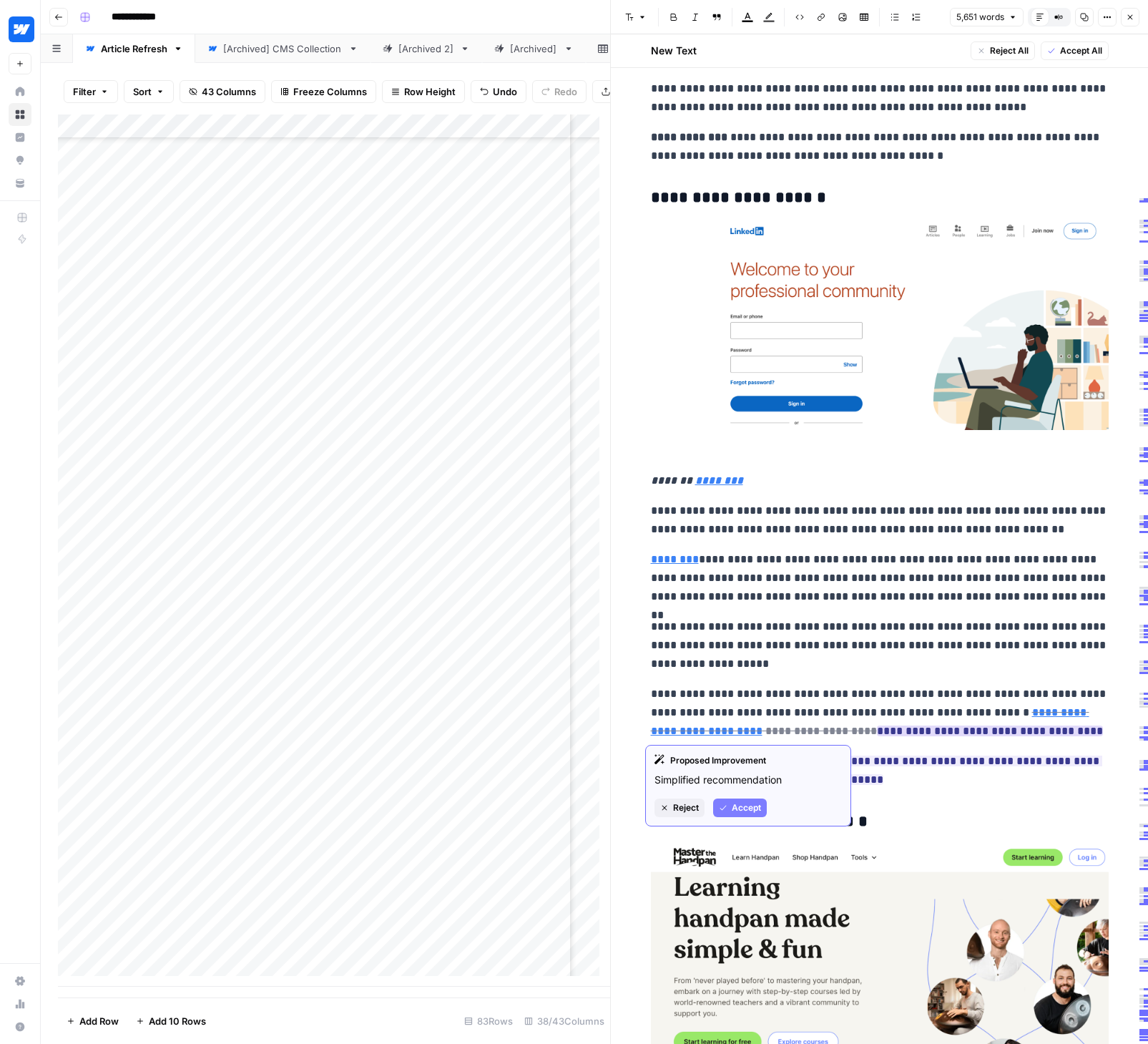
click at [738, 805] on span "Accept" at bounding box center [746, 807] width 29 height 13
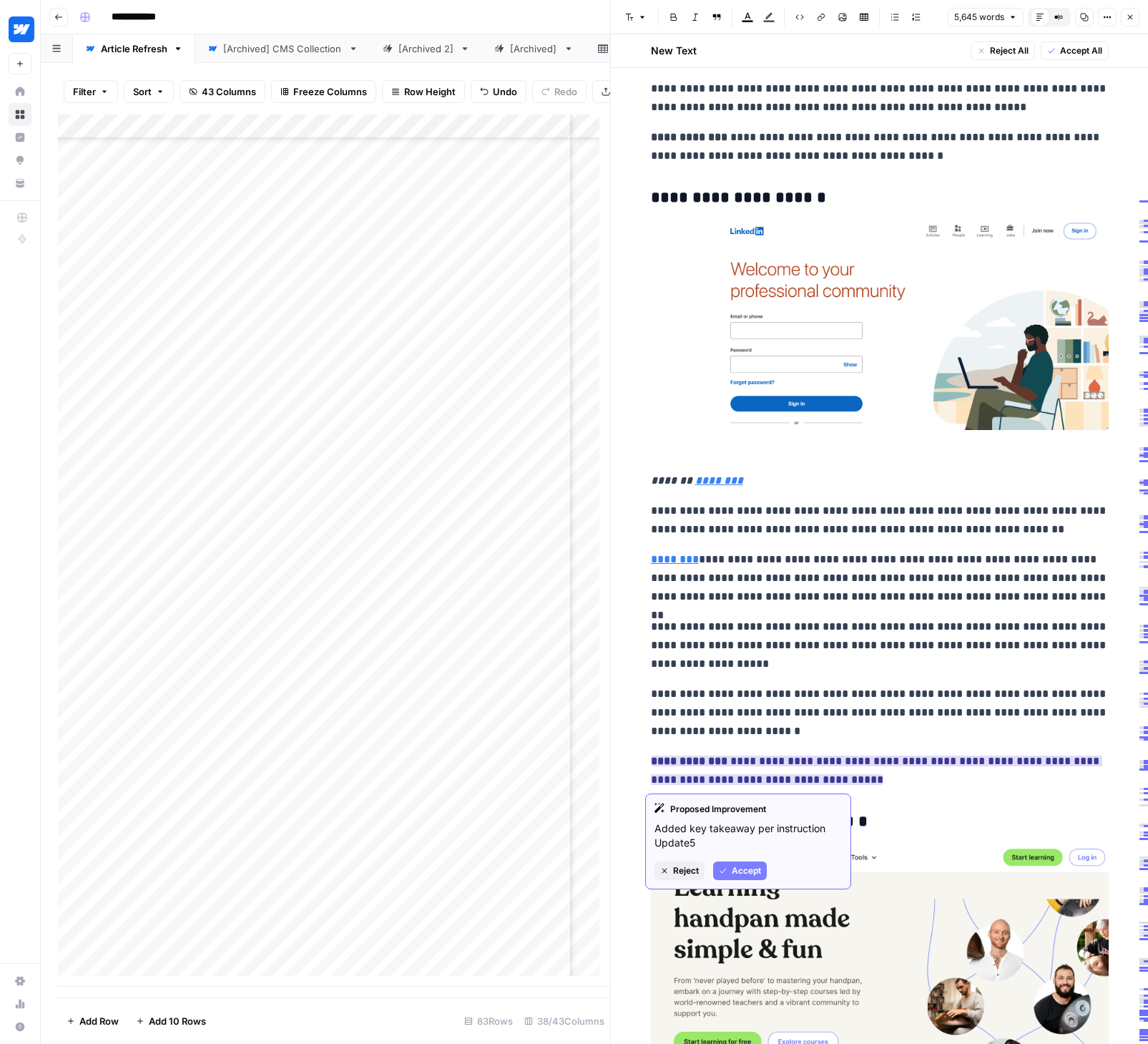
click at [761, 870] on button "Accept" at bounding box center [740, 870] width 54 height 19
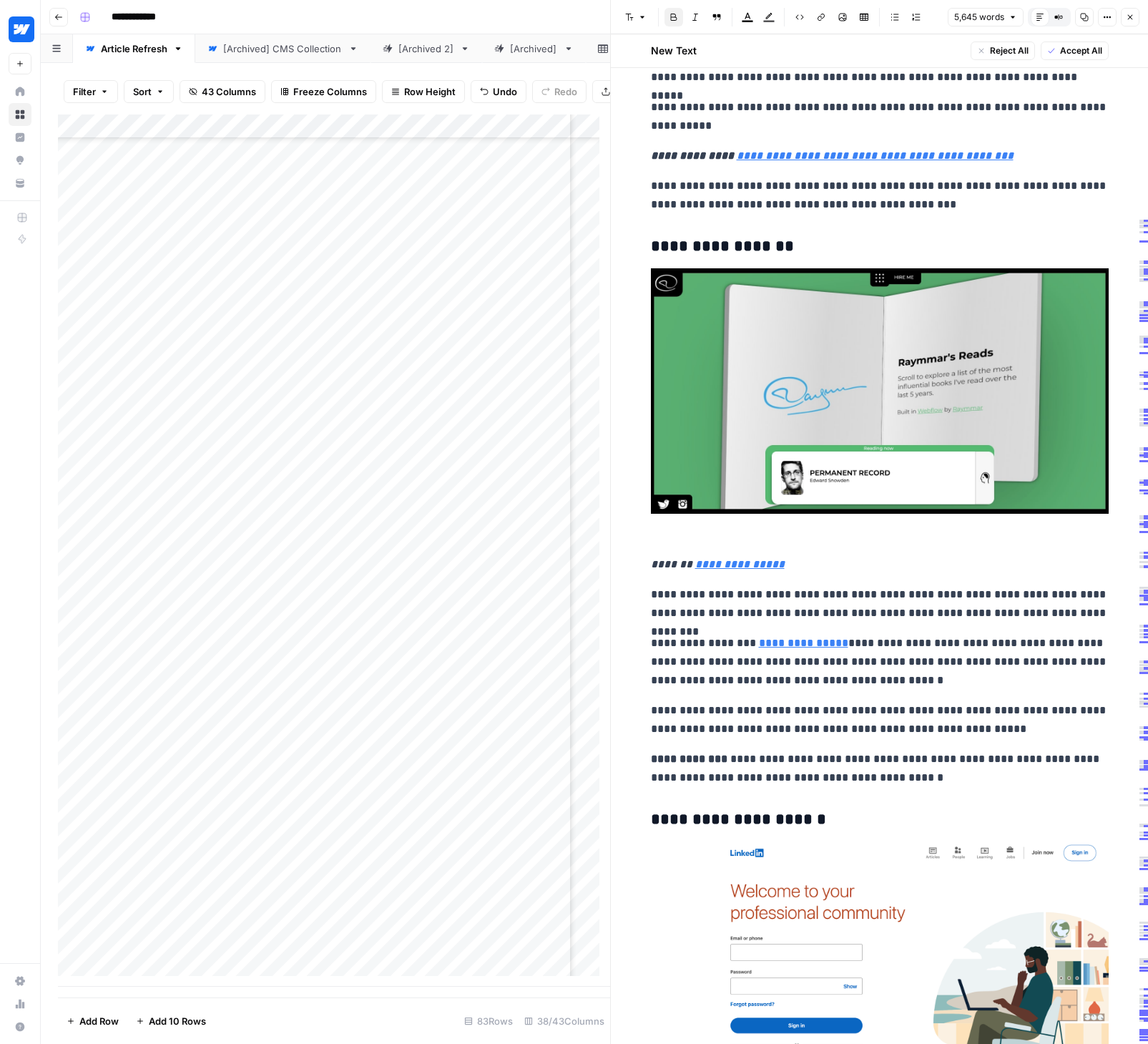
scroll to position [1860, 0]
drag, startPoint x: 727, startPoint y: 757, endPoint x: 647, endPoint y: 760, distance: 80.2
click at [651, 760] on p "**********" at bounding box center [880, 768] width 458 height 37
copy p "**********"
click at [651, 185] on p "**********" at bounding box center [880, 195] width 458 height 37
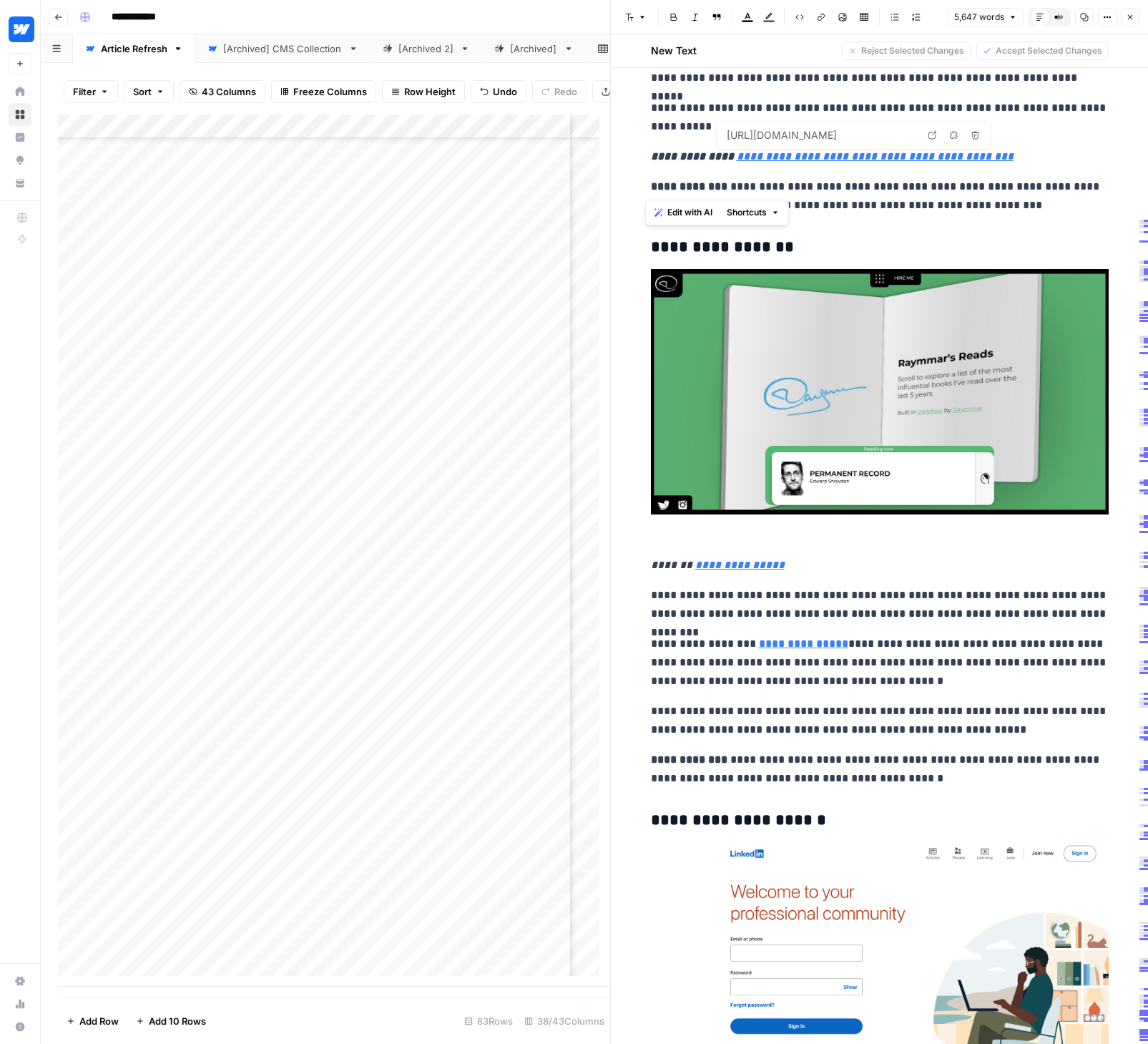
drag, startPoint x: 644, startPoint y: 158, endPoint x: 1012, endPoint y: 167, distance: 367.7
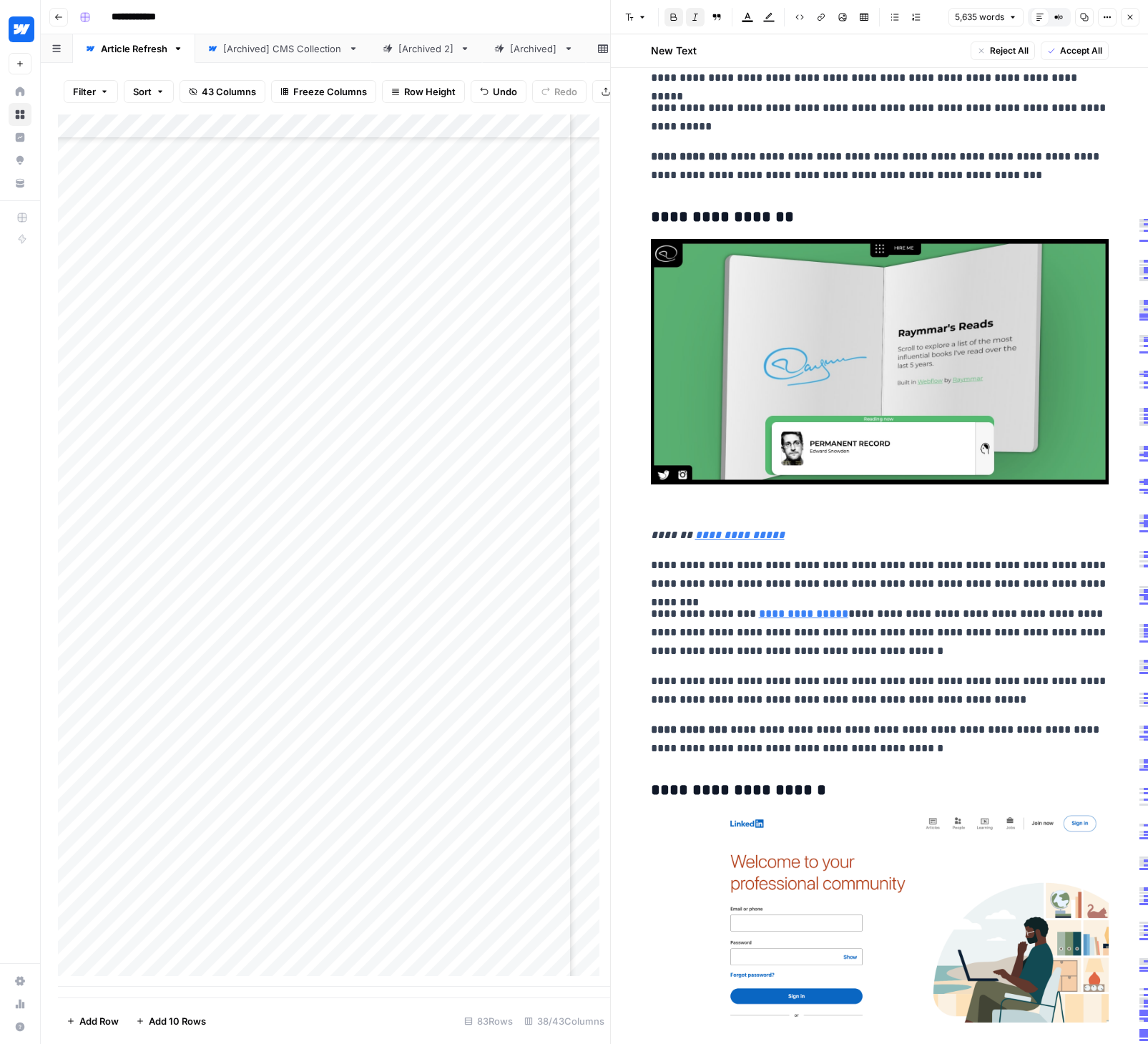
click at [1007, 180] on p "**********" at bounding box center [880, 165] width 458 height 37
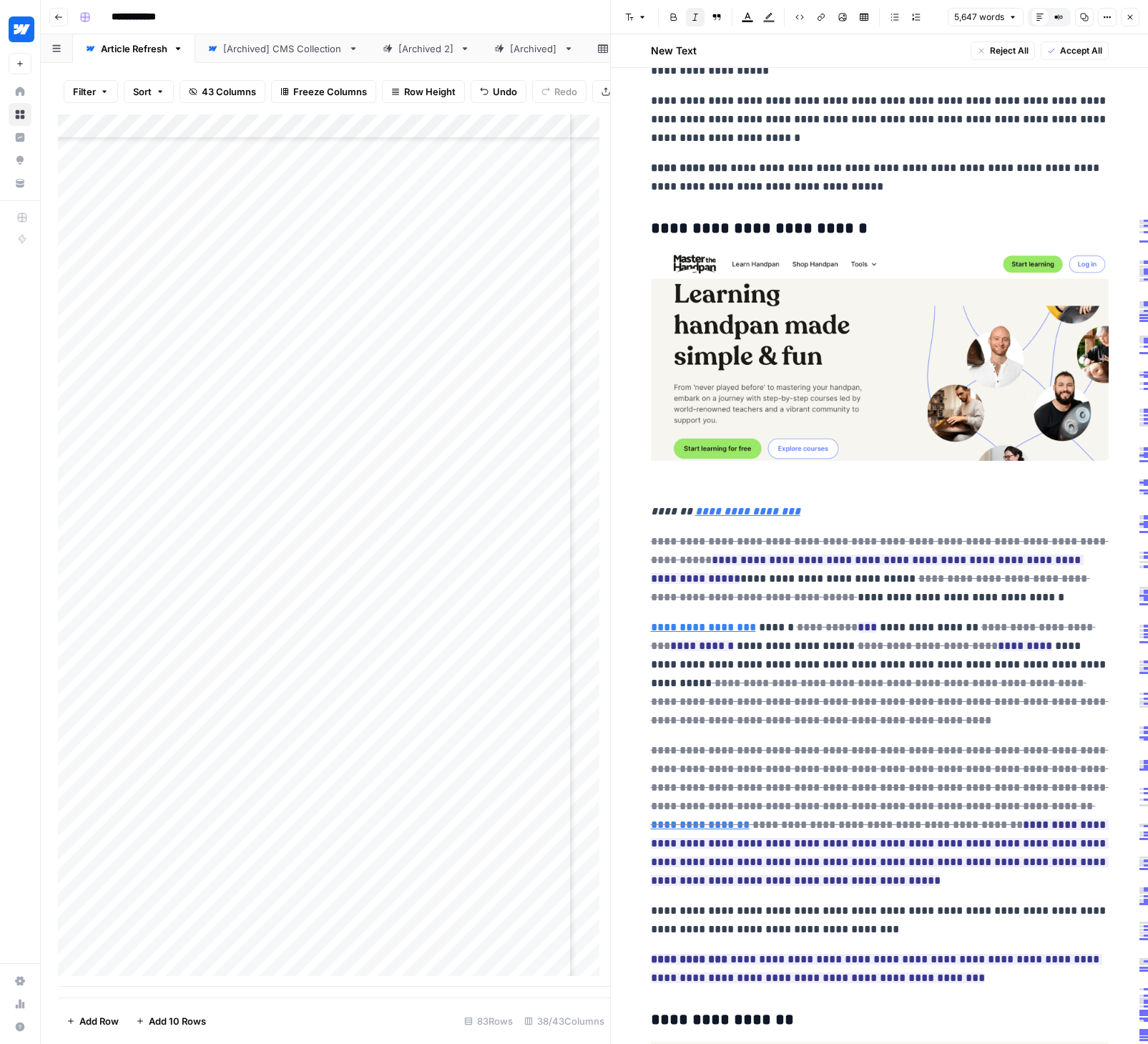
scroll to position [3277, 0]
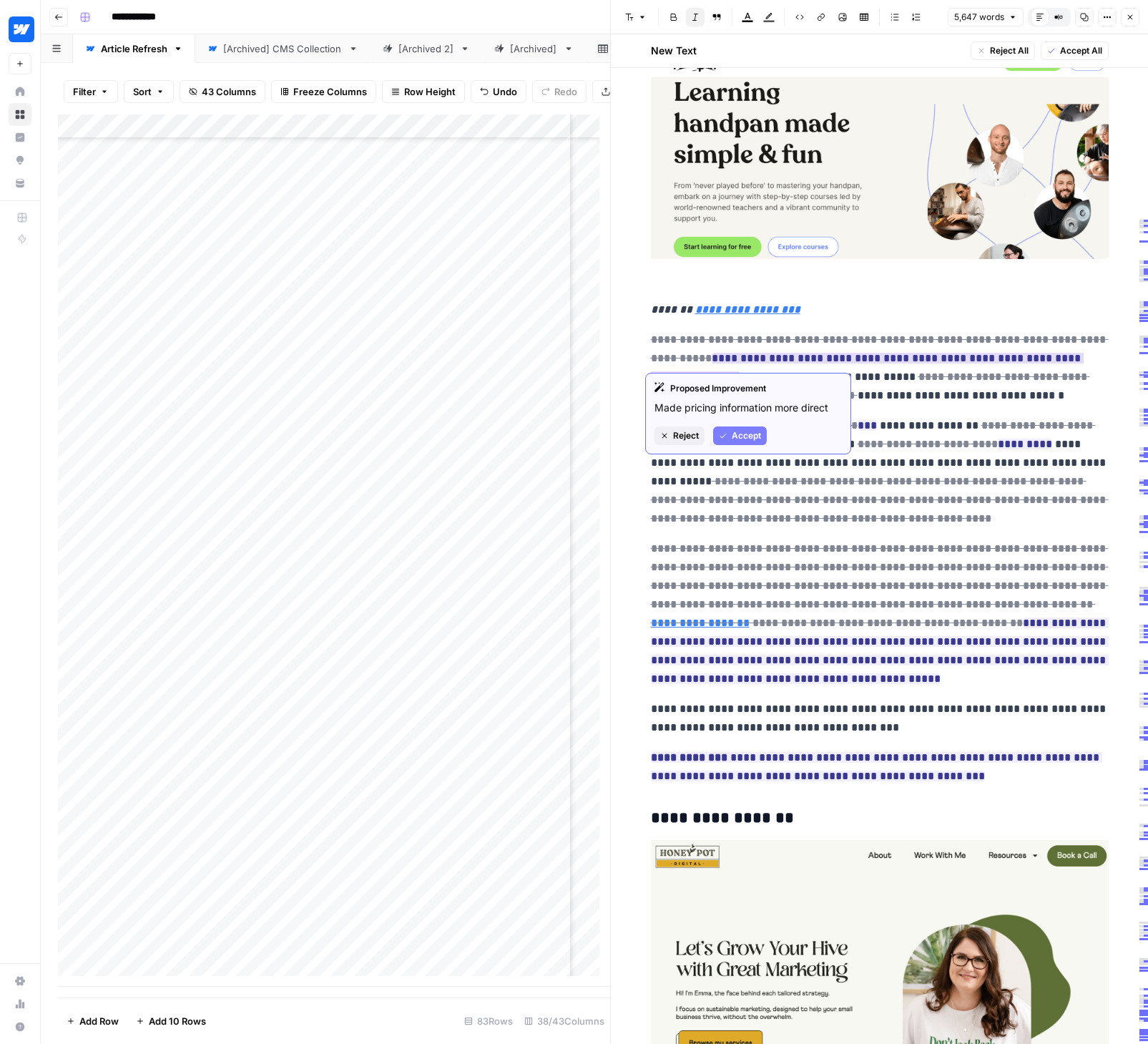
click at [732, 435] on span "Accept" at bounding box center [746, 435] width 29 height 13
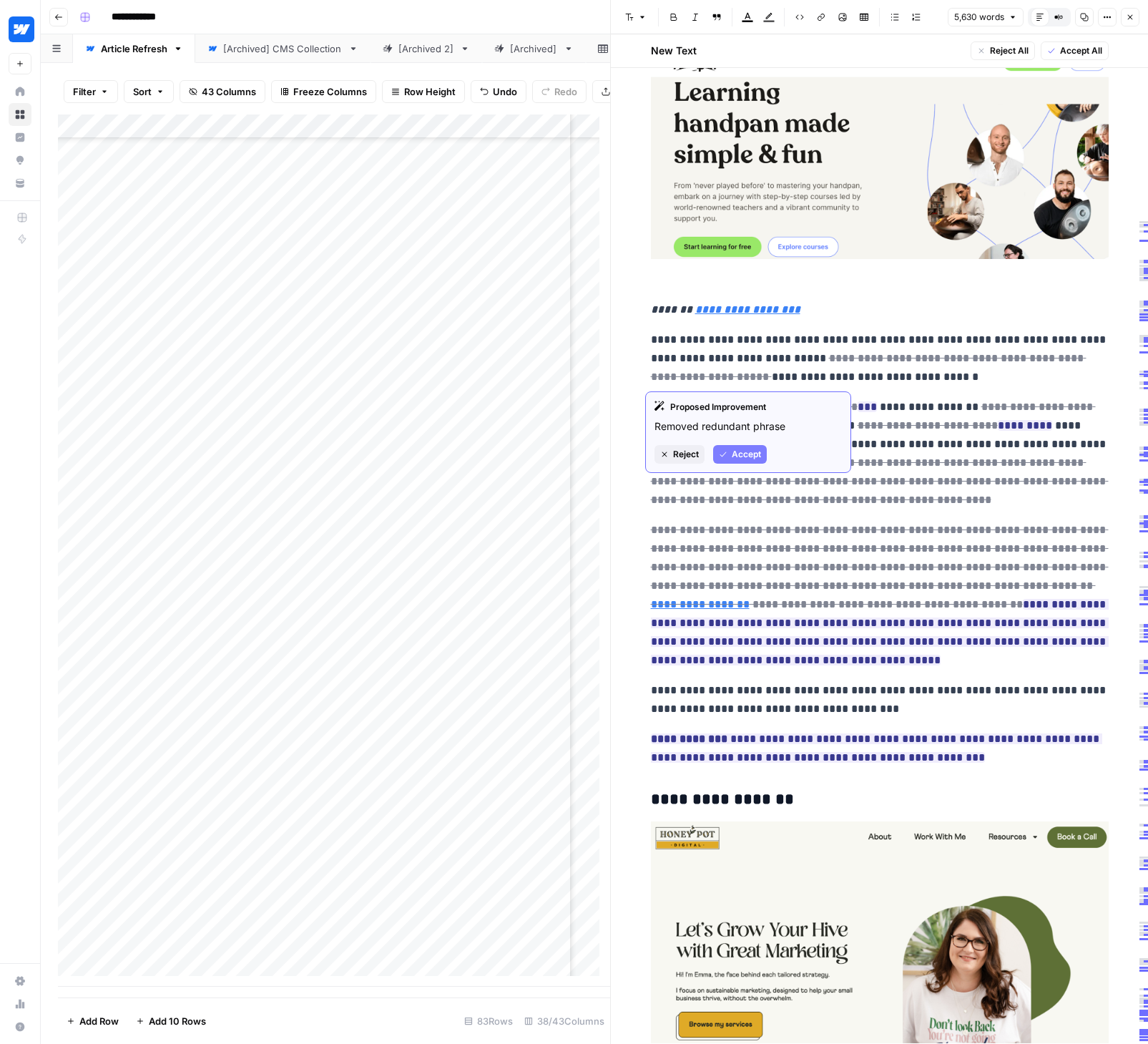
click at [737, 449] on span "Accept" at bounding box center [746, 454] width 29 height 13
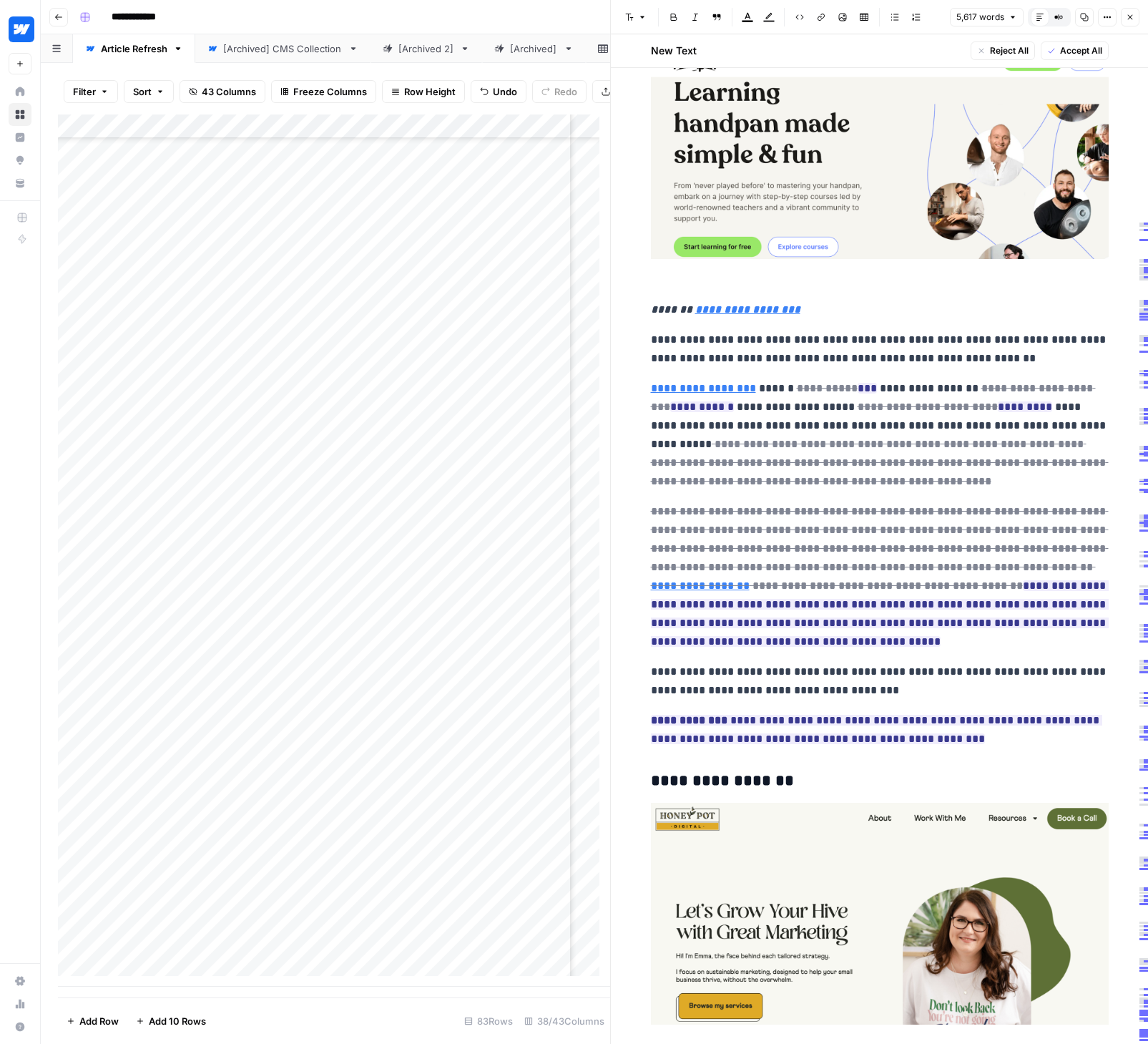
click at [868, 360] on p "**********" at bounding box center [880, 348] width 458 height 37
click at [884, 461] on span "Accept" at bounding box center [890, 465] width 29 height 13
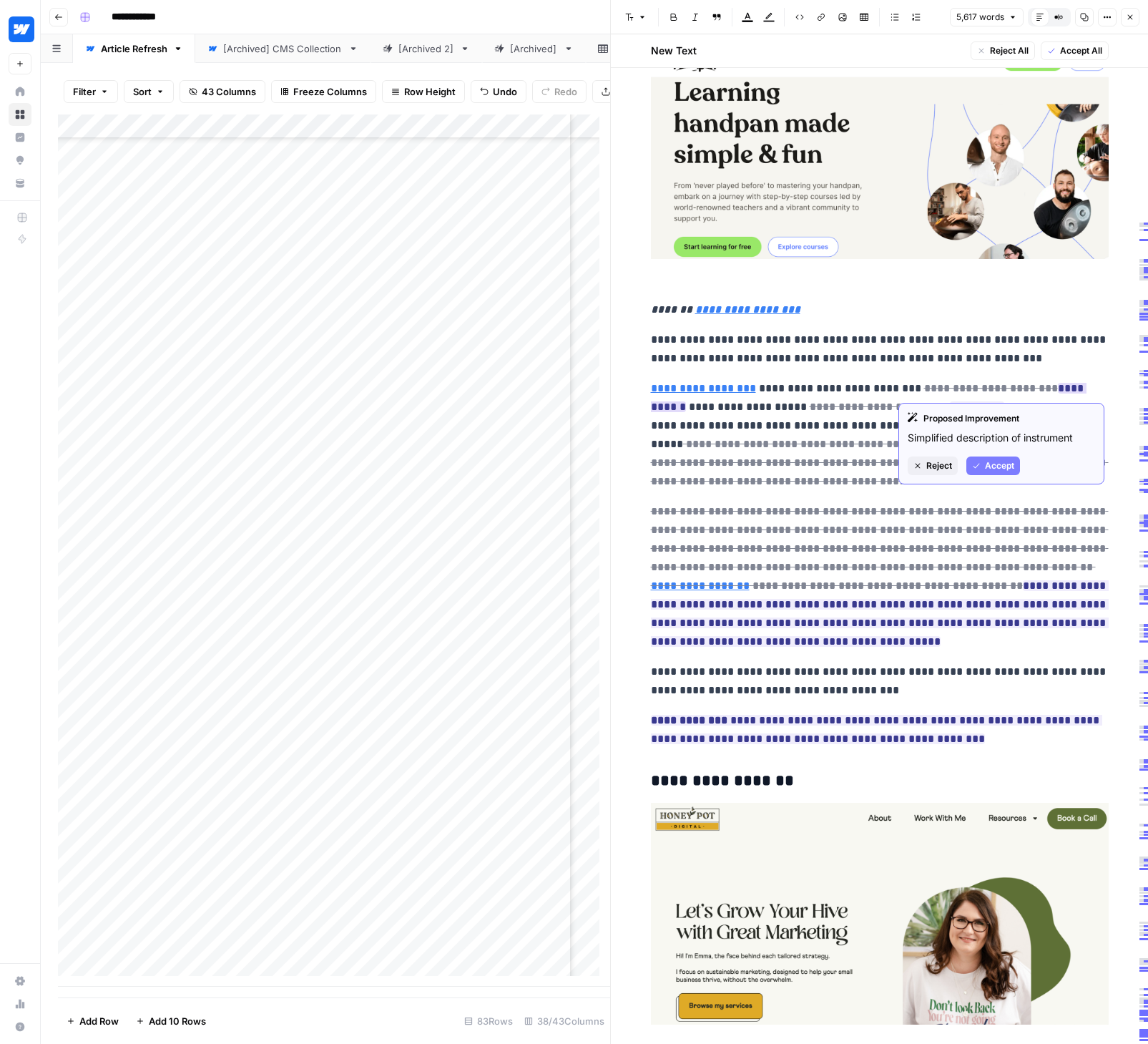
click at [989, 462] on span "Accept" at bounding box center [999, 465] width 29 height 13
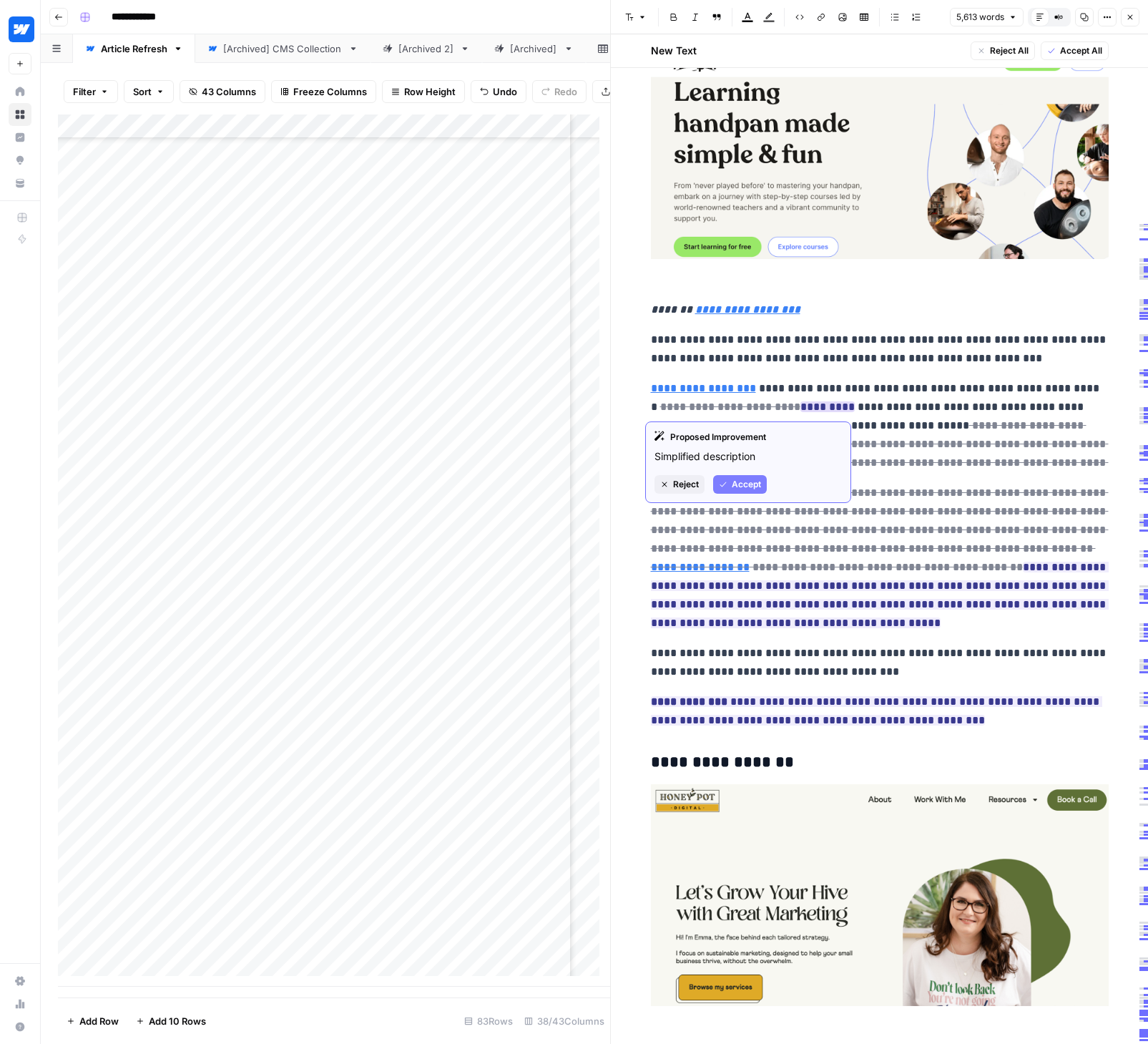
click at [743, 485] on span "Accept" at bounding box center [746, 484] width 29 height 13
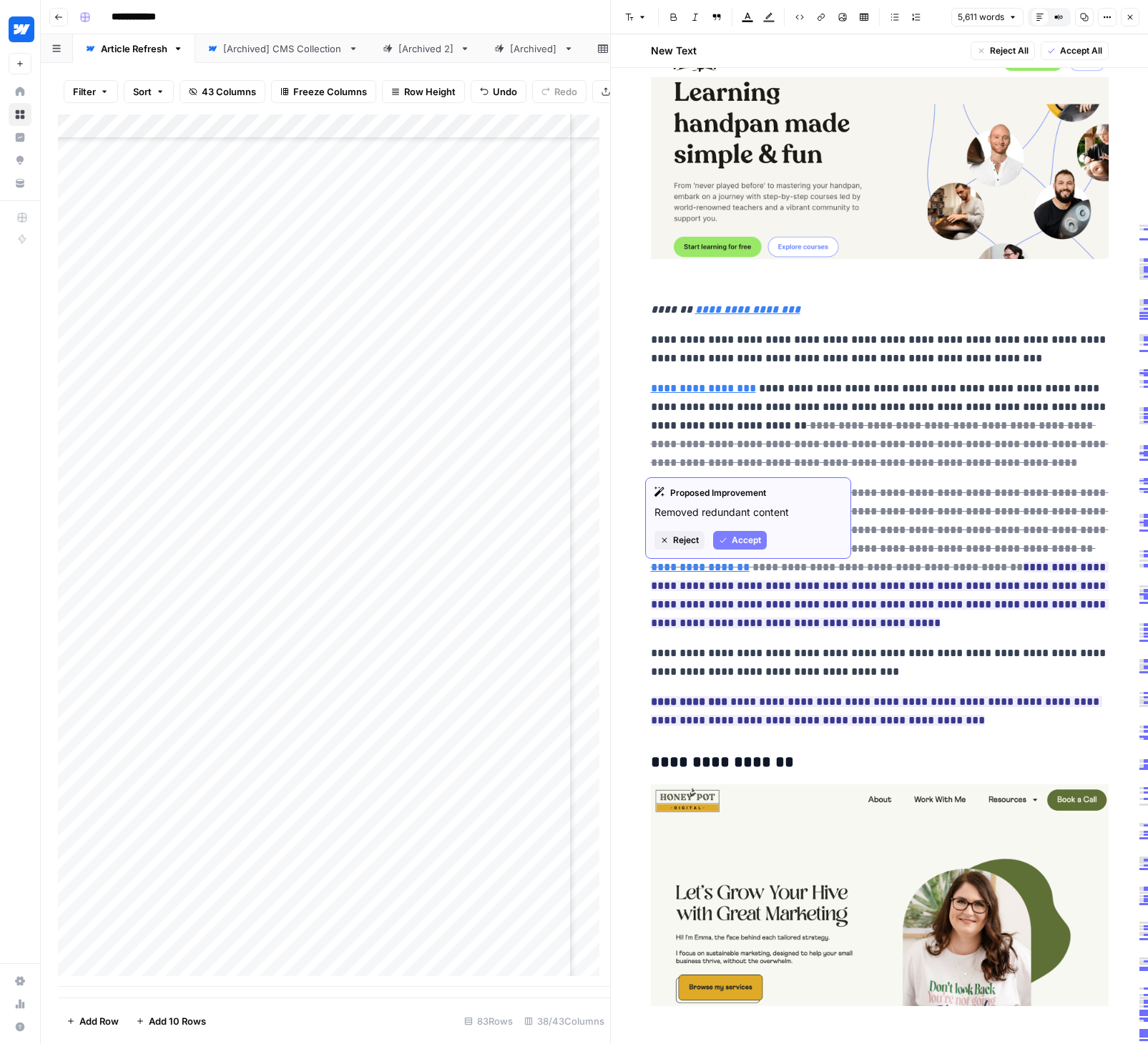
click at [742, 535] on span "Accept" at bounding box center [746, 540] width 29 height 13
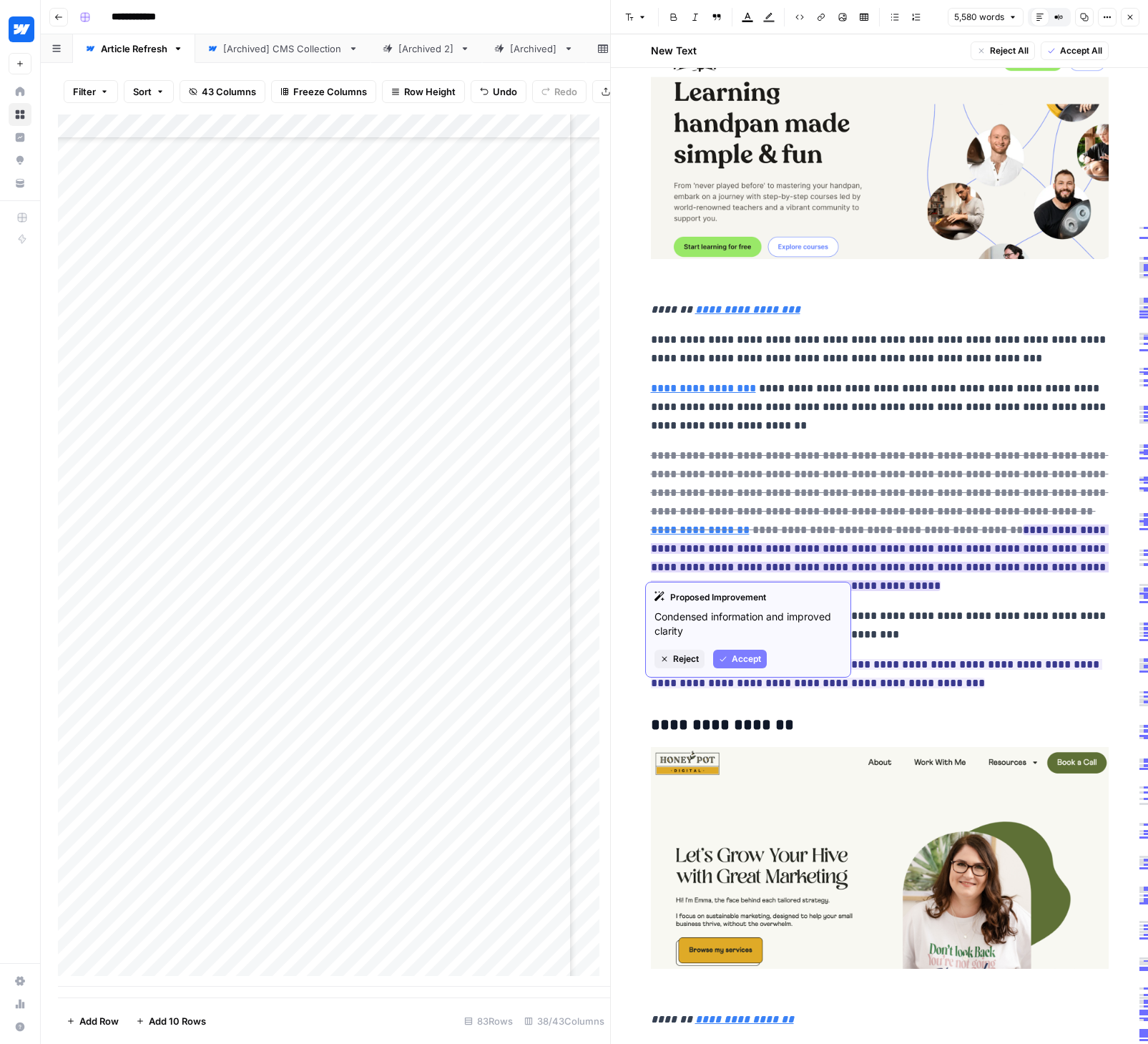
click at [742, 657] on span "Accept" at bounding box center [746, 658] width 29 height 13
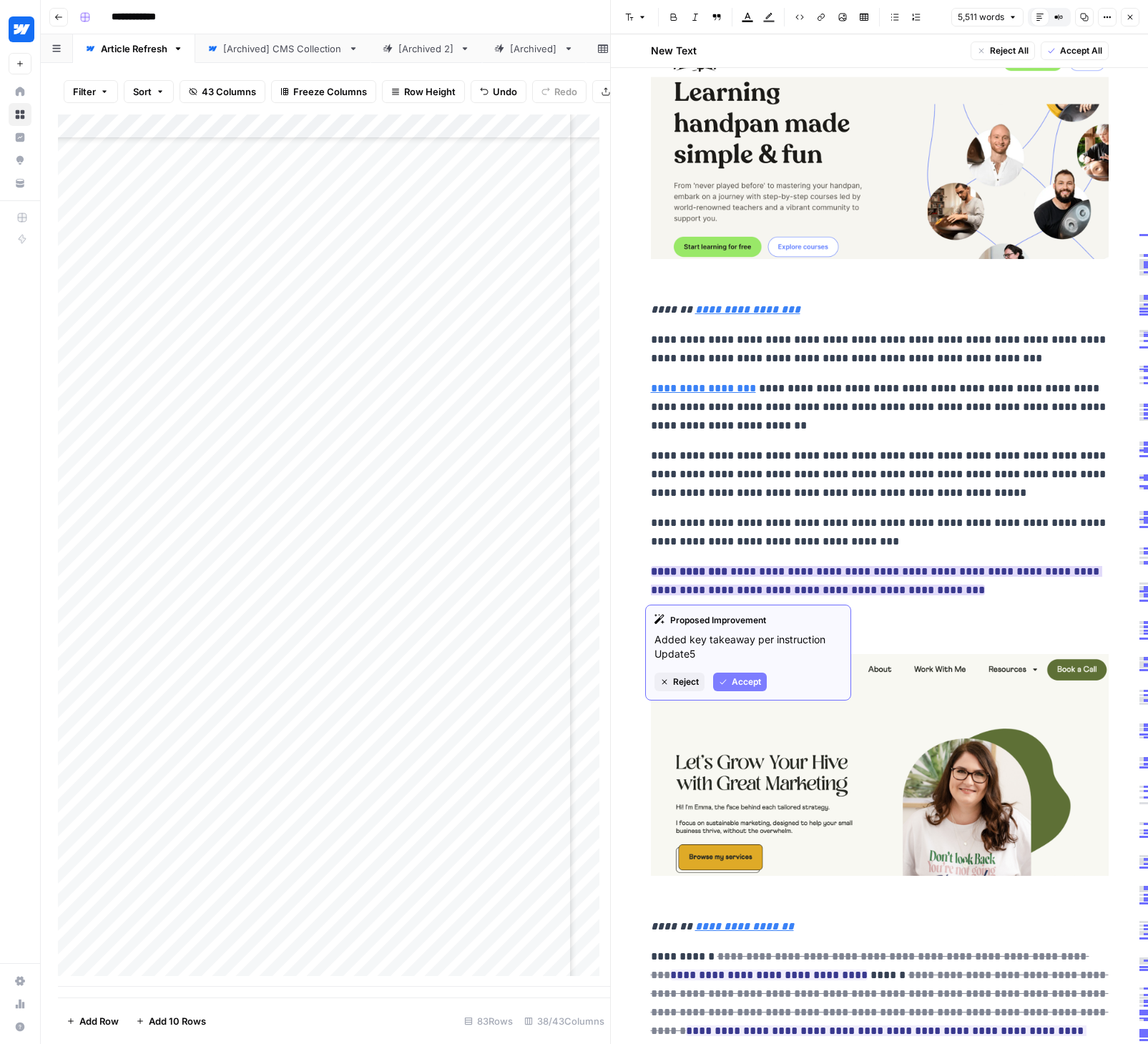
click at [734, 677] on span "Accept" at bounding box center [746, 681] width 29 height 13
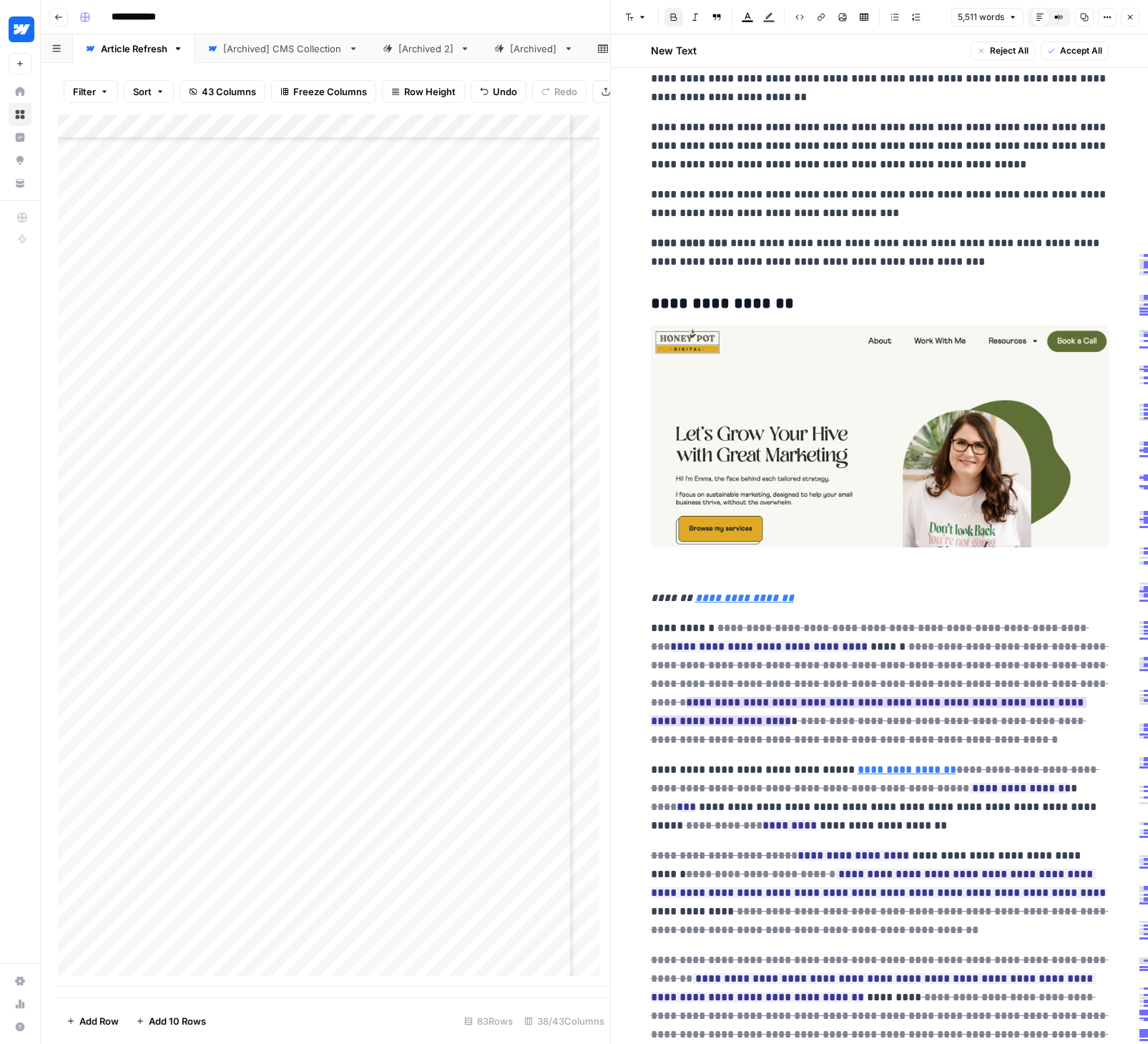
scroll to position [3810, 0]
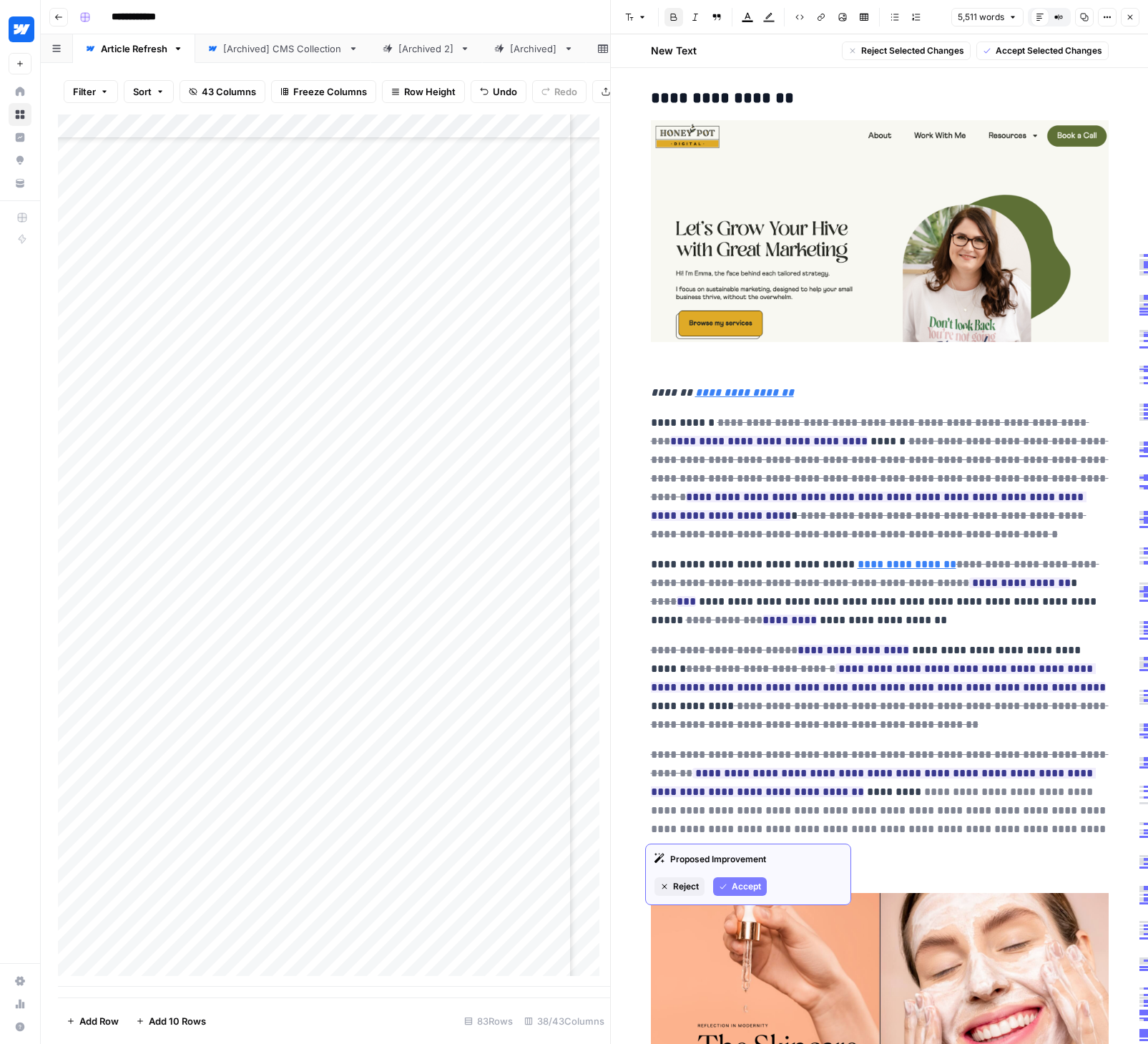
drag, startPoint x: 641, startPoint y: 423, endPoint x: 961, endPoint y: 815, distance: 506.3
click at [1006, 49] on span "Accept Selected Changes" at bounding box center [1049, 50] width 107 height 13
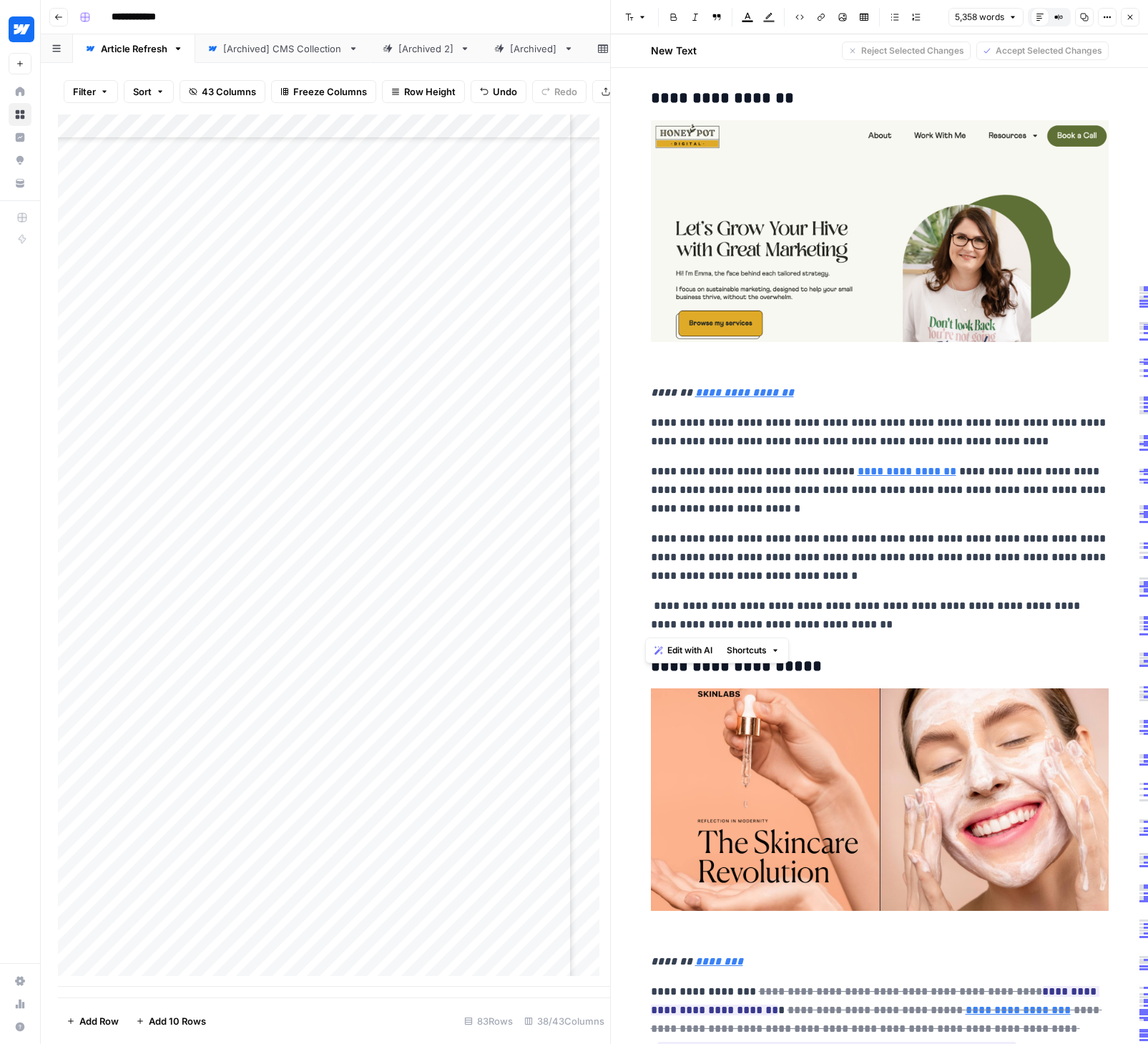
click at [652, 605] on p "**********" at bounding box center [880, 615] width 458 height 37
drag, startPoint x: 716, startPoint y: 604, endPoint x: 639, endPoint y: 606, distance: 76.5
click at [848, 611] on p "**********" at bounding box center [880, 615] width 458 height 37
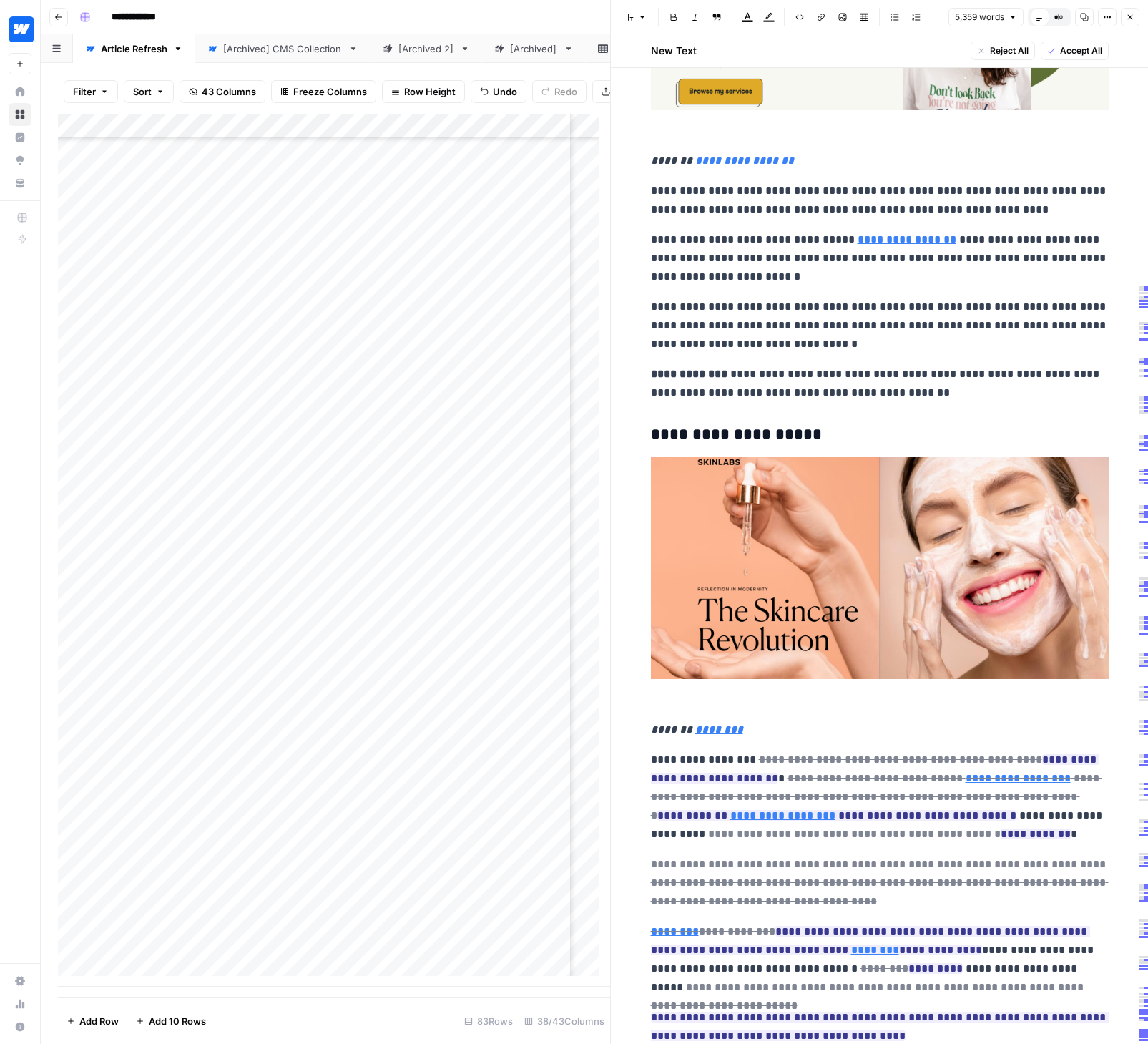
scroll to position [4109, 0]
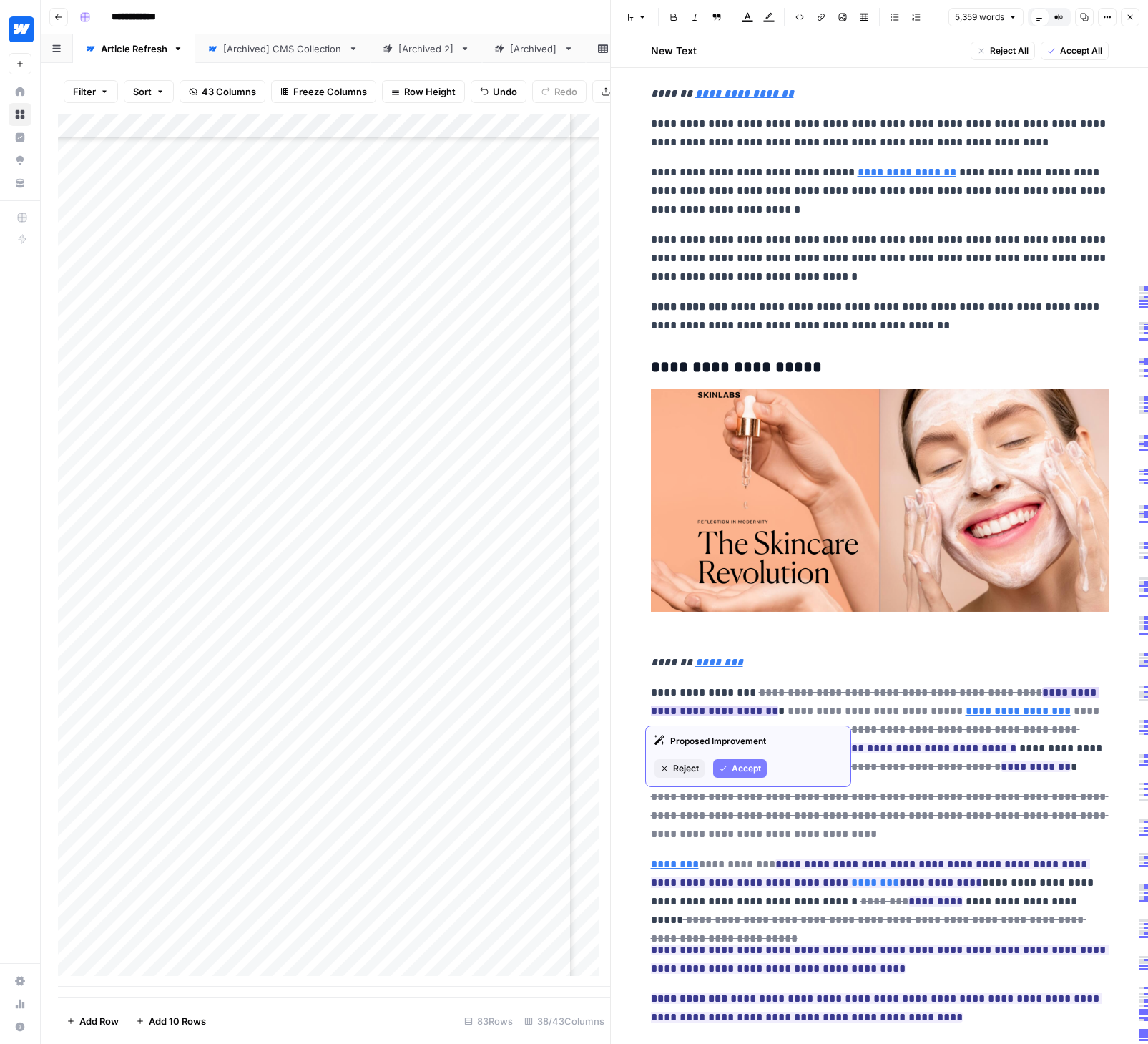
click at [740, 762] on span "Accept" at bounding box center [746, 768] width 29 height 13
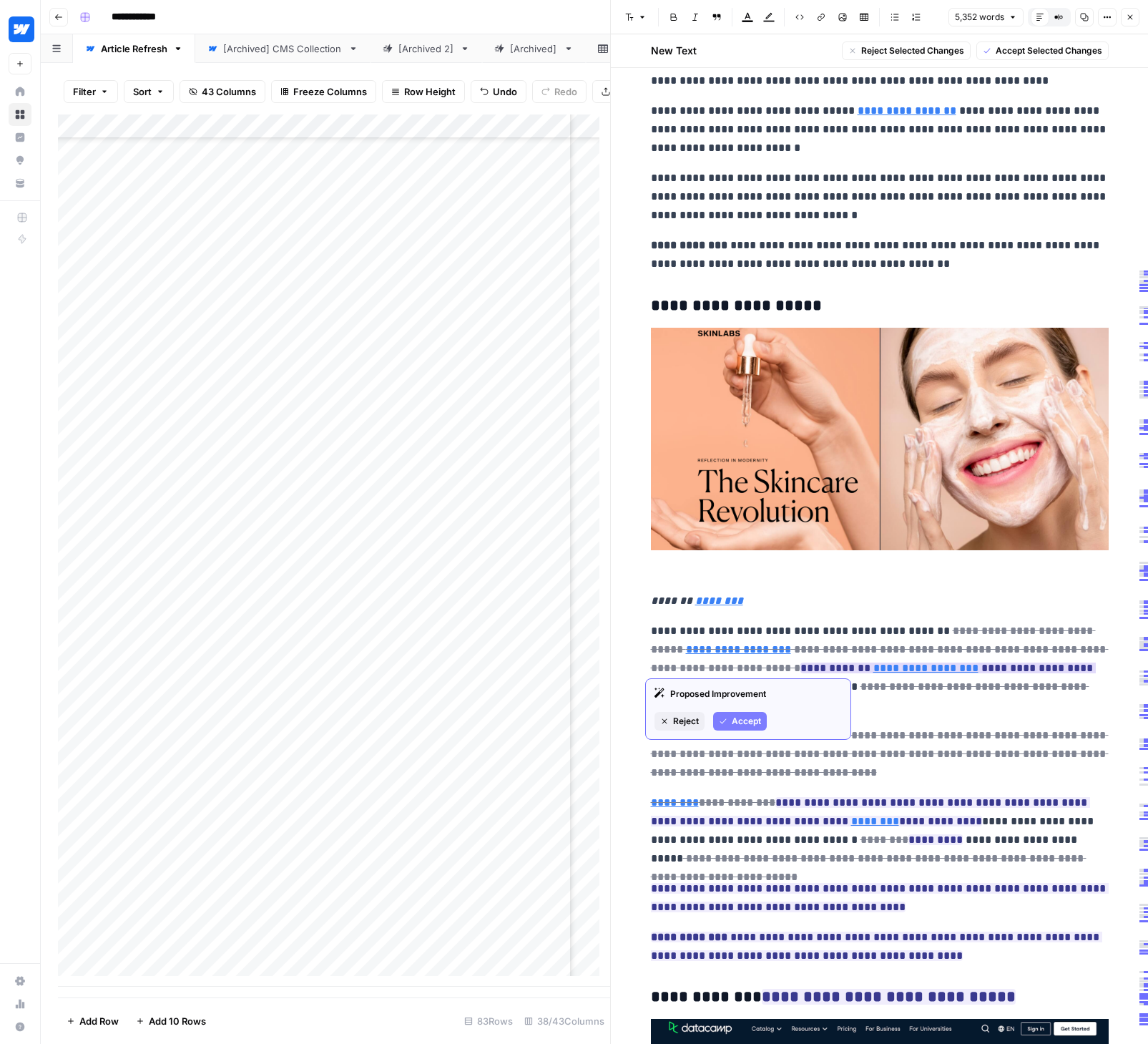
scroll to position [4175, 0]
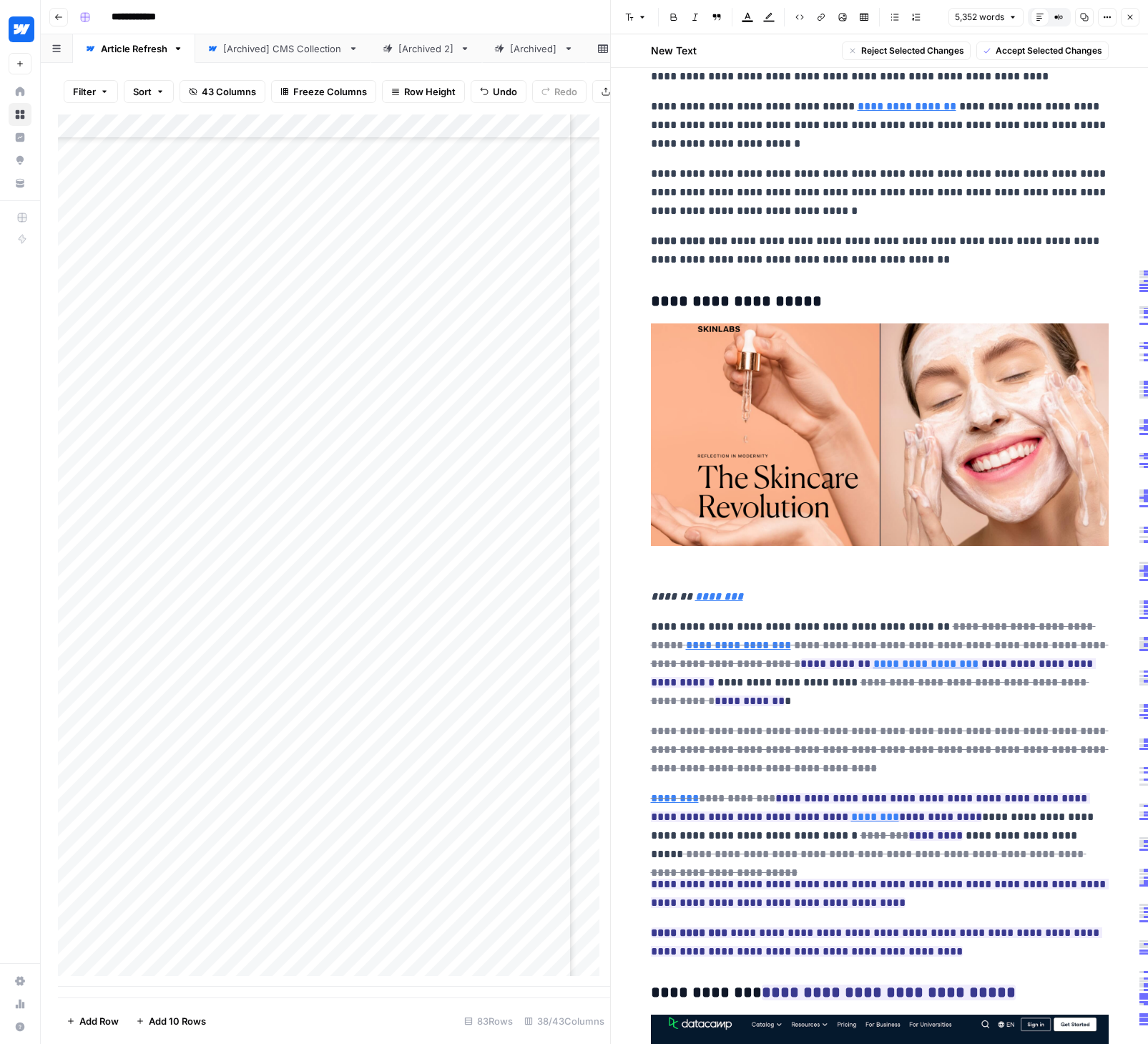
drag, startPoint x: 640, startPoint y: 690, endPoint x: 945, endPoint y: 946, distance: 398.5
click at [1015, 50] on span "Accept Selected Changes" at bounding box center [1049, 50] width 107 height 13
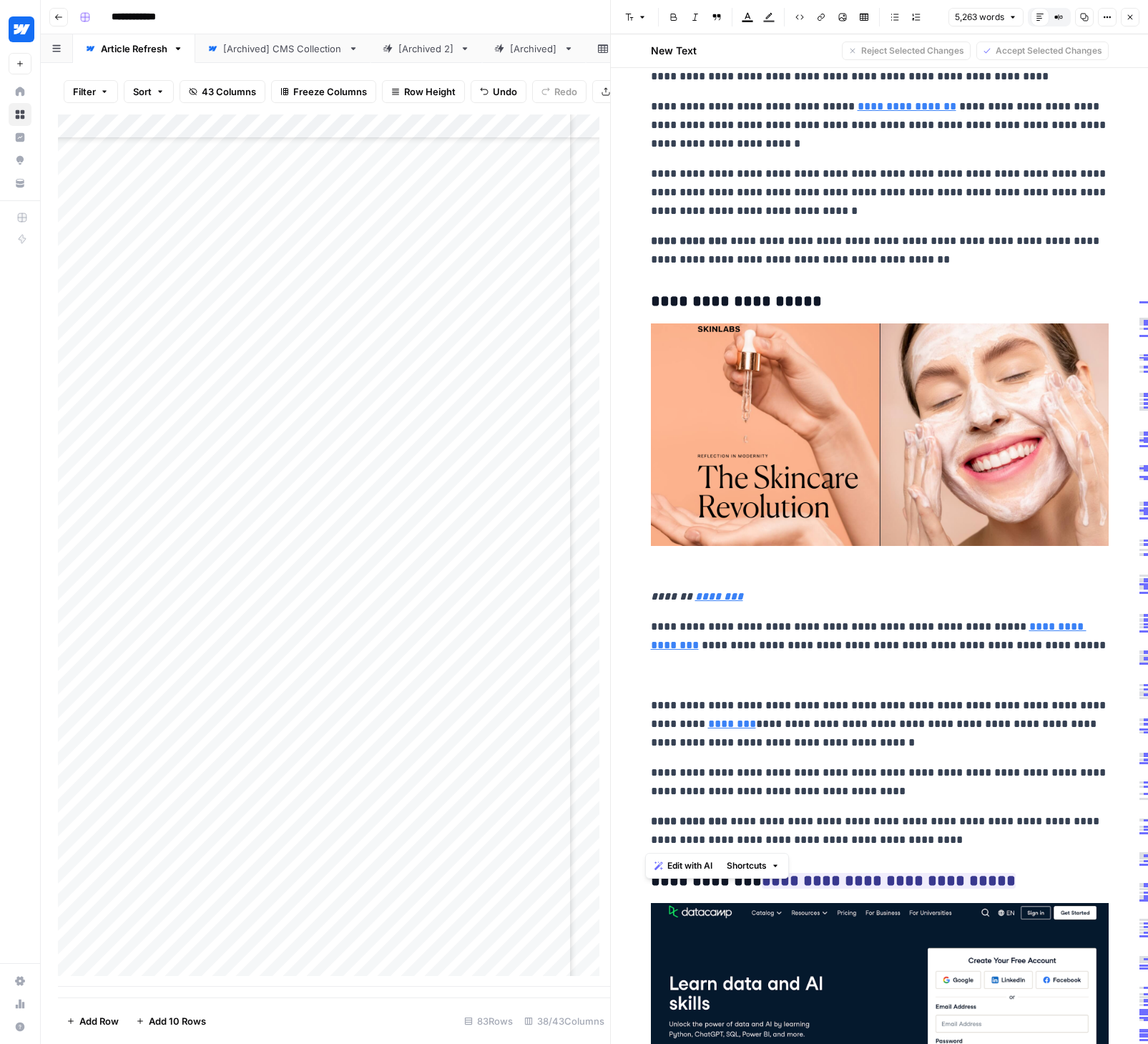
click at [908, 846] on p "**********" at bounding box center [880, 830] width 458 height 37
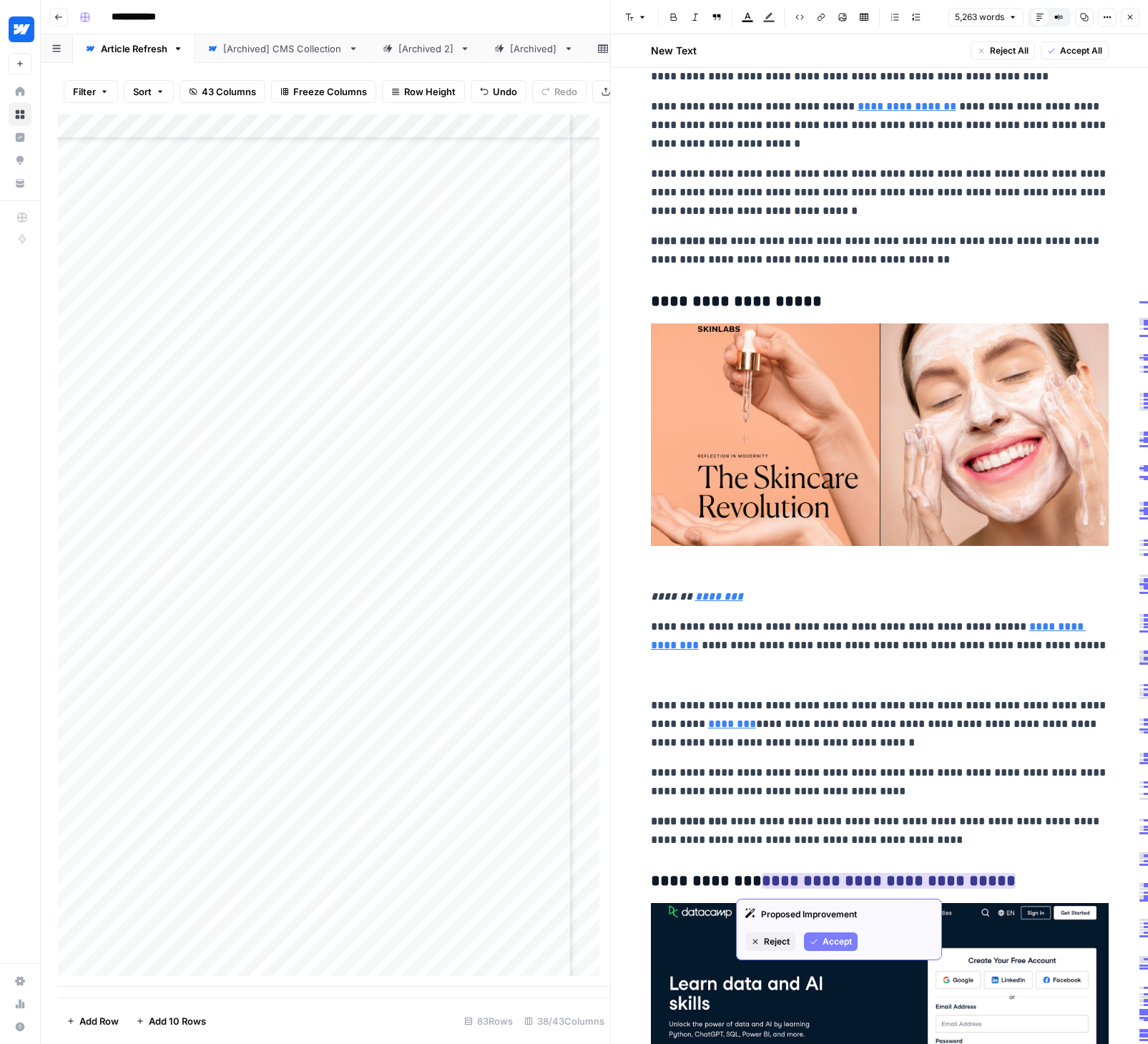
click at [830, 943] on span "Accept" at bounding box center [837, 941] width 29 height 13
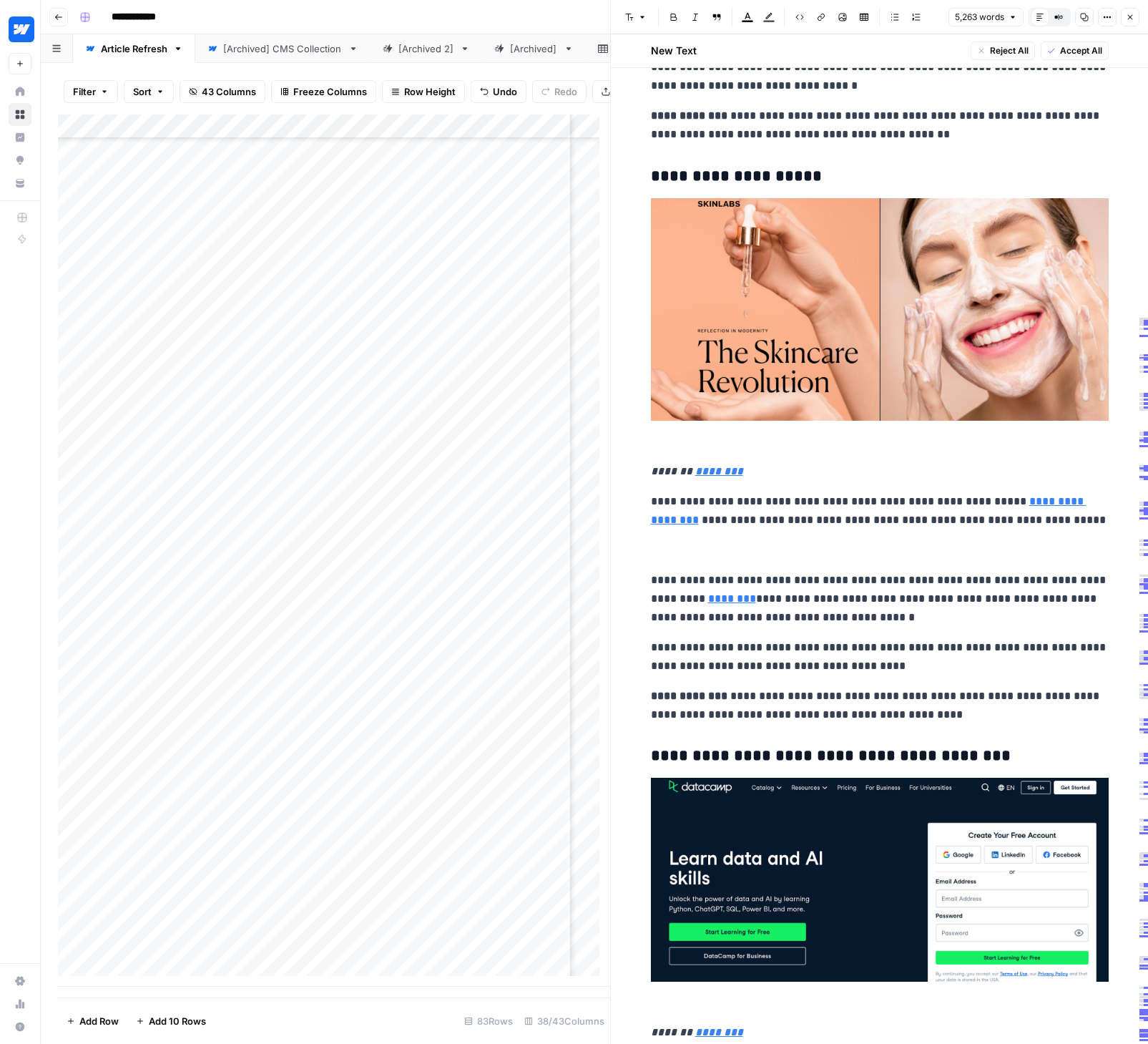
scroll to position [4653, 0]
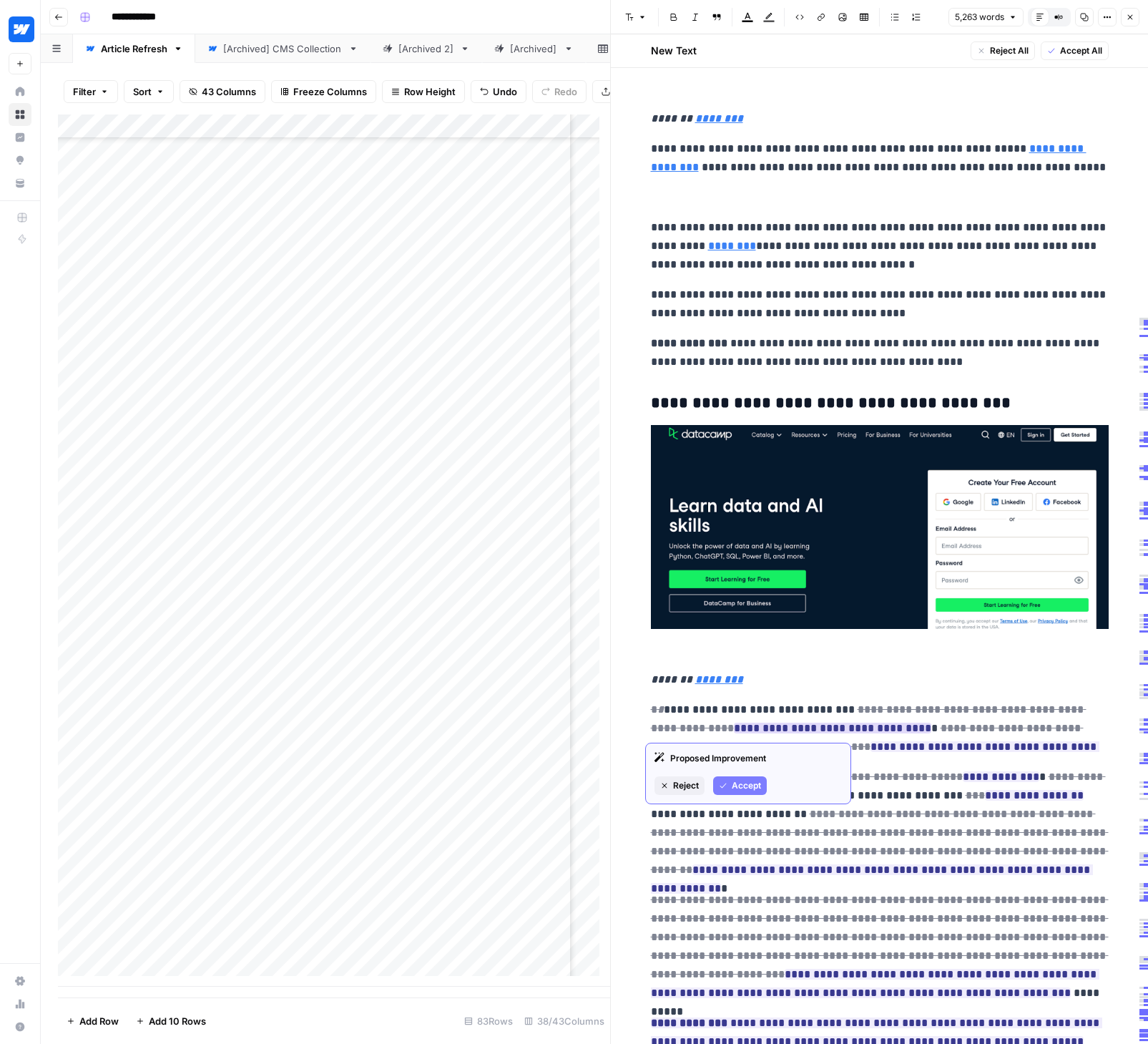
click at [748, 780] on span "Accept" at bounding box center [746, 785] width 29 height 13
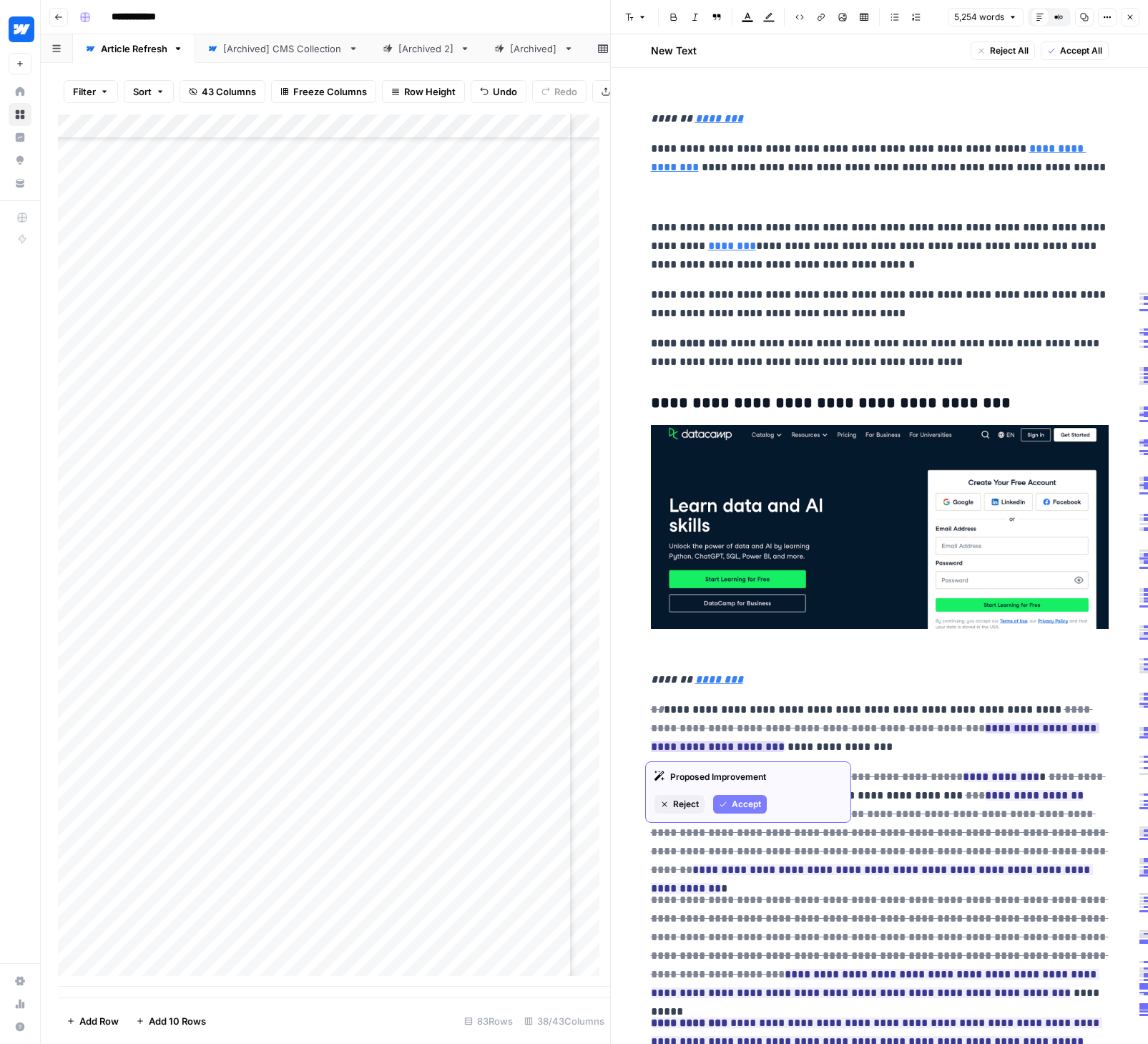
click at [742, 802] on span "Accept" at bounding box center [746, 804] width 29 height 13
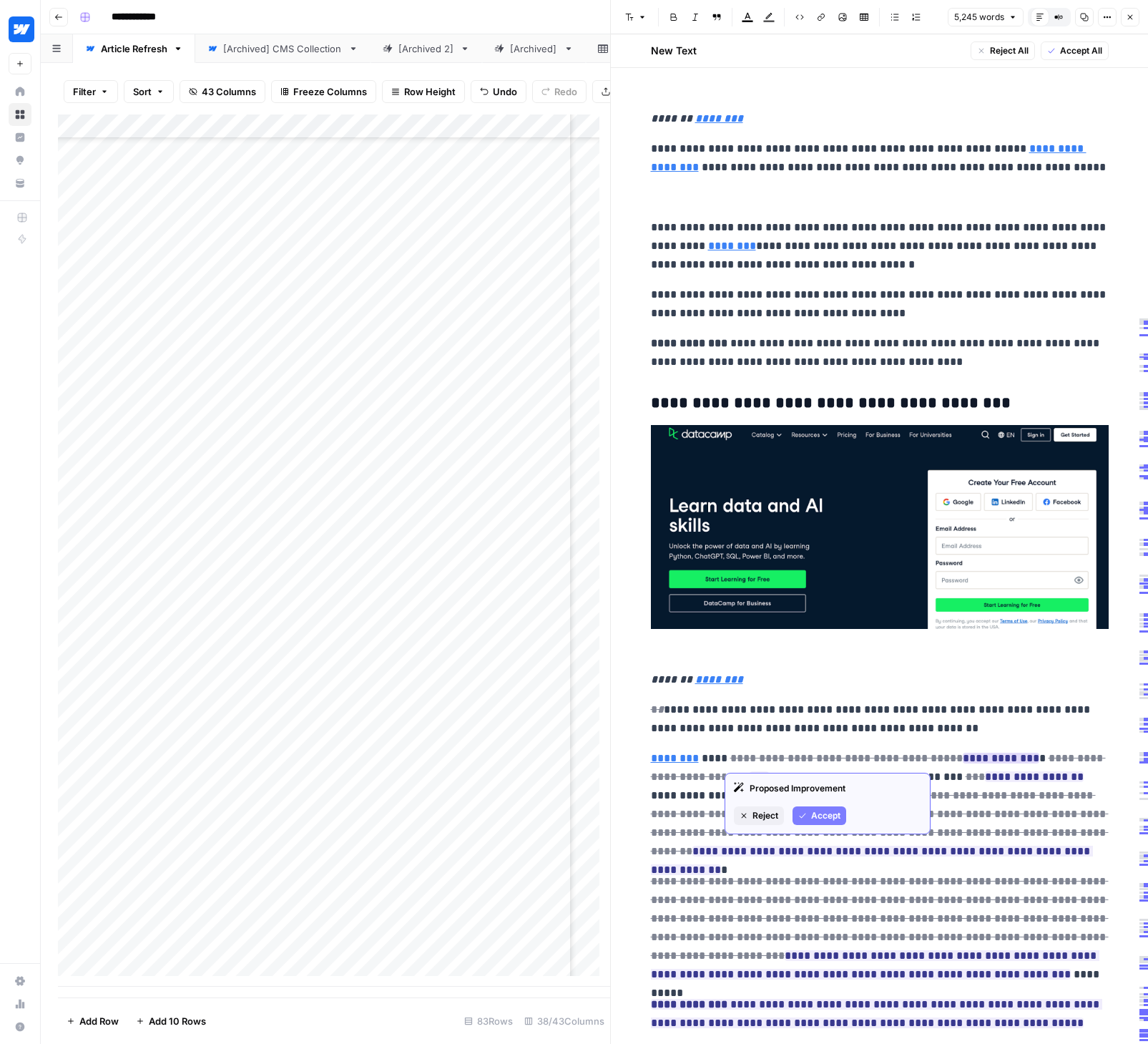
click at [809, 810] on button "Accept" at bounding box center [820, 815] width 54 height 19
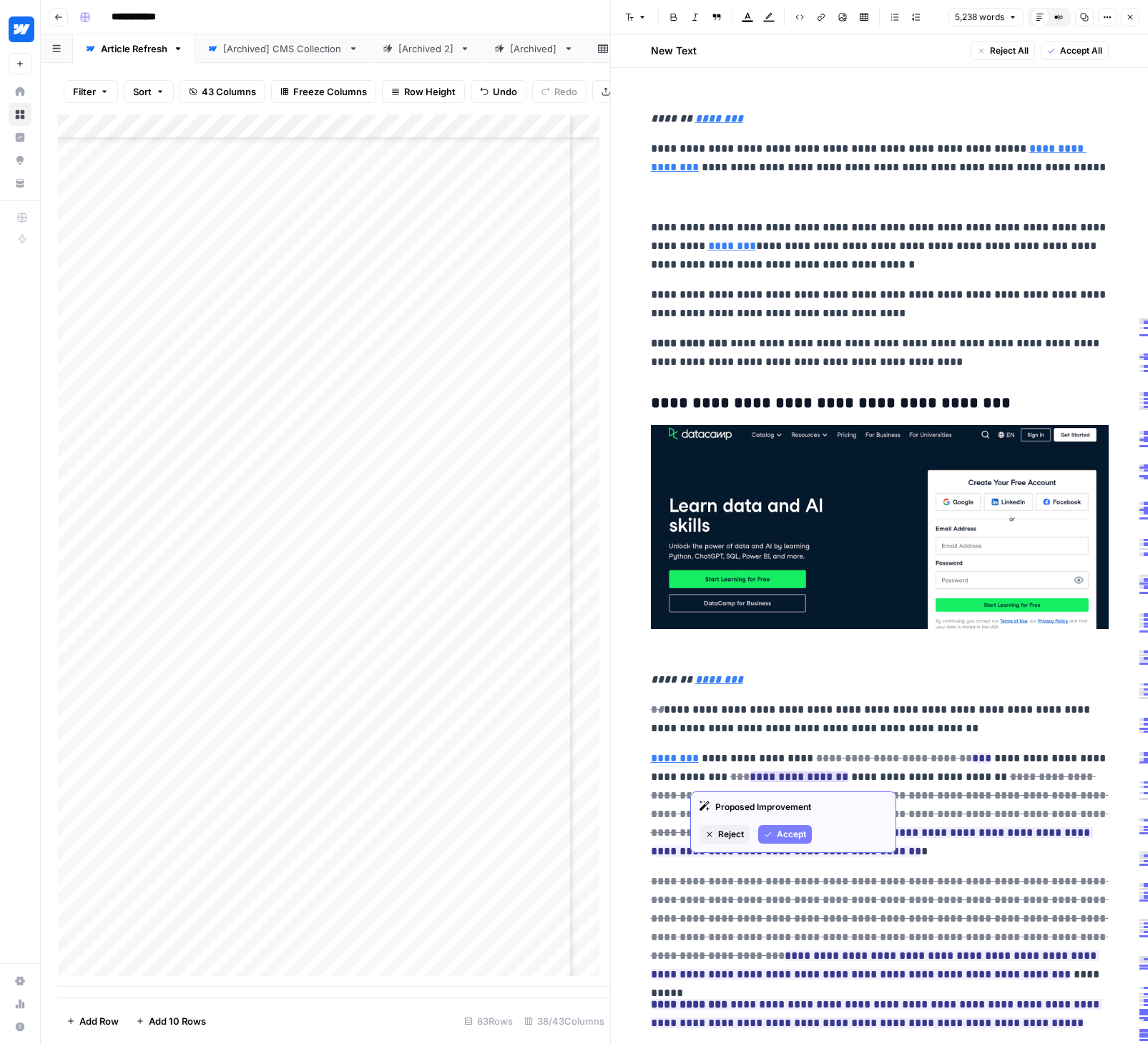
click at [775, 831] on button "Accept" at bounding box center [785, 834] width 54 height 19
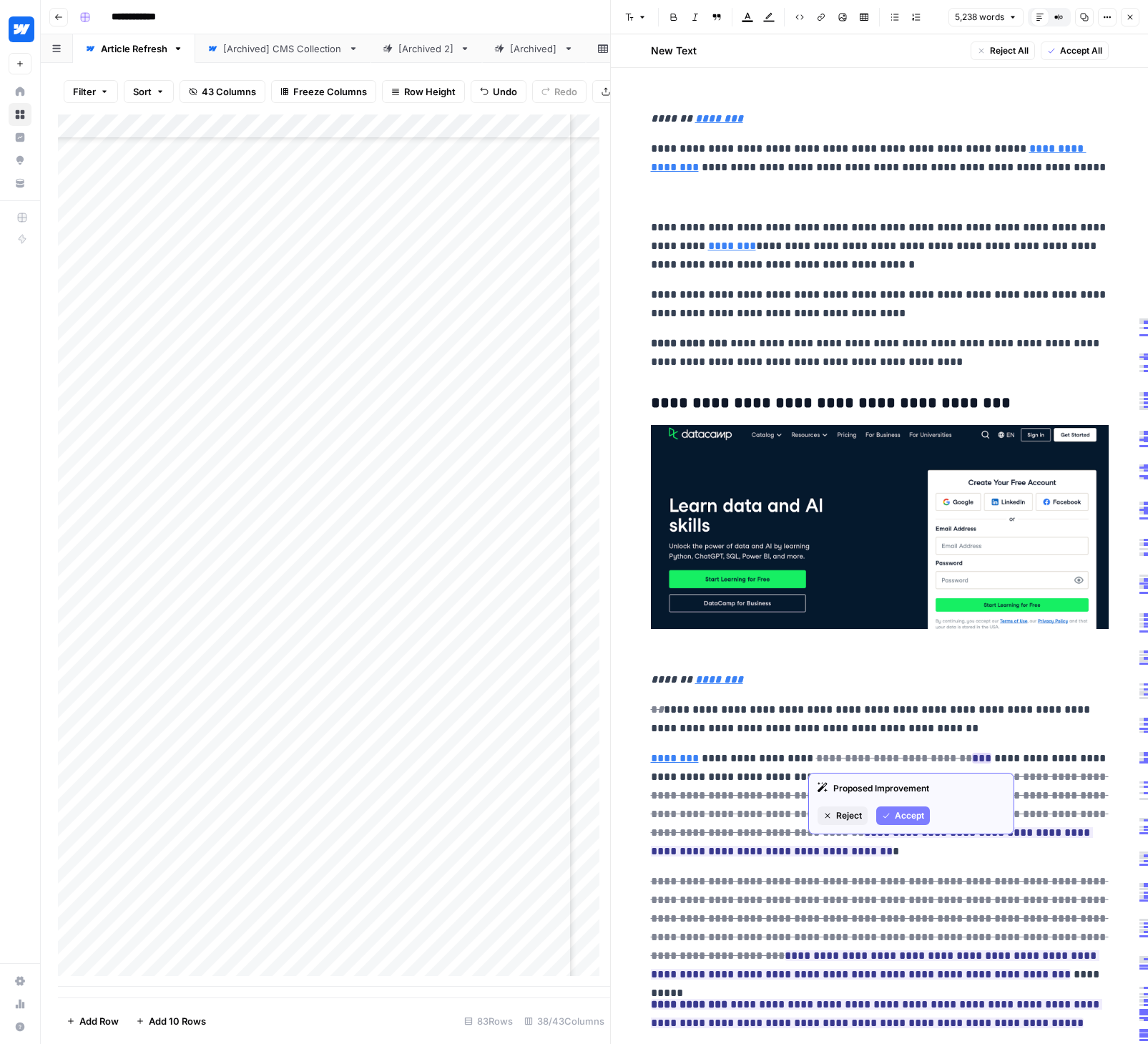
click at [893, 813] on button "Accept" at bounding box center [903, 815] width 54 height 19
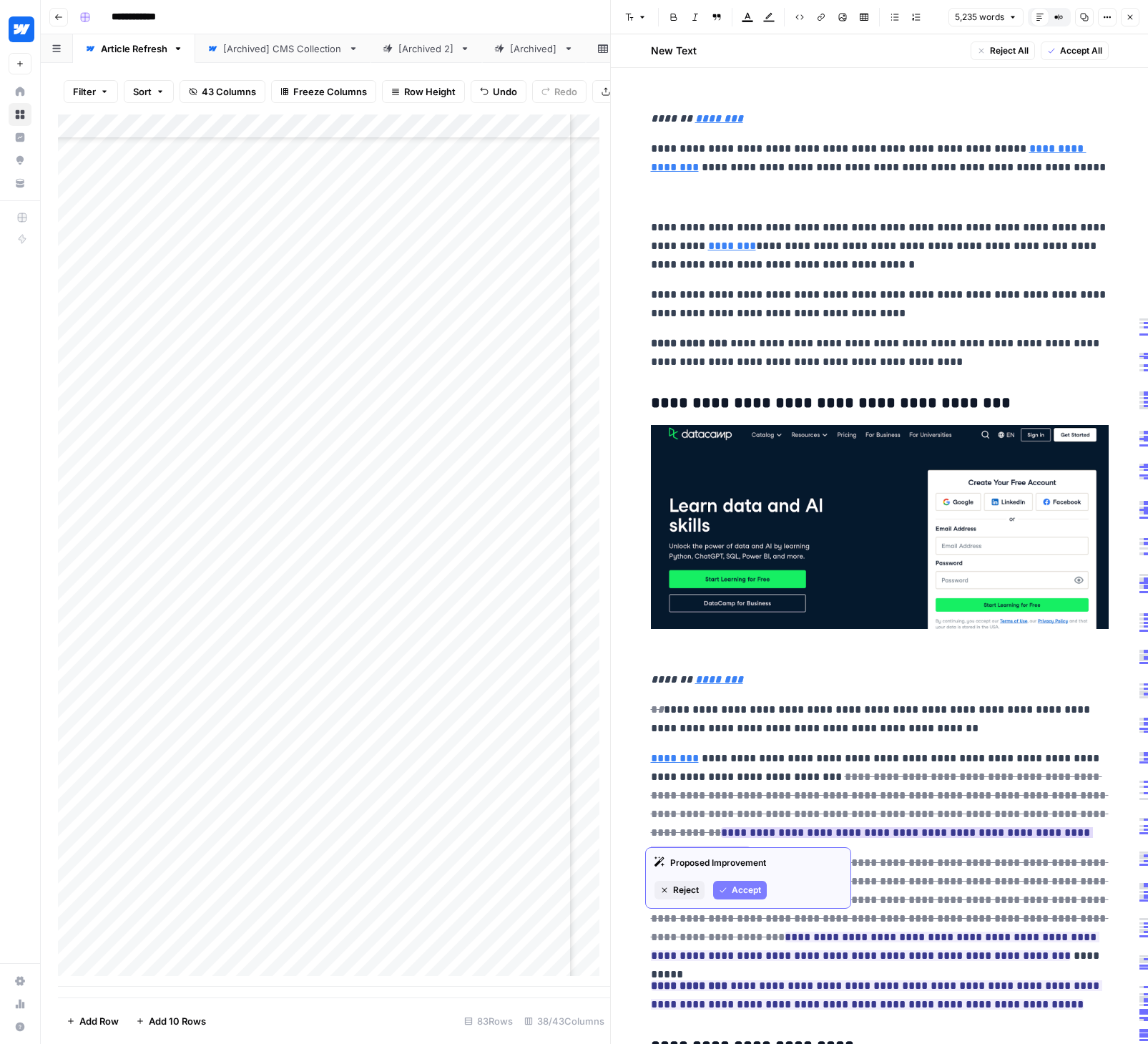
click at [745, 886] on span "Accept" at bounding box center [746, 889] width 29 height 13
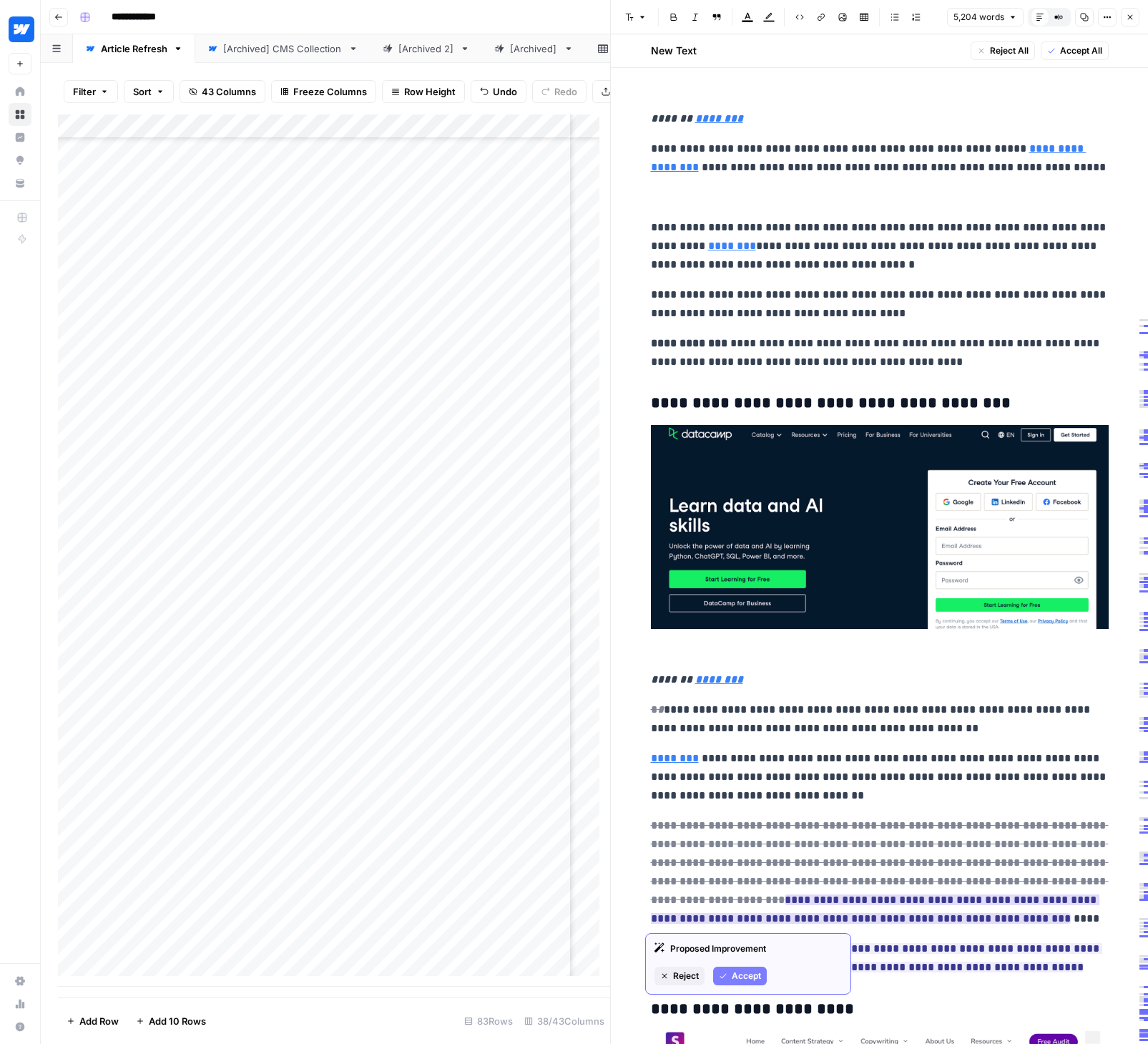
click at [737, 979] on span "Accept" at bounding box center [746, 975] width 29 height 13
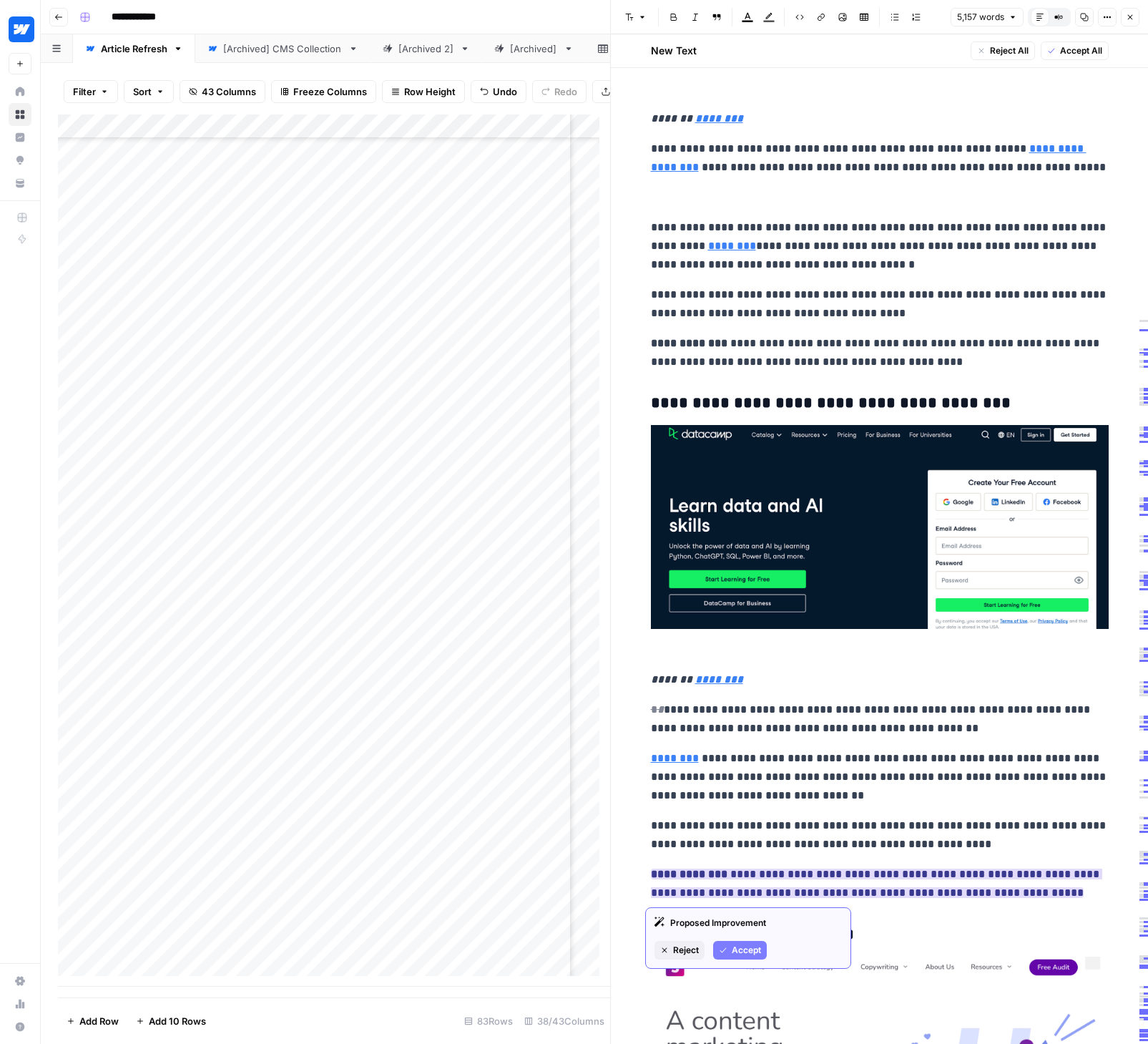
click at [743, 944] on span "Accept" at bounding box center [746, 949] width 29 height 13
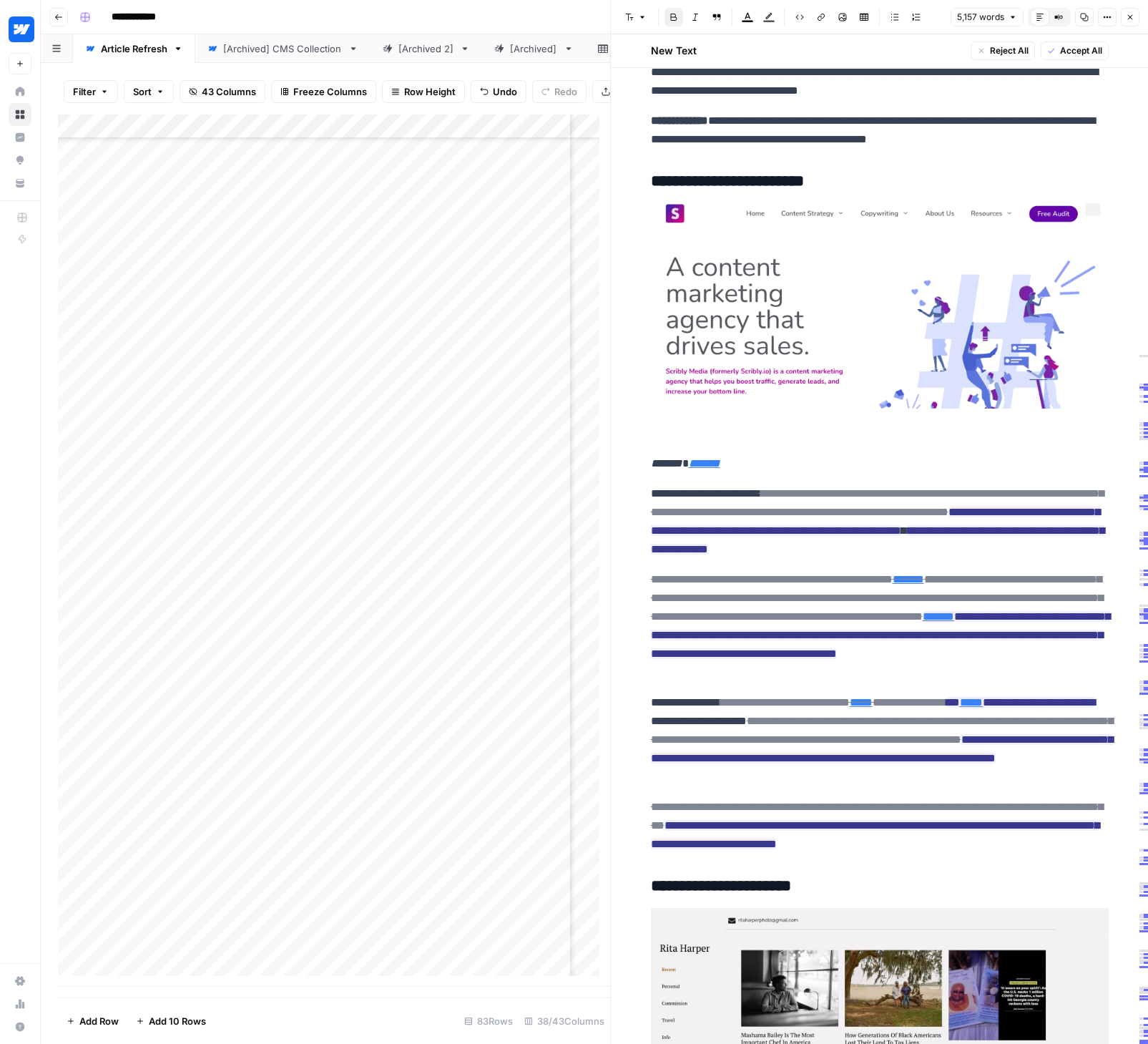
scroll to position [5437, 0]
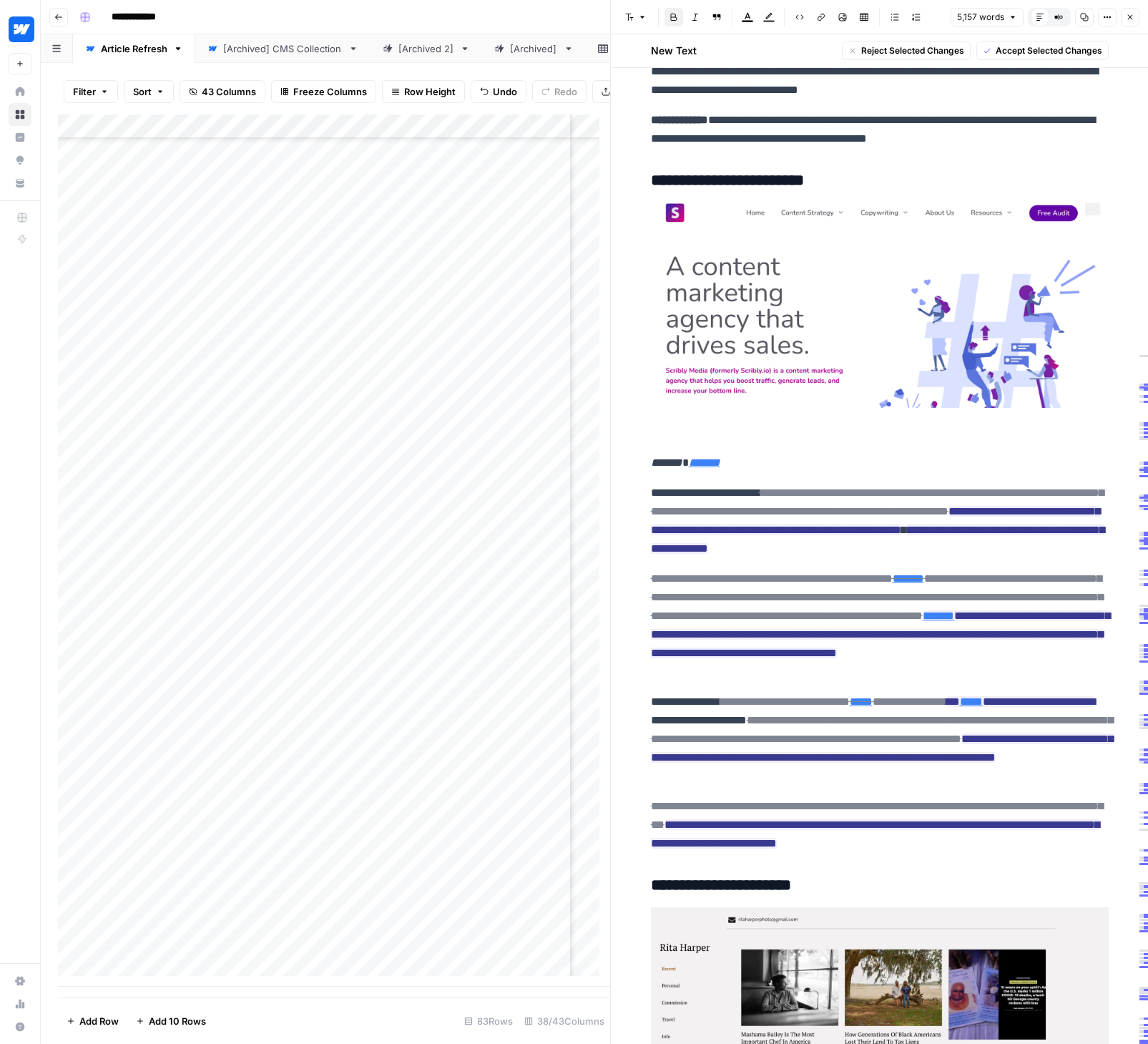
drag, startPoint x: 639, startPoint y: 495, endPoint x: 1019, endPoint y: 849, distance: 518.7
click at [1009, 53] on span "Accept Selected Changes" at bounding box center [1049, 50] width 107 height 13
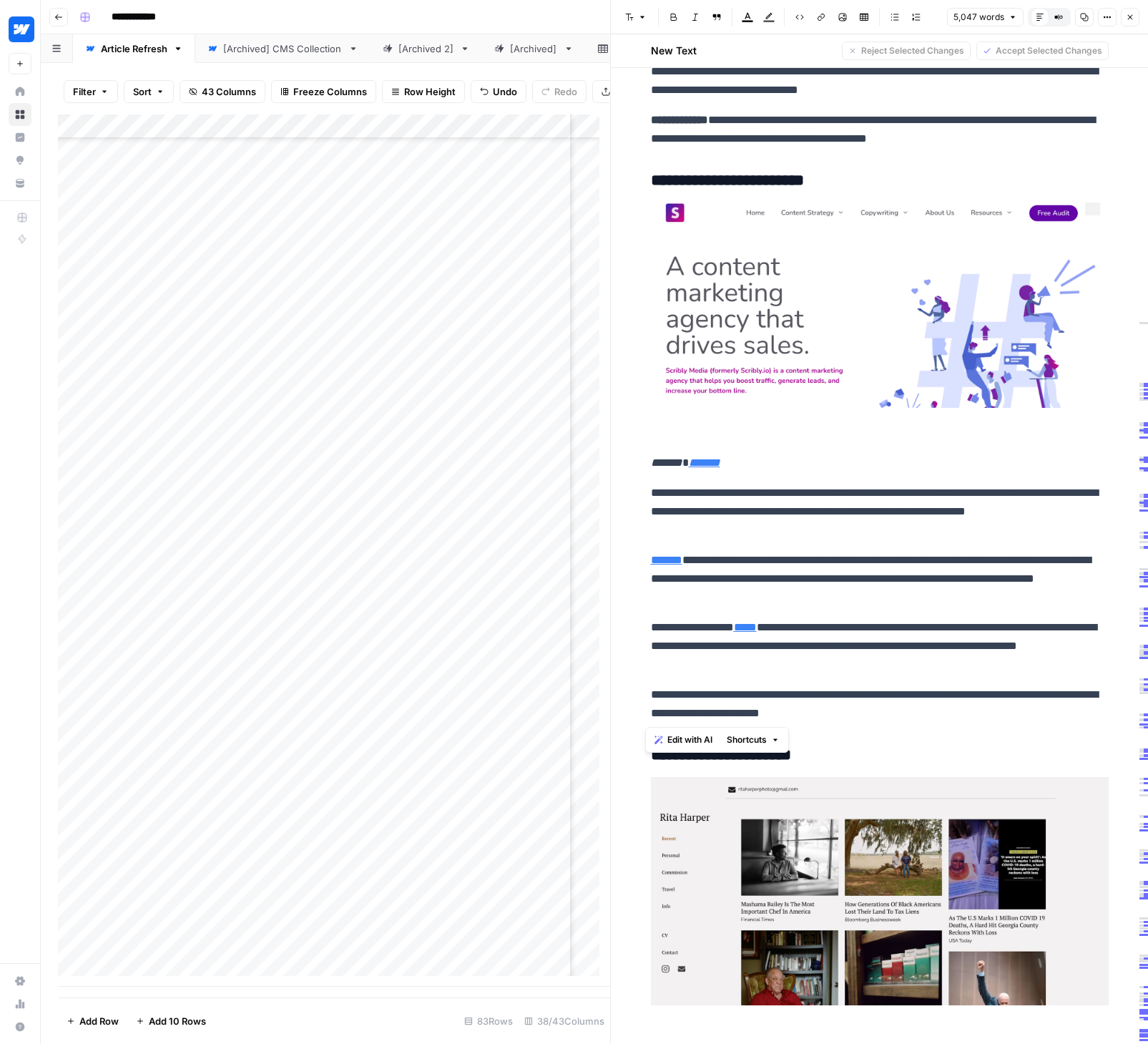
click at [767, 691] on p "**********" at bounding box center [880, 703] width 458 height 37
drag, startPoint x: 727, startPoint y: 118, endPoint x: 635, endPoint y: 125, distance: 91.8
copy p "**********"
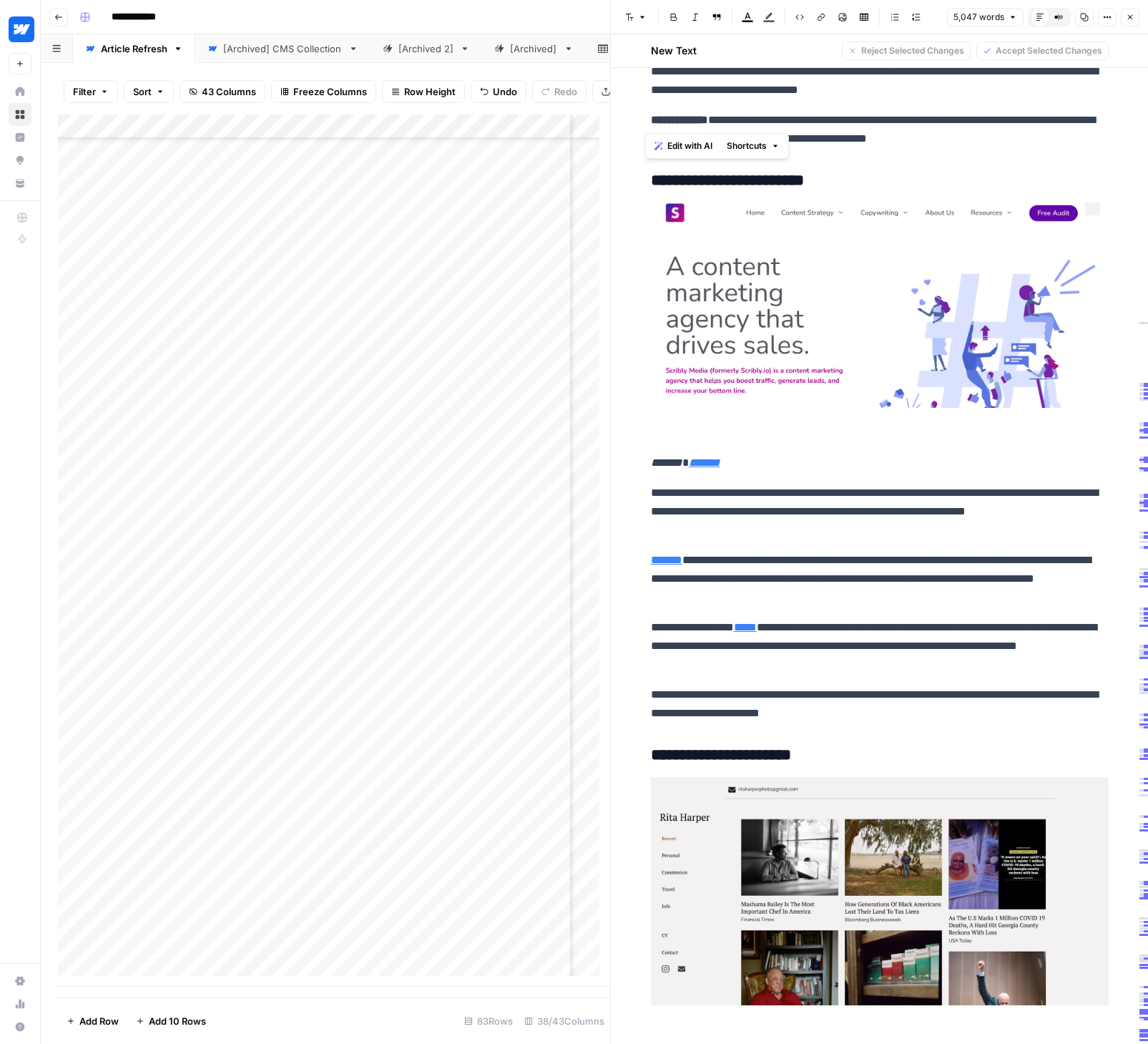
drag, startPoint x: 649, startPoint y: 692, endPoint x: 639, endPoint y: 692, distance: 9.3
click at [840, 700] on p "**********" at bounding box center [880, 703] width 458 height 37
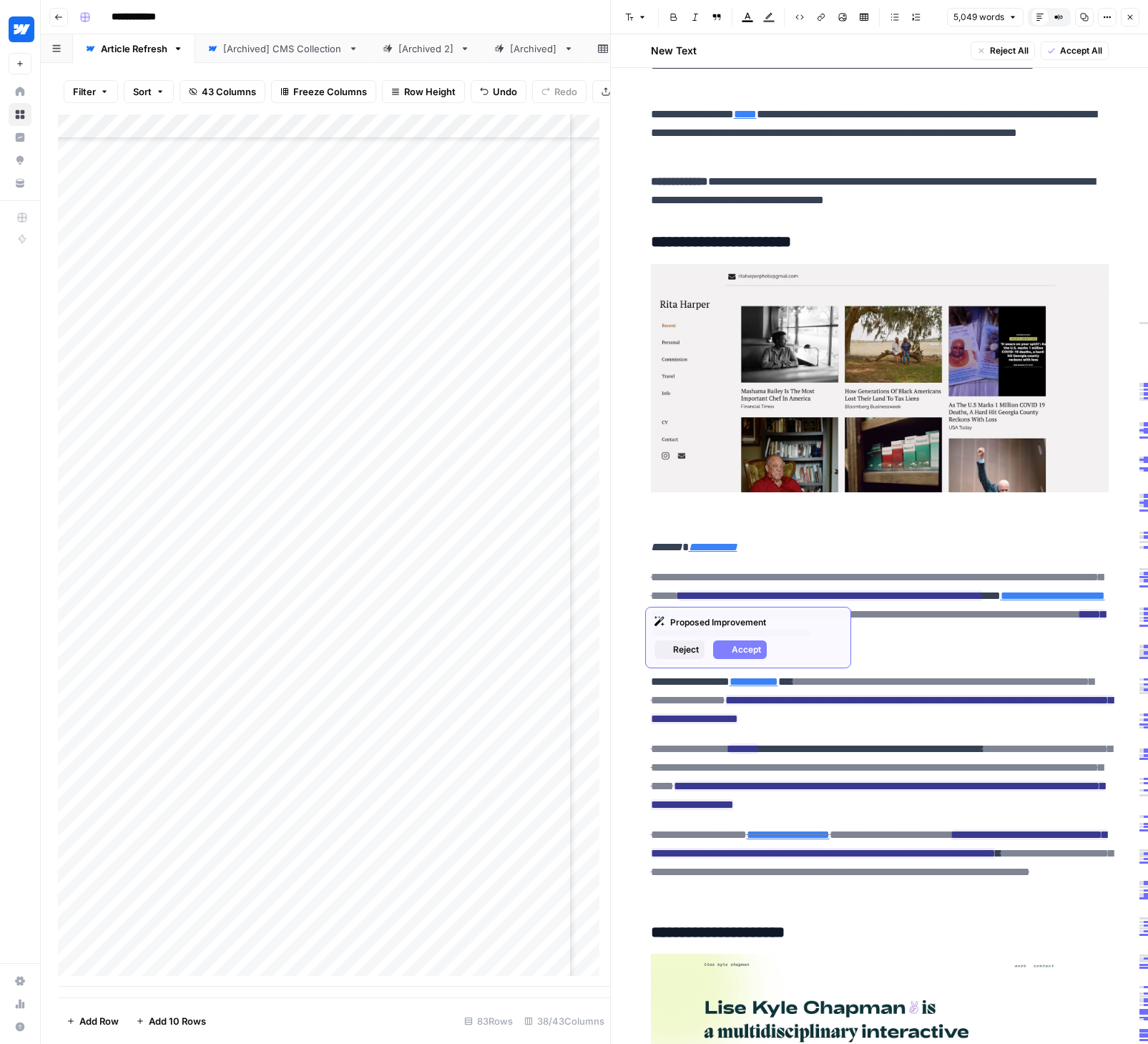
scroll to position [5991, 0]
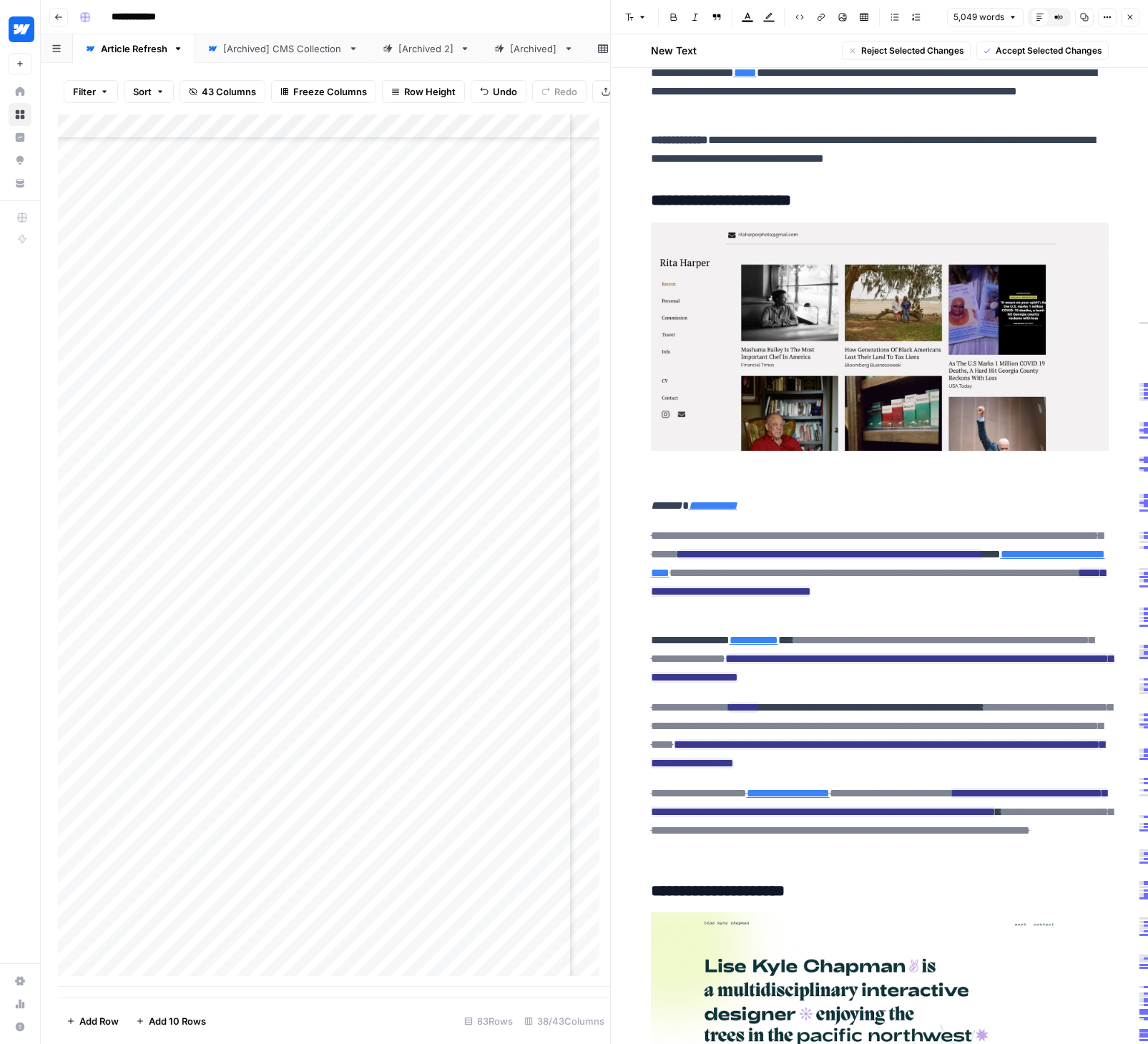
drag, startPoint x: 639, startPoint y: 536, endPoint x: 877, endPoint y: 843, distance: 389.0
click at [1002, 46] on span "Accept Selected Changes" at bounding box center [1049, 50] width 107 height 13
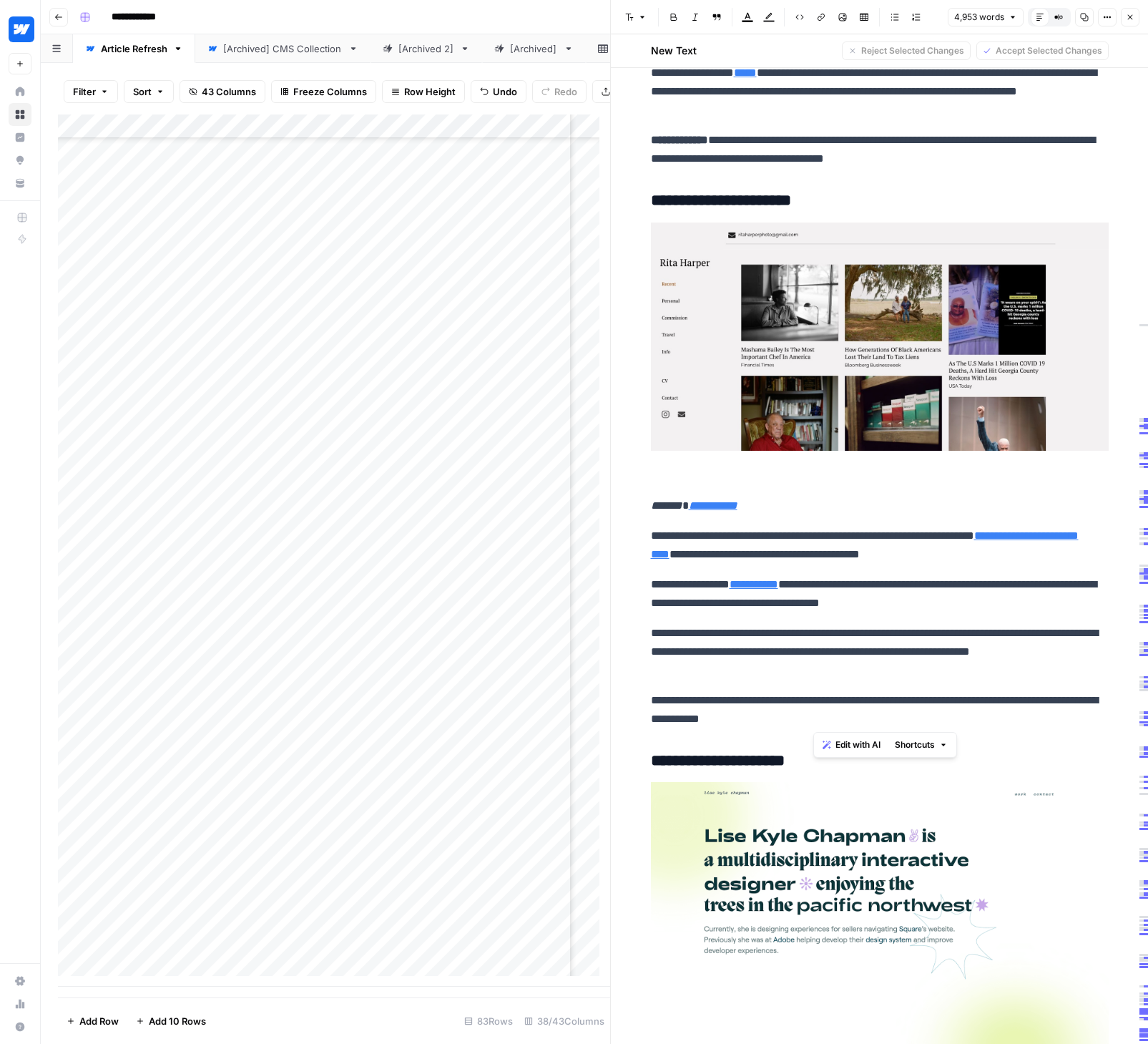
click at [651, 698] on p "**********" at bounding box center [880, 709] width 458 height 37
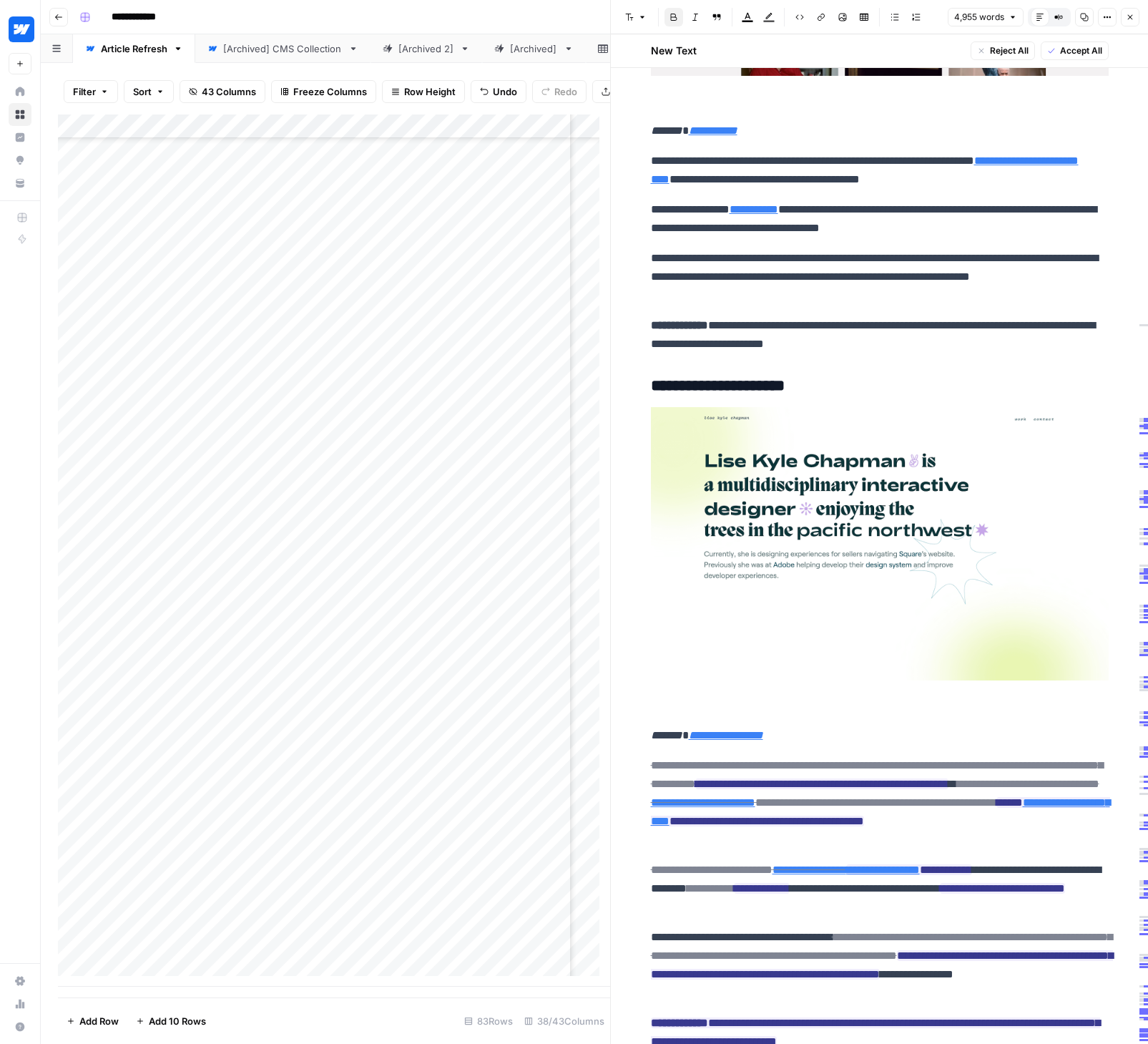
scroll to position [6477, 0]
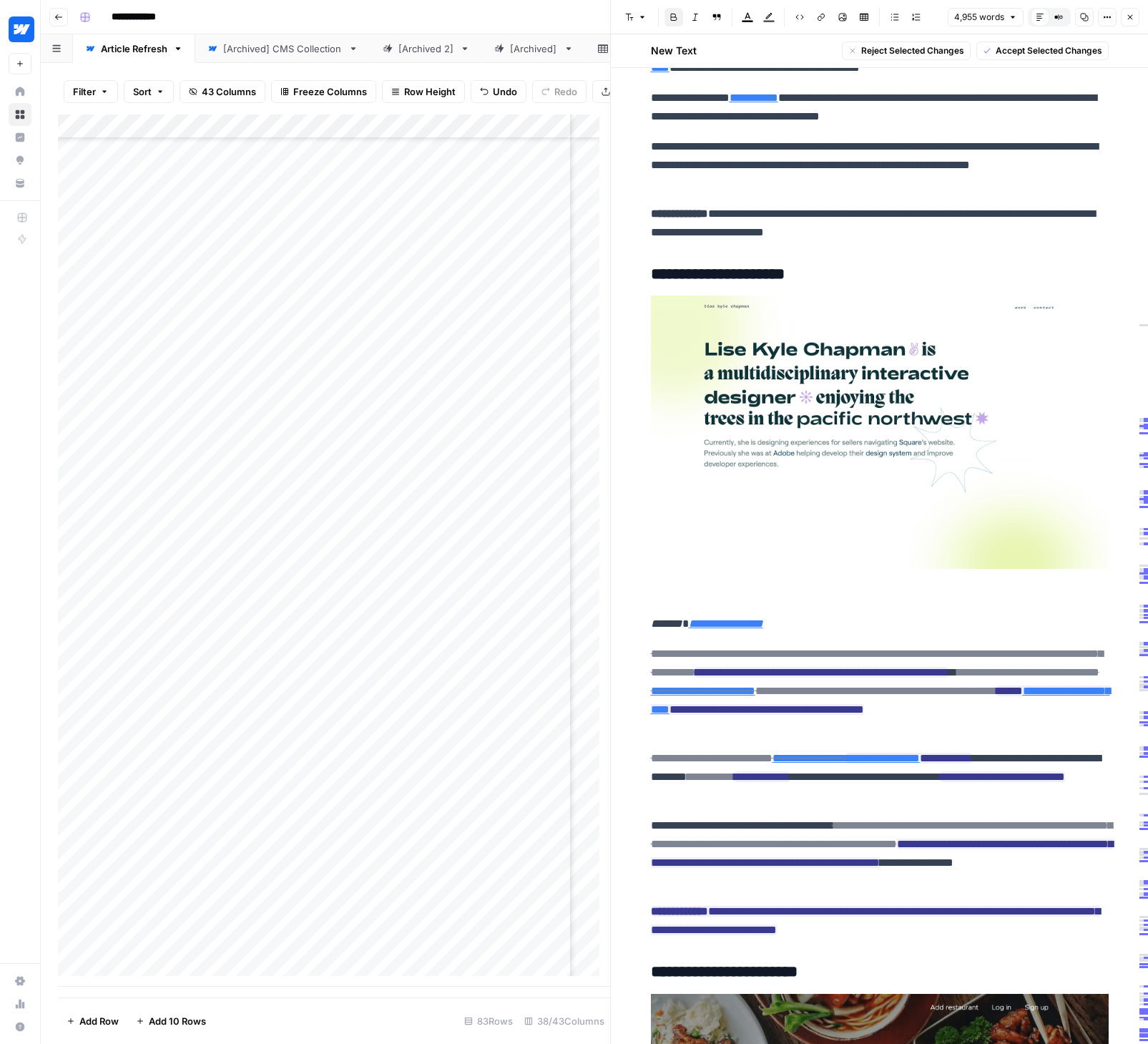
drag, startPoint x: 644, startPoint y: 657, endPoint x: 923, endPoint y: 932, distance: 391.5
click at [1057, 46] on span "Accept Selected Changes" at bounding box center [1049, 50] width 107 height 13
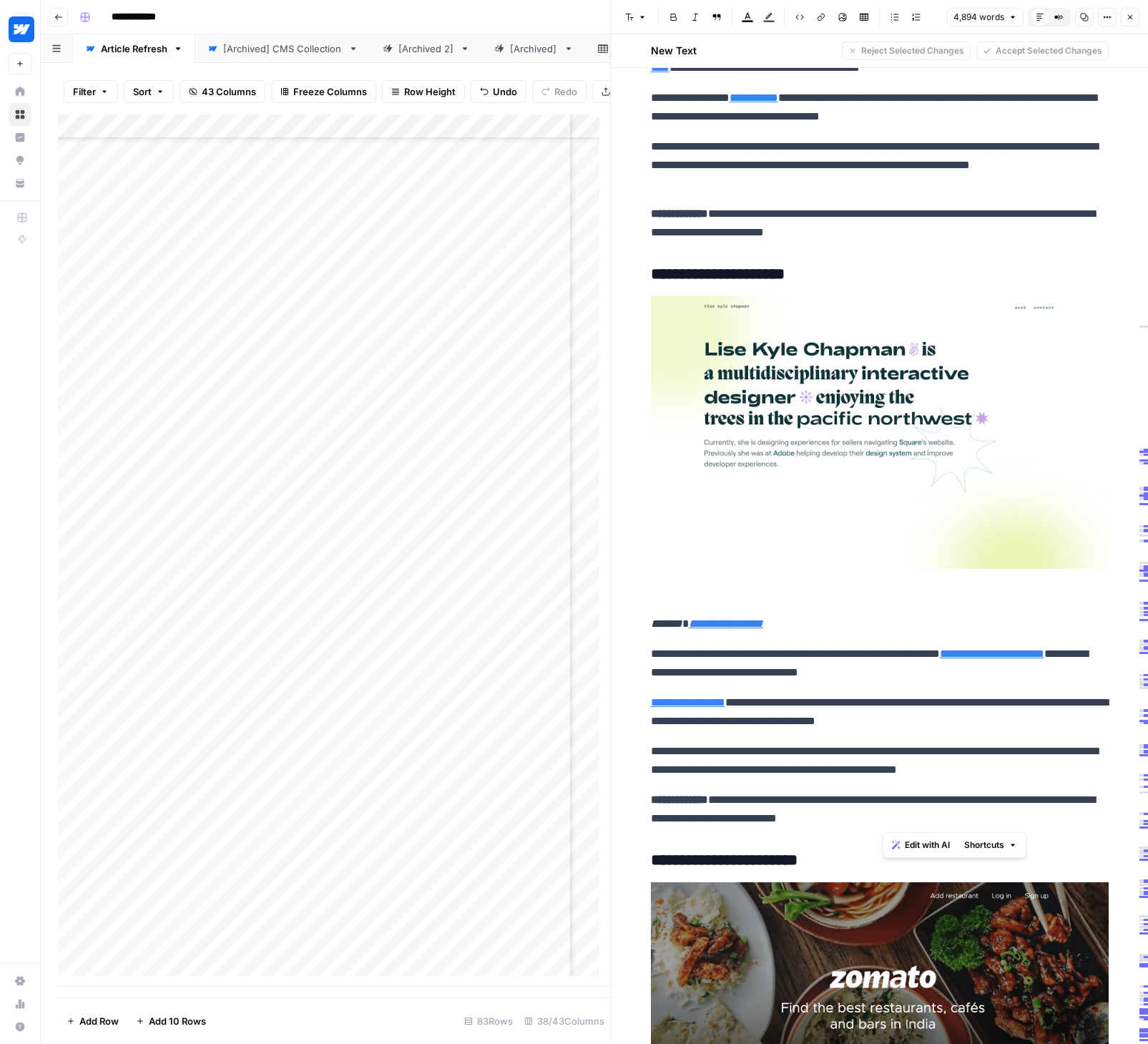
click at [913, 728] on p "**********" at bounding box center [880, 711] width 458 height 37
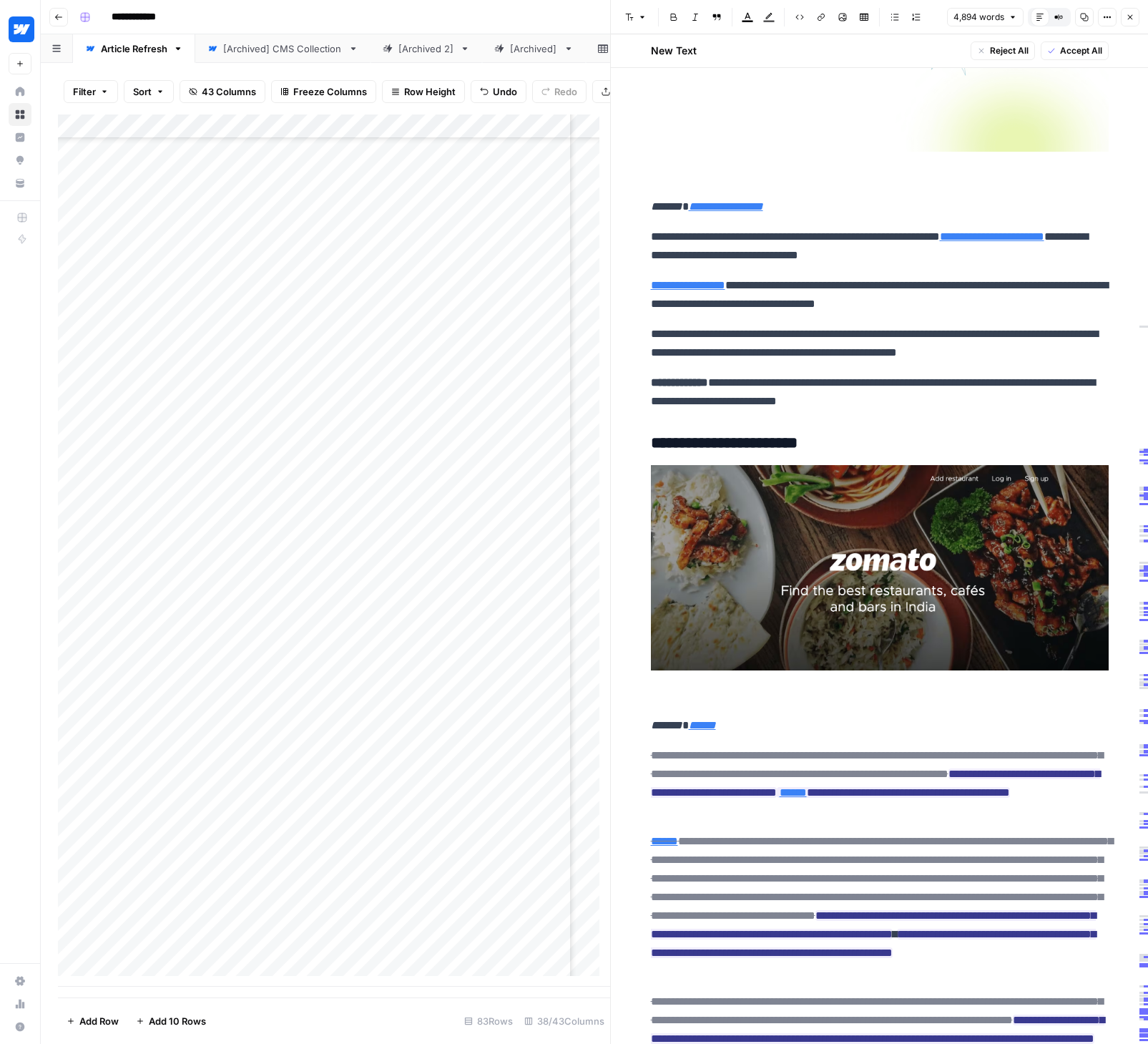
scroll to position [7012, 0]
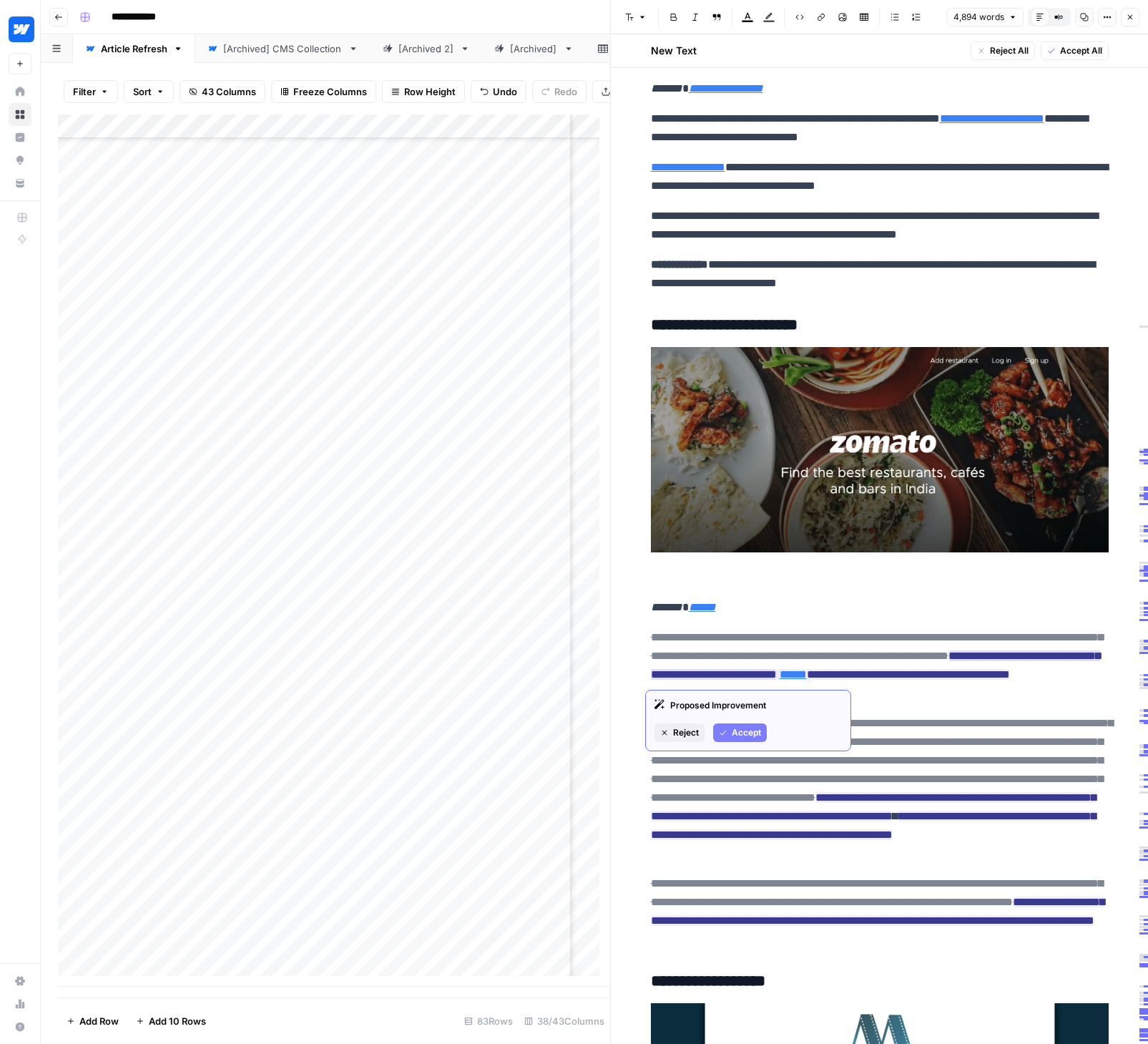
click at [757, 727] on span "Accept" at bounding box center [746, 732] width 29 height 13
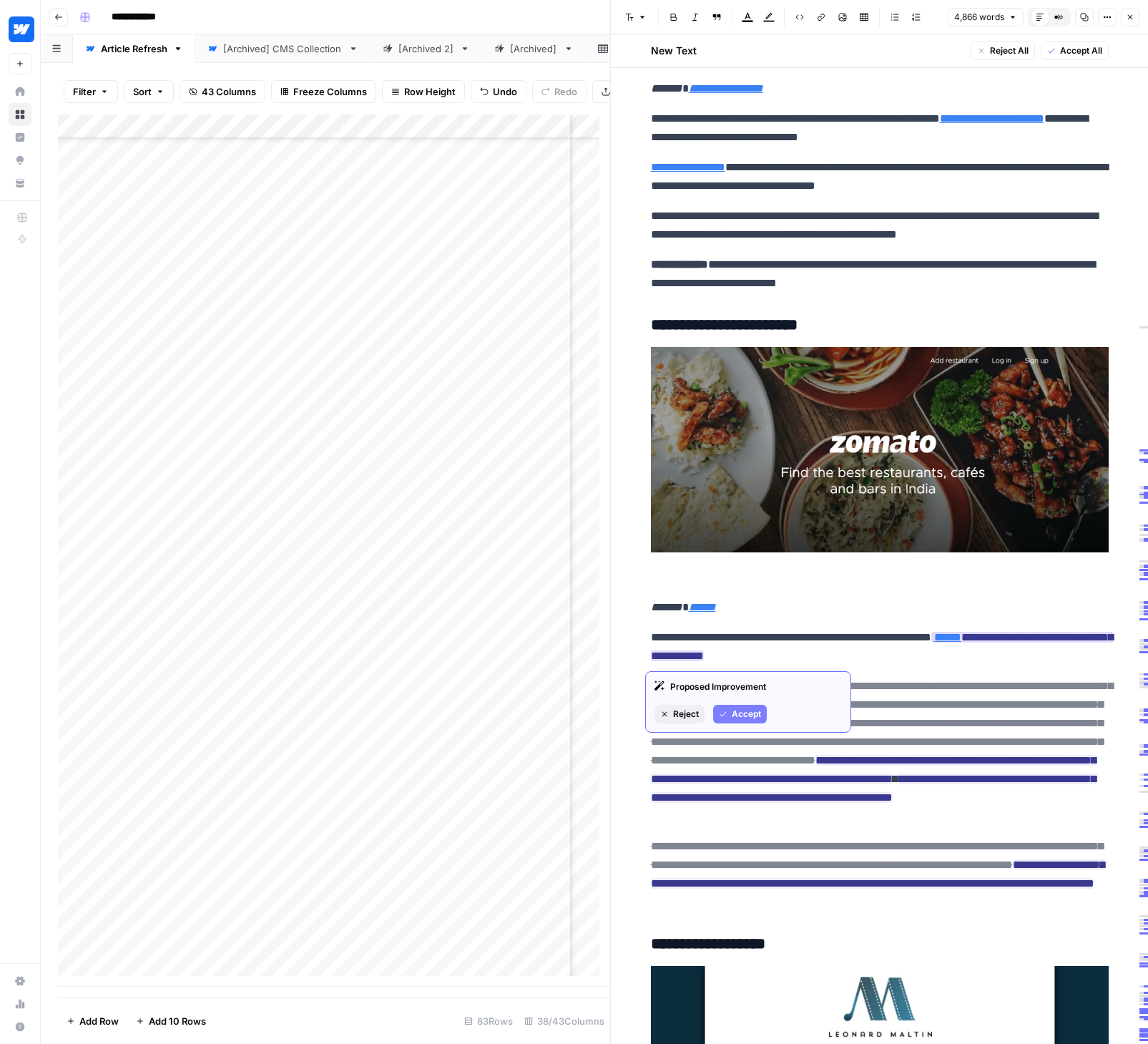
click at [741, 710] on span "Accept" at bounding box center [746, 713] width 29 height 13
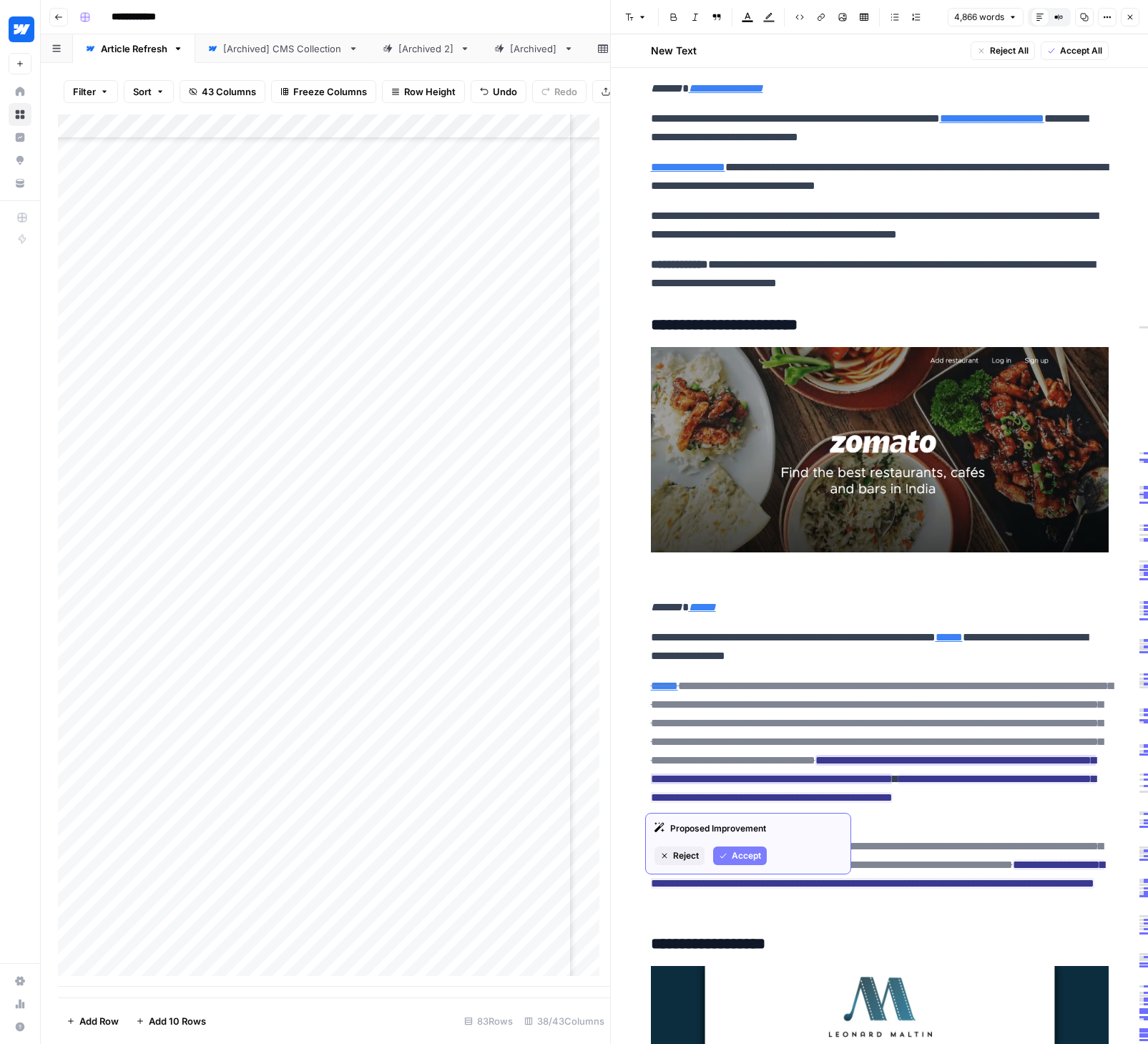
click at [753, 854] on span "Accept" at bounding box center [746, 855] width 29 height 13
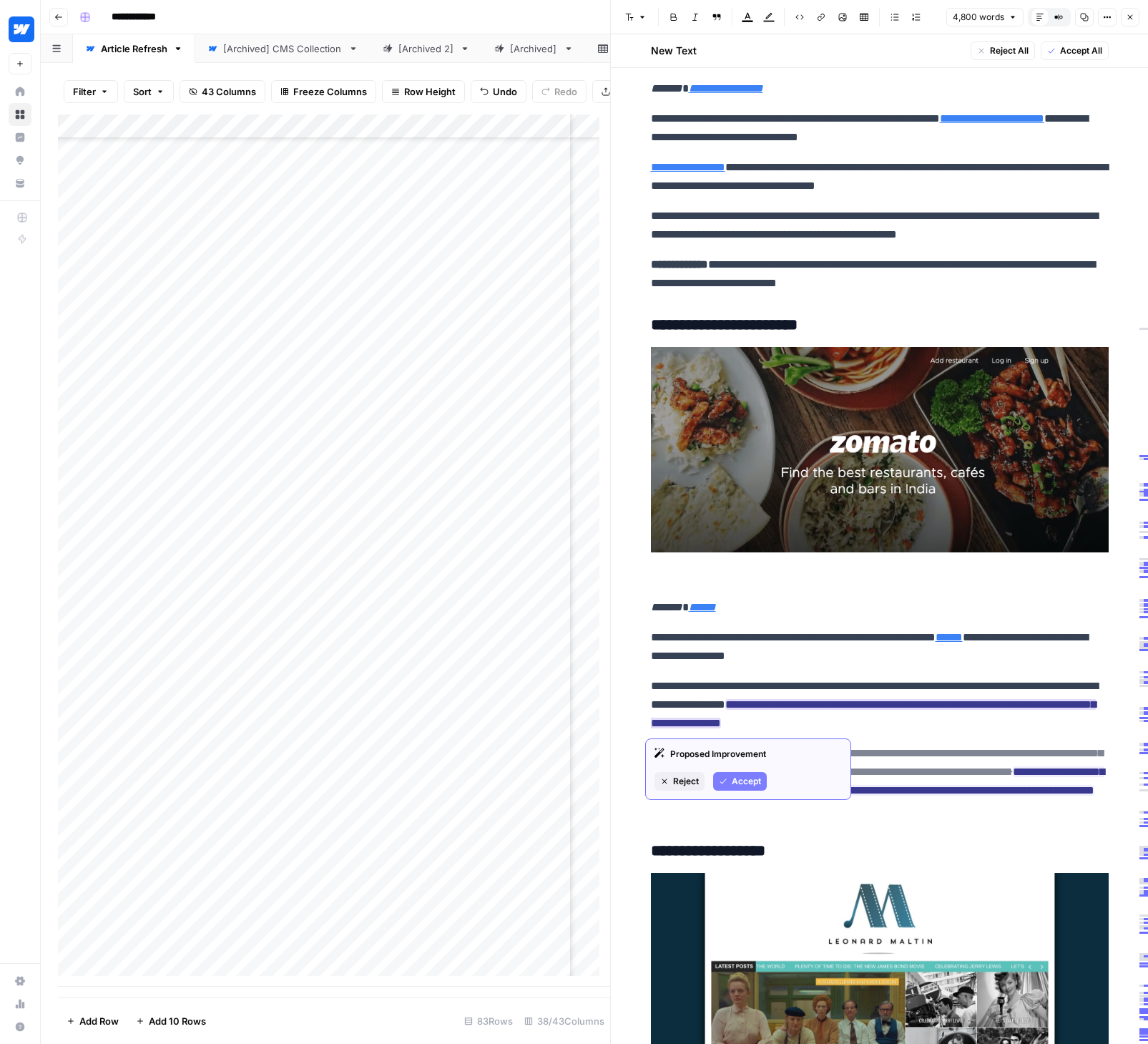
click at [746, 778] on span "Accept" at bounding box center [746, 781] width 29 height 13
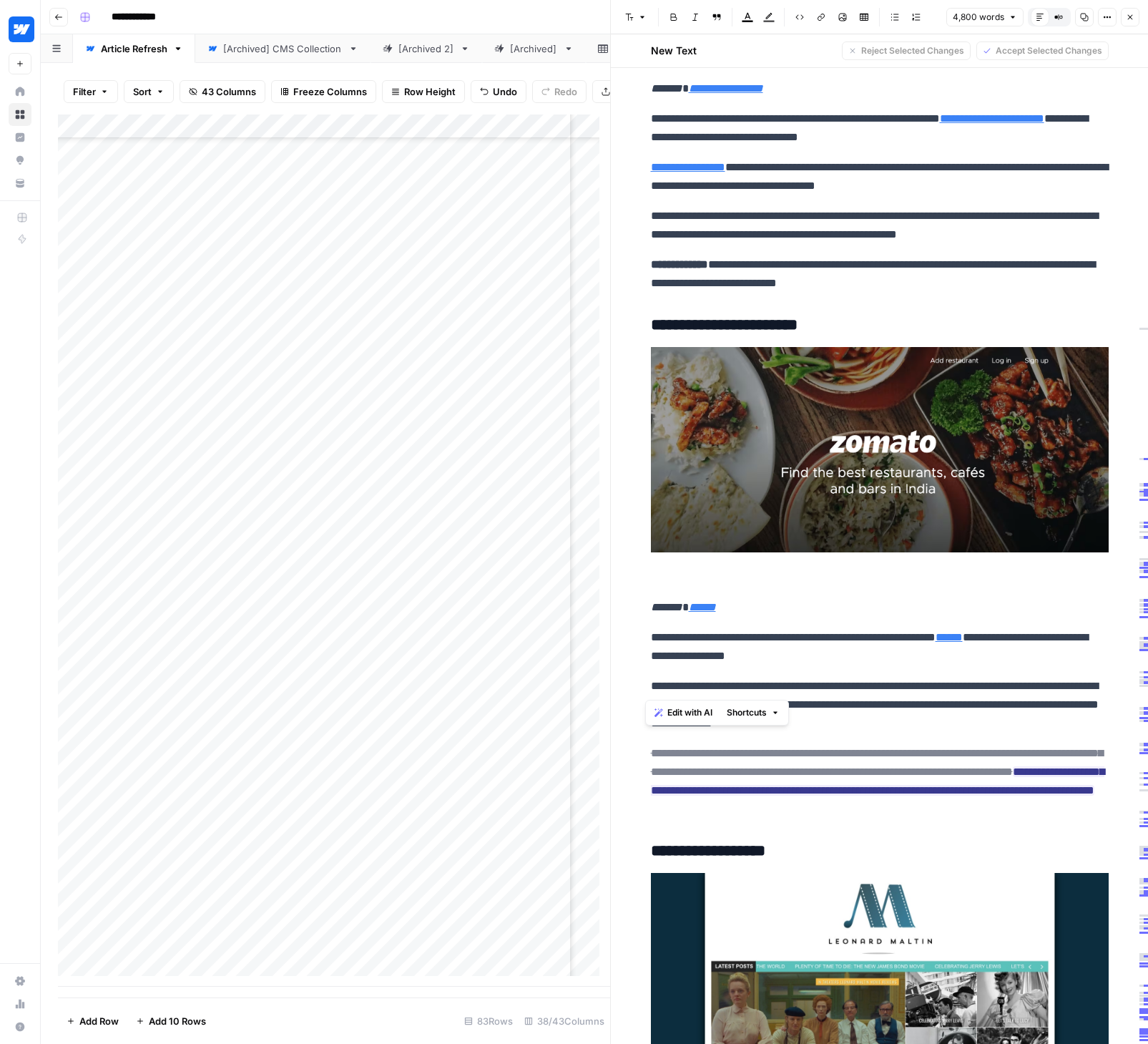
drag, startPoint x: 652, startPoint y: 684, endPoint x: 645, endPoint y: 684, distance: 7.2
click at [651, 684] on p "**********" at bounding box center [880, 705] width 458 height 56
click at [742, 863] on span "Accept" at bounding box center [746, 866] width 29 height 13
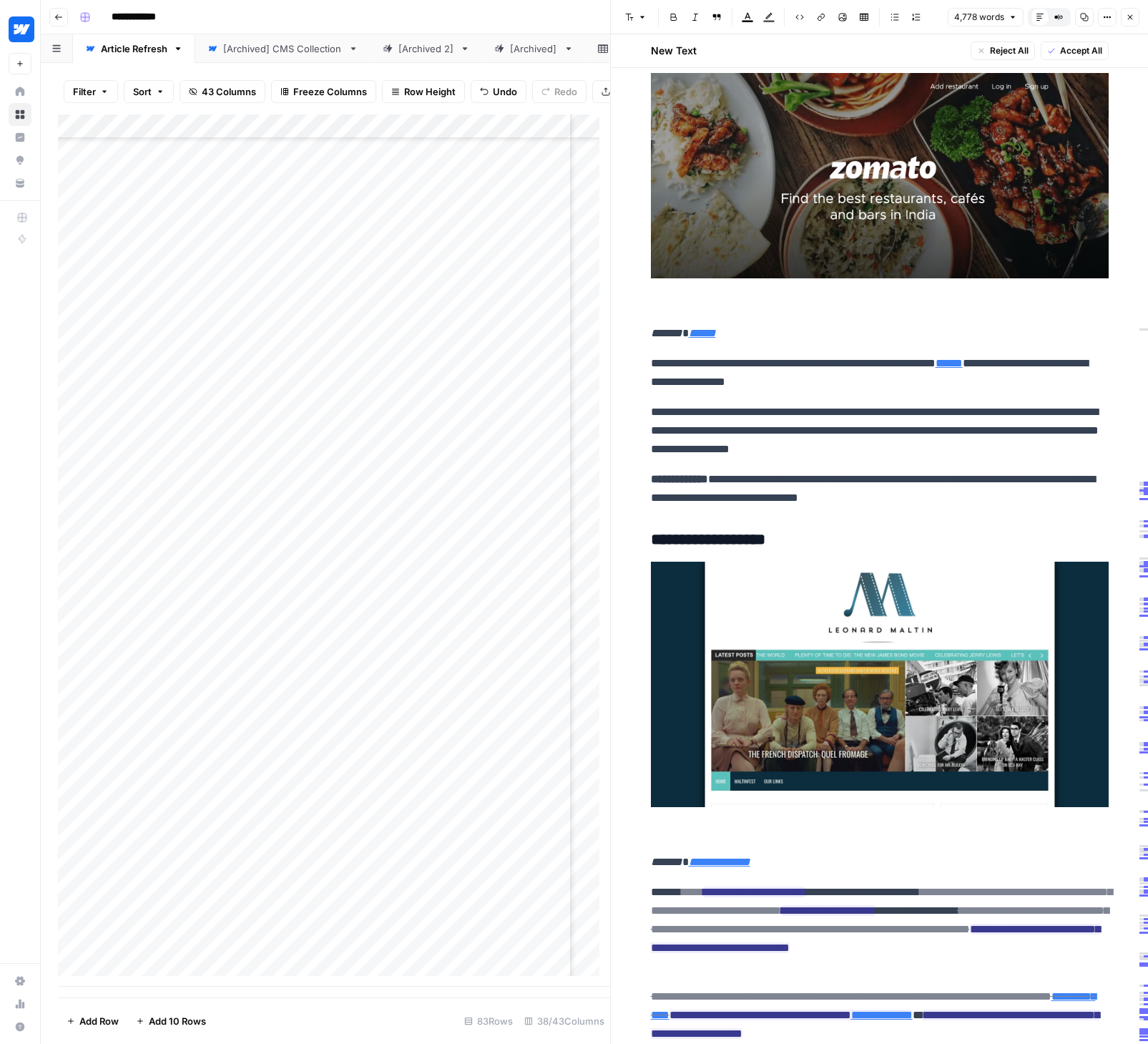
scroll to position [7458, 0]
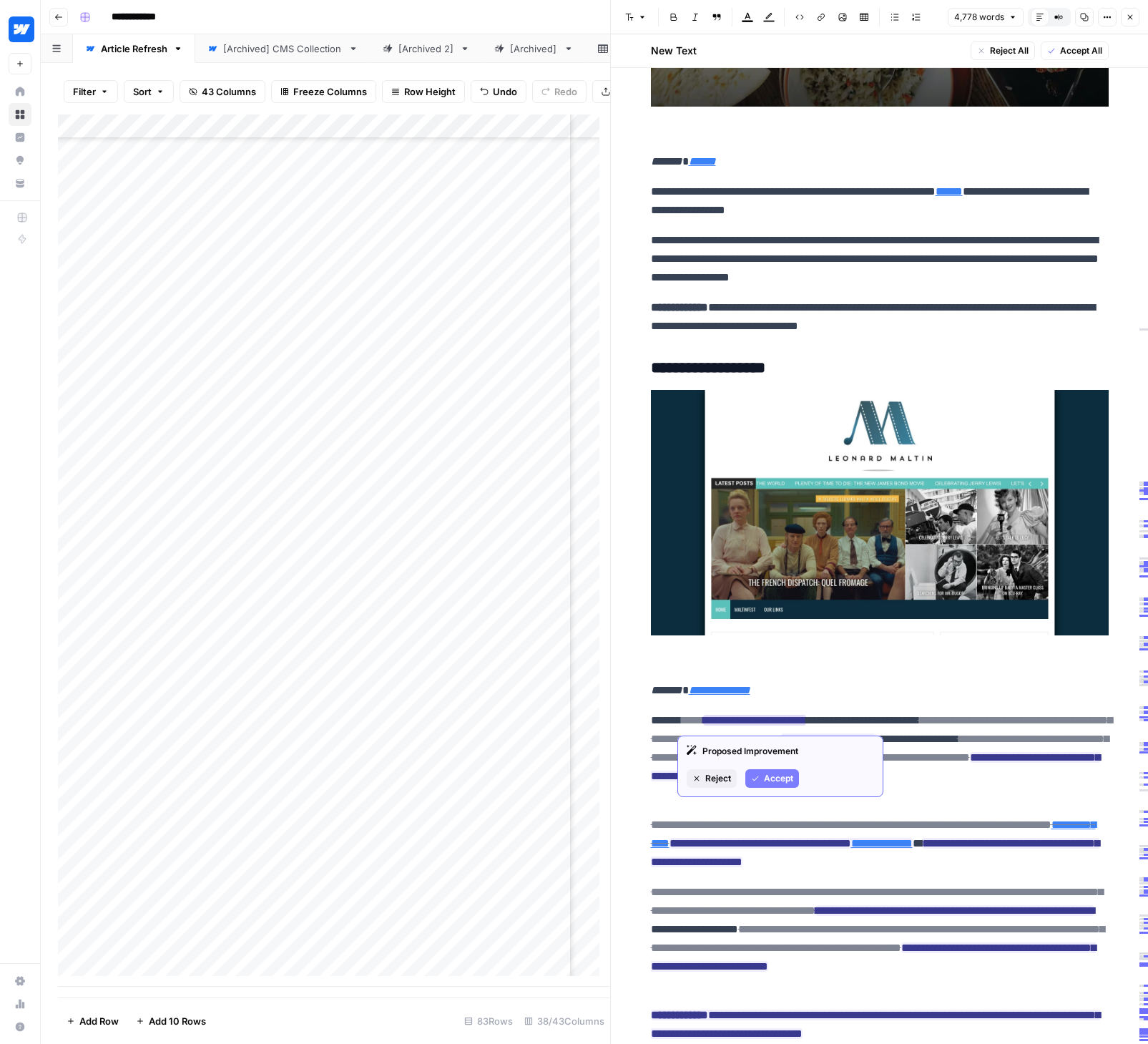
click at [766, 777] on span "Accept" at bounding box center [778, 778] width 29 height 13
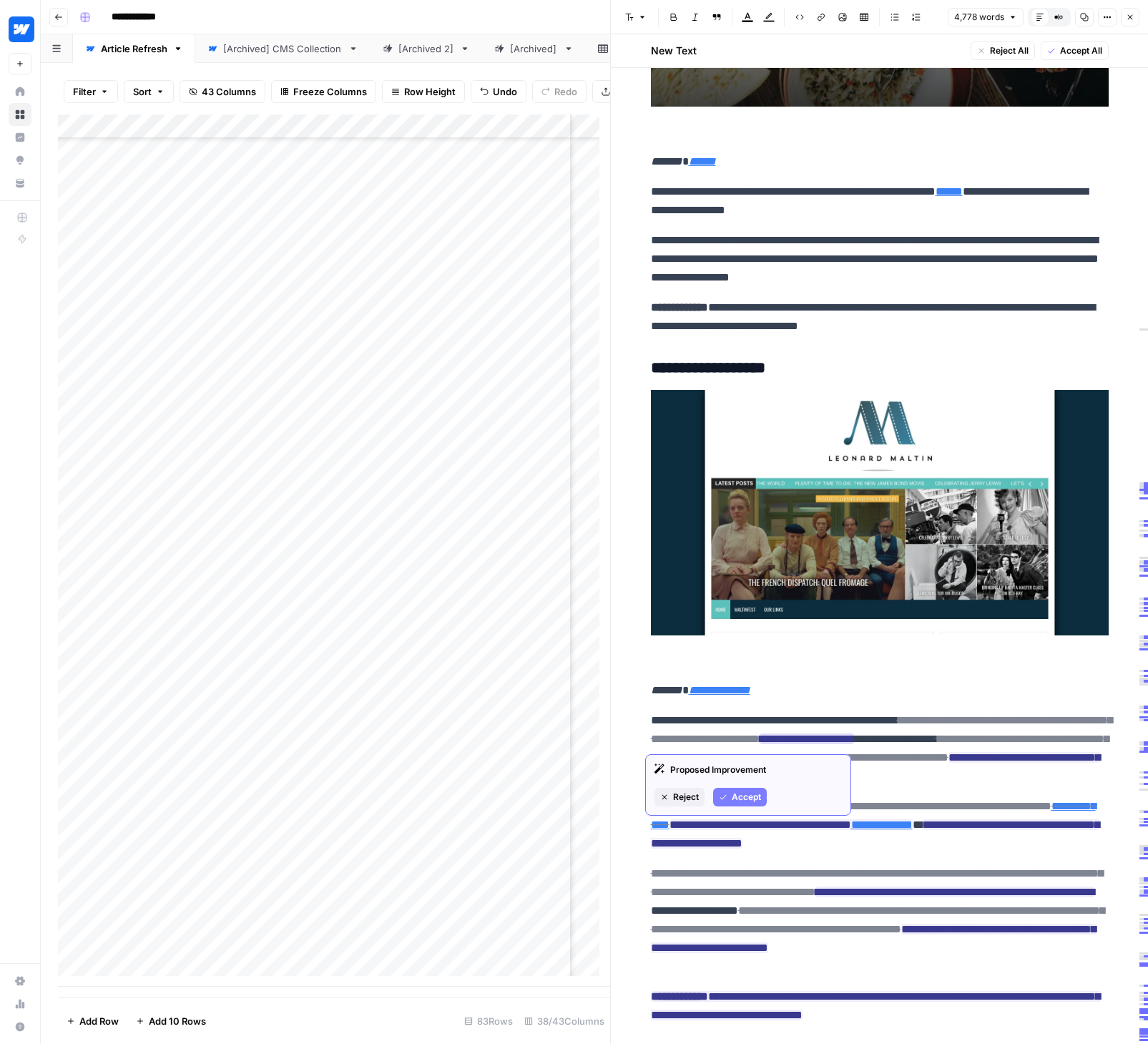
click at [750, 796] on span "Accept" at bounding box center [746, 796] width 29 height 13
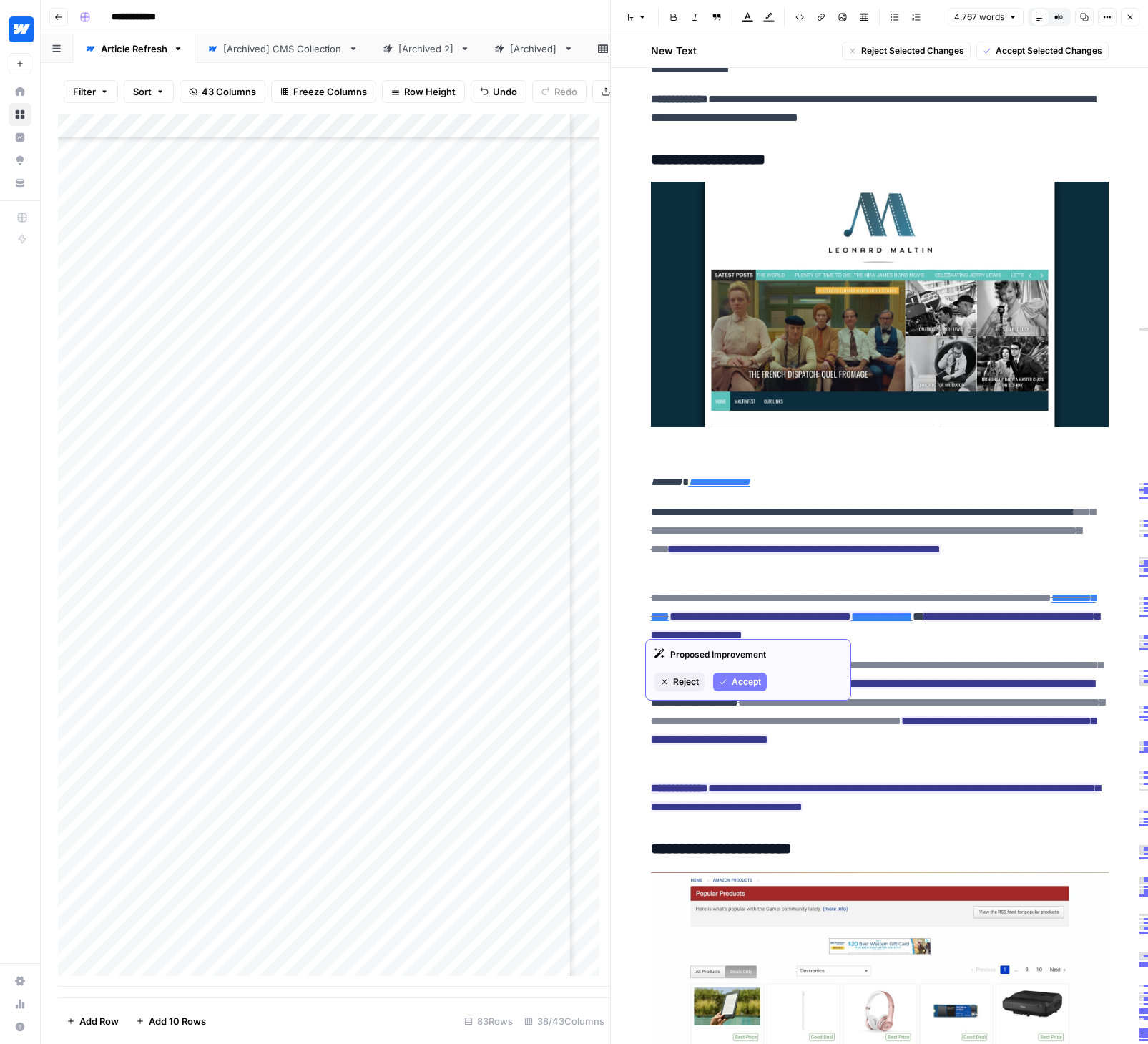
scroll to position [7674, 0]
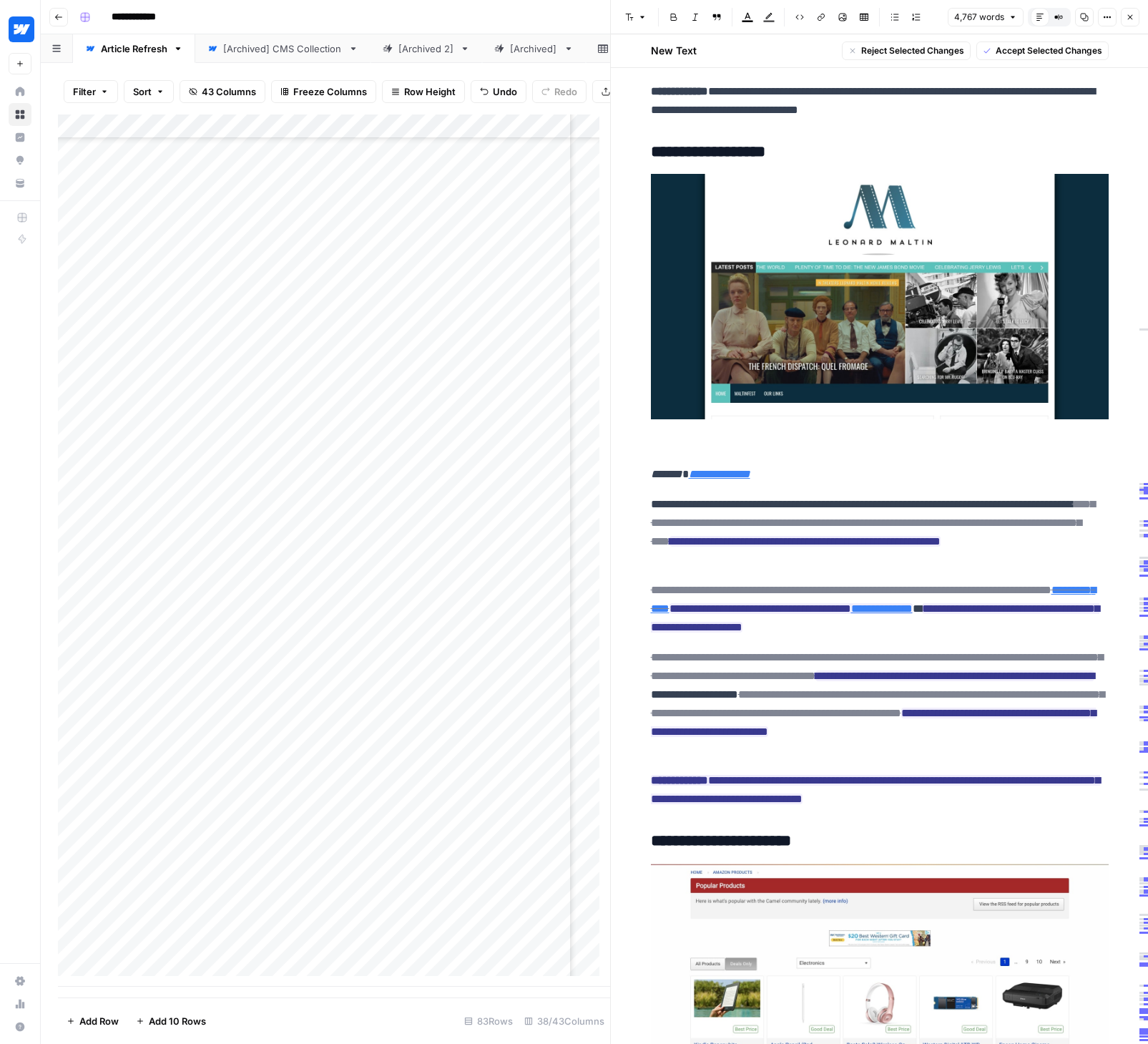
drag, startPoint x: 644, startPoint y: 722, endPoint x: 921, endPoint y: 795, distance: 286.3
click at [1030, 49] on span "Accept Selected Changes" at bounding box center [1049, 50] width 107 height 13
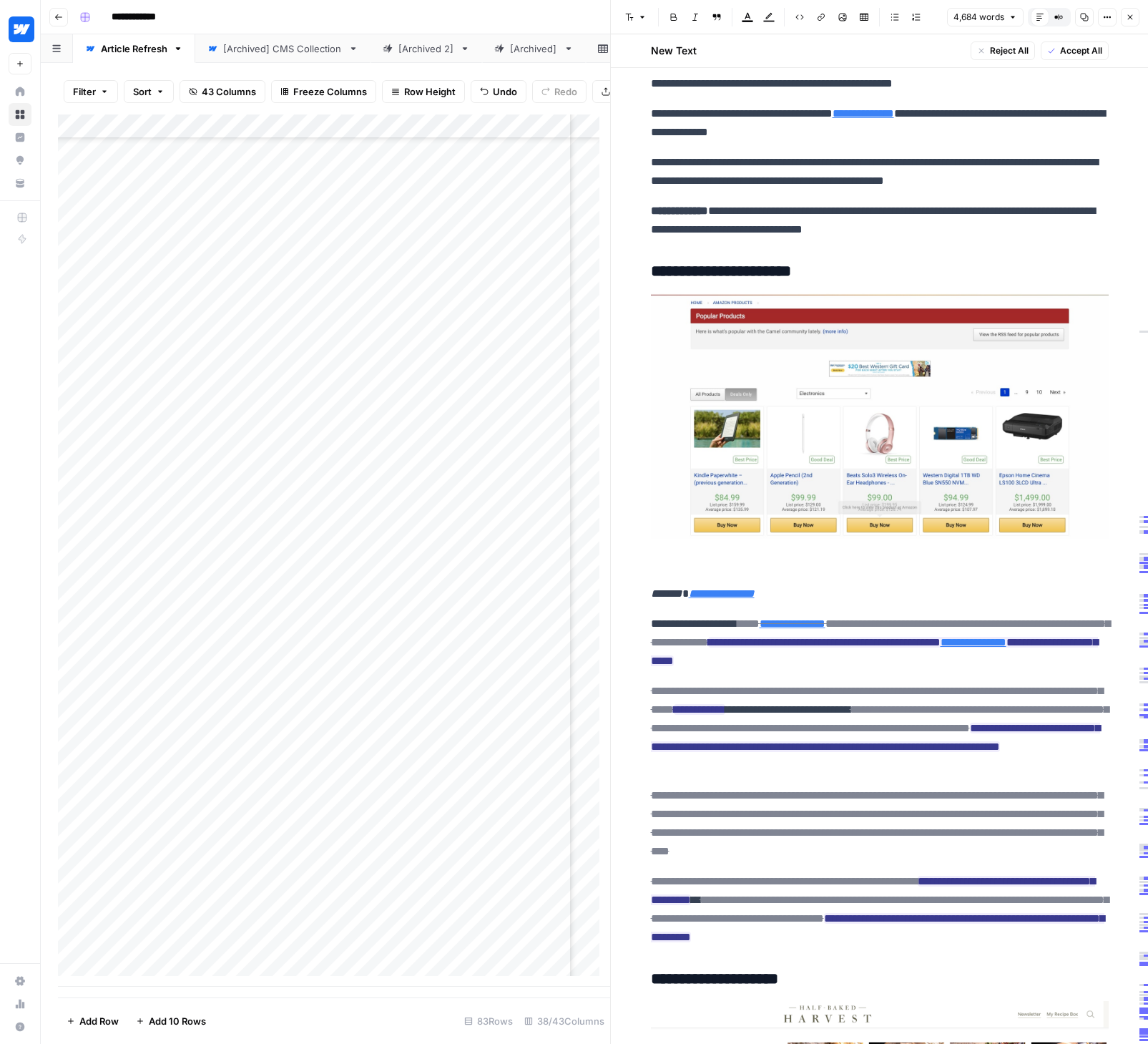
scroll to position [8232, 0]
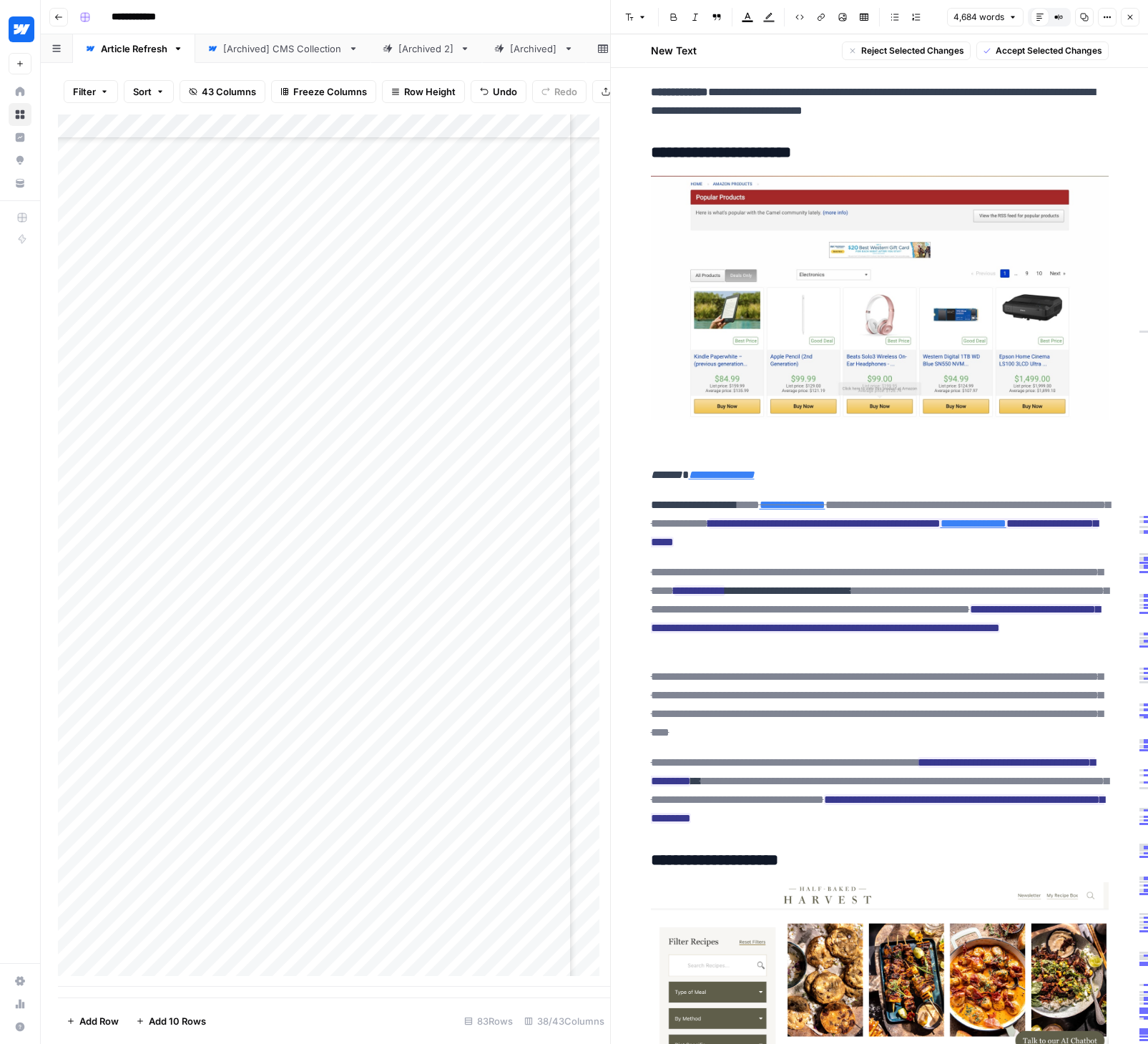
drag, startPoint x: 658, startPoint y: 503, endPoint x: 1044, endPoint y: 819, distance: 499.1
click at [1044, 819] on div "**********" at bounding box center [879, 855] width 475 height 17993
click at [1068, 55] on span "Accept Selected Changes" at bounding box center [1049, 50] width 107 height 13
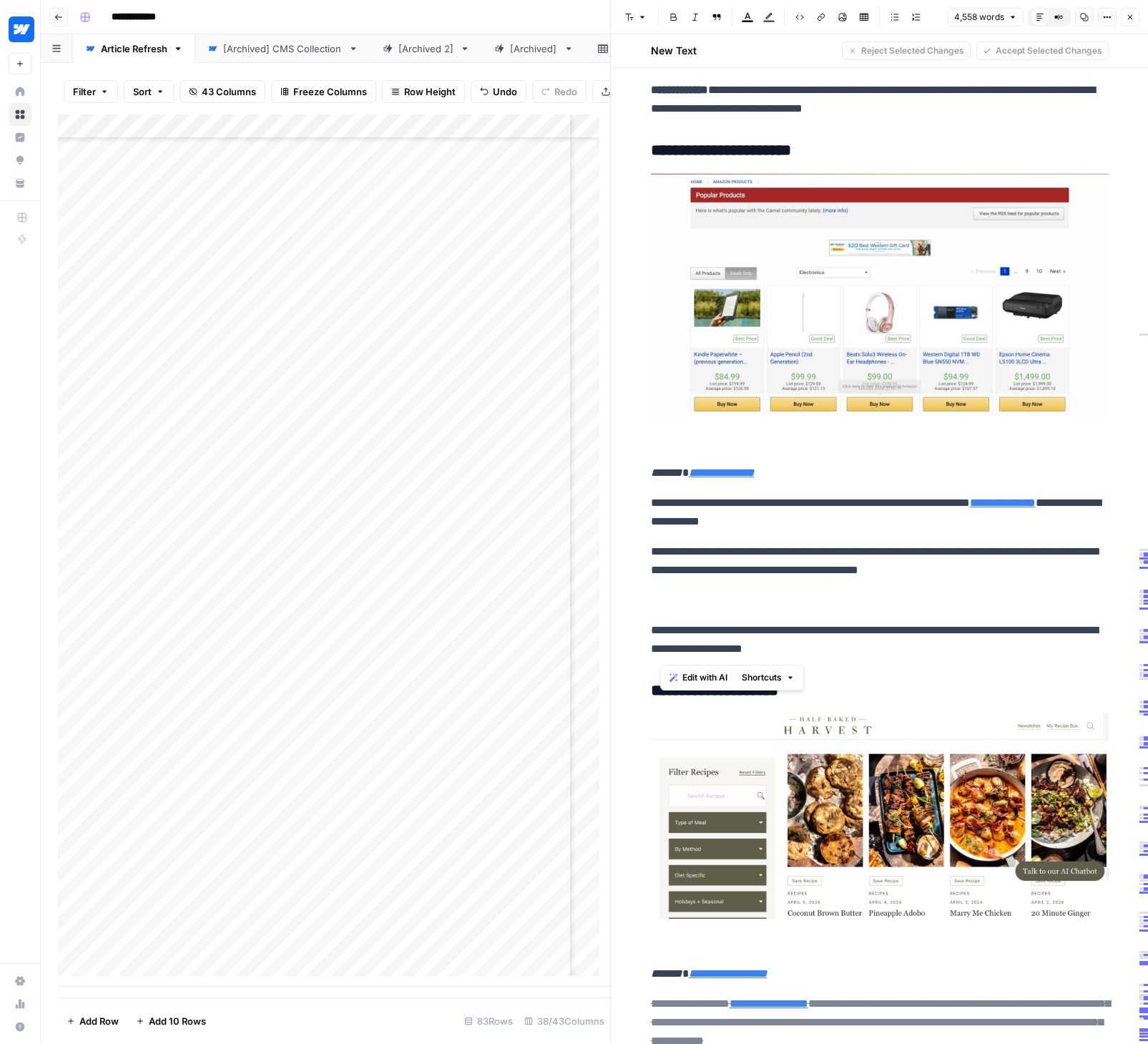
scroll to position [8235, 0]
click at [741, 576] on p "**********" at bounding box center [880, 559] width 458 height 37
click at [679, 605] on p at bounding box center [880, 599] width 458 height 19
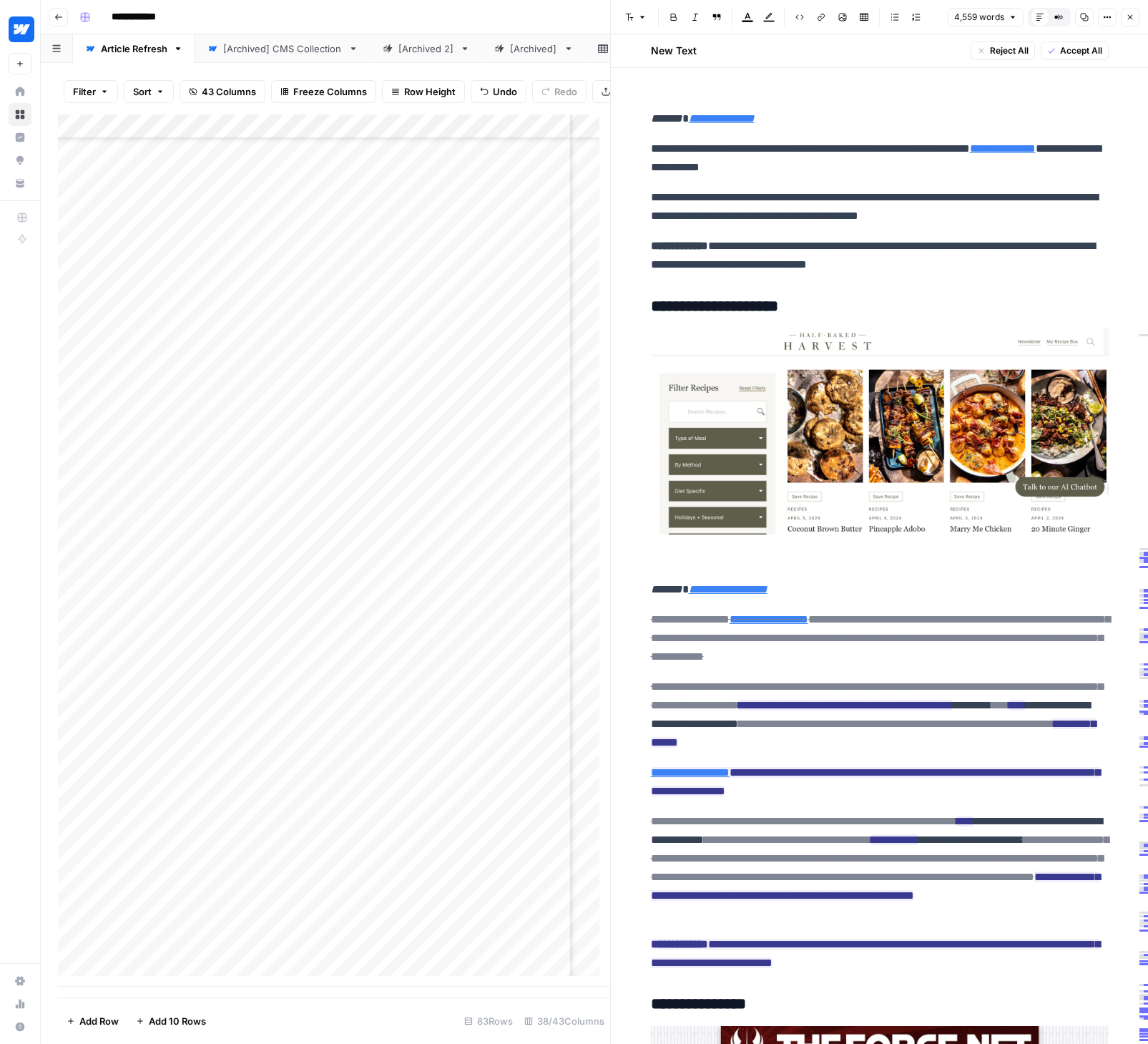
scroll to position [8755, 0]
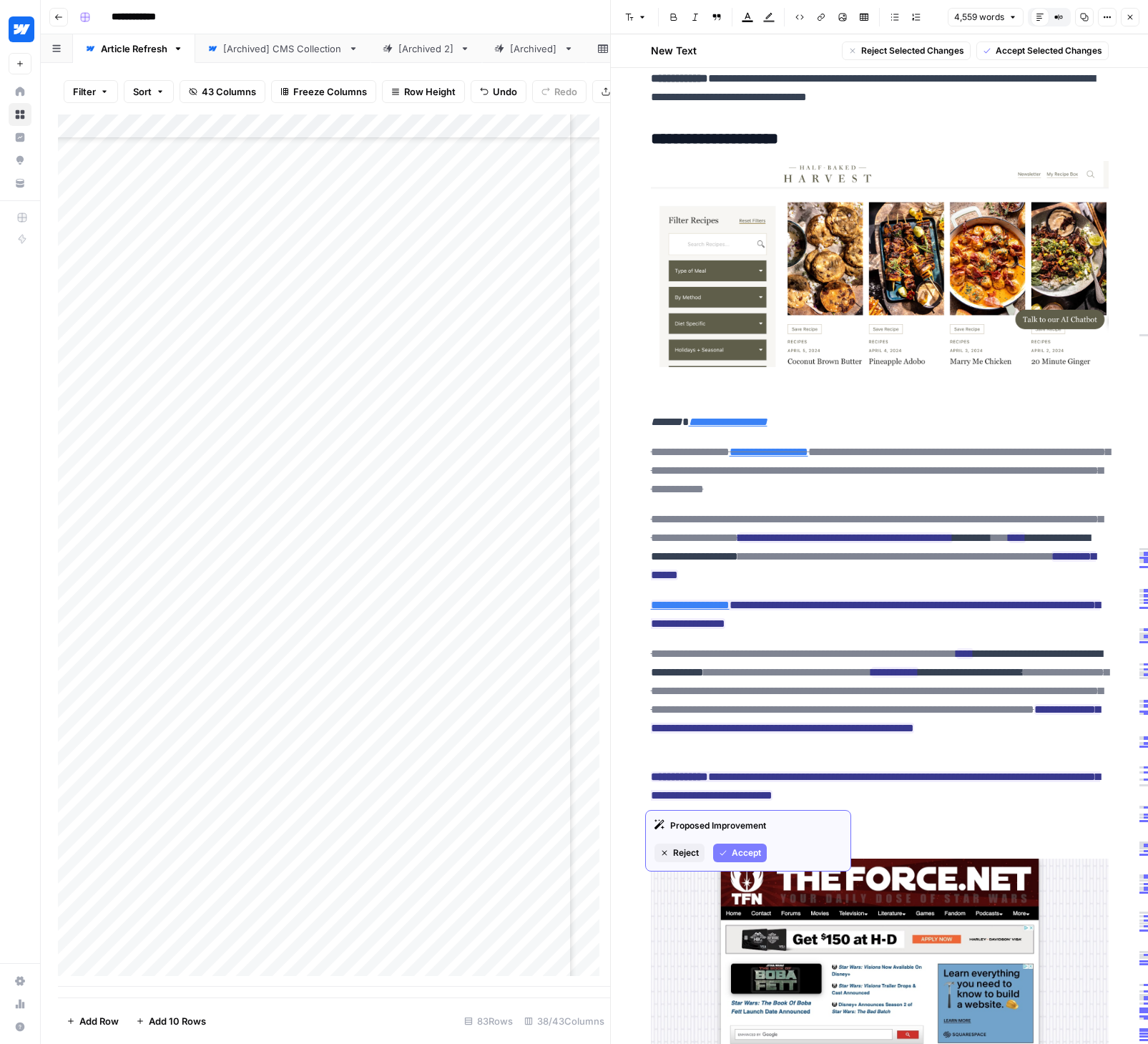
drag, startPoint x: 648, startPoint y: 452, endPoint x: 955, endPoint y: 794, distance: 459.4
click at [955, 794] on div "**********" at bounding box center [879, 232] width 475 height 17795
click at [996, 46] on span "Accept Selected Changes" at bounding box center [1049, 50] width 107 height 13
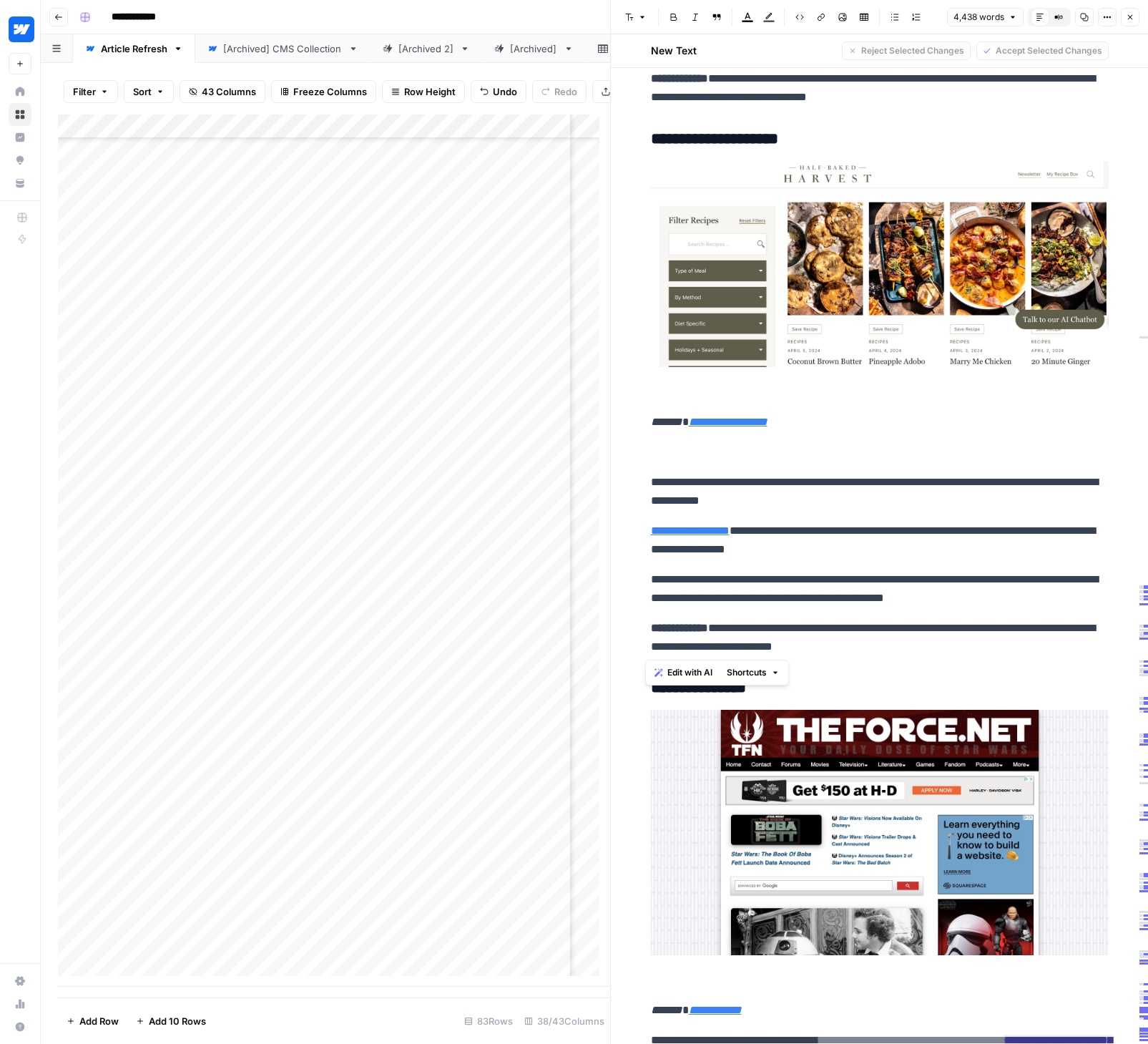
click at [819, 463] on div "**********" at bounding box center [879, 158] width 475 height 17647
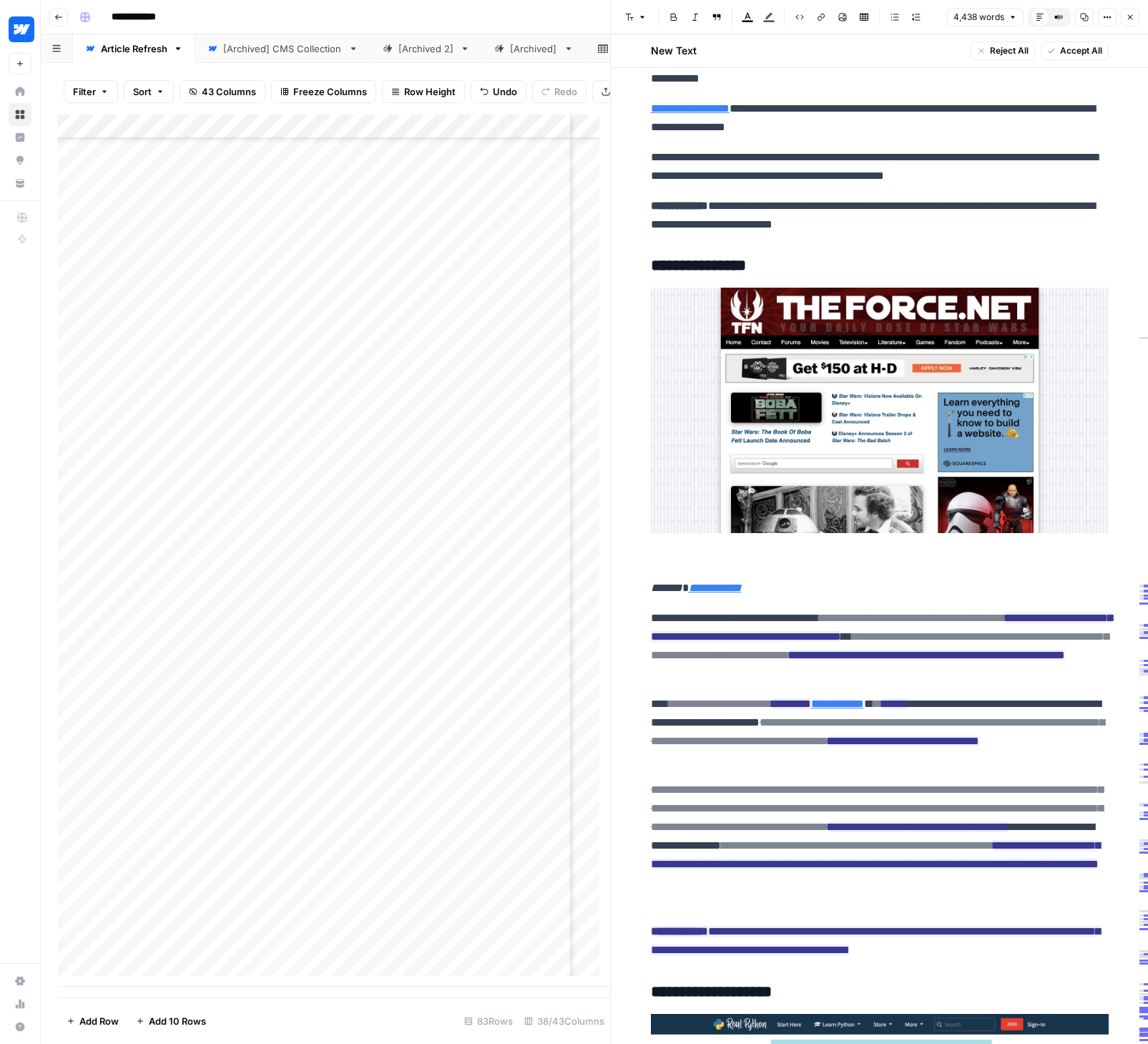
scroll to position [9226, 0]
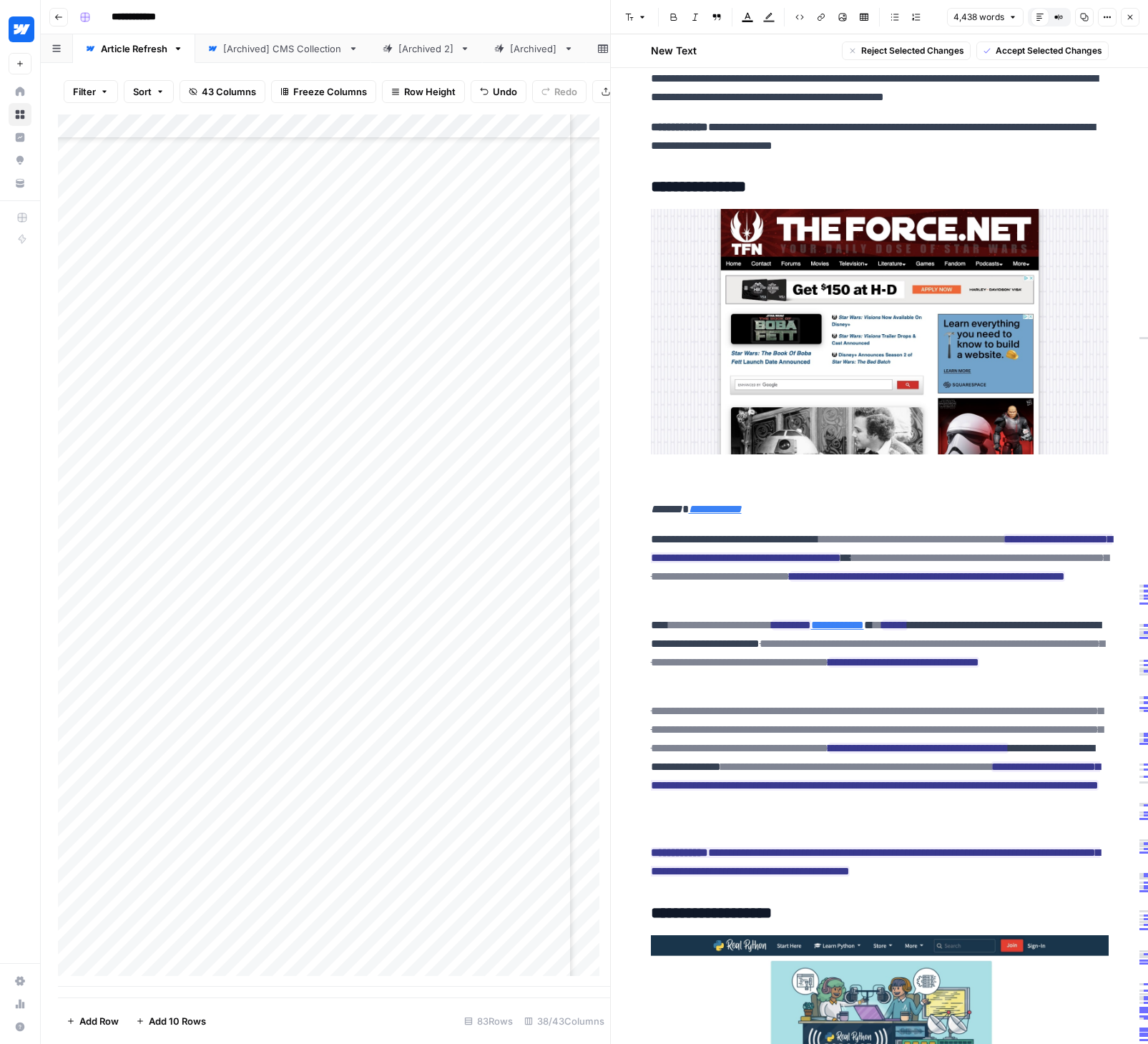
drag, startPoint x: 646, startPoint y: 540, endPoint x: 1086, endPoint y: 866, distance: 548.2
click at [1029, 50] on span "Accept Selected Changes" at bounding box center [1049, 50] width 107 height 13
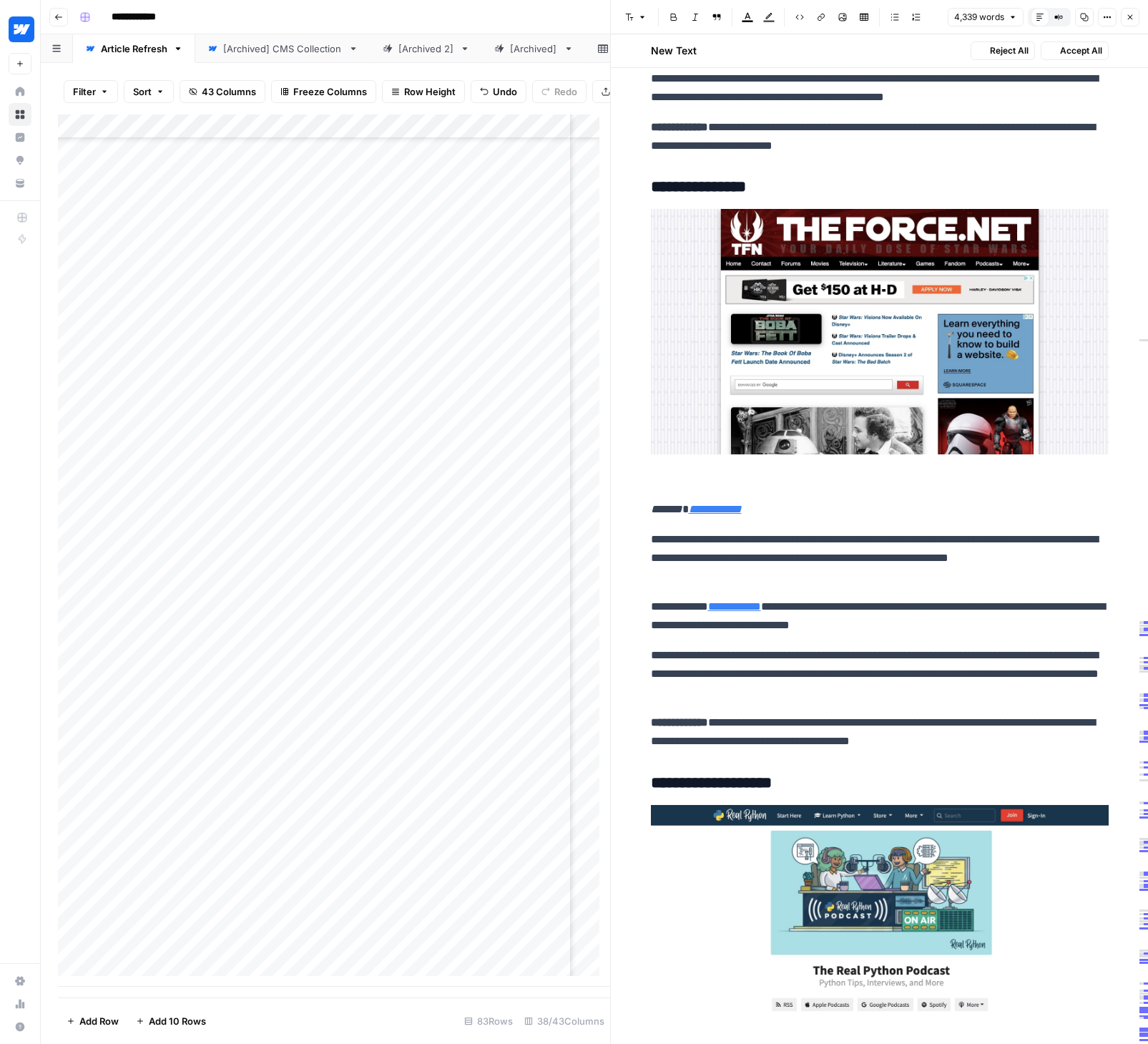
click at [959, 551] on p "**********" at bounding box center [880, 558] width 458 height 56
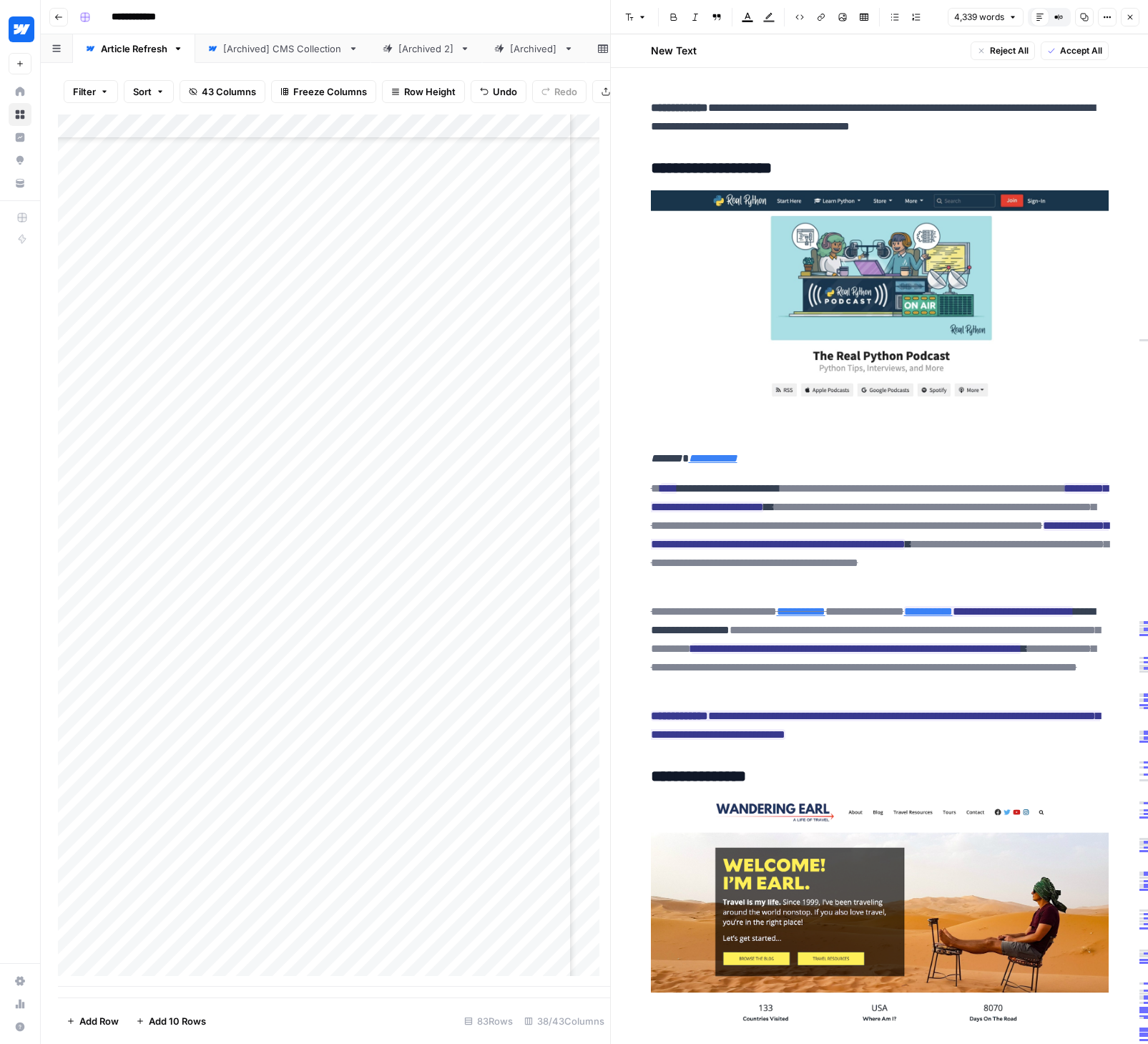
scroll to position [9934, 0]
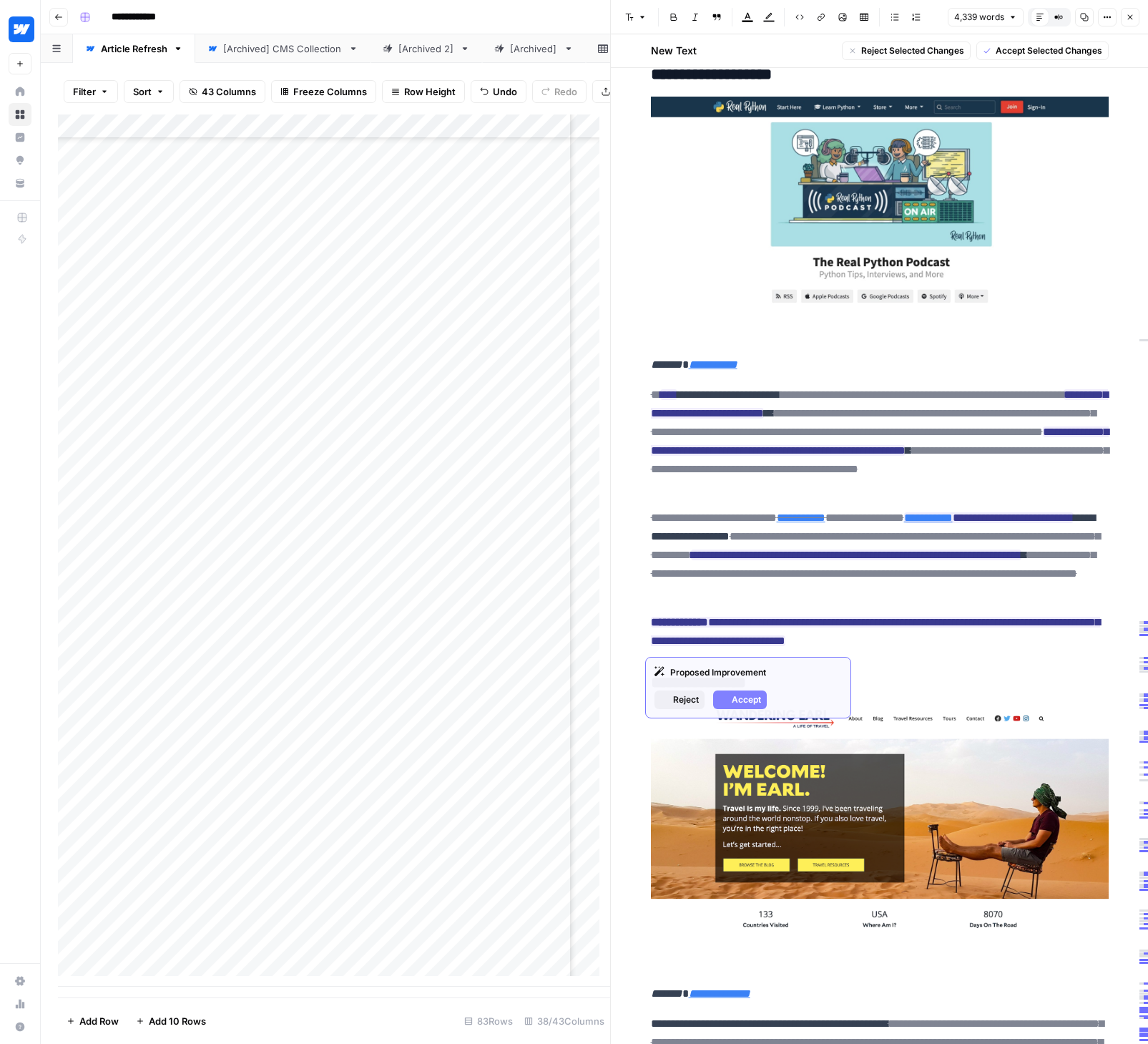
drag, startPoint x: 642, startPoint y: 395, endPoint x: 1014, endPoint y: 639, distance: 445.2
click at [1024, 52] on span "Accept Selected Changes" at bounding box center [1049, 50] width 107 height 13
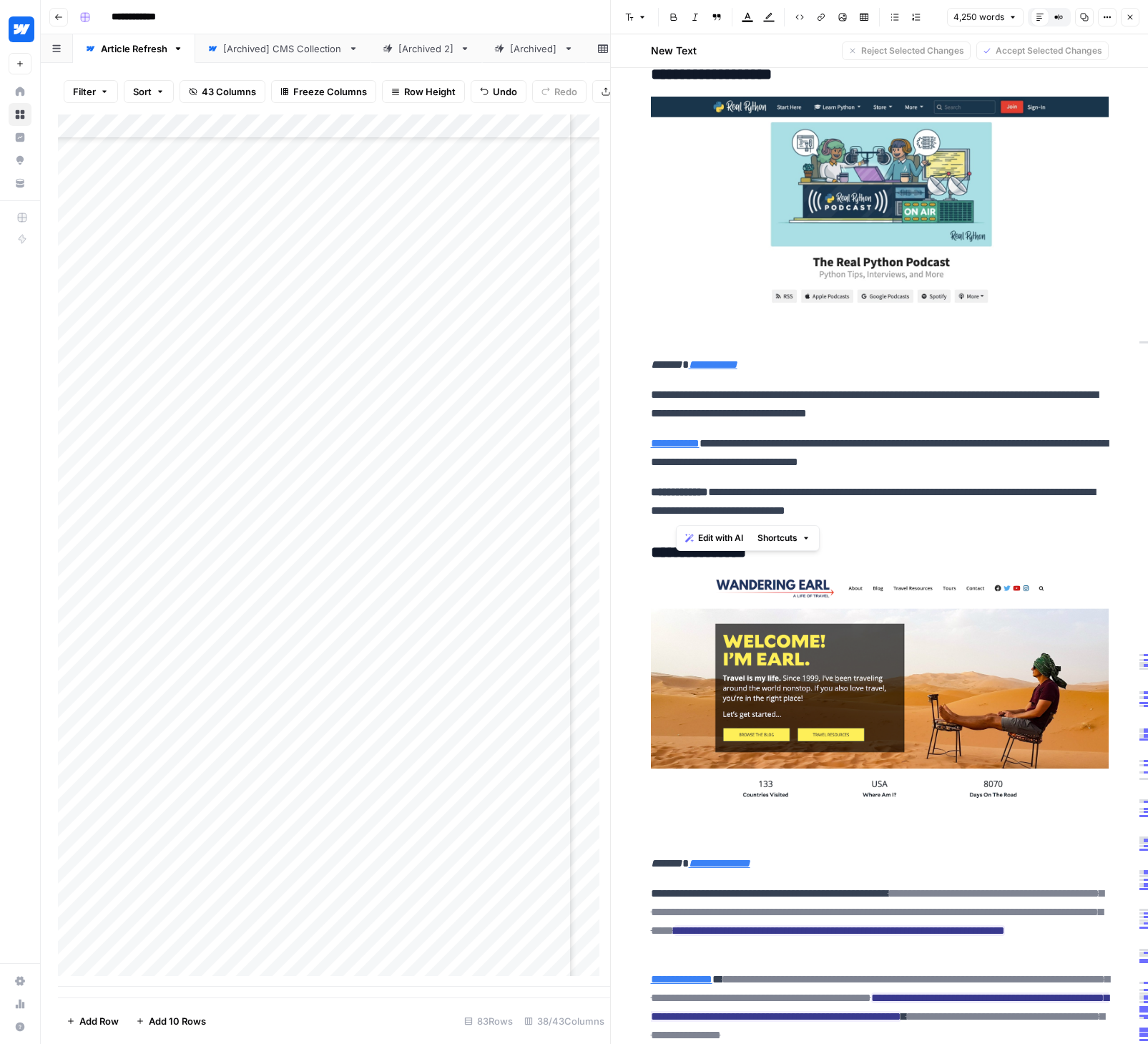
click at [988, 462] on p "**********" at bounding box center [880, 452] width 458 height 37
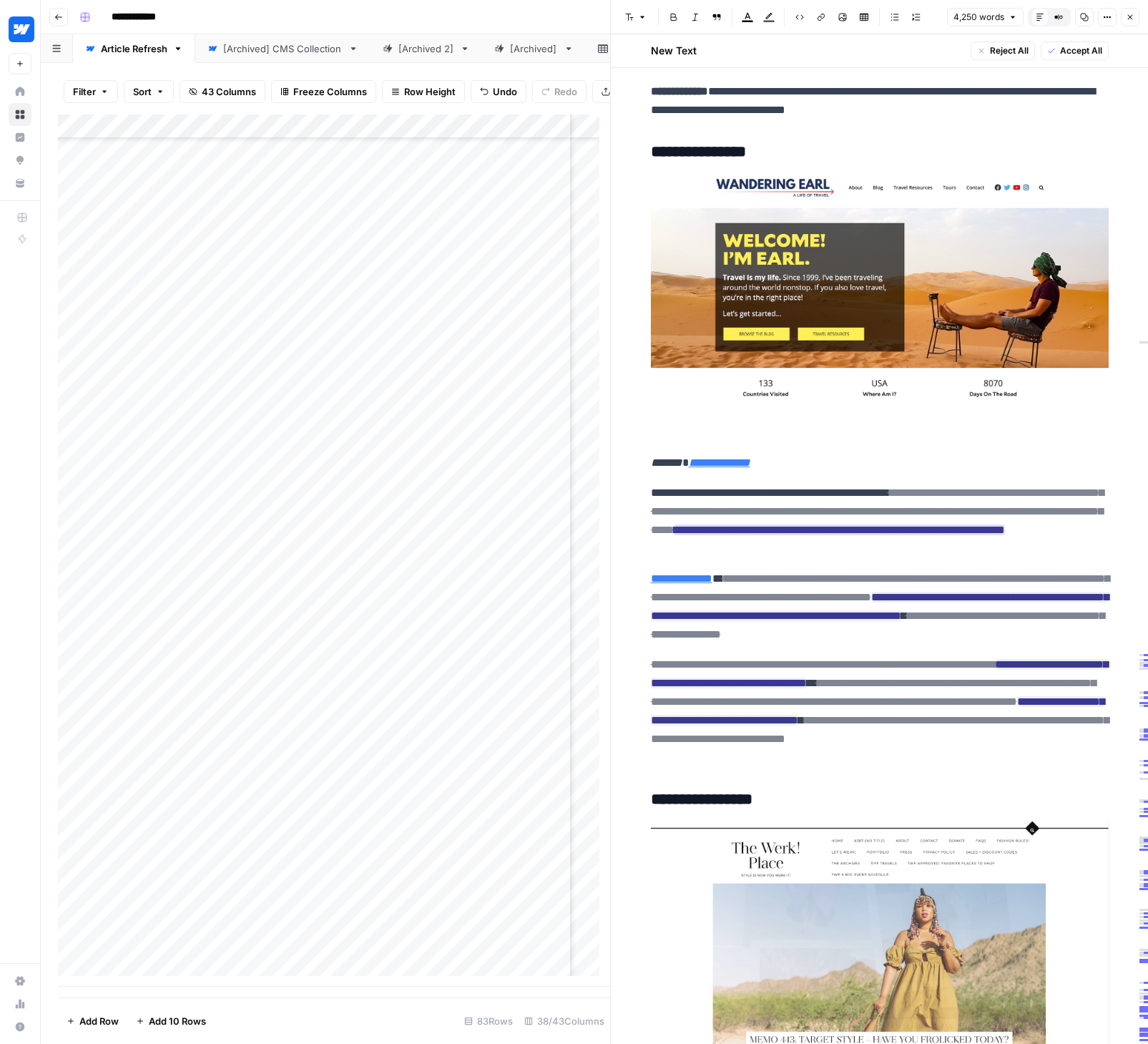
scroll to position [10479, 0]
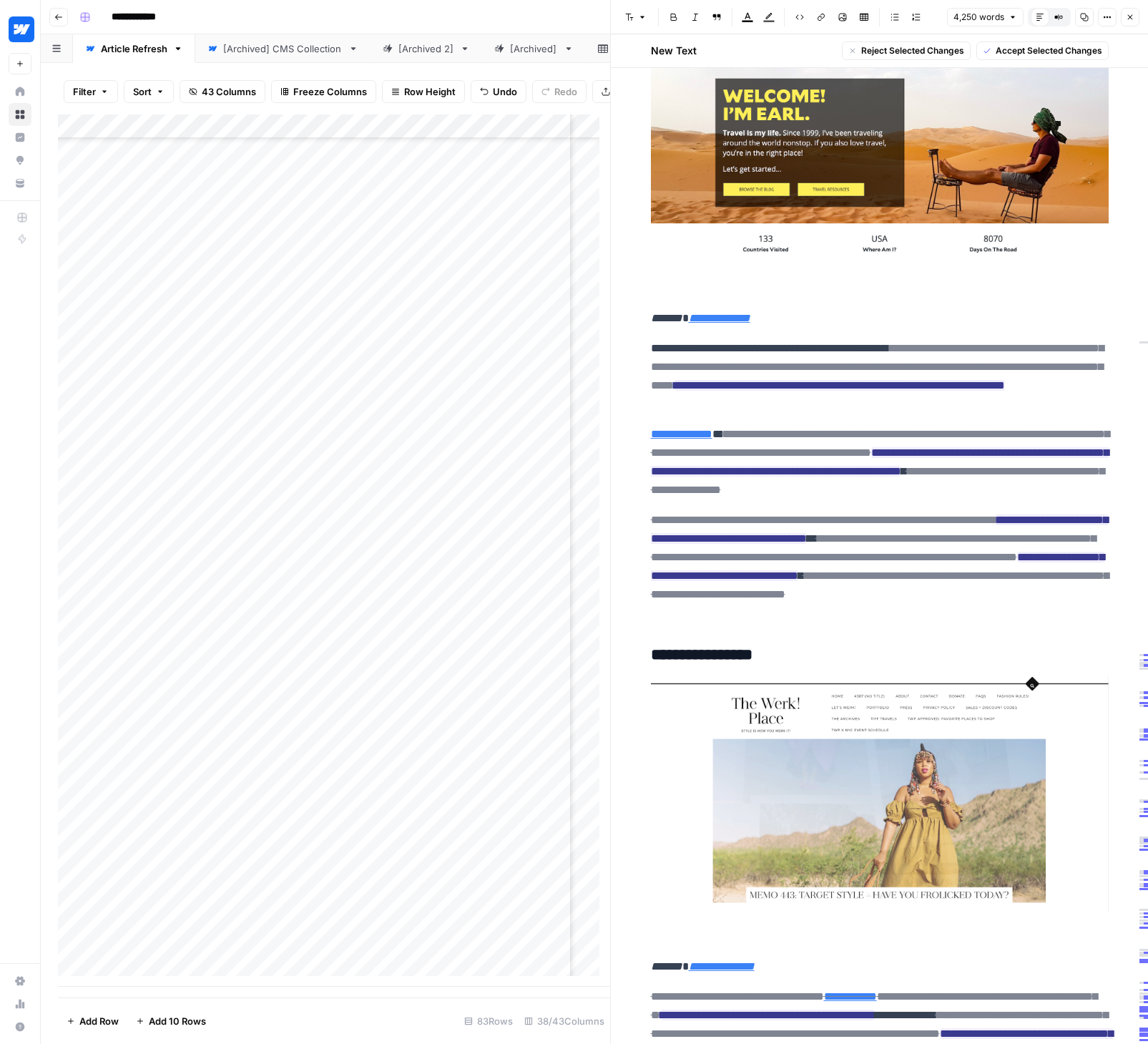
drag, startPoint x: 641, startPoint y: 344, endPoint x: 978, endPoint y: 346, distance: 336.9
click at [1073, 50] on span "Accept Selected Changes" at bounding box center [1049, 50] width 107 height 13
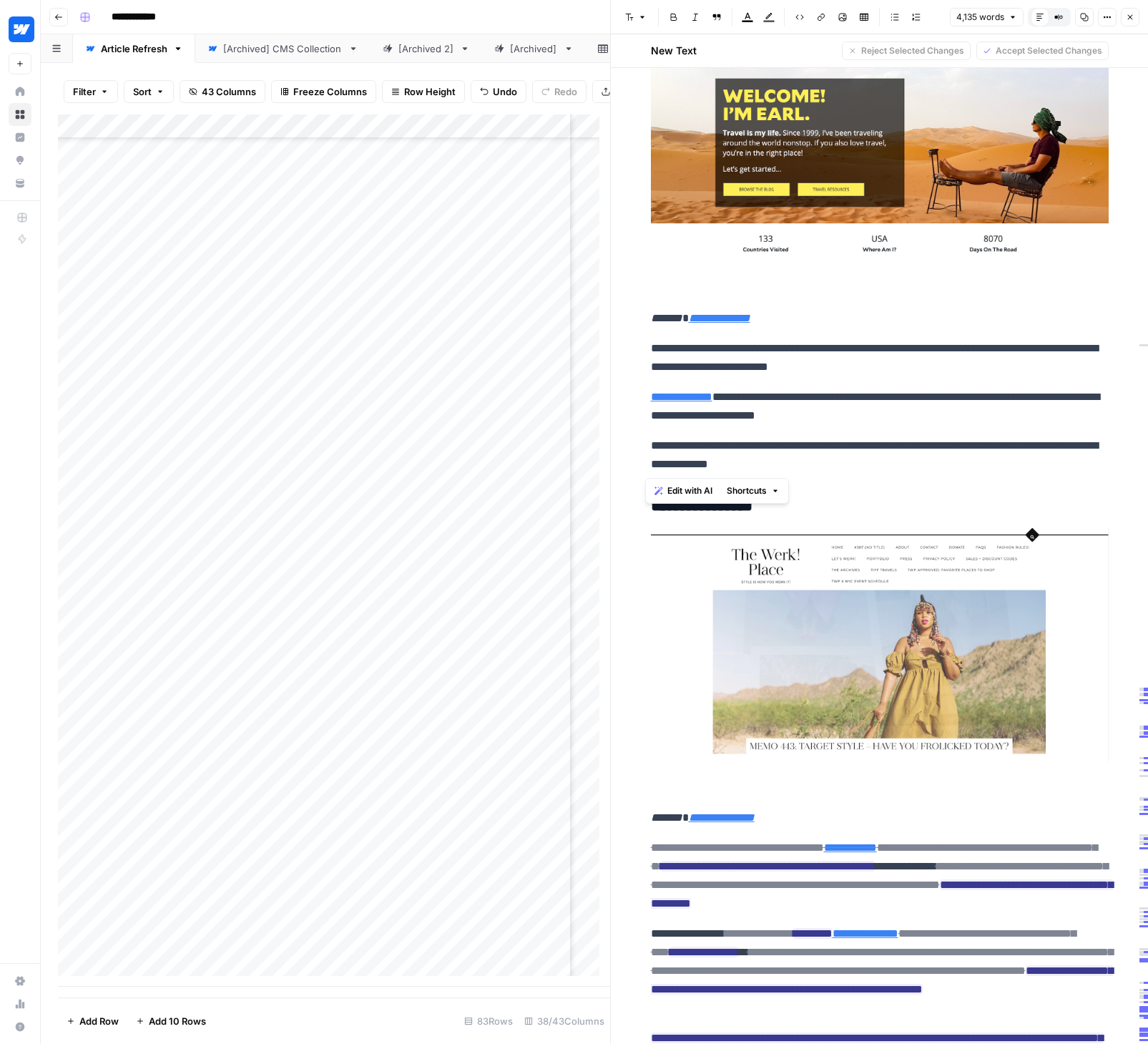
click at [651, 445] on p "**********" at bounding box center [880, 454] width 458 height 37
click at [873, 456] on p "**********" at bounding box center [880, 454] width 458 height 37
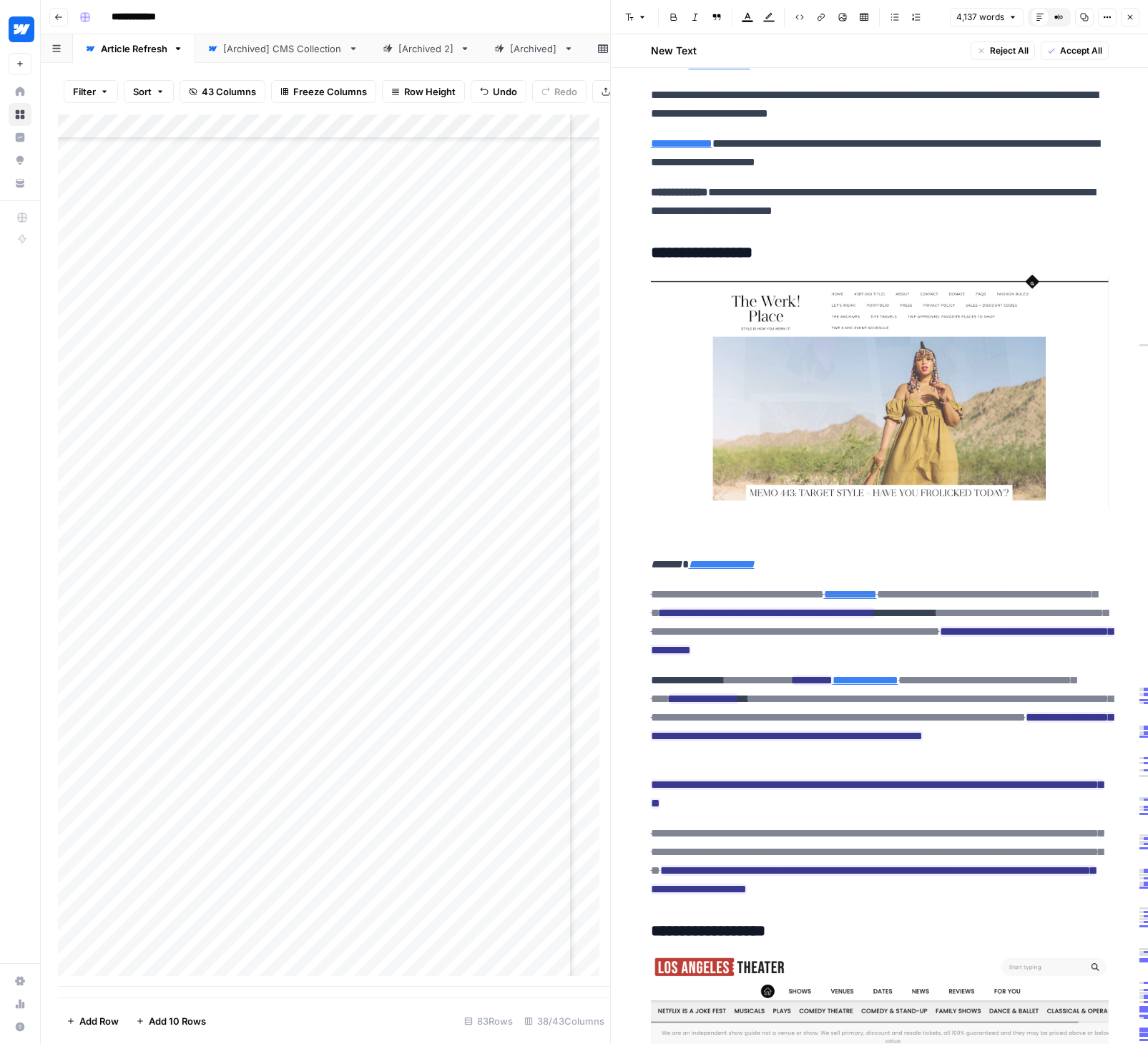
scroll to position [10808, 0]
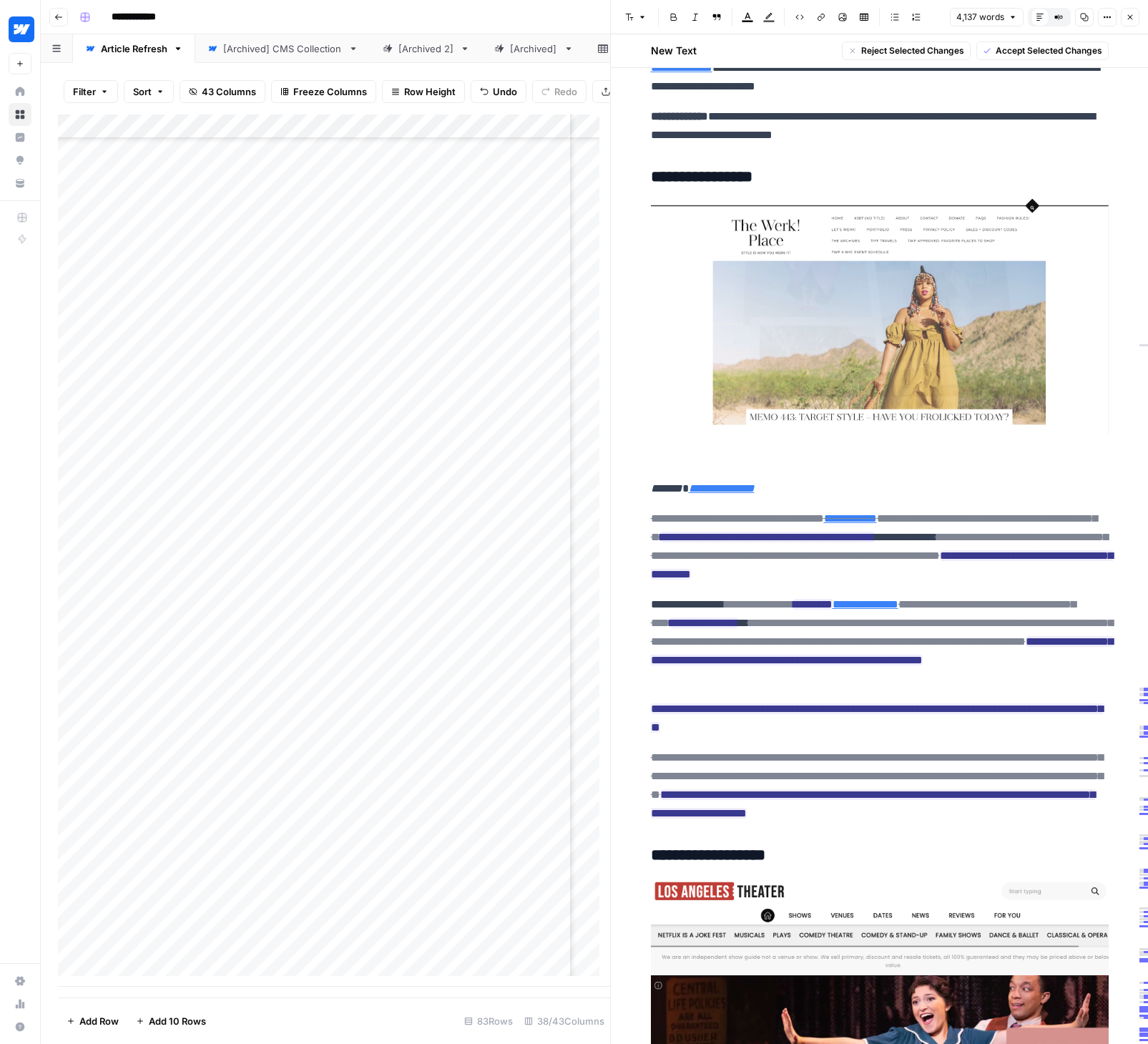
drag, startPoint x: 641, startPoint y: 515, endPoint x: 1109, endPoint y: 815, distance: 556.5
click at [1020, 49] on span "Accept Selected Changes" at bounding box center [1049, 50] width 107 height 13
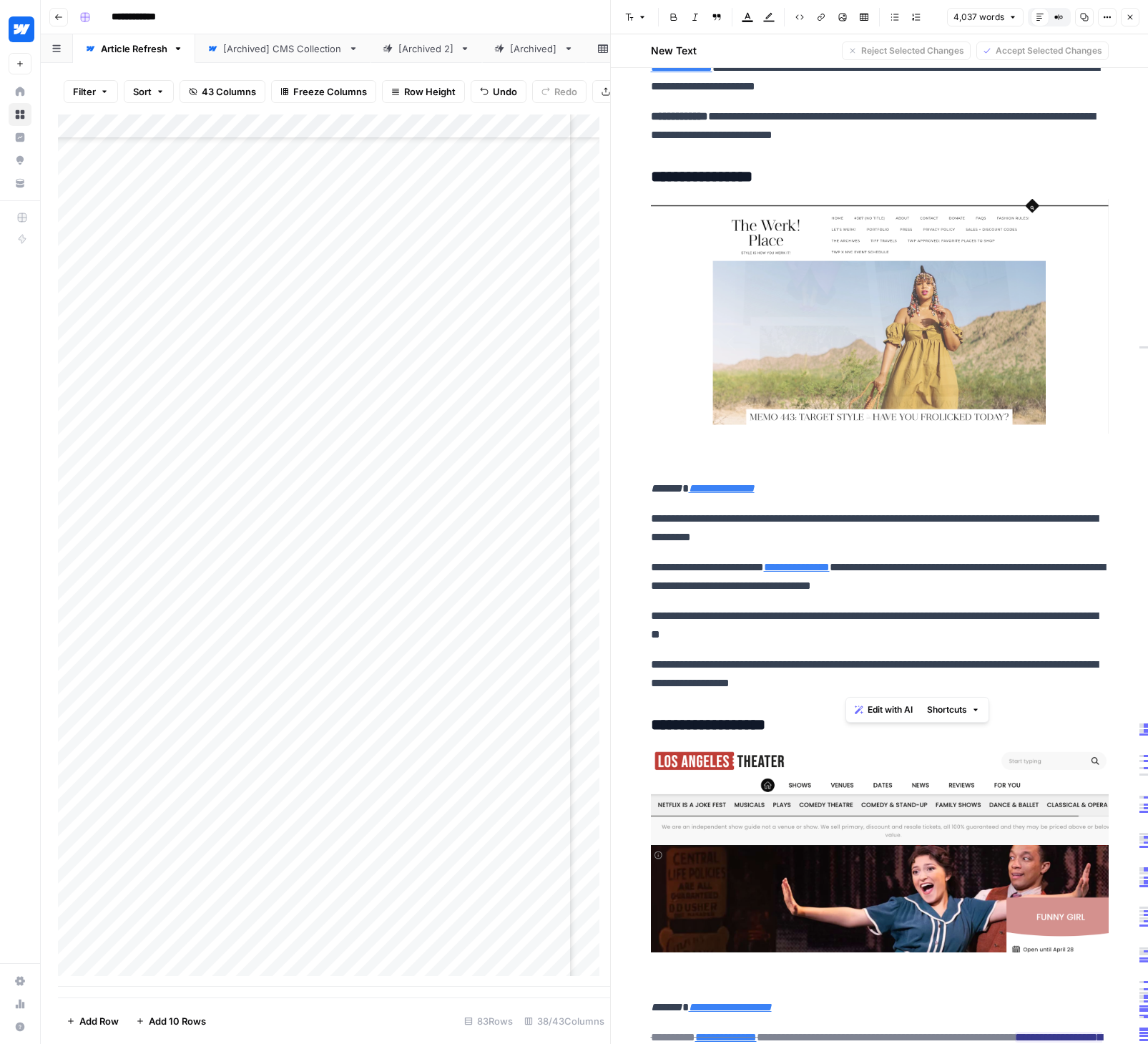
click at [656, 667] on p "**********" at bounding box center [880, 673] width 458 height 37
drag, startPoint x: 649, startPoint y: 667, endPoint x: 638, endPoint y: 666, distance: 11.5
click at [880, 633] on p "**********" at bounding box center [880, 625] width 458 height 37
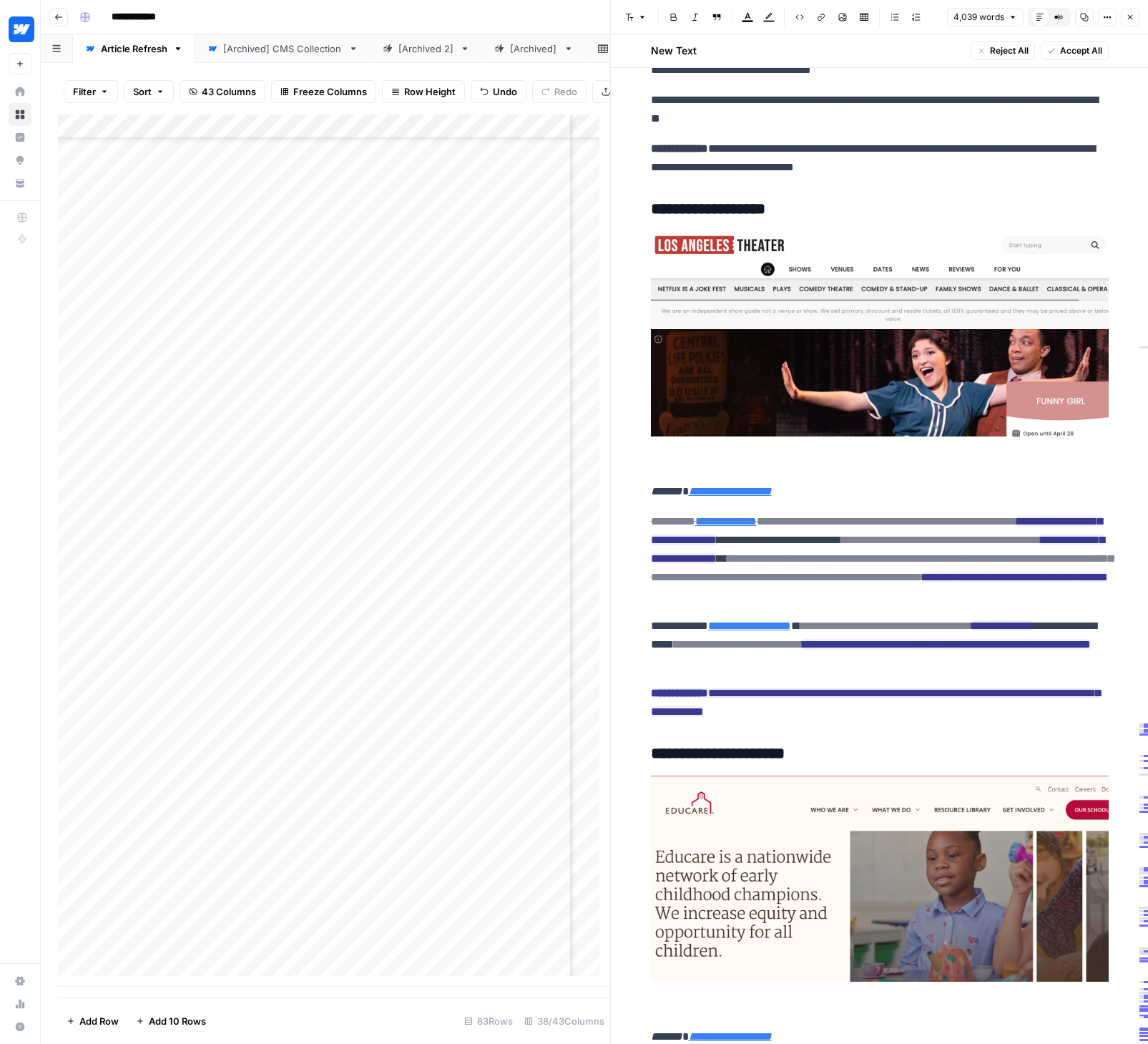
scroll to position [11558, 0]
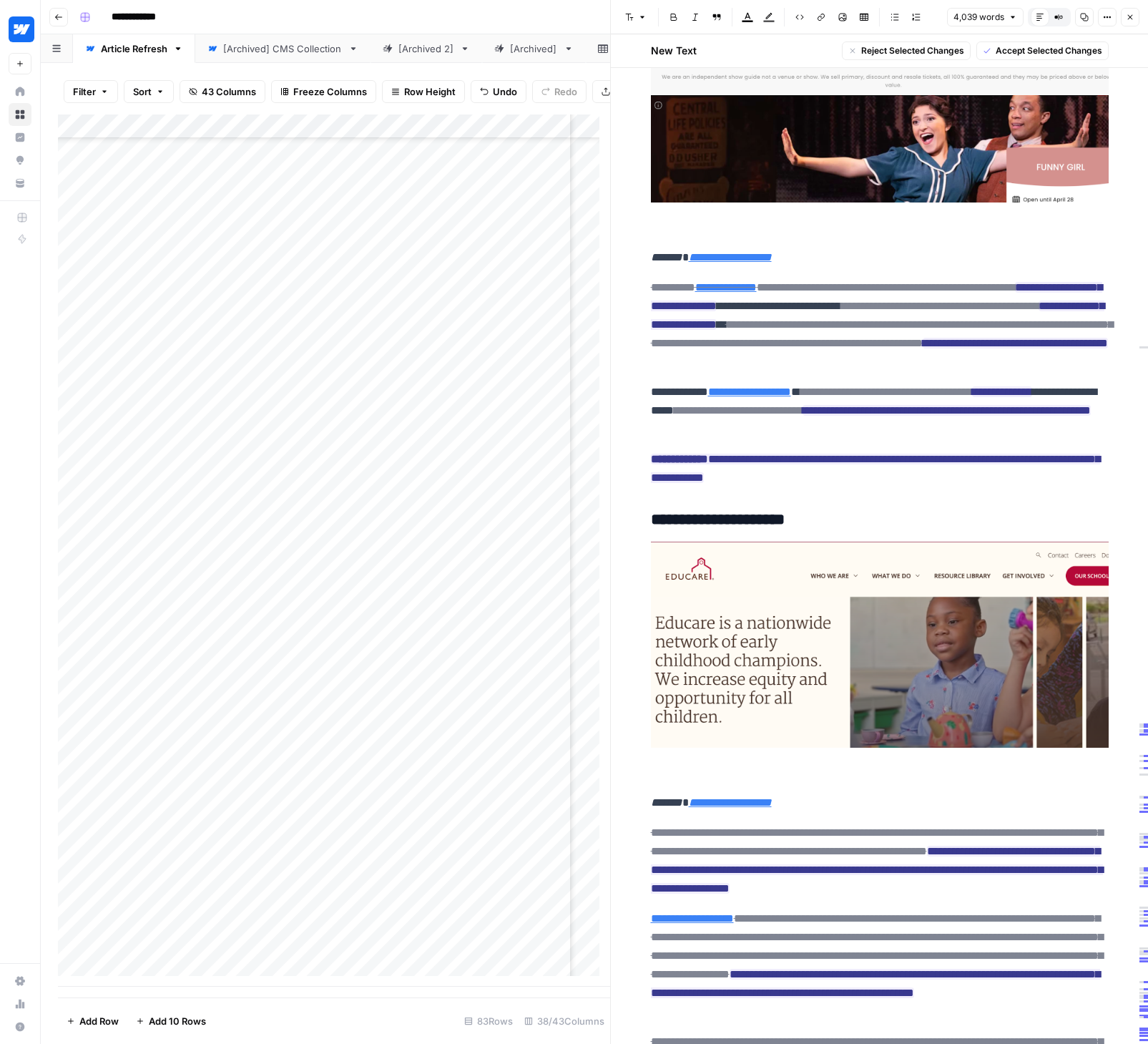
drag, startPoint x: 639, startPoint y: 288, endPoint x: 869, endPoint y: 475, distance: 295.9
click at [749, 362] on span "Accept" at bounding box center [746, 364] width 29 height 13
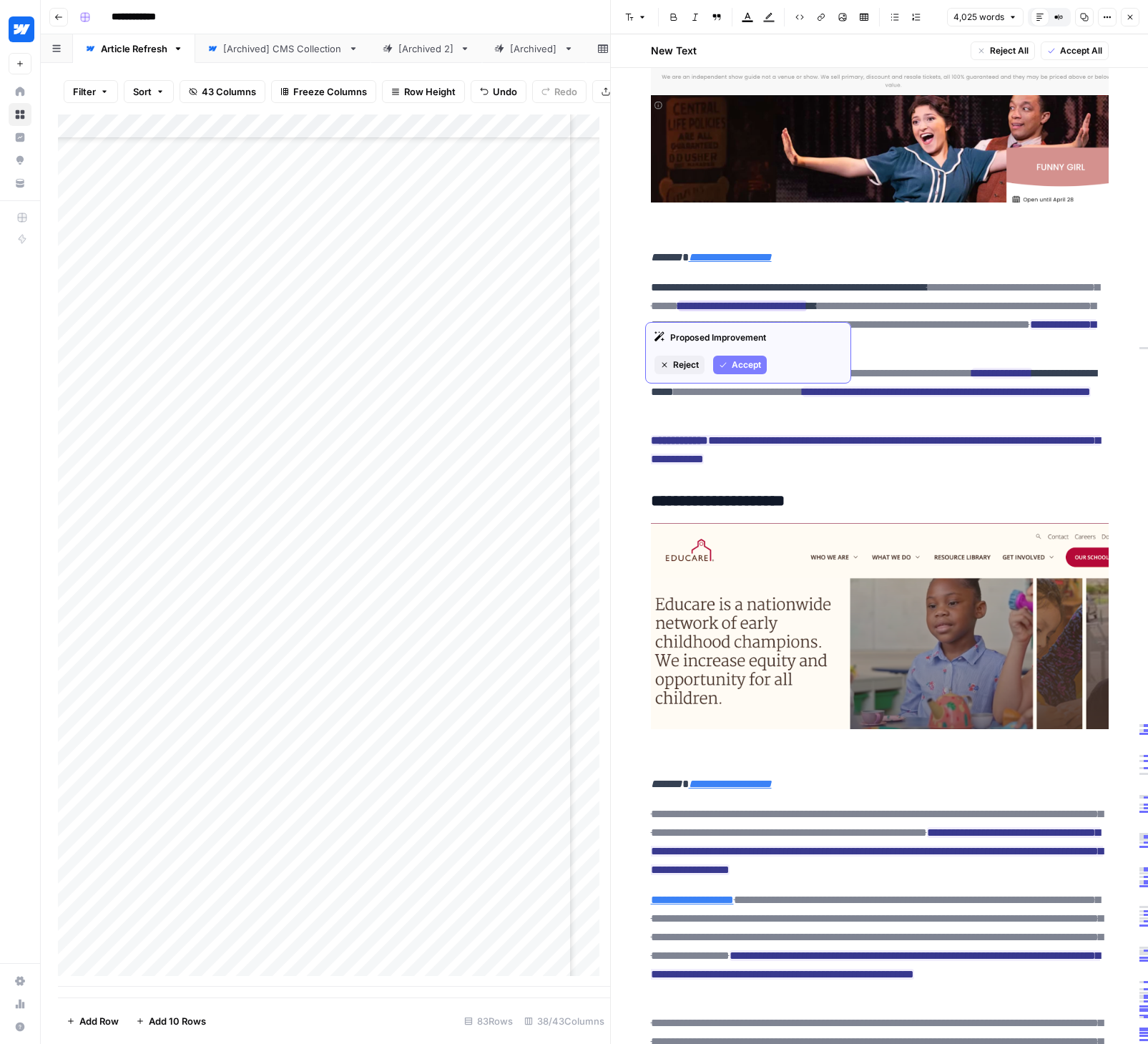
click at [735, 365] on span "Accept" at bounding box center [746, 364] width 29 height 13
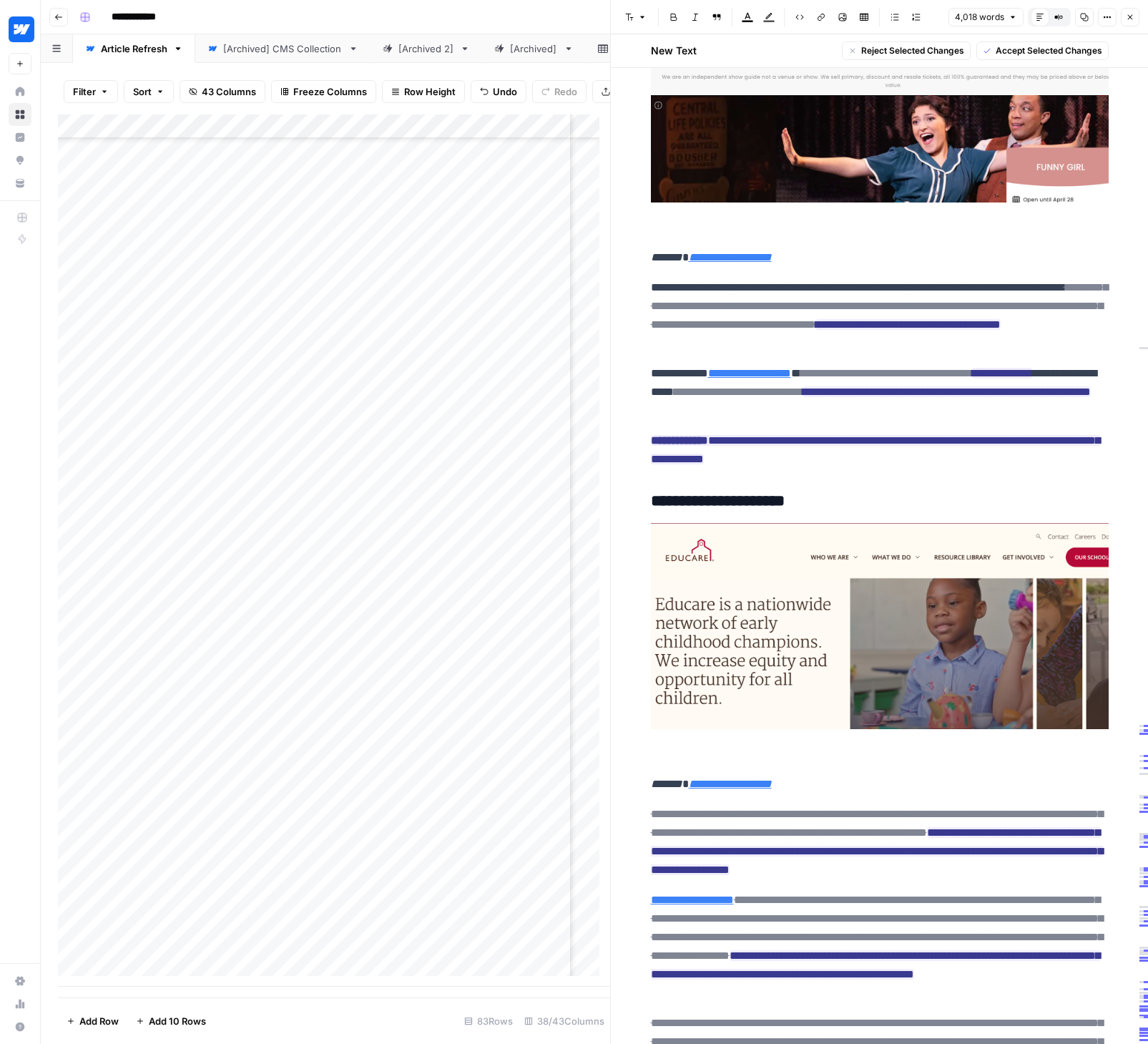
drag, startPoint x: 647, startPoint y: 288, endPoint x: 858, endPoint y: 468, distance: 278.0
click at [1044, 51] on span "Accept Selected Changes" at bounding box center [1049, 50] width 107 height 13
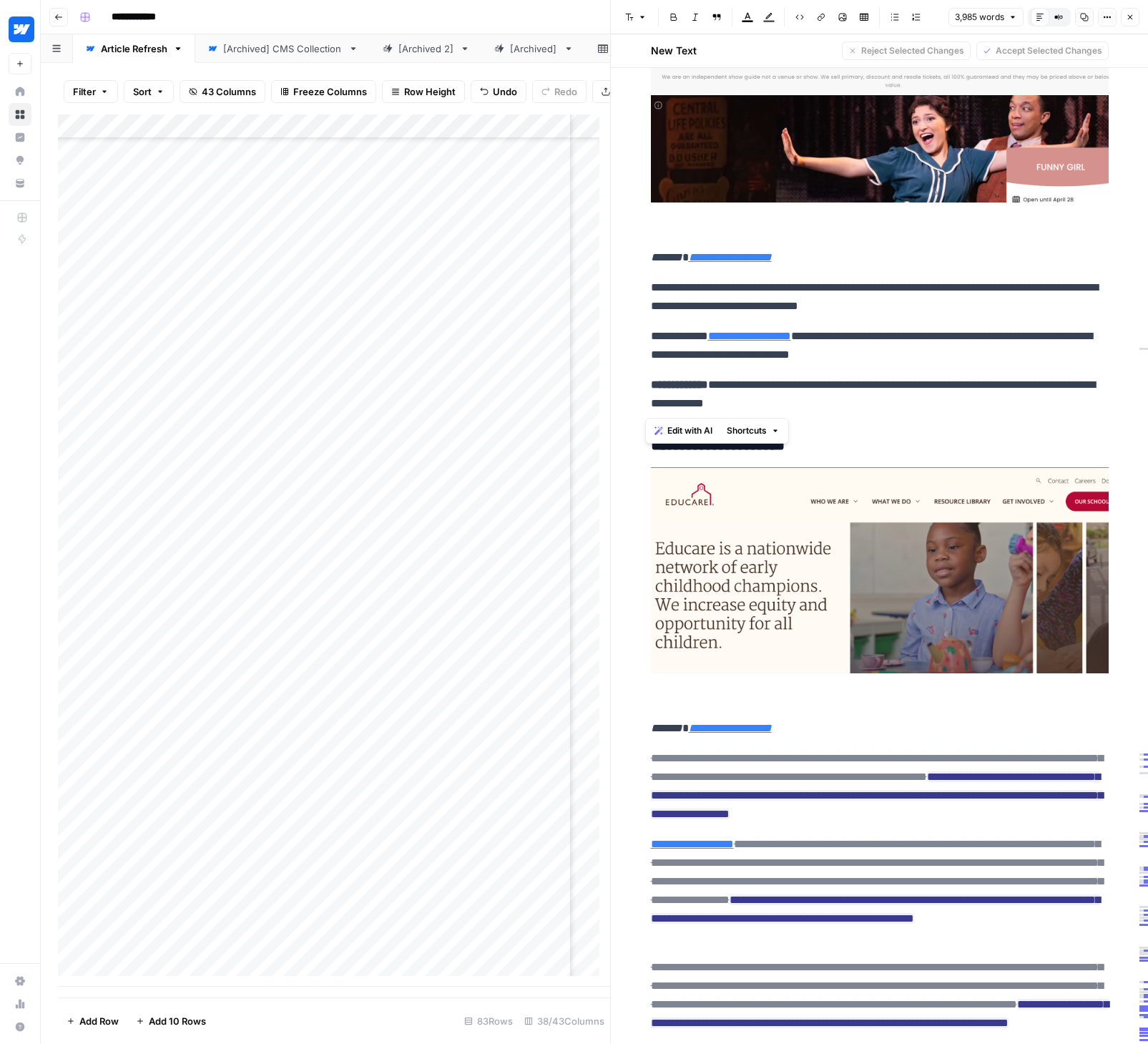
click at [946, 396] on p "**********" at bounding box center [880, 394] width 458 height 37
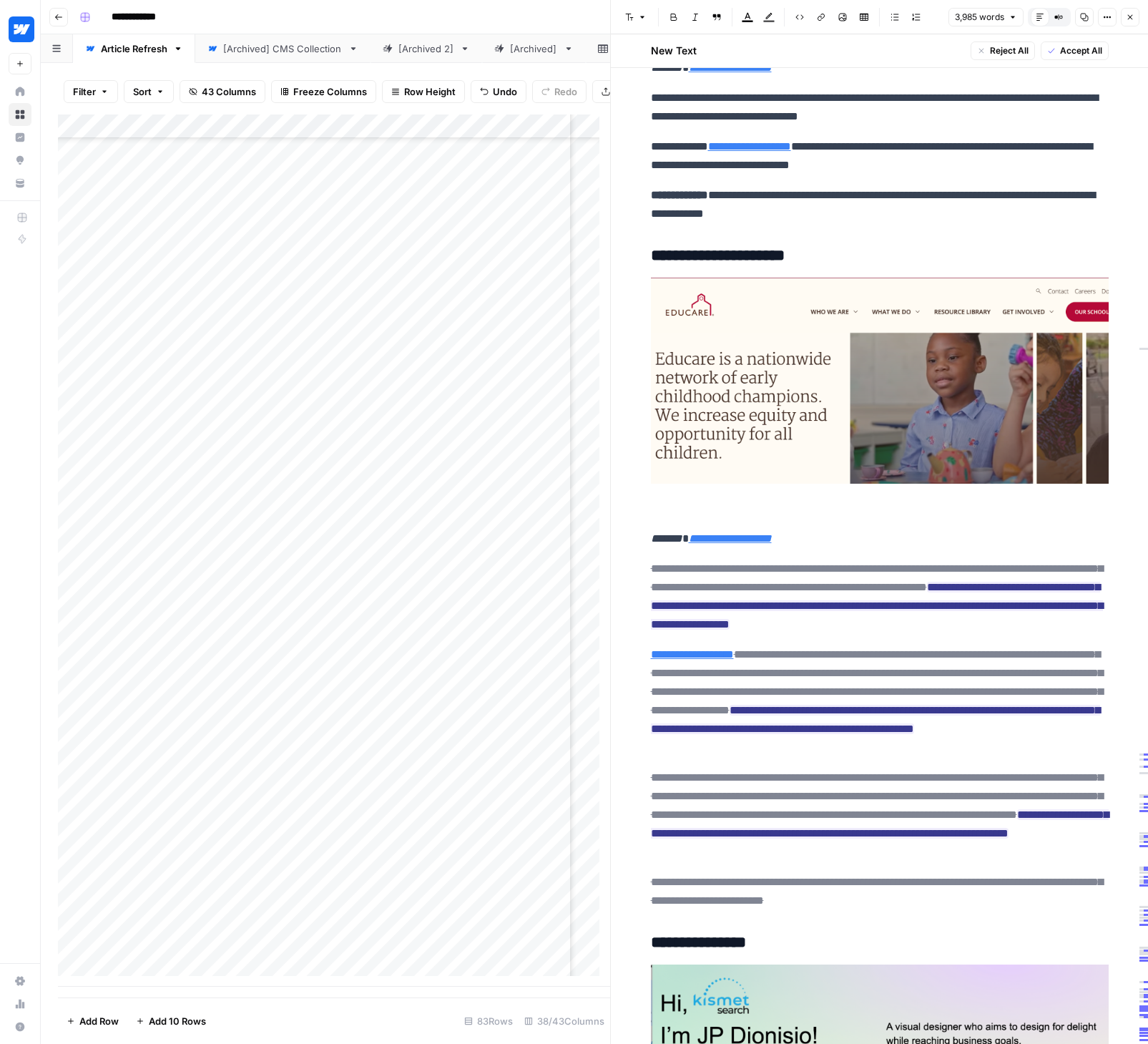
scroll to position [11761, 0]
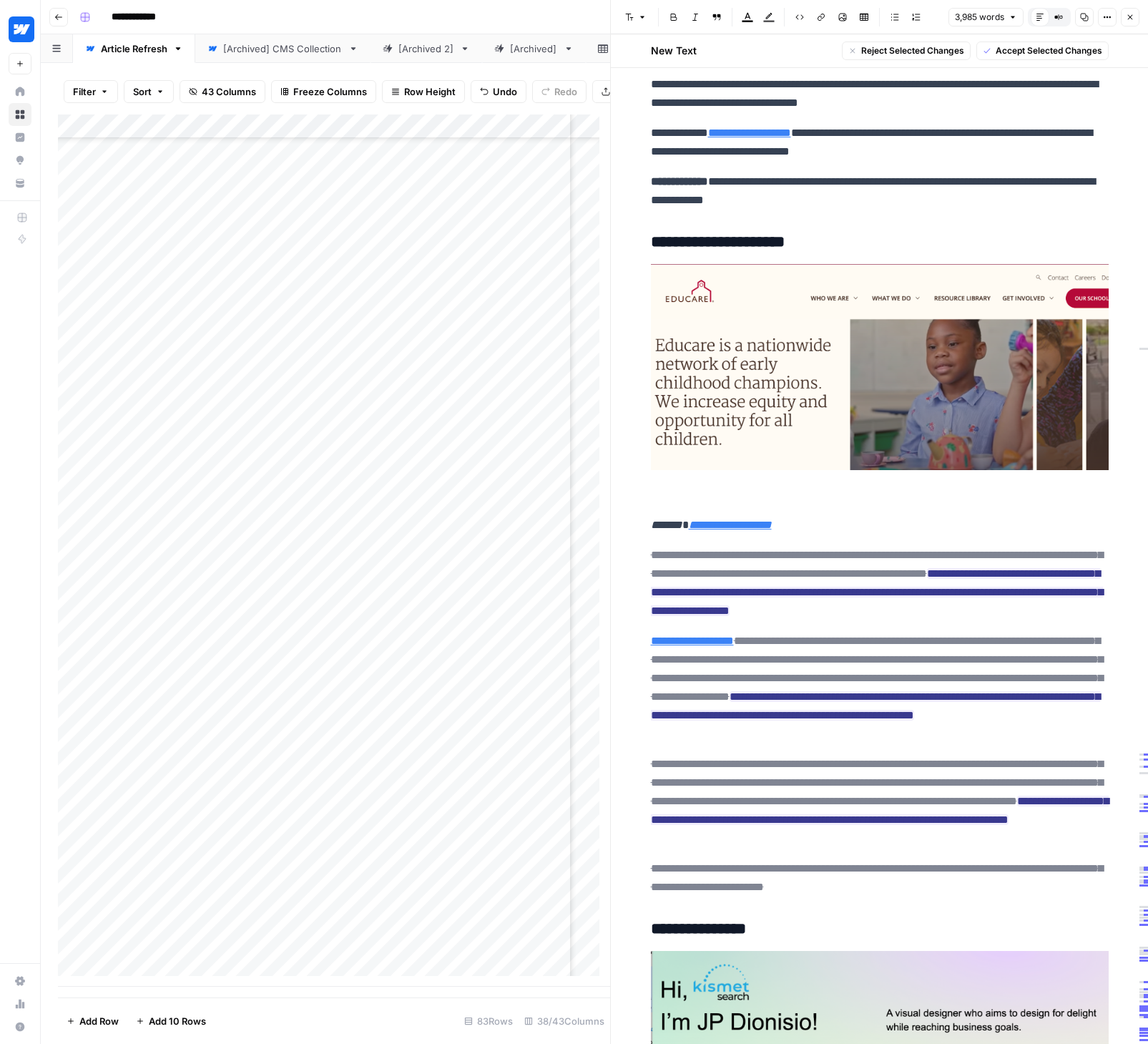
drag, startPoint x: 646, startPoint y: 557, endPoint x: 1029, endPoint y: 888, distance: 506.1
click at [1037, 50] on span "Accept Selected Changes" at bounding box center [1049, 50] width 107 height 13
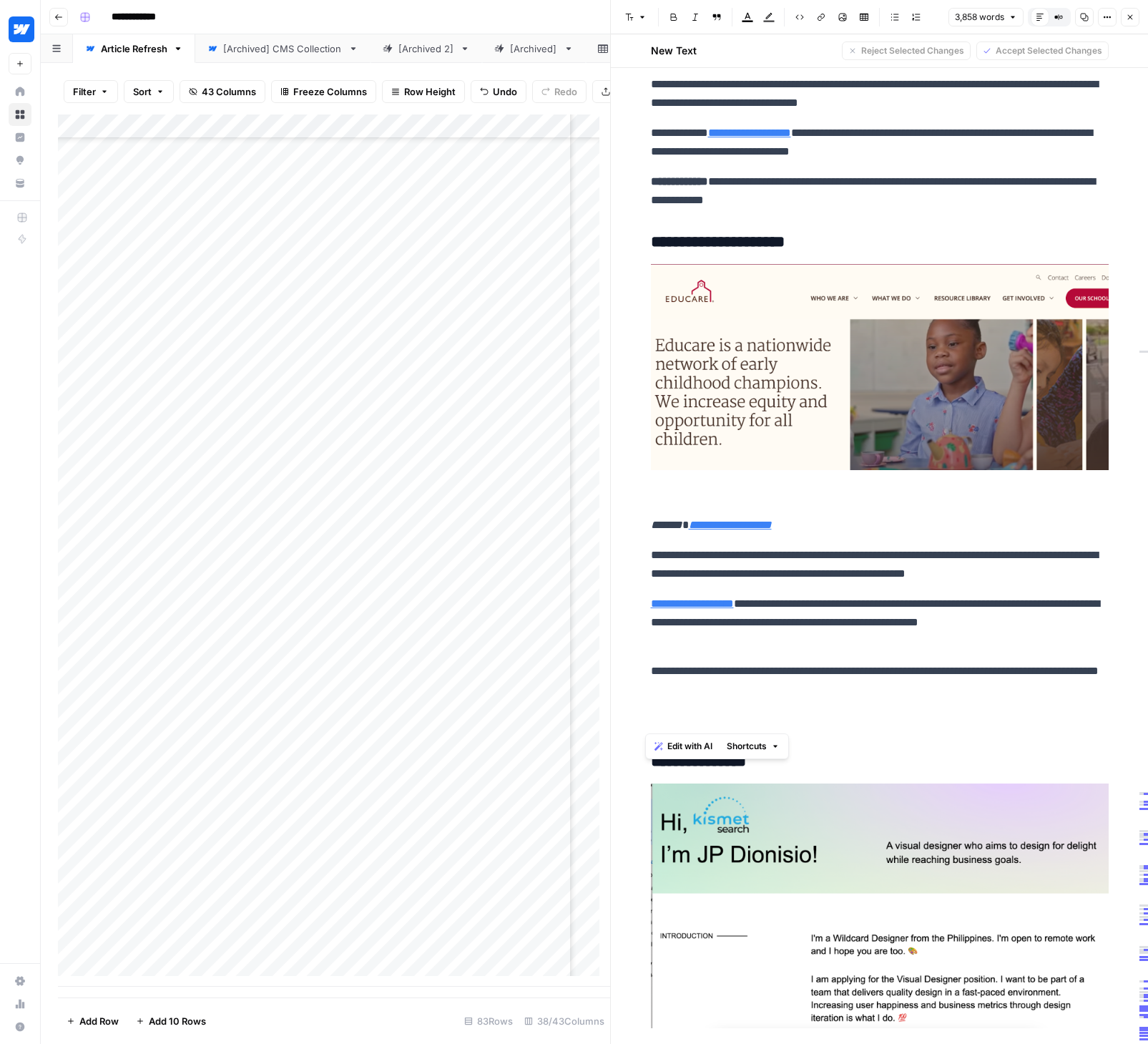
click at [651, 674] on p "**********" at bounding box center [880, 680] width 458 height 37
drag, startPoint x: 649, startPoint y: 666, endPoint x: 637, endPoint y: 669, distance: 12.5
click at [685, 722] on p at bounding box center [880, 719] width 458 height 19
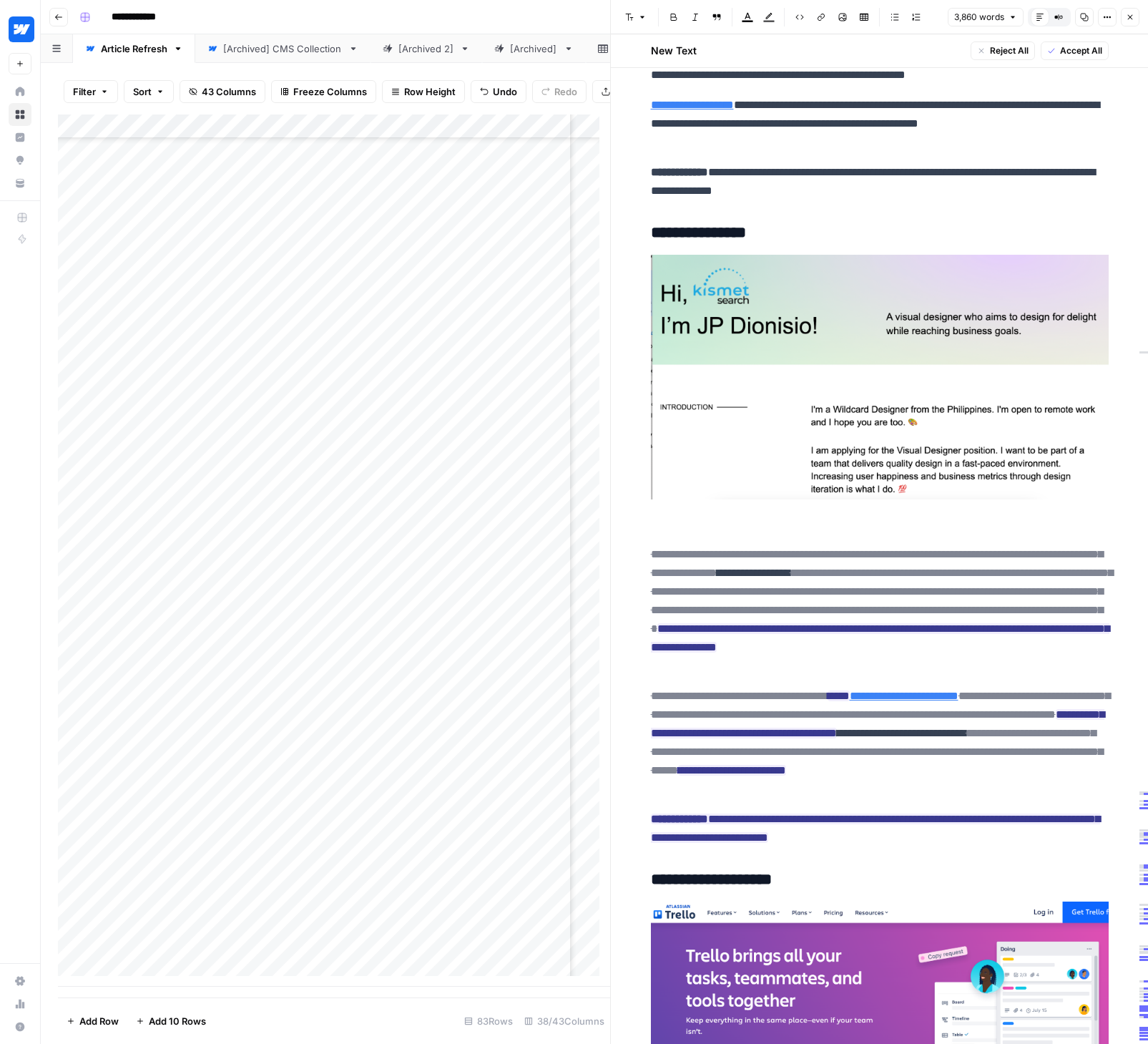
scroll to position [12330, 0]
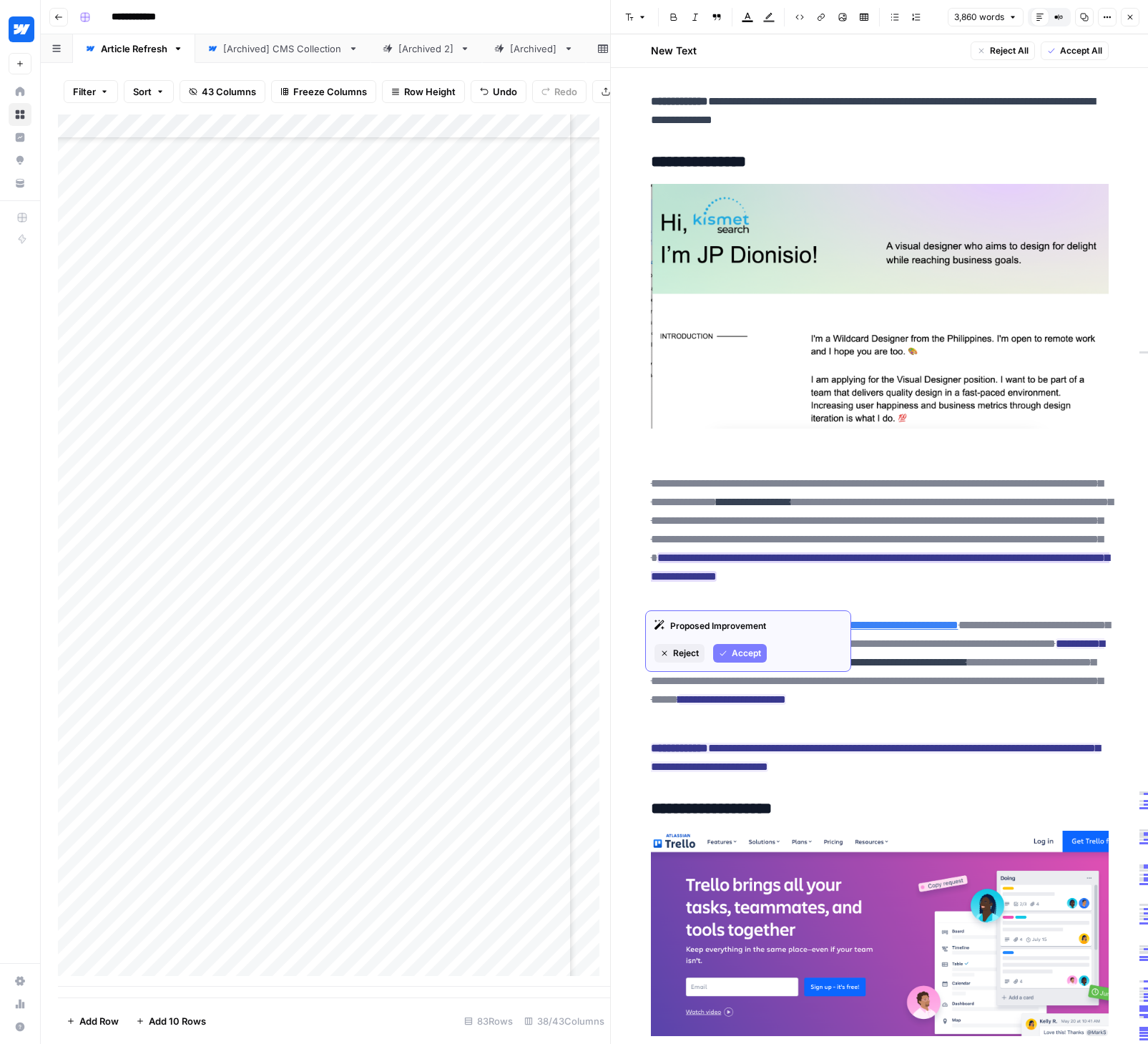
click at [725, 650] on icon "button" at bounding box center [723, 653] width 9 height 9
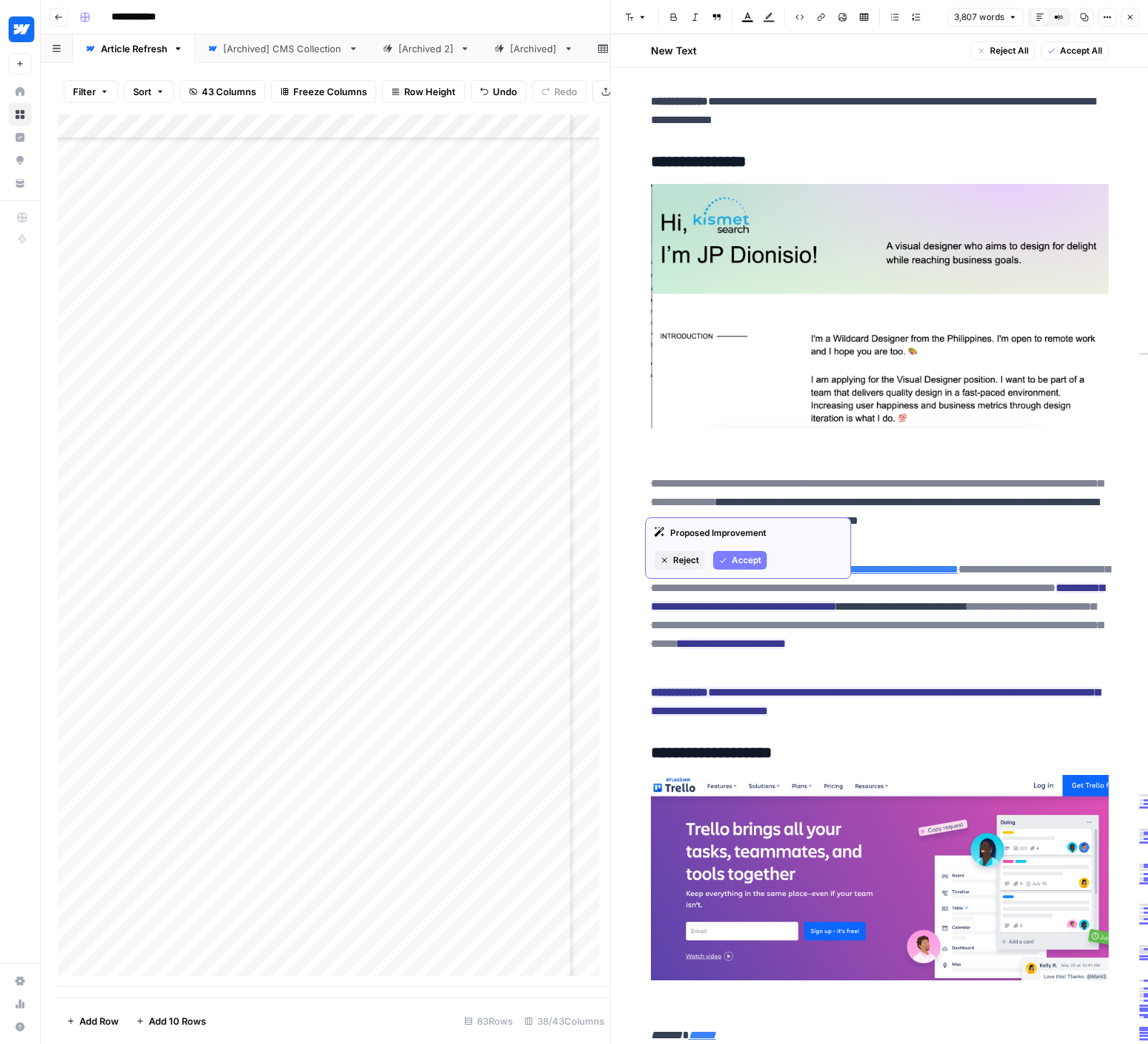
click at [742, 560] on span "Accept" at bounding box center [746, 560] width 29 height 13
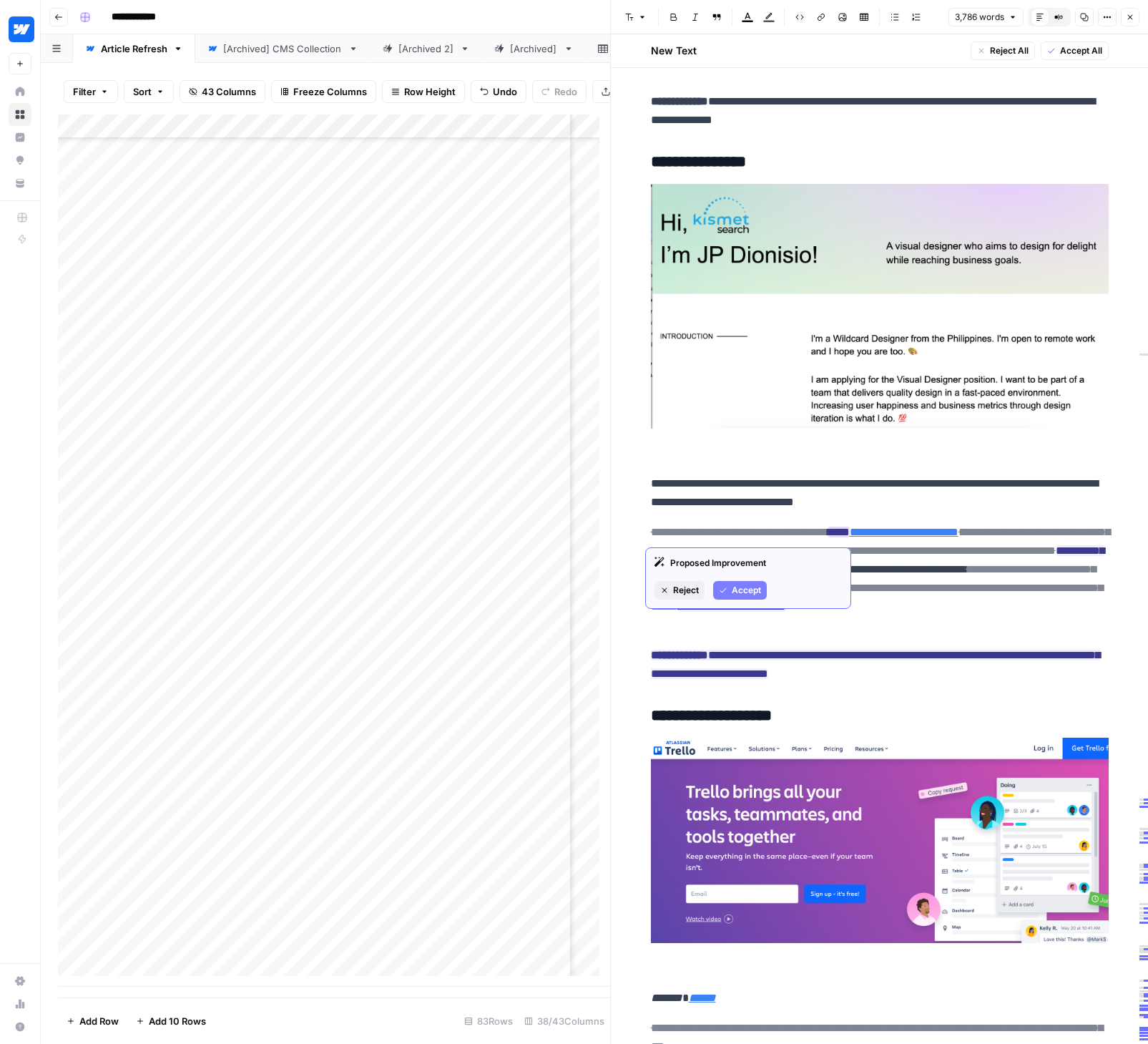
click at [746, 582] on button "Accept" at bounding box center [740, 590] width 54 height 19
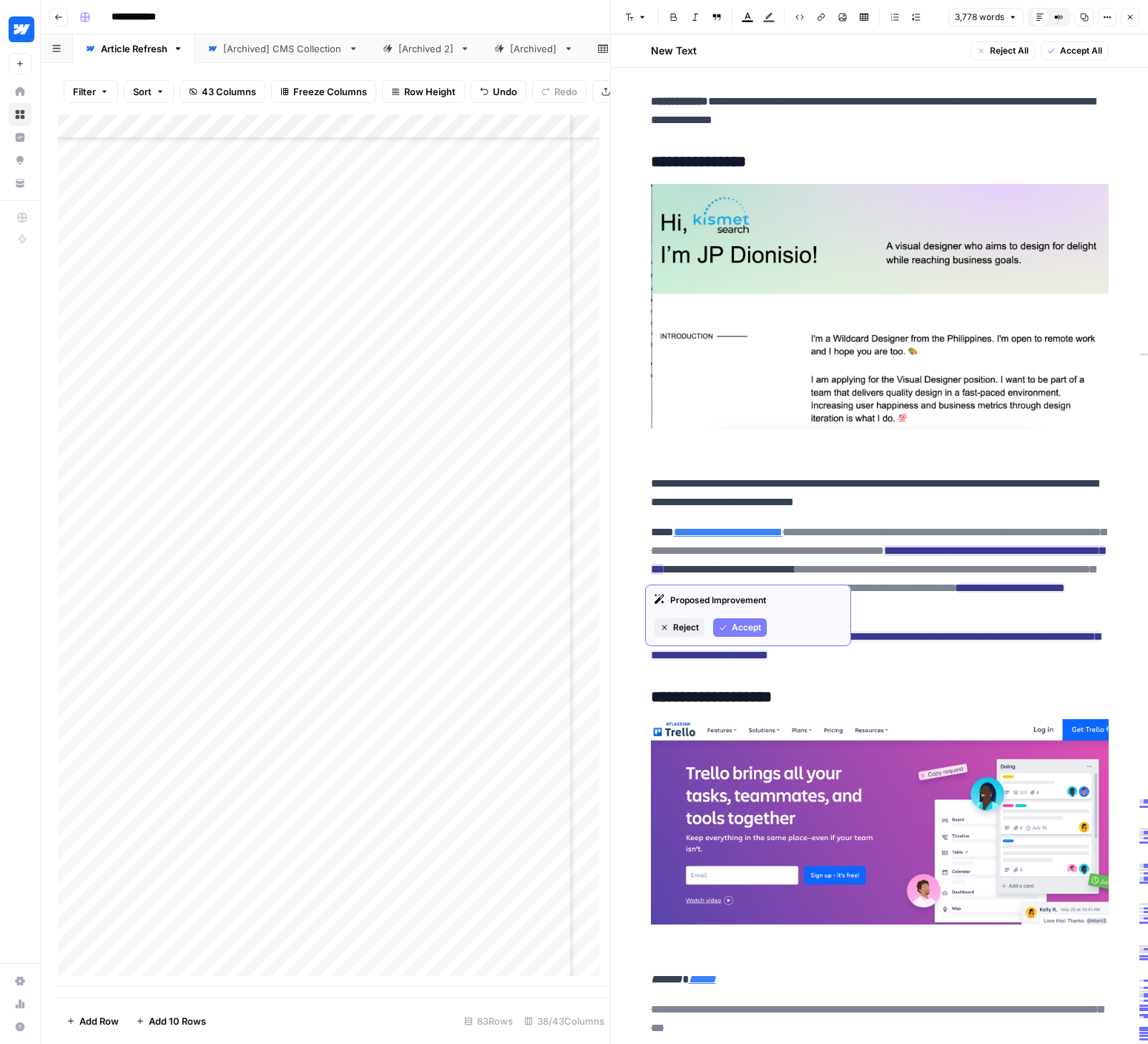
click at [748, 622] on span "Accept" at bounding box center [746, 627] width 29 height 13
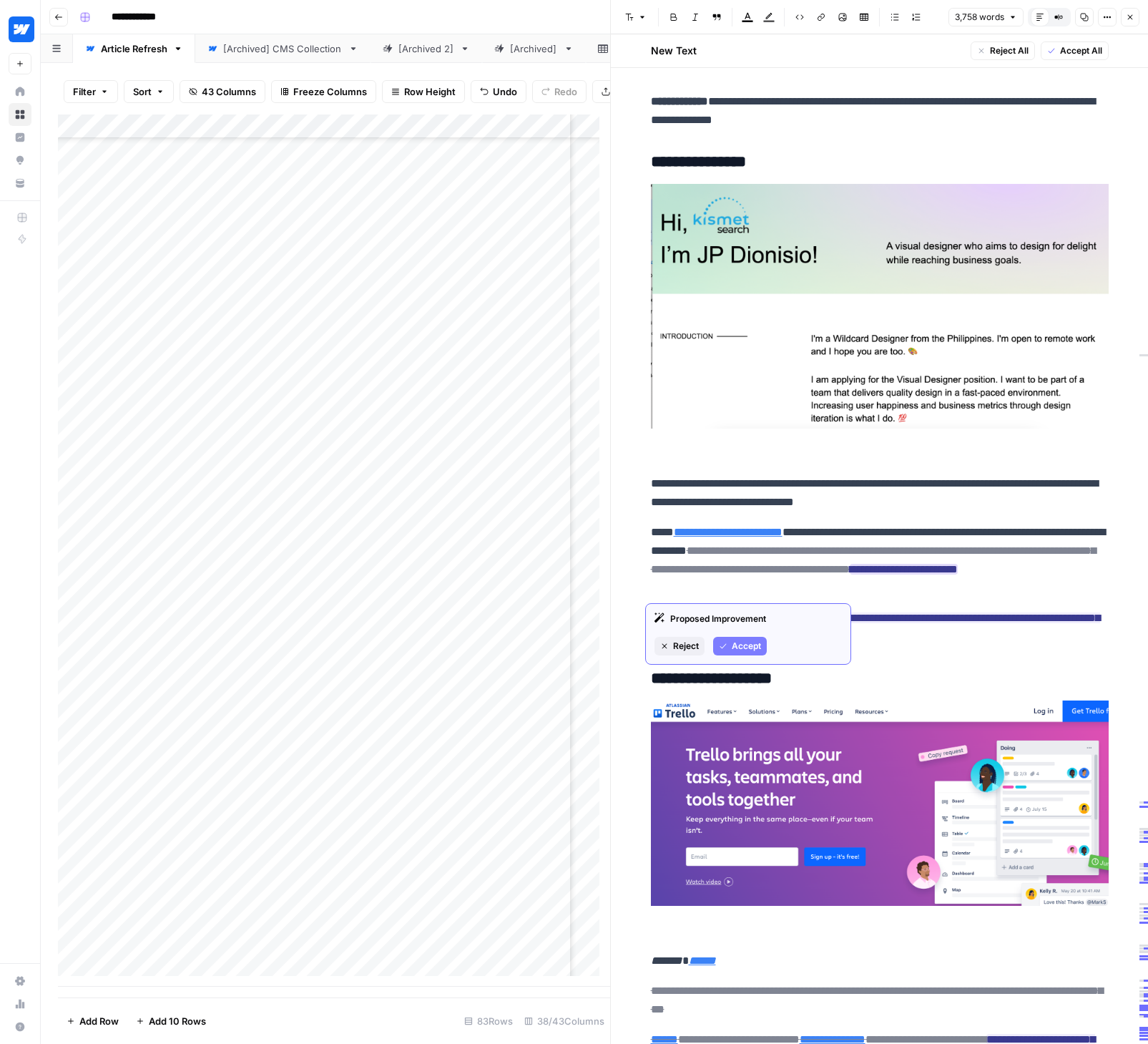
click at [737, 648] on span "Accept" at bounding box center [746, 645] width 29 height 13
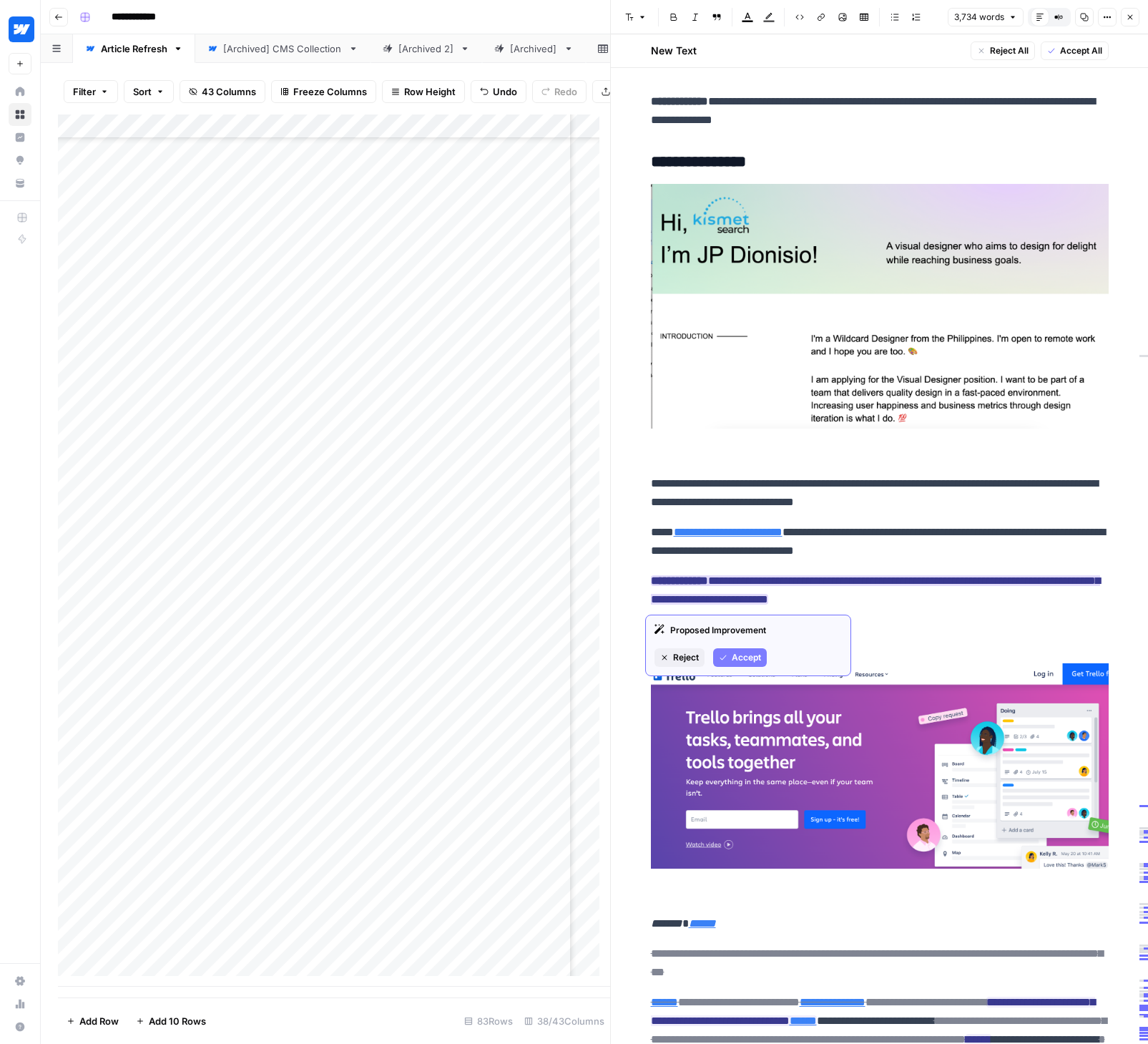
click at [750, 657] on span "Accept" at bounding box center [746, 657] width 29 height 13
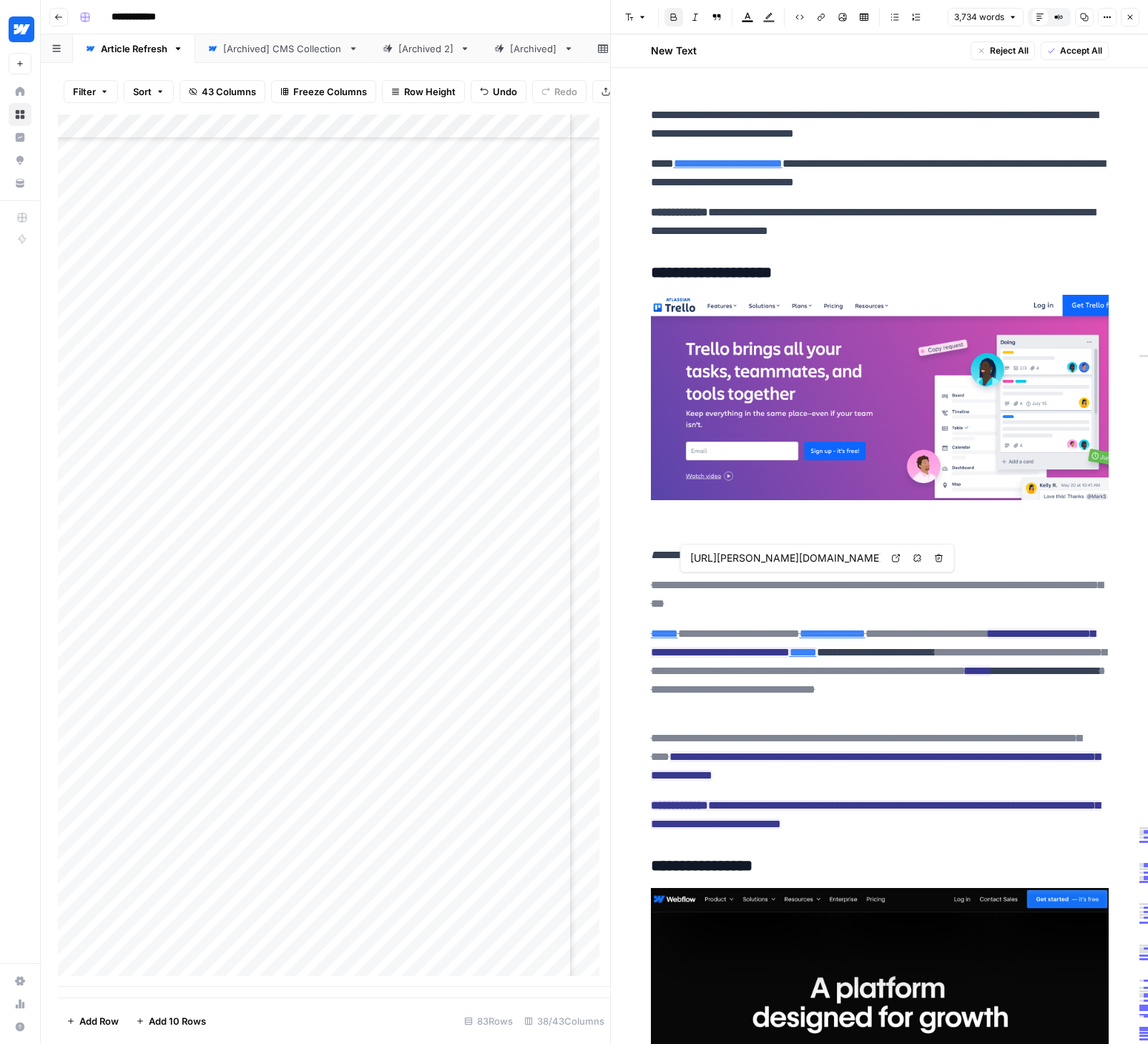
scroll to position [12700, 0]
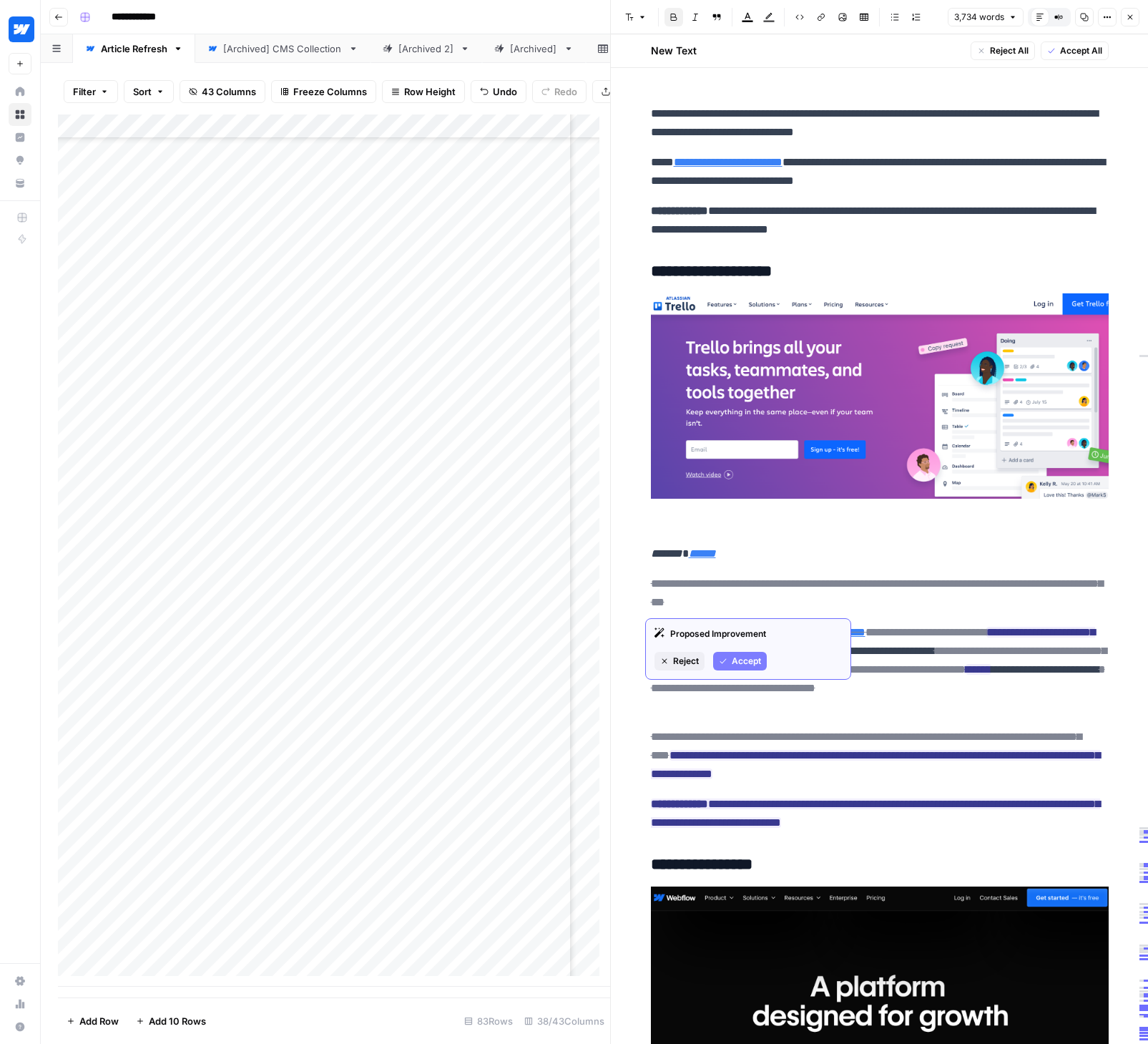
click at [731, 659] on button "Accept" at bounding box center [740, 661] width 54 height 19
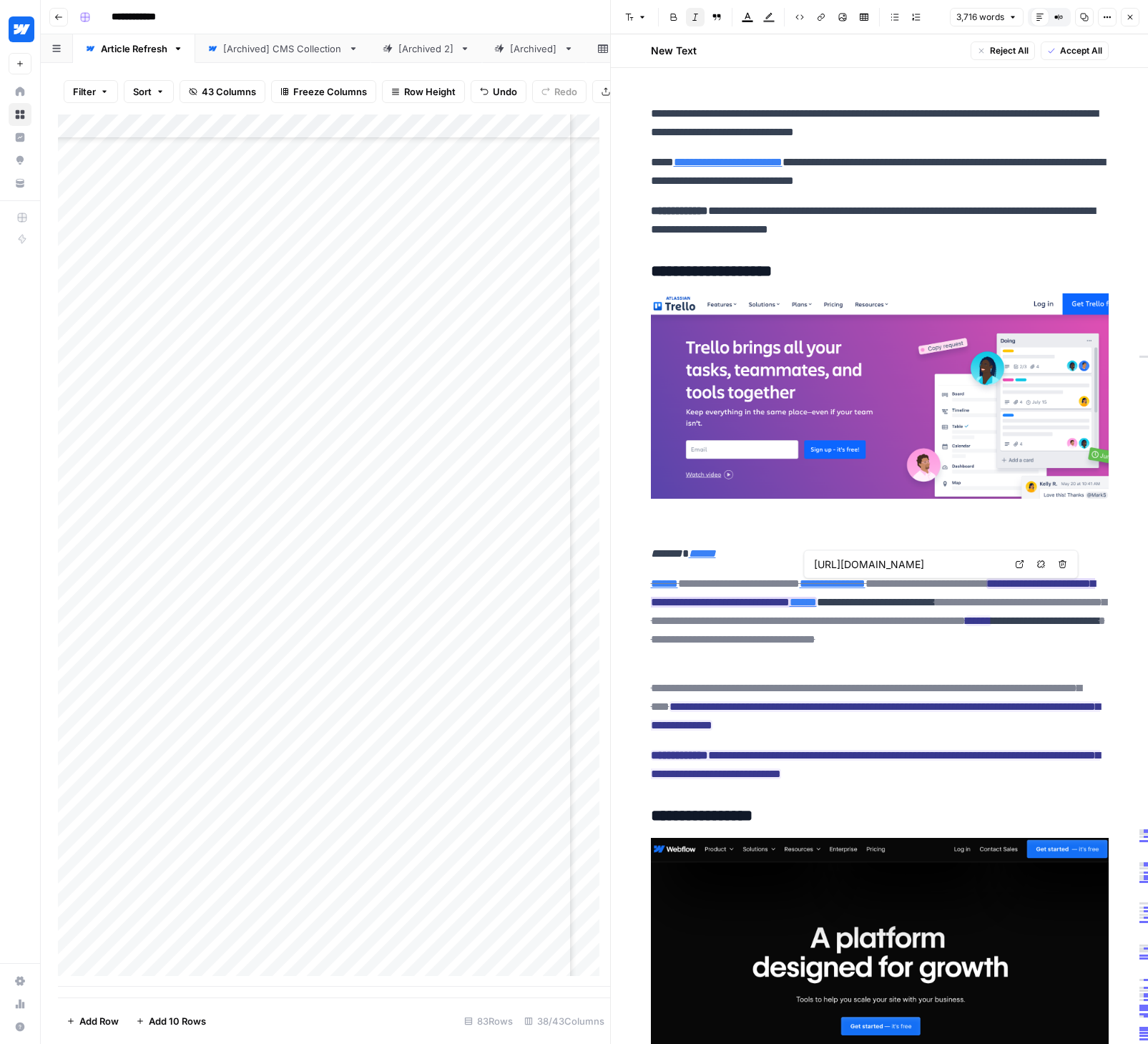
type input "https://trello.com/"
drag, startPoint x: 639, startPoint y: 585, endPoint x: 951, endPoint y: 790, distance: 373.9
click at [1016, 49] on span "Accept Selected Changes" at bounding box center [1049, 50] width 107 height 13
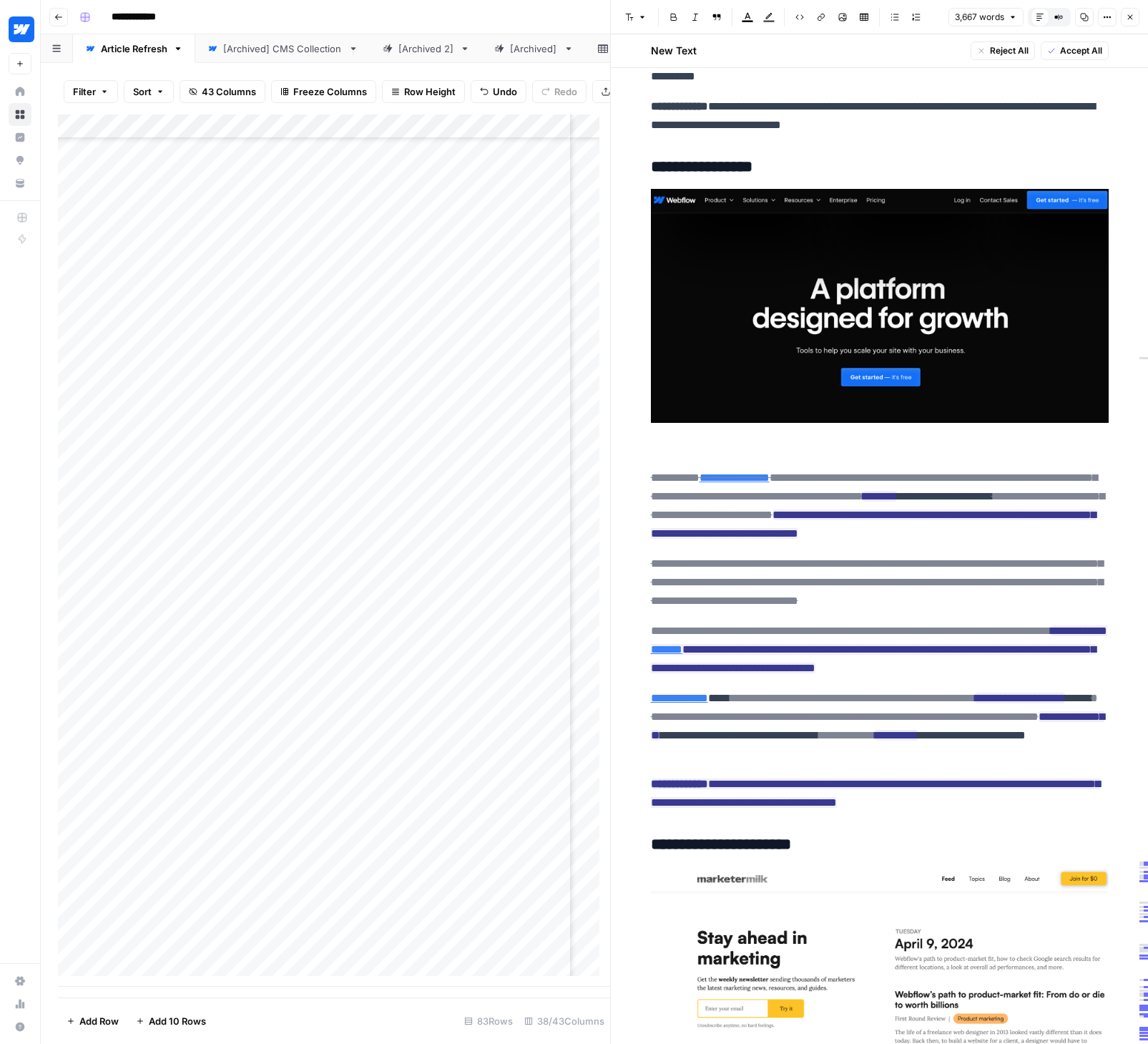
scroll to position [13328, 0]
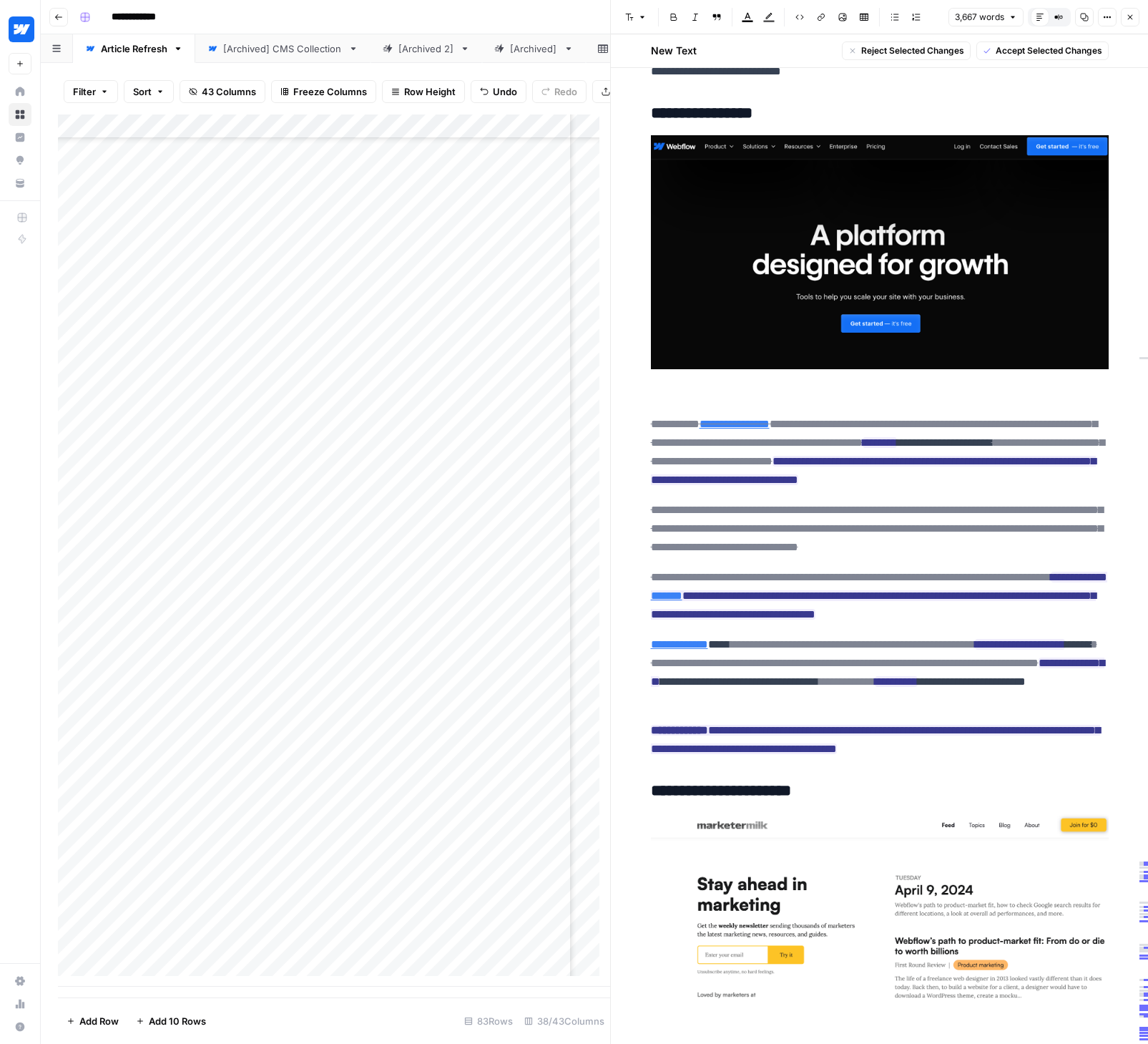
drag, startPoint x: 639, startPoint y: 423, endPoint x: 1066, endPoint y: 760, distance: 544.5
click at [1059, 49] on span "Accept Selected Changes" at bounding box center [1049, 50] width 107 height 13
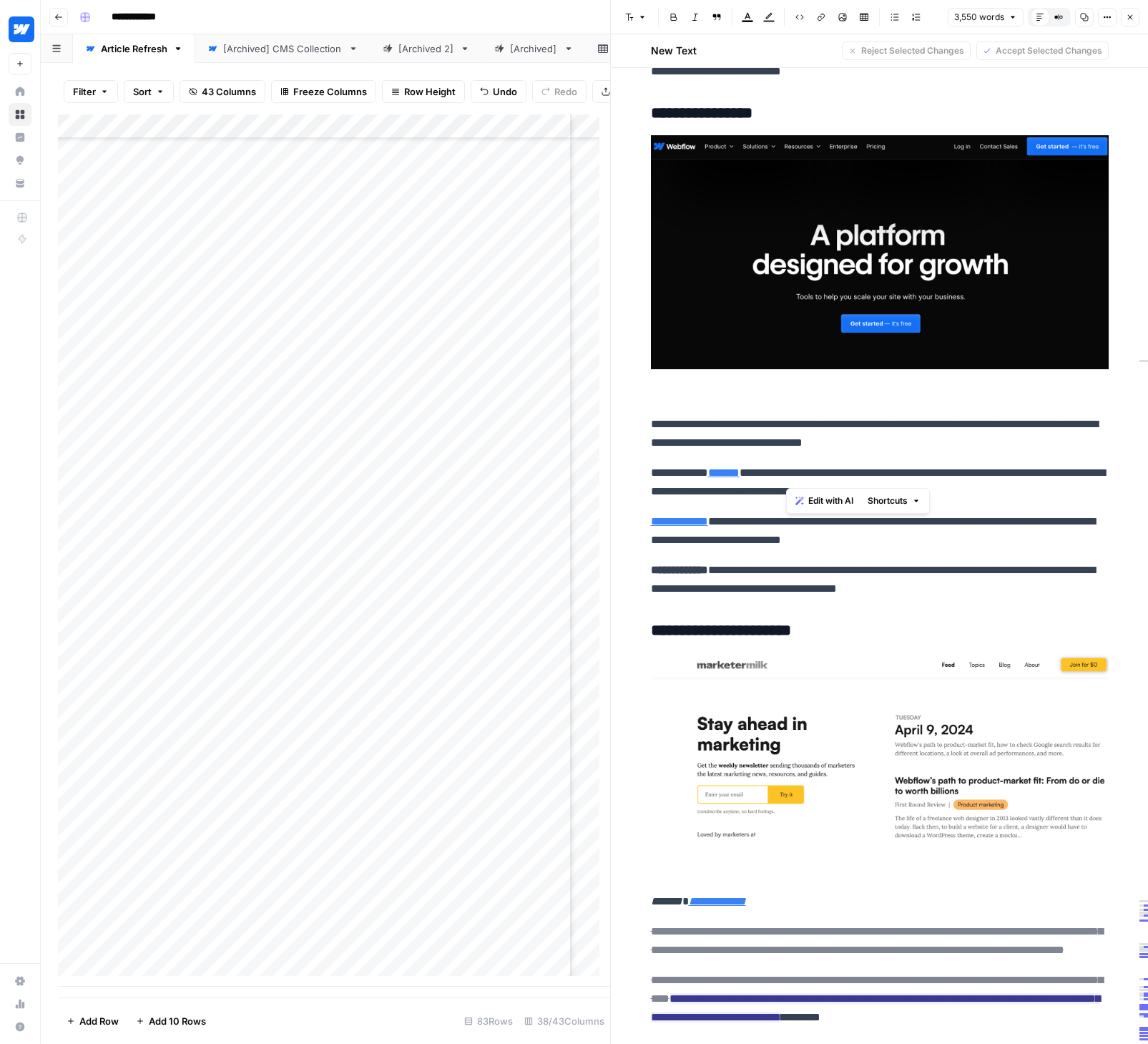
drag, startPoint x: 787, startPoint y: 476, endPoint x: 830, endPoint y: 473, distance: 43.0
click at [830, 473] on p "**********" at bounding box center [880, 481] width 458 height 37
click at [936, 473] on p "**********" at bounding box center [880, 481] width 458 height 37
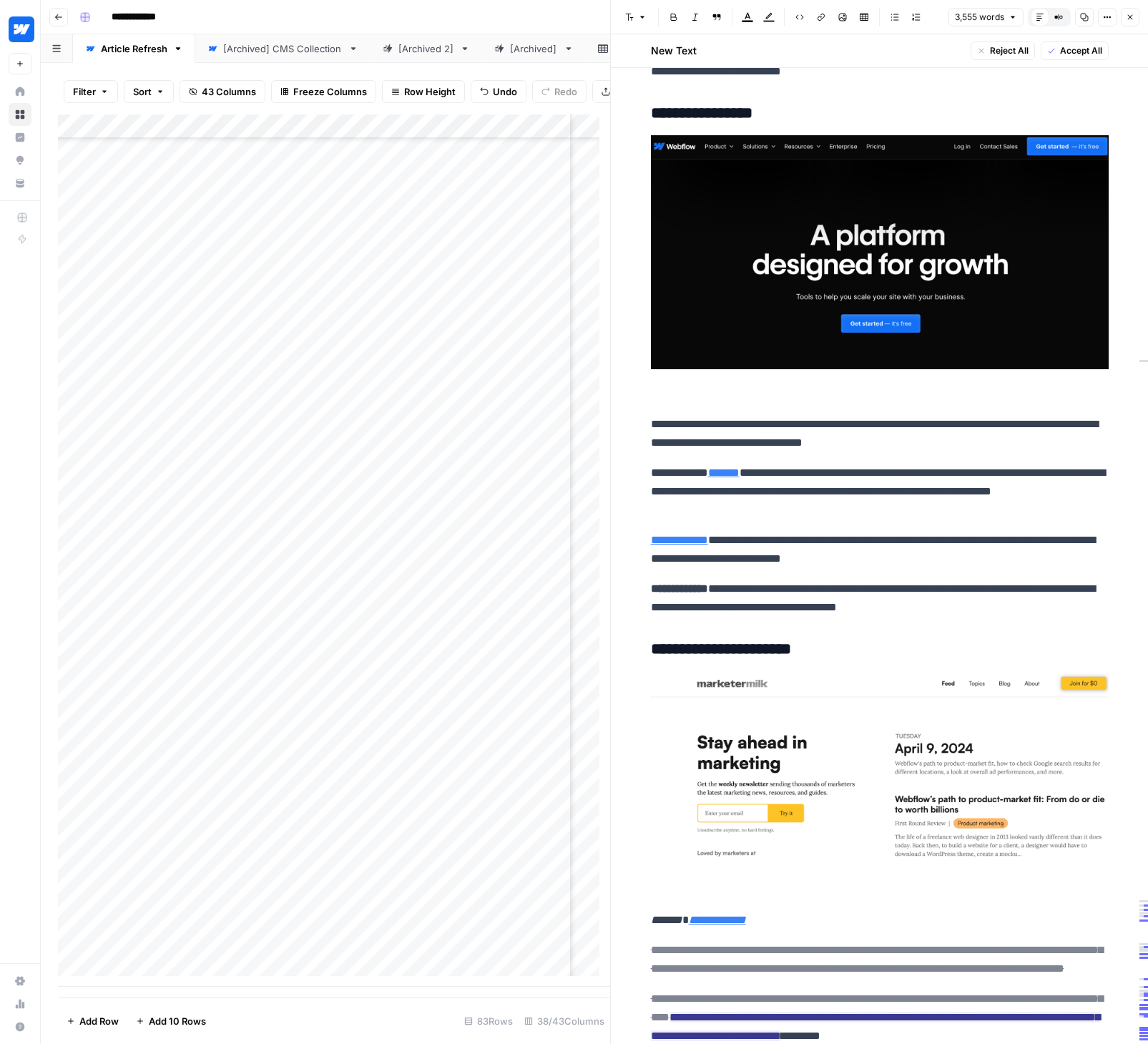
click at [941, 506] on p "**********" at bounding box center [880, 491] width 458 height 56
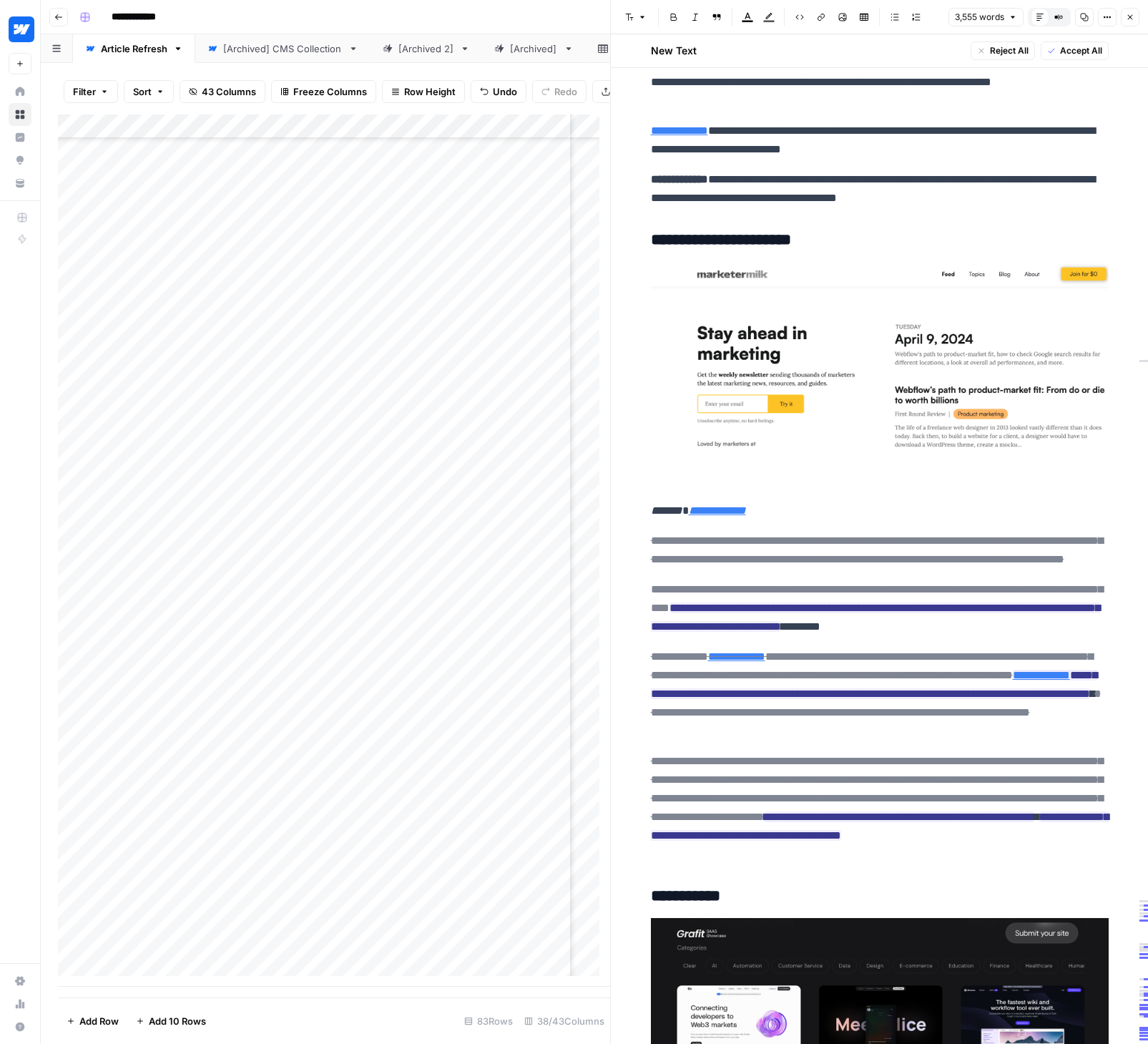
scroll to position [13741, 0]
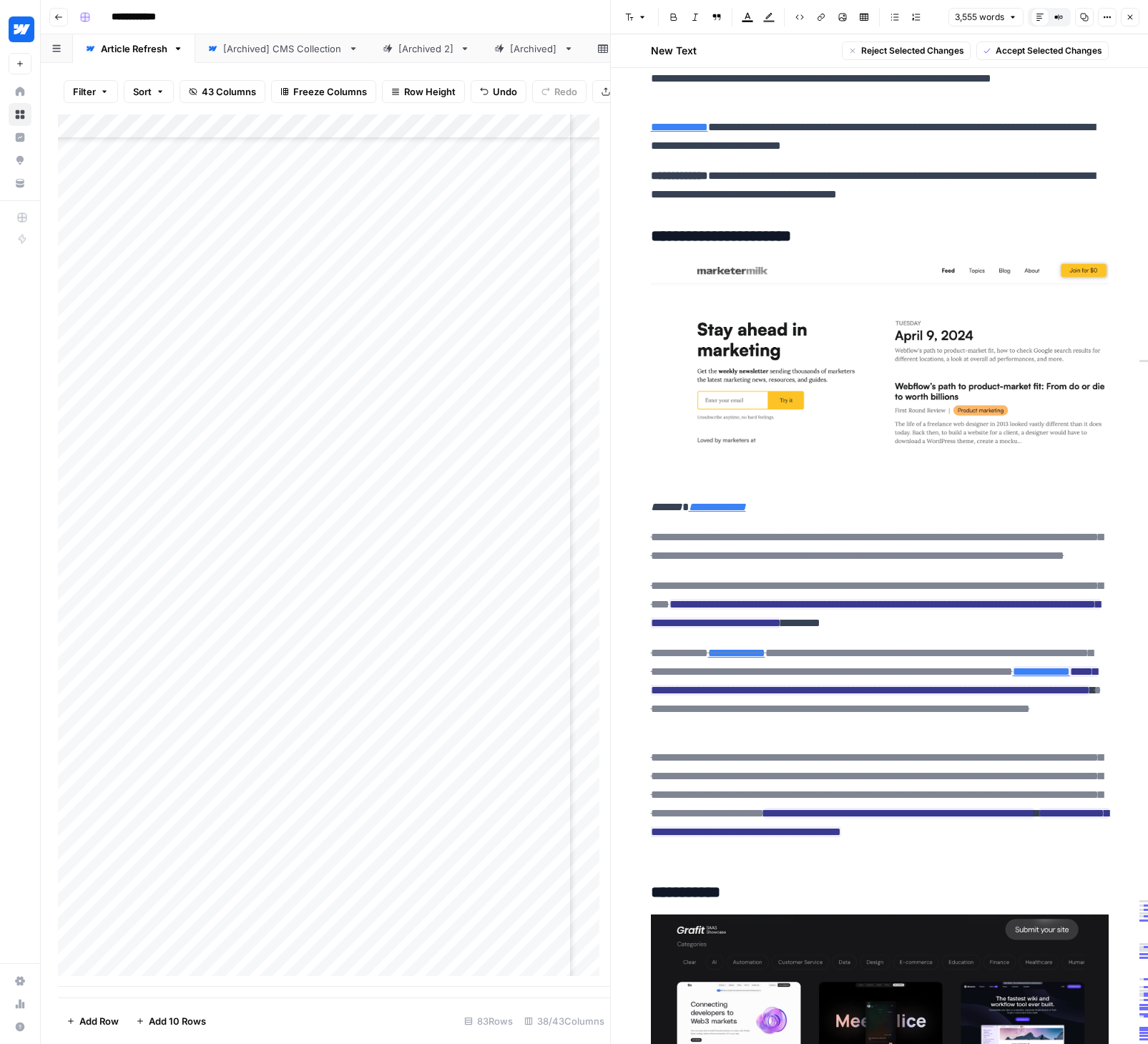
drag, startPoint x: 645, startPoint y: 540, endPoint x: 900, endPoint y: 883, distance: 427.4
click at [1055, 46] on span "Accept Selected Changes" at bounding box center [1049, 50] width 107 height 13
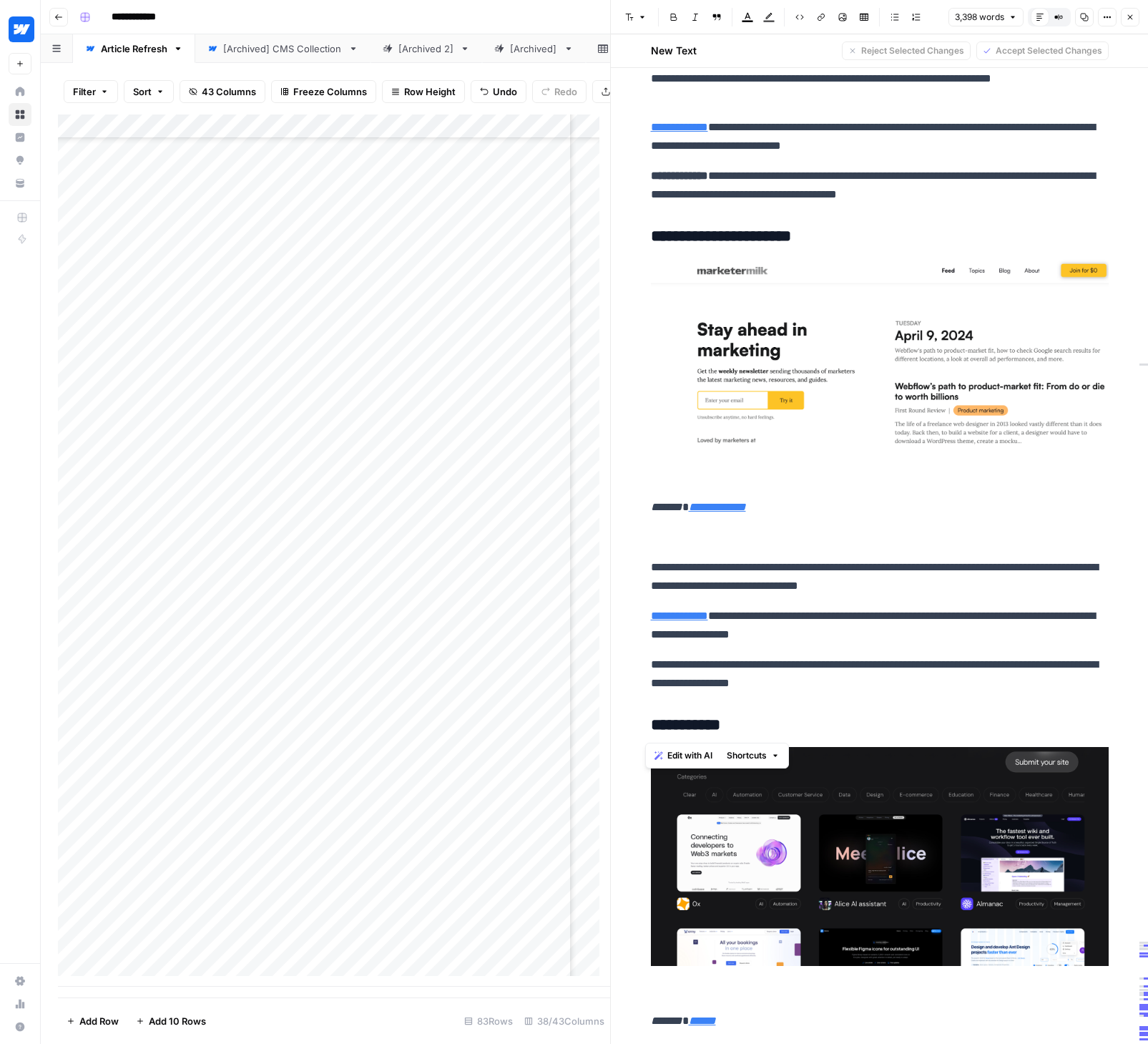
click at [651, 670] on p "**********" at bounding box center [880, 673] width 458 height 37
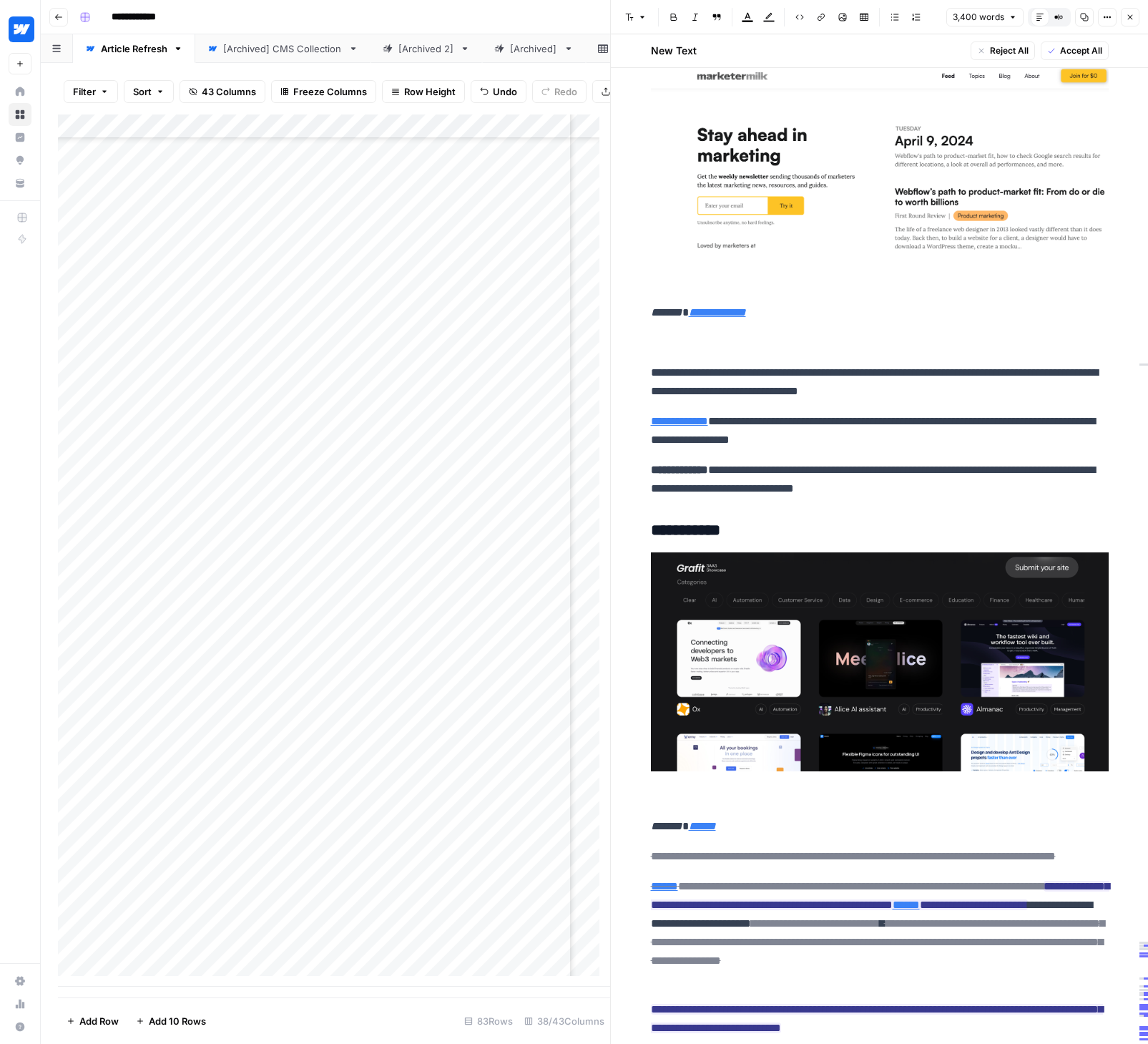
scroll to position [14201, 0]
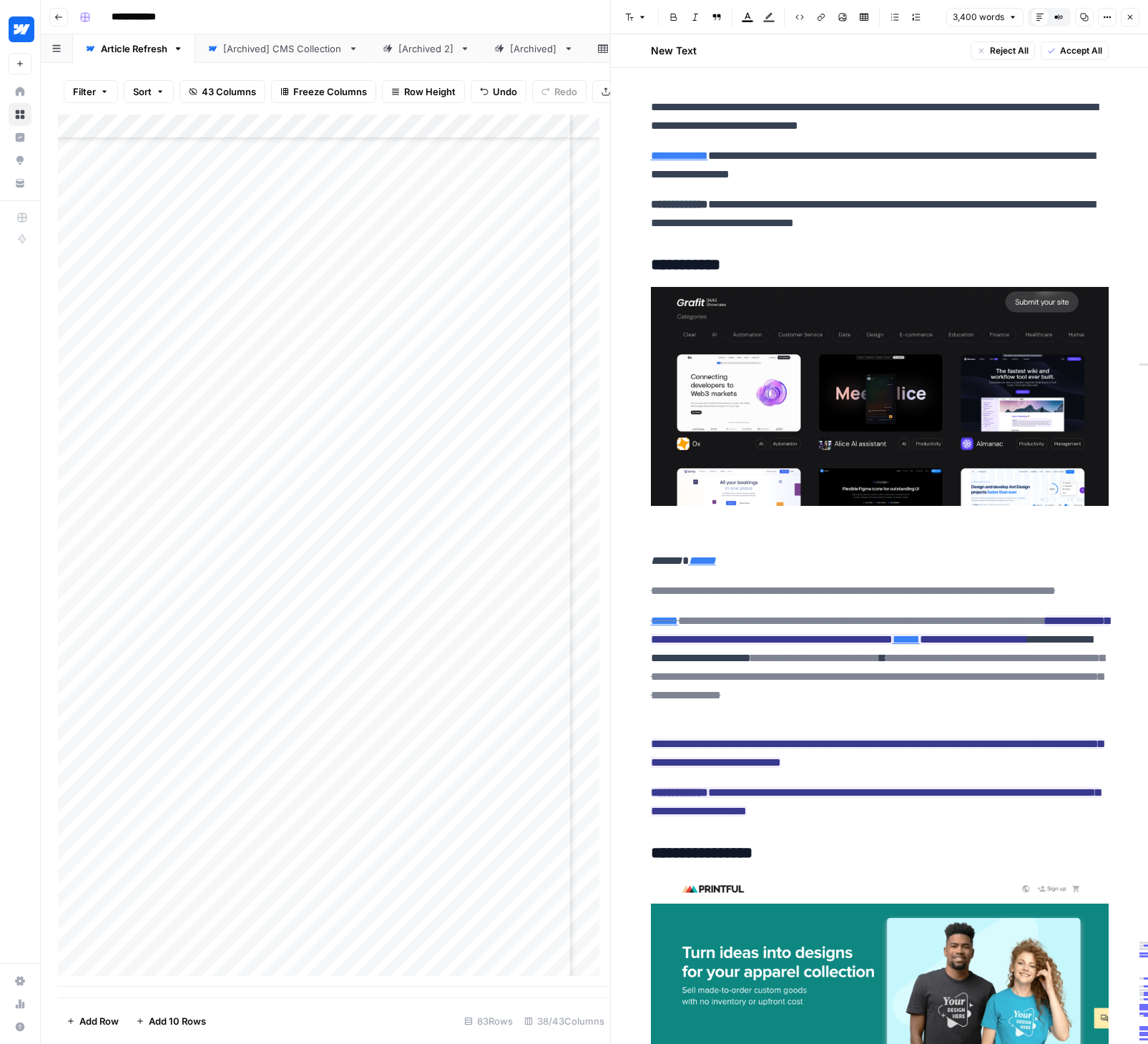
drag, startPoint x: 639, startPoint y: 595, endPoint x: 956, endPoint y: 840, distance: 400.7
click at [1044, 51] on span "Accept Selected Changes" at bounding box center [1049, 50] width 107 height 13
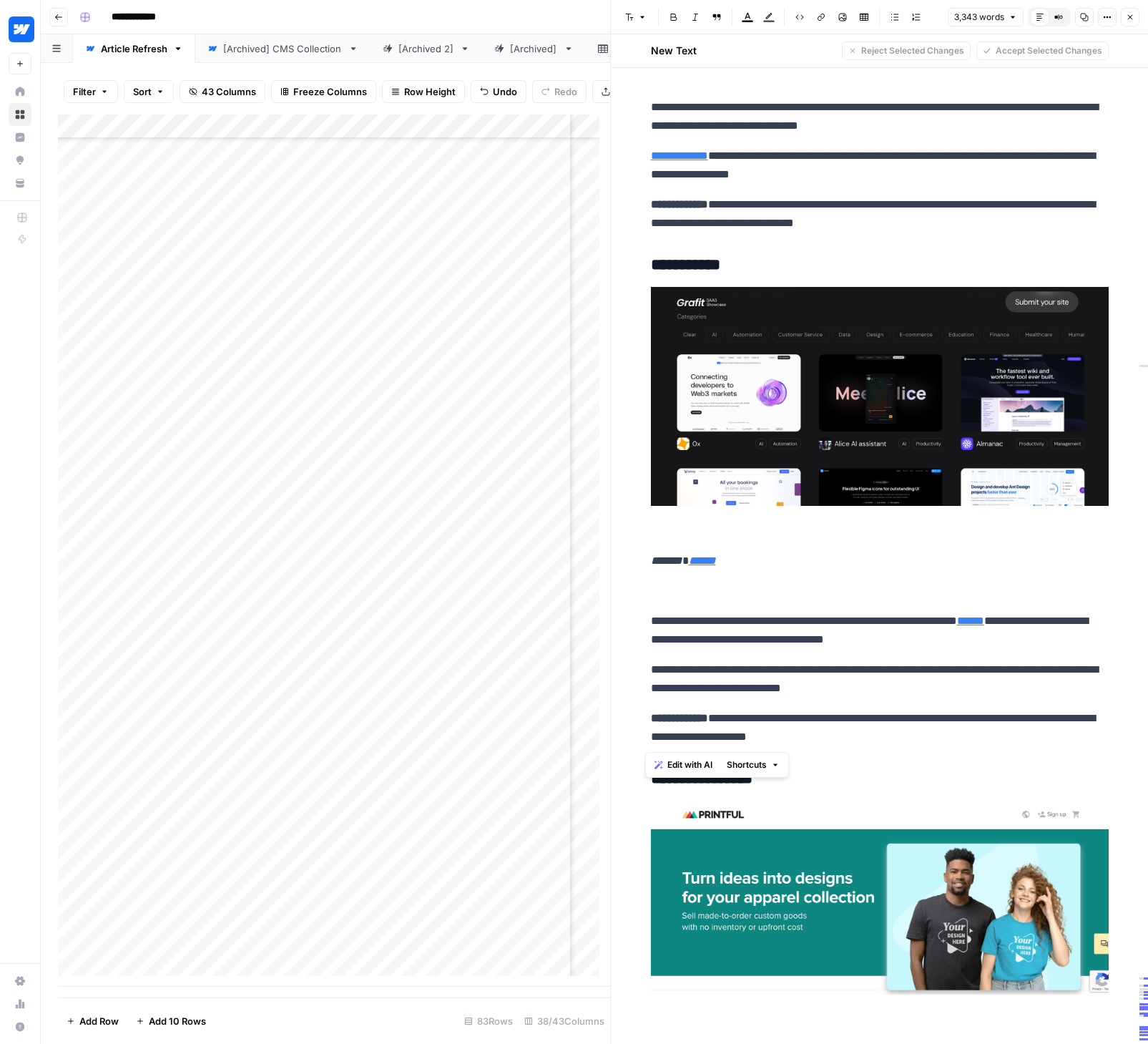
click at [812, 595] on p at bounding box center [880, 591] width 458 height 19
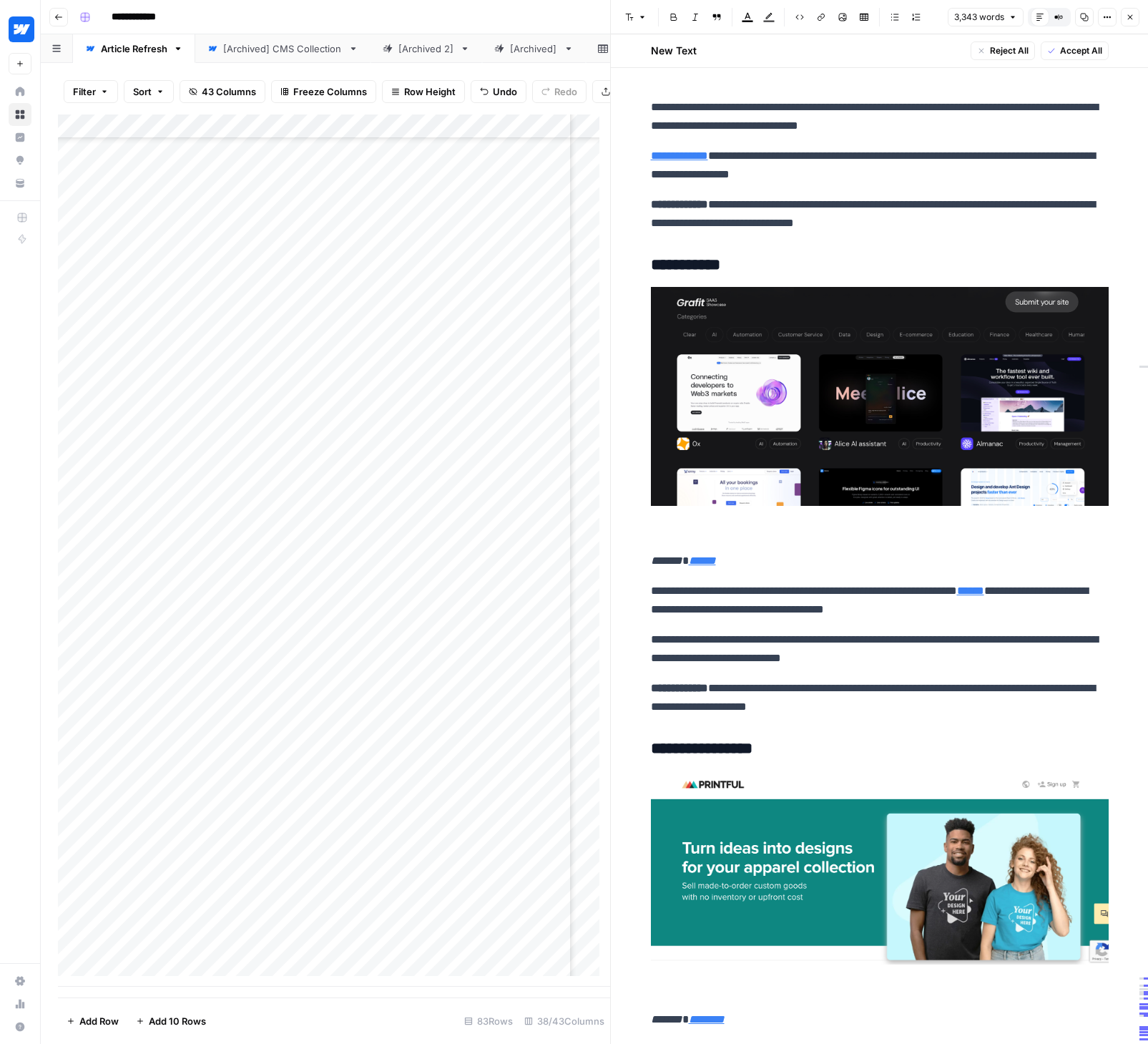
scroll to position [14710, 0]
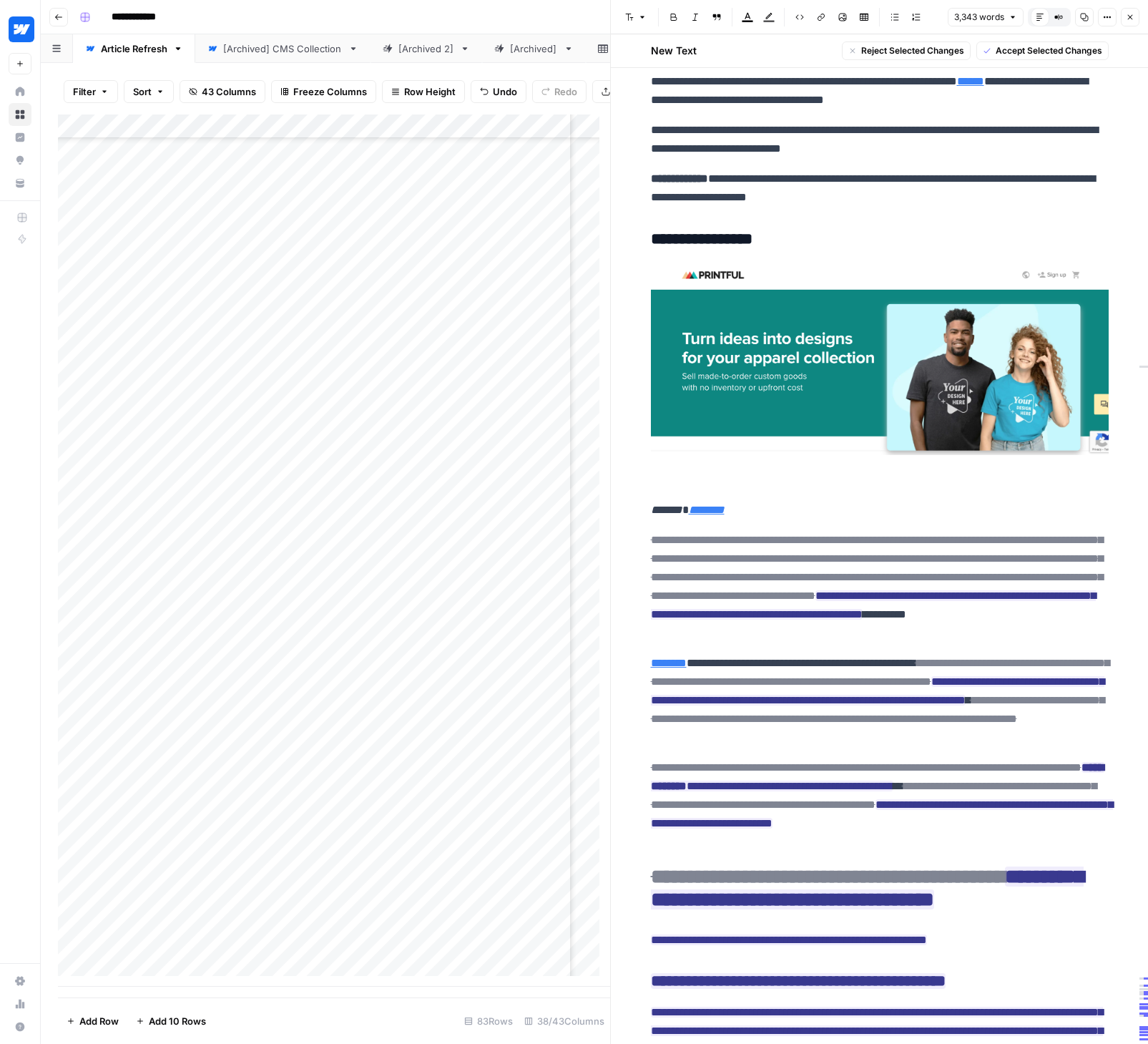
drag, startPoint x: 644, startPoint y: 541, endPoint x: 860, endPoint y: 850, distance: 376.6
drag, startPoint x: 1055, startPoint y: 51, endPoint x: 1056, endPoint y: 60, distance: 9.4
click at [1055, 51] on span "Accept Selected Changes" at bounding box center [1049, 50] width 107 height 13
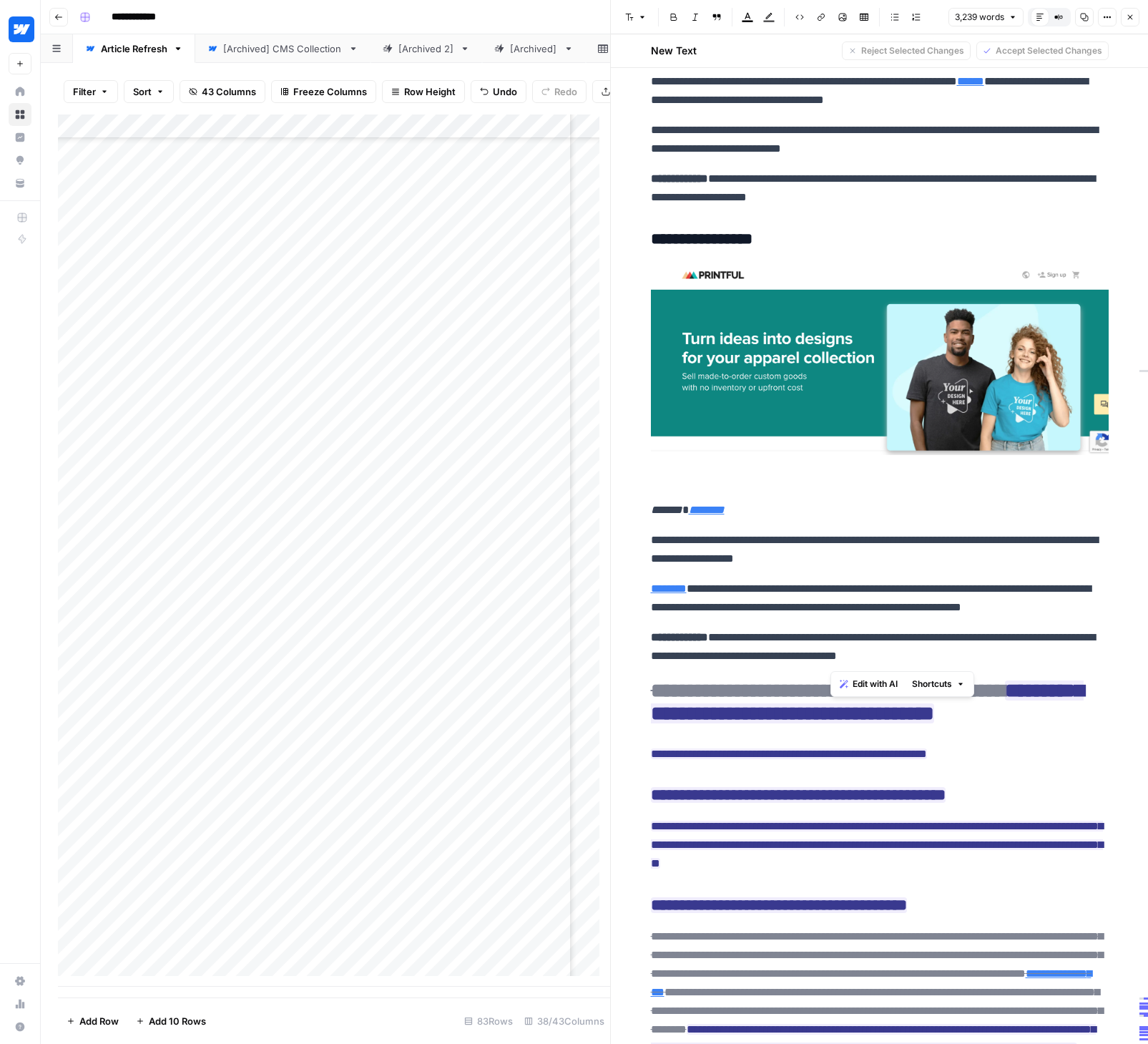
click at [948, 585] on p "**********" at bounding box center [880, 597] width 458 height 37
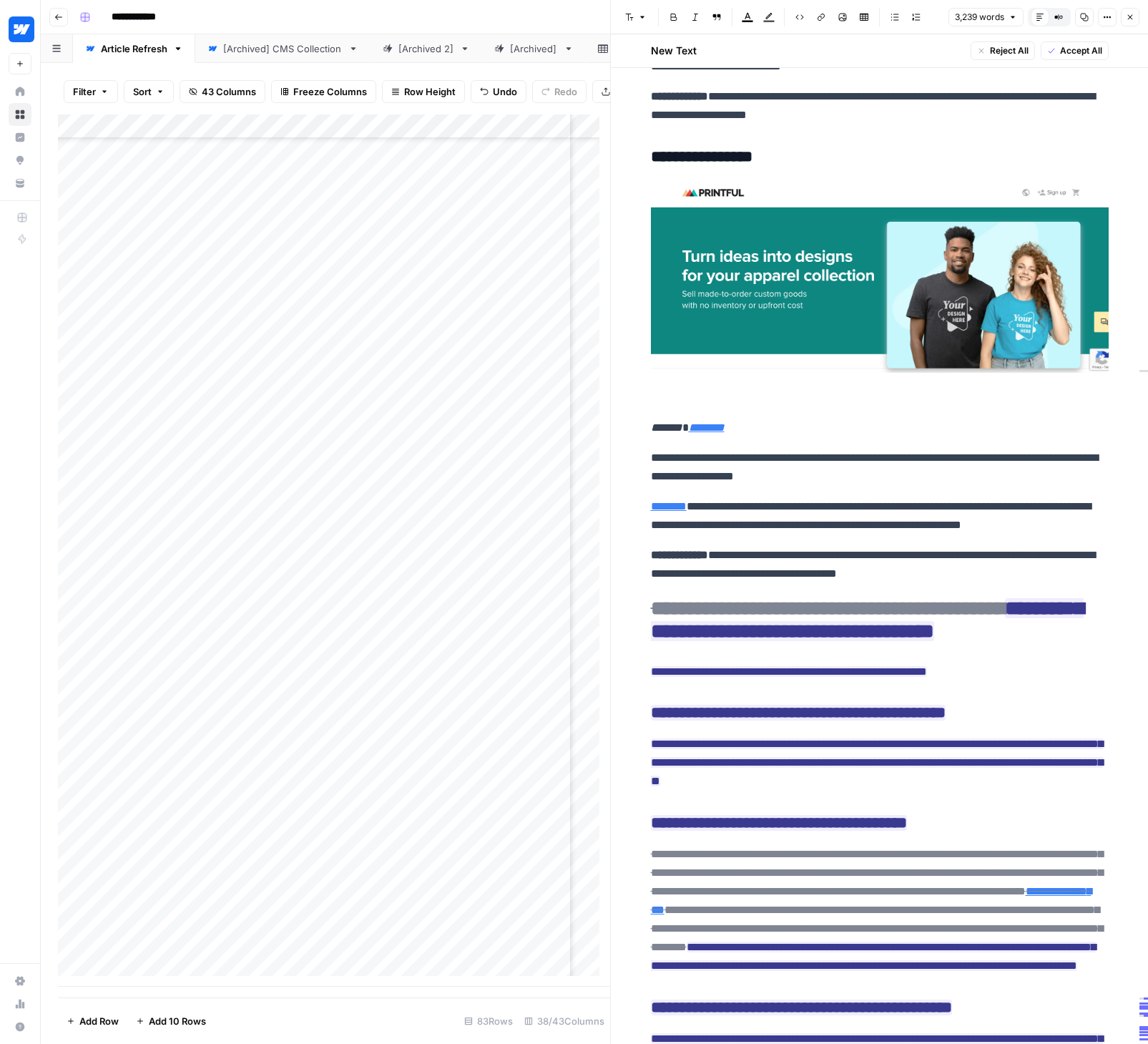
scroll to position [14918, 0]
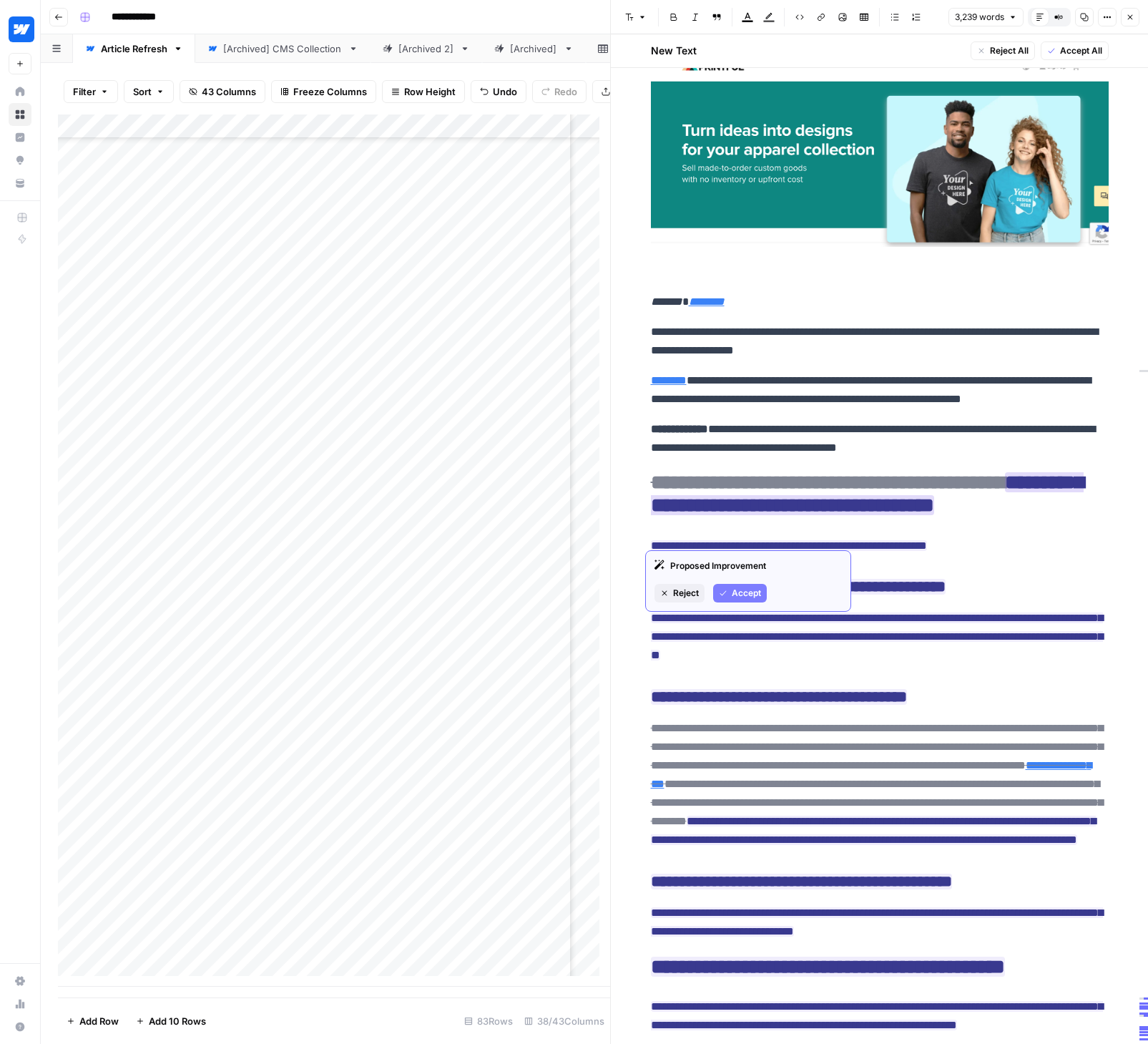
click at [737, 589] on span "Accept" at bounding box center [746, 593] width 29 height 13
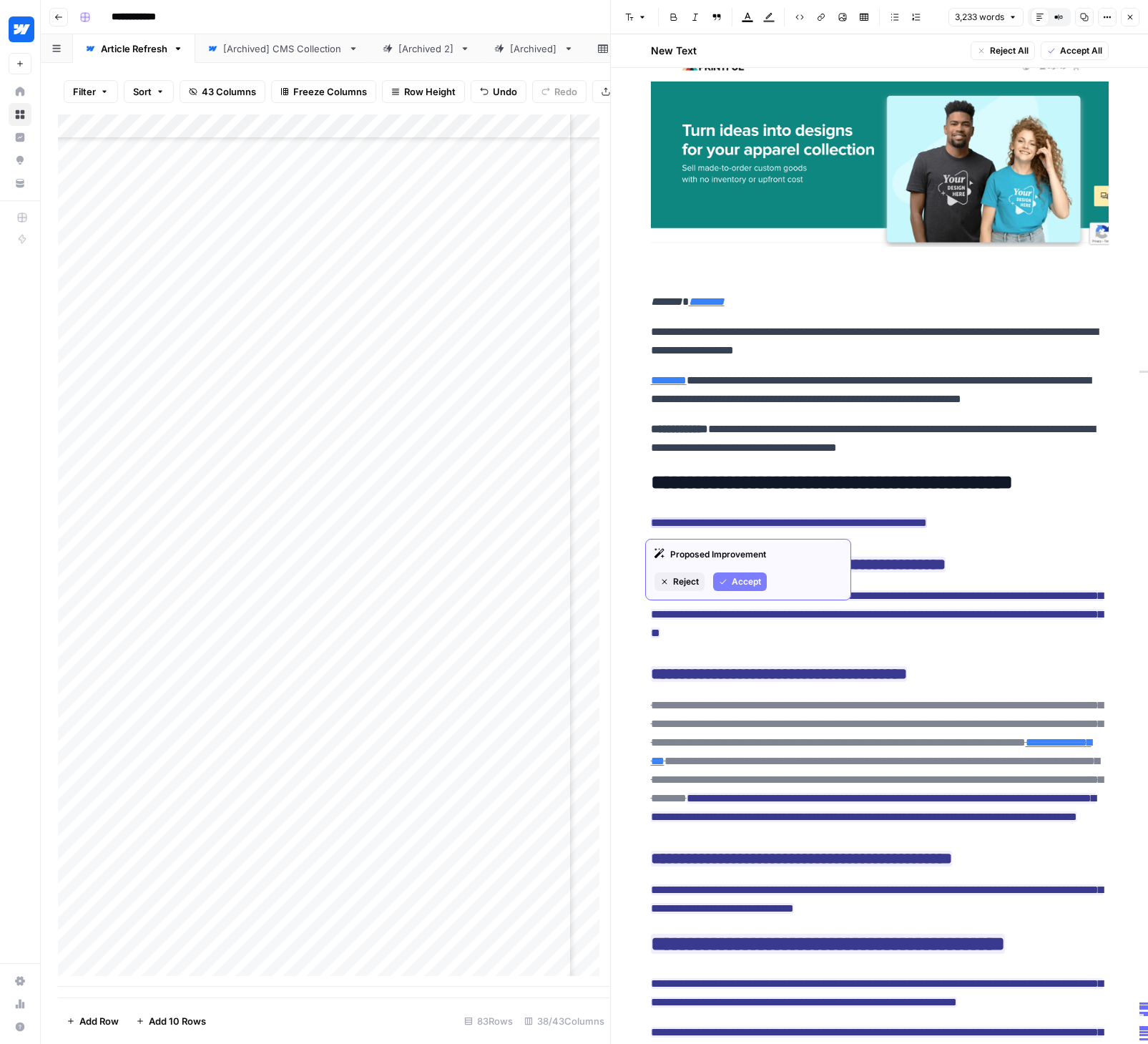
click at [734, 586] on span "Accept" at bounding box center [746, 581] width 29 height 13
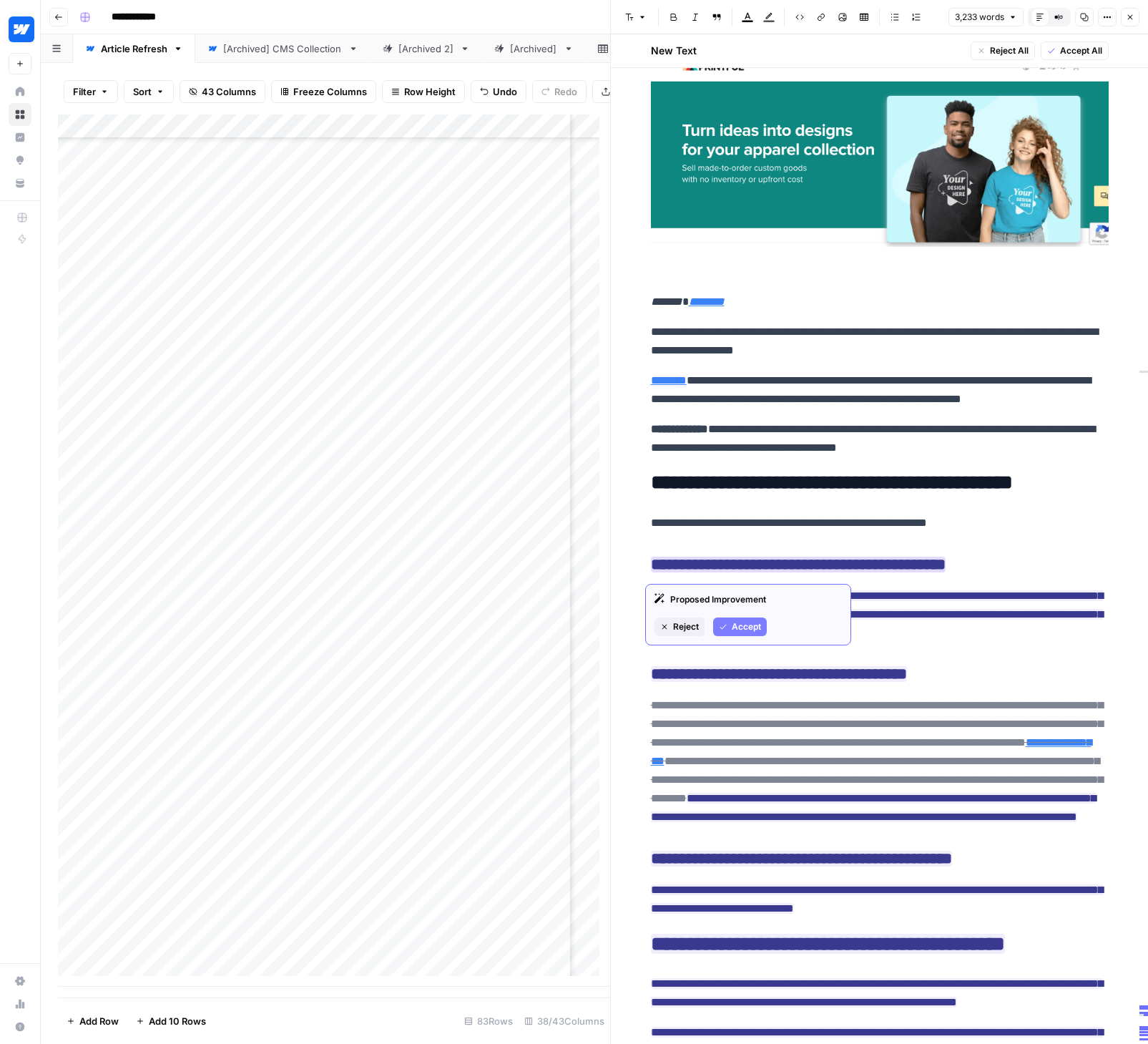
click at [738, 622] on span "Accept" at bounding box center [746, 626] width 29 height 13
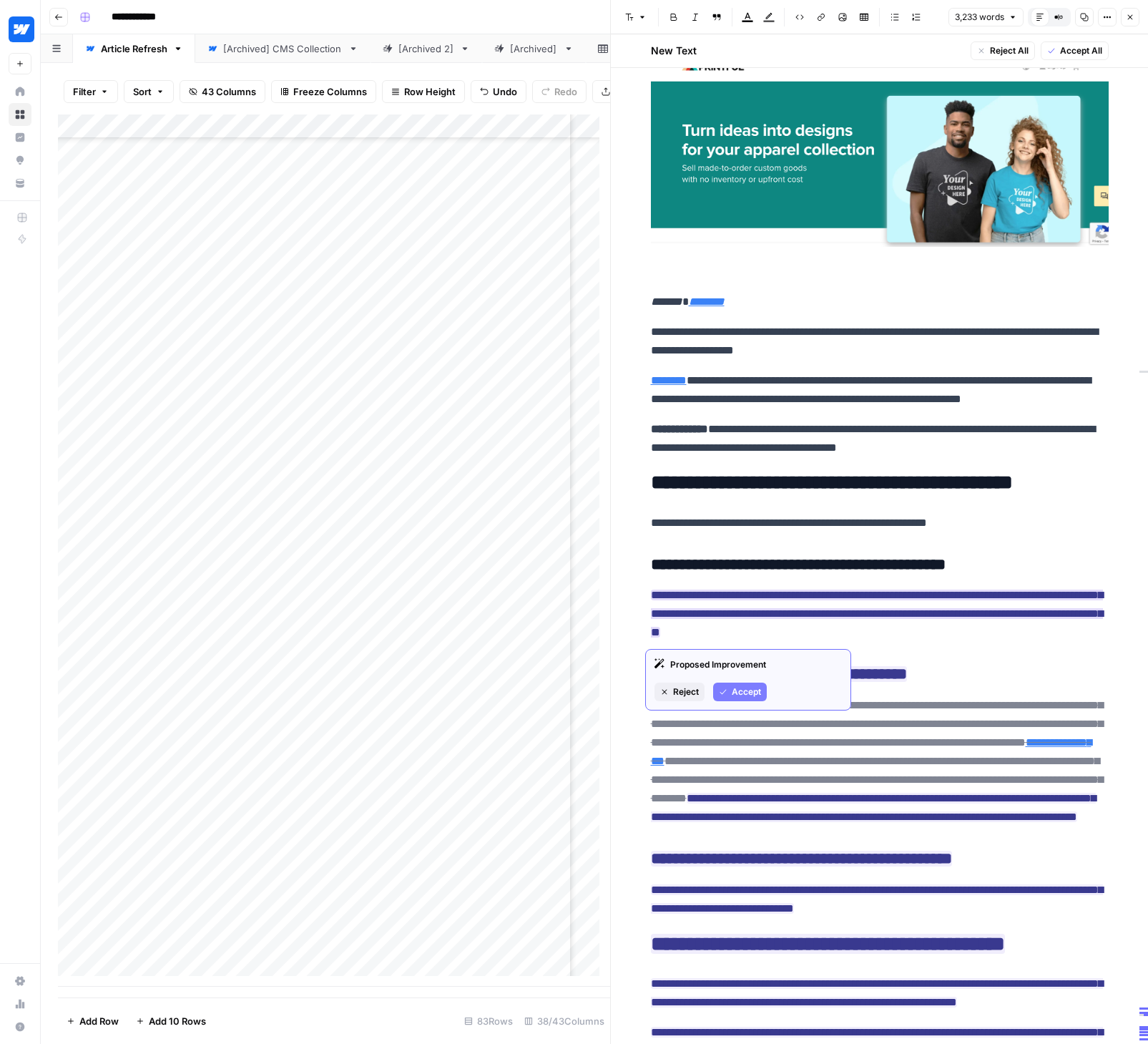
click at [745, 682] on div "Proposed Improvement Reject Accept" at bounding box center [748, 680] width 206 height 62
click at [746, 690] on span "Accept" at bounding box center [746, 691] width 29 height 13
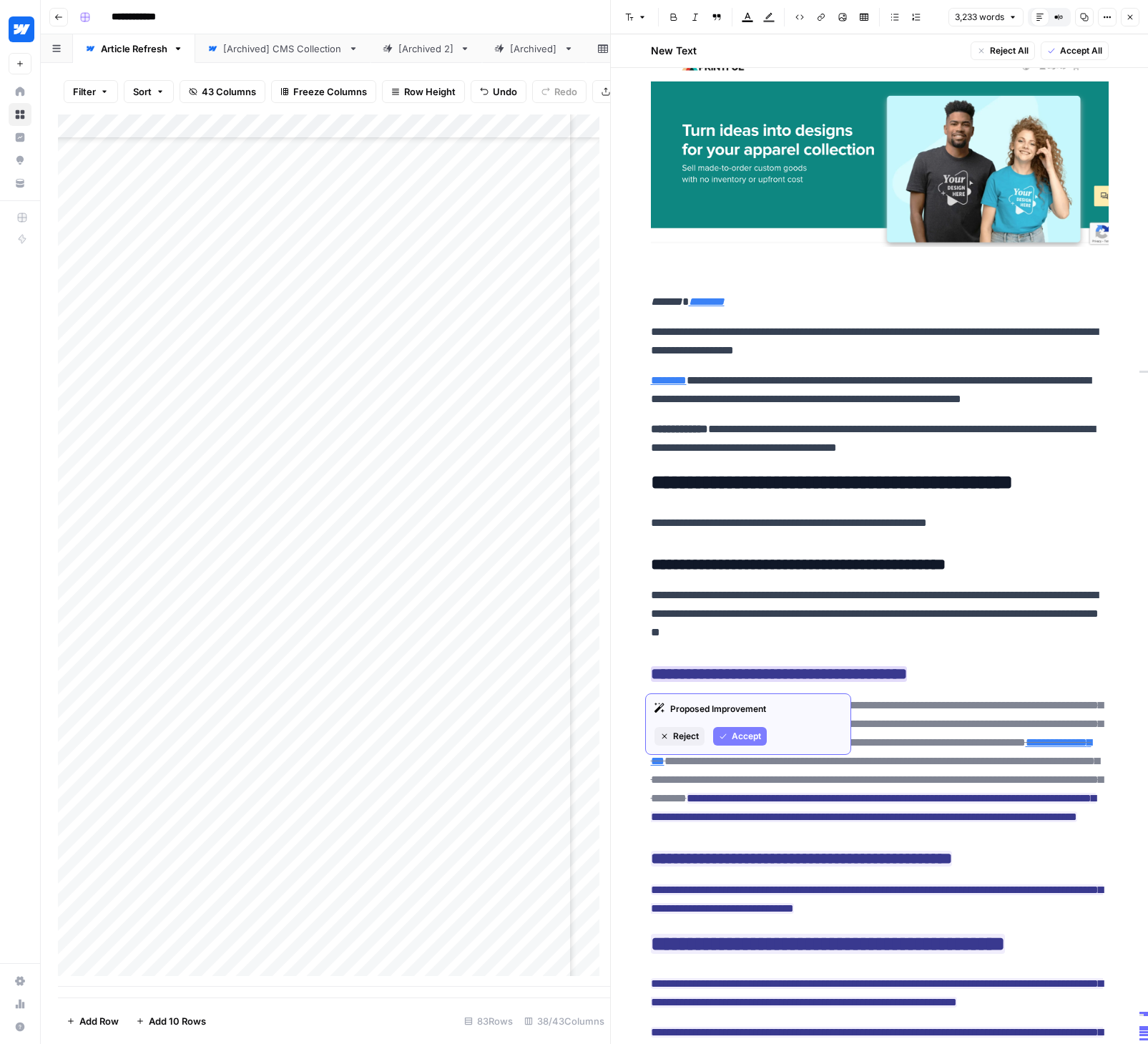
click at [753, 736] on span "Accept" at bounding box center [746, 736] width 29 height 13
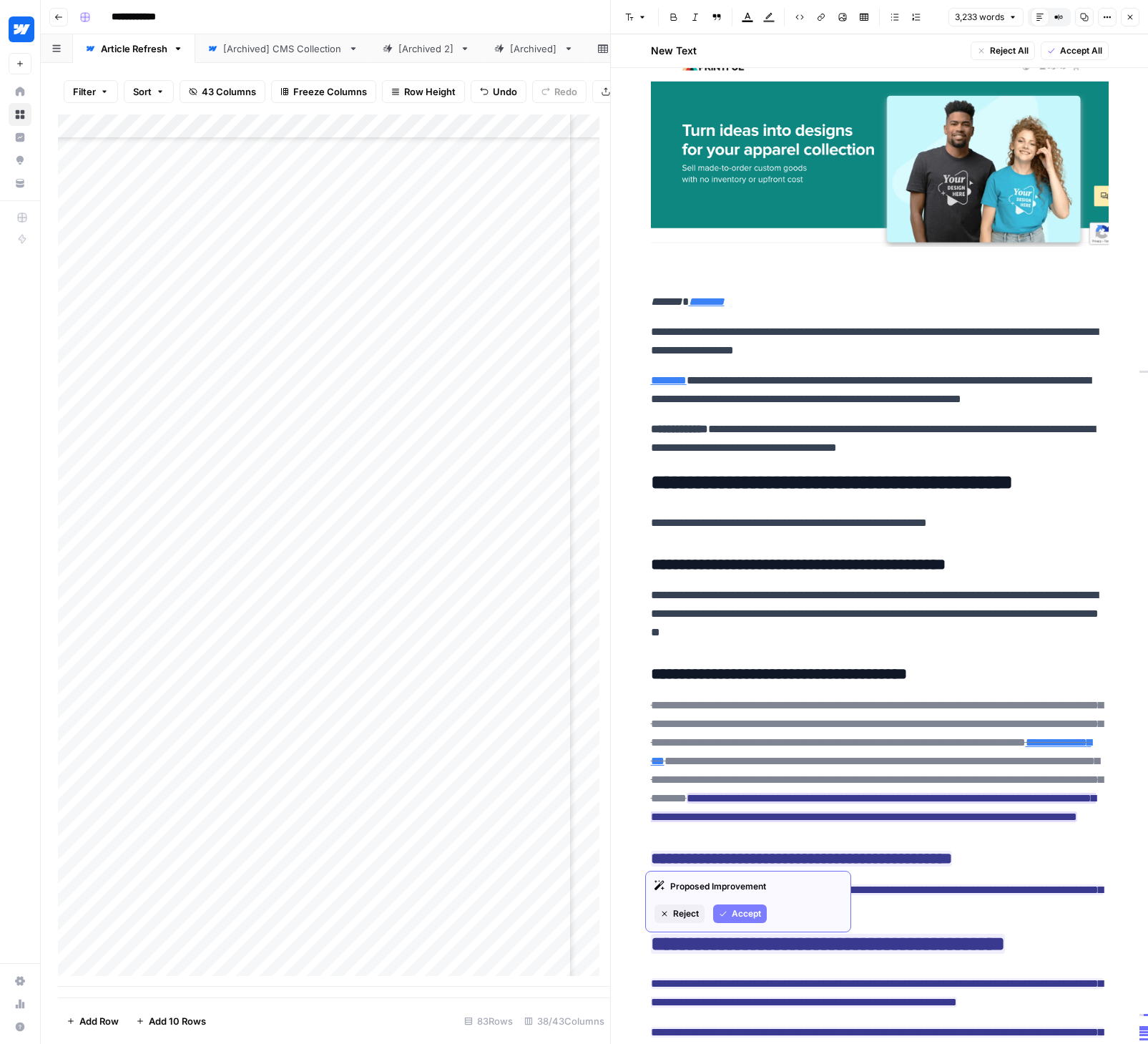
click at [742, 913] on span "Accept" at bounding box center [746, 913] width 29 height 13
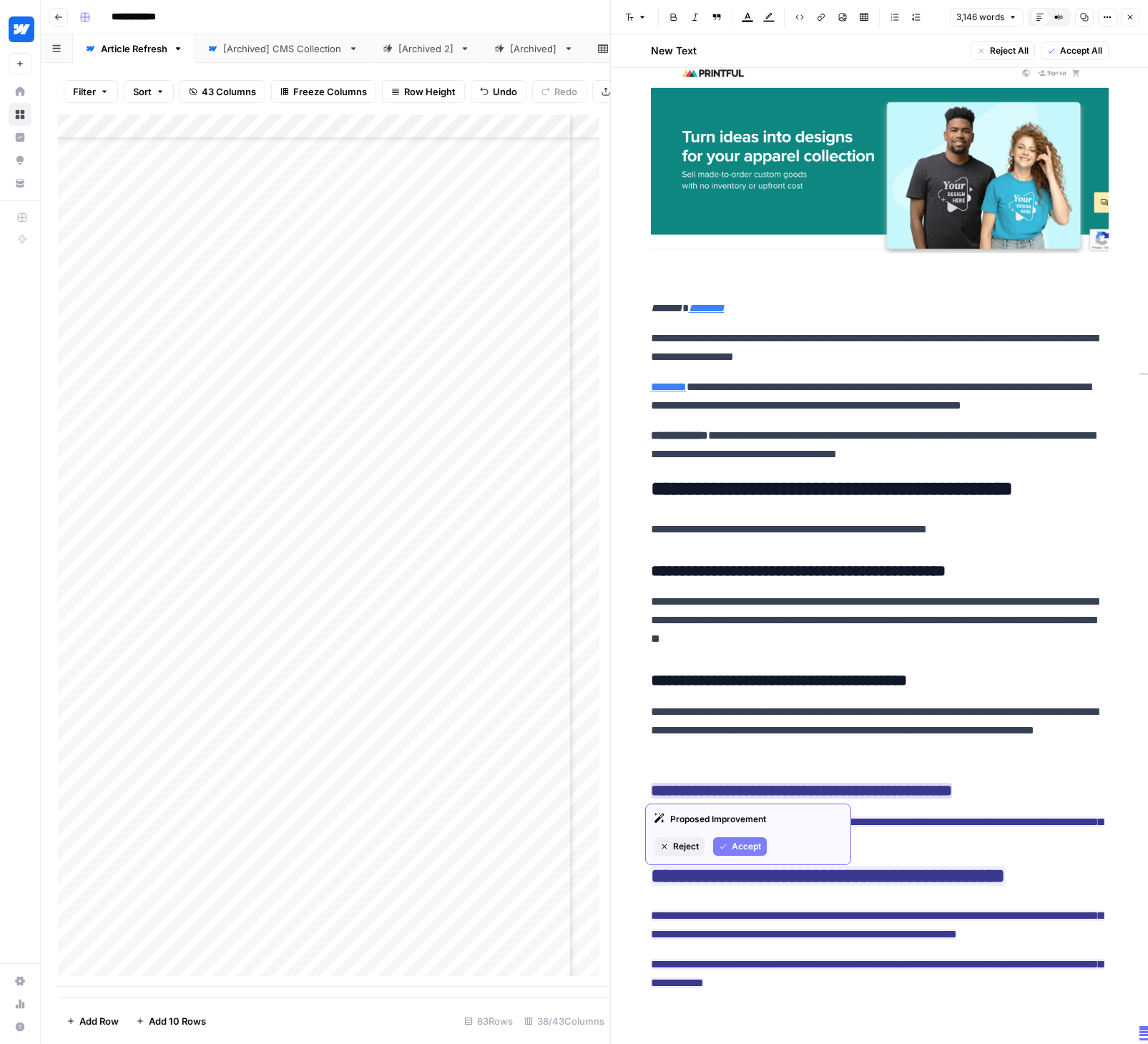
click at [747, 843] on span "Accept" at bounding box center [746, 846] width 29 height 13
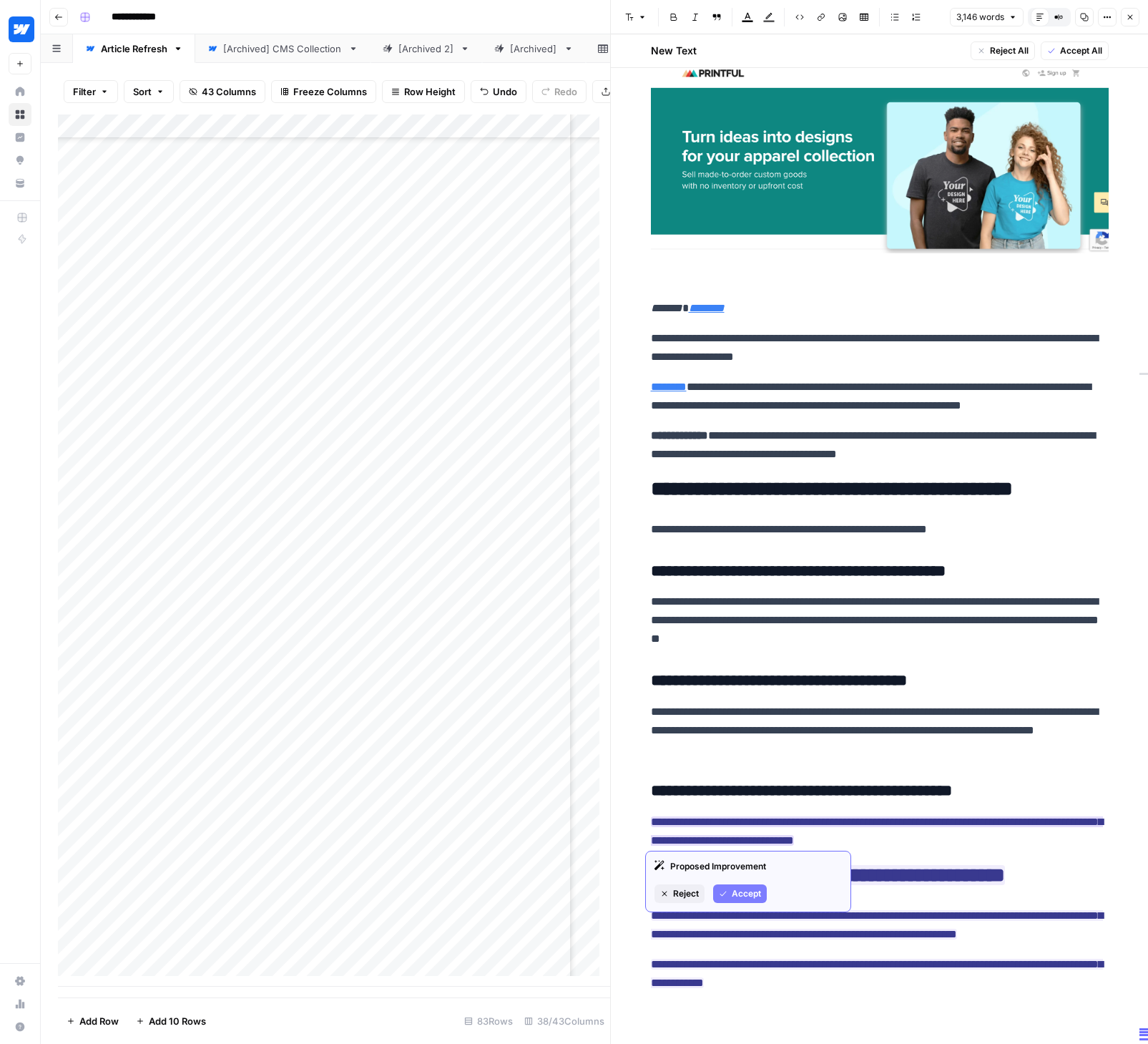
click at [743, 892] on span "Accept" at bounding box center [746, 893] width 29 height 13
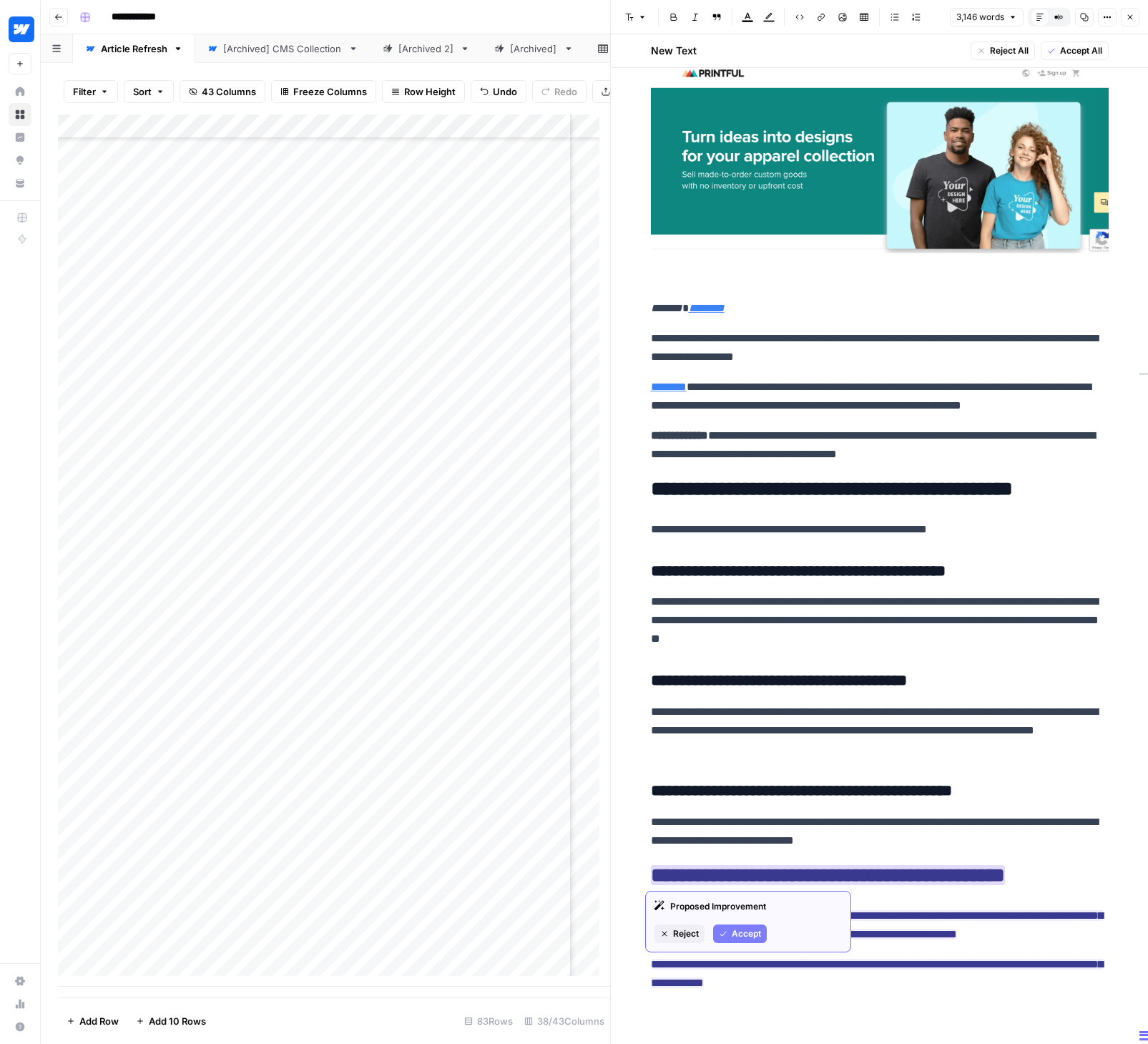
click at [755, 930] on span "Accept" at bounding box center [746, 933] width 29 height 13
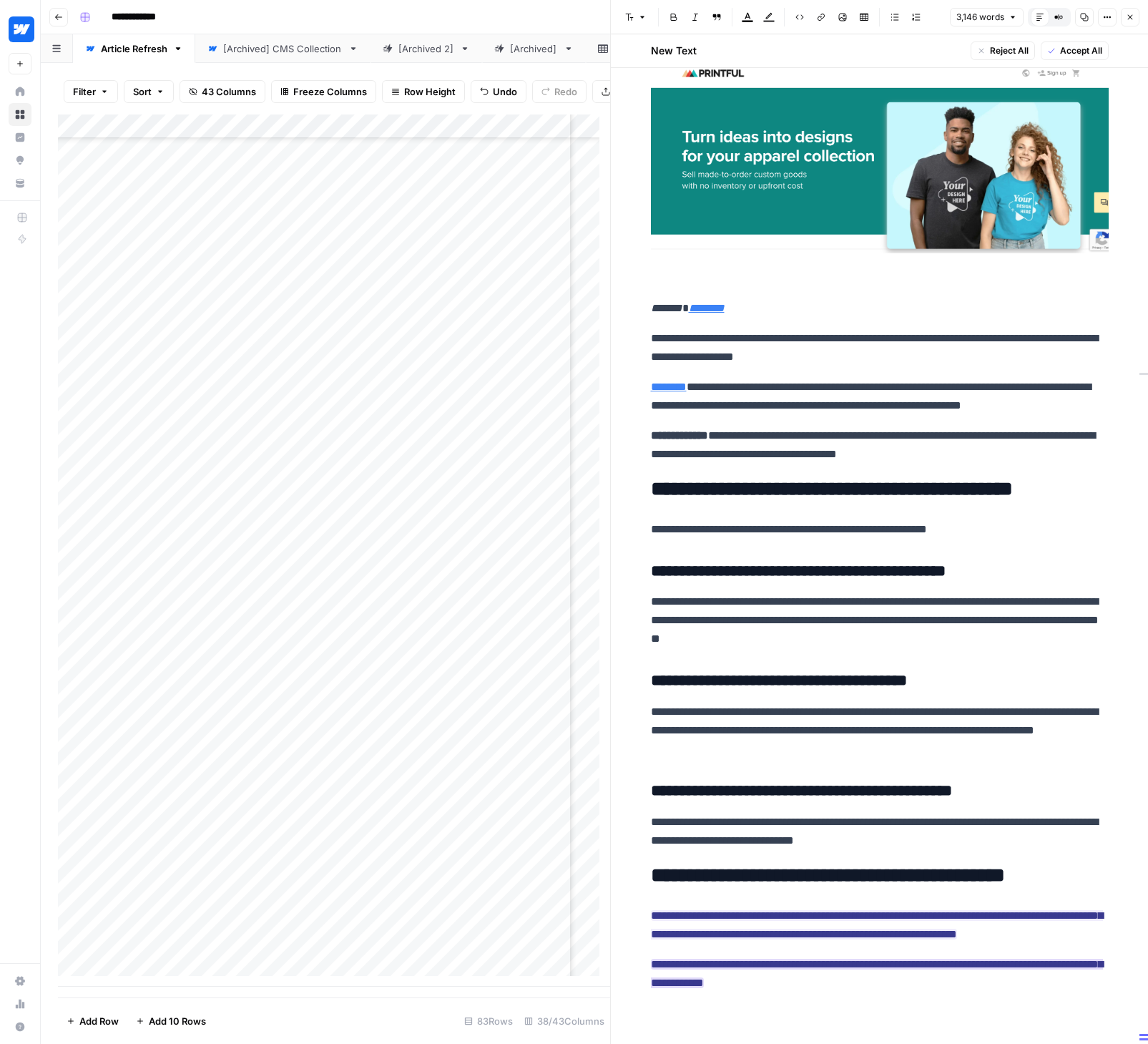
click at [742, 992] on span "**********" at bounding box center [877, 973] width 452 height 38
click at [728, 1002] on button "Accept" at bounding box center [740, 1005] width 54 height 19
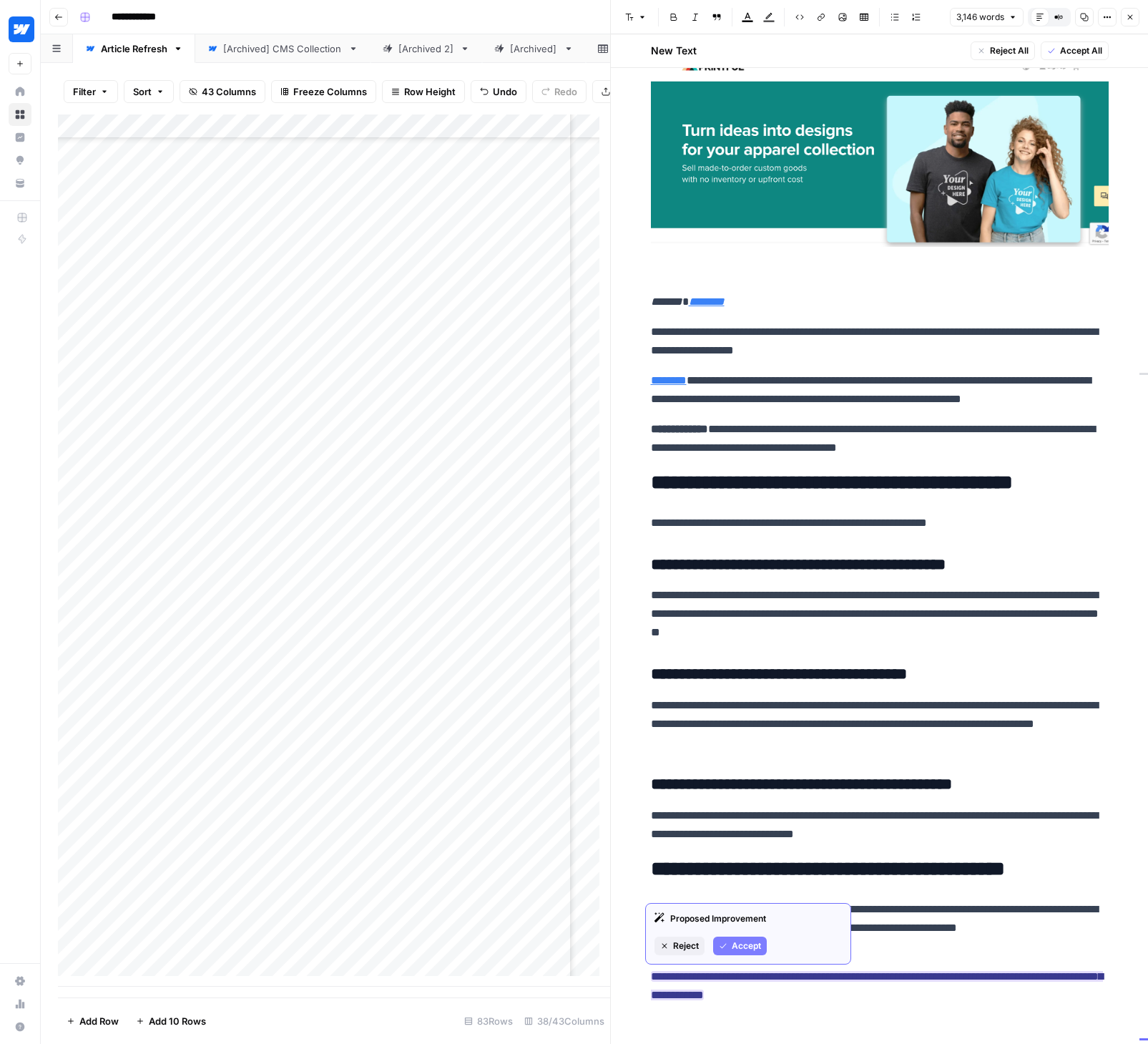
click at [756, 950] on span "Accept" at bounding box center [746, 945] width 29 height 13
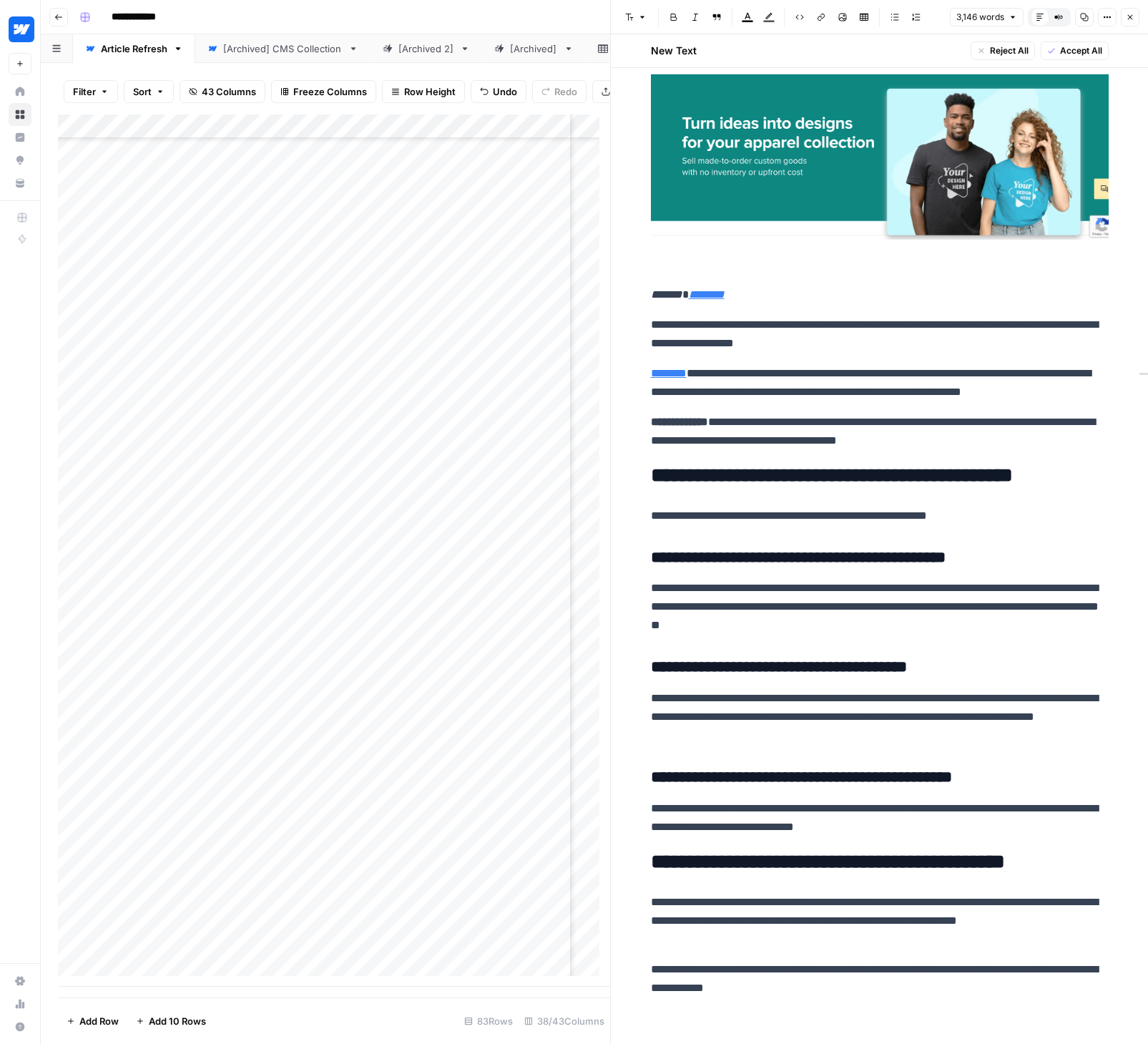
scroll to position [14932, 0]
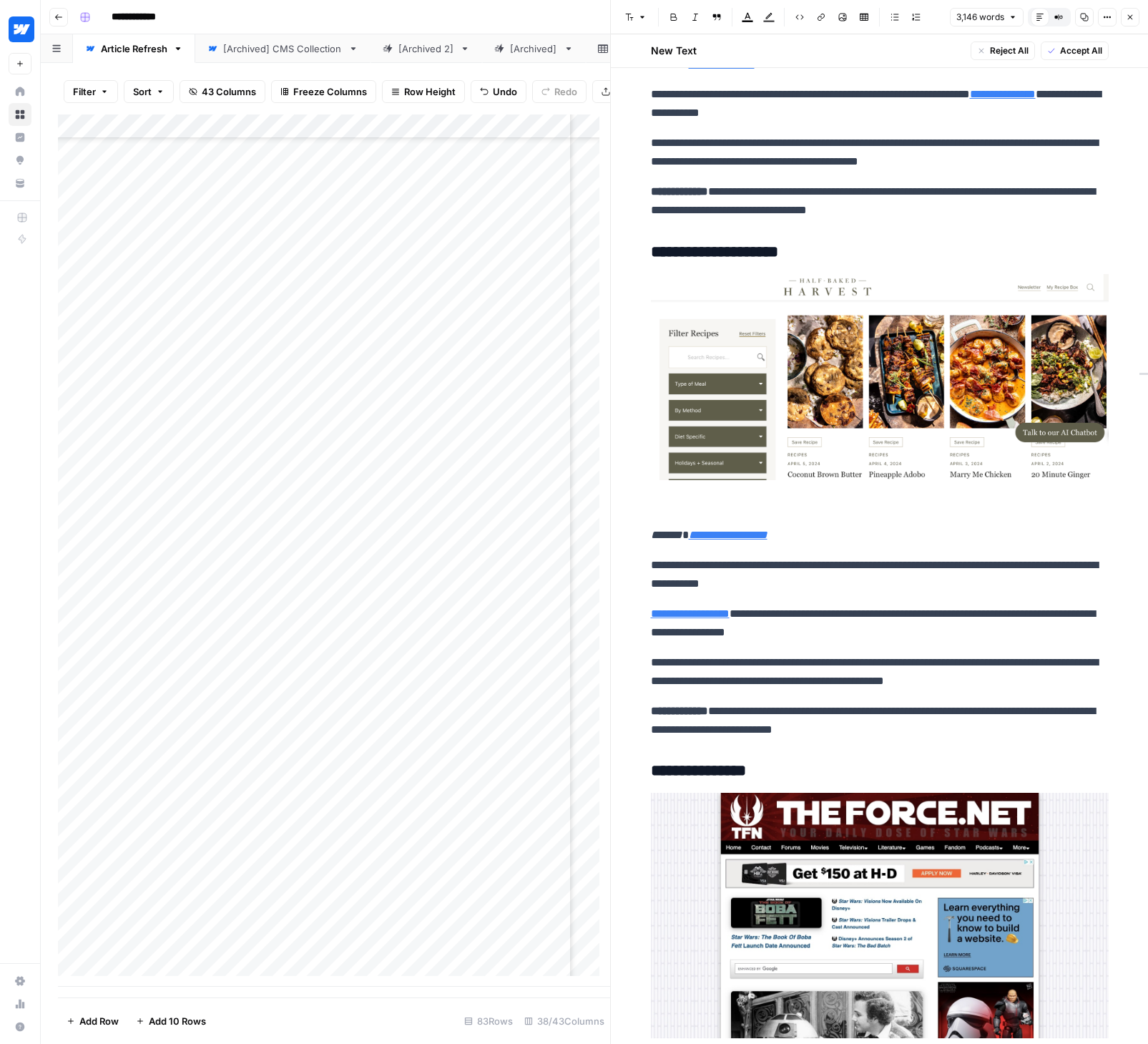
click at [1083, 49] on span "Accept All" at bounding box center [1081, 50] width 42 height 13
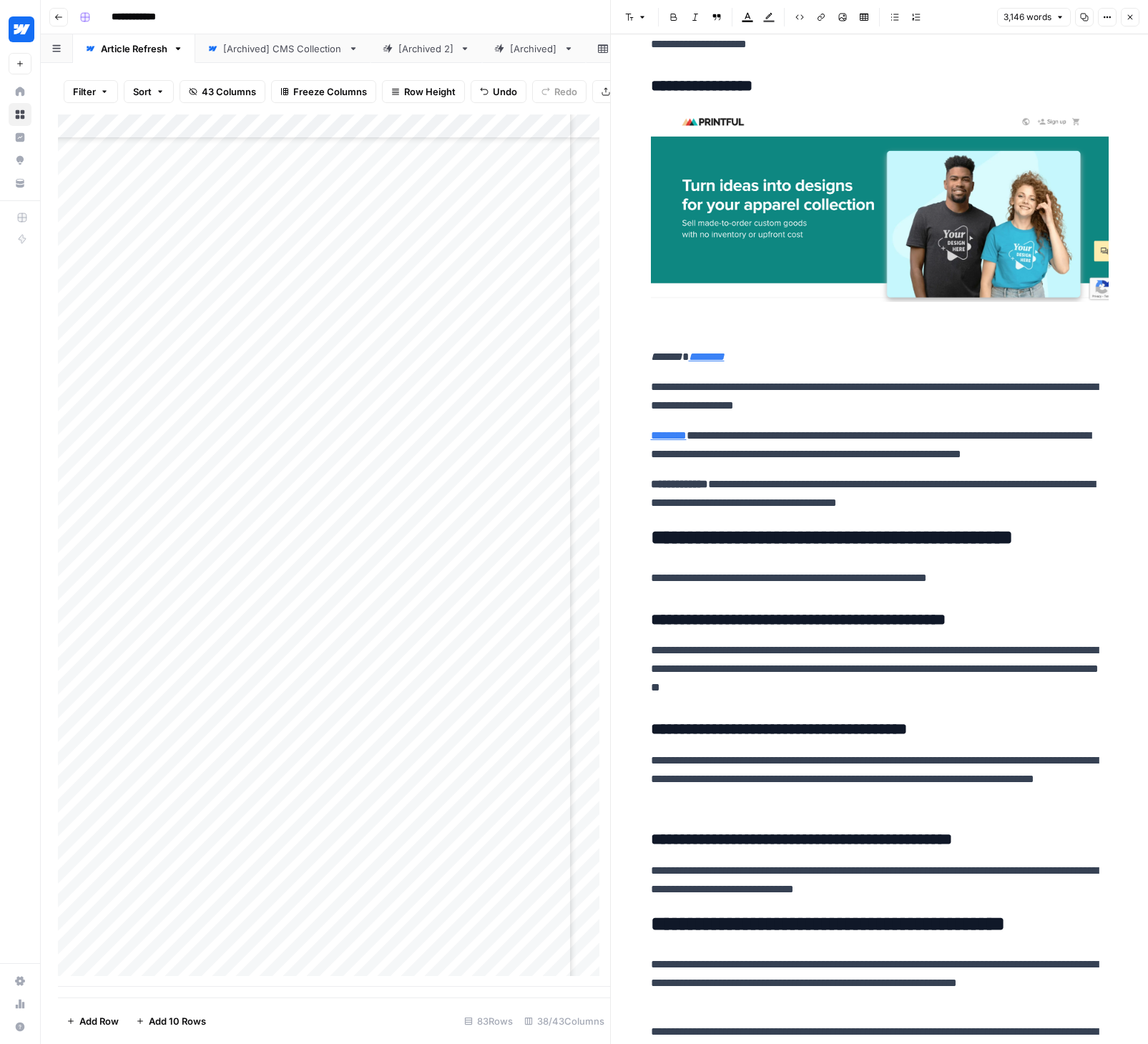
scroll to position [14422, 0]
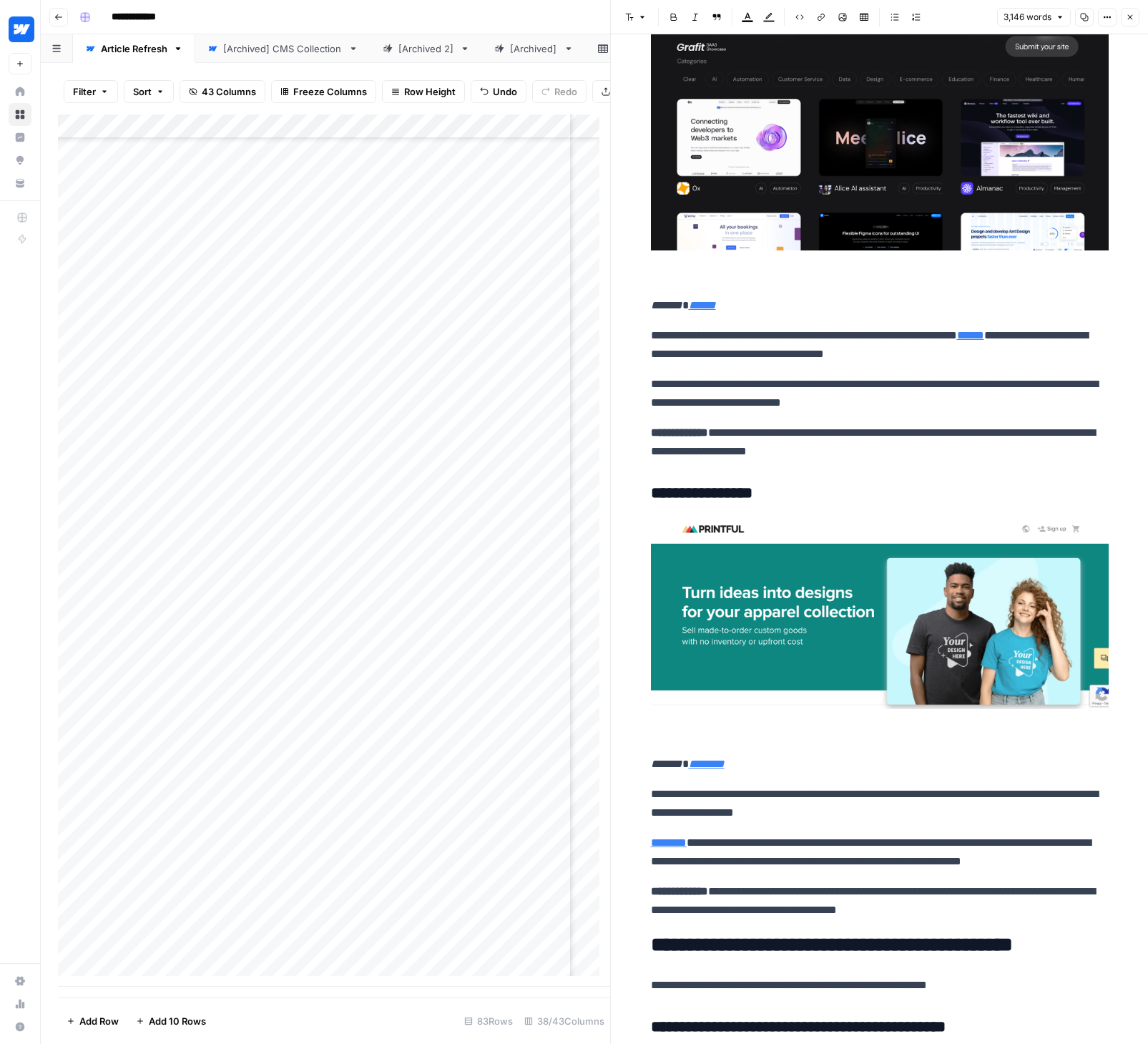
click at [1129, 16] on icon "button" at bounding box center [1130, 17] width 9 height 9
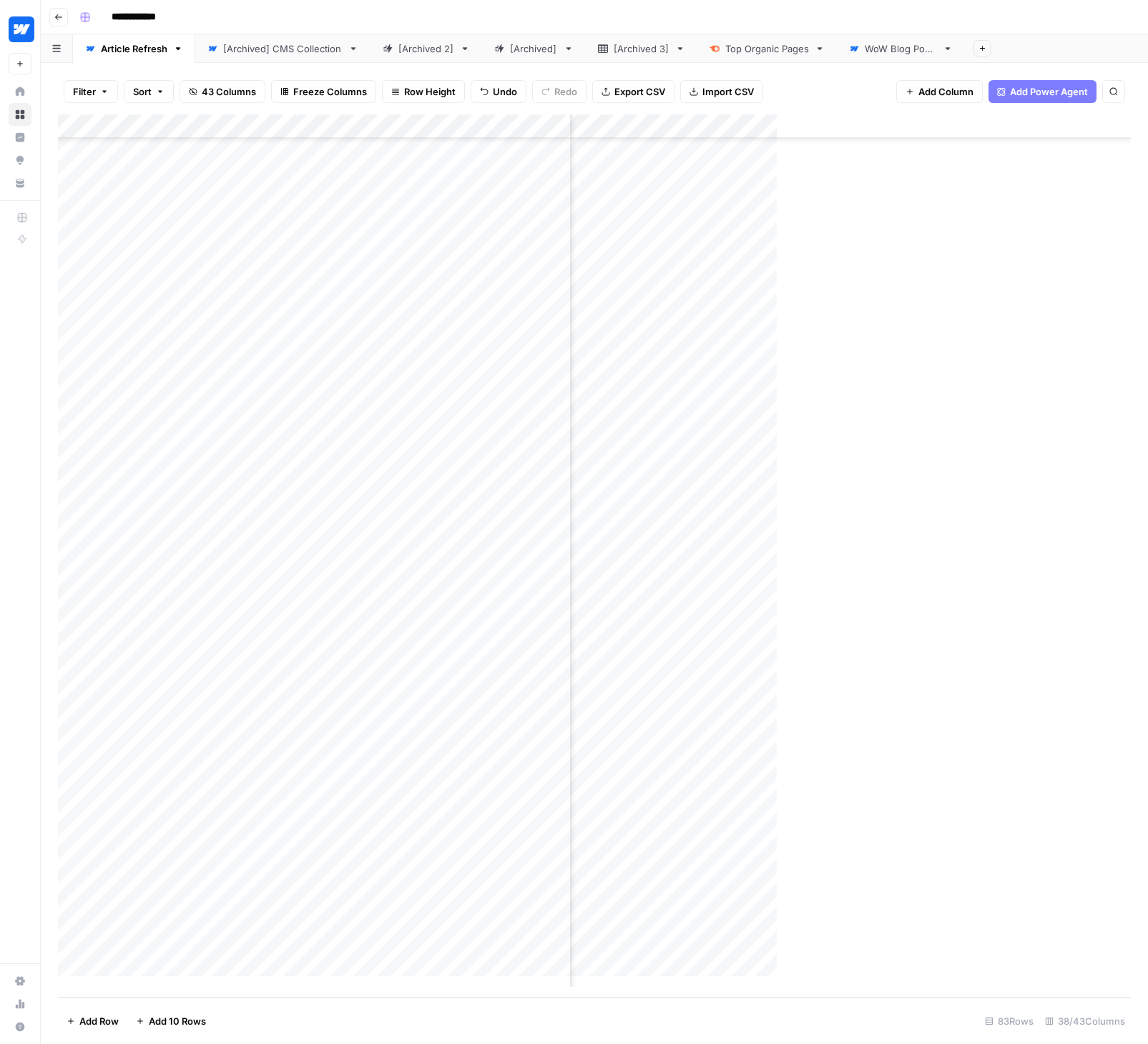
scroll to position [1194, 4041]
click at [497, 804] on div "Add Column" at bounding box center [594, 555] width 1073 height 883
click at [509, 803] on div "Add Column" at bounding box center [594, 555] width 1073 height 883
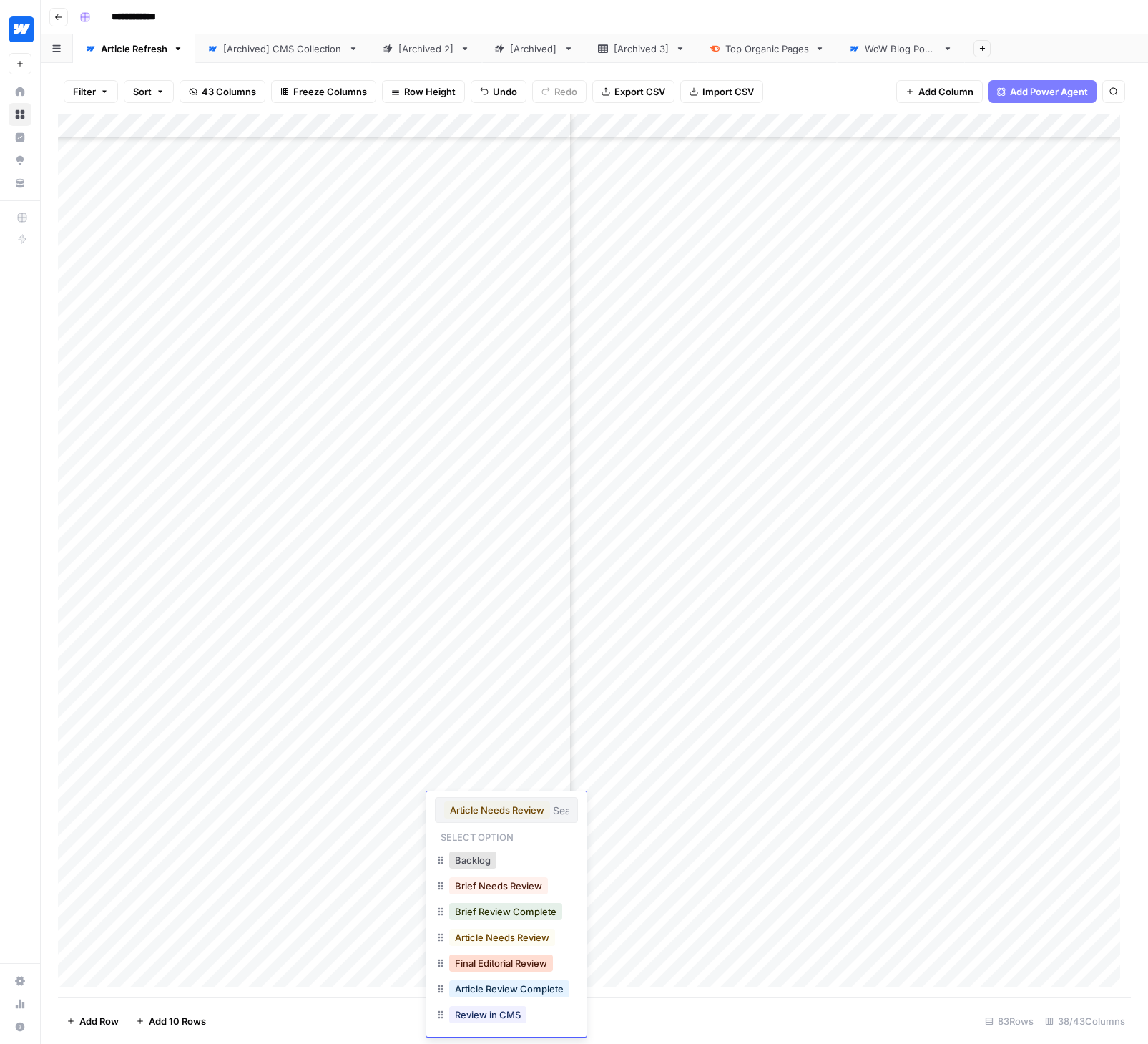
click at [524, 964] on button "Final Editorial Review" at bounding box center [501, 962] width 104 height 17
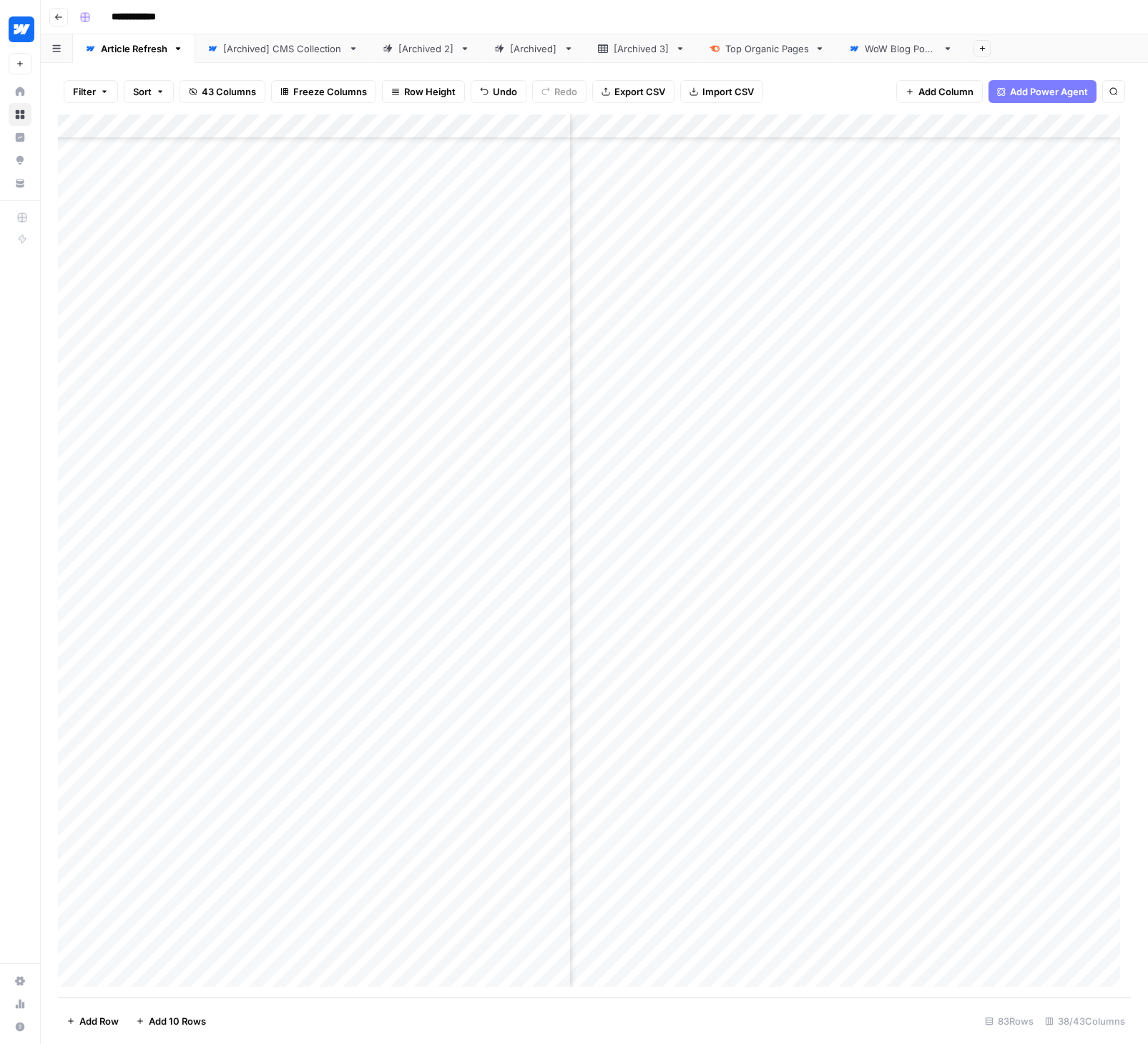
click at [883, 804] on div "Add Column" at bounding box center [594, 555] width 1073 height 883
click at [691, 852] on div "Add Column" at bounding box center [594, 555] width 1073 height 883
click at [690, 878] on div "Add Column" at bounding box center [594, 555] width 1073 height 883
click at [689, 901] on div "Add Column" at bounding box center [594, 555] width 1073 height 883
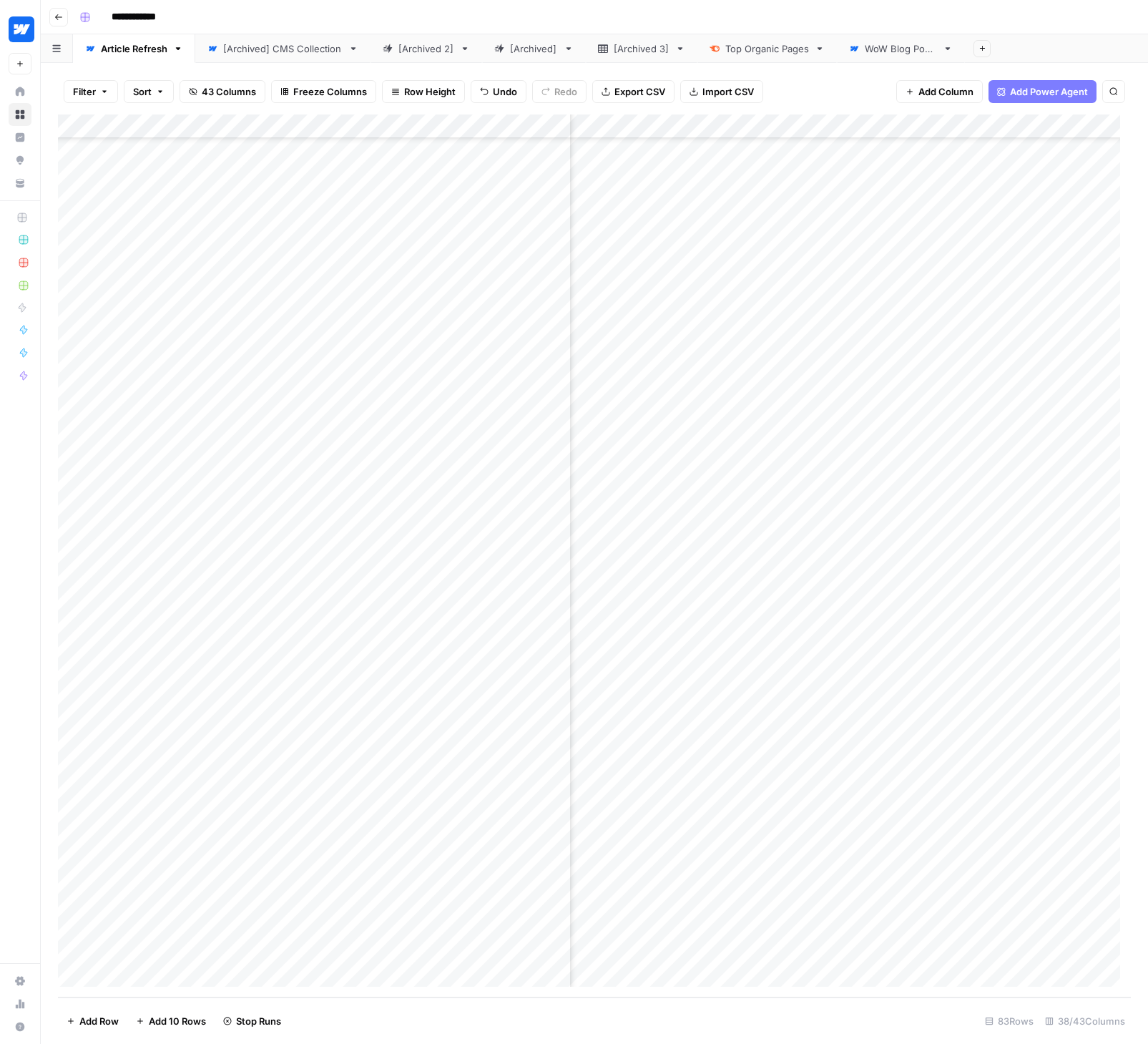
click at [689, 926] on div "Add Column" at bounding box center [594, 555] width 1073 height 883
click at [690, 951] on div "Add Column" at bounding box center [594, 555] width 1073 height 883
click at [683, 854] on div "Add Column" at bounding box center [594, 555] width 1073 height 883
click at [685, 878] on div "Add Column" at bounding box center [594, 555] width 1073 height 883
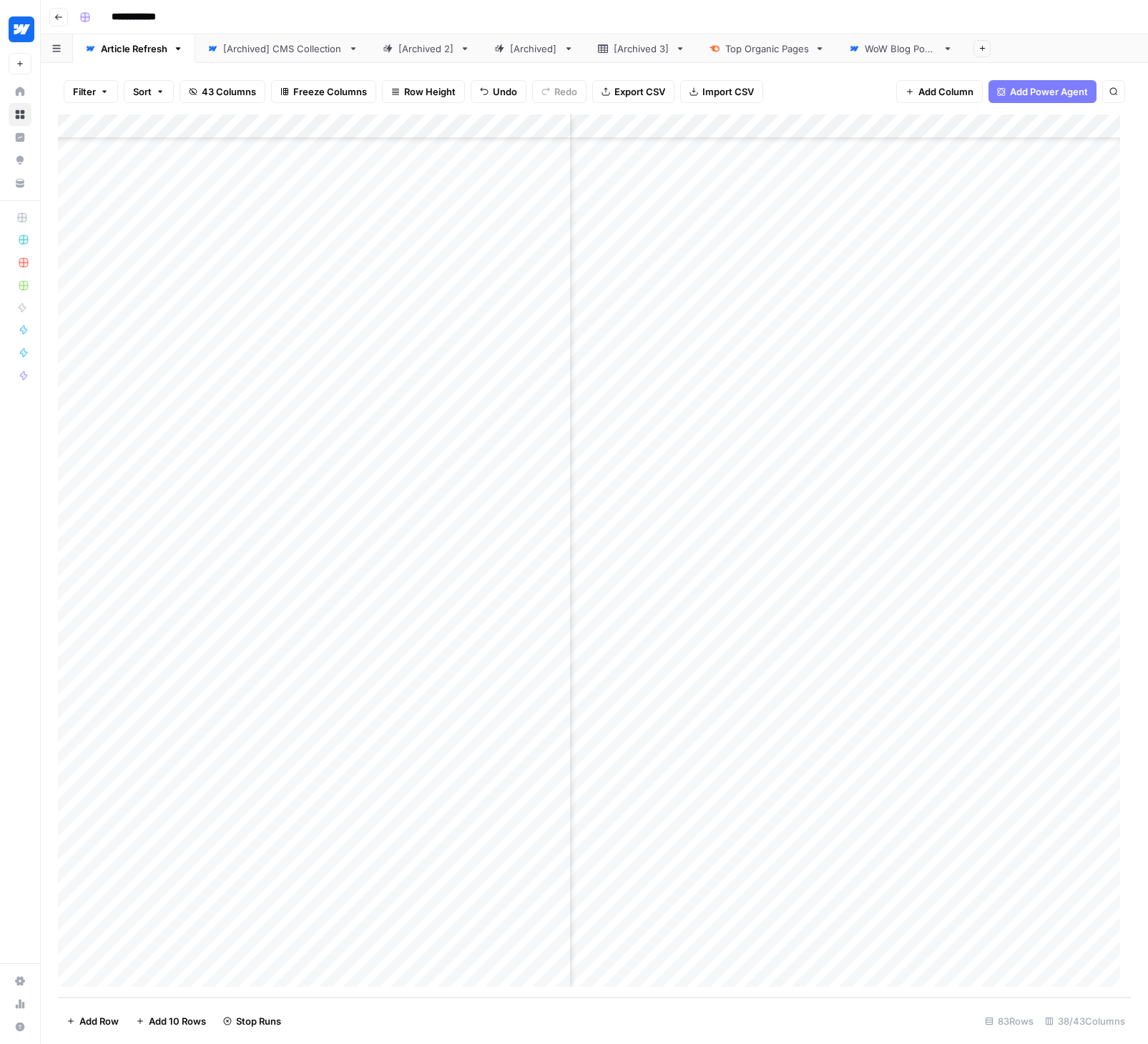
click at [682, 901] on div "Add Column" at bounding box center [594, 555] width 1073 height 883
click at [686, 927] on div "Add Column" at bounding box center [594, 555] width 1073 height 883
click at [682, 949] on div "Add Column" at bounding box center [594, 555] width 1073 height 883
click at [1069, 875] on div "Add Column" at bounding box center [594, 555] width 1073 height 883
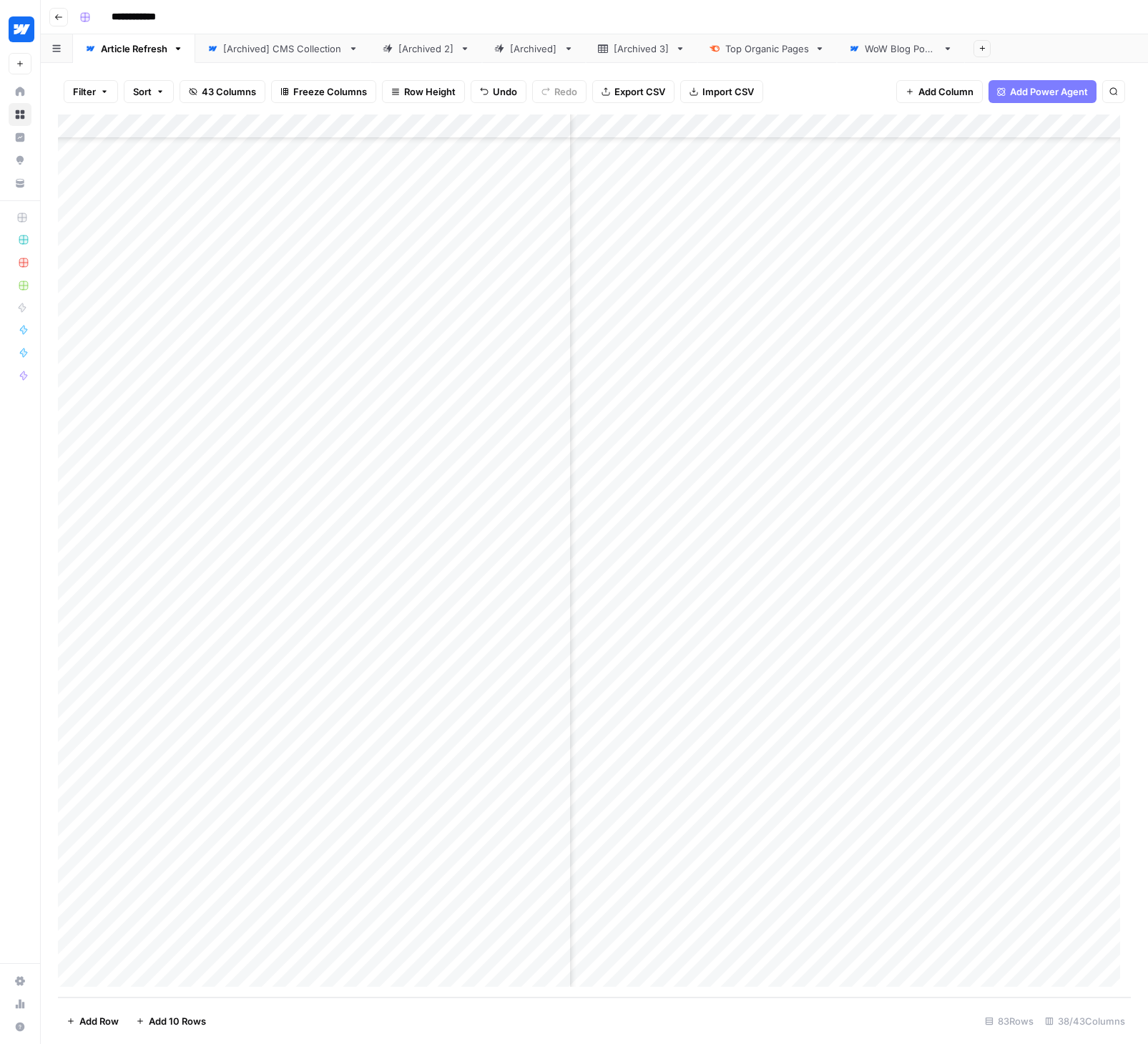
click at [1056, 878] on div "Add Column" at bounding box center [594, 555] width 1073 height 883
click at [1021, 980] on button "large" at bounding box center [1020, 984] width 34 height 17
click at [1051, 856] on div "Add Column" at bounding box center [594, 555] width 1073 height 883
click at [1067, 853] on div "Add Column" at bounding box center [594, 555] width 1073 height 883
click at [1024, 955] on button "large" at bounding box center [1020, 959] width 34 height 17
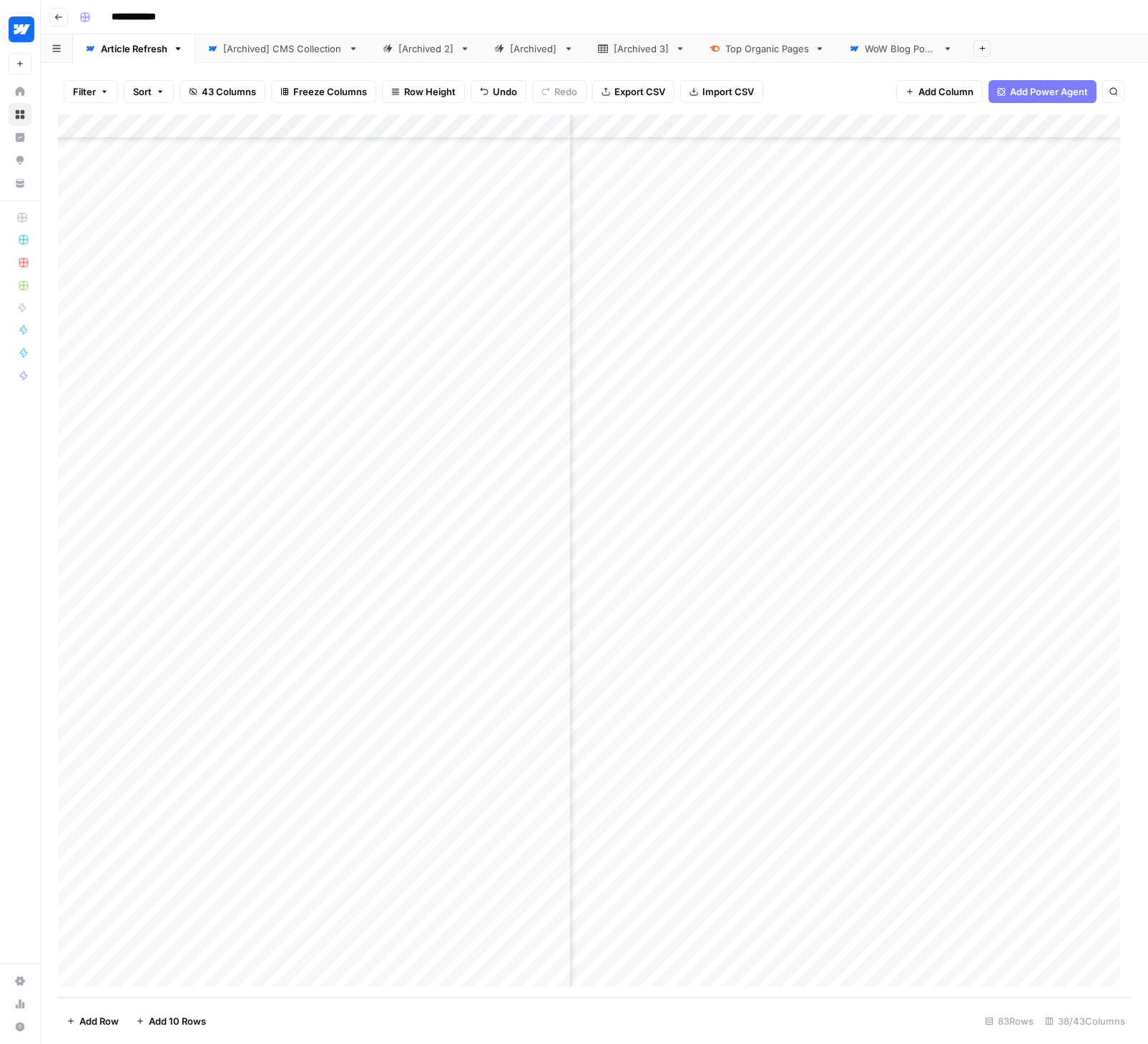
click at [1064, 903] on div "Add Column" at bounding box center [594, 555] width 1073 height 883
click at [1044, 903] on div "Add Column" at bounding box center [594, 555] width 1073 height 883
click at [1021, 952] on button "small" at bounding box center [1020, 956] width 34 height 17
click at [1059, 927] on div "Add Column" at bounding box center [594, 555] width 1073 height 883
click at [1055, 927] on div "Add Column" at bounding box center [594, 555] width 1073 height 883
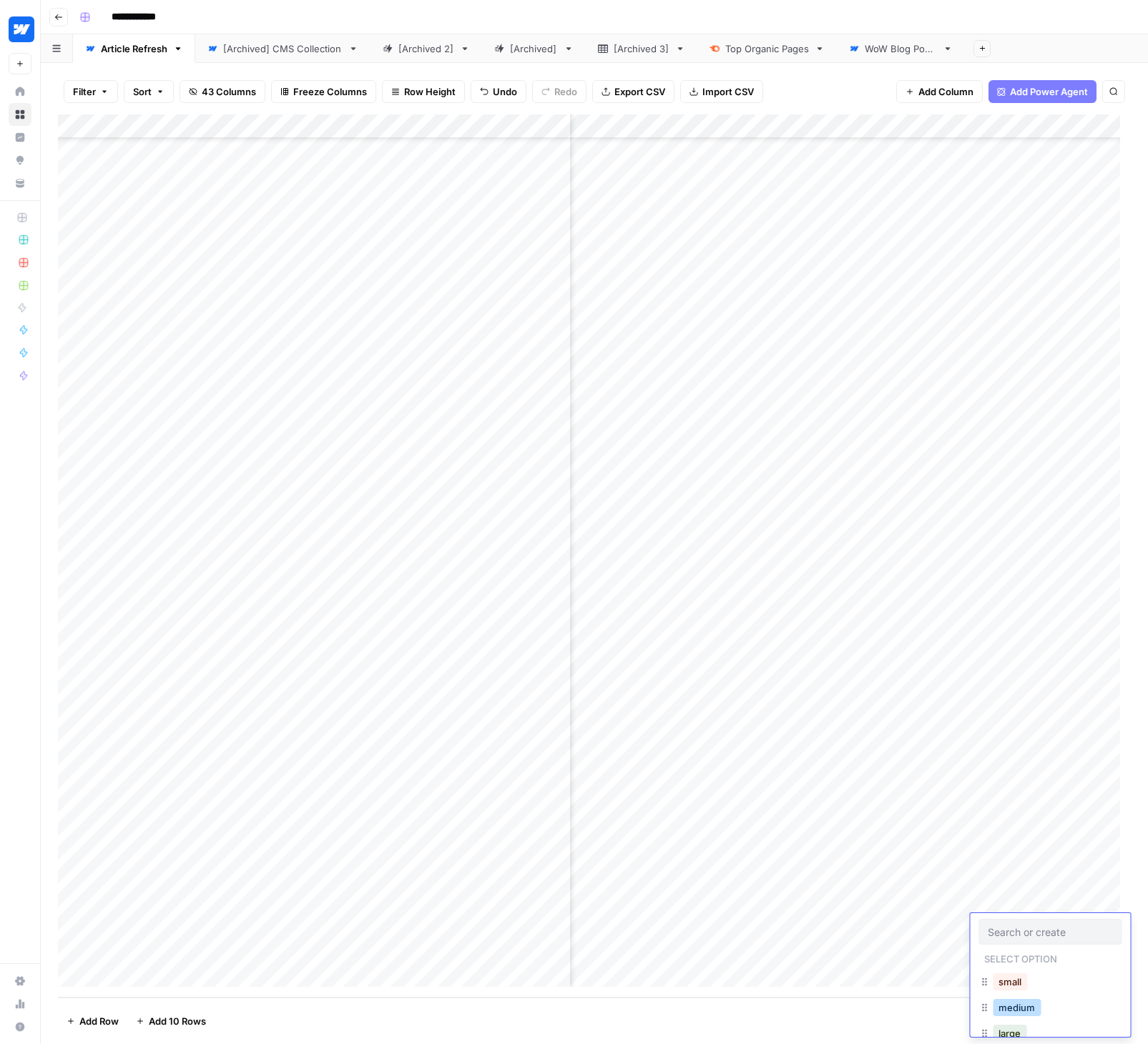
click at [1019, 1005] on button "medium" at bounding box center [1017, 1006] width 48 height 17
click at [1046, 951] on div "Add Column" at bounding box center [594, 555] width 1073 height 883
click at [1066, 948] on div "Add Column" at bounding box center [594, 555] width 1073 height 883
click at [1024, 1022] on div "medium" at bounding box center [1017, 1031] width 54 height 20
click at [1024, 1023] on button "medium" at bounding box center [1017, 1031] width 48 height 17
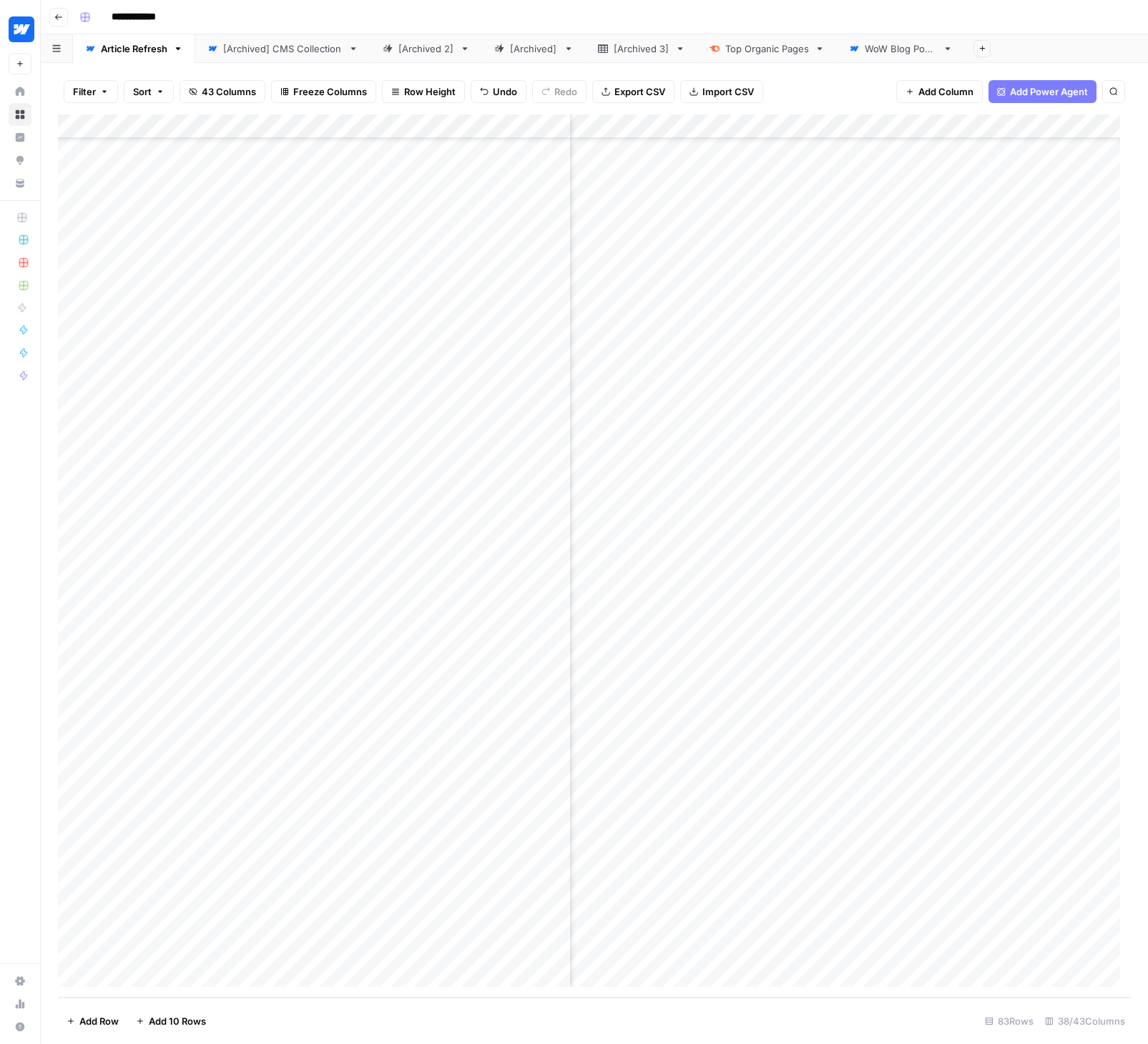
scroll to position [1194, 2700]
click at [671, 851] on div "Add Column" at bounding box center [594, 555] width 1073 height 883
click at [674, 877] on div "Add Column" at bounding box center [594, 555] width 1073 height 883
click at [673, 903] on div "Add Column" at bounding box center [594, 555] width 1073 height 883
click at [670, 925] on div "Add Column" at bounding box center [594, 555] width 1073 height 883
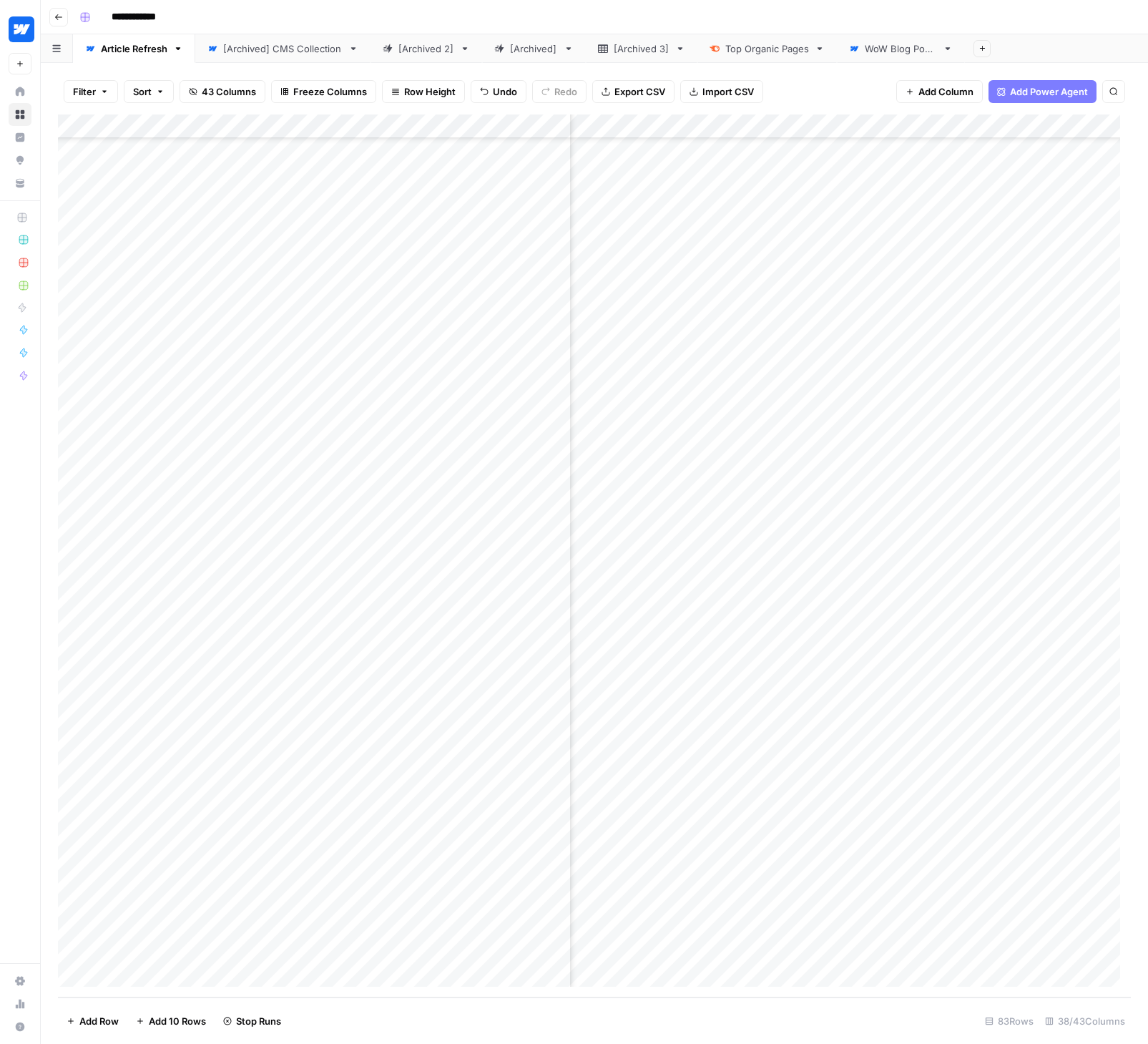
click at [670, 949] on div "Add Column" at bounding box center [594, 555] width 1073 height 883
click at [909, 853] on div "Add Column" at bounding box center [594, 555] width 1073 height 883
click at [927, 851] on div "Add Column" at bounding box center [594, 555] width 1073 height 883
click at [973, 875] on input "date" at bounding box center [922, 876] width 114 height 24
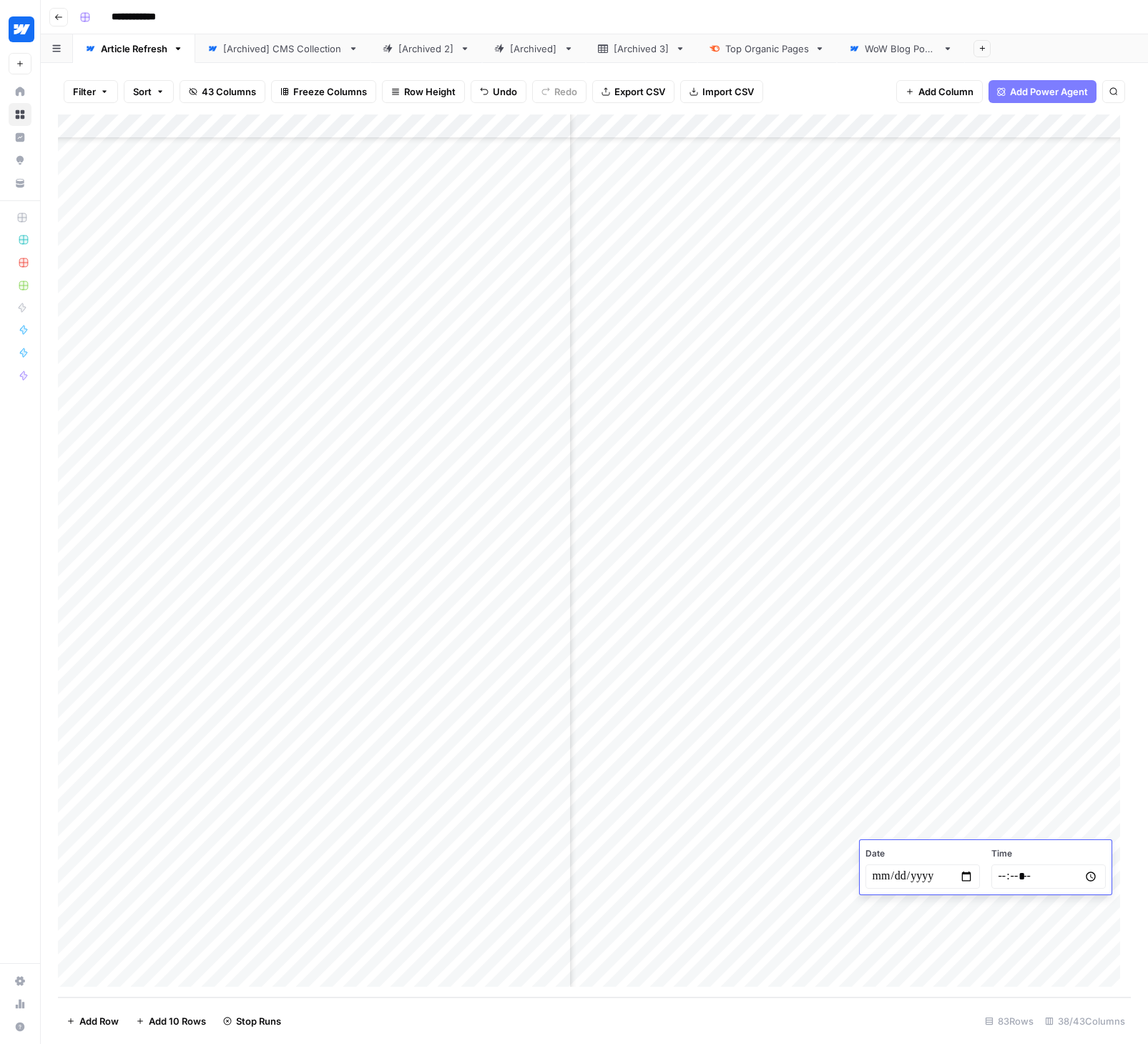
click at [969, 877] on input "date" at bounding box center [922, 876] width 114 height 24
type input "**********"
click at [1091, 873] on input "time" at bounding box center [1048, 876] width 114 height 24
type input "*****"
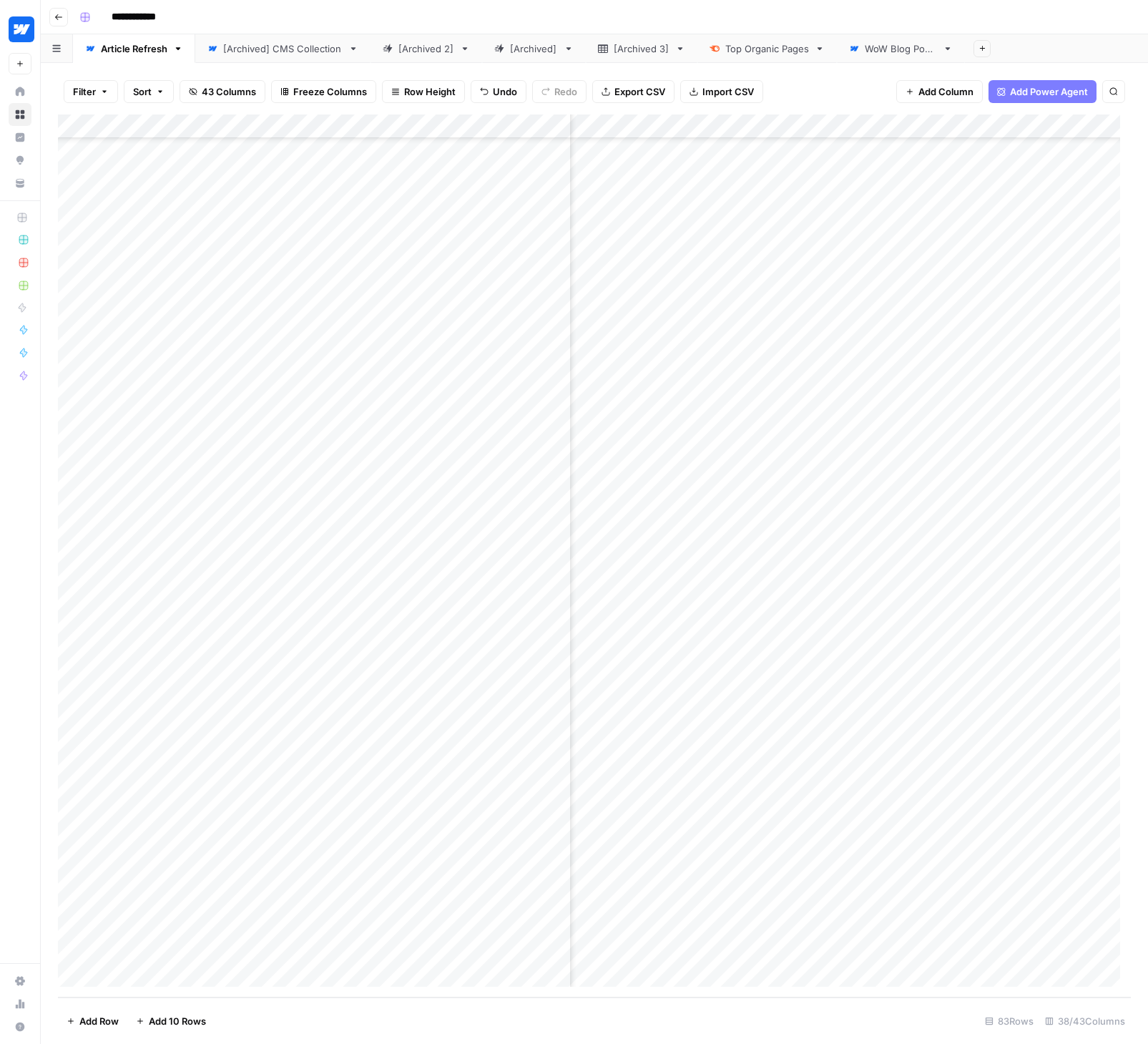
scroll to position [1194, 2878]
click at [931, 873] on div "Add Column" at bounding box center [594, 555] width 1073 height 883
click at [516, 854] on div "Add Column" at bounding box center [594, 555] width 1073 height 883
click at [473, 855] on div "Add Column" at bounding box center [594, 555] width 1073 height 883
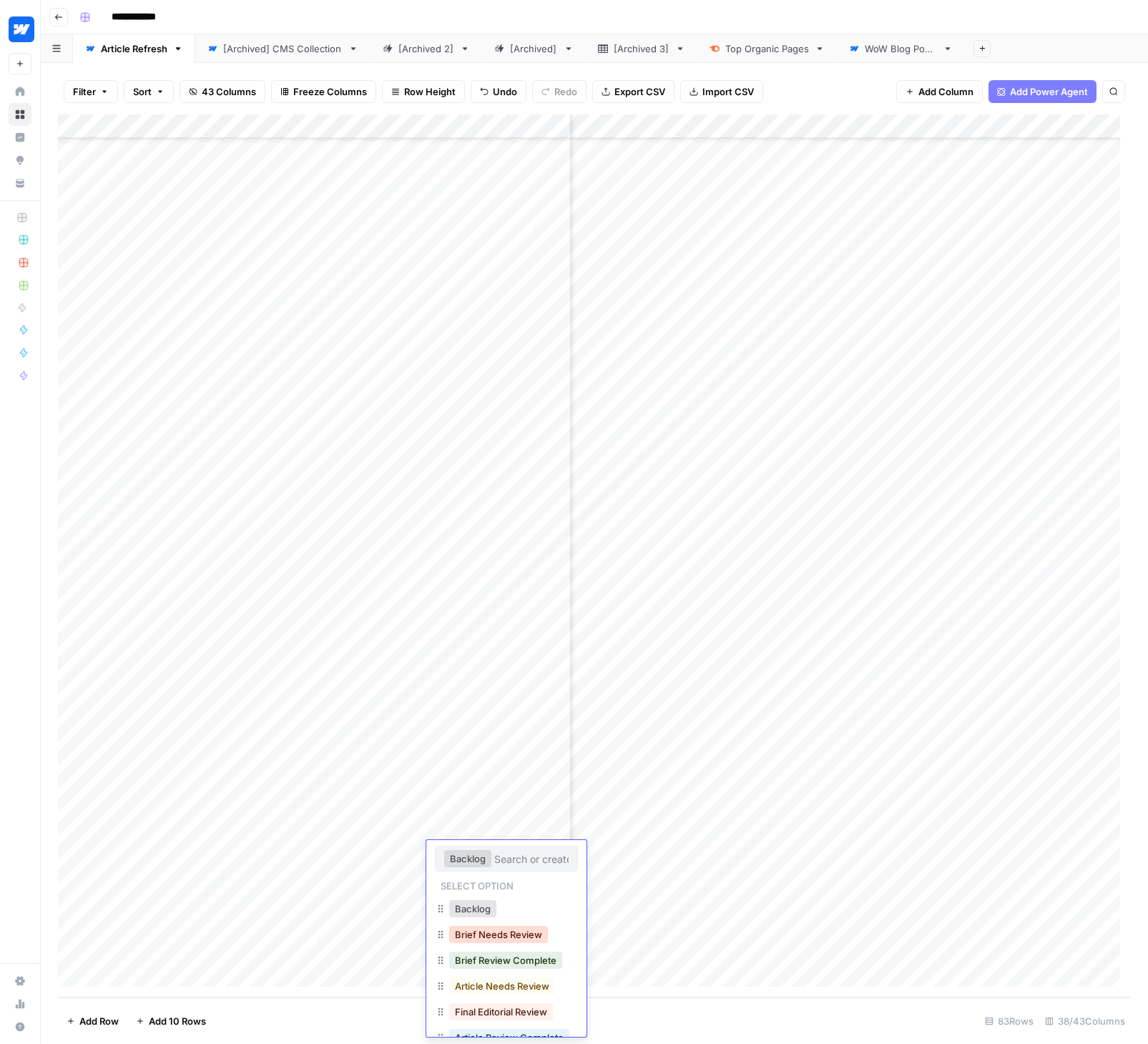
click at [488, 934] on button "Brief Needs Review" at bounding box center [498, 934] width 99 height 17
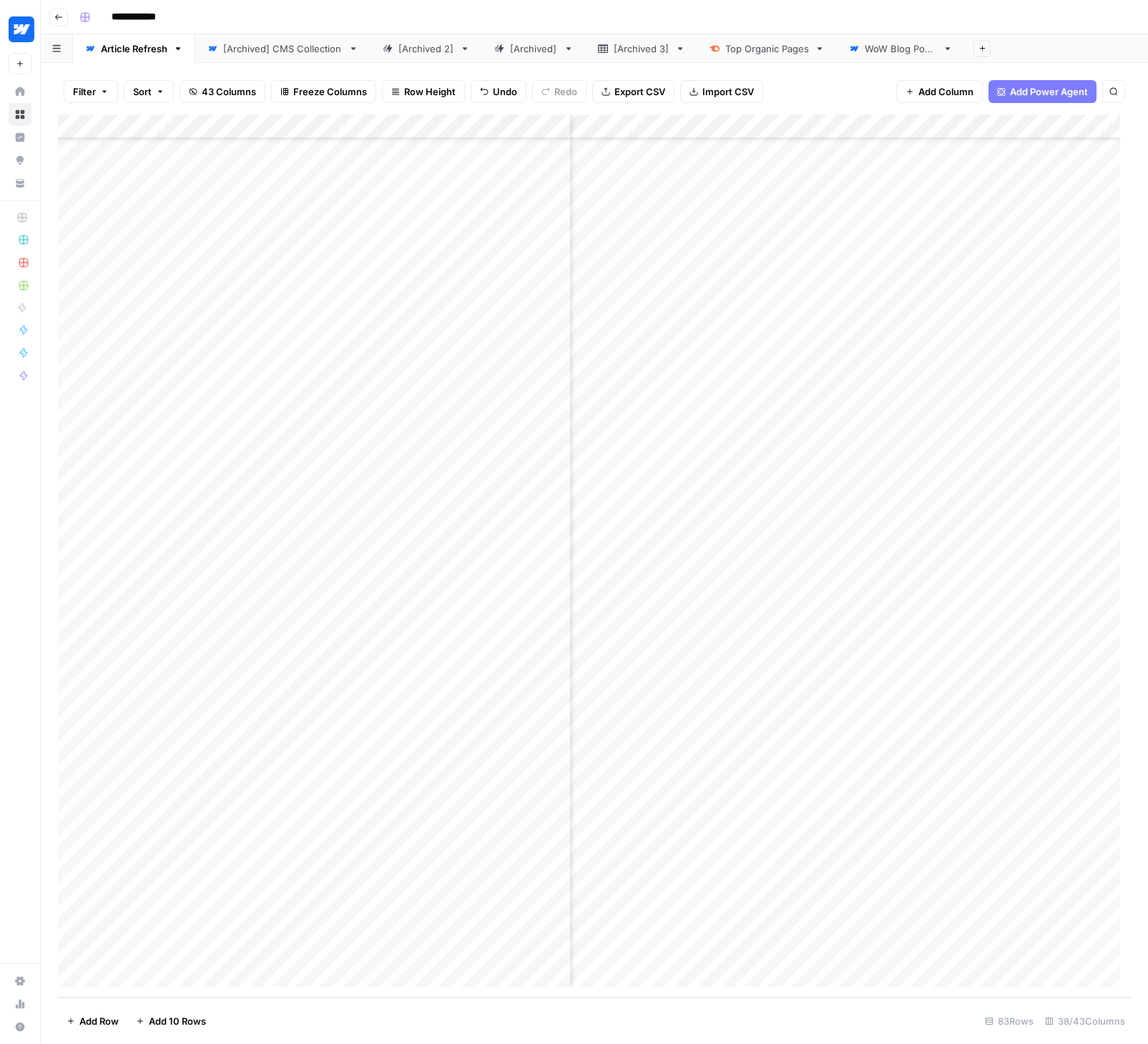
scroll to position [1194, 4012]
click at [778, 828] on div "Add Column" at bounding box center [594, 555] width 1073 height 883
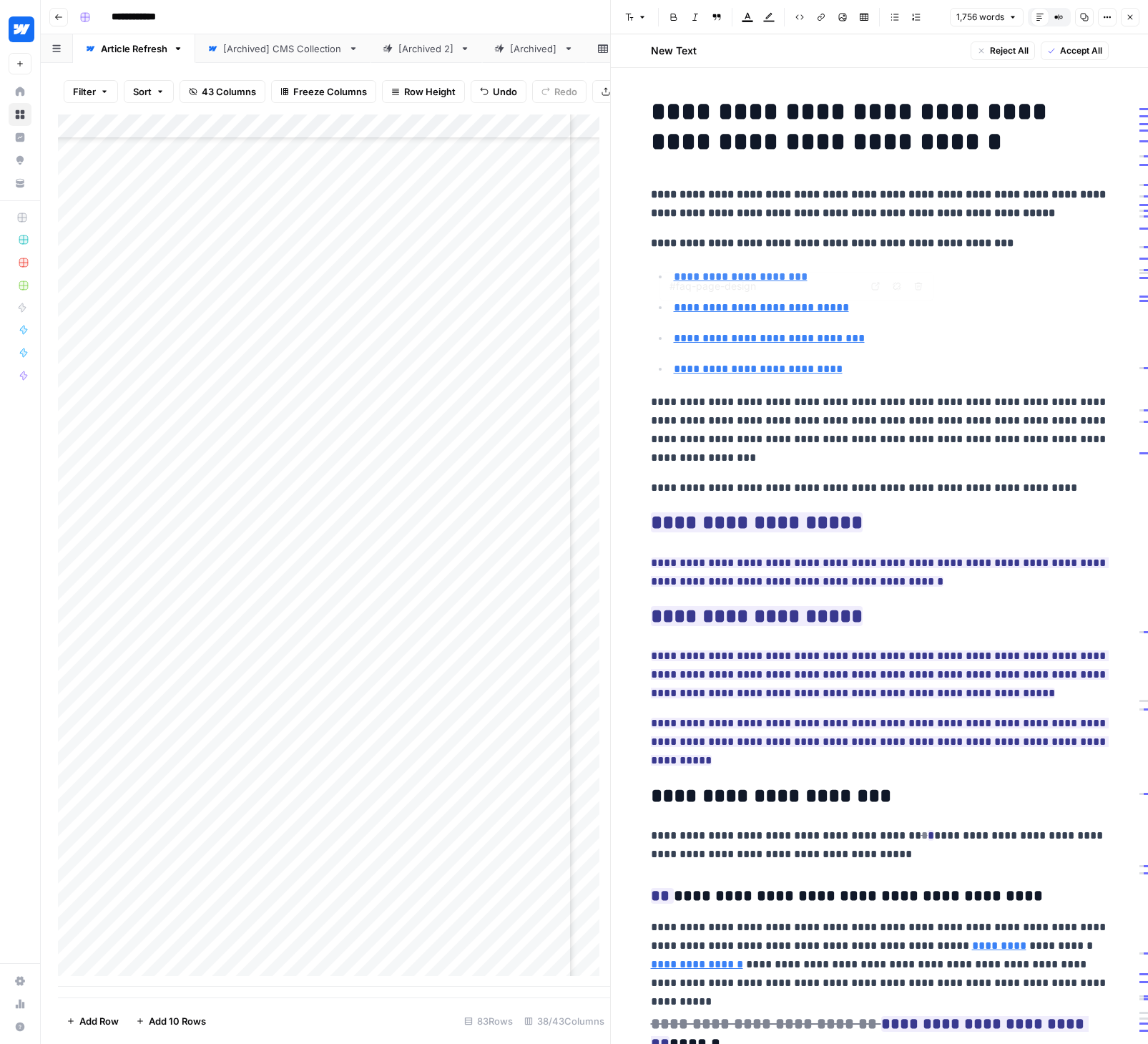
type input "#6-examples"
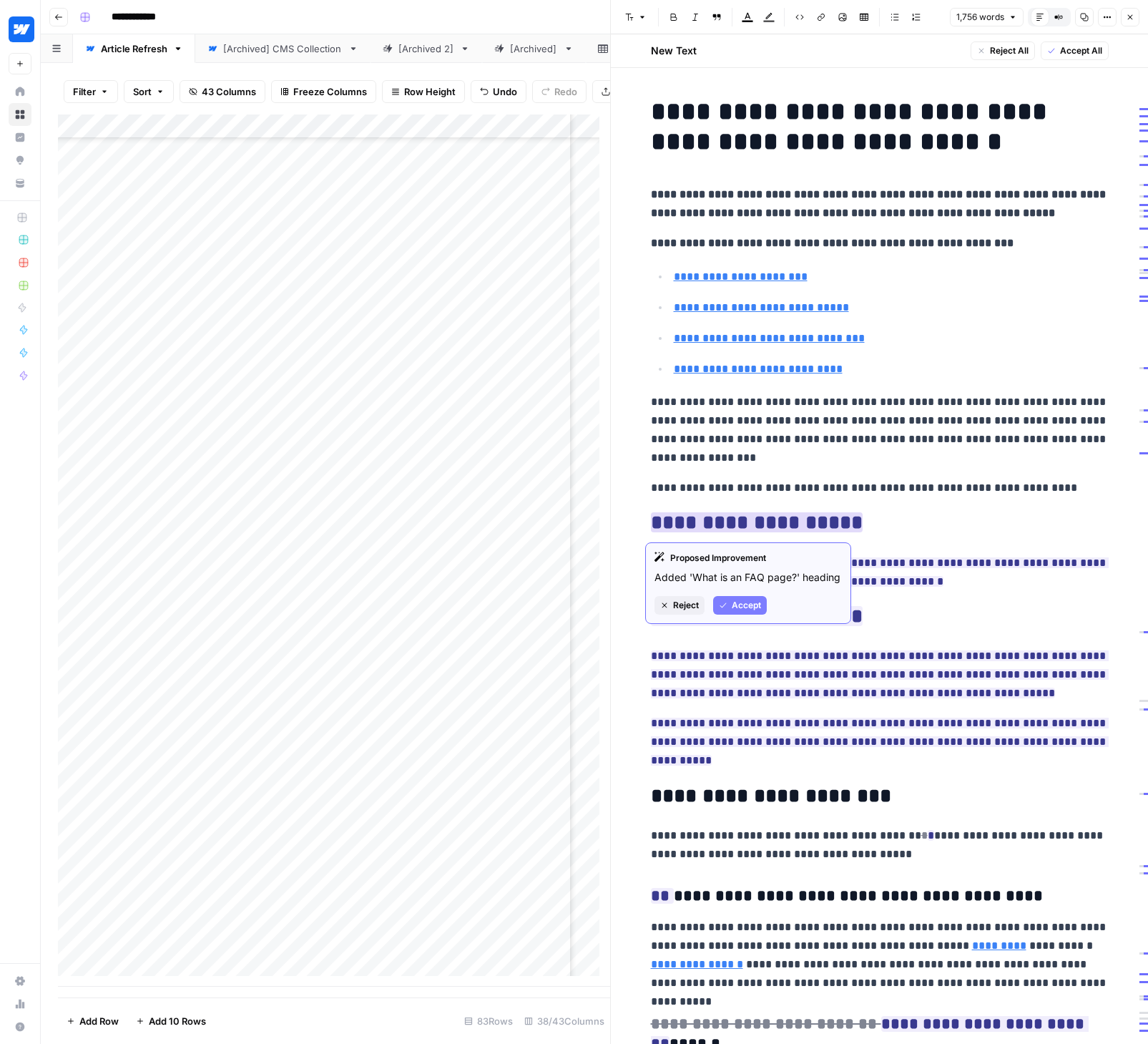
click at [732, 603] on span "Accept" at bounding box center [746, 605] width 29 height 13
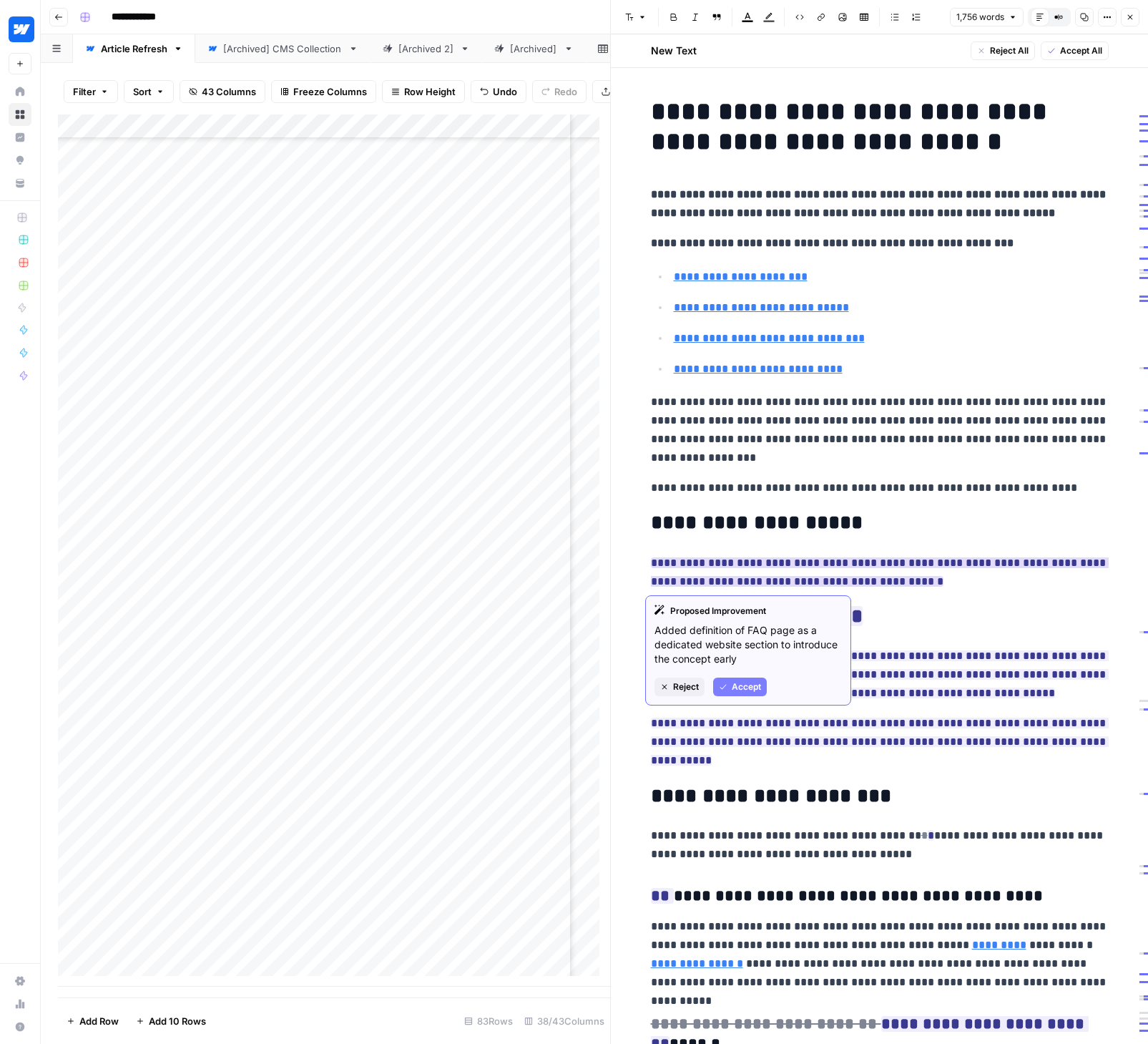
click at [733, 689] on span "Accept" at bounding box center [746, 686] width 29 height 13
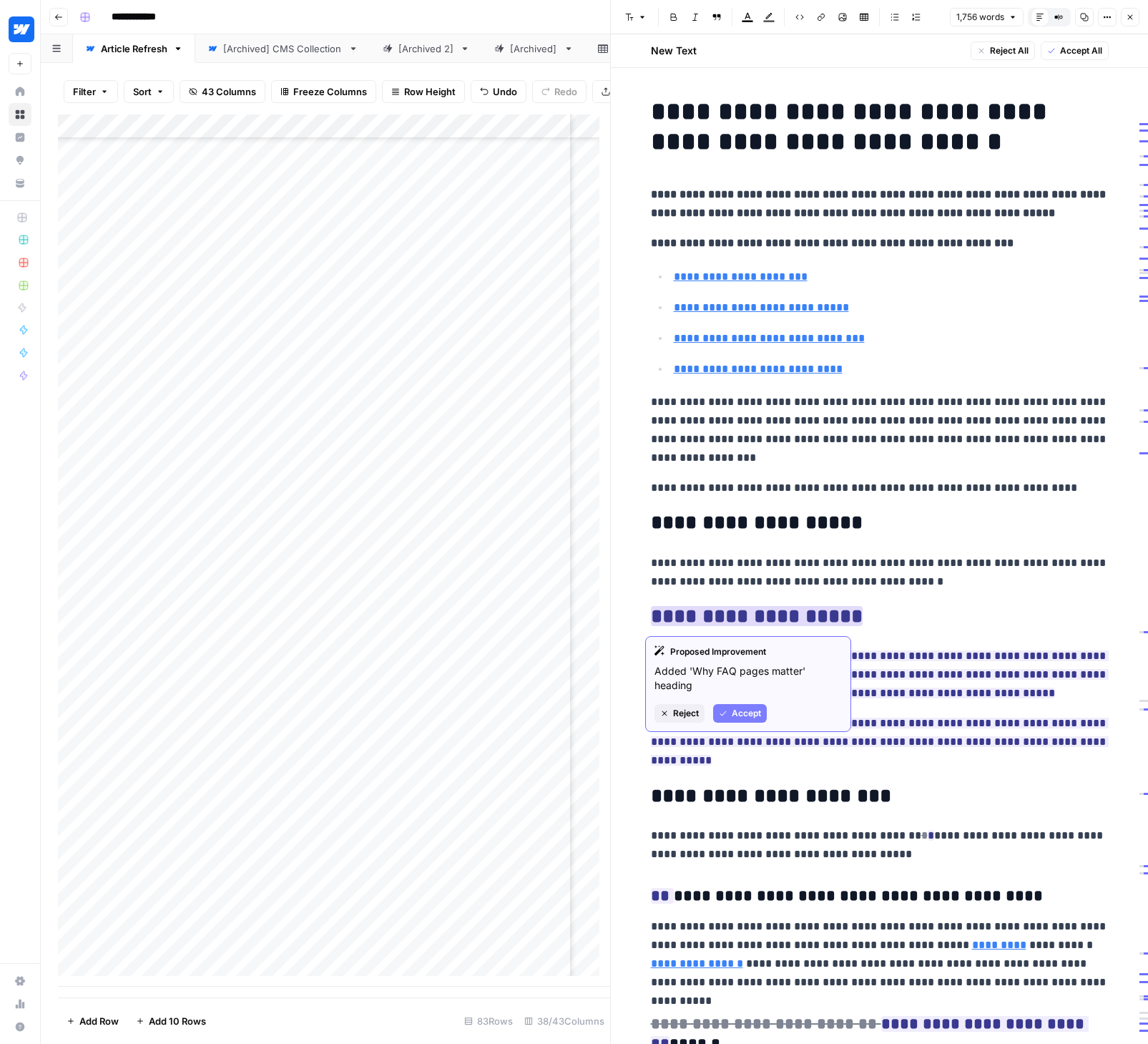
click at [742, 710] on span "Accept" at bounding box center [746, 713] width 29 height 13
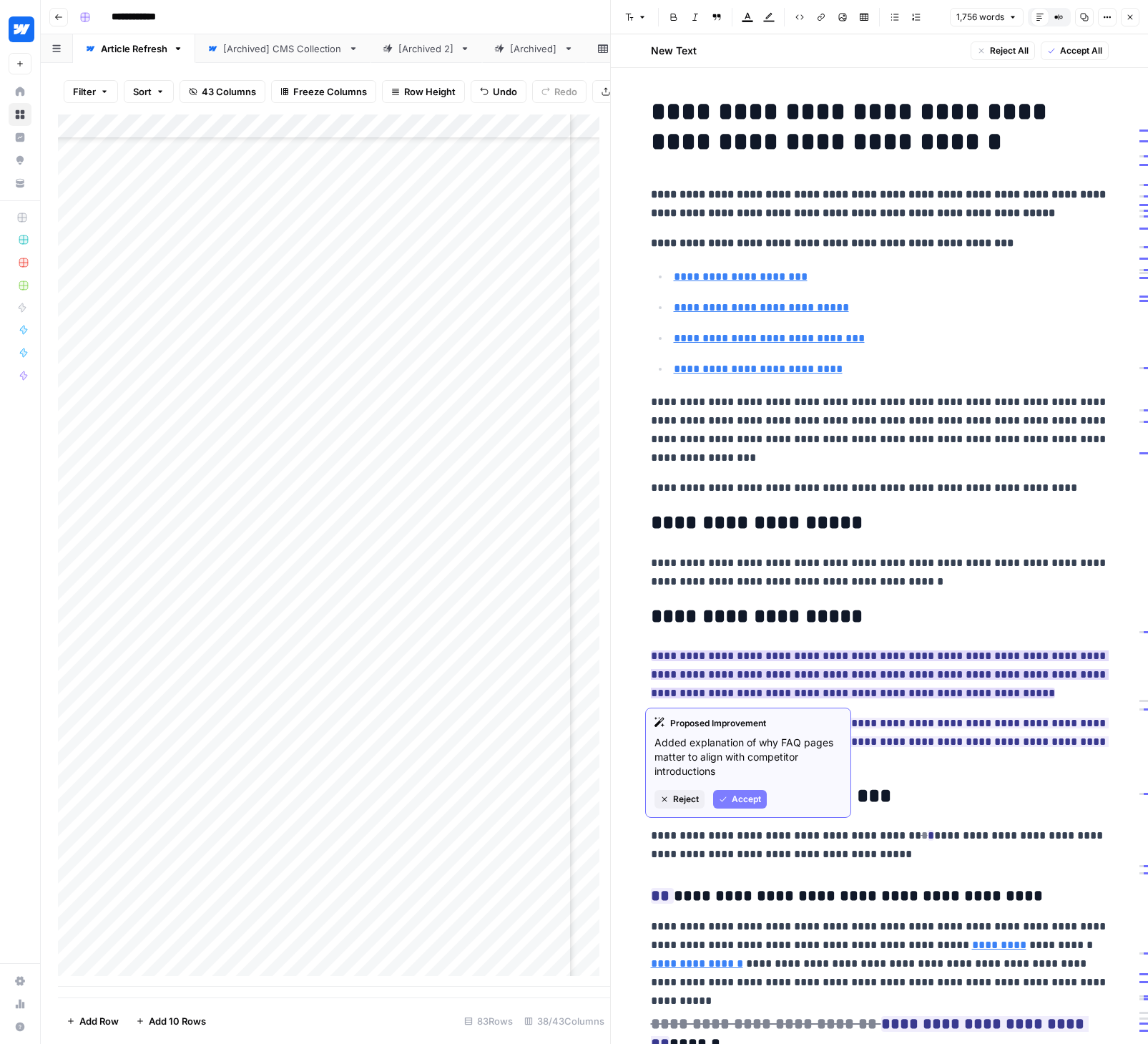
click at [739, 798] on span "Accept" at bounding box center [746, 799] width 29 height 13
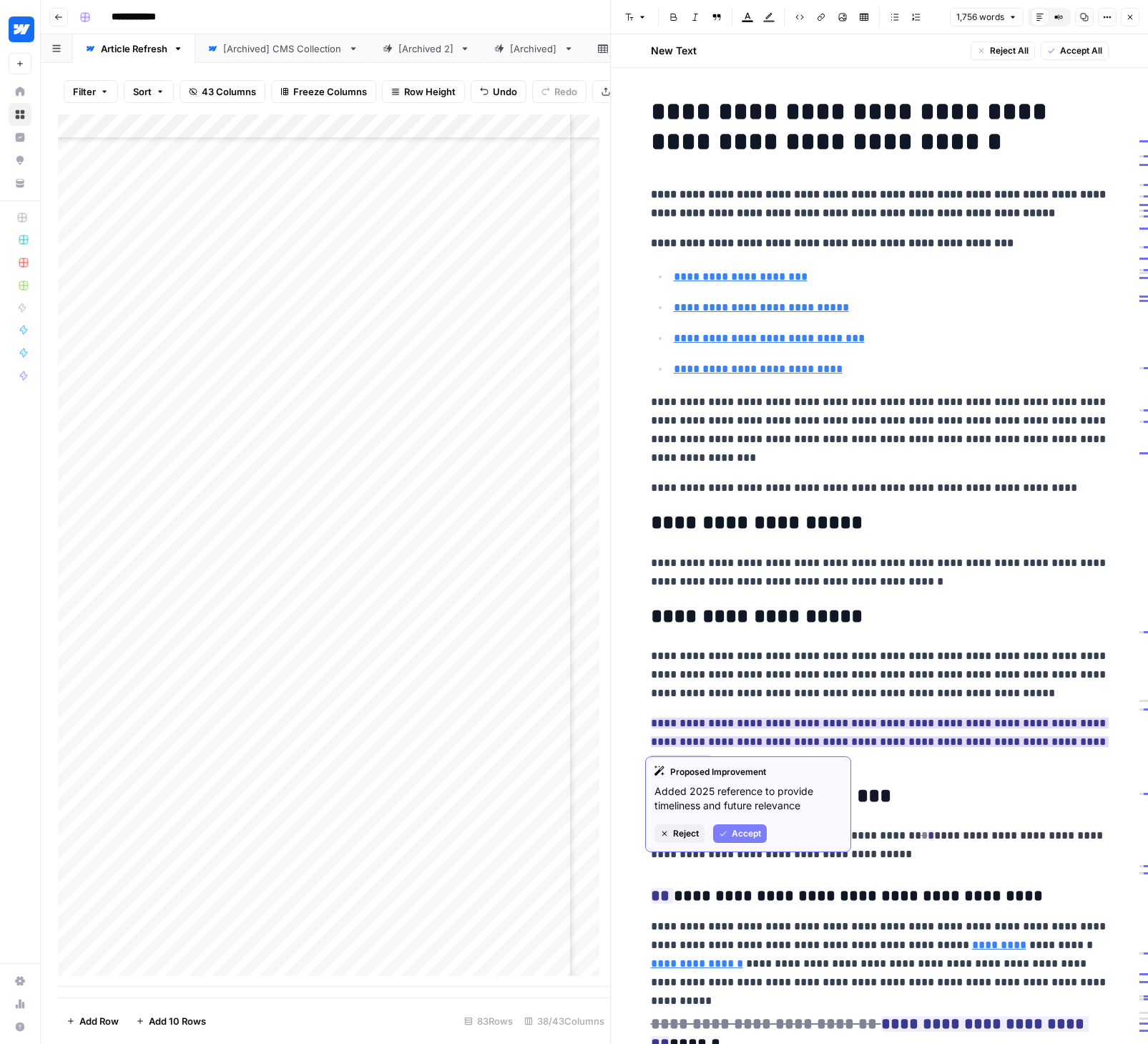
click at [752, 827] on span "Accept" at bounding box center [746, 833] width 29 height 13
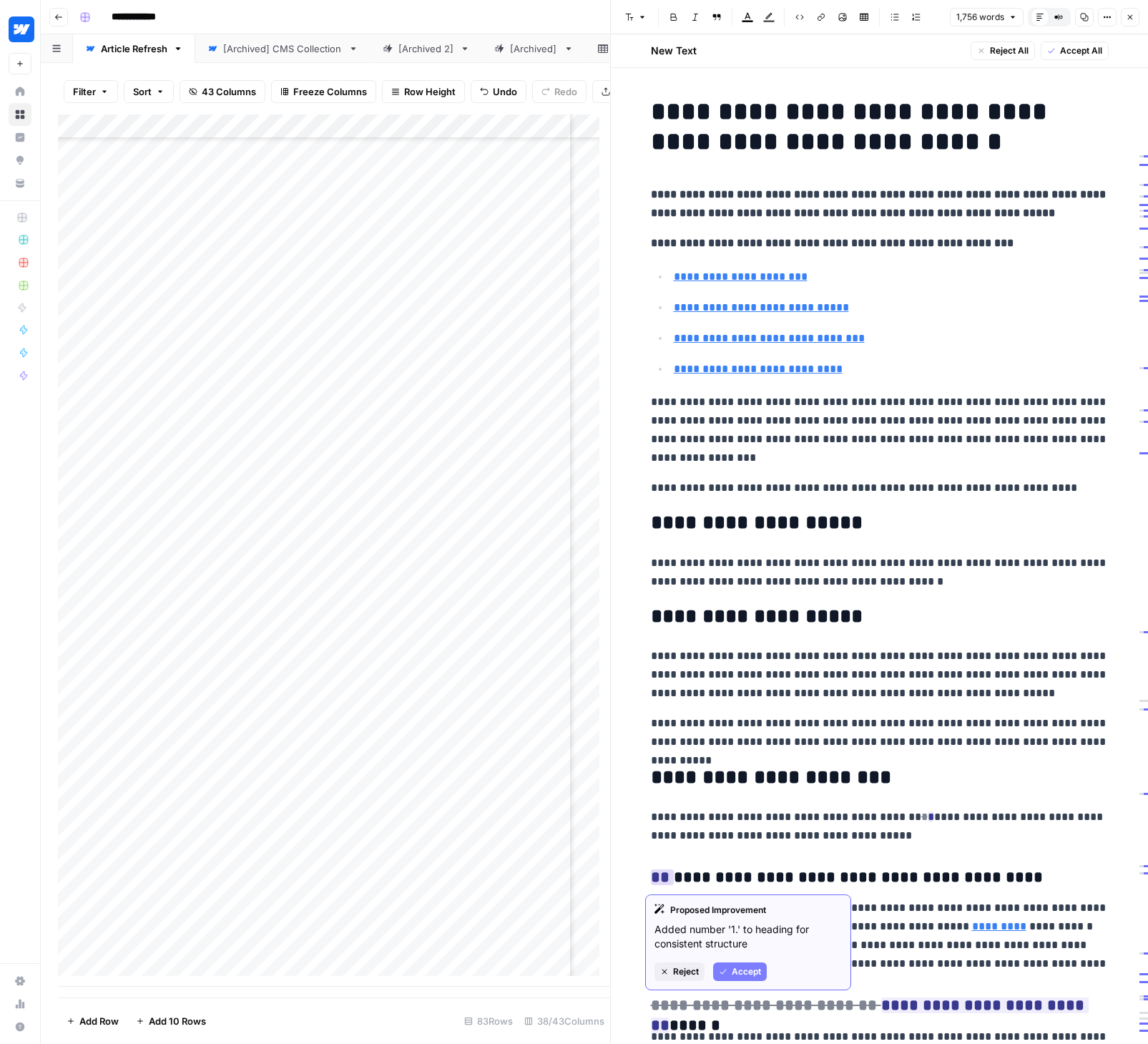
click at [743, 971] on span "Accept" at bounding box center [746, 971] width 29 height 13
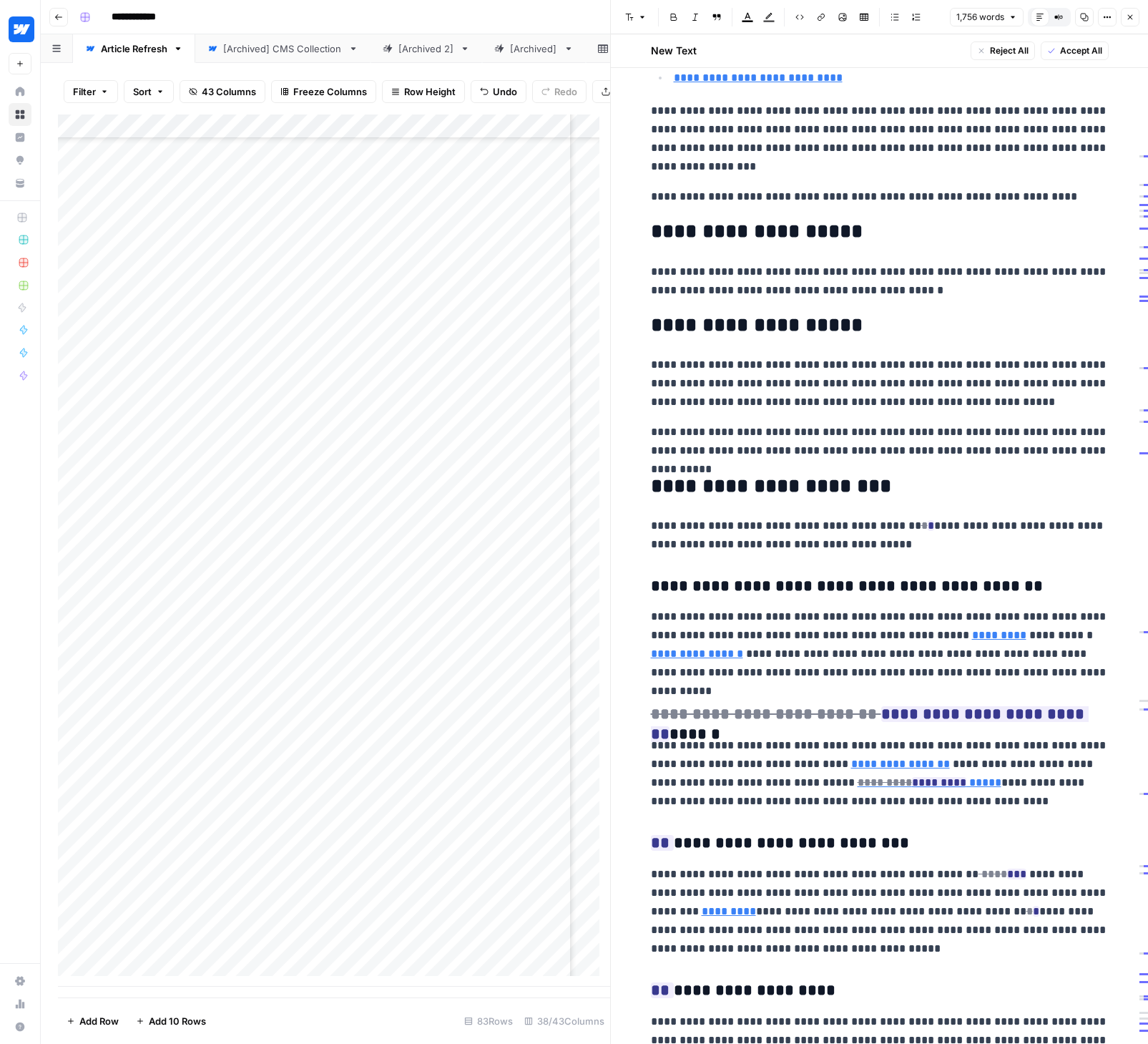
scroll to position [314, 0]
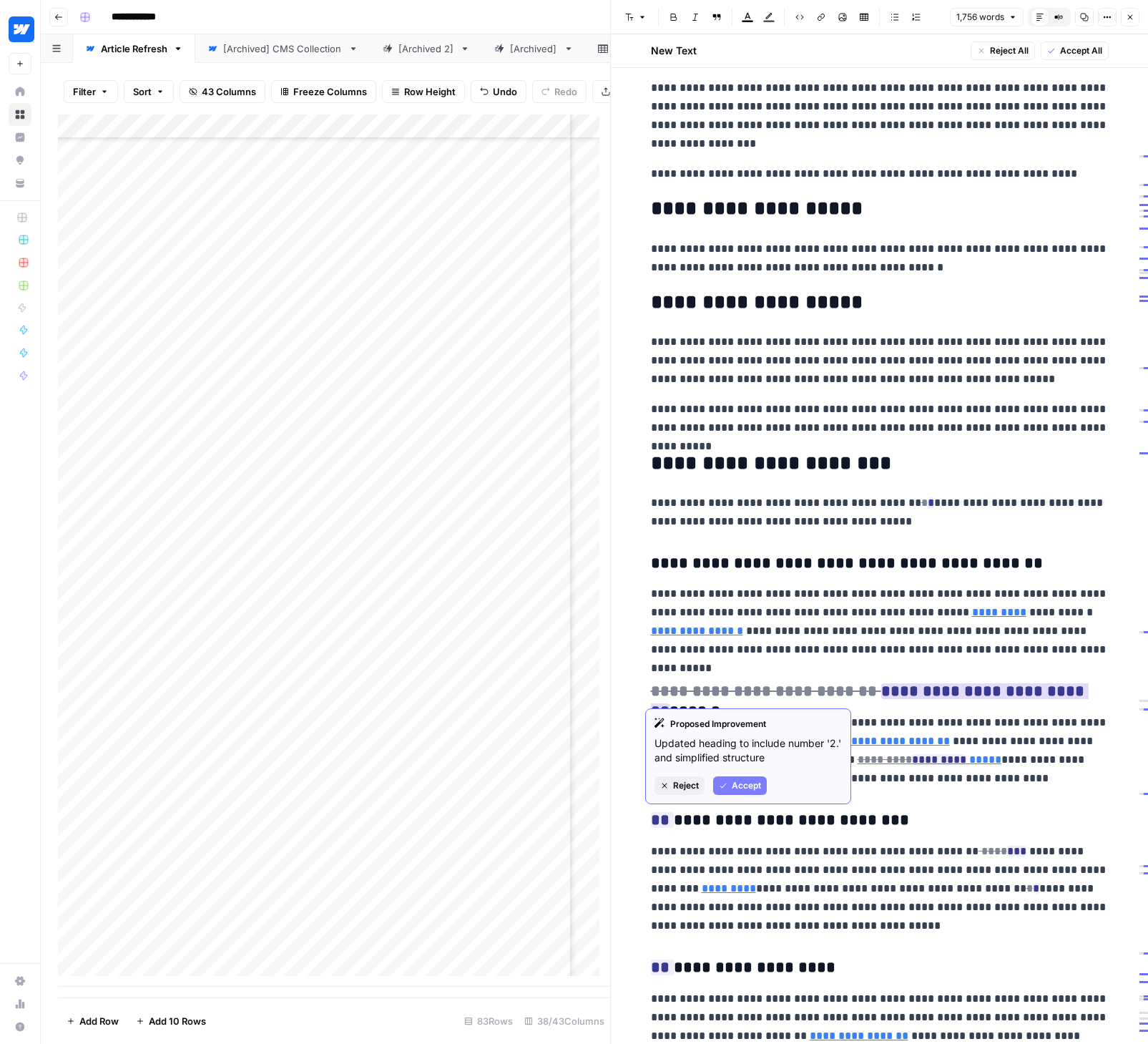
click at [747, 784] on span "Accept" at bounding box center [746, 785] width 29 height 13
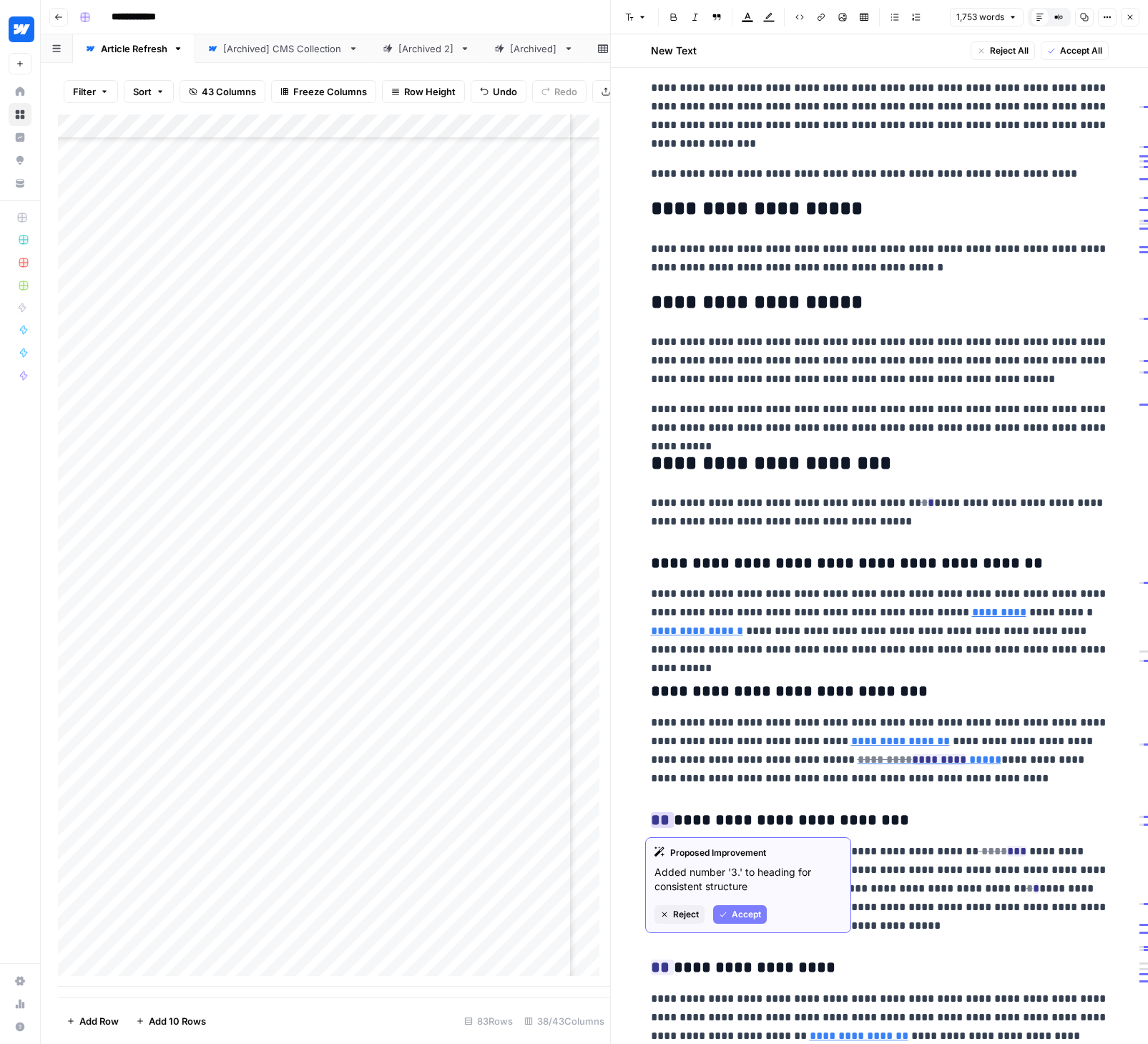
click at [748, 911] on span "Accept" at bounding box center [746, 914] width 29 height 13
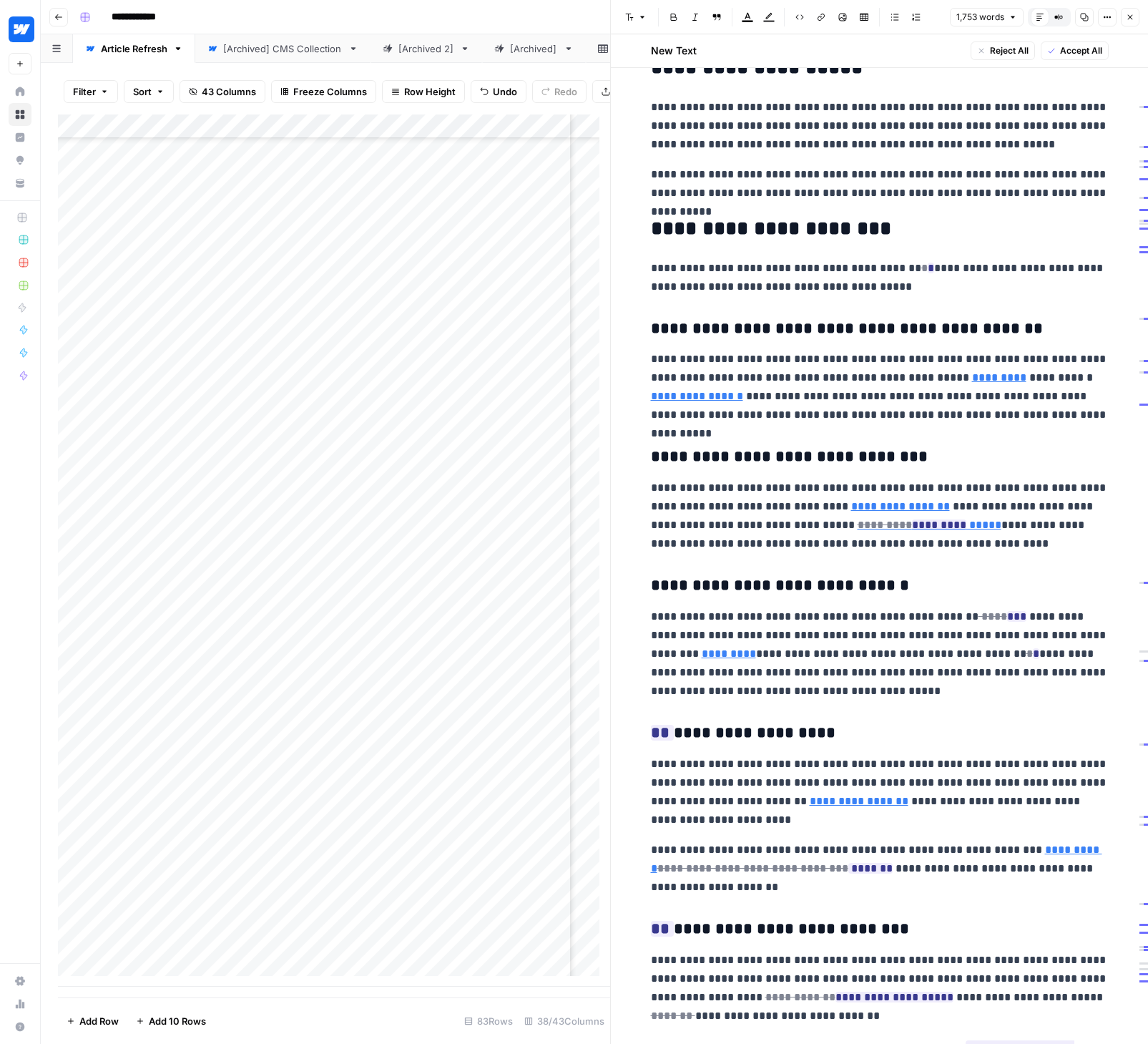
scroll to position [549, 0]
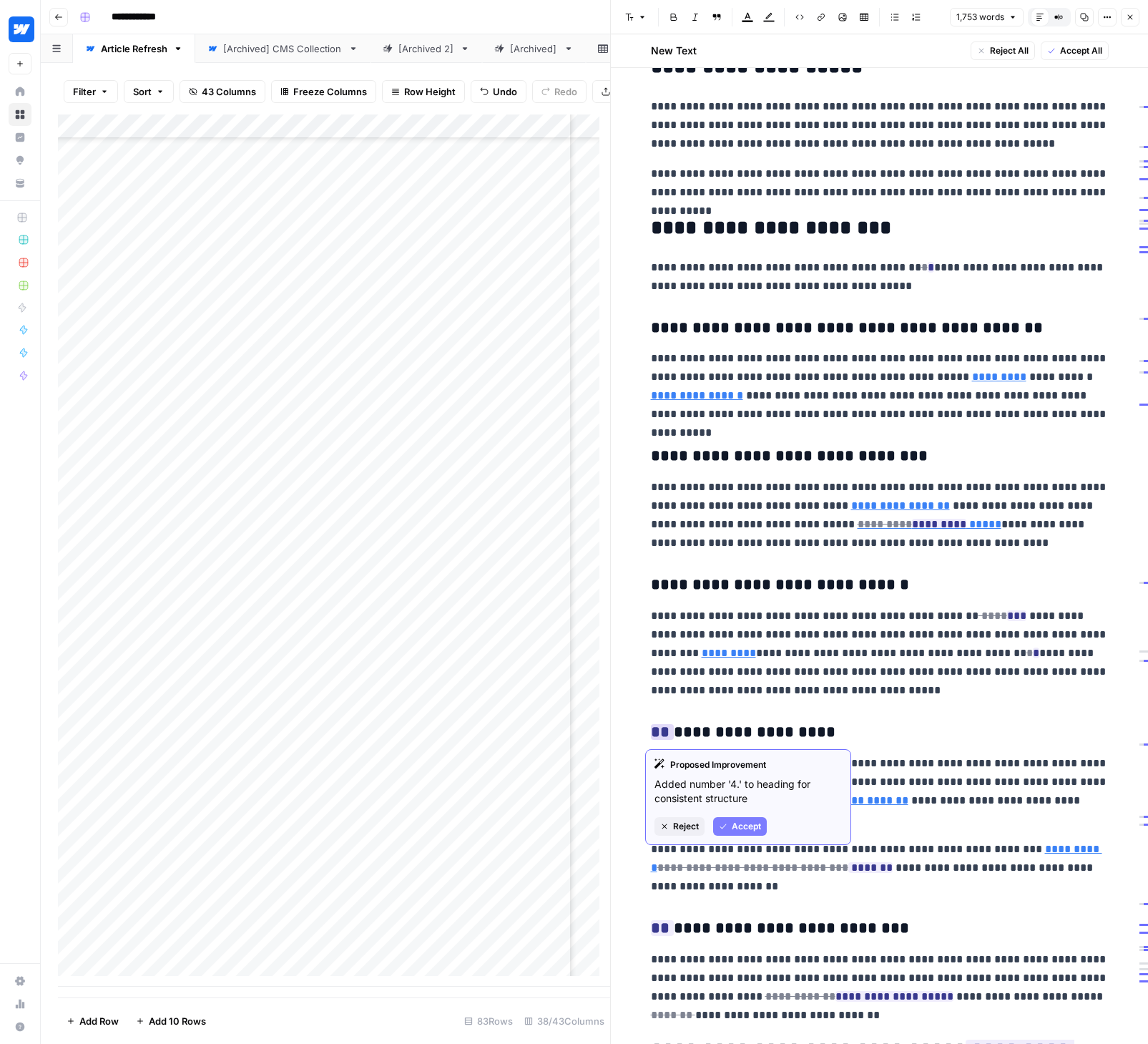
click at [730, 825] on button "Accept" at bounding box center [740, 826] width 54 height 19
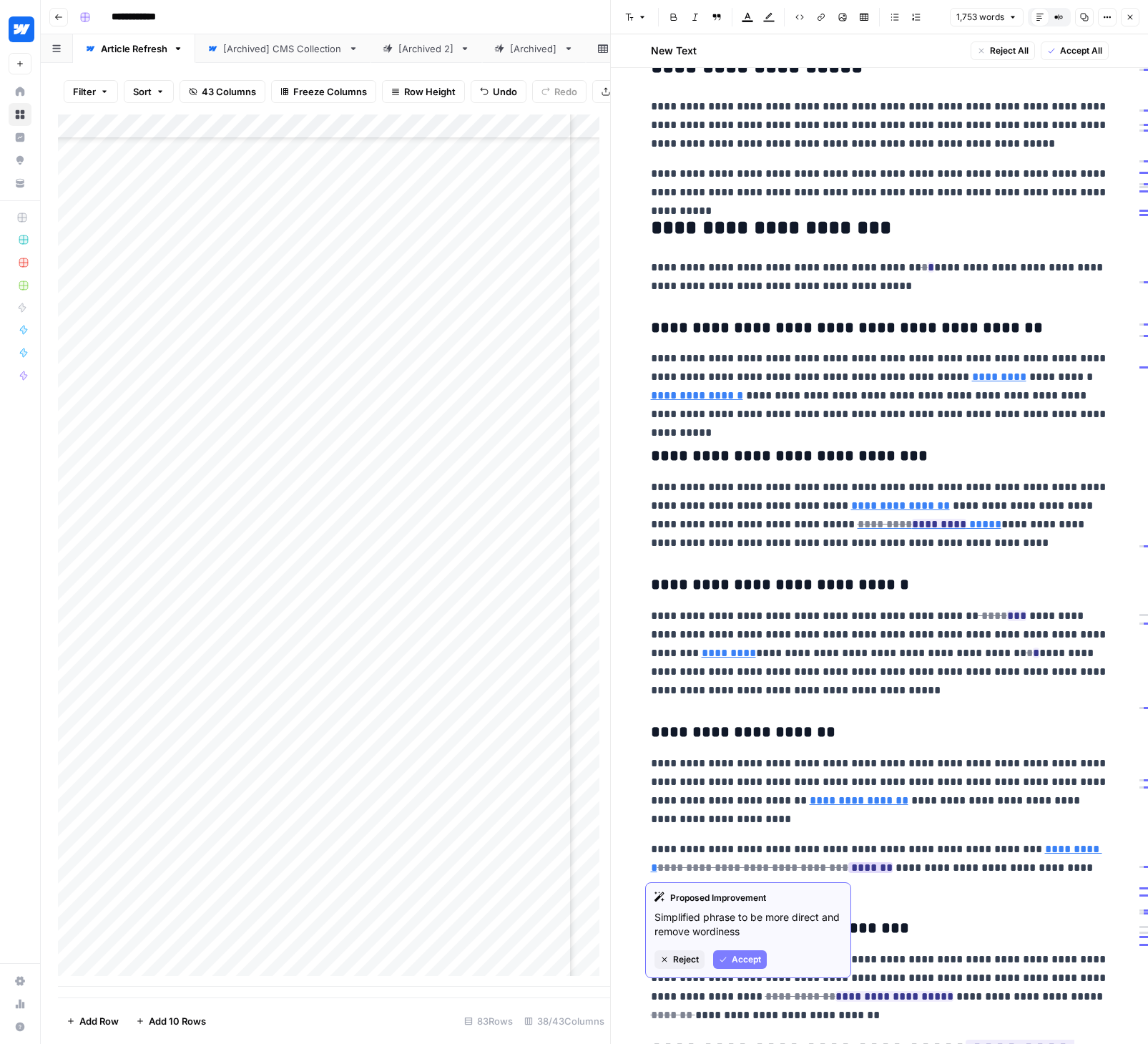
click at [740, 959] on span "Accept" at bounding box center [746, 959] width 29 height 13
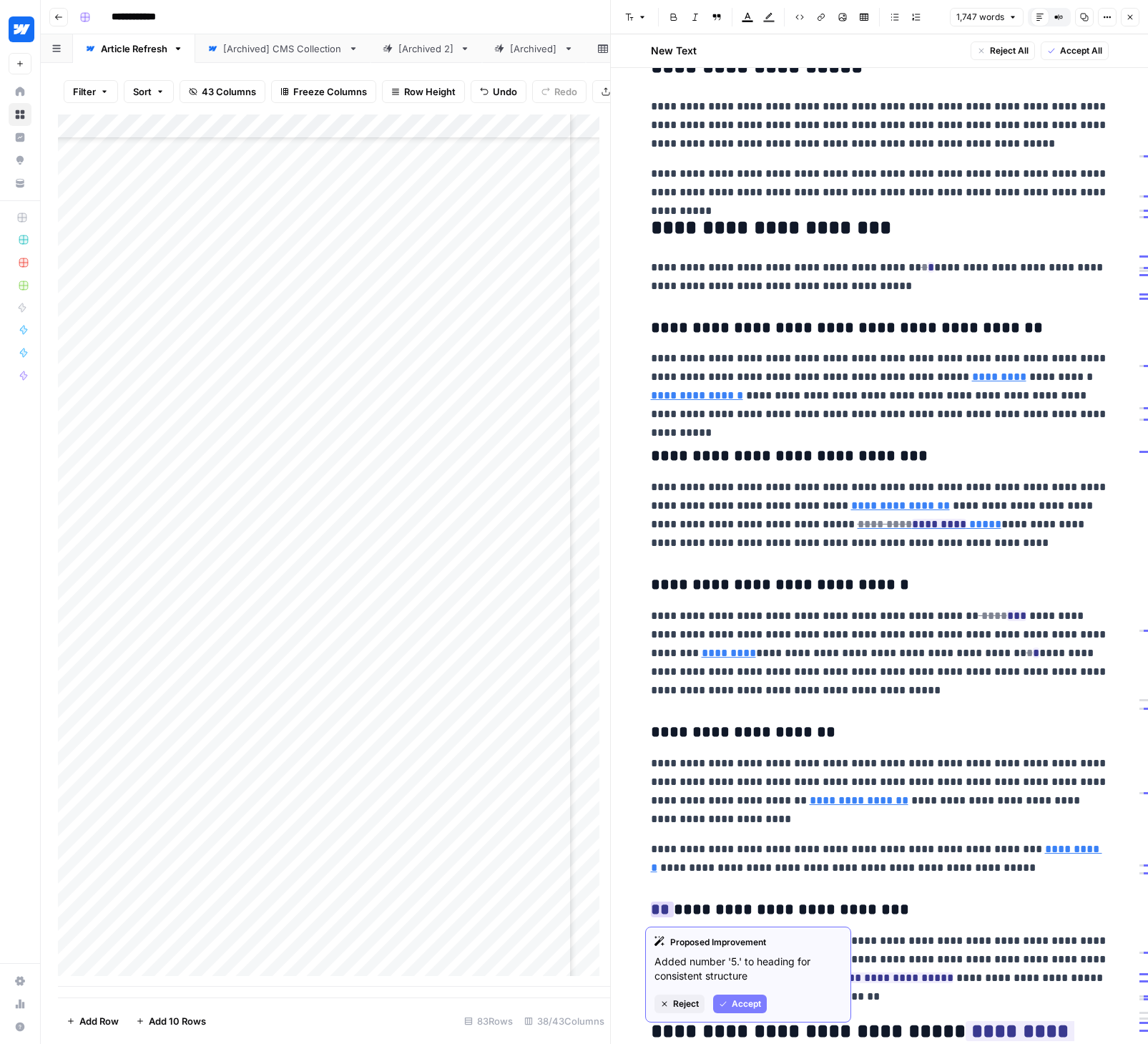
click at [748, 998] on span "Accept" at bounding box center [746, 1003] width 29 height 13
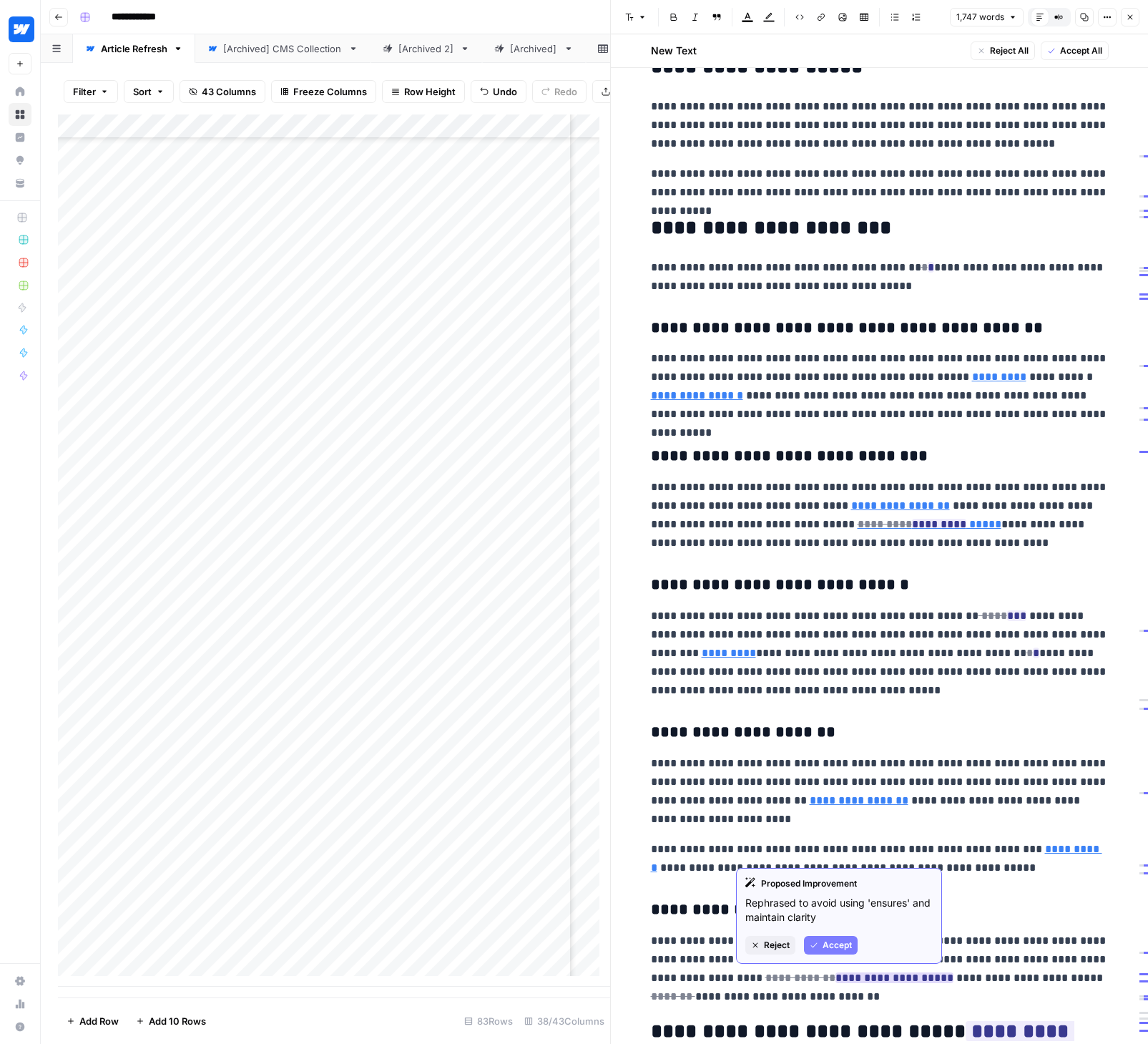
click at [840, 941] on span "Accept" at bounding box center [837, 944] width 29 height 13
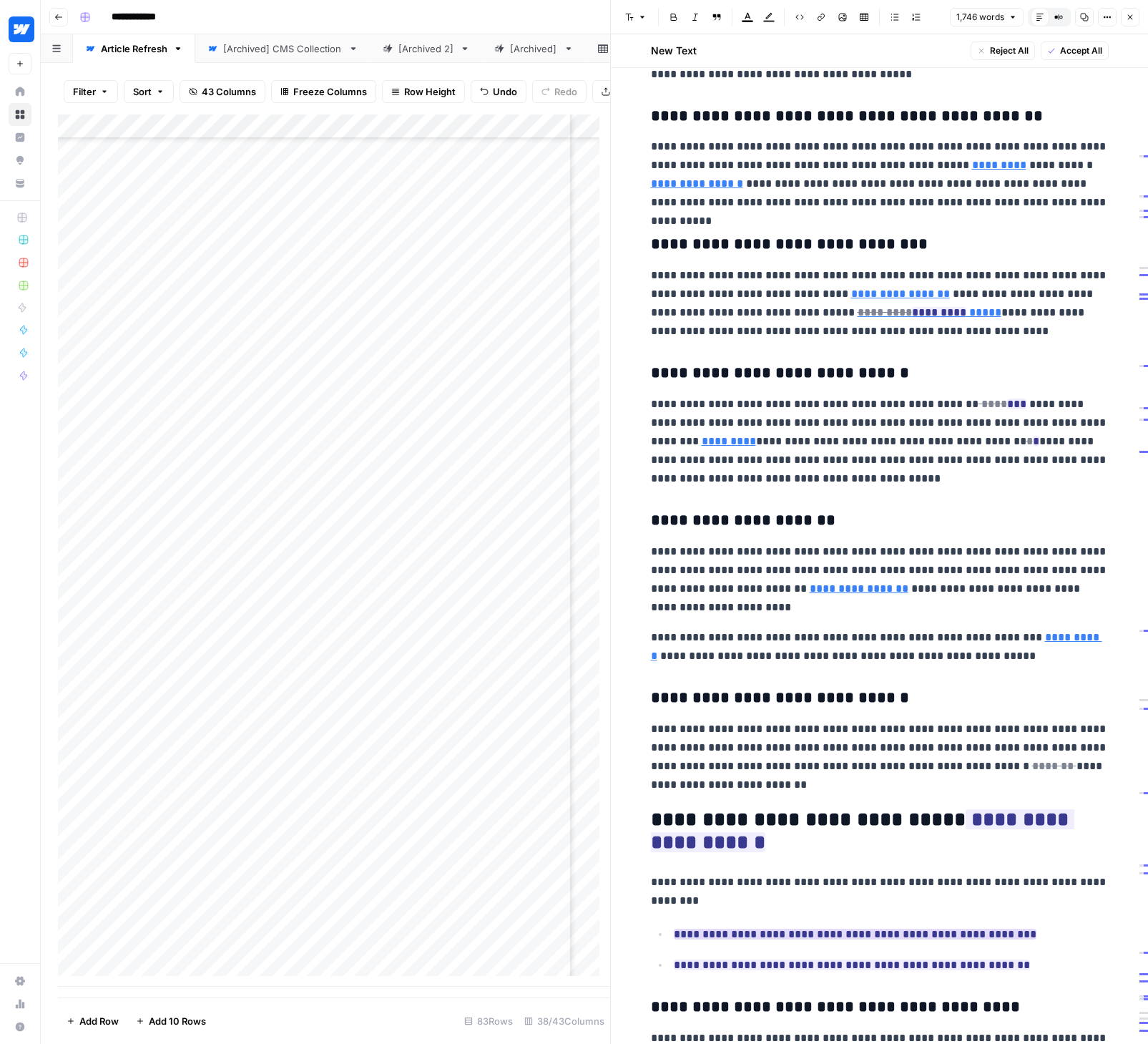
scroll to position [770, 0]
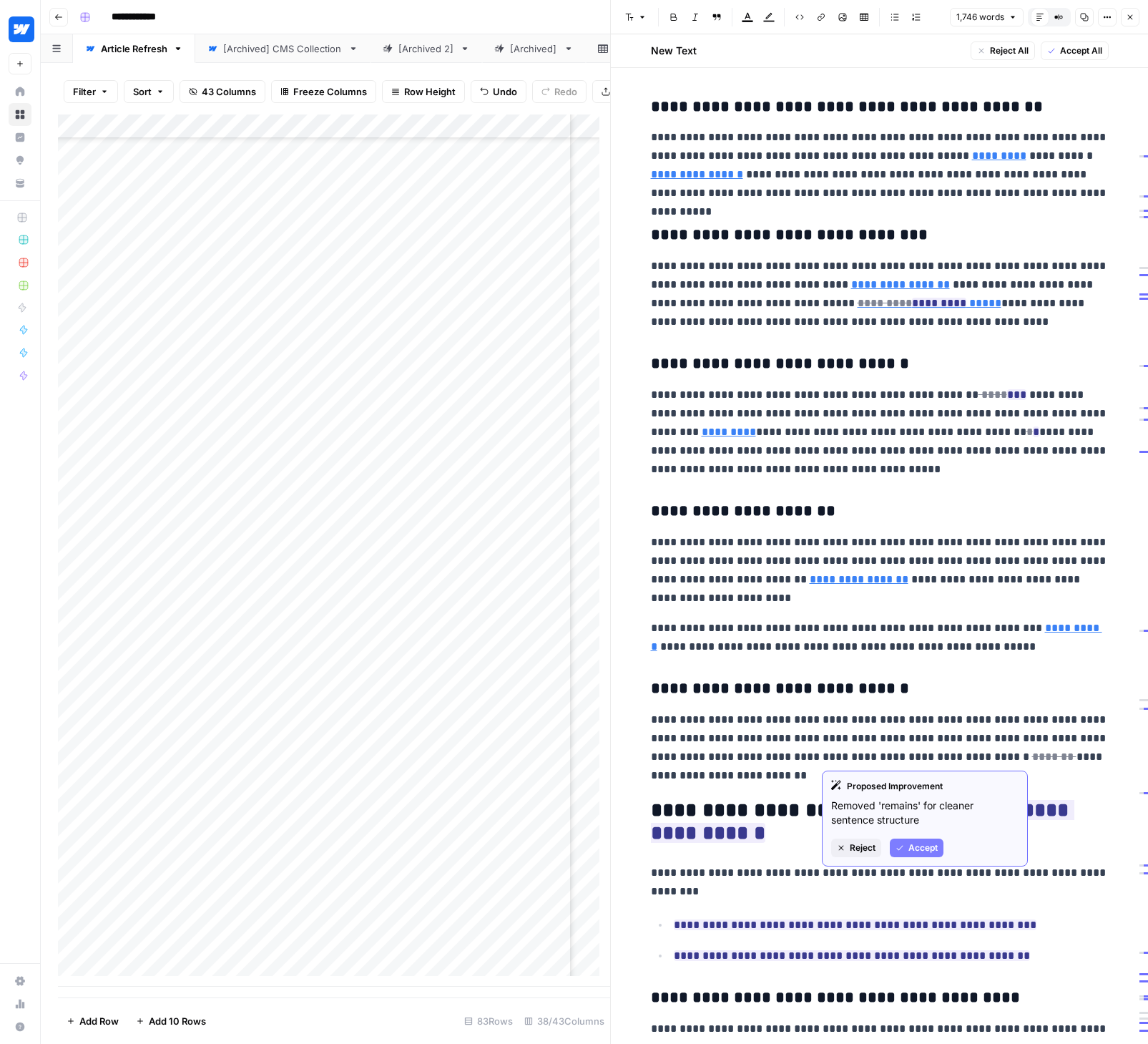
click at [916, 846] on span "Accept" at bounding box center [922, 847] width 29 height 13
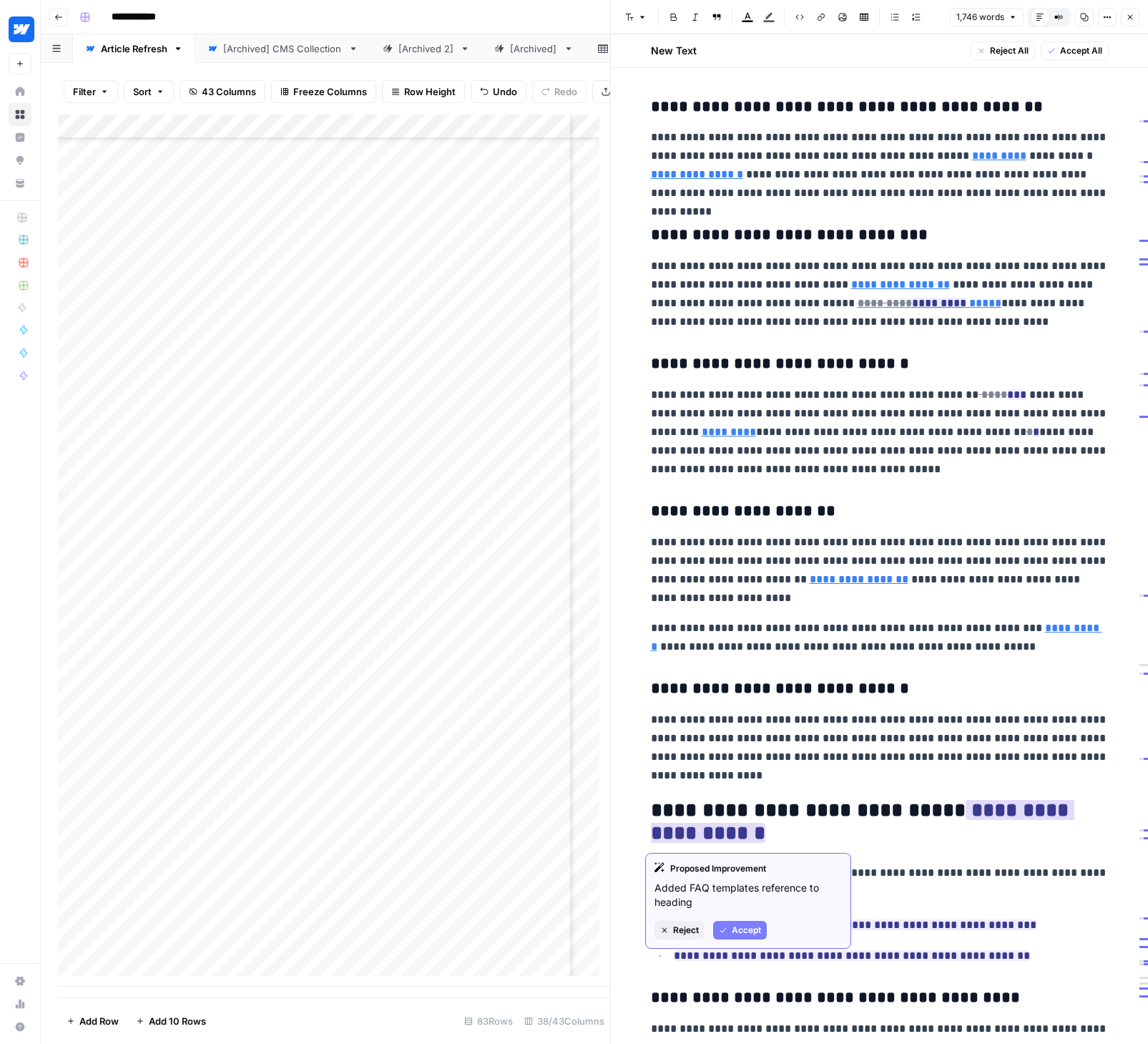
click at [751, 929] on span "Accept" at bounding box center [746, 929] width 29 height 13
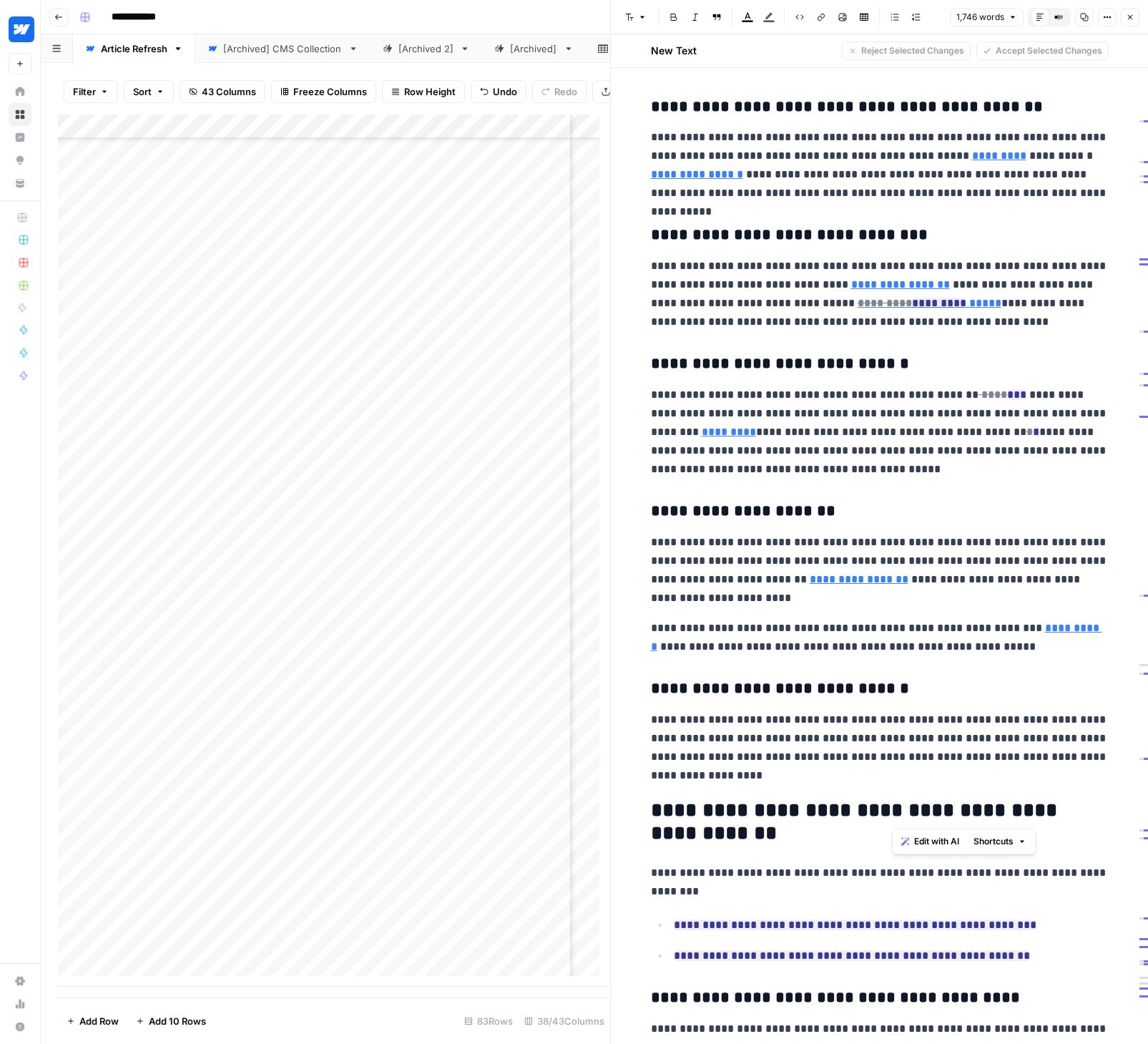
drag, startPoint x: 1004, startPoint y: 805, endPoint x: 1036, endPoint y: 802, distance: 31.6
click at [1036, 802] on h2 "**********" at bounding box center [880, 822] width 458 height 46
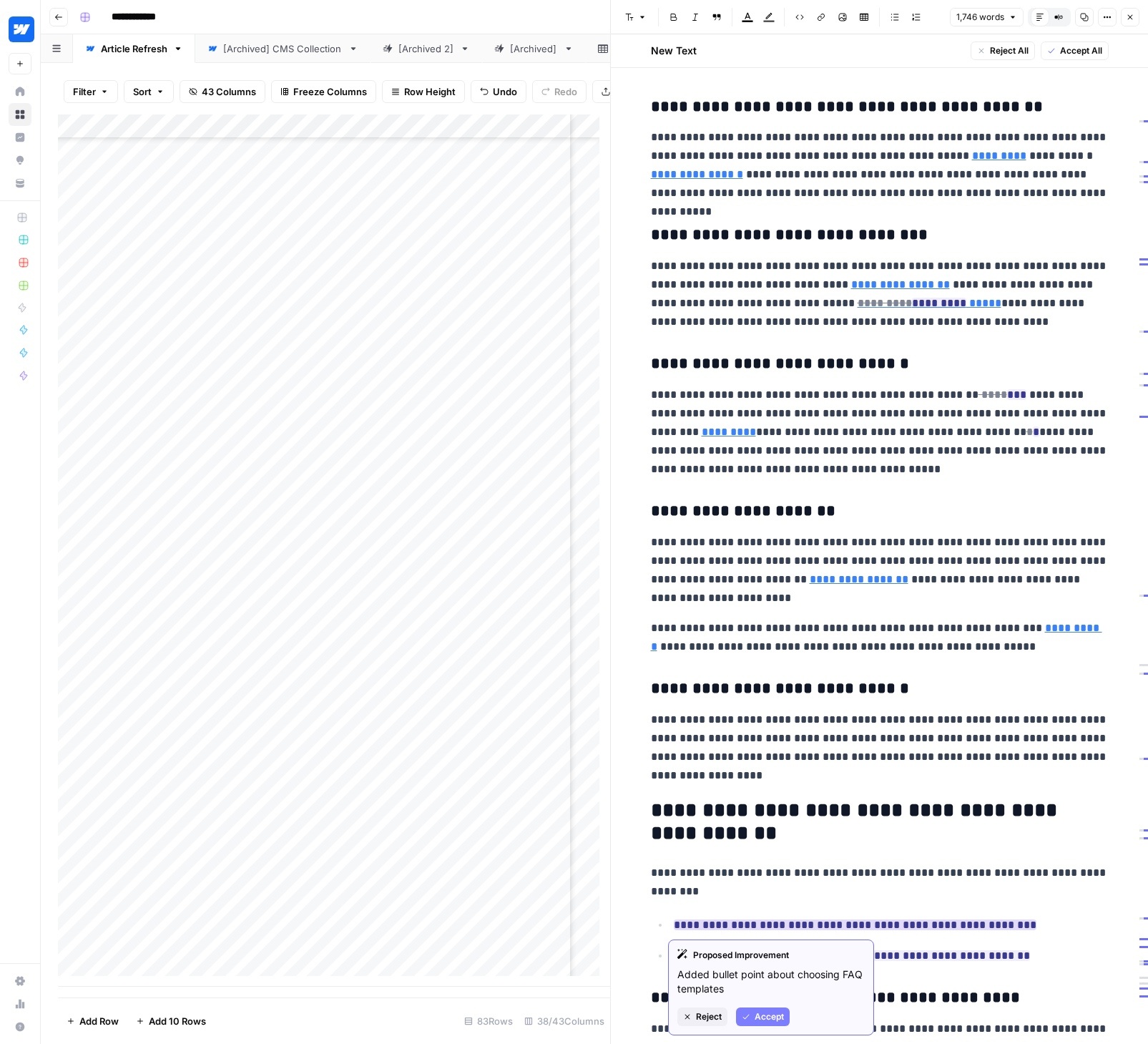
click at [761, 1008] on button "Accept" at bounding box center [763, 1016] width 54 height 19
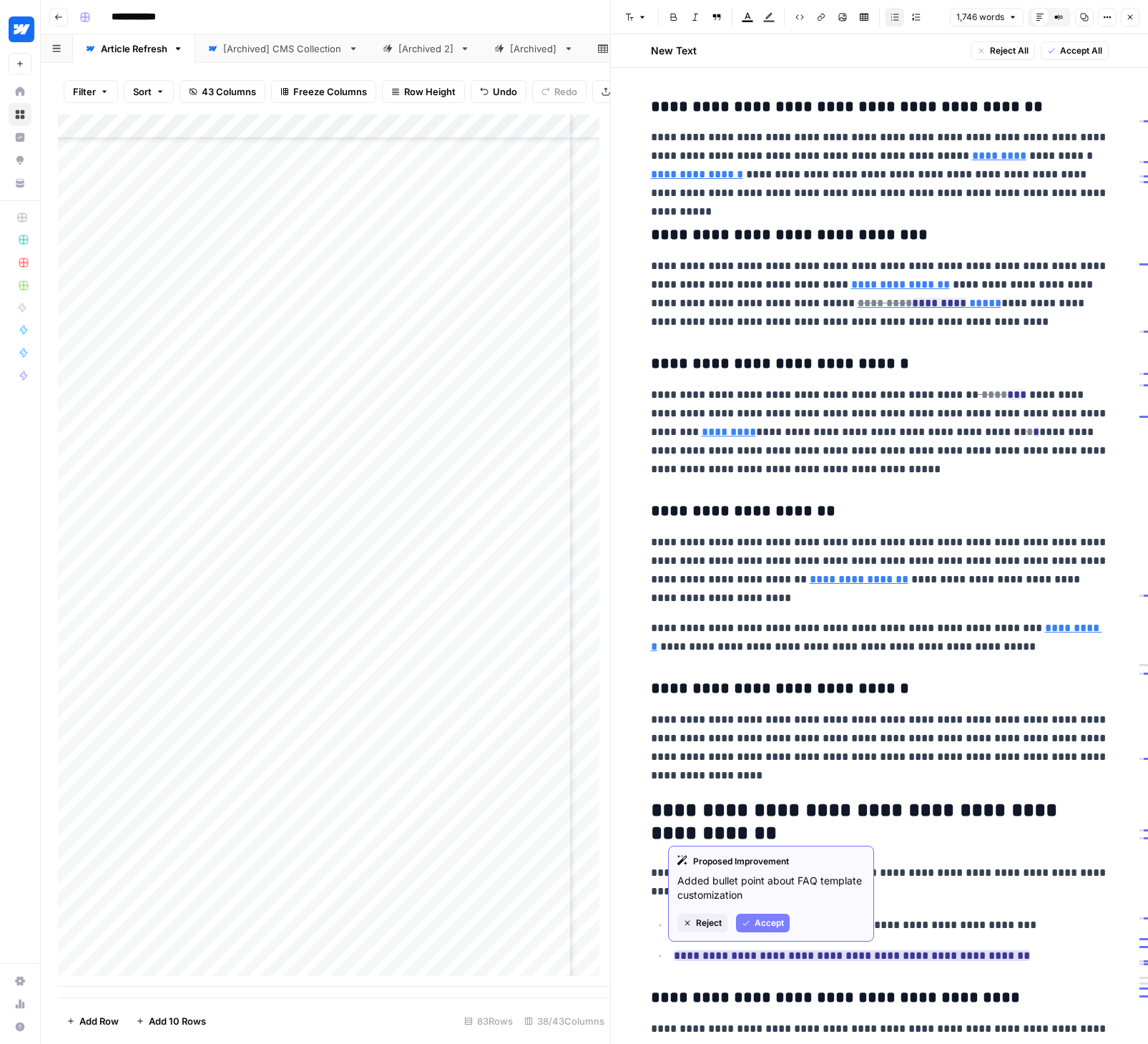
click at [769, 926] on span "Accept" at bounding box center [769, 922] width 29 height 13
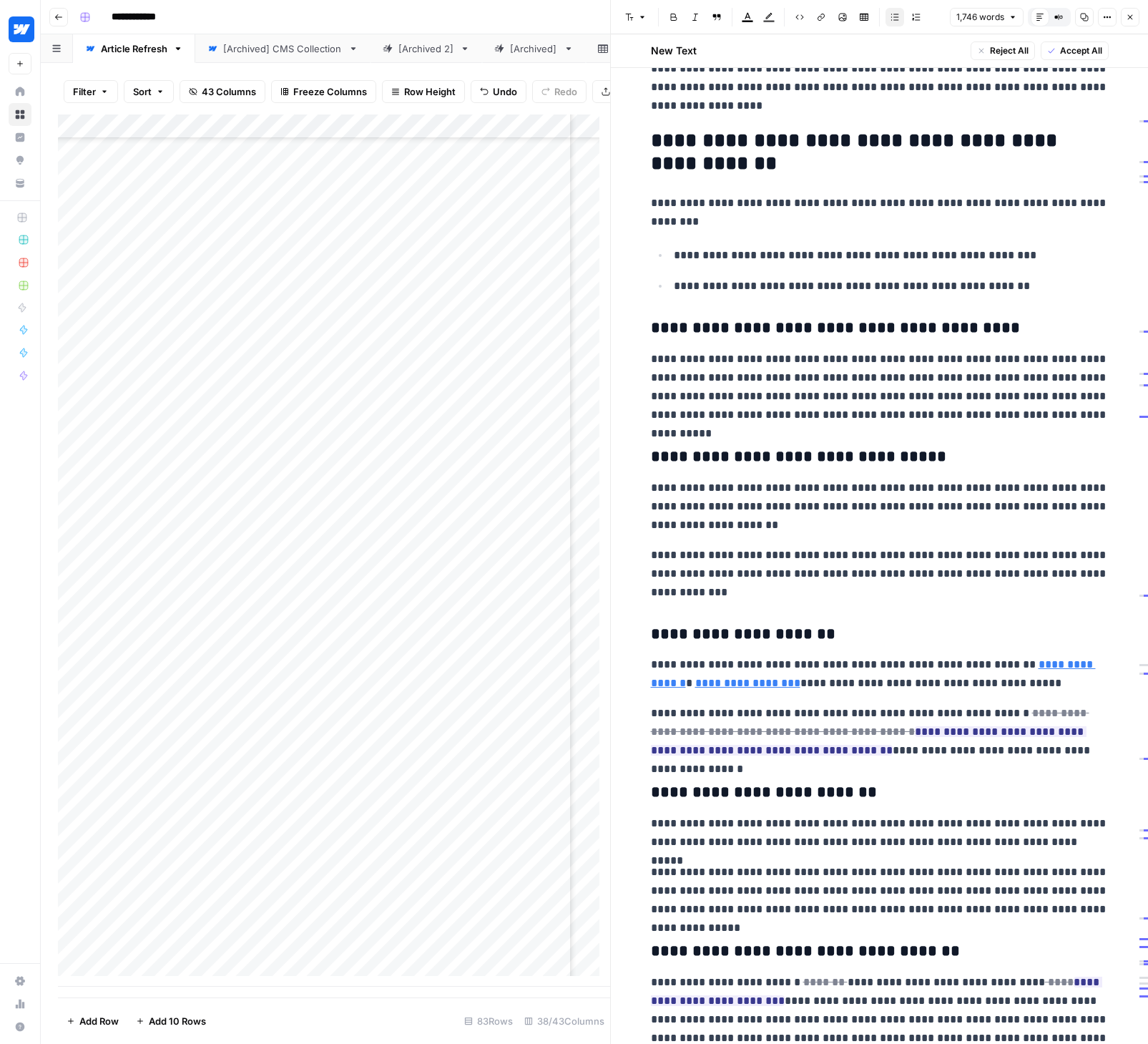
scroll to position [1441, 0]
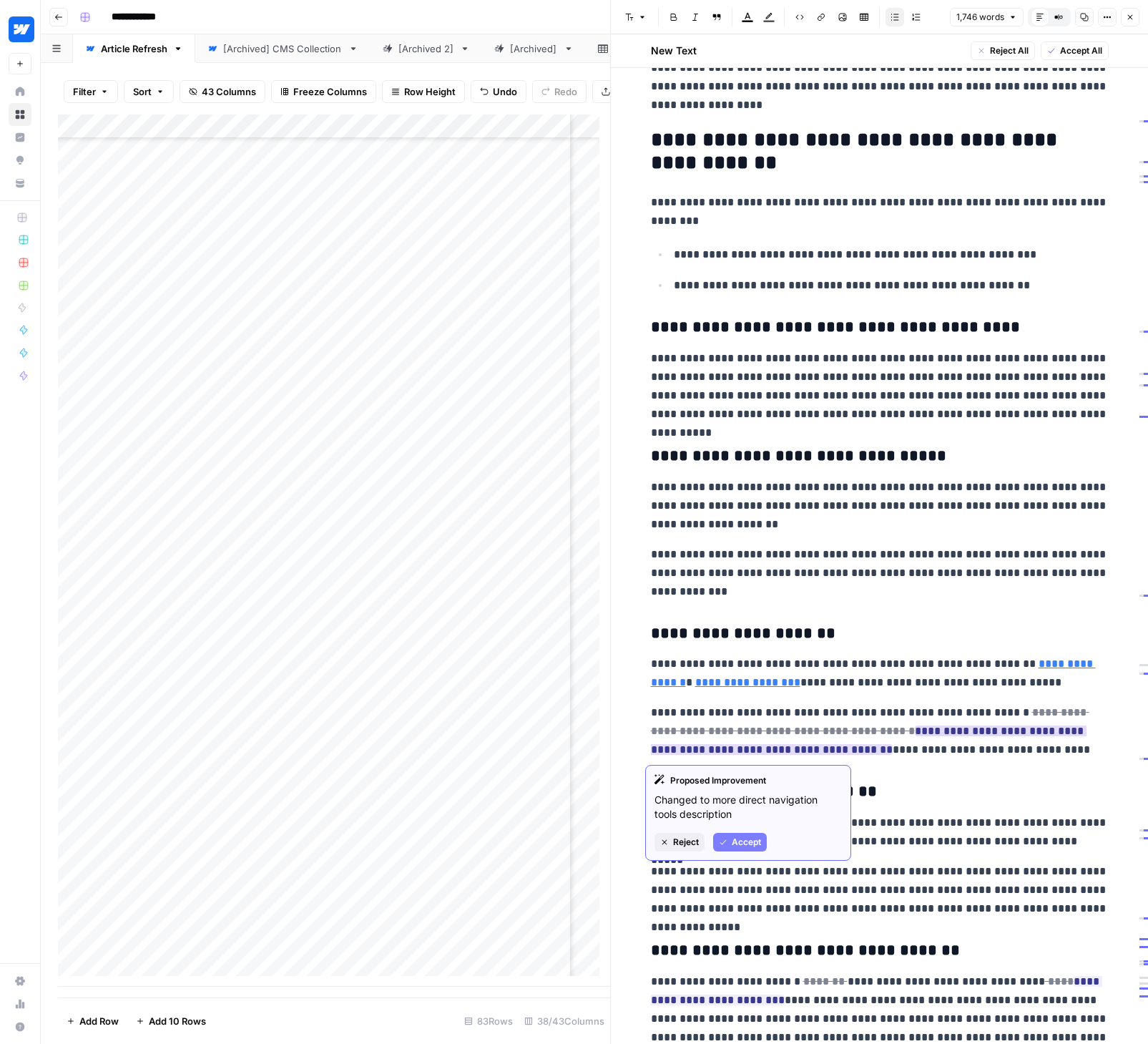
click at [737, 837] on span "Accept" at bounding box center [746, 841] width 29 height 13
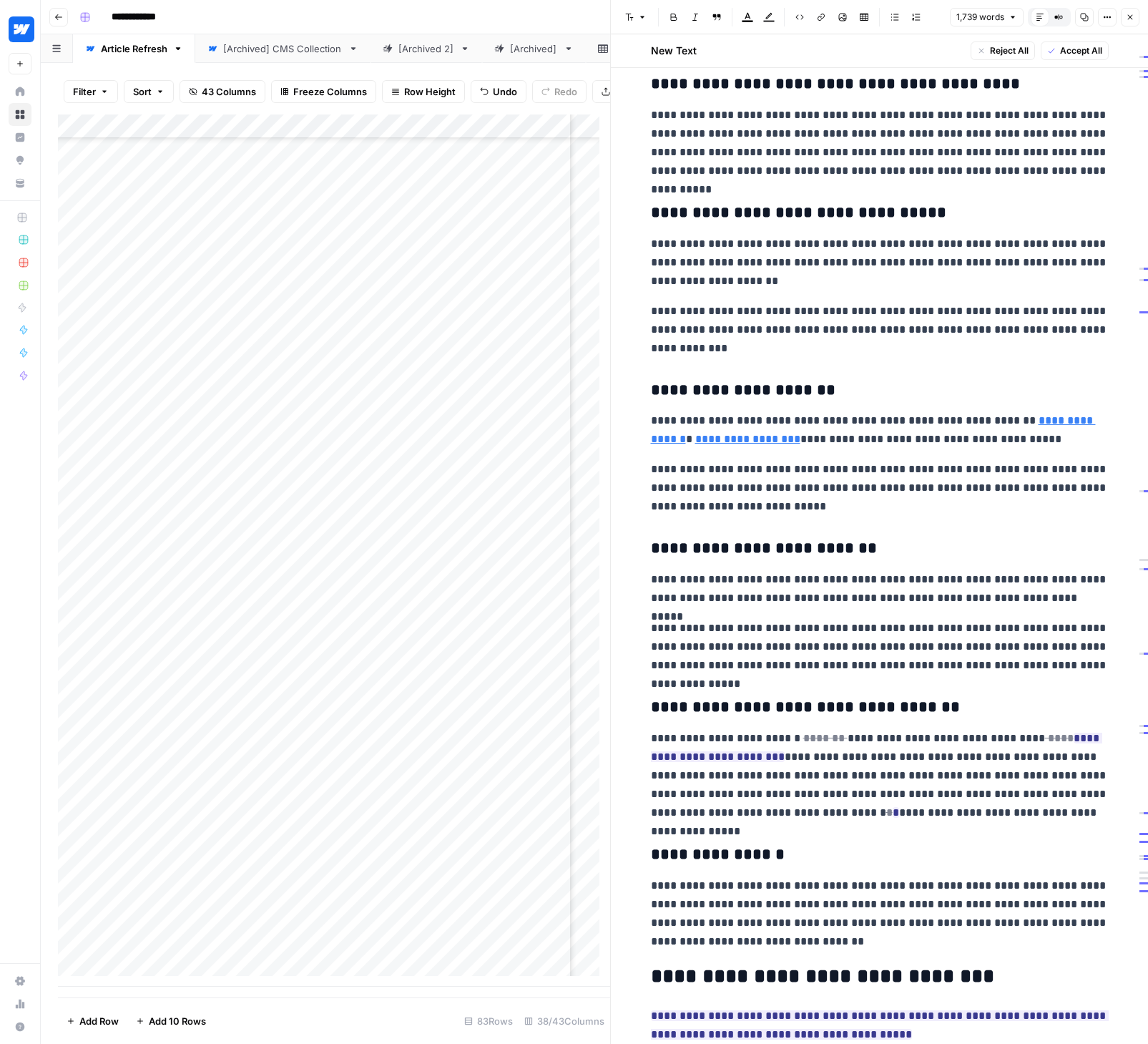
scroll to position [1696, 0]
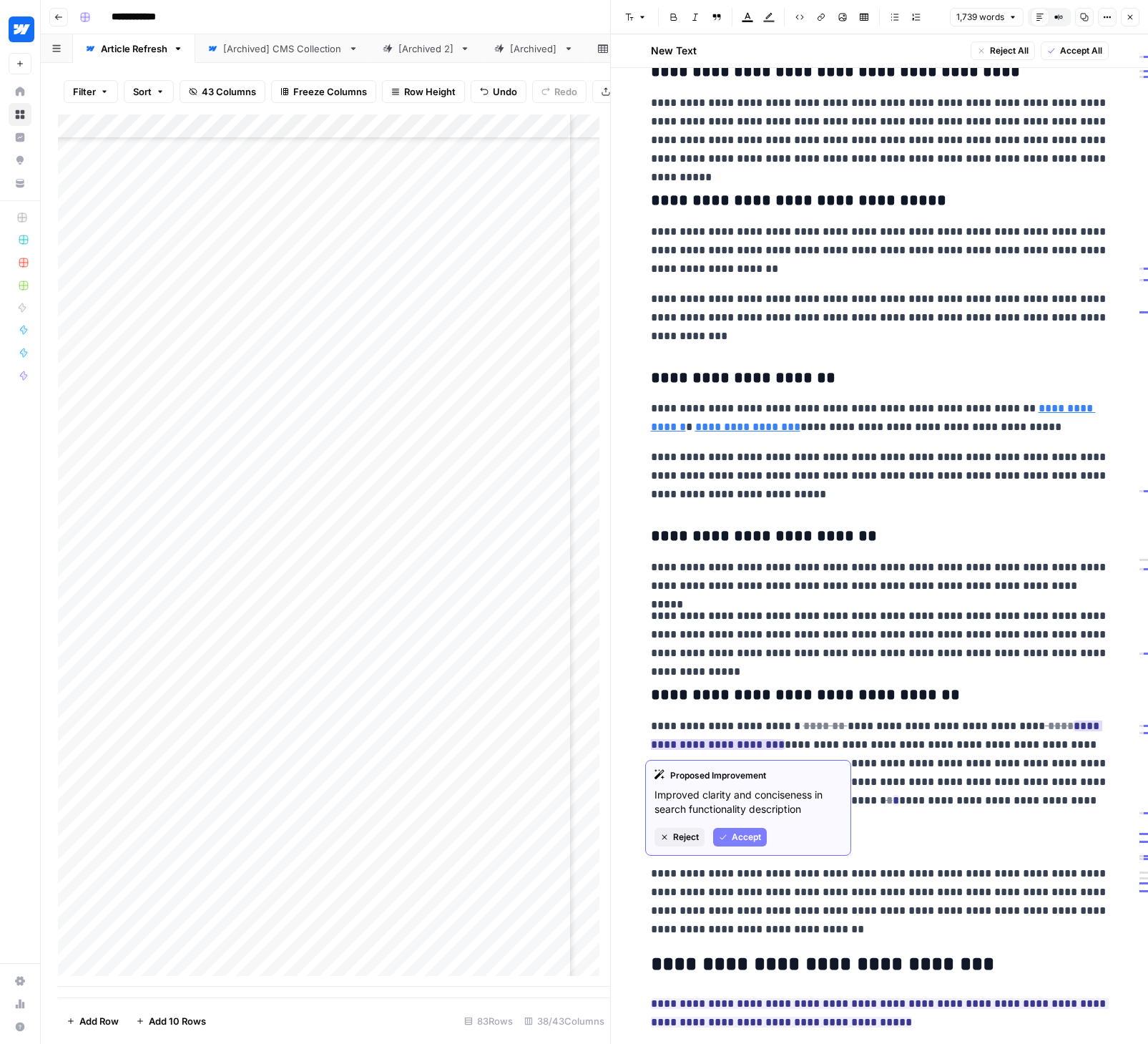
click at [748, 832] on span "Accept" at bounding box center [746, 836] width 29 height 13
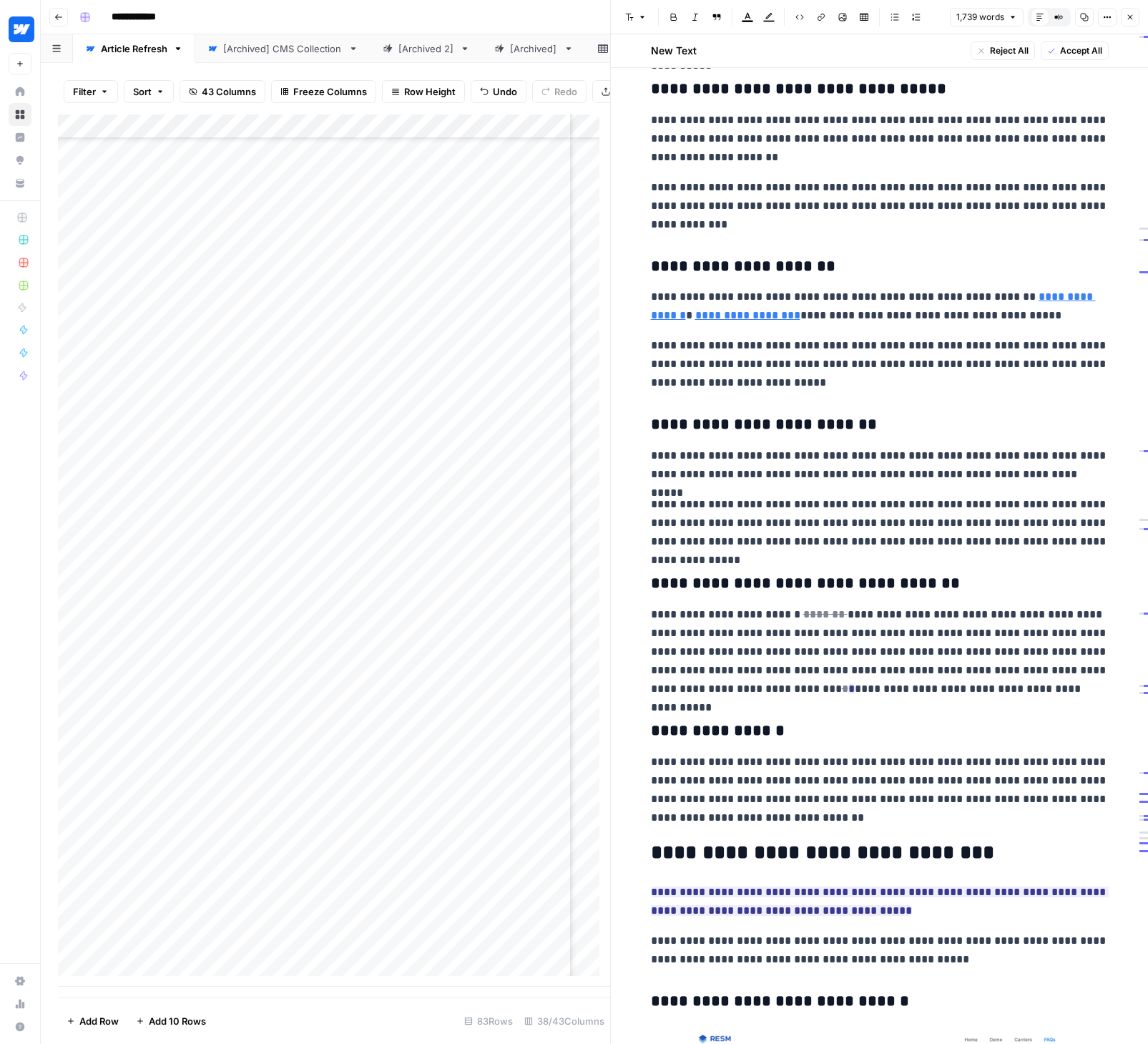
scroll to position [2008, 0]
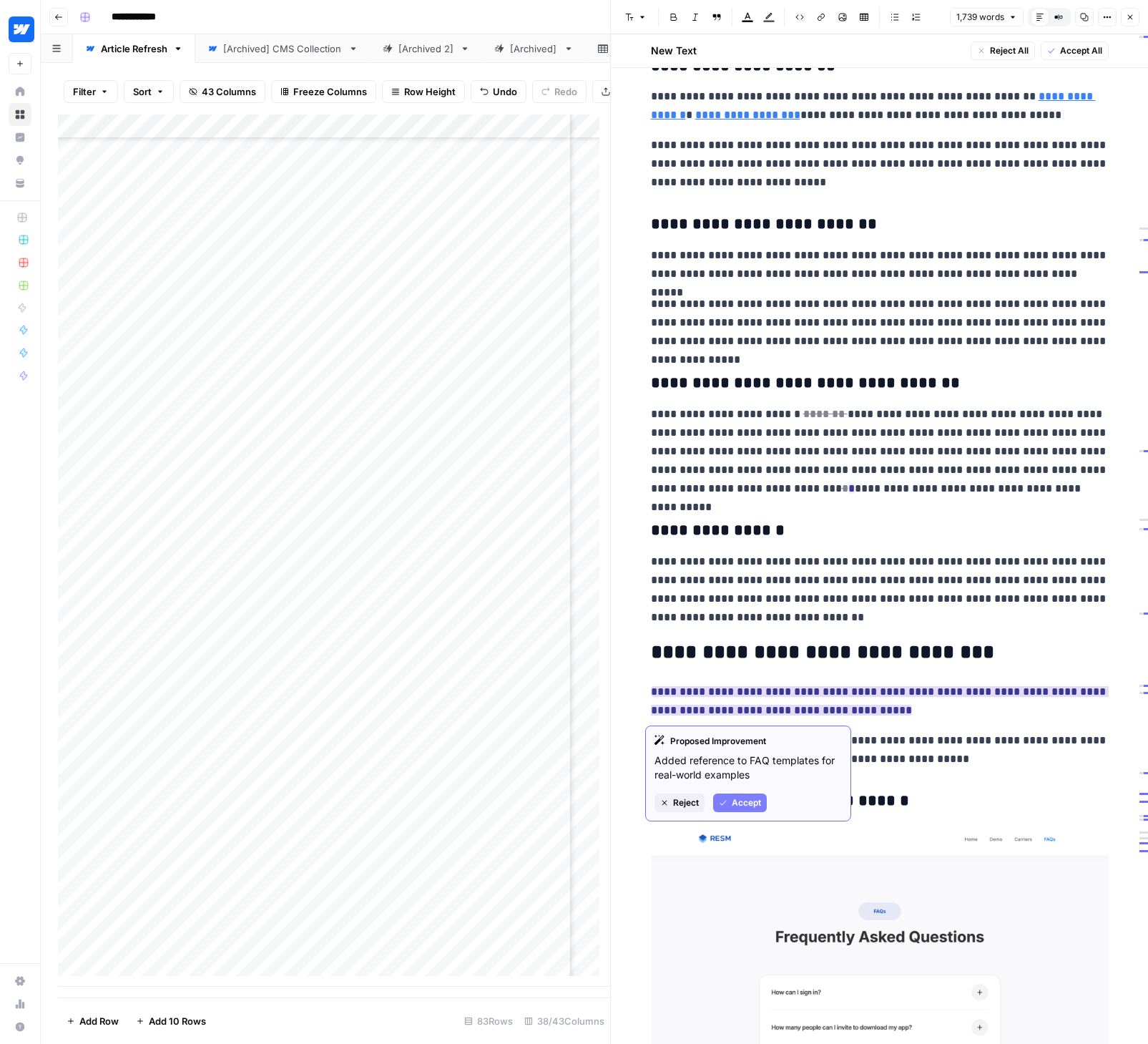
drag, startPoint x: 743, startPoint y: 801, endPoint x: 749, endPoint y: 770, distance: 31.3
click at [742, 801] on span "Accept" at bounding box center [746, 802] width 29 height 13
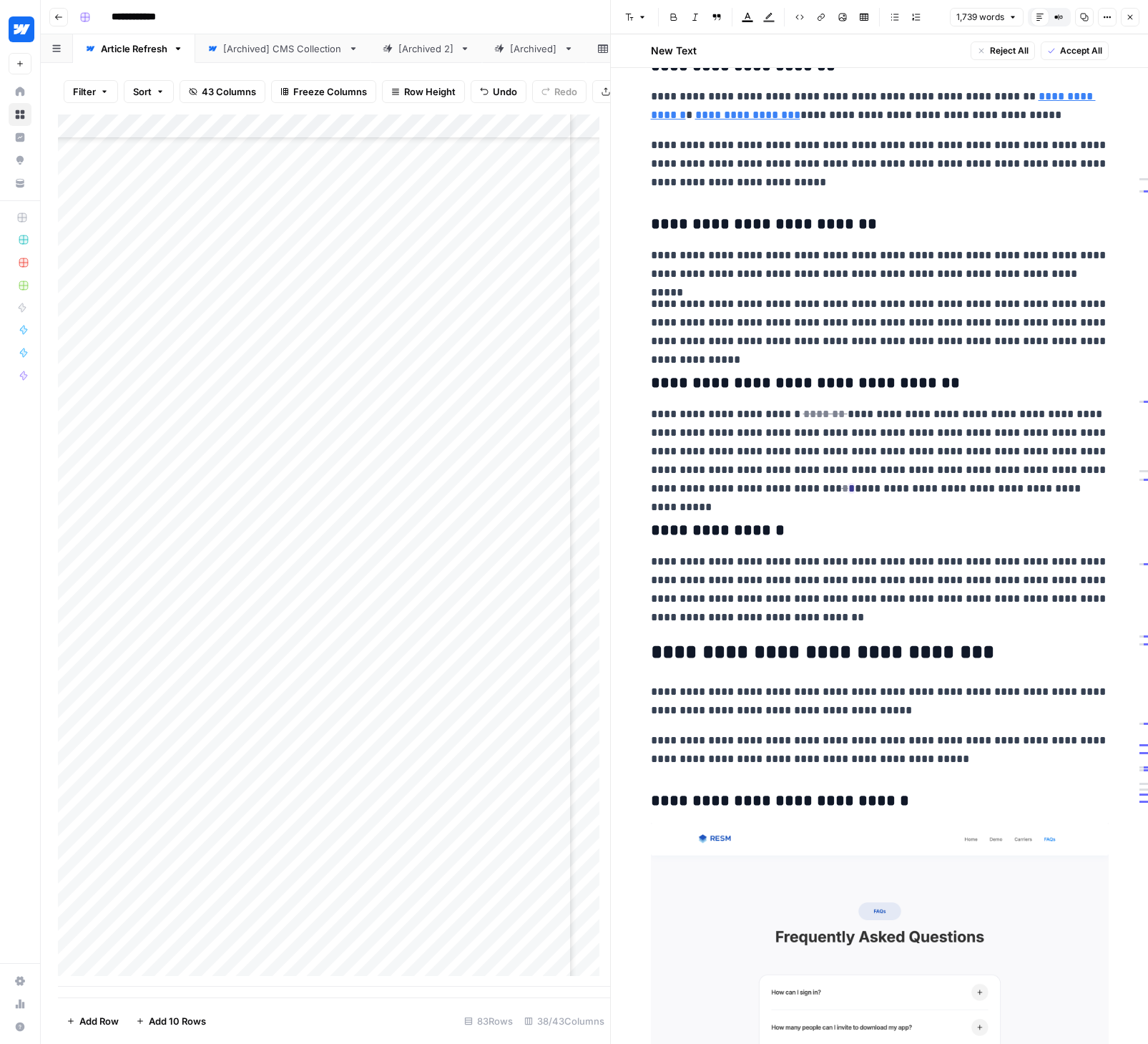
click at [757, 693] on p "**********" at bounding box center [880, 700] width 458 height 37
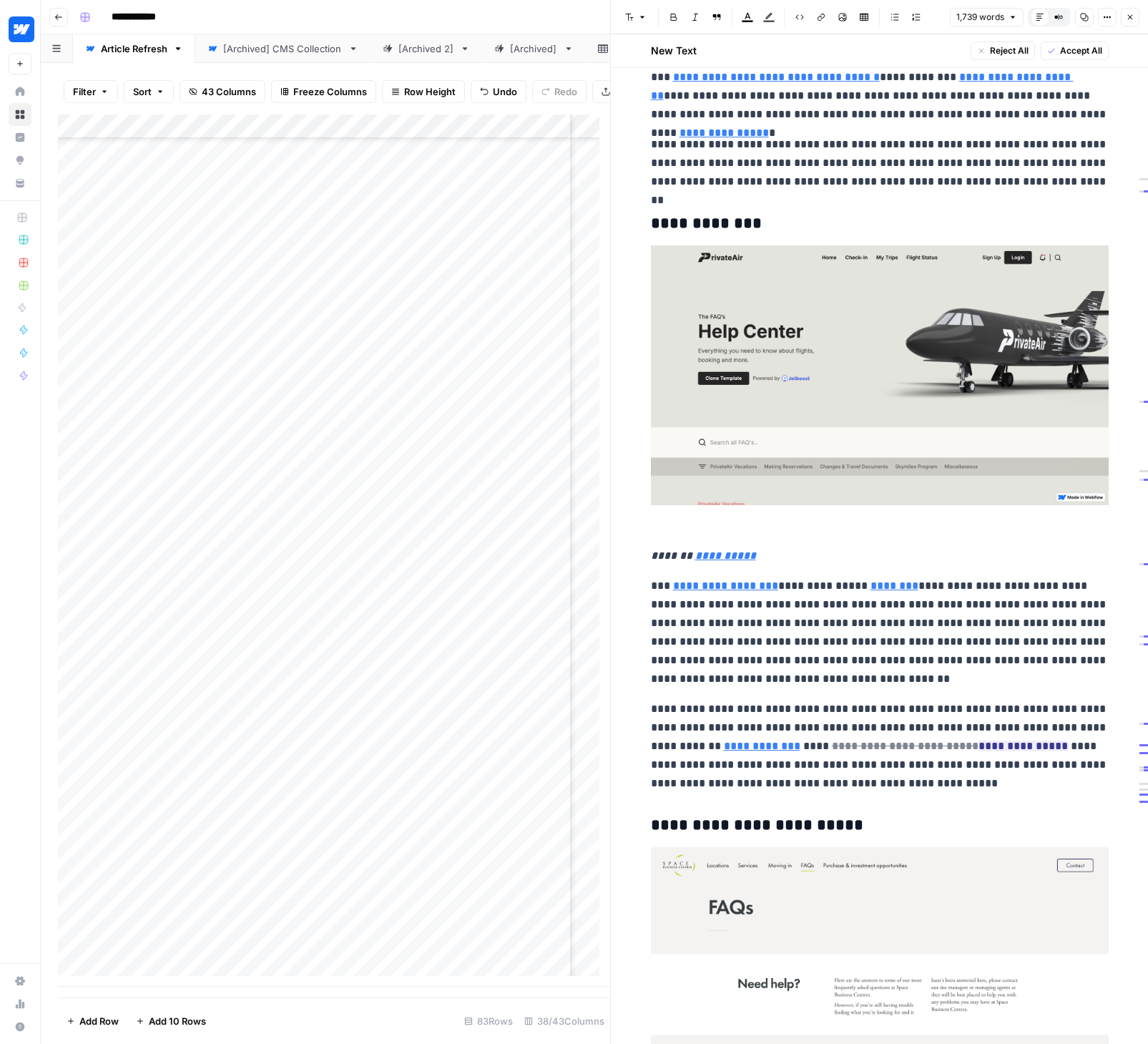
scroll to position [3092, 0]
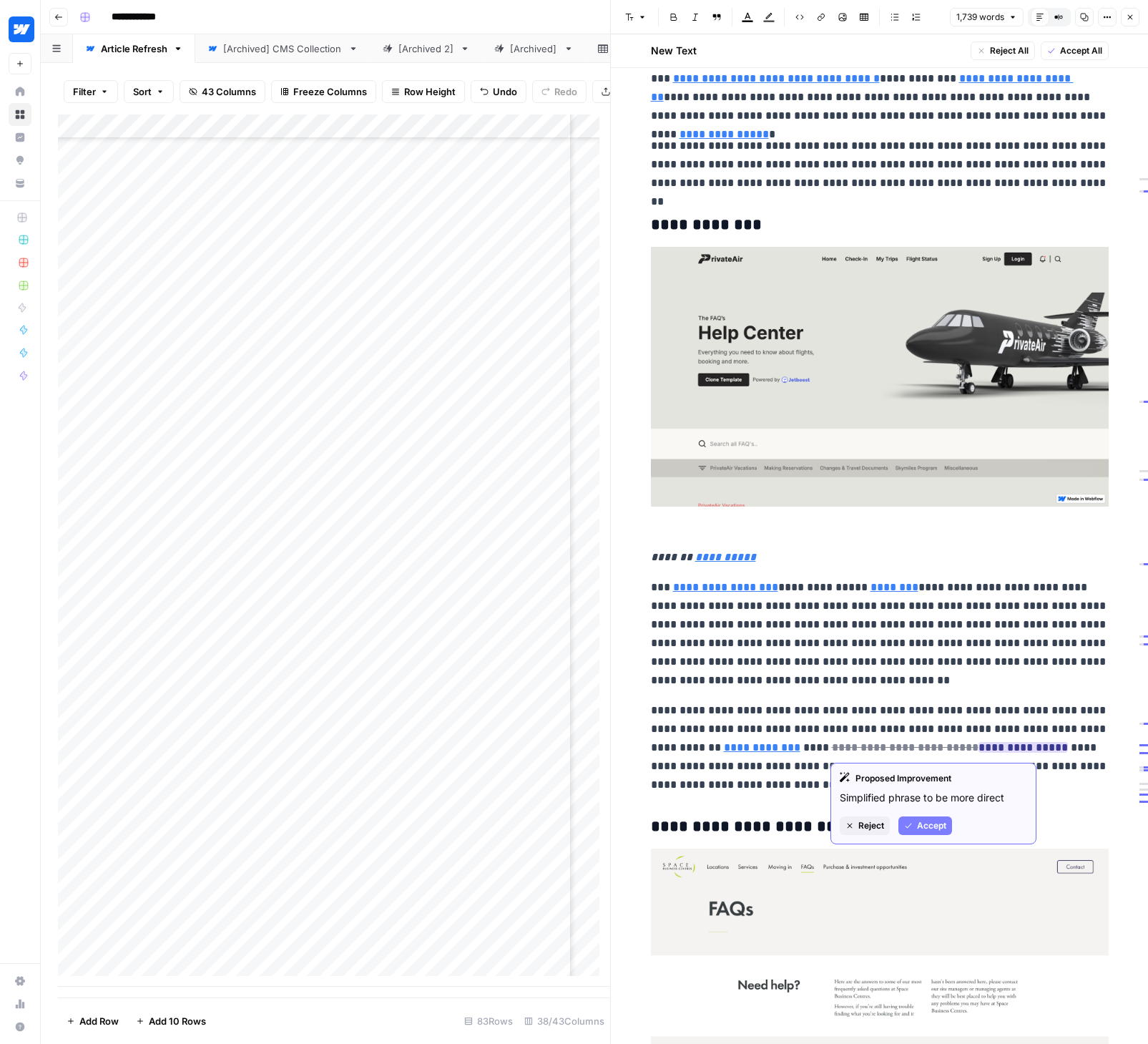
click at [926, 824] on span "Accept" at bounding box center [931, 825] width 29 height 13
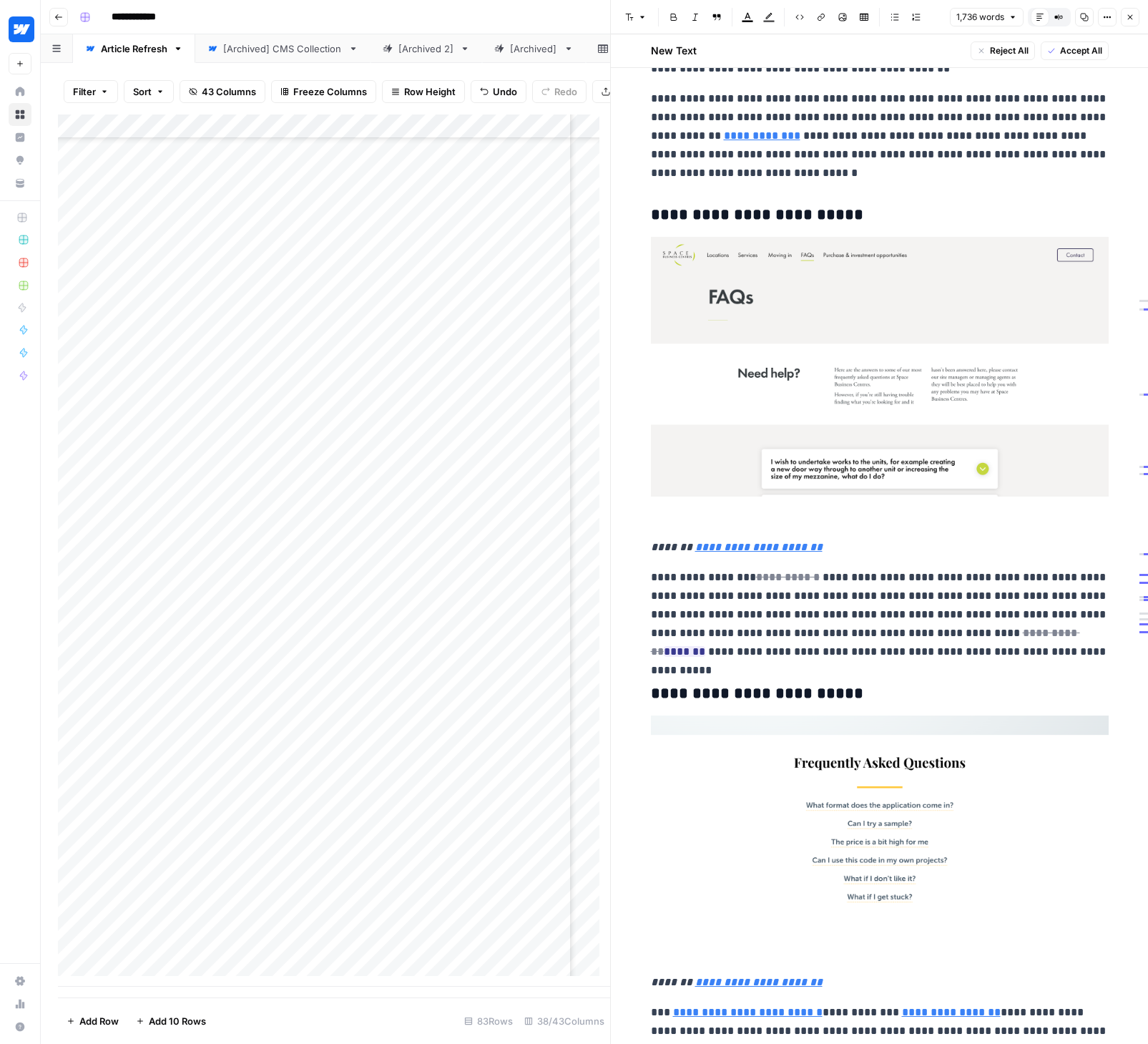
scroll to position [3719, 0]
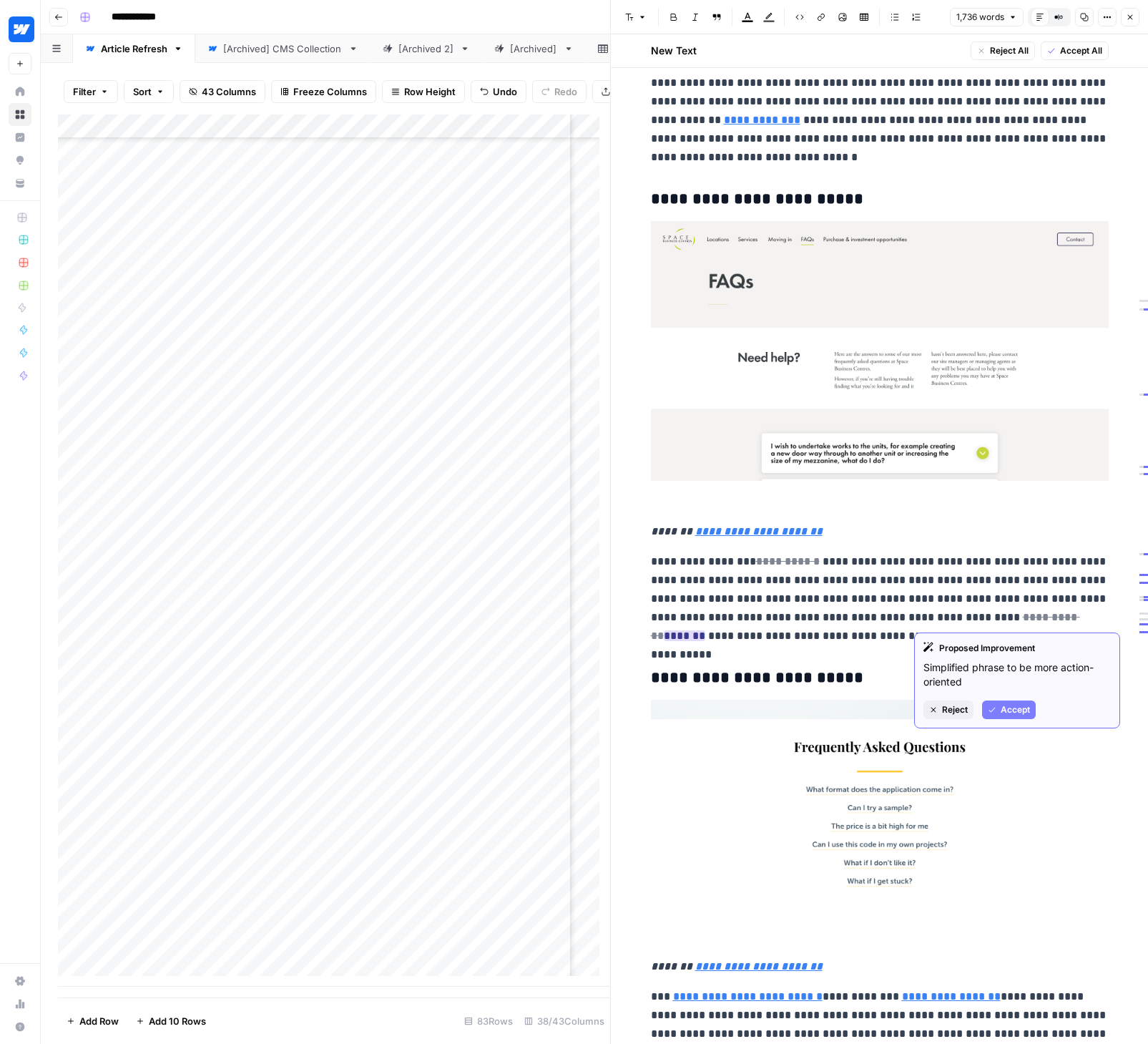
click at [1016, 710] on span "Accept" at bounding box center [1015, 709] width 29 height 13
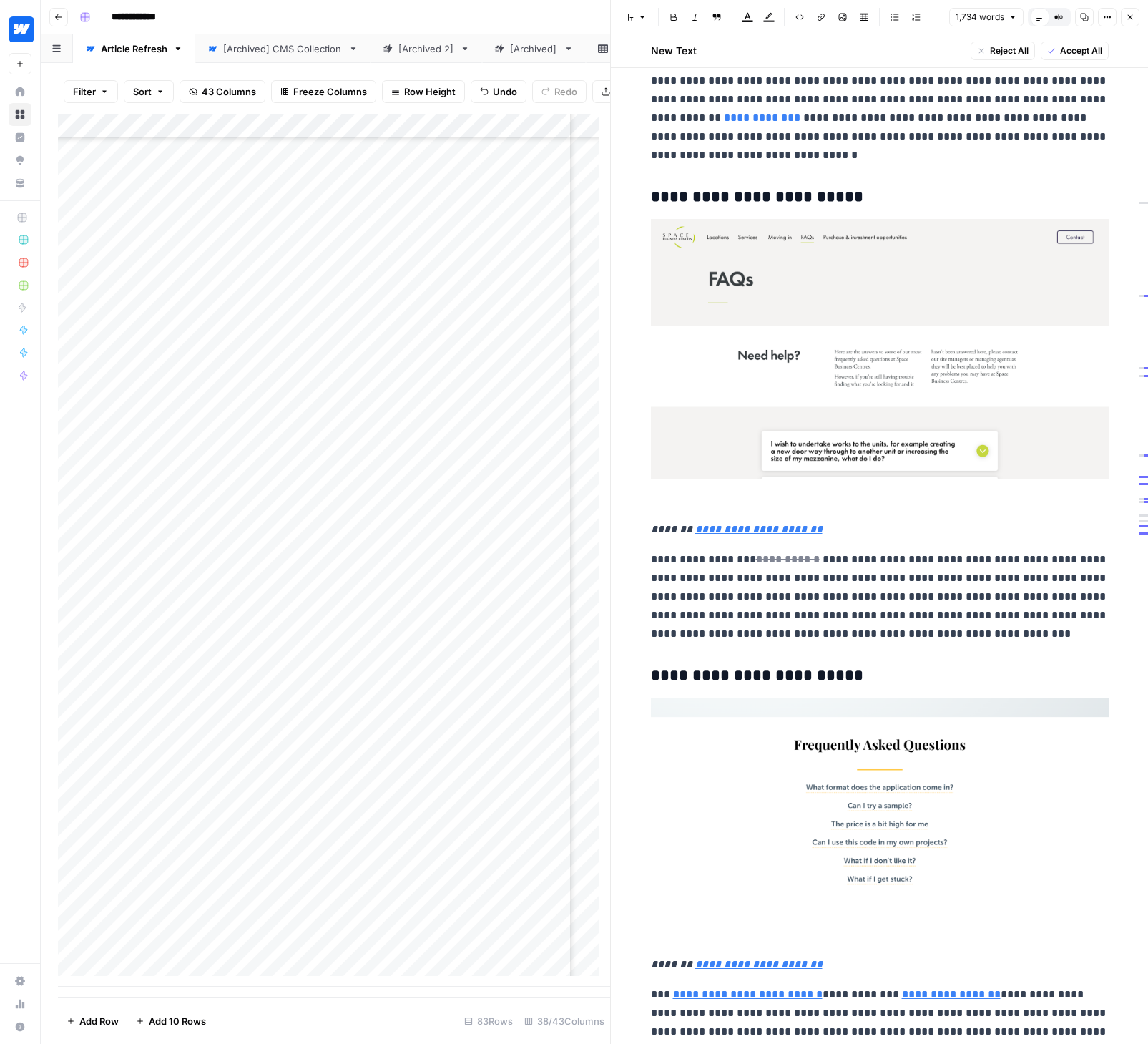
scroll to position [3722, 0]
click at [845, 632] on span "Accept" at bounding box center [845, 636] width 29 height 13
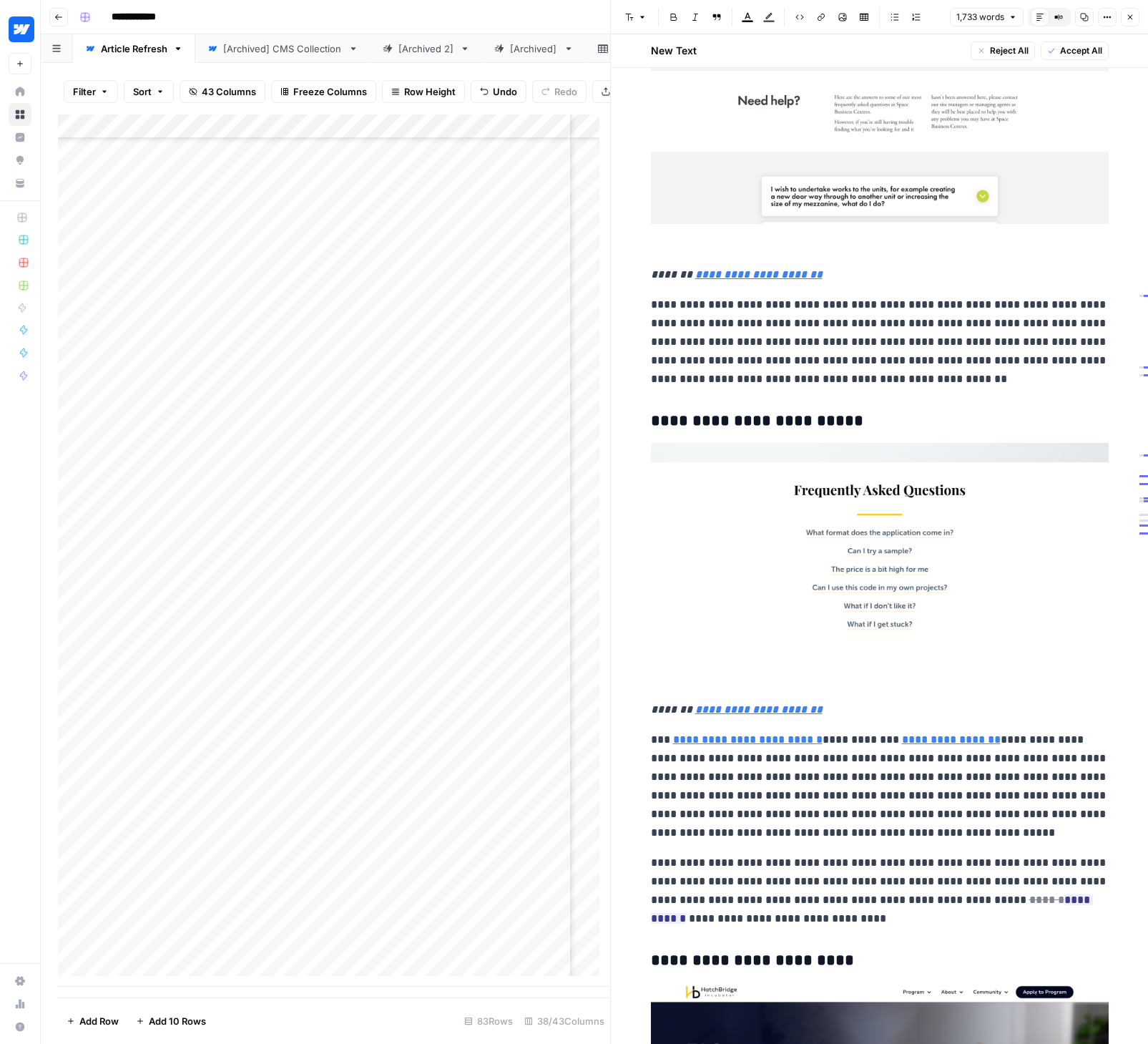
scroll to position [4332, 0]
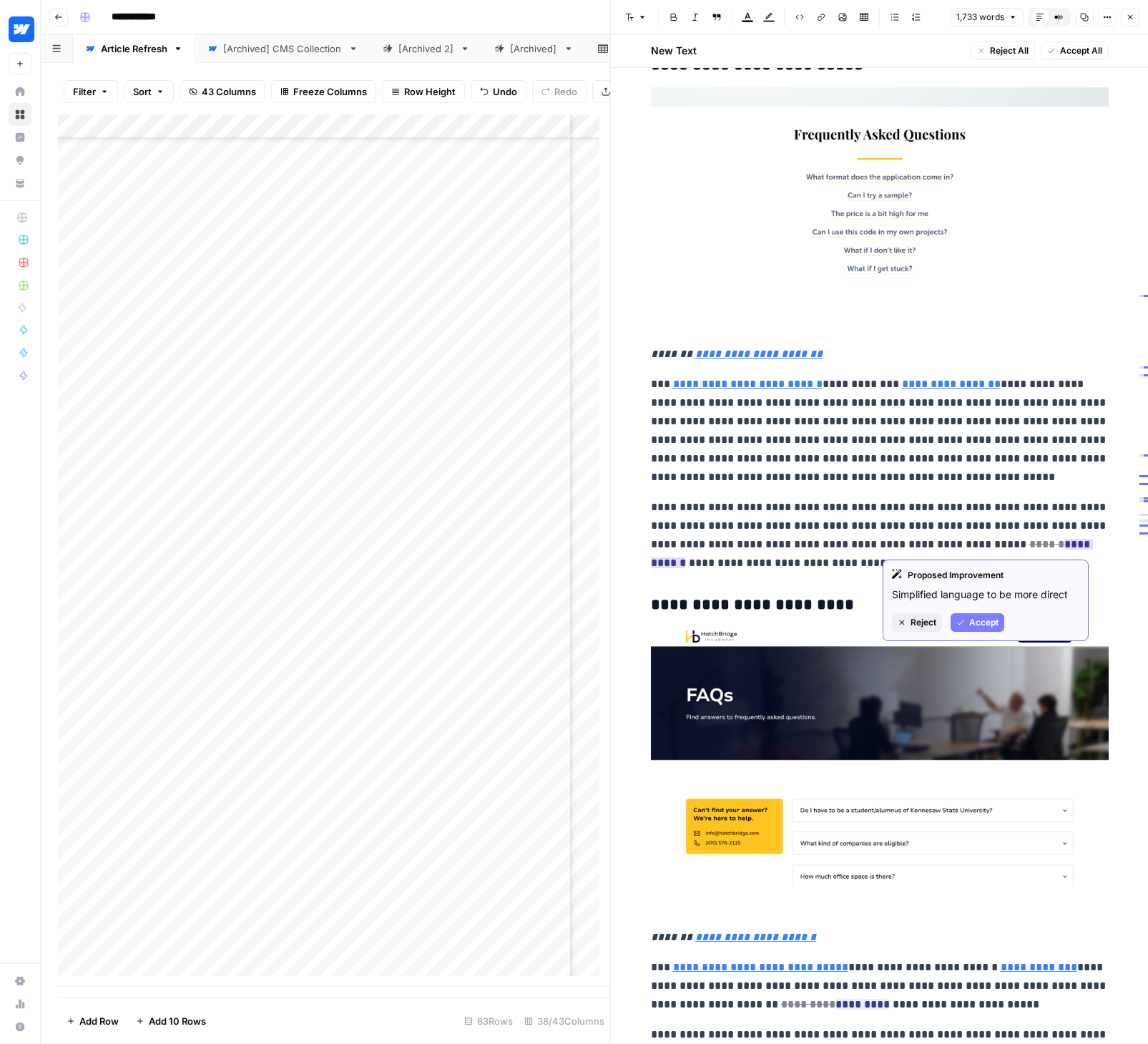
click at [973, 619] on span "Accept" at bounding box center [983, 622] width 29 height 13
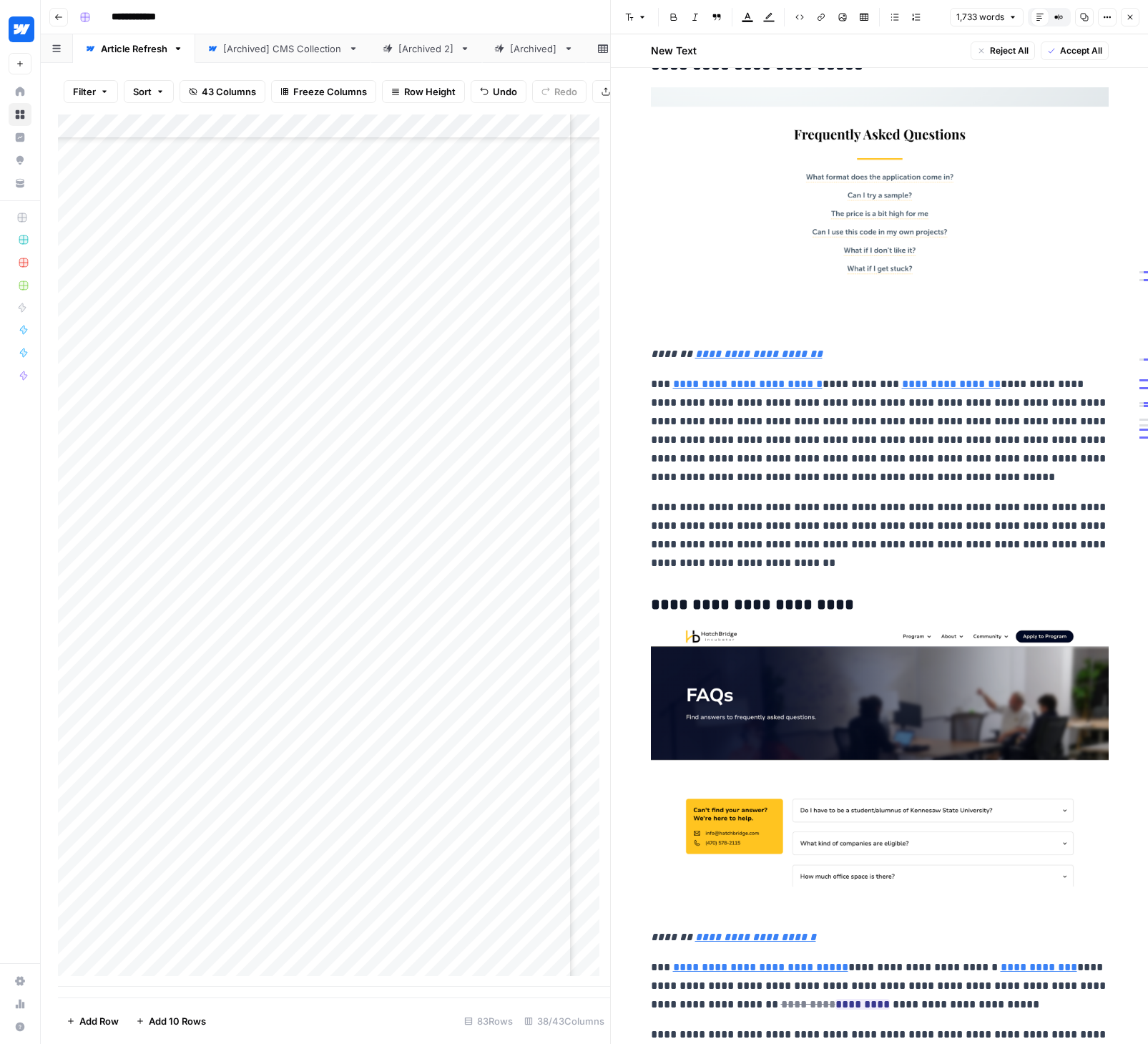
scroll to position [4790, 0]
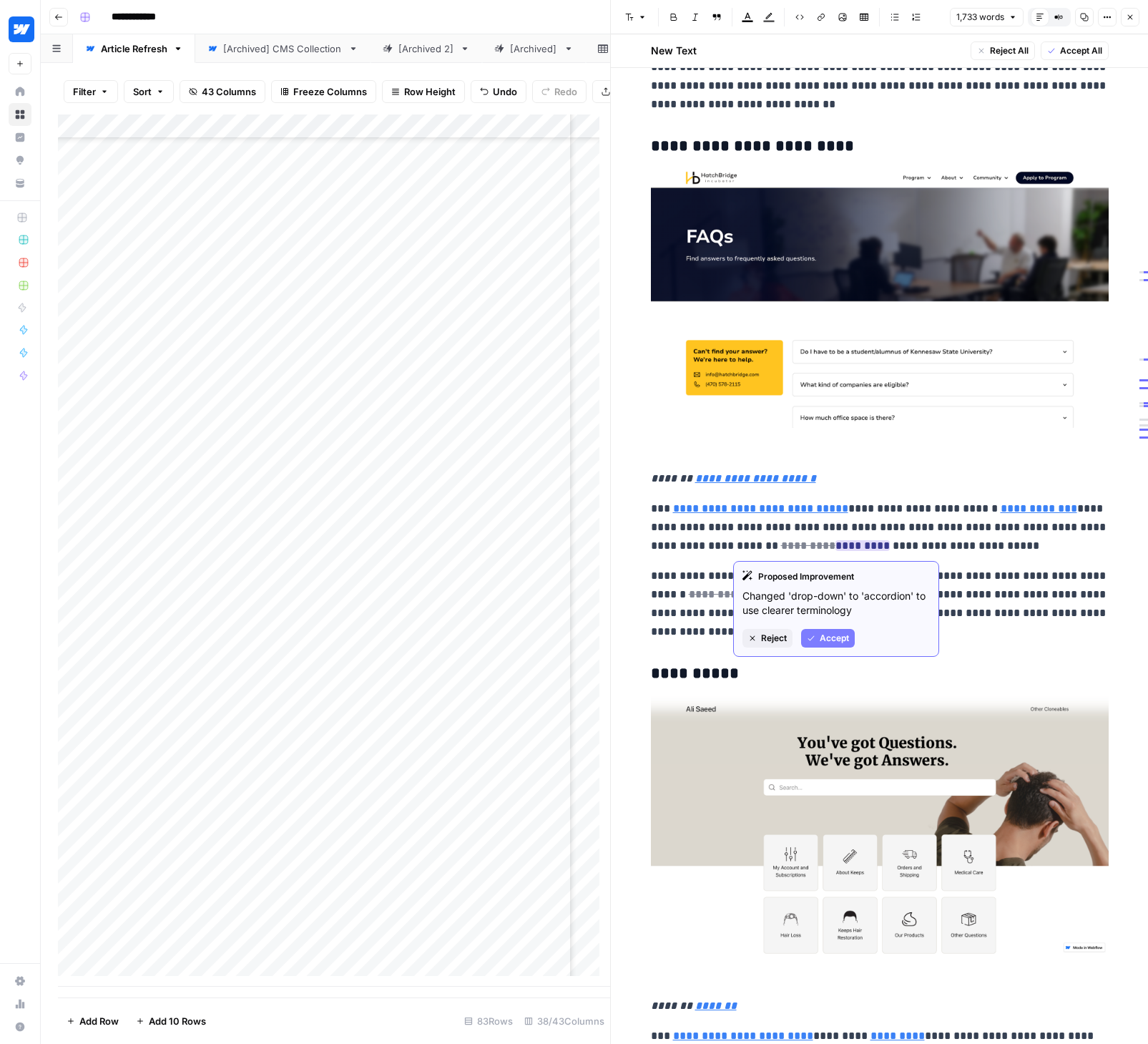
click at [828, 635] on span "Accept" at bounding box center [834, 638] width 29 height 13
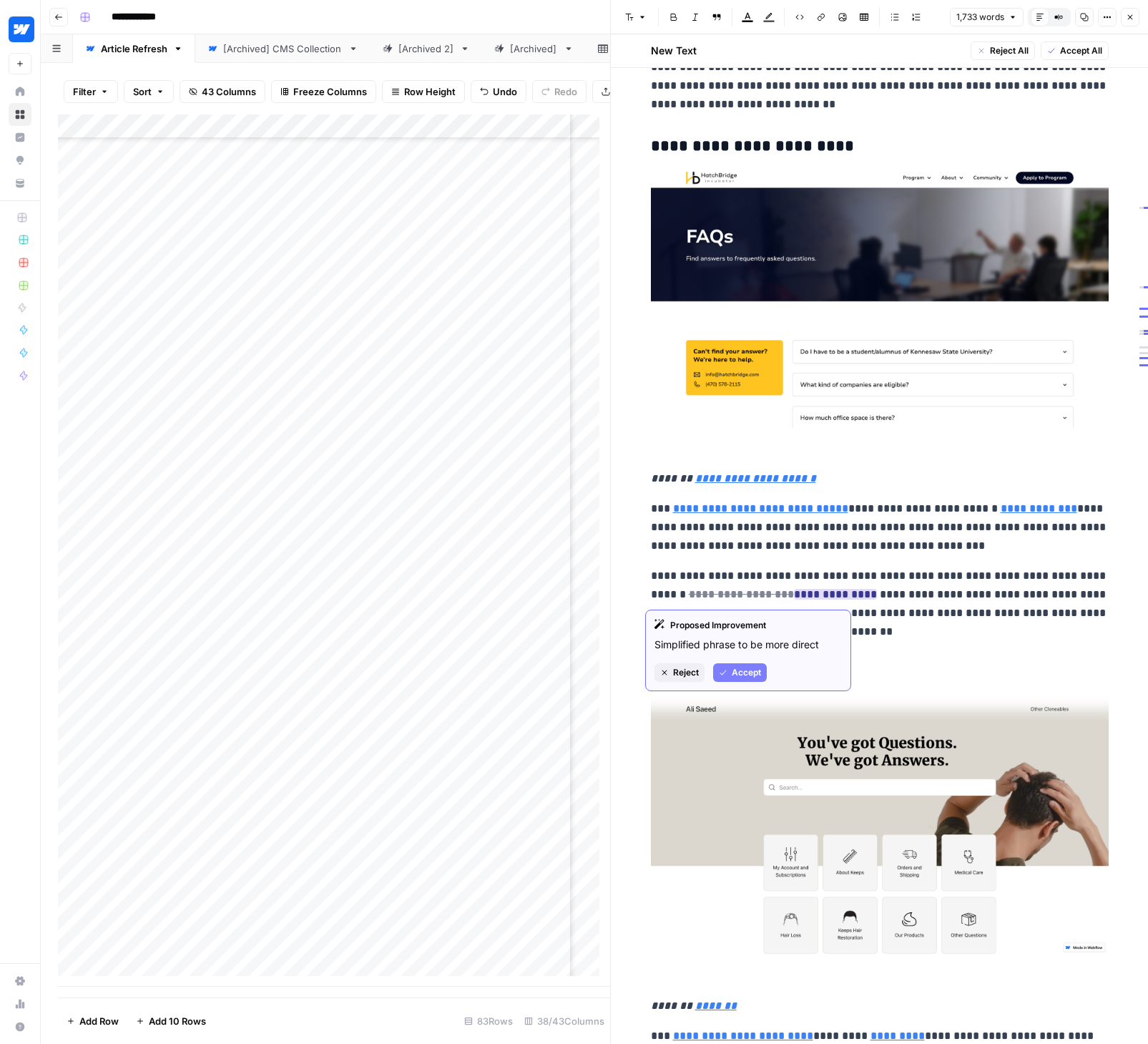
click at [756, 668] on span "Accept" at bounding box center [746, 672] width 29 height 13
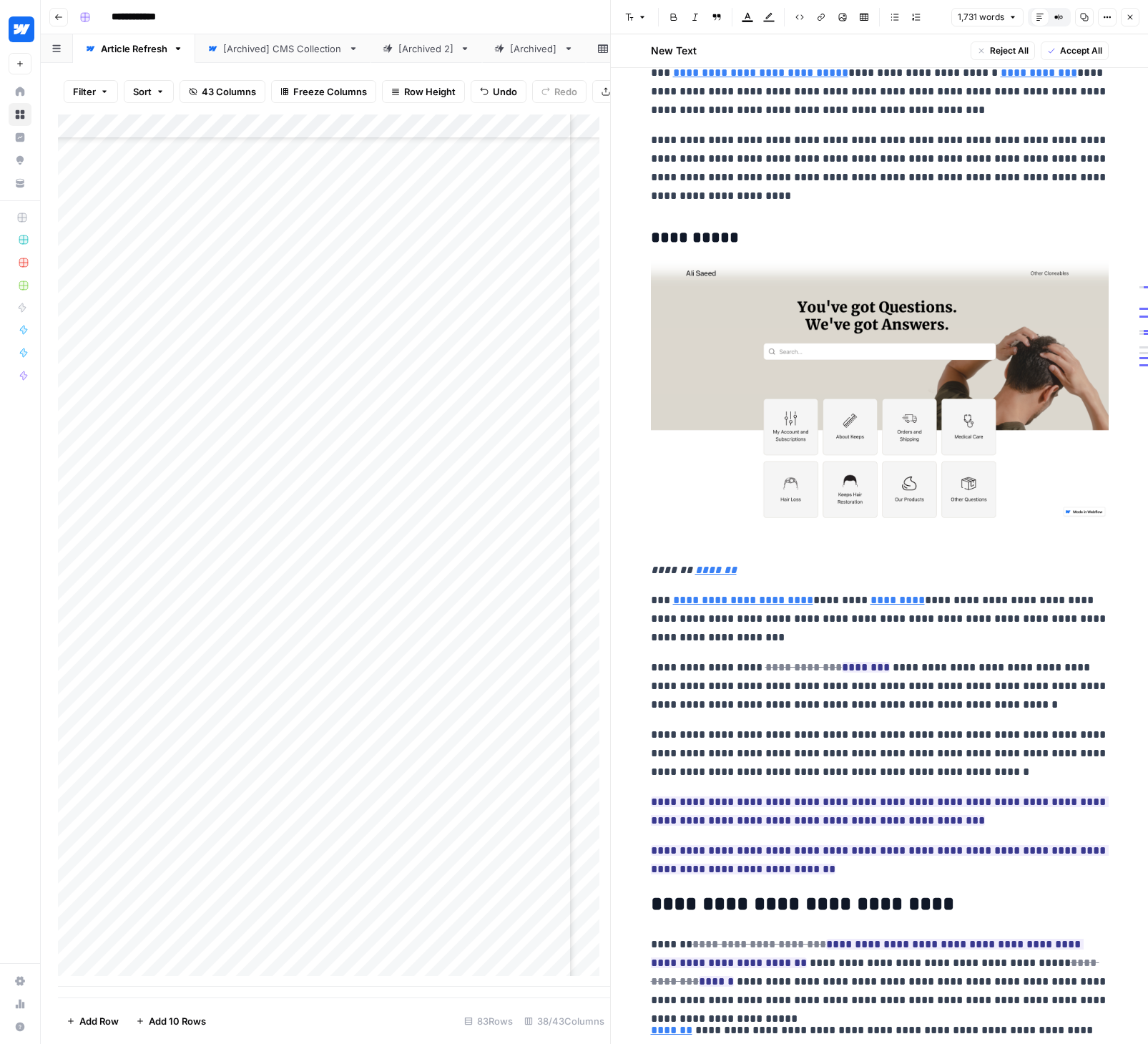
scroll to position [5234, 0]
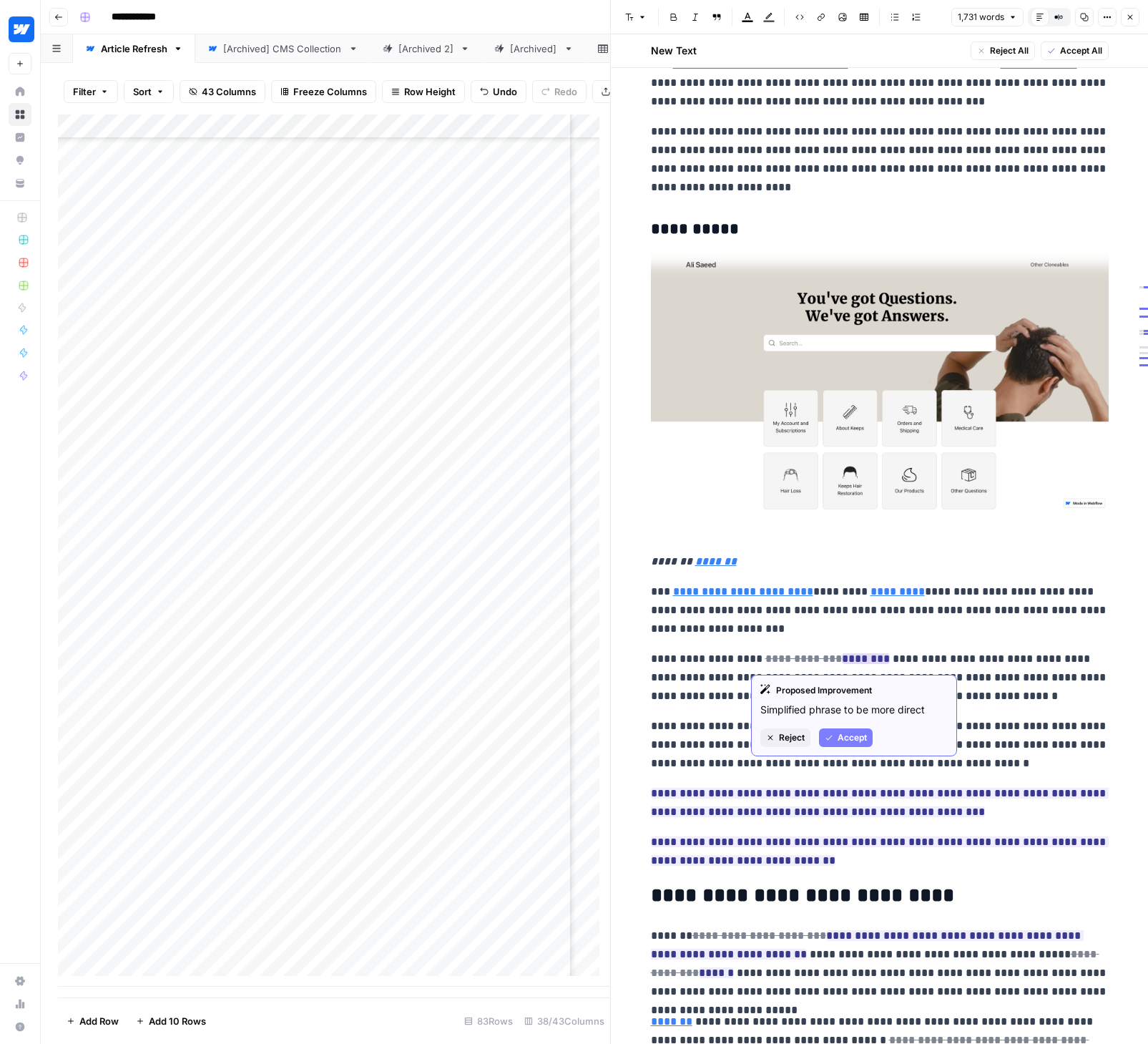
click at [848, 735] on span "Accept" at bounding box center [852, 737] width 29 height 13
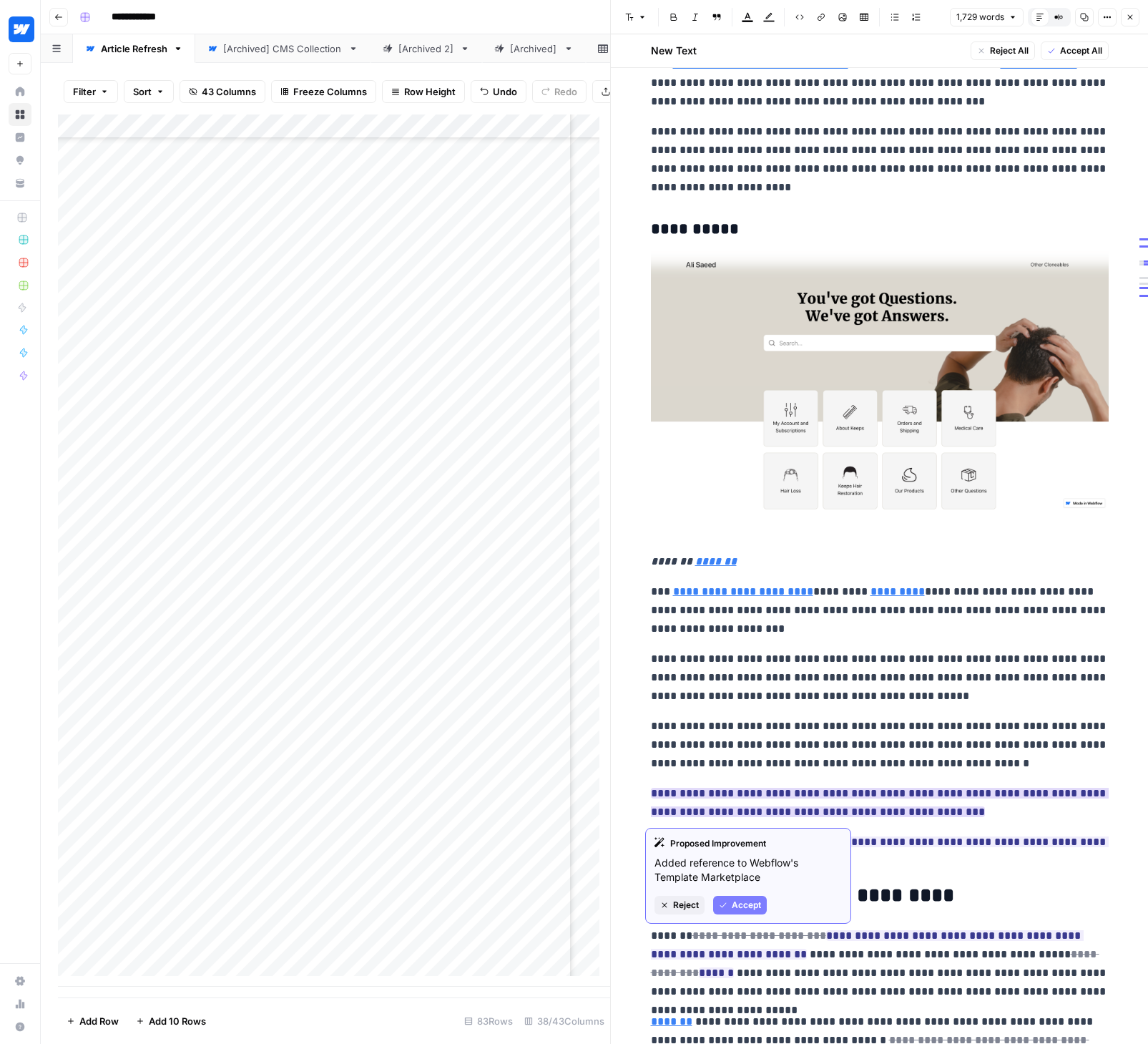
click at [744, 901] on span "Accept" at bounding box center [746, 904] width 29 height 13
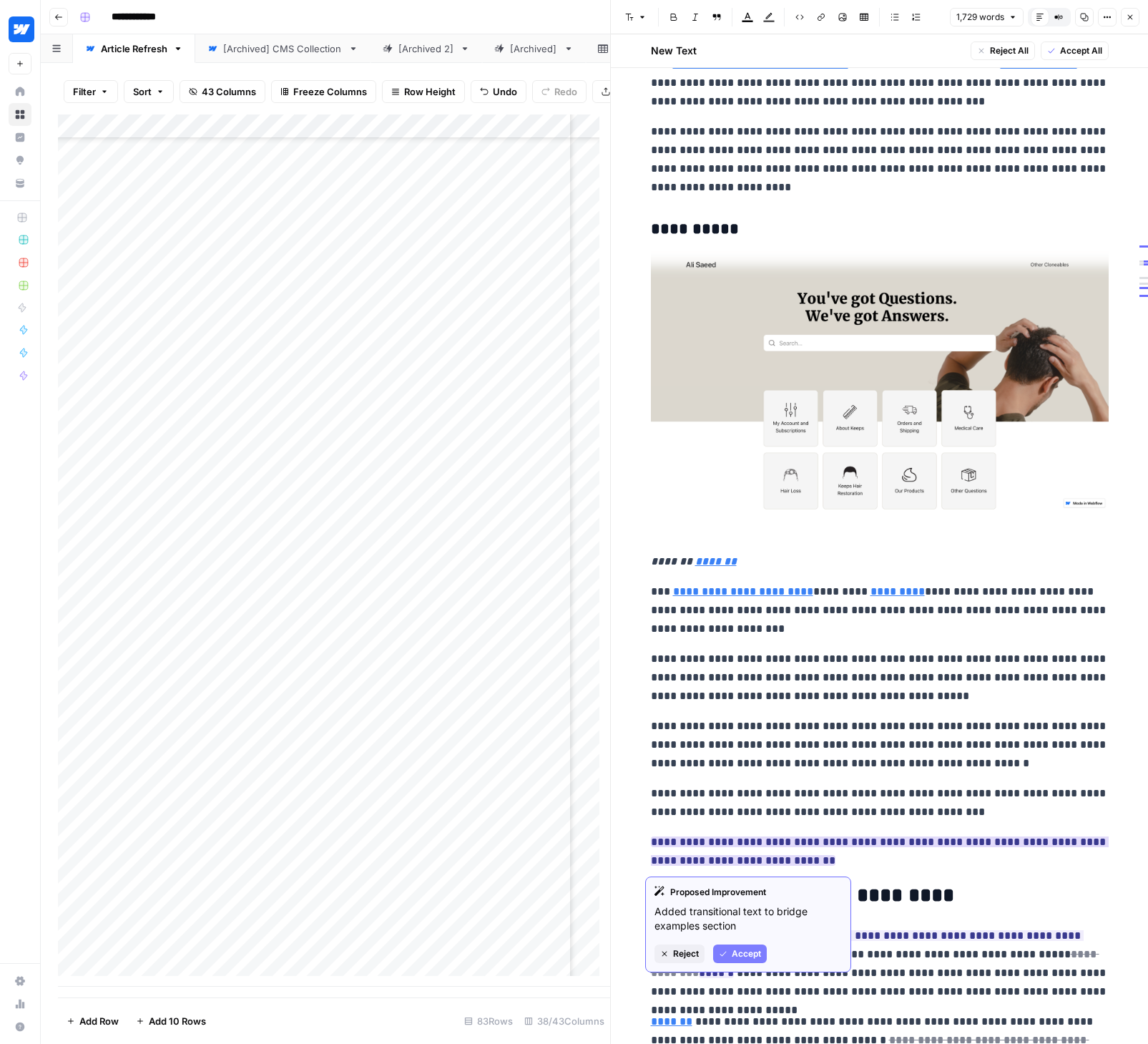
click at [739, 951] on span "Accept" at bounding box center [746, 953] width 29 height 13
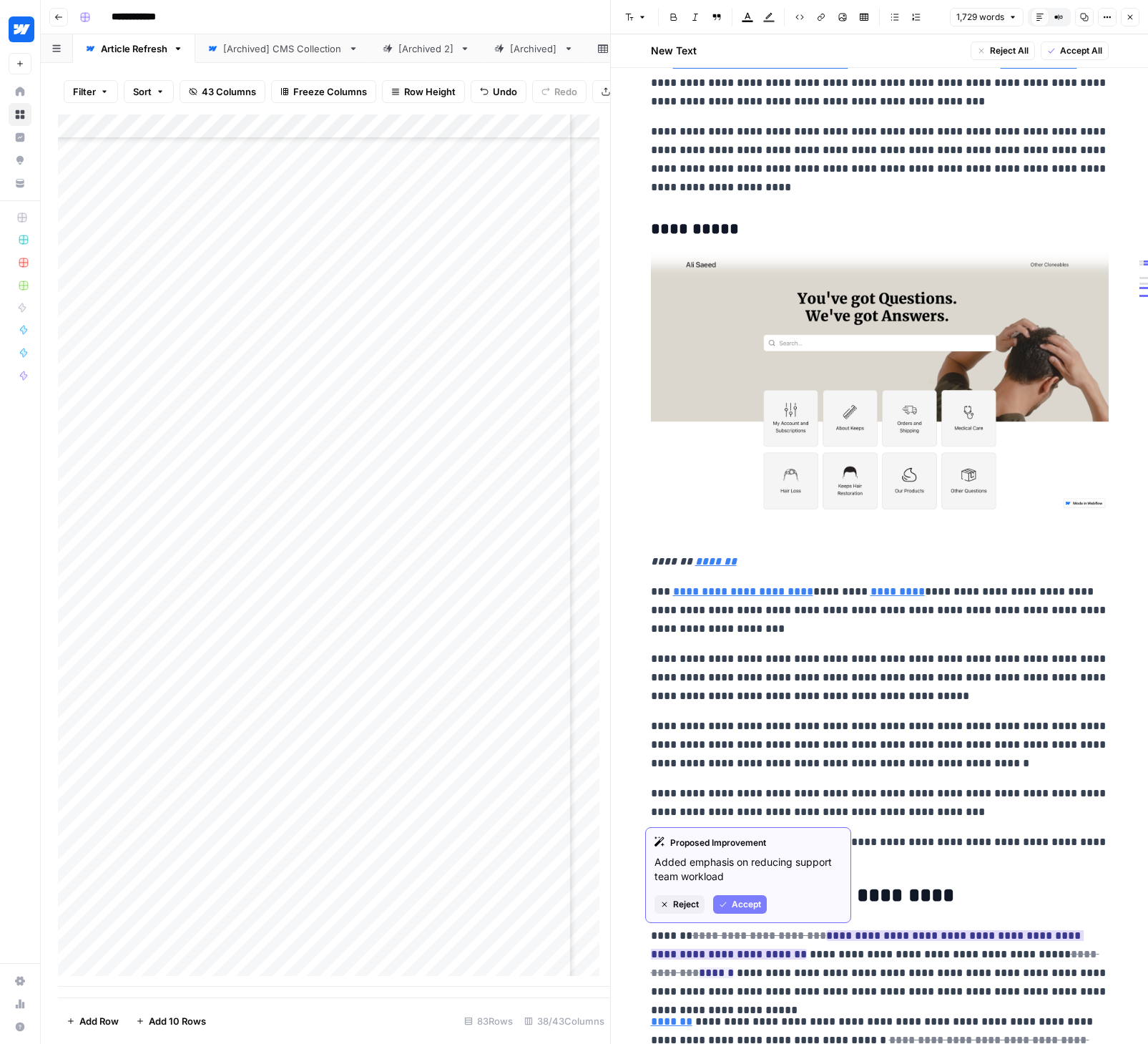
click at [737, 902] on span "Accept" at bounding box center [746, 904] width 29 height 13
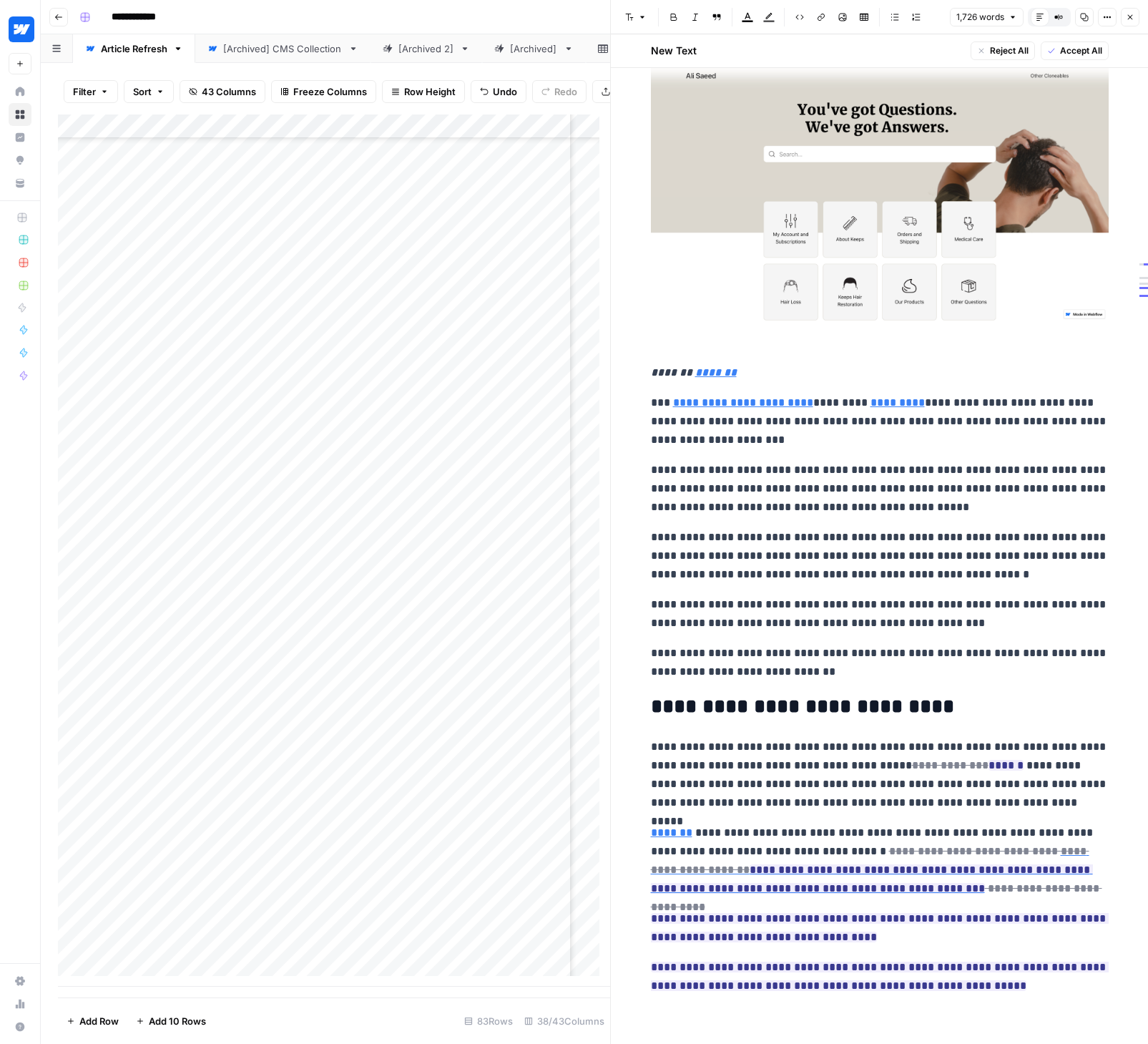
scroll to position [5427, 0]
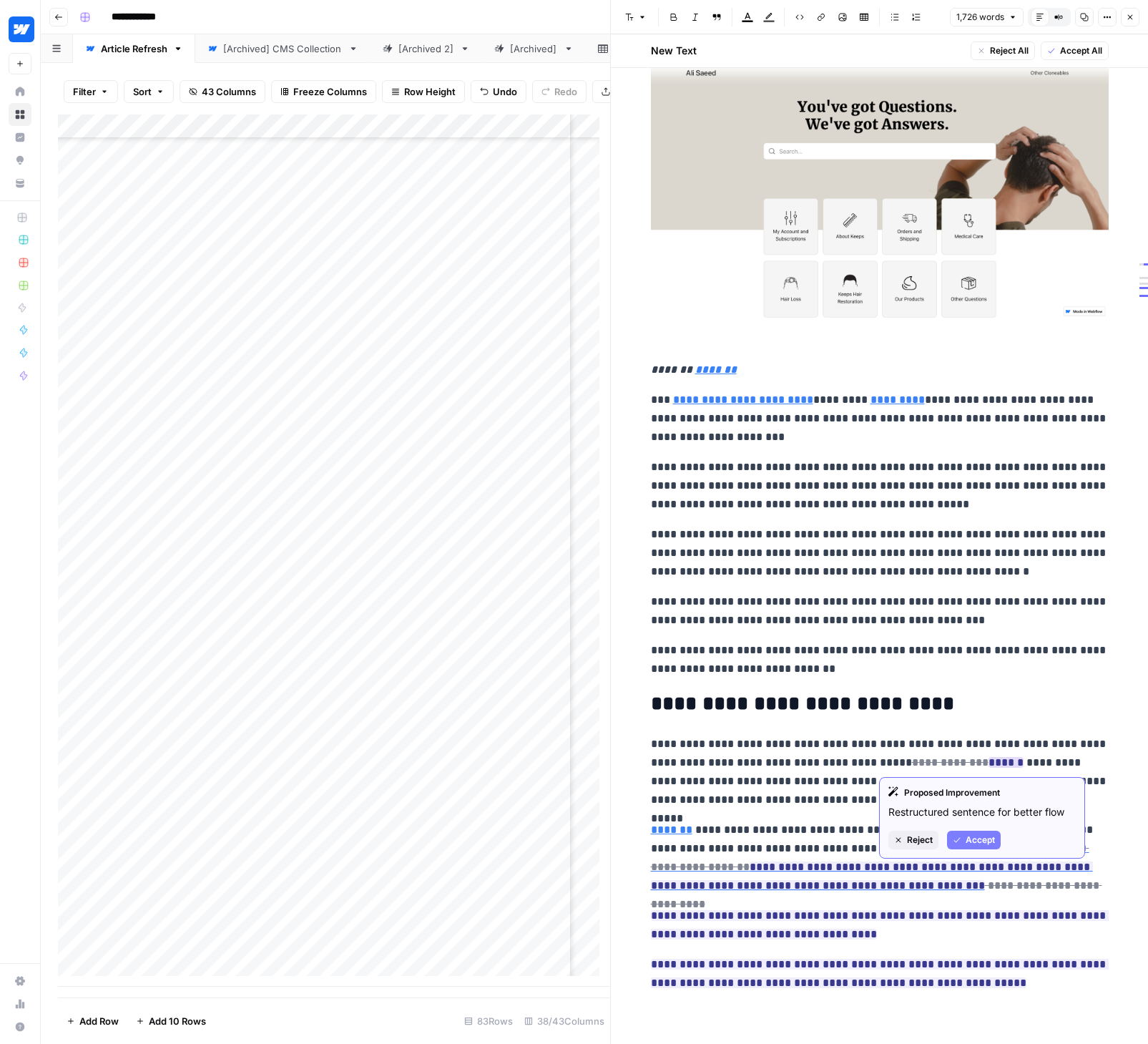
click at [971, 838] on span "Accept" at bounding box center [980, 839] width 29 height 13
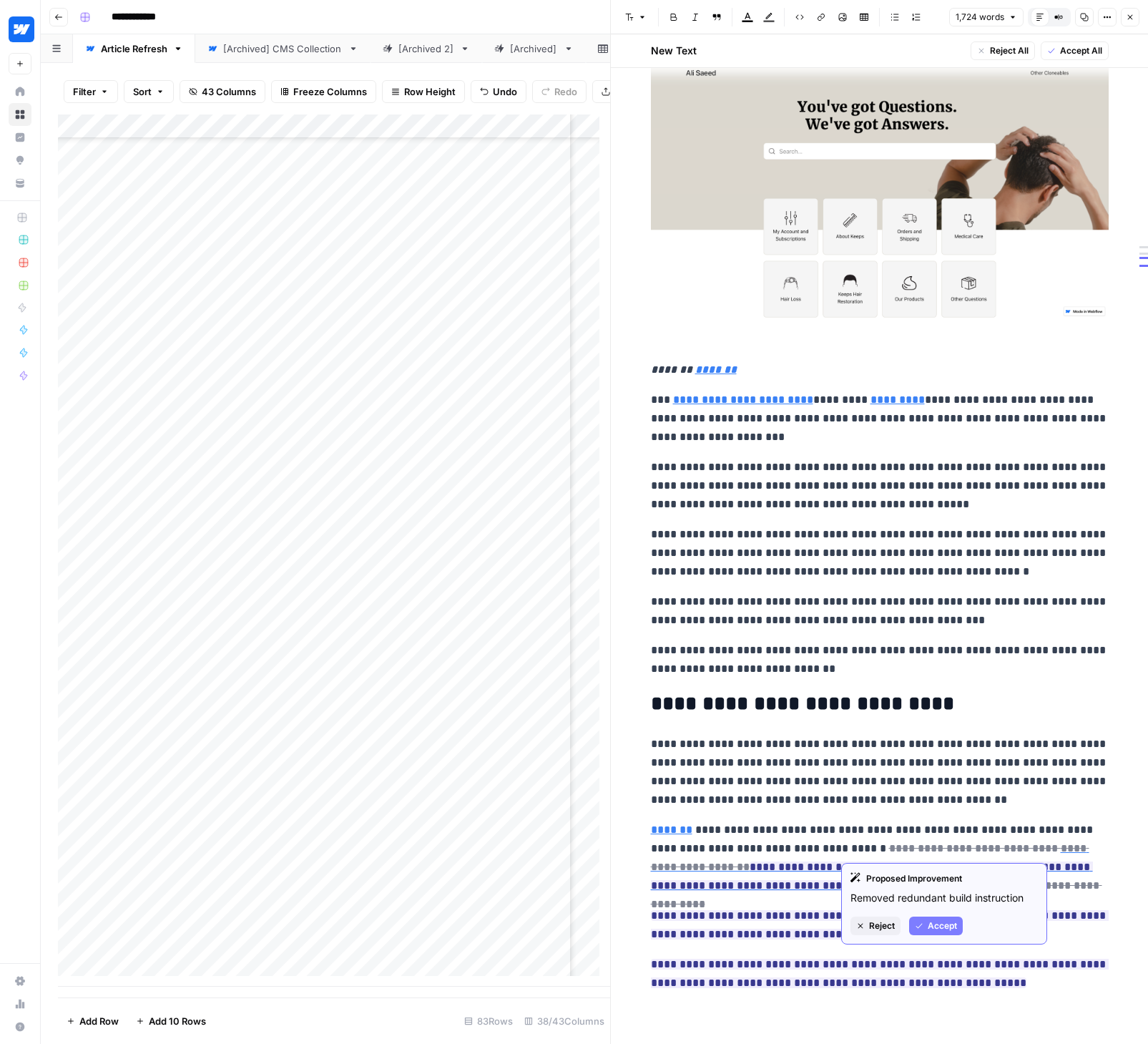
click at [947, 923] on span "Accept" at bounding box center [942, 925] width 29 height 13
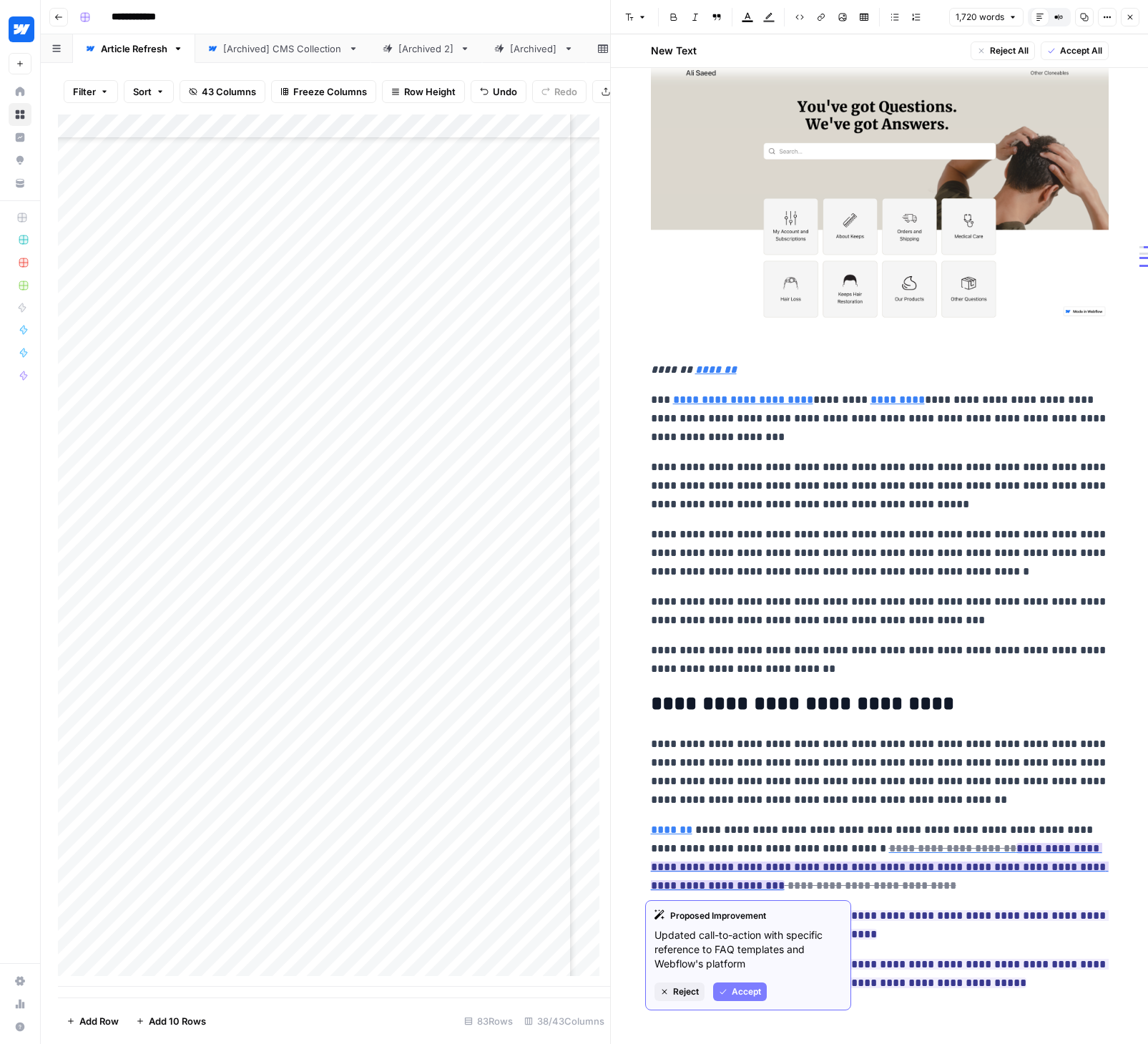
click at [750, 990] on span "Accept" at bounding box center [746, 991] width 29 height 13
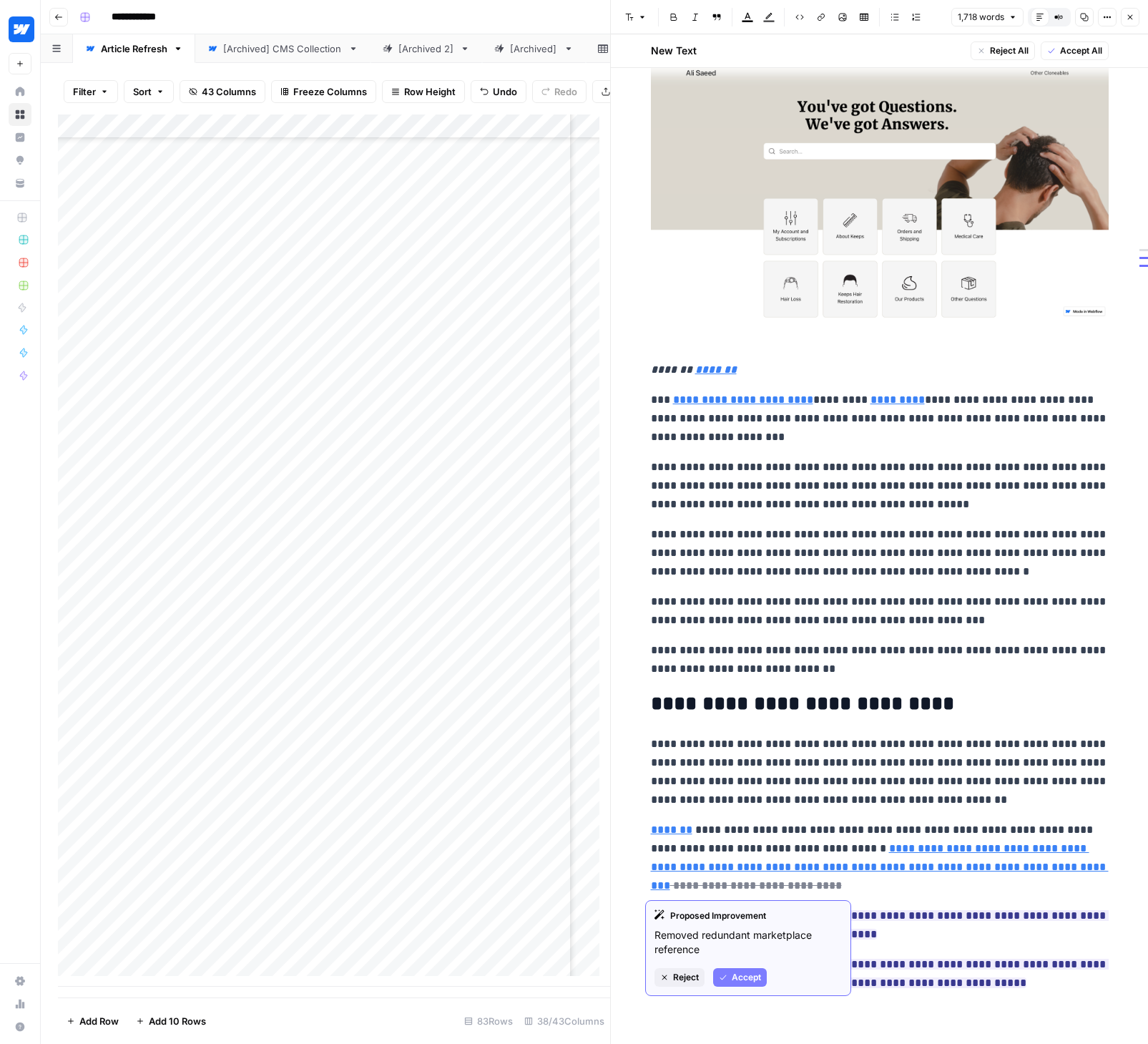
click at [737, 977] on span "Accept" at bounding box center [746, 977] width 29 height 13
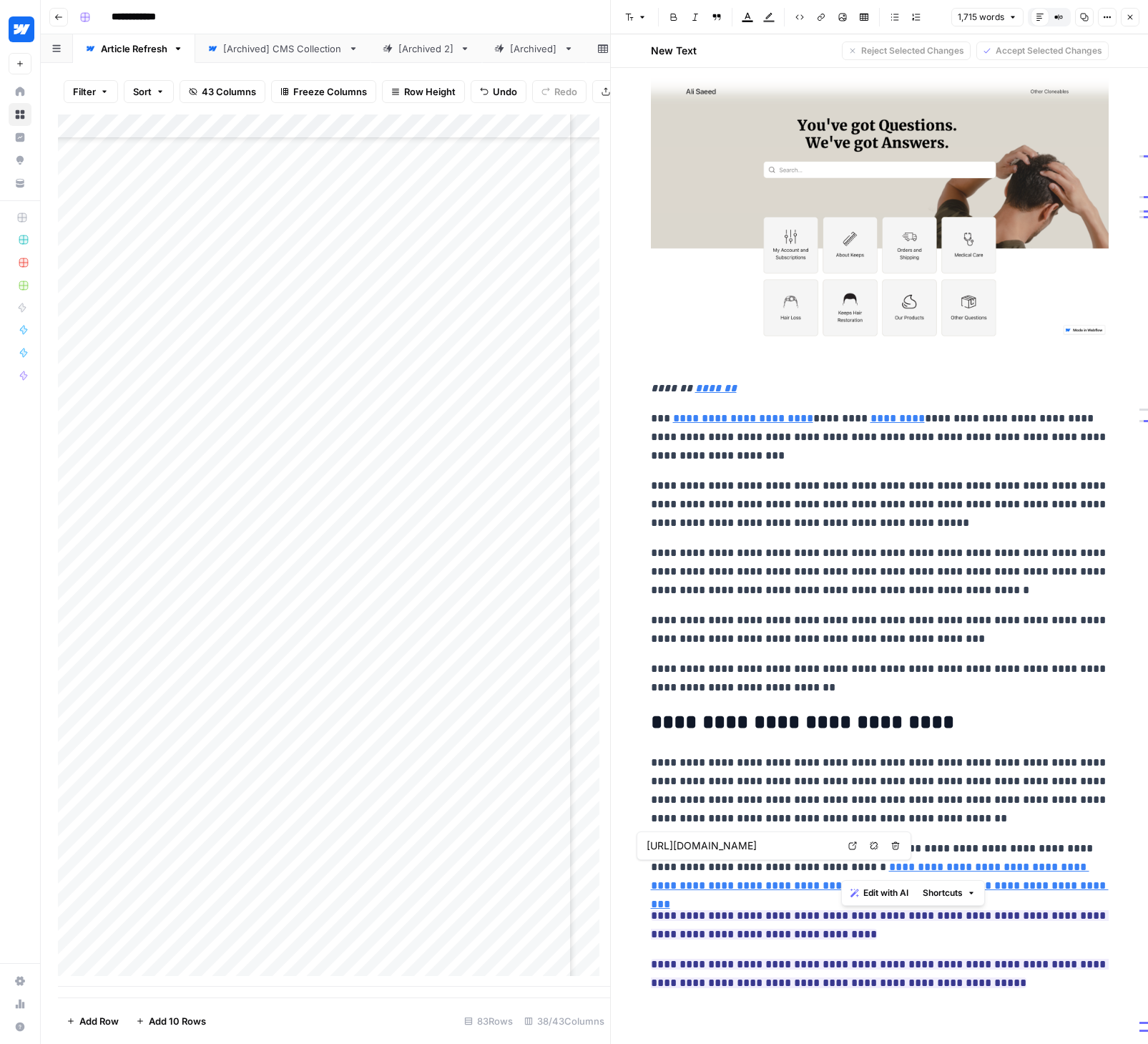
drag, startPoint x: 843, startPoint y: 870, endPoint x: 958, endPoint y: 868, distance: 115.2
click at [958, 868] on link "**********" at bounding box center [880, 885] width 458 height 48
click at [873, 847] on icon "button" at bounding box center [874, 845] width 9 height 9
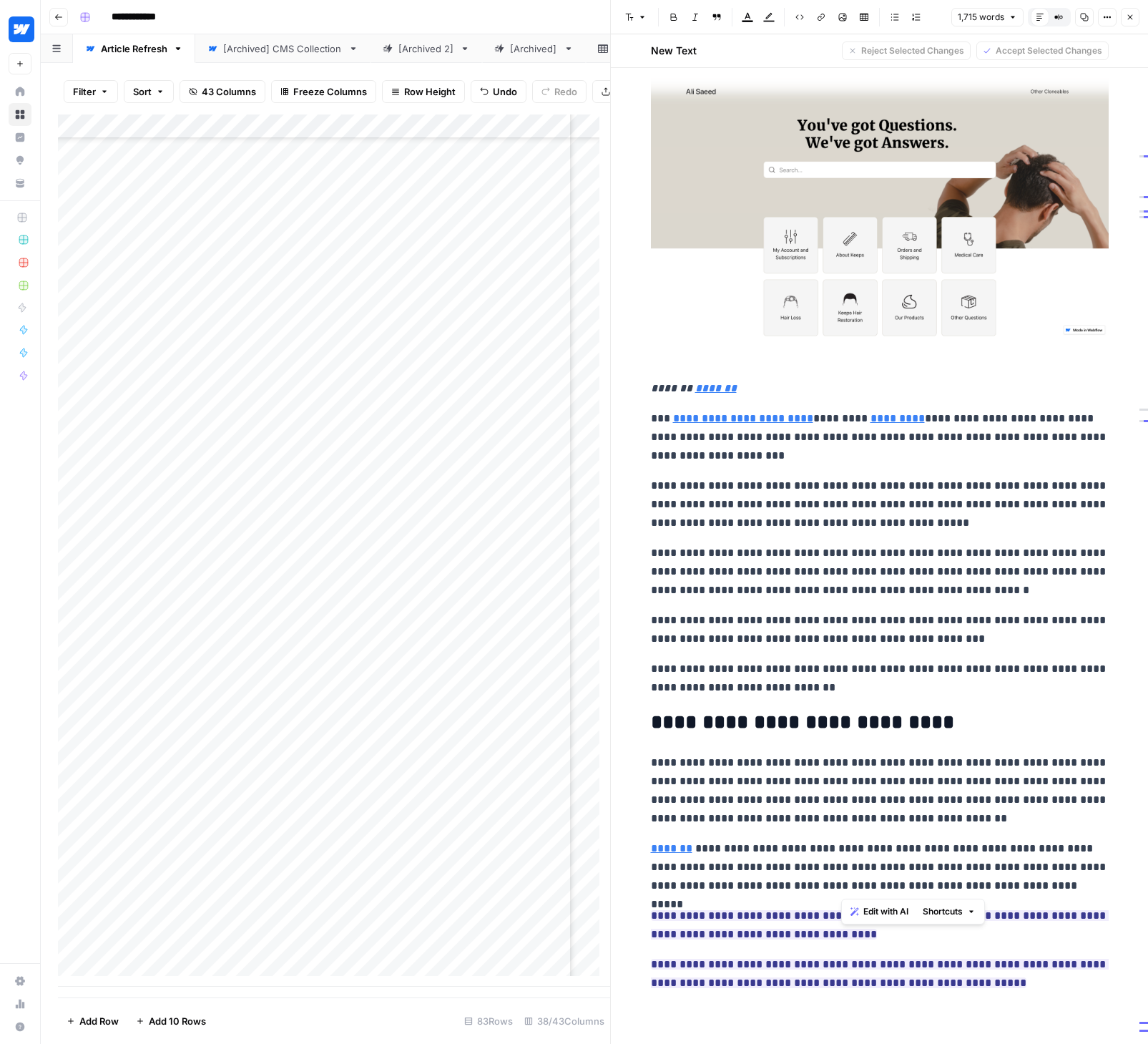
click at [1041, 887] on p "**********" at bounding box center [880, 867] width 458 height 56
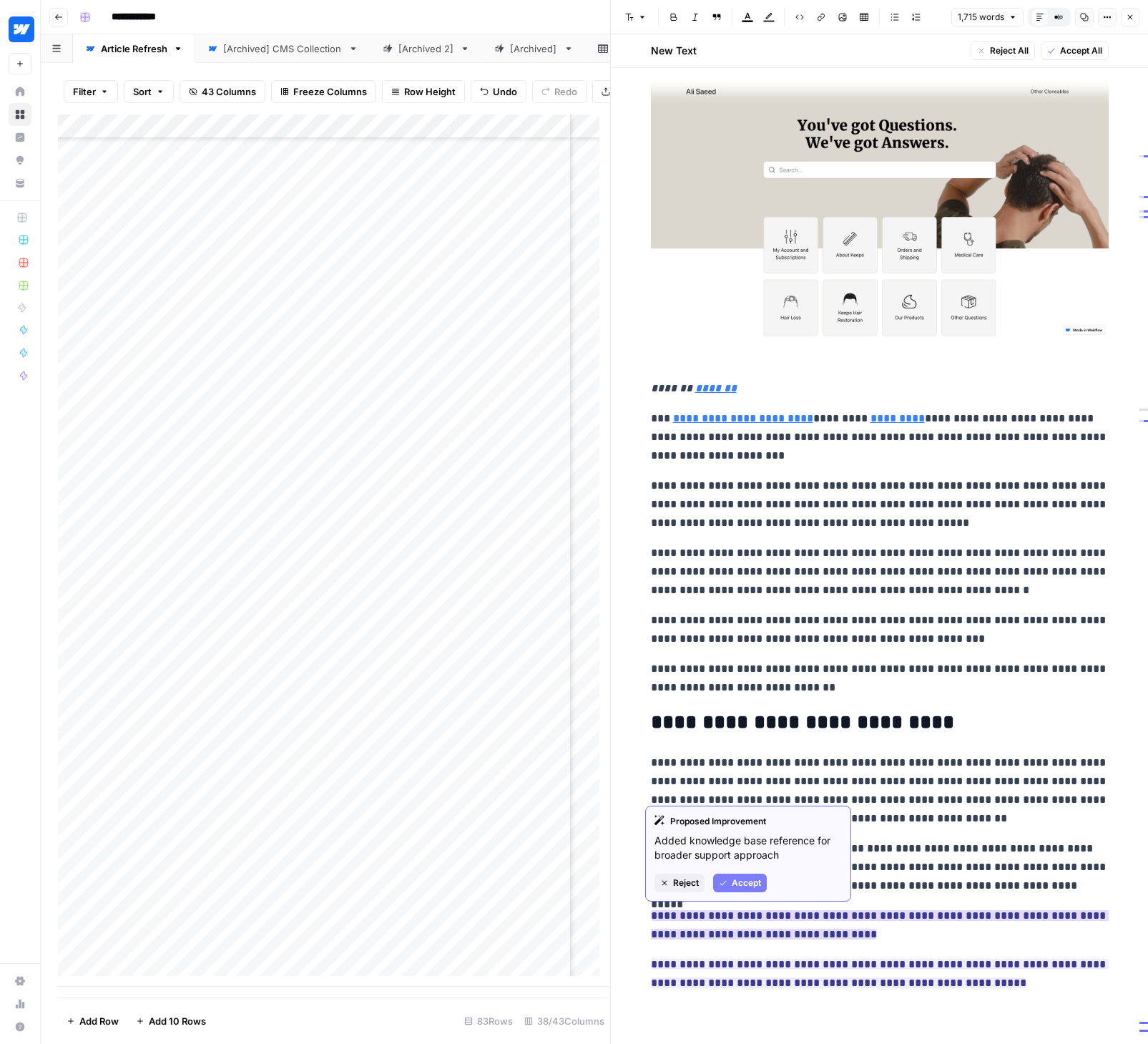
click at [747, 885] on span "Accept" at bounding box center [746, 882] width 29 height 13
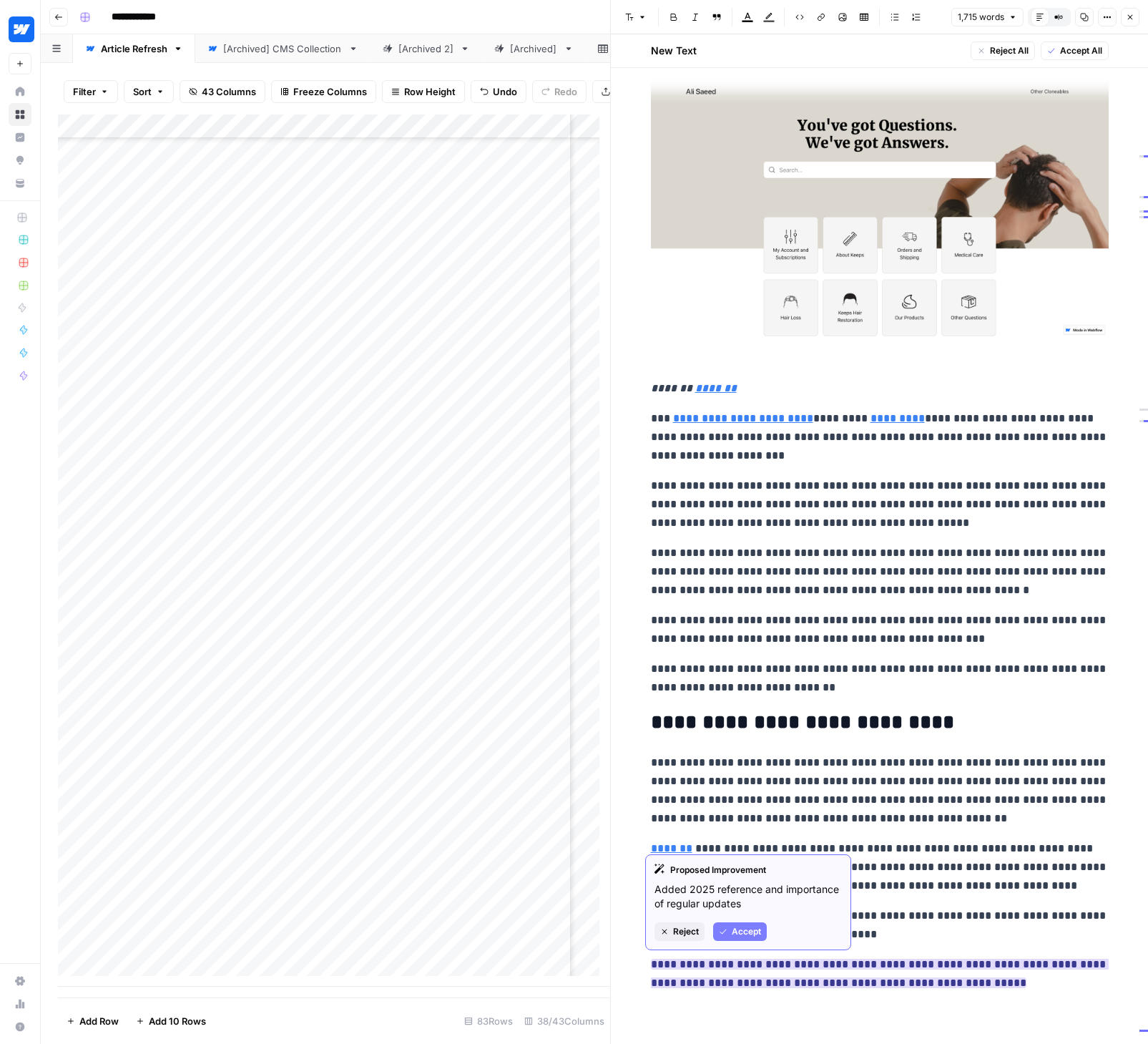
click at [745, 929] on span "Accept" at bounding box center [746, 931] width 29 height 13
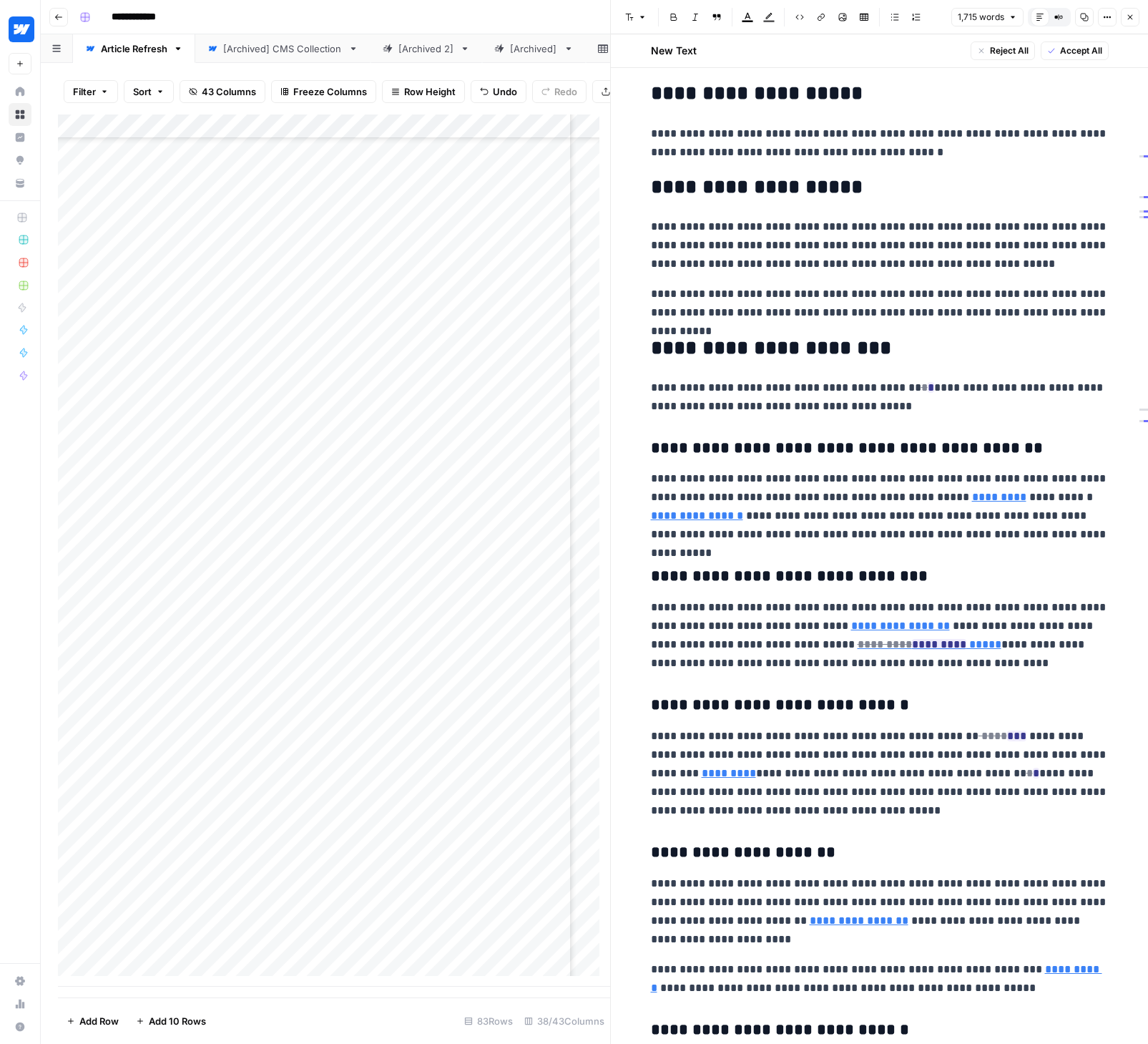
scroll to position [428, 0]
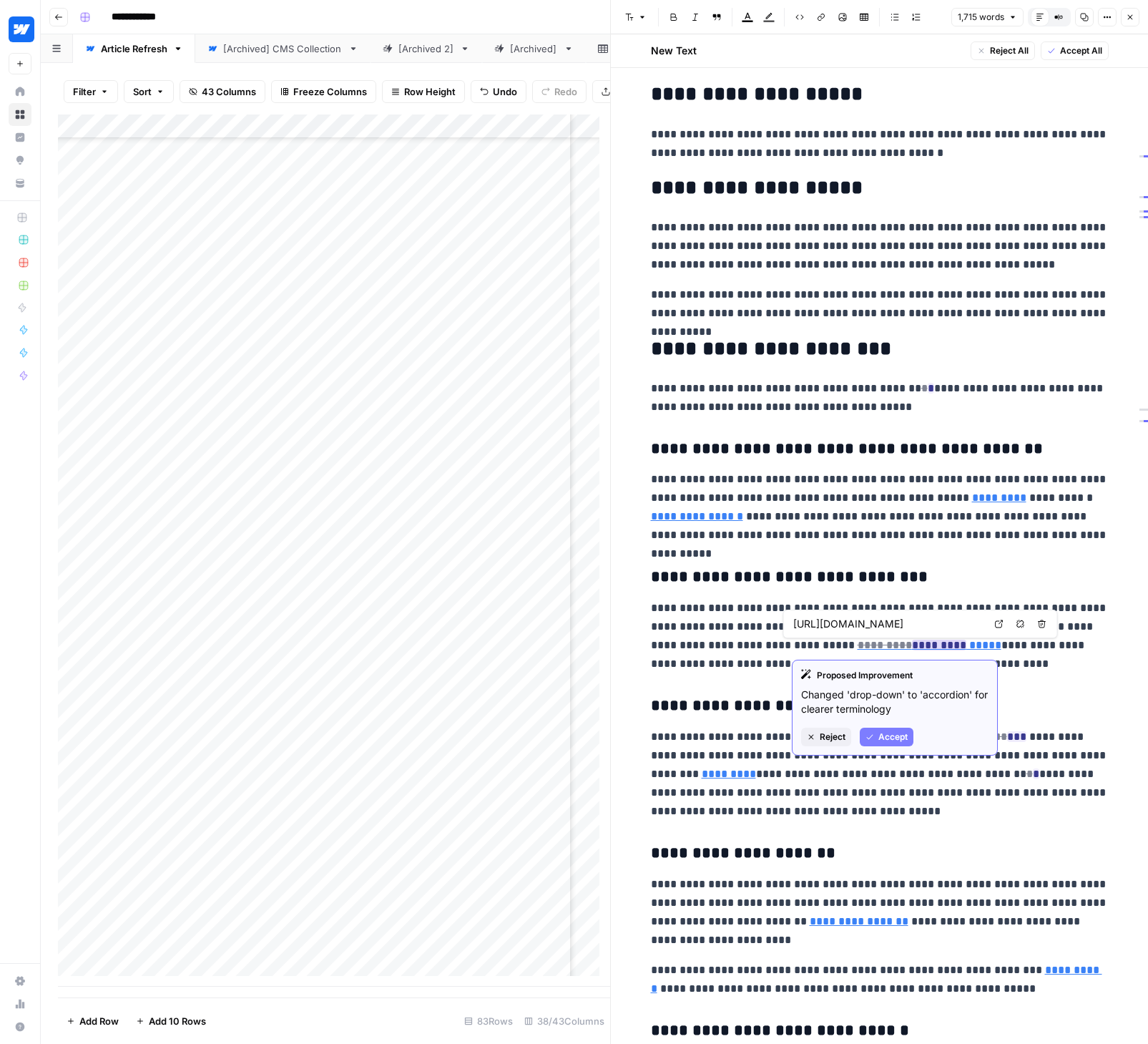
click at [883, 732] on span "Accept" at bounding box center [892, 736] width 29 height 13
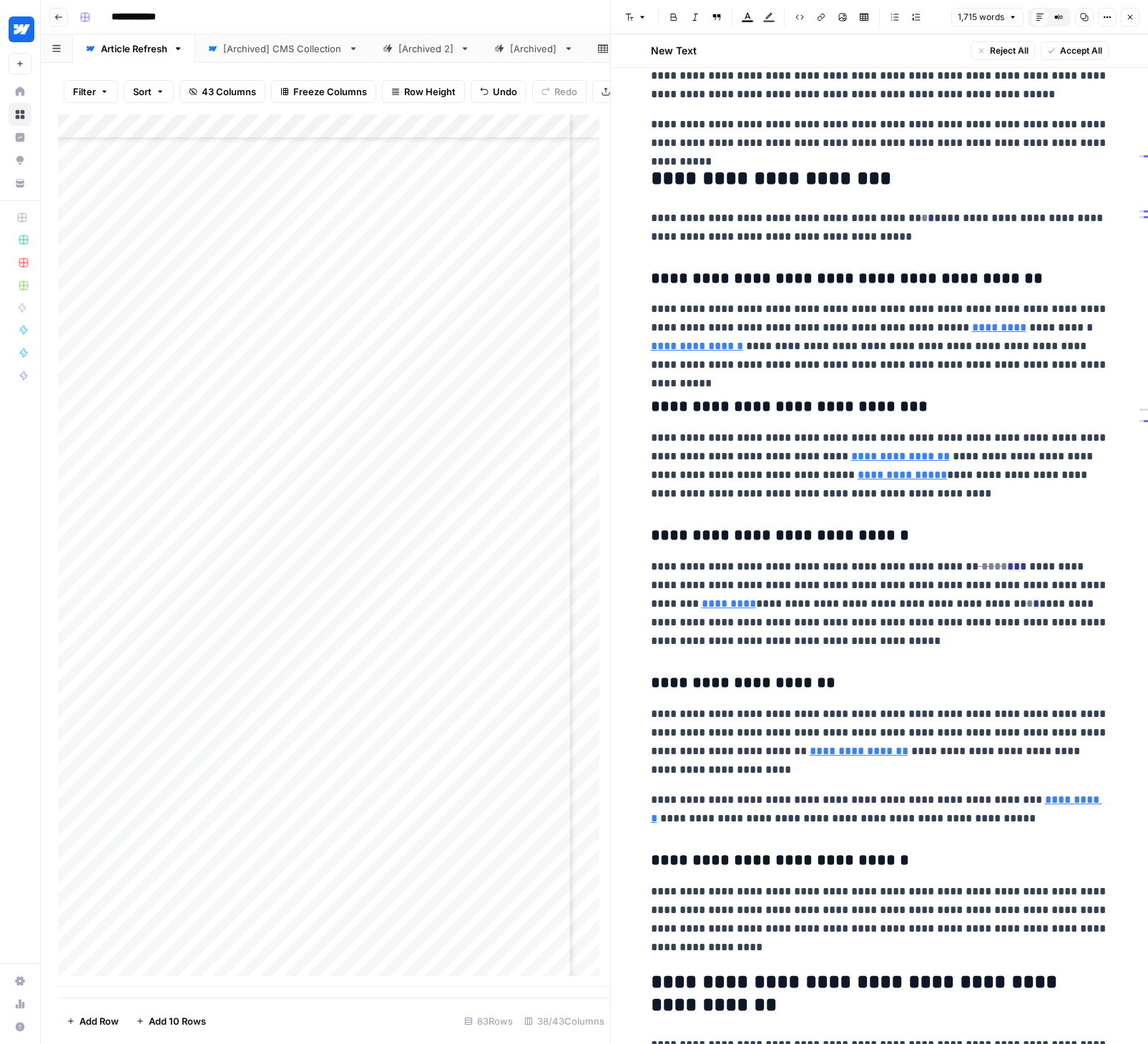
scroll to position [861, 0]
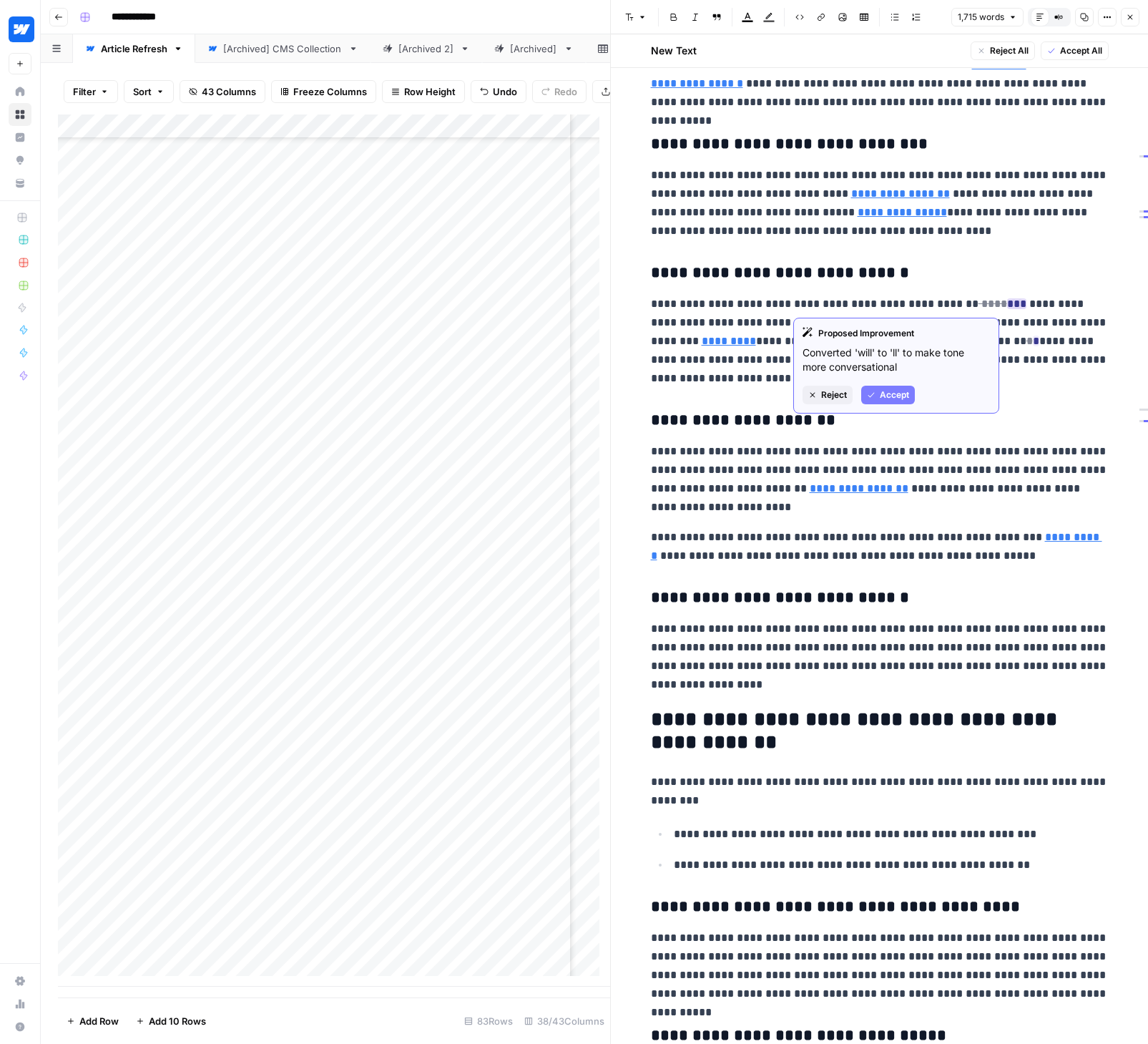
click at [904, 390] on span "Accept" at bounding box center [894, 394] width 29 height 13
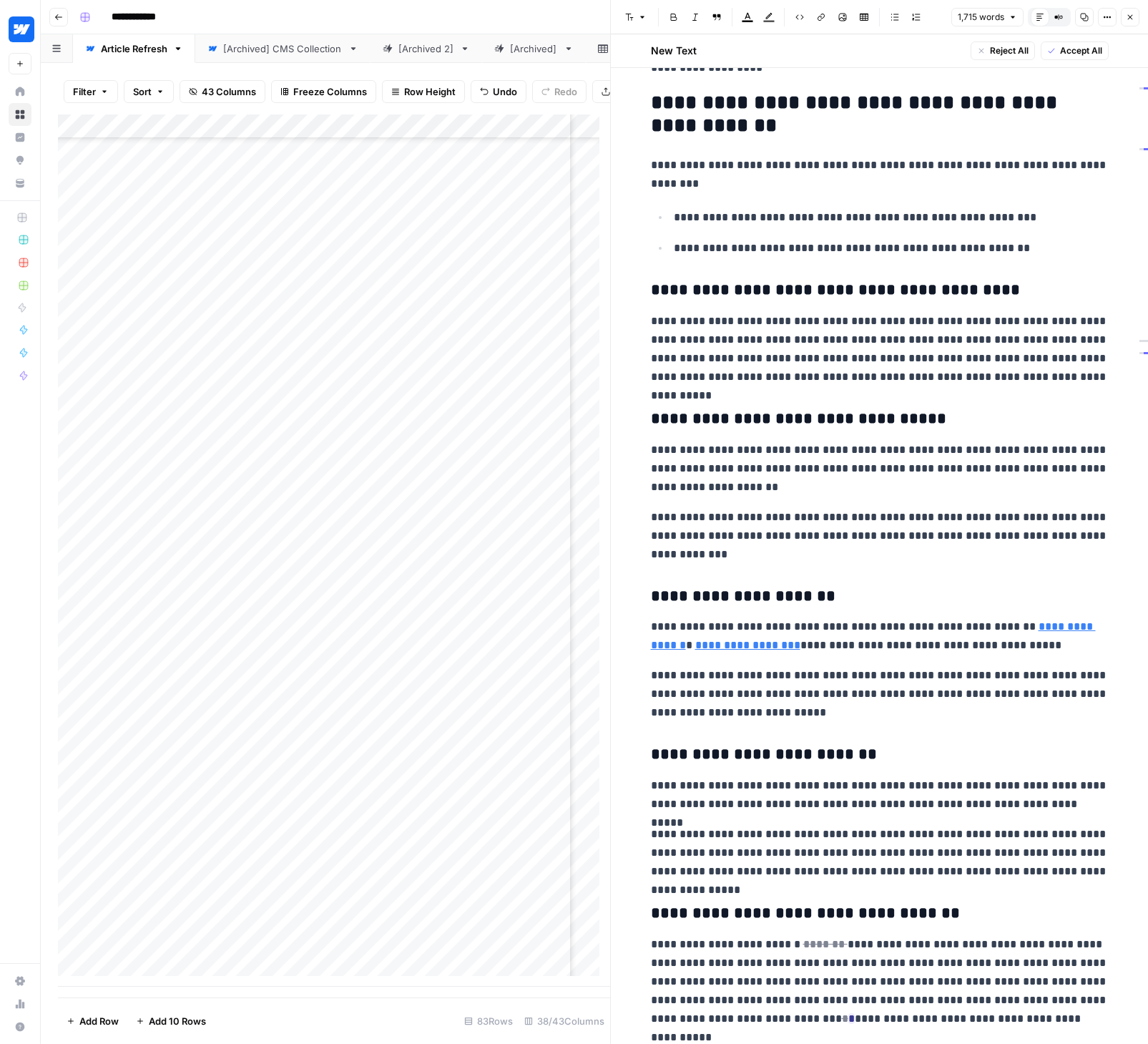
scroll to position [1475, 0]
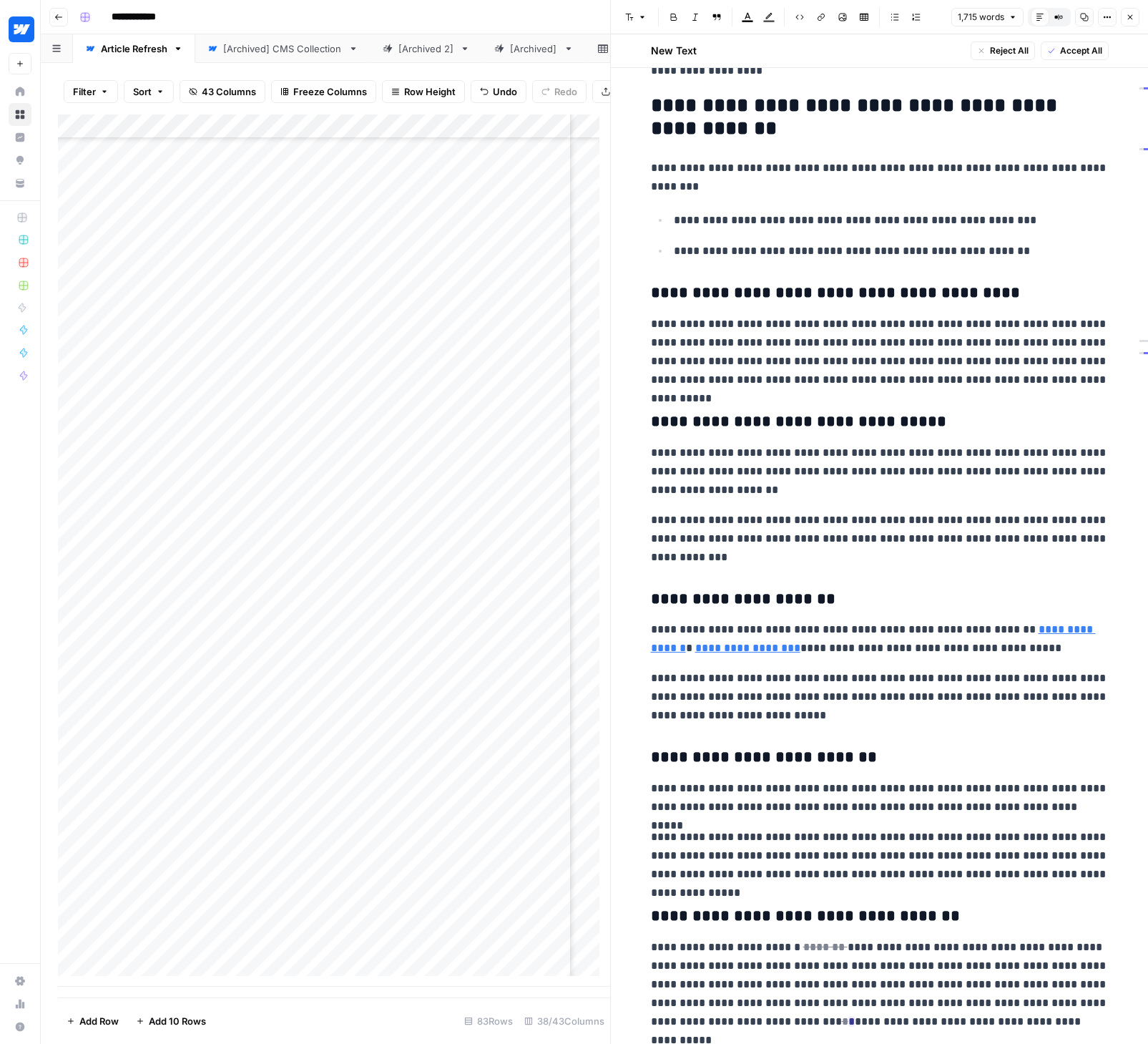
click at [1067, 46] on span "Accept All" at bounding box center [1081, 50] width 42 height 13
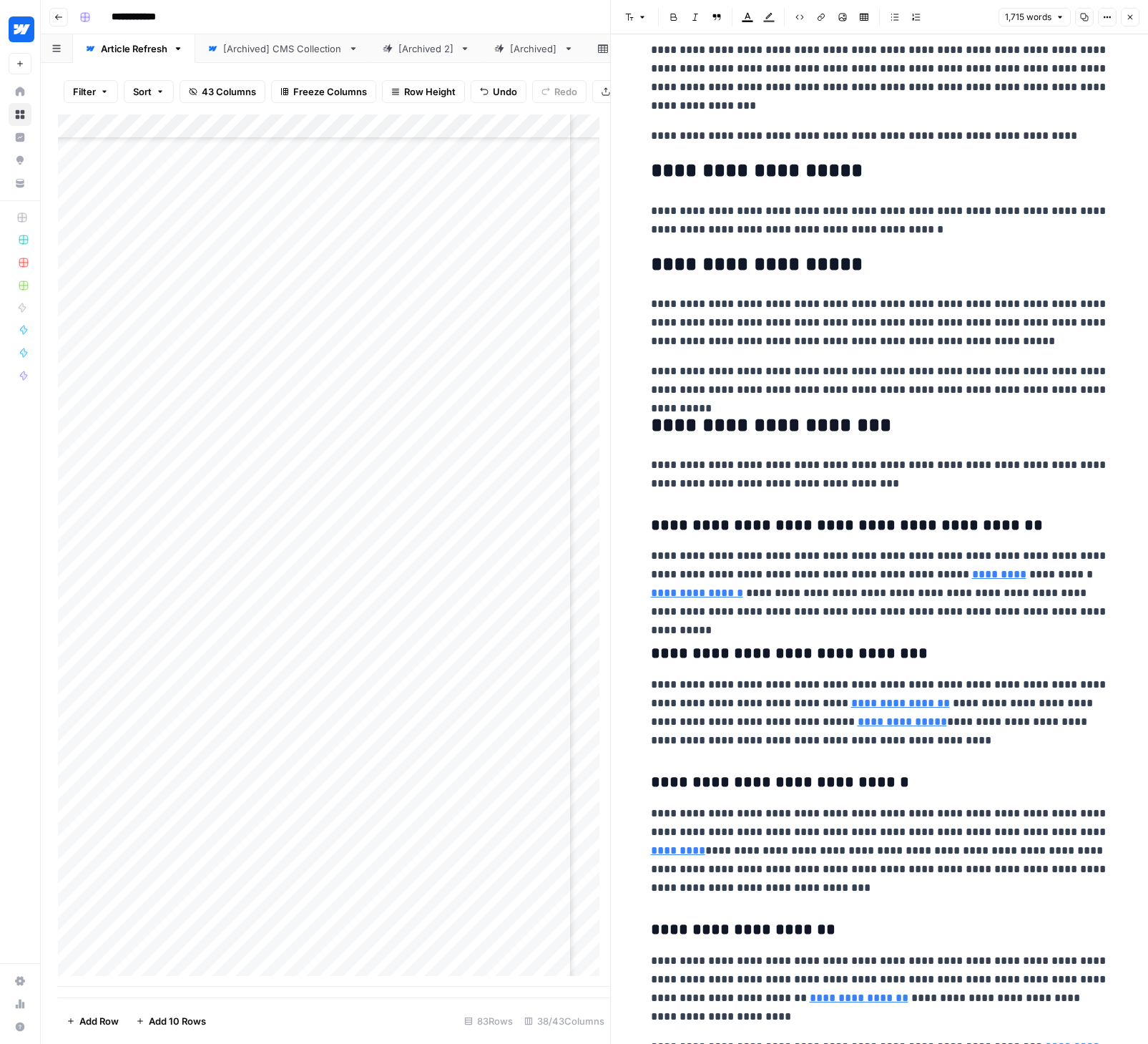
scroll to position [0, 0]
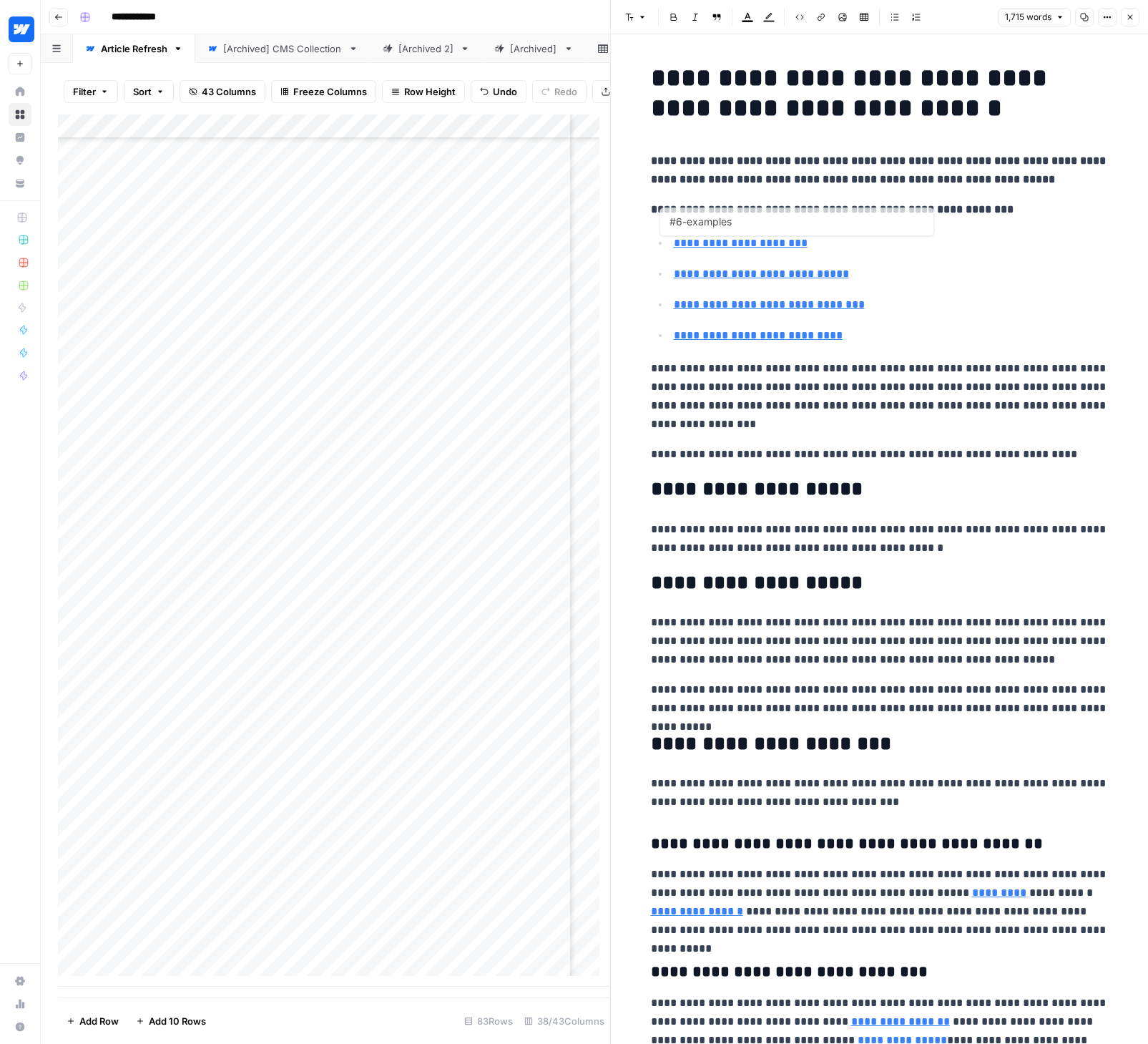
type input "#leave-no-questions"
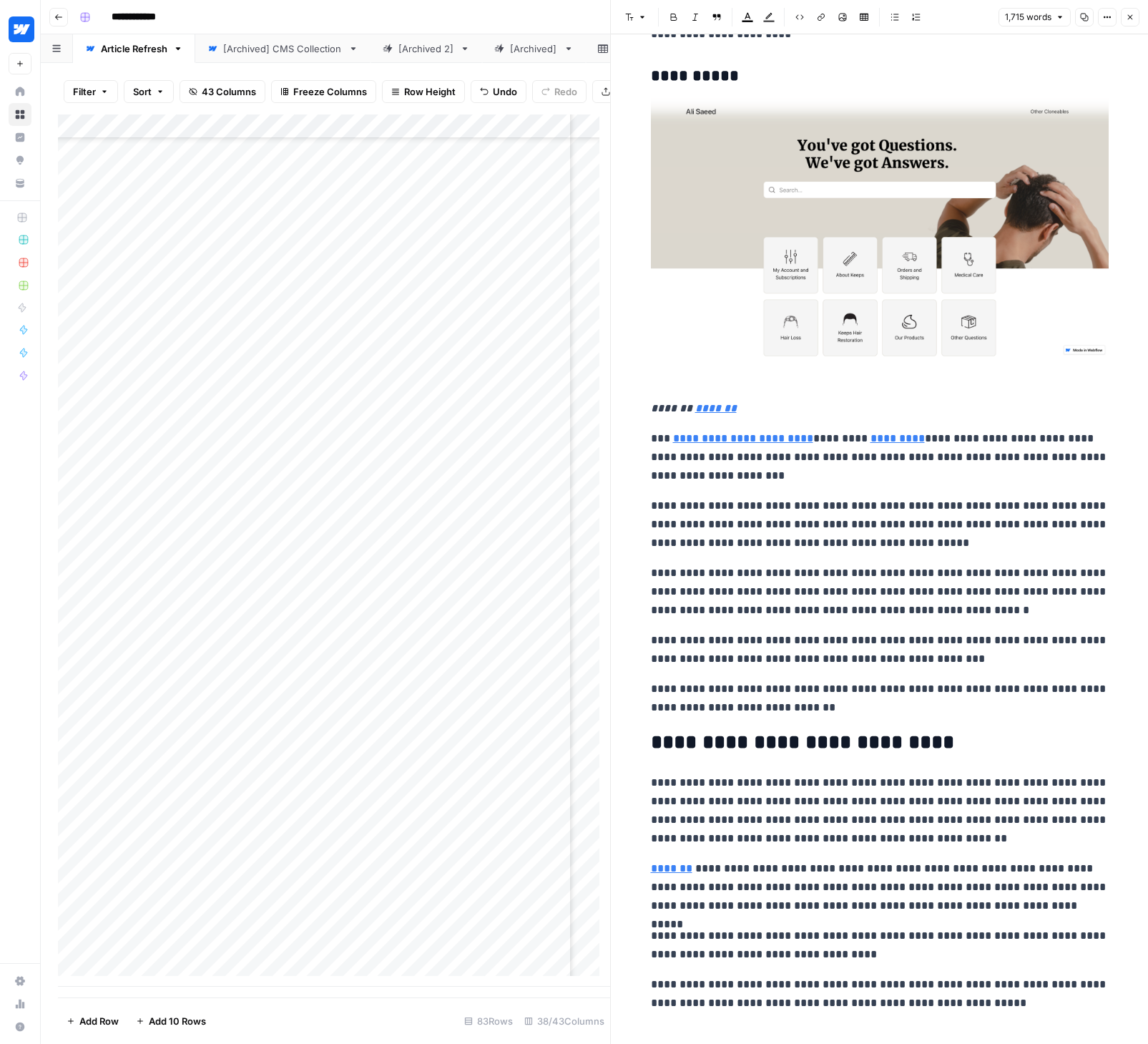
scroll to position [5374, 0]
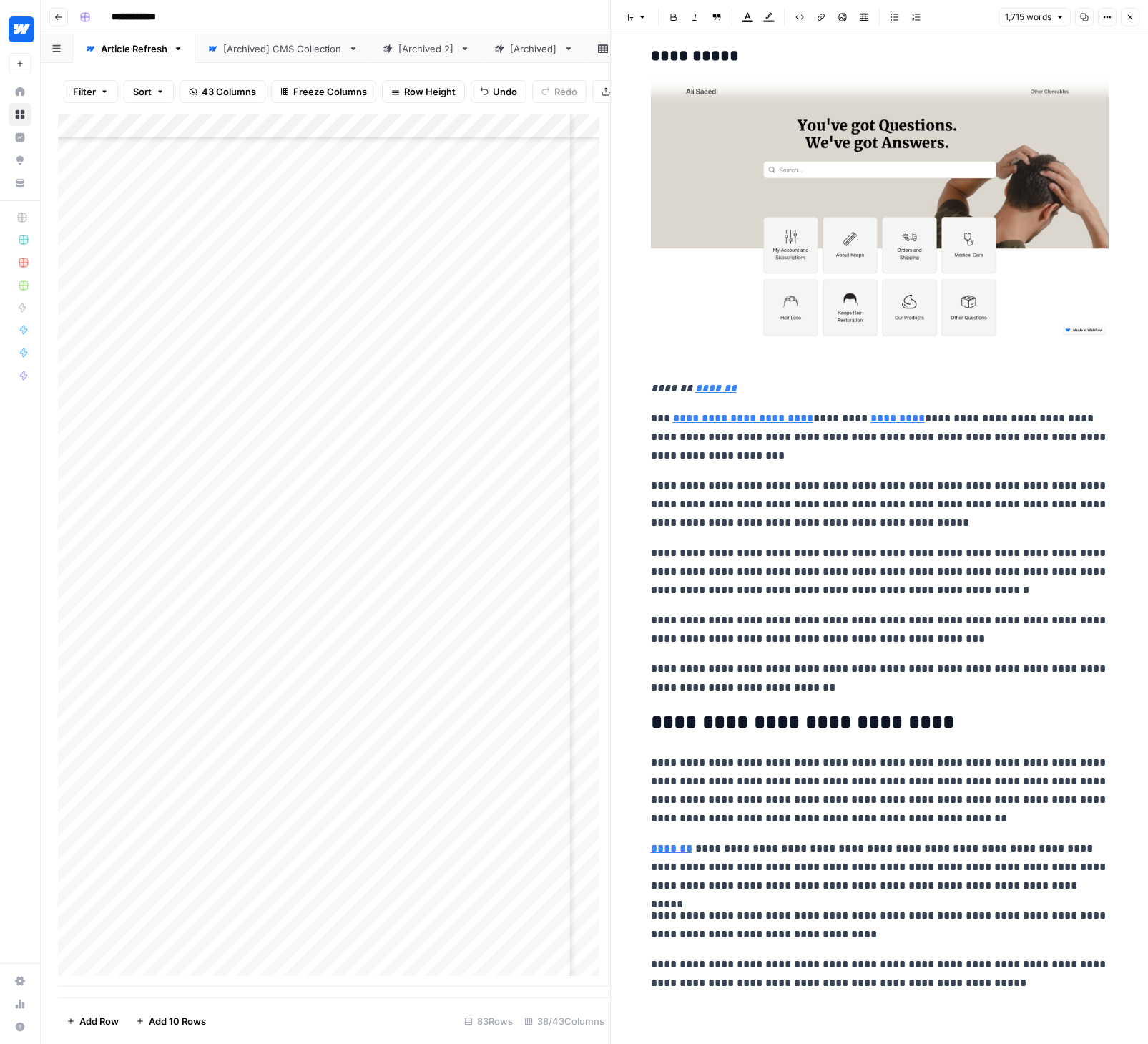
click at [1124, 14] on button "Close" at bounding box center [1130, 17] width 19 height 19
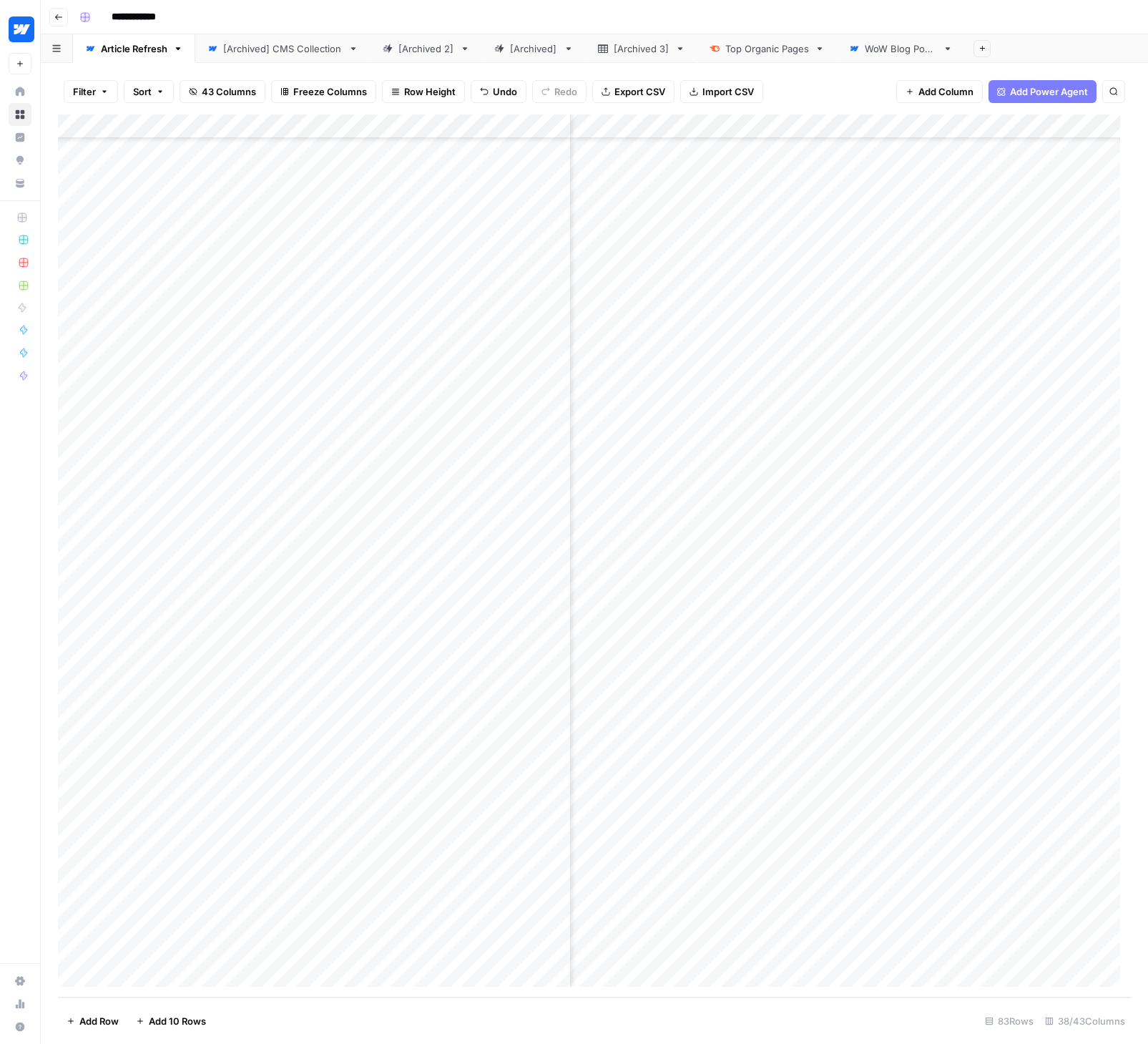
click at [915, 828] on div "Add Column" at bounding box center [594, 555] width 1073 height 883
click at [506, 832] on div "Add Column" at bounding box center [594, 555] width 1073 height 883
click at [476, 832] on div "Add Column" at bounding box center [594, 555] width 1073 height 883
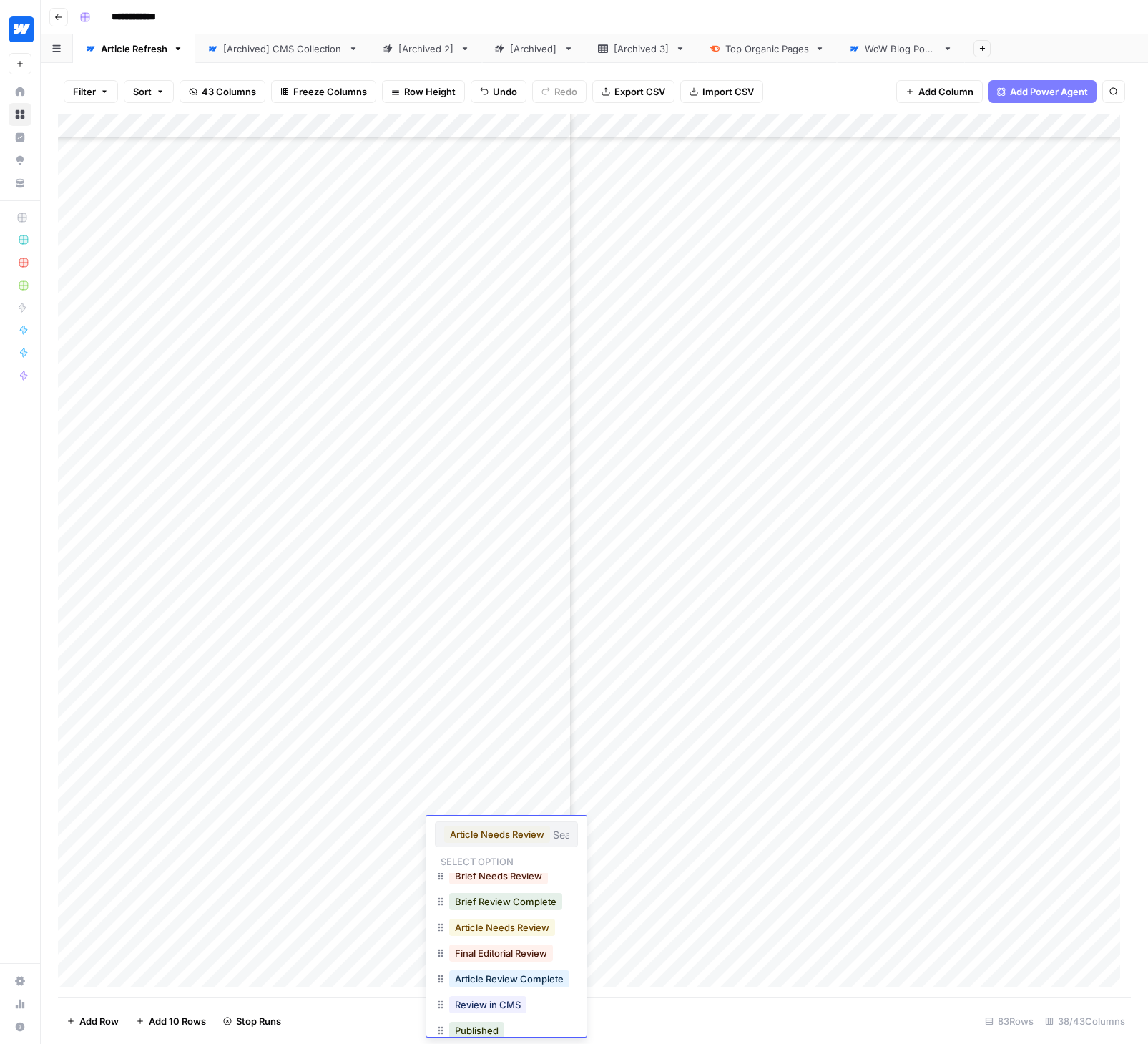
scroll to position [49, 0]
click at [508, 943] on button "Final Editorial Review" at bounding box center [501, 938] width 104 height 17
